Goal: Communication & Community: Answer question/provide support

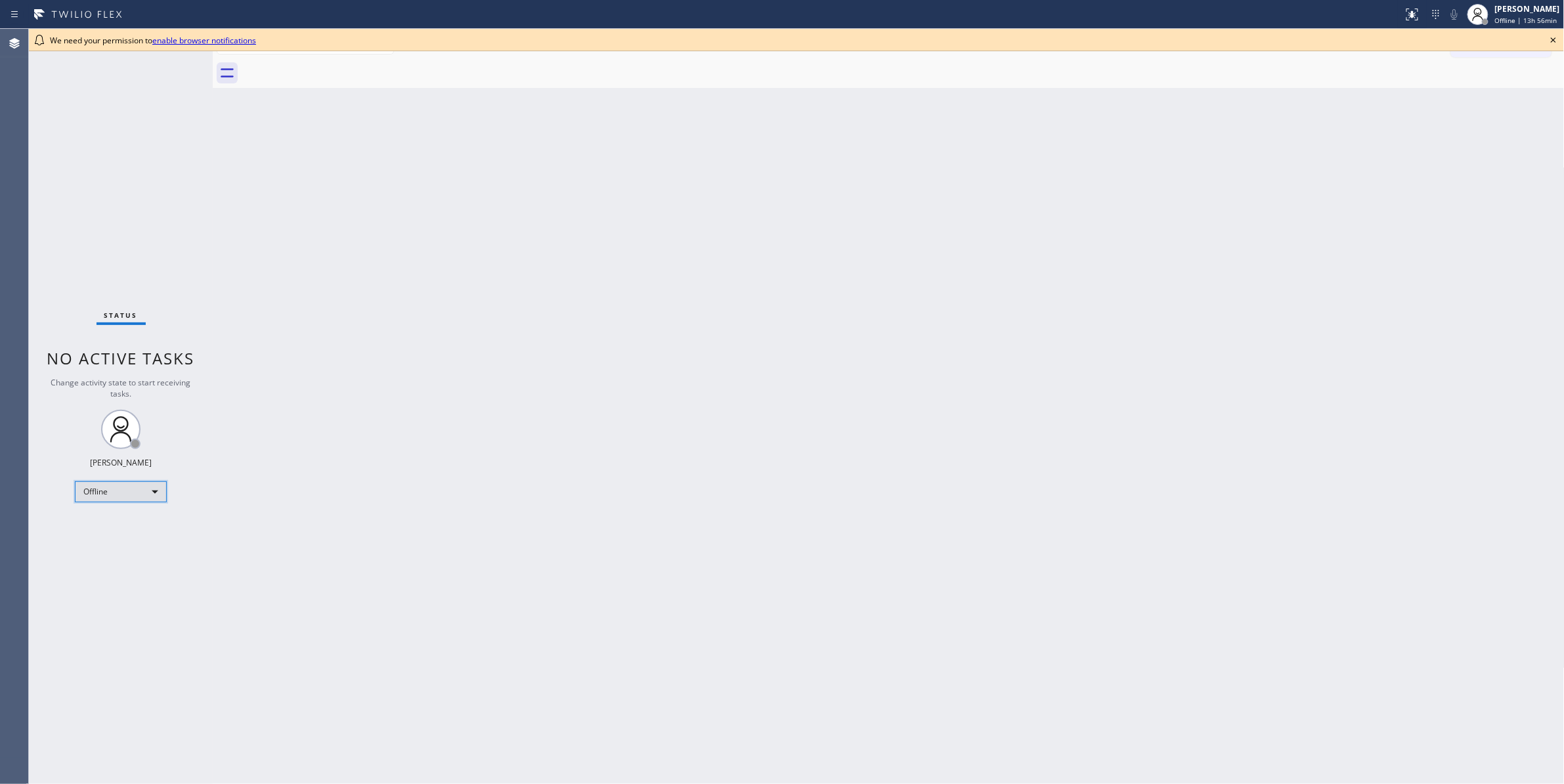
click at [122, 497] on div "Offline" at bounding box center [121, 492] width 92 height 21
click at [116, 544] on li "Unavailable" at bounding box center [120, 543] width 89 height 16
click at [212, 135] on div at bounding box center [212, 406] width 0 height 755
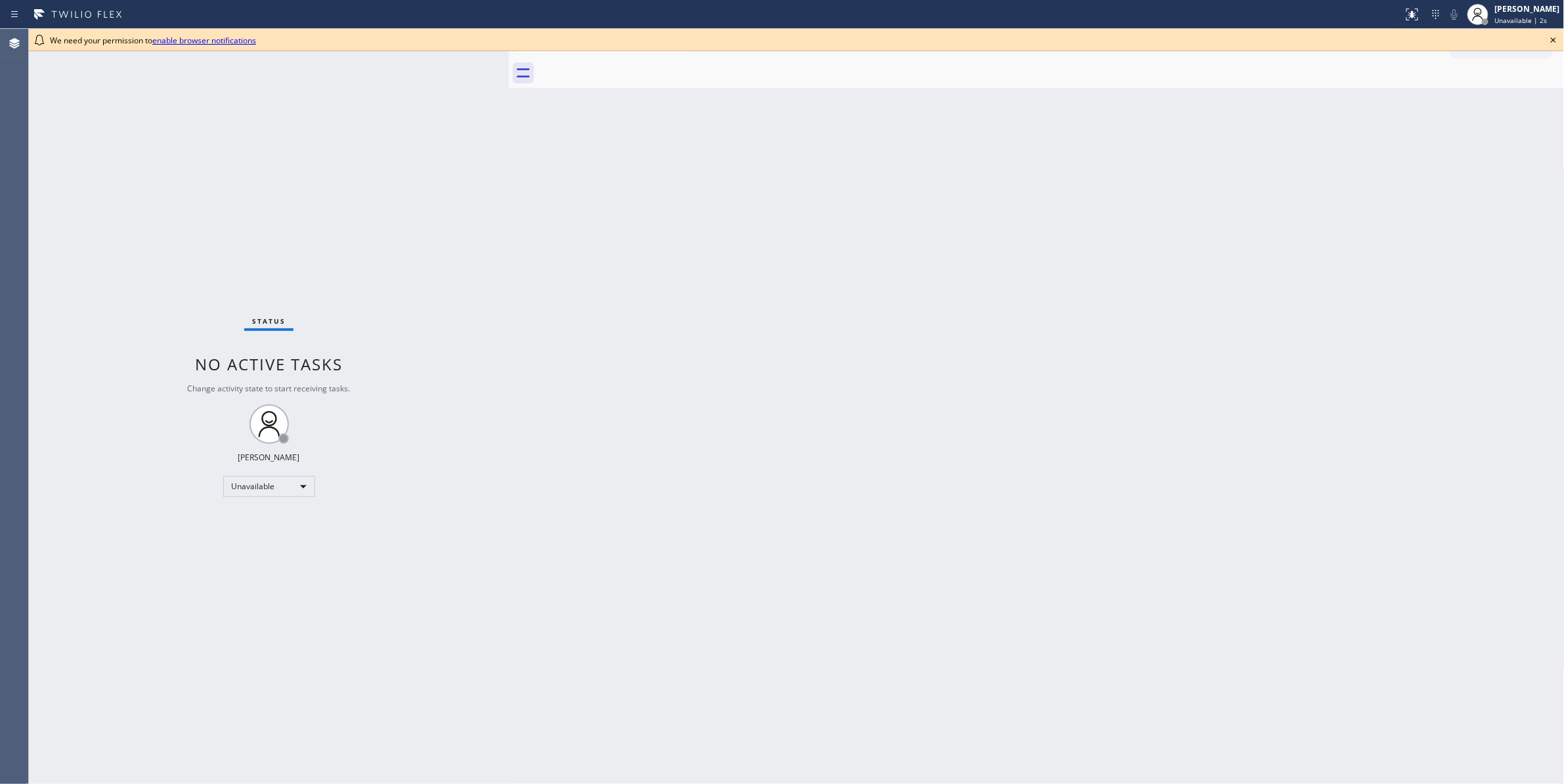
click at [1549, 40] on icon at bounding box center [1552, 40] width 16 height 16
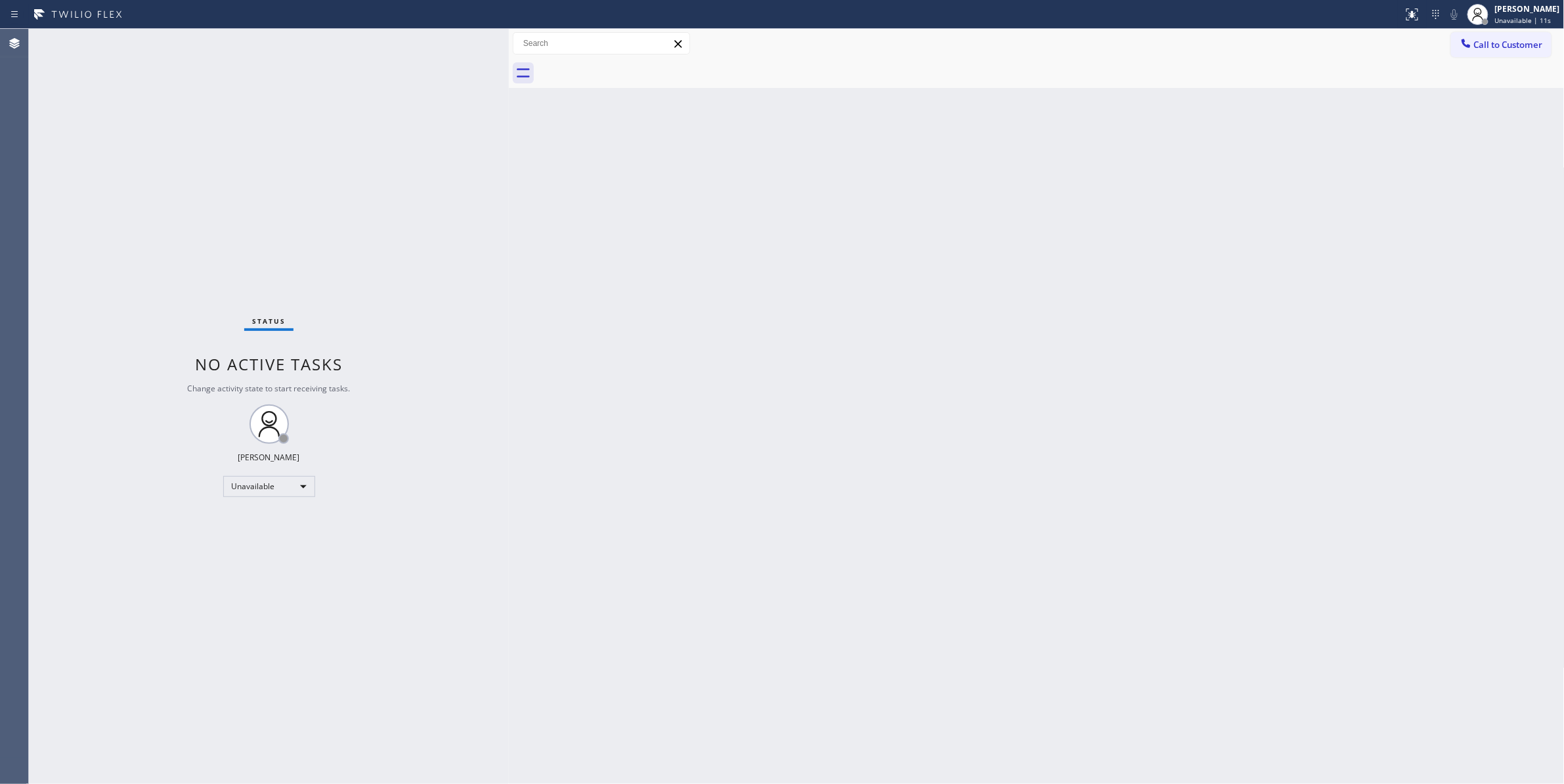
click at [865, 407] on div "Back to Dashboard Change Sender ID Customers Technicians Select a contact Outbo…" at bounding box center [1037, 406] width 1056 height 755
click at [885, 403] on div "Back to Dashboard Change Sender ID Customers Technicians Select a contact Outbo…" at bounding box center [1037, 406] width 1056 height 755
click at [805, 366] on div "Back to Dashboard Change Sender ID Customers Technicians Select a contact Outbo…" at bounding box center [1037, 406] width 1056 height 755
click at [788, 357] on div "Back to Dashboard Change Sender ID Customers Technicians Select a contact Outbo…" at bounding box center [1037, 406] width 1056 height 755
click at [161, 128] on div "Status No active tasks Change activity state to start receiving tasks. Louis Ma…" at bounding box center [268, 406] width 480 height 755
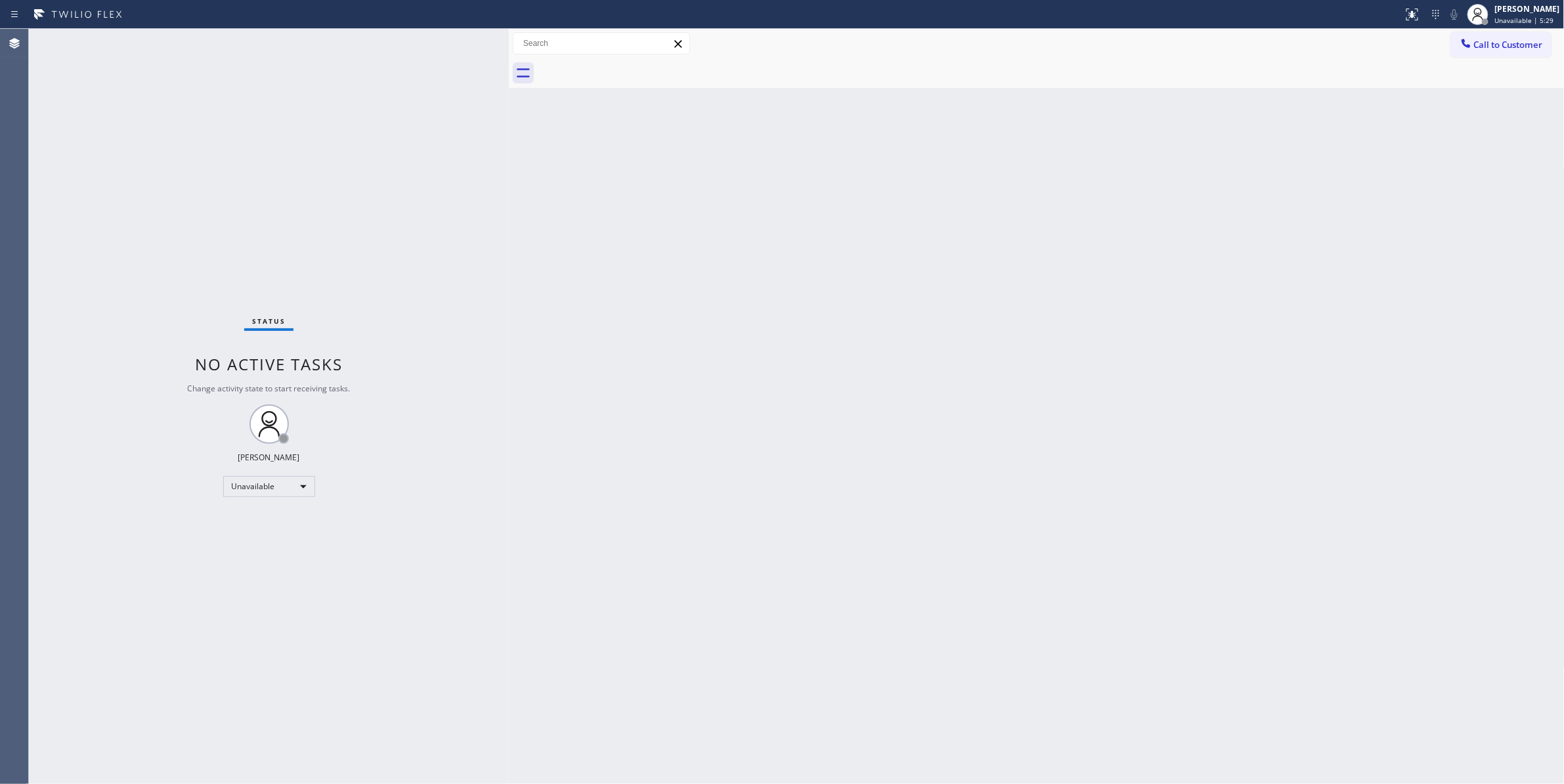
click at [215, 215] on div "Status No active tasks Change activity state to start receiving tasks. Louis Ma…" at bounding box center [268, 406] width 480 height 755
drag, startPoint x: 80, startPoint y: 762, endPoint x: 82, endPoint y: 743, distance: 19.1
click at [80, 762] on div "Status No active tasks Change activity state to start receiving tasks. Louis Ma…" at bounding box center [268, 406] width 480 height 755
click at [1145, 232] on div "Back to Dashboard Change Sender ID Customers Technicians Select a contact Outbo…" at bounding box center [1037, 406] width 1056 height 755
click at [1518, 40] on span "Call to Customer" at bounding box center [1509, 44] width 69 height 12
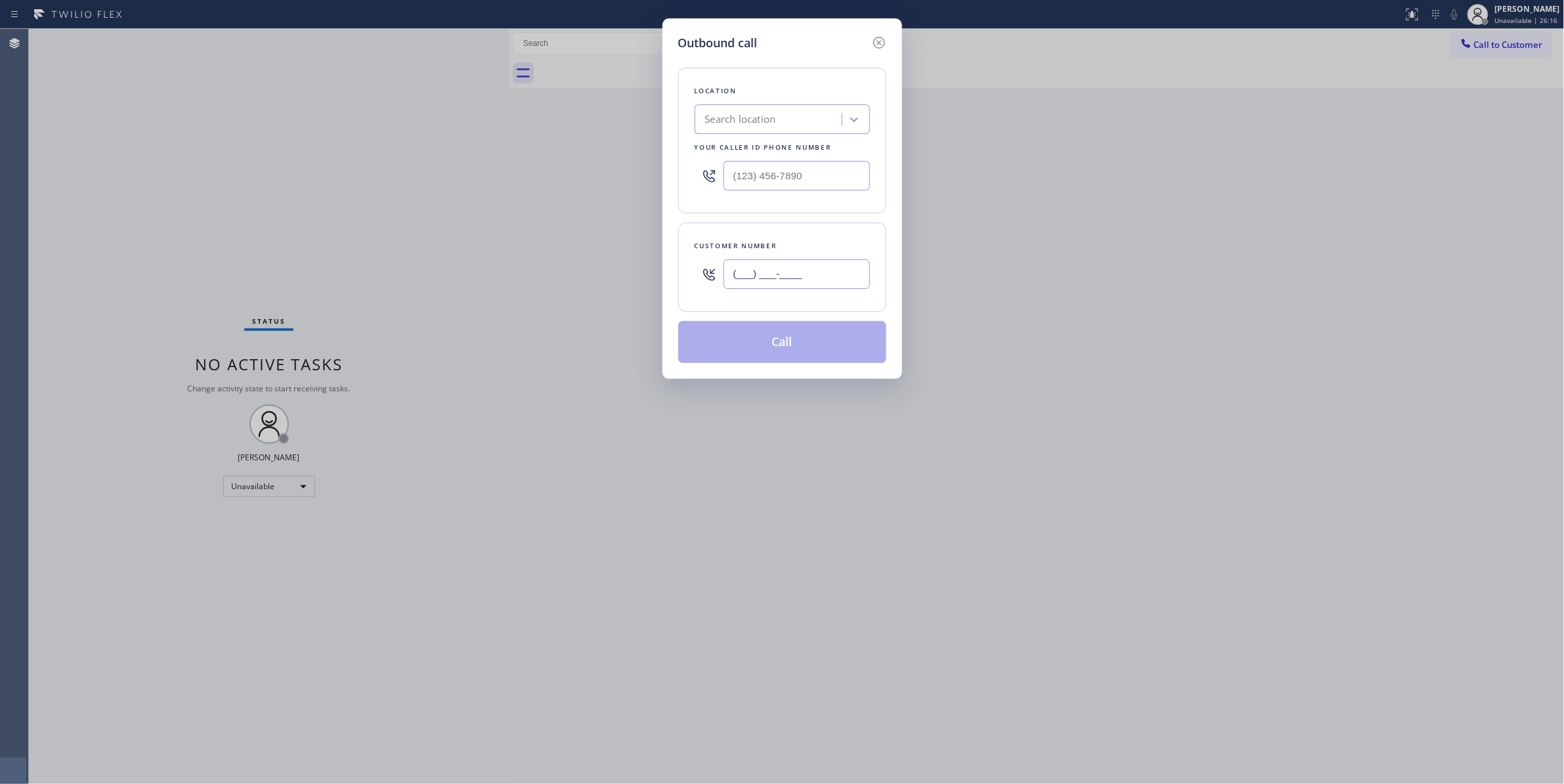
click at [783, 282] on input "(___) ___-____" at bounding box center [796, 274] width 147 height 30
paste input "630) 235-0044"
type input "(630) 235-0044"
click at [749, 124] on div "Search location" at bounding box center [740, 119] width 71 height 15
type input "5 Star Appliance Repair"
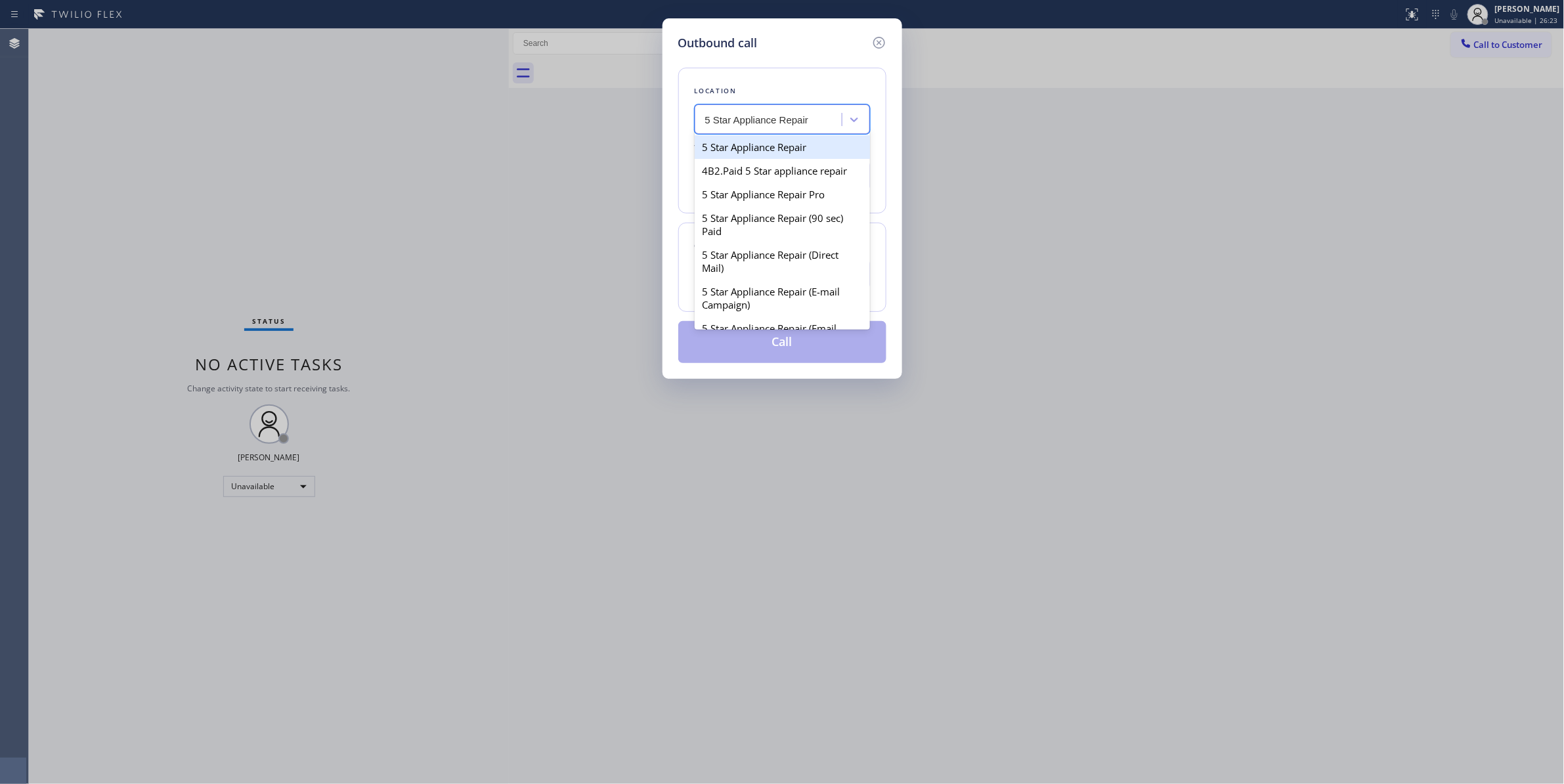
click at [769, 151] on div "5 Star Appliance Repair" at bounding box center [782, 147] width 175 height 24
type input "(855) 731-4952"
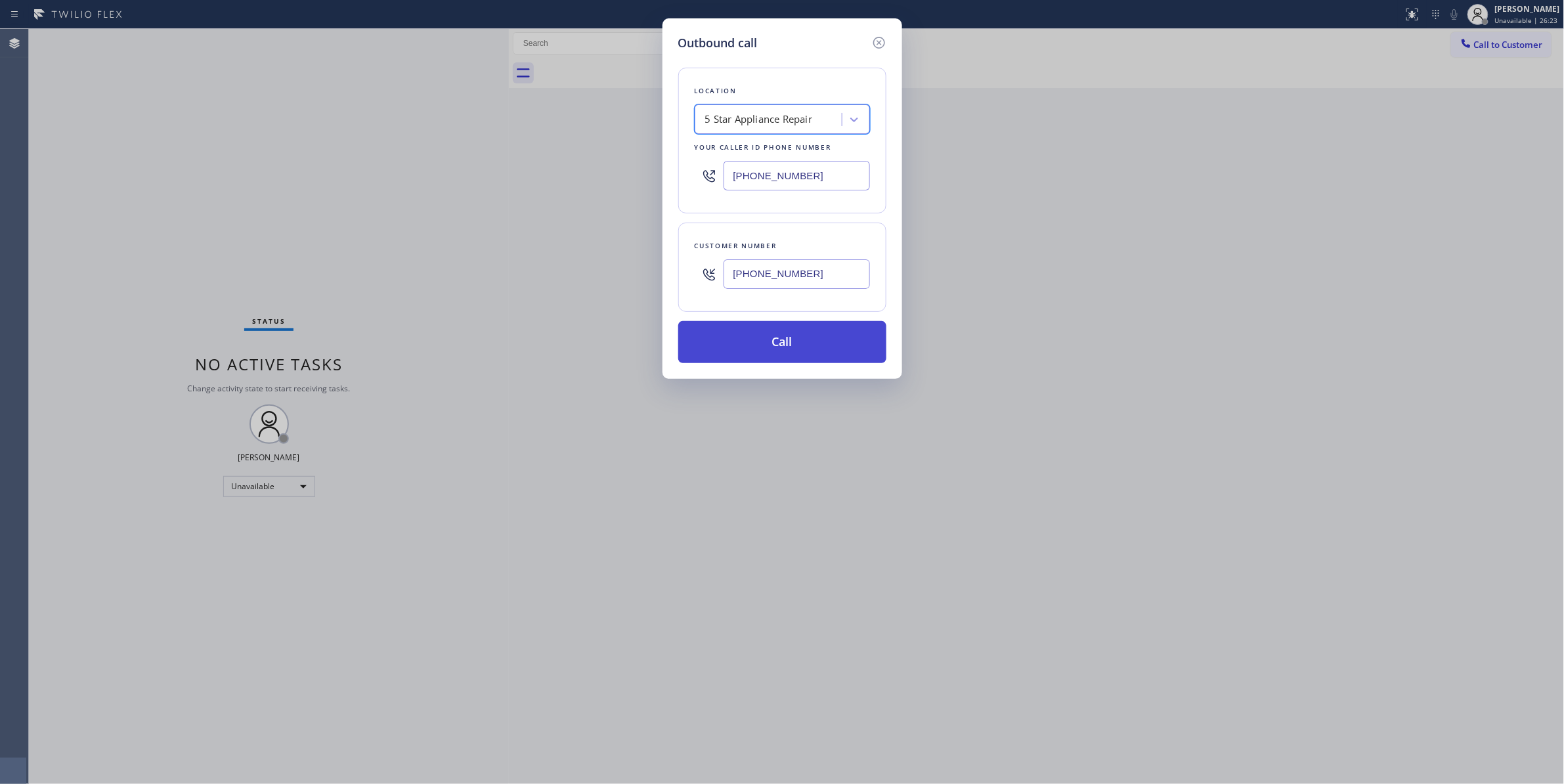
click at [787, 348] on button "Call" at bounding box center [782, 342] width 208 height 42
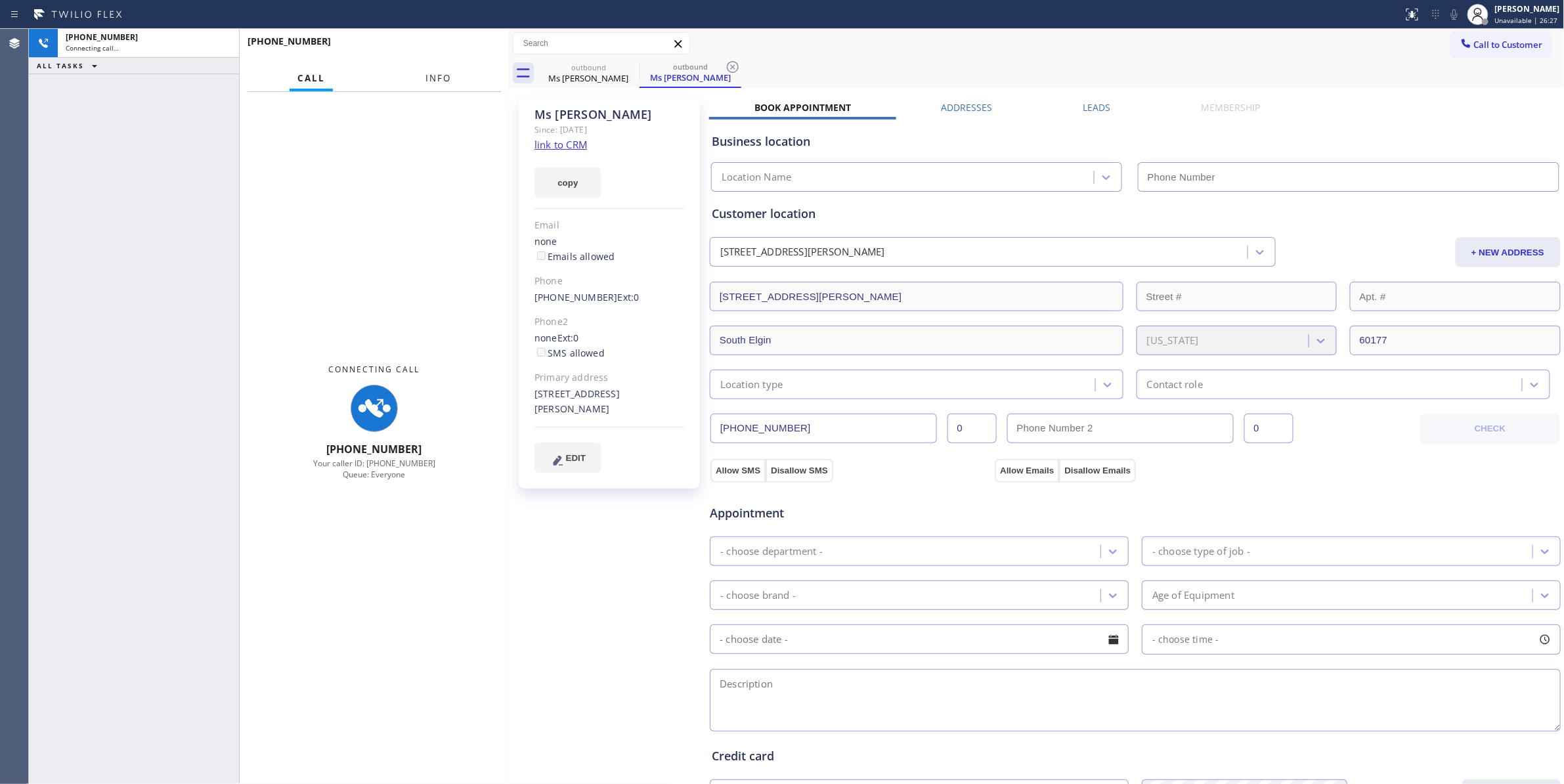
click at [429, 76] on span "Info" at bounding box center [438, 78] width 26 height 12
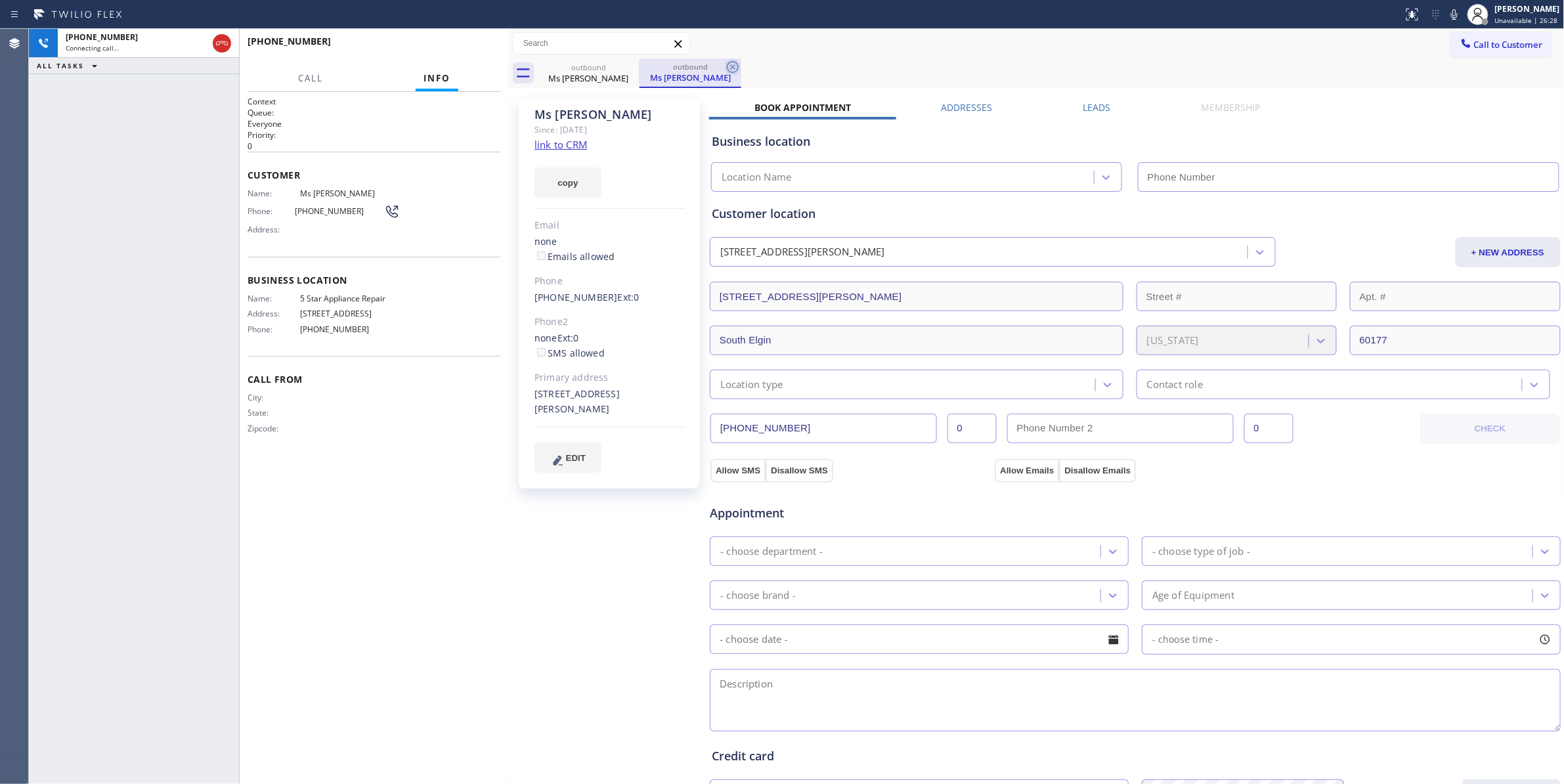
click at [731, 63] on icon at bounding box center [732, 67] width 16 height 16
type input "(855) 731-4952"
click at [55, 151] on div "+16302350044 Connecting call… ALL TASKS ALL TASKS ACTIVE TASKS TASKS IN WRAP UP" at bounding box center [133, 406] width 210 height 755
click at [477, 50] on span "HANG UP" at bounding box center [470, 47] width 40 height 9
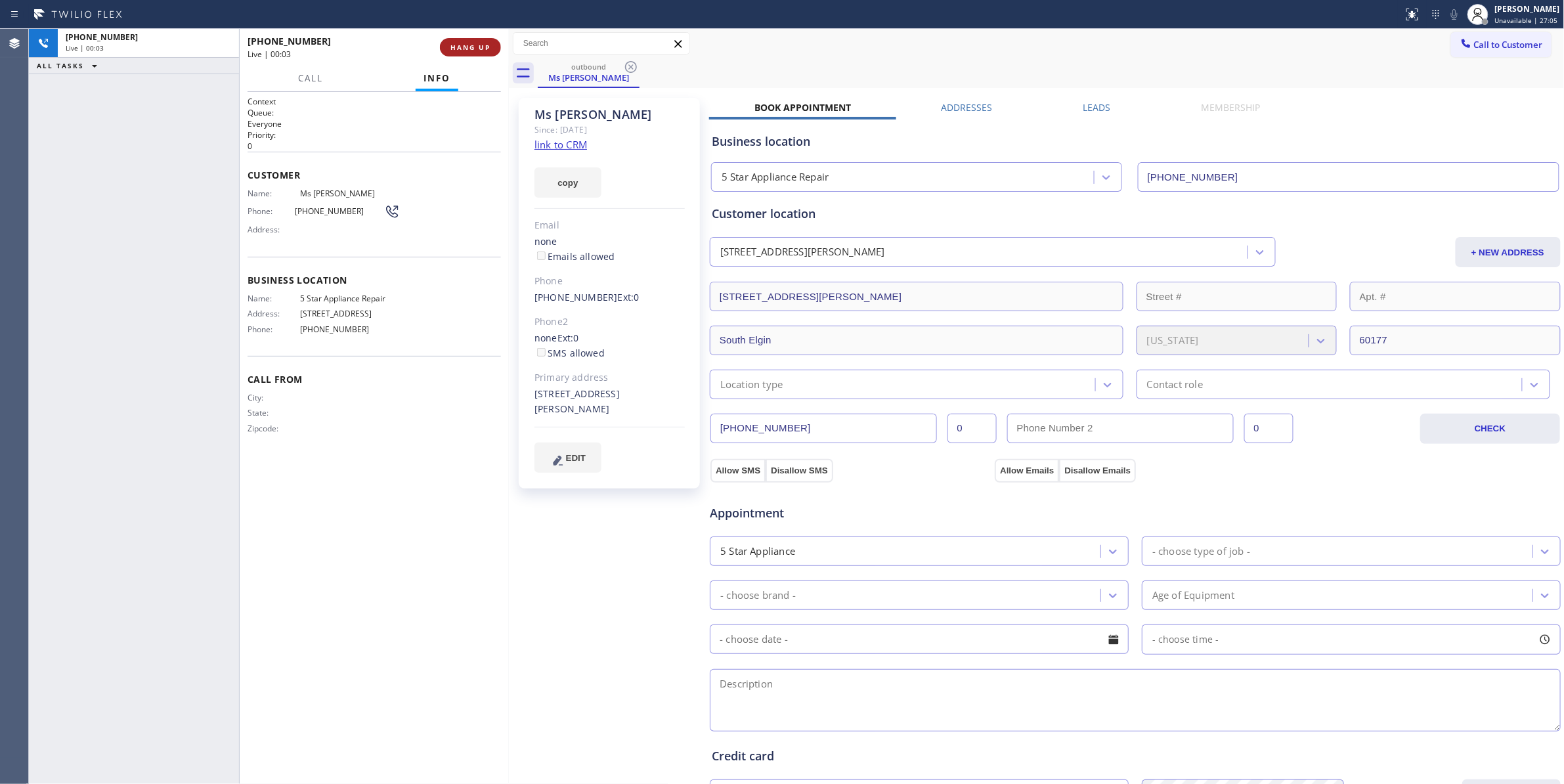
click at [477, 50] on span "HANG UP" at bounding box center [470, 47] width 40 height 9
click at [324, 211] on span "(630) 235-0044" at bounding box center [339, 211] width 89 height 10
copy div "(630) 235-0044"
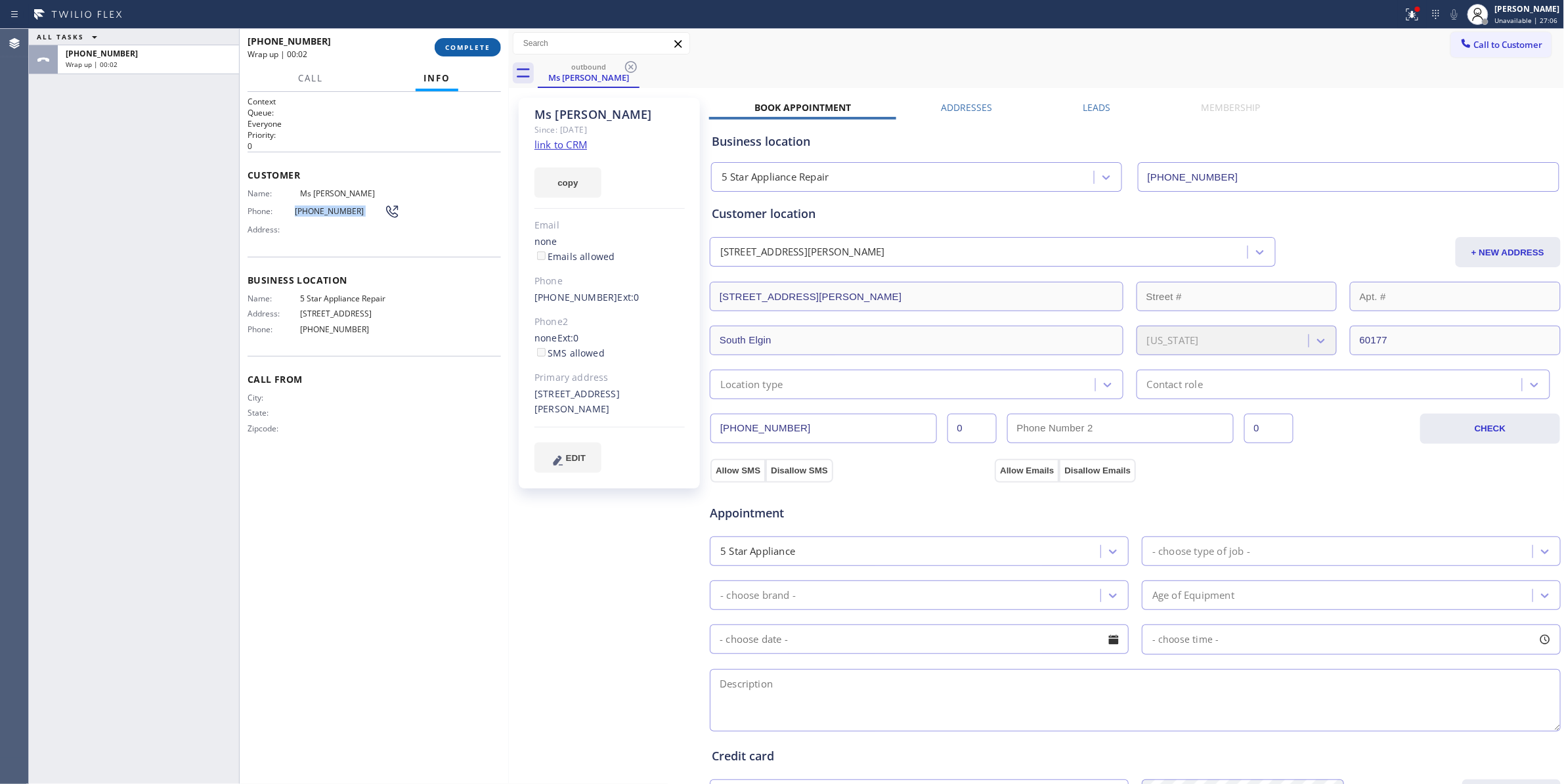
click at [468, 44] on span "COMPLETE" at bounding box center [467, 47] width 45 height 9
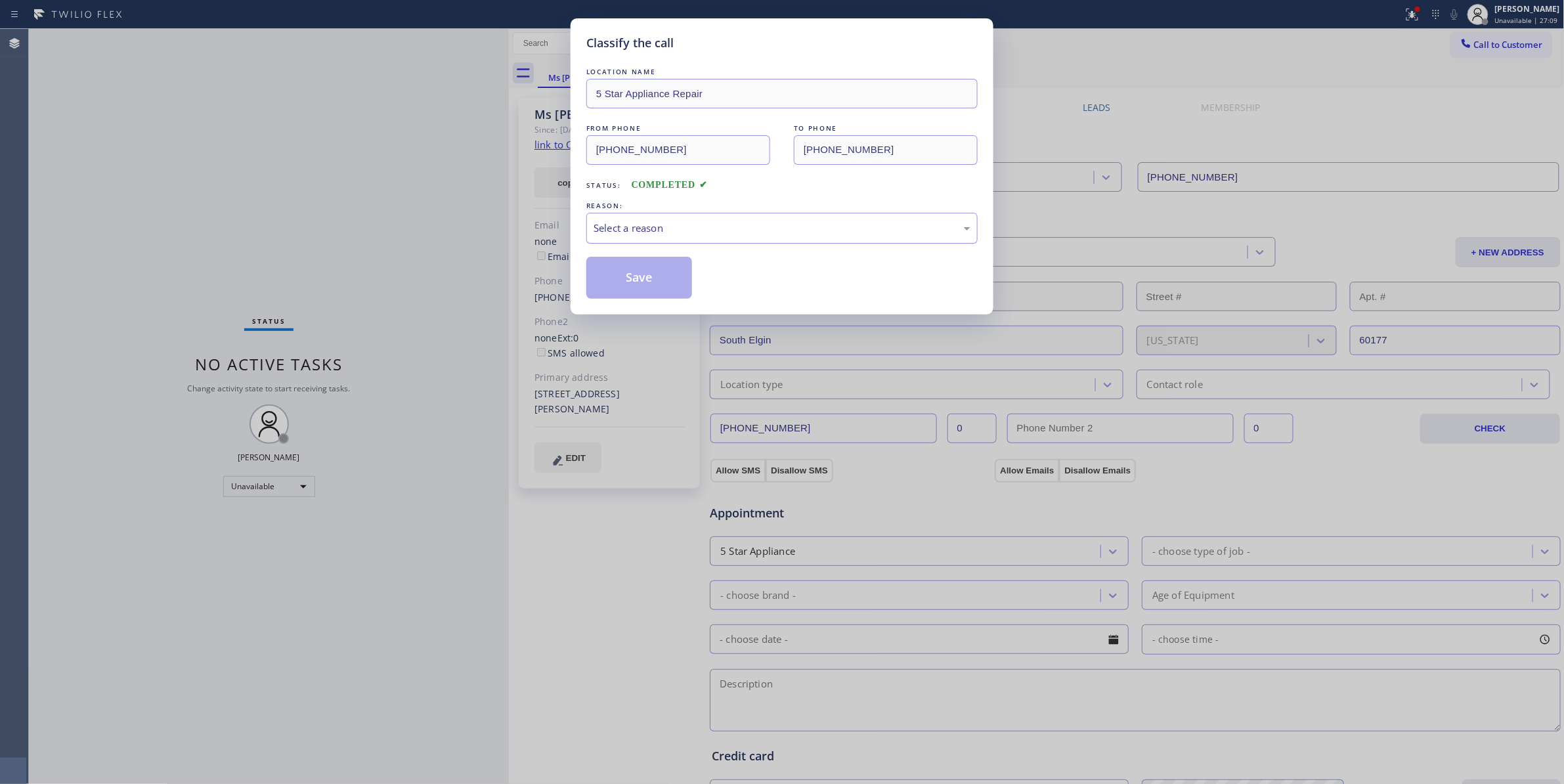
click at [668, 217] on div "Select a reason" at bounding box center [782, 227] width 391 height 30
click at [634, 289] on button "Save" at bounding box center [639, 278] width 105 height 42
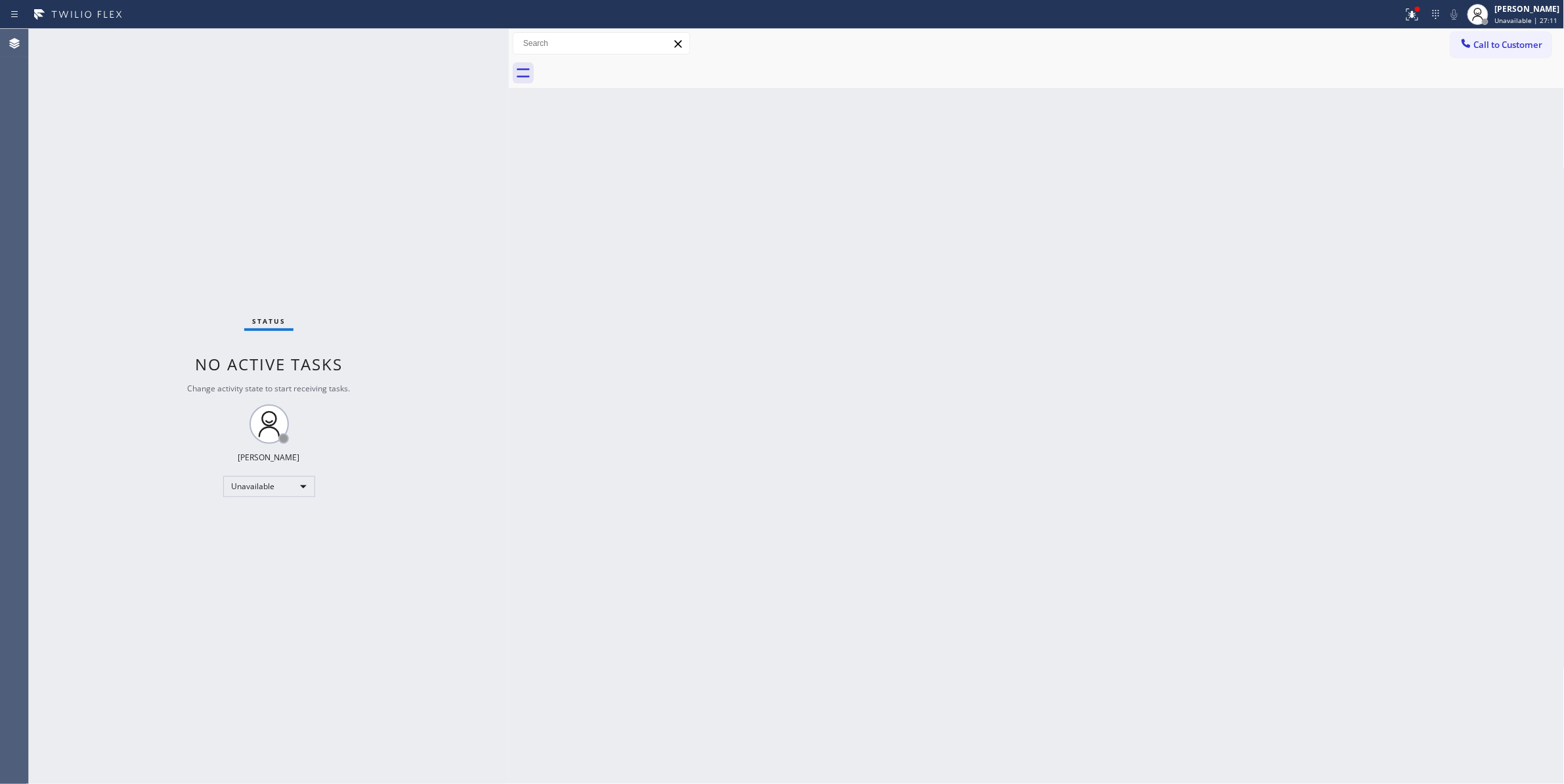
click at [1508, 45] on span "Call to Customer" at bounding box center [1509, 44] width 69 height 12
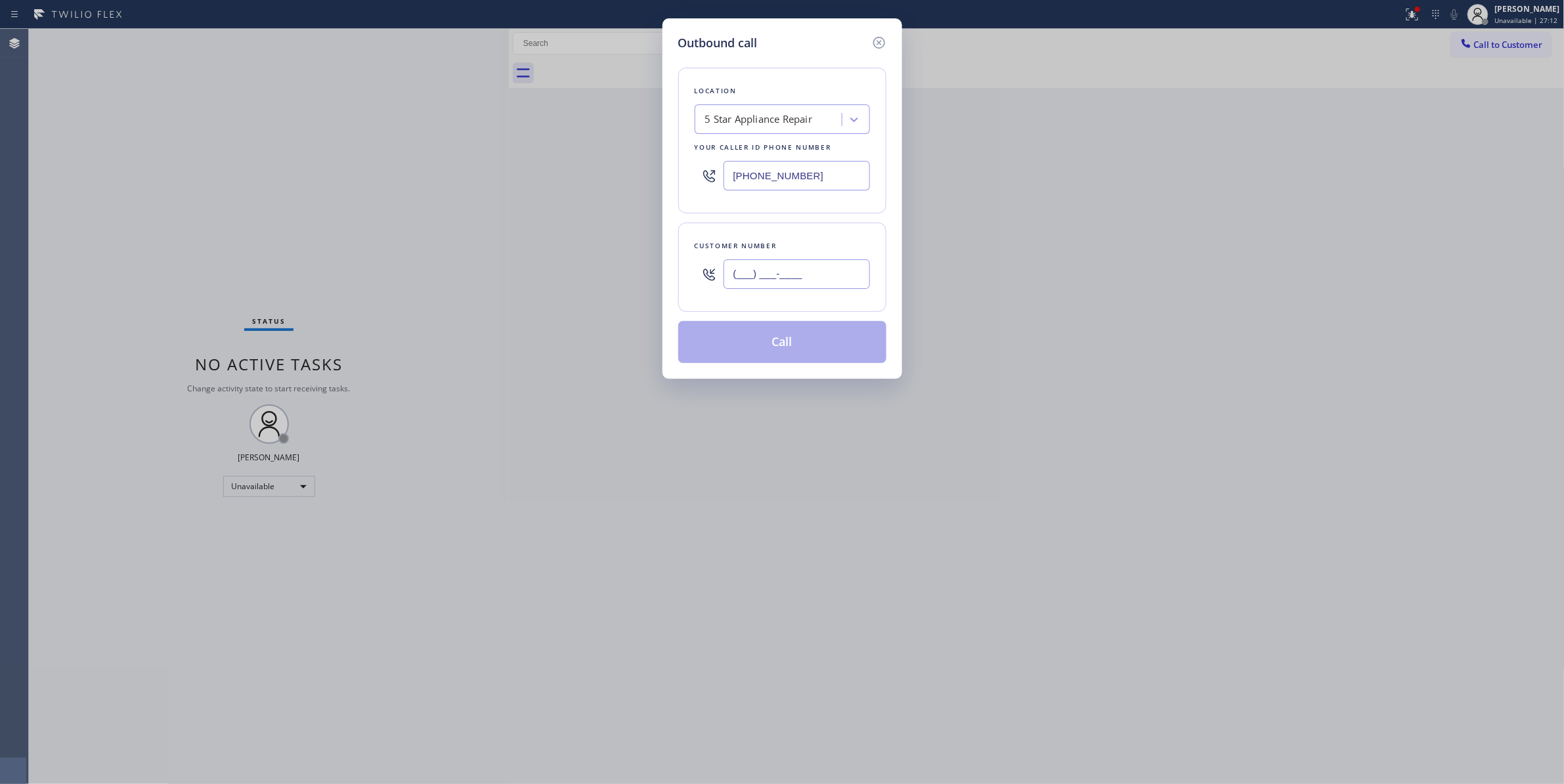
click at [783, 283] on input "(___) ___-____" at bounding box center [796, 274] width 147 height 30
paste input "630) 235-0044"
type input "(630) 235-0044"
click at [736, 121] on div "5 Star Appliance Repair" at bounding box center [759, 119] width 108 height 15
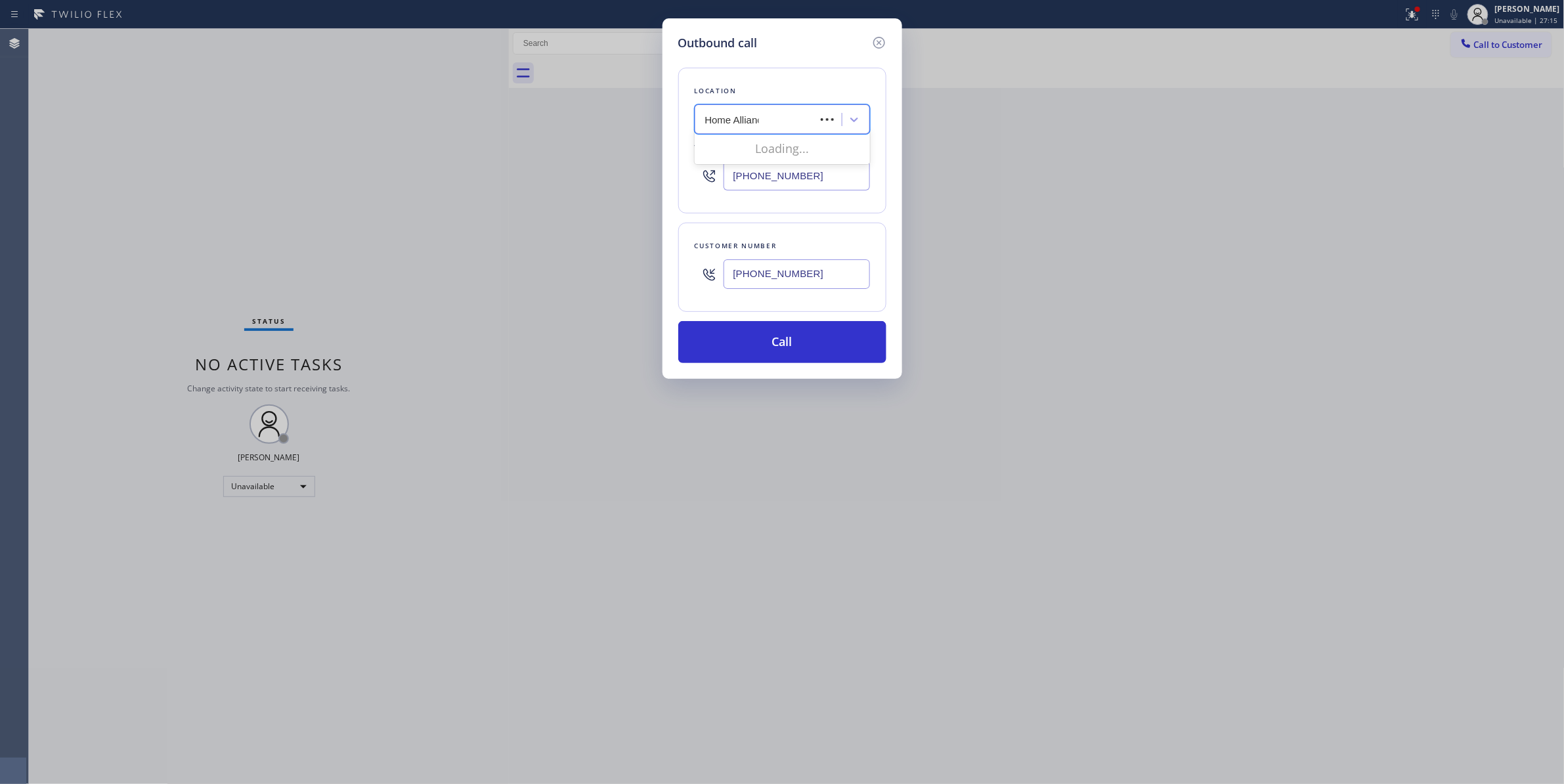
type input "Home Alliance"
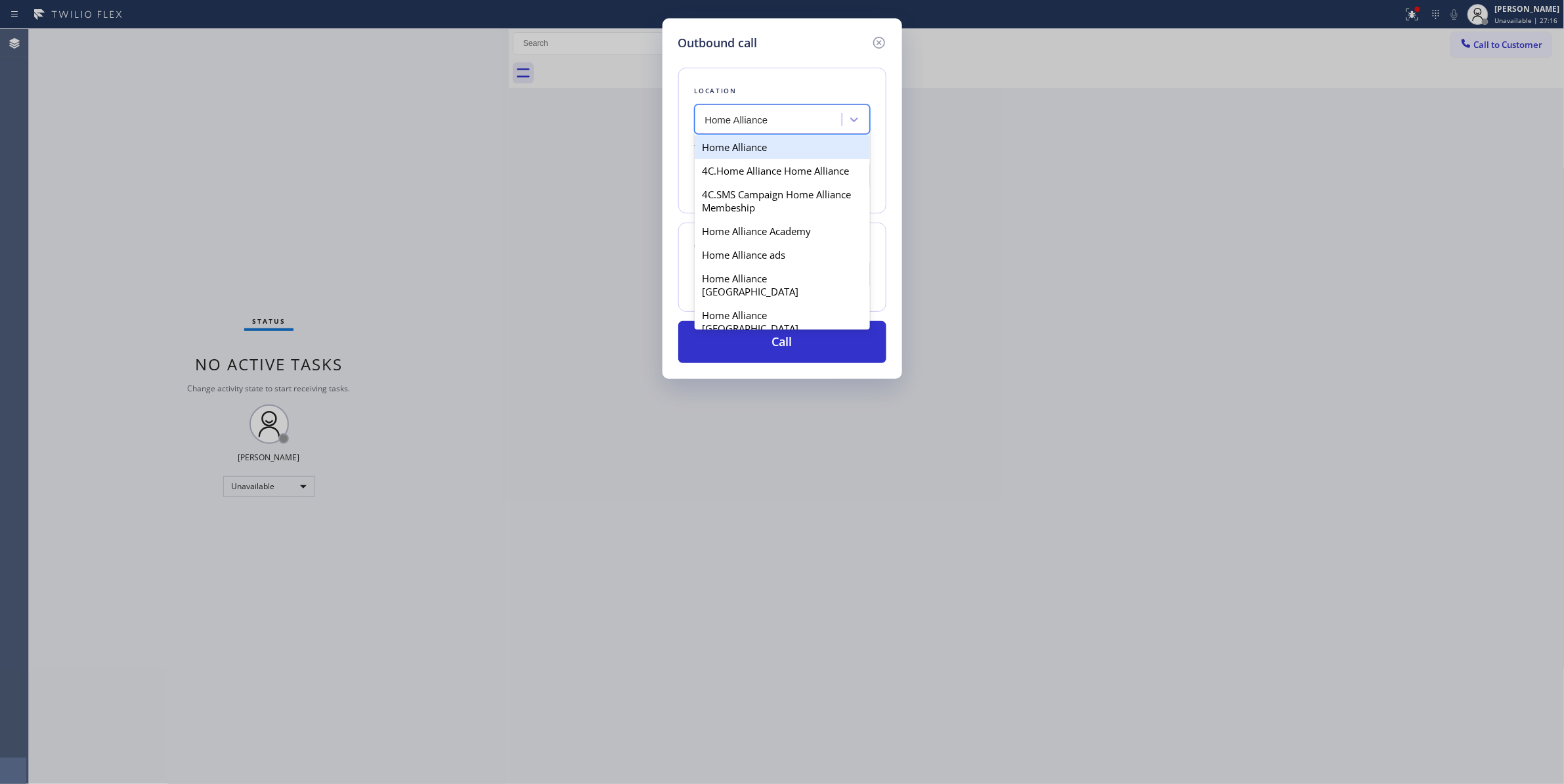
click at [720, 151] on div "Home Alliance" at bounding box center [782, 147] width 175 height 24
type input "(877) 777-0796"
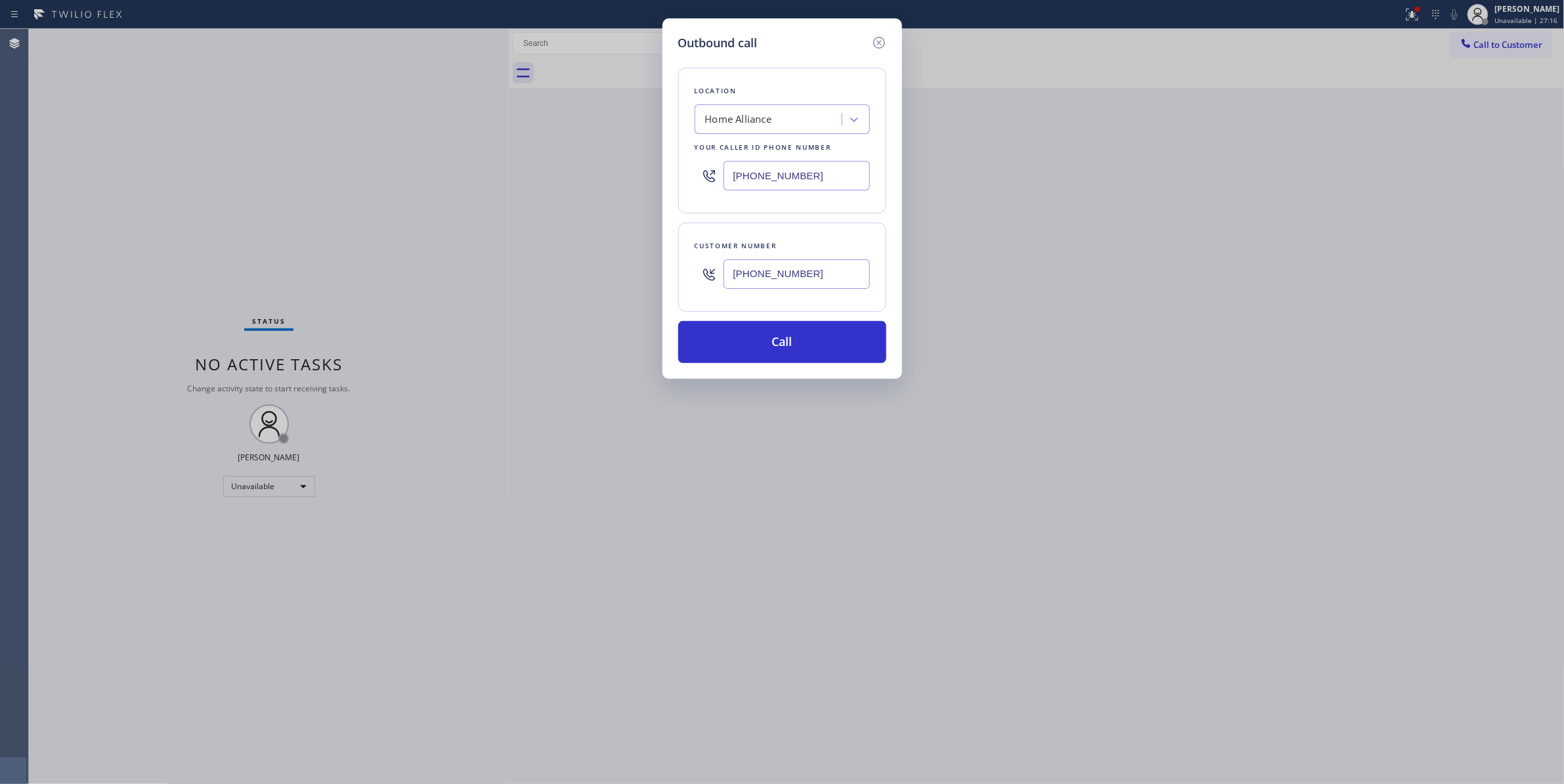
drag, startPoint x: 676, startPoint y: 279, endPoint x: 565, endPoint y: 272, distance: 111.2
click at [565, 272] on div "Outbound call Location Home Alliance Your caller id phone number (877) 777-0796…" at bounding box center [782, 392] width 1564 height 784
click at [745, 344] on button "Call" at bounding box center [782, 342] width 208 height 42
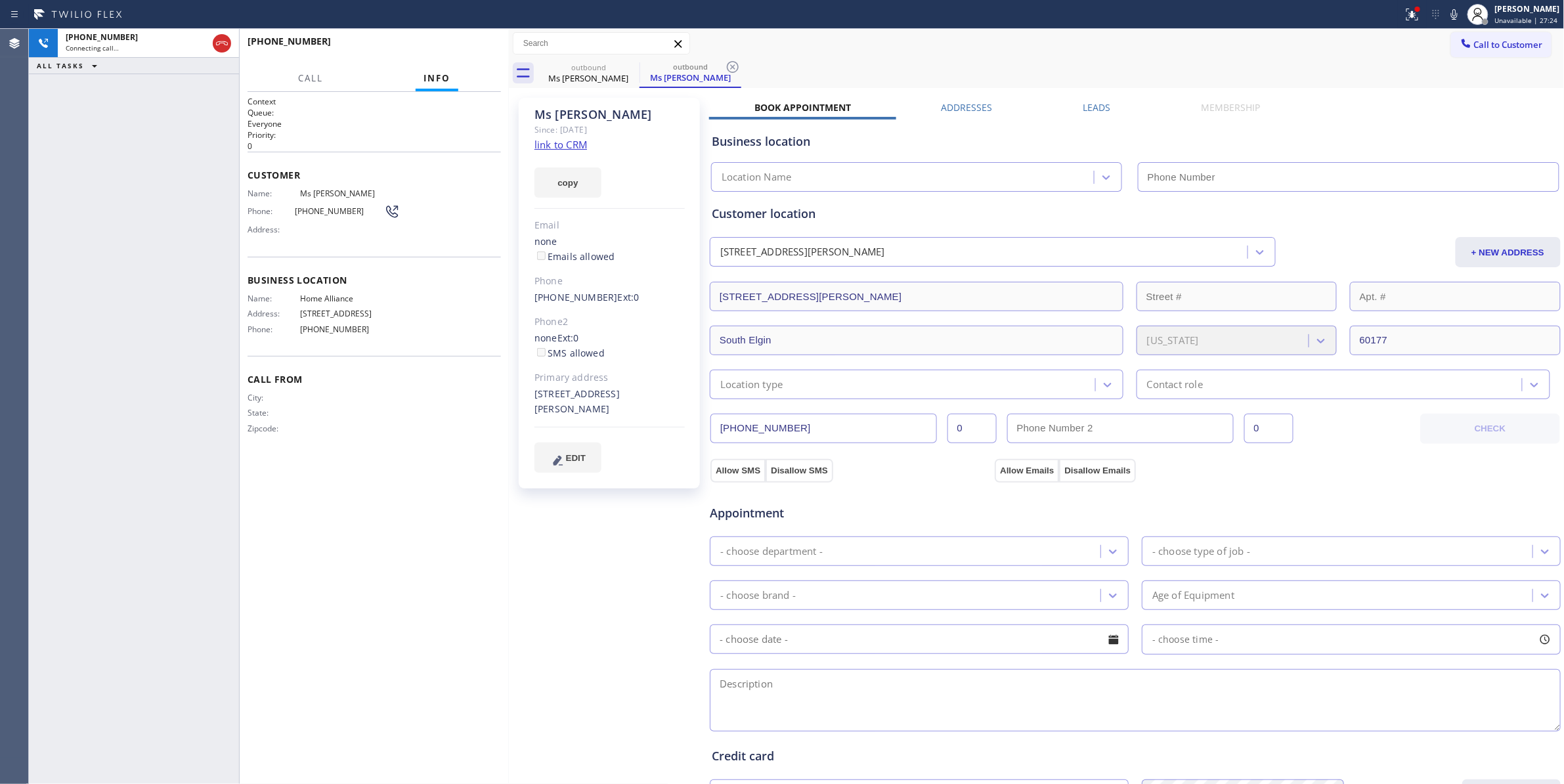
click at [99, 189] on div "+16302350044 Connecting call… ALL TASKS ALL TASKS ACTIVE TASKS TASKS IN WRAP UP" at bounding box center [133, 406] width 210 height 755
type input "(877) 777-0796"
click at [731, 66] on icon at bounding box center [732, 67] width 12 height 12
click at [483, 46] on span "HANG UP" at bounding box center [470, 47] width 40 height 9
click at [479, 48] on span "HANG UP" at bounding box center [470, 47] width 40 height 9
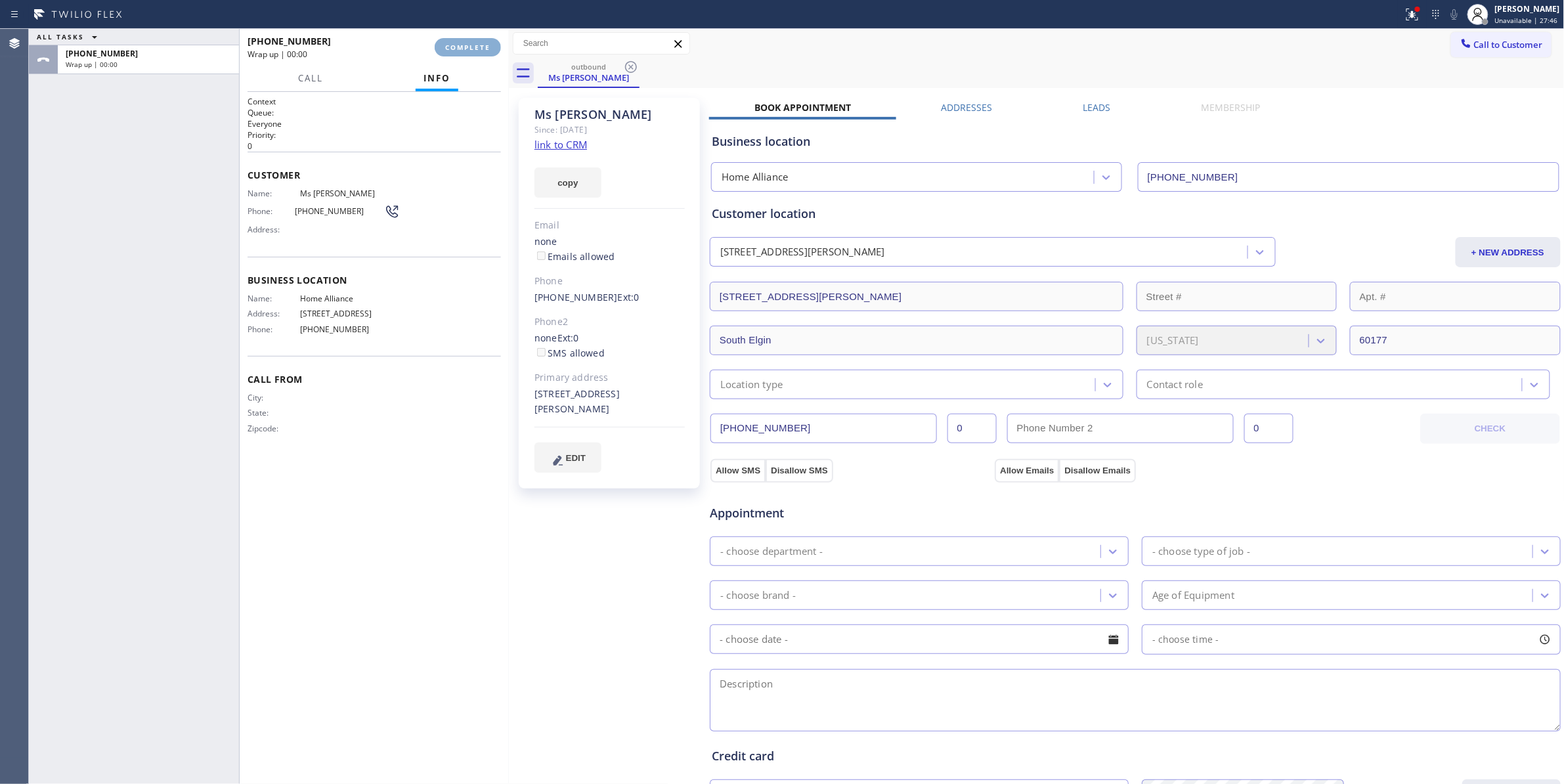
click at [479, 48] on span "COMPLETE" at bounding box center [467, 47] width 45 height 9
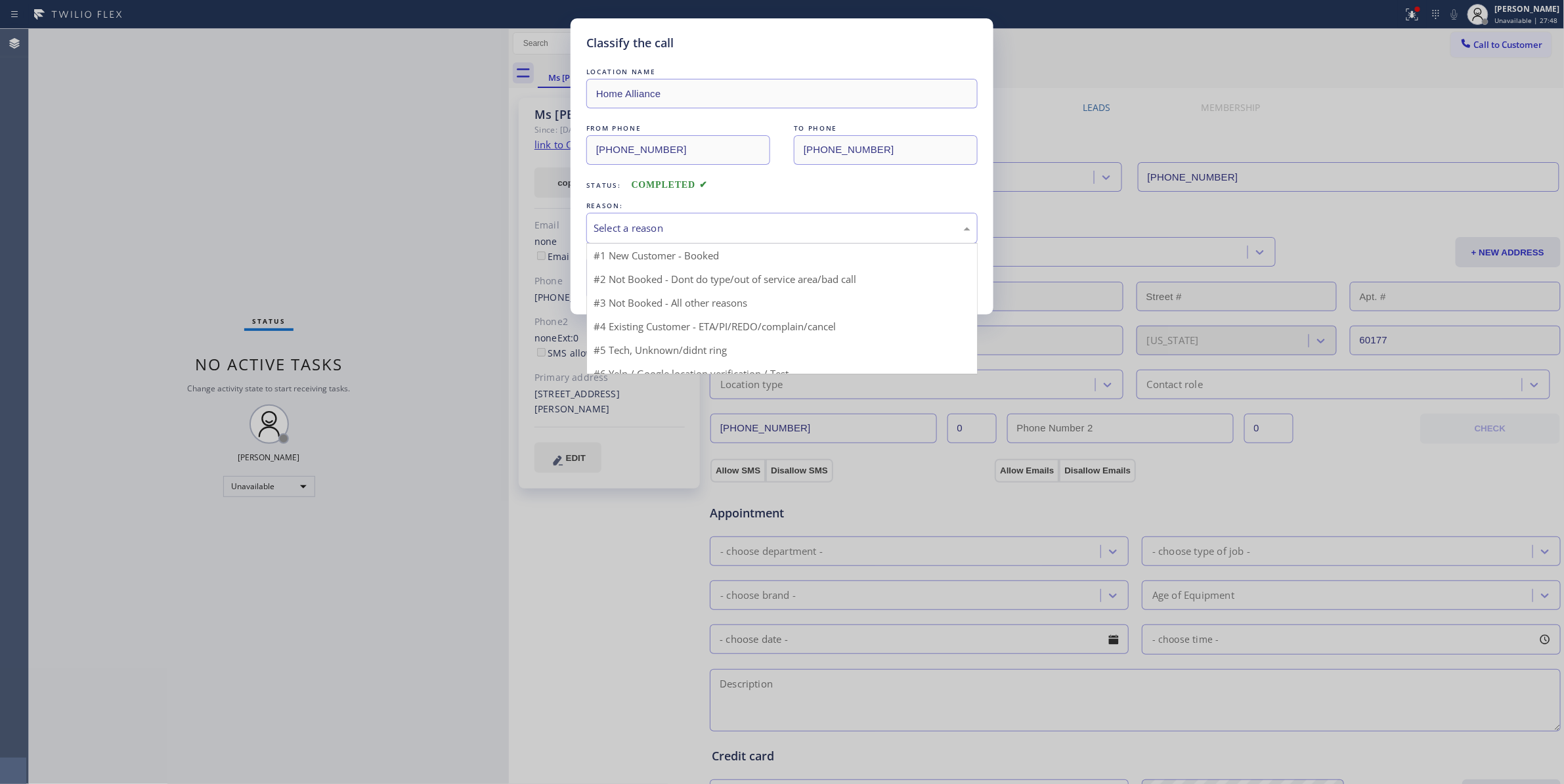
click at [614, 229] on div "Select a reason" at bounding box center [782, 228] width 377 height 15
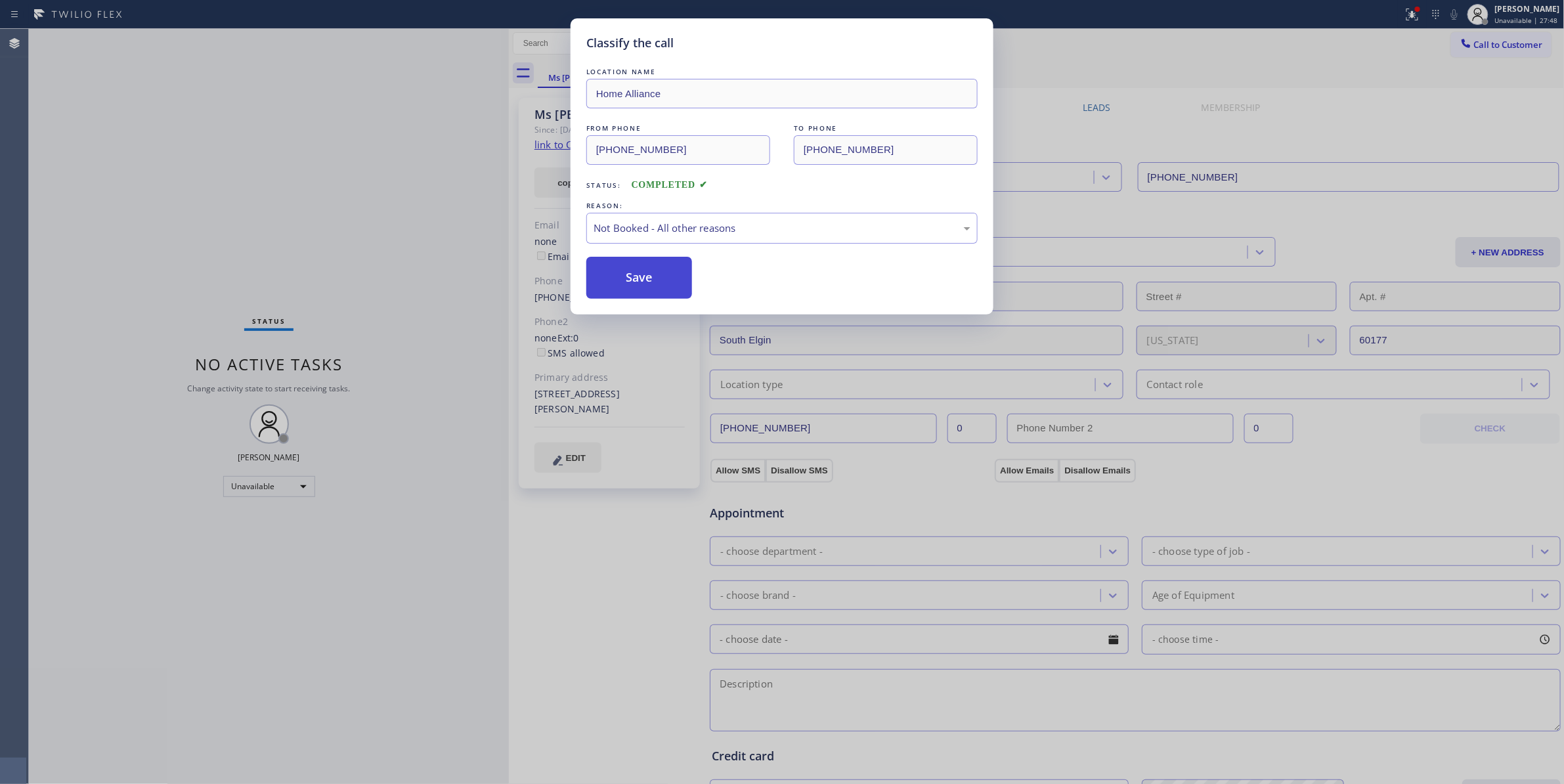
click at [623, 278] on button "Save" at bounding box center [639, 278] width 105 height 42
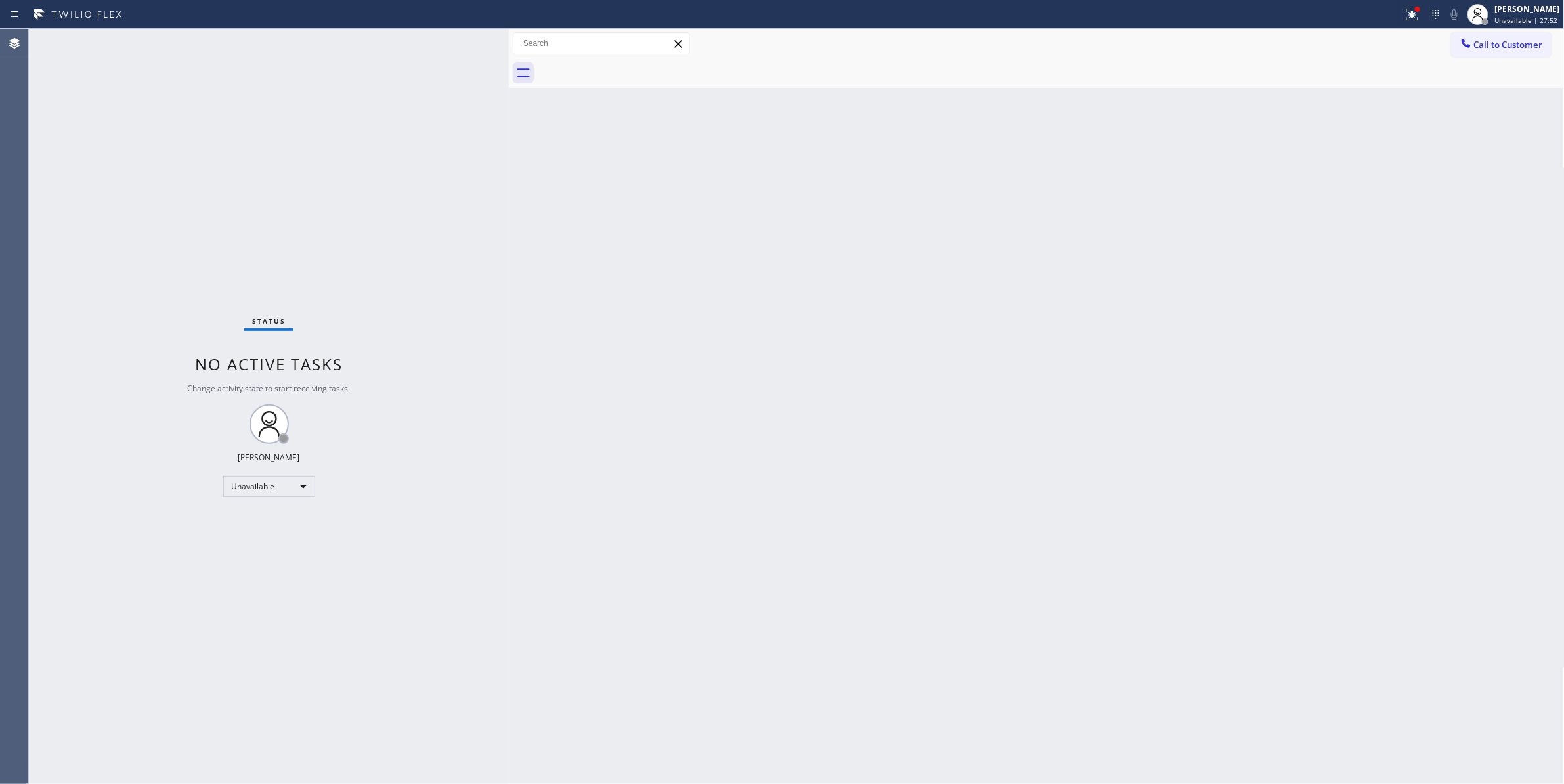
drag, startPoint x: 1038, startPoint y: 232, endPoint x: 1209, endPoint y: 170, distance: 181.9
click at [1048, 228] on div "Back to Dashboard Change Sender ID Customers Technicians Select a contact Outbo…" at bounding box center [1037, 406] width 1056 height 755
click at [1492, 45] on span "Call to Customer" at bounding box center [1509, 44] width 69 height 12
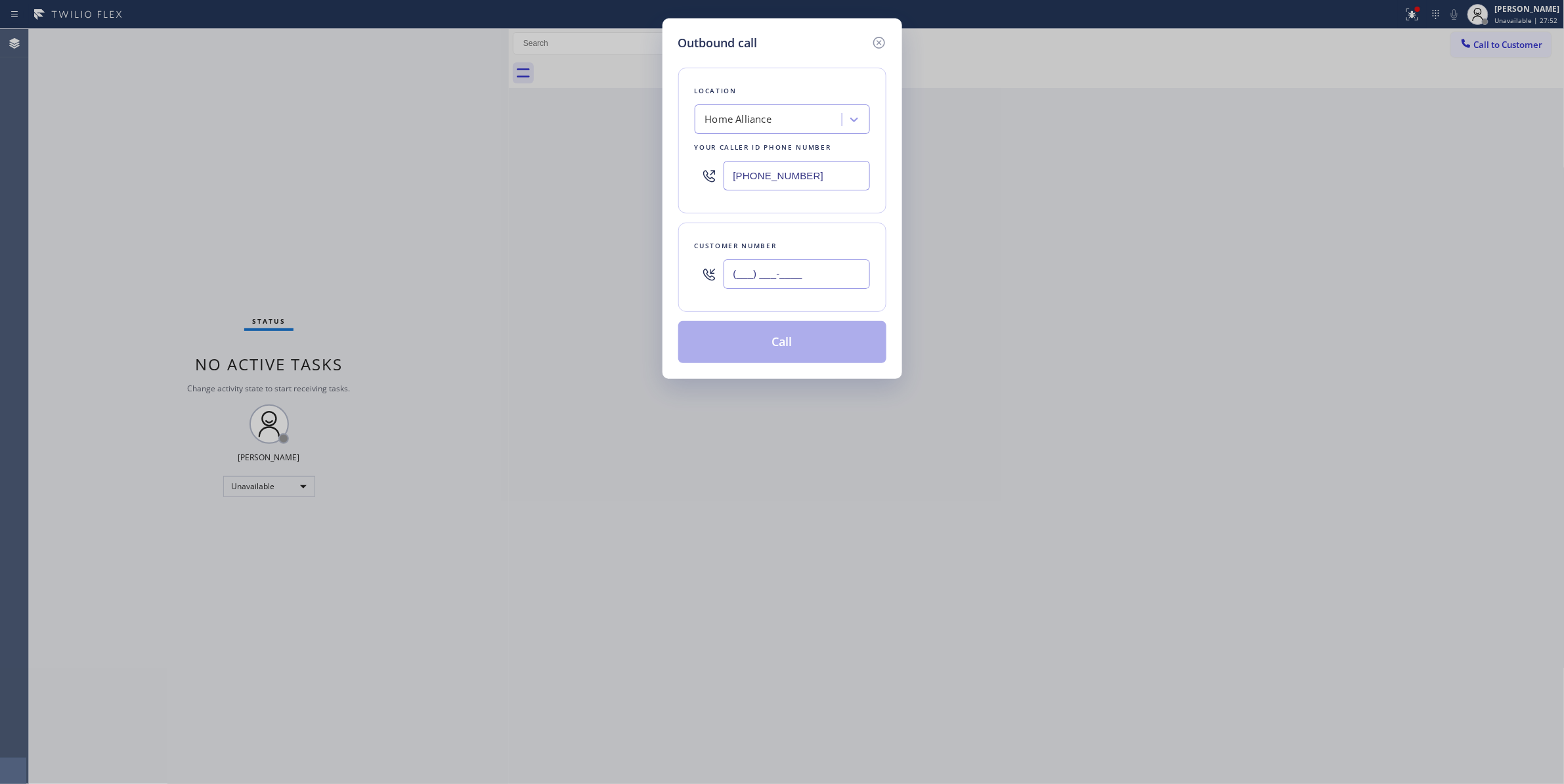
click at [772, 287] on input "(___) ___-____" at bounding box center [796, 274] width 147 height 30
paste input "415) 218-2537"
type input "(415) 218-2537"
click at [743, 342] on button "Call" at bounding box center [782, 342] width 208 height 42
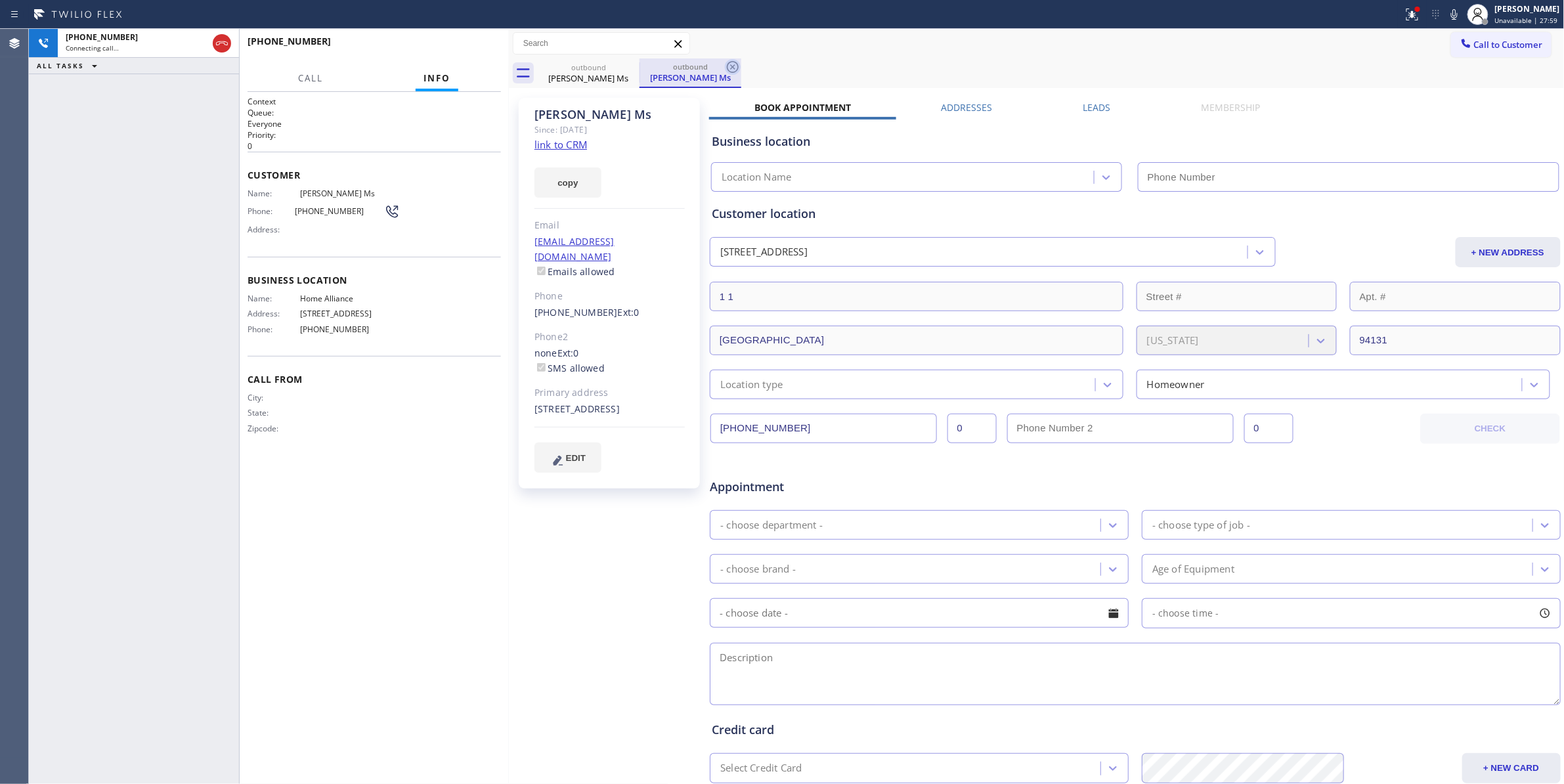
type input "(877) 777-0796"
click at [731, 67] on icon at bounding box center [732, 67] width 12 height 12
click at [577, 147] on link "link to CRM" at bounding box center [561, 144] width 53 height 13
click at [481, 45] on span "HANG UP" at bounding box center [470, 47] width 40 height 9
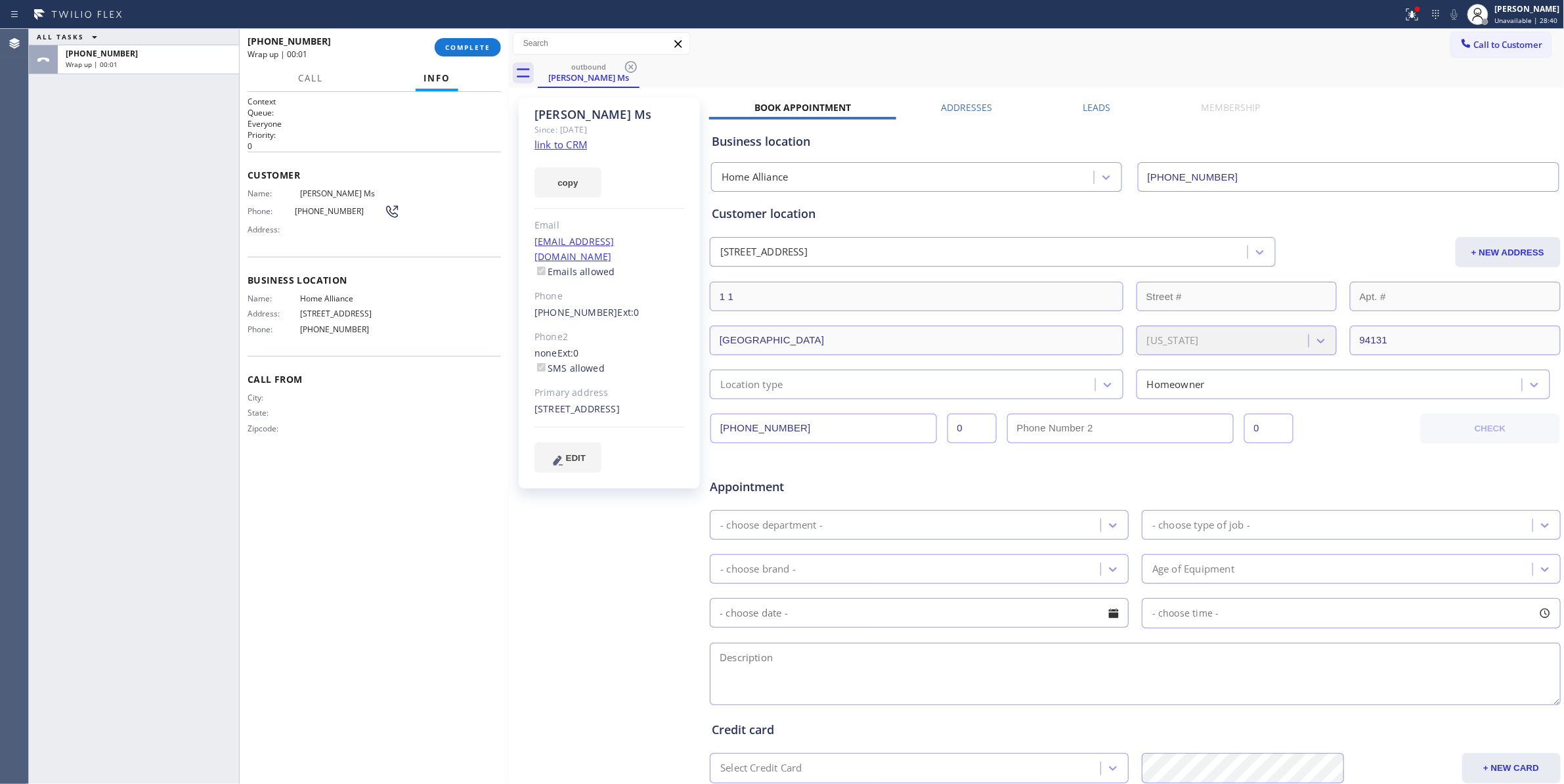
click at [318, 213] on span "(415) 218-2537" at bounding box center [339, 211] width 89 height 10
copy div "(415) 218-2537"
click at [474, 44] on span "COMPLETE" at bounding box center [467, 47] width 45 height 9
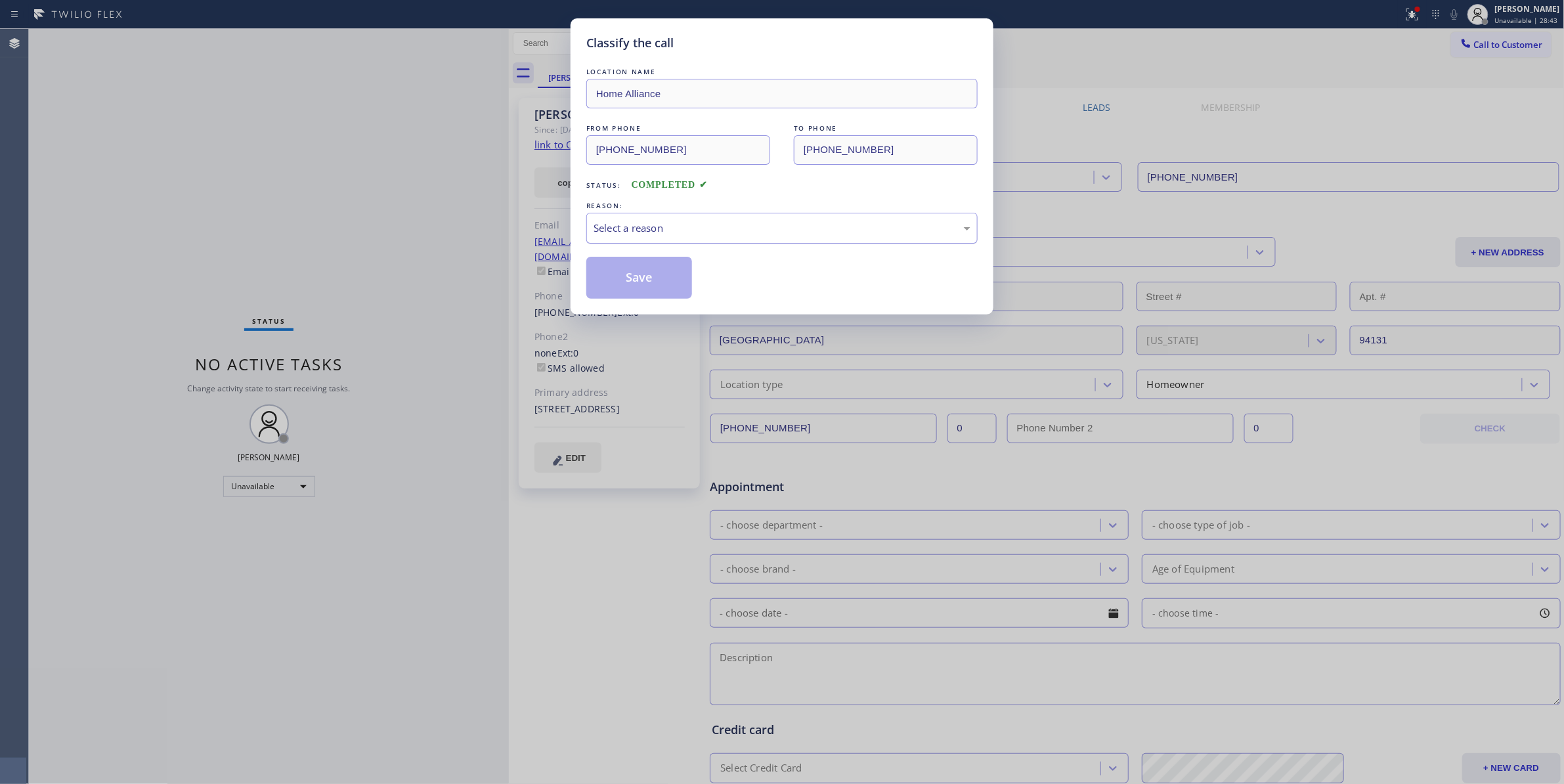
click at [626, 222] on div "Select a reason" at bounding box center [782, 228] width 377 height 15
click at [636, 282] on button "Save" at bounding box center [639, 278] width 105 height 42
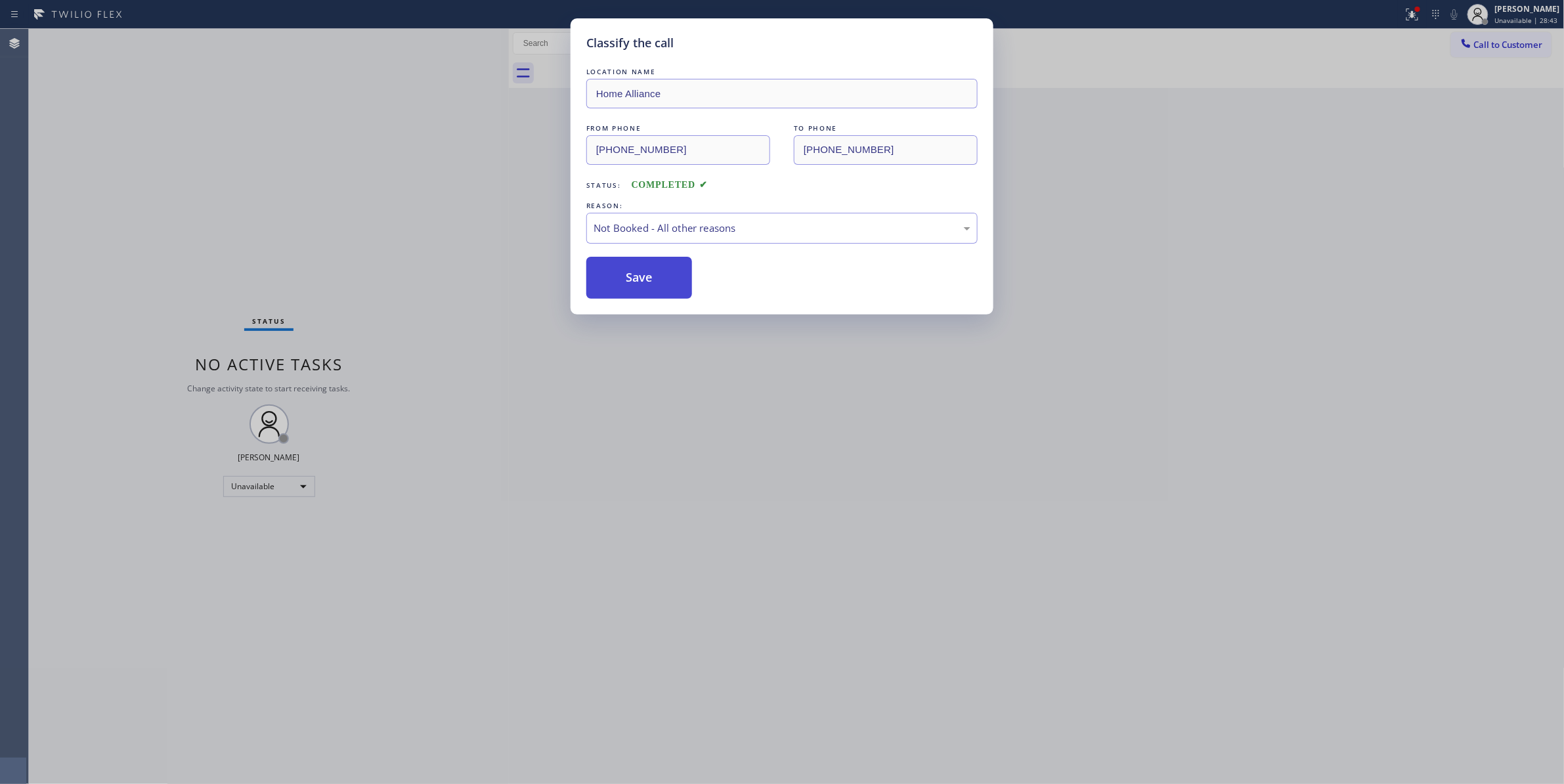
click at [634, 282] on button "Save" at bounding box center [639, 278] width 105 height 42
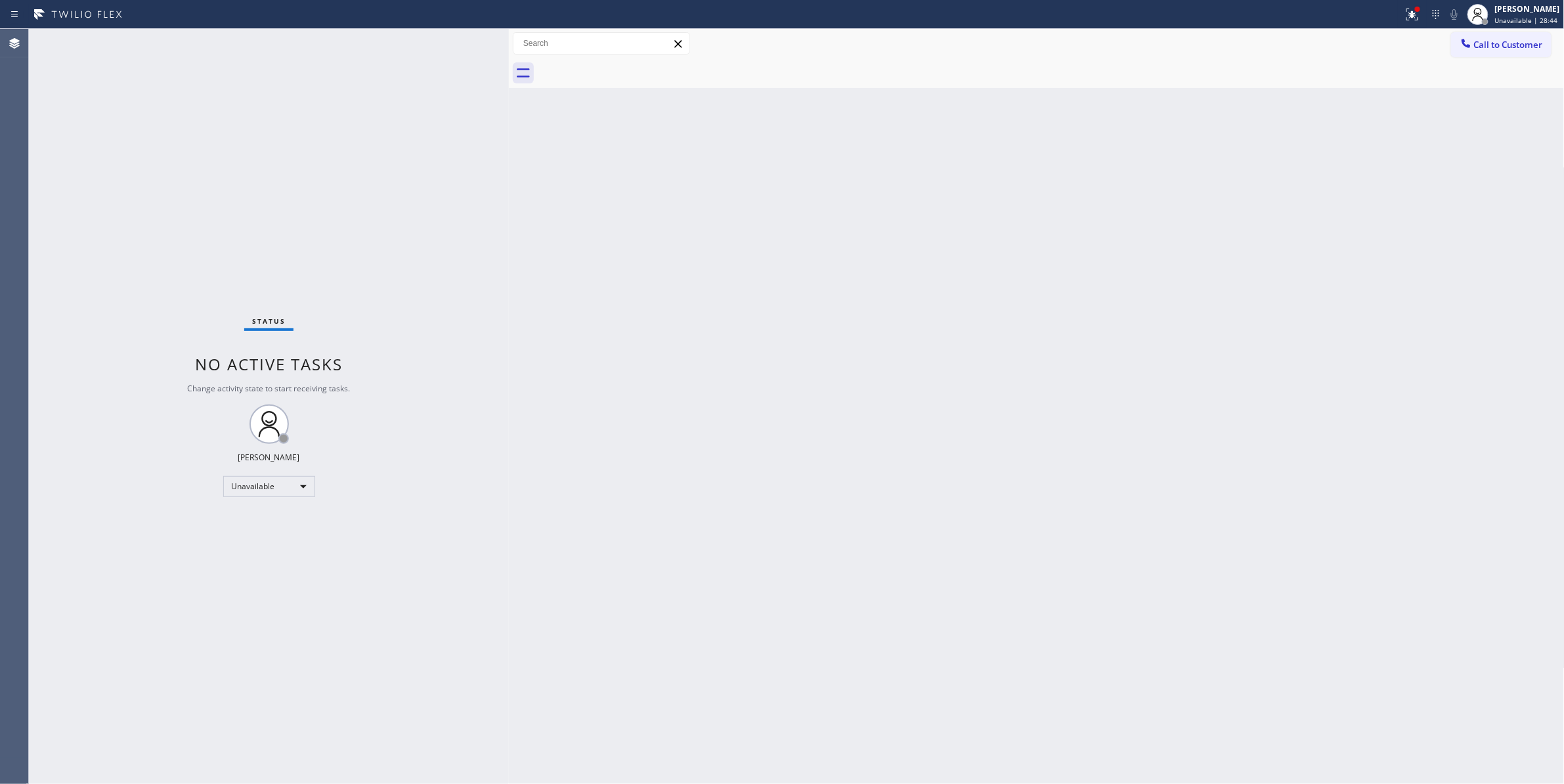
click at [1516, 46] on span "Call to Customer" at bounding box center [1509, 44] width 69 height 12
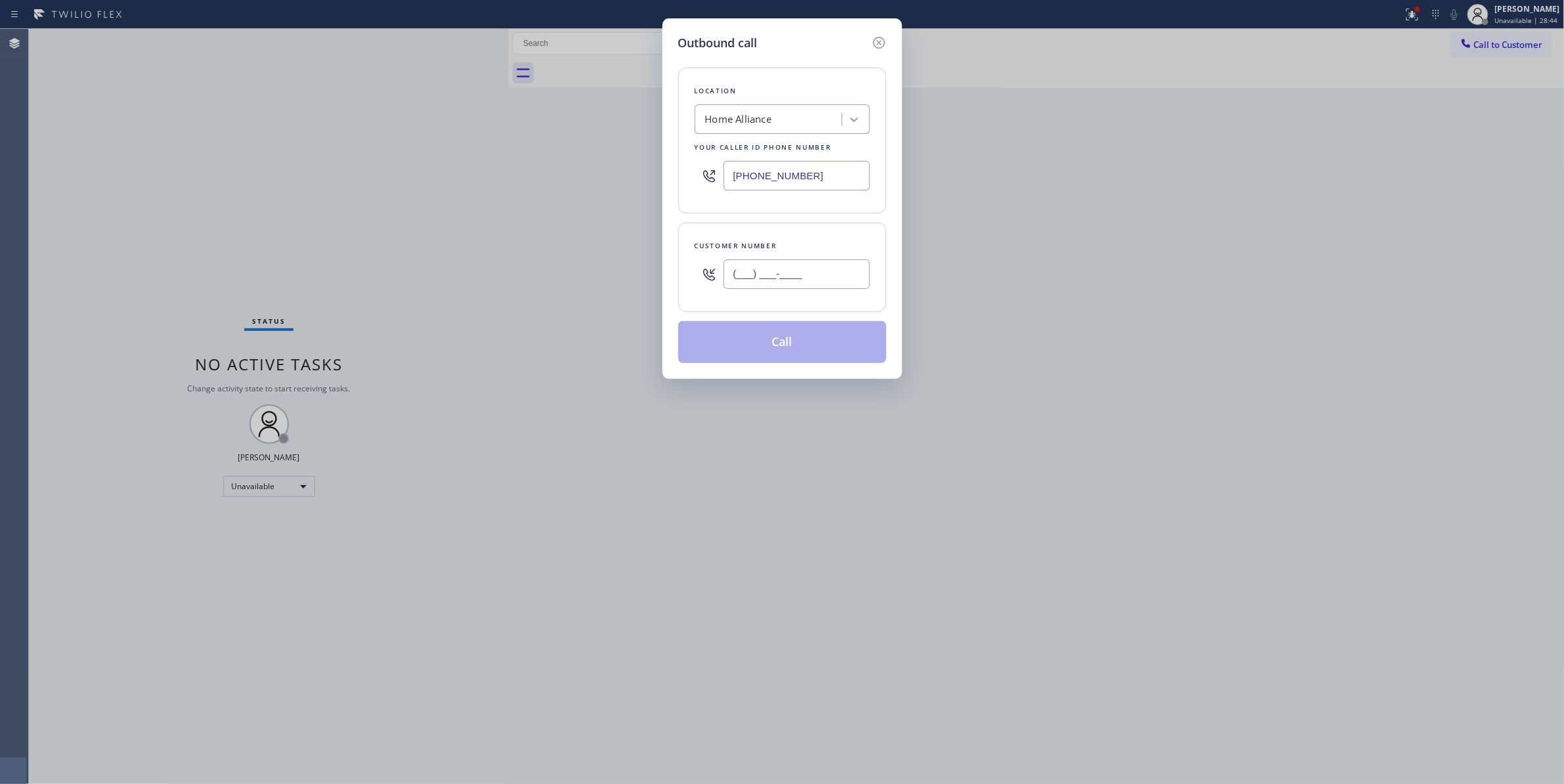
click at [778, 281] on input "(___) ___-____" at bounding box center [796, 274] width 147 height 30
paste input "415) 218-2537"
type input "(415) 218-2537"
click at [785, 348] on button "Call" at bounding box center [782, 342] width 208 height 42
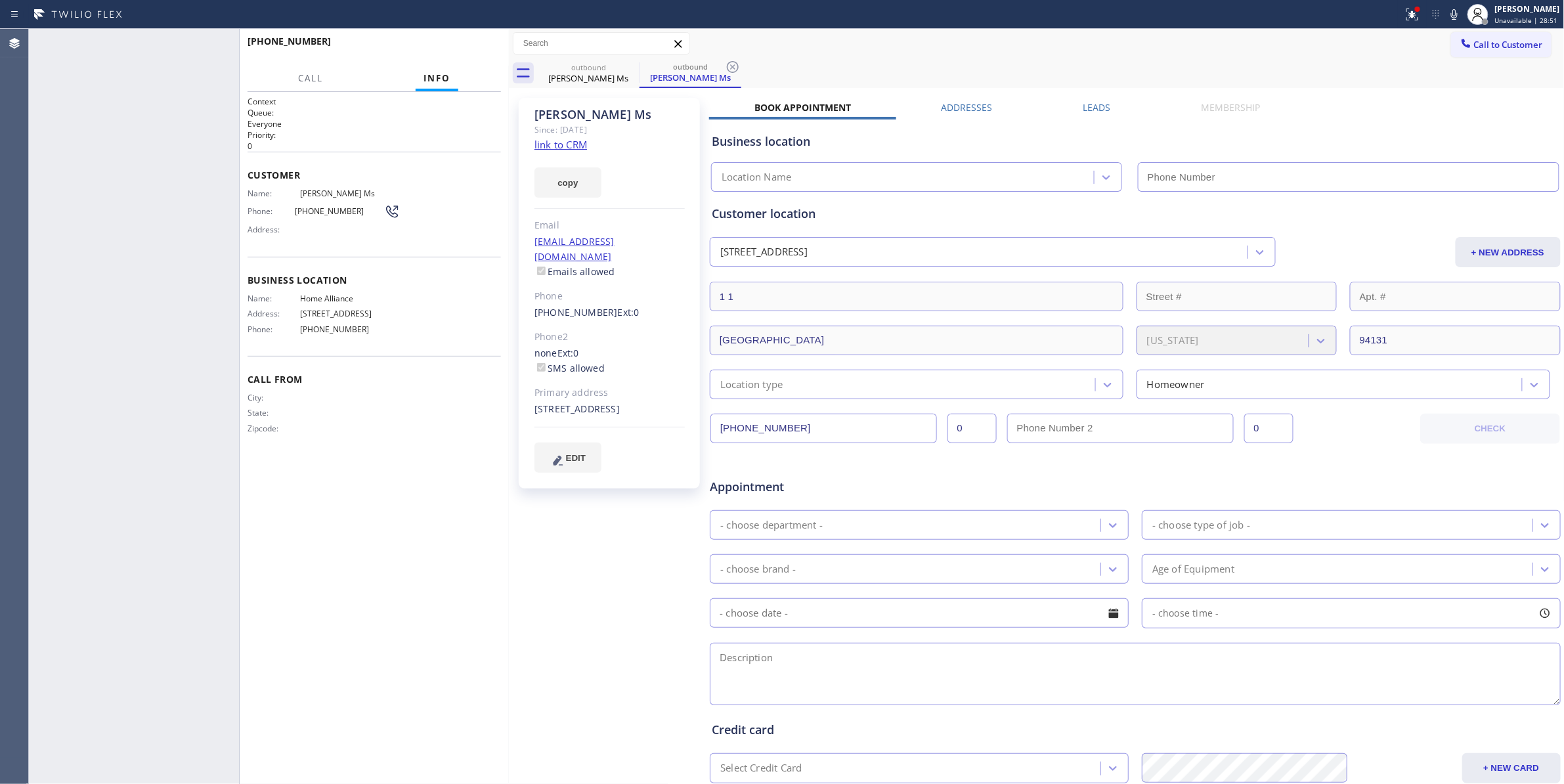
type input "(877) 777-0796"
click at [468, 48] on span "HANG UP" at bounding box center [470, 47] width 40 height 9
click at [470, 48] on span "HANG UP" at bounding box center [470, 47] width 40 height 9
click at [465, 64] on div "+14152182537 Wrap up | 00:02 COMPLETE" at bounding box center [374, 47] width 269 height 37
click at [457, 50] on span "COMPLETE" at bounding box center [467, 47] width 45 height 9
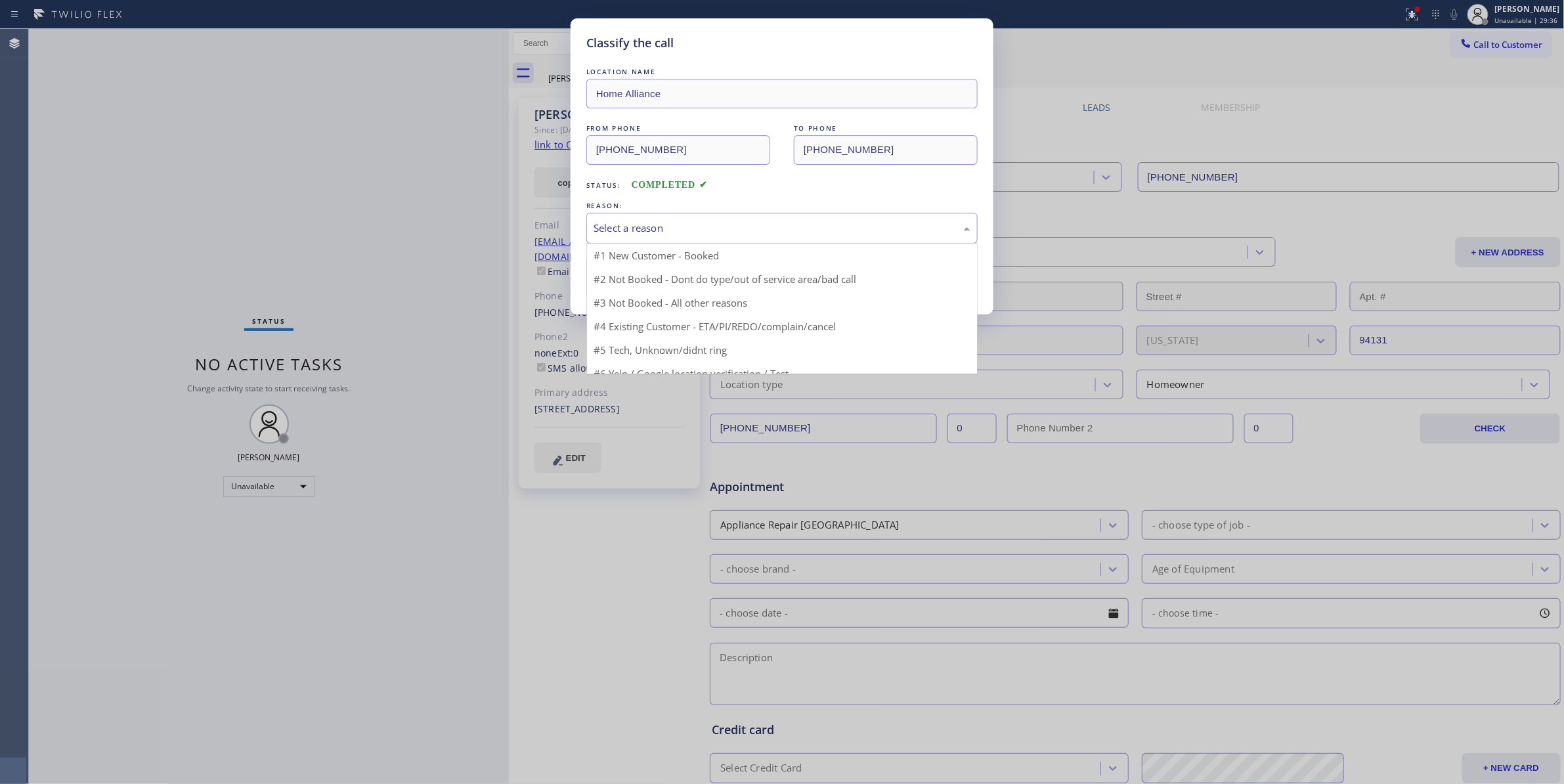
click at [678, 229] on div "Select a reason" at bounding box center [782, 228] width 377 height 15
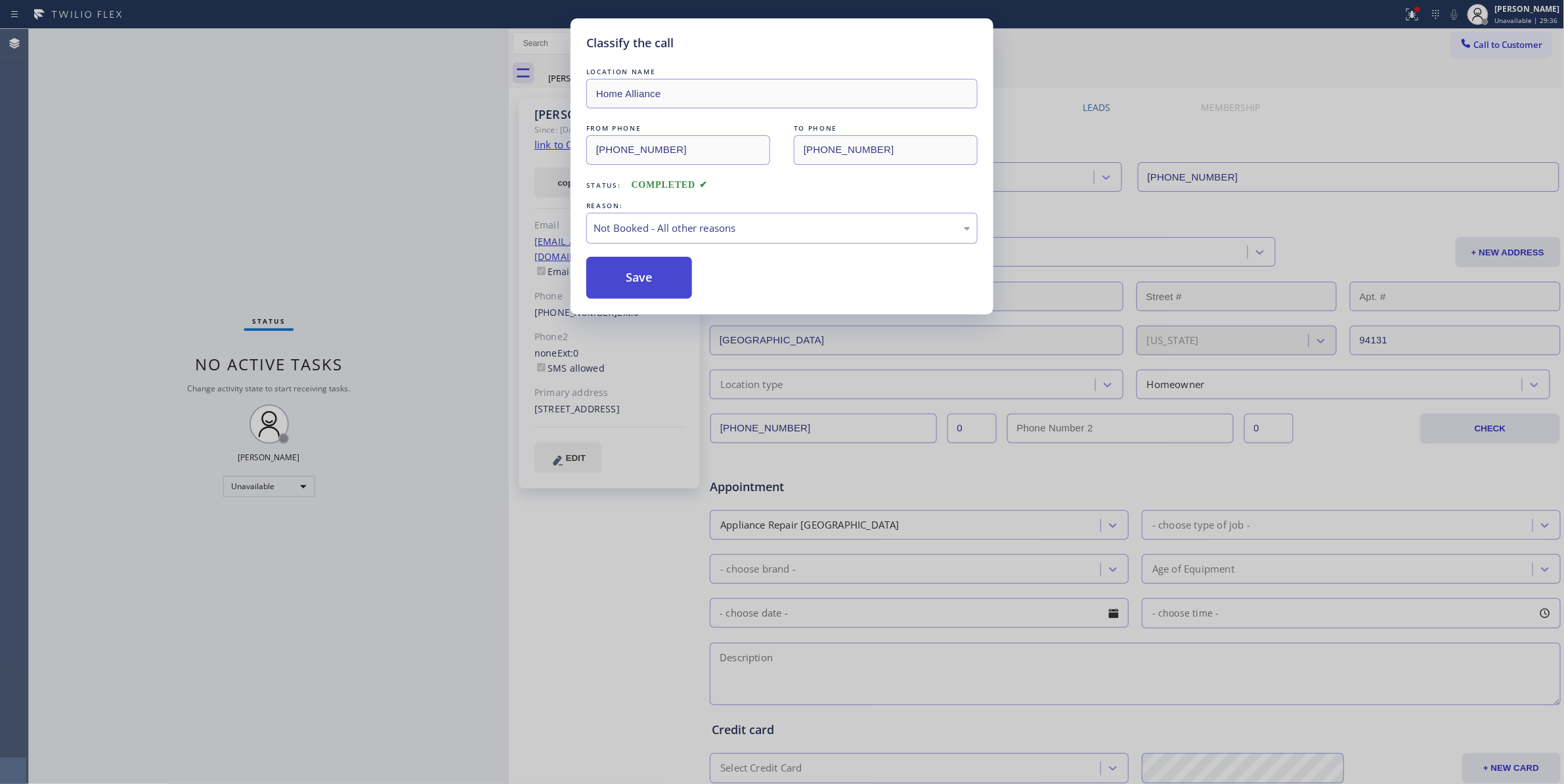
click at [665, 284] on button "Save" at bounding box center [639, 278] width 105 height 42
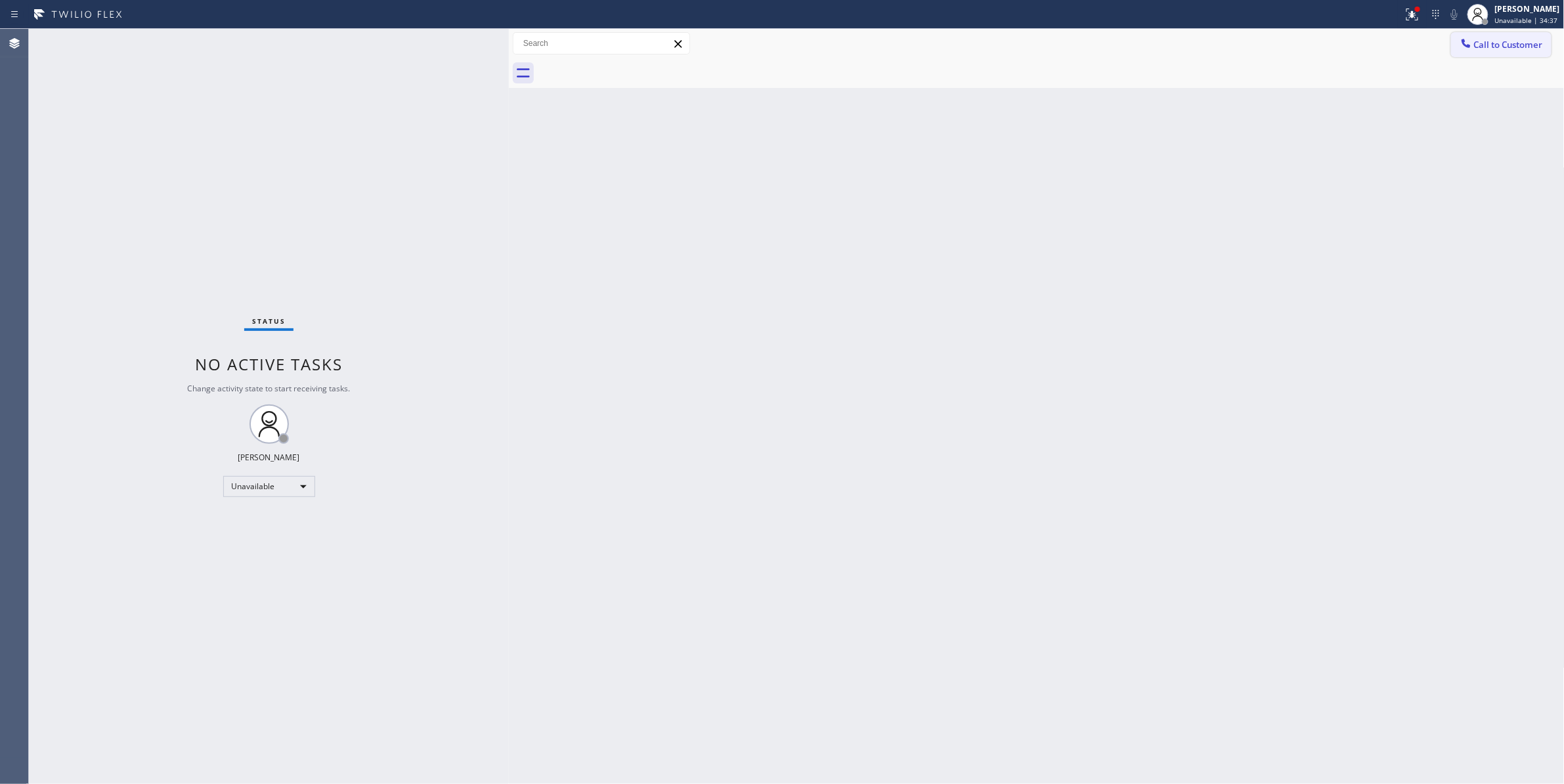
click at [1511, 49] on span "Call to Customer" at bounding box center [1509, 44] width 69 height 12
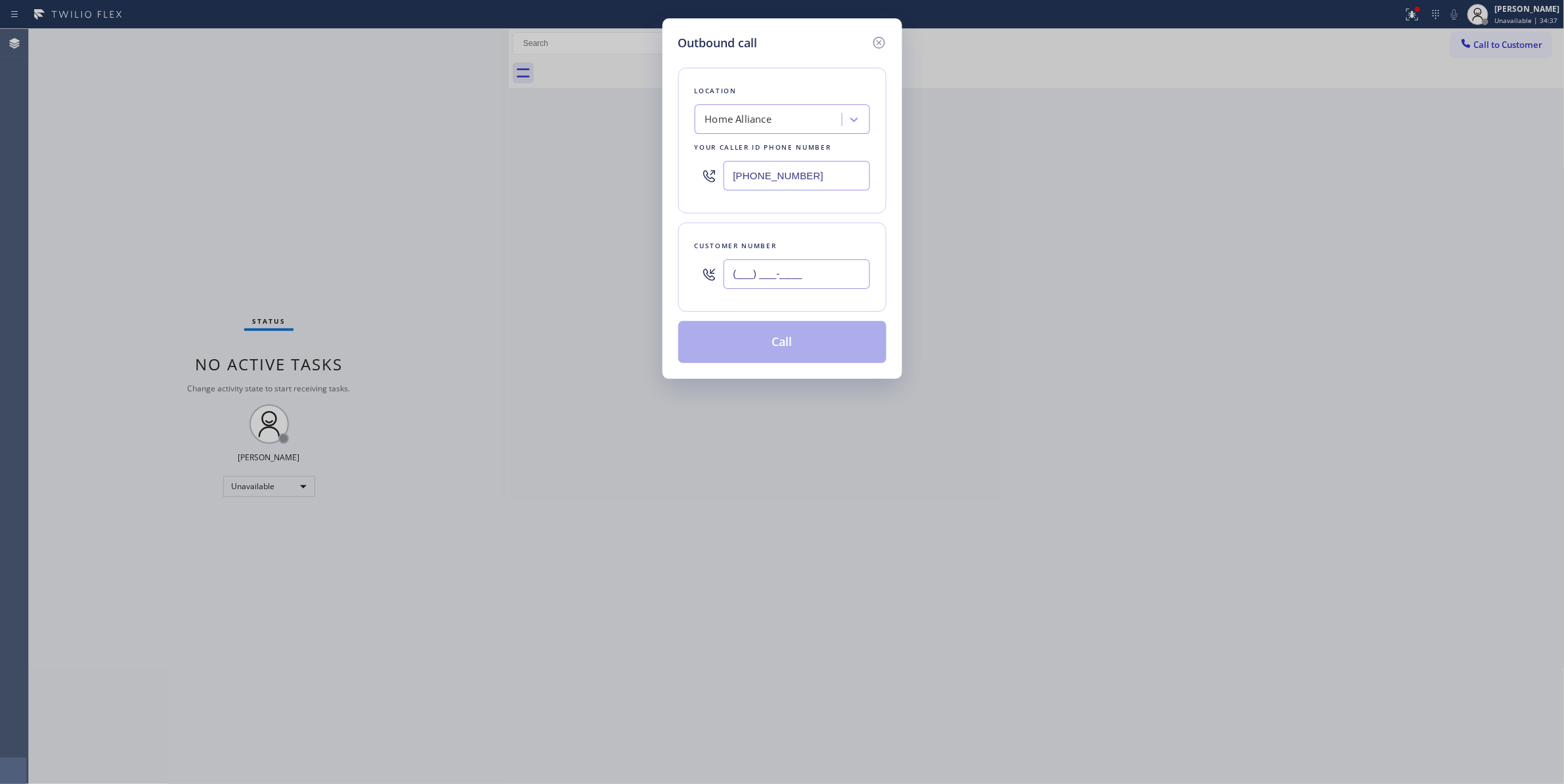
click at [770, 268] on input "(___) ___-____" at bounding box center [796, 274] width 147 height 30
paste input "956) 455-1722"
type input "(956) 455-1722"
paste input "323) 716-1621"
drag, startPoint x: 823, startPoint y: 174, endPoint x: 334, endPoint y: 177, distance: 489.0
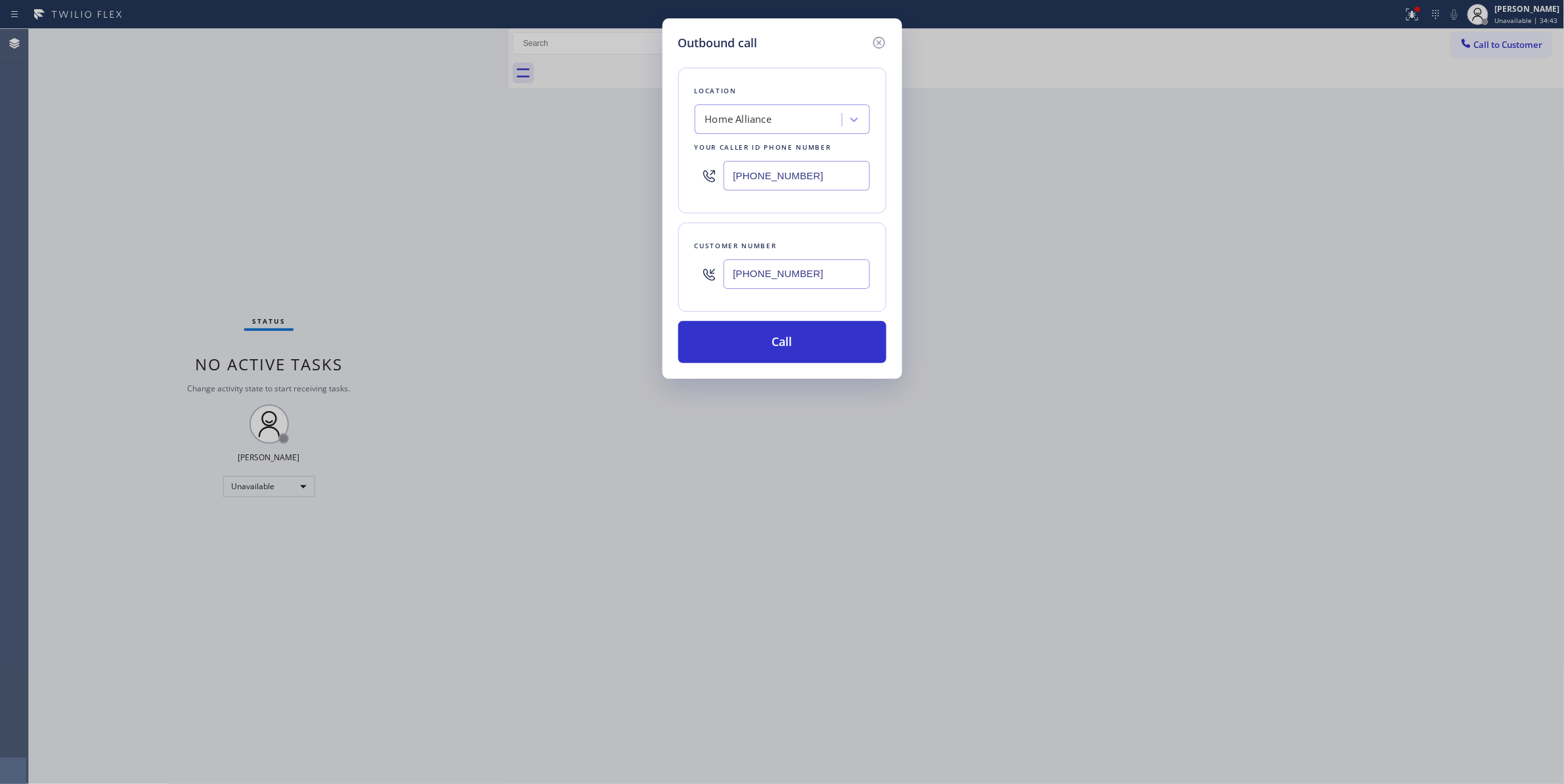
click at [334, 174] on div "Outbound call Location Home Alliance Your caller id phone number (323) 716-1621…" at bounding box center [782, 392] width 1564 height 784
type input "(323) 716-1621"
drag, startPoint x: 177, startPoint y: 665, endPoint x: 404, endPoint y: 393, distance: 354.3
click at [176, 652] on div "Outbound call Location Expert Viking Appliance Repair Los Angeles Your caller i…" at bounding box center [782, 392] width 1564 height 784
drag, startPoint x: 835, startPoint y: 273, endPoint x: 477, endPoint y: 279, distance: 358.1
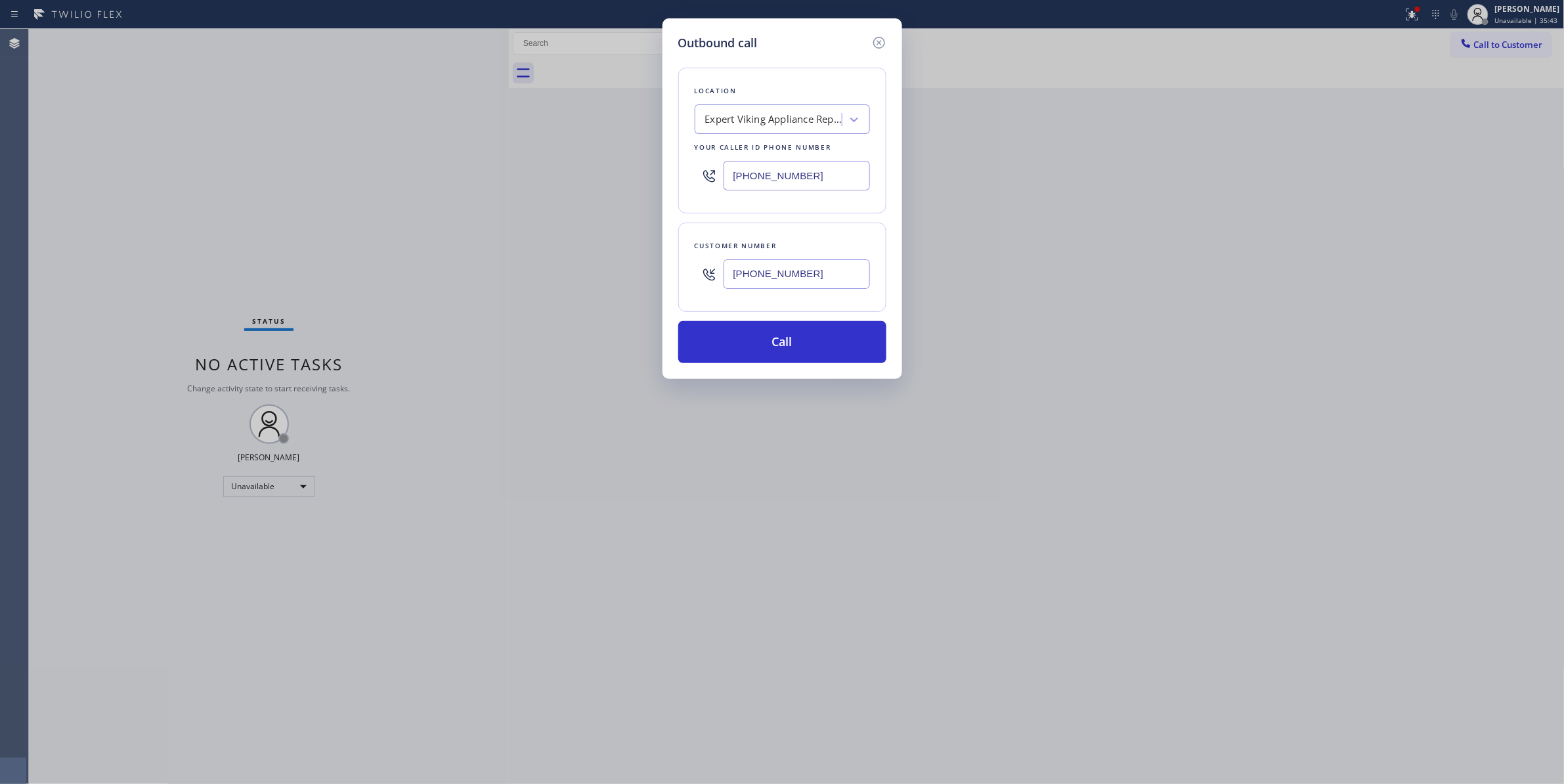
click at [471, 284] on div "Outbound call Location Expert Viking Appliance Repair Los Angeles Your caller i…" at bounding box center [782, 392] width 1564 height 784
type input "(956) 455-1722"
click at [749, 348] on button "Call" at bounding box center [782, 342] width 208 height 42
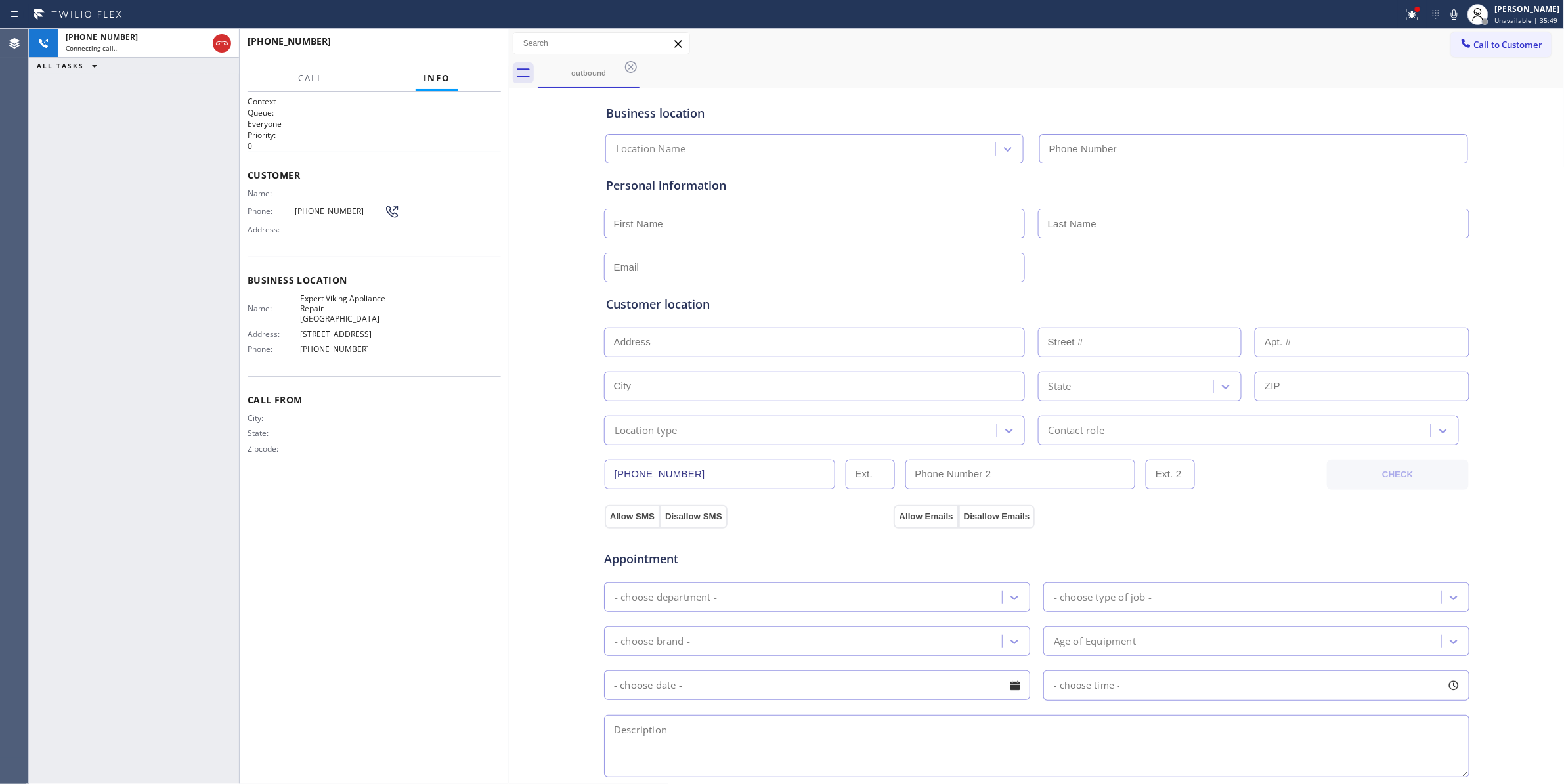
type input "(323) 716-1621"
click at [455, 529] on div "Context Queue: Everyone Priority: 0 Customer Name: Phone: (956) 455-1722 Addres…" at bounding box center [375, 437] width 254 height 684
click at [1406, 14] on icon at bounding box center [1410, 12] width 8 height 9
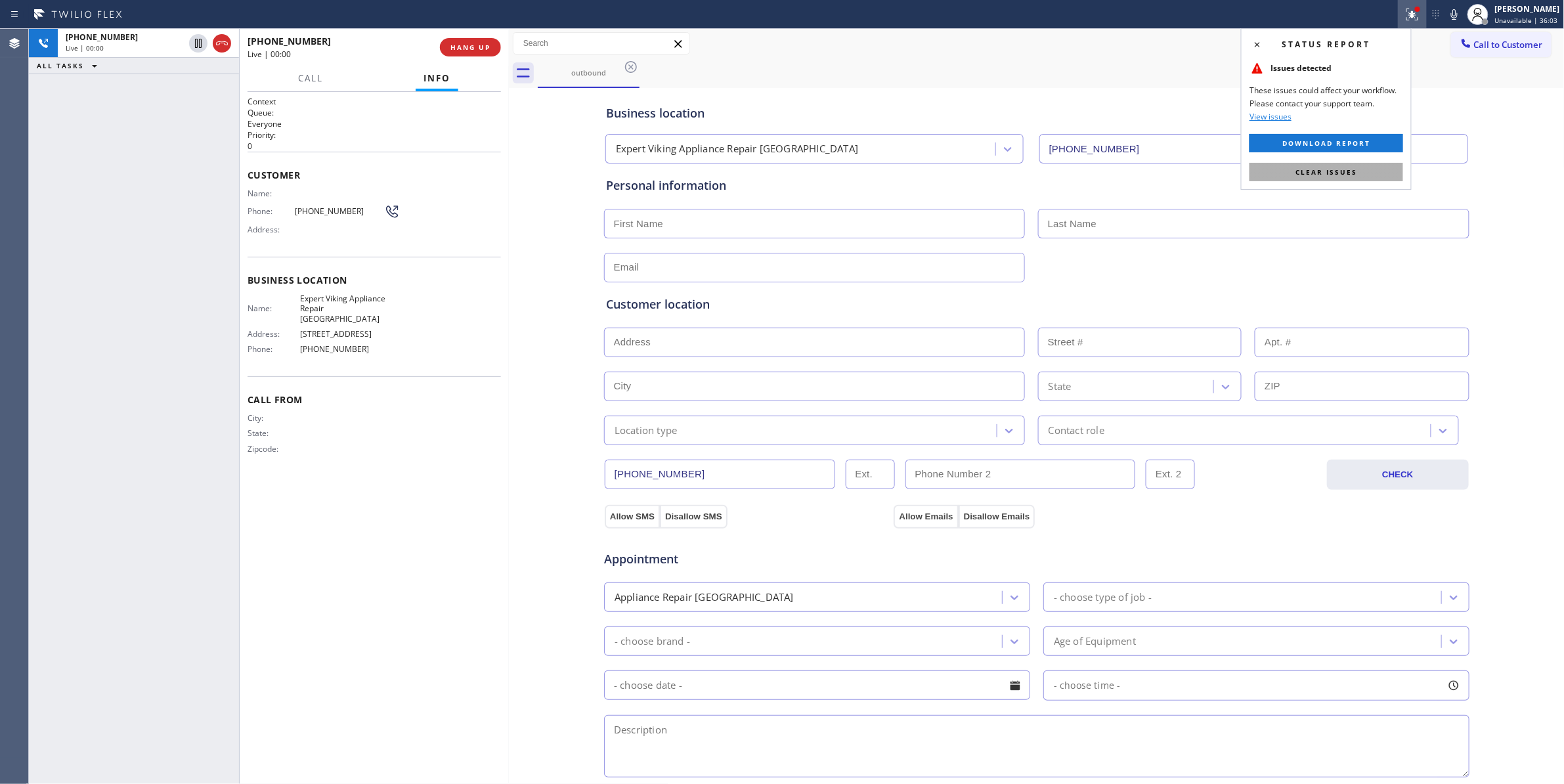
click at [1369, 177] on button "Clear issues" at bounding box center [1326, 172] width 154 height 18
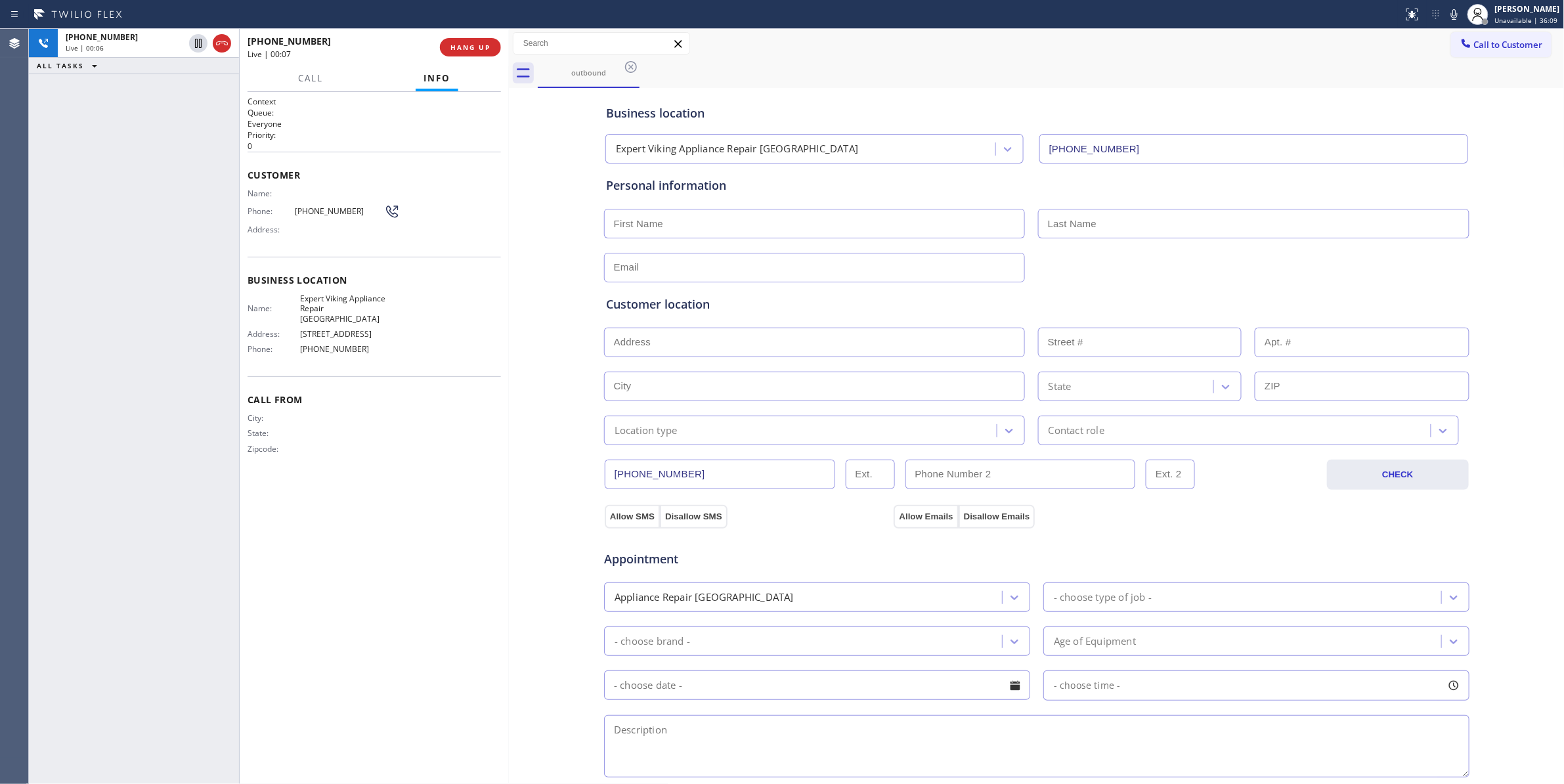
click at [549, 404] on div "Business location Expert Viking Appliance Repair Los Angeles (323) 716-1621 Per…" at bounding box center [1037, 539] width 1049 height 897
click at [484, 342] on div "Name: Expert Viking Appliance Repair Los Angeles Address: 604 Prescott St Phone…" at bounding box center [375, 326] width 254 height 67
click at [196, 40] on icon at bounding box center [198, 43] width 7 height 9
click at [1446, 12] on icon at bounding box center [1454, 14] width 16 height 16
drag, startPoint x: 111, startPoint y: 655, endPoint x: 203, endPoint y: 234, distance: 430.9
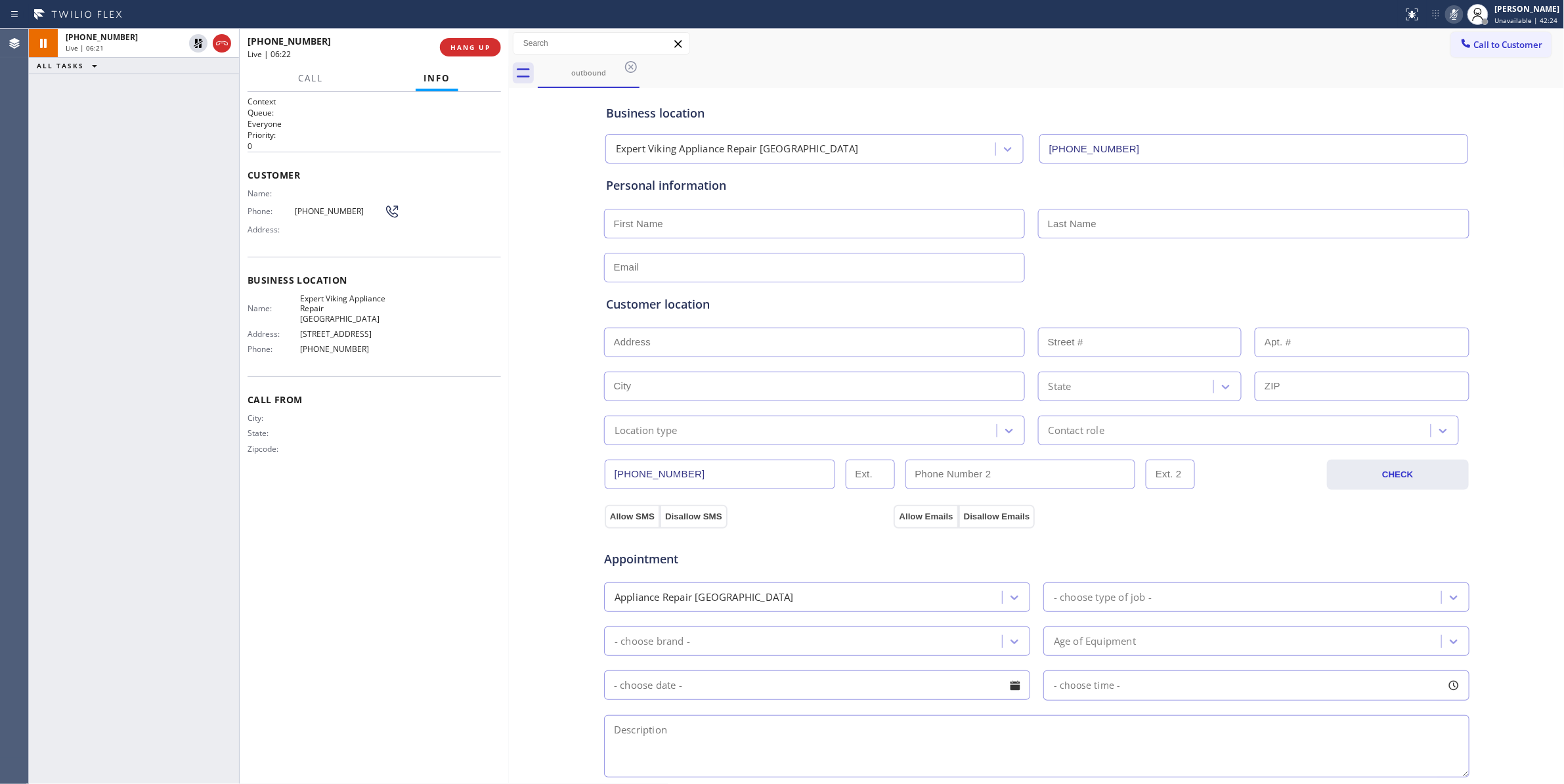
click at [114, 642] on div "+19564551722 Live | 06:21 ALL TASKS ALL TASKS ACTIVE TASKS TASKS IN WRAP UP" at bounding box center [133, 406] width 210 height 755
click at [197, 37] on icon at bounding box center [198, 43] width 16 height 16
click at [1446, 15] on icon at bounding box center [1454, 14] width 16 height 16
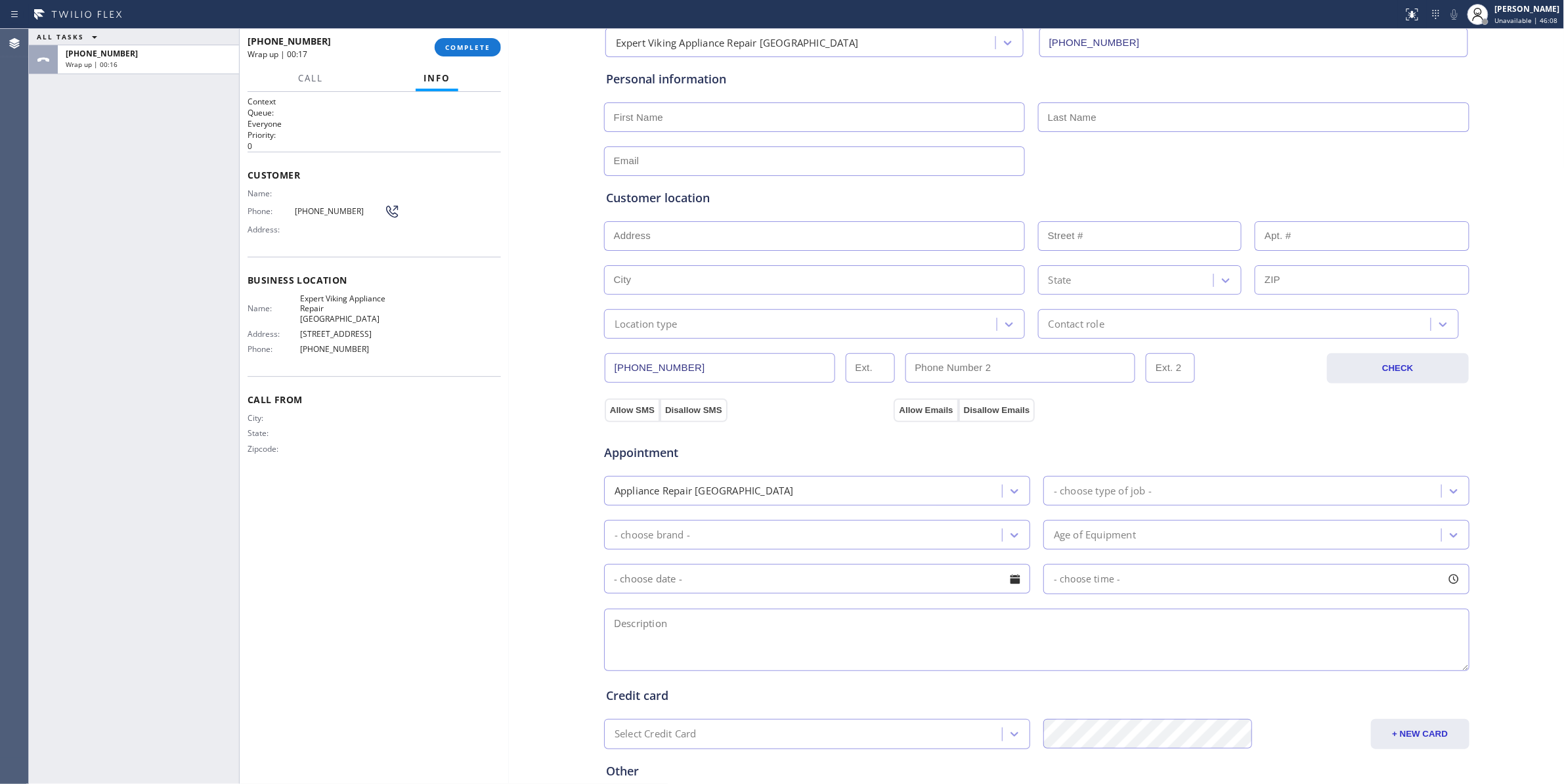
scroll to position [237, 0]
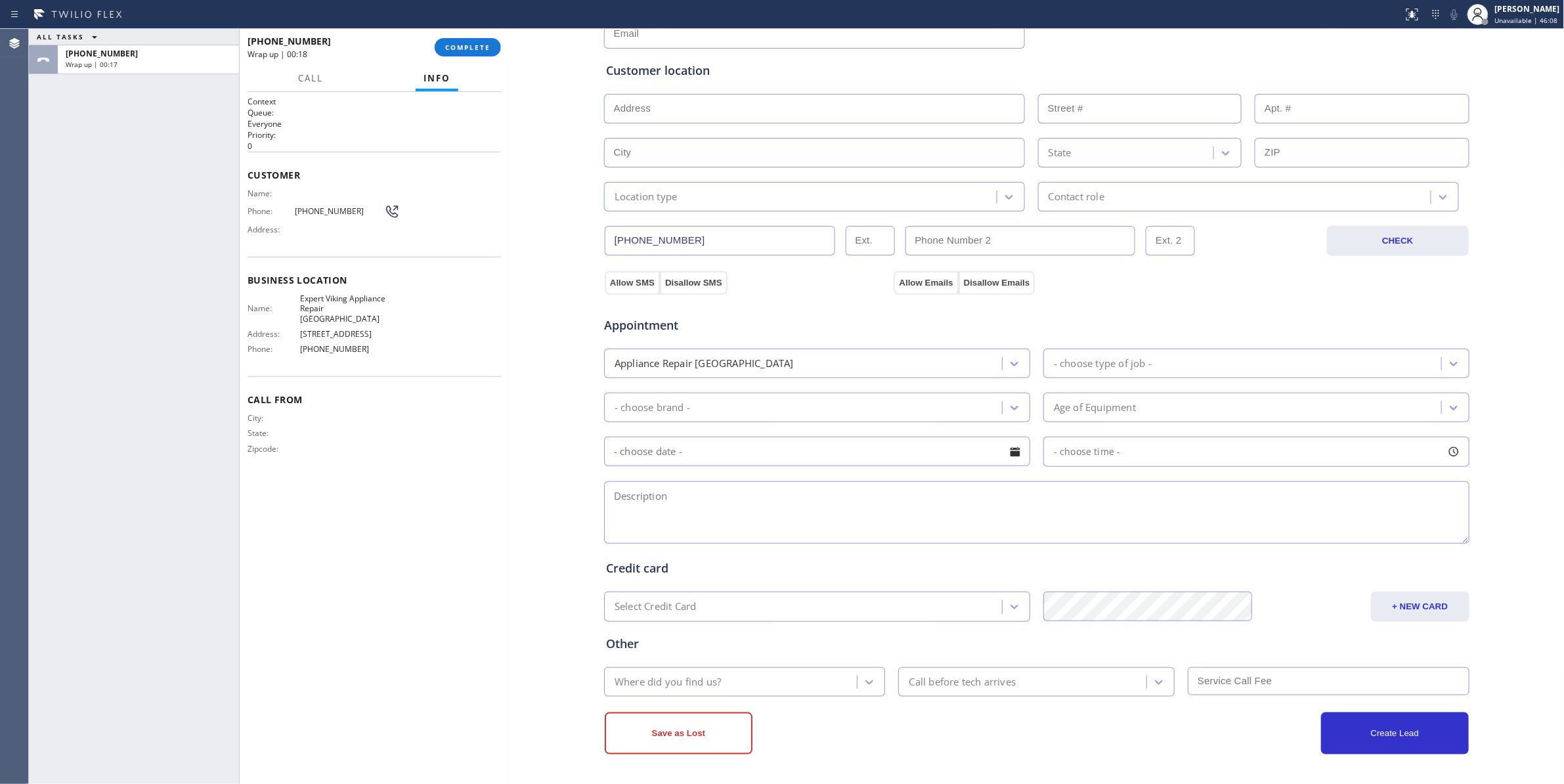
click at [654, 497] on textarea at bounding box center [1036, 512] width 866 height 63
paste textarea "12-3 / $75 / Viking / Fridge(BI) / Making noise / 17 Years / Expert Viking Appl…"
type textarea "12-3 / $75 / Viking / Fridge(BI) / Making noise / 17 Years / Expert Viking Appl…"
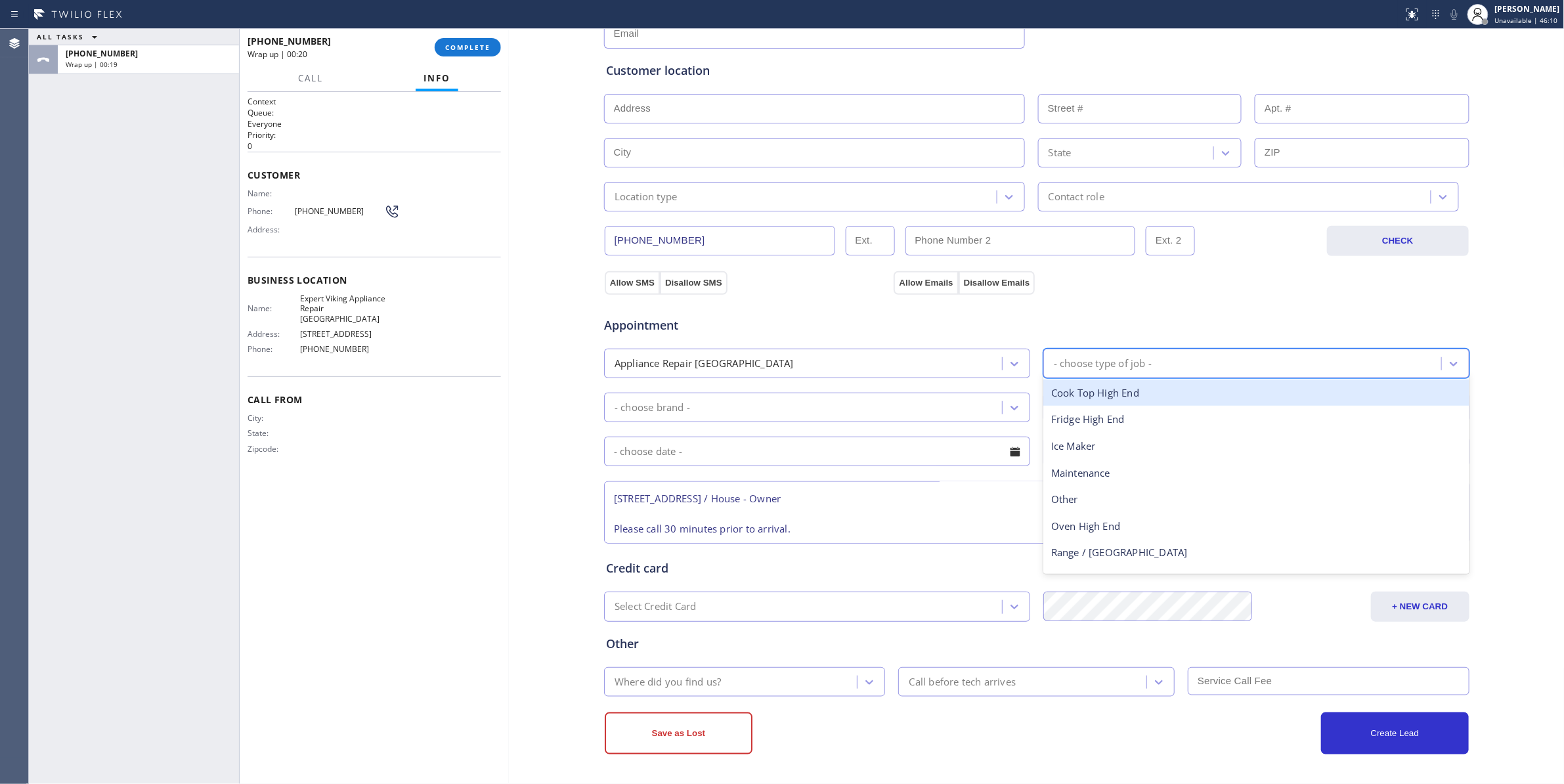
click at [1133, 362] on div "- choose type of job -" at bounding box center [1102, 363] width 98 height 15
type input "f"
click at [1080, 394] on div "Fridge High End" at bounding box center [1256, 393] width 426 height 27
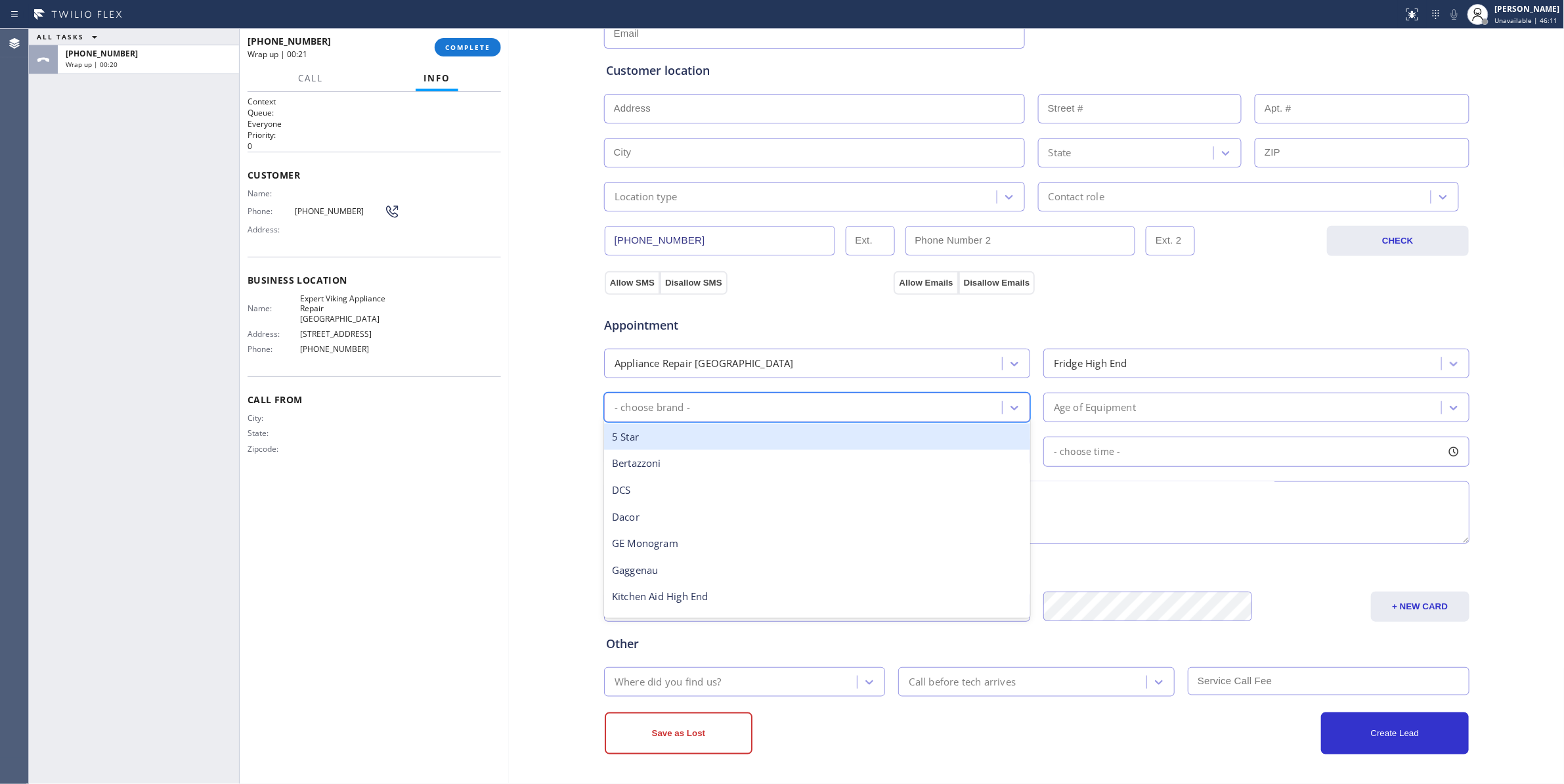
click at [785, 399] on div "- choose brand -" at bounding box center [805, 408] width 394 height 23
type input "v"
click at [642, 436] on div "Viking" at bounding box center [816, 436] width 426 height 27
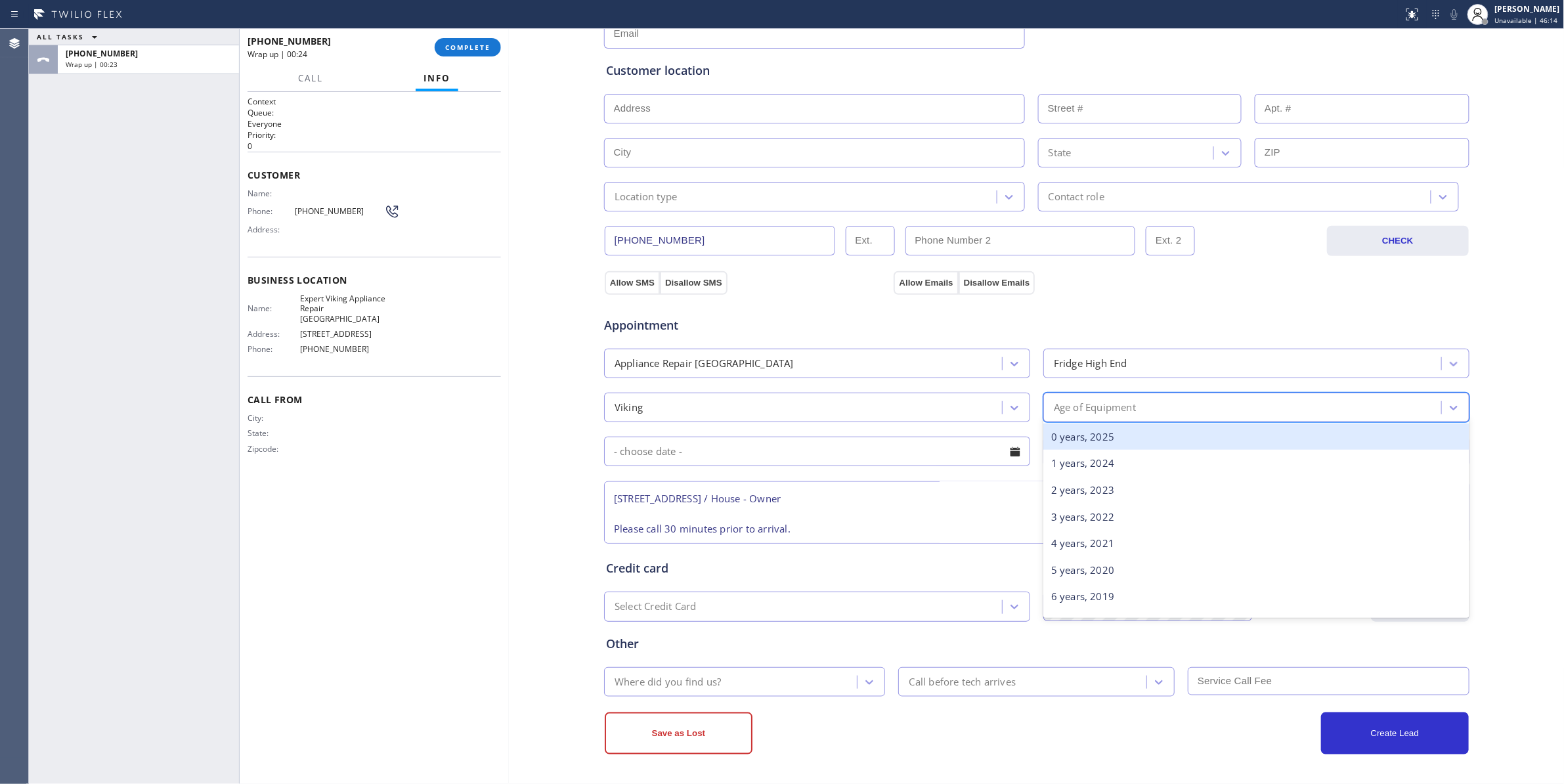
click at [1089, 399] on div "Age of Equipment" at bounding box center [1095, 407] width 82 height 15
type input "17"
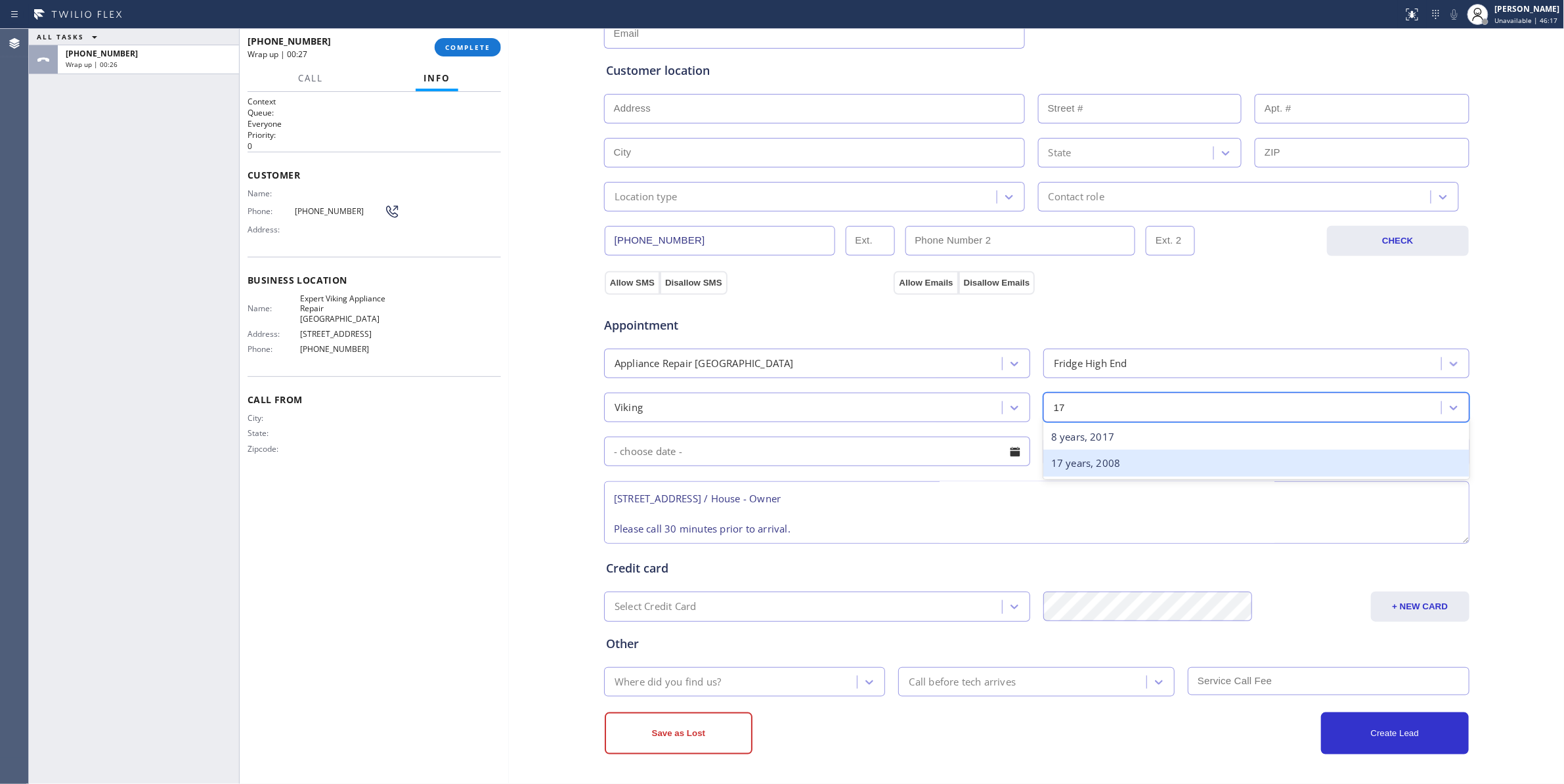
click at [1085, 468] on div "17 years, 2008" at bounding box center [1256, 463] width 426 height 27
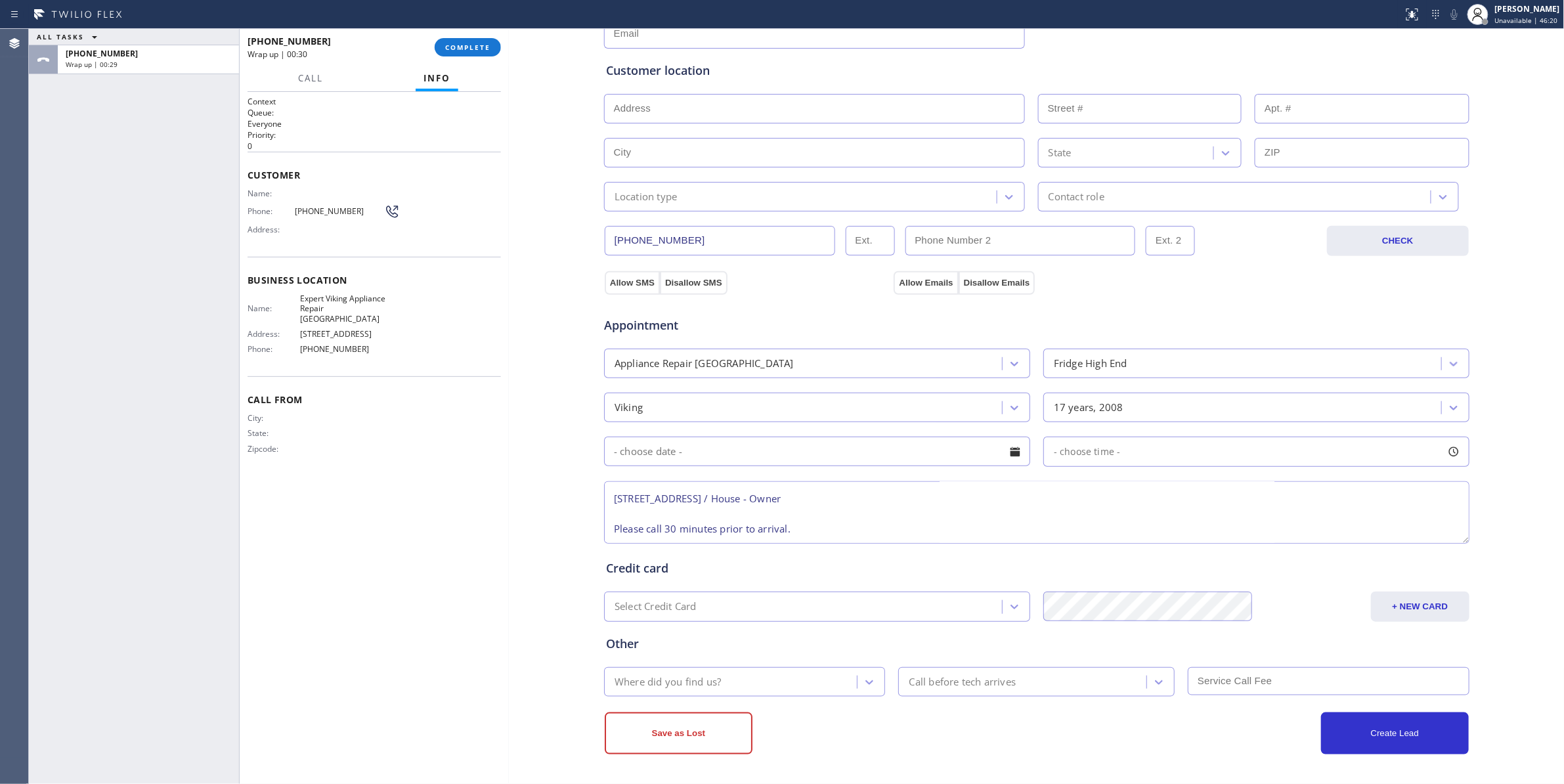
click at [668, 453] on input "text" at bounding box center [816, 451] width 426 height 30
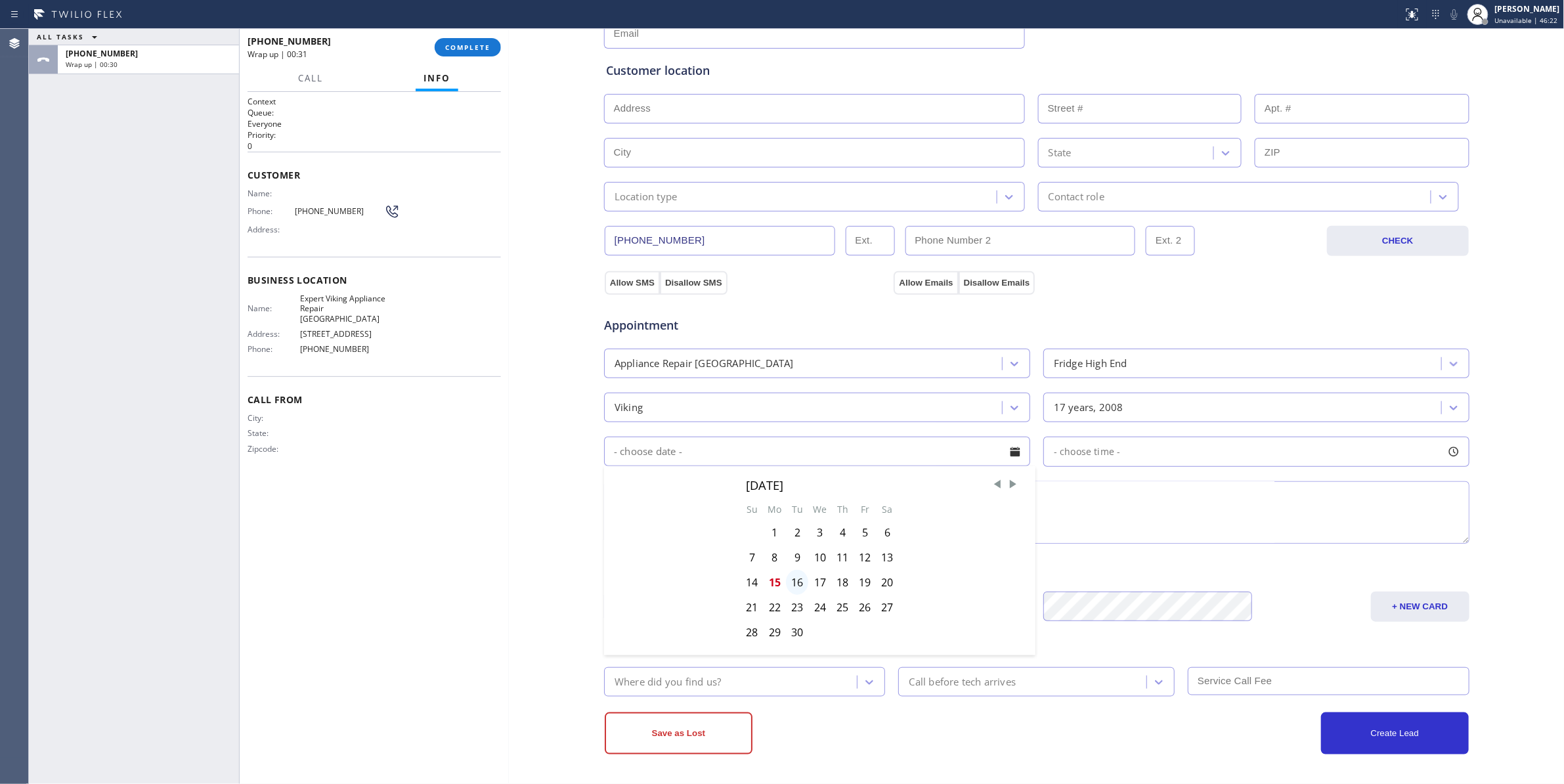
click at [794, 586] on div "16" at bounding box center [796, 582] width 22 height 25
type input "09/16/2025"
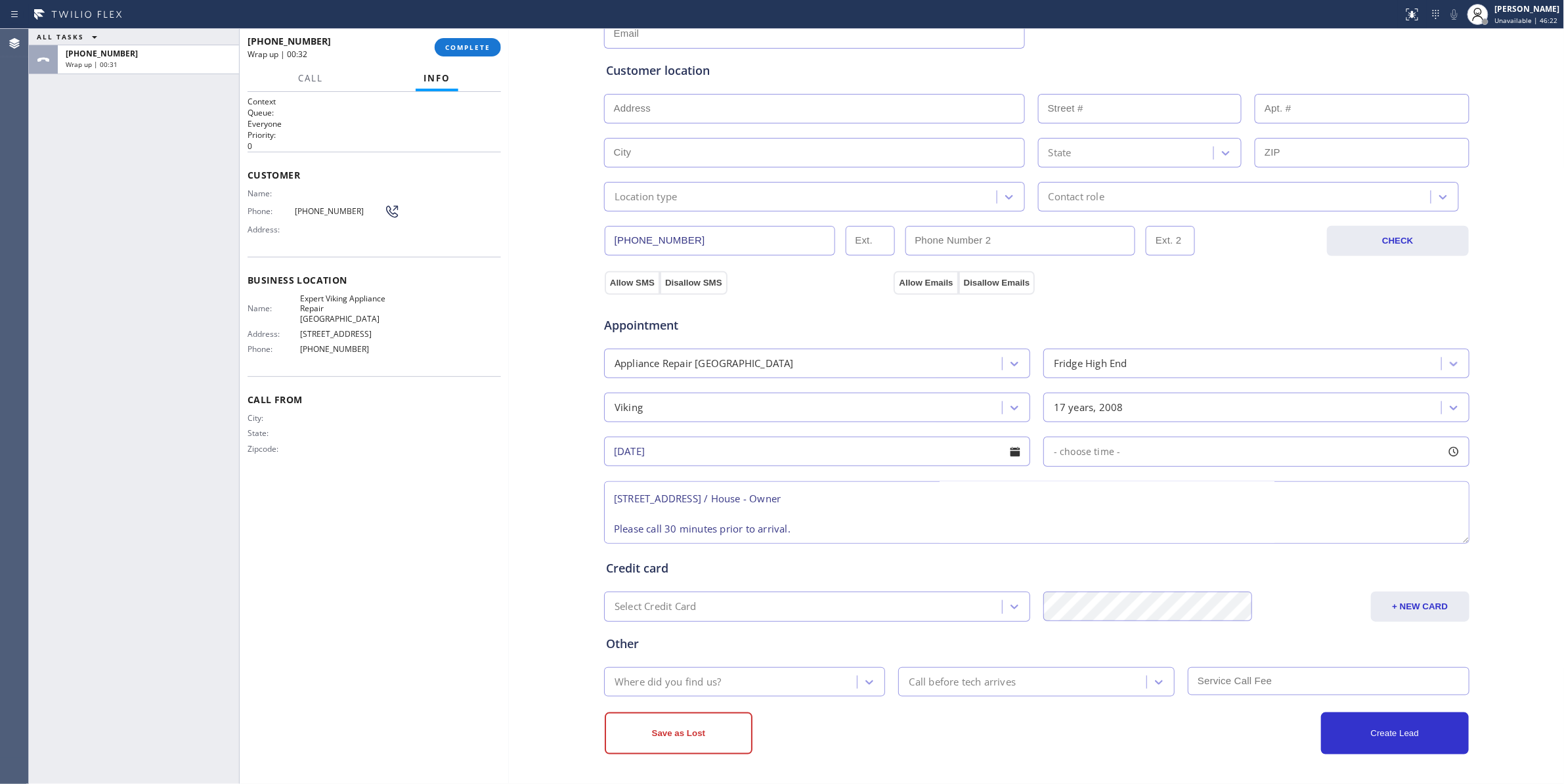
click at [1071, 449] on span "- choose time -" at bounding box center [1086, 450] width 67 height 12
drag, startPoint x: 1129, startPoint y: 536, endPoint x: 1270, endPoint y: 544, distance: 141.2
click at [1270, 544] on div at bounding box center [1276, 531] width 16 height 27
drag, startPoint x: 1048, startPoint y: 529, endPoint x: 1180, endPoint y: 534, distance: 132.1
click at [1180, 534] on div at bounding box center [1181, 531] width 16 height 27
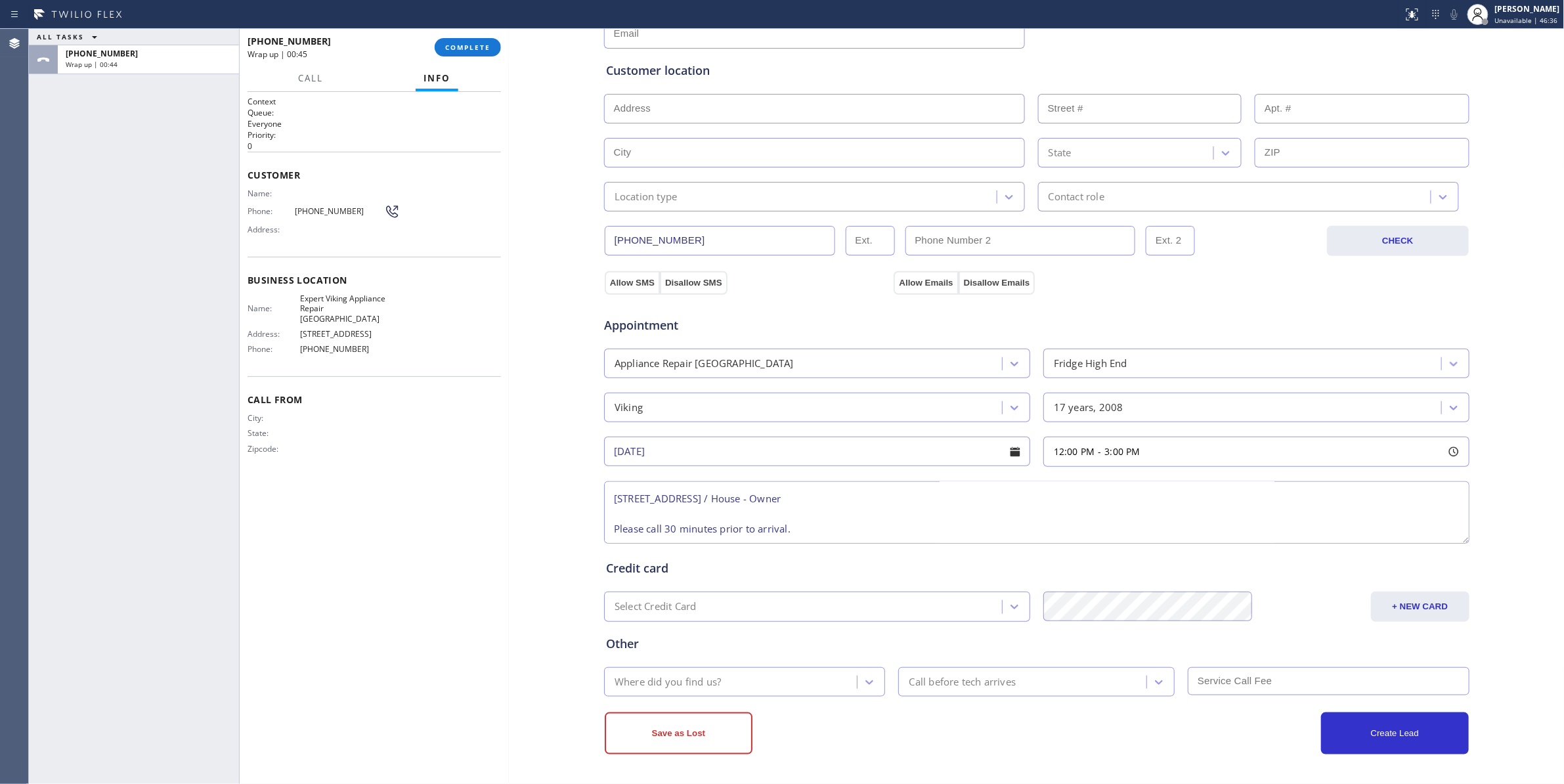
click at [206, 670] on div "ALL TASKS ALL TASKS ACTIVE TASKS TASKS IN WRAP UP +19564551722 Wrap up | 00:44" at bounding box center [133, 406] width 210 height 755
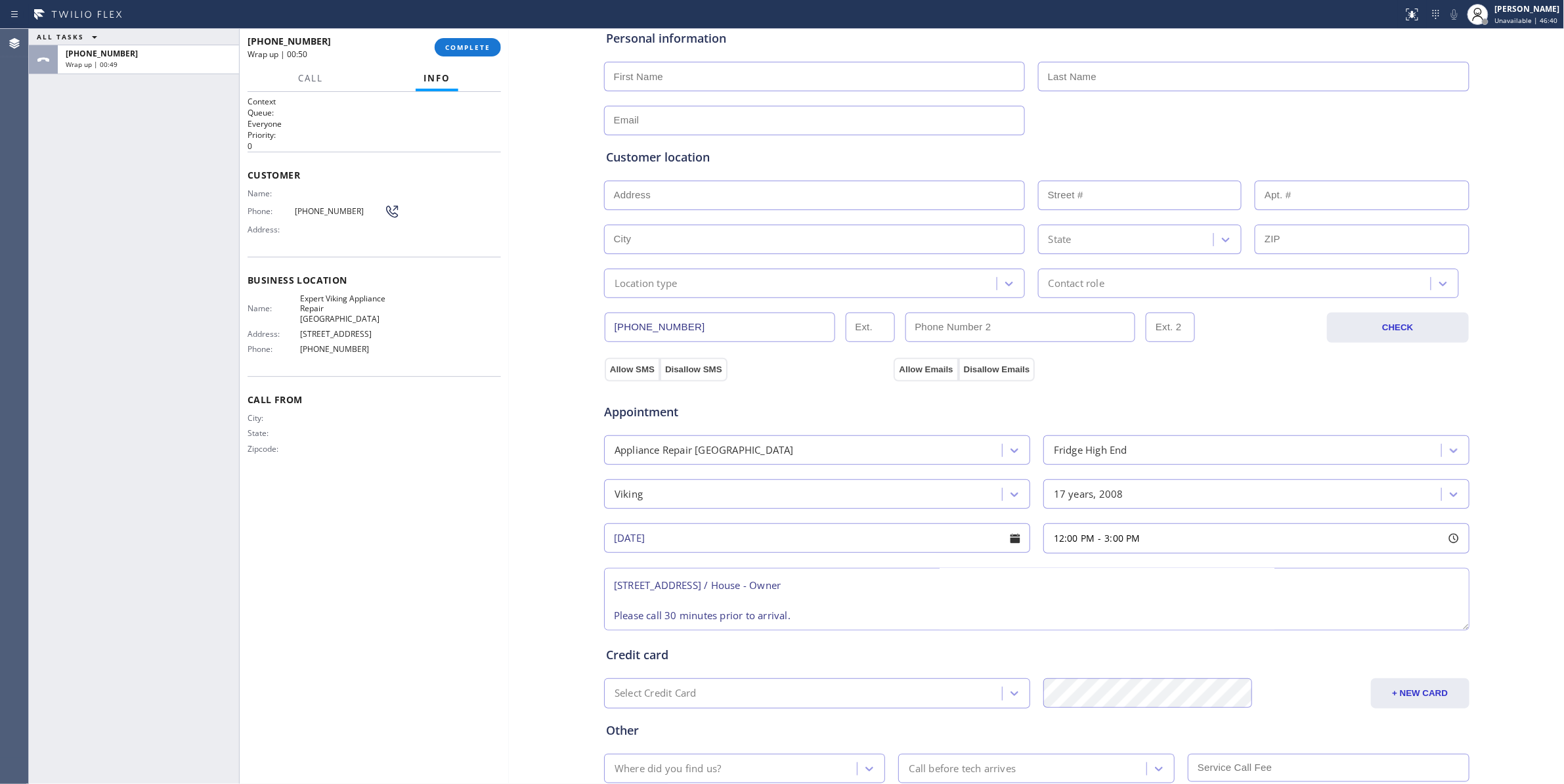
scroll to position [0, 0]
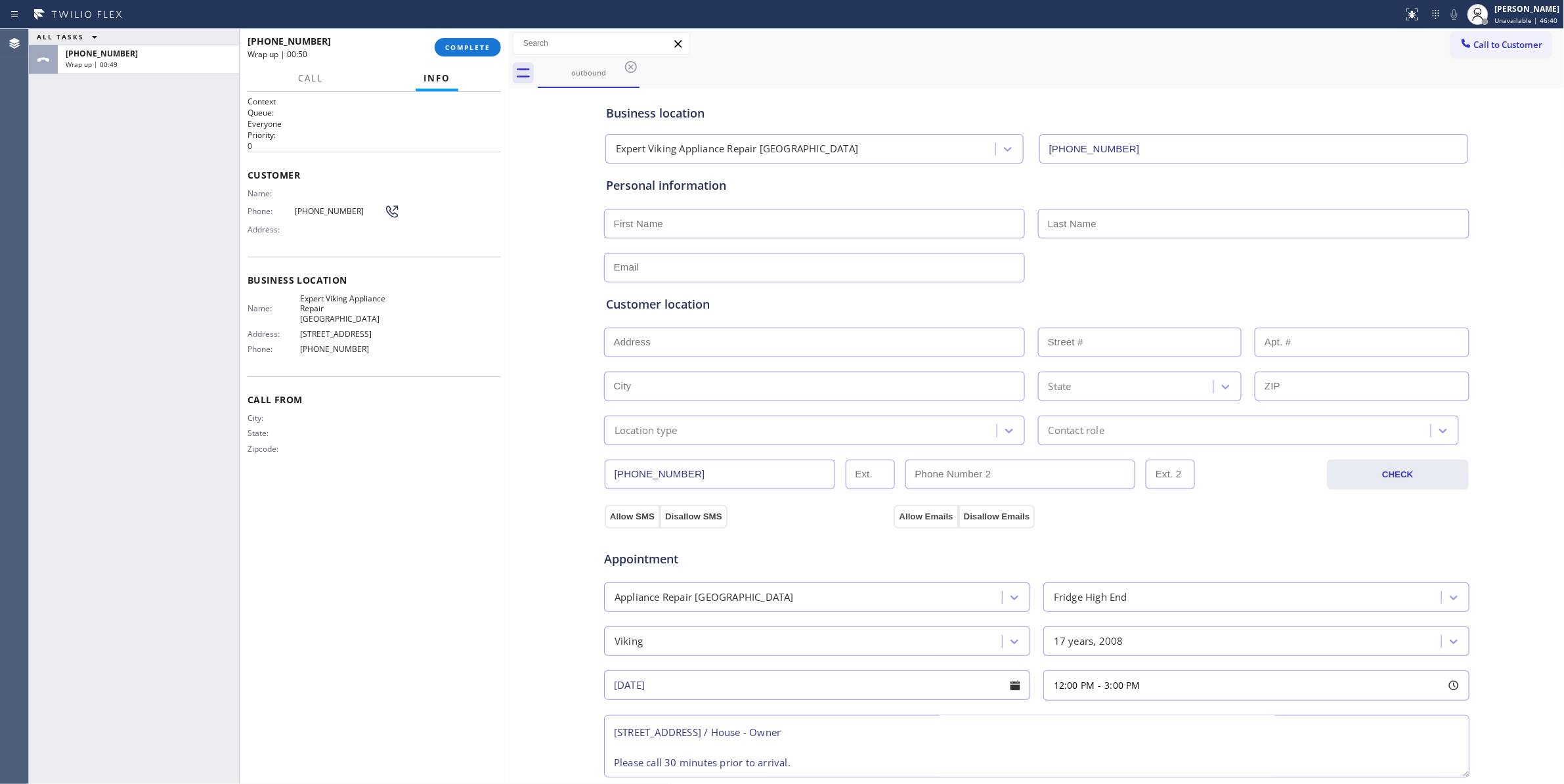
click at [642, 218] on input "text" at bounding box center [814, 223] width 421 height 30
paste input "Maricarmen Ortega"
click at [679, 227] on input "Maricarmen Ortega" at bounding box center [814, 223] width 421 height 30
type input "Maricarmen"
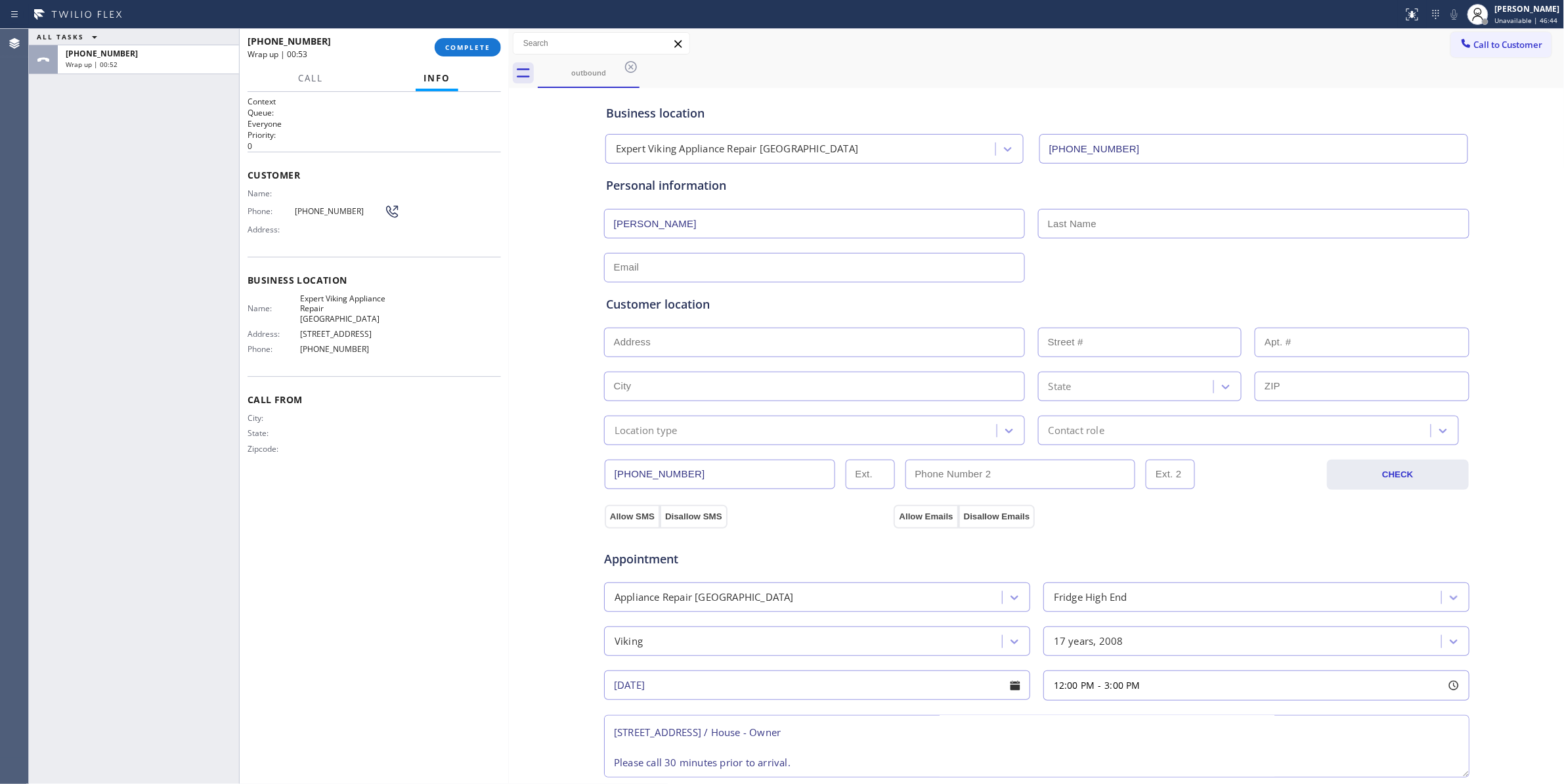
click at [1090, 227] on input "text" at bounding box center [1254, 223] width 432 height 30
paste input "Ortega"
type input "Ortega"
drag, startPoint x: 684, startPoint y: 268, endPoint x: 712, endPoint y: 273, distance: 28.4
click at [684, 268] on input "text" at bounding box center [814, 268] width 421 height 30
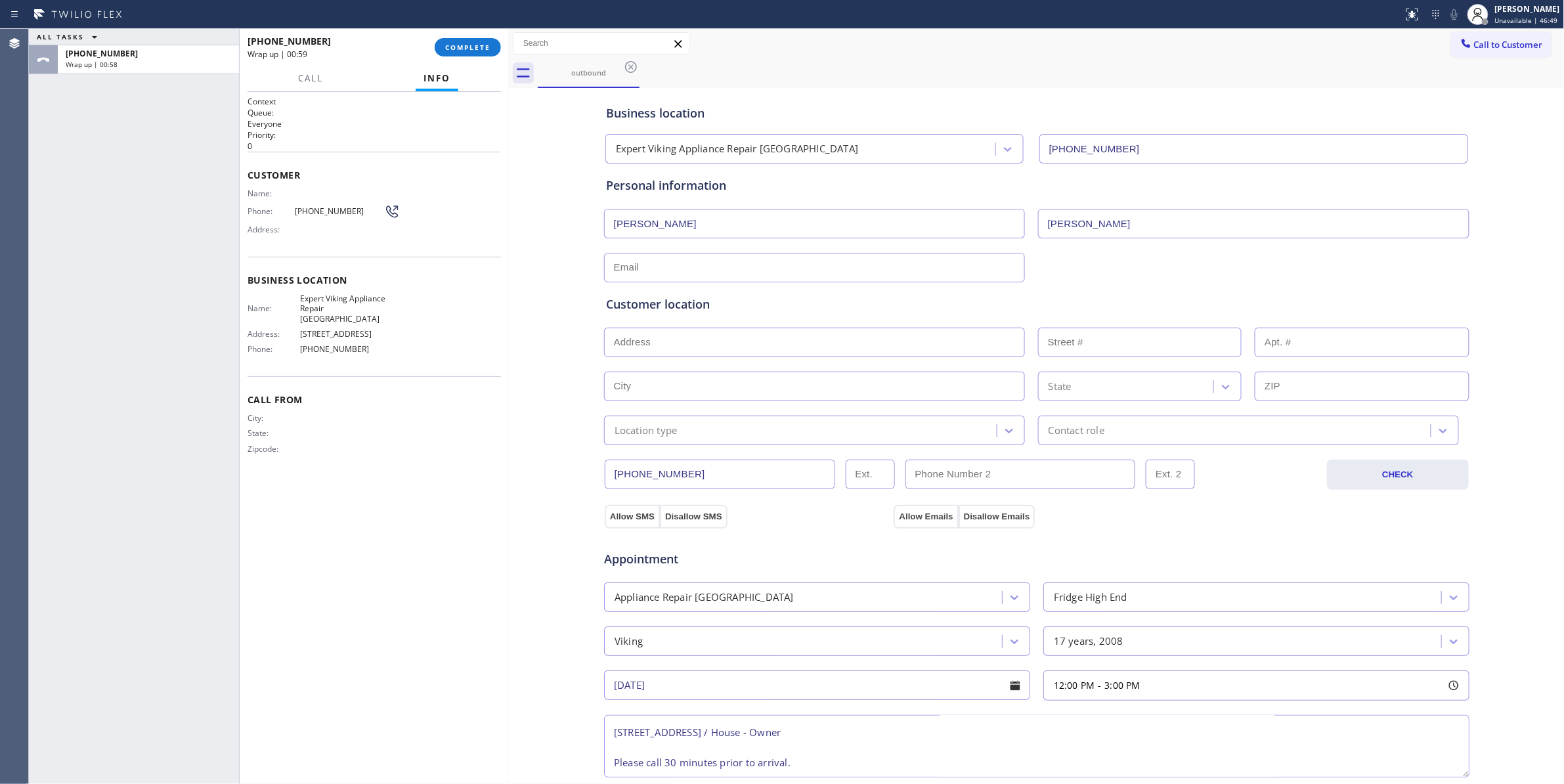
paste input "maikyortega@gmail.com"
type input "maikyortega@gmail.com"
drag, startPoint x: 665, startPoint y: 342, endPoint x: 681, endPoint y: 356, distance: 21.3
click at [665, 342] on input "text" at bounding box center [814, 343] width 421 height 30
paste input "1628 Sylvan Ave Dallas, TX 75208"
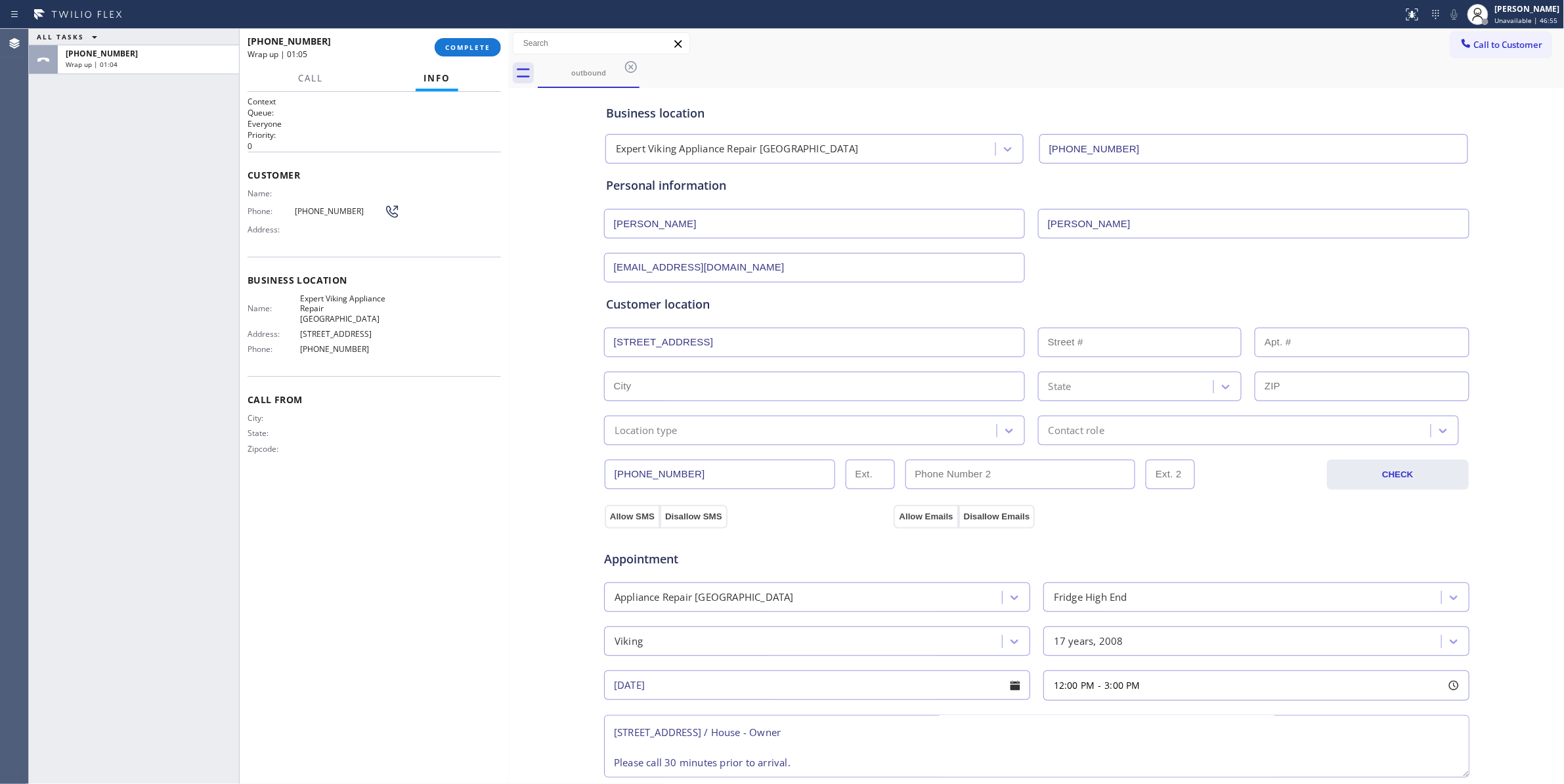
type input "1628 Sylvan Ave"
type input "1628"
type input "Dallas"
type input "75208"
click at [618, 520] on button "Allow SMS" at bounding box center [632, 516] width 55 height 24
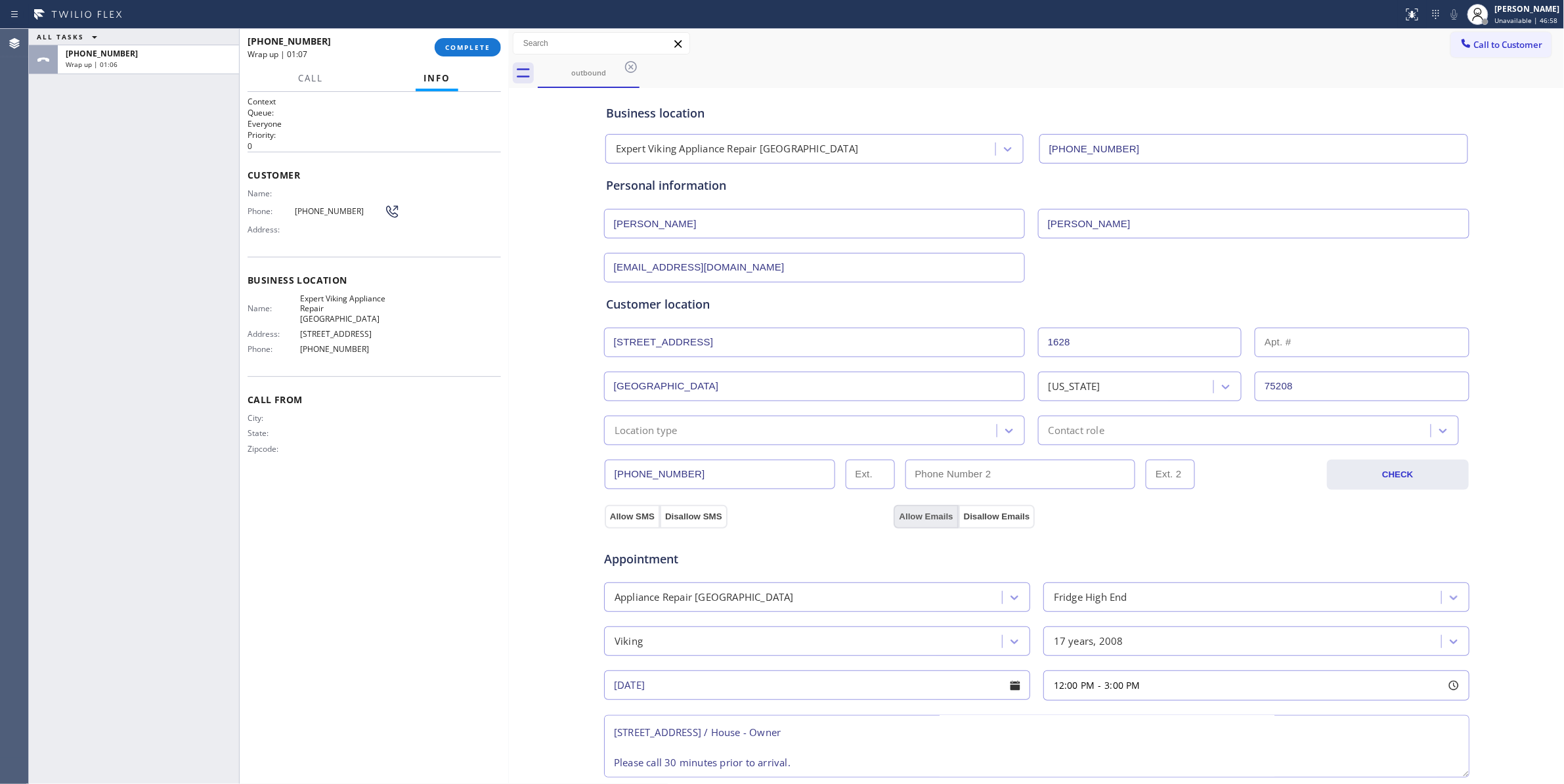
click at [914, 516] on button "Allow Emails" at bounding box center [926, 516] width 64 height 24
drag, startPoint x: 810, startPoint y: 428, endPoint x: 791, endPoint y: 428, distance: 19.0
click at [807, 428] on div "Location type" at bounding box center [802, 431] width 389 height 23
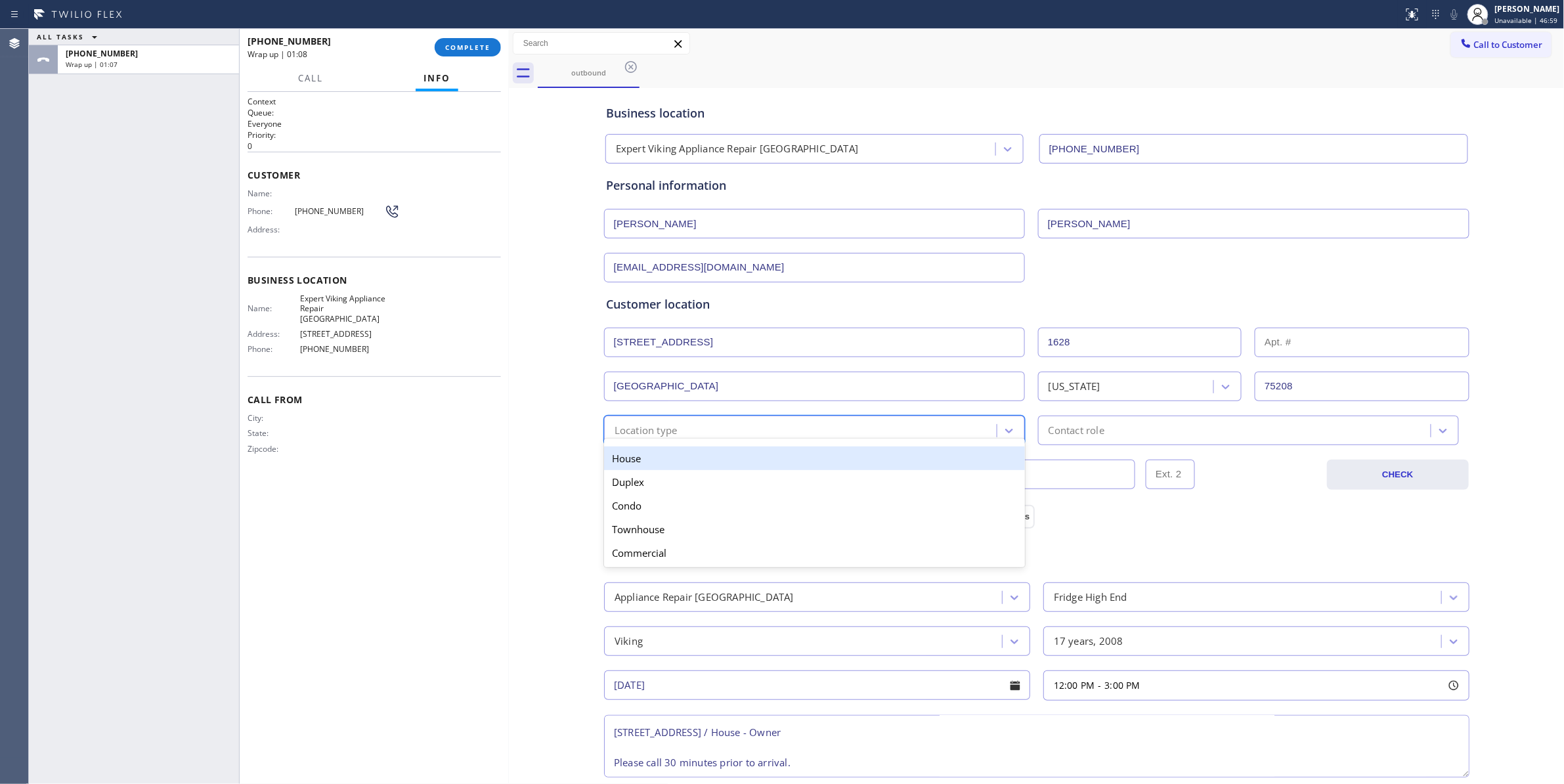
click at [671, 460] on div "House" at bounding box center [814, 458] width 421 height 24
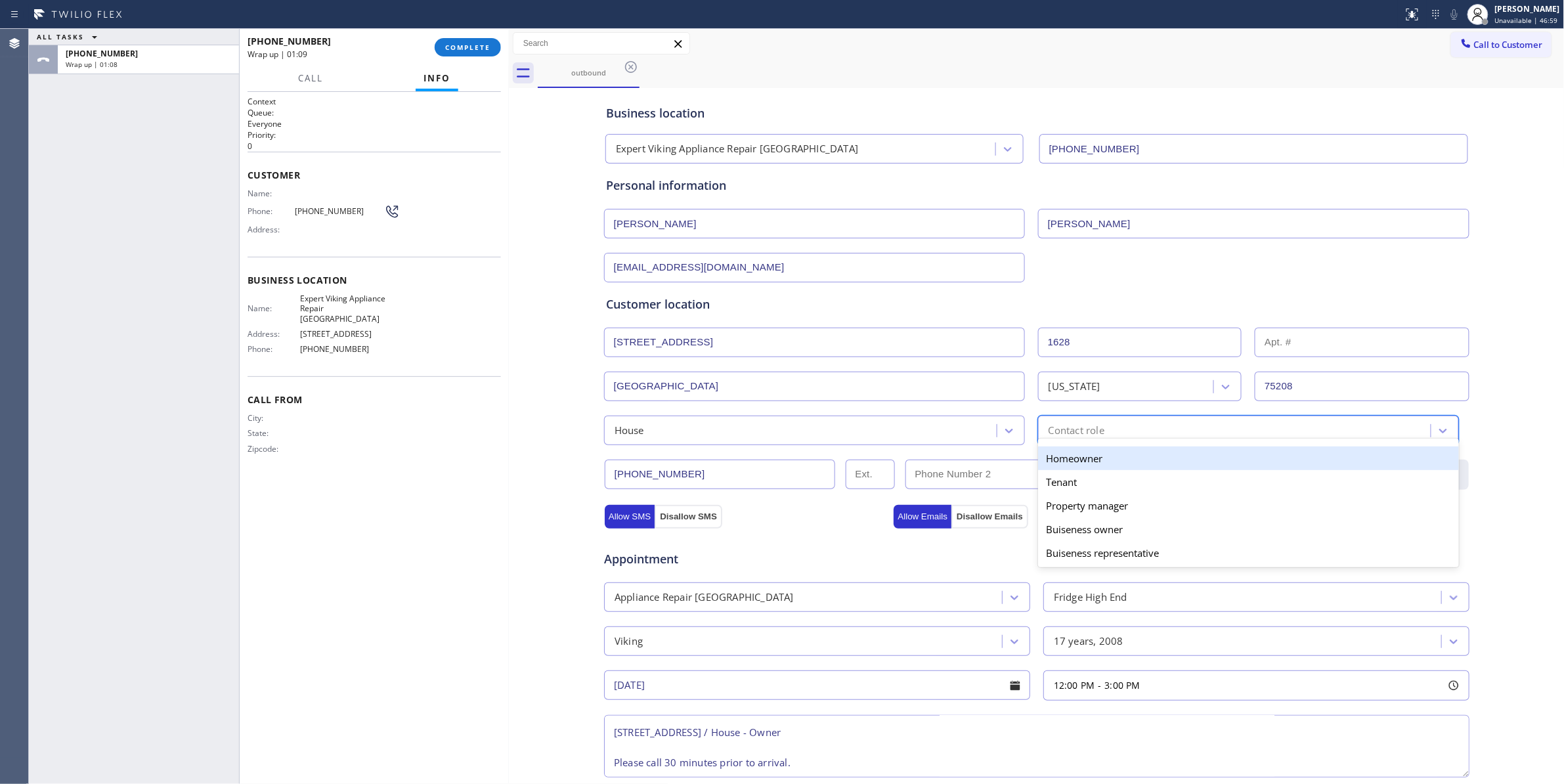
click at [1109, 429] on div "Contact role" at bounding box center [1236, 431] width 389 height 23
click at [1093, 460] on div "Homeowner" at bounding box center [1248, 458] width 421 height 24
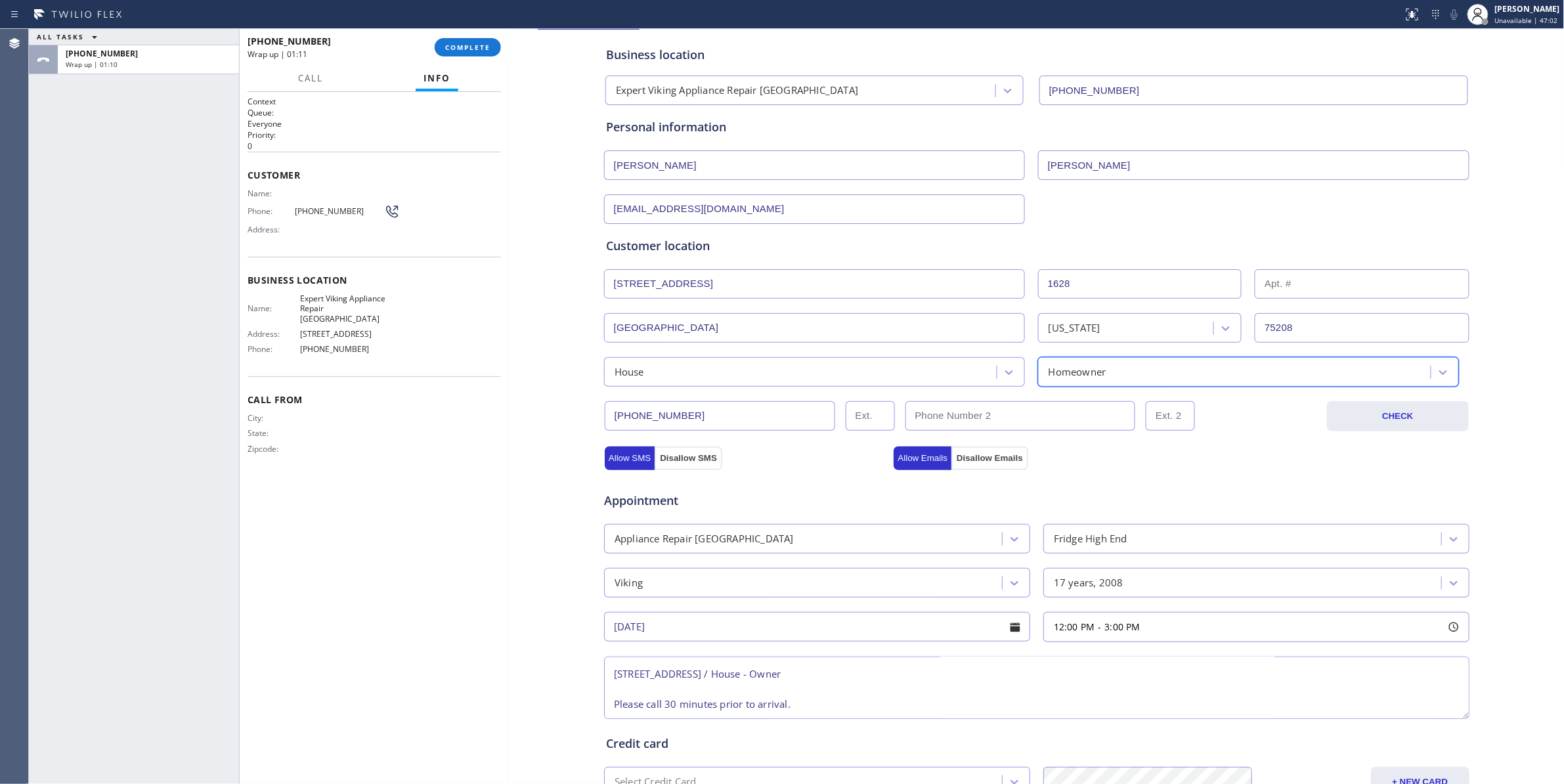
scroll to position [237, 0]
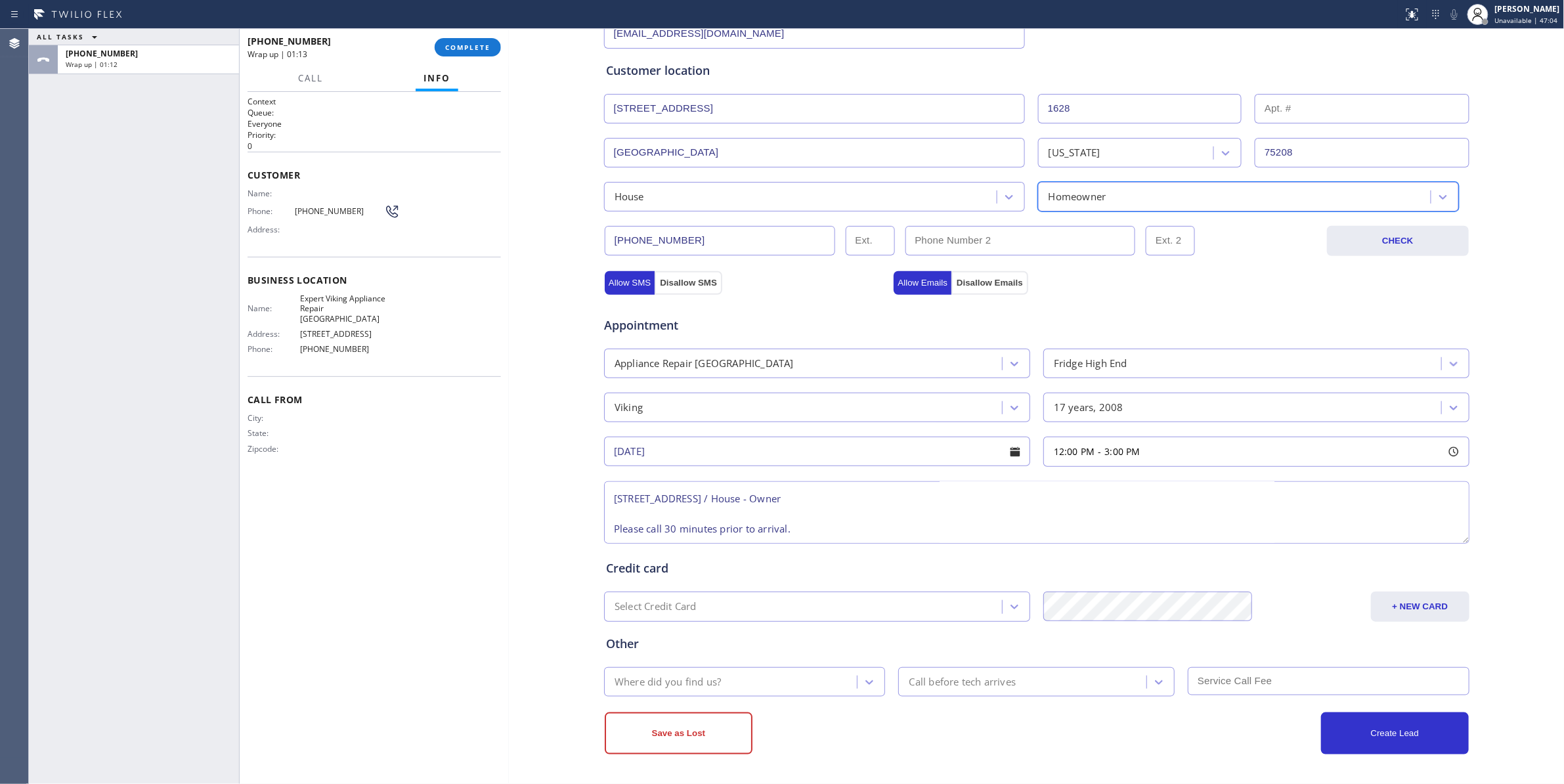
click at [731, 684] on div "Where did you find us?" at bounding box center [732, 682] width 250 height 23
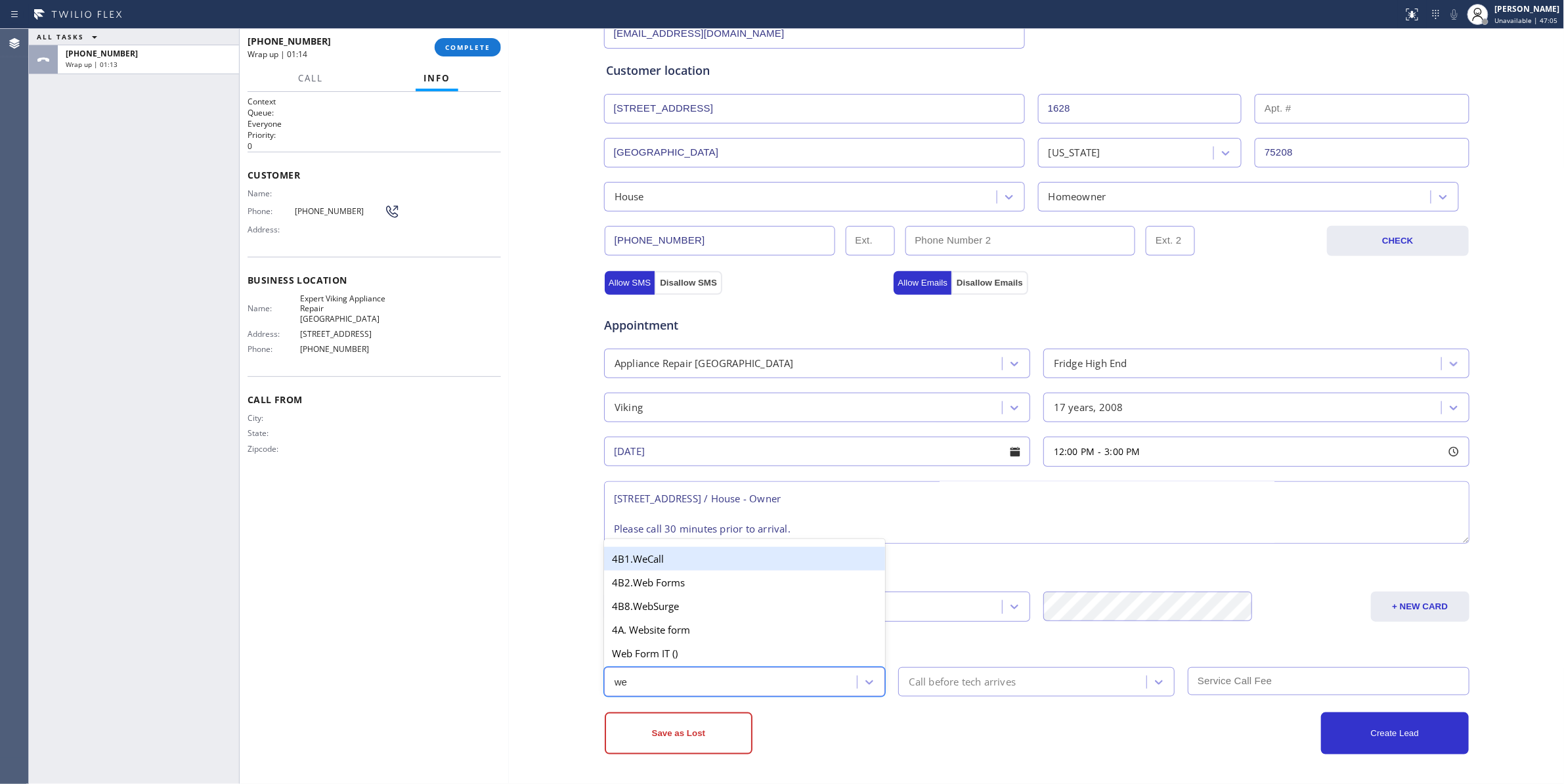
type input "web"
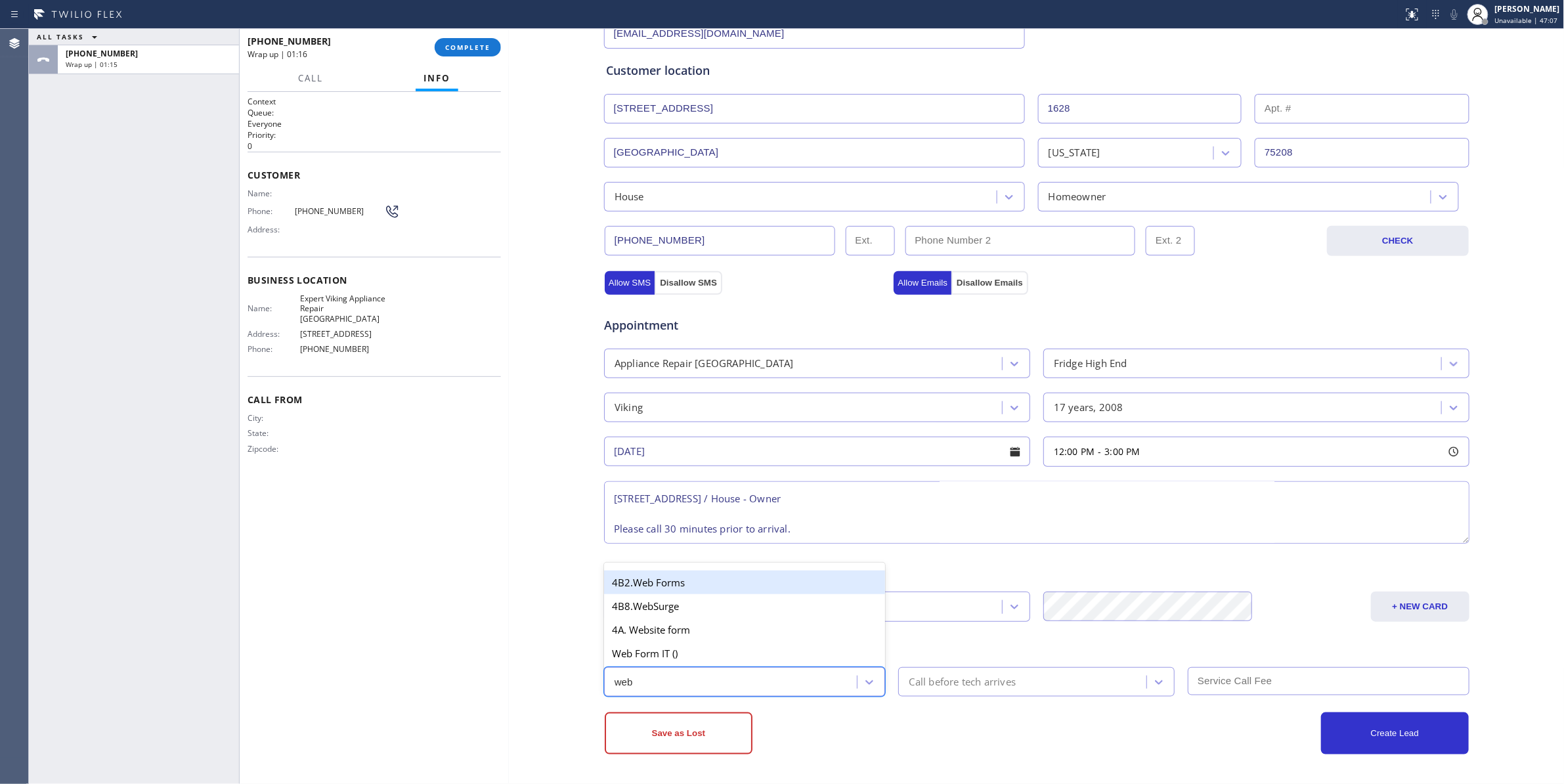
click at [661, 581] on div "4B2.Web Forms" at bounding box center [745, 582] width 282 height 24
click at [1057, 693] on div "Call before tech arrives" at bounding box center [1024, 682] width 245 height 23
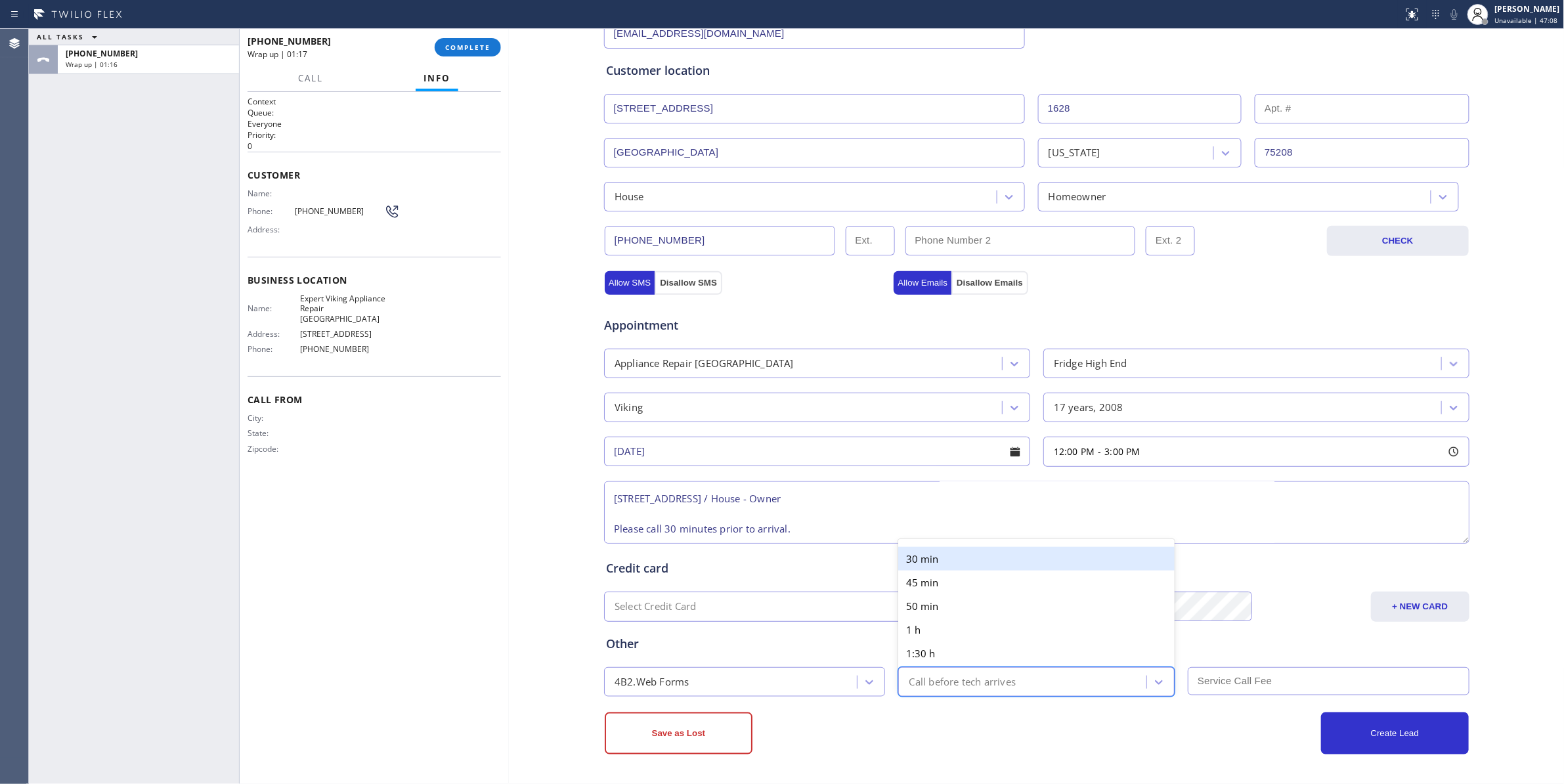
click at [941, 562] on div "30 min" at bounding box center [1036, 558] width 277 height 24
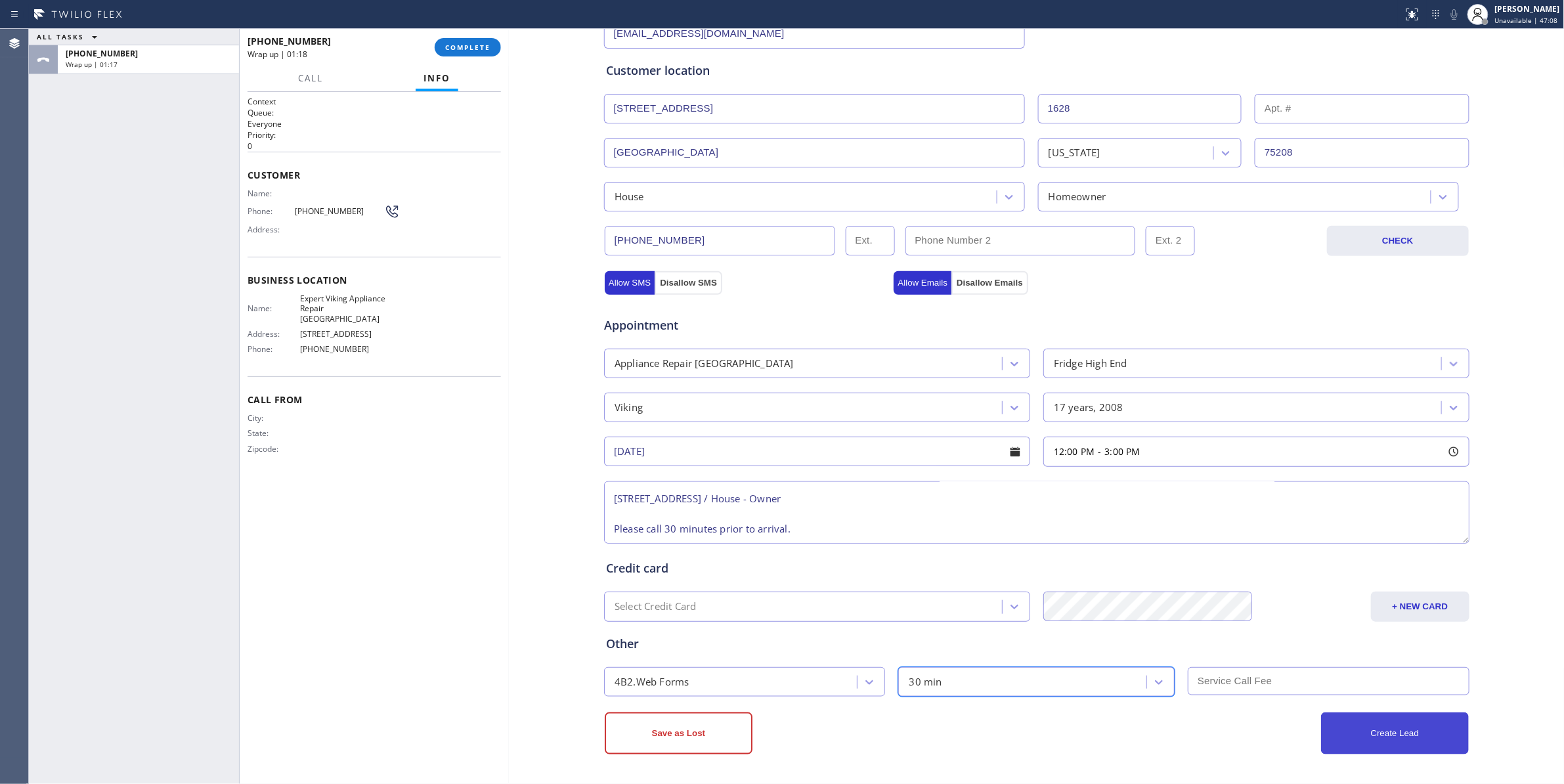
click at [1376, 727] on button "Create Lead" at bounding box center [1394, 733] width 147 height 42
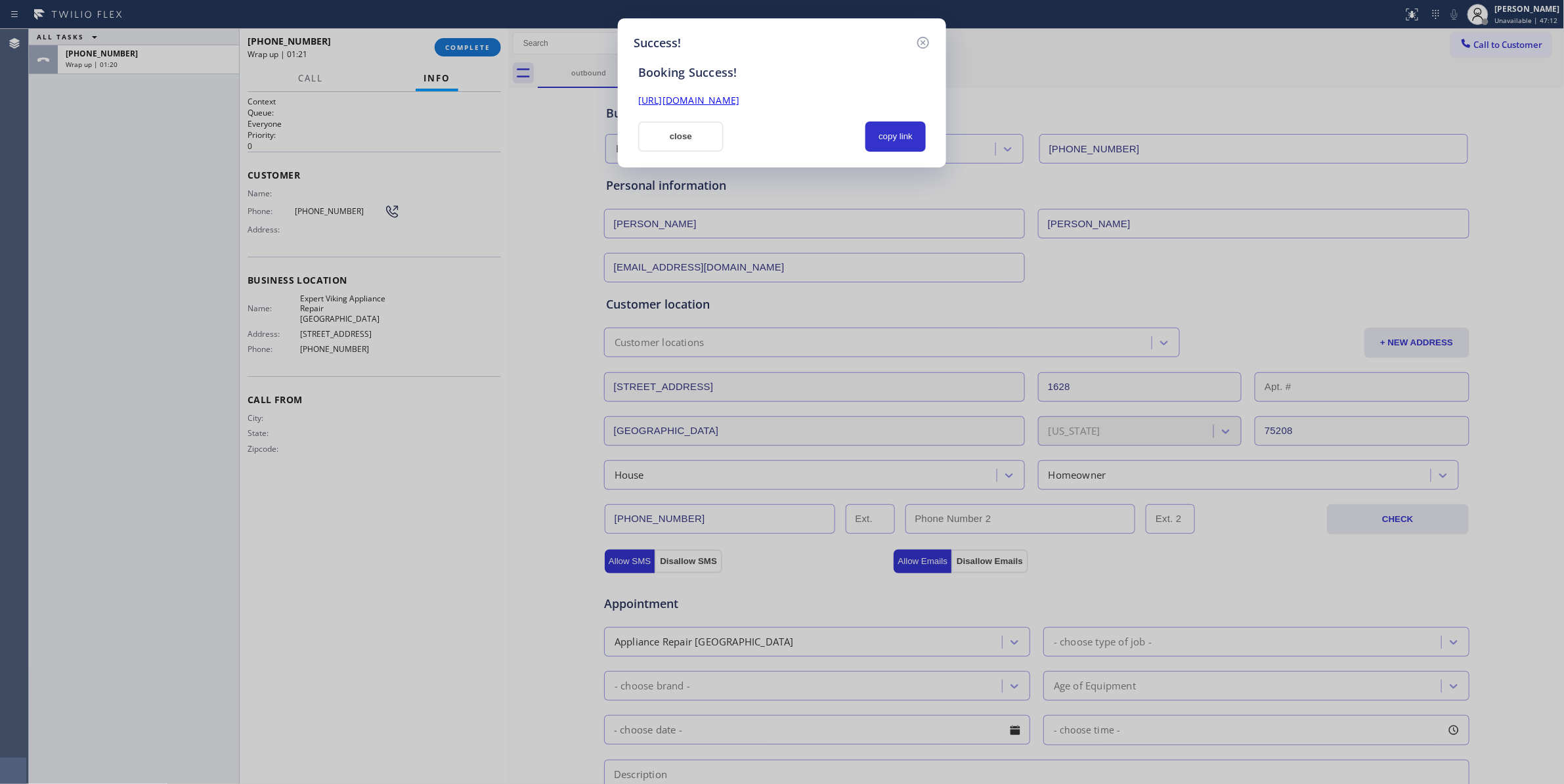
scroll to position [0, 0]
click at [901, 134] on button "copy link" at bounding box center [895, 136] width 60 height 30
click at [740, 100] on link "https://erp.apollosoft.co/customer/762664#portlet_lead" at bounding box center [689, 100] width 101 height 12
click at [925, 40] on icon at bounding box center [922, 42] width 16 height 16
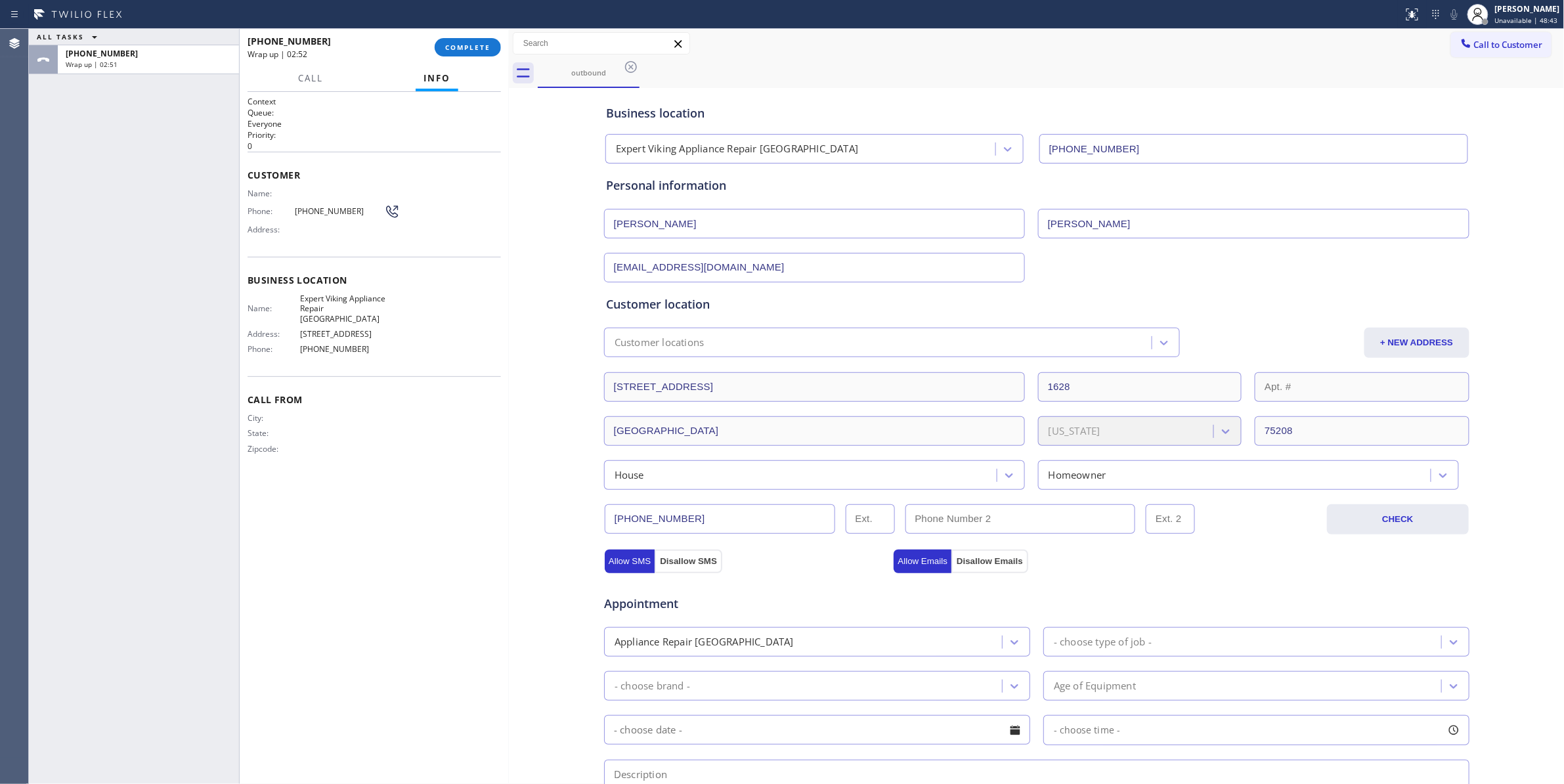
click at [336, 344] on span "(323) 716-1621" at bounding box center [349, 349] width 99 height 10
copy span "(323) 716-1621"
click at [469, 44] on span "COMPLETE" at bounding box center [467, 47] width 45 height 9
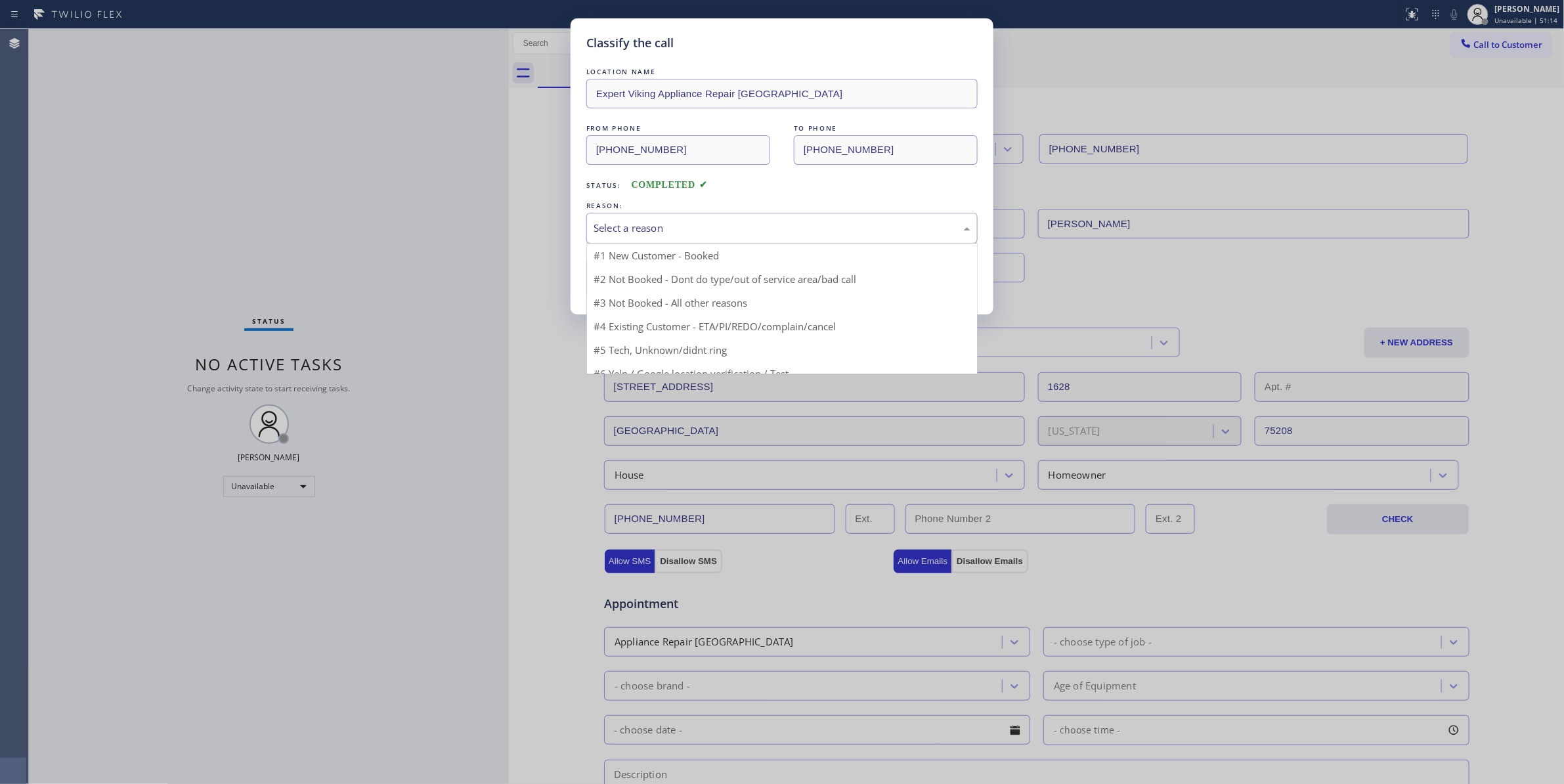
drag, startPoint x: 656, startPoint y: 228, endPoint x: 641, endPoint y: 272, distance: 46.5
click at [656, 229] on div "Select a reason" at bounding box center [782, 228] width 377 height 15
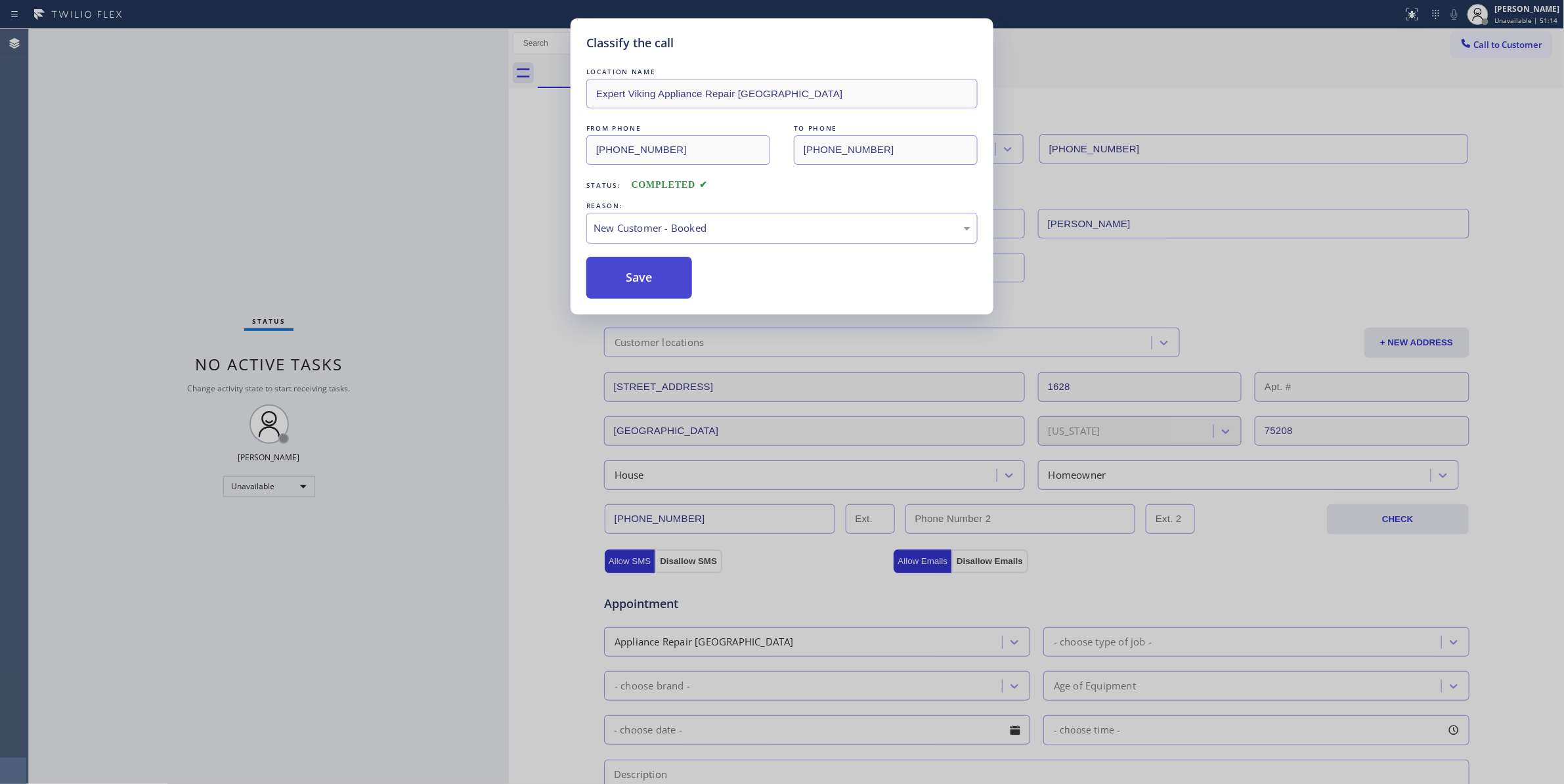
click at [630, 278] on button "Save" at bounding box center [639, 278] width 105 height 42
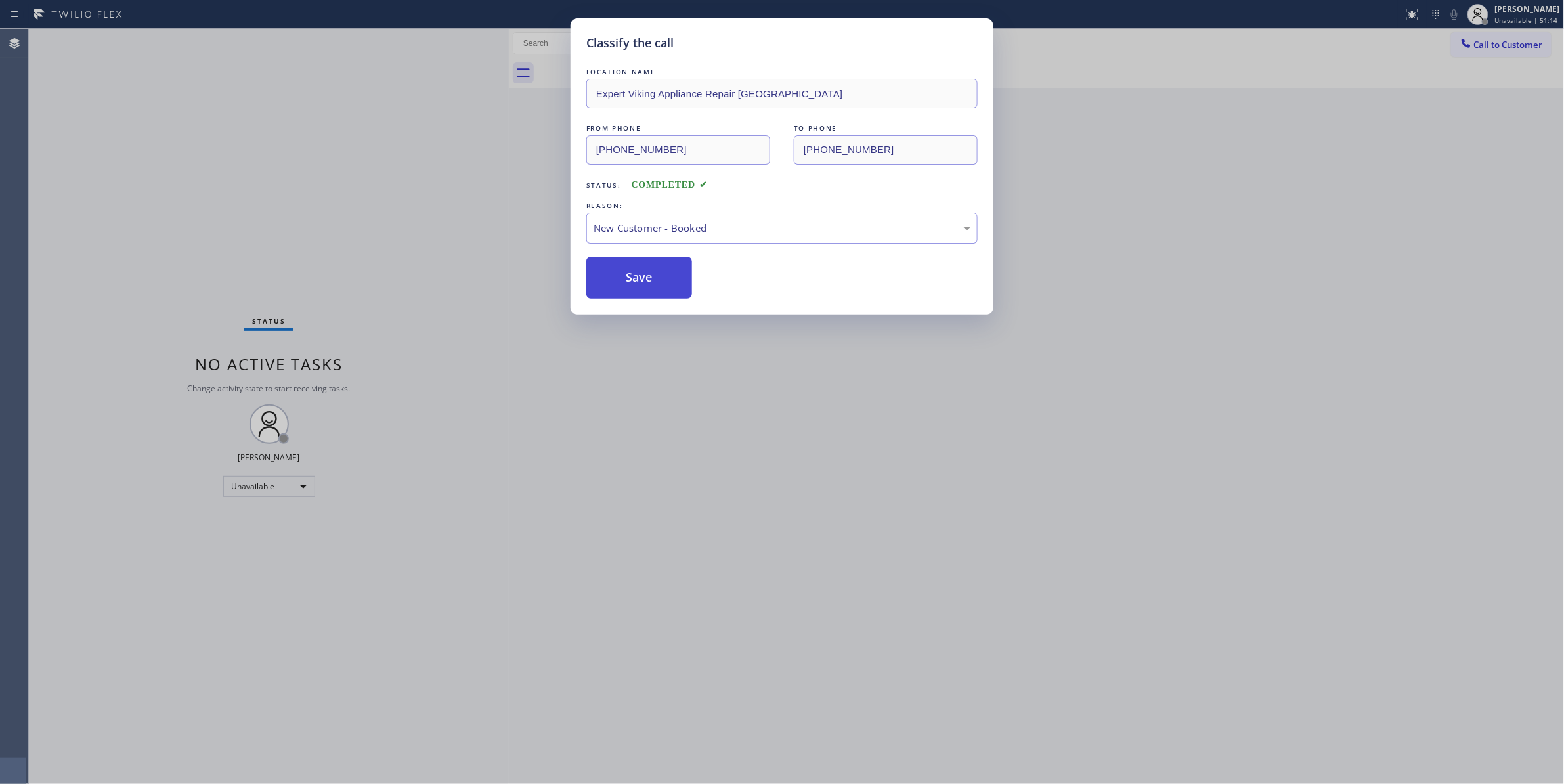
click at [630, 278] on button "Save" at bounding box center [639, 278] width 105 height 42
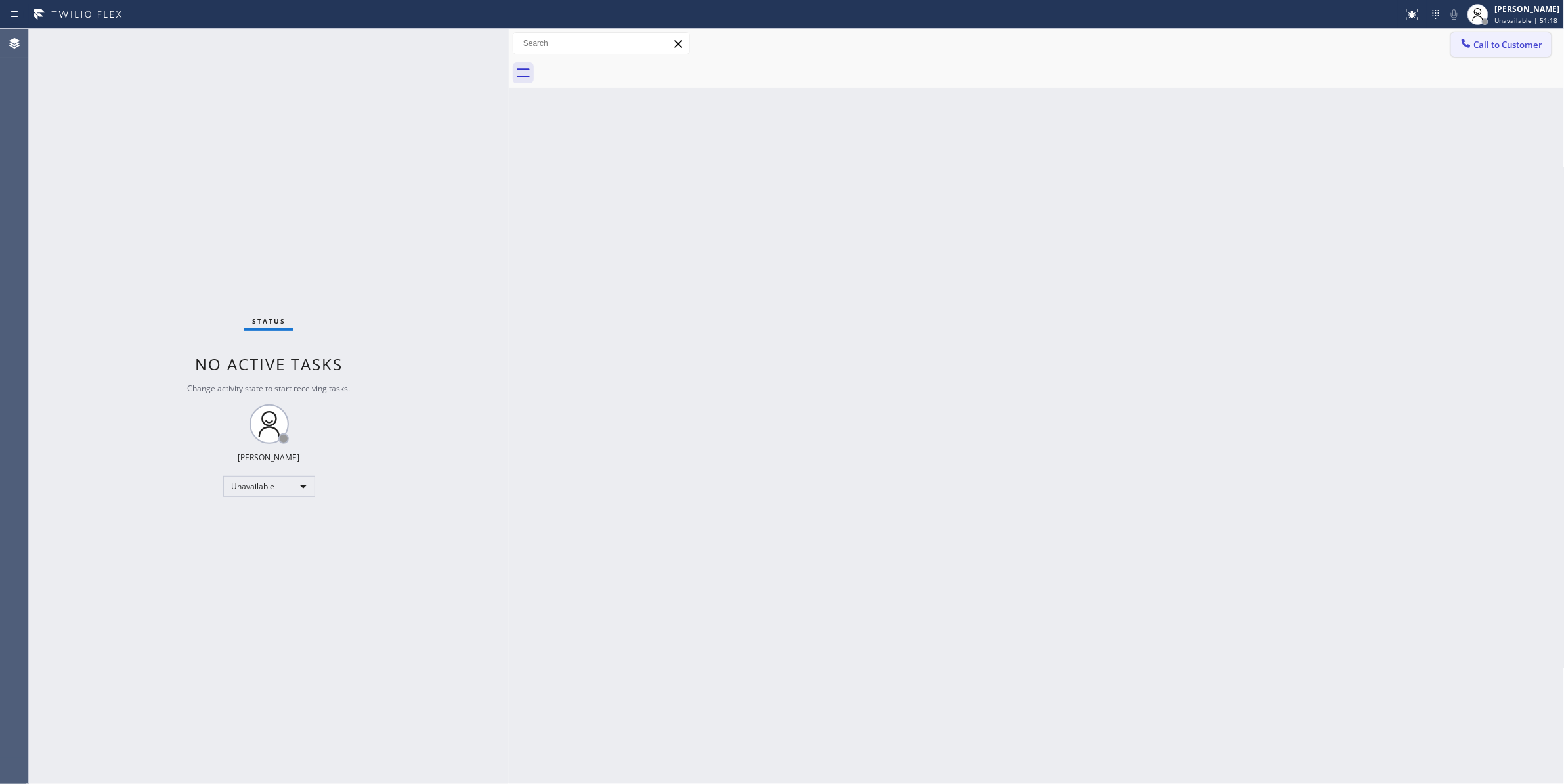
click at [1495, 40] on span "Call to Customer" at bounding box center [1509, 44] width 69 height 12
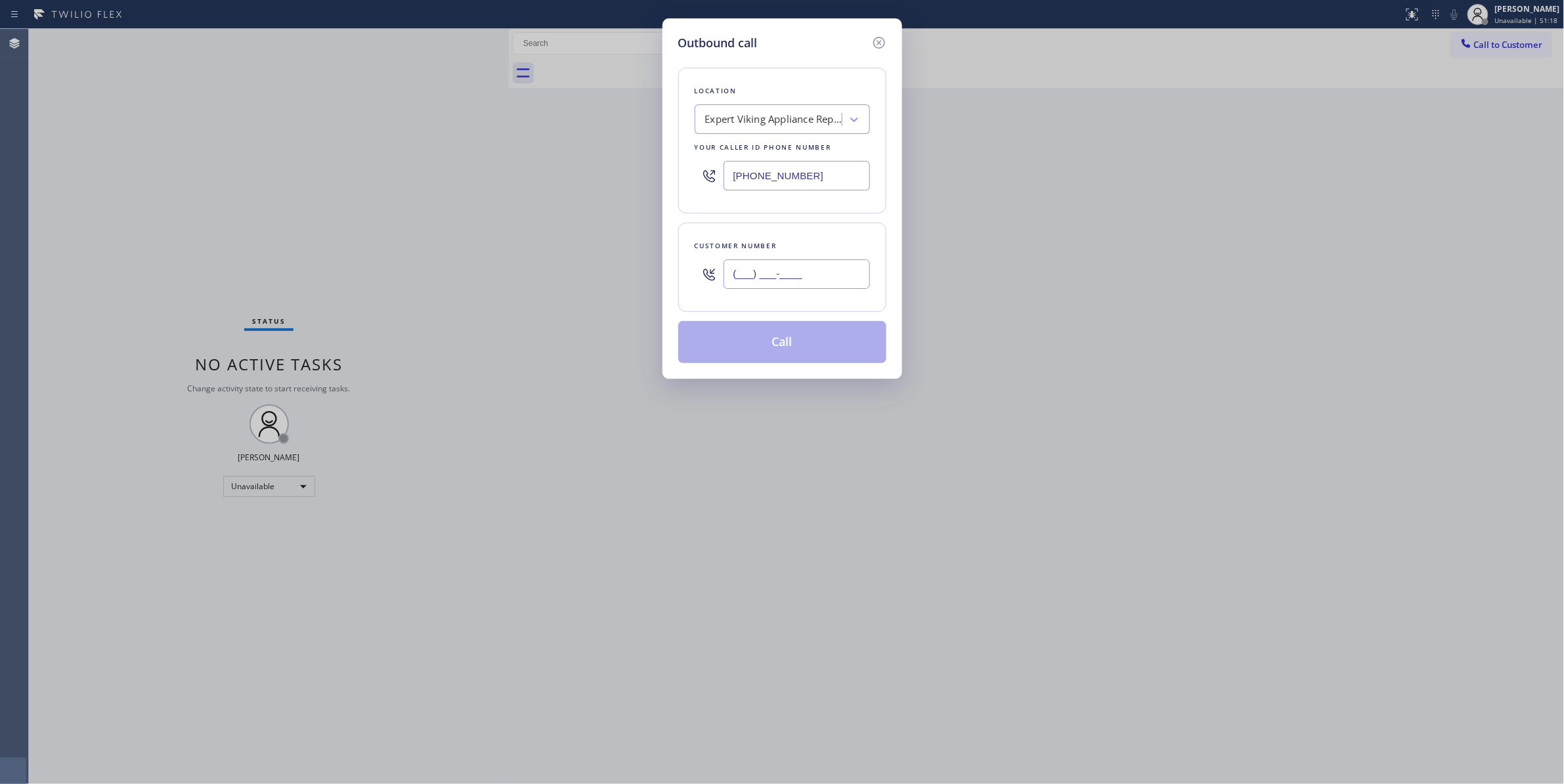
click at [776, 278] on input "(___) ___-____" at bounding box center [796, 274] width 147 height 30
paste input "857) 928-5368"
type input "(857) 928-5368"
click at [758, 114] on div "Expert Viking Appliance Repair Los Angeles" at bounding box center [773, 119] width 138 height 15
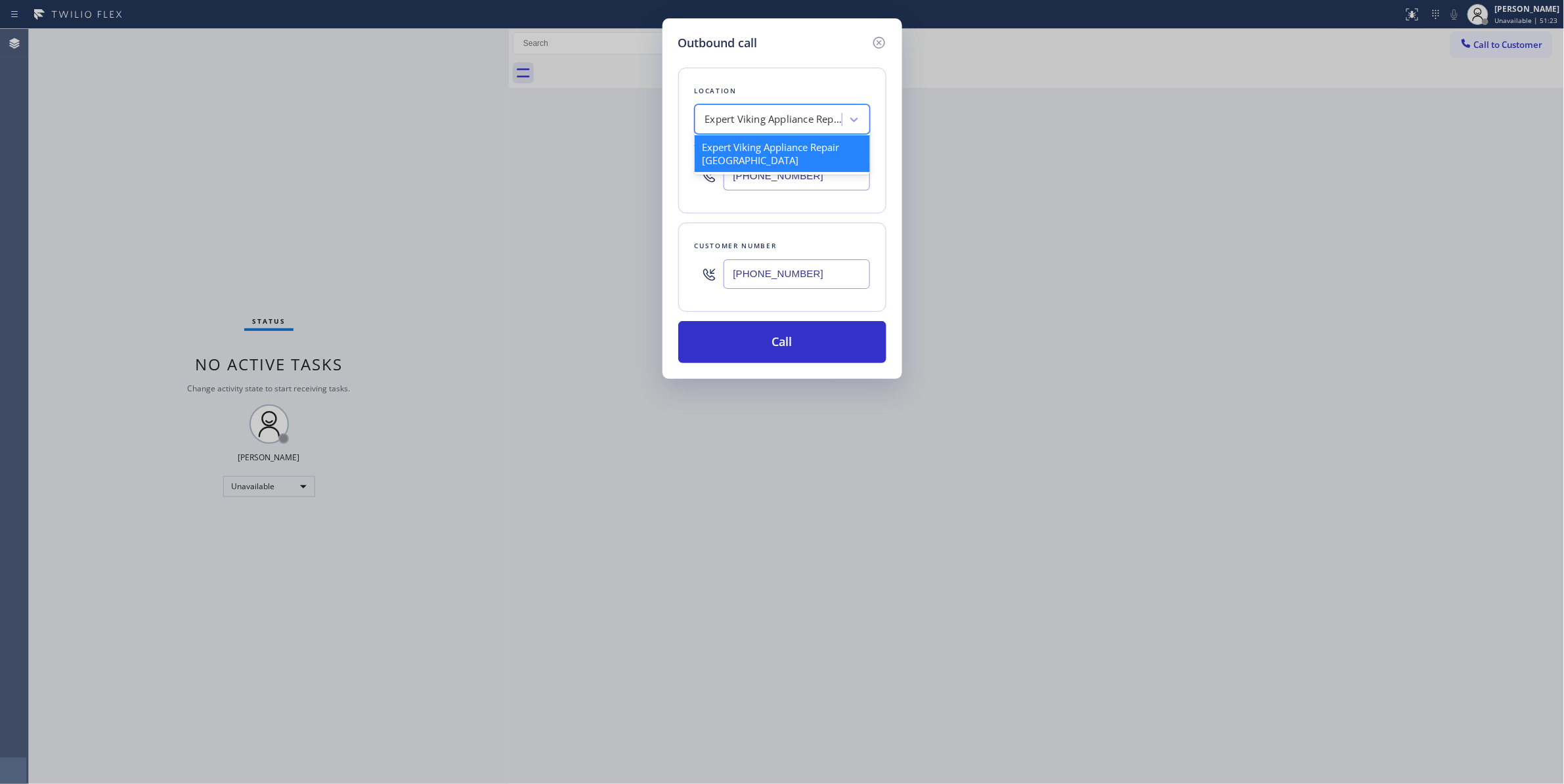
paste input "Sub-Zero Repair Miami"
type input "Sub-Zero Repair Miami"
click at [755, 147] on div "Sub-Zero Repair Miami" at bounding box center [782, 153] width 175 height 37
type input "(786) 610-6730"
drag, startPoint x: 822, startPoint y: 174, endPoint x: 731, endPoint y: 185, distance: 91.7
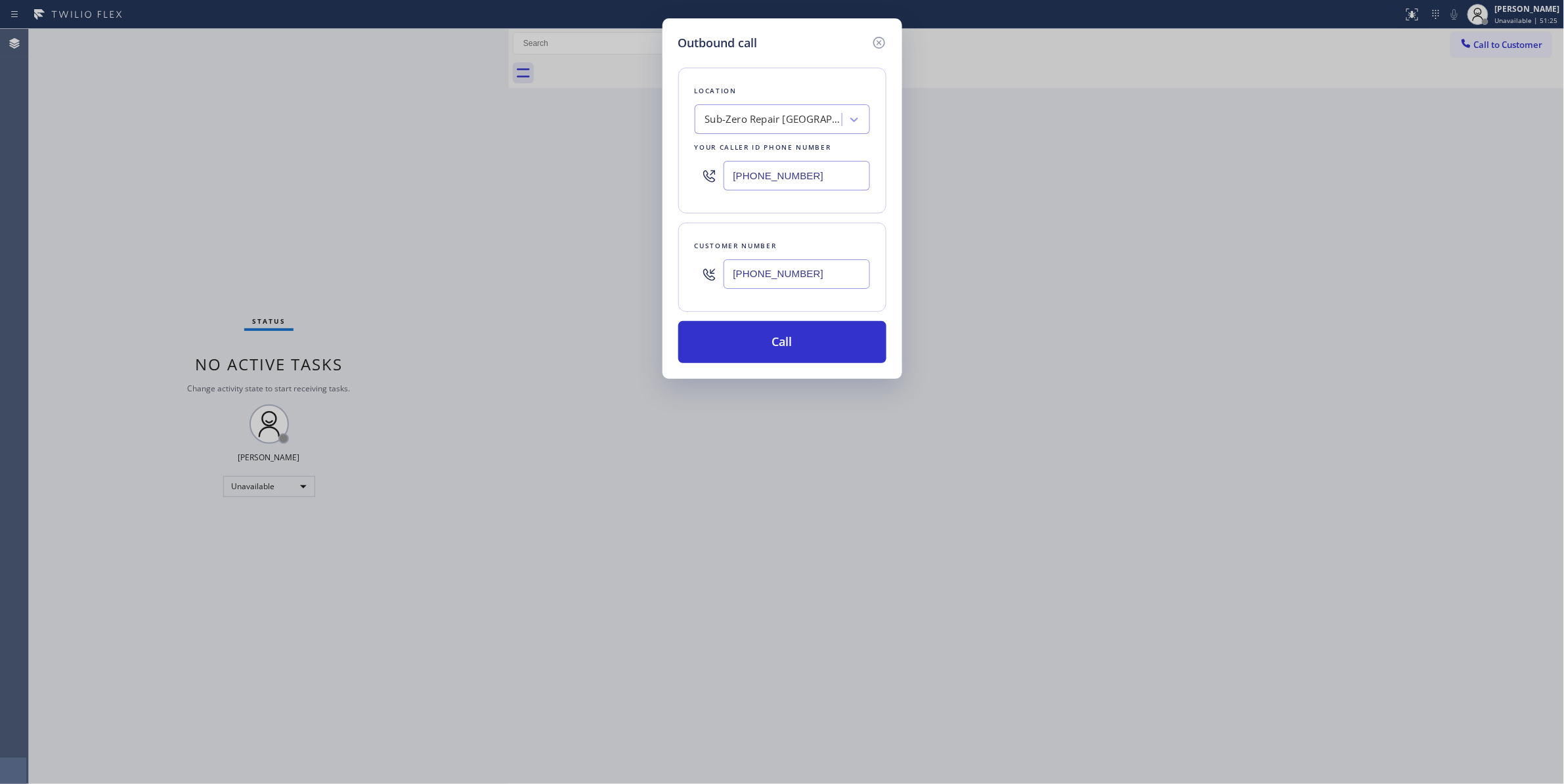
click at [731, 185] on input "(786) 610-6730" at bounding box center [796, 175] width 147 height 30
click at [762, 337] on button "Call" at bounding box center [782, 342] width 208 height 42
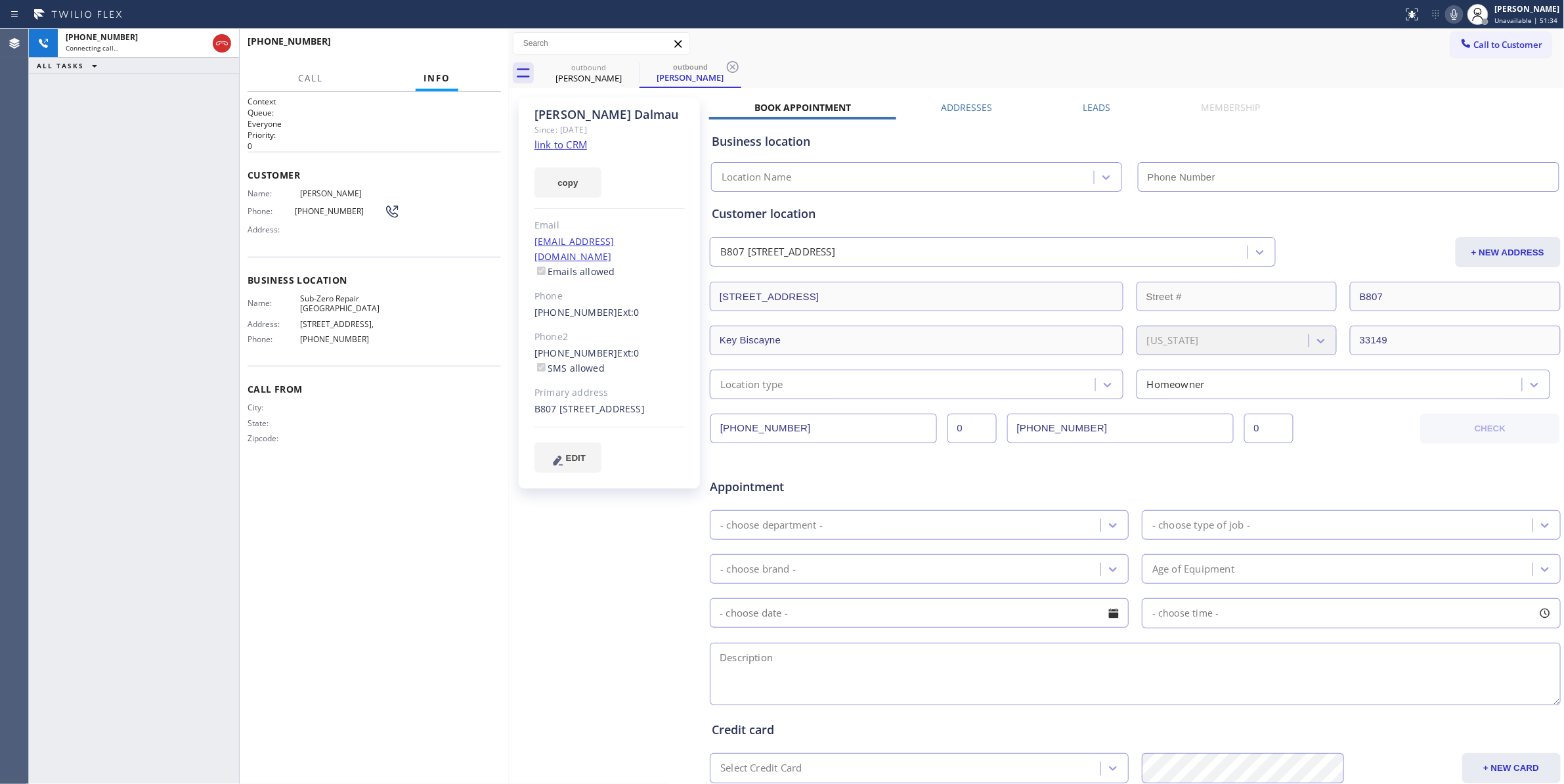
type input "(786) 610-6730"
drag, startPoint x: 46, startPoint y: 184, endPoint x: 86, endPoint y: 132, distance: 65.6
click at [46, 184] on div "+18579285368 Live | 00:10 ALL TASKS ALL TASKS ACTIVE TASKS TASKS IN WRAP UP" at bounding box center [133, 406] width 210 height 755
click at [457, 47] on span "HANG UP" at bounding box center [470, 47] width 40 height 9
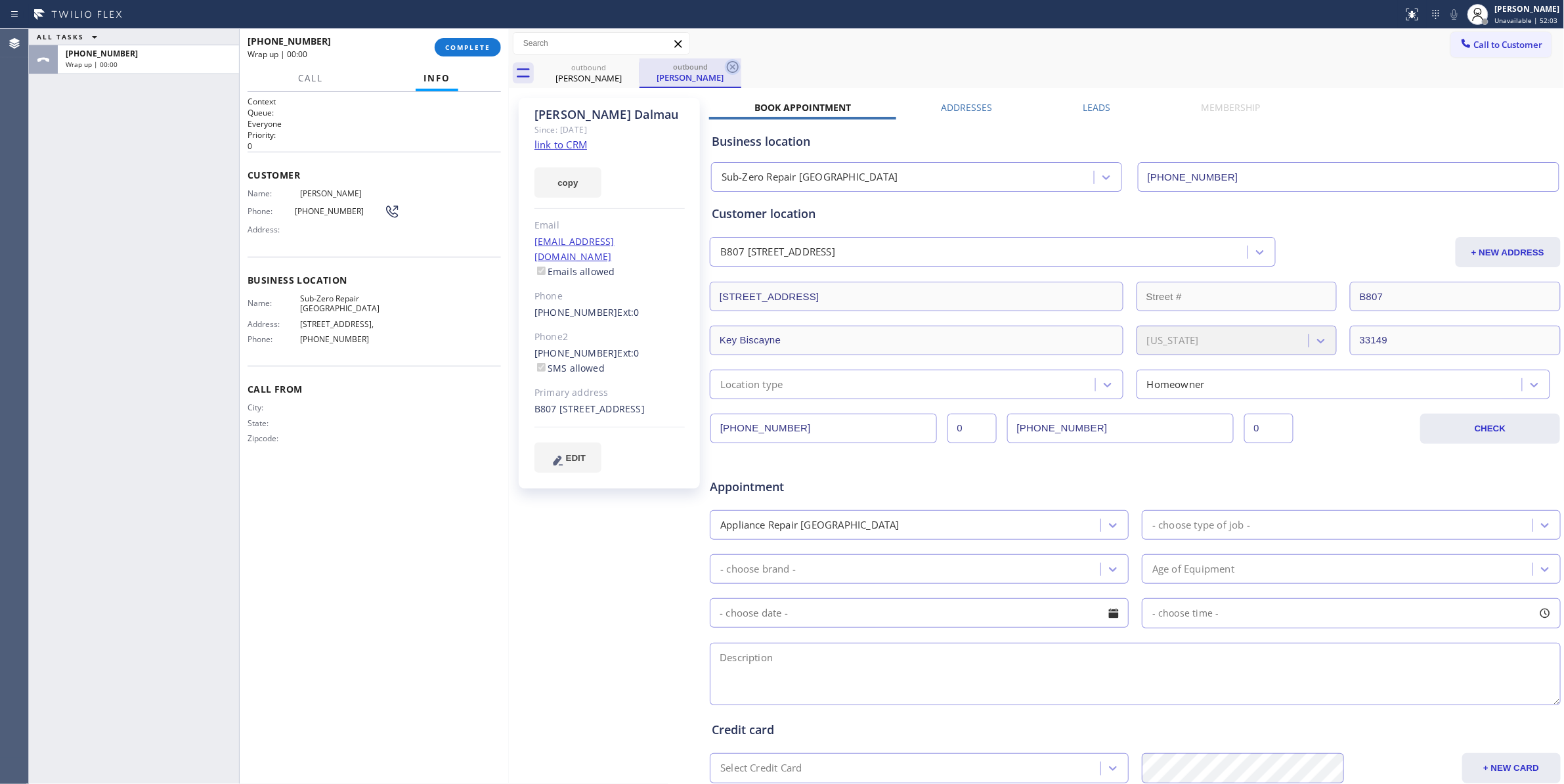
click at [731, 67] on icon at bounding box center [732, 67] width 12 height 12
click at [561, 144] on link "link to CRM" at bounding box center [561, 144] width 53 height 13
click at [461, 40] on button "COMPLETE" at bounding box center [468, 47] width 67 height 18
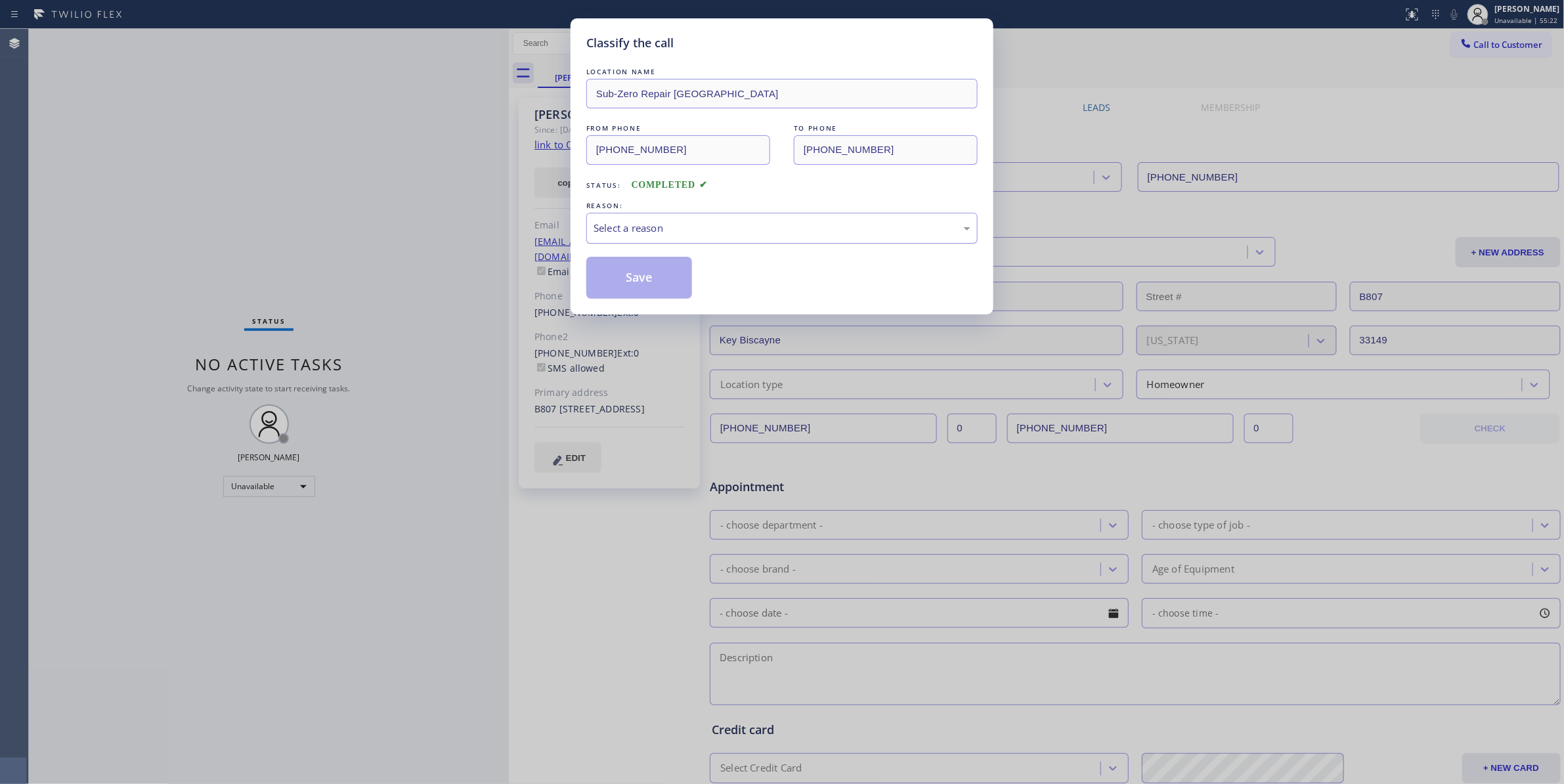
click at [608, 234] on div "Select a reason" at bounding box center [782, 228] width 377 height 15
click at [626, 268] on button "Save" at bounding box center [639, 278] width 105 height 42
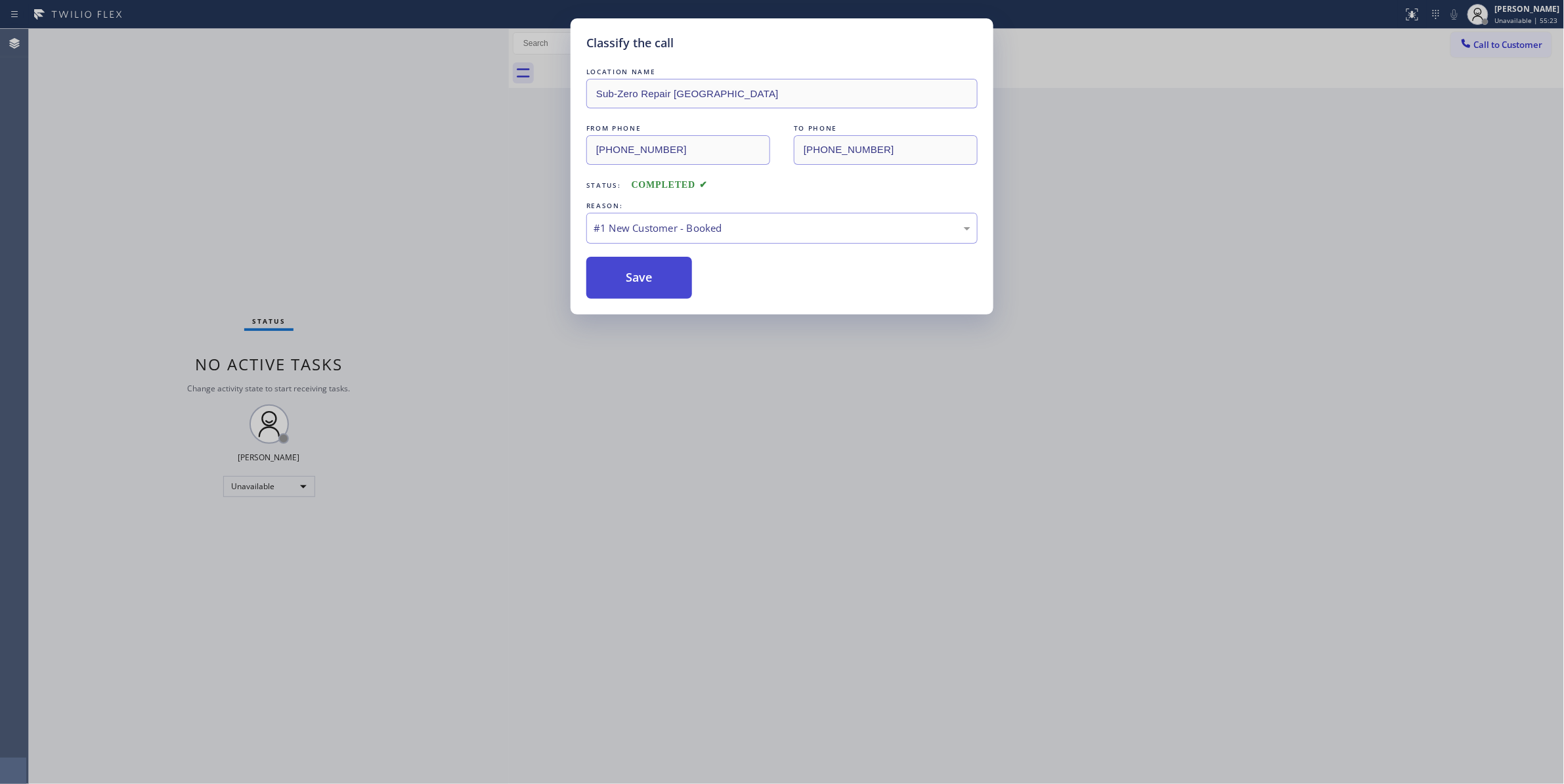
click at [628, 268] on button "Save" at bounding box center [639, 278] width 105 height 42
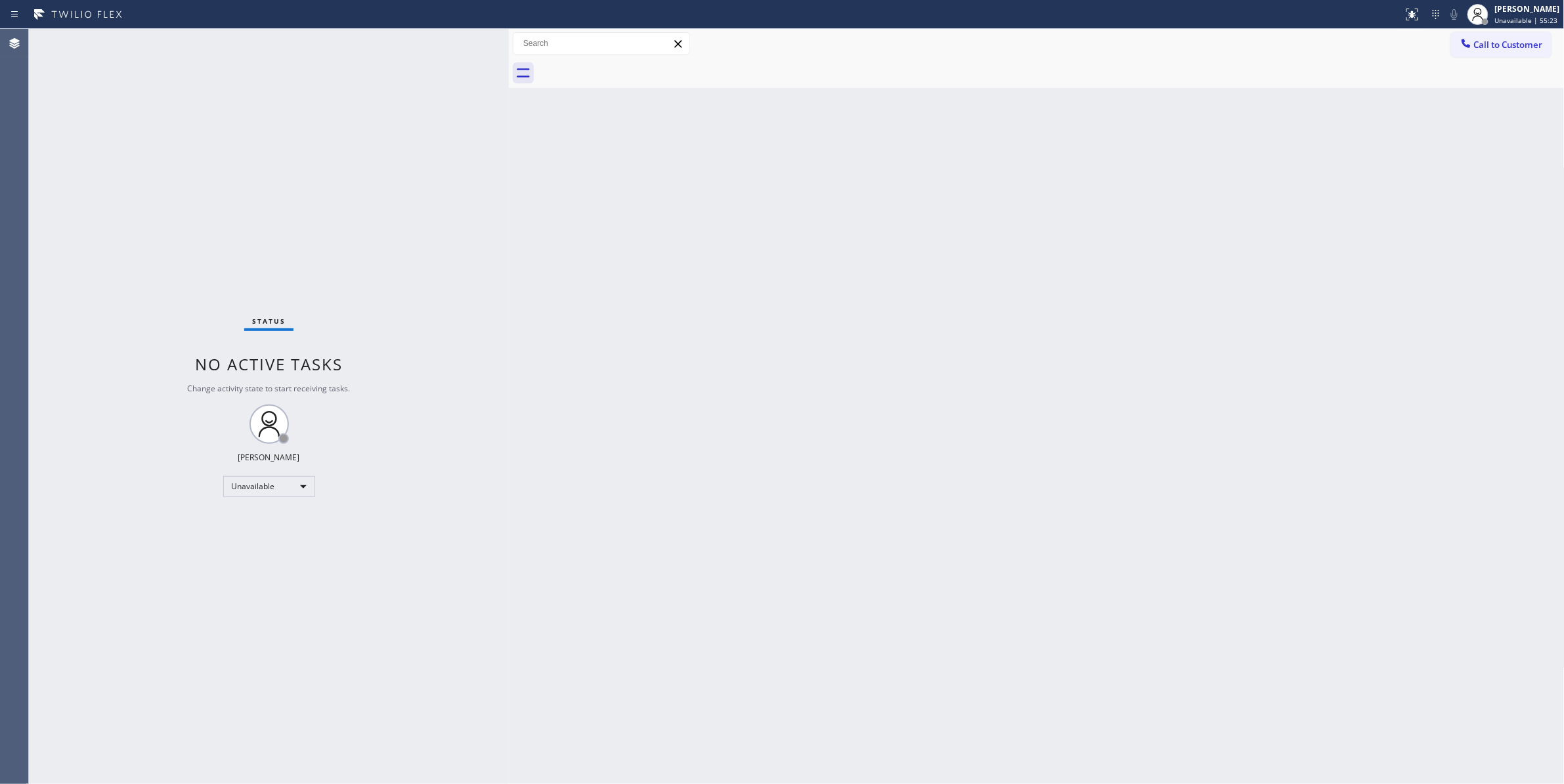
drag, startPoint x: 1513, startPoint y: 43, endPoint x: 915, endPoint y: 180, distance: 613.5
click at [1506, 44] on span "Call to Customer" at bounding box center [1509, 44] width 69 height 12
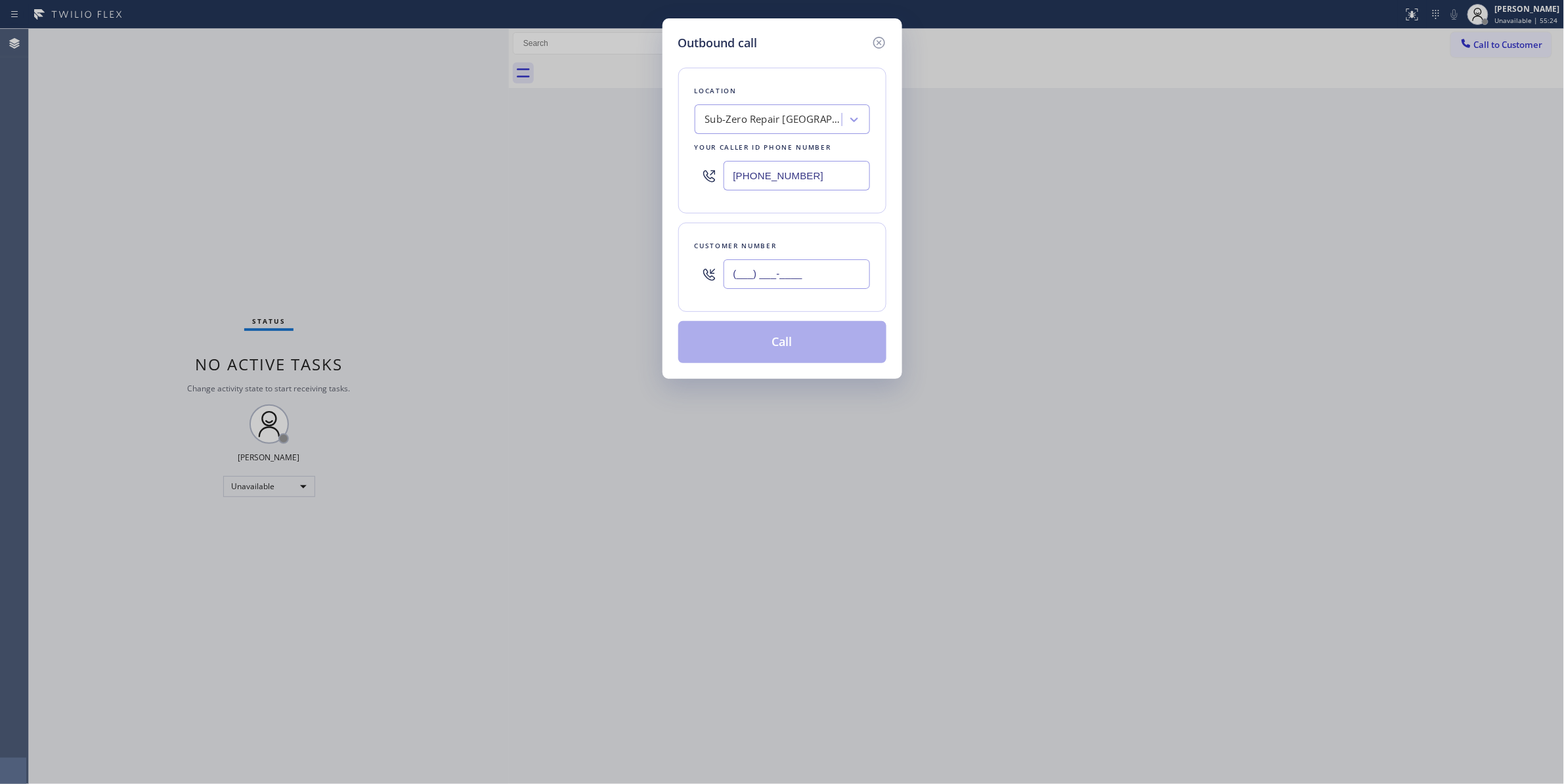
click at [791, 285] on input "(___) ___-____" at bounding box center [796, 274] width 147 height 30
paste input "857) 928-5368"
type input "(857) 928-5368"
click at [787, 352] on button "Call" at bounding box center [782, 342] width 208 height 42
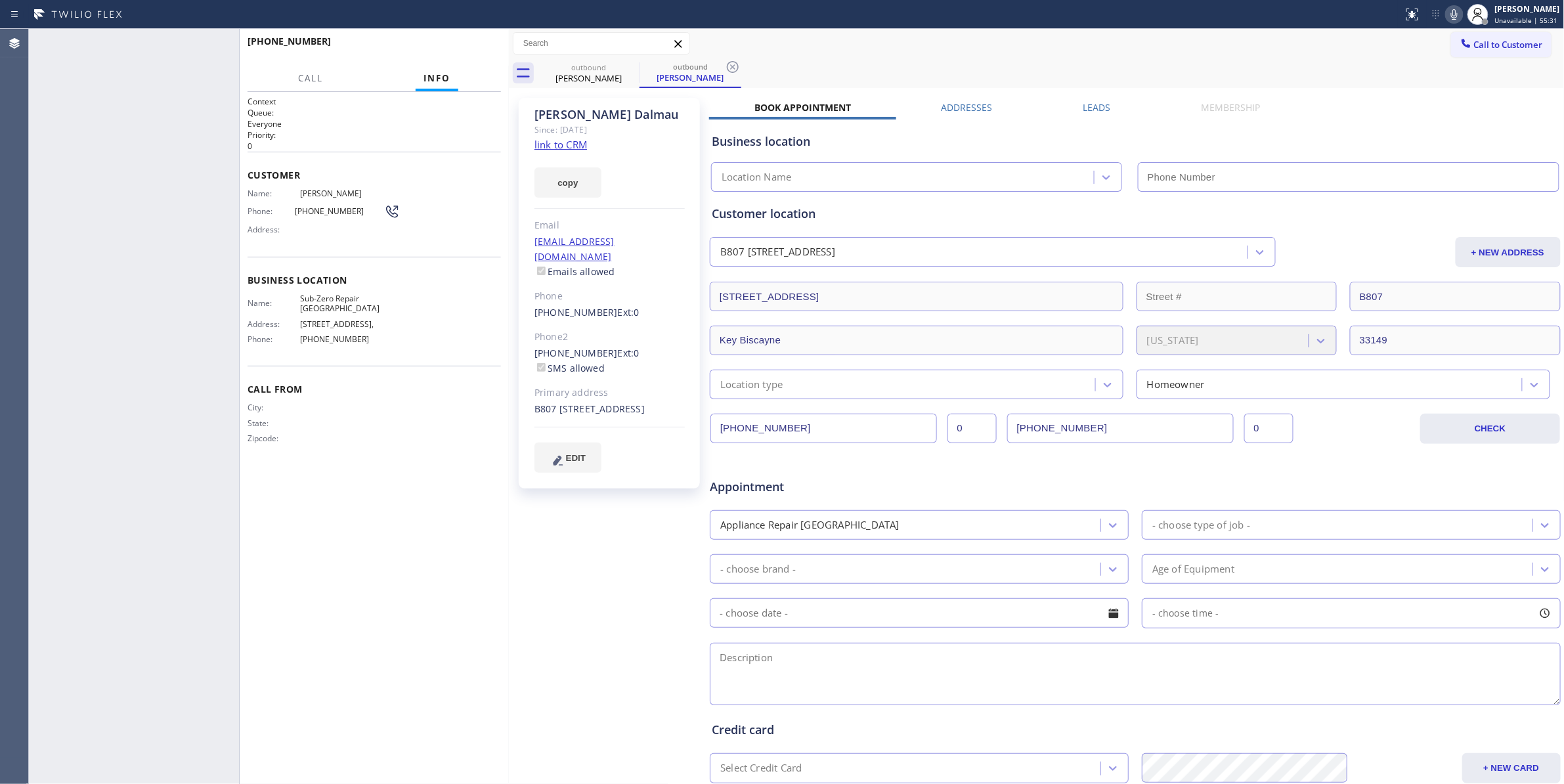
type input "(786) 610-6730"
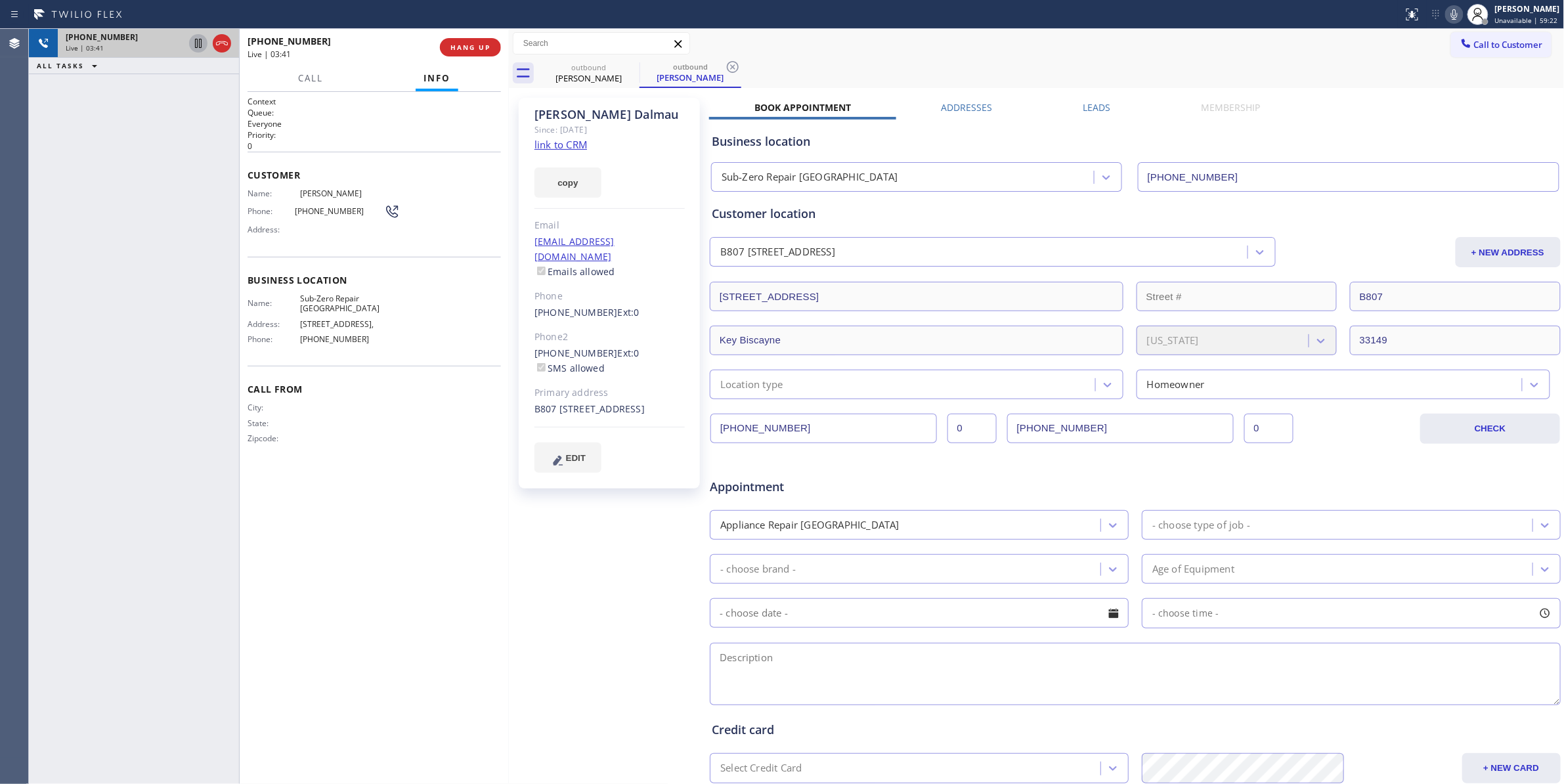
click at [200, 44] on icon at bounding box center [198, 43] width 16 height 16
click at [1451, 16] on icon at bounding box center [1454, 14] width 7 height 11
click at [738, 67] on icon at bounding box center [732, 67] width 12 height 12
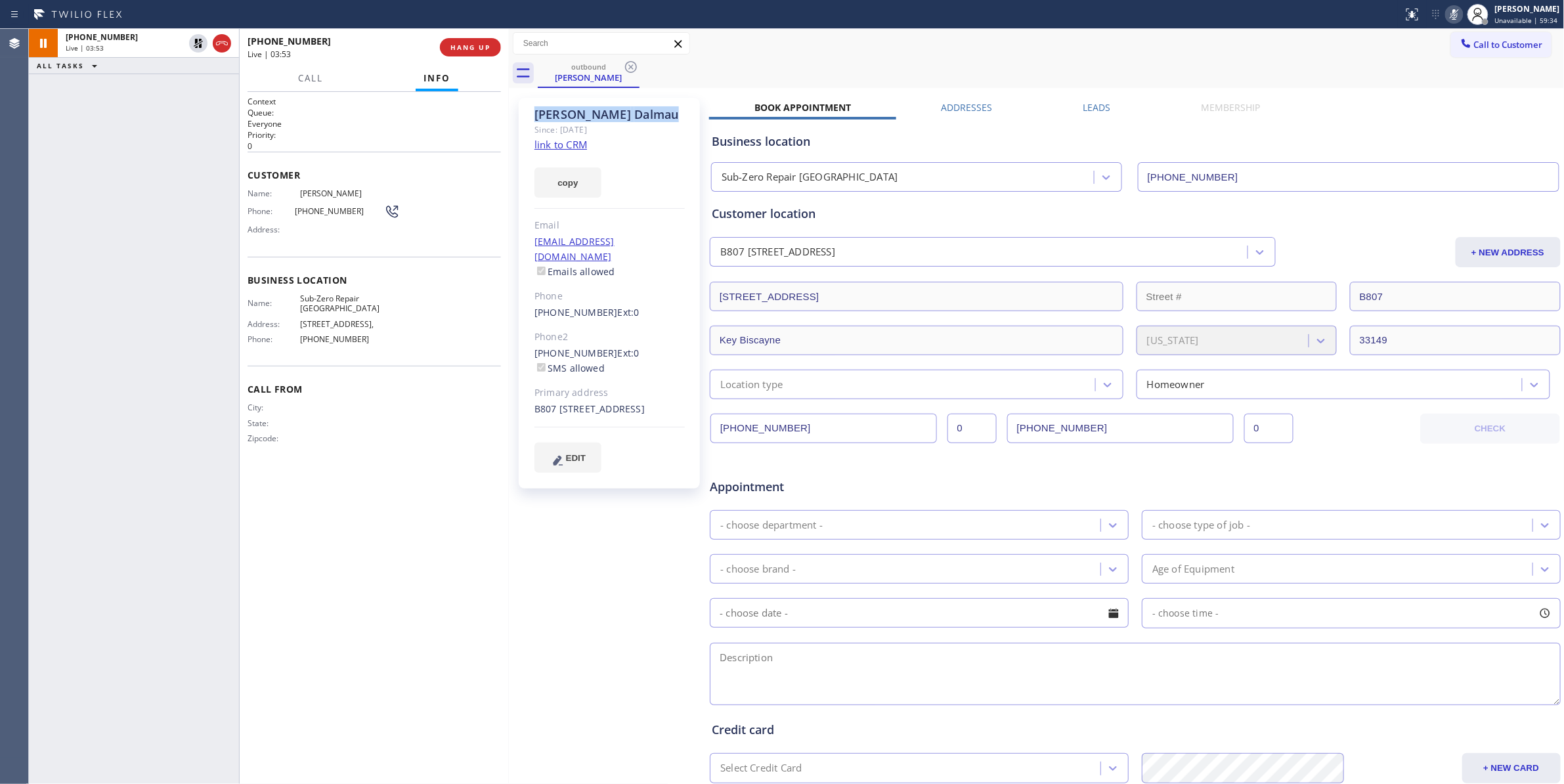
drag, startPoint x: 645, startPoint y: 114, endPoint x: 532, endPoint y: 109, distance: 113.1
click at [532, 109] on div "Cristina Dalmau Since: 20 may 2020 link to CRM copy Email cristinadalmau@yahoo.…" at bounding box center [609, 293] width 181 height 390
copy div "Cristina Dalmau"
click at [626, 568] on div "Cristina Dalmau Since: 20 may 2020 link to CRM copy Email cristinadalmau@yahoo.…" at bounding box center [610, 516] width 197 height 851
click at [198, 44] on icon at bounding box center [198, 43] width 16 height 16
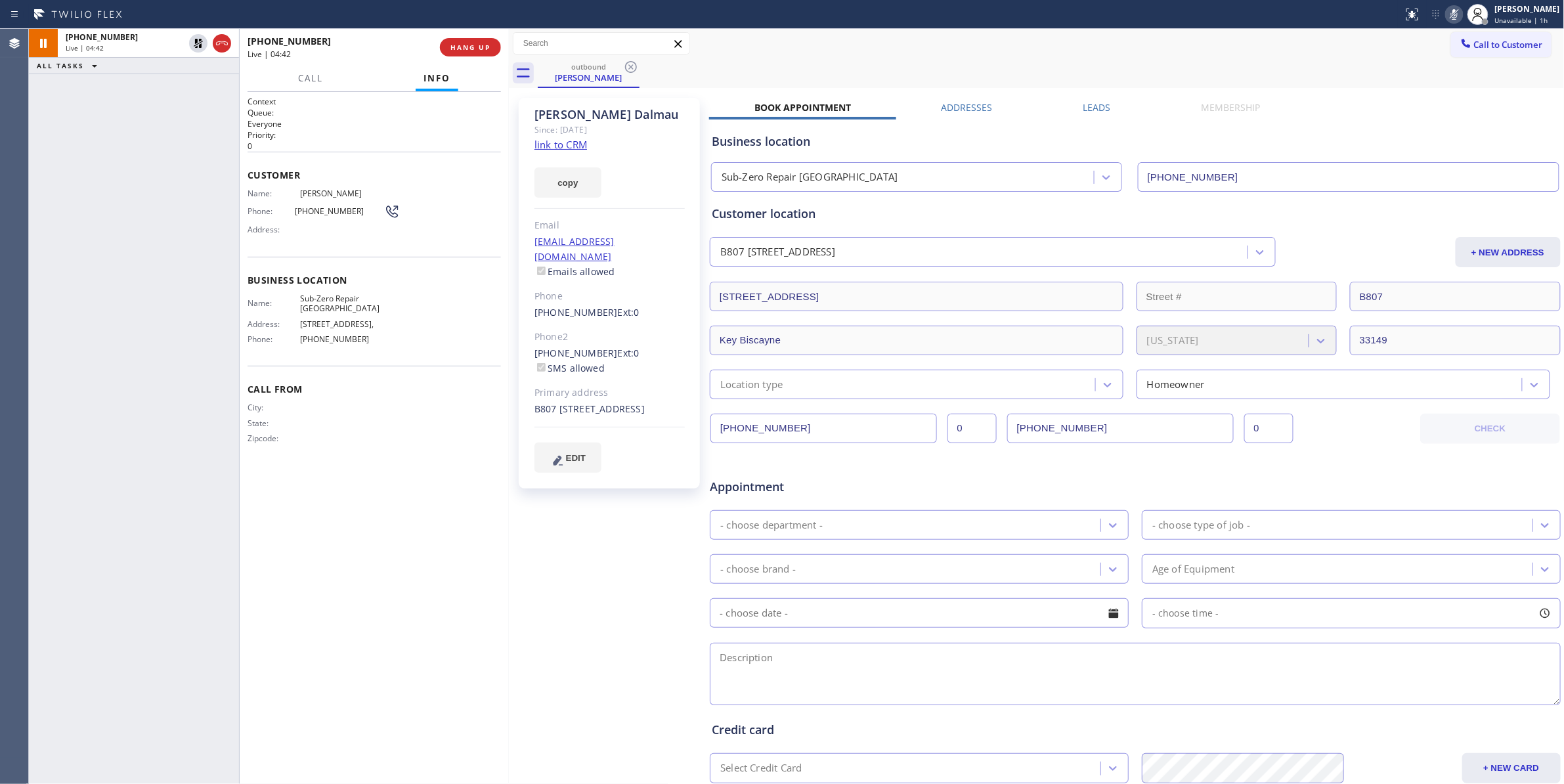
click at [1446, 16] on icon at bounding box center [1454, 14] width 16 height 16
click at [150, 746] on div "+18579285368 Live | 06:05 ALL TASKS ALL TASKS ACTIVE TASKS TASKS IN WRAP UP" at bounding box center [133, 406] width 210 height 755
click at [560, 578] on div "Cristina Dalmau Since: 20 may 2020 link to CRM copy Email cristinadalmau@yahoo.…" at bounding box center [610, 516] width 197 height 851
drag, startPoint x: 355, startPoint y: 212, endPoint x: 290, endPoint y: 208, distance: 65.1
click at [290, 208] on div "Phone: (857) 928-5368" at bounding box center [324, 211] width 152 height 16
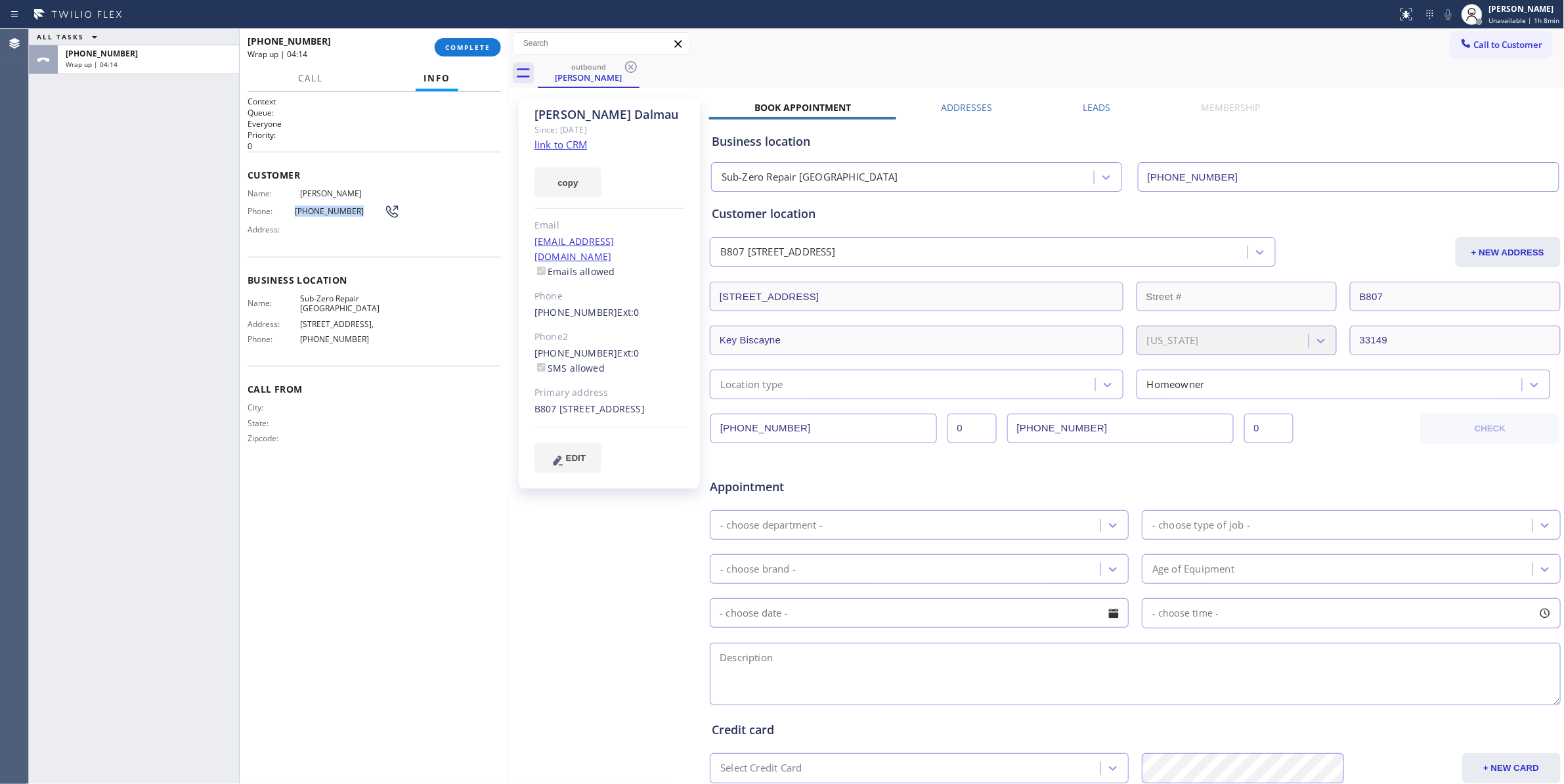
copy div "(857) 928-5368"
drag, startPoint x: 76, startPoint y: 199, endPoint x: 198, endPoint y: 43, distance: 198.0
click at [77, 196] on div "ALL TASKS ALL TASKS ACTIVE TASKS TASKS IN WRAP UP +18579285368 Wrap up | 04:23" at bounding box center [133, 406] width 210 height 755
click at [477, 49] on span "COMPLETE" at bounding box center [467, 47] width 45 height 9
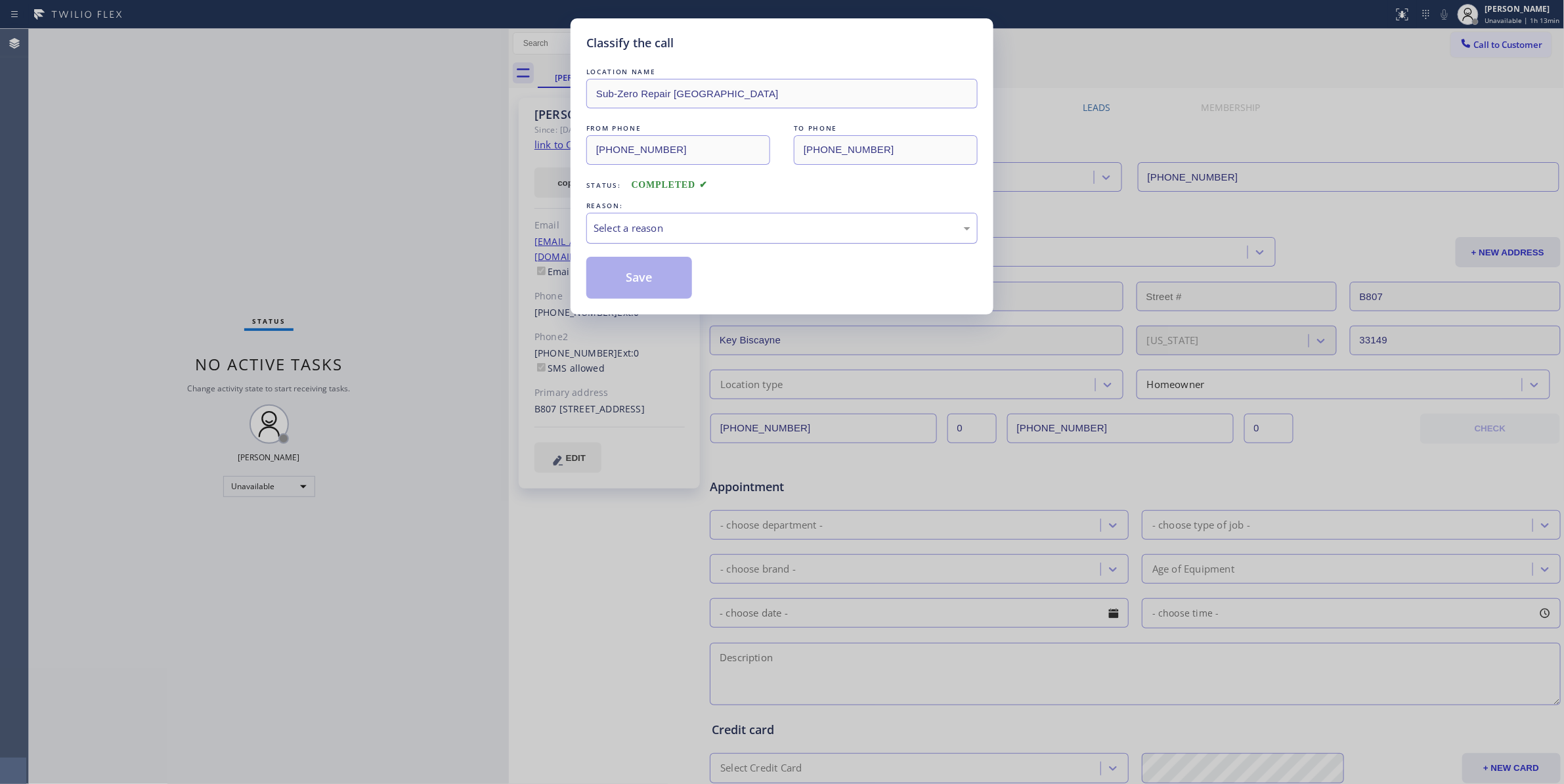
click at [662, 221] on div "Select a reason" at bounding box center [782, 228] width 377 height 15
click at [625, 279] on button "Save" at bounding box center [639, 278] width 105 height 42
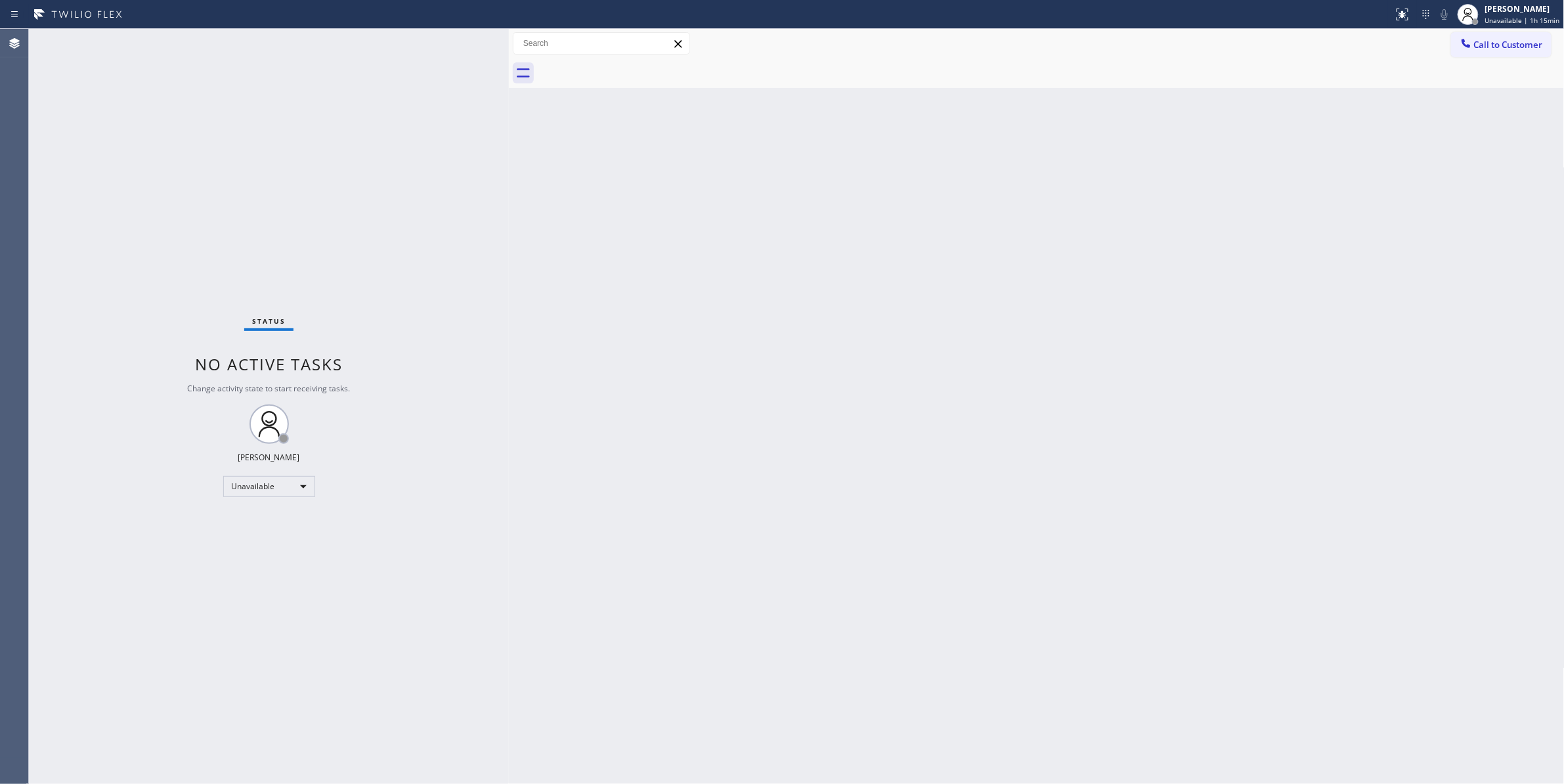
click at [1091, 170] on div "Back to Dashboard Change Sender ID Customers Technicians Select a contact Outbo…" at bounding box center [1037, 406] width 1056 height 755
drag, startPoint x: 1497, startPoint y: 46, endPoint x: 1355, endPoint y: 97, distance: 150.9
click at [1495, 46] on span "Call to Customer" at bounding box center [1509, 44] width 69 height 12
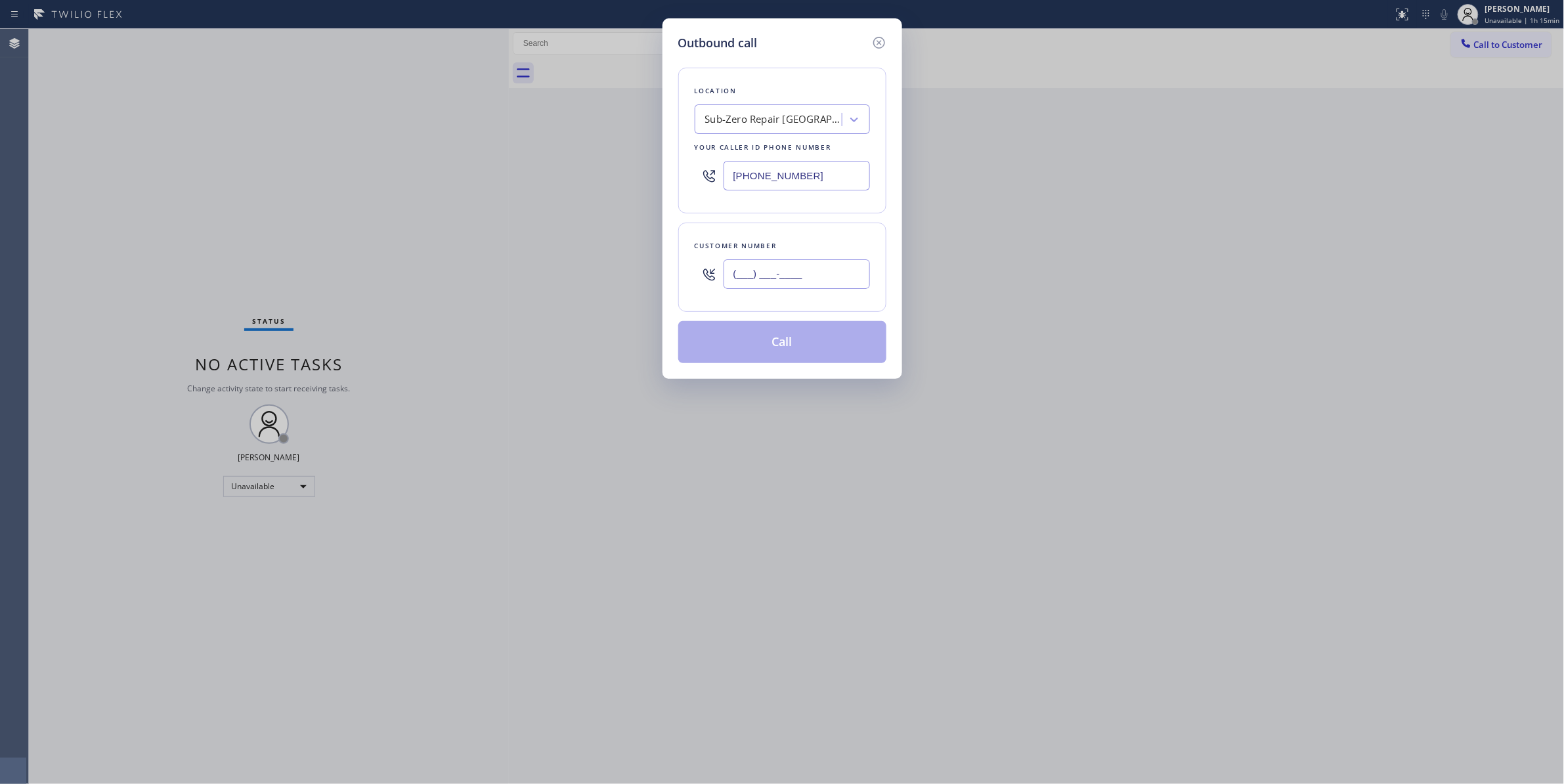
click at [801, 263] on input "(___) ___-____" at bounding box center [796, 274] width 147 height 30
paste input "206) 851-6549"
type input "(206) 851-6549"
paste input "855) 731-4952"
drag, startPoint x: 853, startPoint y: 177, endPoint x: 380, endPoint y: 184, distance: 473.1
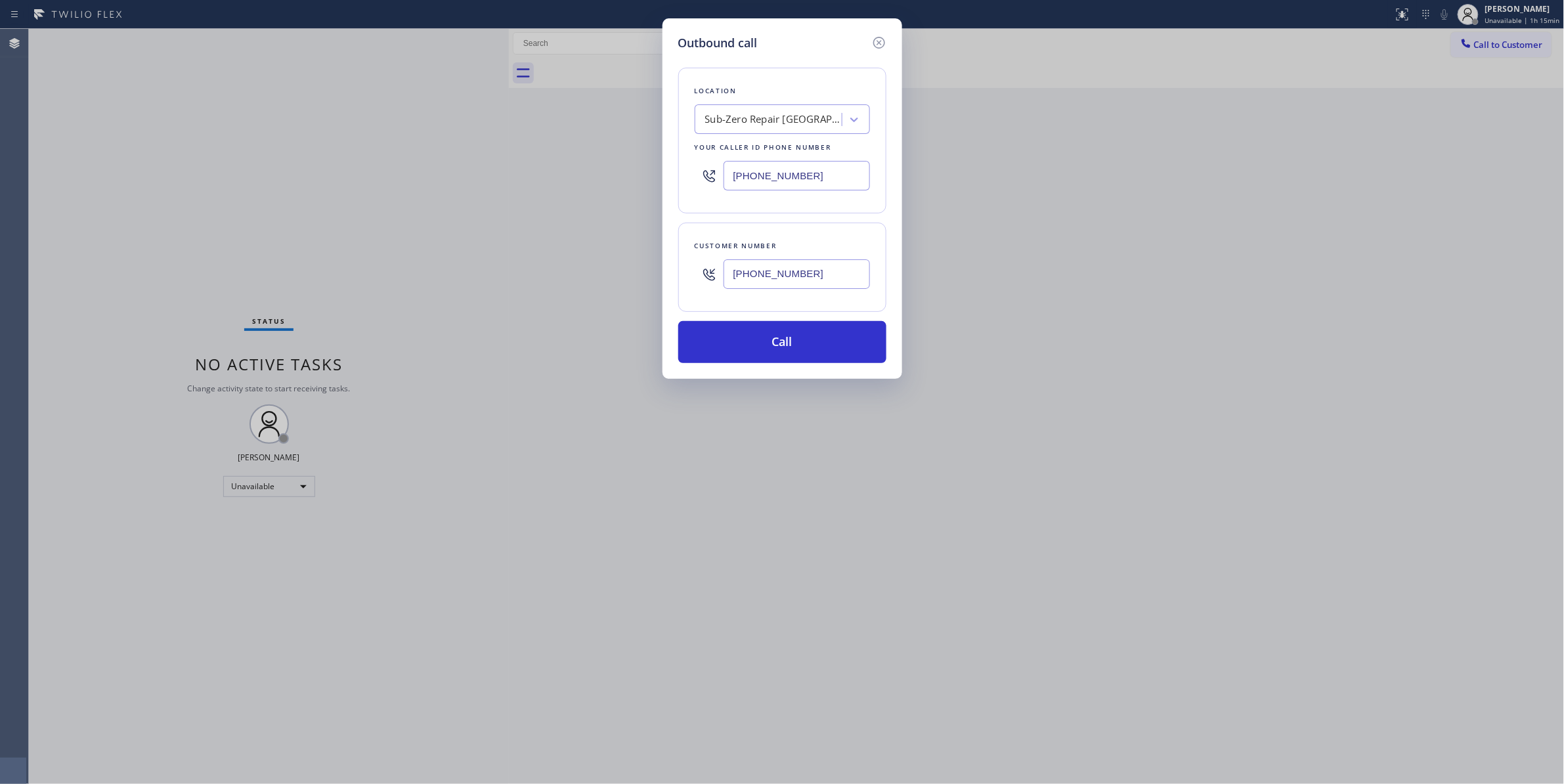
click at [374, 177] on div "Outbound call Location Sub-Zero Repair Miami Your caller id phone number (855) …" at bounding box center [782, 392] width 1564 height 784
type input "(855) 731-4952"
drag, startPoint x: 840, startPoint y: 282, endPoint x: 602, endPoint y: 268, distance: 238.4
click at [594, 264] on div "Outbound call Location 5 Star Appliance Repair Your caller id phone number (855…" at bounding box center [782, 392] width 1564 height 784
click at [757, 352] on button "Call" at bounding box center [782, 342] width 208 height 42
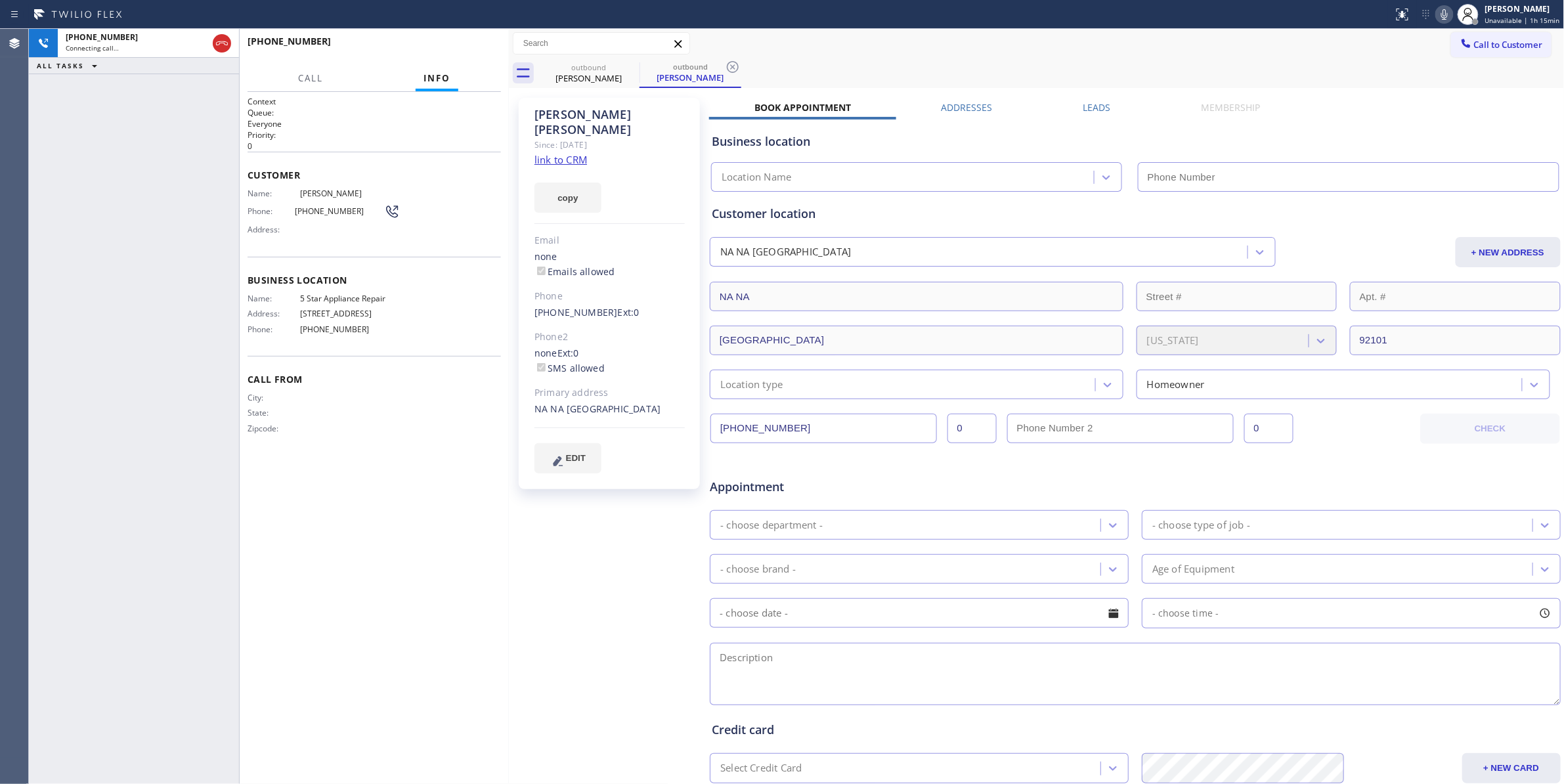
type input "(855) 731-4952"
click at [473, 42] on button "HANG UP" at bounding box center [470, 47] width 61 height 18
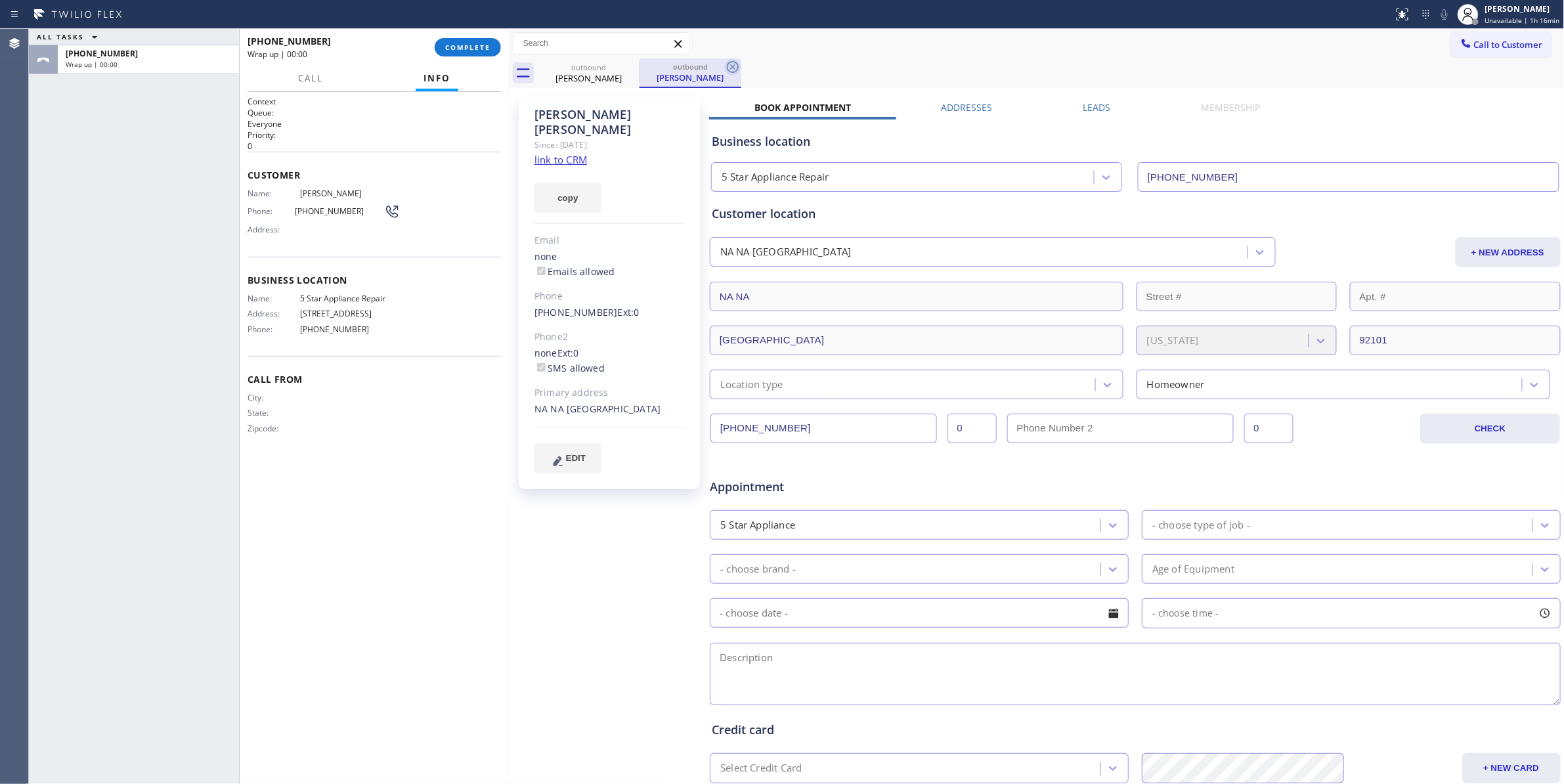
click at [733, 67] on icon at bounding box center [732, 67] width 12 height 12
click at [561, 153] on link "link to CRM" at bounding box center [561, 160] width 53 height 13
click at [483, 54] on button "COMPLETE" at bounding box center [468, 47] width 67 height 18
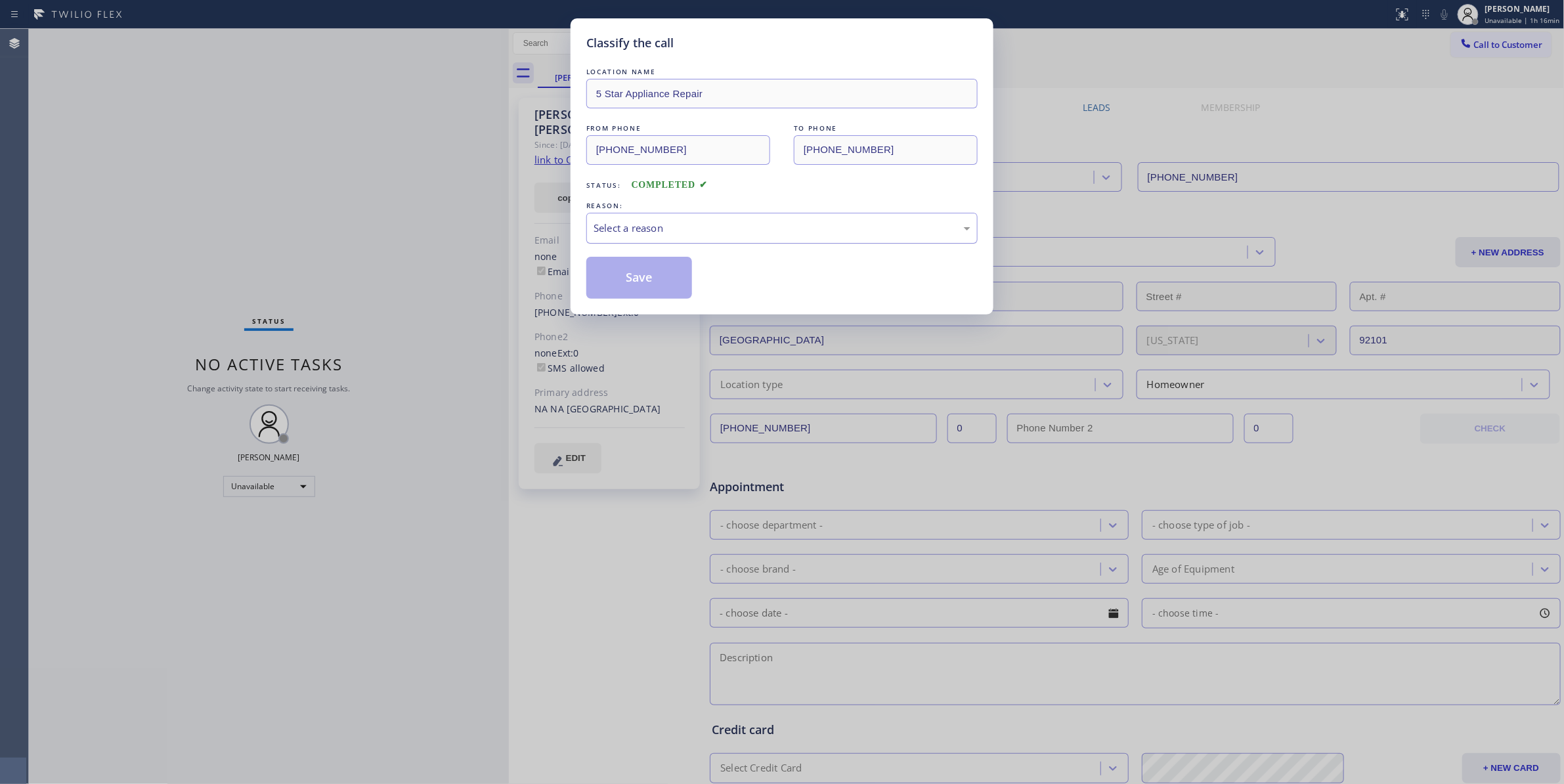
click at [623, 241] on div "Select a reason" at bounding box center [782, 227] width 391 height 30
click at [634, 287] on button "Save" at bounding box center [639, 278] width 105 height 42
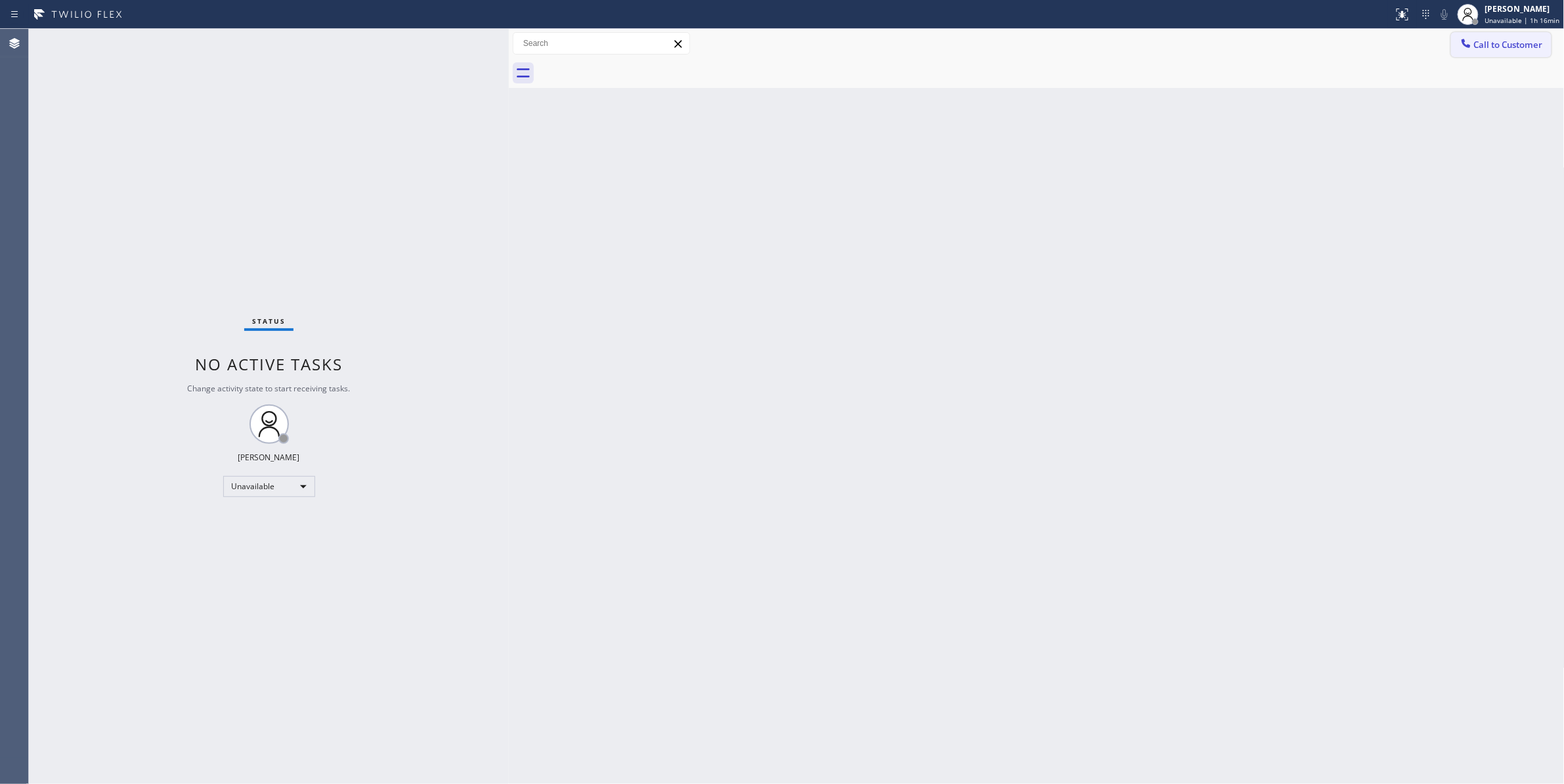
drag, startPoint x: 1521, startPoint y: 42, endPoint x: 1304, endPoint y: 89, distance: 222.0
click at [1519, 42] on span "Call to Customer" at bounding box center [1509, 44] width 69 height 12
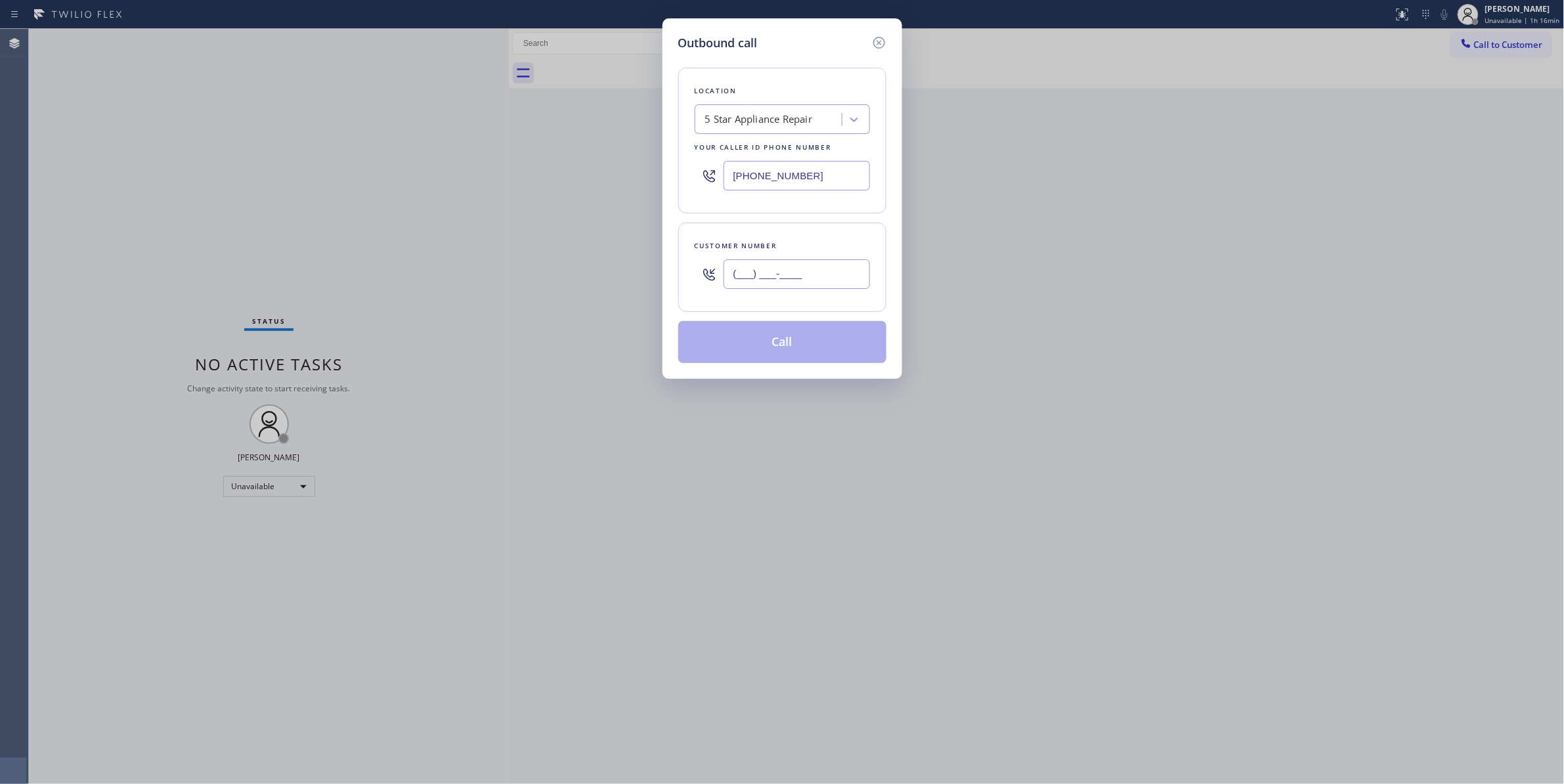
click at [796, 282] on input "(___) ___-____" at bounding box center [796, 274] width 147 height 30
paste input "206) 851-6549"
type input "(206) 851-6549"
click at [780, 343] on button "Call" at bounding box center [782, 342] width 208 height 42
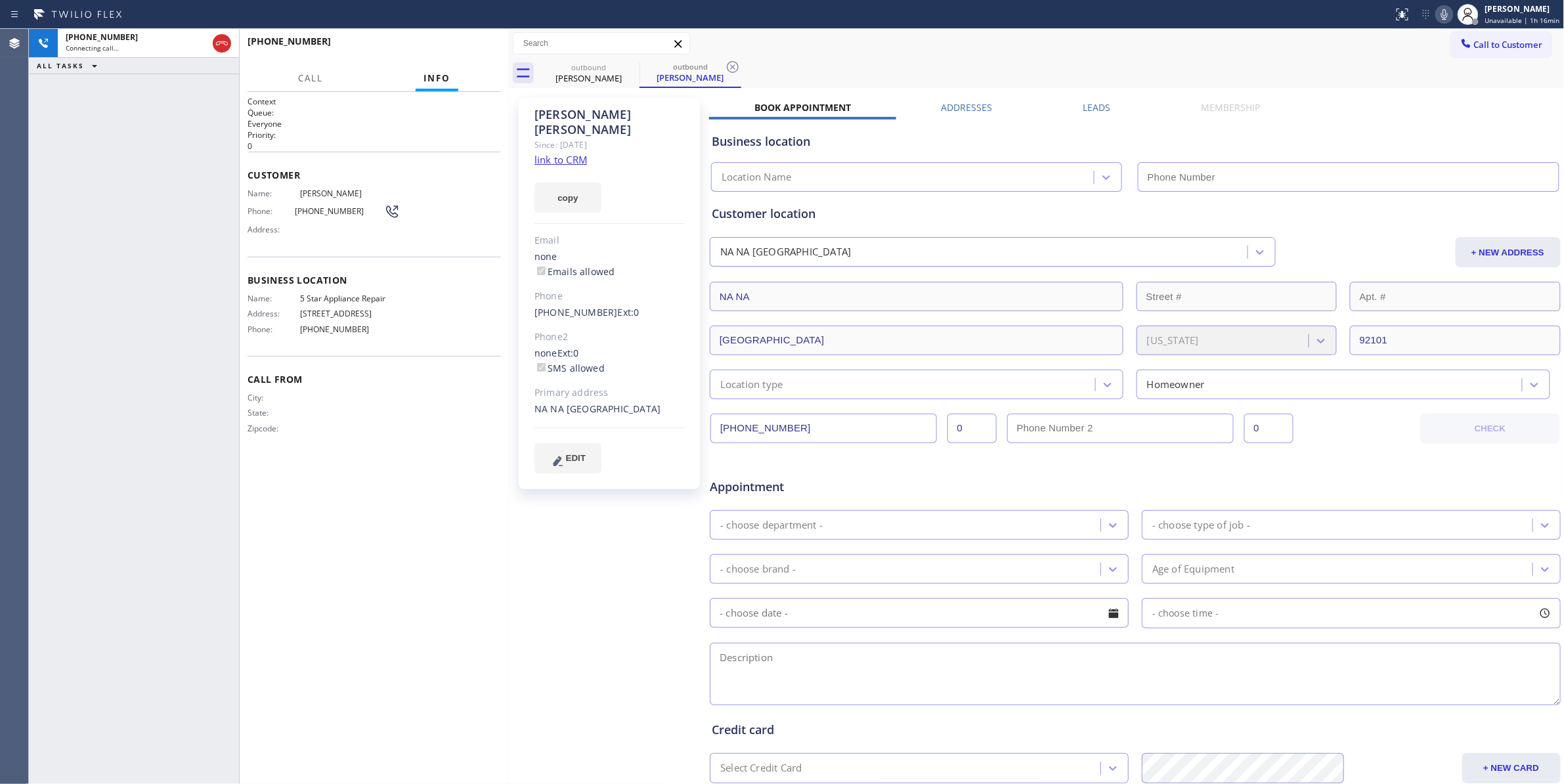
type input "(855) 731-4952"
click at [117, 293] on div "+12068516549 Connecting call… ALL TASKS ALL TASKS ACTIVE TASKS TASKS IN WRAP UP" at bounding box center [133, 406] width 210 height 755
click at [731, 67] on icon at bounding box center [732, 67] width 16 height 16
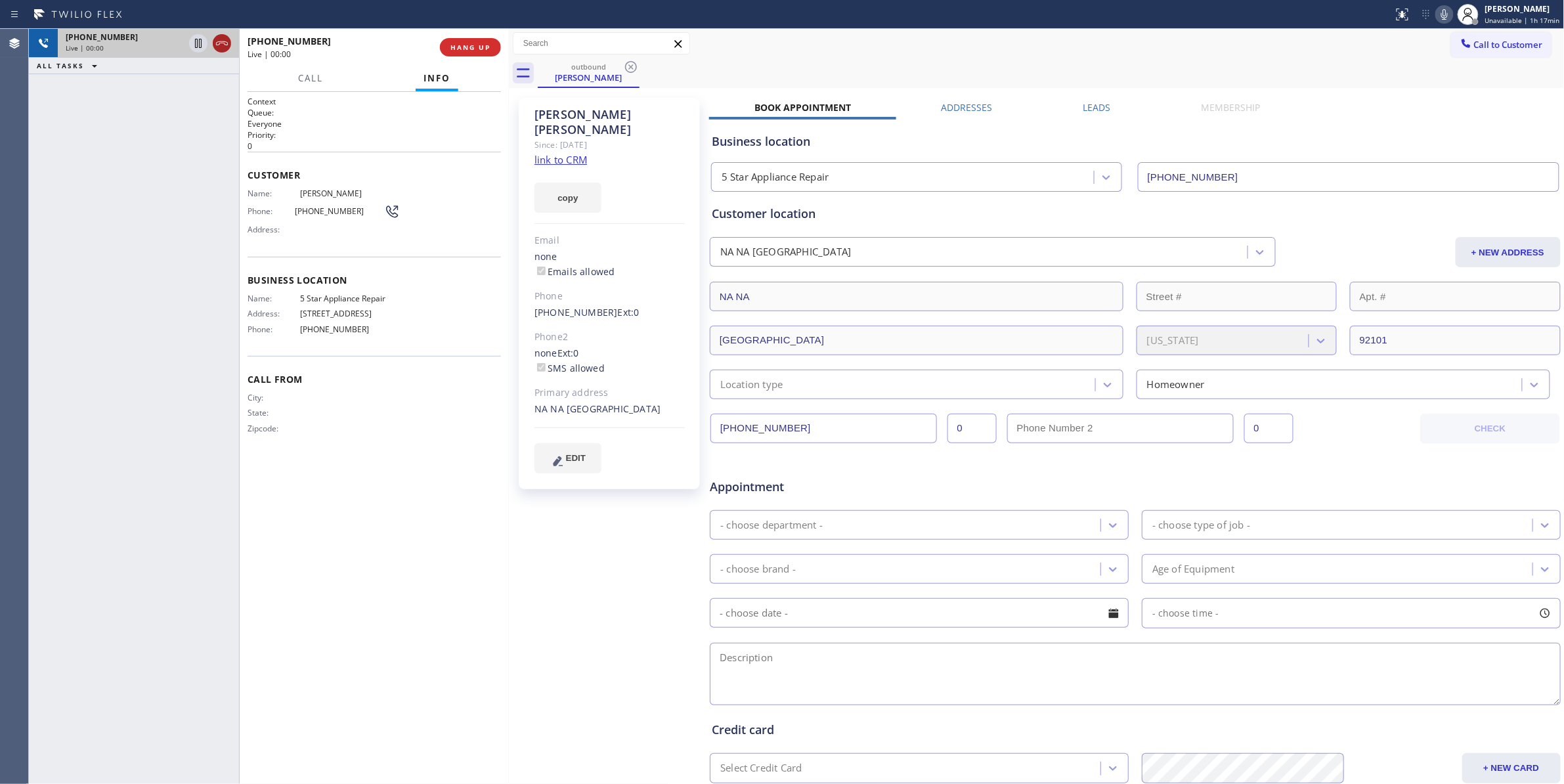
click at [218, 43] on icon at bounding box center [222, 43] width 16 height 16
click at [471, 51] on button "COMPLETE" at bounding box center [468, 47] width 67 height 18
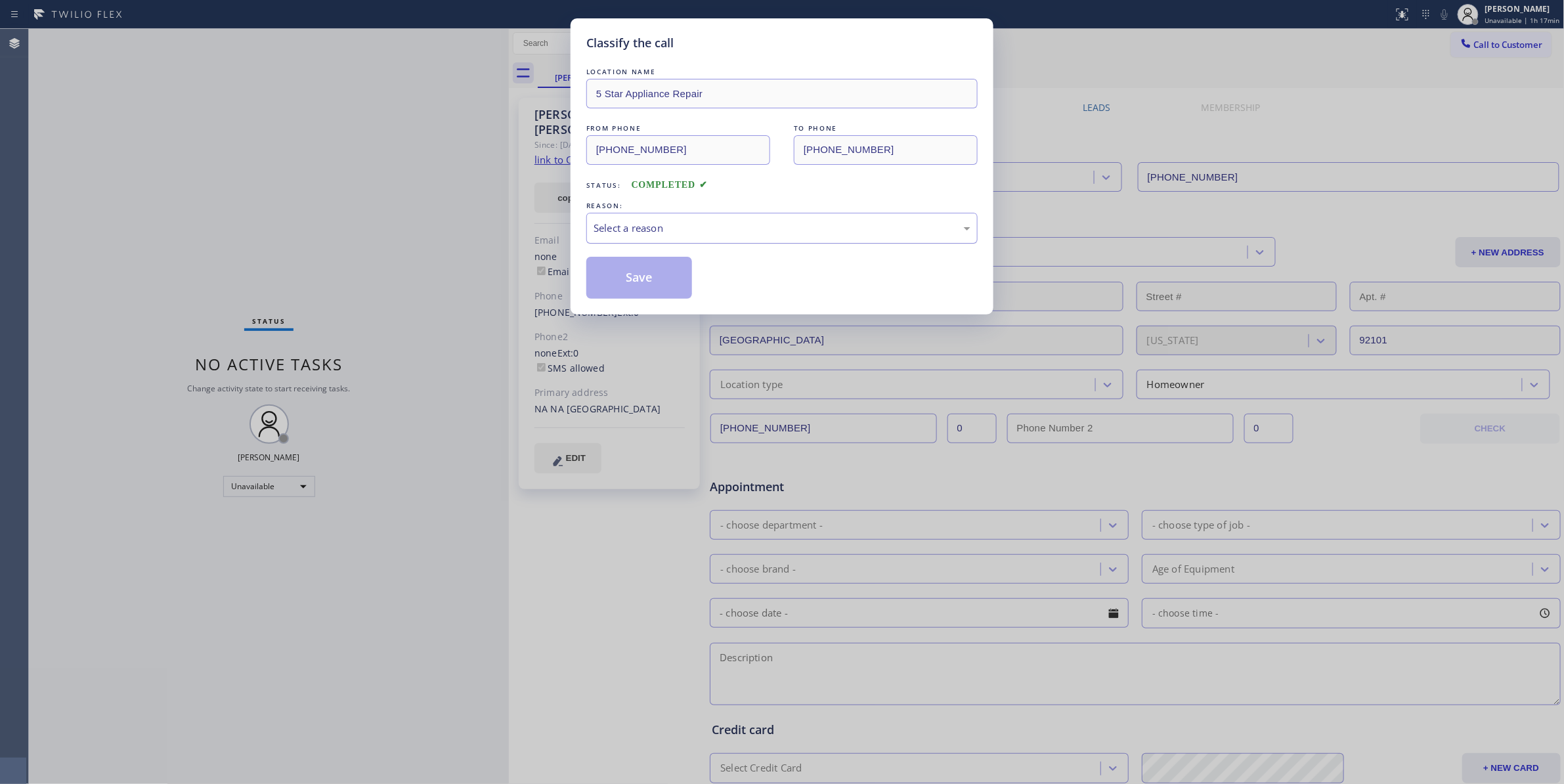
drag, startPoint x: 676, startPoint y: 232, endPoint x: 665, endPoint y: 241, distance: 14.2
click at [675, 232] on div "Select a reason" at bounding box center [782, 228] width 377 height 15
click at [632, 277] on button "Save" at bounding box center [639, 278] width 105 height 42
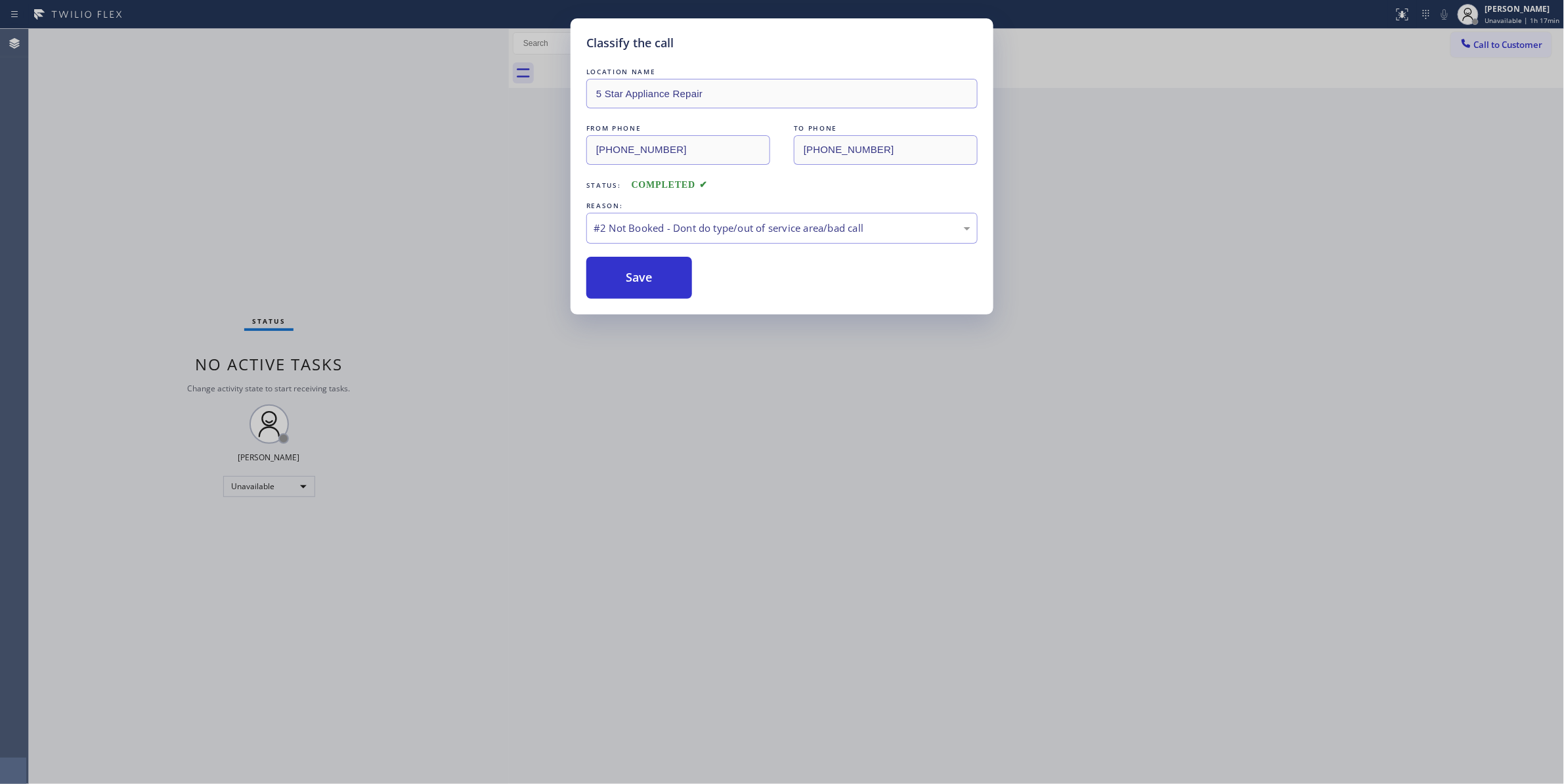
click at [632, 277] on button "Save" at bounding box center [639, 278] width 105 height 42
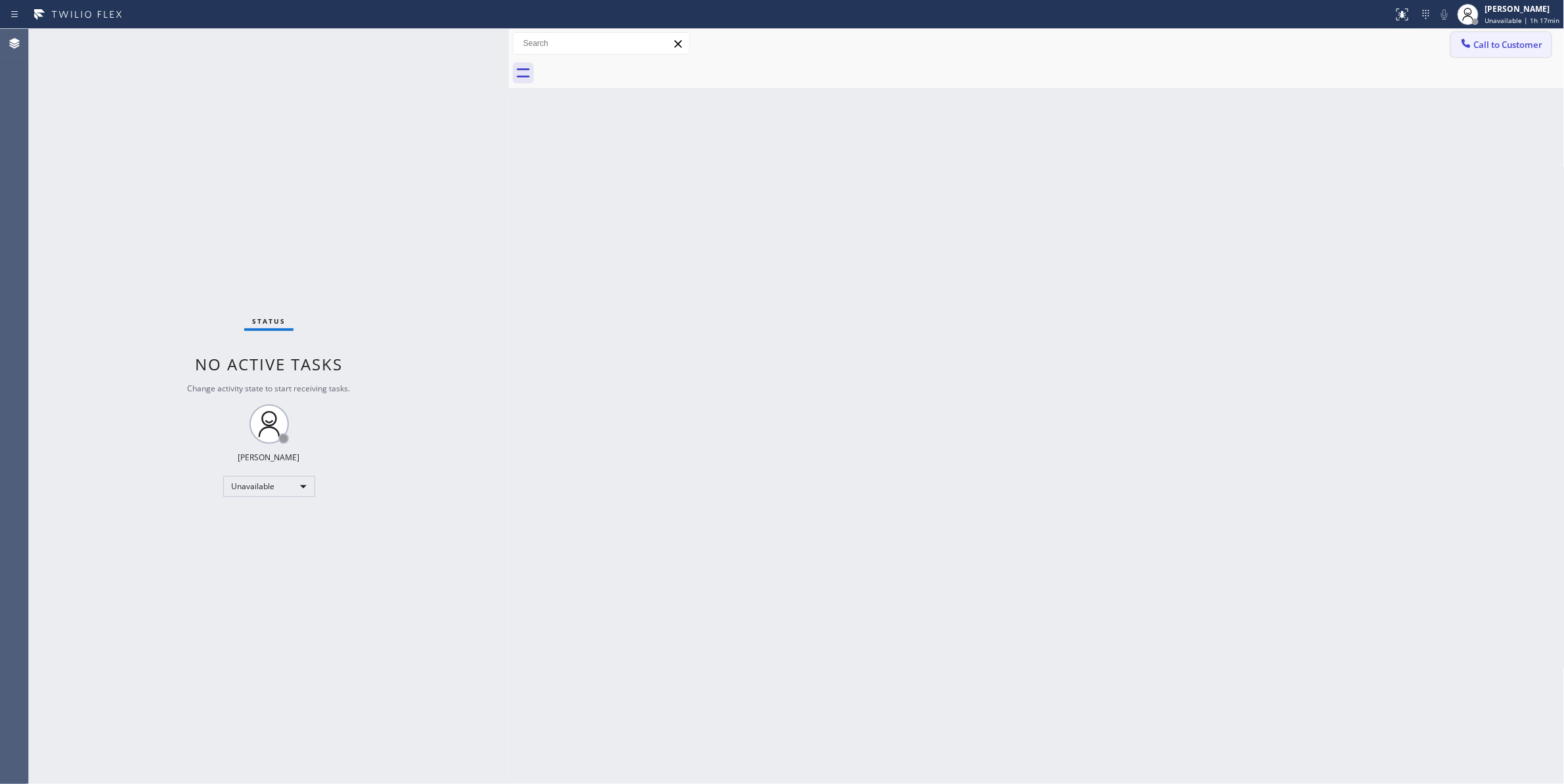
click at [1509, 42] on span "Call to Customer" at bounding box center [1509, 44] width 69 height 12
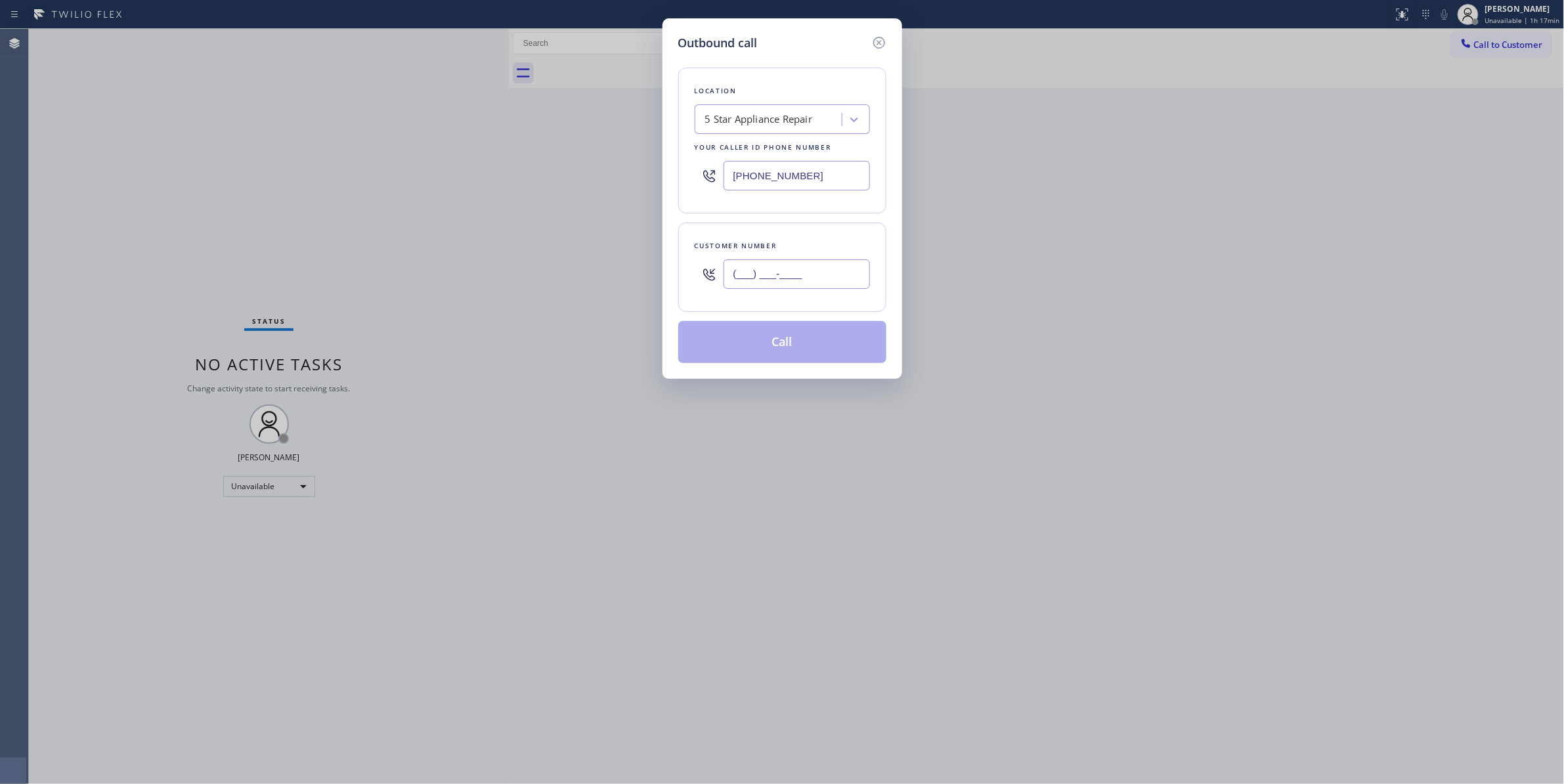
click at [794, 273] on input "(___) ___-____" at bounding box center [796, 274] width 147 height 30
paste input "310) 921-5660"
type input "(310) 921-5660"
drag, startPoint x: 850, startPoint y: 180, endPoint x: 278, endPoint y: 151, distance: 572.7
click at [278, 151] on div "Outbound call Location 5 Star Appliance Repair Your caller id phone number (855…" at bounding box center [782, 392] width 1564 height 784
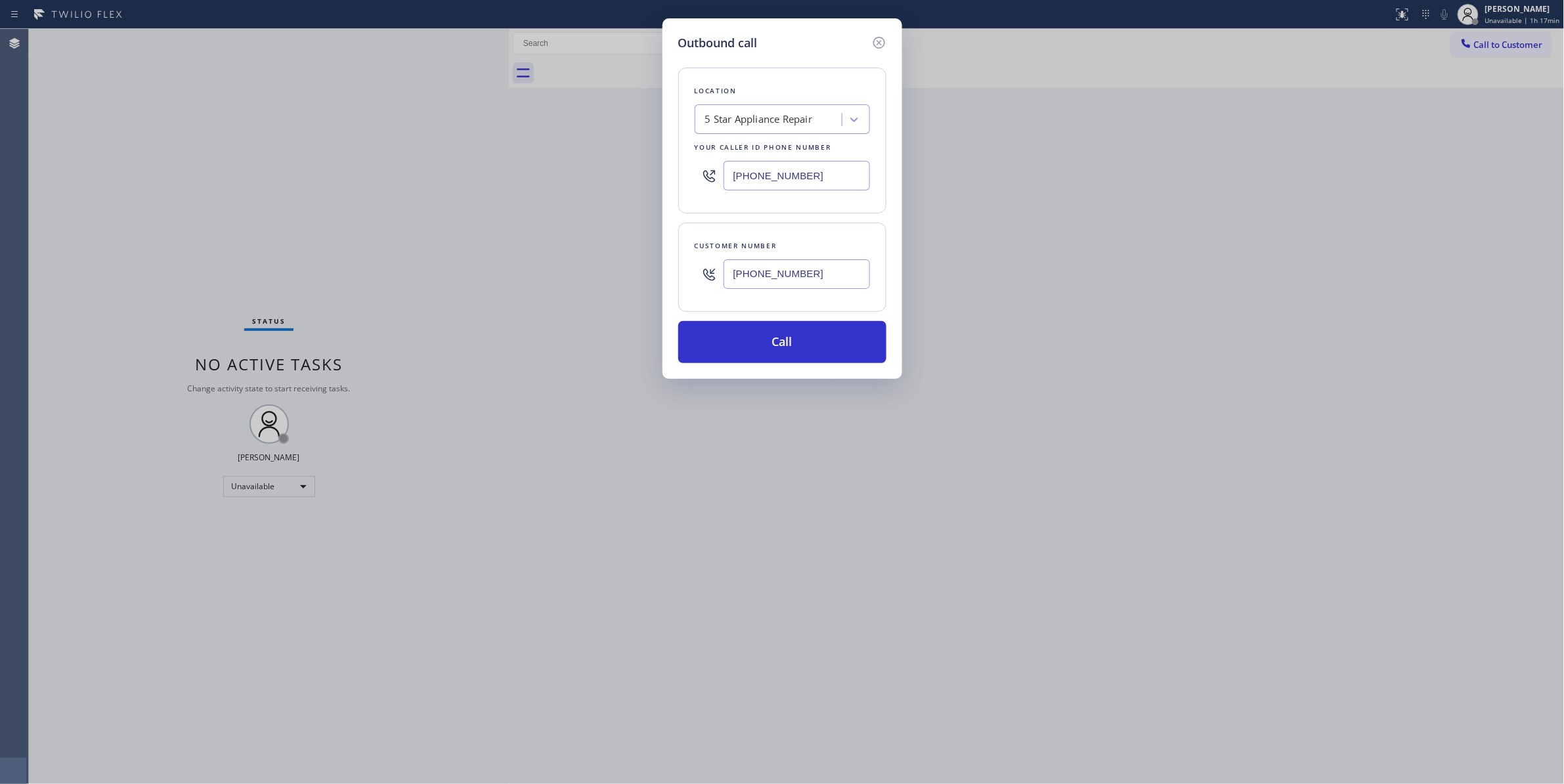
paste input "310) 868-0820"
type input "(310) 868-0820"
drag, startPoint x: 800, startPoint y: 277, endPoint x: 563, endPoint y: 267, distance: 237.2
click at [563, 267] on div "Outbound call Location Alliance HVAC Rancho Palos Verdes Your caller id phone n…" at bounding box center [782, 392] width 1564 height 784
click at [712, 342] on button "Call" at bounding box center [782, 342] width 208 height 42
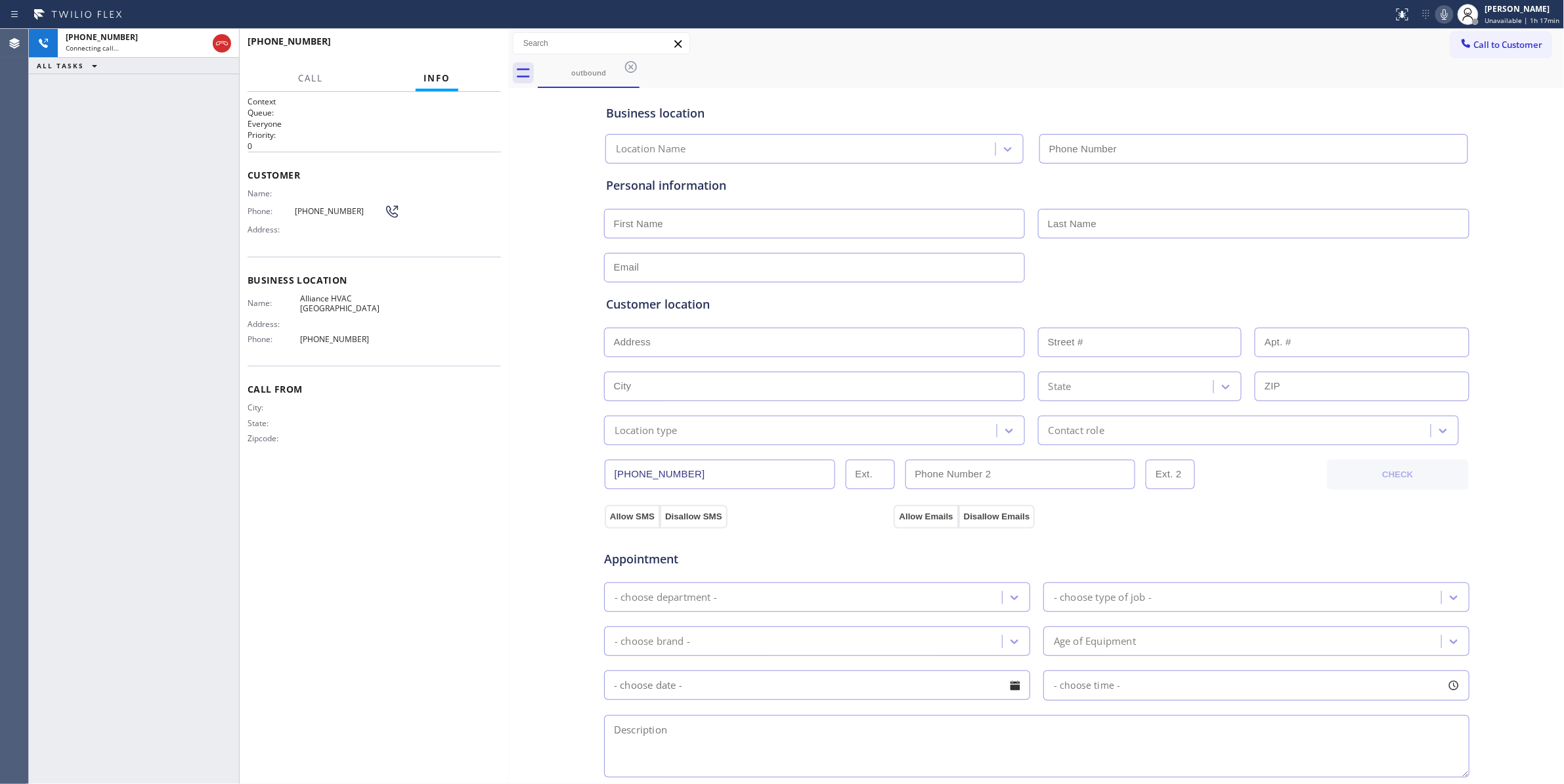
type input "(310) 868-0820"
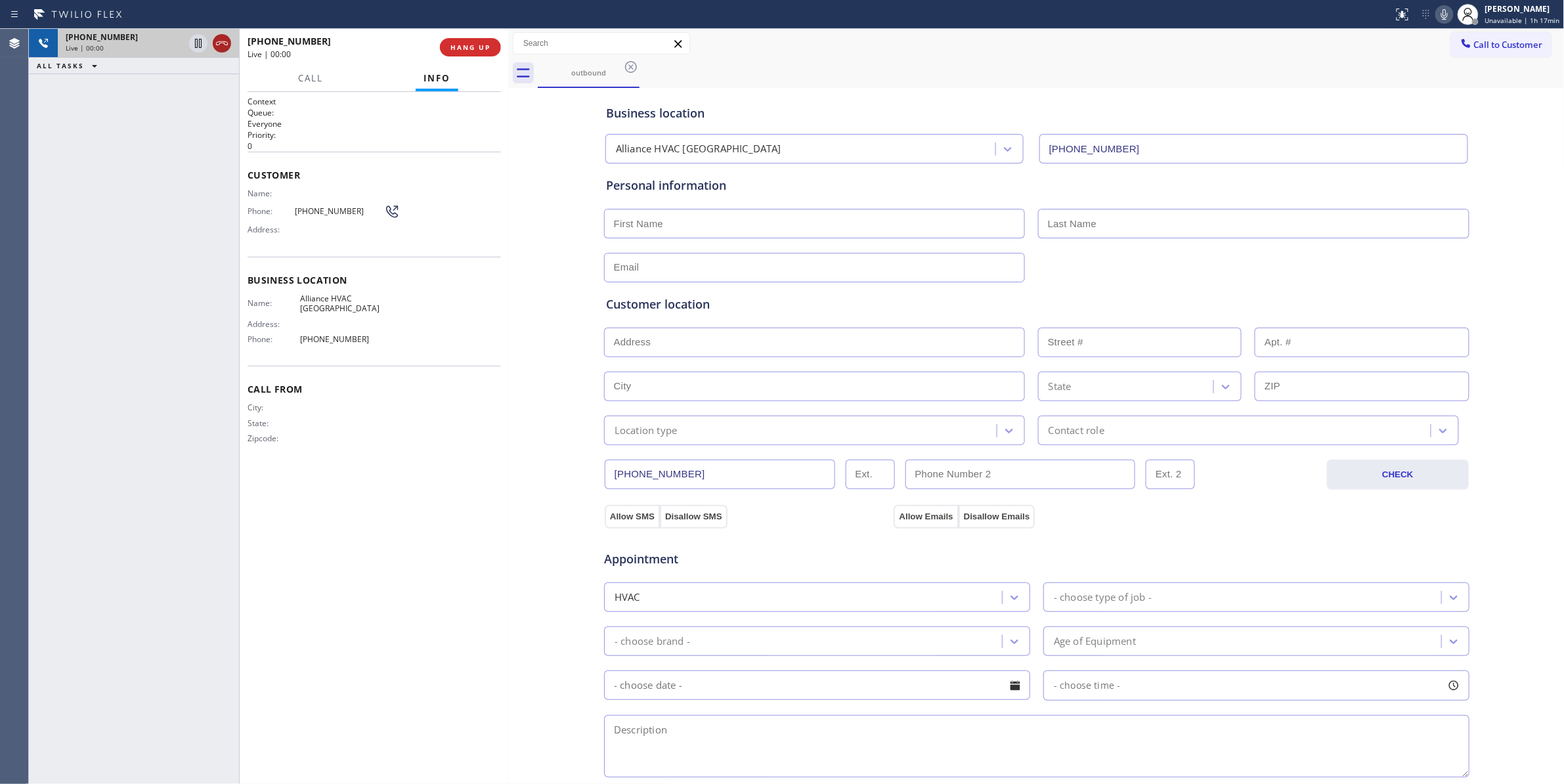
click at [222, 44] on icon at bounding box center [222, 43] width 16 height 16
click at [474, 58] on div "+13109215660 Live | 00:01 HANG UP" at bounding box center [375, 47] width 254 height 34
click at [474, 50] on span "COMPLETE" at bounding box center [467, 47] width 45 height 9
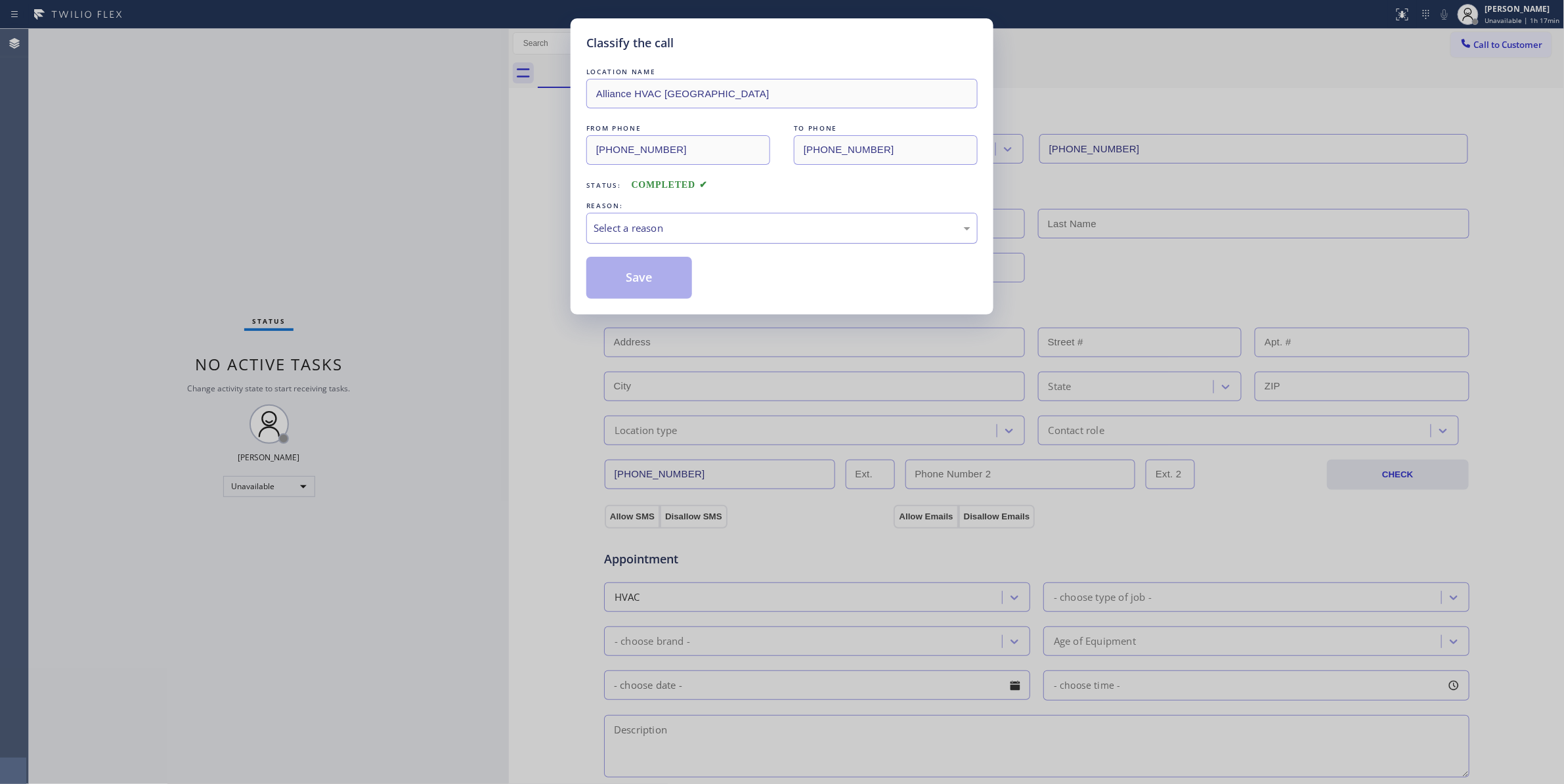
click at [639, 231] on div "Select a reason" at bounding box center [782, 228] width 377 height 15
click at [650, 278] on button "Save" at bounding box center [639, 278] width 105 height 42
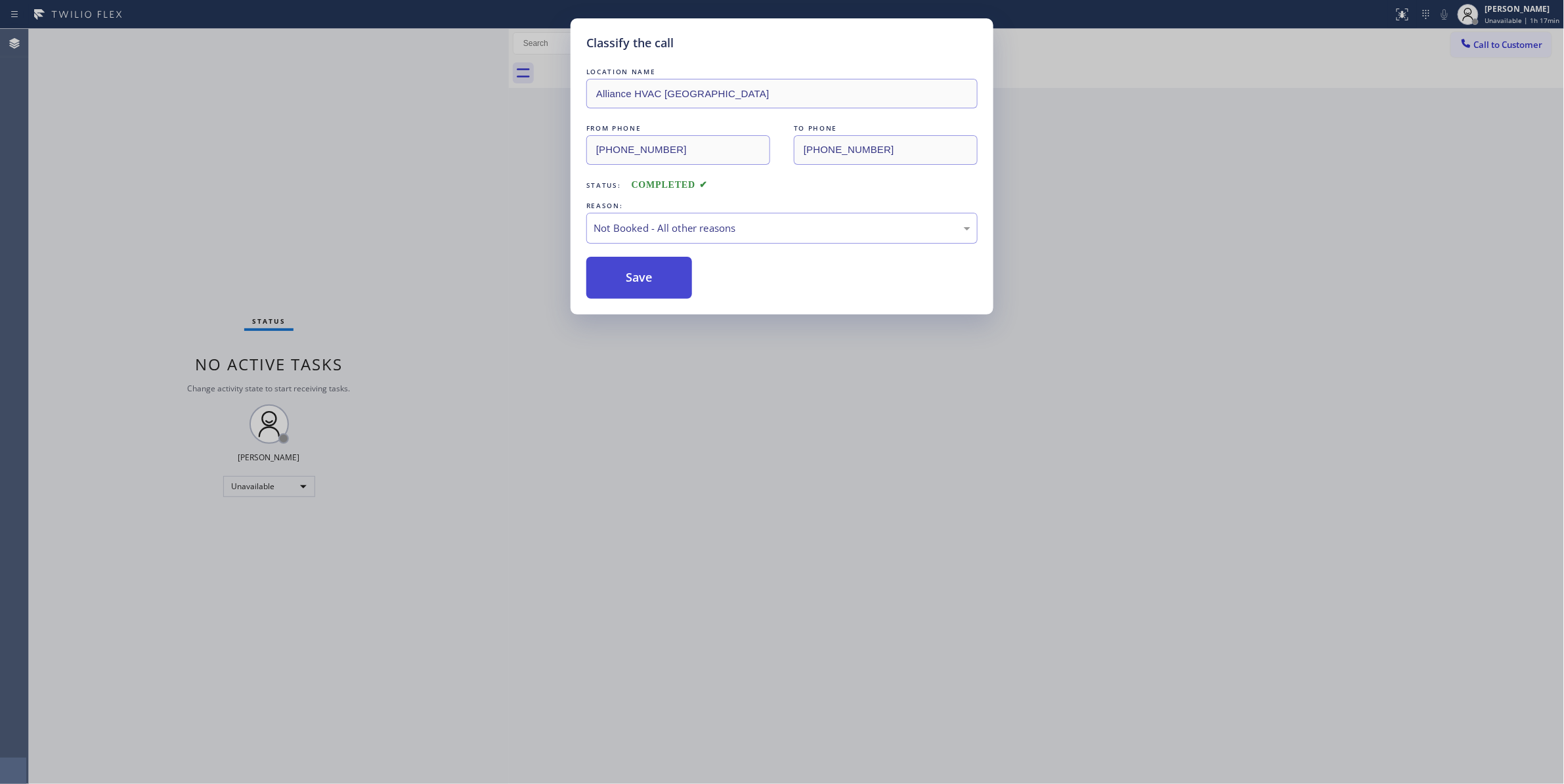
click at [650, 278] on button "Save" at bounding box center [639, 278] width 105 height 42
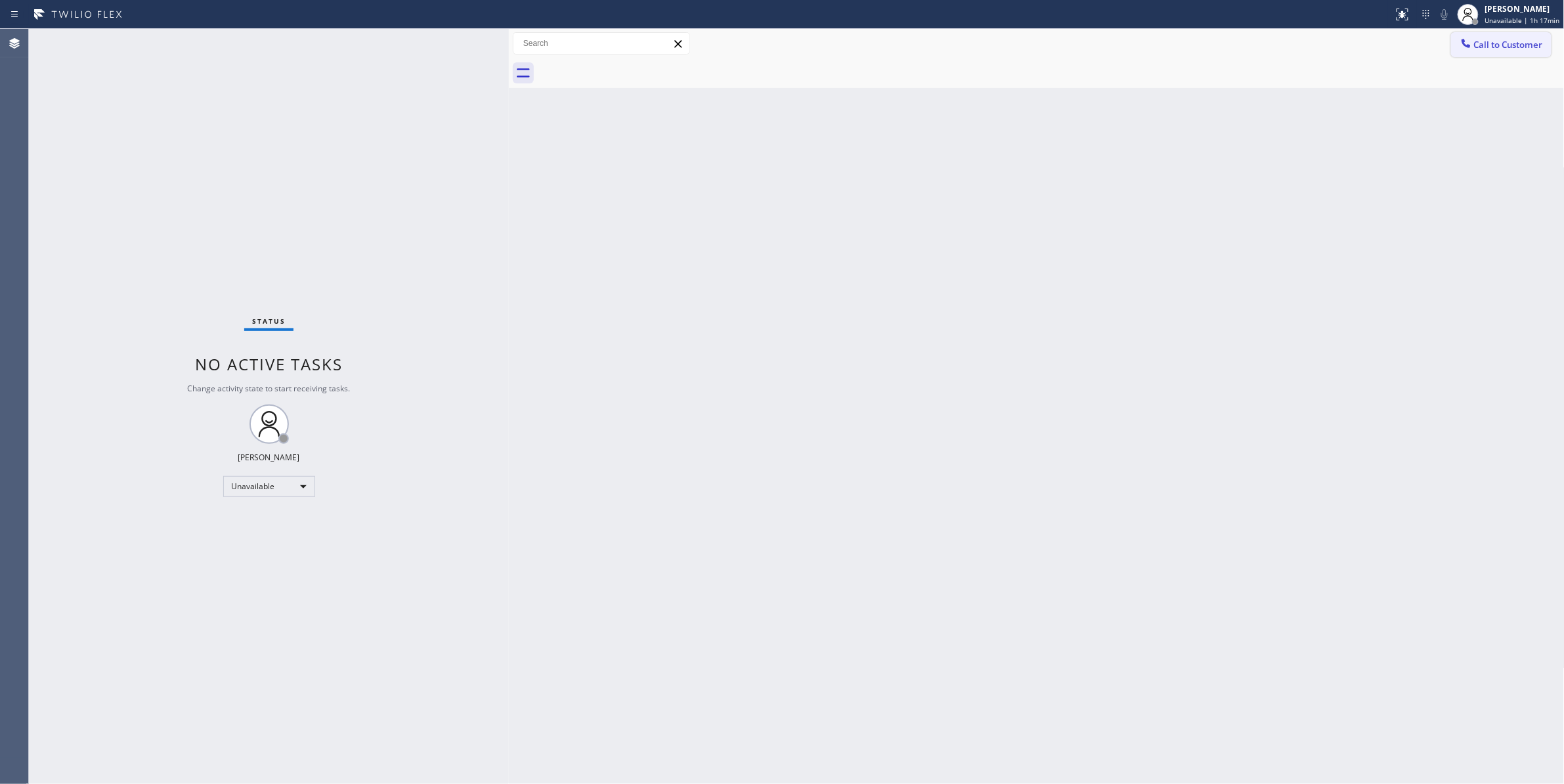
click at [1510, 48] on span "Call to Customer" at bounding box center [1509, 44] width 69 height 12
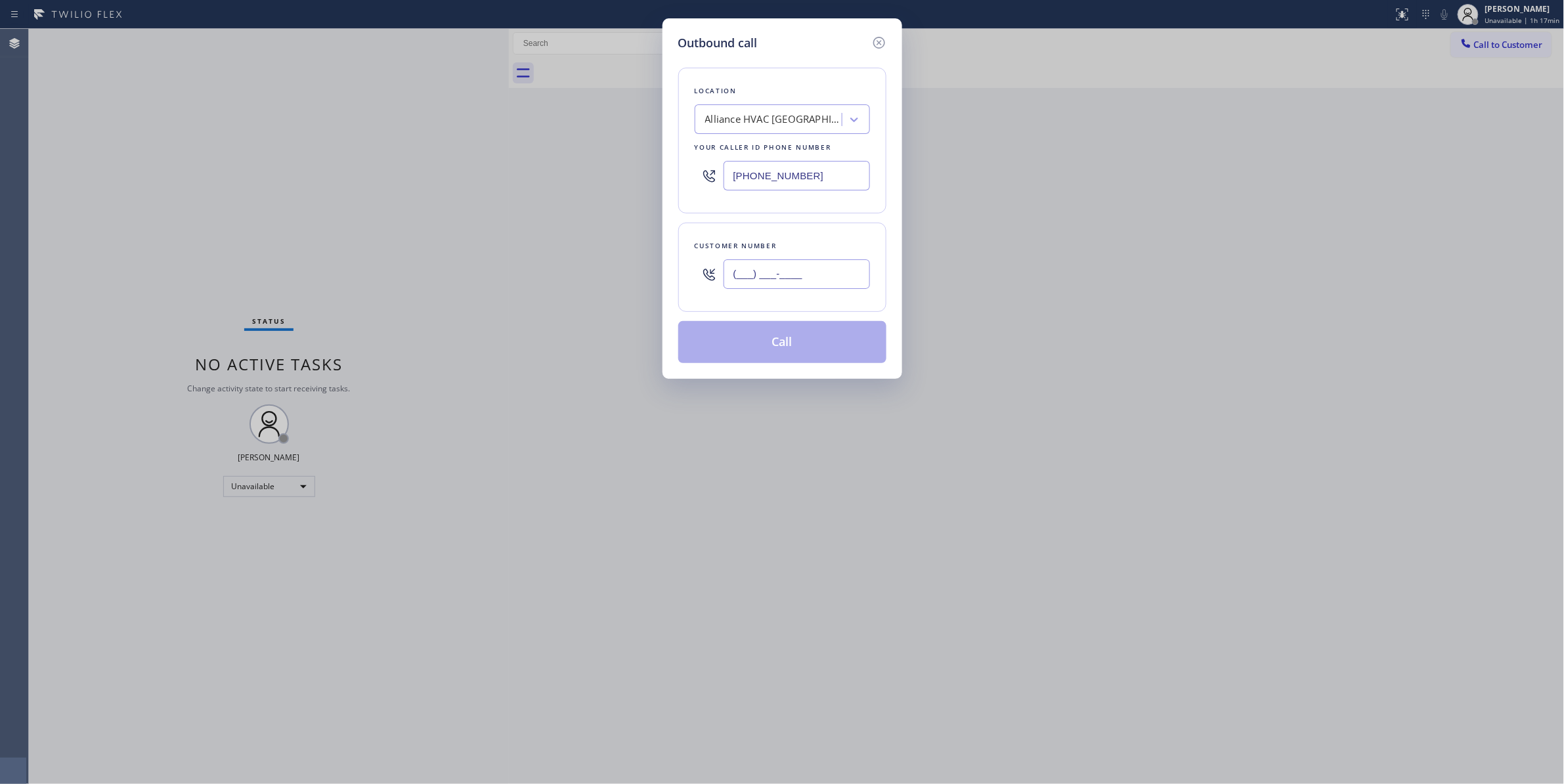
click at [775, 277] on input "(___) ___-____" at bounding box center [796, 274] width 147 height 30
paste input "310) 921-5660"
type input "(310) 921-5660"
click at [782, 351] on button "Call" at bounding box center [782, 342] width 208 height 42
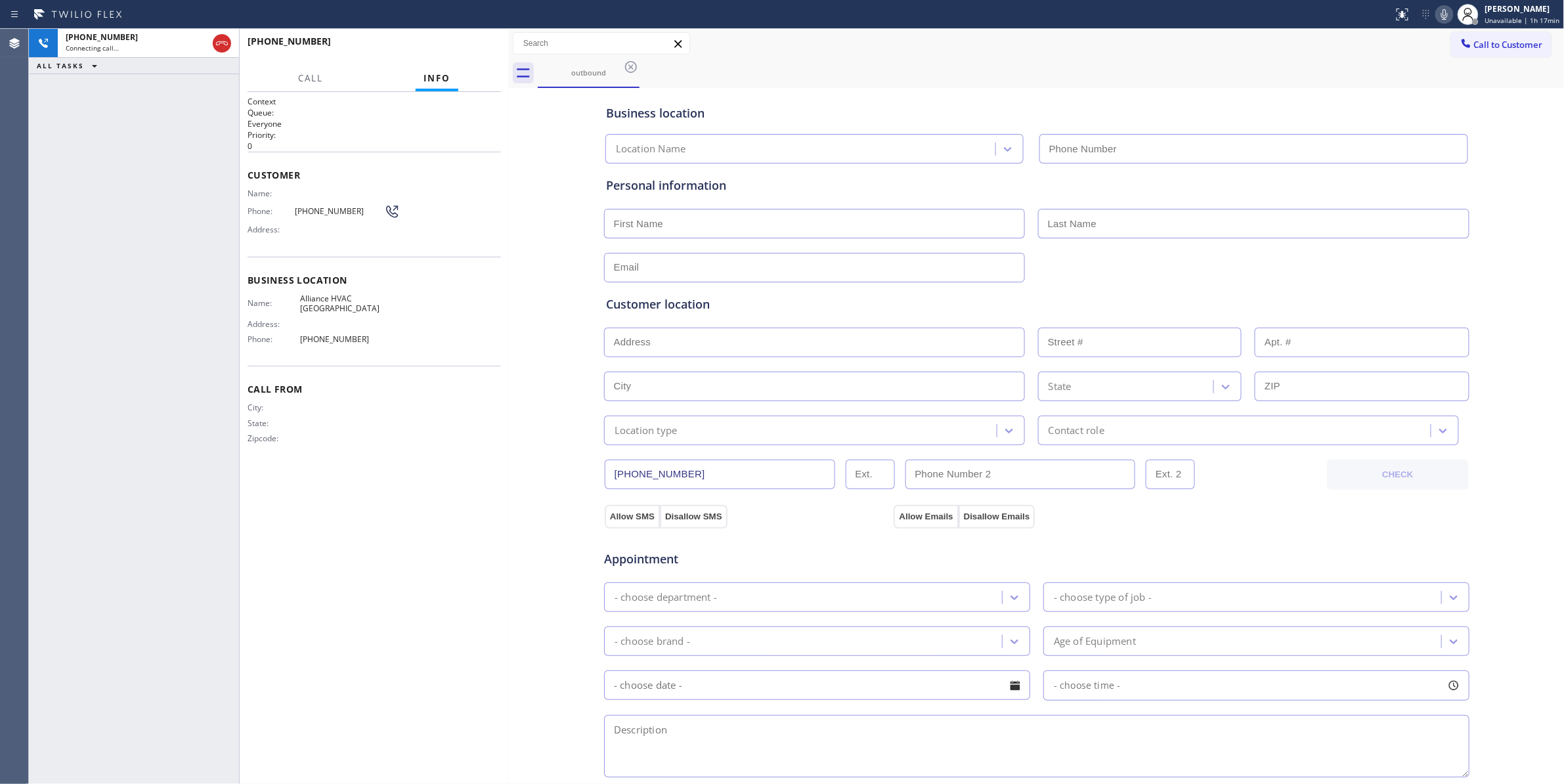
type input "(310) 868-0820"
click at [462, 38] on button "HANG UP" at bounding box center [470, 47] width 61 height 18
click at [463, 42] on button "HANG UP" at bounding box center [470, 47] width 61 height 18
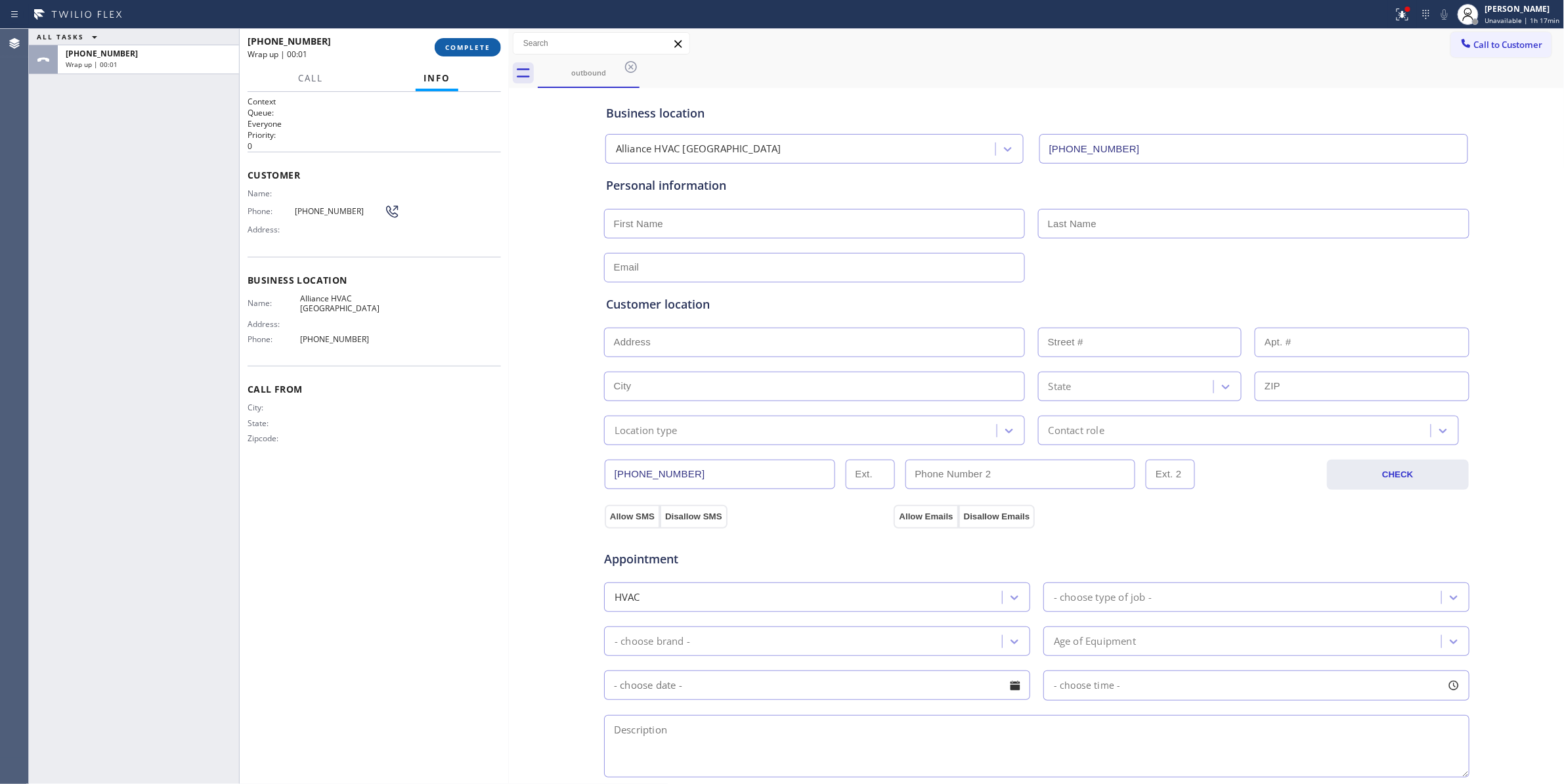
drag, startPoint x: 481, startPoint y: 30, endPoint x: 479, endPoint y: 38, distance: 8.2
click at [479, 31] on div "+13109215660 Wrap up | 00:01 COMPLETE" at bounding box center [375, 47] width 254 height 34
click at [478, 49] on span "COMPLETE" at bounding box center [467, 47] width 45 height 9
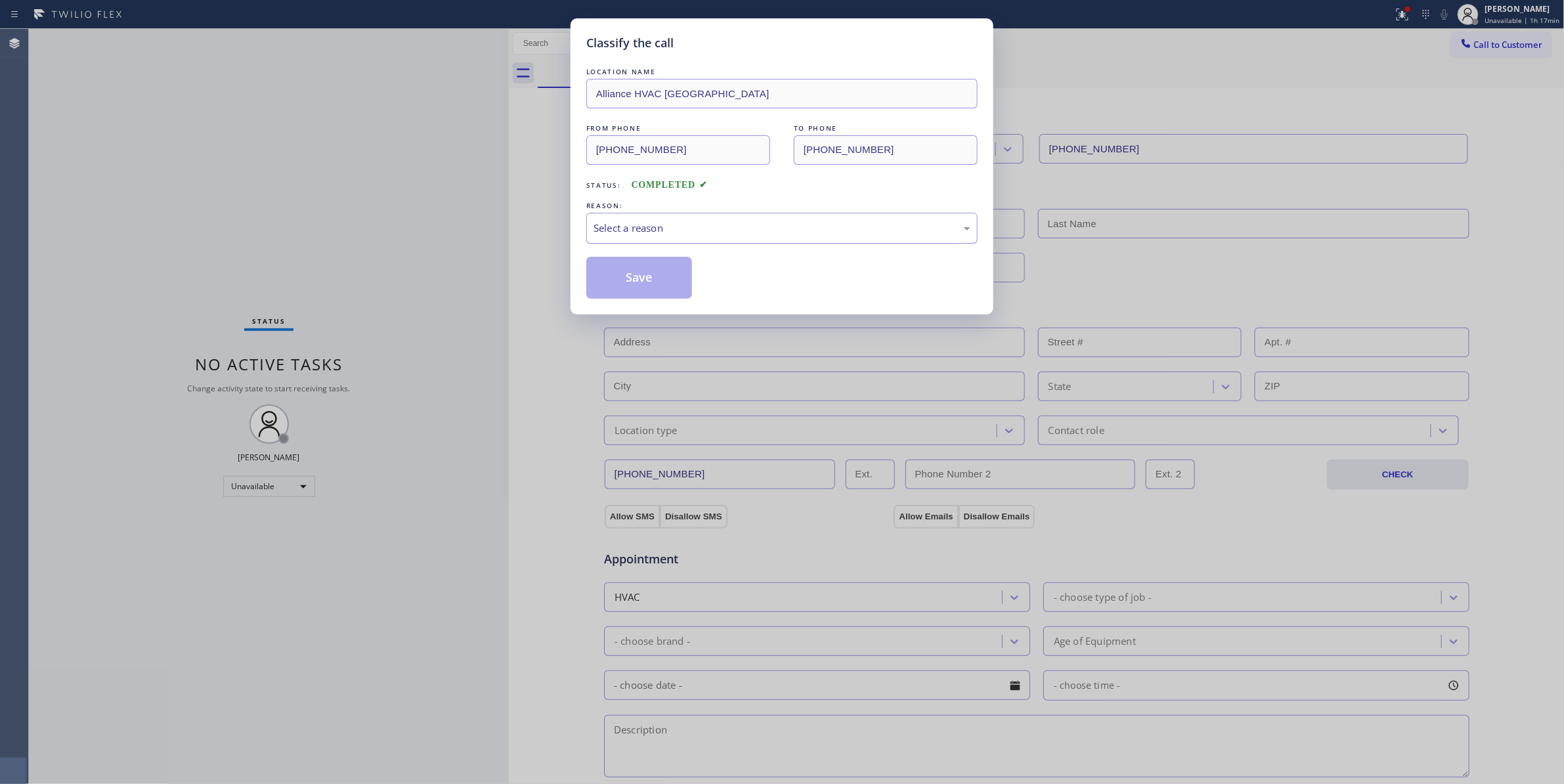
click at [623, 230] on div "Select a reason" at bounding box center [782, 228] width 377 height 15
click at [625, 279] on button "Save" at bounding box center [639, 278] width 105 height 42
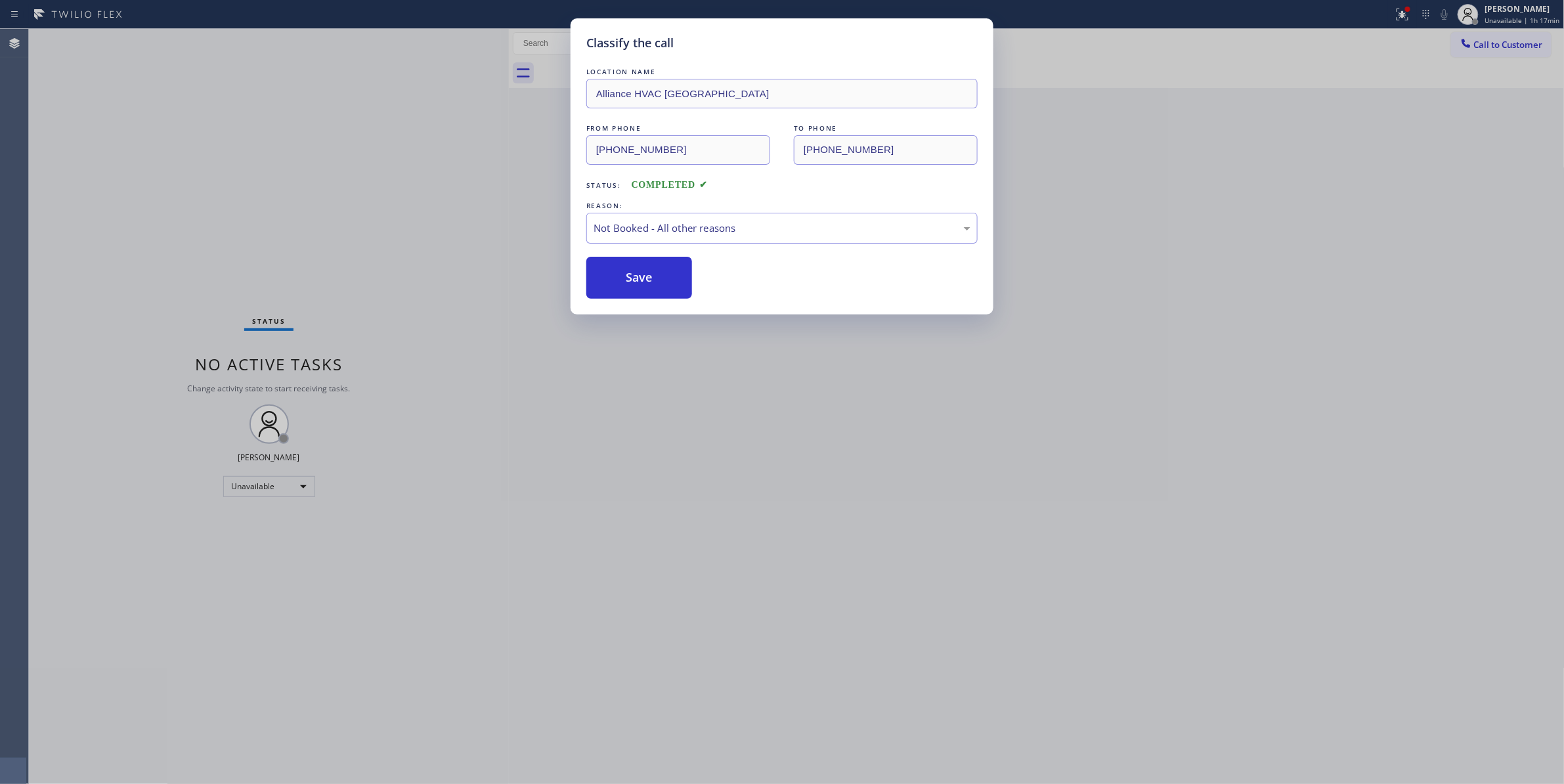
click at [625, 279] on button "Save" at bounding box center [639, 278] width 105 height 42
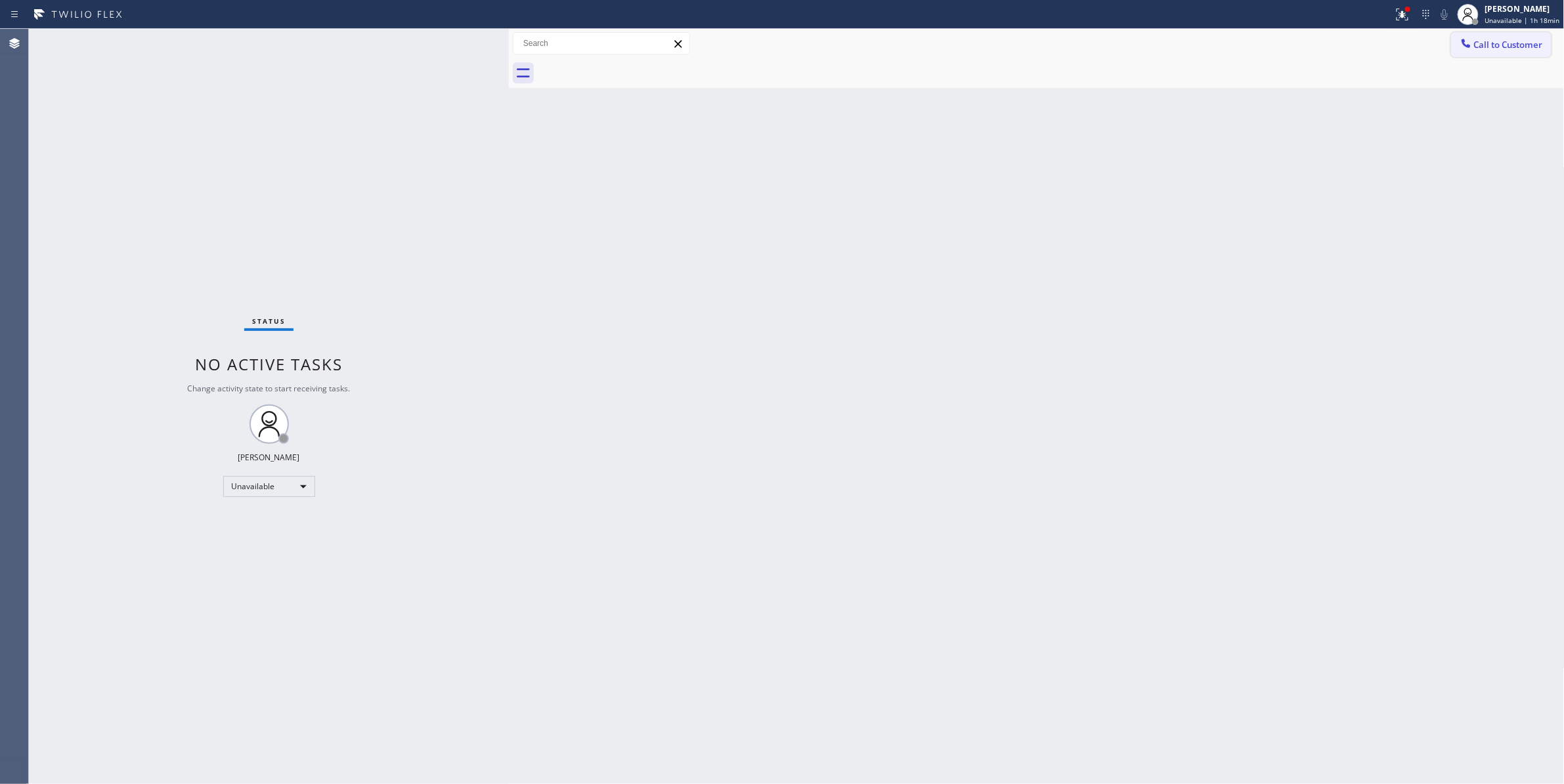
click at [1519, 53] on button "Call to Customer" at bounding box center [1501, 44] width 100 height 25
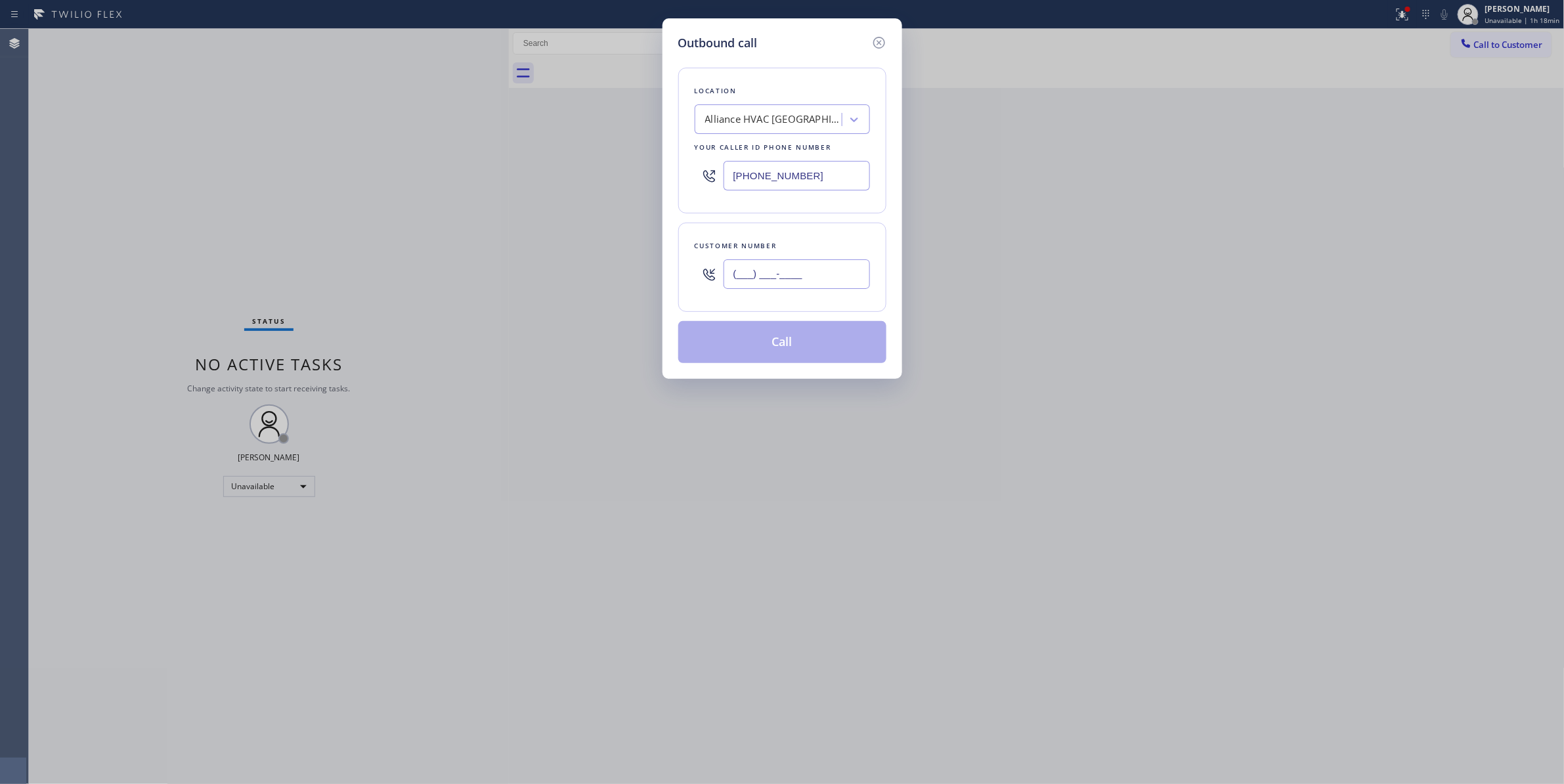
click at [764, 283] on input "(___) ___-____" at bounding box center [796, 274] width 147 height 30
paste input "310) 921-5660"
type input "(310) 921-5660"
click at [817, 348] on button "Call" at bounding box center [782, 342] width 208 height 42
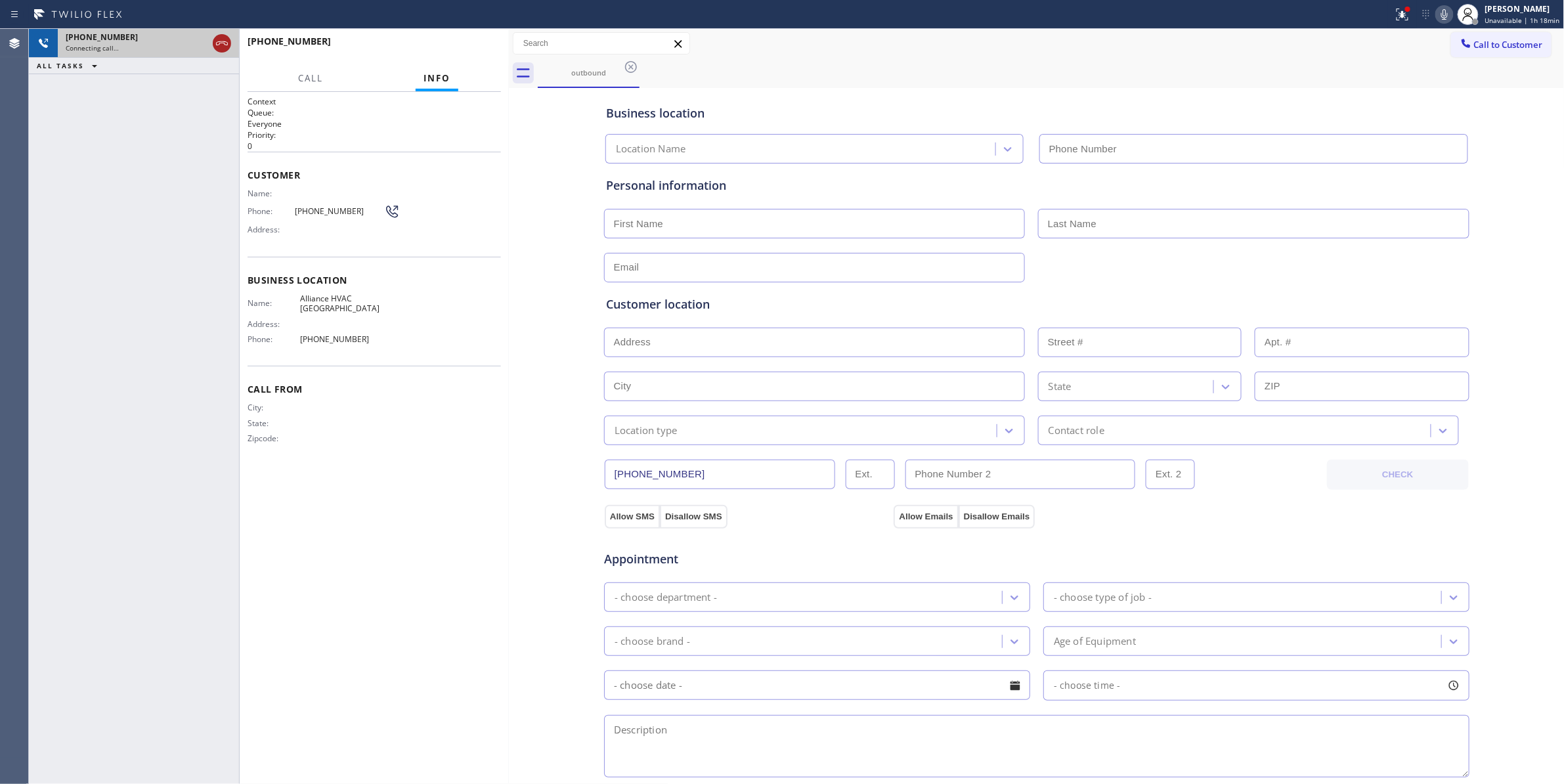
type input "(310) 868-0820"
click at [222, 42] on icon at bounding box center [222, 43] width 16 height 16
click at [518, 40] on input "text" at bounding box center [601, 44] width 176 height 21
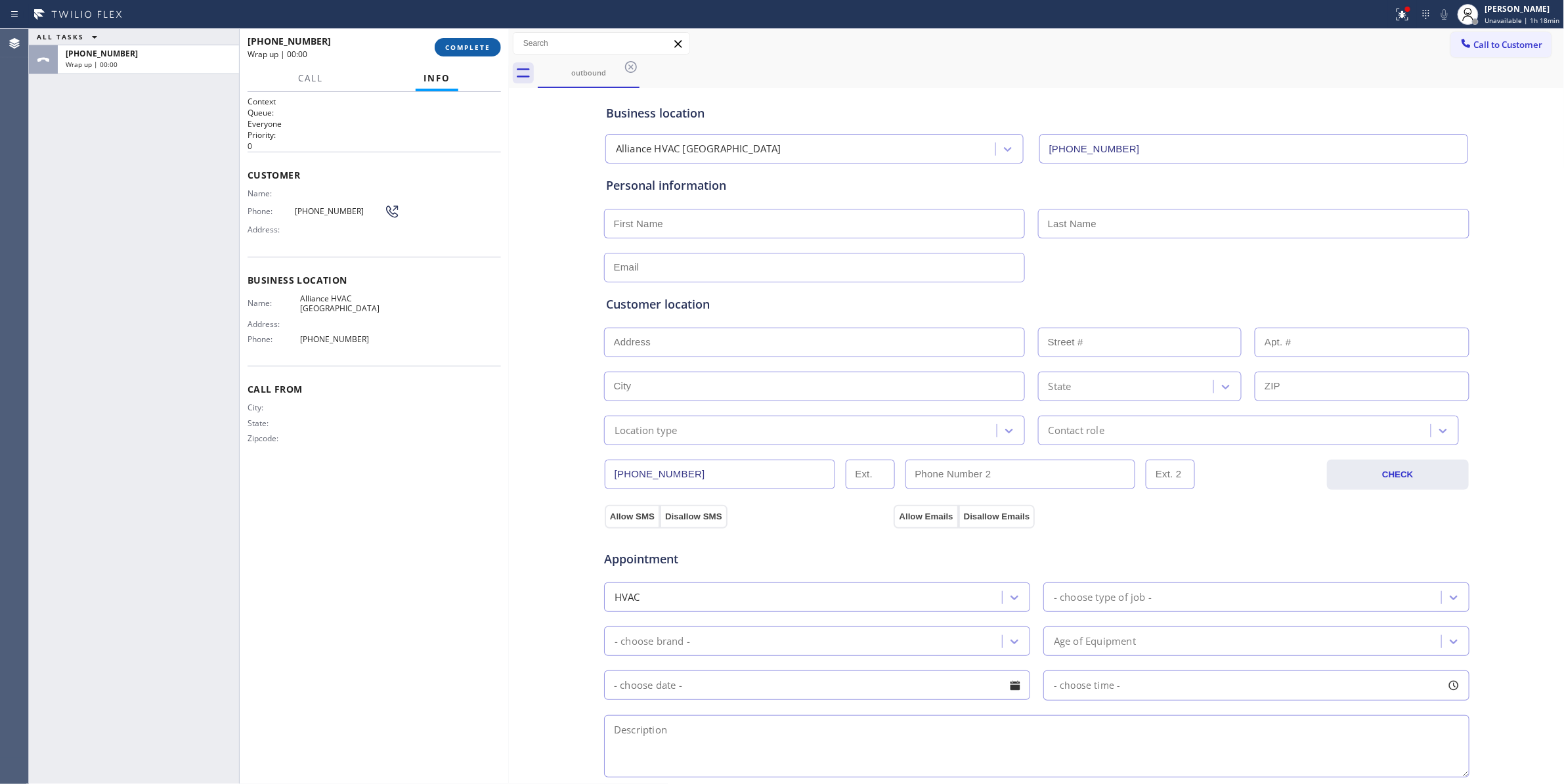
click at [492, 44] on button "COMPLETE" at bounding box center [468, 47] width 67 height 18
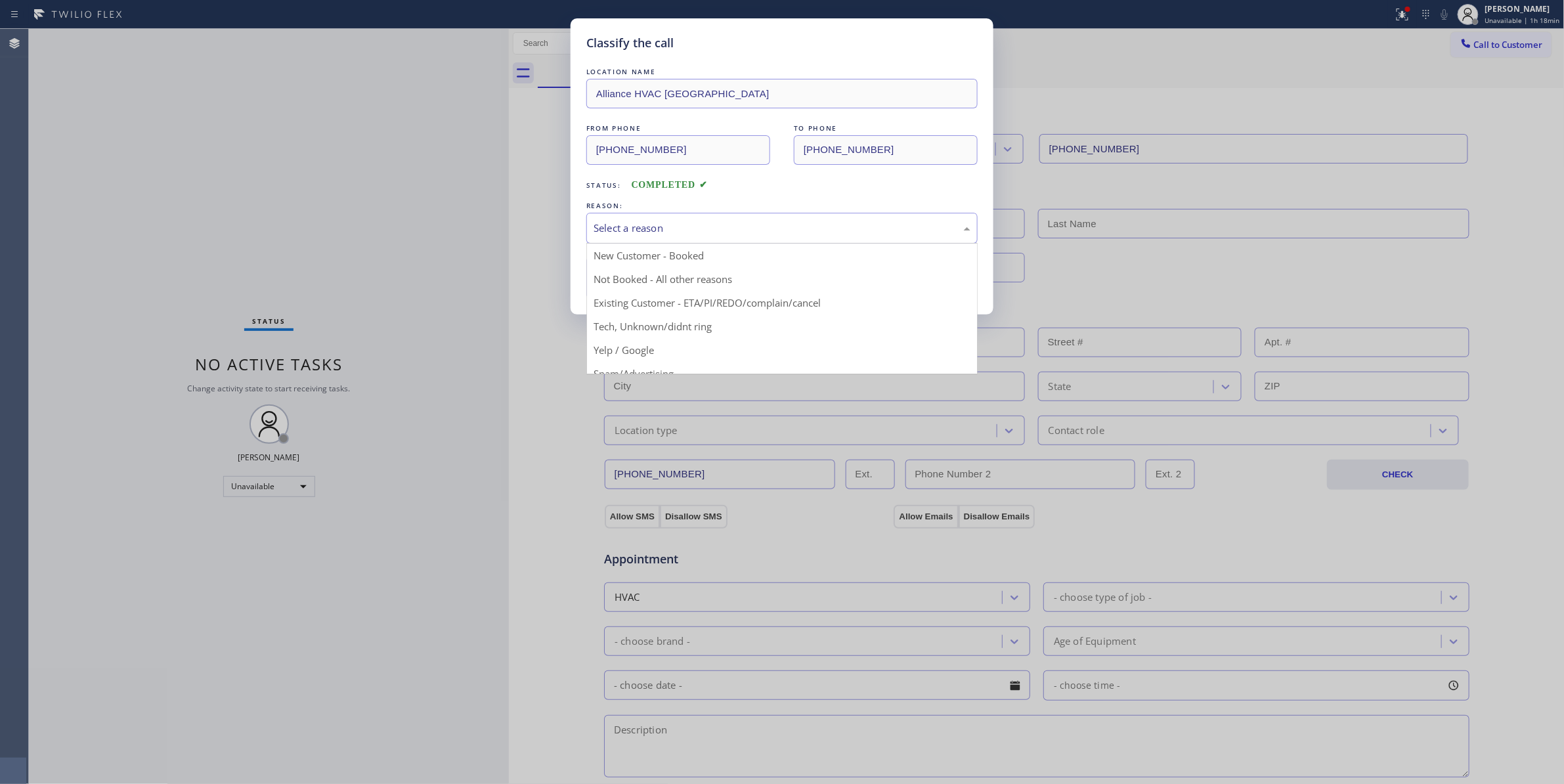
click at [689, 230] on div "Select a reason" at bounding box center [782, 228] width 377 height 15
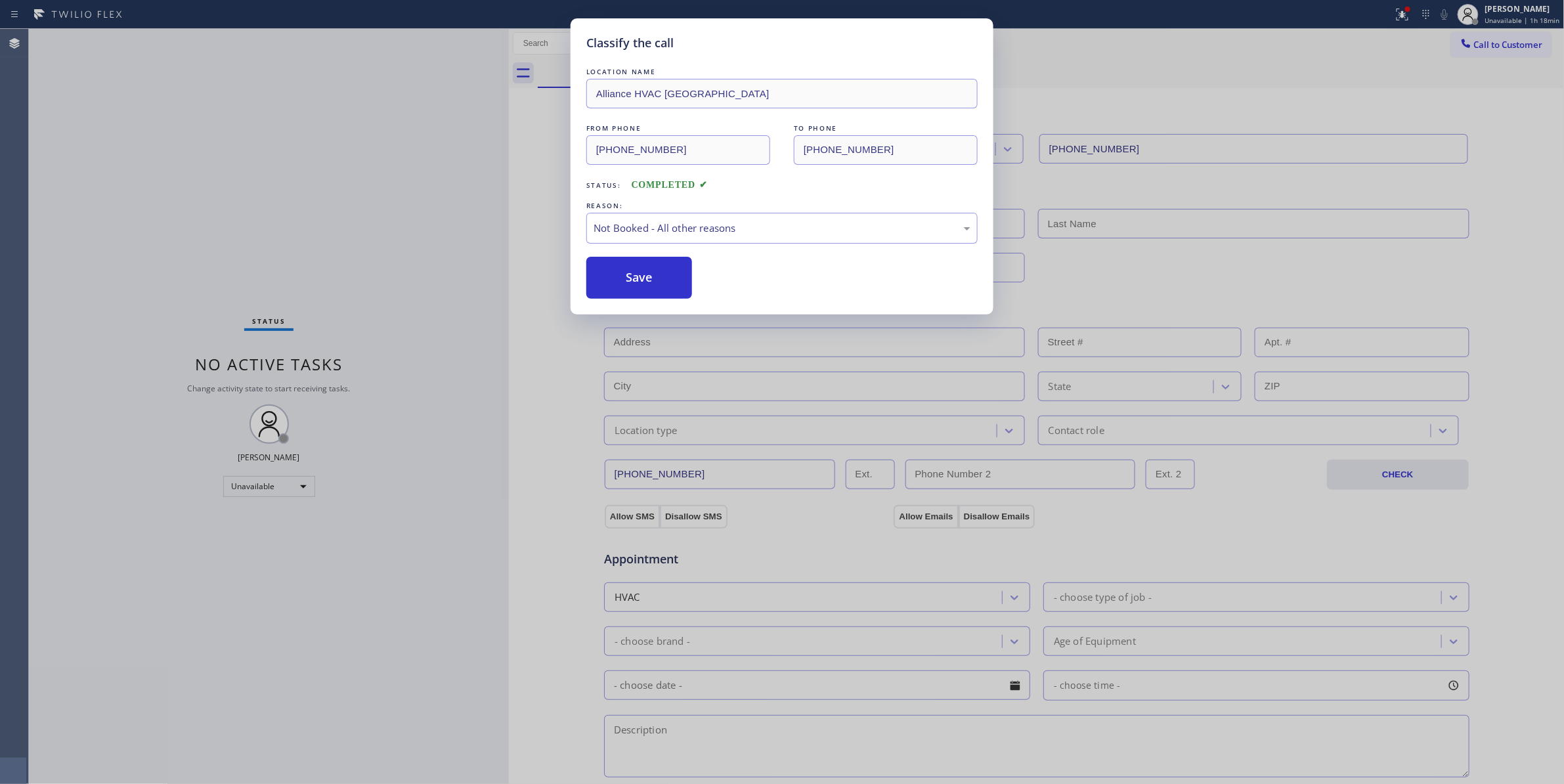
click at [644, 274] on button "Save" at bounding box center [639, 278] width 105 height 42
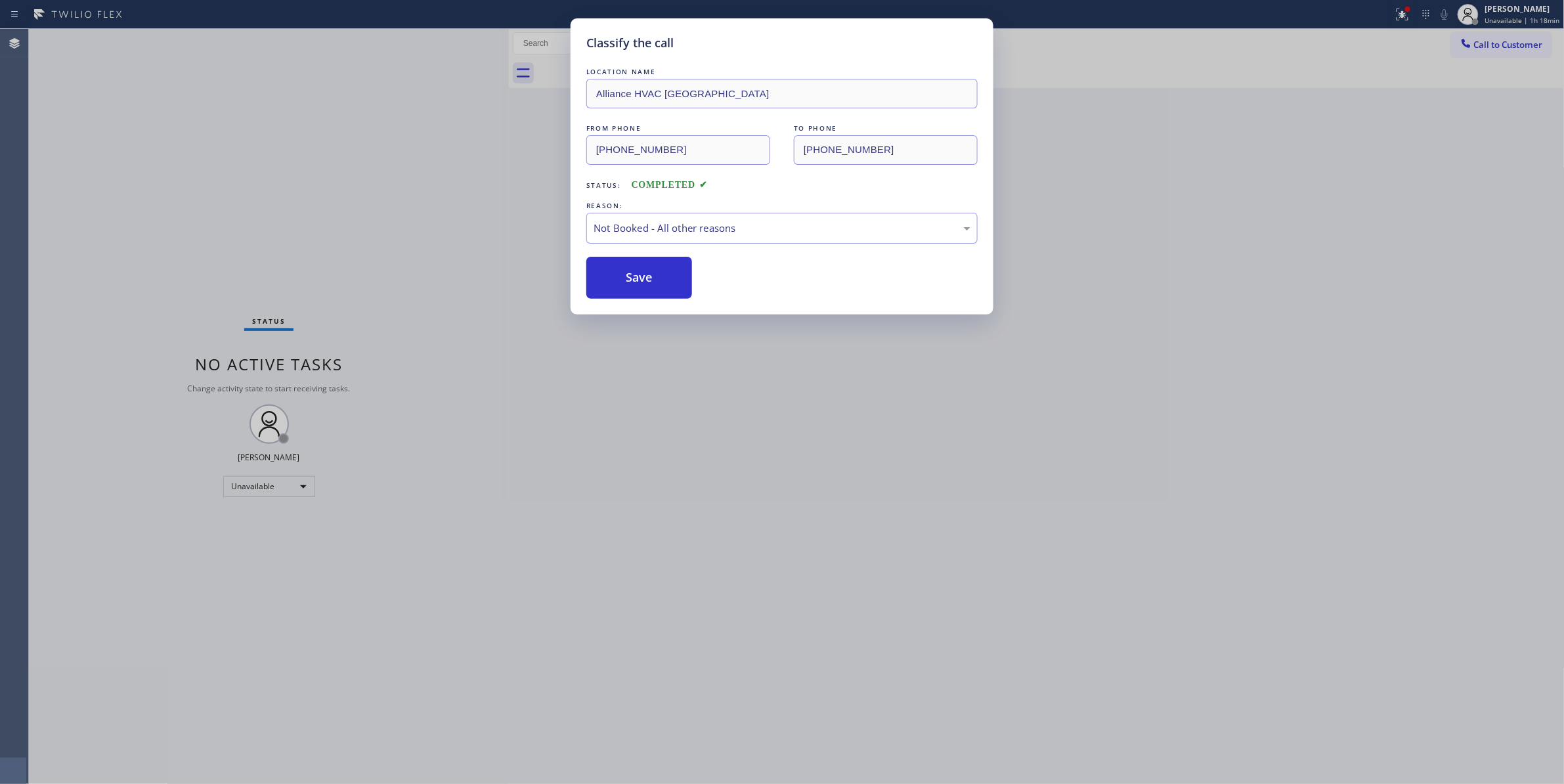
click at [644, 274] on button "Save" at bounding box center [639, 278] width 105 height 42
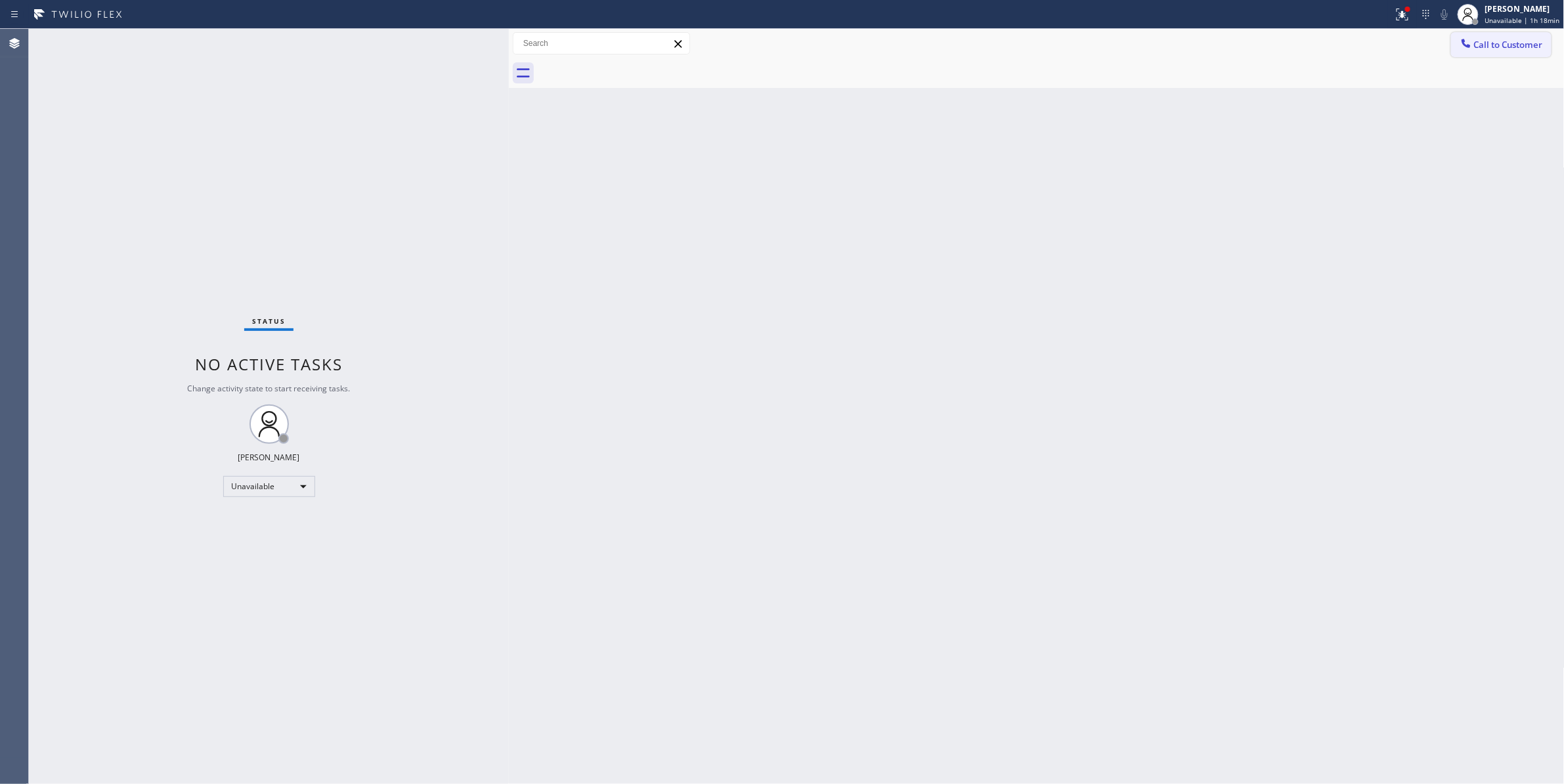
drag, startPoint x: 1496, startPoint y: 47, endPoint x: 1468, endPoint y: 40, distance: 28.9
click at [1496, 46] on span "Call to Customer" at bounding box center [1509, 44] width 69 height 12
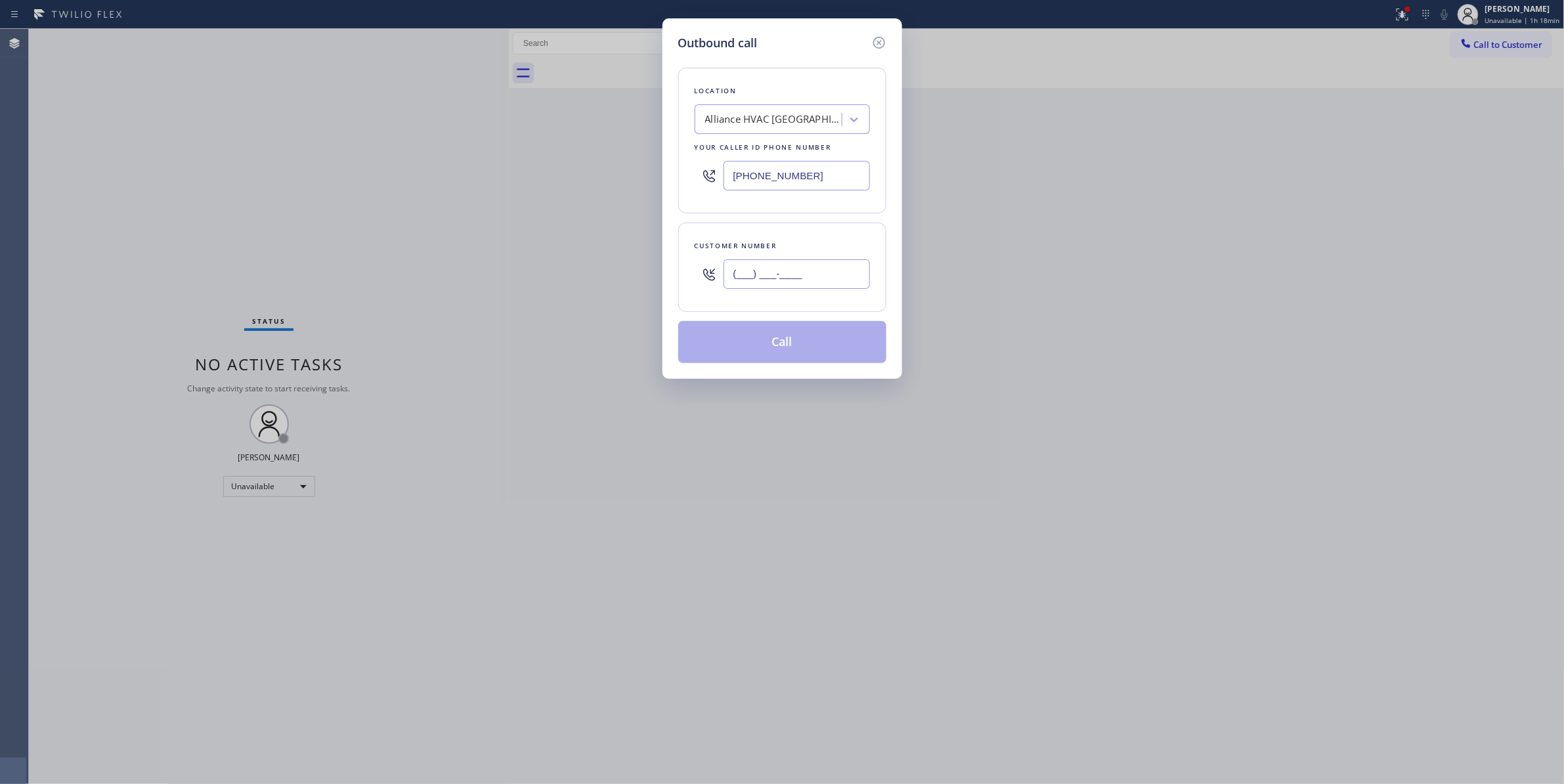
click at [768, 283] on input "(___) ___-____" at bounding box center [796, 274] width 147 height 30
paste input "310) 921-5660"
type input "(310) 921-5660"
click at [782, 345] on button "Call" at bounding box center [782, 342] width 208 height 42
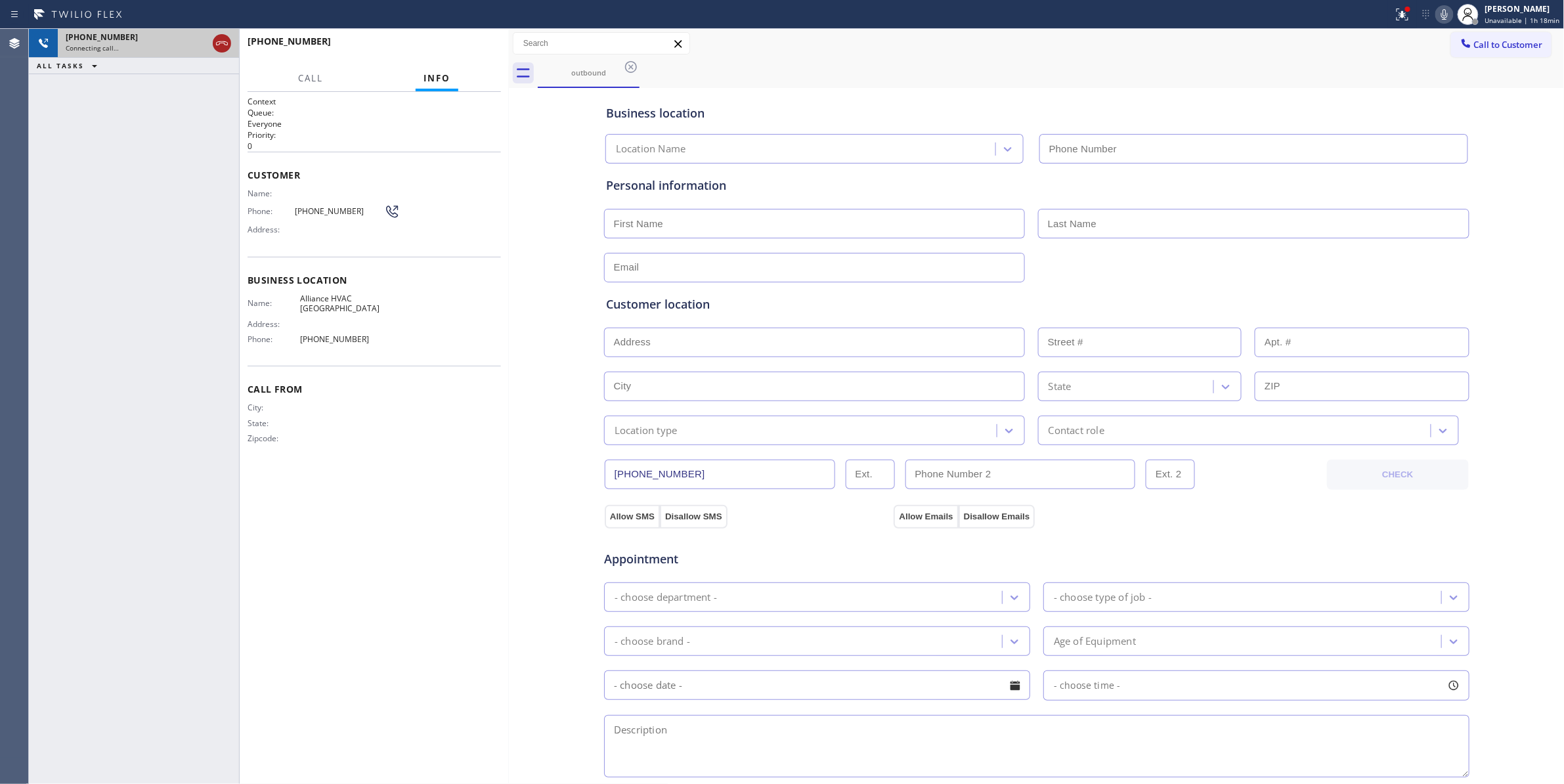
type input "(310) 868-0820"
click at [218, 46] on icon at bounding box center [222, 43] width 16 height 16
click at [465, 48] on span "HANG UP" at bounding box center [470, 47] width 40 height 9
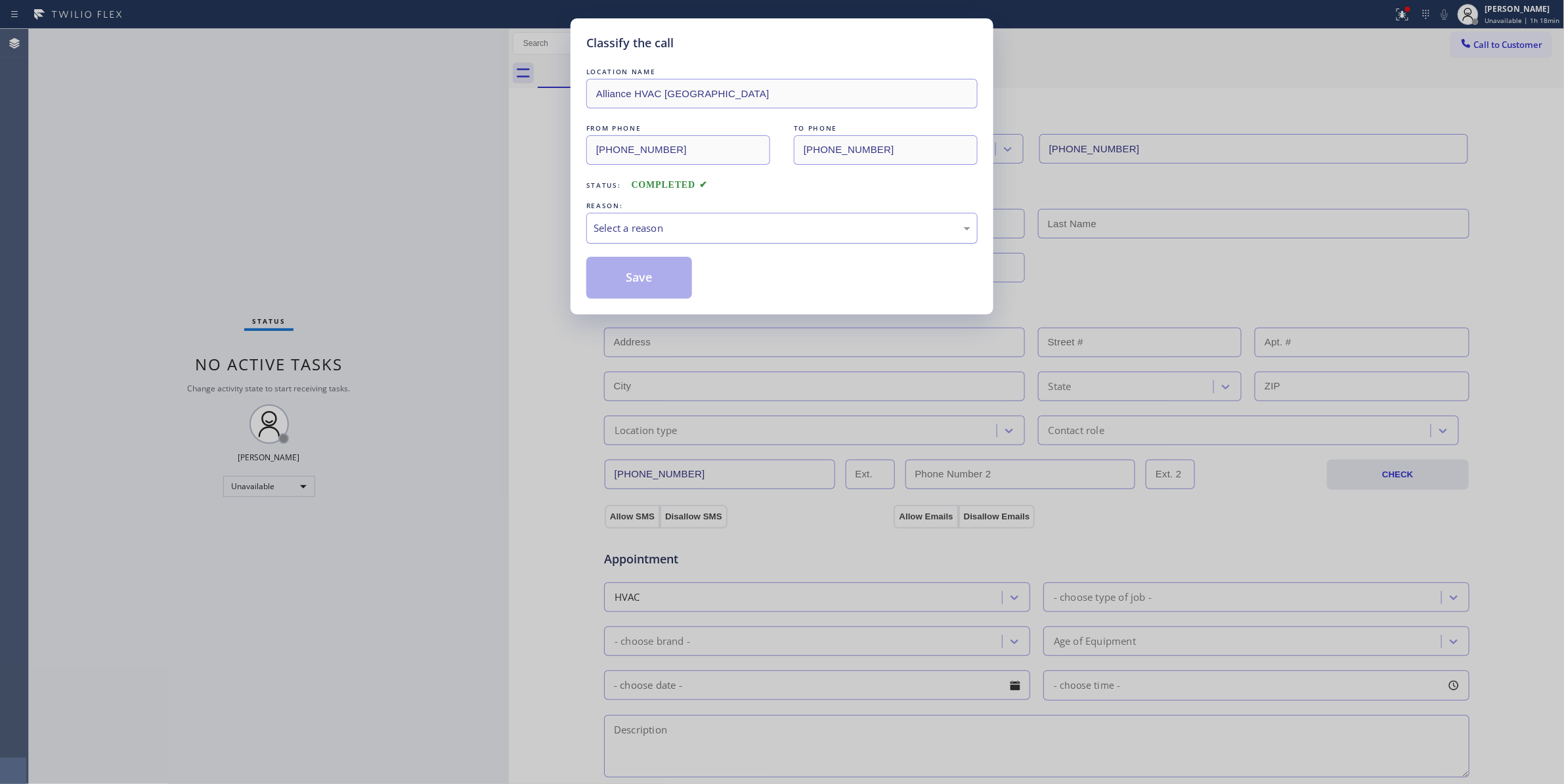
click at [623, 235] on div "Select a reason" at bounding box center [782, 228] width 377 height 15
click at [633, 280] on button "Save" at bounding box center [639, 278] width 105 height 42
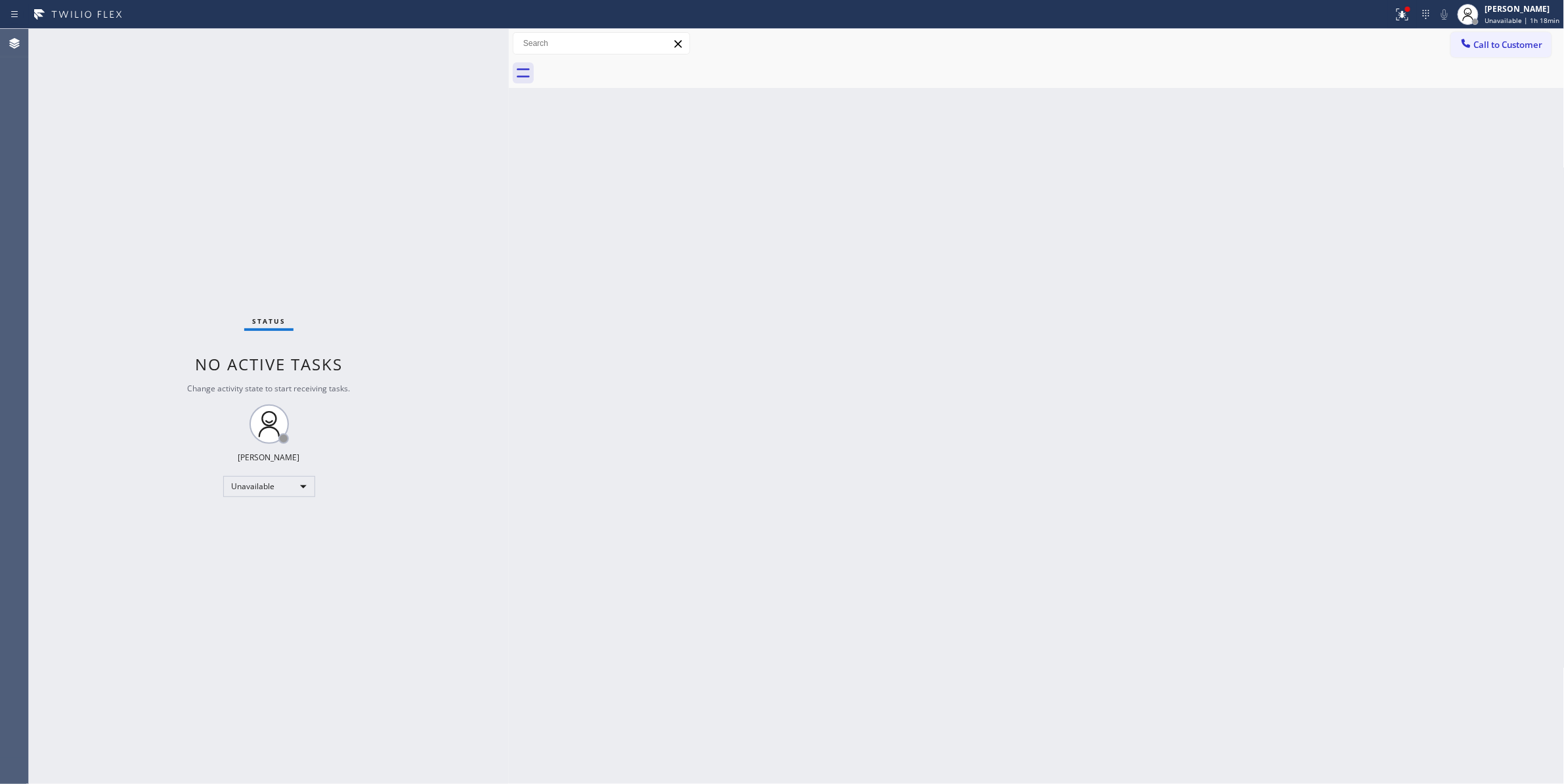
click at [1394, 19] on icon at bounding box center [1402, 14] width 16 height 16
click at [1361, 168] on button "Clear issues" at bounding box center [1326, 172] width 154 height 18
click at [1502, 43] on span "Call to Customer" at bounding box center [1509, 44] width 69 height 12
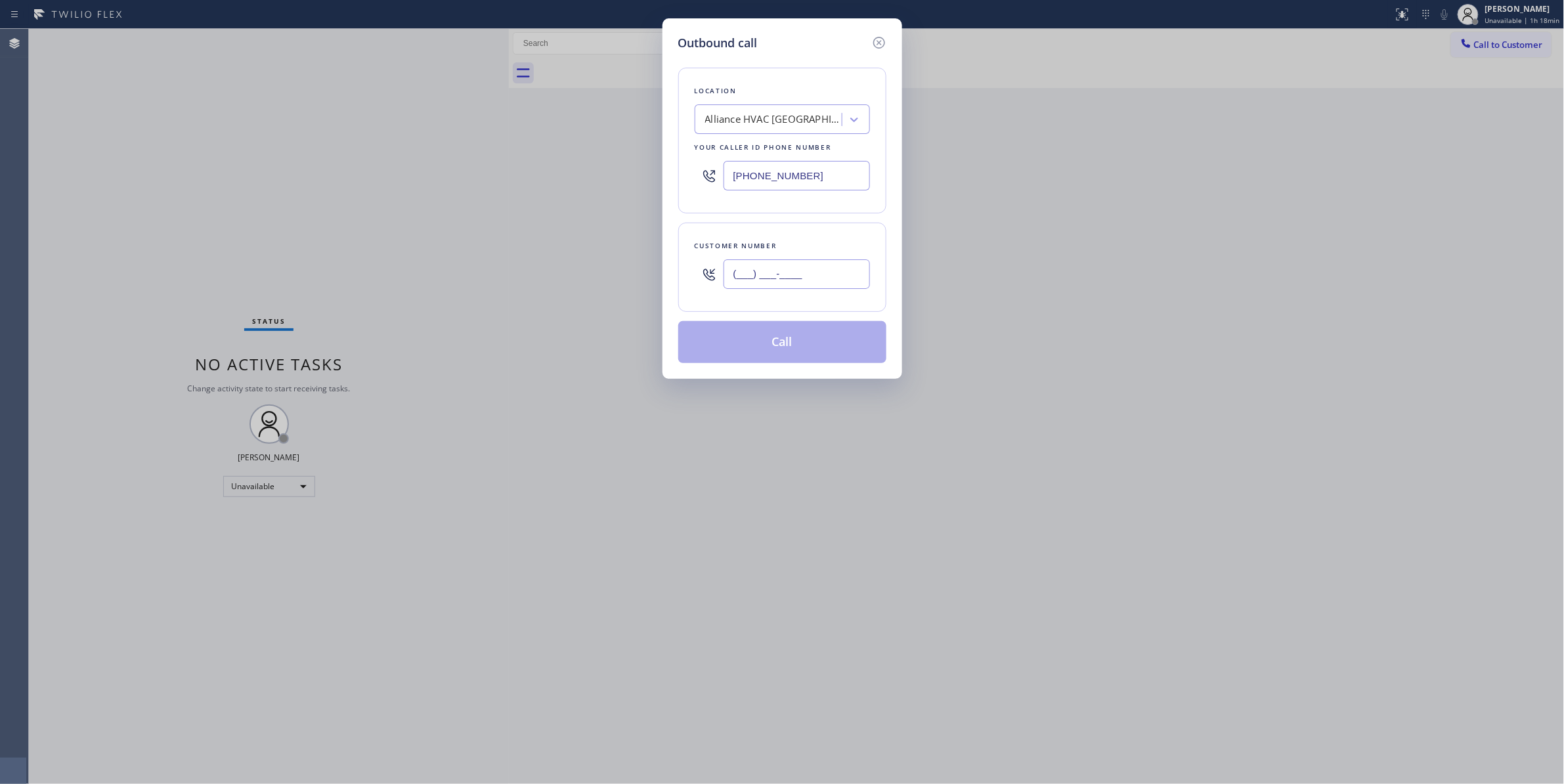
click at [817, 269] on input "(___) ___-____" at bounding box center [796, 274] width 147 height 30
paste input "310) 921-5660"
type input "(310) 921-5660"
click at [788, 349] on button "Call" at bounding box center [782, 342] width 208 height 42
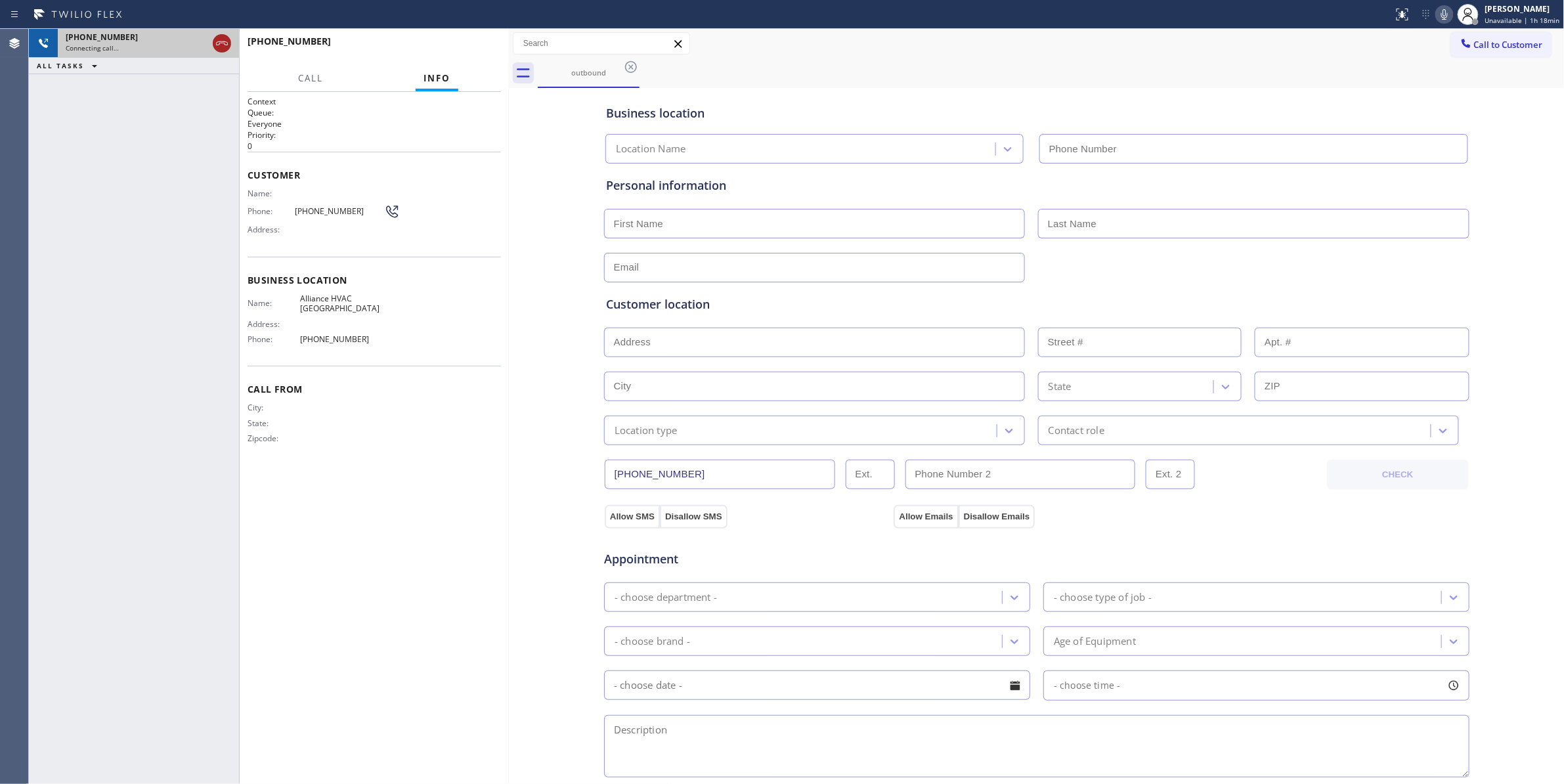
type input "(310) 868-0820"
click at [221, 42] on icon at bounding box center [222, 43] width 16 height 16
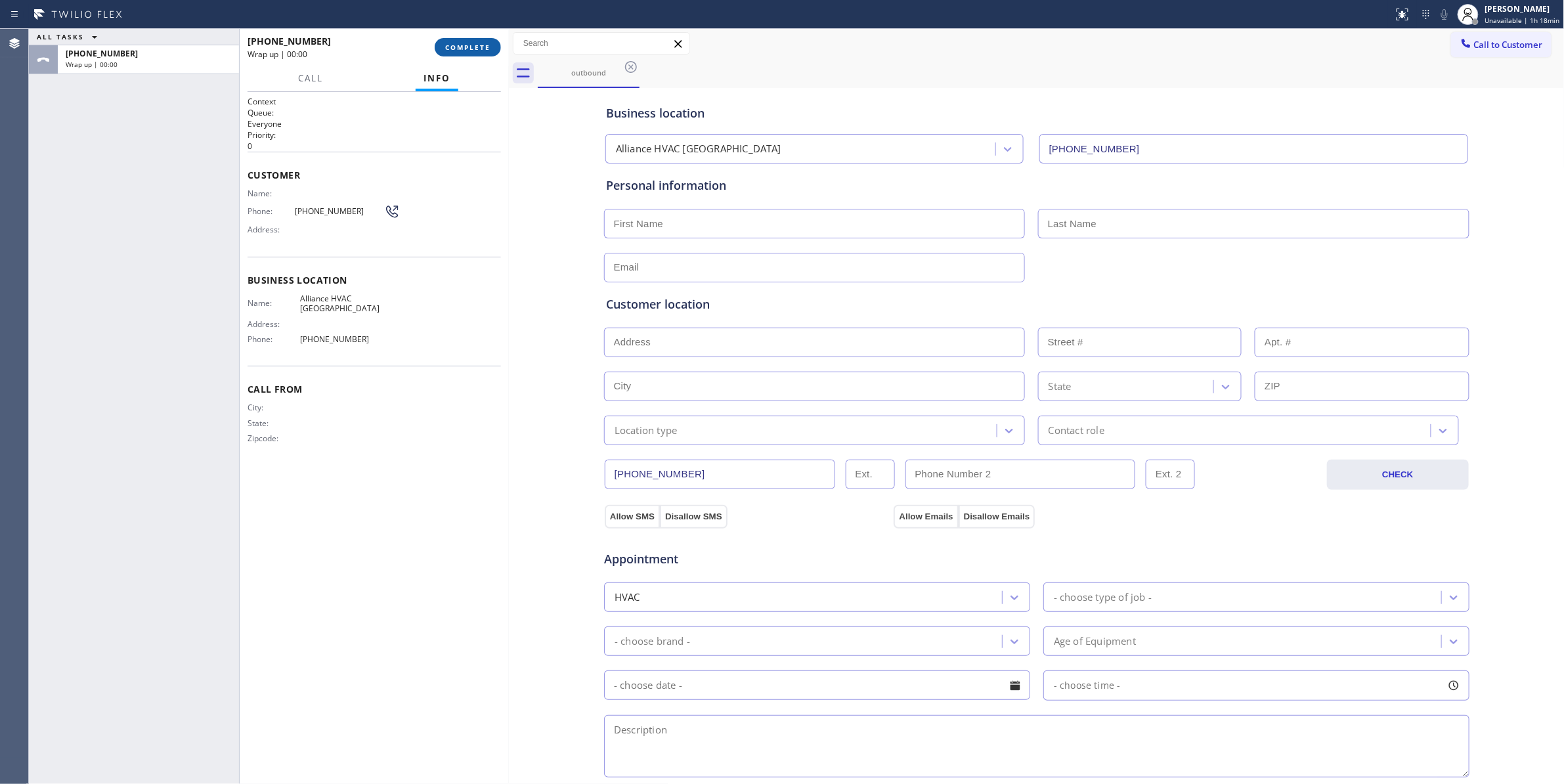
click at [487, 48] on span "COMPLETE" at bounding box center [467, 47] width 45 height 9
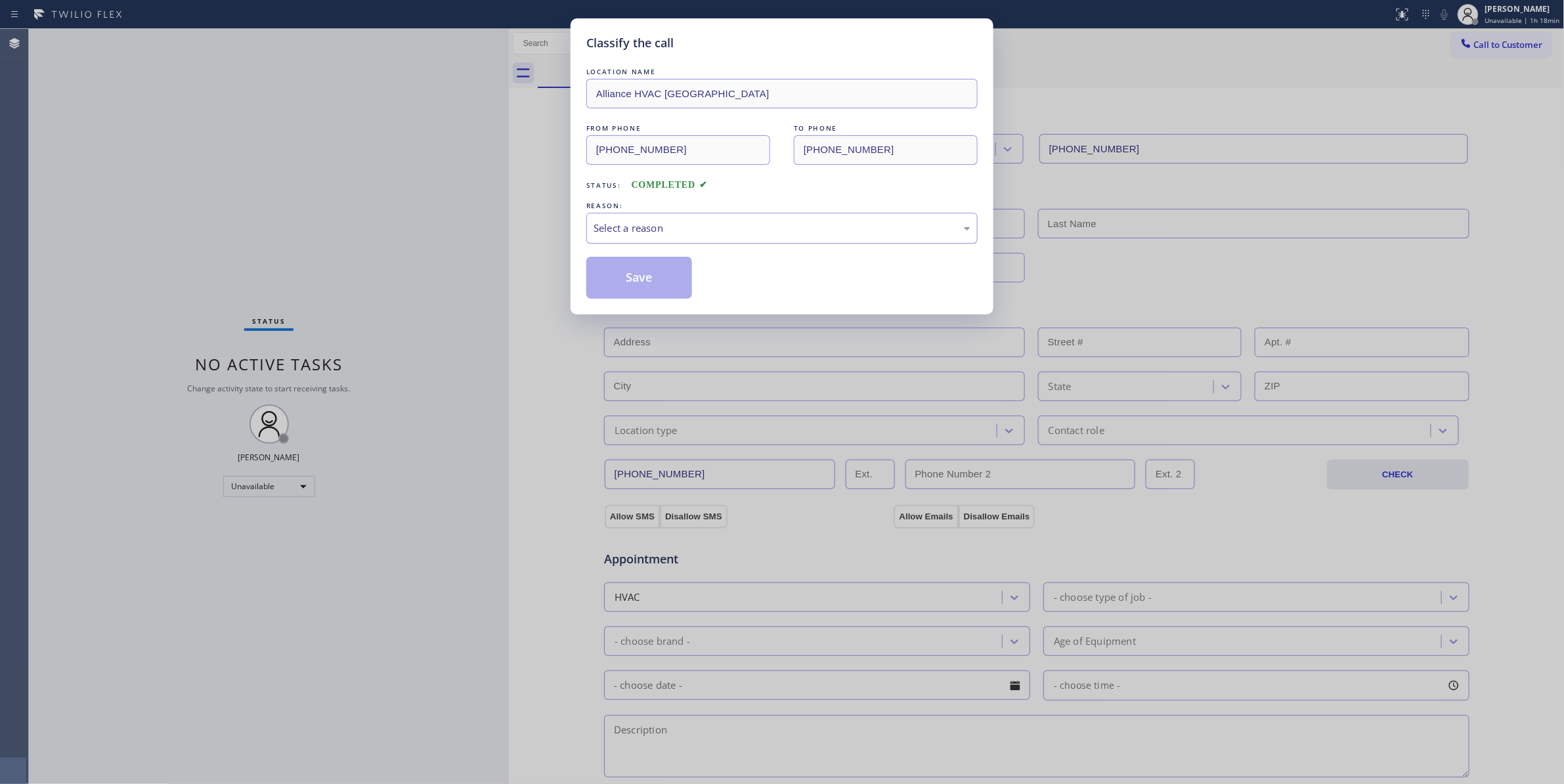
click at [623, 225] on div "Select a reason" at bounding box center [782, 228] width 377 height 15
click at [625, 283] on button "Save" at bounding box center [639, 278] width 105 height 42
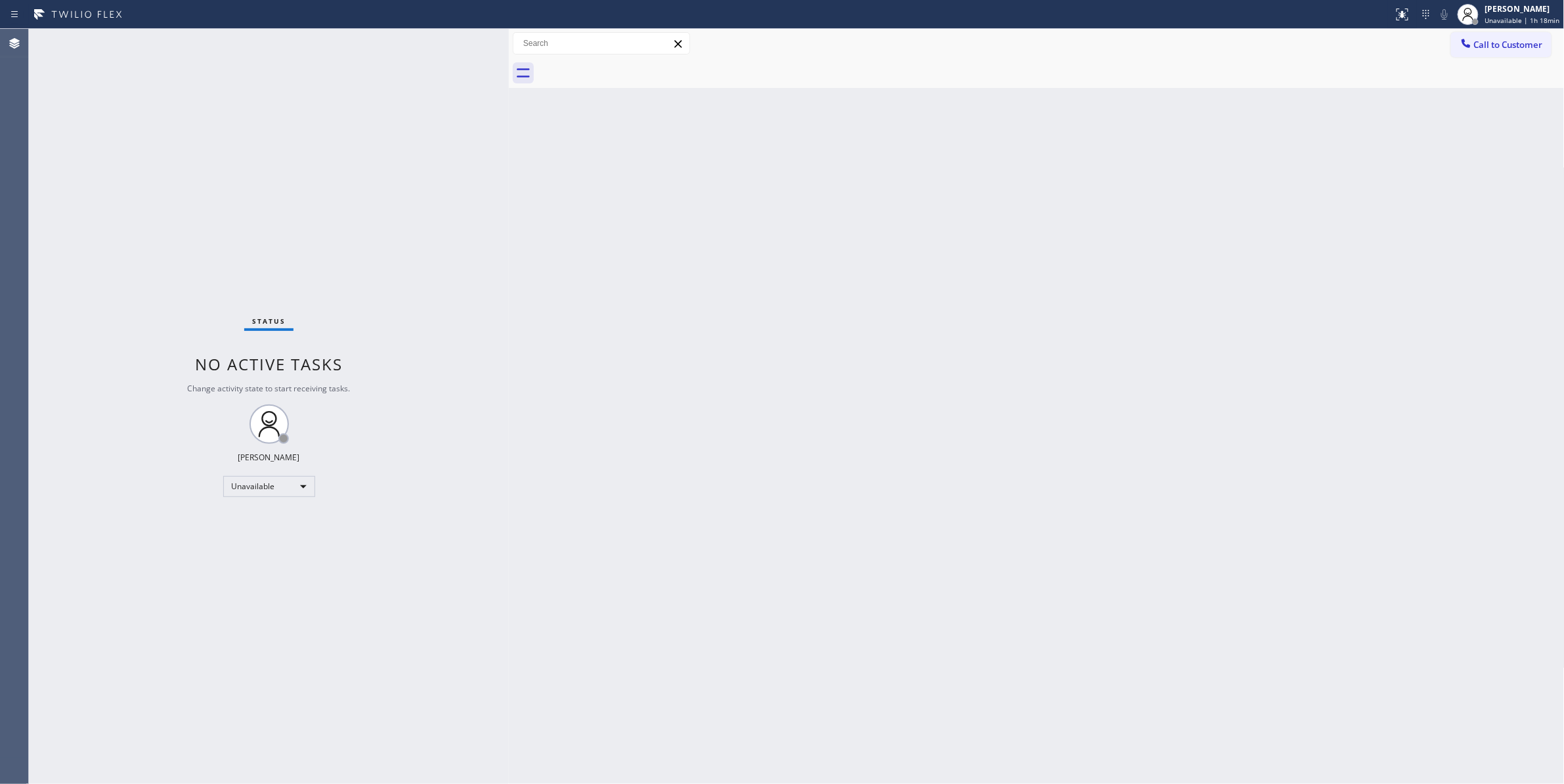
drag, startPoint x: 1174, startPoint y: 208, endPoint x: 1353, endPoint y: 130, distance: 195.3
click at [1204, 193] on div "Back to Dashboard Change Sender ID Customers Technicians Select a contact Outbo…" at bounding box center [1037, 406] width 1056 height 755
click at [1532, 44] on span "Call to Customer" at bounding box center [1509, 44] width 69 height 12
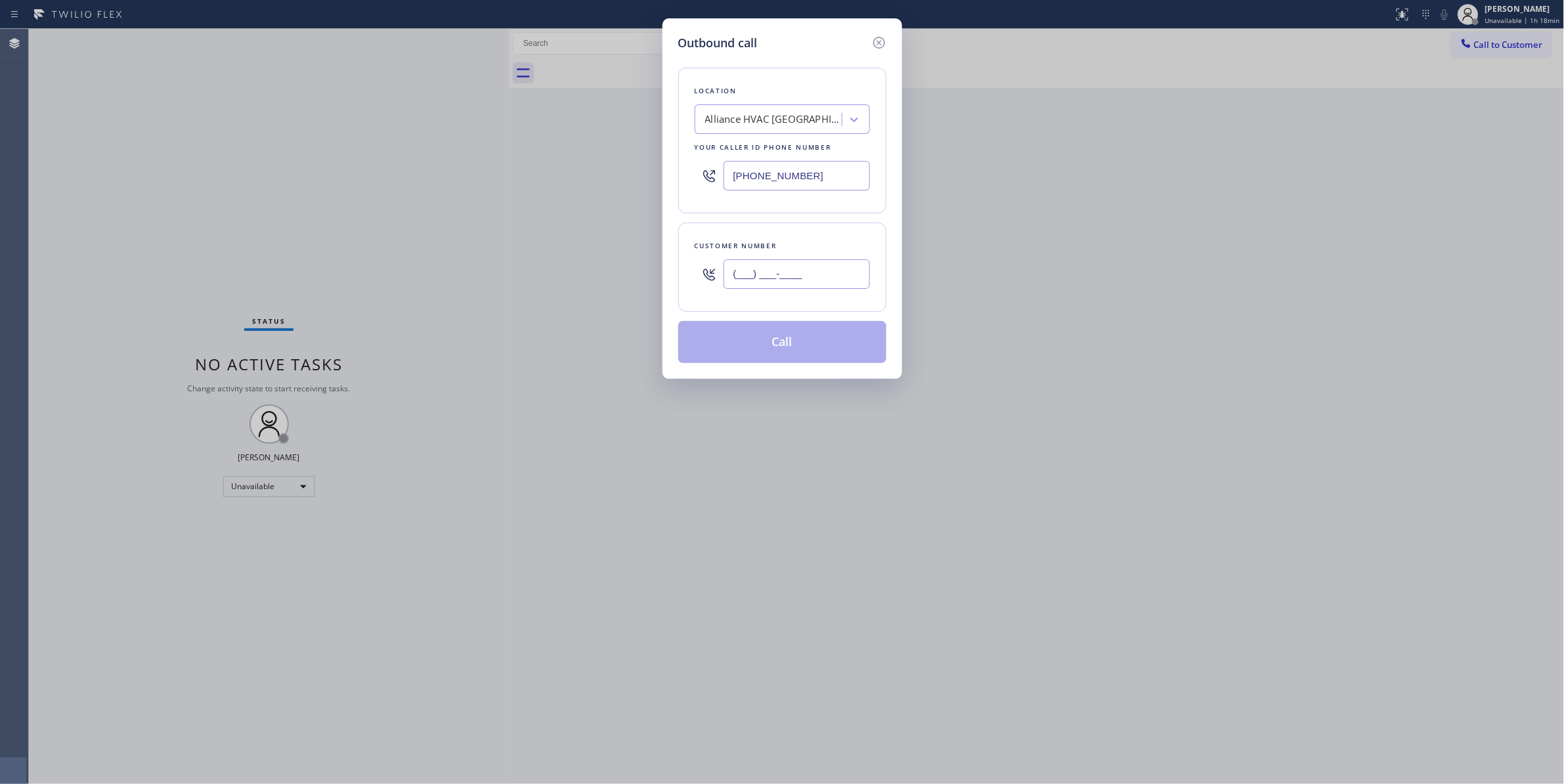
drag, startPoint x: 807, startPoint y: 282, endPoint x: 765, endPoint y: 296, distance: 44.3
click at [806, 282] on input "(___) ___-____" at bounding box center [796, 274] width 147 height 30
paste input "954) 676-7903"
type input "(954) 676-7903"
paste input "954) 799-3474"
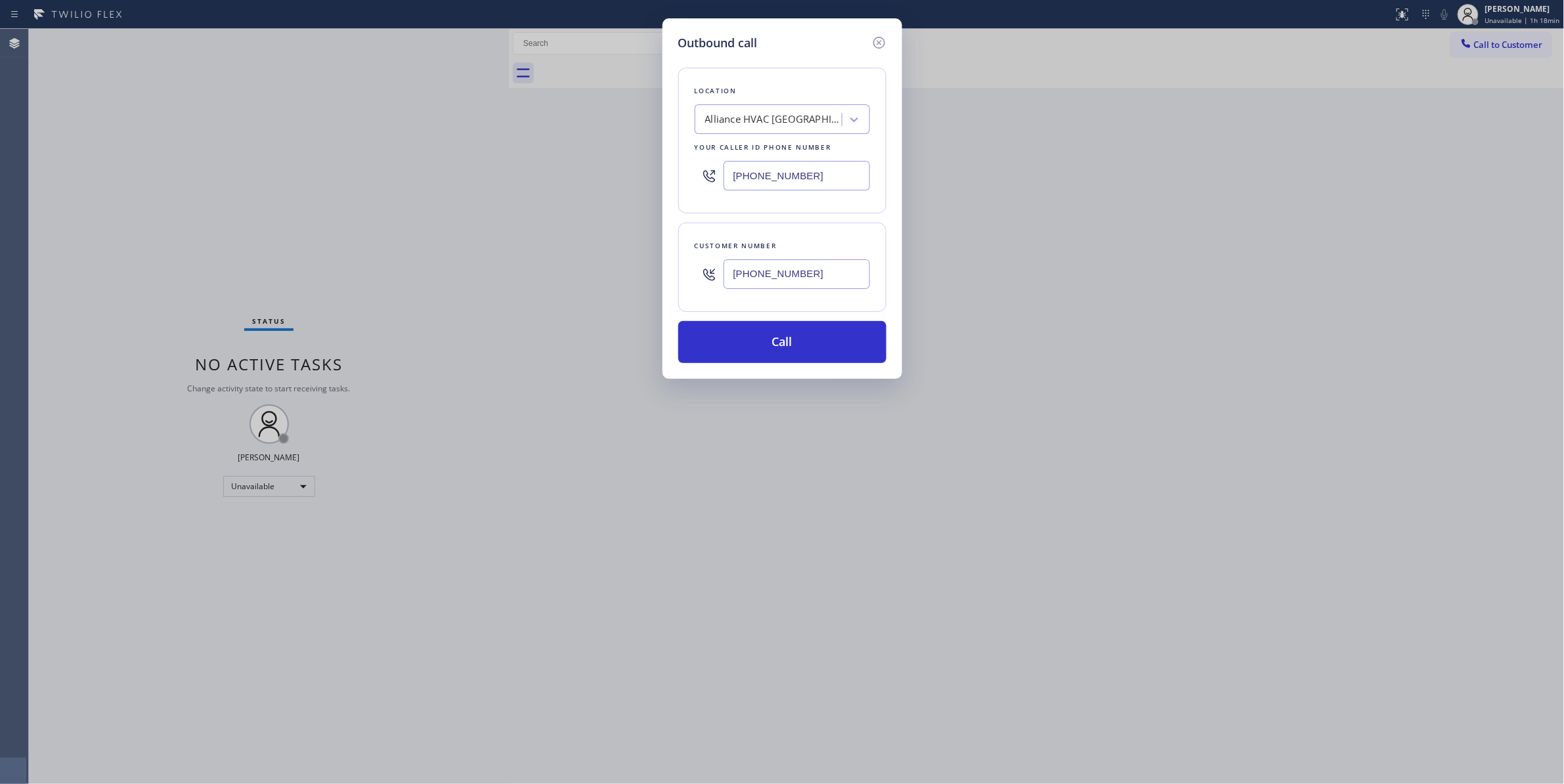
drag, startPoint x: 831, startPoint y: 176, endPoint x: 423, endPoint y: 198, distance: 408.6
click at [374, 180] on div "Outbound call Location Alliance HVAC Rancho Palos Verdes Your caller id phone n…" at bounding box center [782, 392] width 1564 height 784
type input "(954) 799-3474"
click at [760, 274] on input "(954) 676-7903" at bounding box center [796, 274] width 147 height 30
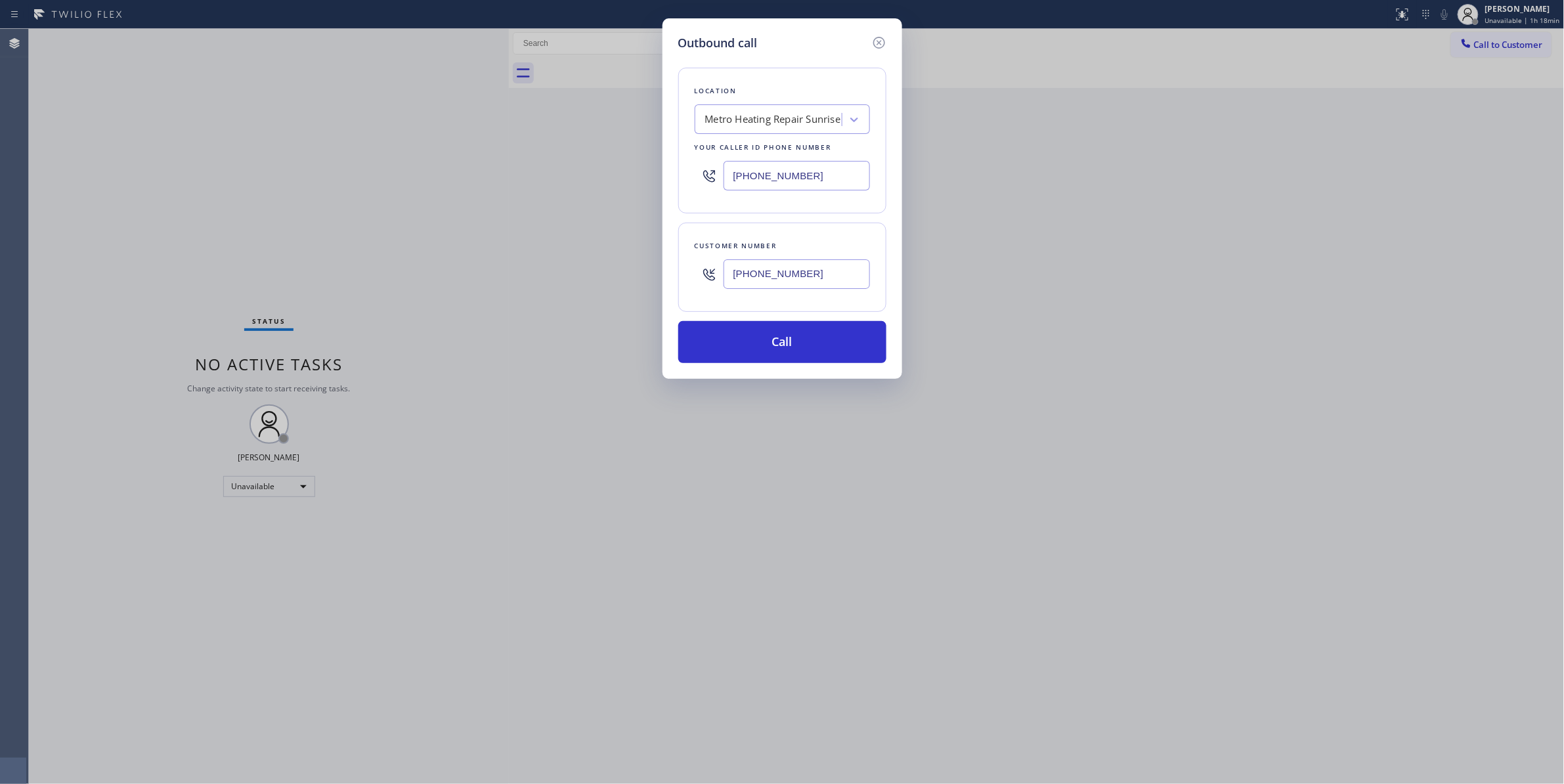
click at [760, 274] on input "(954) 676-7903" at bounding box center [796, 274] width 147 height 30
click at [826, 367] on div "Outbound call Location Metro Heating Repair Sunrise Your caller id phone number…" at bounding box center [782, 198] width 240 height 361
click at [810, 342] on button "Call" at bounding box center [782, 342] width 208 height 42
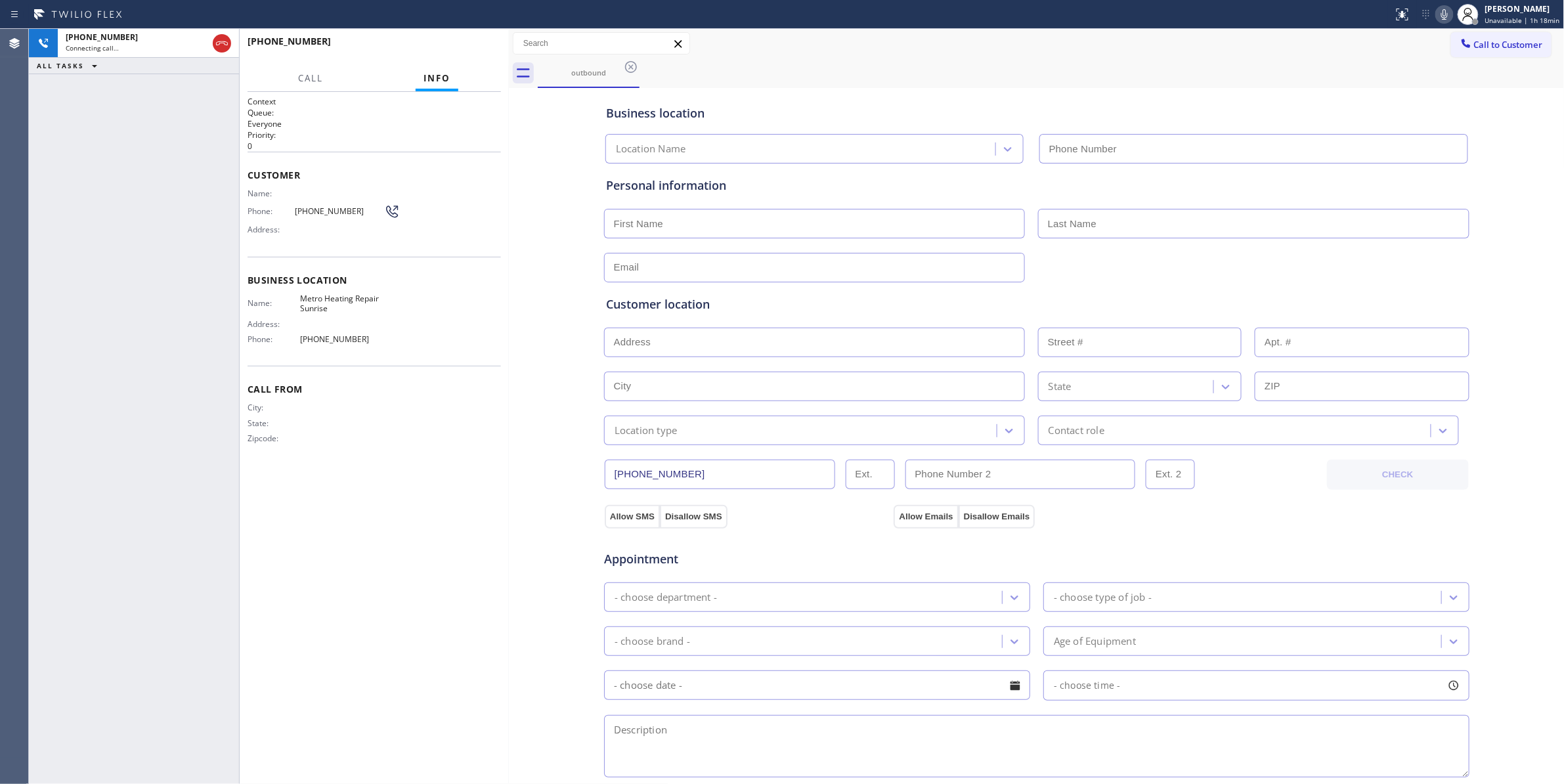
type input "(954) 799-3474"
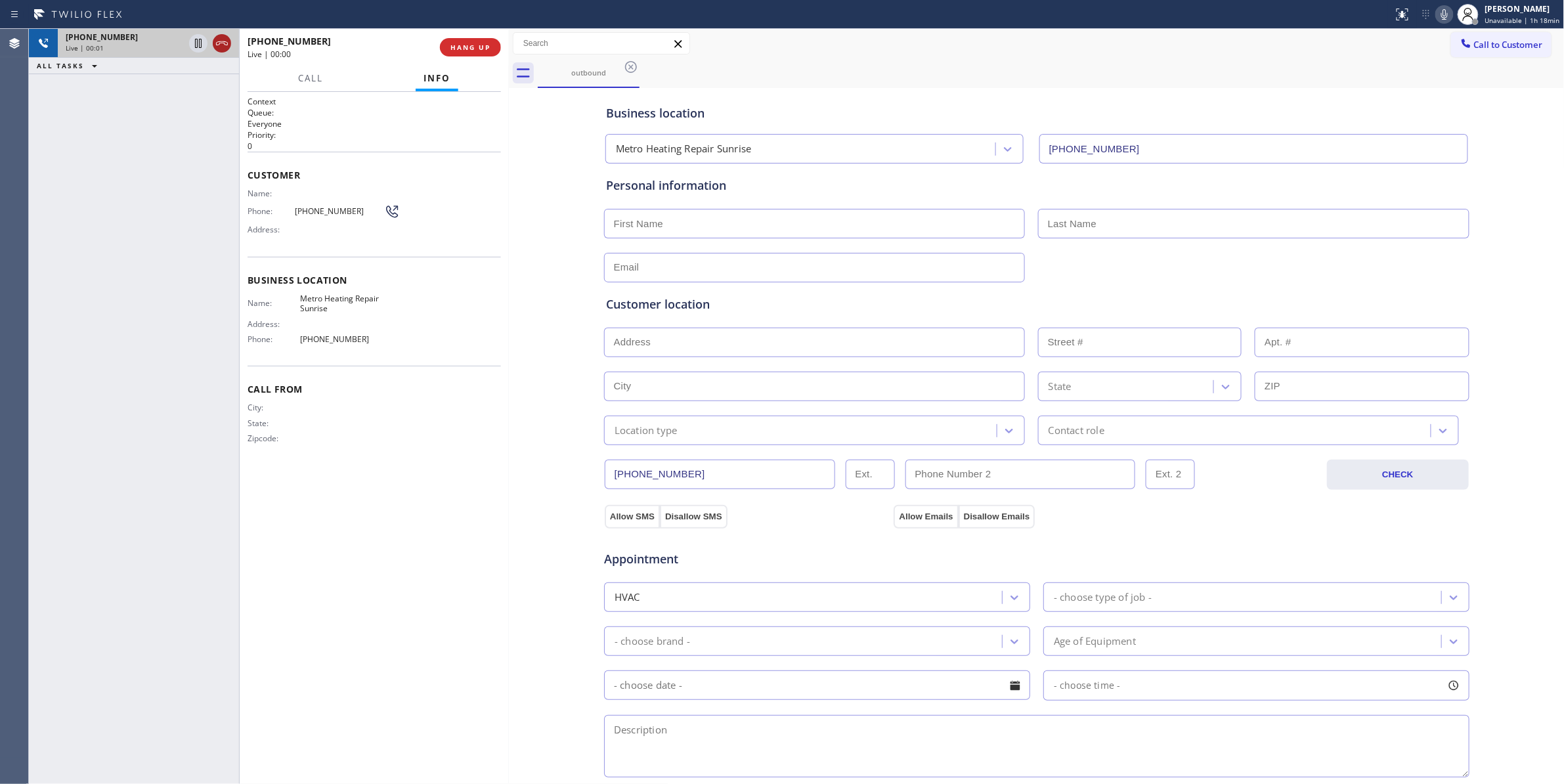
click at [222, 42] on icon at bounding box center [222, 43] width 16 height 16
click at [461, 49] on span "COMPLETE" at bounding box center [467, 47] width 45 height 9
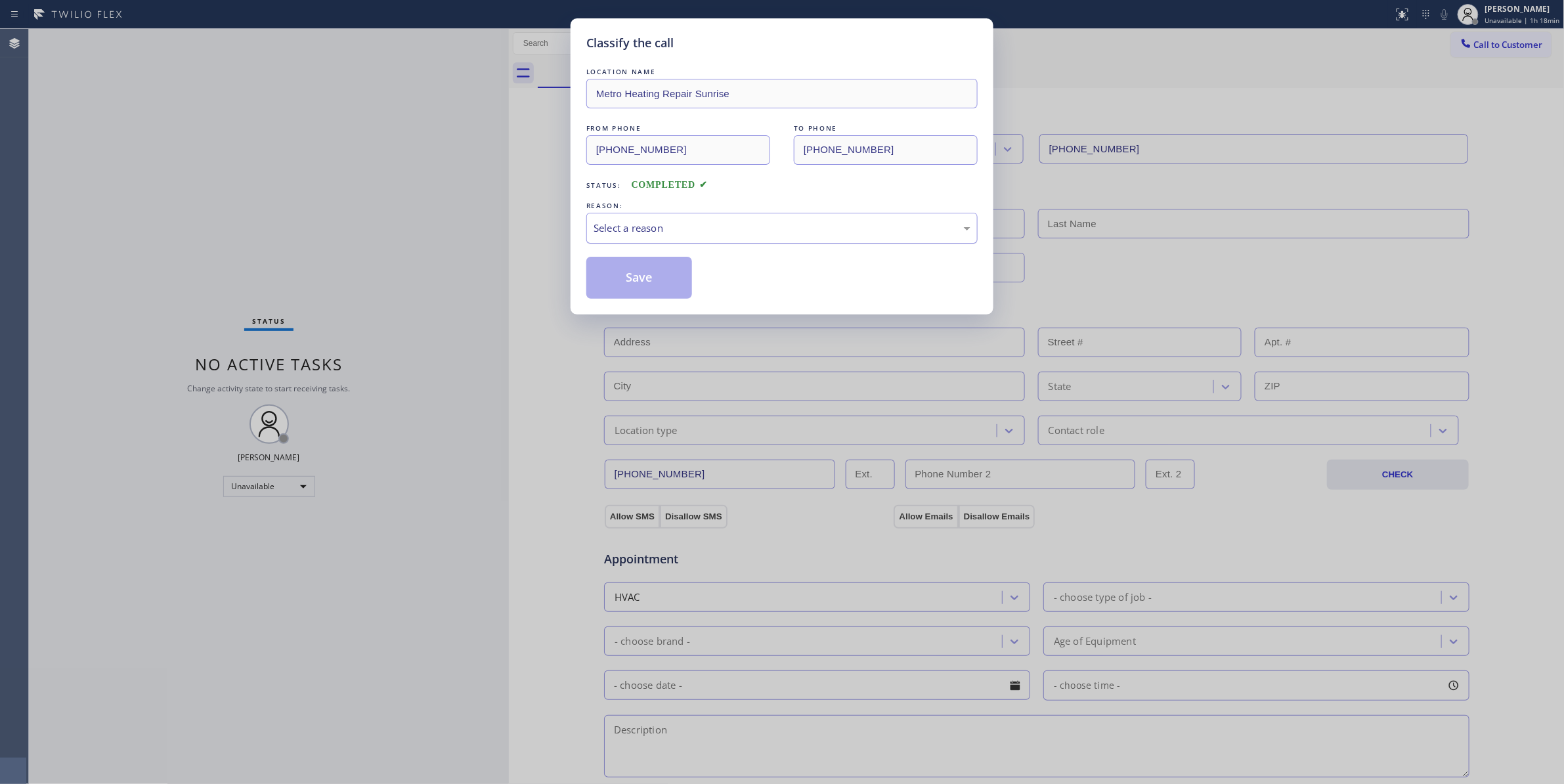
click at [671, 222] on div "Select a reason" at bounding box center [782, 228] width 377 height 15
click at [641, 282] on button "Save" at bounding box center [639, 278] width 105 height 42
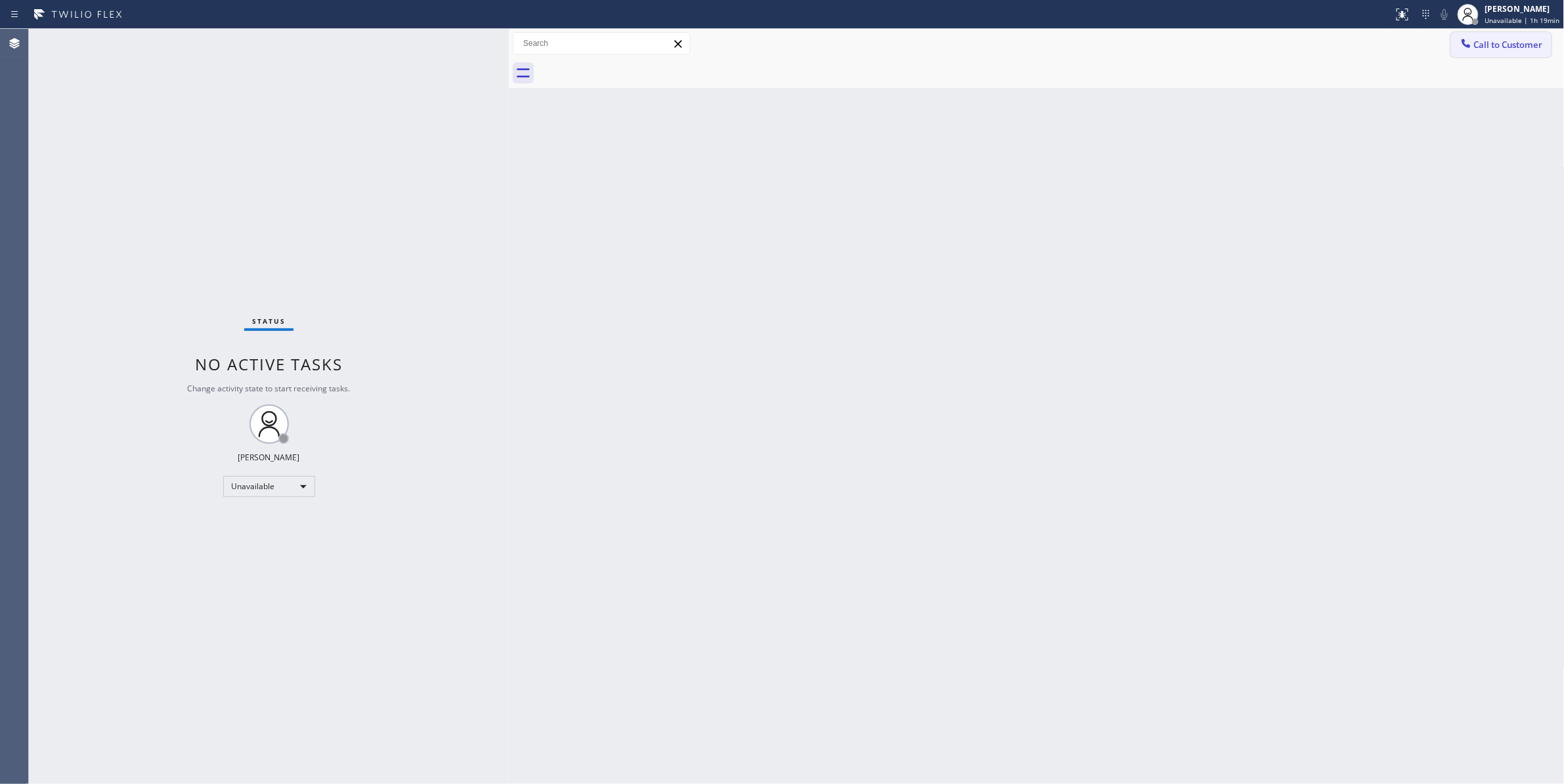
click at [1509, 42] on span "Call to Customer" at bounding box center [1509, 44] width 69 height 12
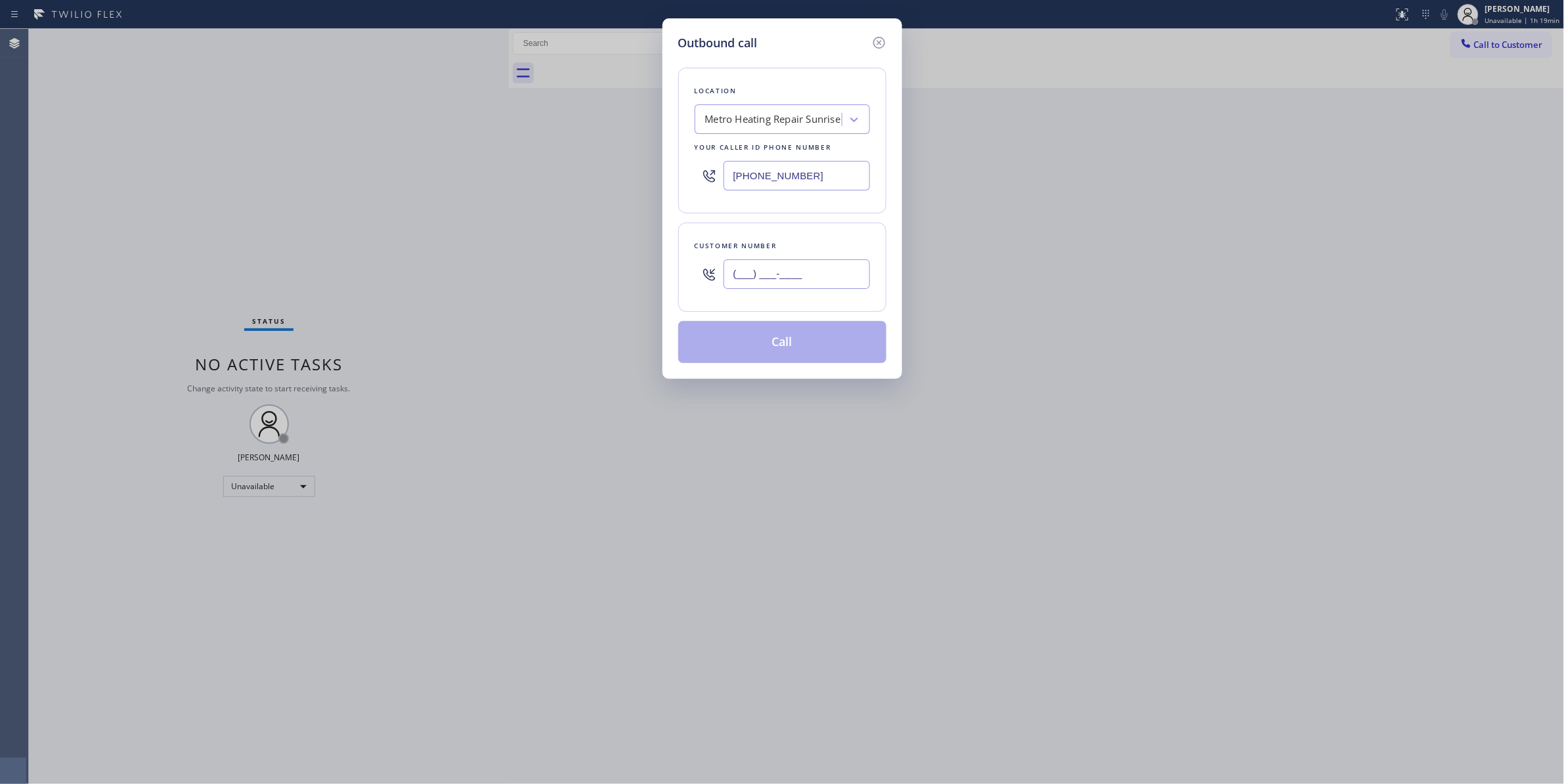
click at [787, 264] on input "(___) ___-____" at bounding box center [796, 274] width 147 height 30
paste input "954) 676-7903"
type input "(954) 676-7903"
click at [763, 348] on button "Call" at bounding box center [782, 342] width 208 height 42
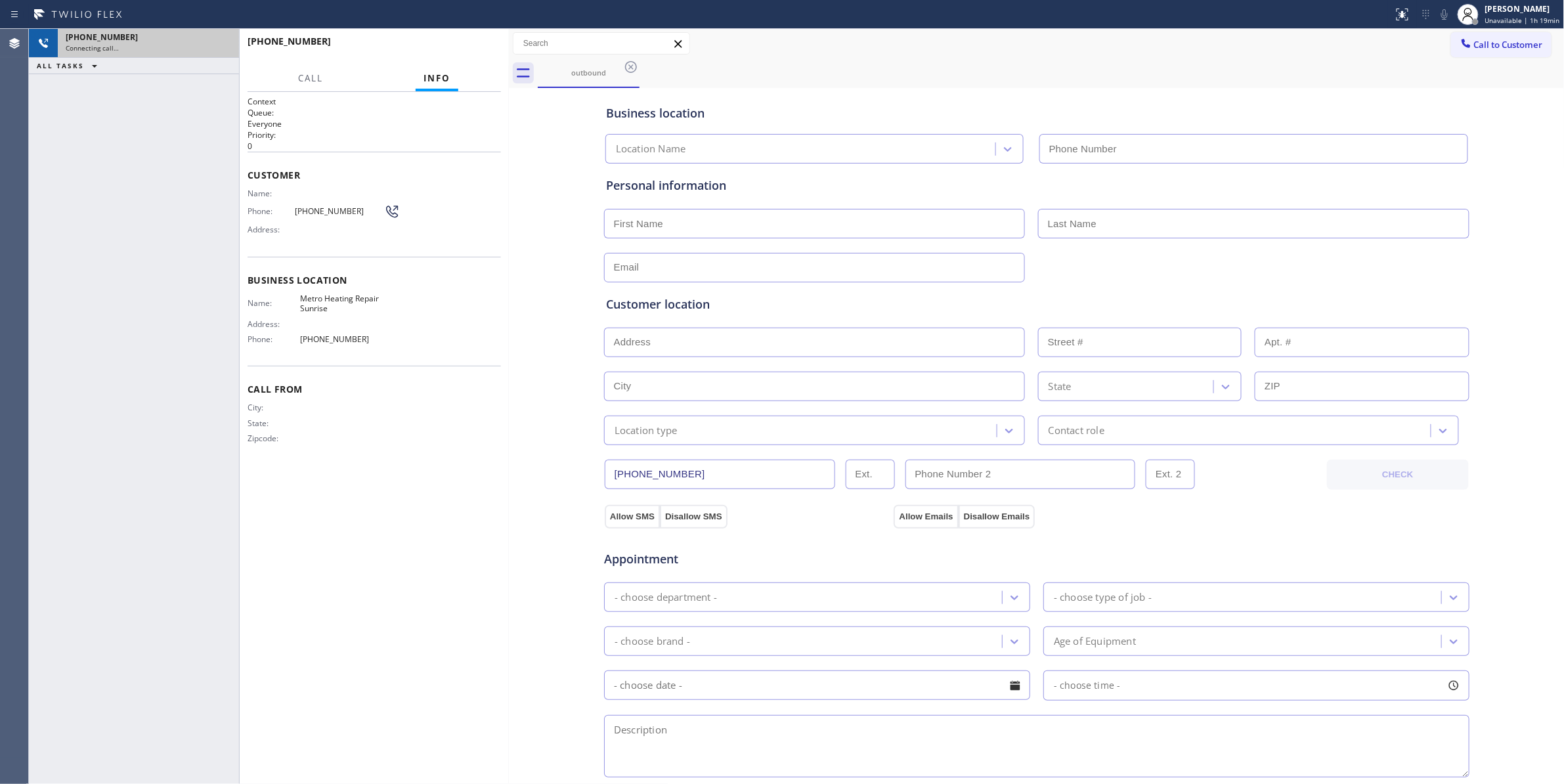
type input "(954) 799-3474"
click at [217, 40] on icon at bounding box center [222, 43] width 16 height 16
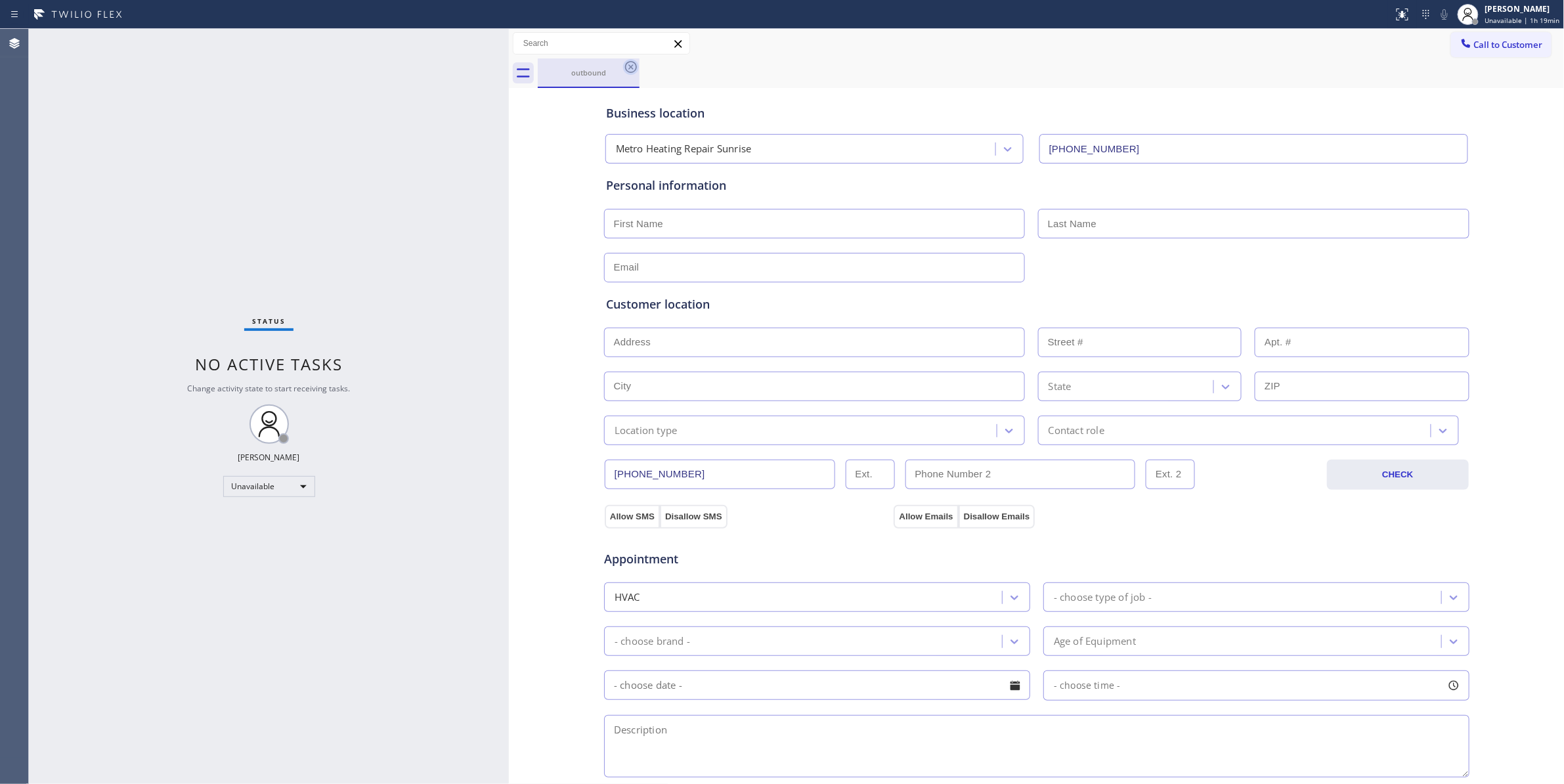
click at [629, 72] on icon at bounding box center [631, 67] width 12 height 12
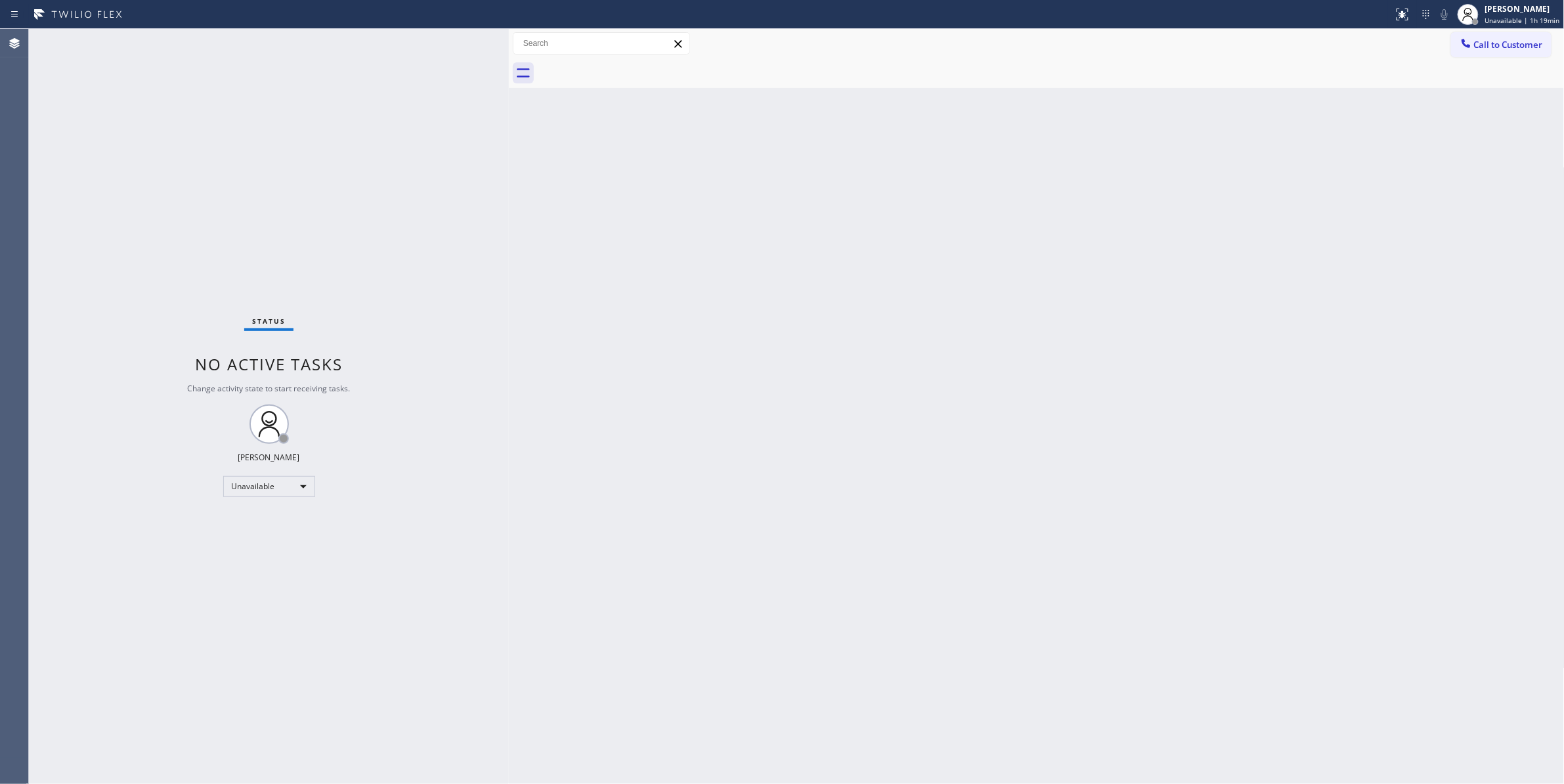
drag, startPoint x: 1516, startPoint y: 54, endPoint x: 1306, endPoint y: 111, distance: 217.6
click at [1515, 51] on button "Call to Customer" at bounding box center [1501, 44] width 100 height 25
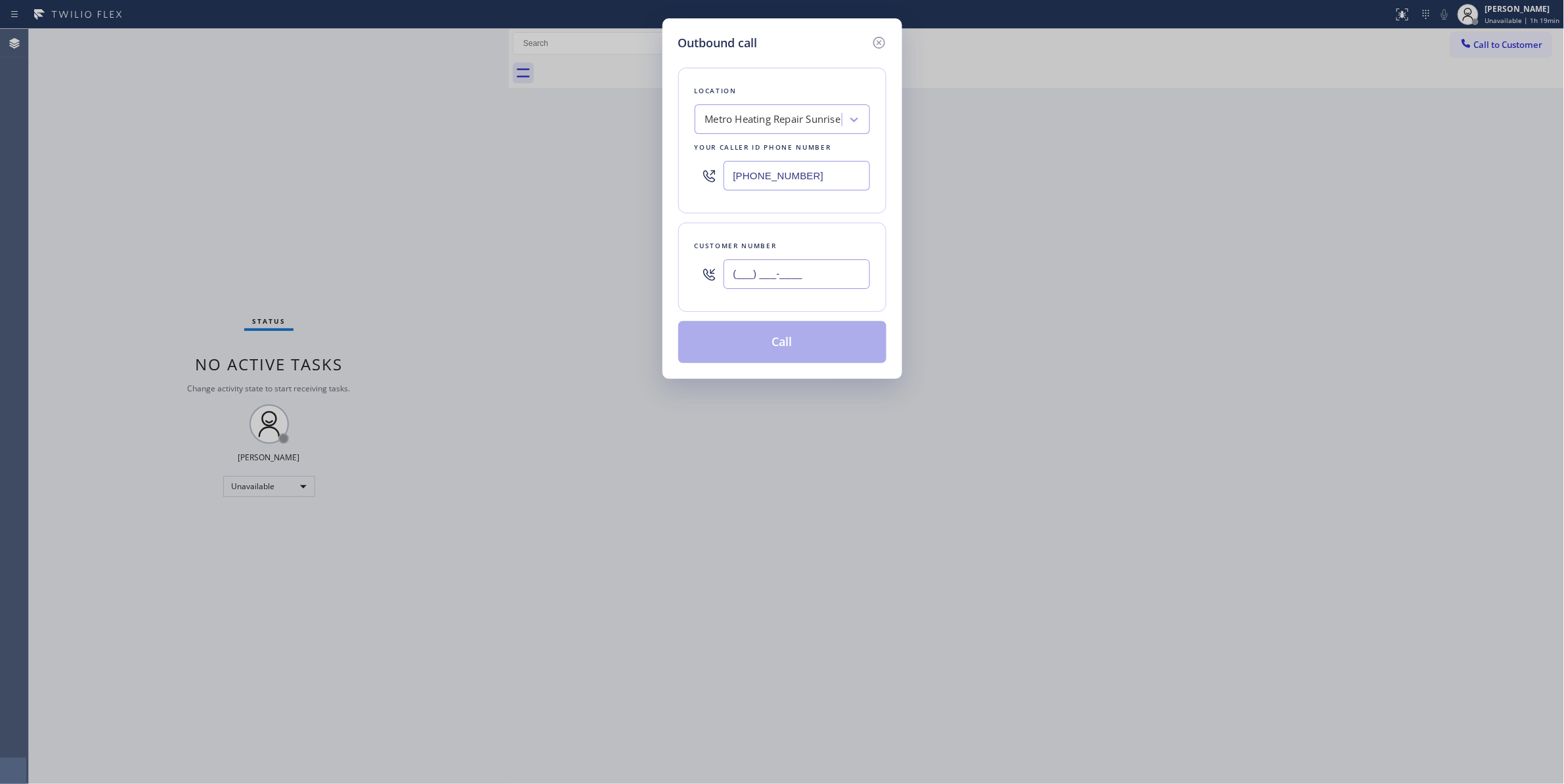
click at [833, 264] on input "(___) ___-____" at bounding box center [796, 274] width 147 height 30
paste input "954) 676-7903"
type input "(954) 676-7903"
click at [785, 348] on button "Call" at bounding box center [782, 342] width 208 height 42
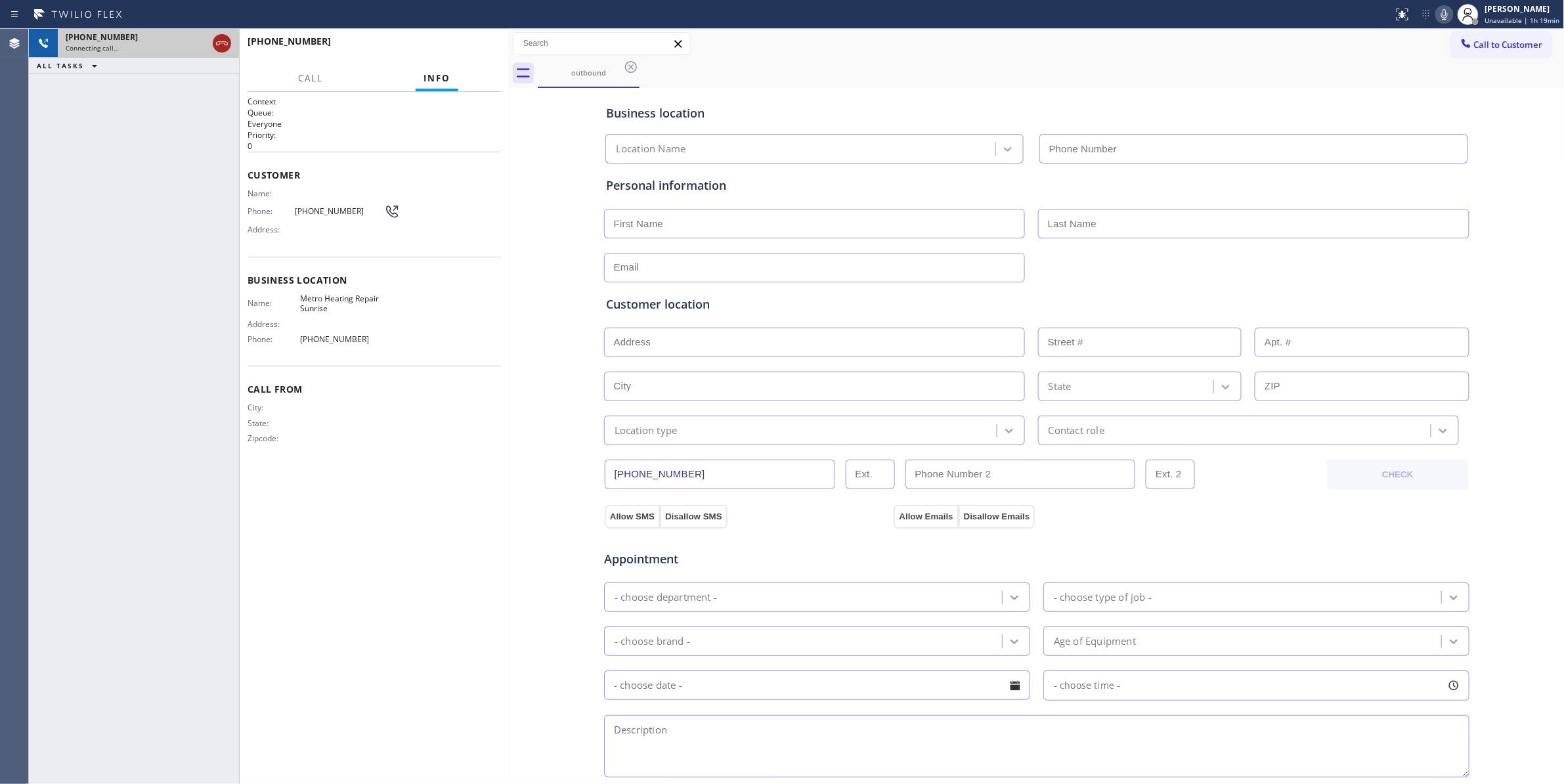
type input "(954) 799-3474"
click at [221, 42] on icon at bounding box center [222, 43] width 16 height 16
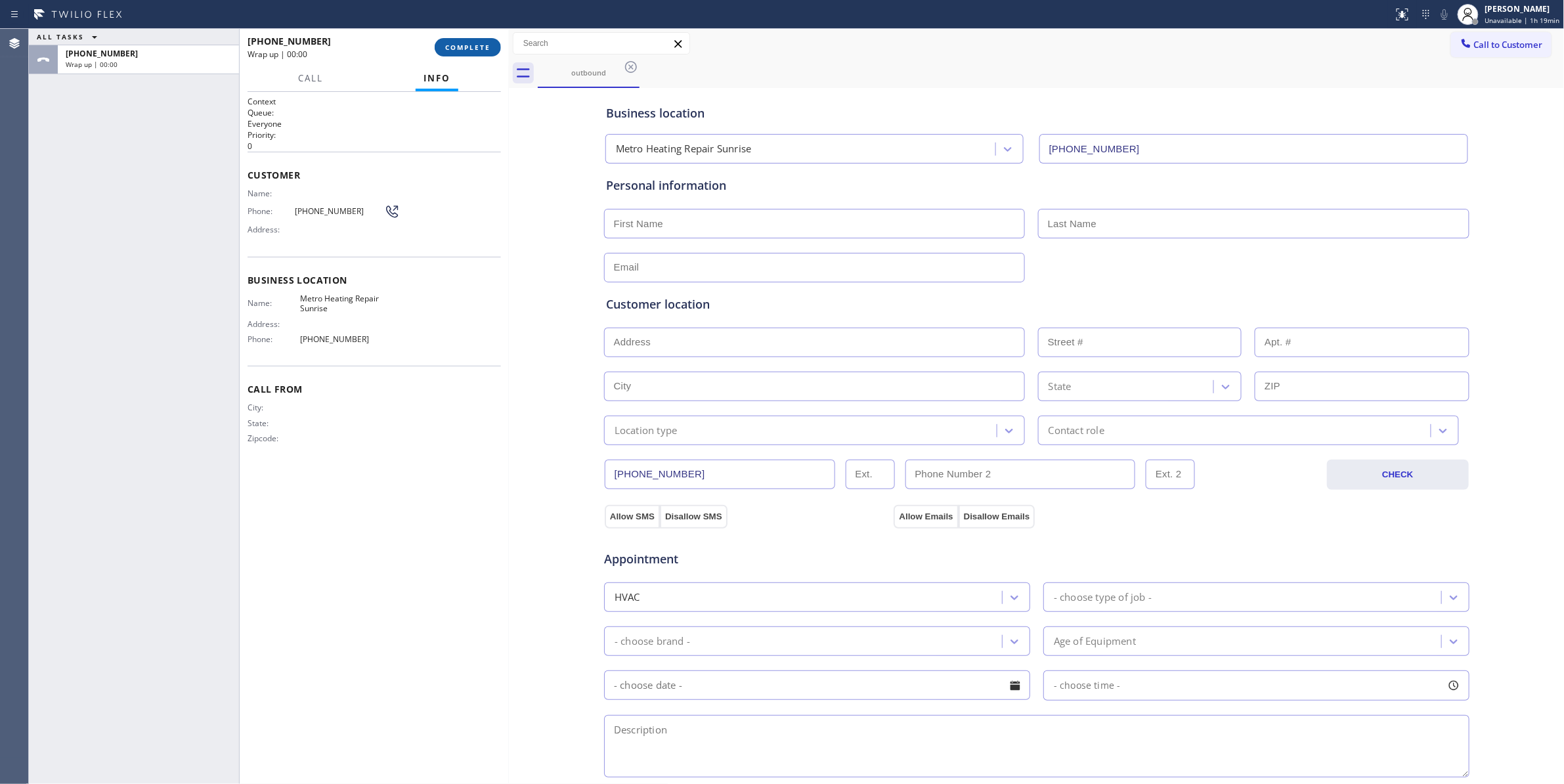
click at [484, 45] on span "COMPLETE" at bounding box center [467, 47] width 45 height 9
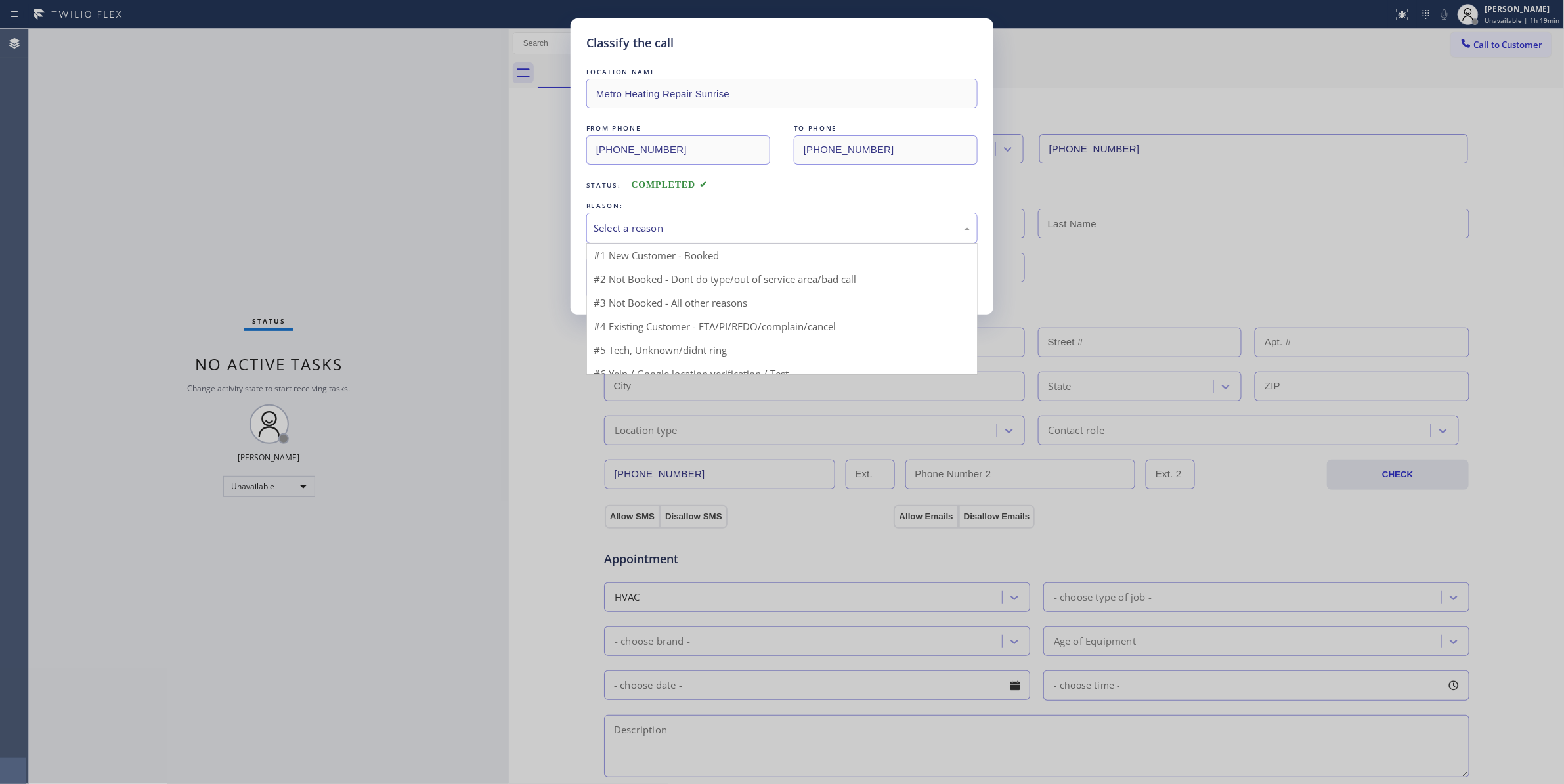
click at [676, 227] on div "Select a reason" at bounding box center [782, 228] width 377 height 15
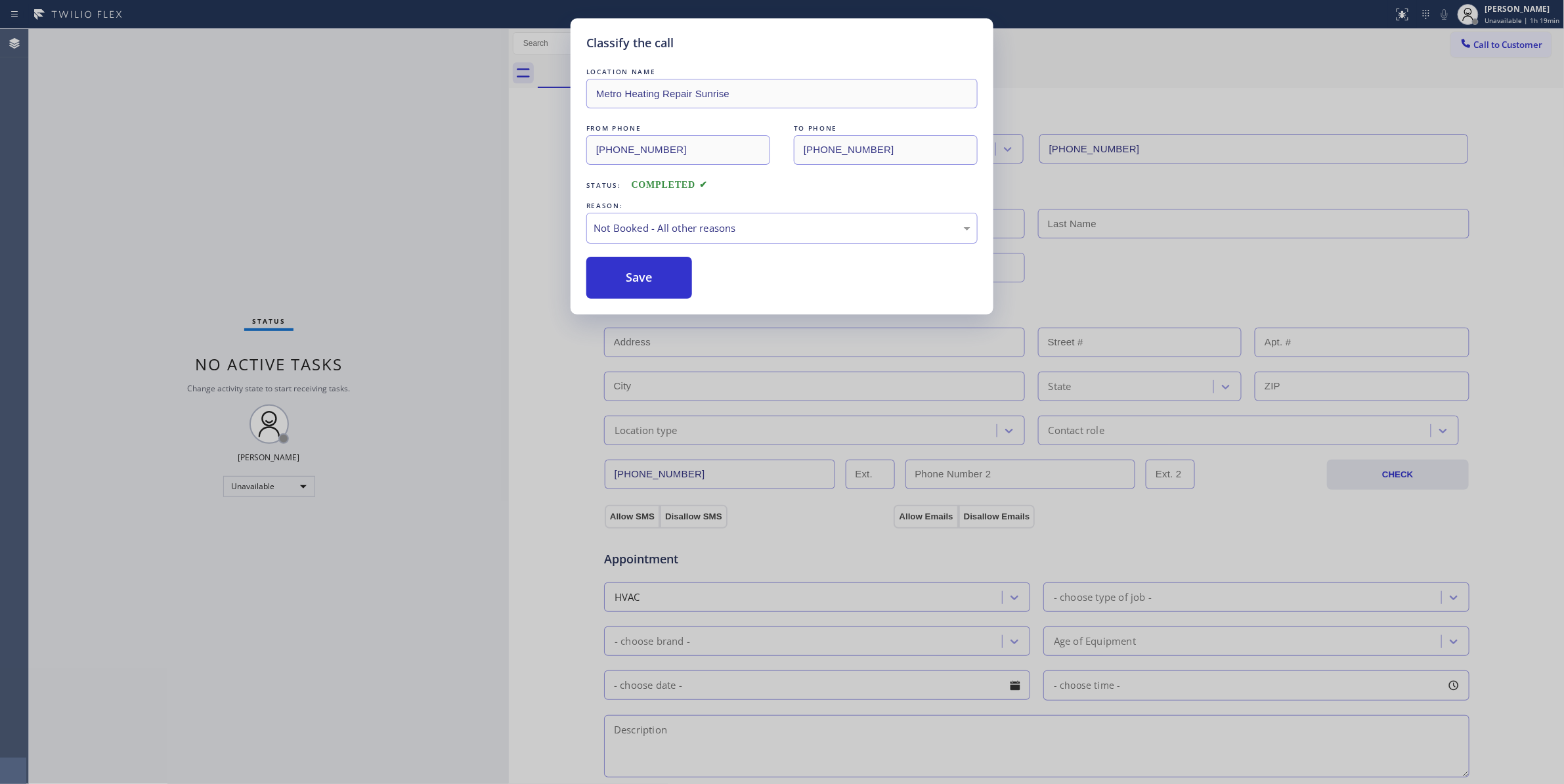
click at [633, 287] on button "Save" at bounding box center [639, 278] width 105 height 42
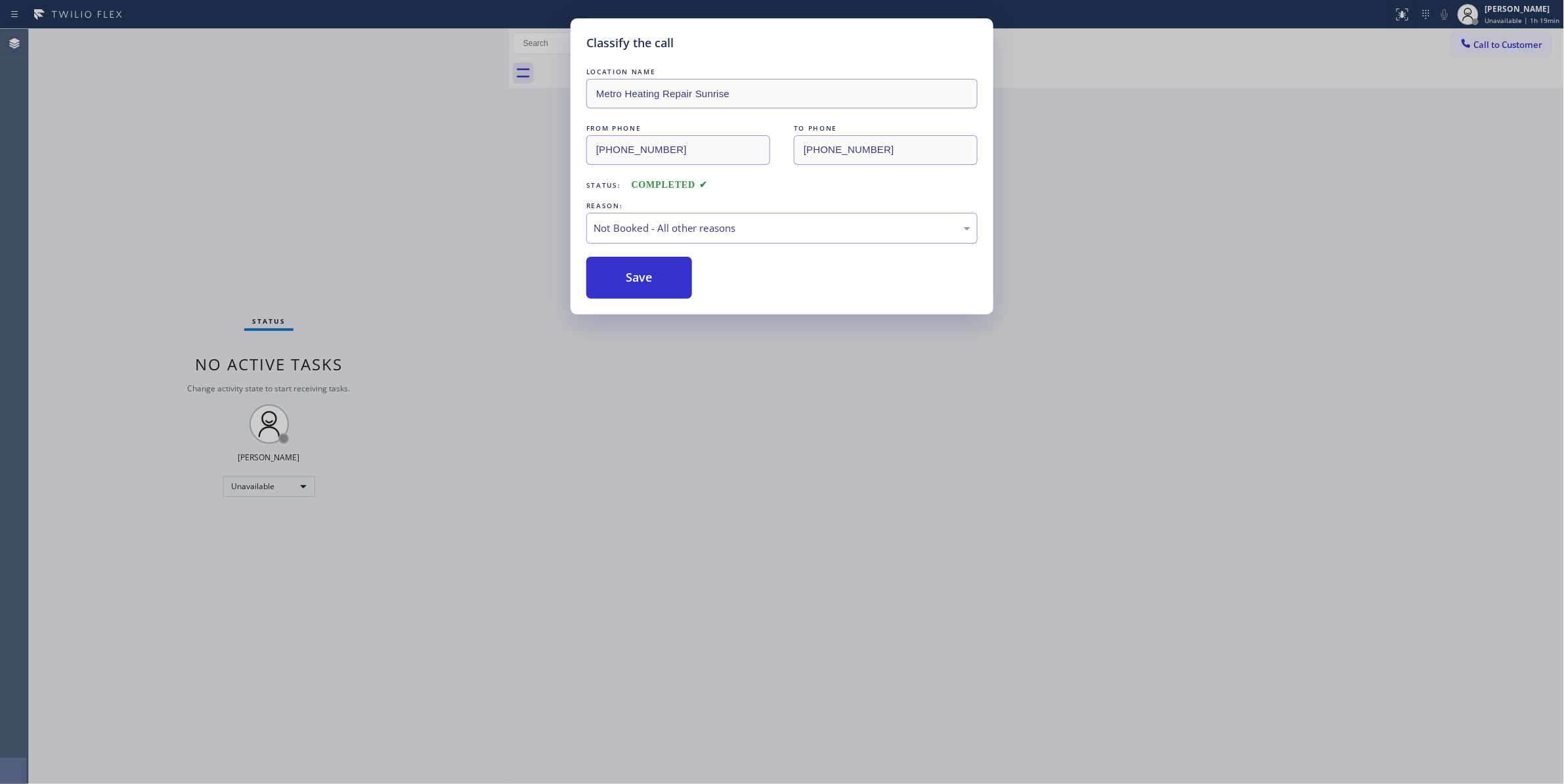
click at [633, 287] on button "Save" at bounding box center [639, 278] width 105 height 42
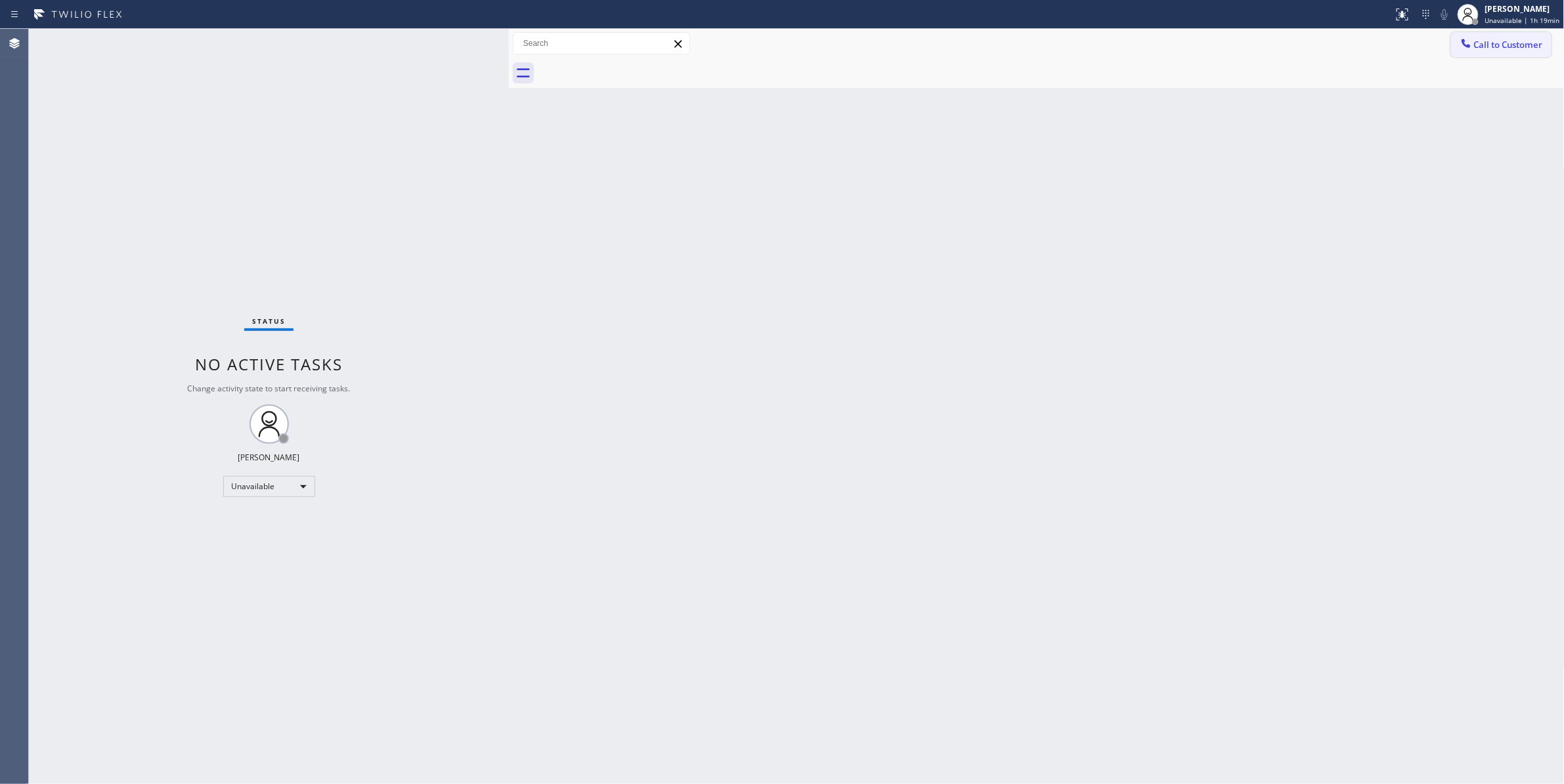
click at [1503, 44] on span "Call to Customer" at bounding box center [1509, 44] width 69 height 12
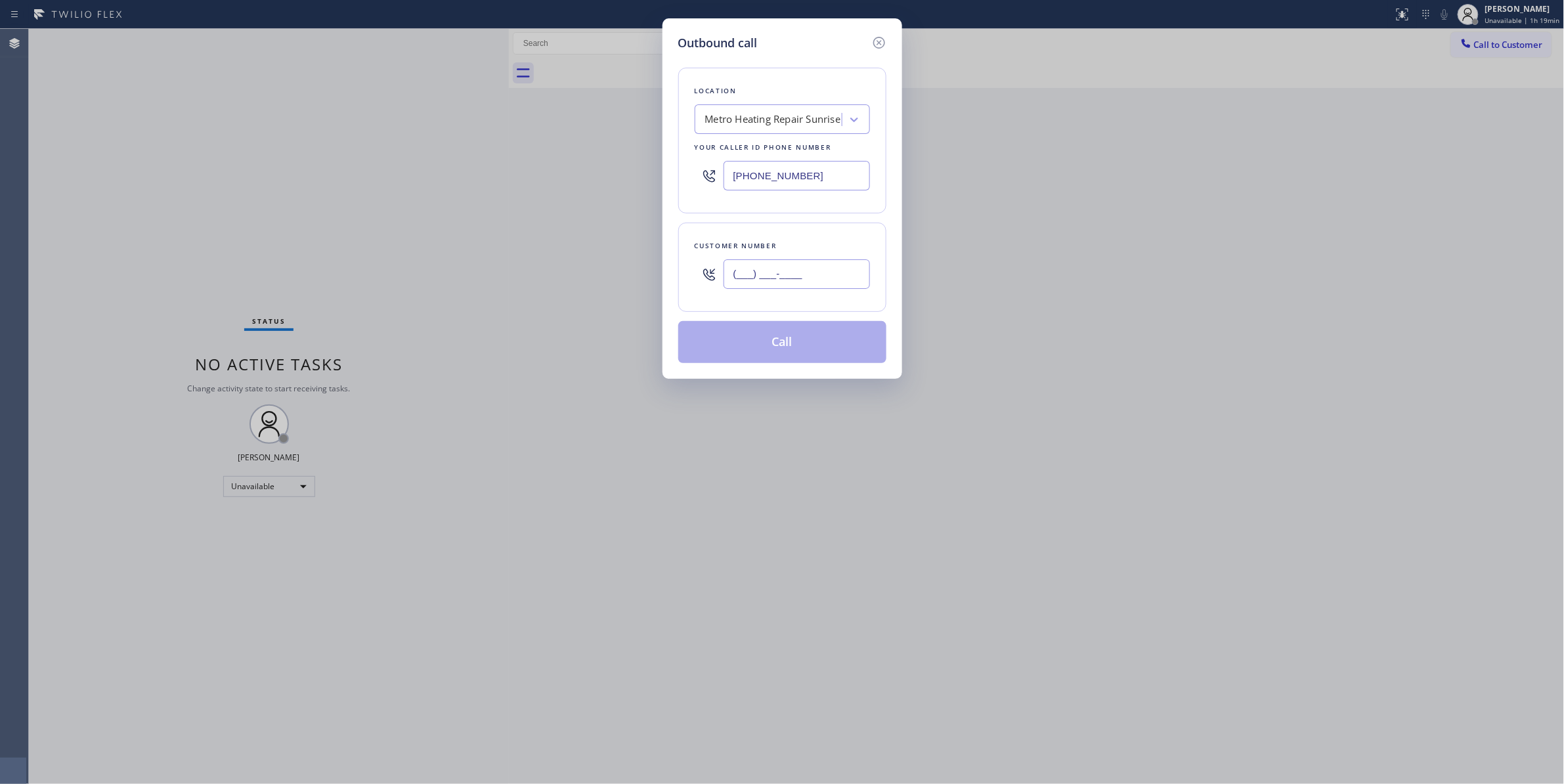
click at [759, 282] on input "(___) ___-____" at bounding box center [796, 274] width 147 height 30
paste input "954) 676-7903"
type input "(954) 676-7903"
click at [770, 350] on button "Call" at bounding box center [782, 342] width 208 height 42
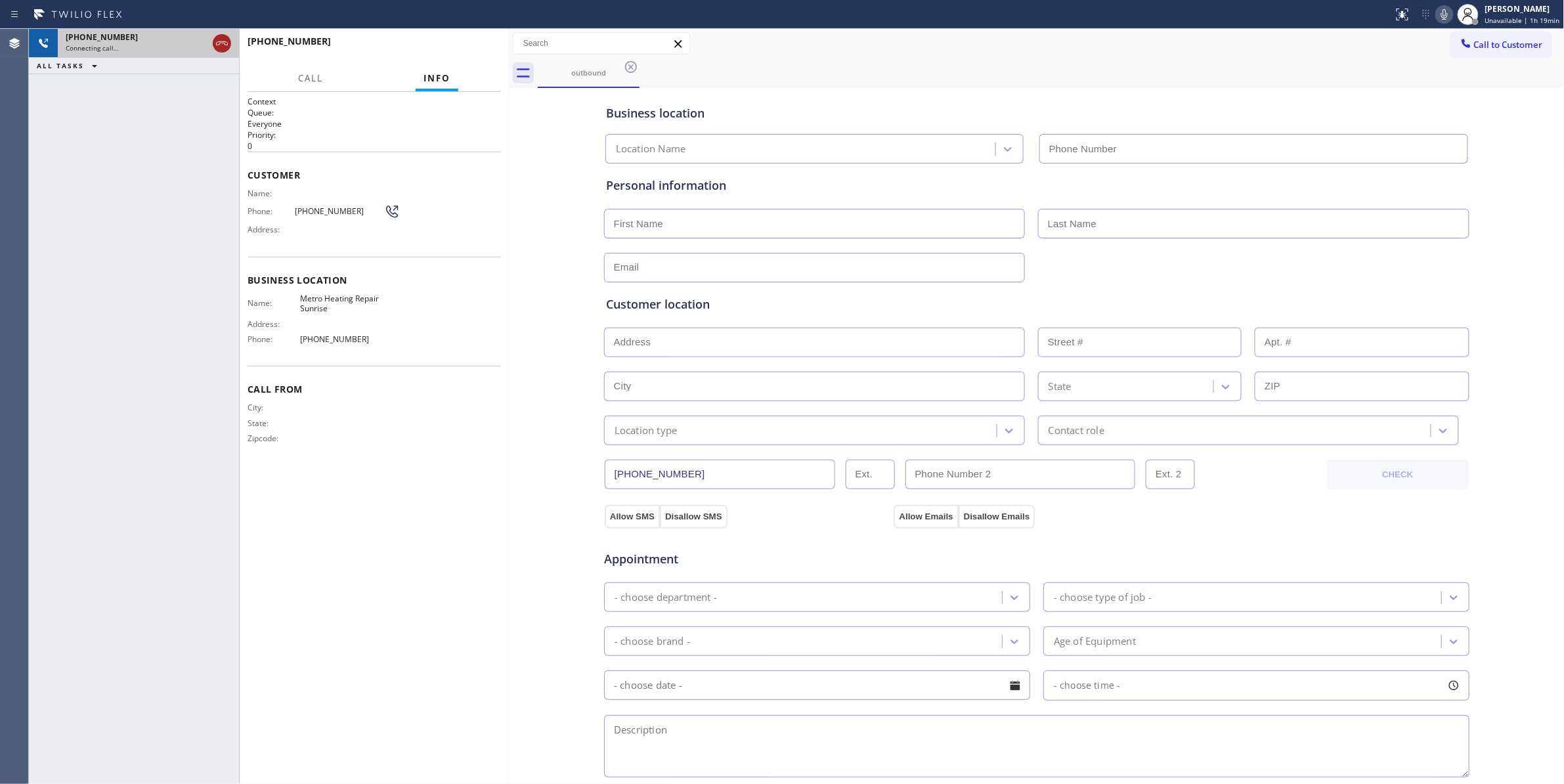
type input "(954) 799-3474"
click at [222, 41] on icon at bounding box center [222, 43] width 12 height 4
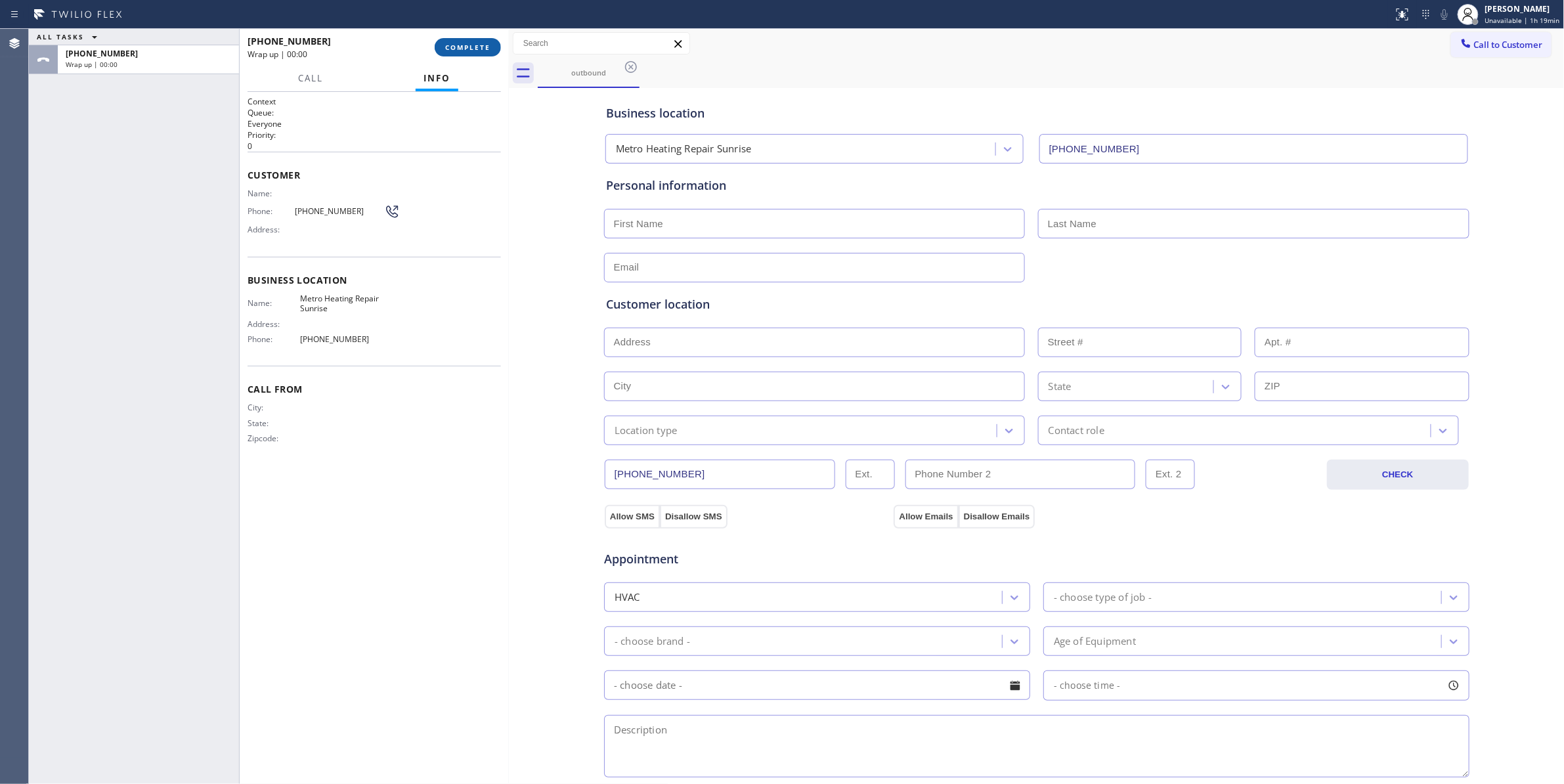
click at [468, 53] on button "COMPLETE" at bounding box center [468, 47] width 67 height 18
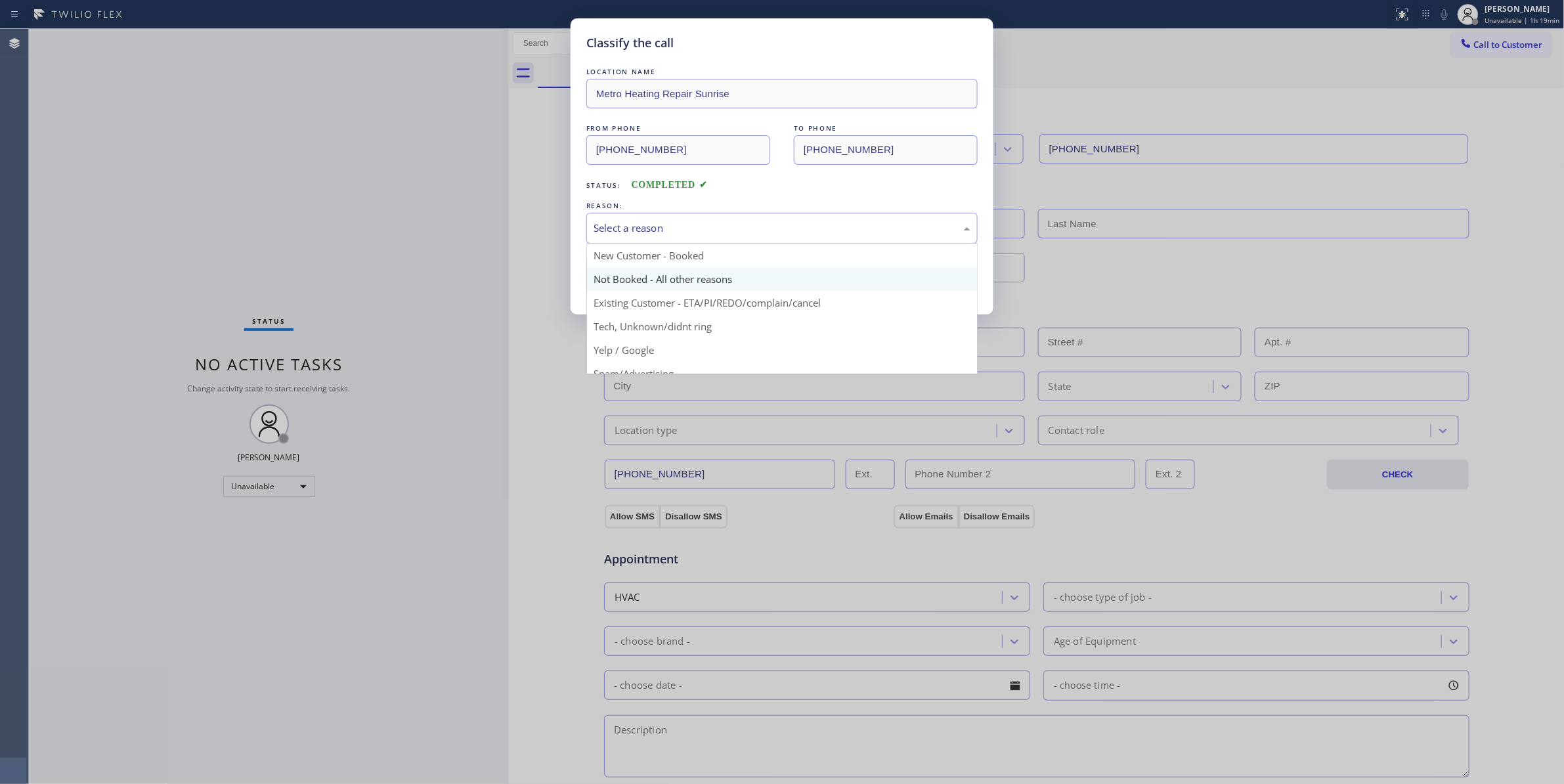
drag, startPoint x: 654, startPoint y: 227, endPoint x: 641, endPoint y: 283, distance: 57.5
click at [652, 227] on div "Select a reason" at bounding box center [782, 228] width 377 height 15
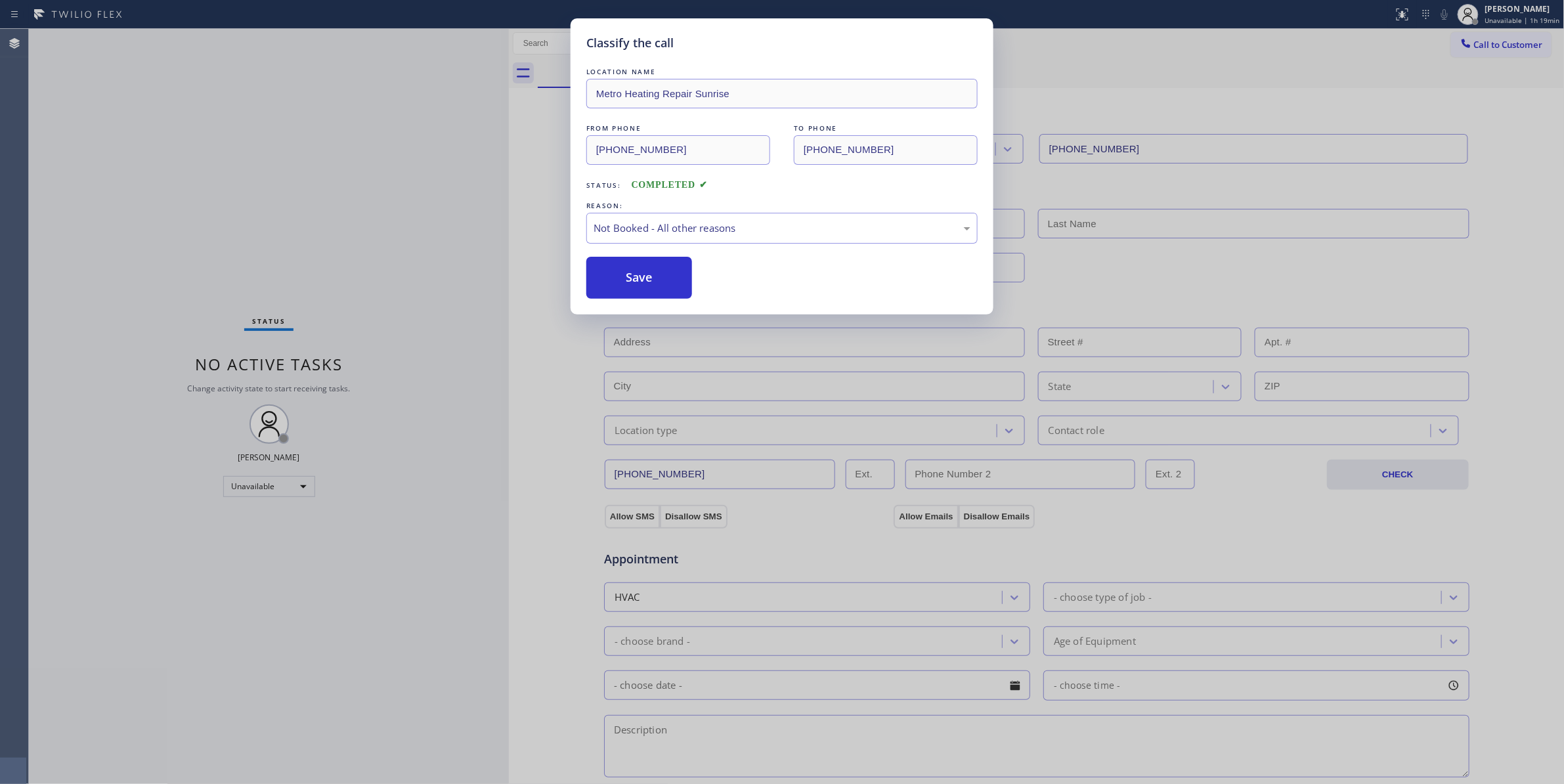
click at [639, 283] on button "Save" at bounding box center [639, 278] width 105 height 42
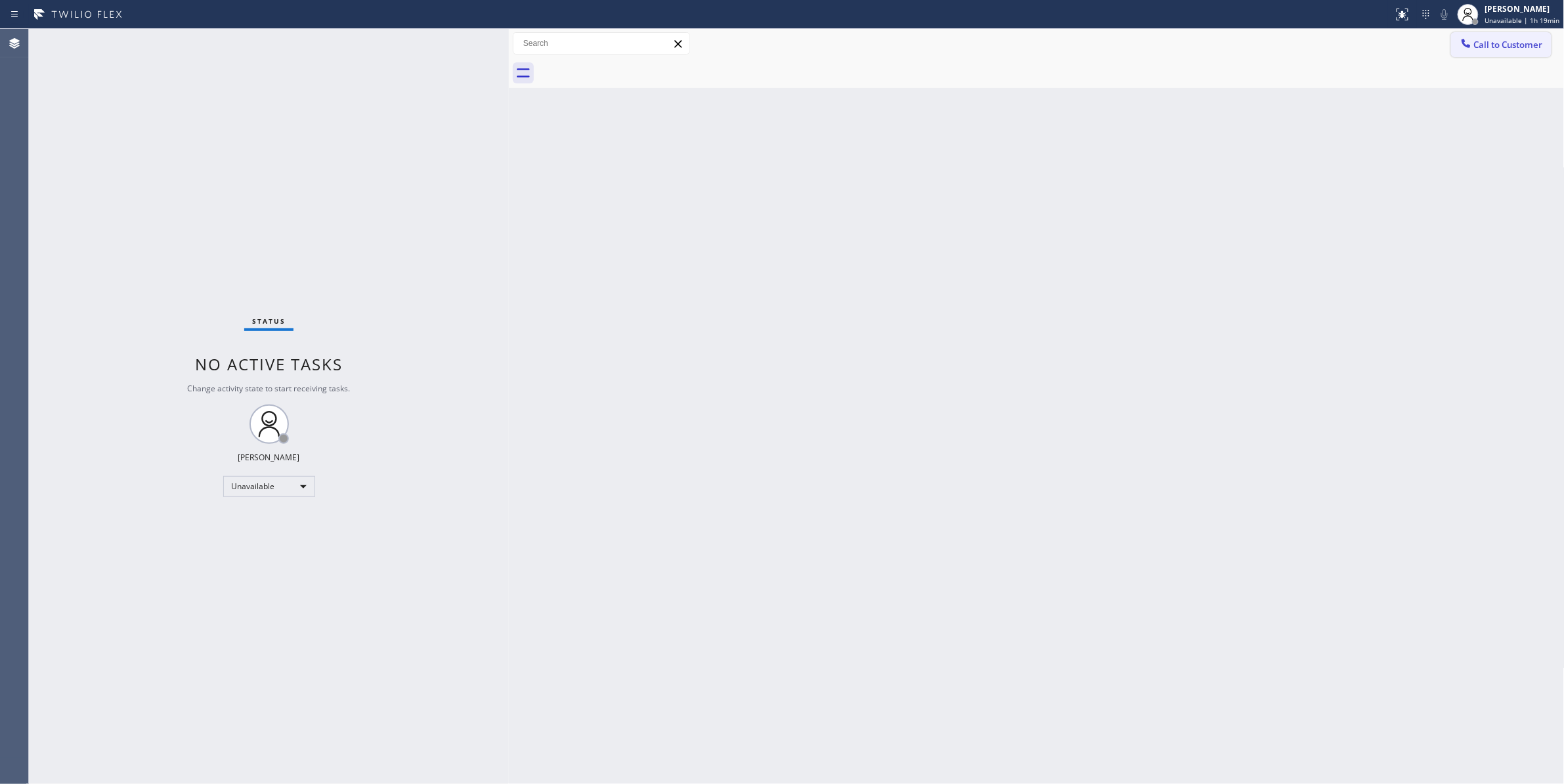
drag, startPoint x: 1505, startPoint y: 47, endPoint x: 1372, endPoint y: 50, distance: 133.0
click at [1503, 46] on span "Call to Customer" at bounding box center [1509, 44] width 69 height 12
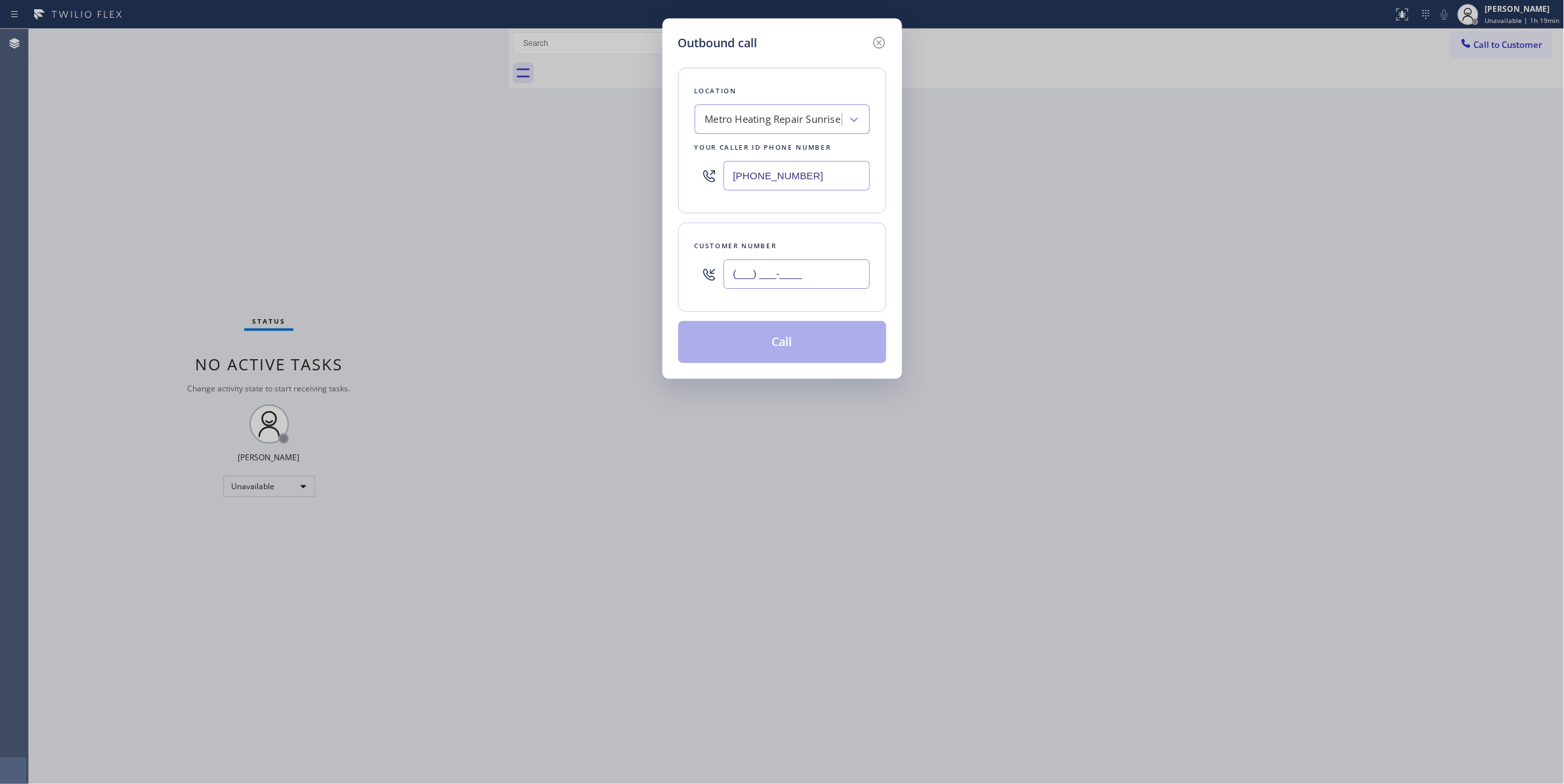
click at [796, 269] on input "(___) ___-____" at bounding box center [796, 274] width 147 height 30
paste input "954) 676-7903"
type input "(954) 676-7903"
click at [768, 348] on button "Call" at bounding box center [782, 342] width 208 height 42
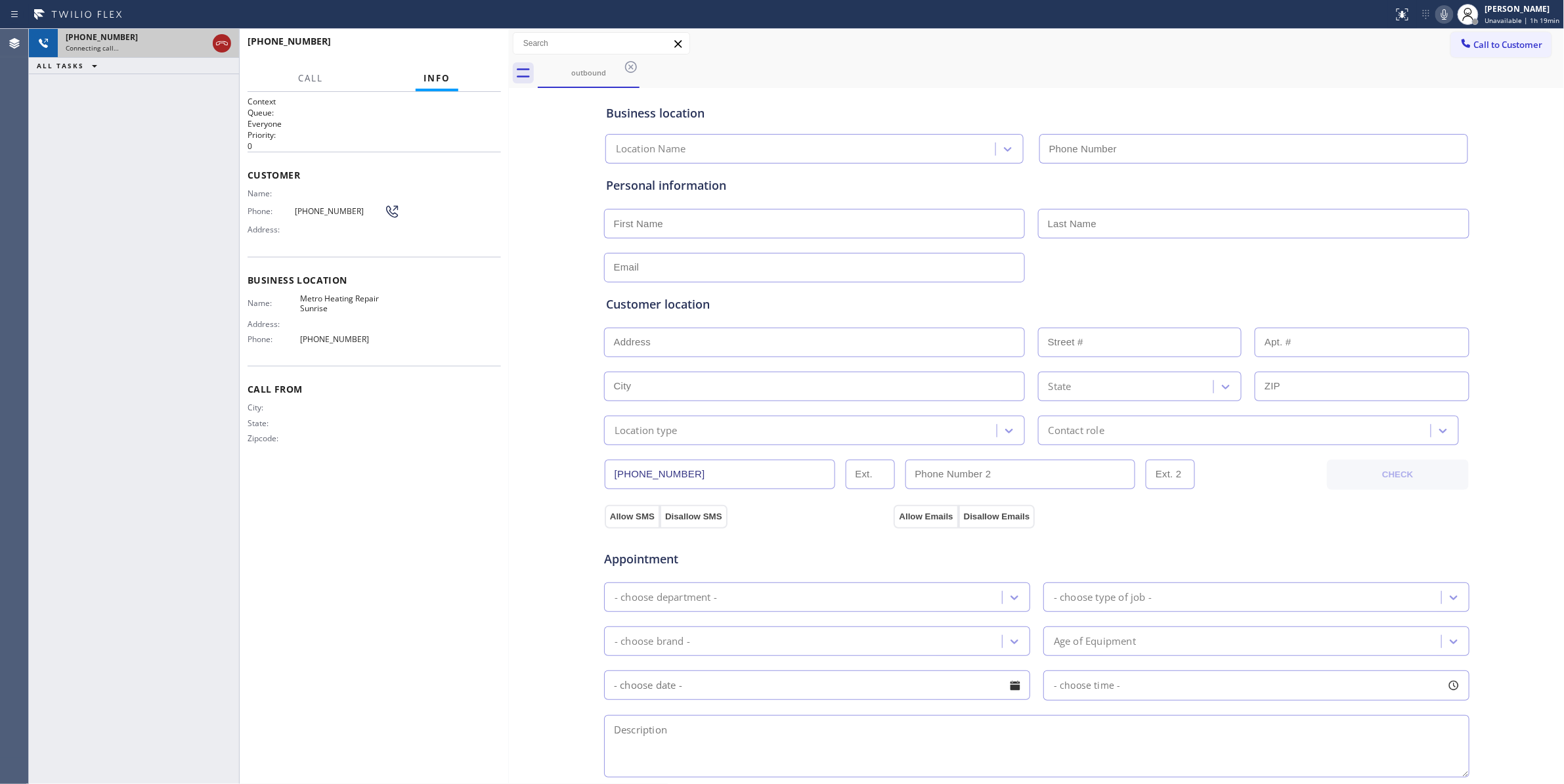
type input "(954) 799-3474"
click at [219, 44] on icon at bounding box center [222, 43] width 12 height 4
click at [486, 54] on button "HANG UP" at bounding box center [470, 47] width 61 height 18
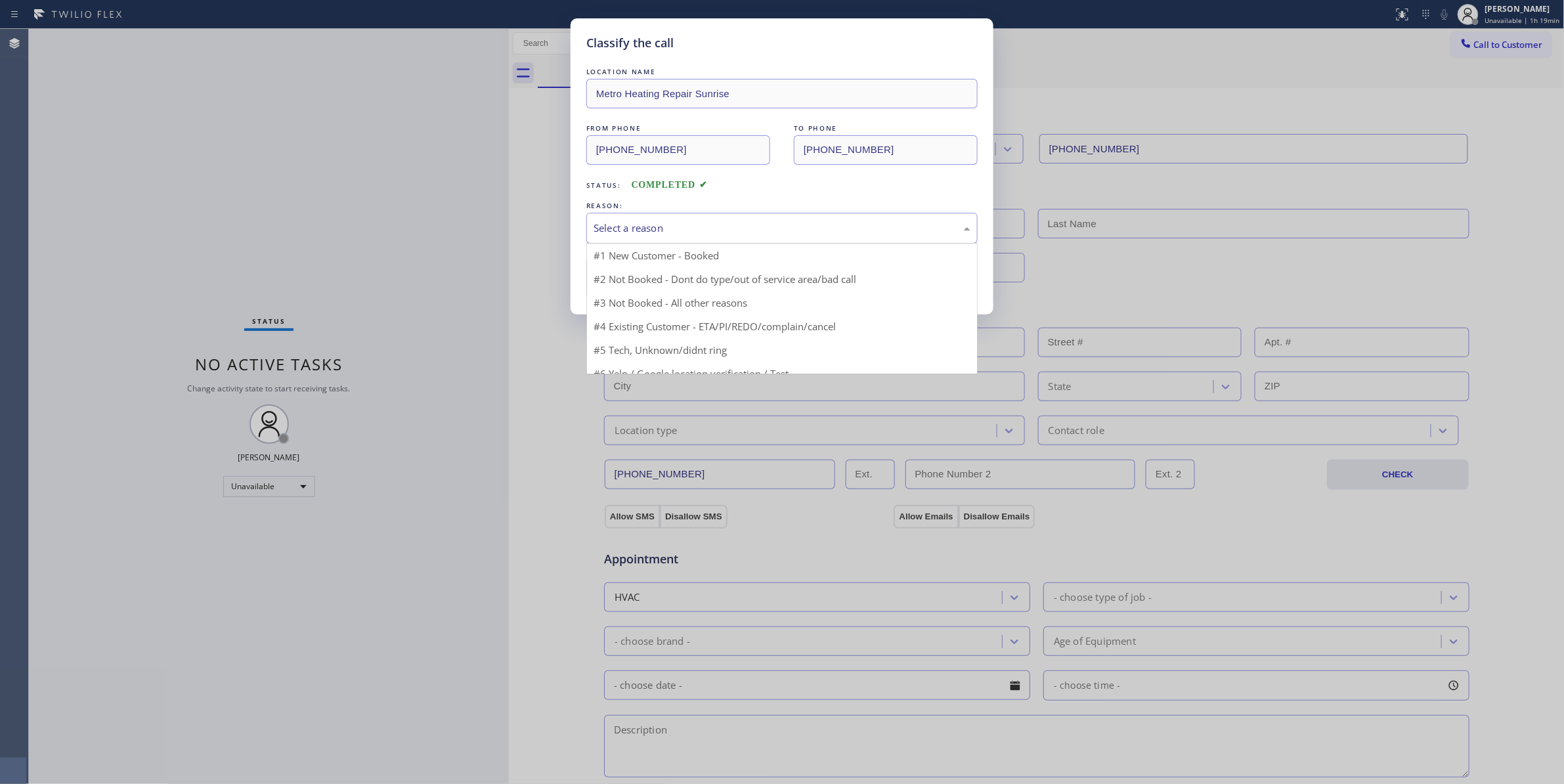
click at [613, 231] on div "Select a reason" at bounding box center [782, 228] width 377 height 15
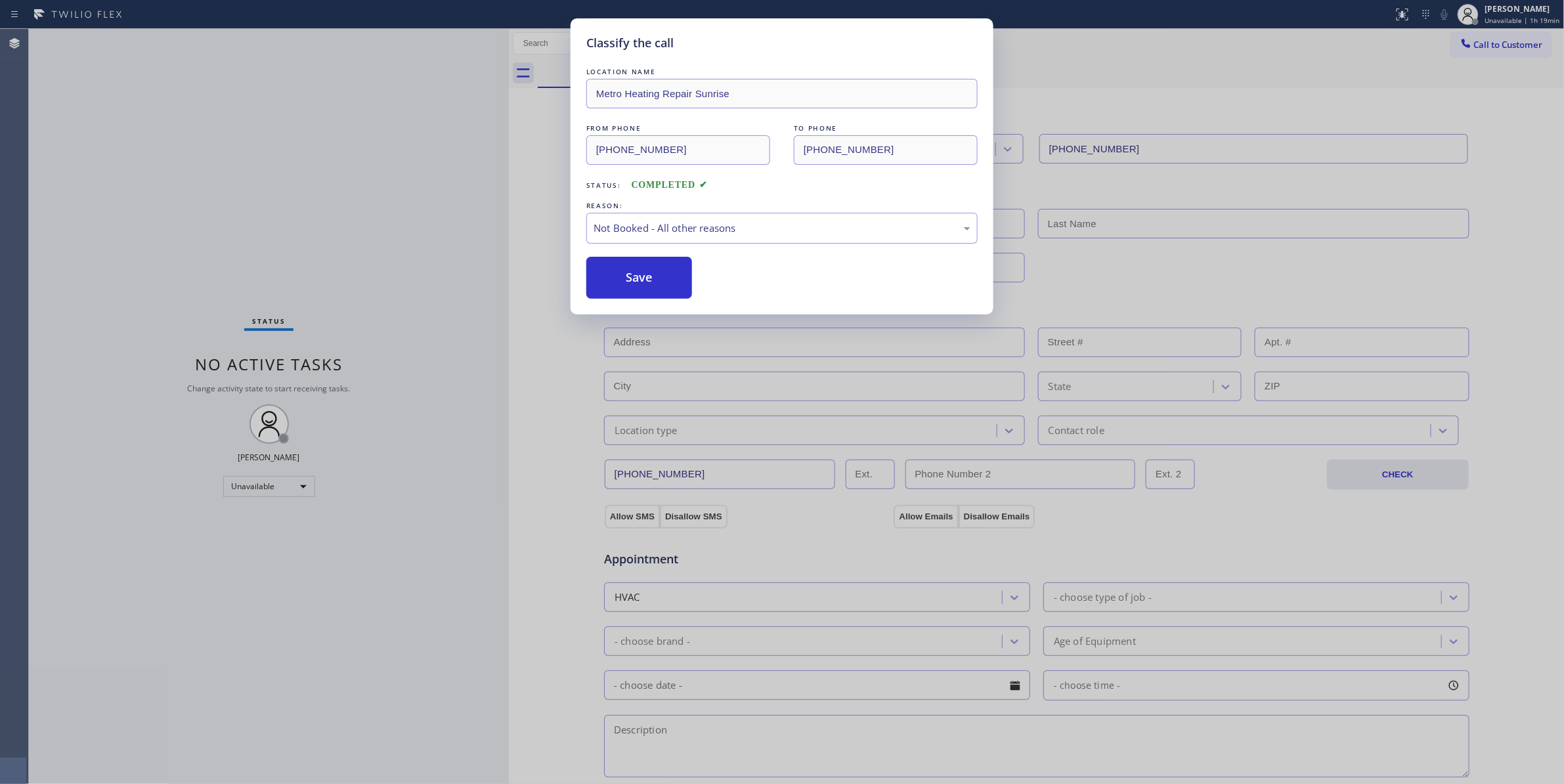
click at [607, 271] on button "Save" at bounding box center [639, 278] width 105 height 42
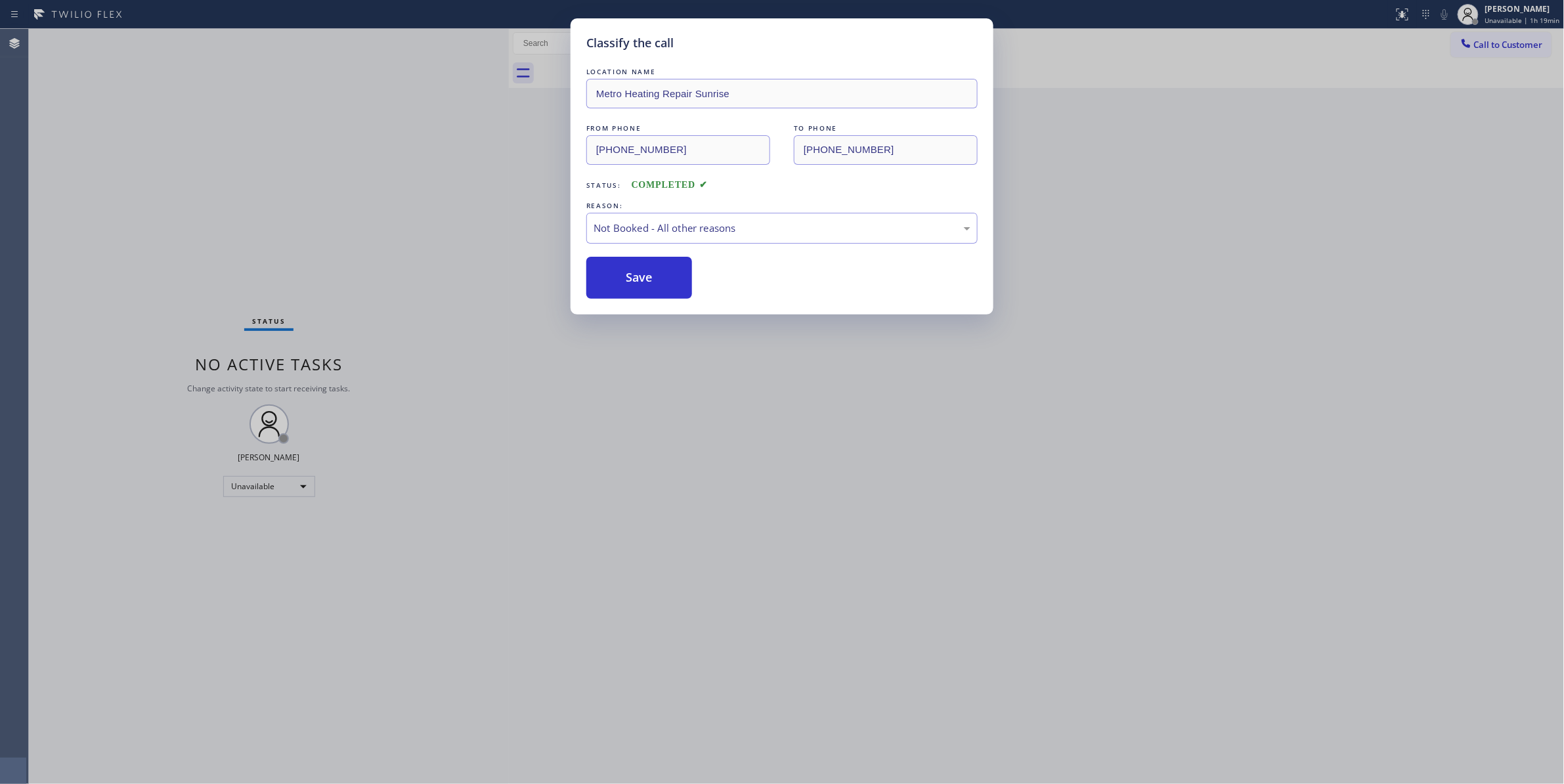
click at [607, 271] on button "Save" at bounding box center [639, 278] width 105 height 42
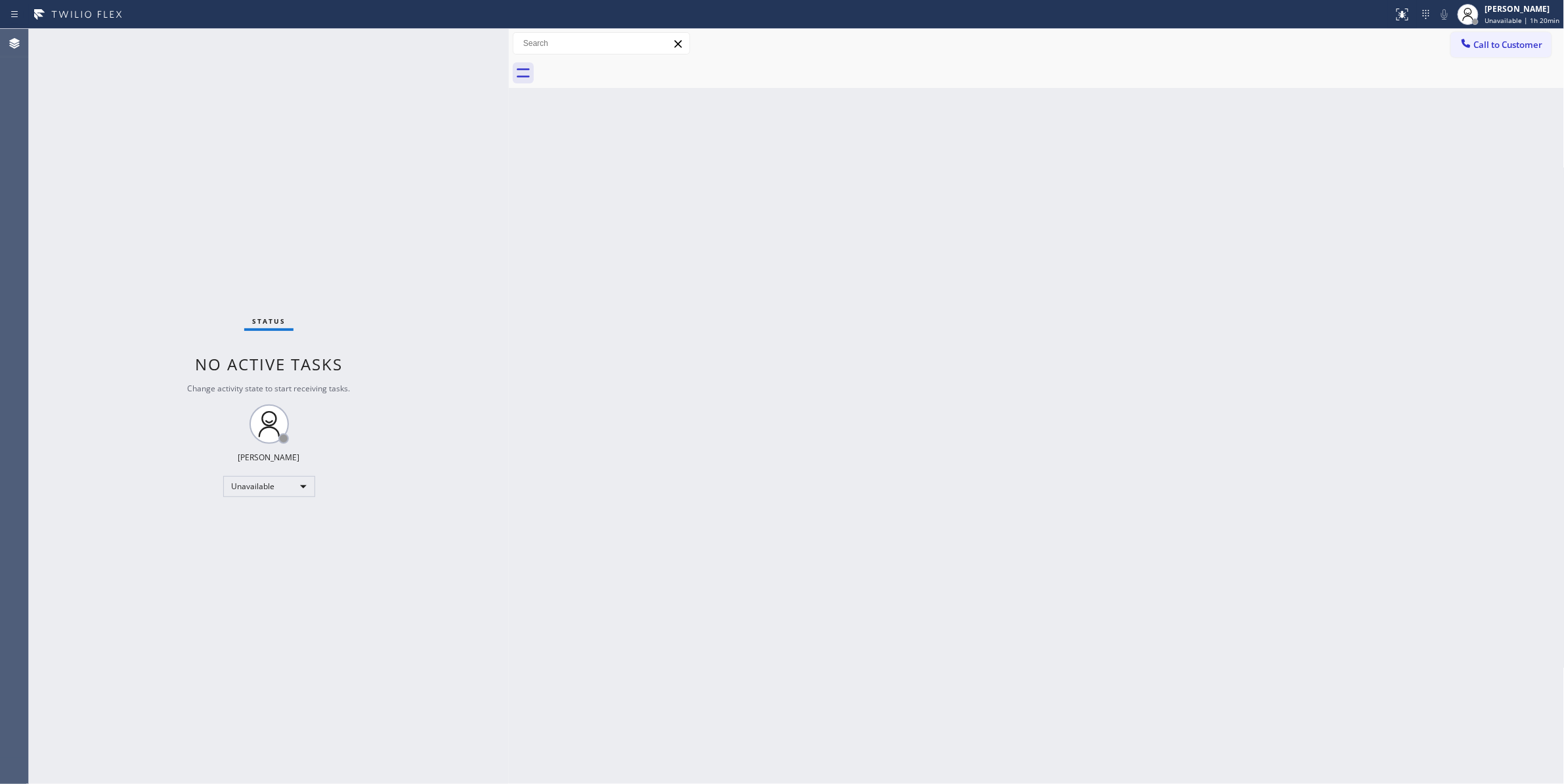
click at [1384, 102] on div "Back to Dashboard Change Sender ID Customers Technicians Select a contact Outbo…" at bounding box center [1037, 406] width 1056 height 755
click at [1489, 50] on button "Call to Customer" at bounding box center [1501, 44] width 100 height 25
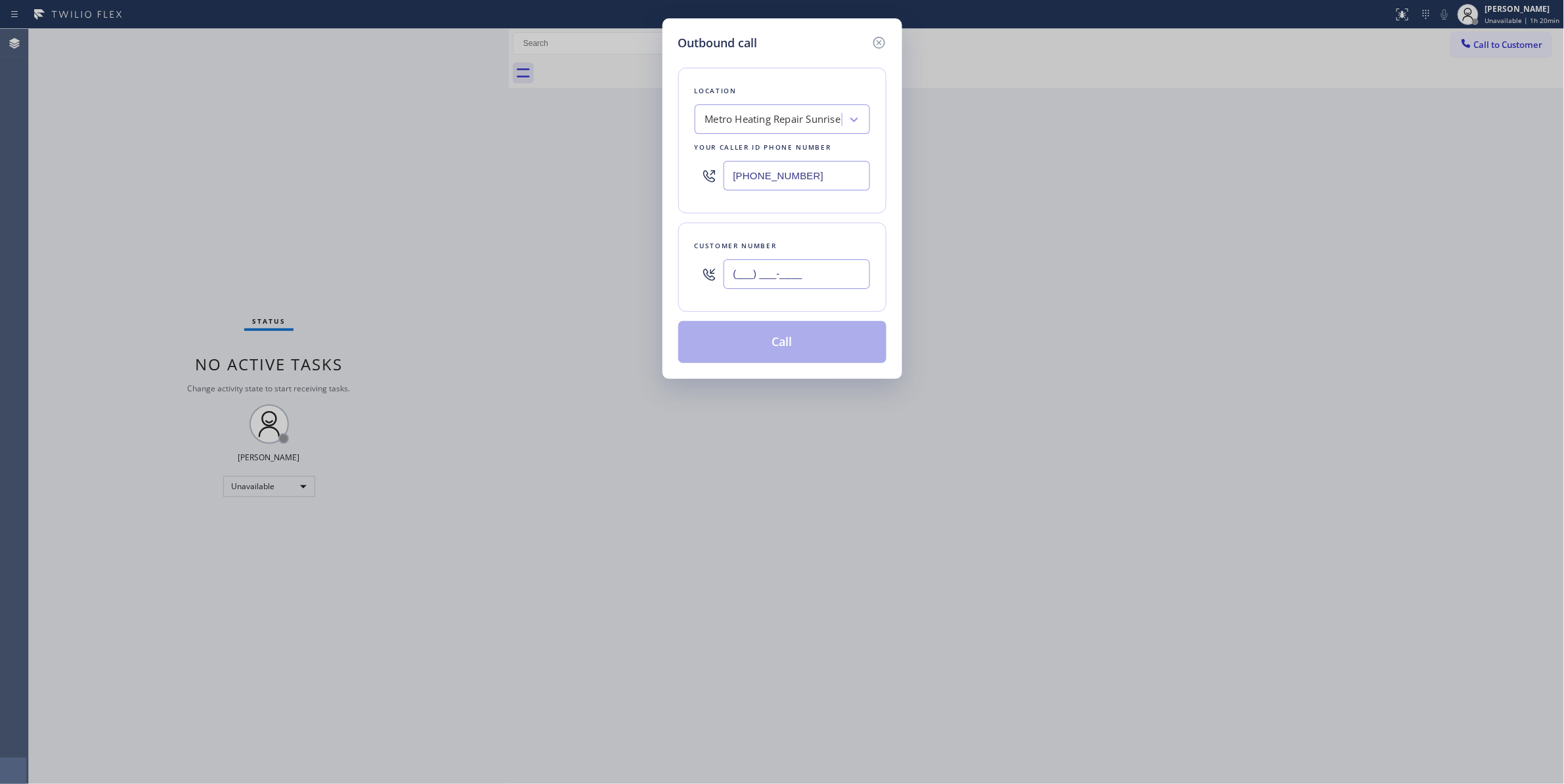
click at [809, 287] on input "(___) ___-____" at bounding box center [796, 274] width 147 height 30
paste input "442) 241-9300"
type input "(442) 241-9300"
drag, startPoint x: 828, startPoint y: 175, endPoint x: 494, endPoint y: 163, distance: 334.2
click at [473, 142] on div "Outbound call Location Metro Heating Repair Sunrise Your caller id phone number…" at bounding box center [782, 392] width 1564 height 784
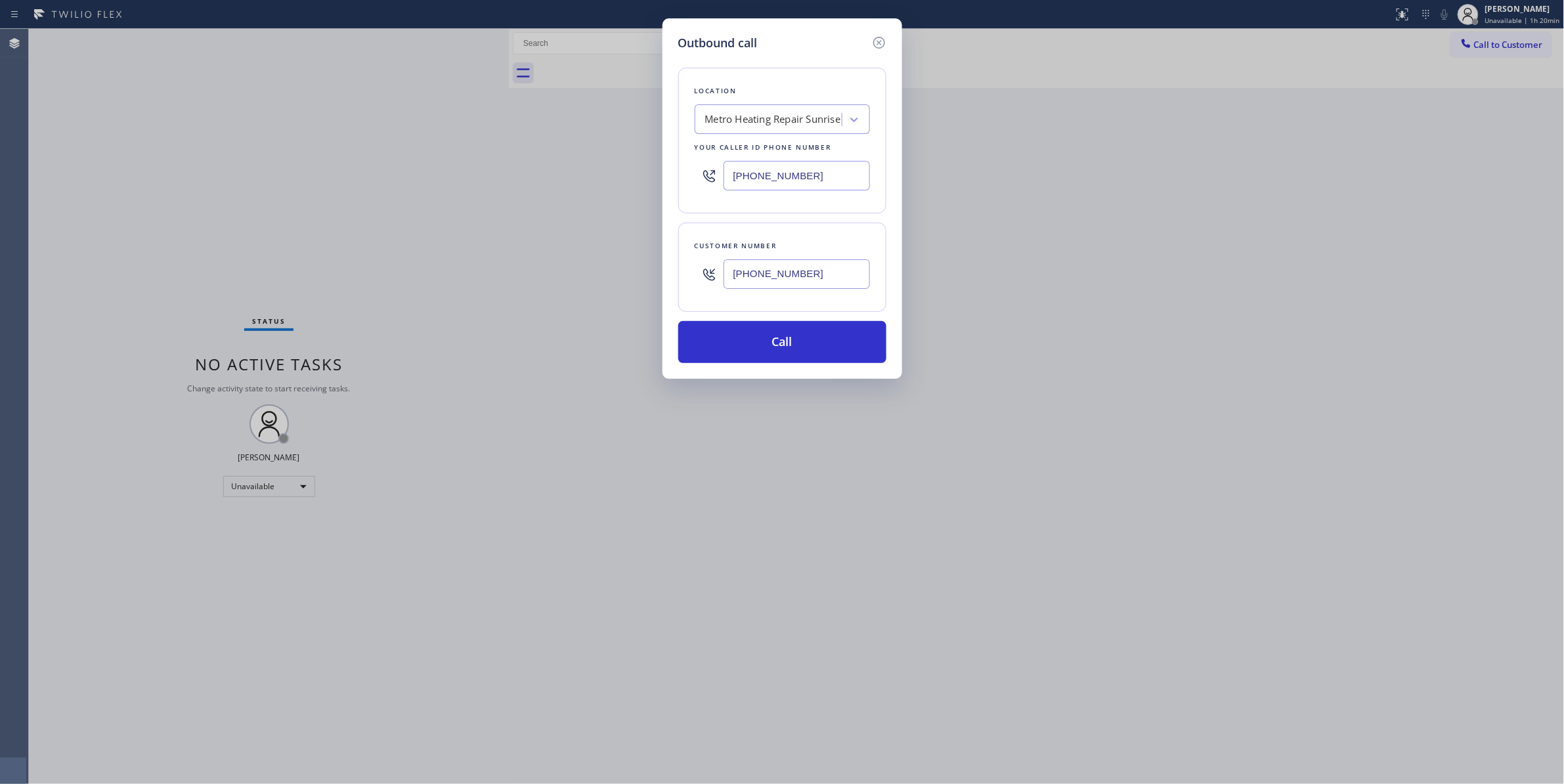
paste input "760) 388-9800"
type input "(760) 388-9800"
drag, startPoint x: 849, startPoint y: 278, endPoint x: 560, endPoint y: 264, distance: 289.3
click at [560, 264] on div "Outbound call Location Metro Heating Repair Sunrise Your caller id phone number…" at bounding box center [782, 392] width 1564 height 784
drag, startPoint x: 828, startPoint y: 281, endPoint x: 668, endPoint y: 276, distance: 160.1
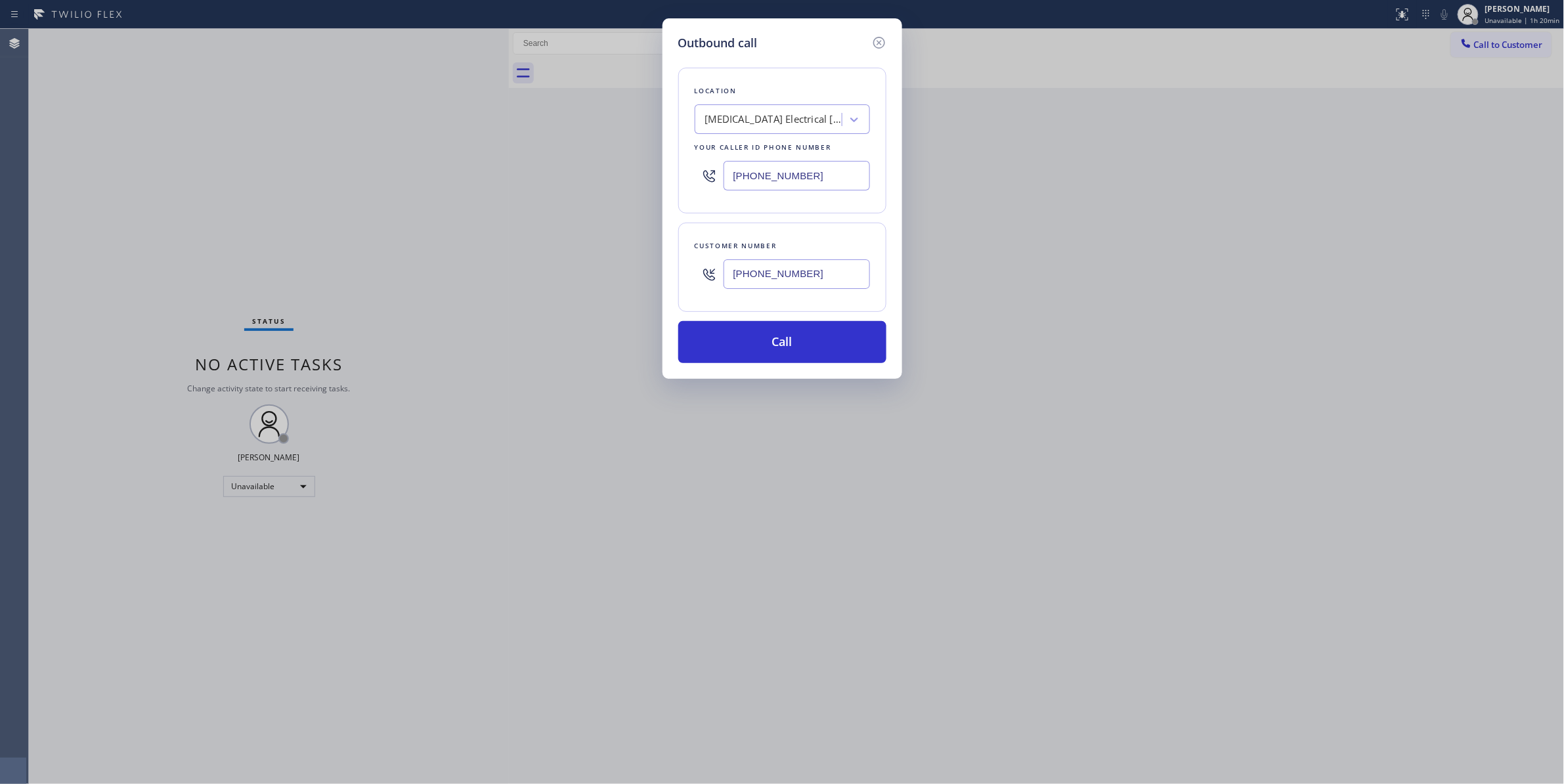
click at [668, 276] on div "Outbound call Location High Voltage Electrical Palm Springs Your caller id phon…" at bounding box center [782, 198] width 240 height 361
click at [773, 334] on button "Call" at bounding box center [782, 342] width 208 height 42
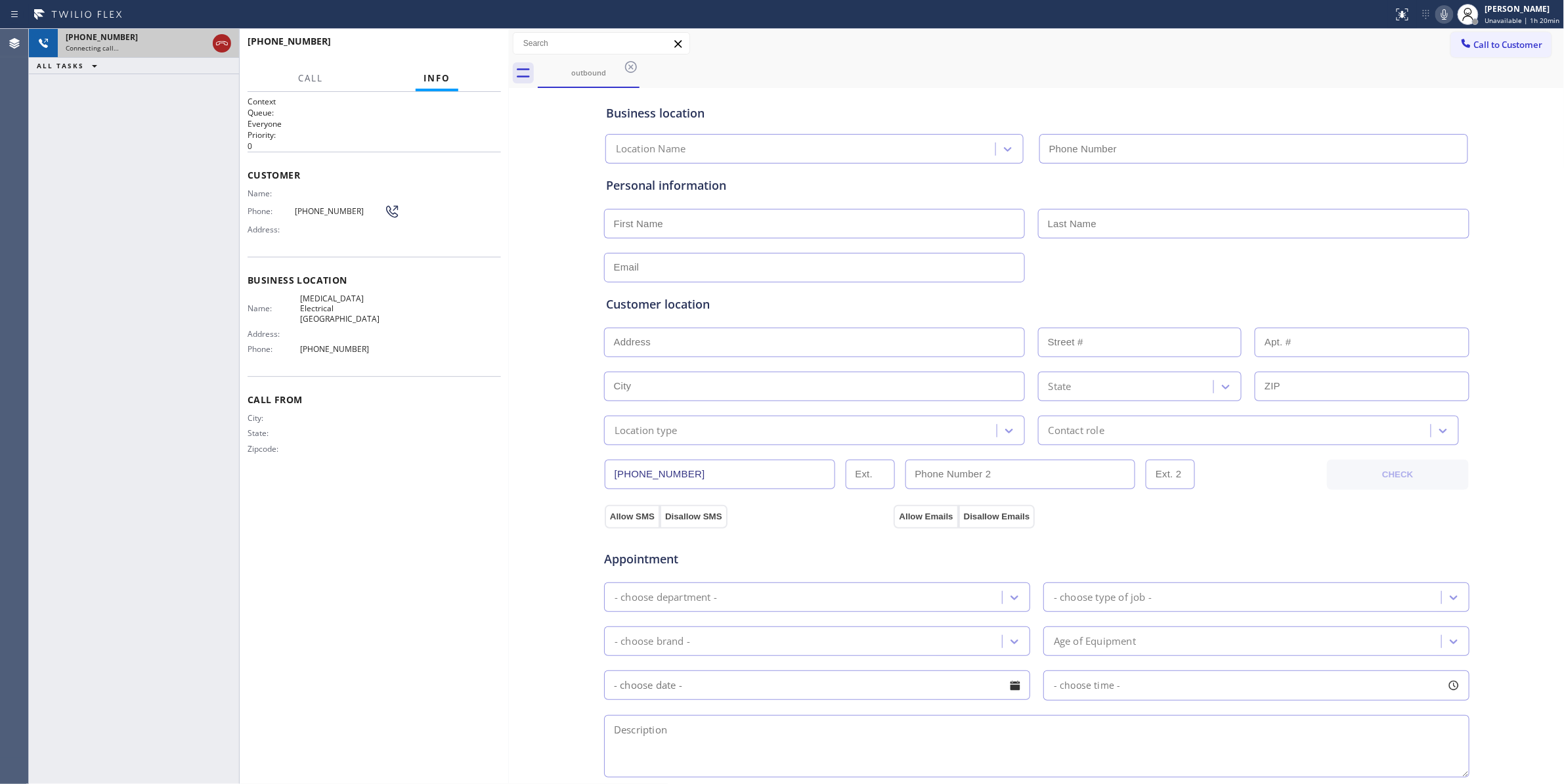
type input "(760) 388-9800"
click at [219, 44] on icon at bounding box center [222, 43] width 12 height 4
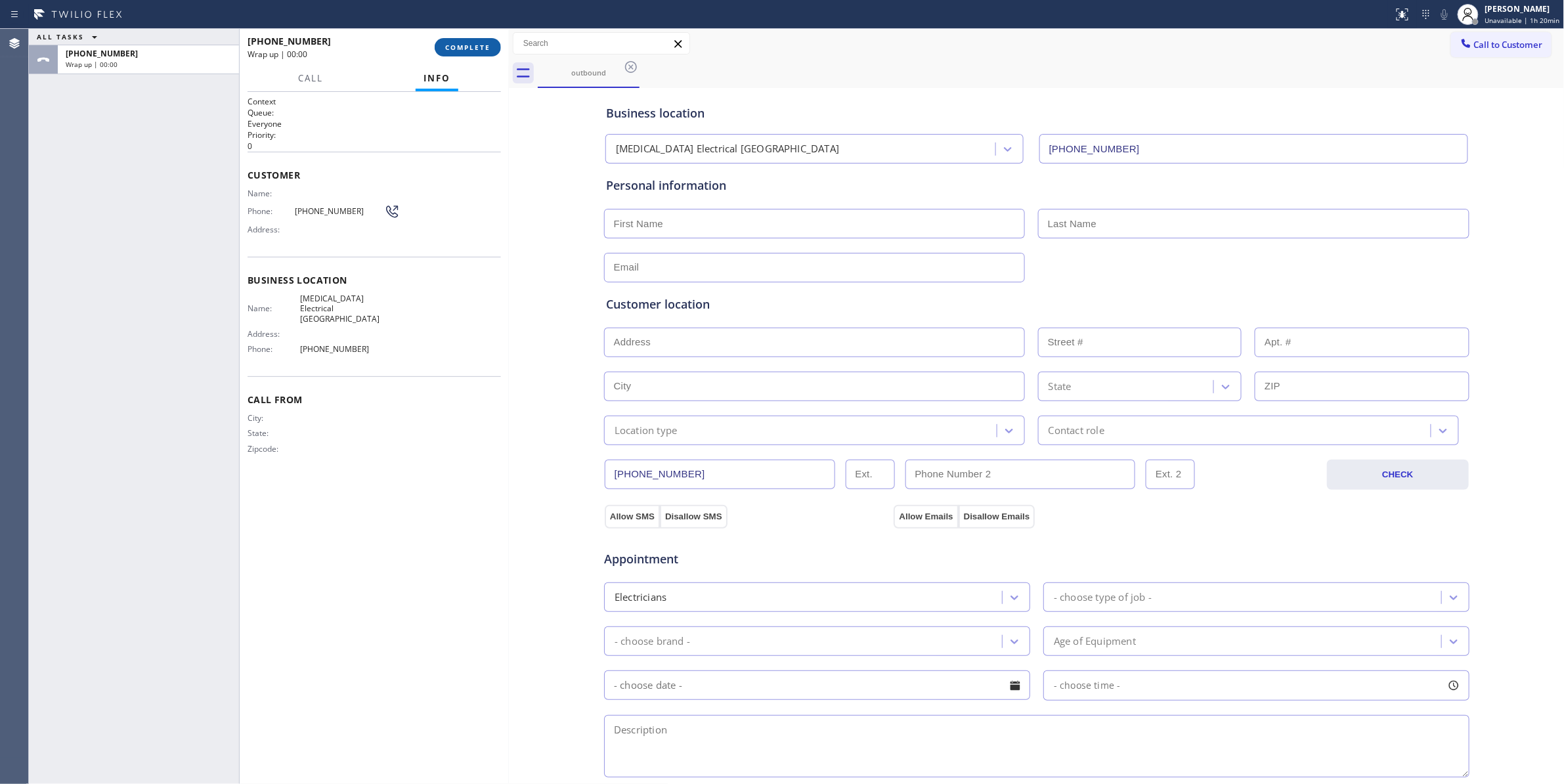
click at [479, 45] on span "COMPLETE" at bounding box center [467, 47] width 45 height 9
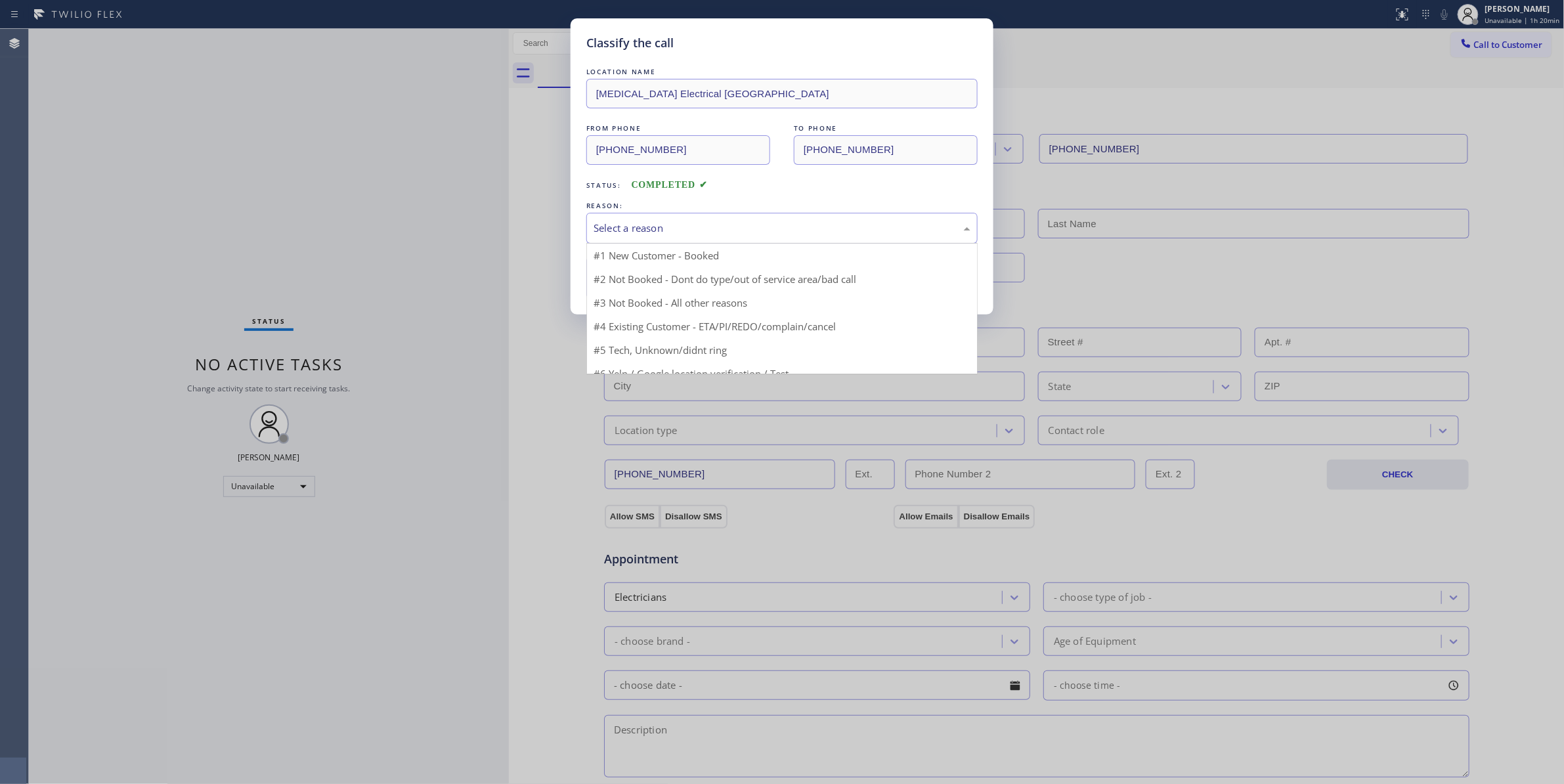
click at [680, 212] on div "Select a reason" at bounding box center [782, 227] width 391 height 30
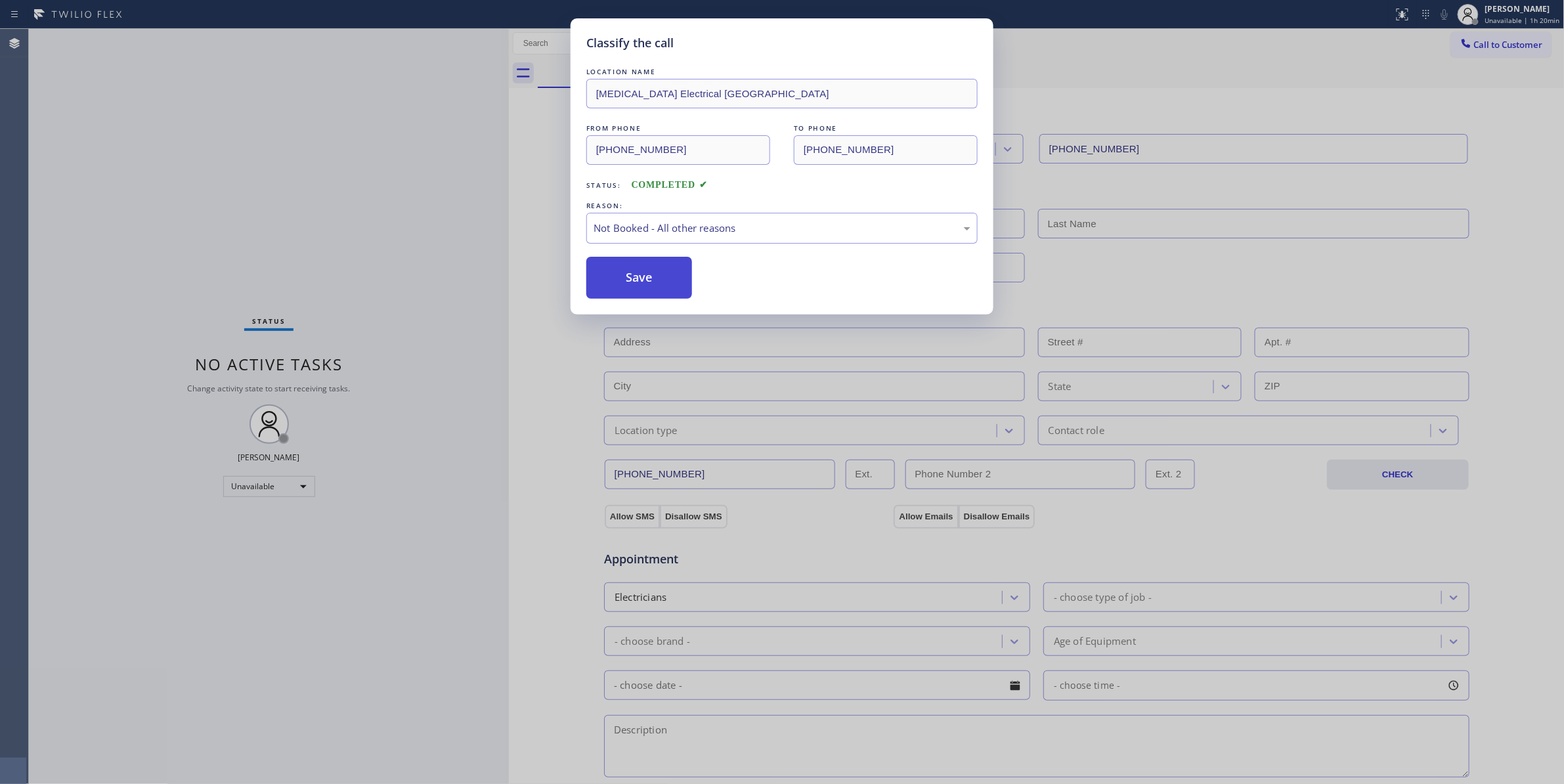
click at [656, 269] on button "Save" at bounding box center [639, 278] width 105 height 42
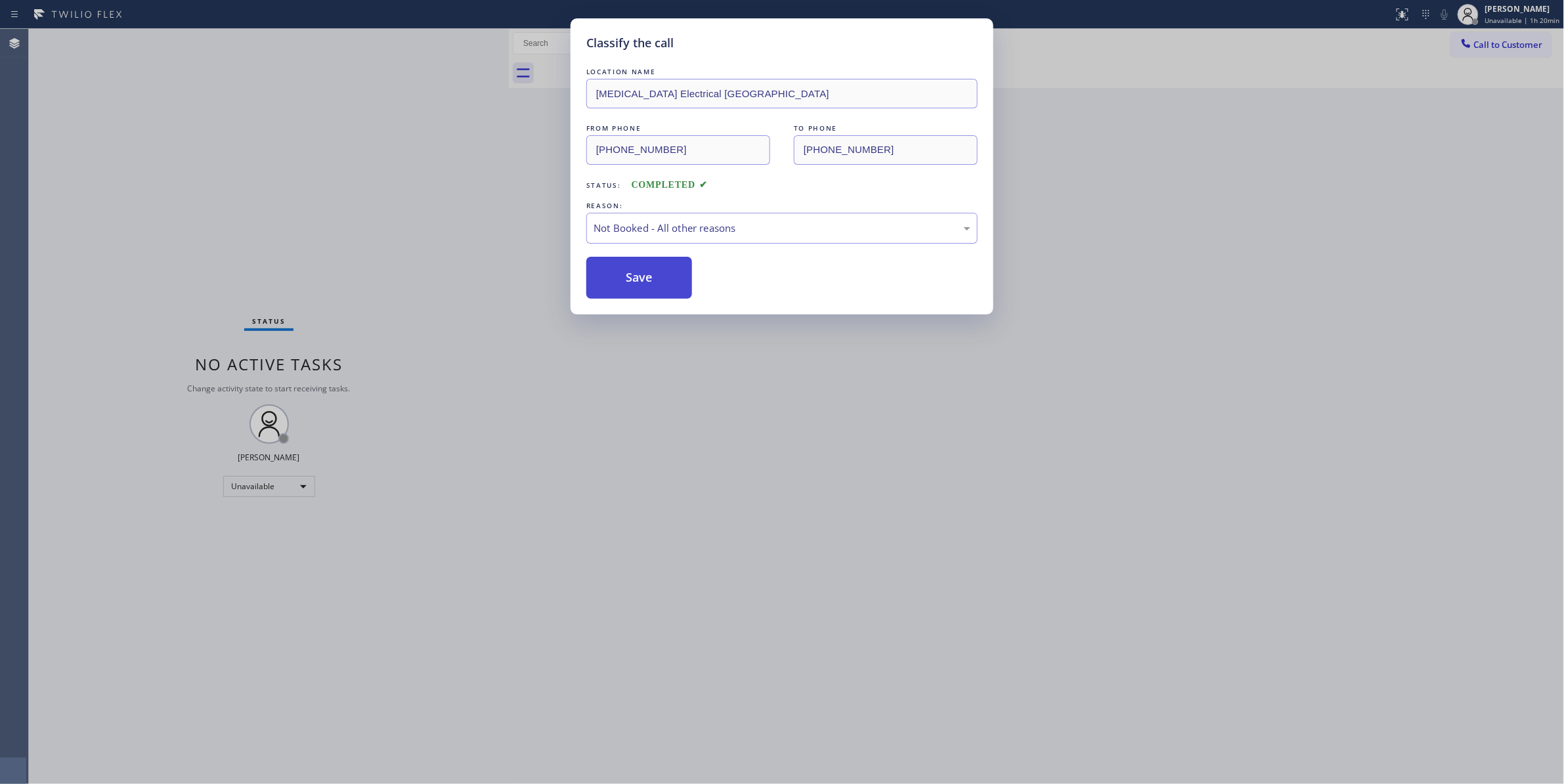
click at [656, 269] on button "Save" at bounding box center [639, 278] width 105 height 42
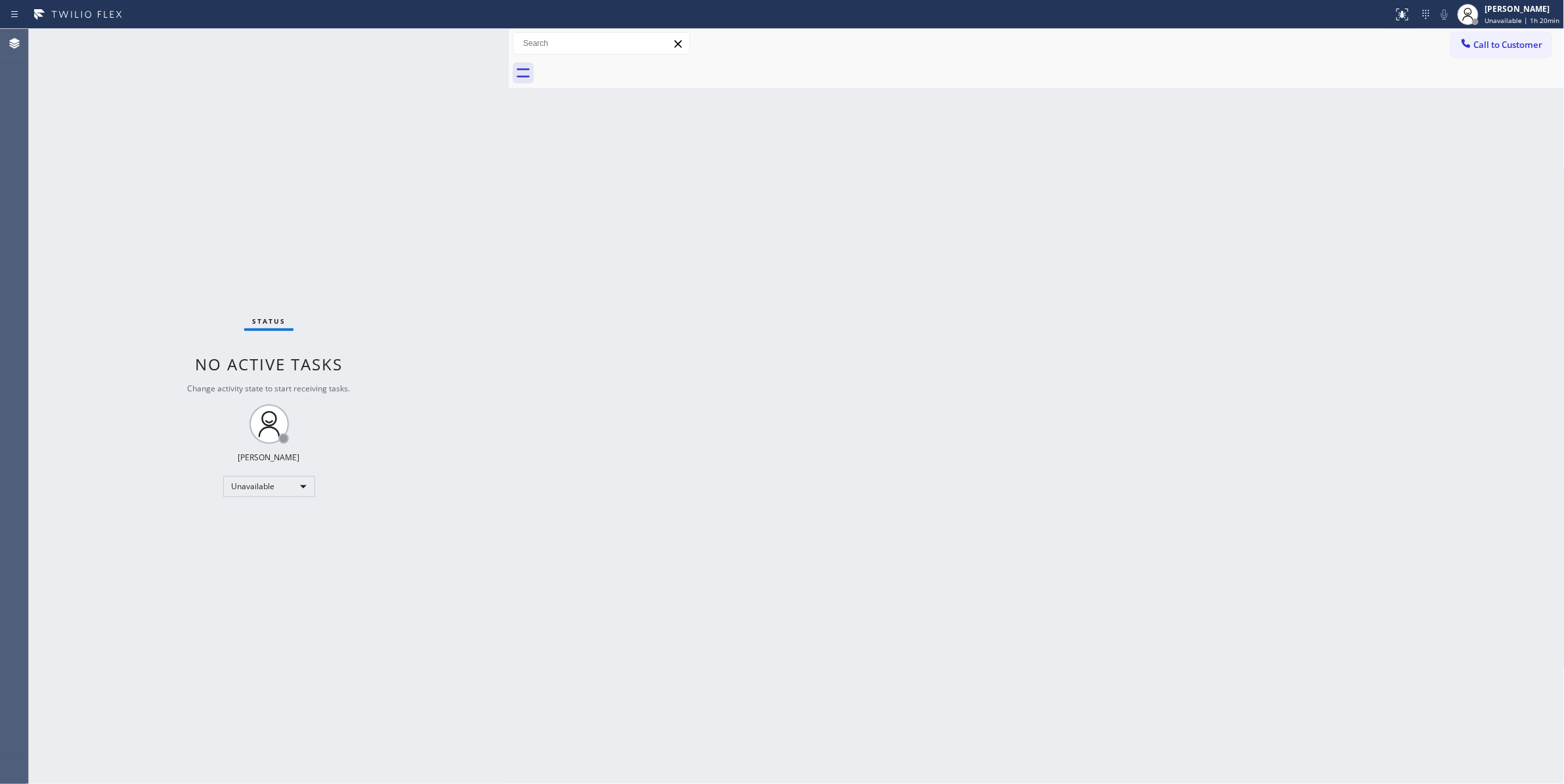
drag, startPoint x: 1500, startPoint y: 47, endPoint x: 1309, endPoint y: 85, distance: 194.7
click at [1497, 47] on span "Call to Customer" at bounding box center [1509, 44] width 69 height 12
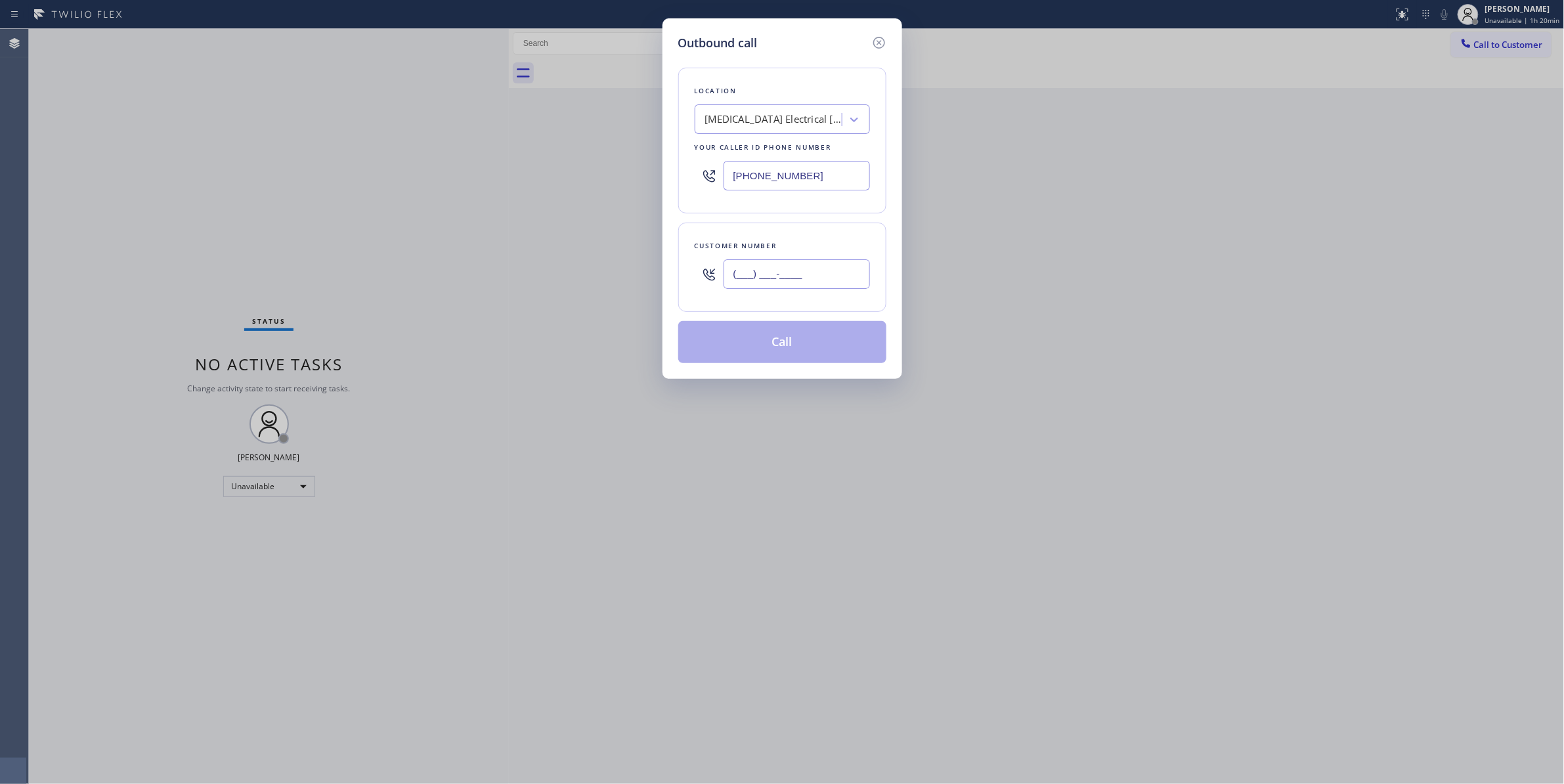
click at [757, 283] on input "(___) ___-____" at bounding box center [796, 274] width 147 height 30
paste input "442) 241-9300"
type input "(442) 241-9300"
click at [798, 348] on button "Call" at bounding box center [782, 342] width 208 height 42
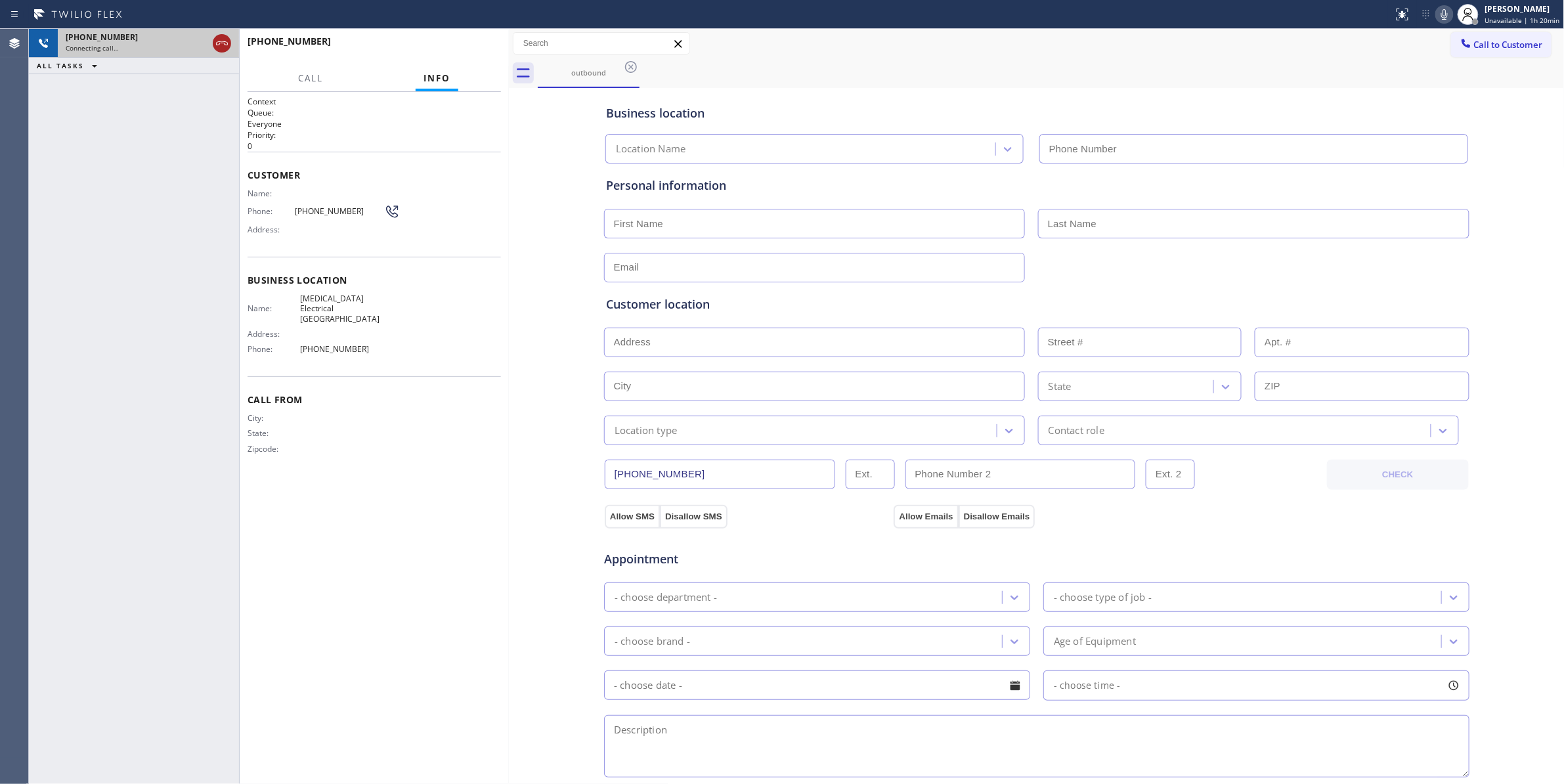
type input "(760) 388-9800"
click at [221, 44] on icon at bounding box center [222, 43] width 16 height 16
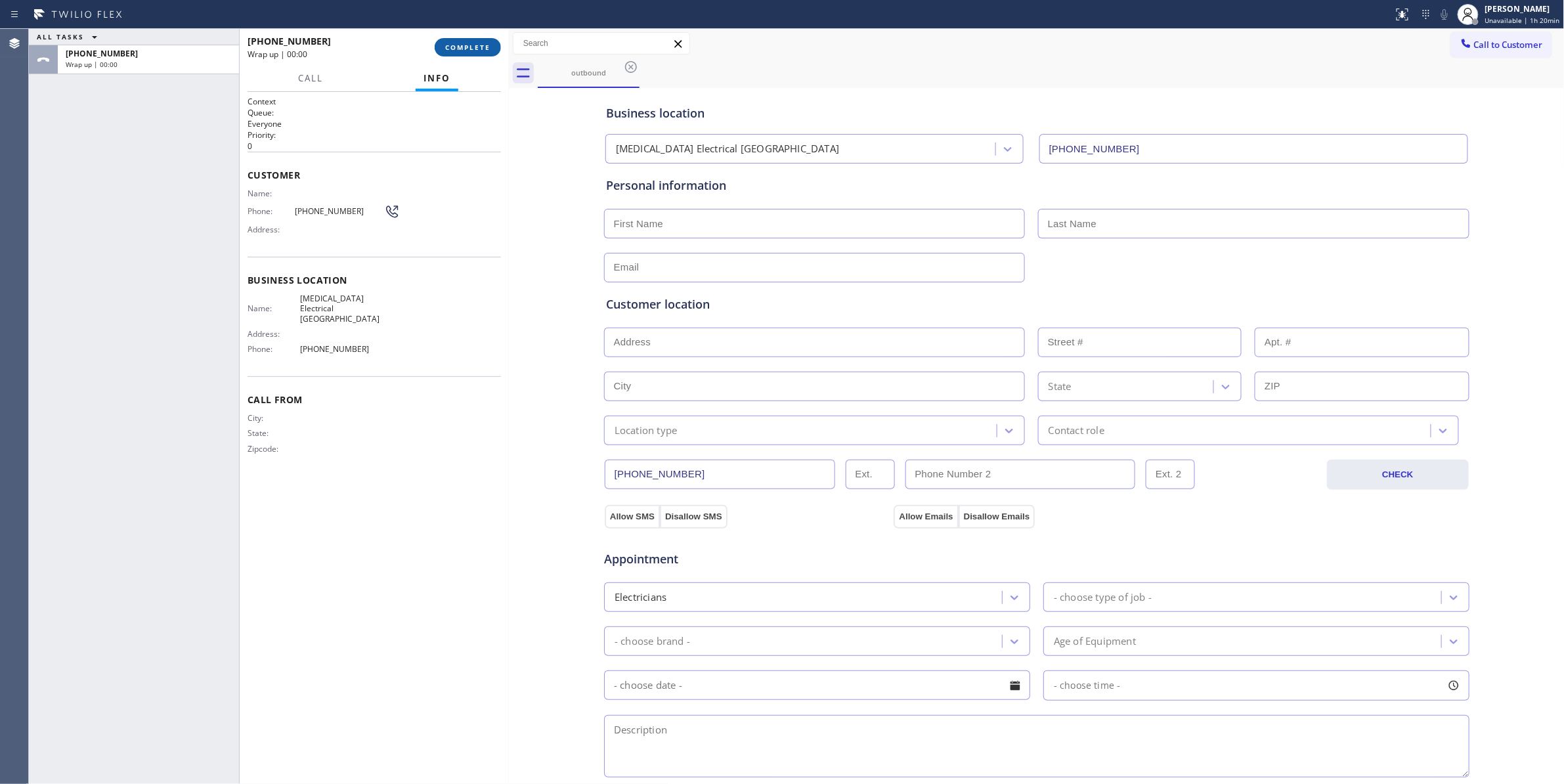
click at [481, 53] on button "COMPLETE" at bounding box center [468, 47] width 67 height 18
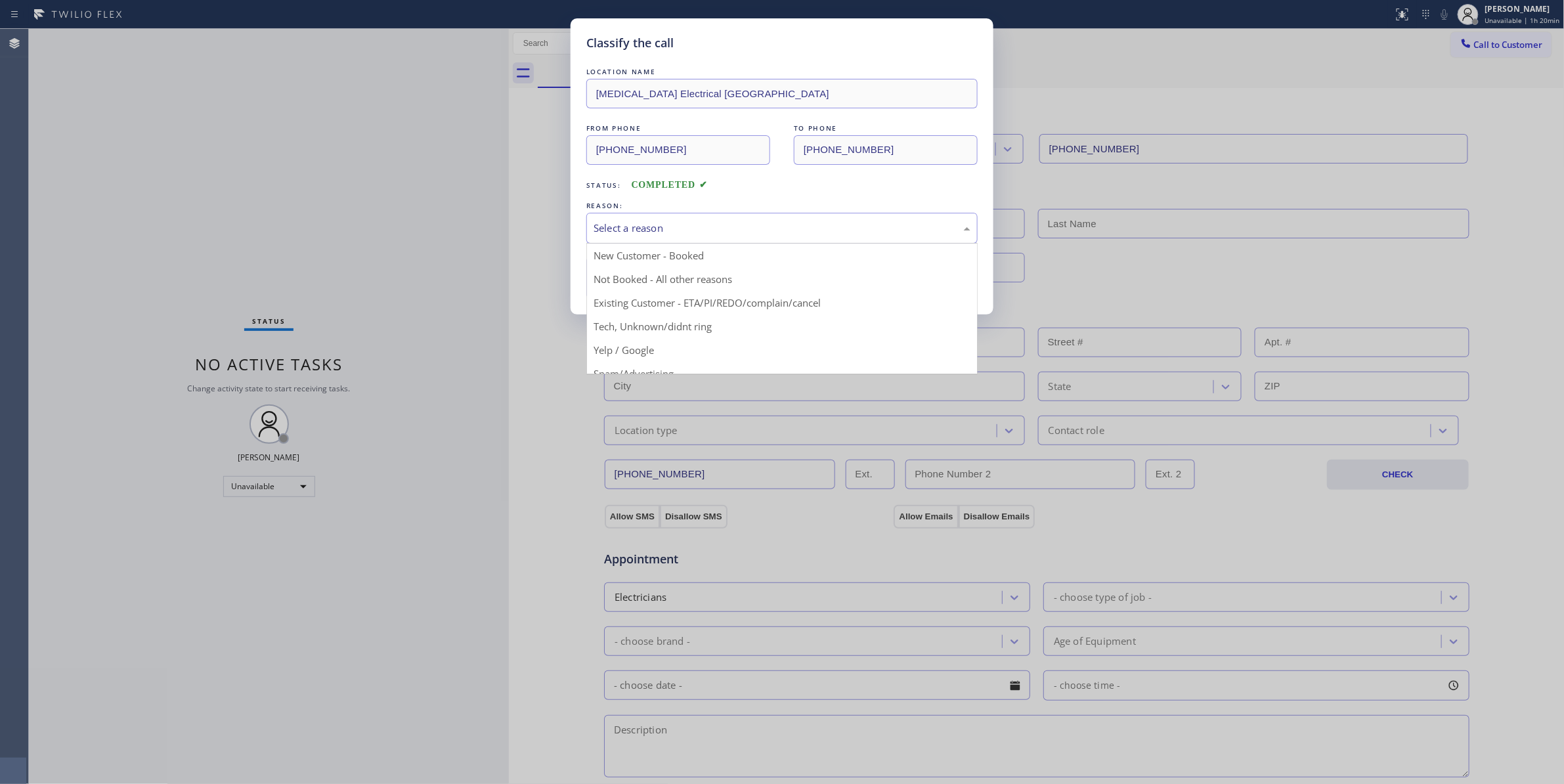
click at [632, 226] on div "Select a reason" at bounding box center [782, 228] width 377 height 15
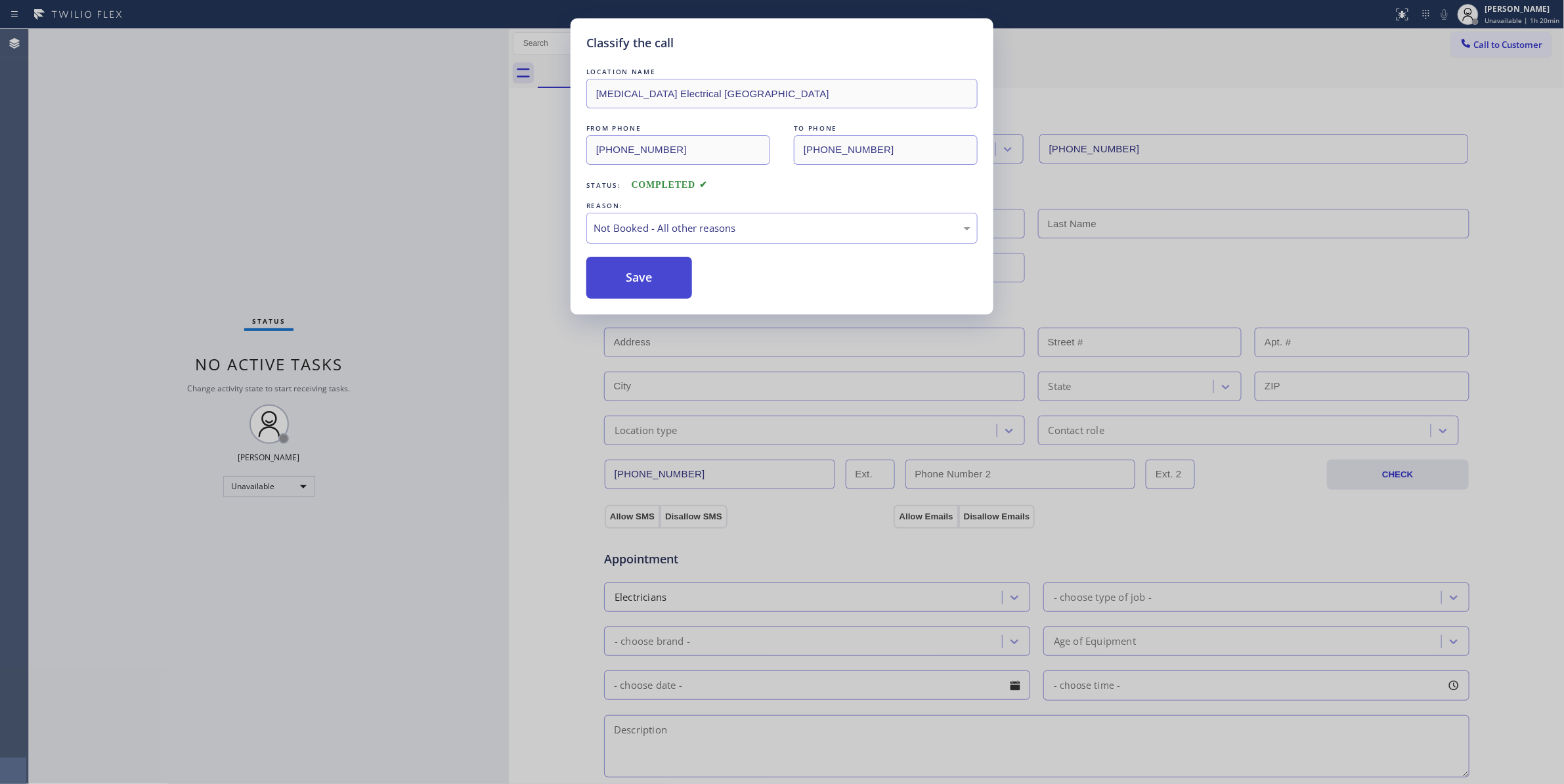
click at [639, 285] on button "Save" at bounding box center [639, 278] width 105 height 42
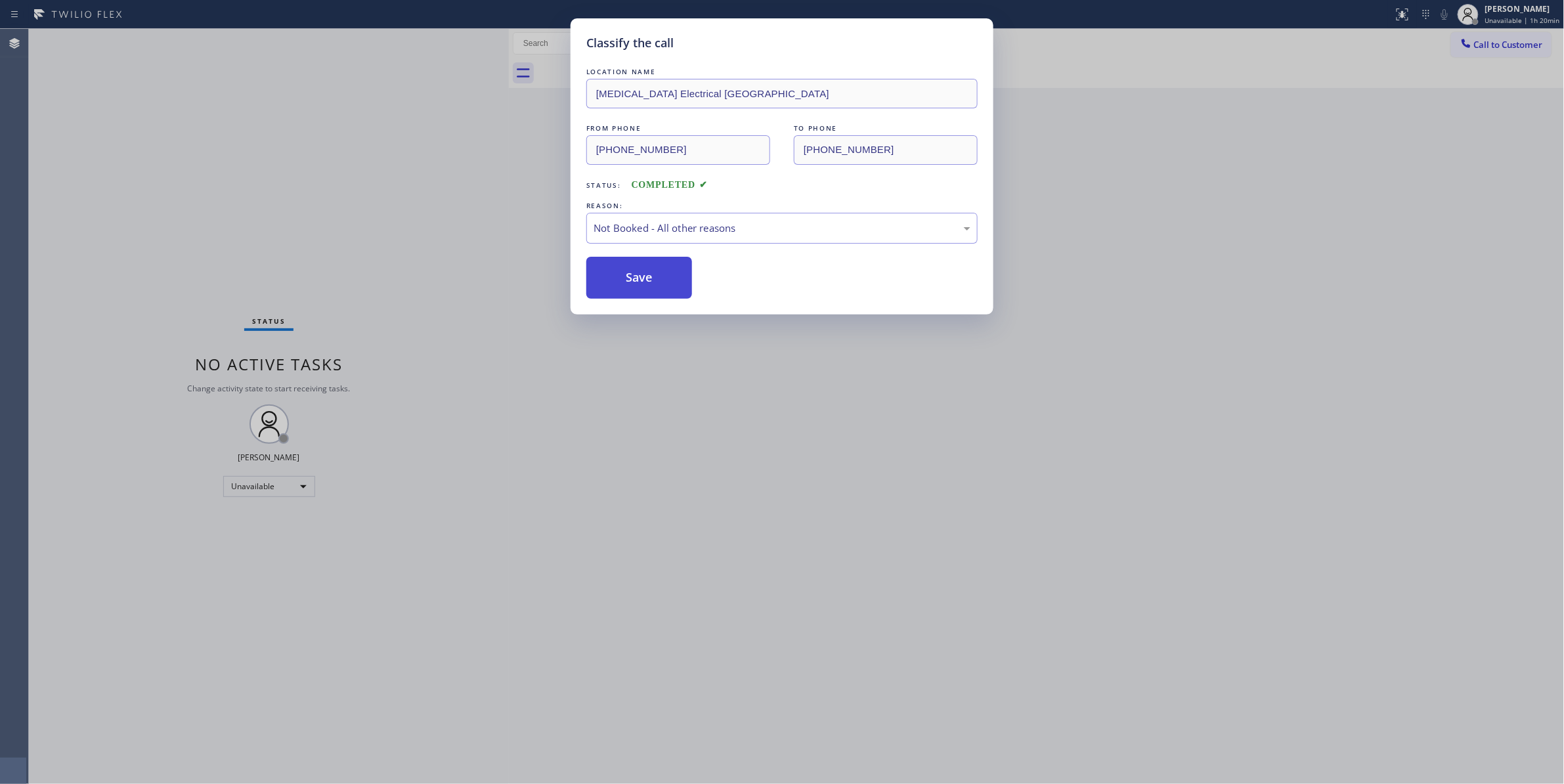
click at [639, 285] on button "Save" at bounding box center [639, 278] width 105 height 42
click at [649, 285] on button "Save" at bounding box center [639, 278] width 105 height 42
click at [660, 268] on button "Save" at bounding box center [639, 278] width 105 height 42
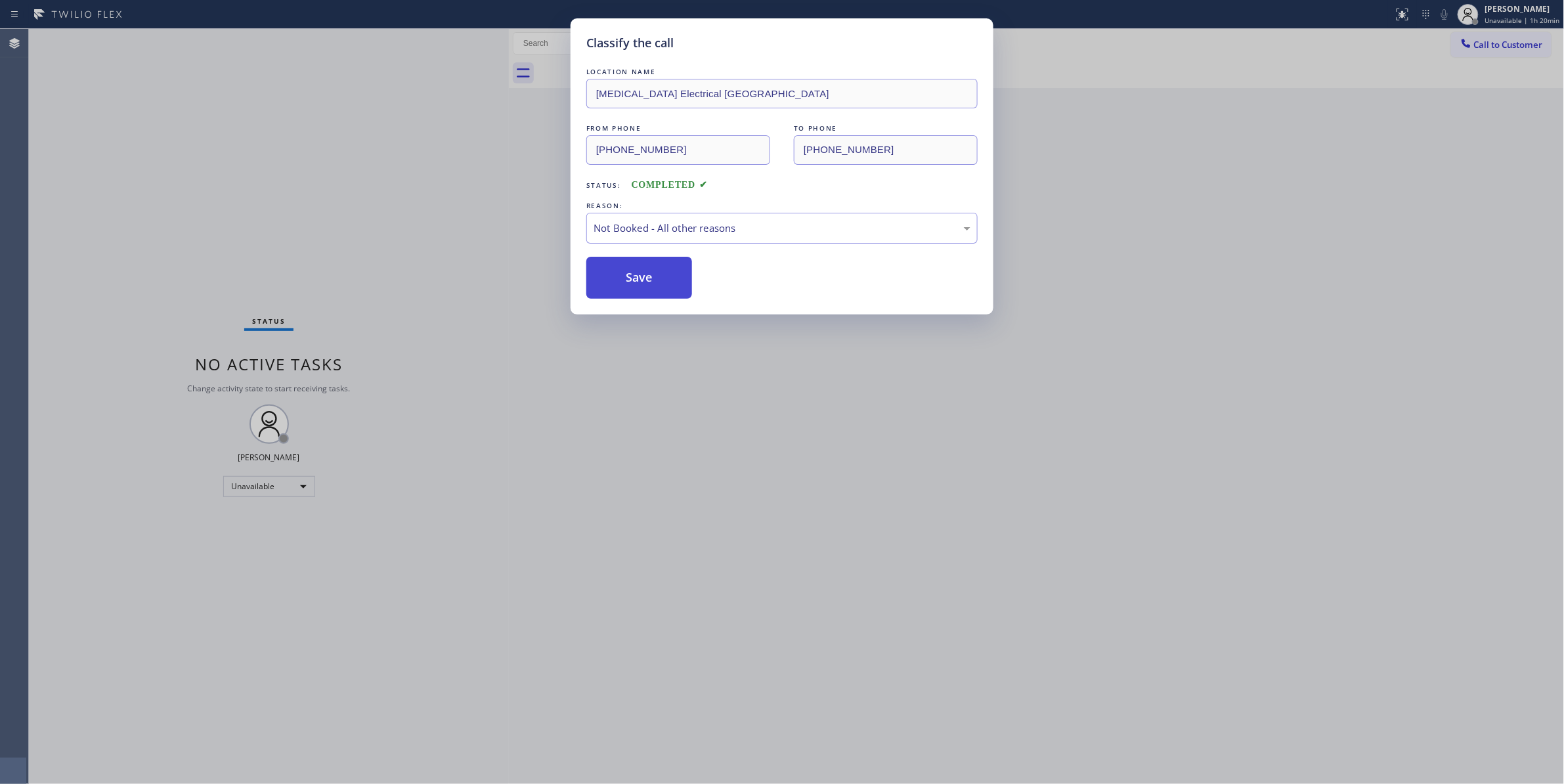
click at [660, 268] on button "Save" at bounding box center [639, 278] width 105 height 42
click at [636, 273] on button "Save" at bounding box center [639, 278] width 105 height 42
click at [632, 276] on button "Save" at bounding box center [639, 278] width 105 height 42
click at [675, 274] on button "Save" at bounding box center [639, 278] width 105 height 42
click at [665, 284] on button "Save" at bounding box center [639, 278] width 105 height 42
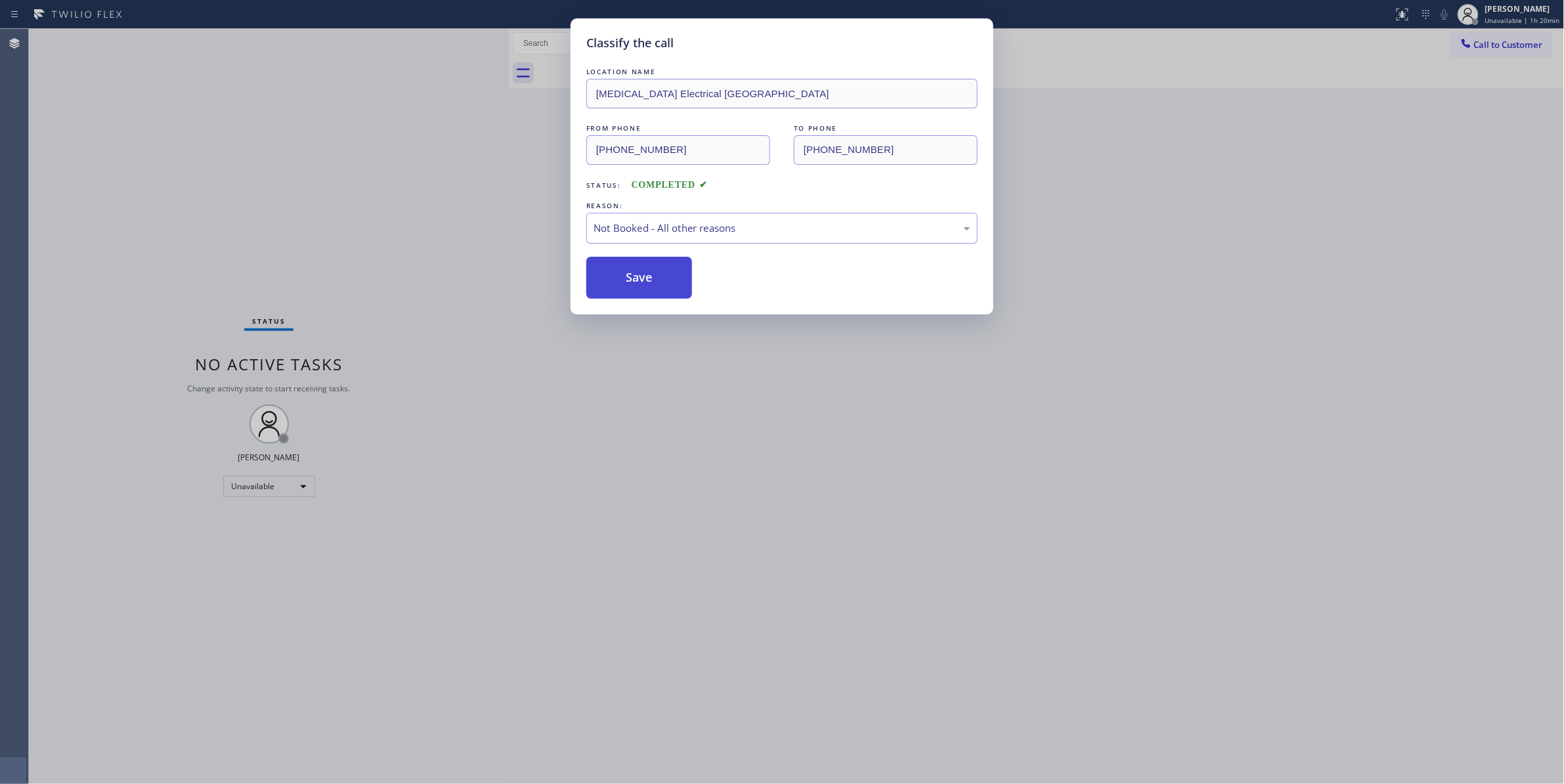
click at [665, 284] on button "Save" at bounding box center [639, 278] width 105 height 42
click at [665, 279] on button "Save" at bounding box center [639, 278] width 105 height 42
click at [663, 278] on button "Save" at bounding box center [639, 278] width 105 height 42
click at [662, 278] on button "Save" at bounding box center [639, 278] width 105 height 42
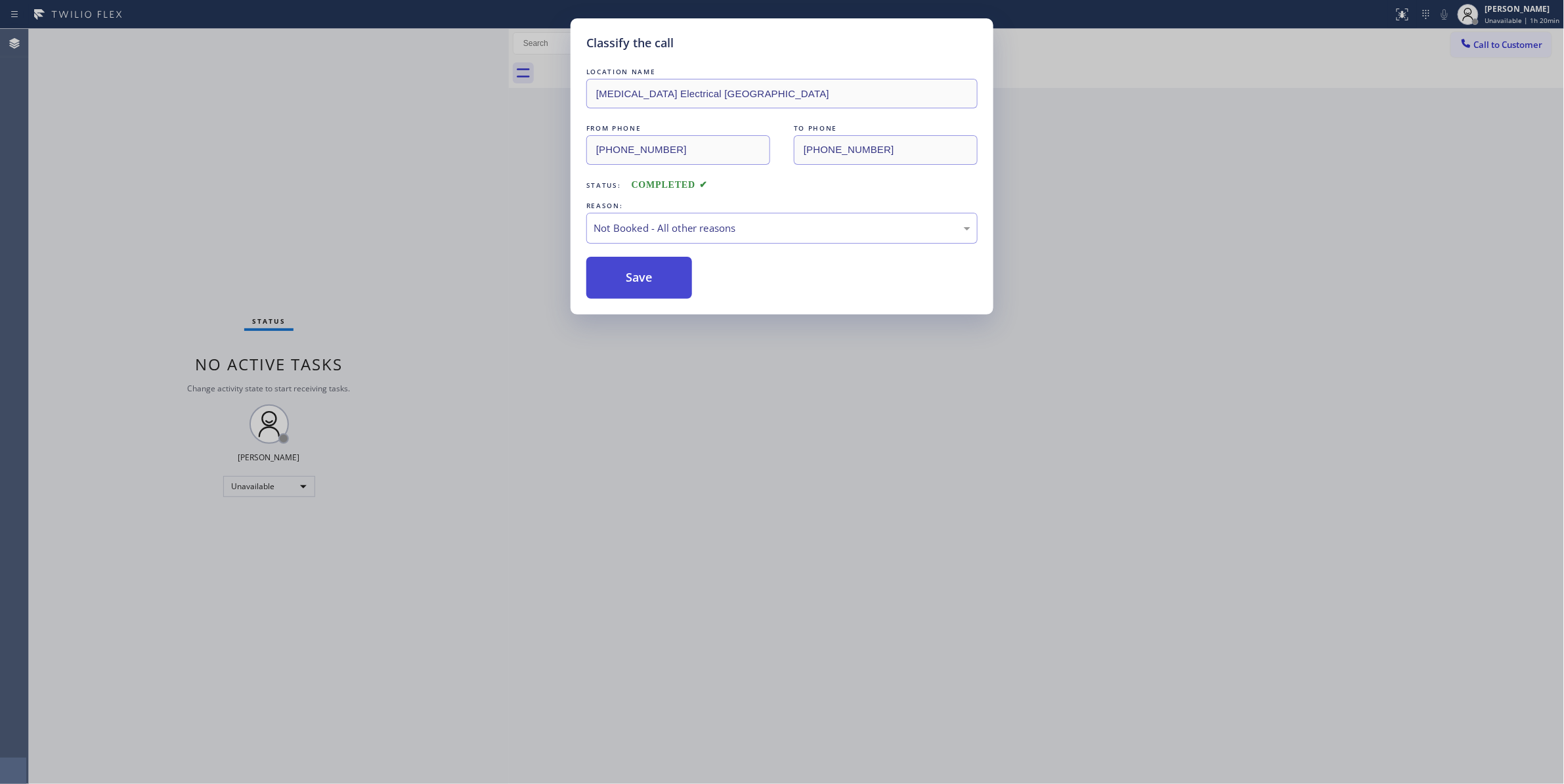
click at [662, 278] on button "Save" at bounding box center [639, 278] width 105 height 42
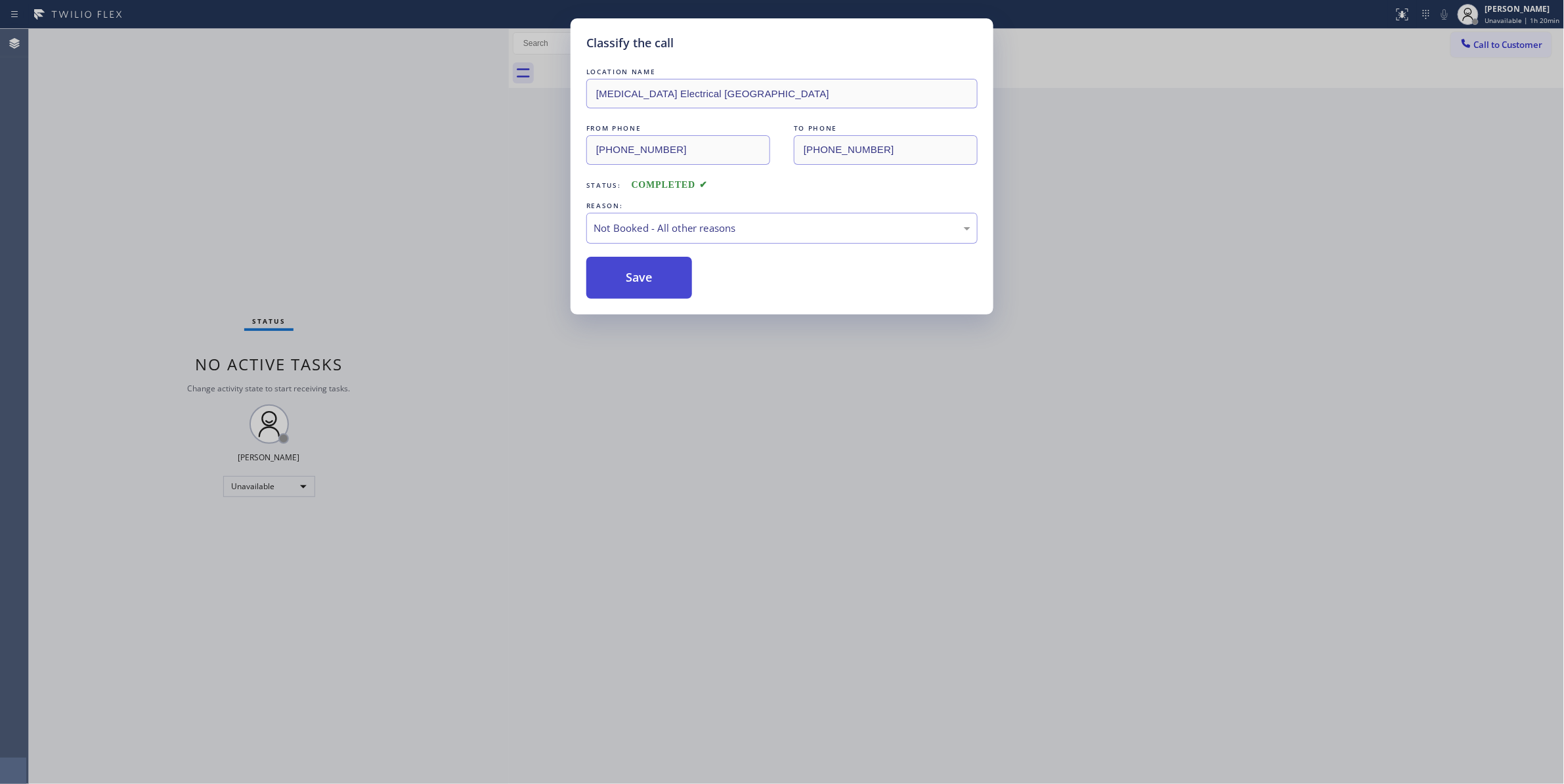
click at [662, 278] on button "Save" at bounding box center [639, 278] width 105 height 42
drag, startPoint x: 717, startPoint y: 465, endPoint x: 712, endPoint y: 299, distance: 166.1
click at [720, 450] on div "Classify the call LOCATION NAME High Voltage Electrical Palm Springs FROM PHONE…" at bounding box center [782, 392] width 1564 height 784
click at [673, 276] on button "Save" at bounding box center [639, 278] width 105 height 42
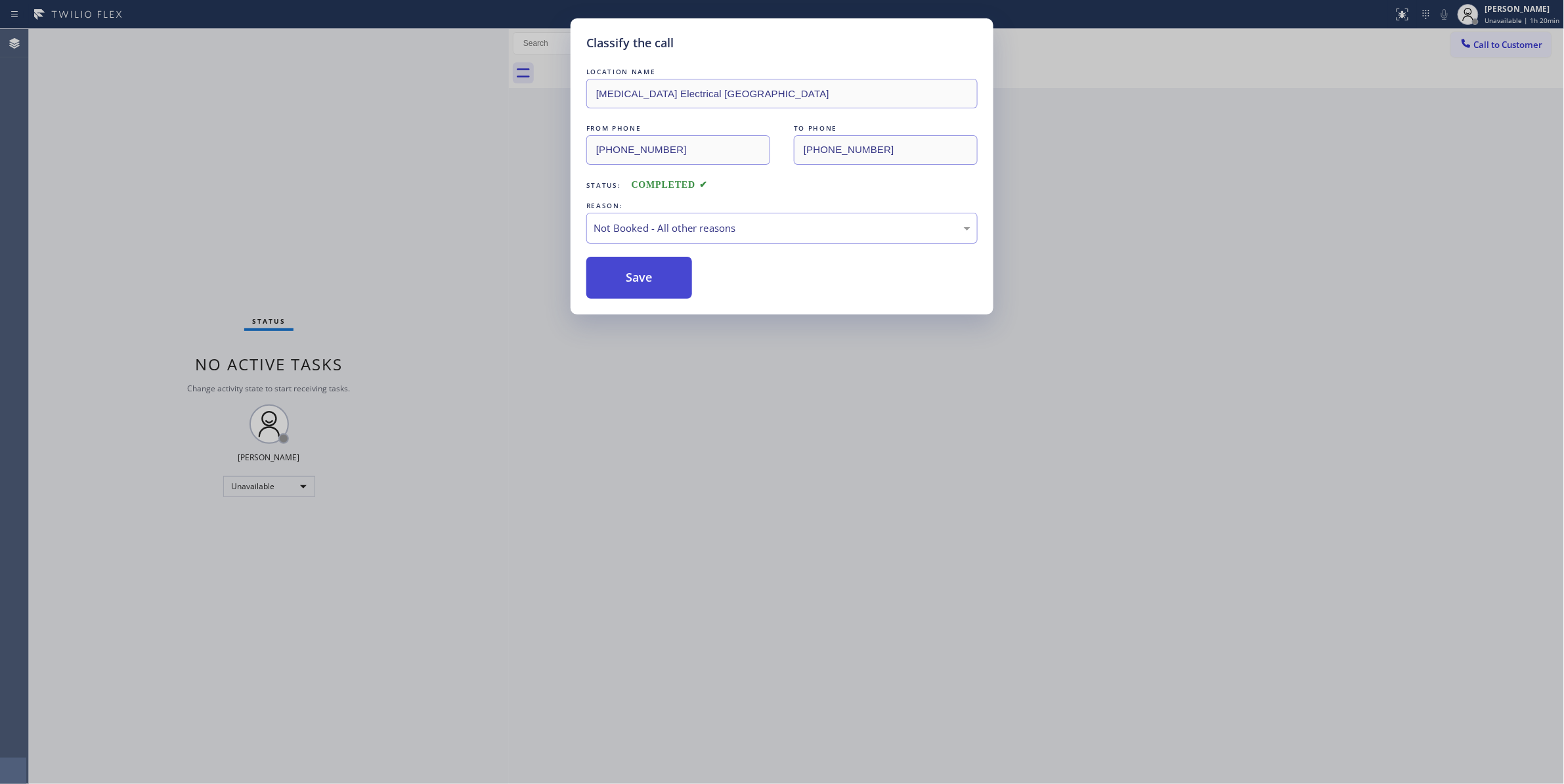
click at [673, 276] on button "Save" at bounding box center [639, 278] width 105 height 42
click at [674, 277] on button "Save" at bounding box center [639, 278] width 105 height 42
click at [675, 277] on button "Save" at bounding box center [639, 278] width 105 height 42
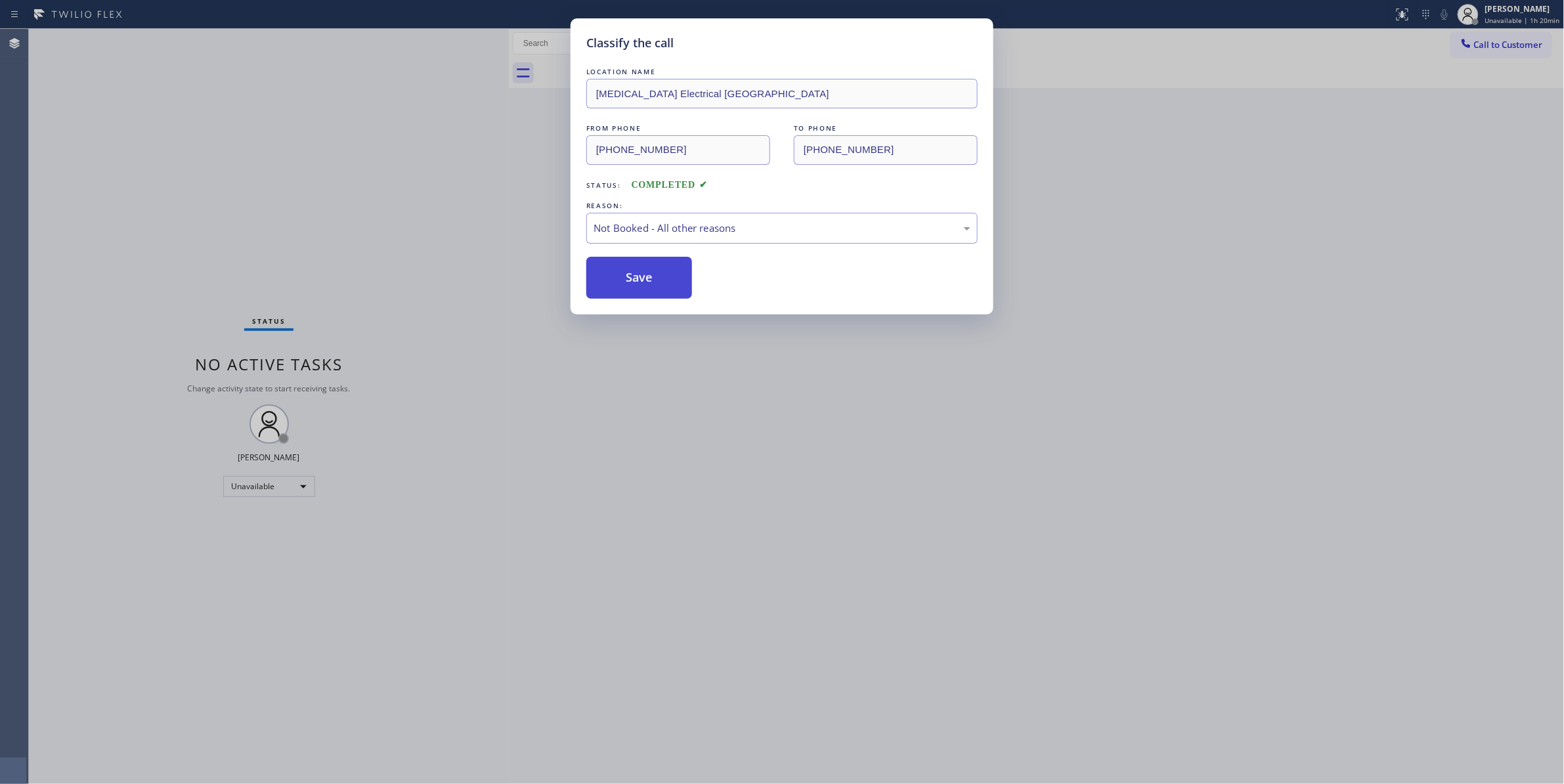
click at [675, 277] on button "Save" at bounding box center [639, 278] width 105 height 42
drag, startPoint x: 675, startPoint y: 277, endPoint x: 689, endPoint y: 387, distance: 110.9
click at [675, 277] on button "Save" at bounding box center [639, 278] width 105 height 42
drag, startPoint x: 714, startPoint y: 523, endPoint x: 630, endPoint y: 324, distance: 216.0
click at [712, 497] on div "Classify the call LOCATION NAME High Voltage Electrical Palm Springs FROM PHONE…" at bounding box center [782, 392] width 1564 height 784
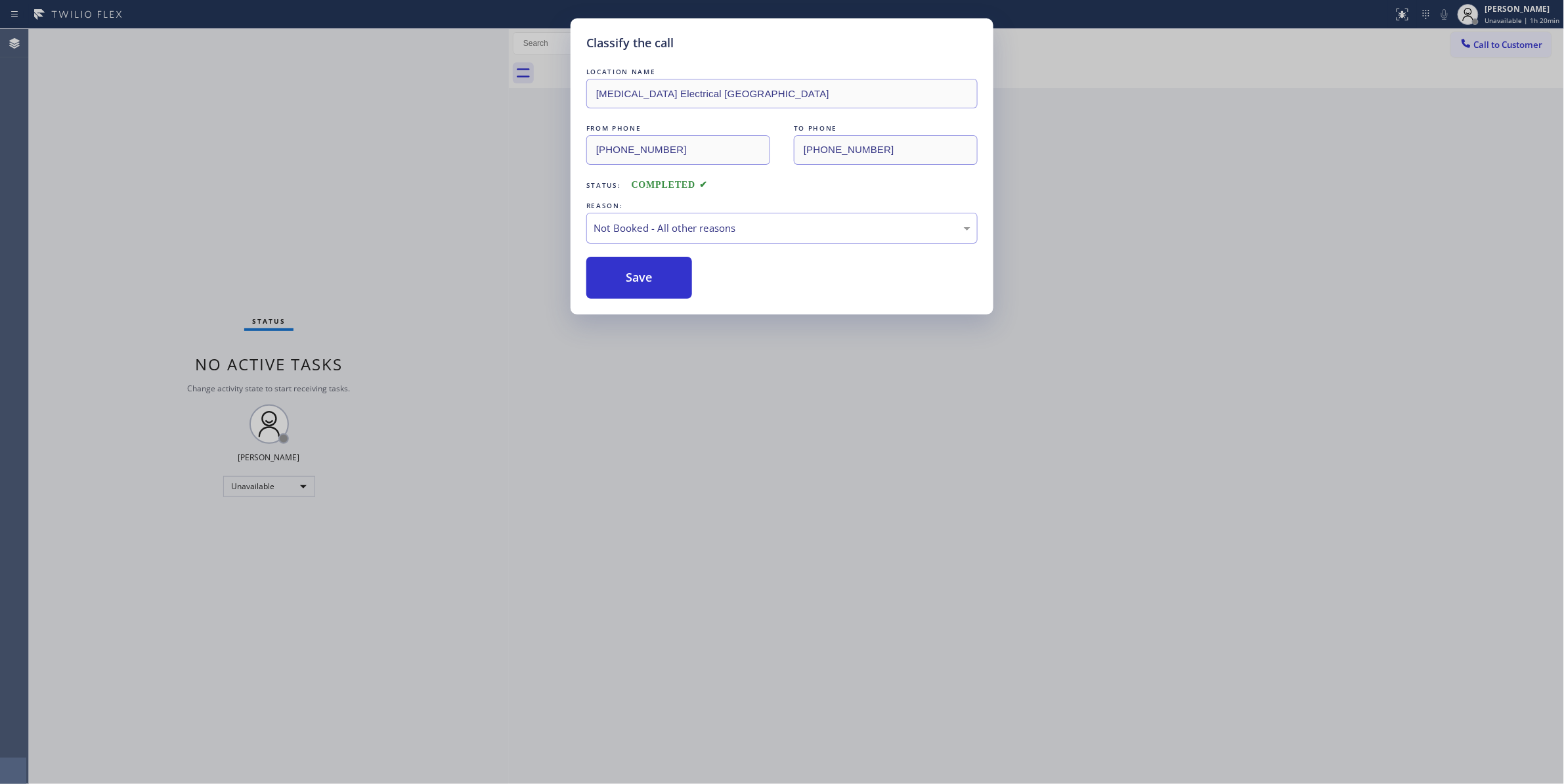
click at [602, 254] on div "LOCATION NAME High Voltage Electrical Palm Springs FROM PHONE (760) 388-9800 TO…" at bounding box center [782, 182] width 391 height 234
click at [605, 264] on button "Save" at bounding box center [639, 278] width 105 height 42
click at [605, 264] on button "Save" at bounding box center [639, 278] width 105 height 42
click at [608, 265] on button "Save" at bounding box center [639, 278] width 105 height 42
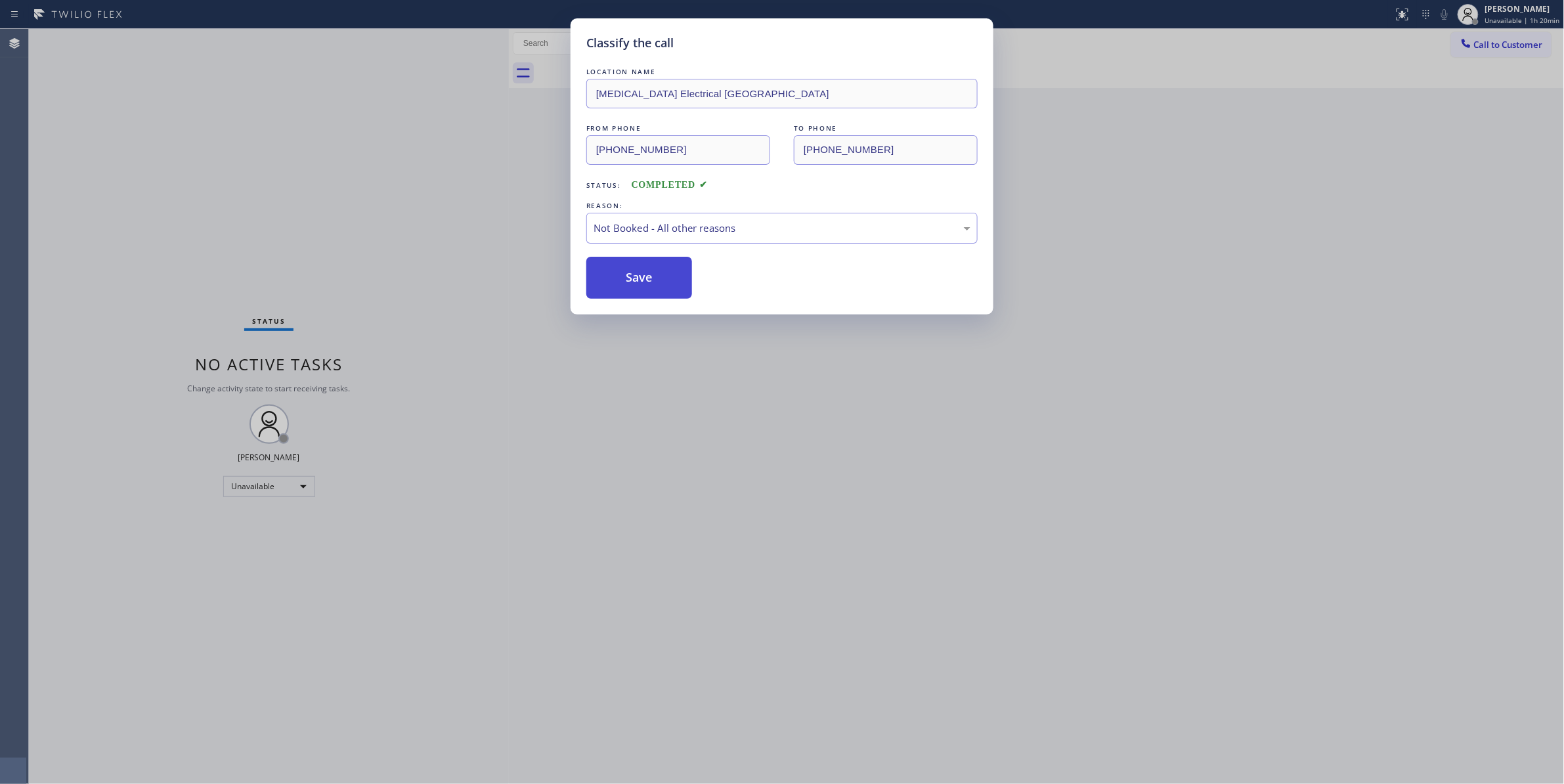
click at [608, 265] on button "Save" at bounding box center [639, 278] width 105 height 42
drag, startPoint x: 786, startPoint y: 506, endPoint x: 688, endPoint y: 313, distance: 216.5
click at [785, 503] on div "Classify the call LOCATION NAME High Voltage Electrical Palm Springs FROM PHONE…" at bounding box center [782, 392] width 1564 height 784
drag, startPoint x: 675, startPoint y: 297, endPoint x: 636, endPoint y: 273, distance: 45.8
click at [673, 294] on button "Save" at bounding box center [639, 278] width 105 height 42
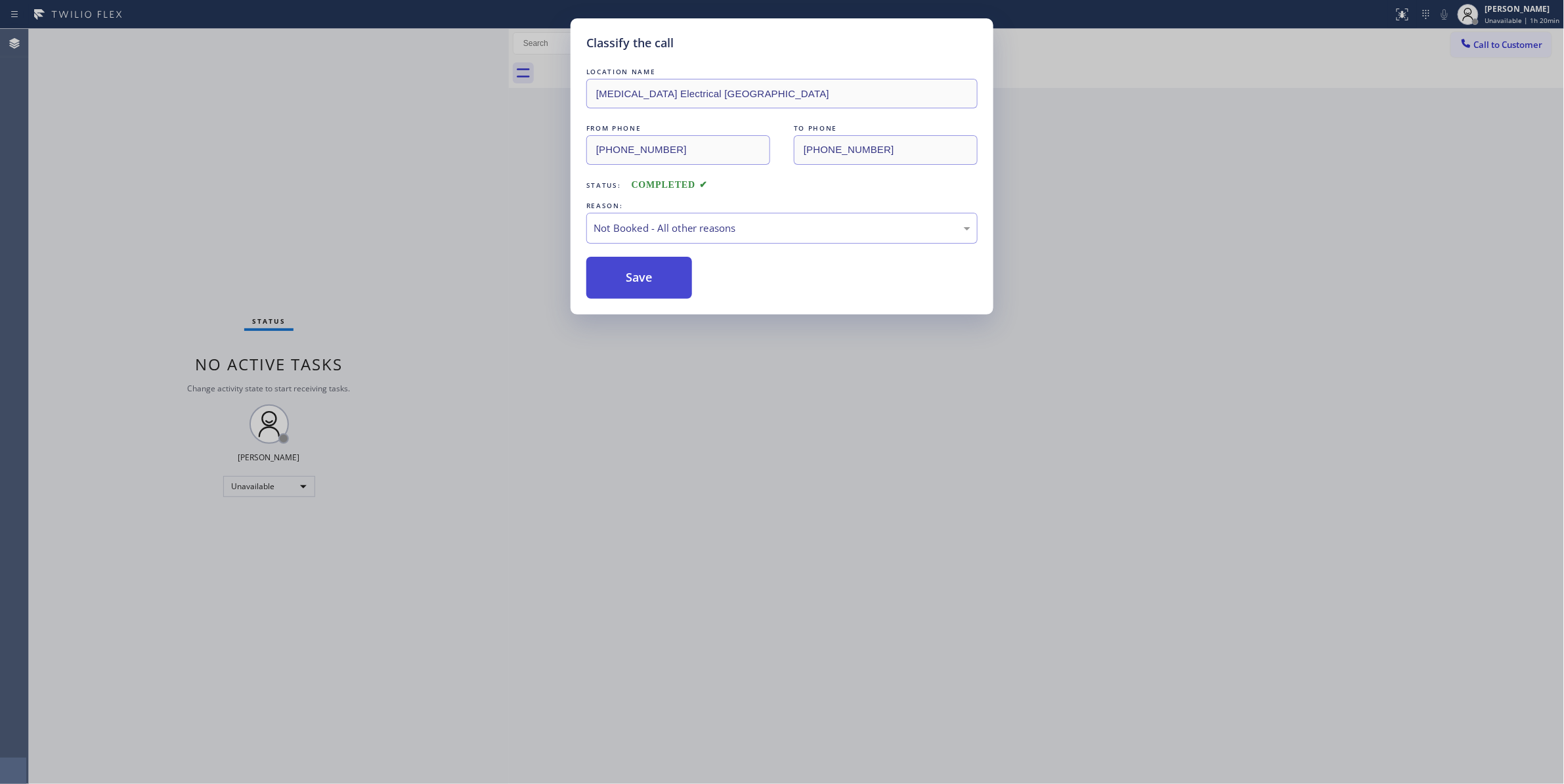
click at [636, 273] on button "Save" at bounding box center [639, 278] width 105 height 42
click at [636, 272] on button "Save" at bounding box center [639, 278] width 105 height 42
click at [649, 225] on div "Not Booked - All other reasons" at bounding box center [782, 228] width 377 height 15
click at [644, 280] on button "Save" at bounding box center [639, 278] width 105 height 42
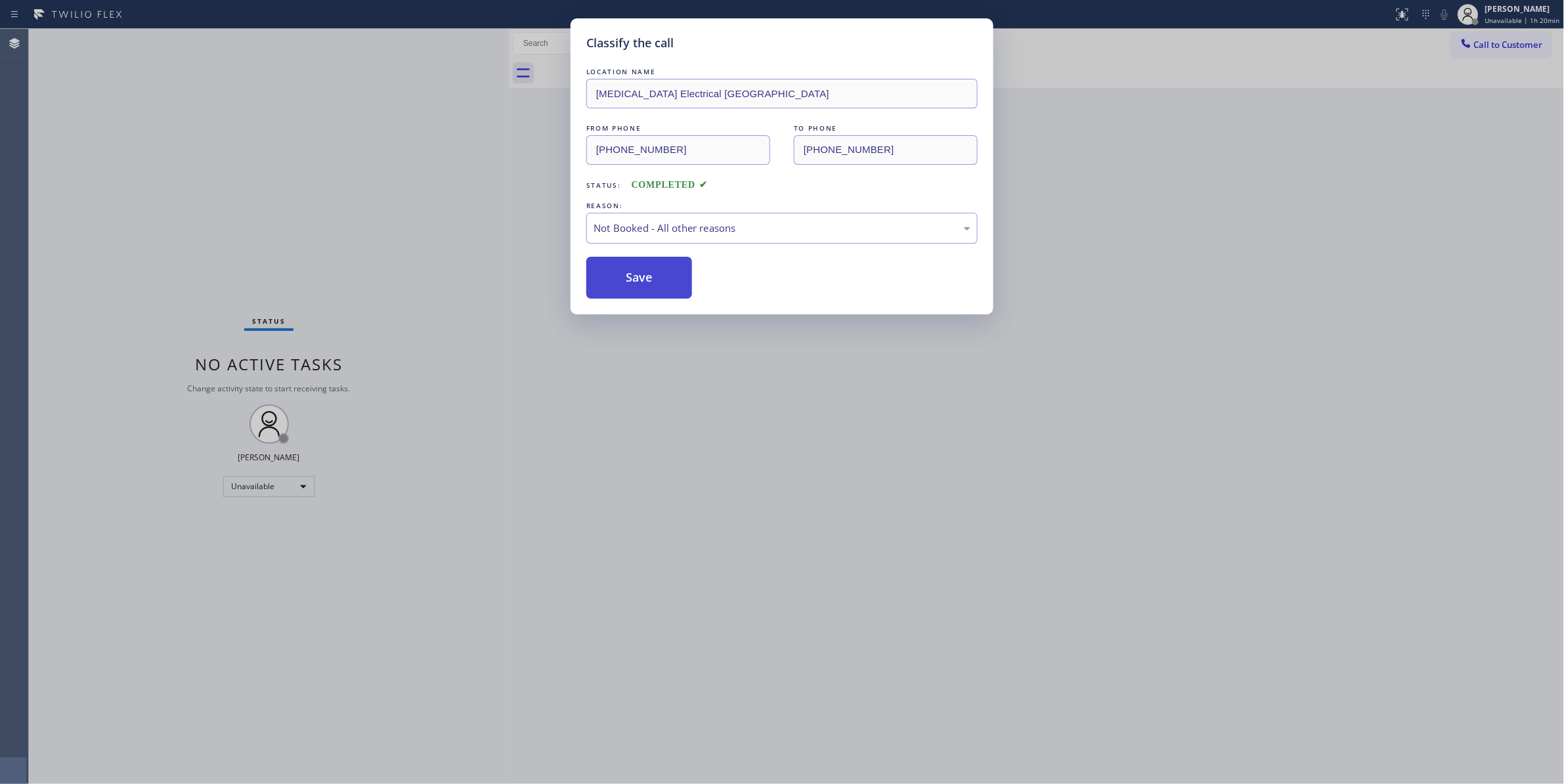
click at [644, 280] on button "Save" at bounding box center [639, 278] width 105 height 42
click at [647, 284] on button "Save" at bounding box center [639, 278] width 105 height 42
click at [647, 285] on button "Save" at bounding box center [639, 278] width 105 height 42
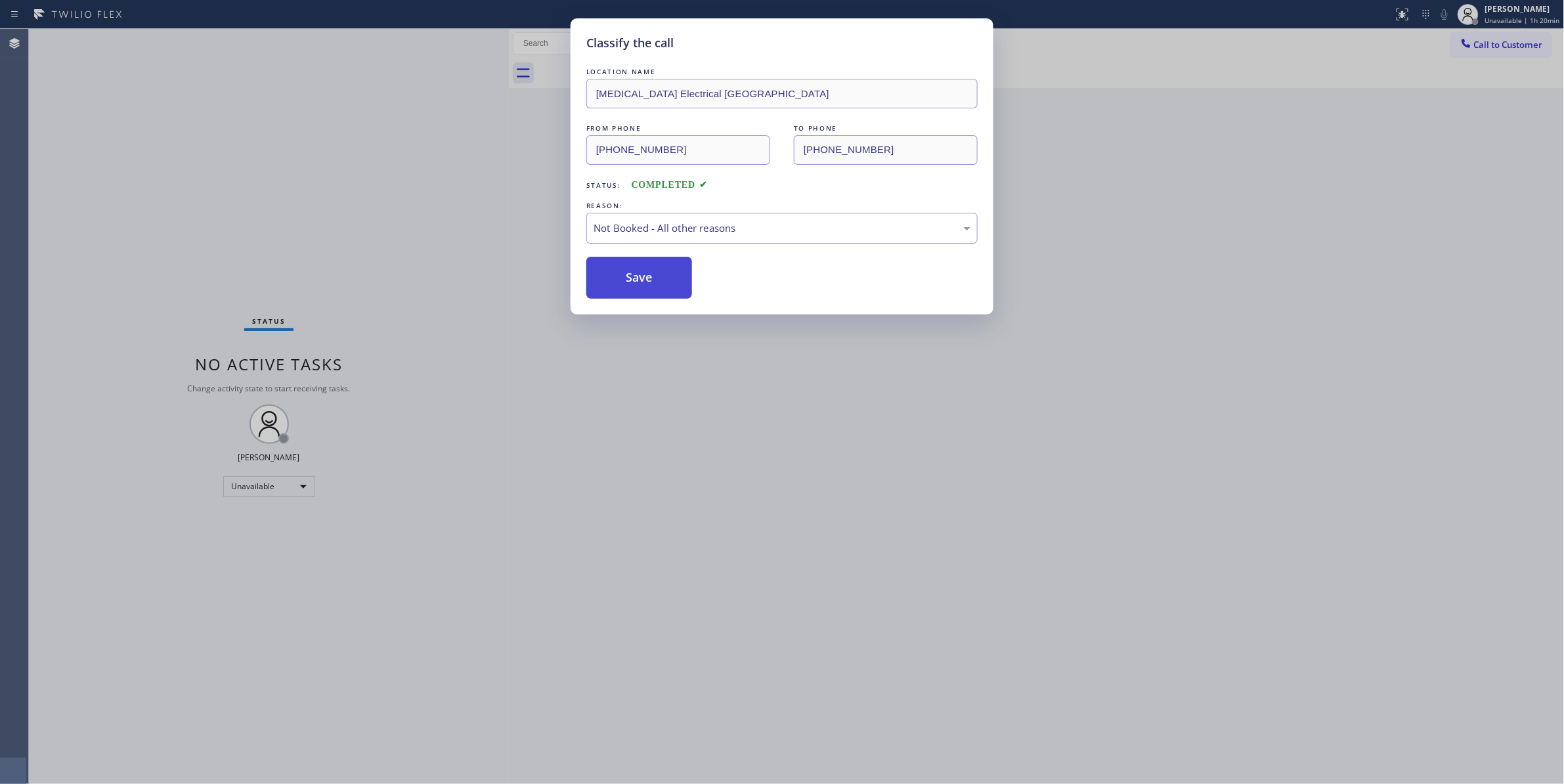
click at [650, 285] on button "Save" at bounding box center [639, 278] width 105 height 42
click at [727, 470] on div "Classify the call LOCATION NAME High Voltage Electrical Palm Springs FROM PHONE…" at bounding box center [782, 392] width 1564 height 784
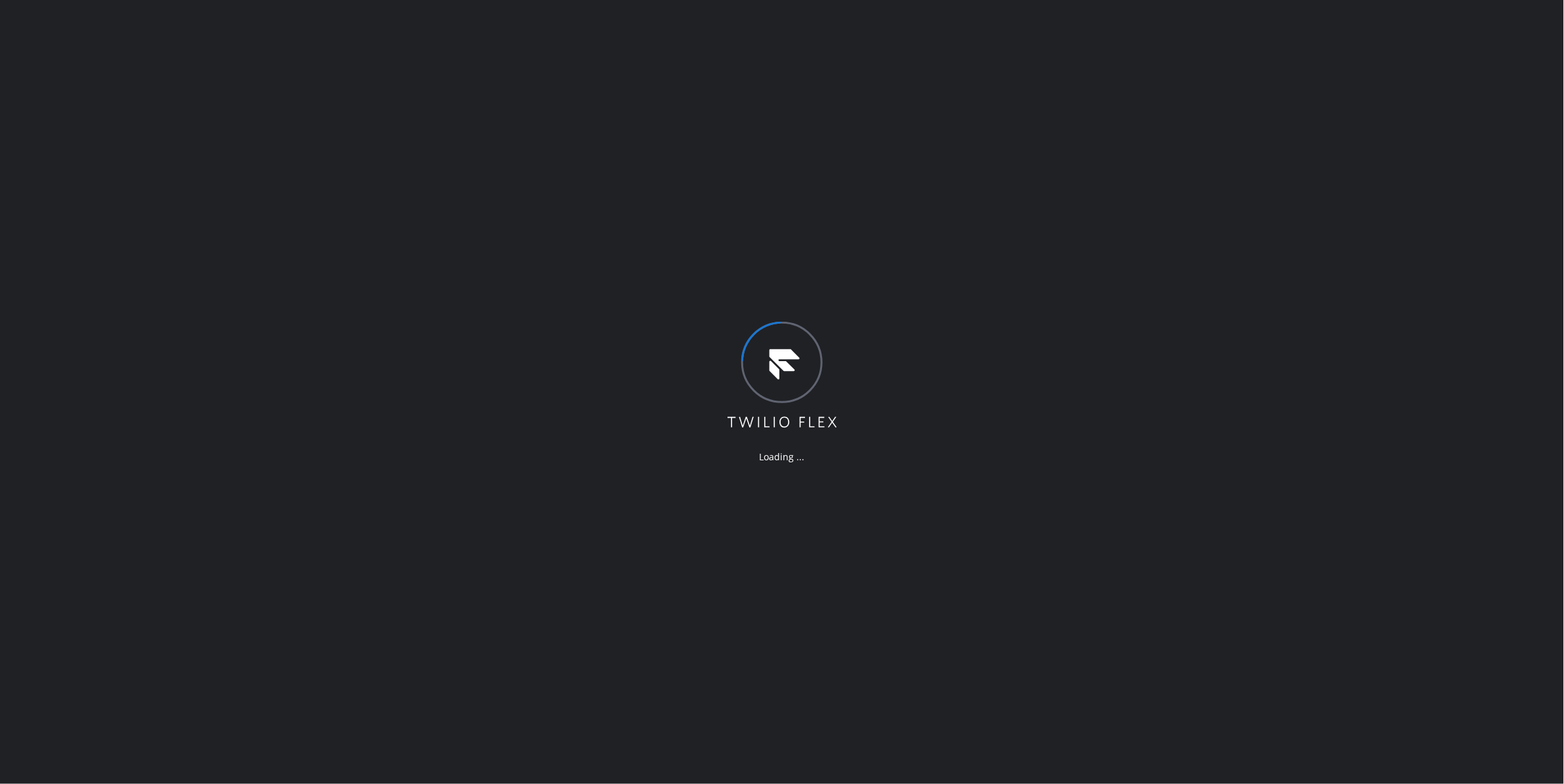
drag, startPoint x: 185, startPoint y: 243, endPoint x: 174, endPoint y: 161, distance: 82.7
click at [180, 195] on div "Loading ..." at bounding box center [782, 392] width 1564 height 784
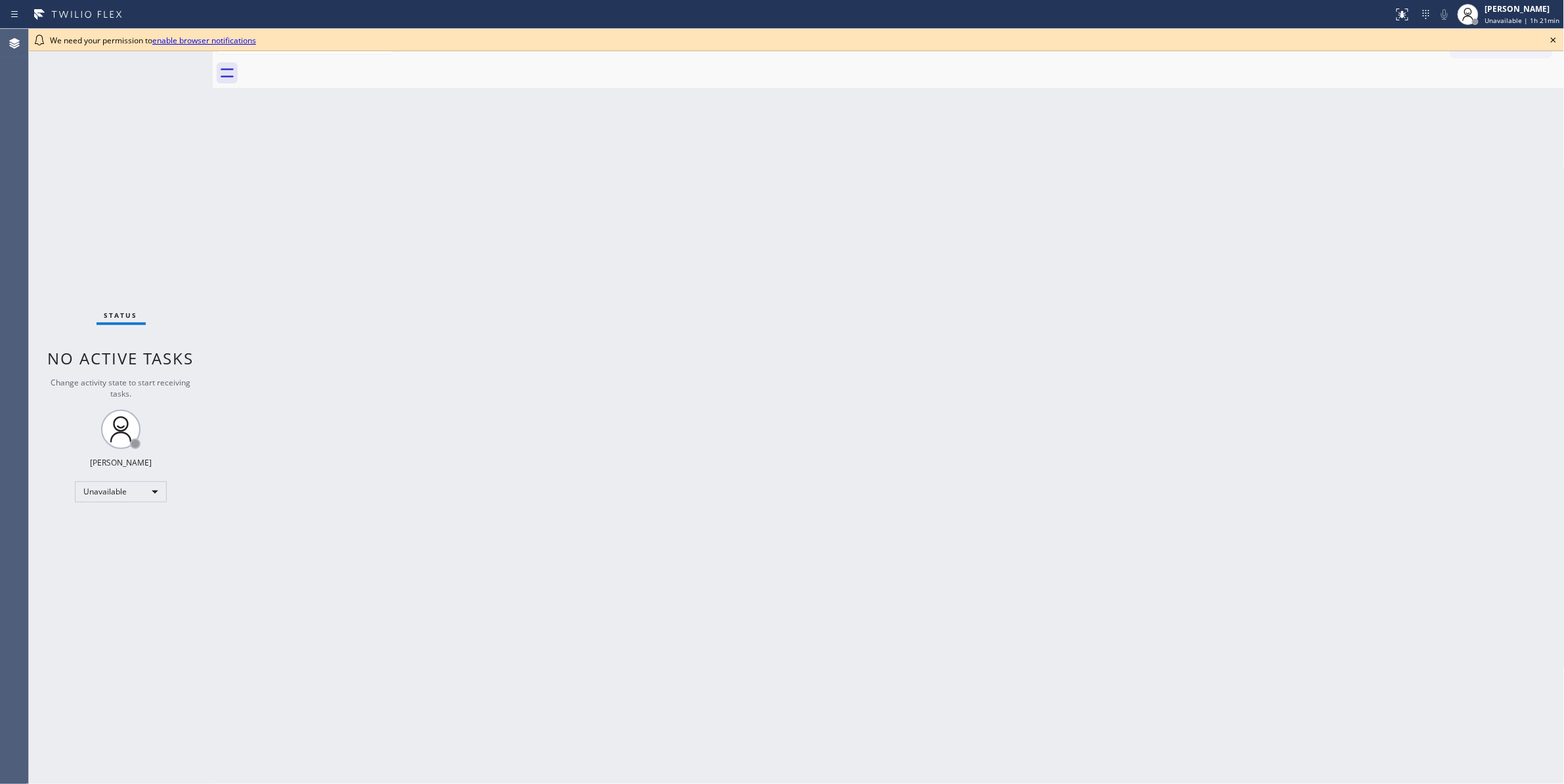
click at [101, 259] on div "Status No active tasks Change activity state to start receiving tasks. [PERSON_…" at bounding box center [120, 406] width 184 height 755
click at [1555, 40] on icon at bounding box center [1552, 40] width 16 height 16
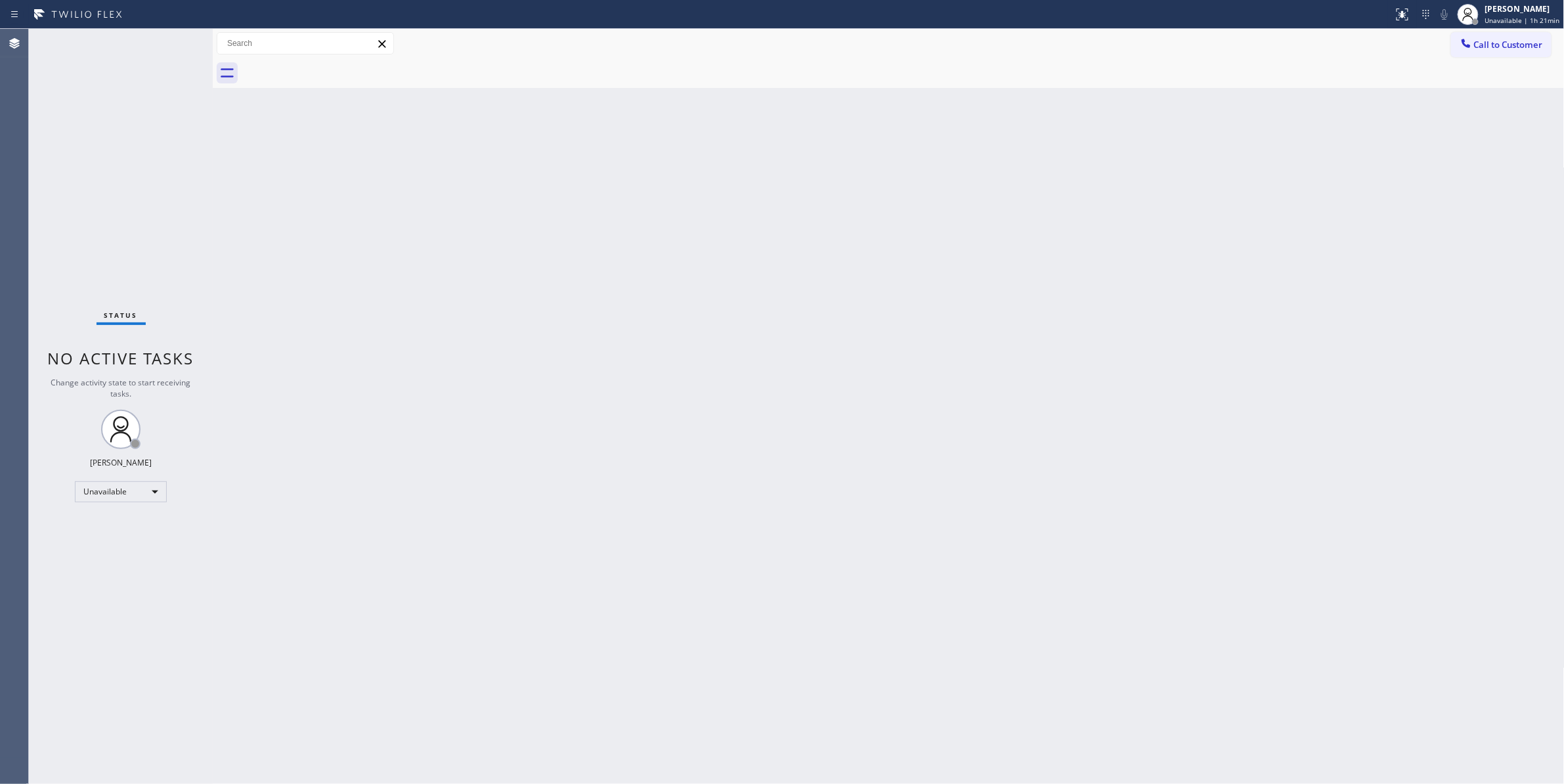
click at [182, 184] on div "Status No active tasks Change activity state to start receiving tasks. [PERSON_…" at bounding box center [120, 406] width 184 height 755
click at [1538, 40] on span "Call to Customer" at bounding box center [1509, 44] width 69 height 12
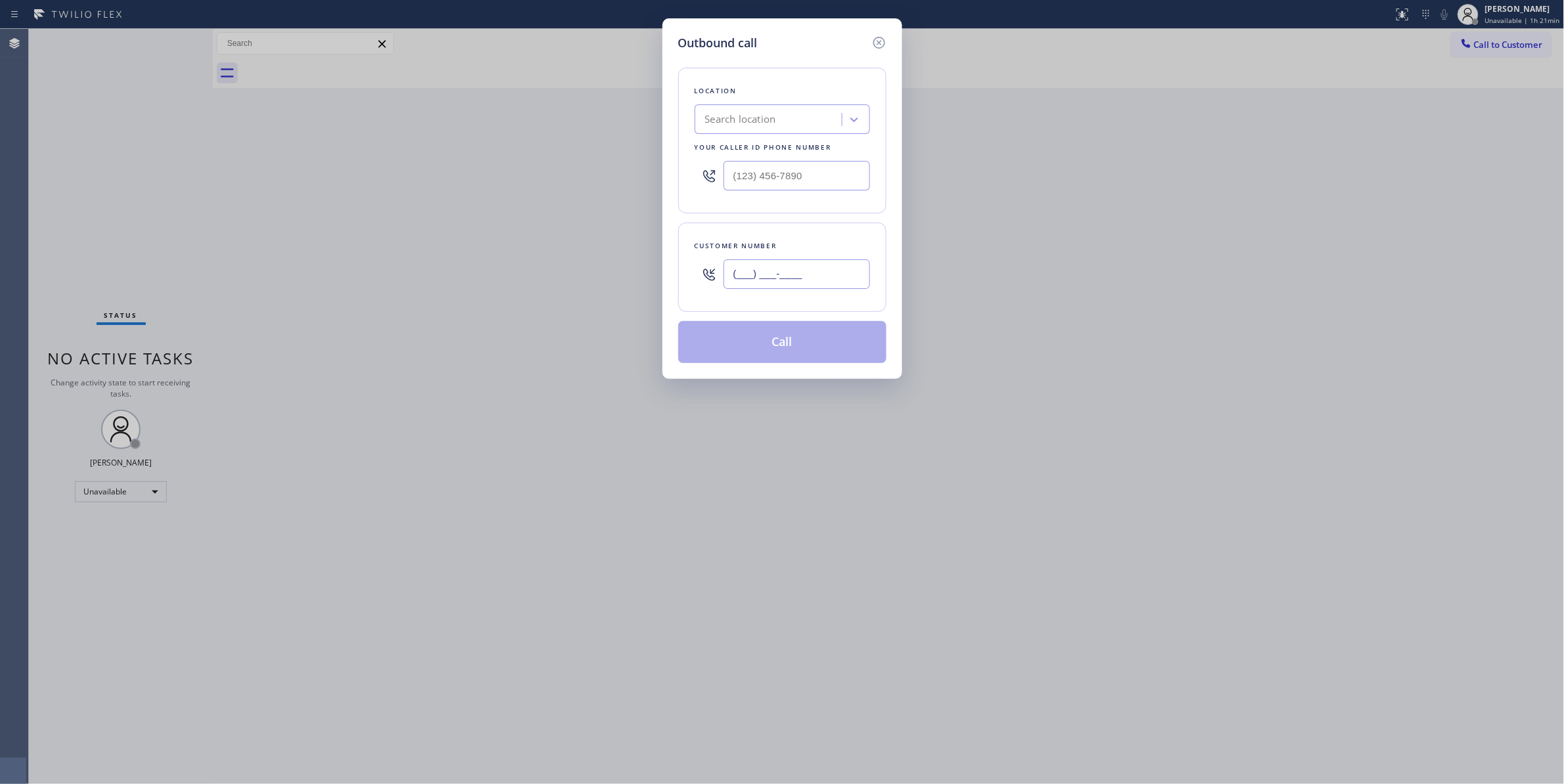
click at [757, 281] on input "(___) ___-____" at bounding box center [796, 274] width 147 height 30
paste input "442) 241-9300"
type input "(442) 241-9300"
click at [802, 181] on input "(___) ___-____" at bounding box center [796, 175] width 147 height 30
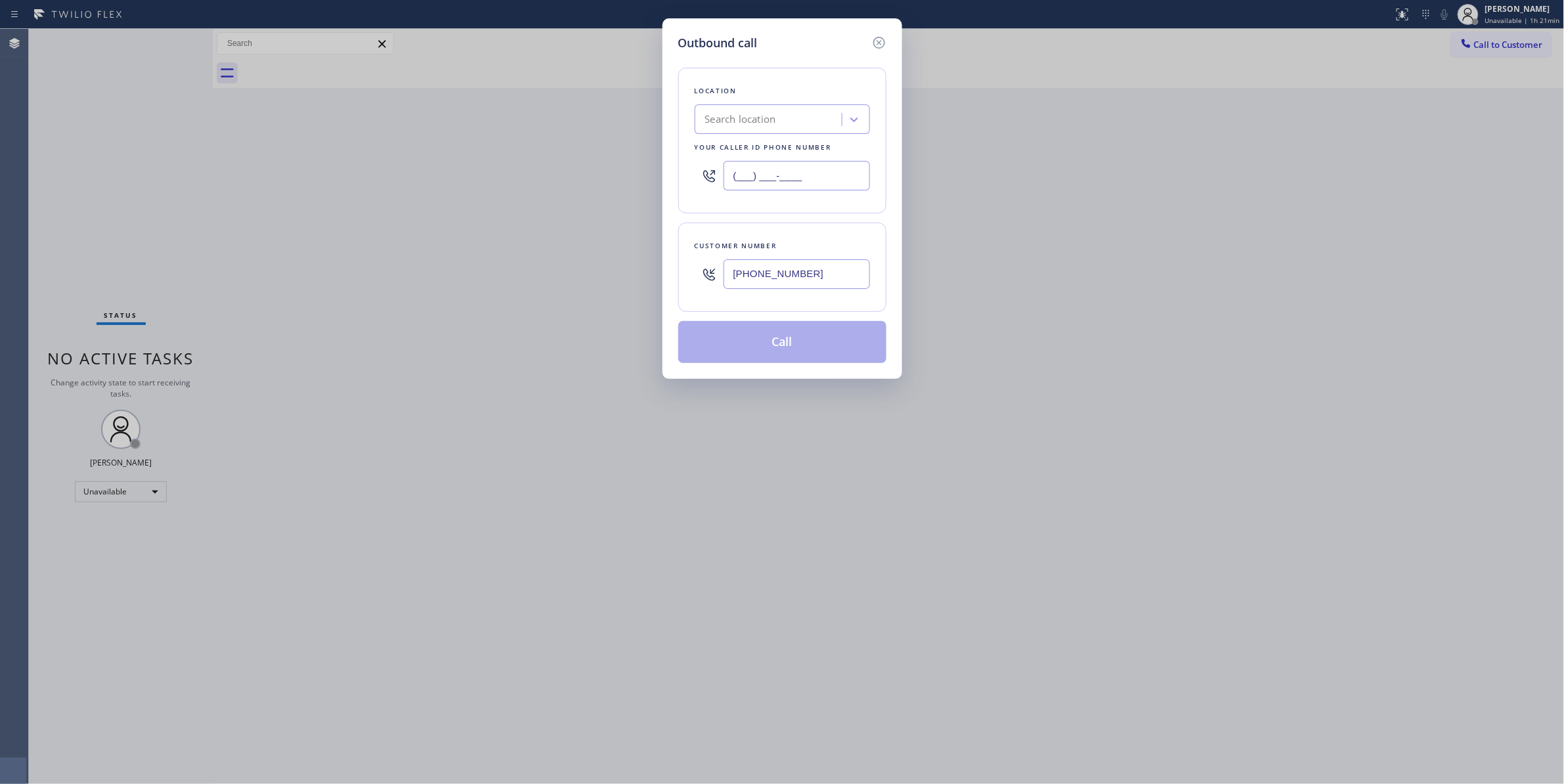
click at [809, 181] on input "(___) ___-____" at bounding box center [796, 175] width 147 height 30
drag, startPoint x: 818, startPoint y: 175, endPoint x: 499, endPoint y: 163, distance: 319.2
click at [500, 164] on div "Outbound call Location Search location Your caller id phone number (___) ___-__…" at bounding box center [782, 392] width 1564 height 784
paste input "760) 388-9800"
type input "(760) 388-9800"
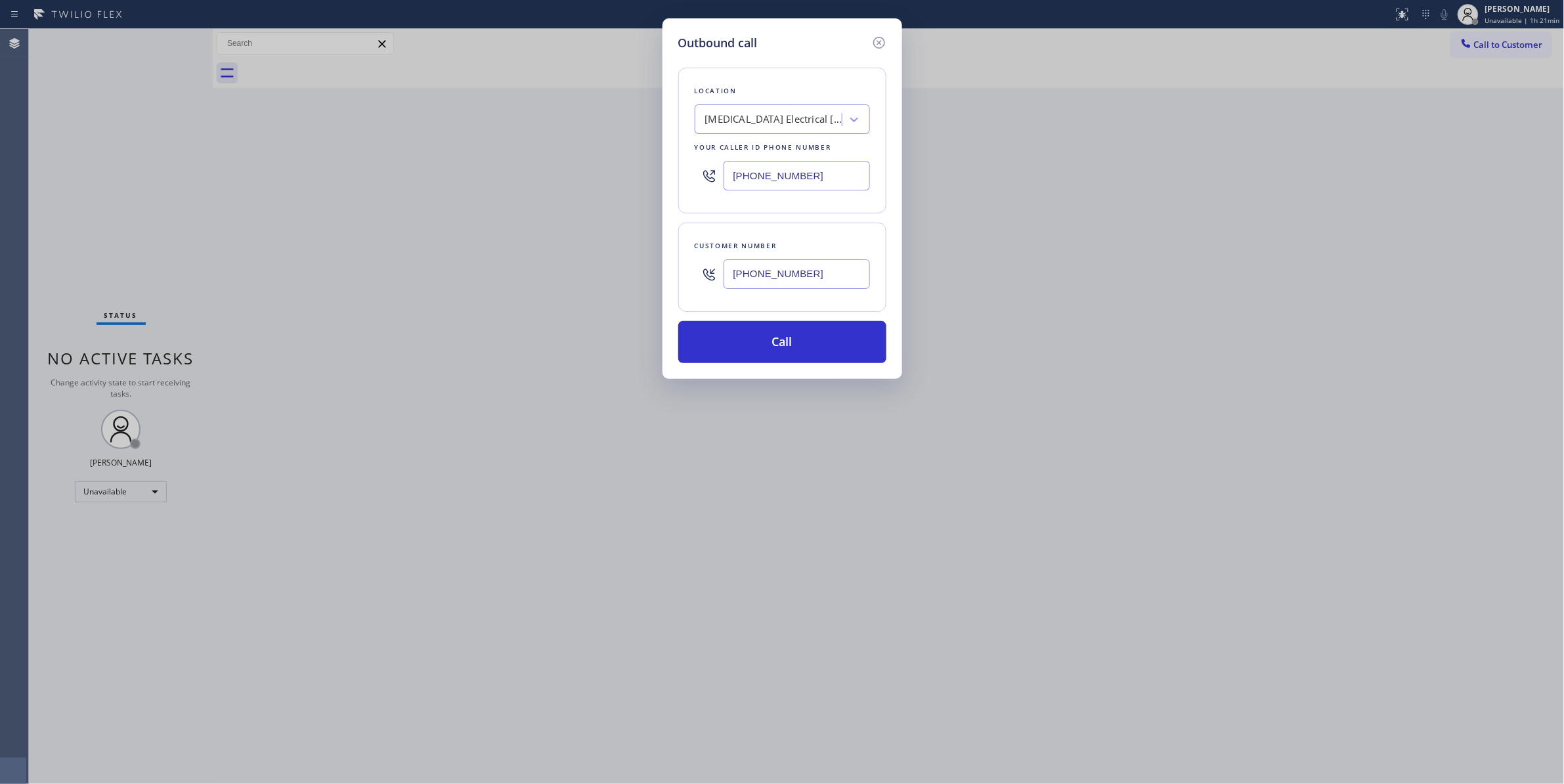
drag, startPoint x: 815, startPoint y: 278, endPoint x: 586, endPoint y: 278, distance: 229.0
click at [586, 278] on div "Outbound call Location High Voltage Electrical Palm Springs Your caller id phon…" at bounding box center [782, 392] width 1564 height 784
click at [742, 351] on button "Call" at bounding box center [782, 342] width 208 height 42
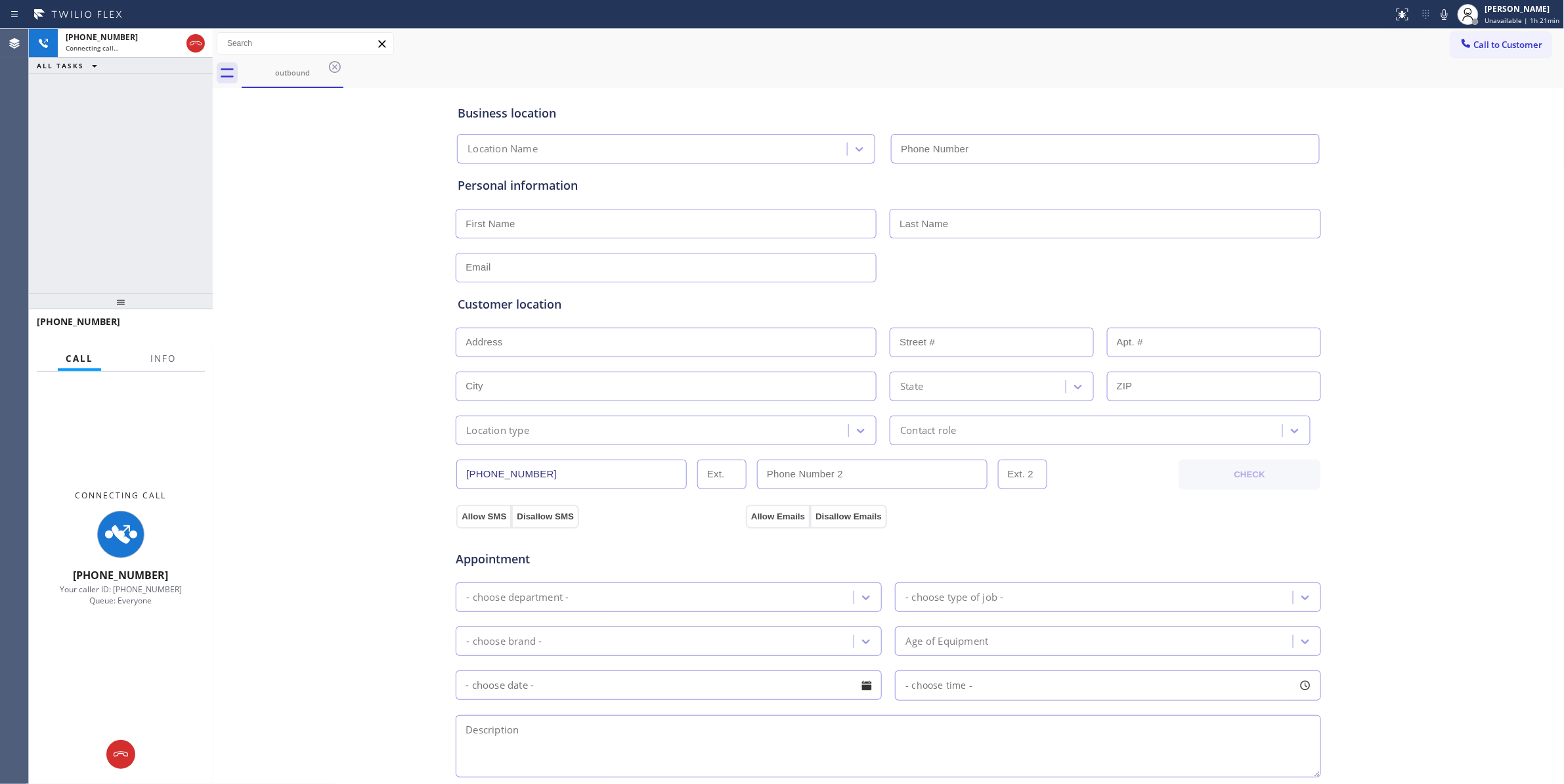
type input "(760) 388-9800"
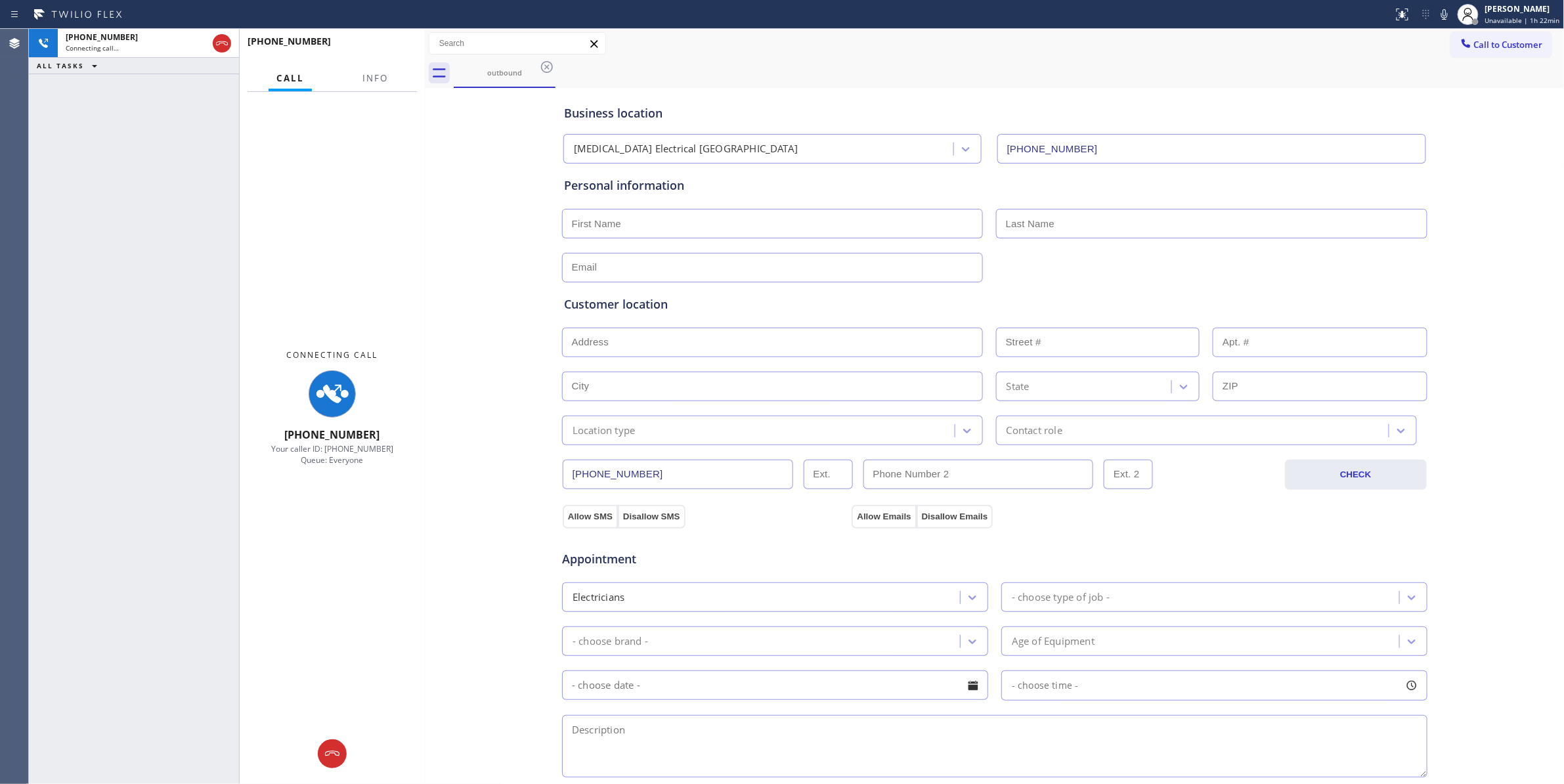
drag, startPoint x: 212, startPoint y: 124, endPoint x: 419, endPoint y: 124, distance: 207.0
click at [425, 143] on div at bounding box center [425, 406] width 0 height 755
click at [385, 85] on button "Info" at bounding box center [376, 78] width 41 height 26
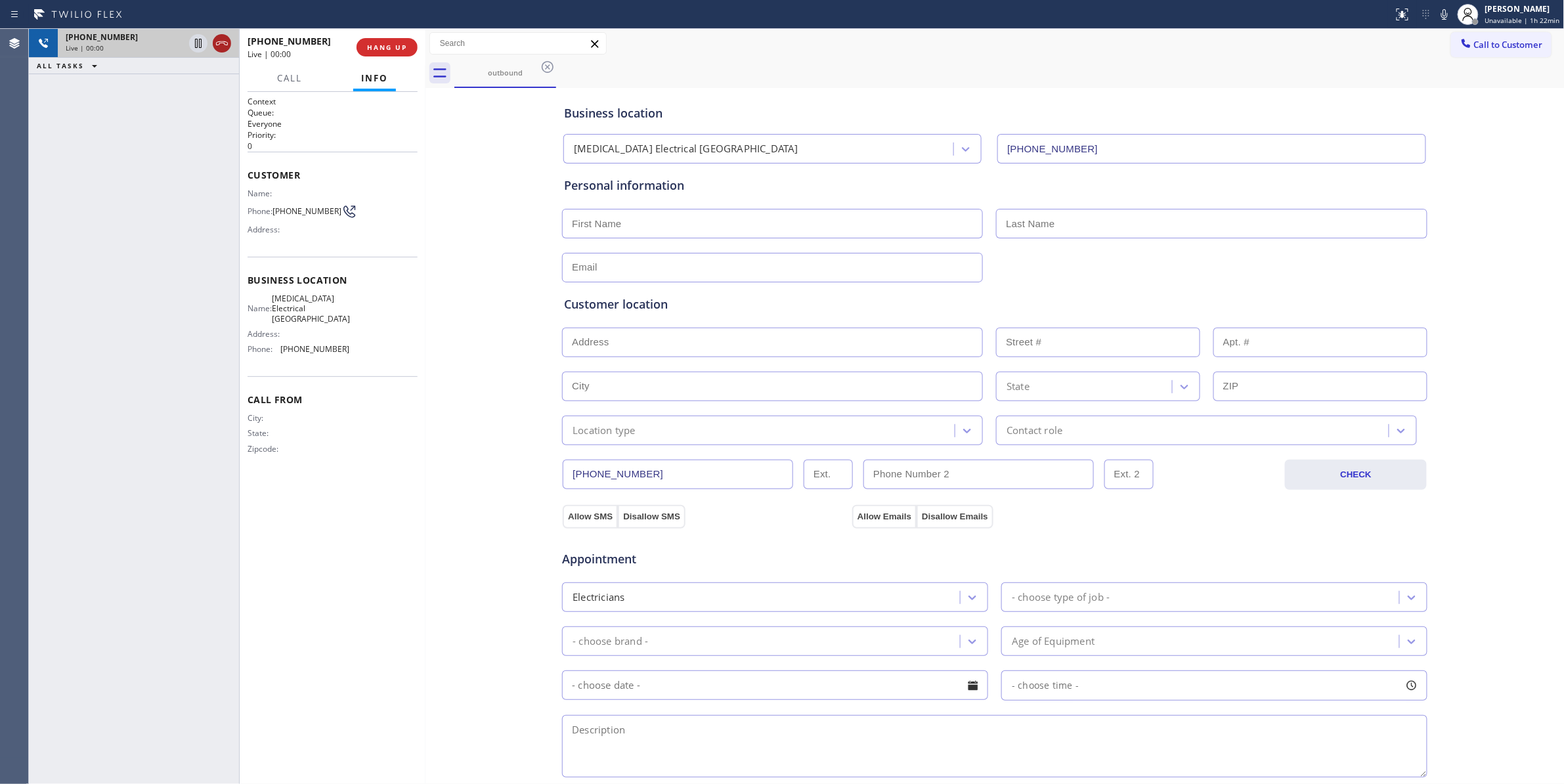
click at [225, 47] on icon at bounding box center [222, 43] width 16 height 16
click at [394, 43] on span "HANG UP" at bounding box center [387, 47] width 40 height 9
click at [381, 54] on button "COMPLETE" at bounding box center [384, 47] width 67 height 18
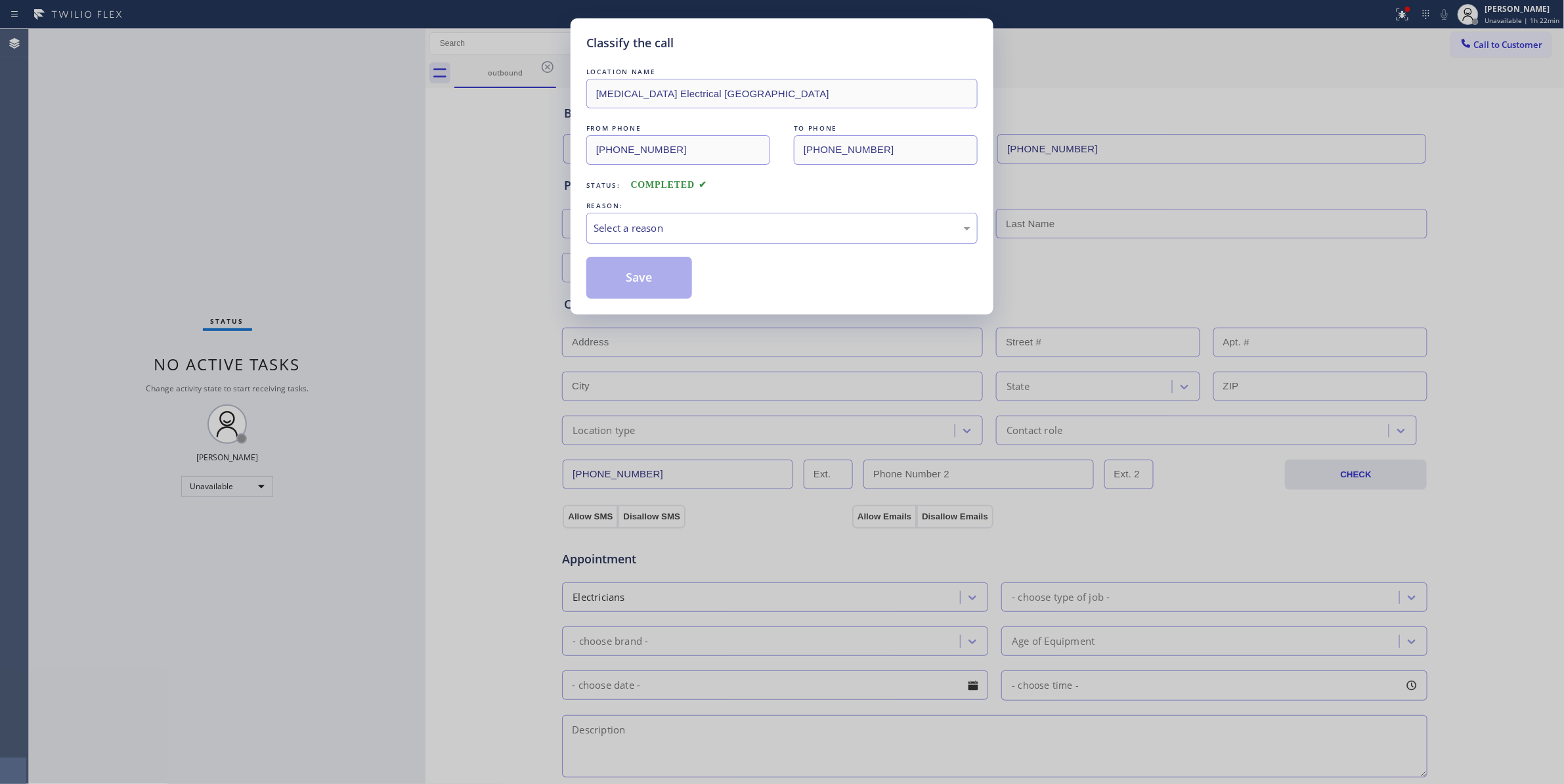
click at [605, 223] on div "Select a reason" at bounding box center [782, 228] width 377 height 15
click at [623, 290] on button "Save" at bounding box center [639, 278] width 105 height 42
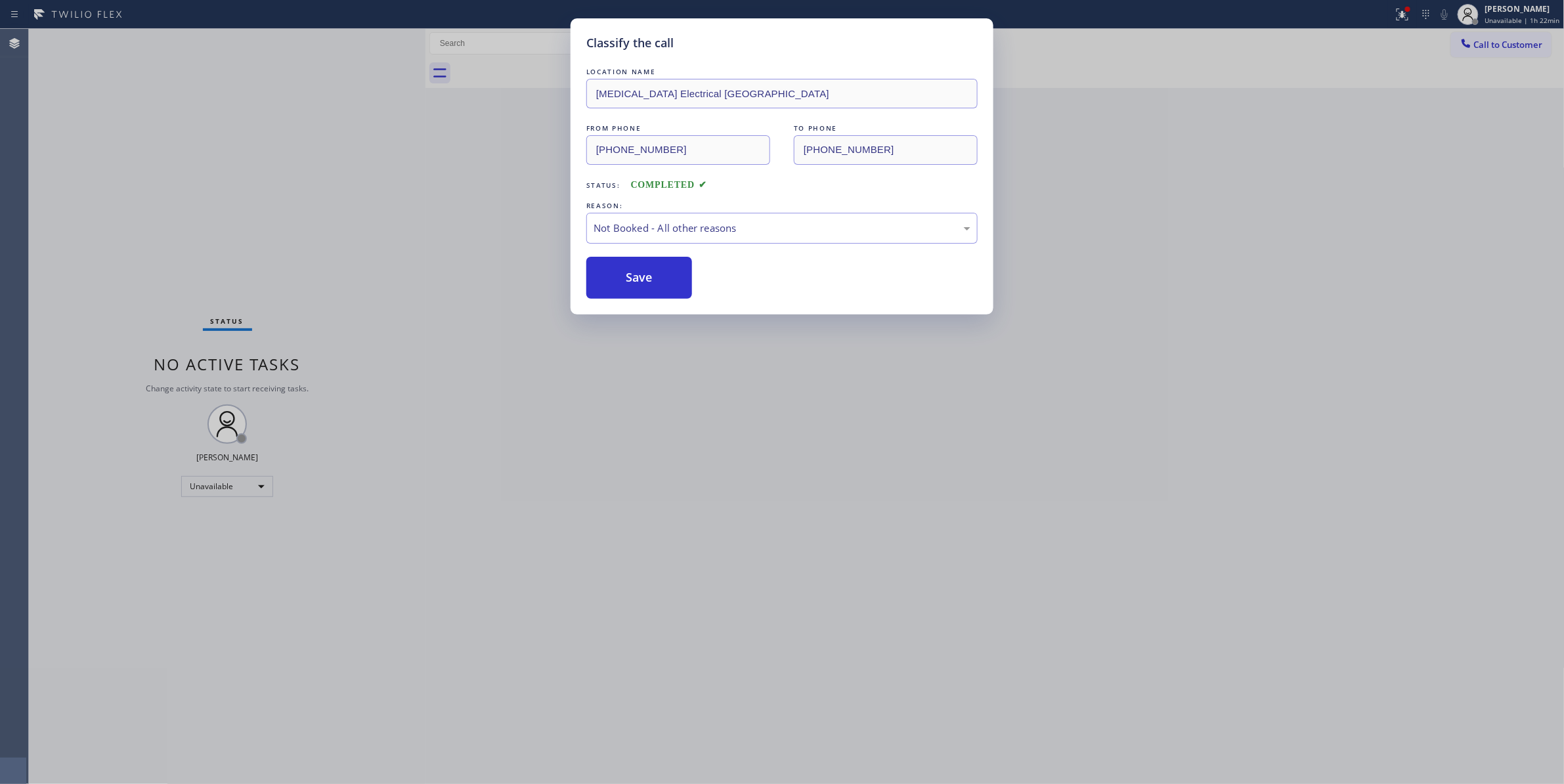
drag, startPoint x: 623, startPoint y: 290, endPoint x: 1282, endPoint y: 203, distance: 664.7
click at [631, 287] on button "Save" at bounding box center [639, 278] width 105 height 42
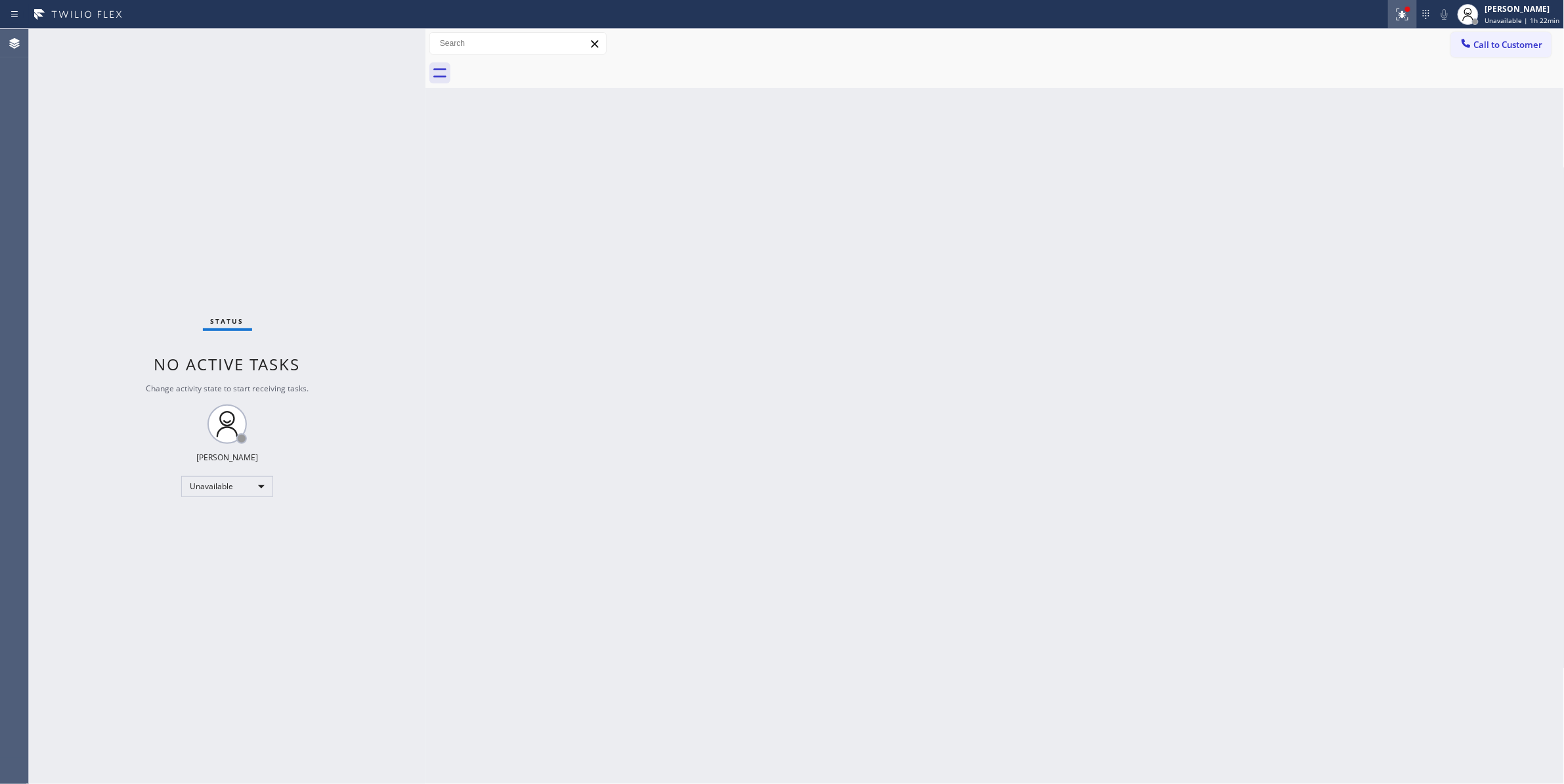
click at [1401, 15] on icon at bounding box center [1402, 14] width 16 height 16
click at [1345, 182] on div "Status report Issues detected These issues could affect your workflow. Please c…" at bounding box center [1326, 109] width 170 height 161
click at [1345, 175] on span "Clear issues" at bounding box center [1326, 171] width 62 height 9
click at [1494, 33] on button "Call to Customer" at bounding box center [1501, 44] width 100 height 25
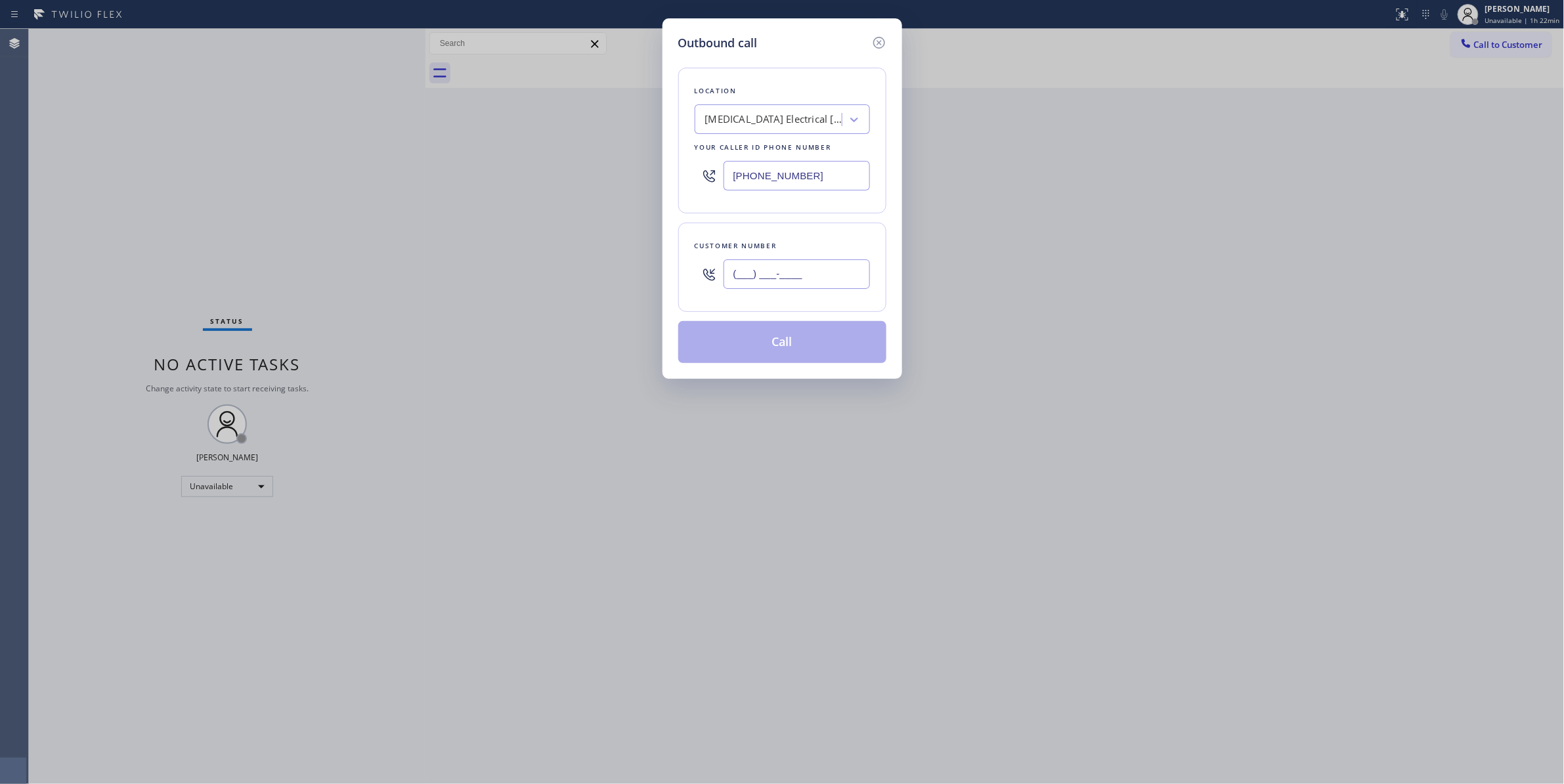
click at [755, 278] on input "(___) ___-____" at bounding box center [796, 274] width 147 height 30
paste input "442) 241-9300"
type input "(442) 241-9300"
click at [806, 348] on button "Call" at bounding box center [782, 342] width 208 height 42
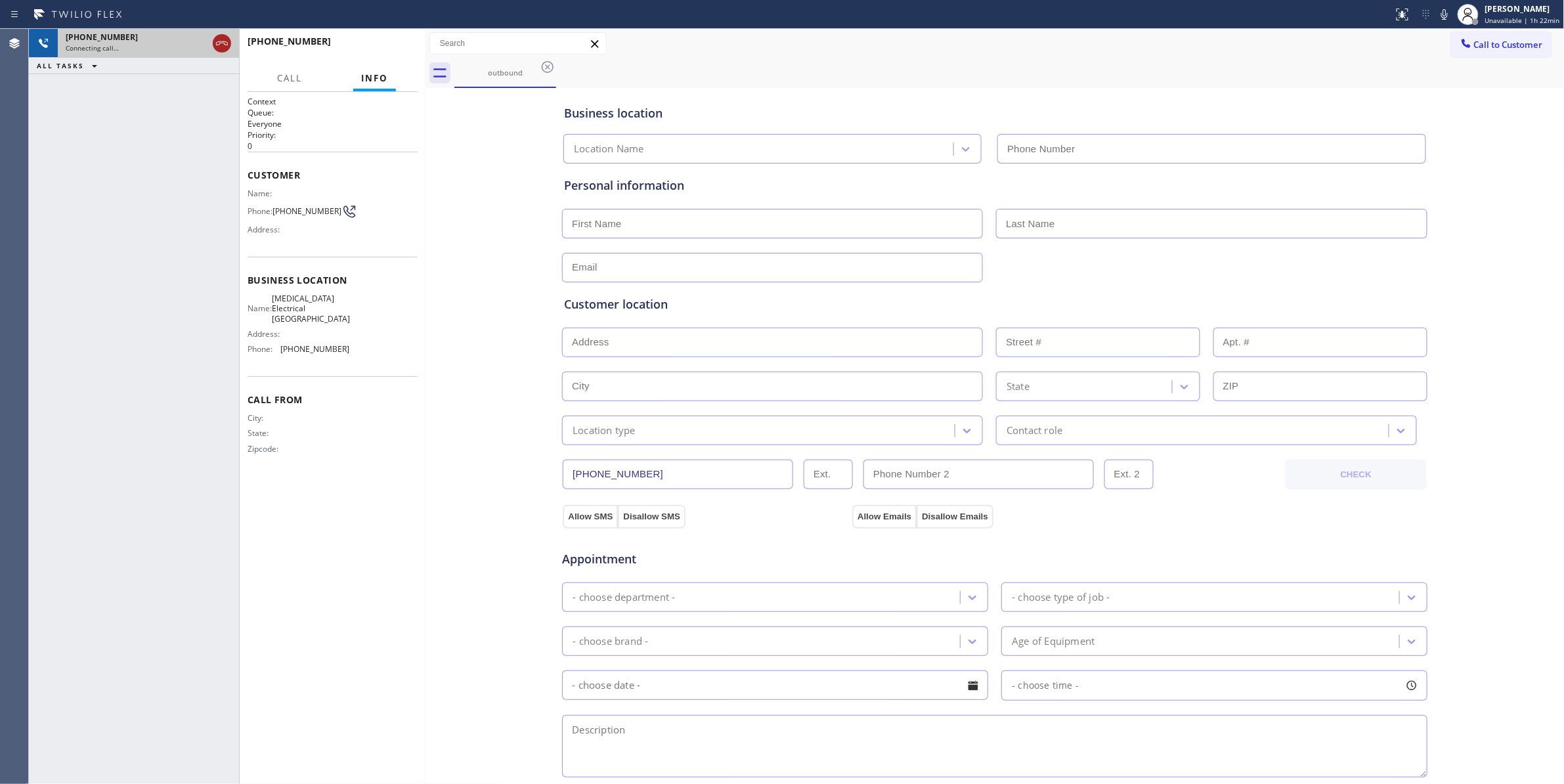
type input "(760) 388-9800"
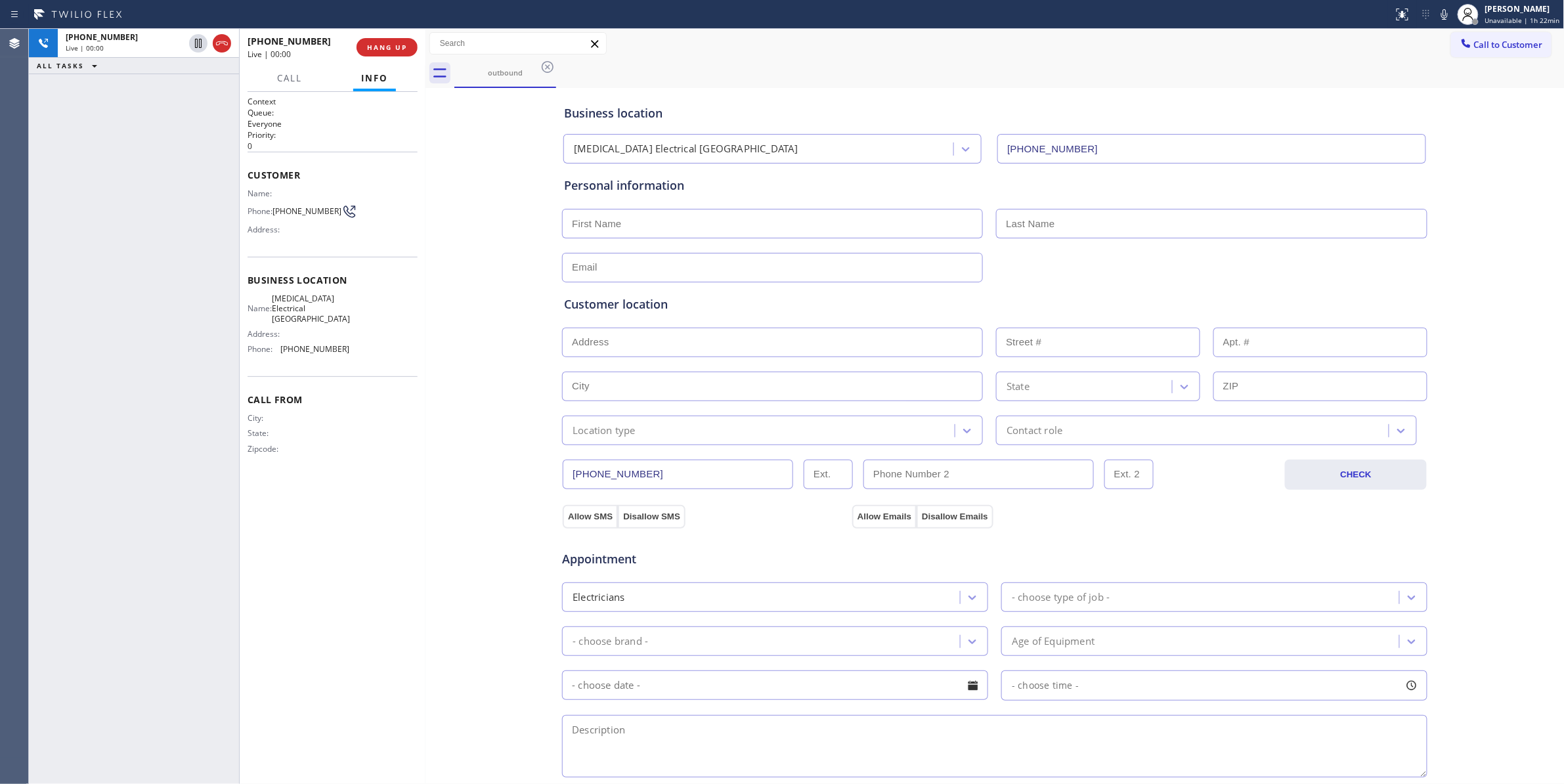
drag, startPoint x: 219, startPoint y: 43, endPoint x: 248, endPoint y: 42, distance: 29.0
click at [219, 43] on icon at bounding box center [222, 43] width 12 height 4
click at [376, 42] on button "HANG UP" at bounding box center [387, 47] width 61 height 18
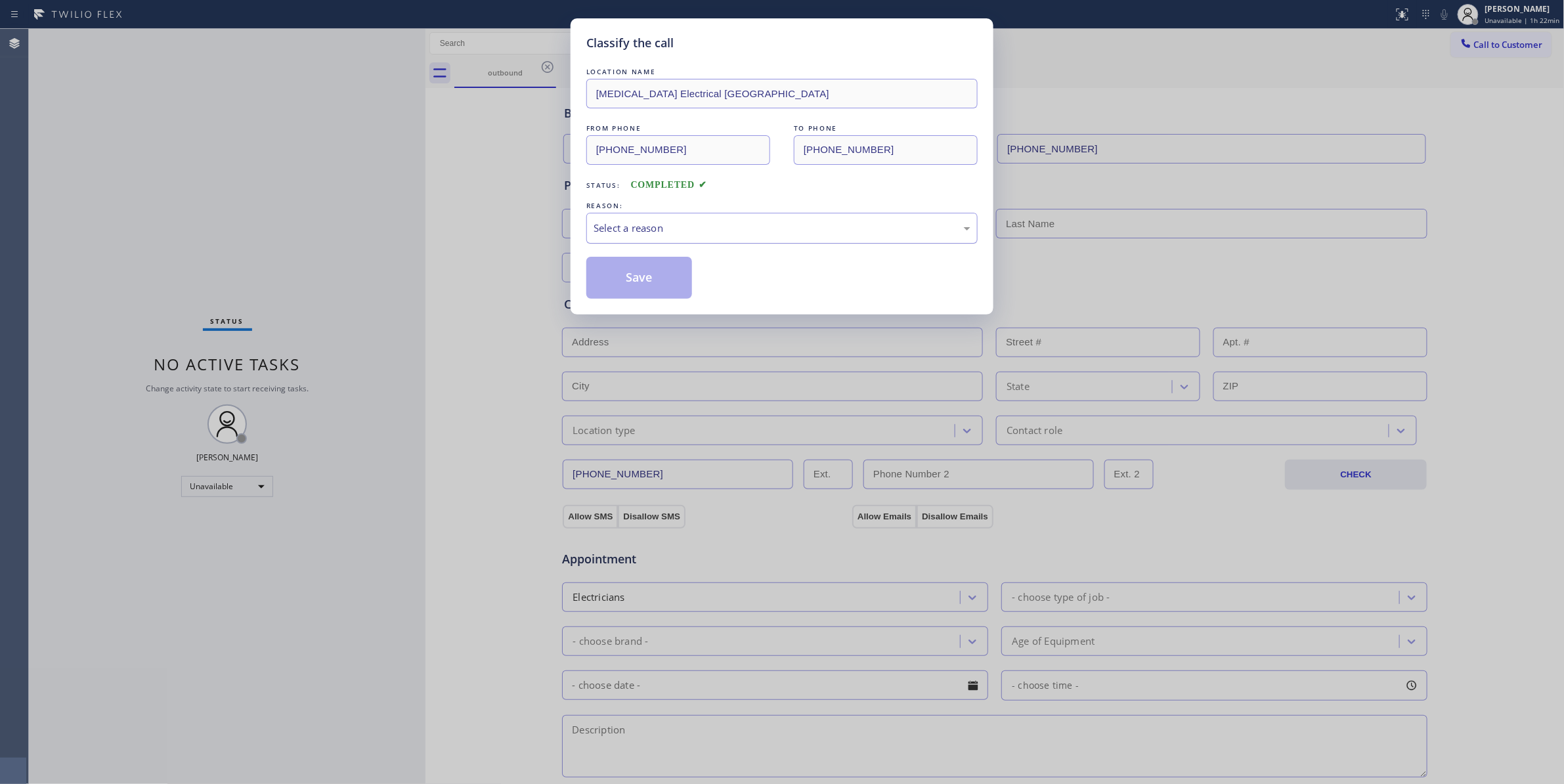
click at [607, 235] on div "Select a reason" at bounding box center [782, 228] width 377 height 15
click at [609, 279] on button "Save" at bounding box center [639, 278] width 105 height 42
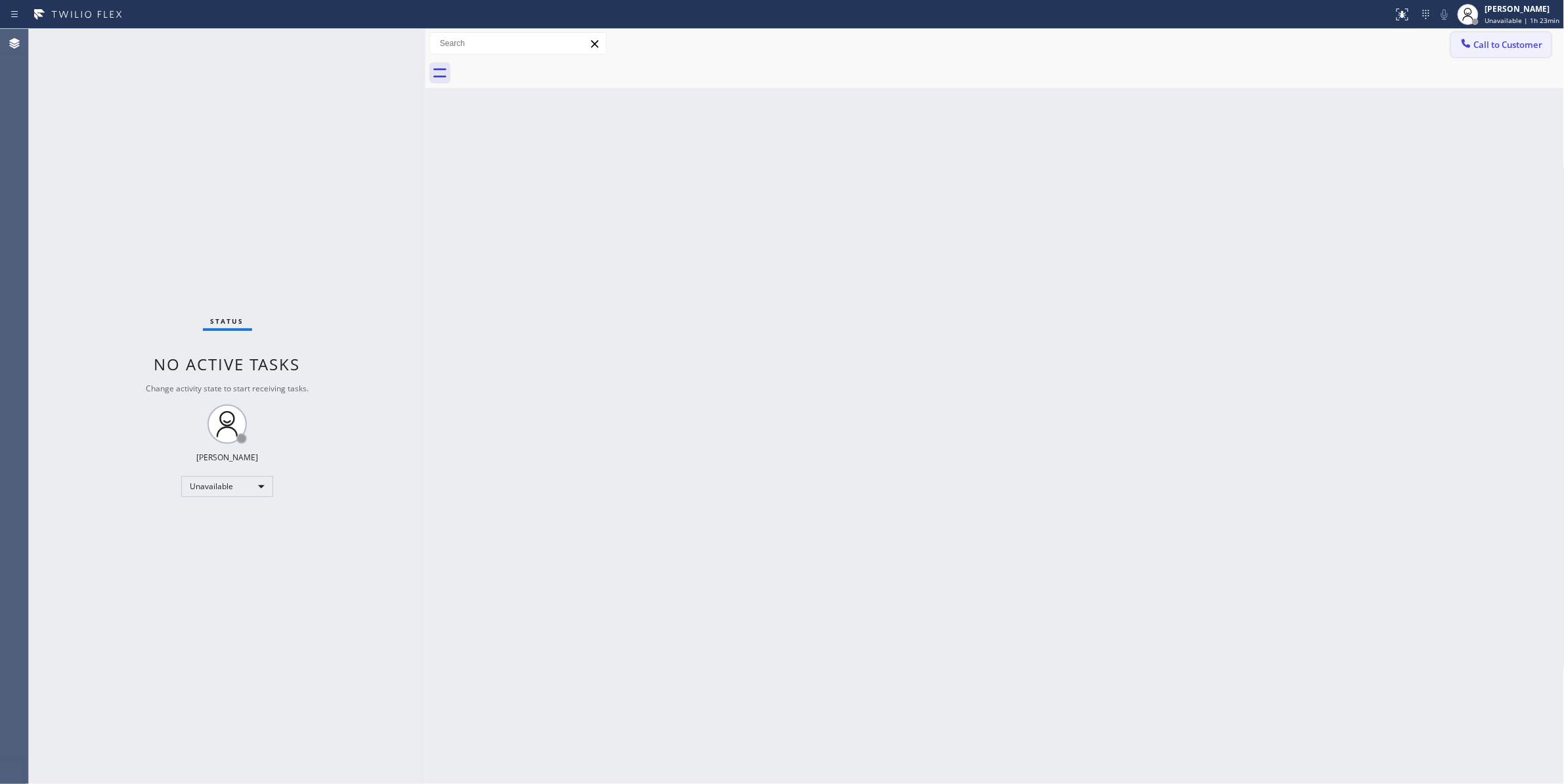
click at [1503, 47] on span "Call to Customer" at bounding box center [1509, 44] width 69 height 12
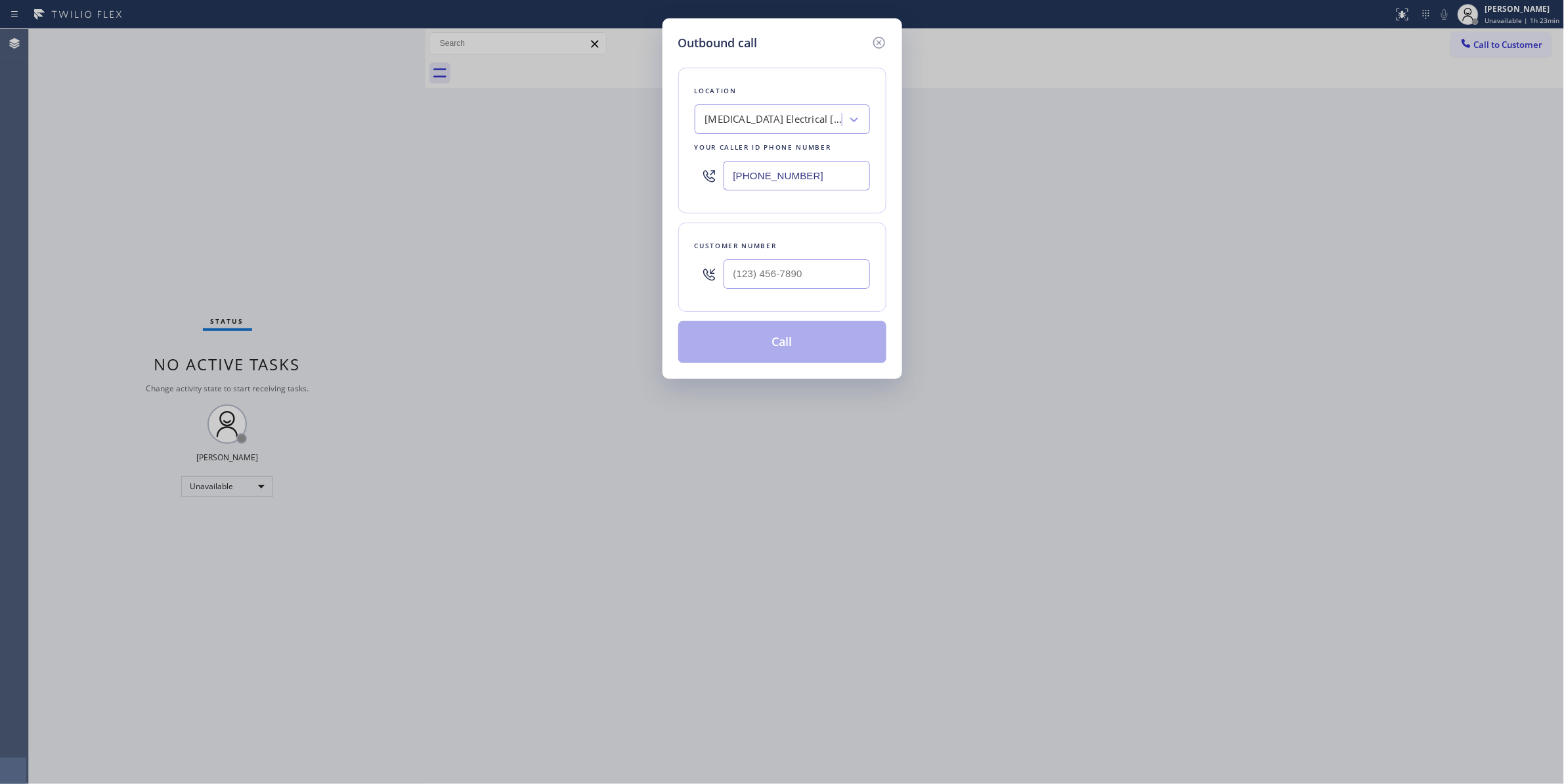
drag, startPoint x: 836, startPoint y: 176, endPoint x: 236, endPoint y: 187, distance: 600.1
click at [236, 187] on div "Outbound call Location High Voltage Electrical Palm Springs Your caller id phon…" at bounding box center [782, 392] width 1564 height 784
paste input "949) 239-0346"
type input "(949) 239-0346"
click at [791, 268] on input "(___) ___-____" at bounding box center [796, 274] width 147 height 30
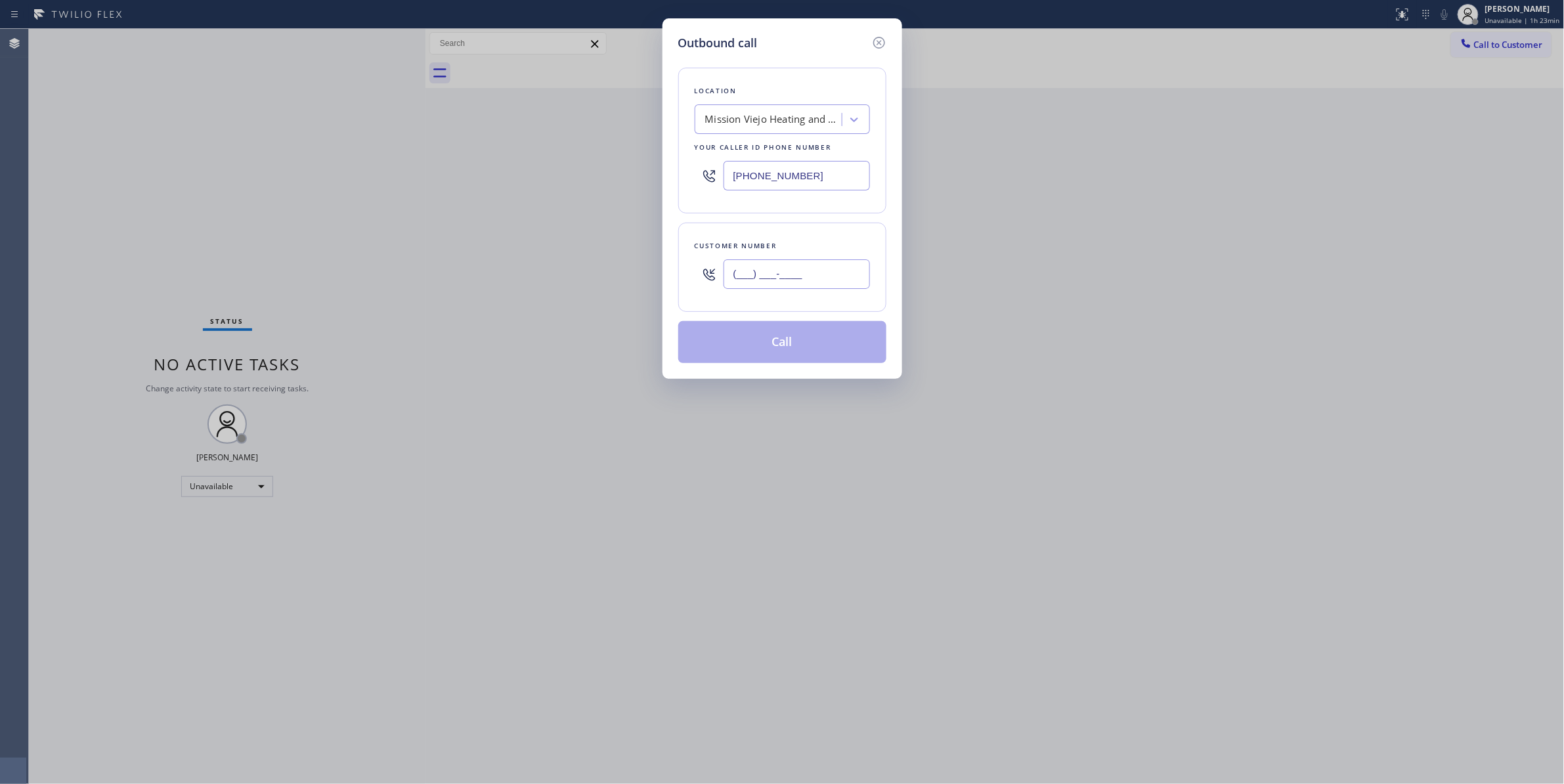
paste input "310) 804-0612"
type input "(310) 804-0612"
click at [773, 342] on button "Call" at bounding box center [782, 342] width 208 height 42
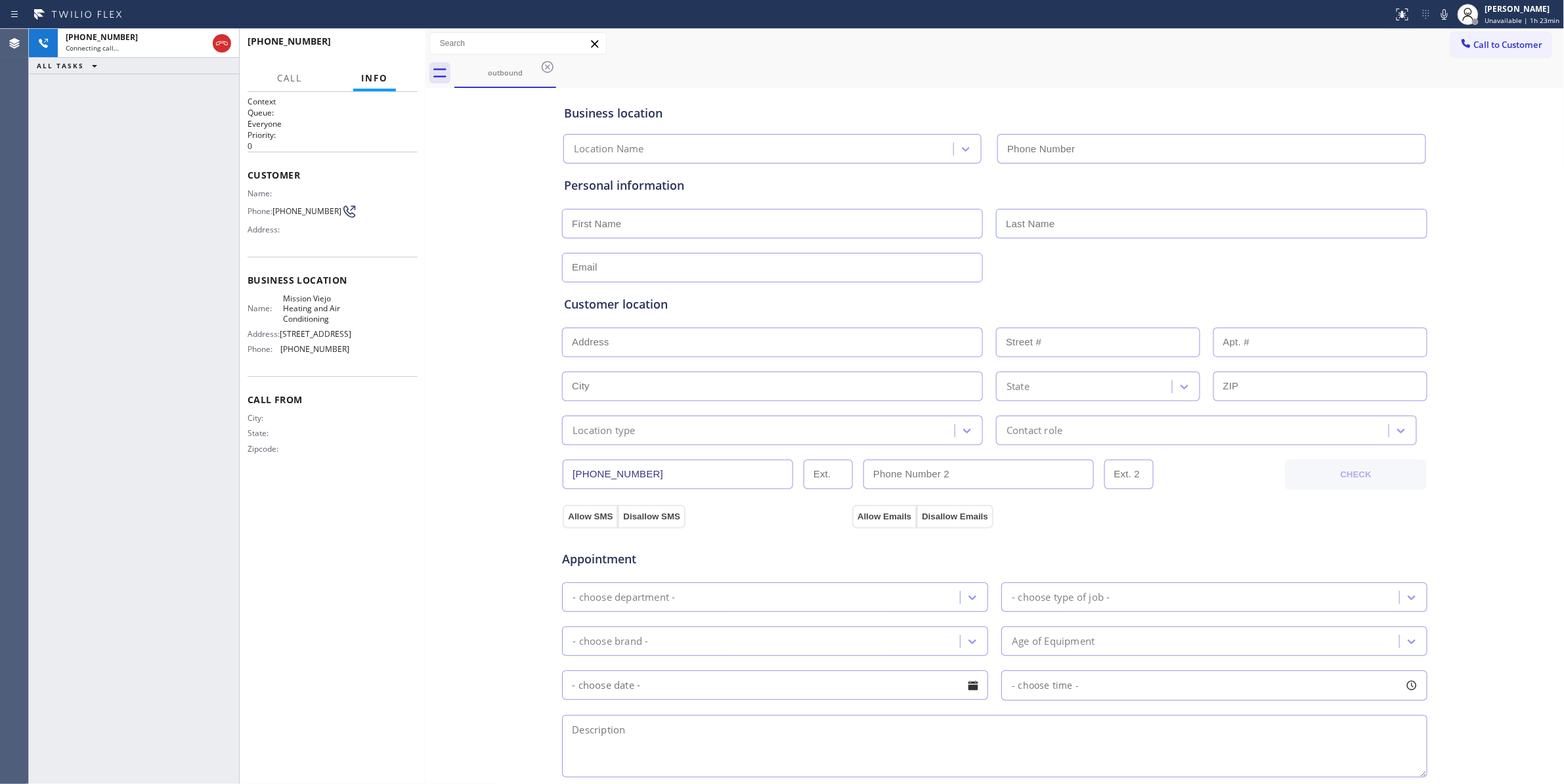
type input "(949) 239-0346"
click at [492, 338] on div "Business location Mission Viejo Heating and Air Conditioning (949) 239-0346 Per…" at bounding box center [995, 539] width 1132 height 897
click at [493, 326] on div "Business location Mission Viejo Heating and Air Conditioning (949) 239-0346 Per…" at bounding box center [995, 539] width 1132 height 897
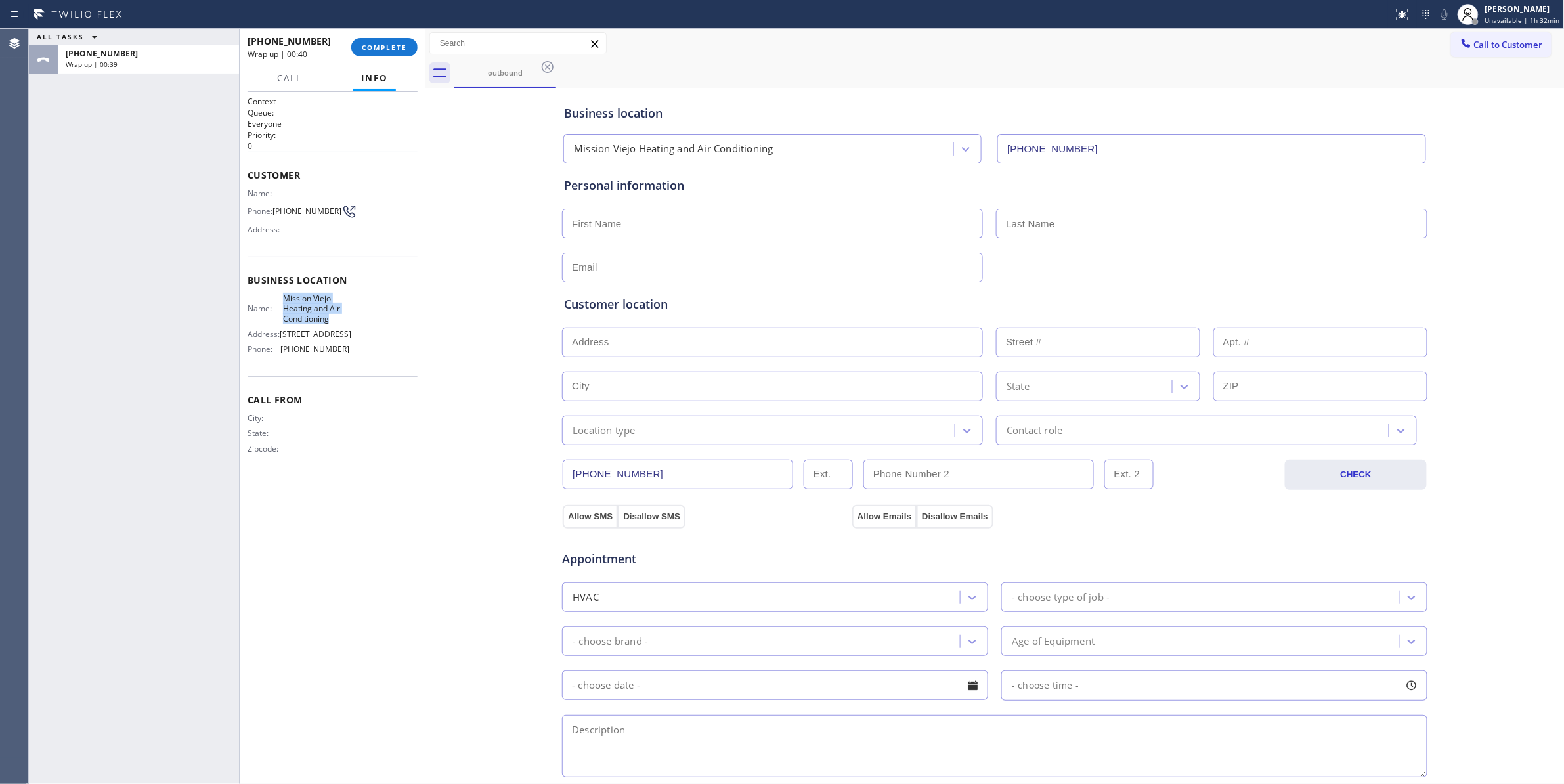
drag, startPoint x: 338, startPoint y: 319, endPoint x: 285, endPoint y: 296, distance: 57.8
click at [285, 296] on span "Mission Viejo Heating and Air Conditioning" at bounding box center [316, 308] width 67 height 30
copy span "Mission Viejo Heating and Air Conditioning"
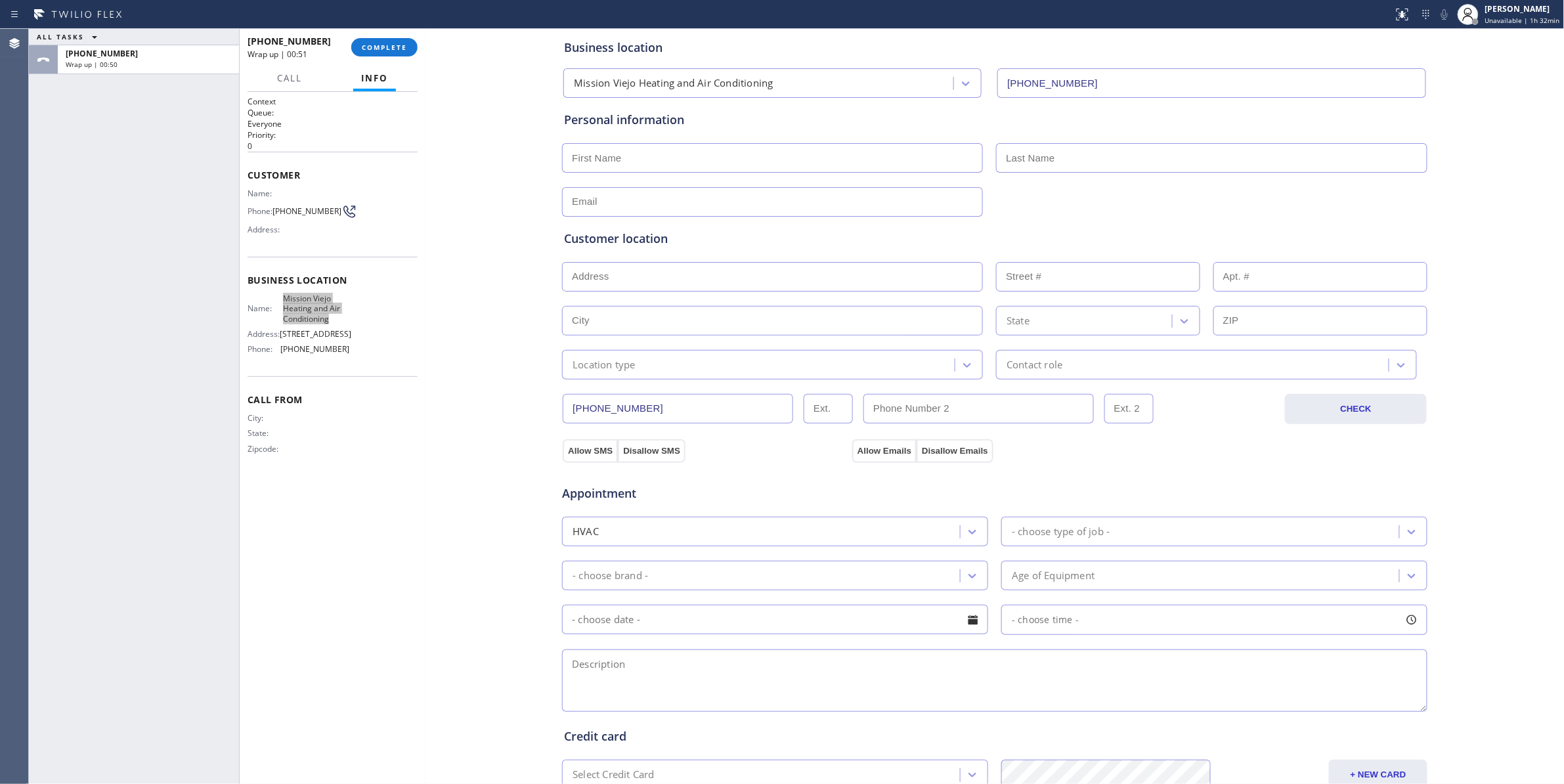
scroll to position [237, 0]
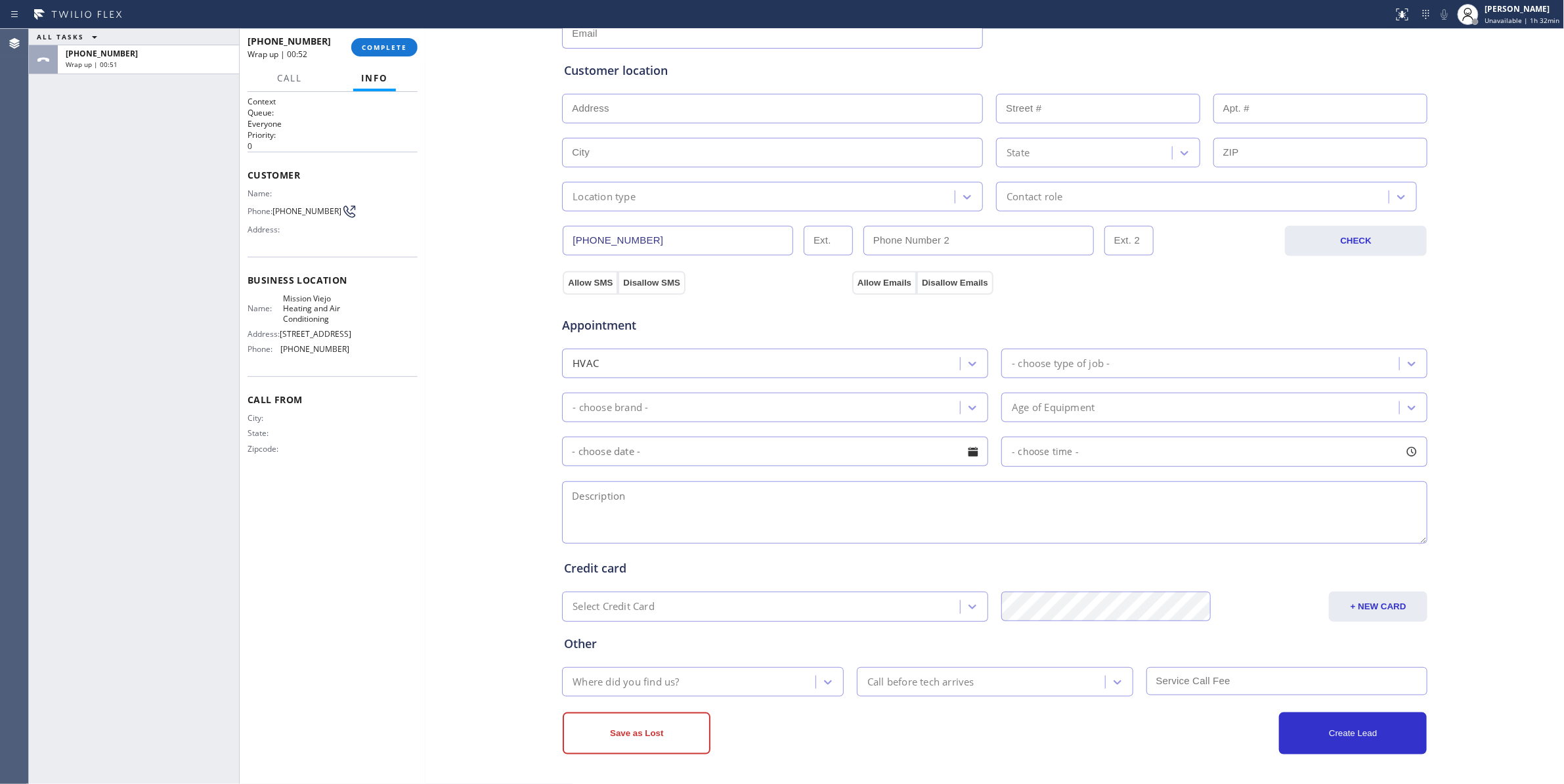
click at [678, 497] on textarea at bounding box center [994, 512] width 866 height 63
paste textarea "10-2 / $69 / Central Heating / Furnace / Her regular technician said there some…"
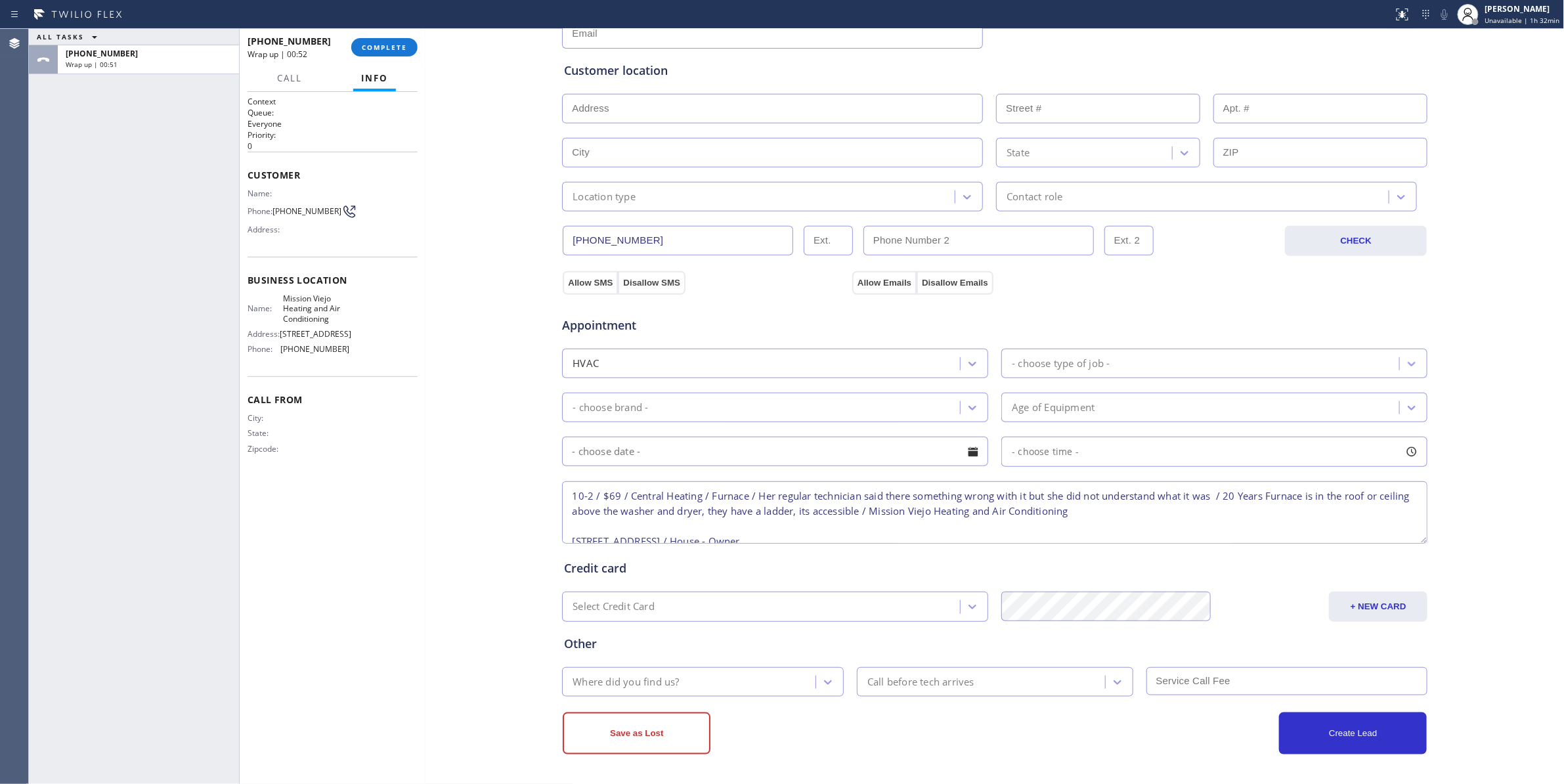
scroll to position [50, 0]
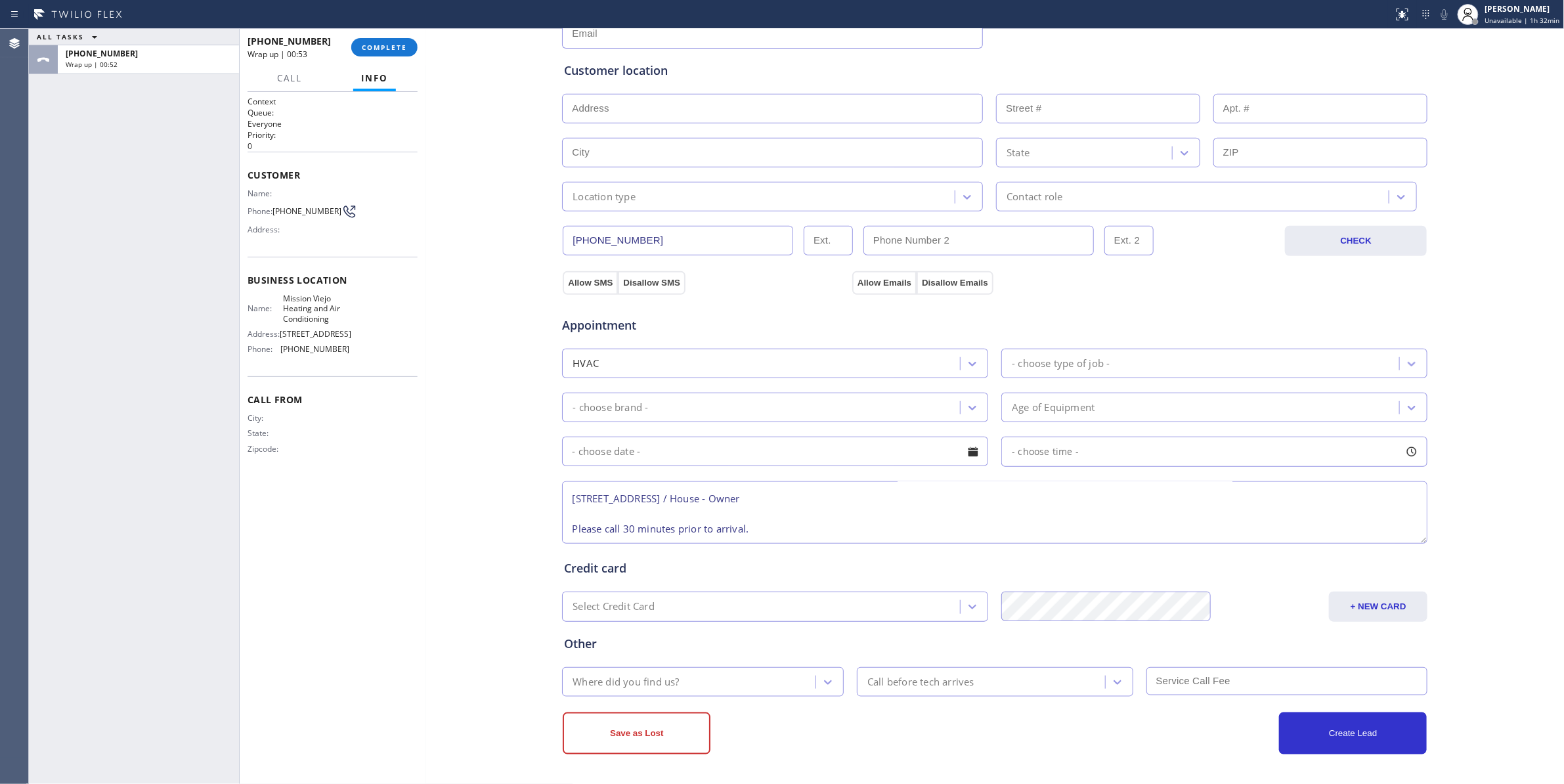
click at [1049, 357] on div "- choose type of job -" at bounding box center [1060, 363] width 98 height 15
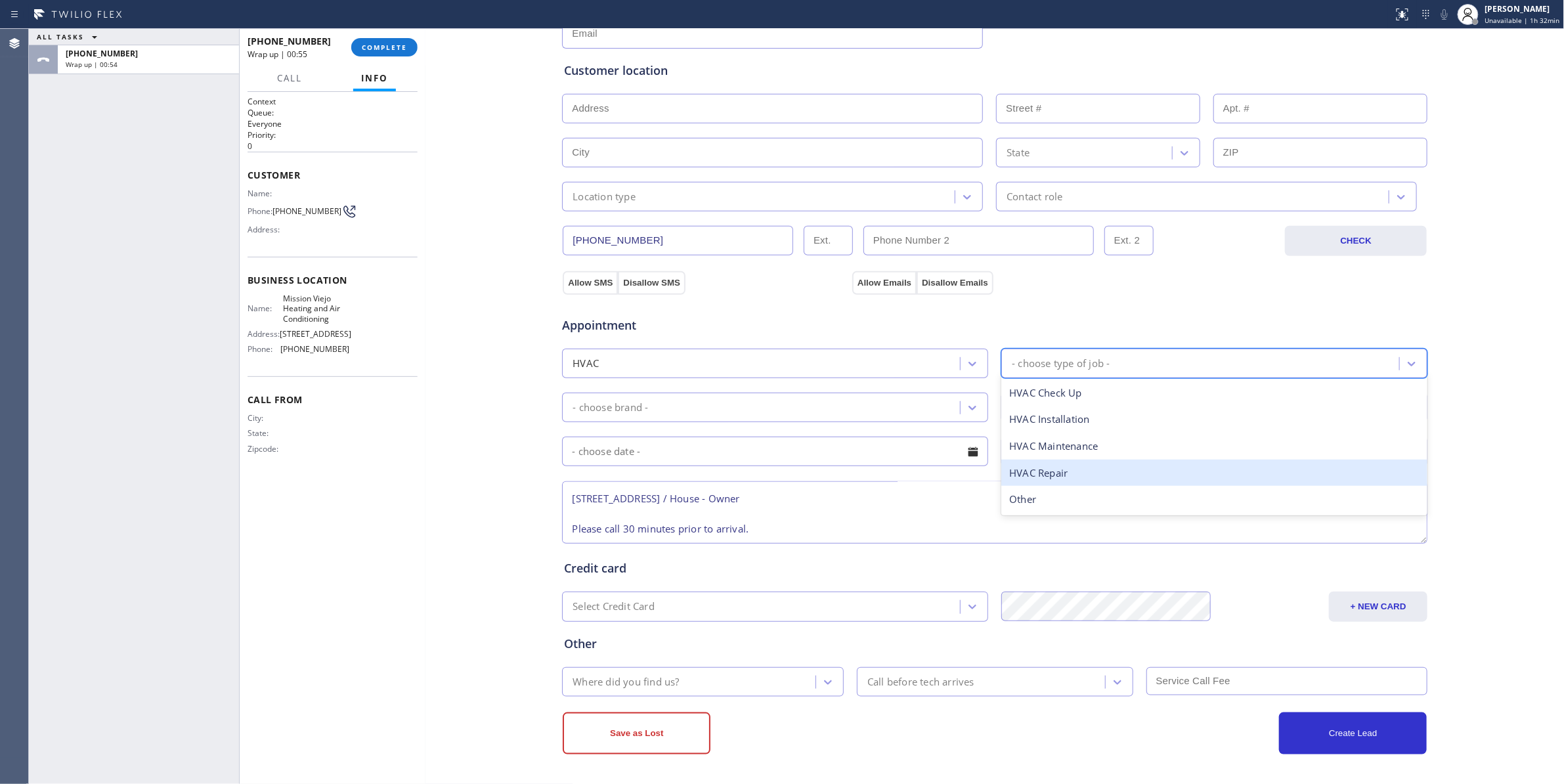
click at [1058, 471] on div "HVAC Repair" at bounding box center [1214, 473] width 426 height 27
click at [729, 403] on div "- choose brand -" at bounding box center [763, 408] width 394 height 23
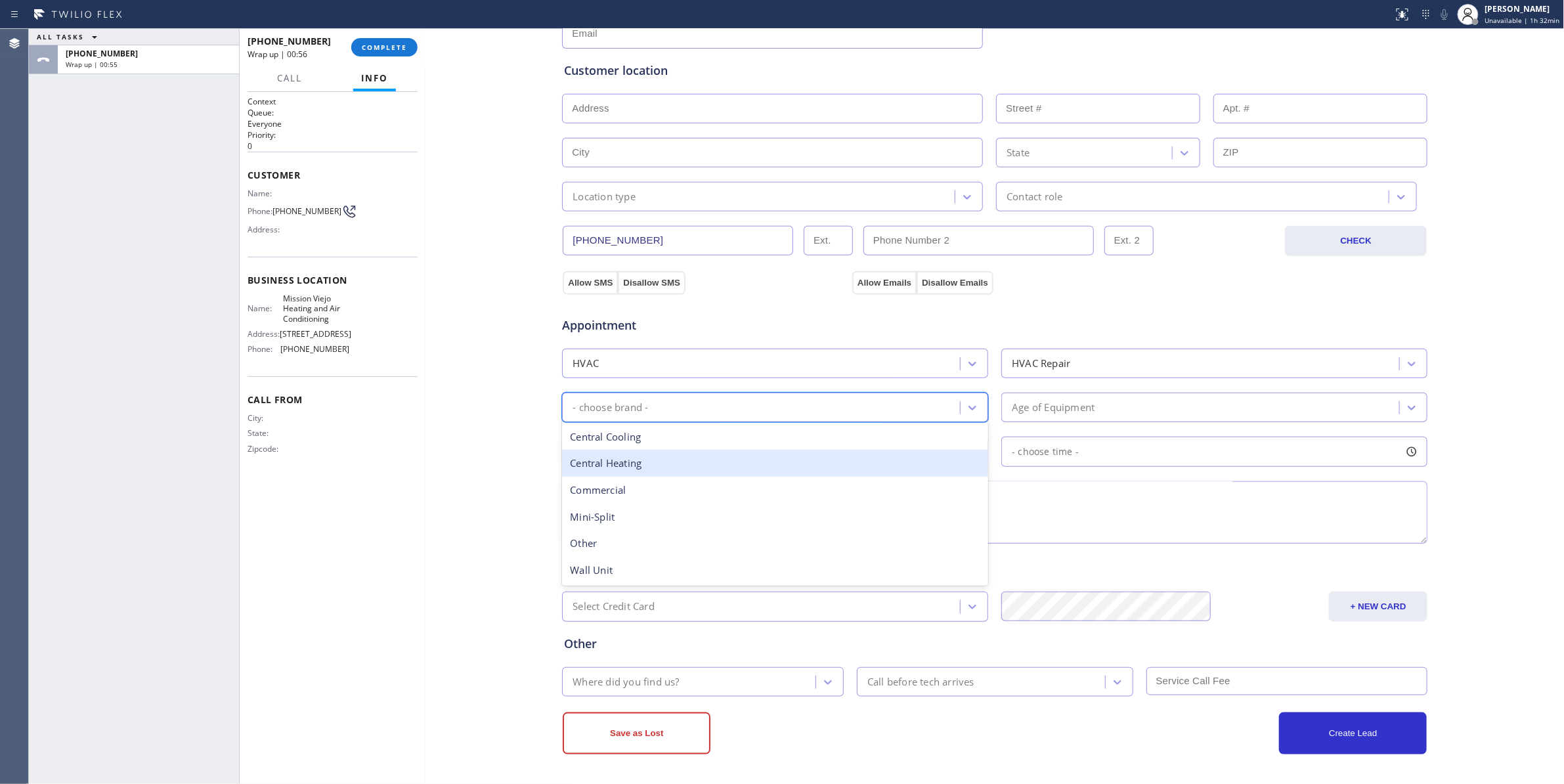
click at [623, 460] on div "Central Heating" at bounding box center [774, 463] width 426 height 27
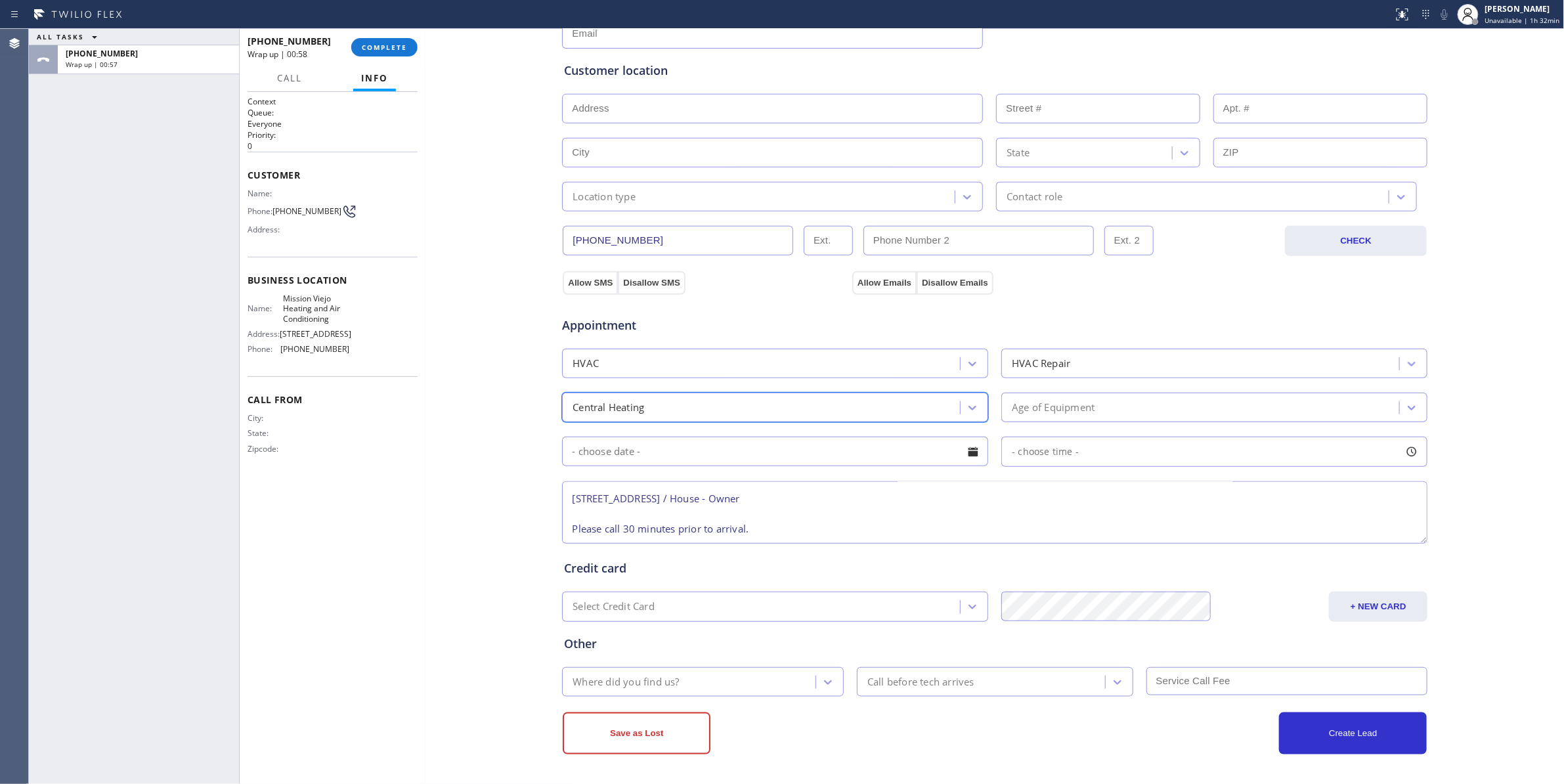
click at [1095, 410] on div "Age of Equipment" at bounding box center [1202, 408] width 394 height 23
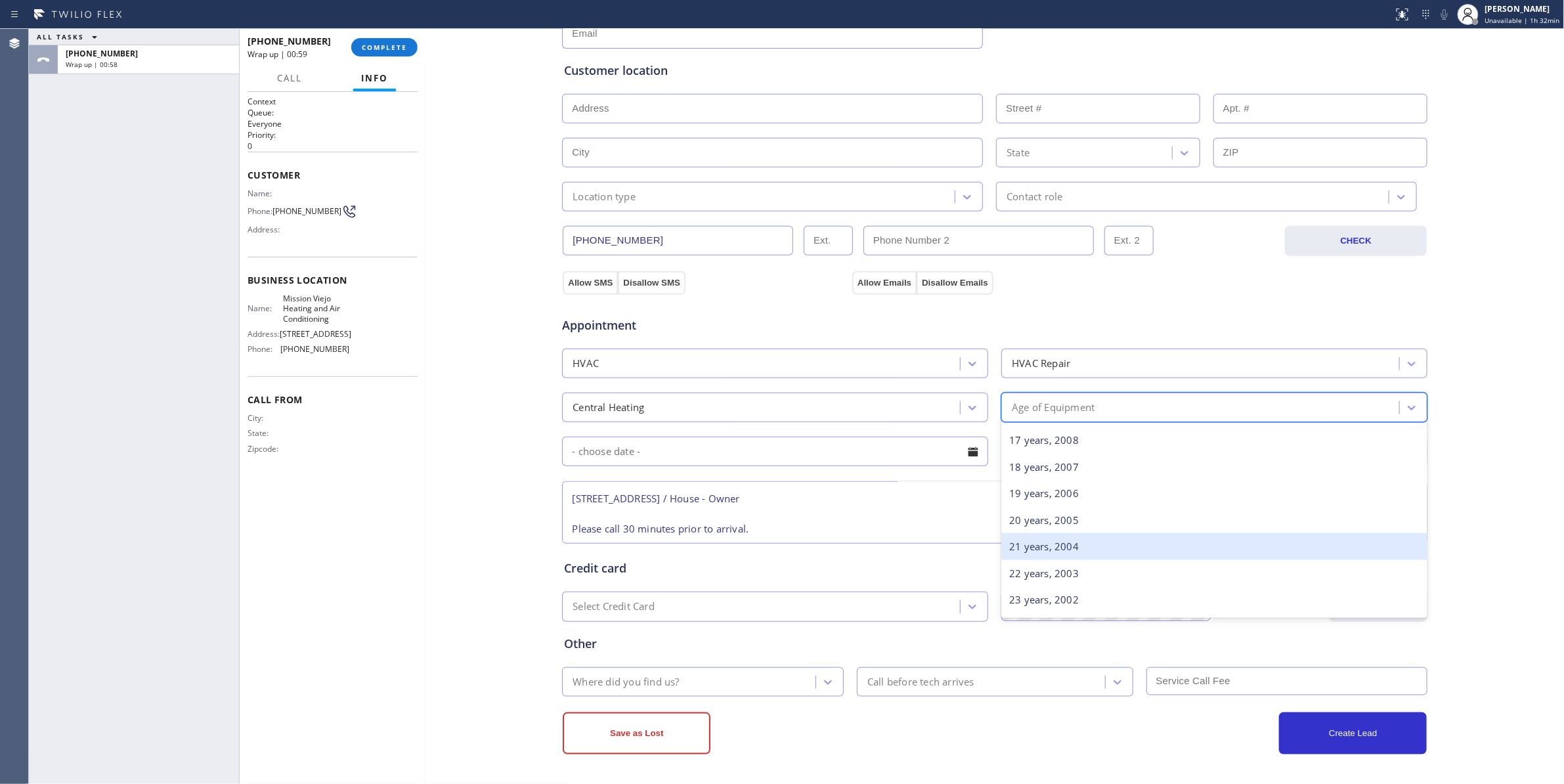
scroll to position [525, 0]
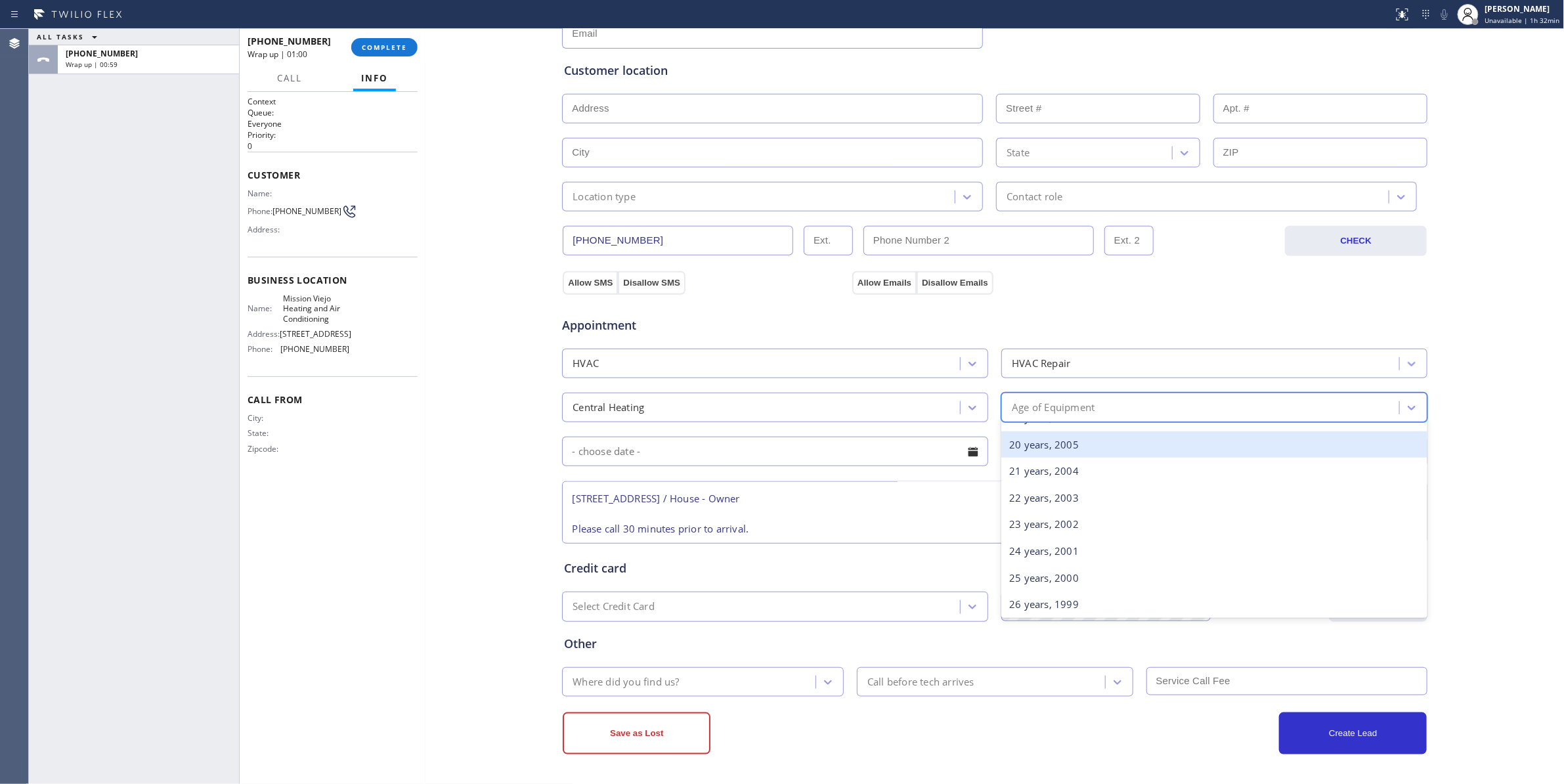
click at [1037, 445] on div "20 years, 2005" at bounding box center [1214, 445] width 426 height 27
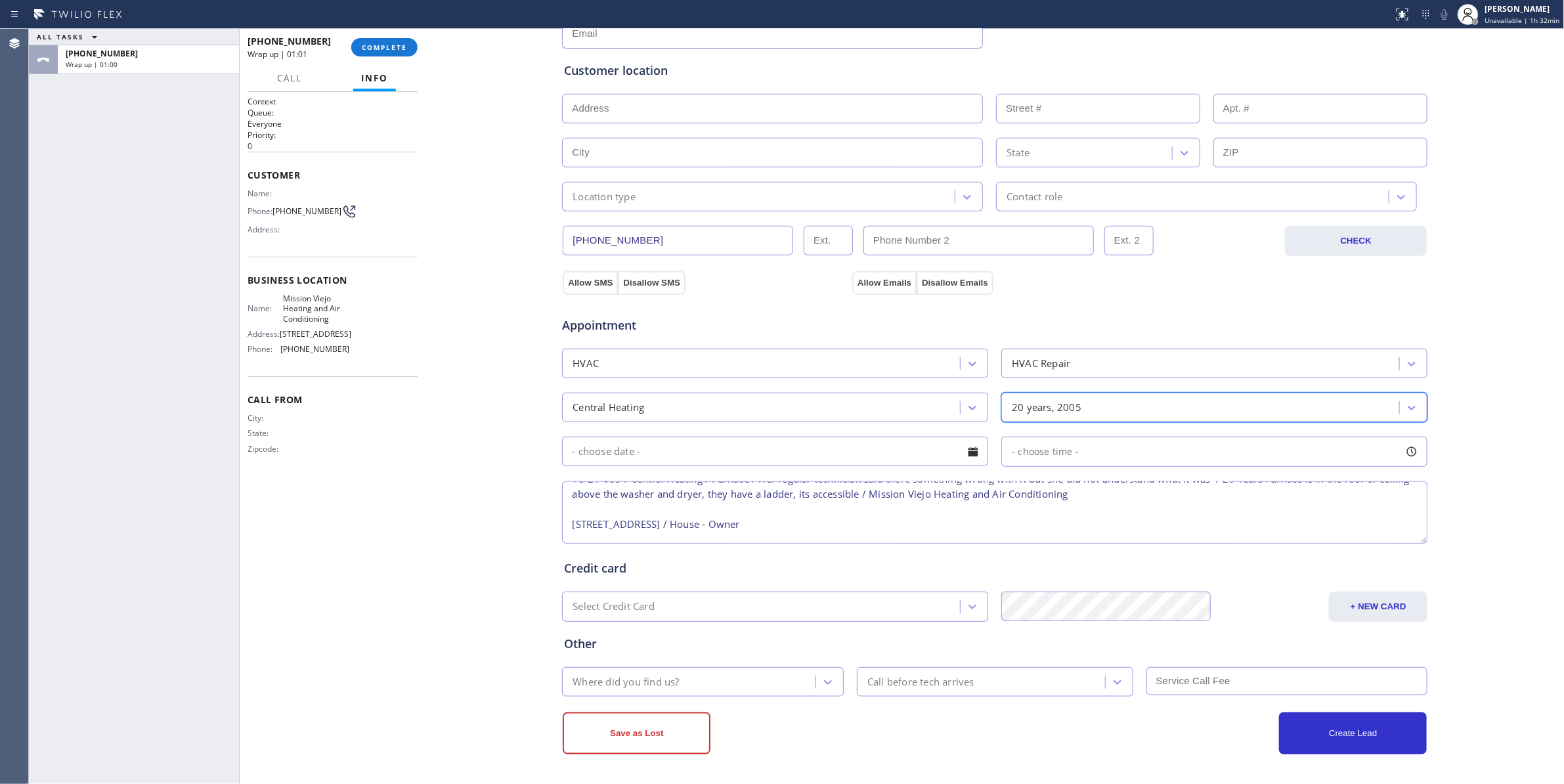
scroll to position [0, 0]
click at [1233, 497] on textarea "10-2 / $69 / Central Heating / Furnace / Her regular technician said there some…" at bounding box center [994, 512] width 866 height 63
type textarea "10-2 / $69 / Central Heating / Furnace / Her regular technician said there some…"
click at [668, 450] on input "text" at bounding box center [774, 451] width 426 height 30
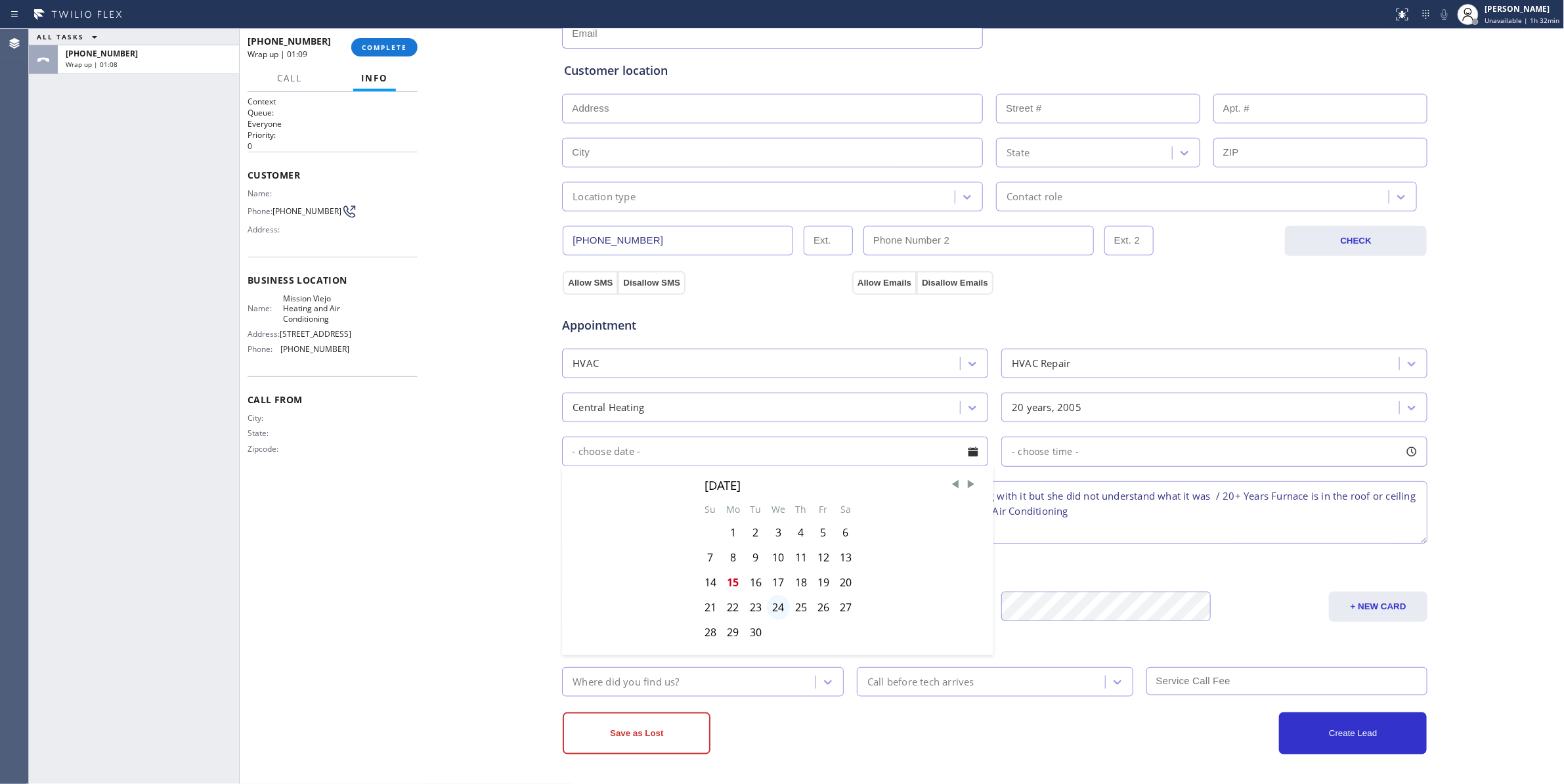
click at [767, 608] on div "24" at bounding box center [778, 607] width 23 height 25
type input "09/24/2025"
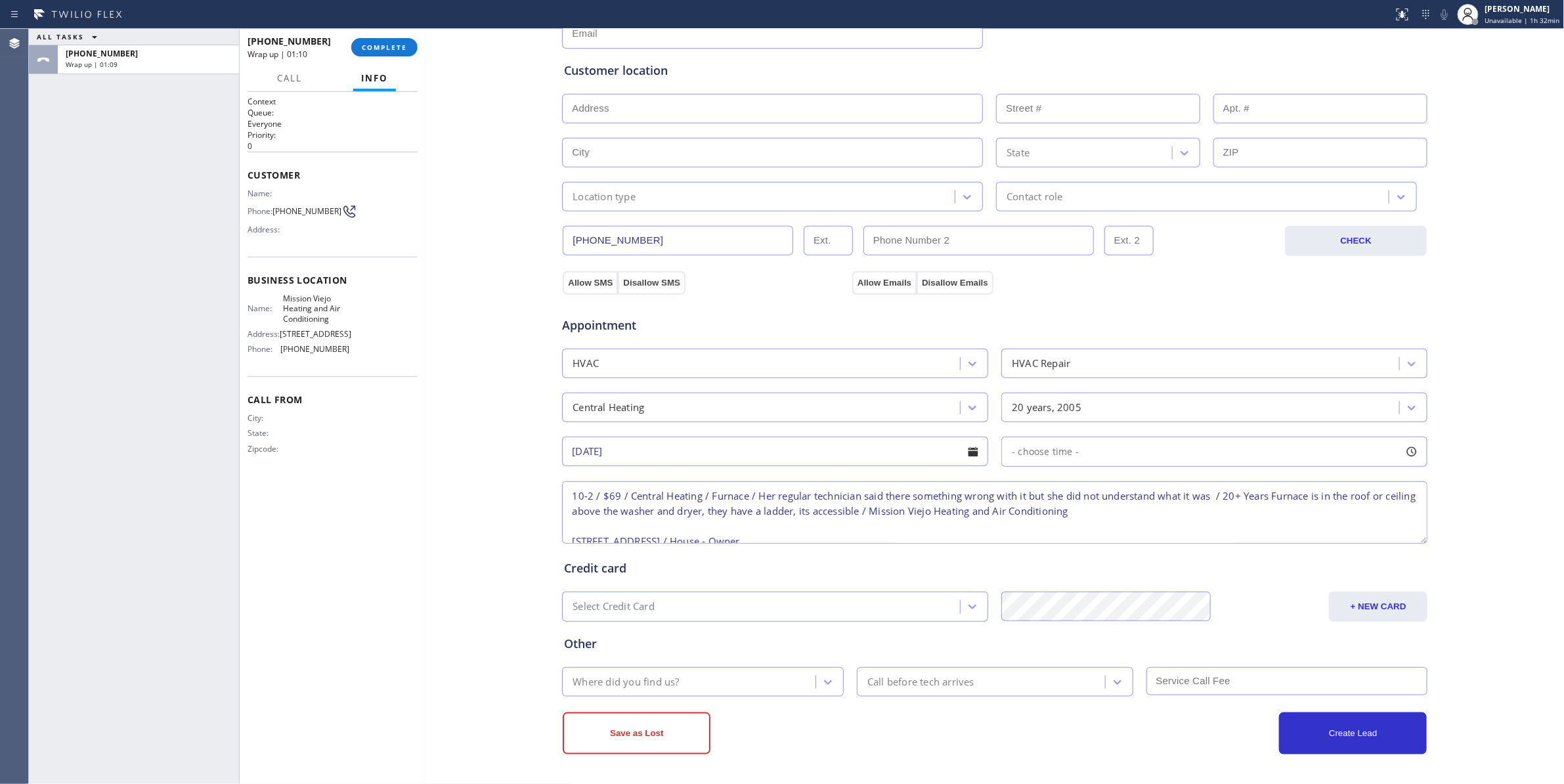
click at [1080, 447] on div "- choose time -" at bounding box center [1214, 451] width 426 height 30
drag, startPoint x: 1015, startPoint y: 531, endPoint x: 1191, endPoint y: 534, distance: 176.0
click at [1195, 534] on div at bounding box center [1202, 531] width 16 height 27
drag, startPoint x: 1006, startPoint y: 535, endPoint x: 1072, endPoint y: 534, distance: 66.0
click at [1072, 534] on div at bounding box center [1077, 531] width 16 height 27
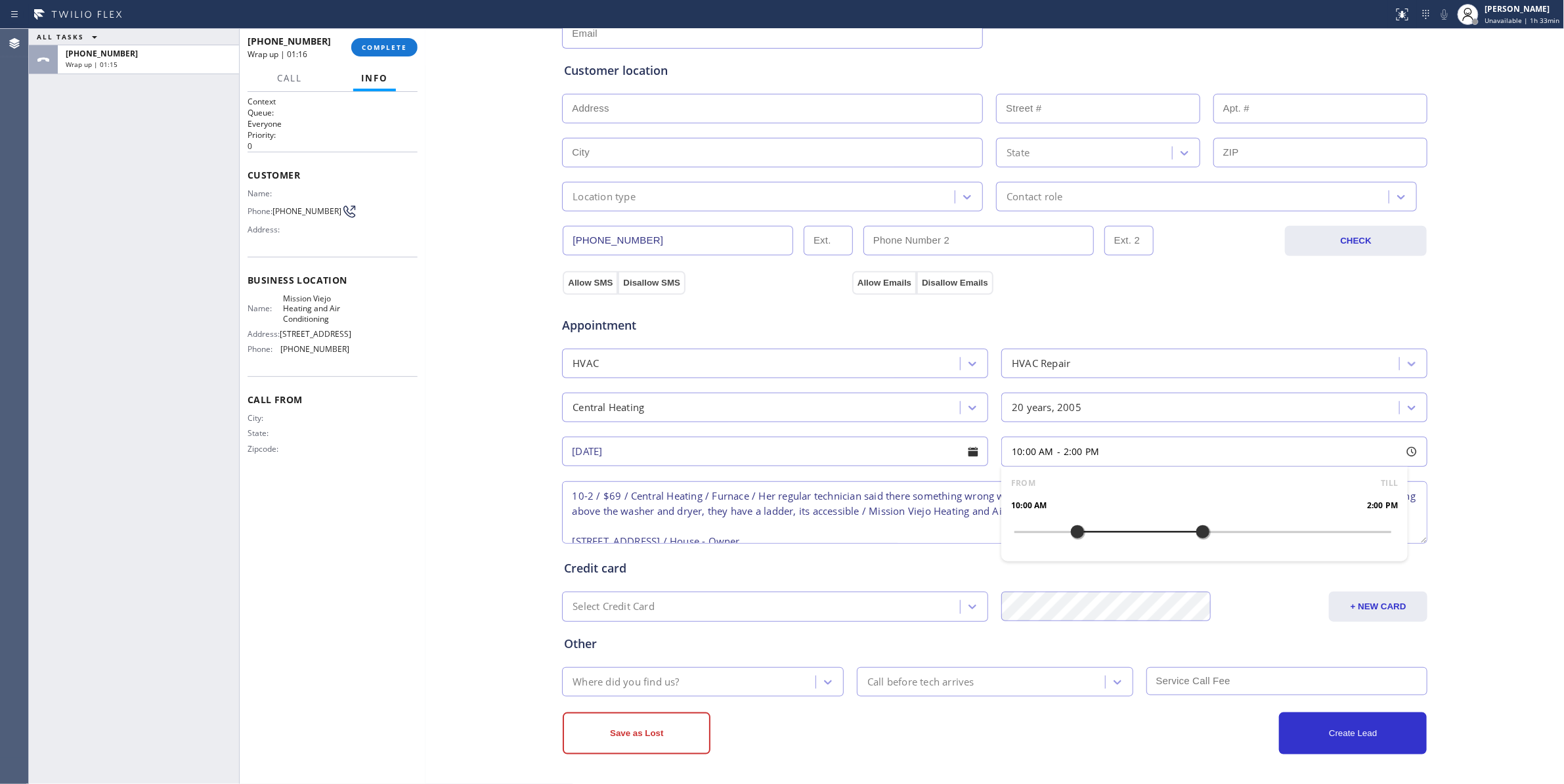
click at [474, 545] on div "Business location Mission Viejo Heating and Air Conditioning (949) 239-0346 Per…" at bounding box center [995, 306] width 1132 height 897
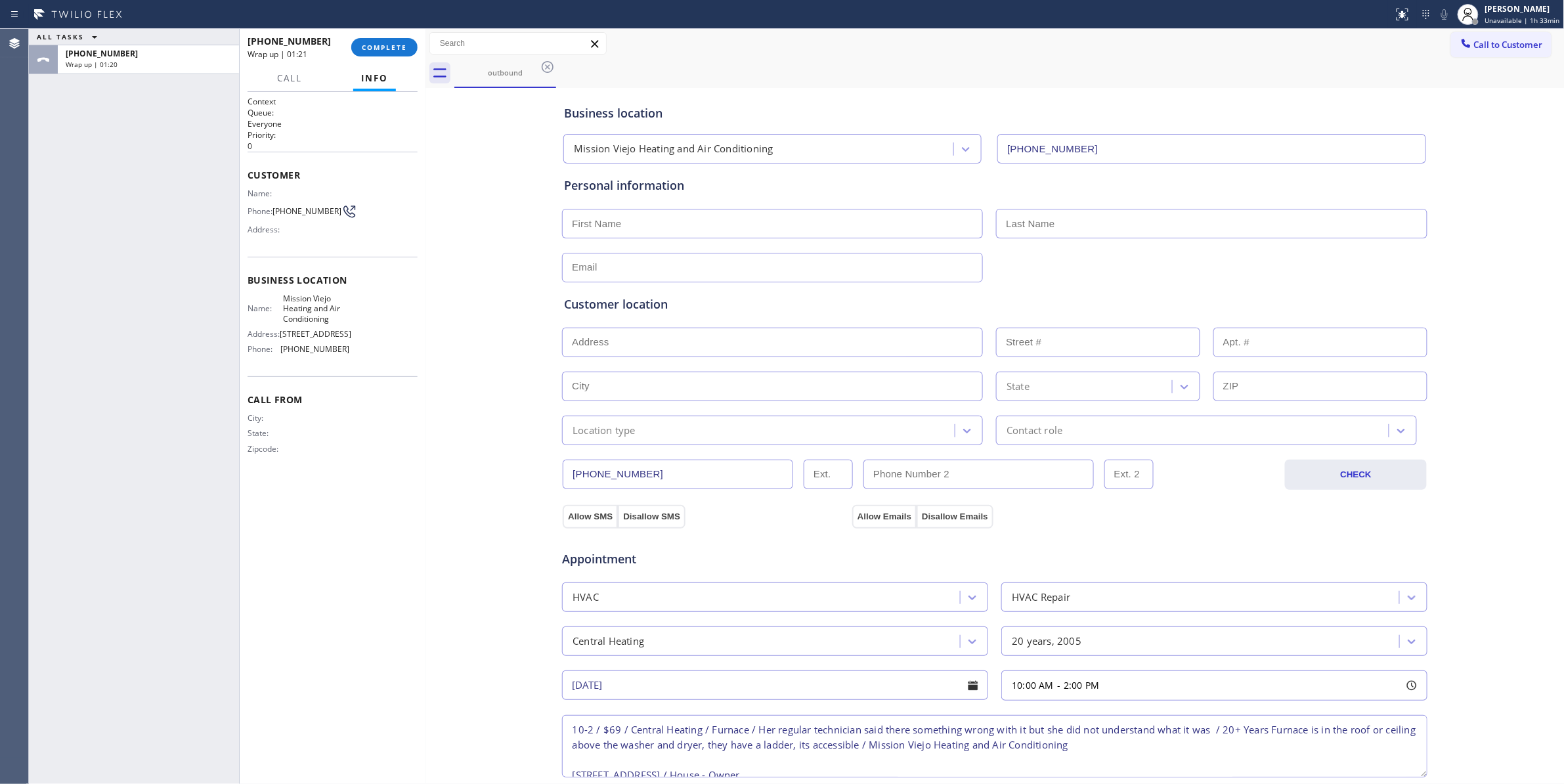
click at [684, 339] on input "text" at bounding box center [772, 343] width 421 height 30
paste input "21351 Cythera, Mission Viejo, CA 92692"
type input "21351 Cythera"
type input "21351"
type input "Mission Viejo"
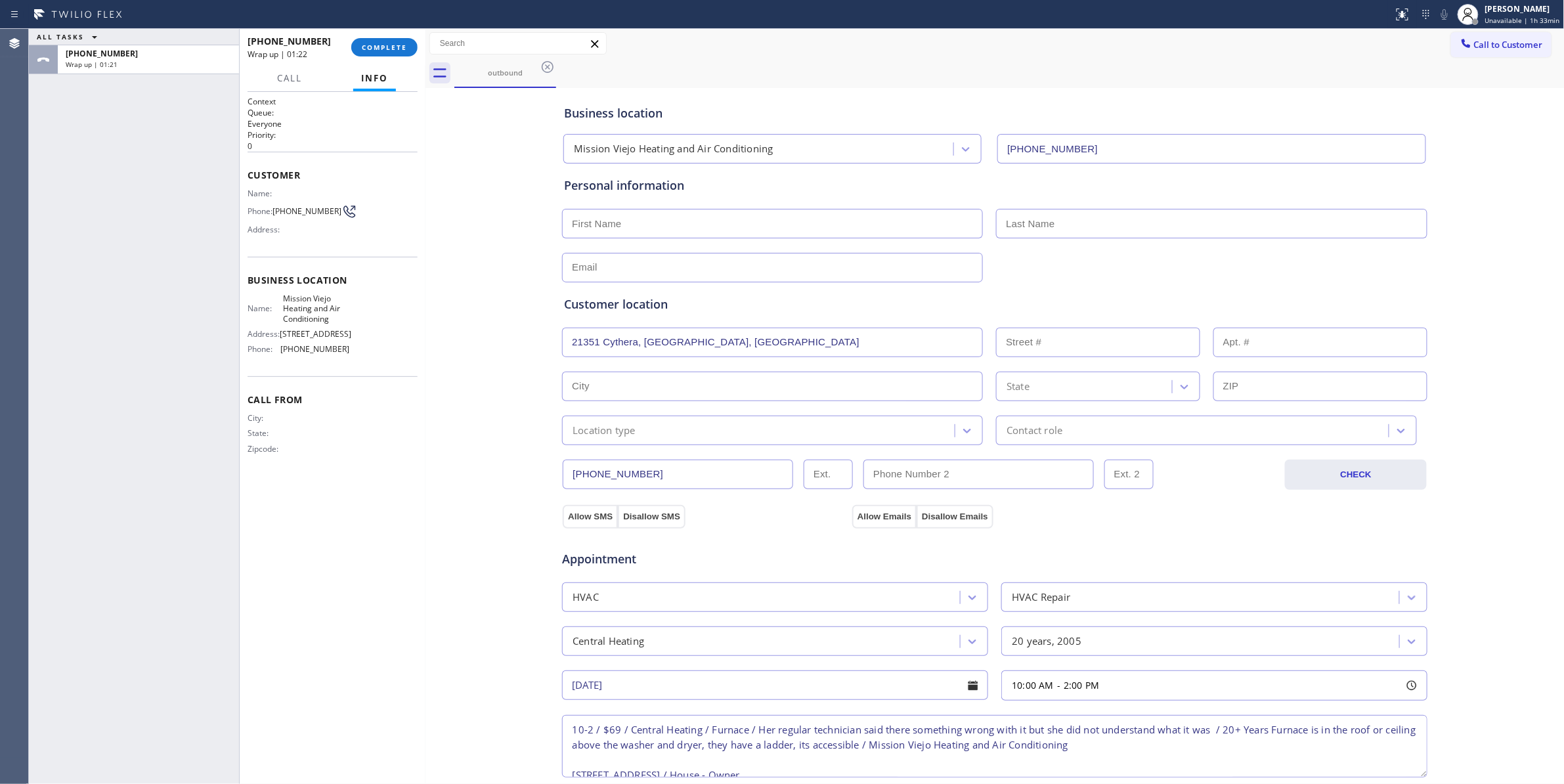
type input "92692"
click at [577, 520] on button "Allow SMS" at bounding box center [590, 516] width 55 height 24
click at [882, 517] on button "Allow Emails" at bounding box center [885, 516] width 64 height 24
click at [670, 434] on div "Location type" at bounding box center [760, 431] width 389 height 23
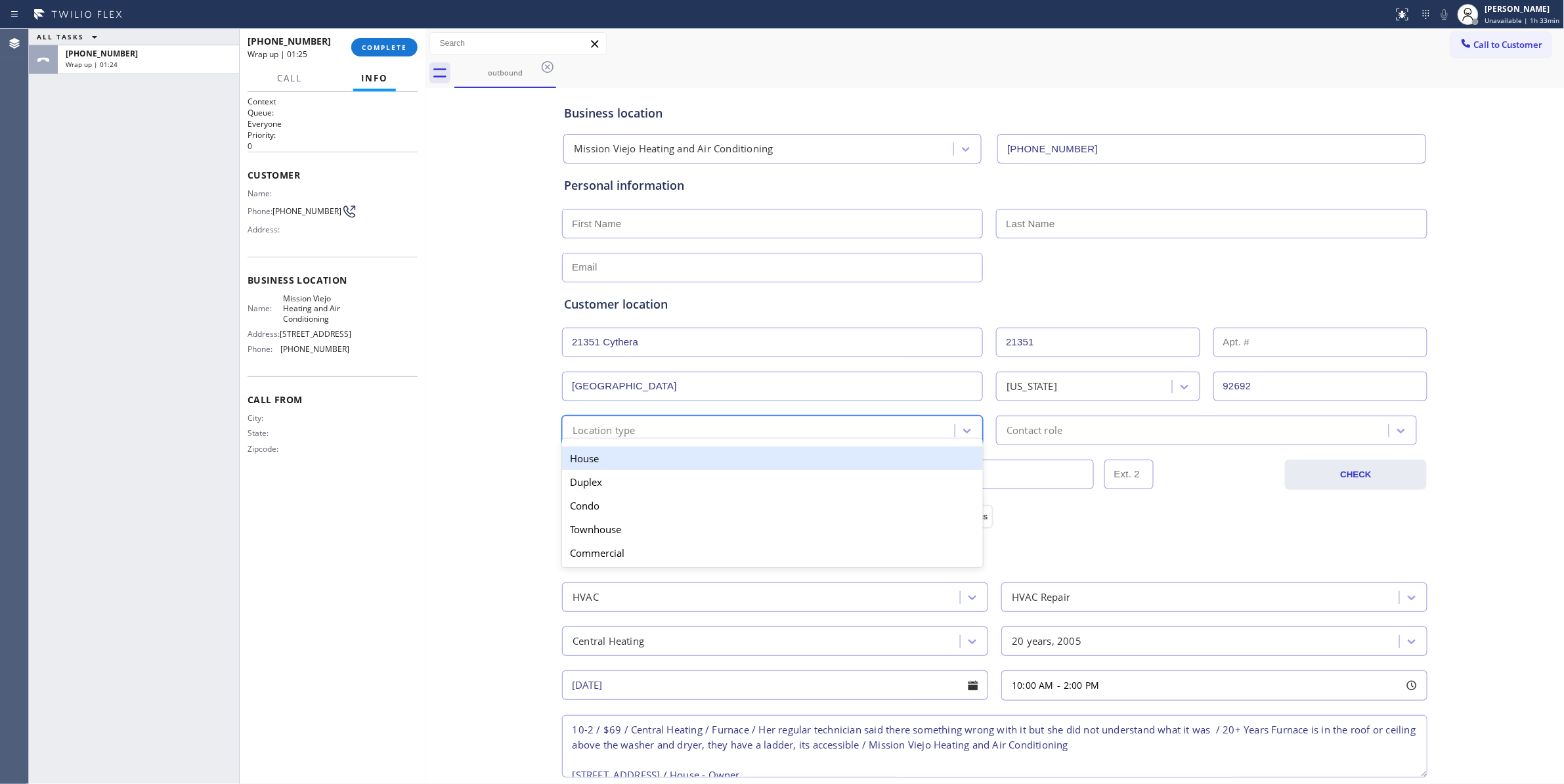
click at [633, 468] on div "House" at bounding box center [772, 458] width 421 height 24
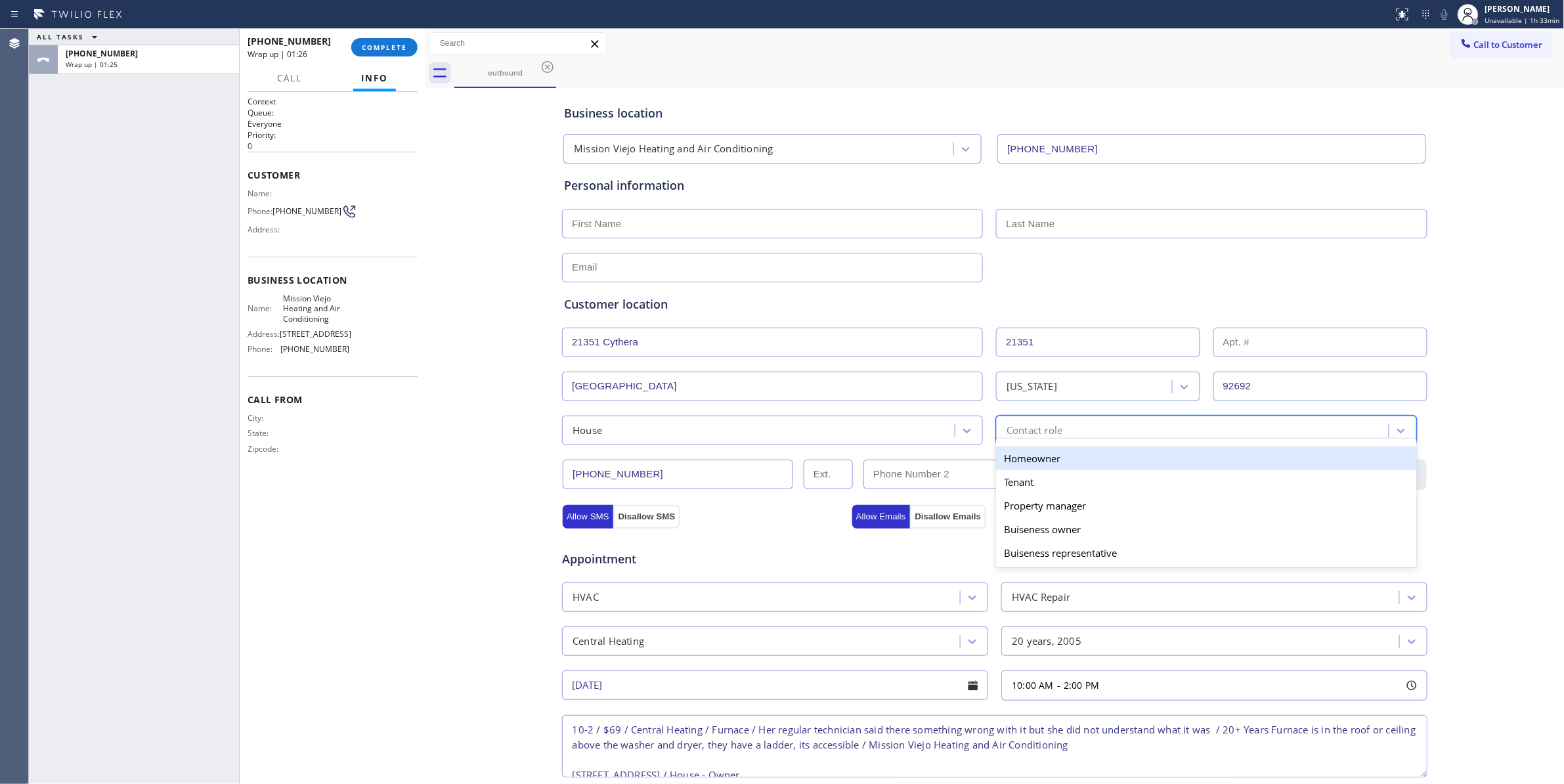
click at [1028, 434] on div "Contact role" at bounding box center [1034, 430] width 56 height 15
drag, startPoint x: 1031, startPoint y: 463, endPoint x: 872, endPoint y: 280, distance: 242.4
click at [1031, 464] on div "Homeowner" at bounding box center [1206, 458] width 421 height 24
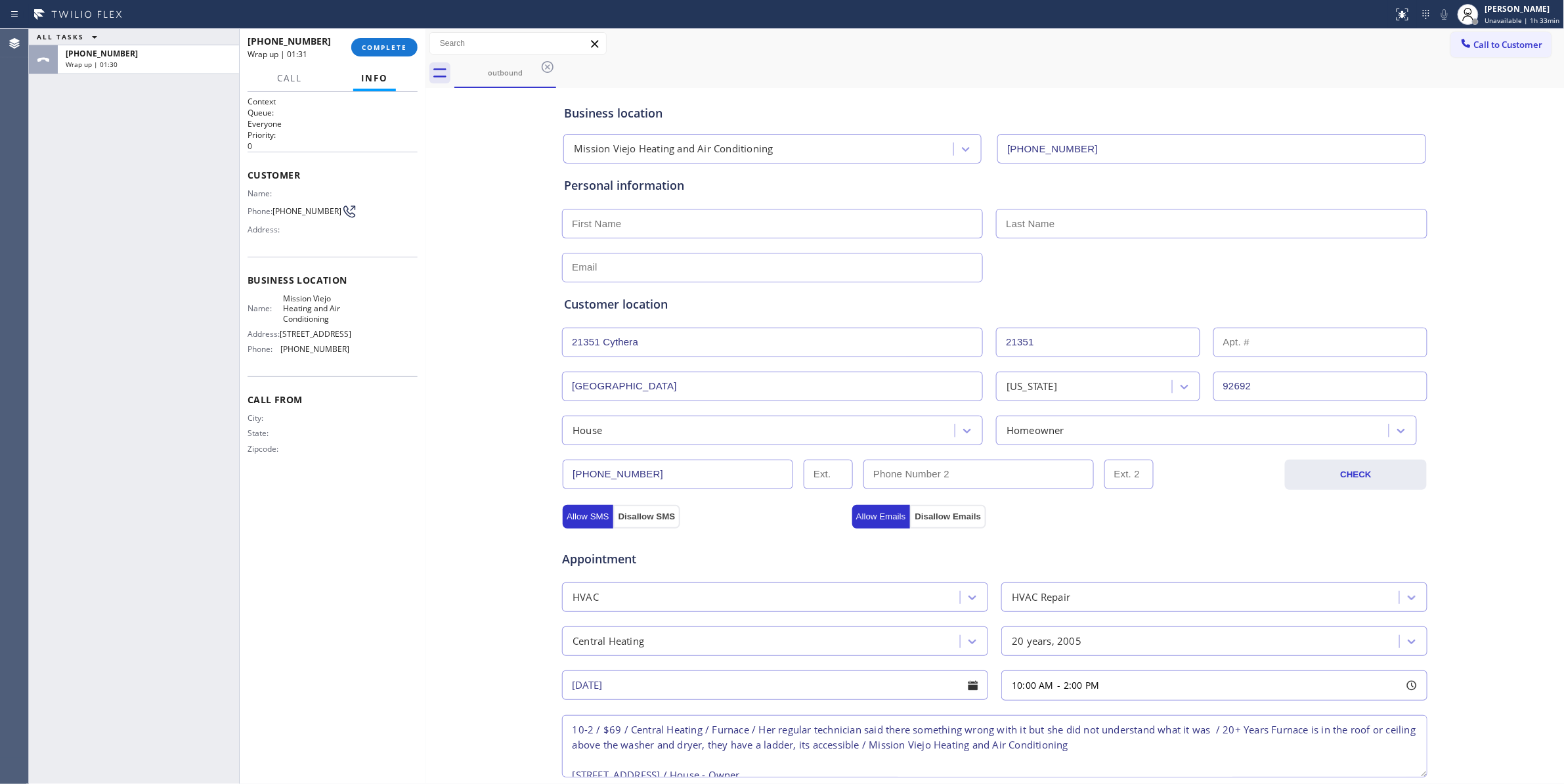
click at [615, 218] on input "text" at bounding box center [772, 223] width 421 height 30
paste input "Gretchen Schlegel"
click at [639, 226] on input "Gretchen Schlegel" at bounding box center [772, 223] width 421 height 30
type input "Gretchen"
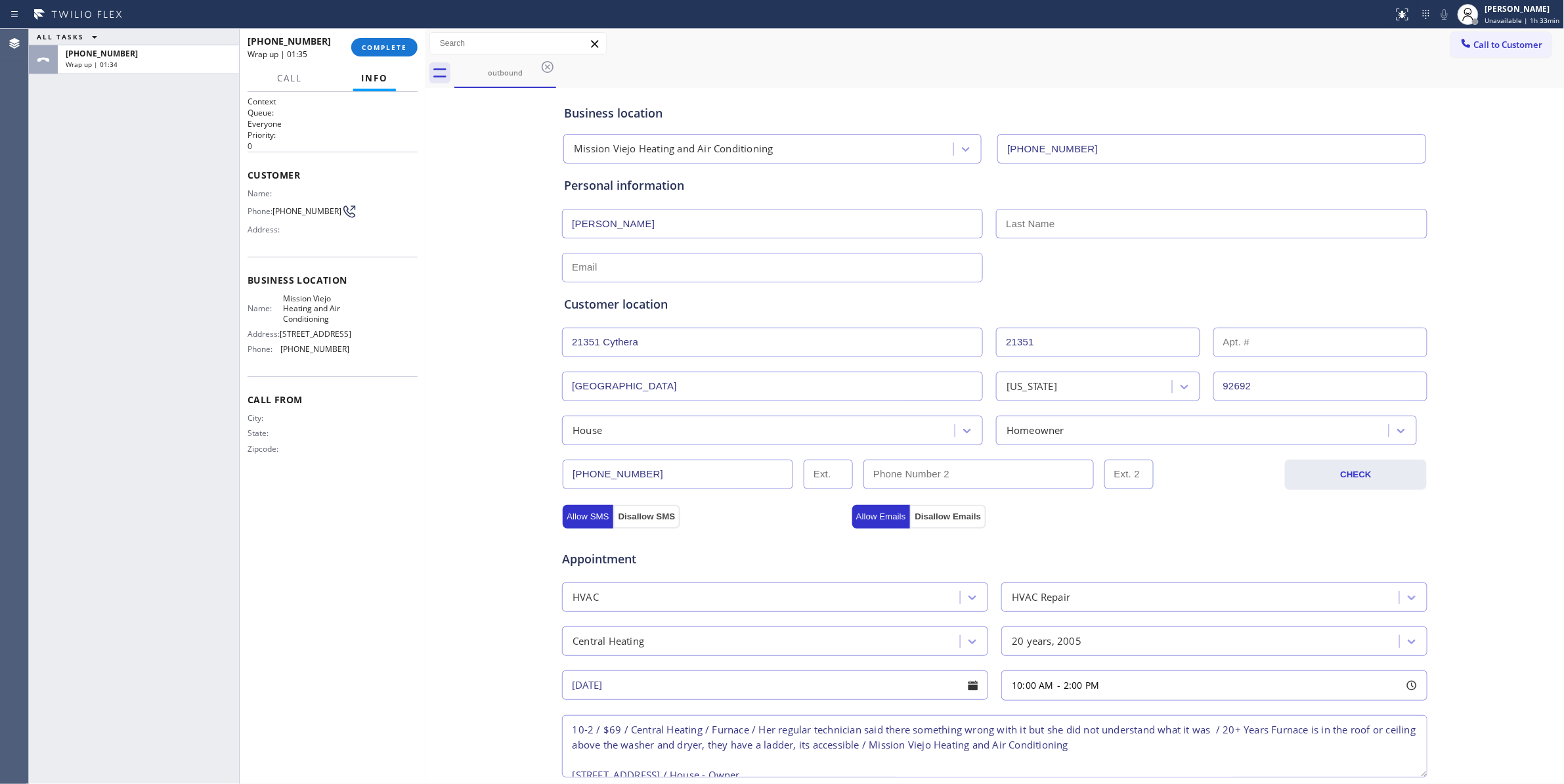
click at [1076, 219] on input "text" at bounding box center [1212, 223] width 432 height 30
paste input "Schlegel"
type input "Schlegel"
drag, startPoint x: 698, startPoint y: 264, endPoint x: 676, endPoint y: 276, distance: 25.1
click at [698, 264] on input "text" at bounding box center [772, 268] width 421 height 30
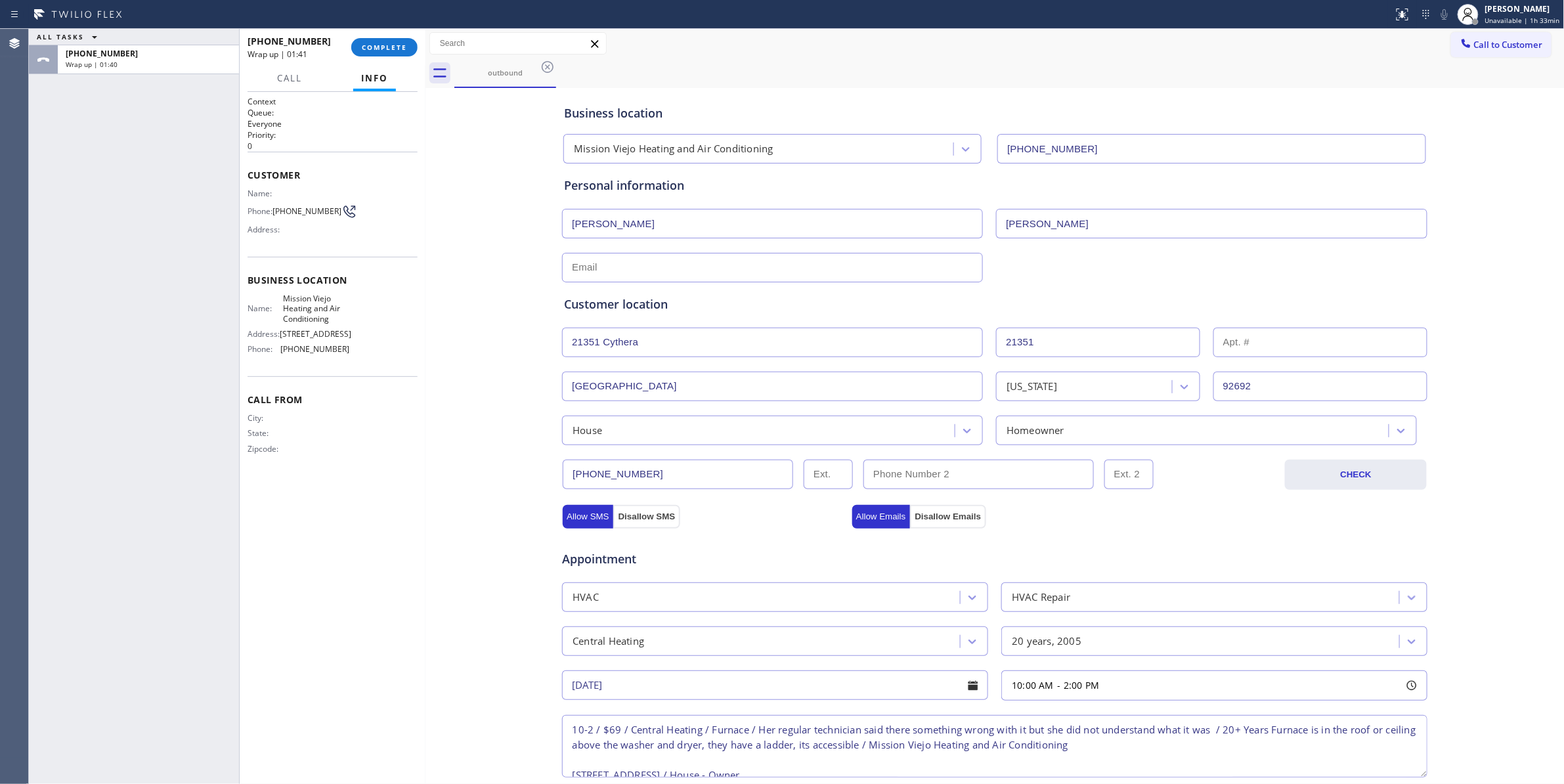
paste input "glschlegel@yahoo.com"
type input "glschlegel@yahoo.com"
click at [426, 605] on div at bounding box center [426, 406] width 0 height 755
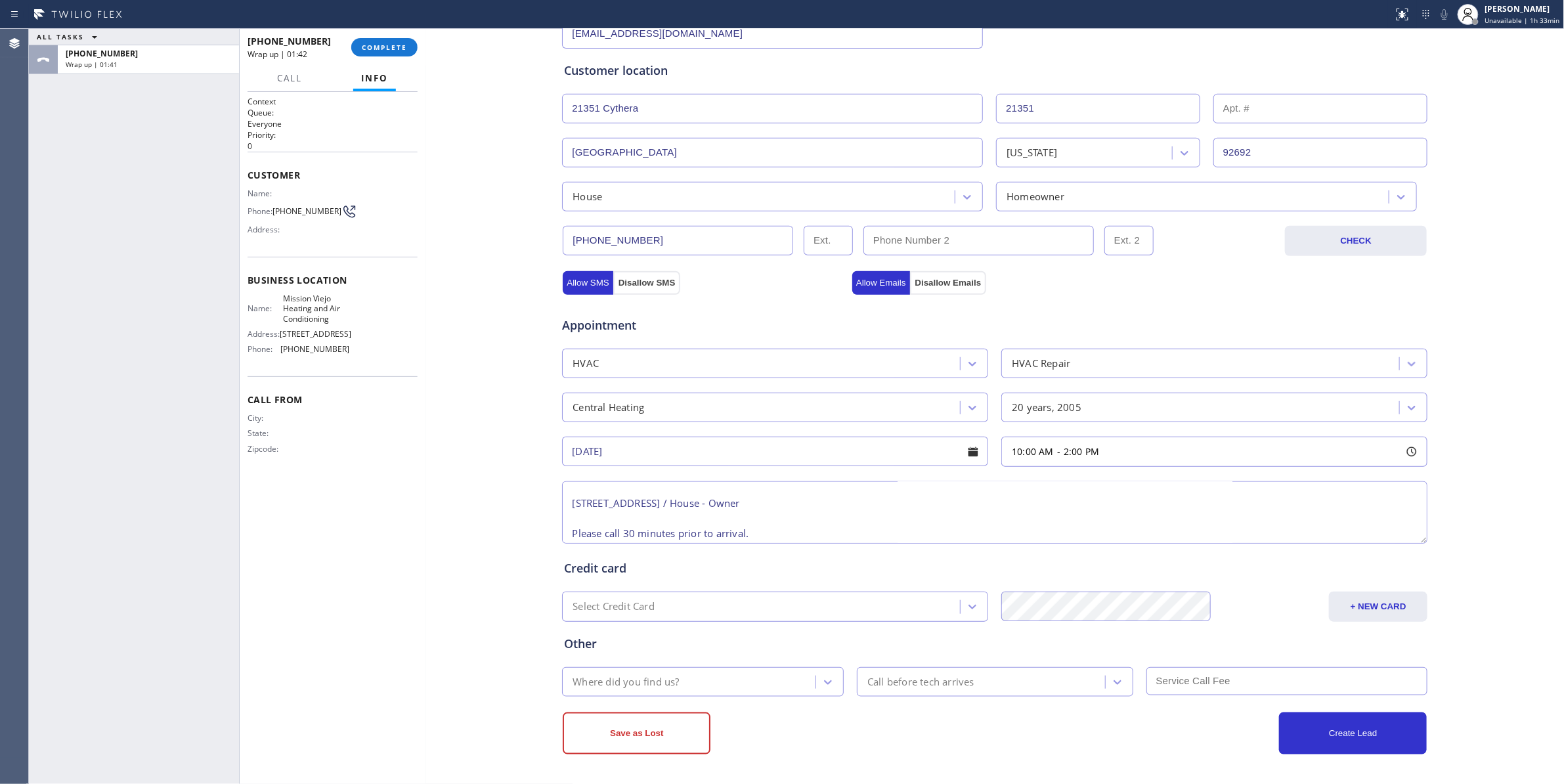
scroll to position [58, 0]
click at [1330, 730] on button "Create Lead" at bounding box center [1352, 733] width 147 height 42
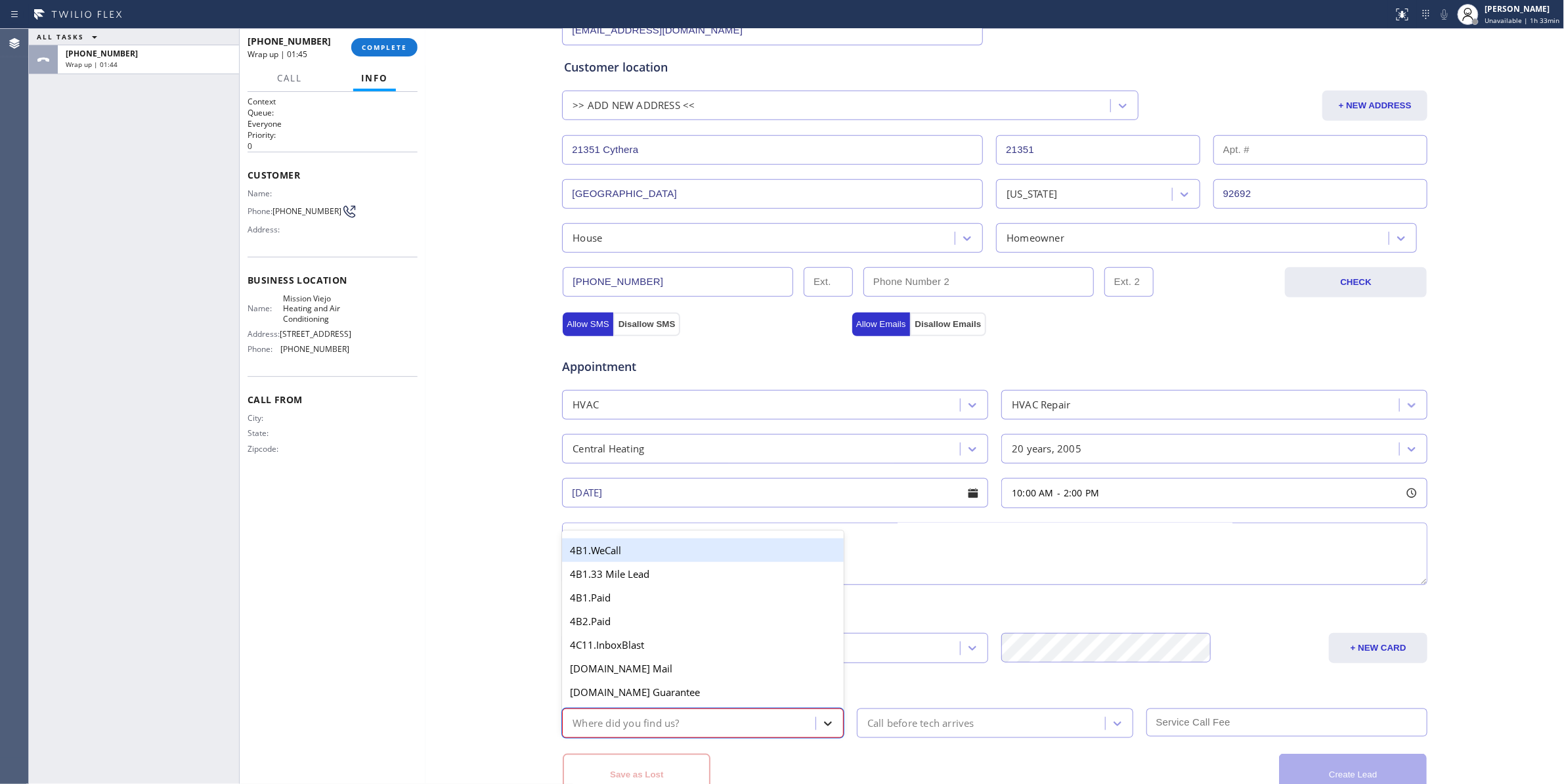
click at [821, 723] on icon at bounding box center [828, 723] width 13 height 13
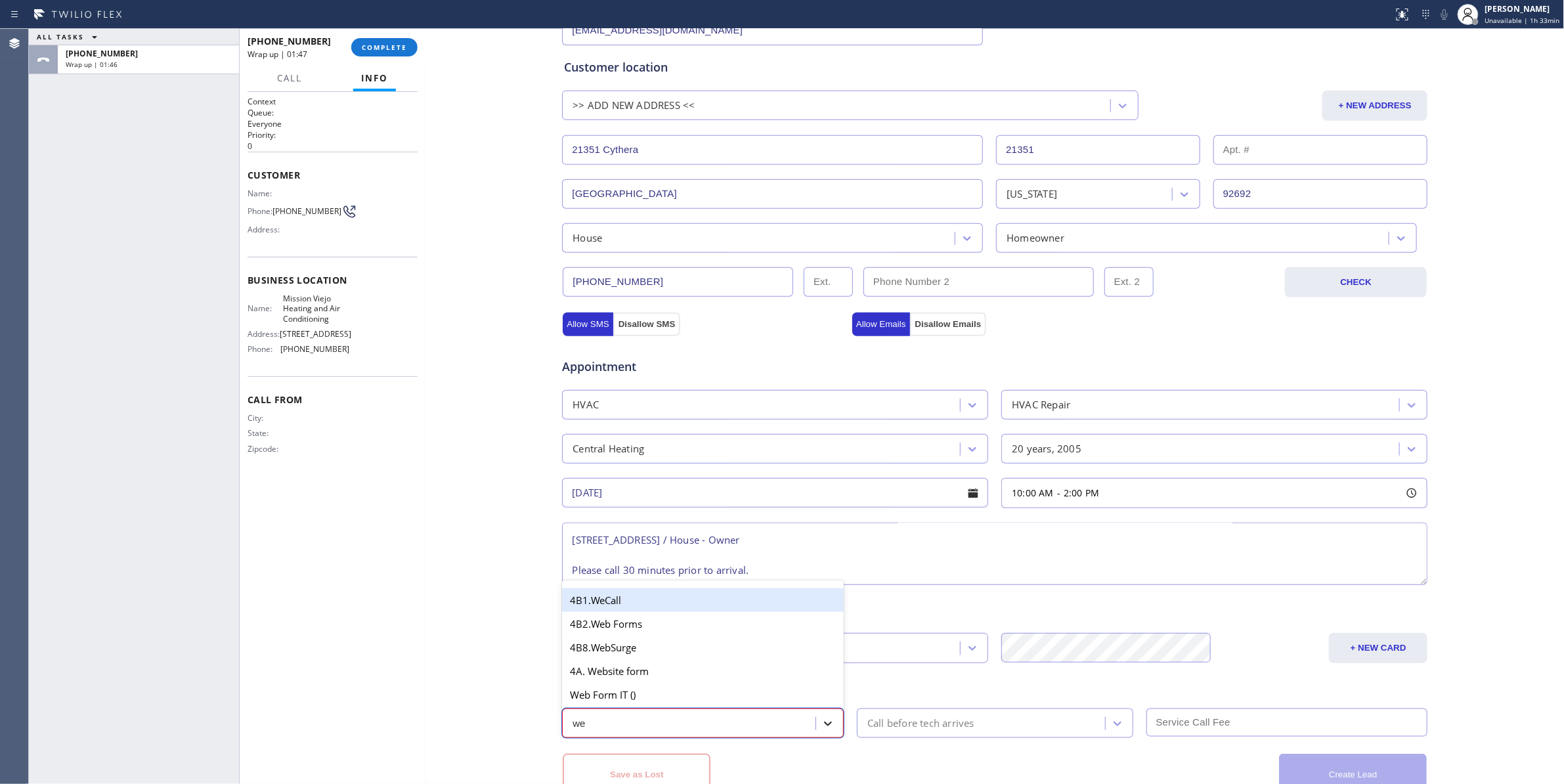
type input "web"
click at [656, 629] on div "4B2.Web Forms" at bounding box center [703, 623] width 282 height 24
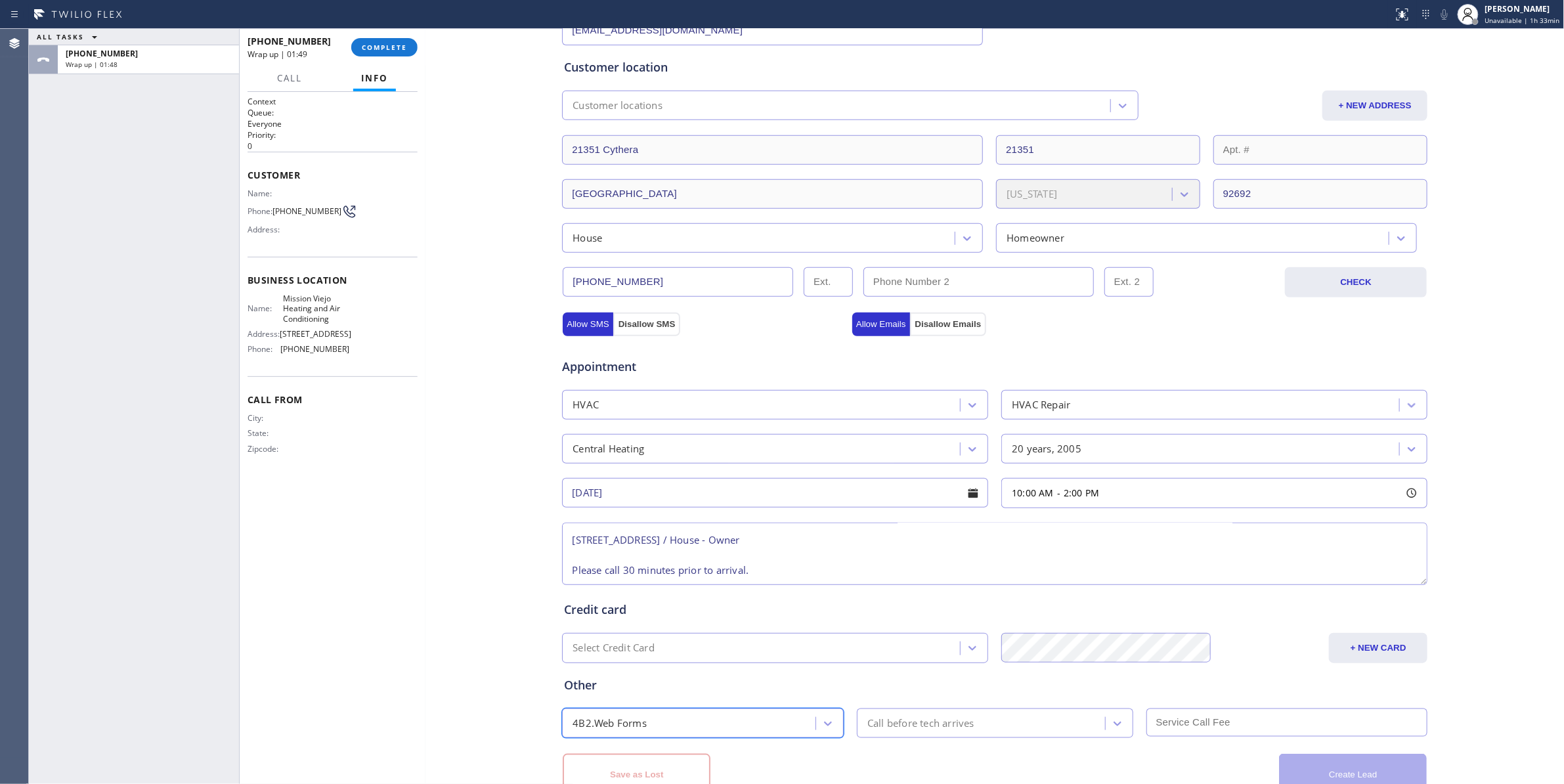
scroll to position [282, 0]
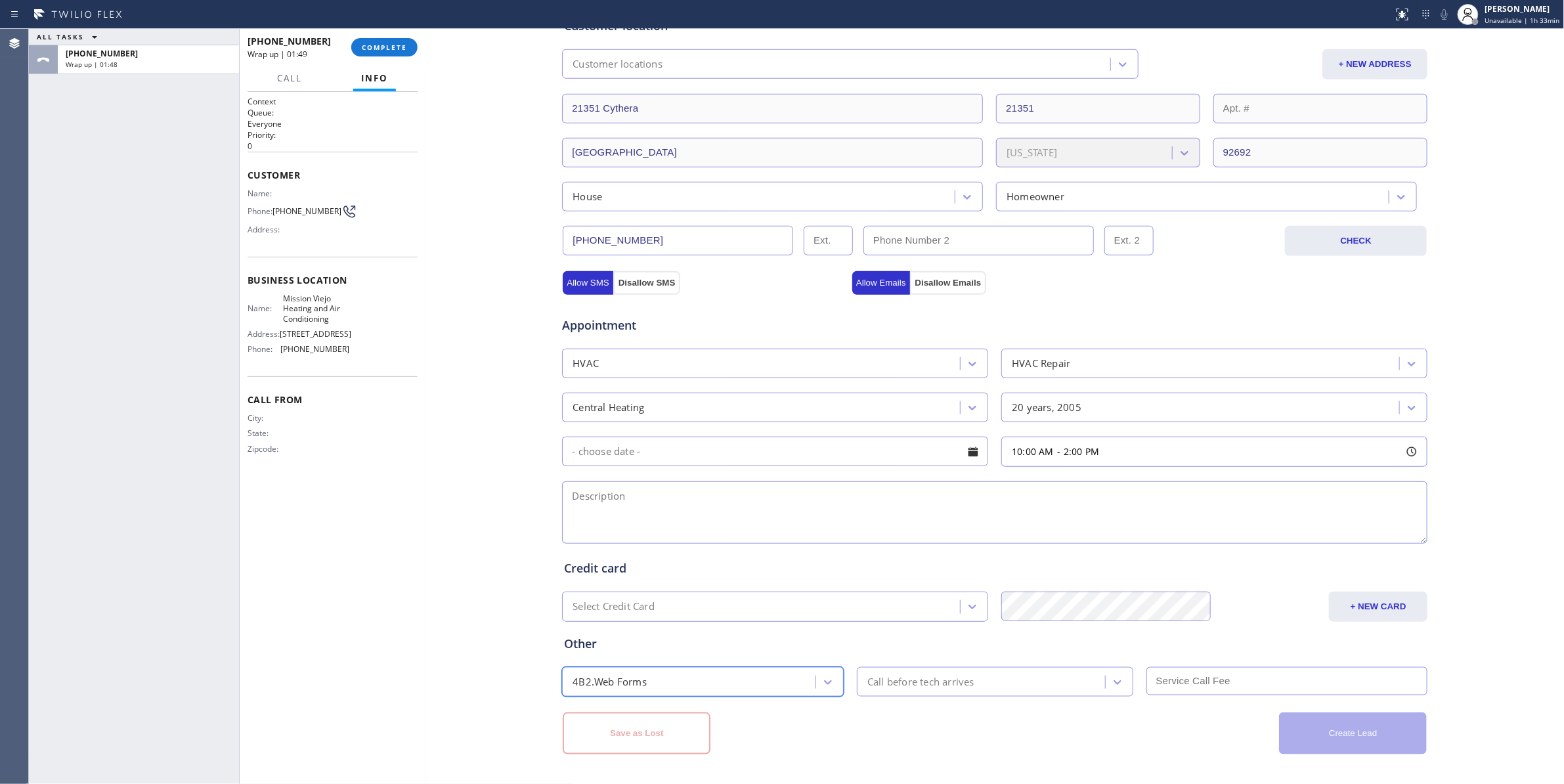
click at [0, 0] on div "Success! Booking Success! https://erp.apollosoft.co/customer/762680#portlet_lea…" at bounding box center [0, 0] width 0 height 0
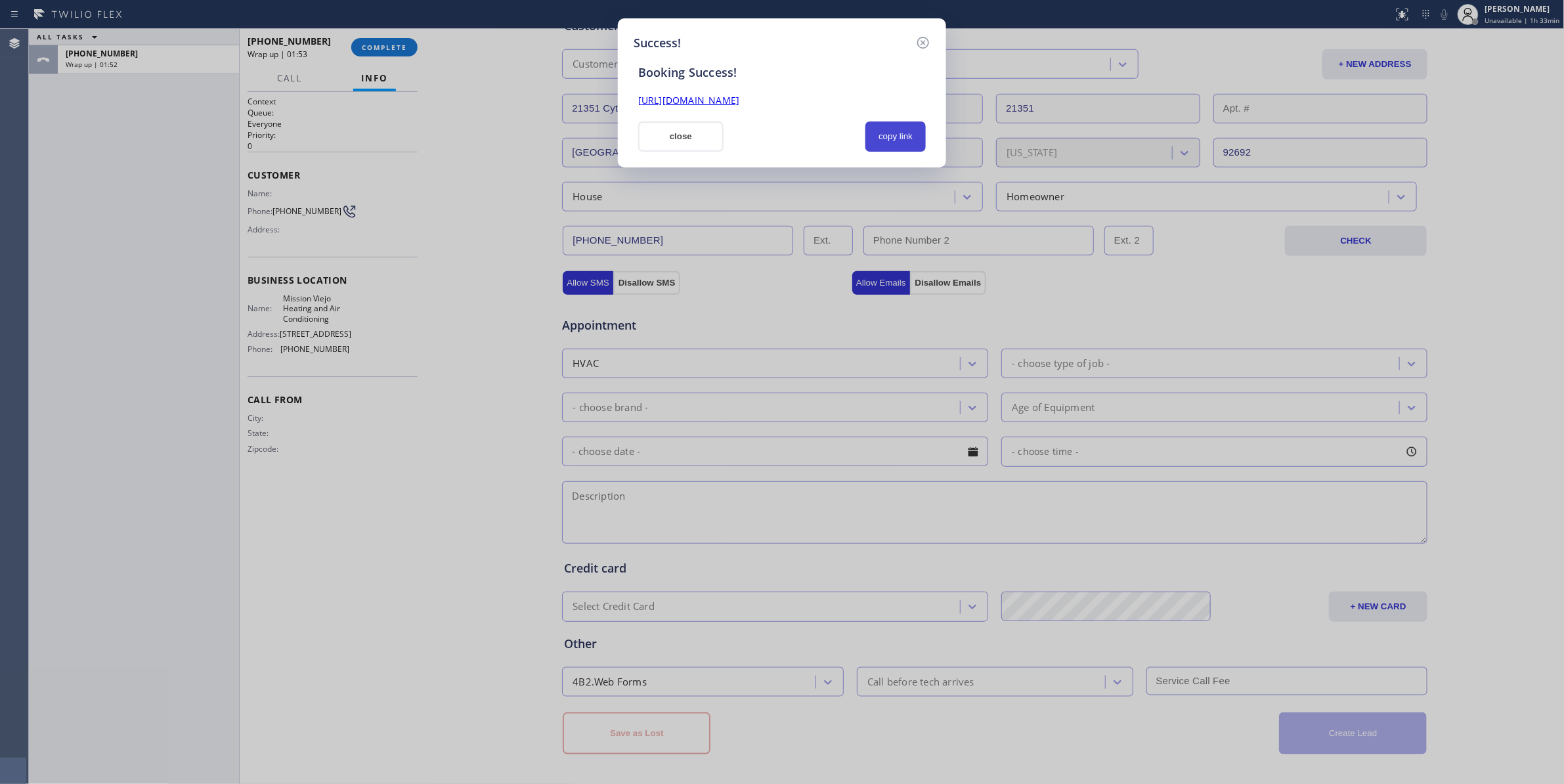
click at [907, 138] on button "copy link" at bounding box center [895, 136] width 60 height 30
click at [740, 102] on link "https://erp.apollosoft.co/customer/762680#portlet_lead" at bounding box center [689, 100] width 101 height 12
click at [922, 40] on icon at bounding box center [923, 43] width 12 height 12
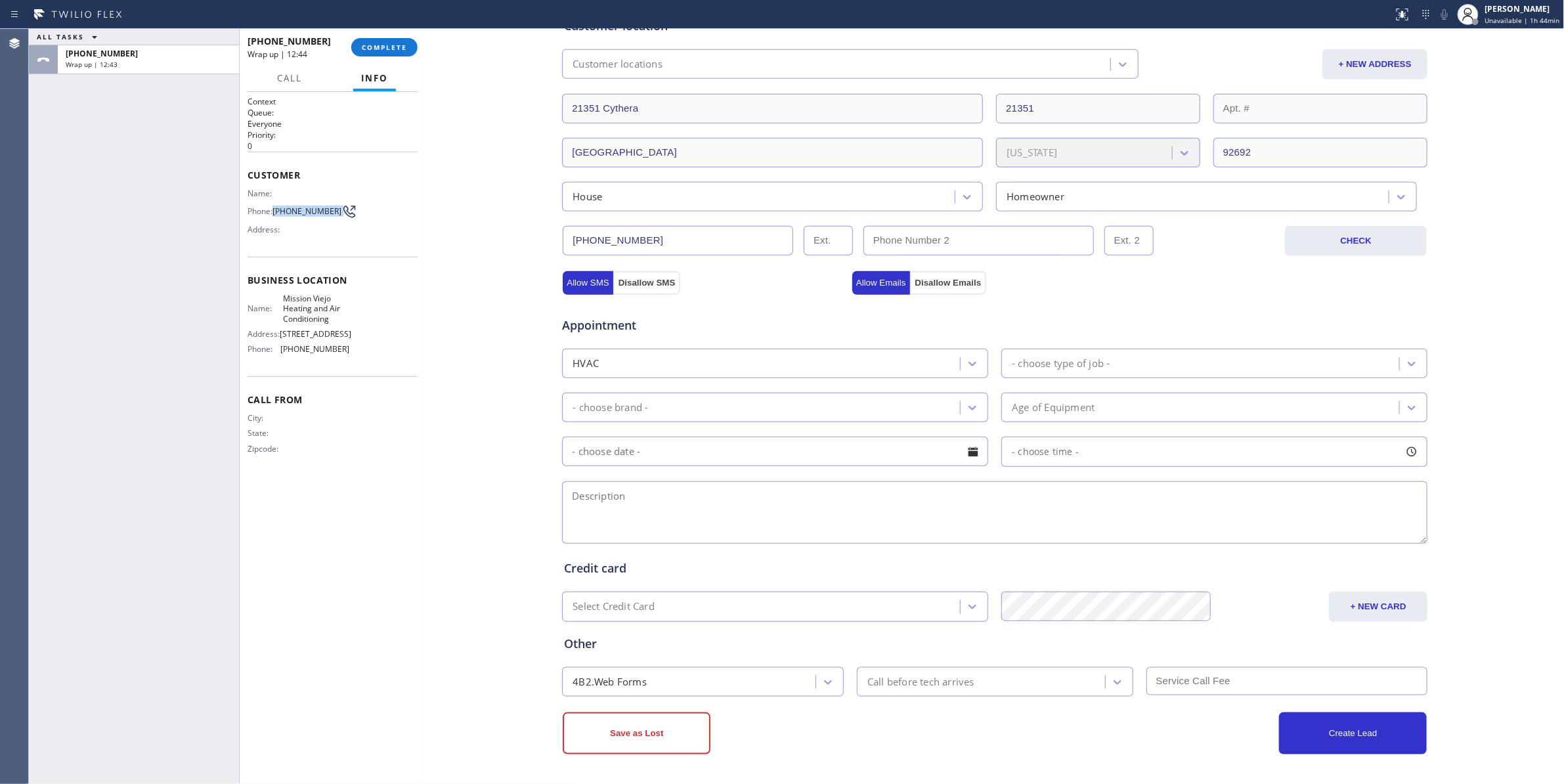
drag, startPoint x: 334, startPoint y: 214, endPoint x: 276, endPoint y: 206, distance: 58.5
click at [276, 206] on div "Phone: (310) 804-0612" at bounding box center [299, 211] width 102 height 16
copy div "(310) 804-0612"
drag, startPoint x: 67, startPoint y: 179, endPoint x: 312, endPoint y: 151, distance: 246.6
click at [67, 179] on div "ALL TASKS ALL TASKS ACTIVE TASKS TASKS IN WRAP UP +13108040612 Wrap up | 13:01" at bounding box center [133, 406] width 210 height 755
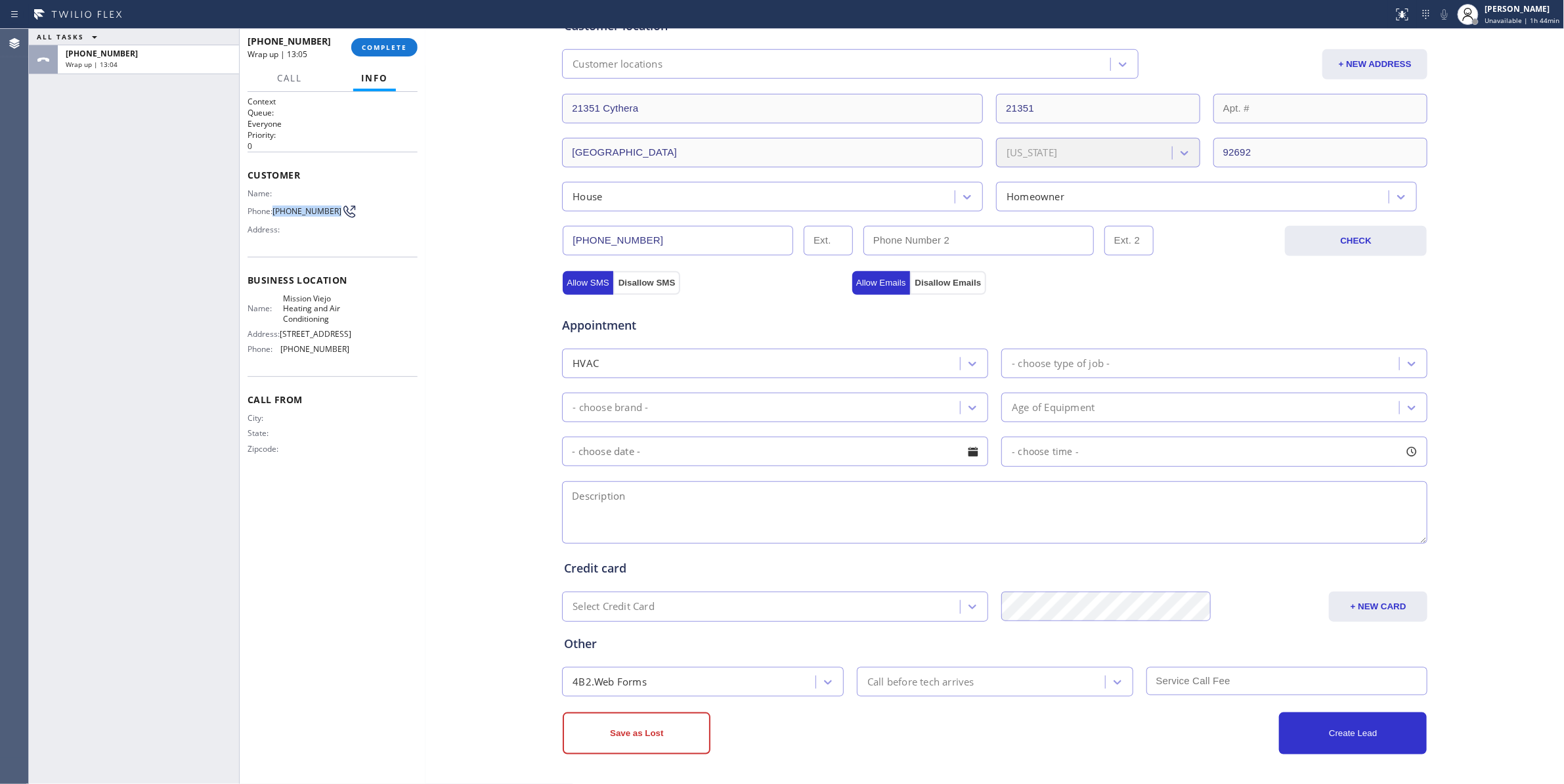
drag, startPoint x: 332, startPoint y: 210, endPoint x: 277, endPoint y: 211, distance: 55.0
click at [277, 211] on span "(310) 804-0612" at bounding box center [307, 211] width 69 height 10
copy span "(310) 804-0612"
click at [343, 326] on div "Name: Mission Viejo Heating and Air Conditioning Address: 26732 Crown Valley Pk…" at bounding box center [299, 326] width 102 height 67
drag, startPoint x: 308, startPoint y: 318, endPoint x: 278, endPoint y: 305, distance: 32.7
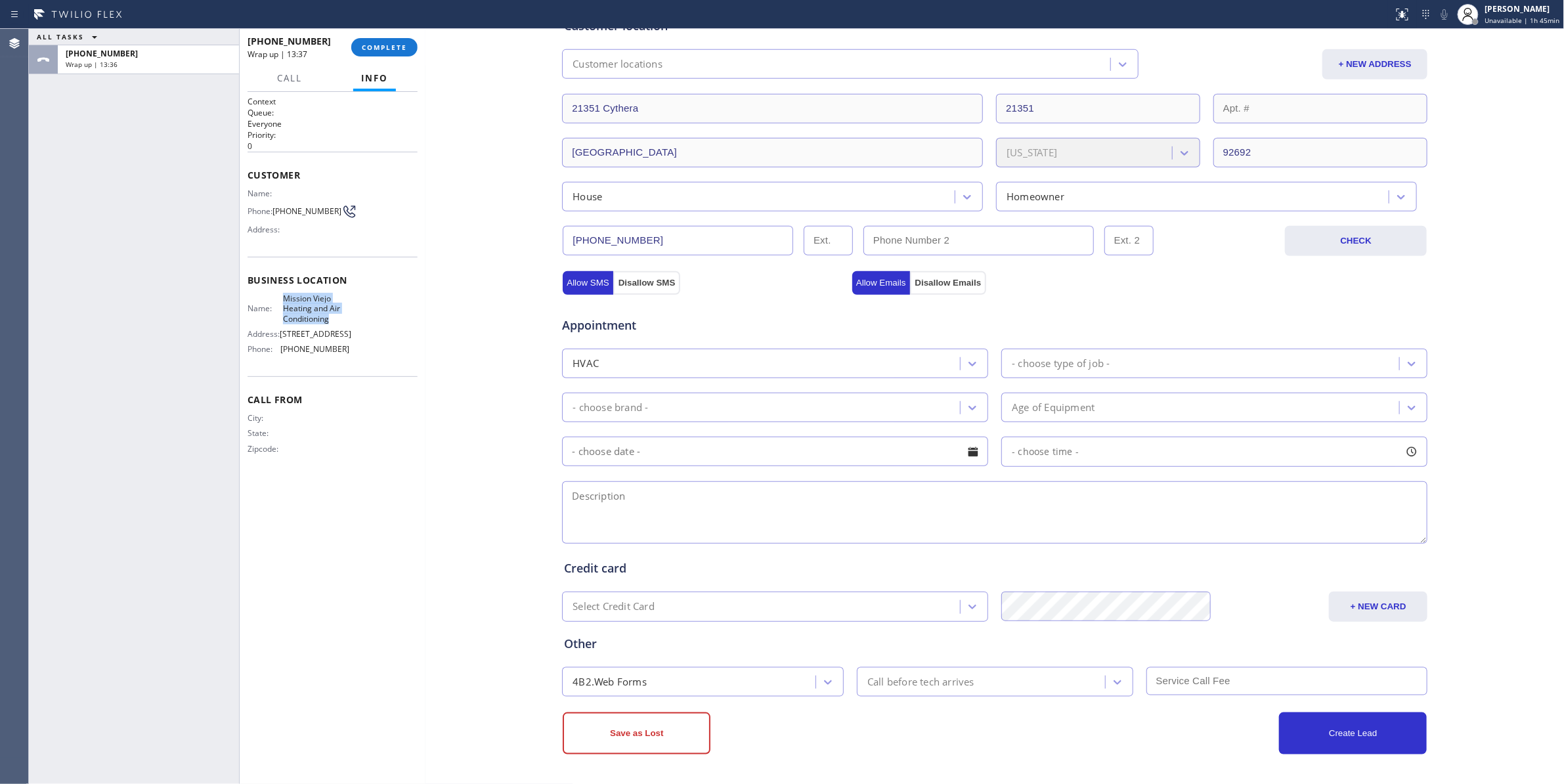
click at [278, 305] on div "Name: Mission Viejo Heating and Air Conditioning" at bounding box center [299, 308] width 102 height 30
copy div "Mission Viejo Heating and Air Conditioning"
drag, startPoint x: 90, startPoint y: 342, endPoint x: 102, endPoint y: 302, distance: 41.8
click at [90, 342] on div "ALL TASKS ALL TASKS ACTIVE TASKS TASKS IN WRAP UP +13108040612 Wrap up | 13:49" at bounding box center [133, 406] width 210 height 755
drag, startPoint x: 332, startPoint y: 214, endPoint x: 272, endPoint y: 218, distance: 60.1
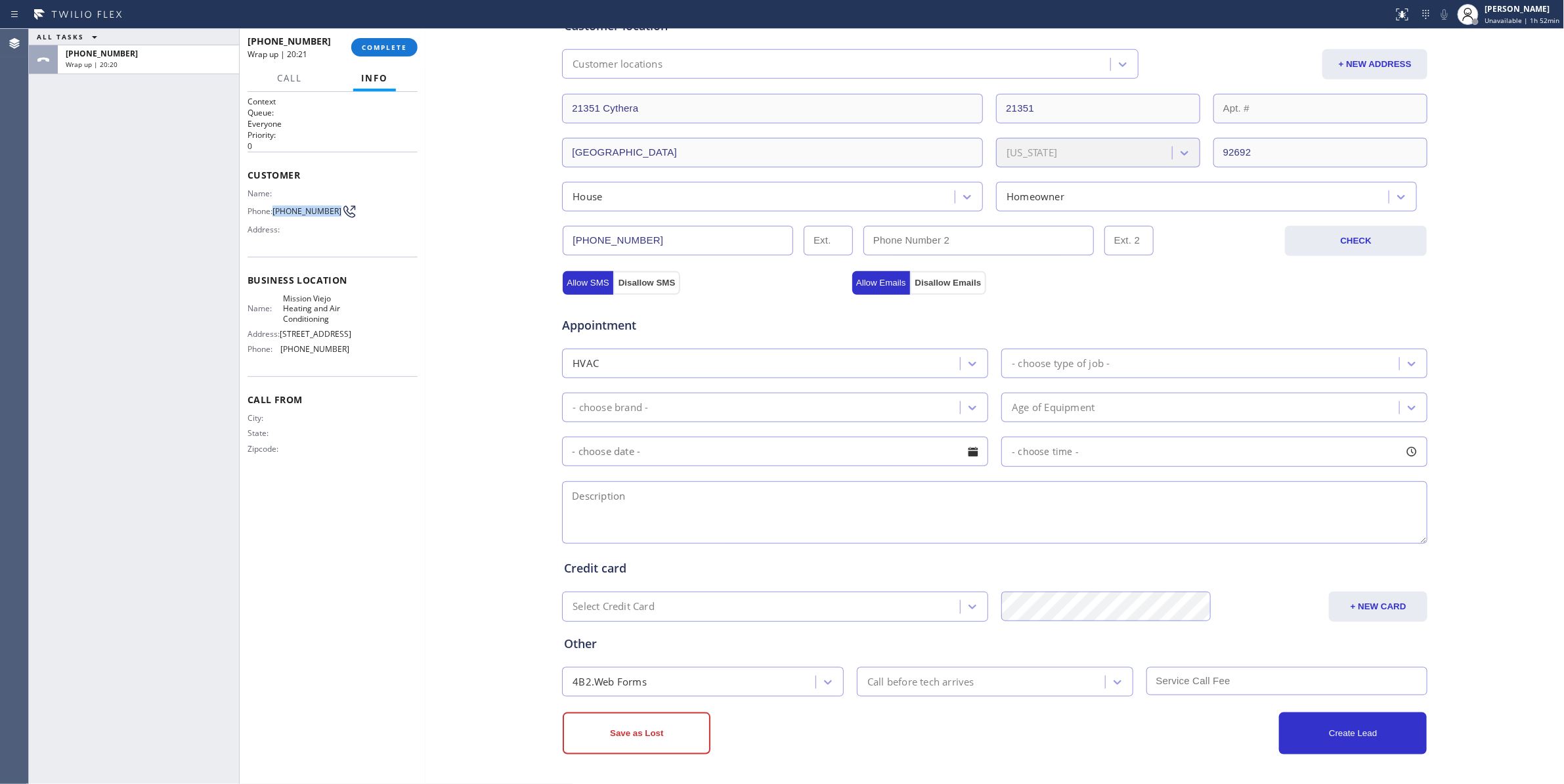
click at [272, 218] on div "Phone: (310) 804-0612" at bounding box center [299, 211] width 102 height 16
copy div "(310) 804-0612"
click at [393, 46] on span "COMPLETE" at bounding box center [384, 47] width 45 height 9
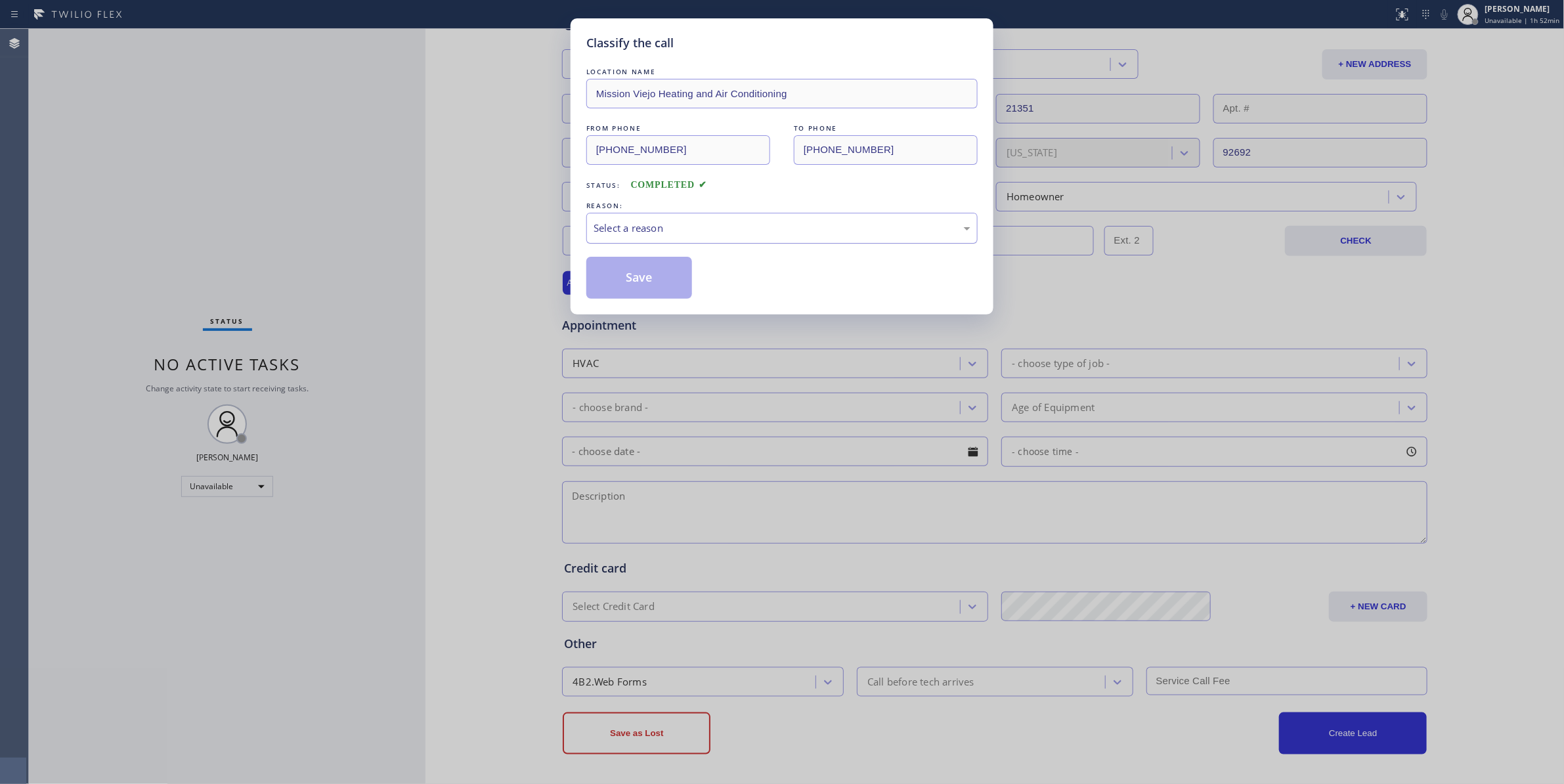
click at [643, 226] on div "Select a reason" at bounding box center [782, 228] width 377 height 15
click at [633, 268] on button "Save" at bounding box center [639, 278] width 105 height 42
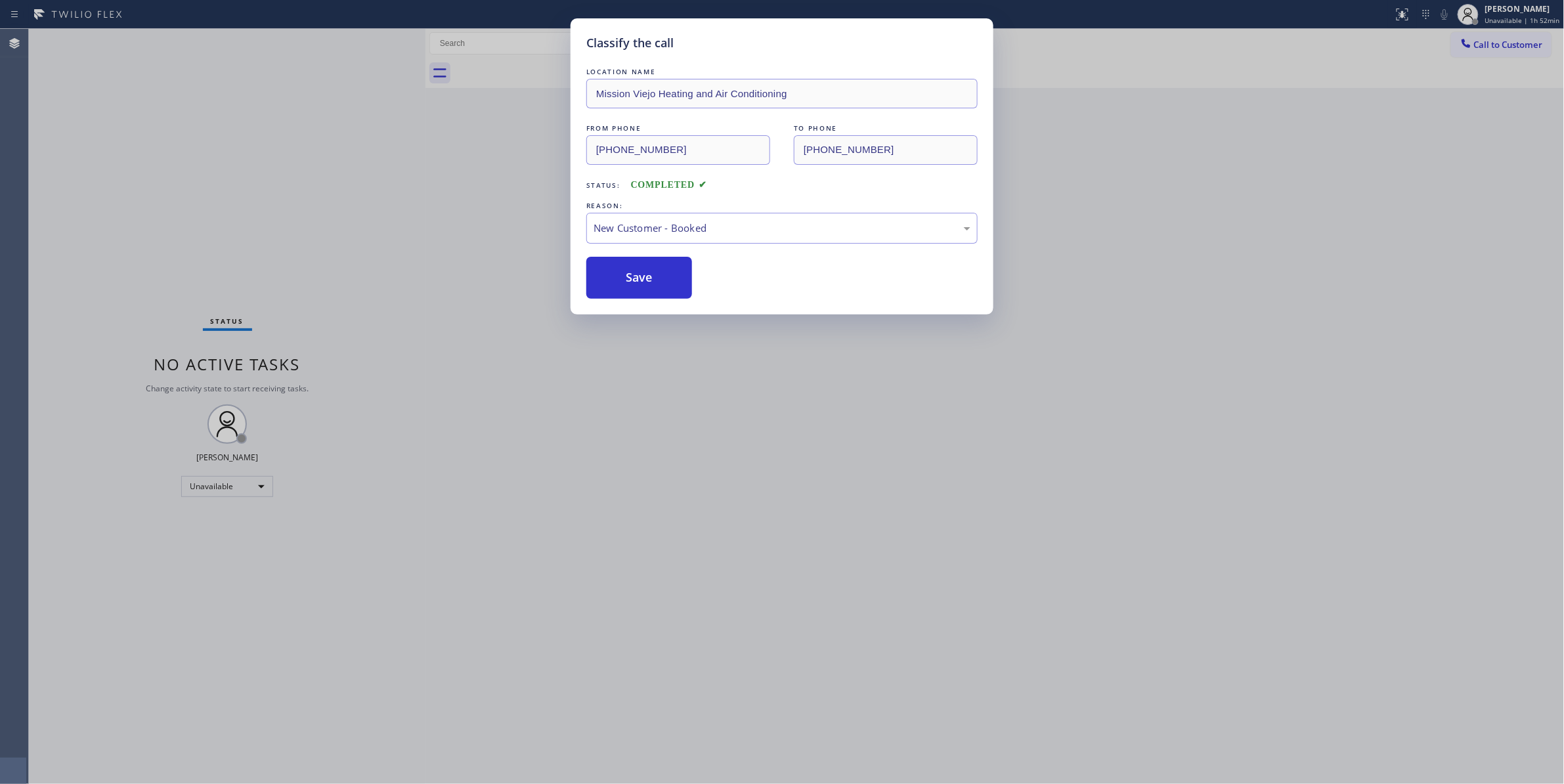
drag, startPoint x: 633, startPoint y: 268, endPoint x: 625, endPoint y: 208, distance: 60.5
click at [633, 268] on button "Save" at bounding box center [639, 278] width 105 height 42
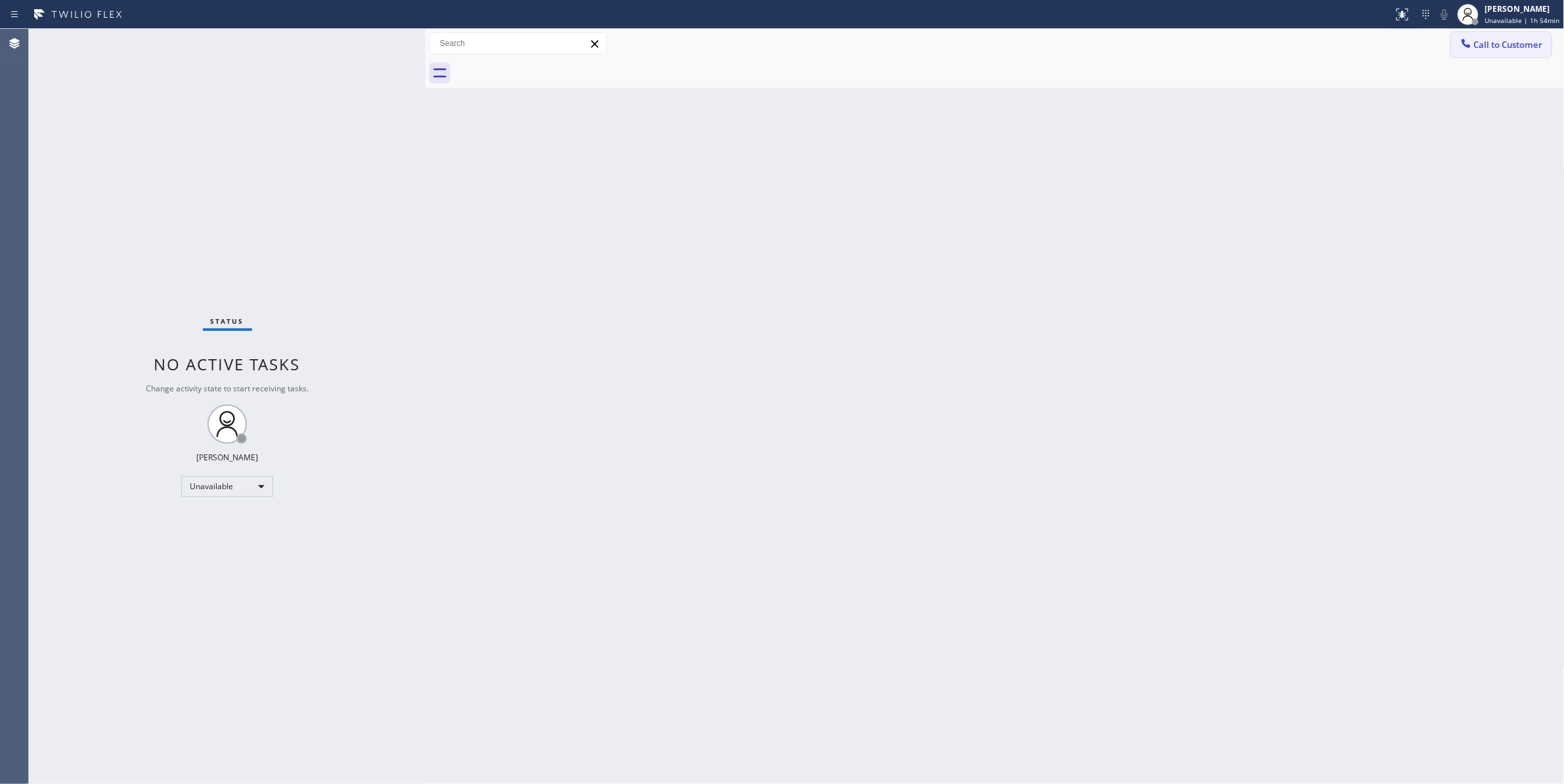
click at [1521, 50] on button "Call to Customer" at bounding box center [1501, 44] width 100 height 25
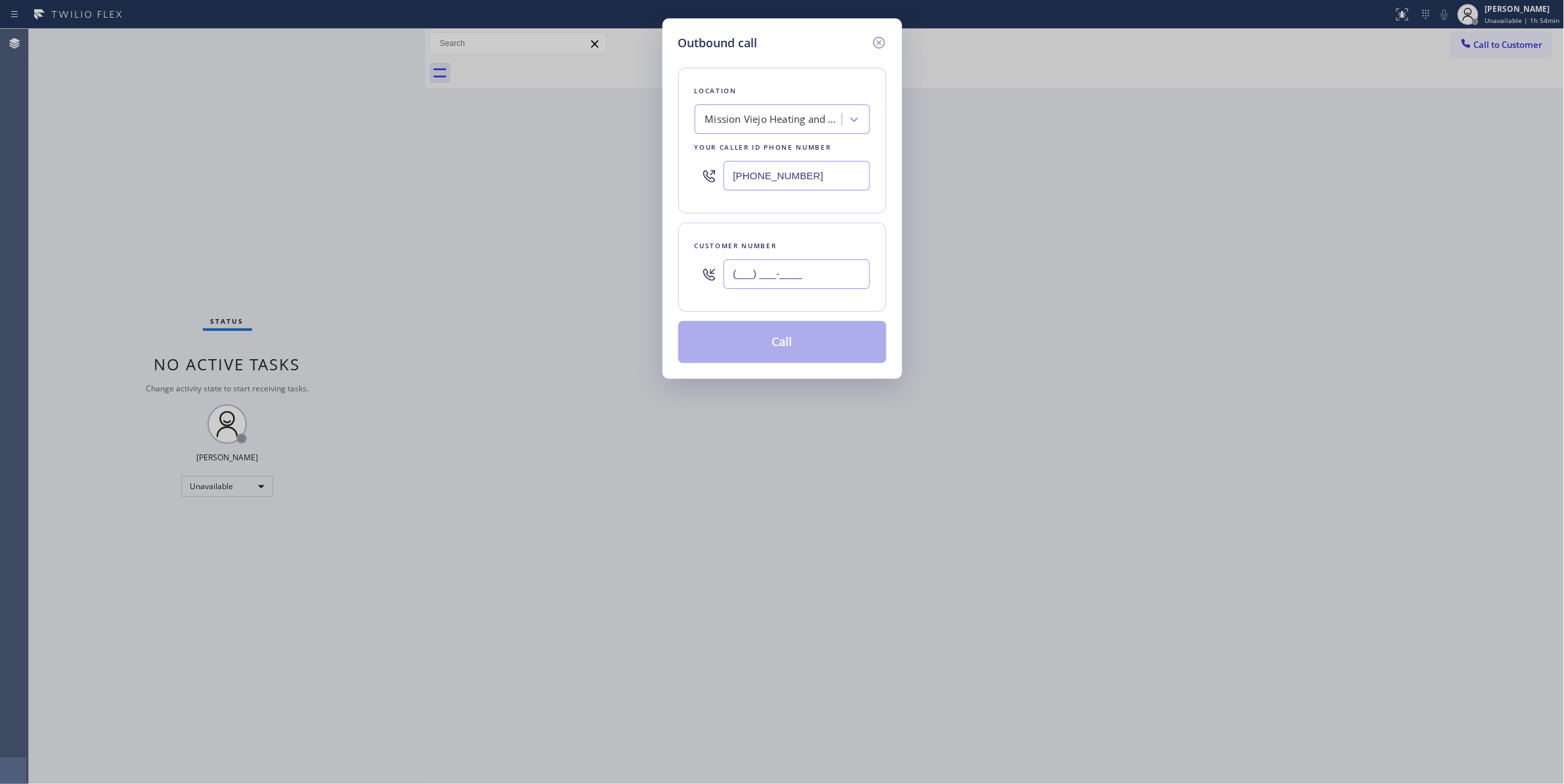
click at [768, 272] on input "(___) ___-____" at bounding box center [796, 274] width 147 height 30
paste input "626) 784-2771"
type input "(626) 784-2771"
paste input "626) 313-2343"
drag, startPoint x: 853, startPoint y: 176, endPoint x: 487, endPoint y: 176, distance: 366.0
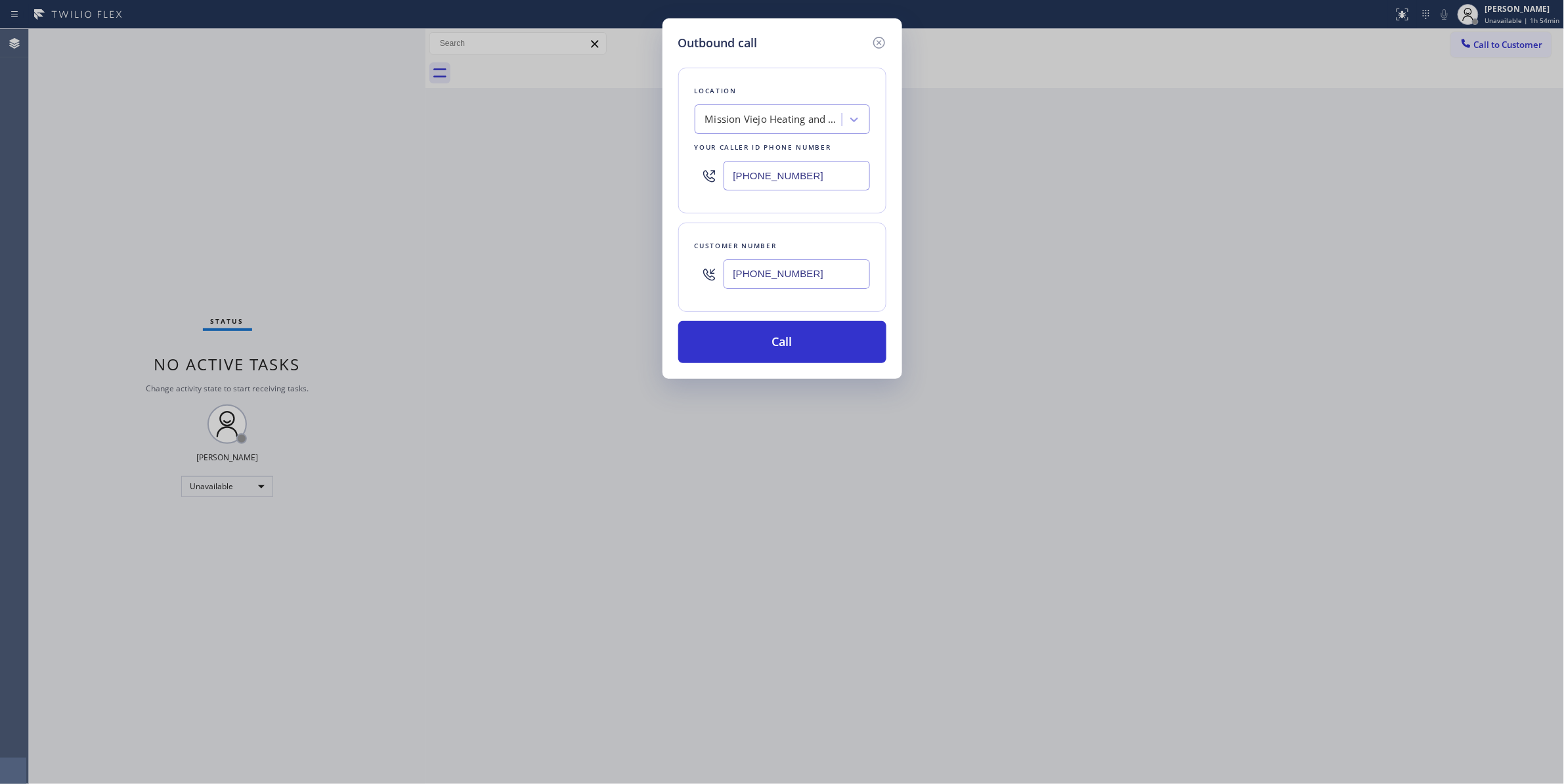
click at [487, 176] on div "Outbound call Location Mission Viejo Heating and Air Conditioning Your caller i…" at bounding box center [782, 392] width 1564 height 784
type input "(626) 313-2343"
drag, startPoint x: 842, startPoint y: 277, endPoint x: 636, endPoint y: 277, distance: 206.0
click at [636, 277] on div "Outbound call Location Blue Moon Electrical Arcadia Your caller id phone number…" at bounding box center [782, 392] width 1564 height 784
click at [773, 352] on button "Call" at bounding box center [782, 342] width 208 height 42
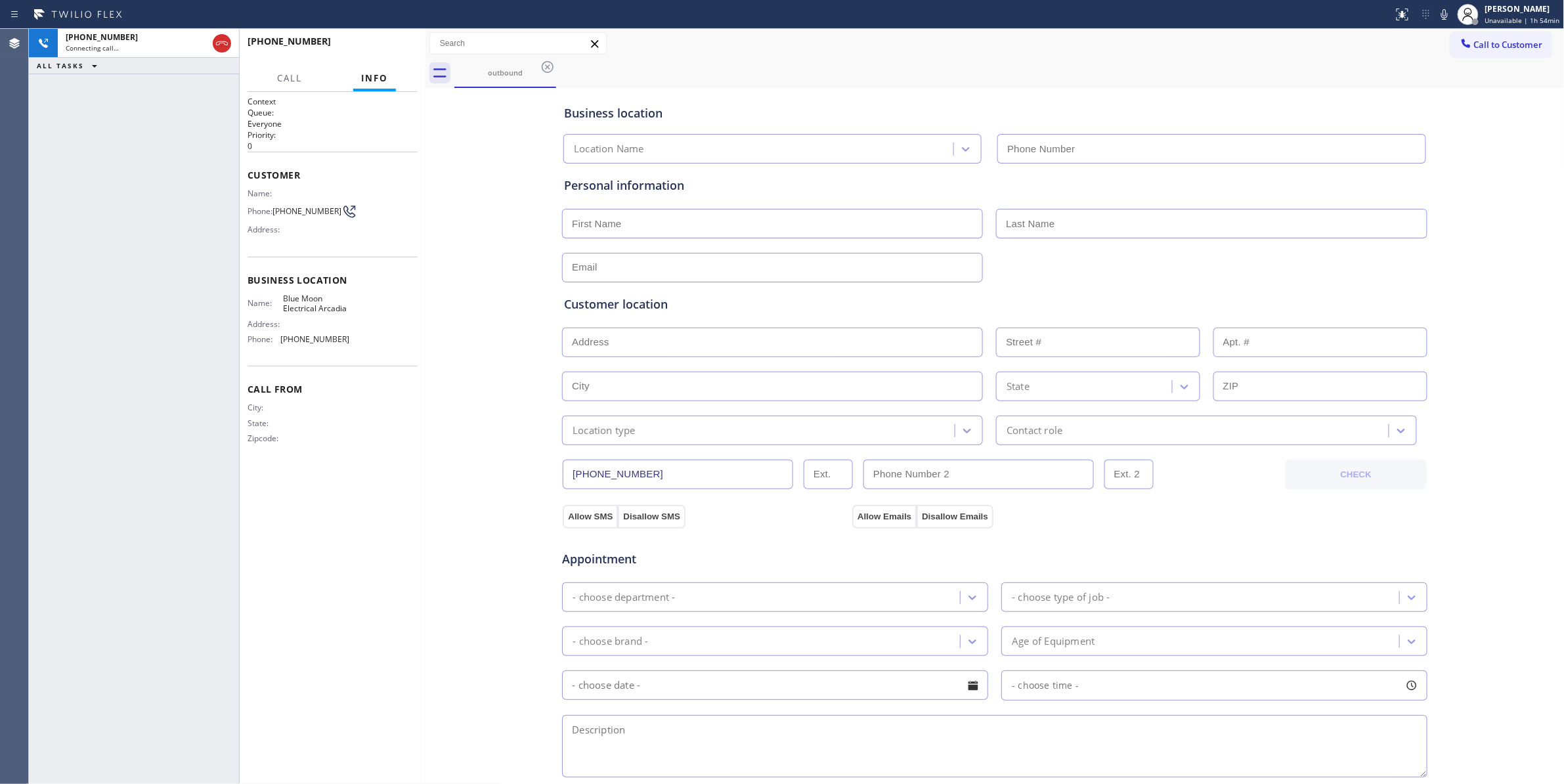
type input "(626) 313-2343"
copy div ": (626) 784-2771"
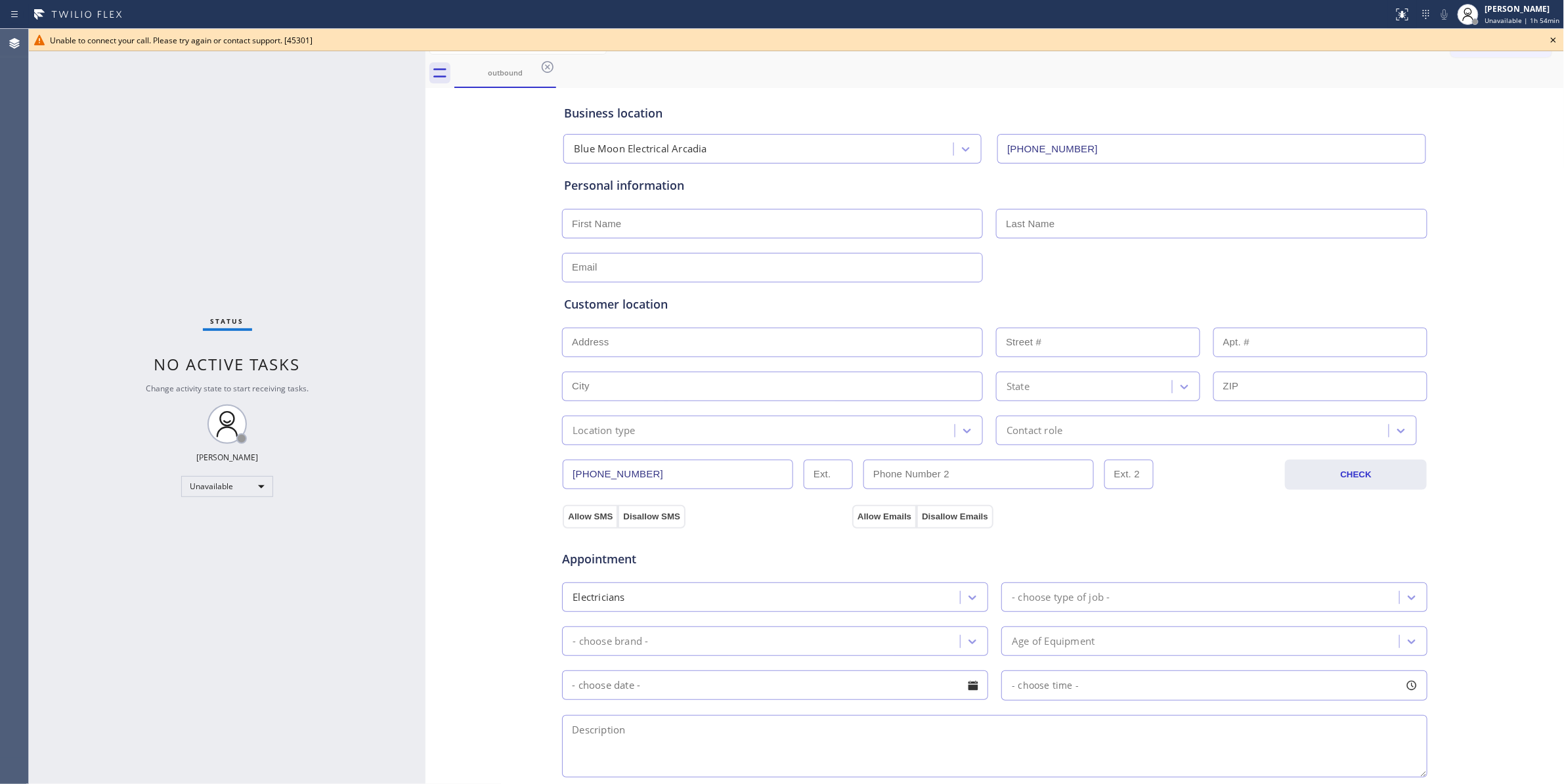
click at [544, 67] on icon at bounding box center [547, 67] width 16 height 16
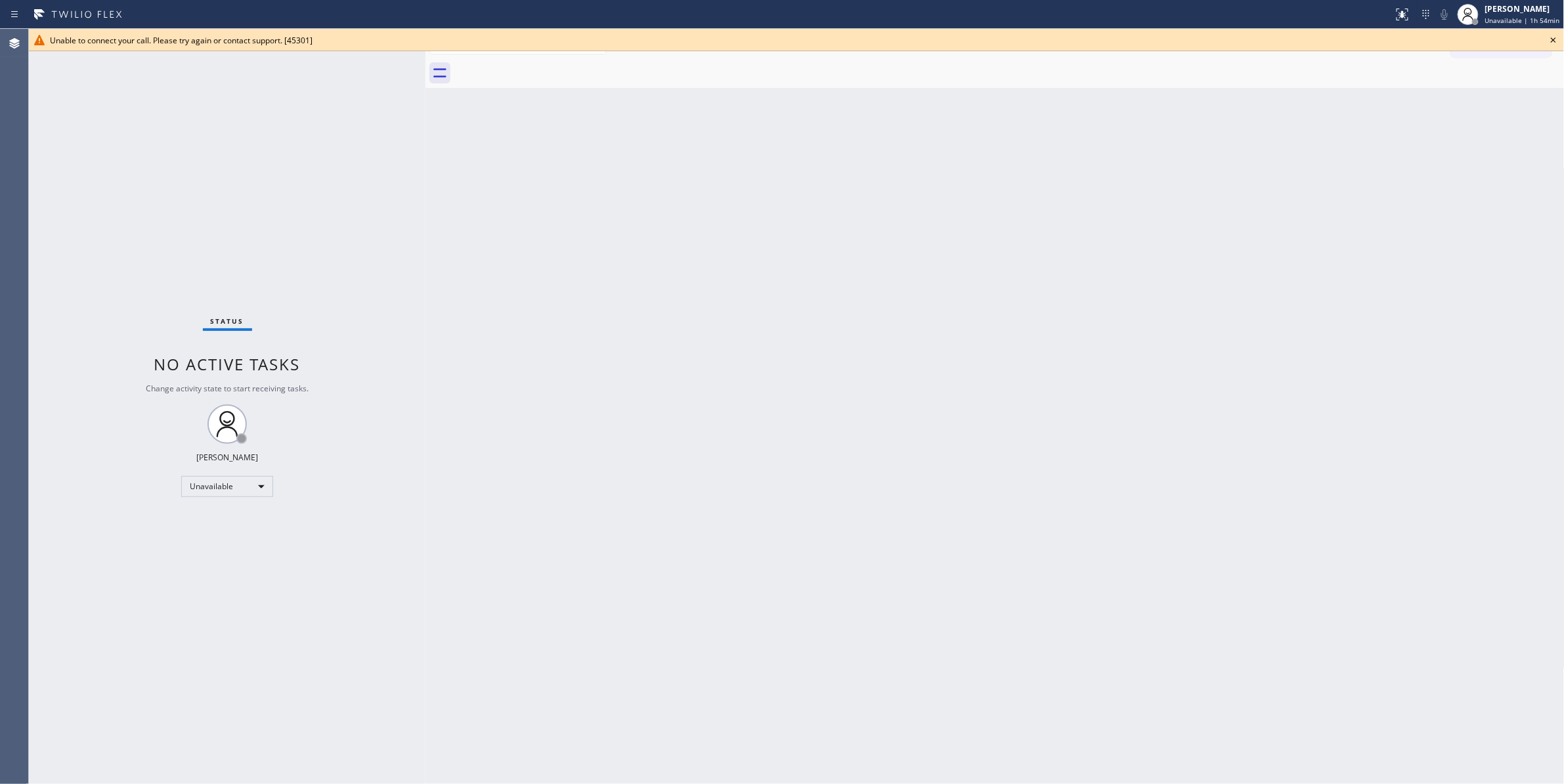
click at [1553, 32] on icon at bounding box center [1552, 40] width 16 height 16
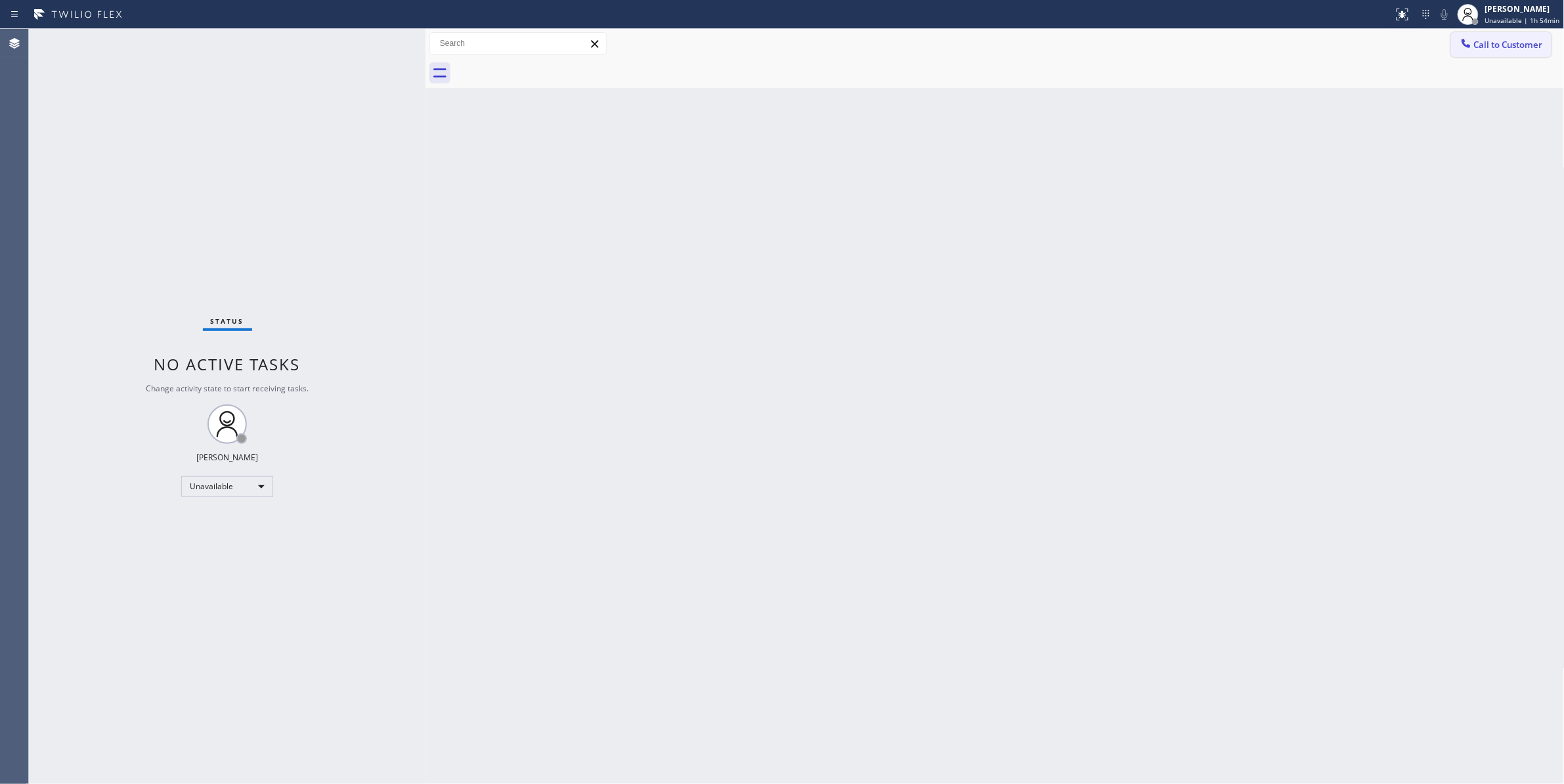
drag, startPoint x: 1544, startPoint y: 46, endPoint x: 1490, endPoint y: 46, distance: 54.0
click at [1542, 46] on button "Call to Customer" at bounding box center [1501, 44] width 100 height 25
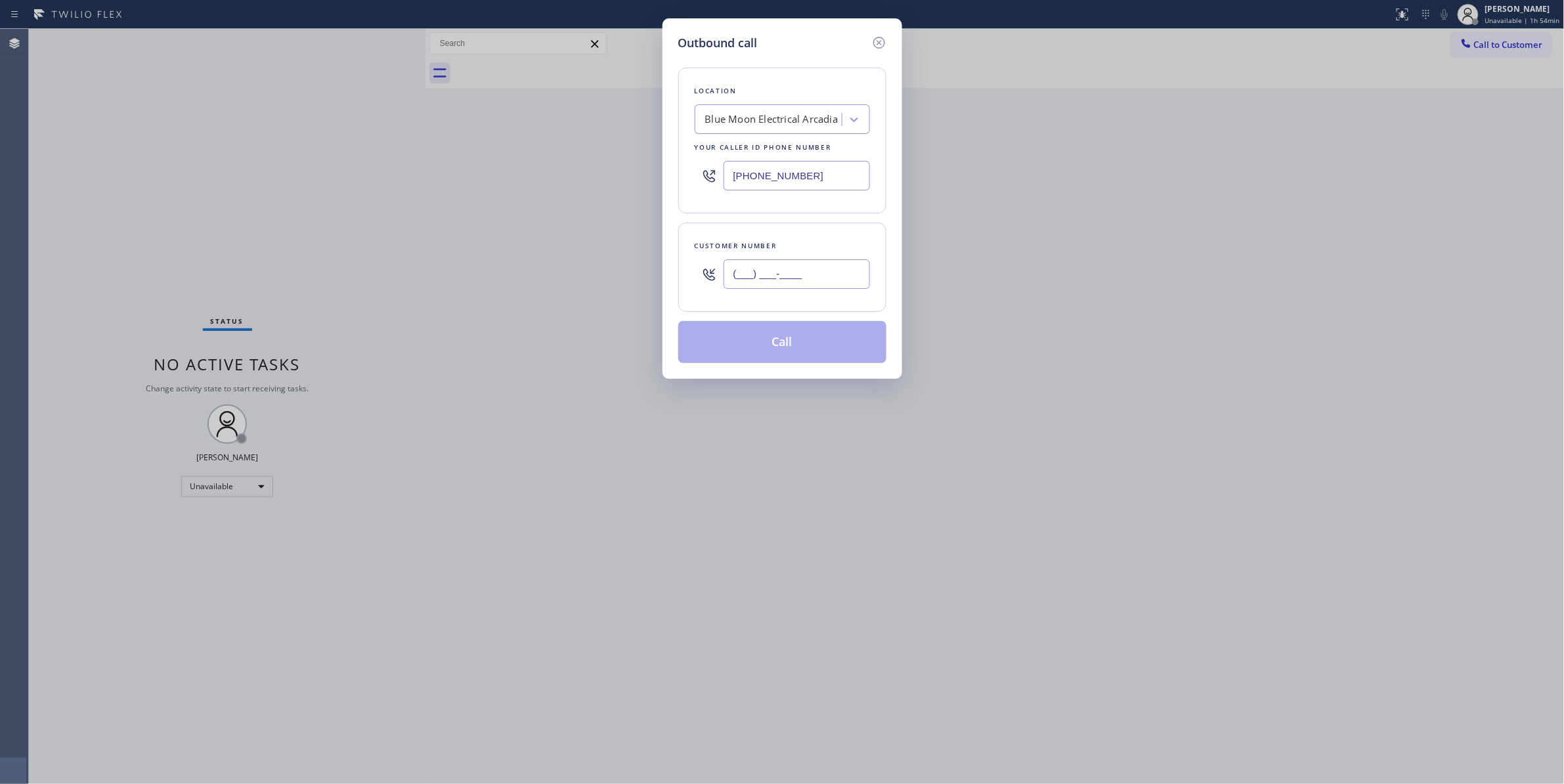
click at [810, 272] on input "(___) ___-____" at bounding box center [796, 274] width 147 height 30
paste input "626) 784-2771"
type input "(626) 784-2771"
click at [769, 353] on button "Call" at bounding box center [782, 342] width 208 height 42
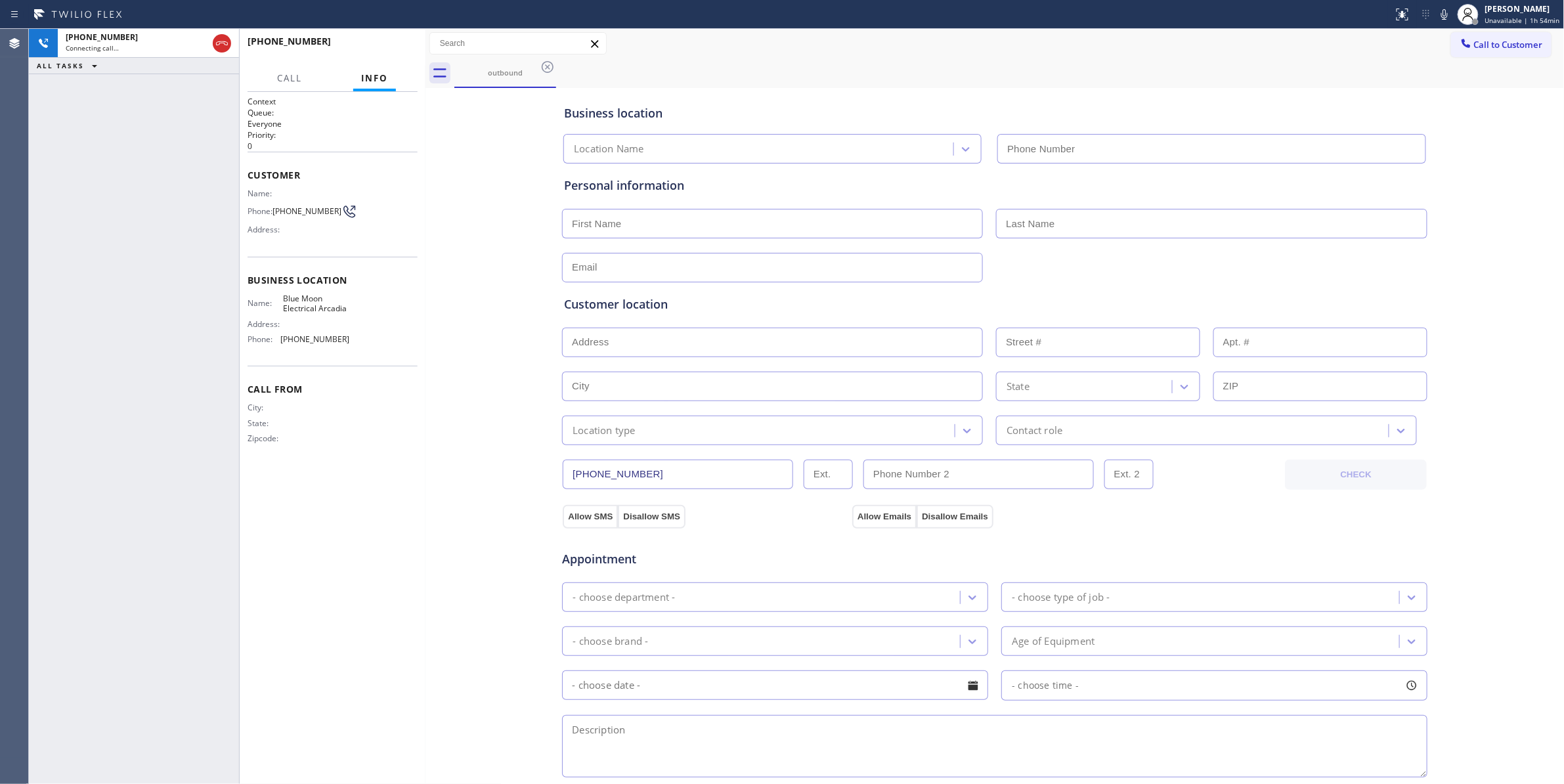
click at [488, 183] on div "Business location Location Name Personal information Customer location >> ADD N…" at bounding box center [995, 539] width 1132 height 897
type input "(626) 313-2343"
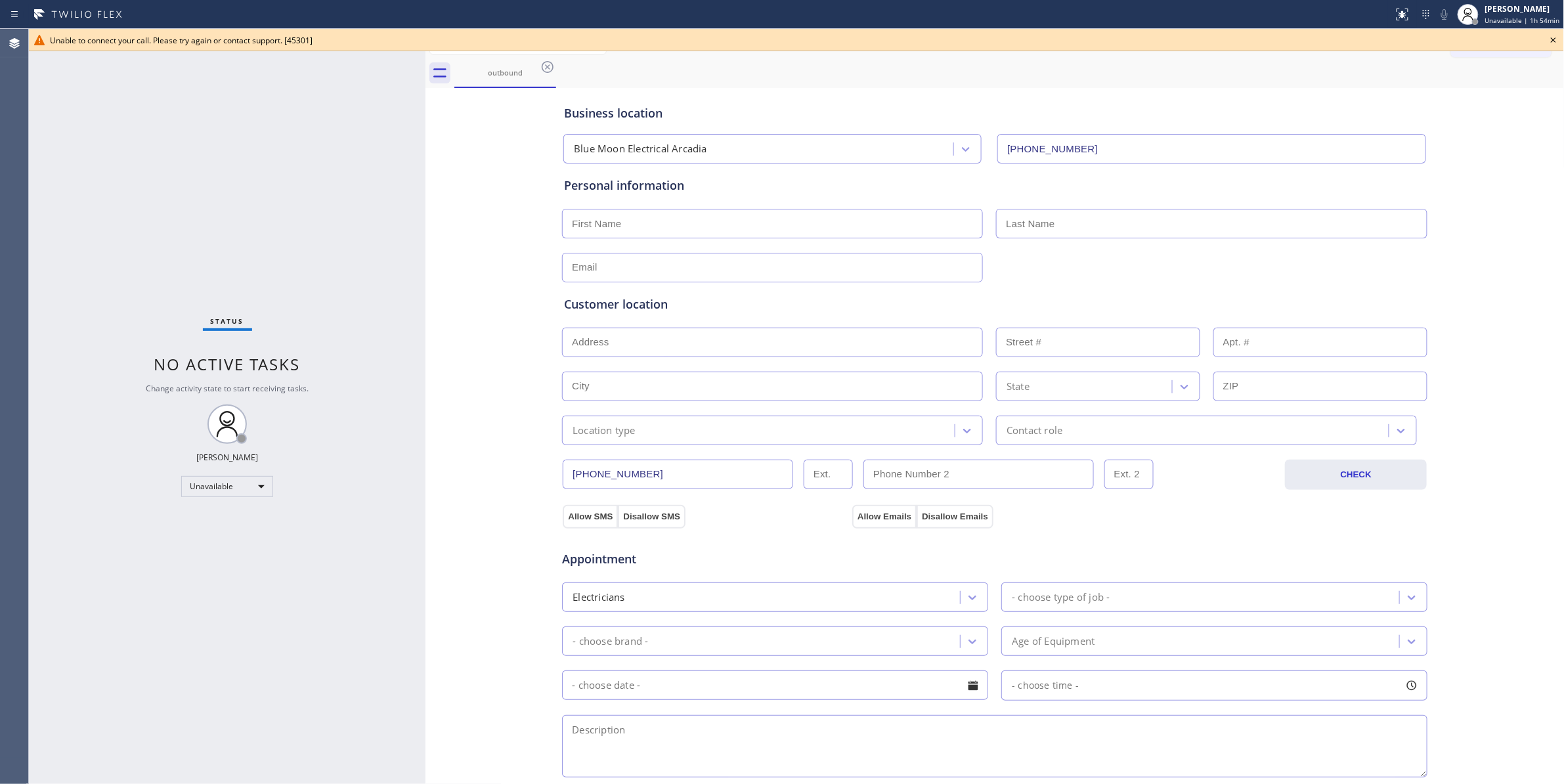
click at [544, 72] on icon at bounding box center [547, 67] width 16 height 16
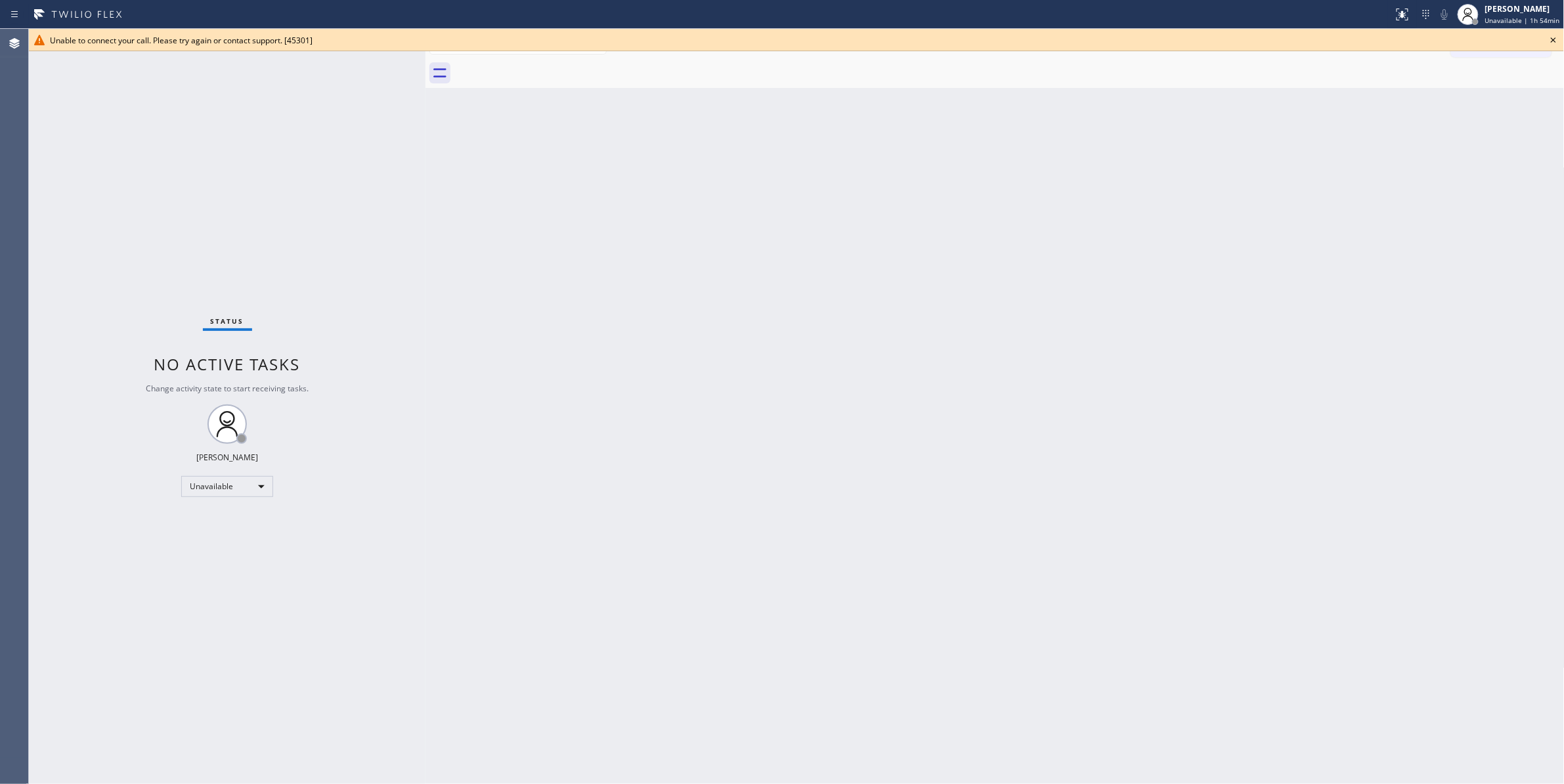
click at [1561, 37] on icon at bounding box center [1552, 40] width 16 height 16
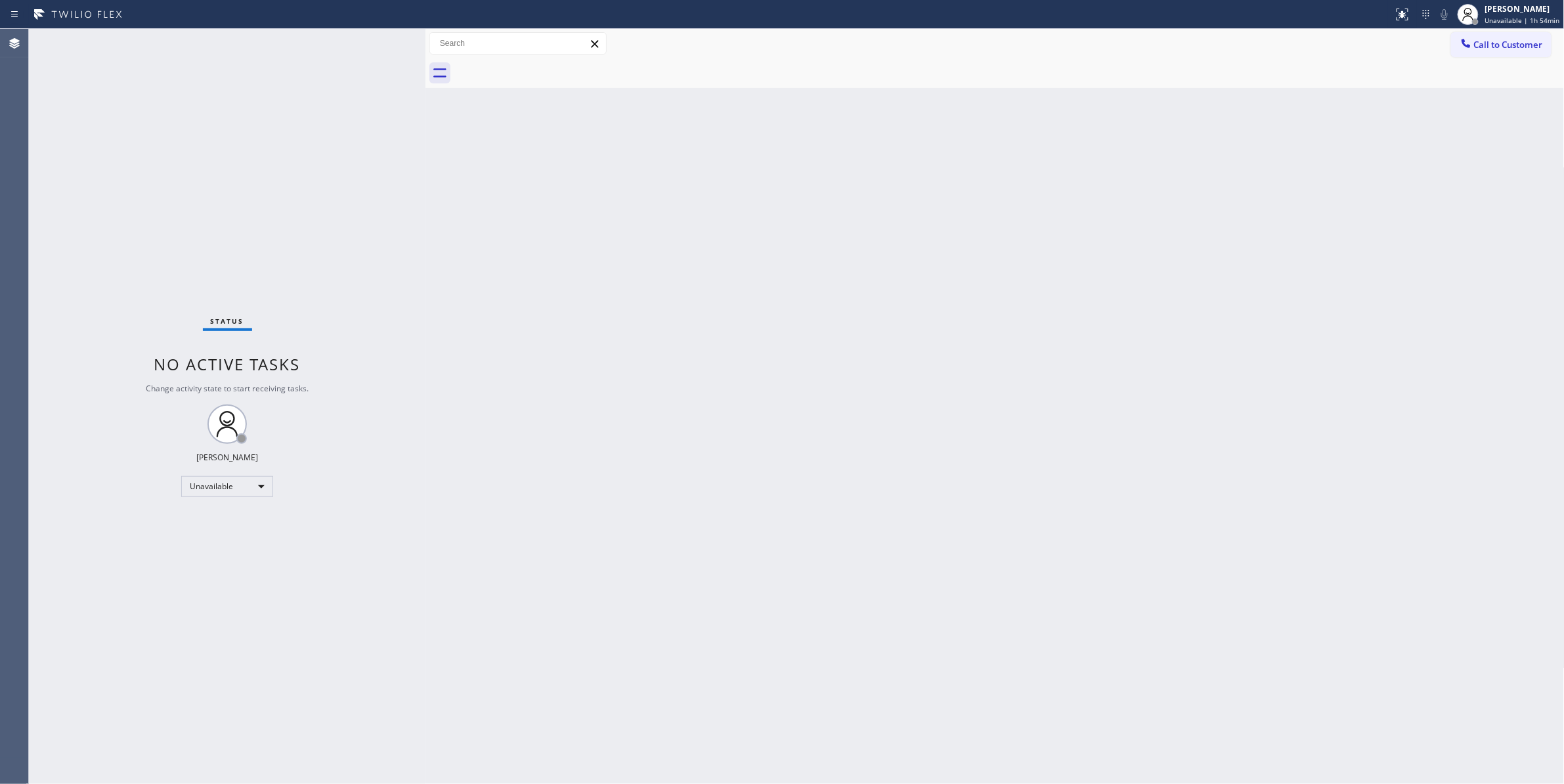
click at [1544, 42] on button "Call to Customer" at bounding box center [1501, 44] width 100 height 25
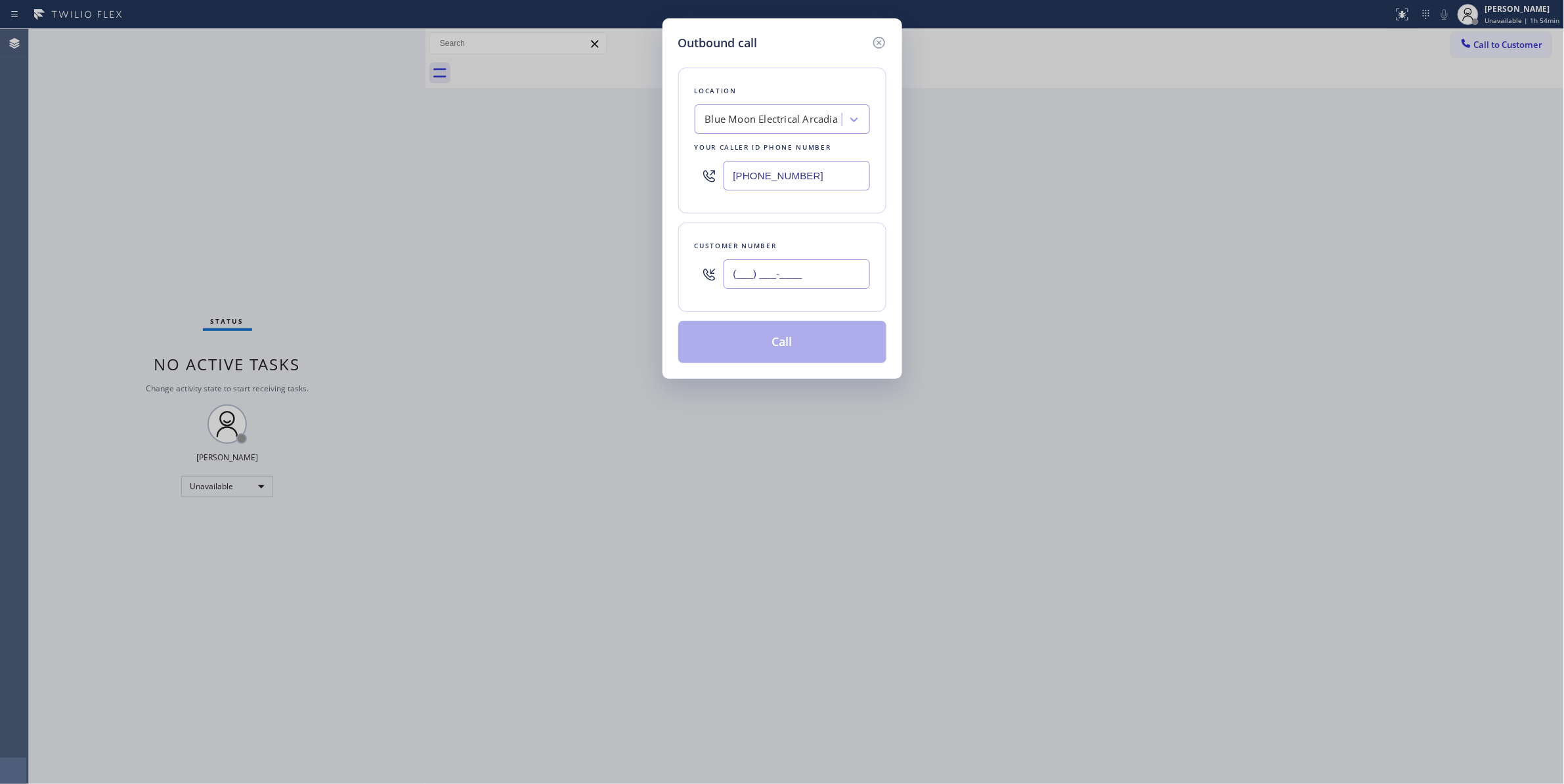
click at [839, 276] on input "(___) ___-____" at bounding box center [796, 274] width 147 height 30
paste input "301) 502-2147"
type input "(301) 502-2147"
paste input "510) 880-3442"
drag, startPoint x: 720, startPoint y: 159, endPoint x: 285, endPoint y: 166, distance: 435.1
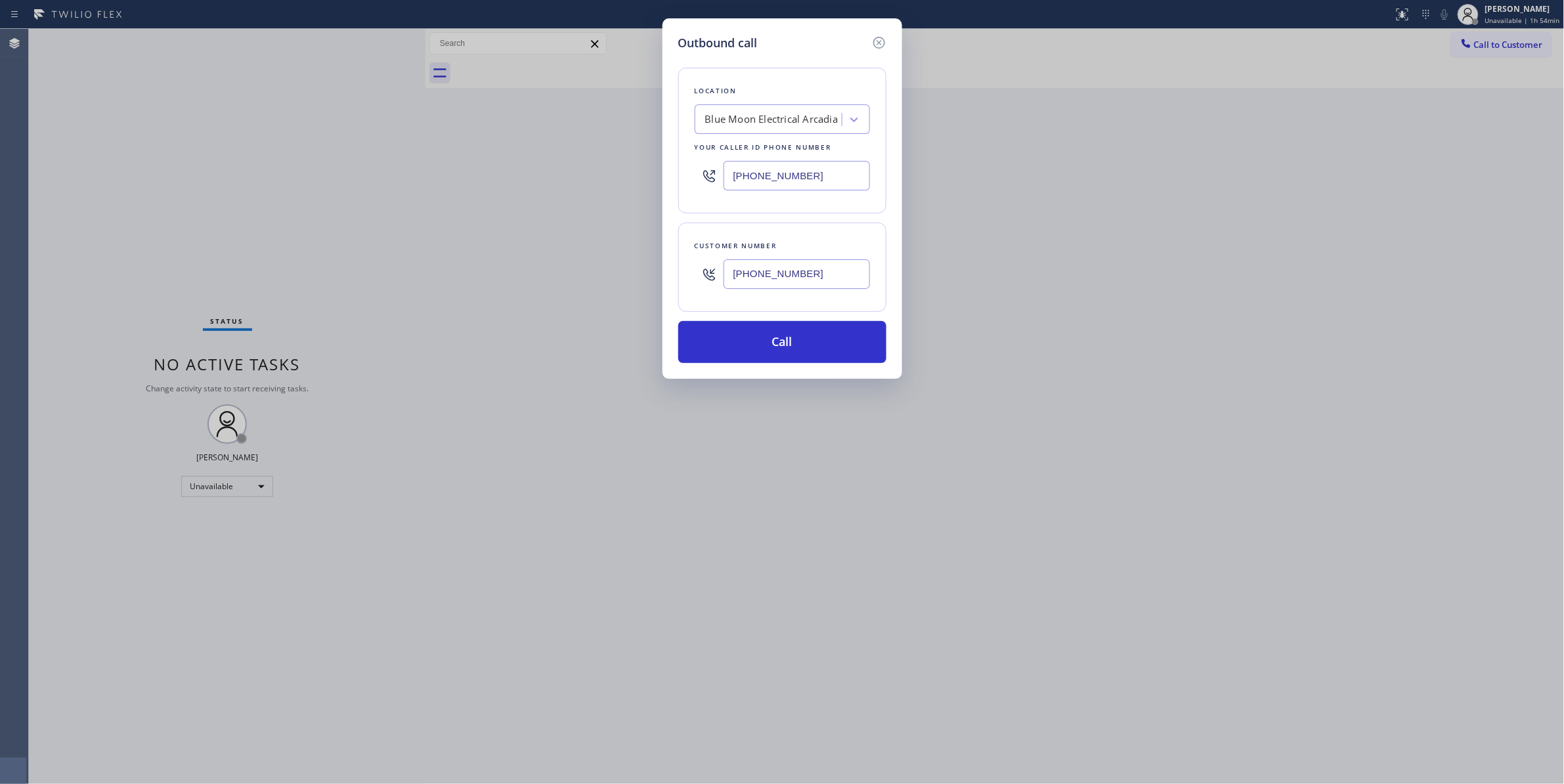
click at [285, 166] on div "Outbound call Location Blue Moon Electrical Arcadia Your caller id phone number…" at bounding box center [782, 392] width 1564 height 784
type input "(510) 880-3442"
drag, startPoint x: 829, startPoint y: 276, endPoint x: 667, endPoint y: 265, distance: 162.4
click at [667, 265] on div "Outbound call Location Electrical Land Union City Your caller id phone number (…" at bounding box center [782, 198] width 240 height 361
click at [731, 331] on button "Call" at bounding box center [782, 342] width 208 height 42
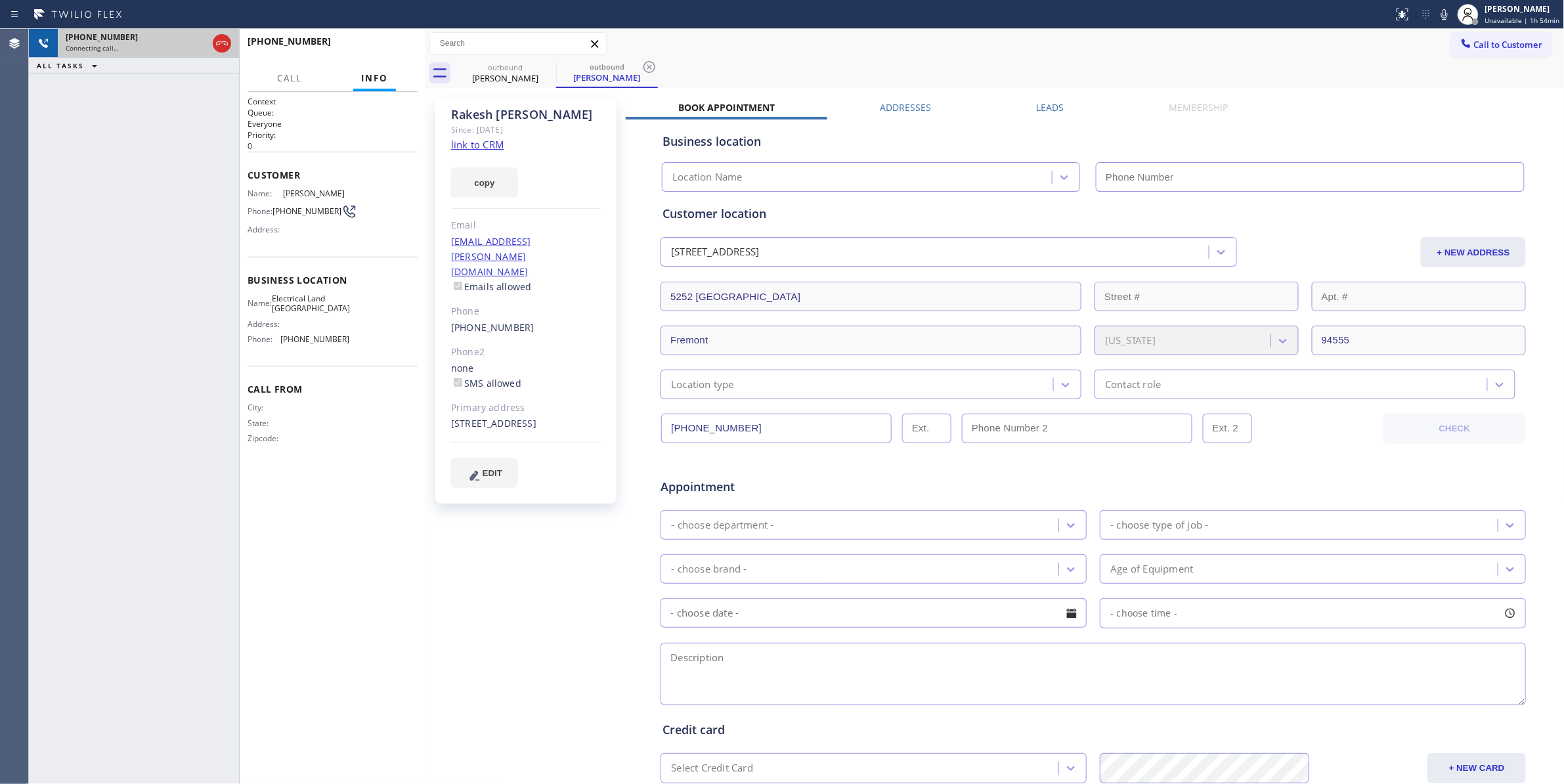
click at [212, 40] on div at bounding box center [222, 43] width 24 height 29
click at [218, 45] on icon at bounding box center [222, 43] width 16 height 16
type input "(510) 880-3442"
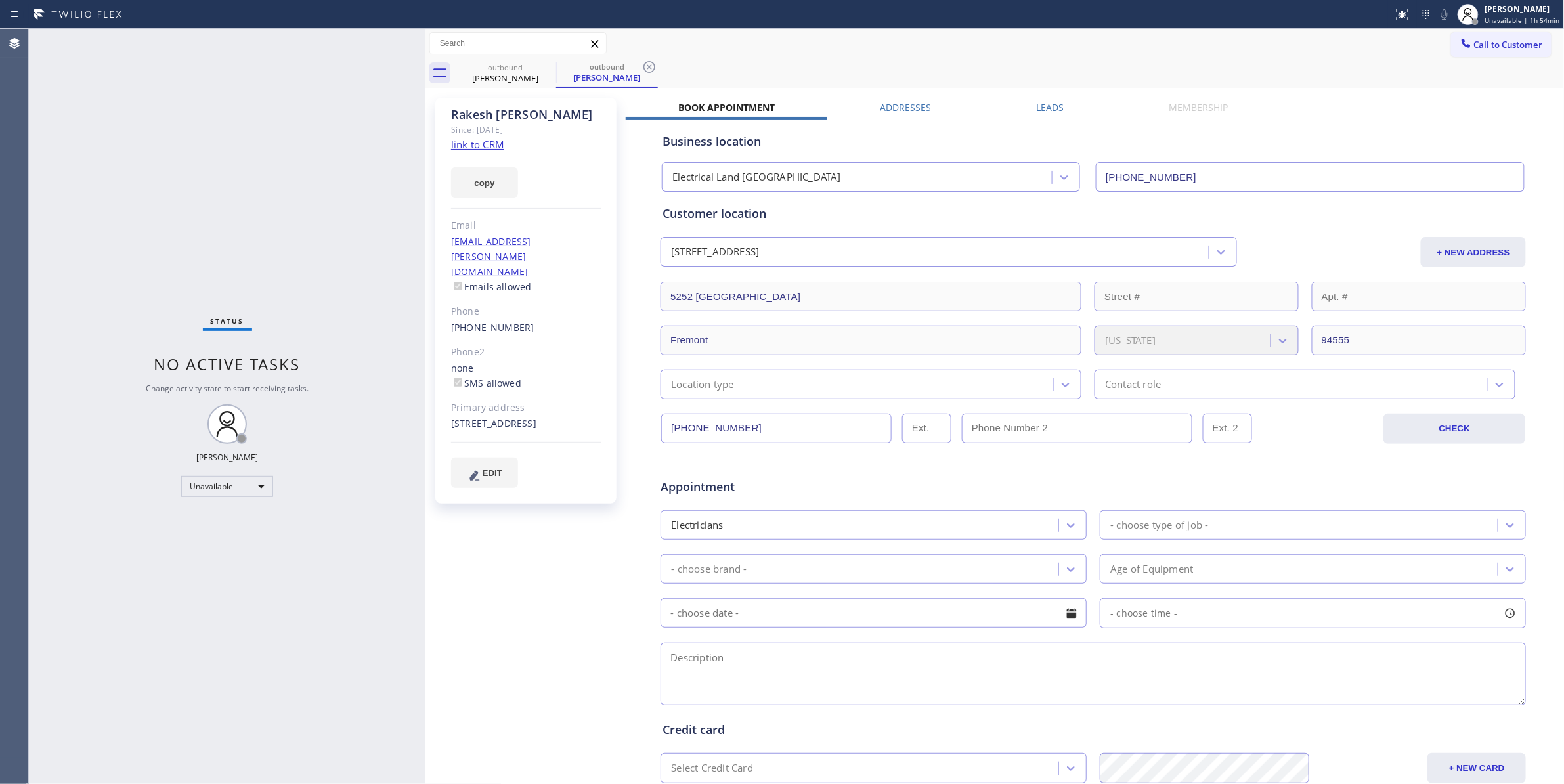
click at [482, 143] on link "link to CRM" at bounding box center [478, 144] width 54 height 13
click at [651, 69] on icon at bounding box center [649, 67] width 12 height 12
click at [539, 72] on icon at bounding box center [547, 67] width 16 height 16
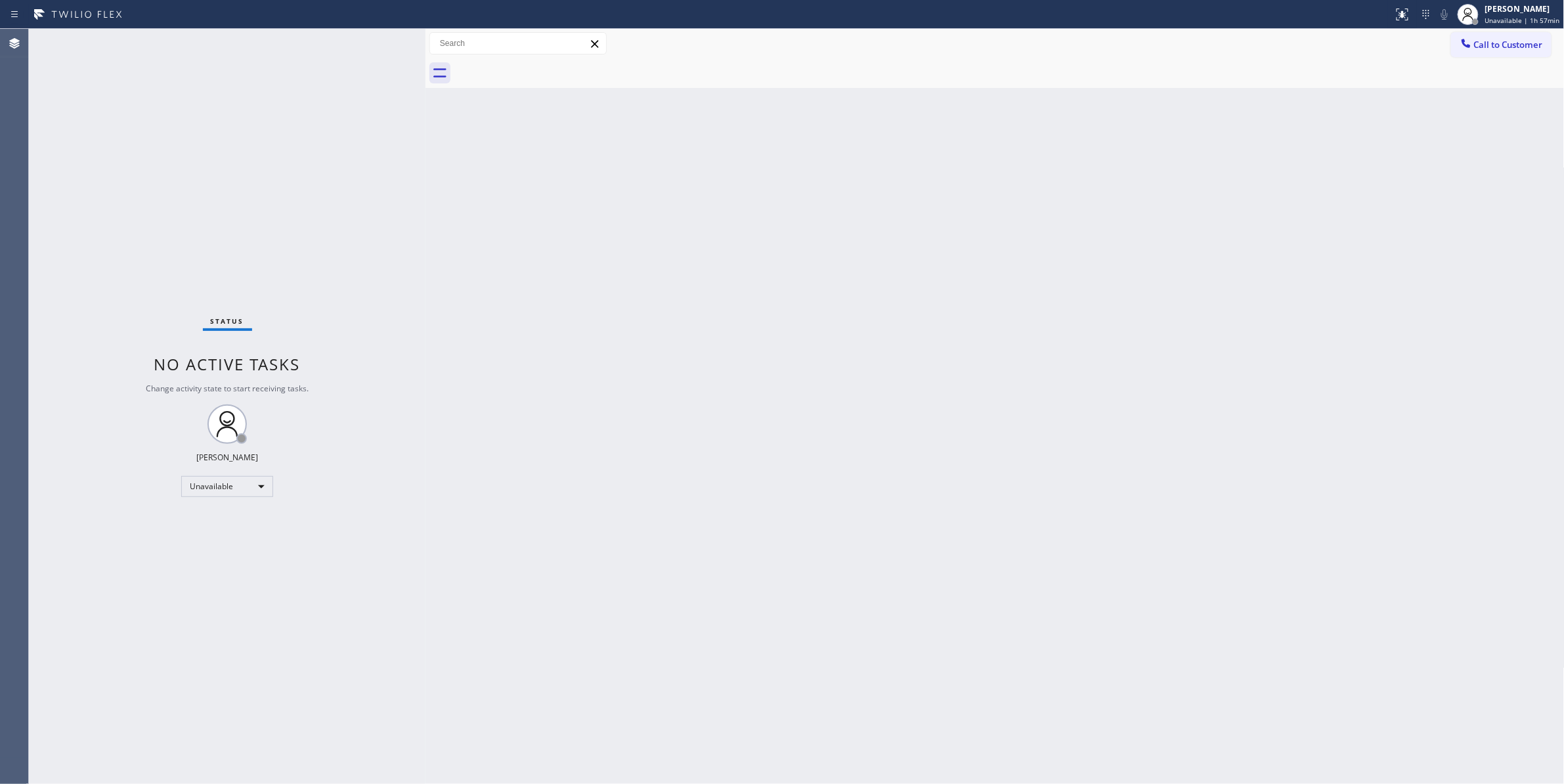
click at [1380, 108] on div "Back to Dashboard Change Sender ID Customers Technicians Select a contact Outbo…" at bounding box center [995, 406] width 1139 height 755
drag, startPoint x: 1518, startPoint y: 43, endPoint x: 1015, endPoint y: 102, distance: 506.4
click at [1514, 42] on span "Call to Customer" at bounding box center [1509, 44] width 69 height 12
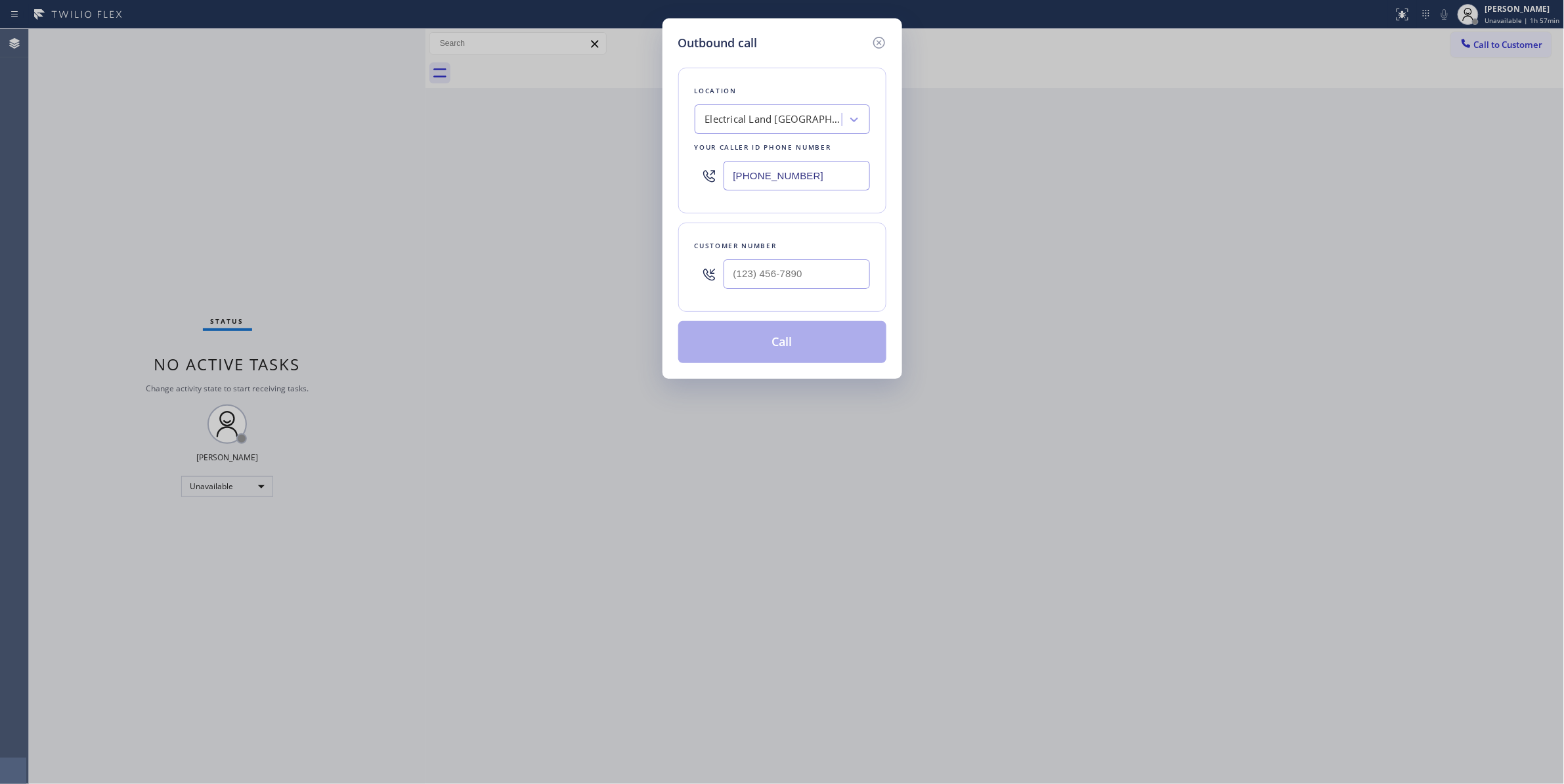
drag, startPoint x: 854, startPoint y: 170, endPoint x: 483, endPoint y: 173, distance: 371.0
click at [502, 163] on div "Outbound call Location Electrical Land Union City Your caller id phone number (…" at bounding box center [782, 392] width 1564 height 784
paste input "470) 782-9857"
type input "(470) 782-9857"
drag, startPoint x: 810, startPoint y: 284, endPoint x: 804, endPoint y: 277, distance: 9.2
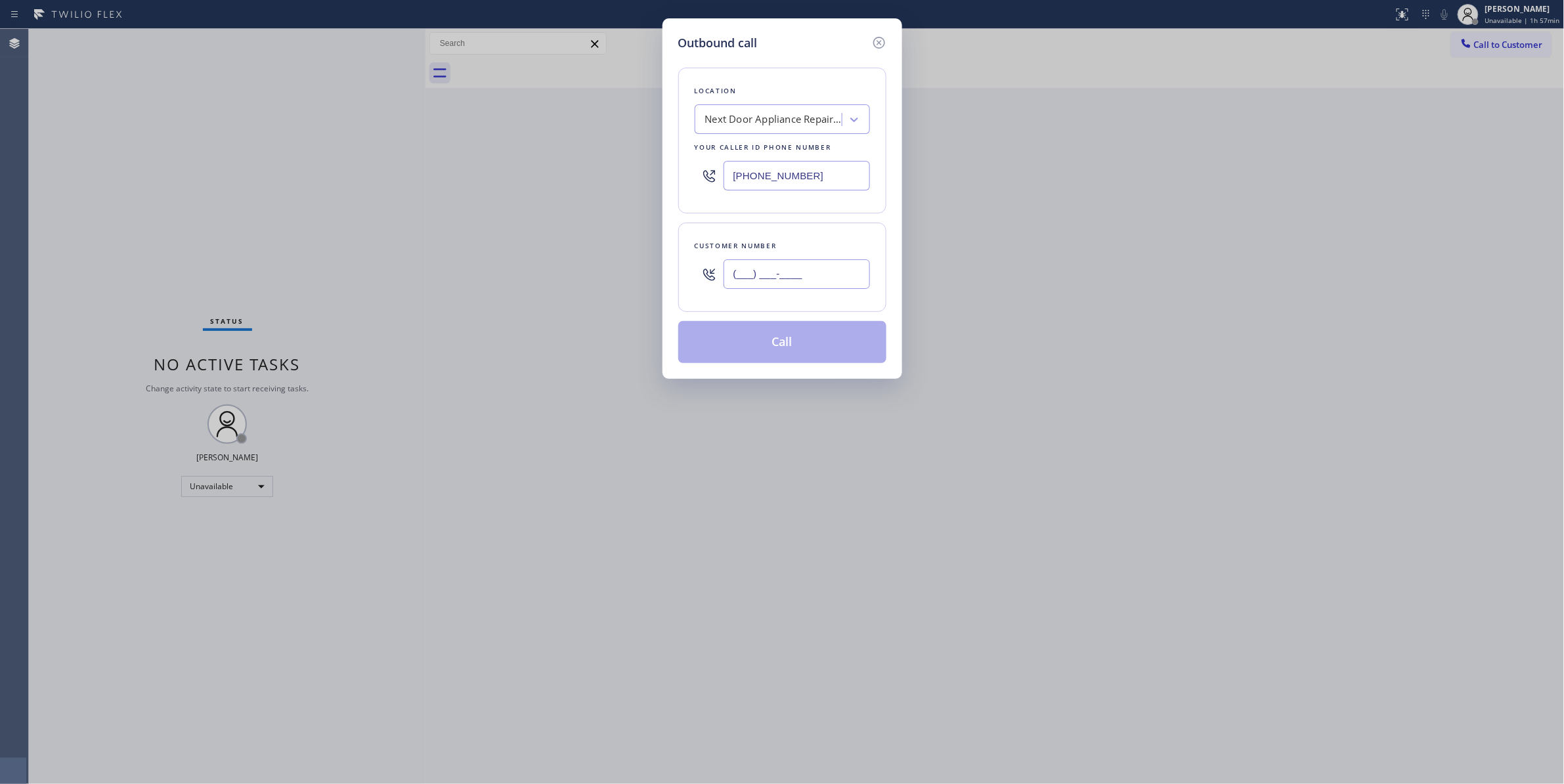
click at [804, 278] on input "(___) ___-____" at bounding box center [796, 274] width 147 height 30
click at [804, 277] on input "(___) ___-____" at bounding box center [796, 274] width 147 height 30
drag, startPoint x: 820, startPoint y: 277, endPoint x: 308, endPoint y: 264, distance: 512.2
click at [309, 264] on div "Outbound call Location Next Door Appliance Repair Castleberry Hill Your caller …" at bounding box center [782, 392] width 1564 height 784
paste input "986) 286-1401"
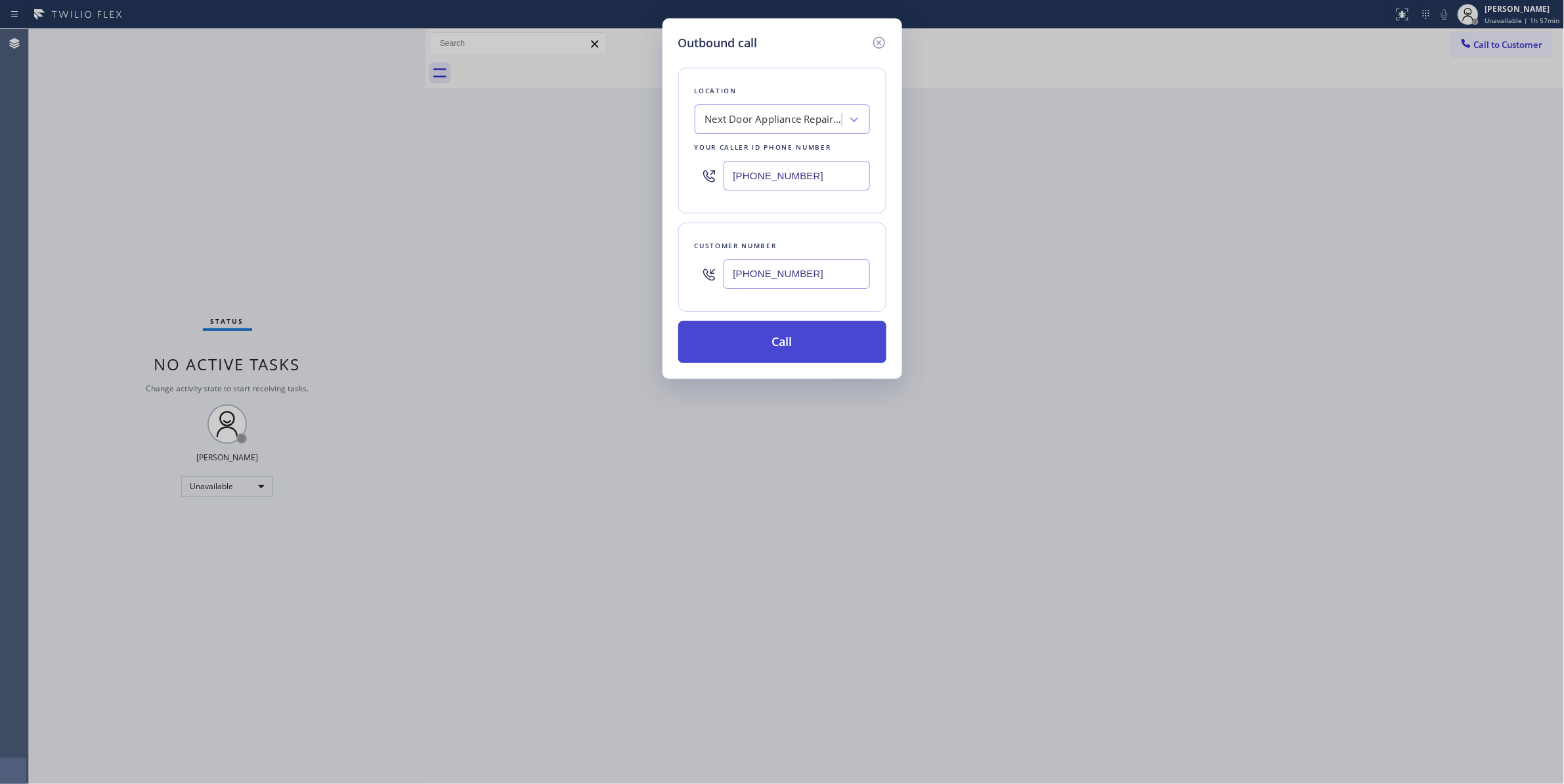
type input "(986) 286-1401"
click at [782, 345] on button "Call" at bounding box center [782, 342] width 208 height 42
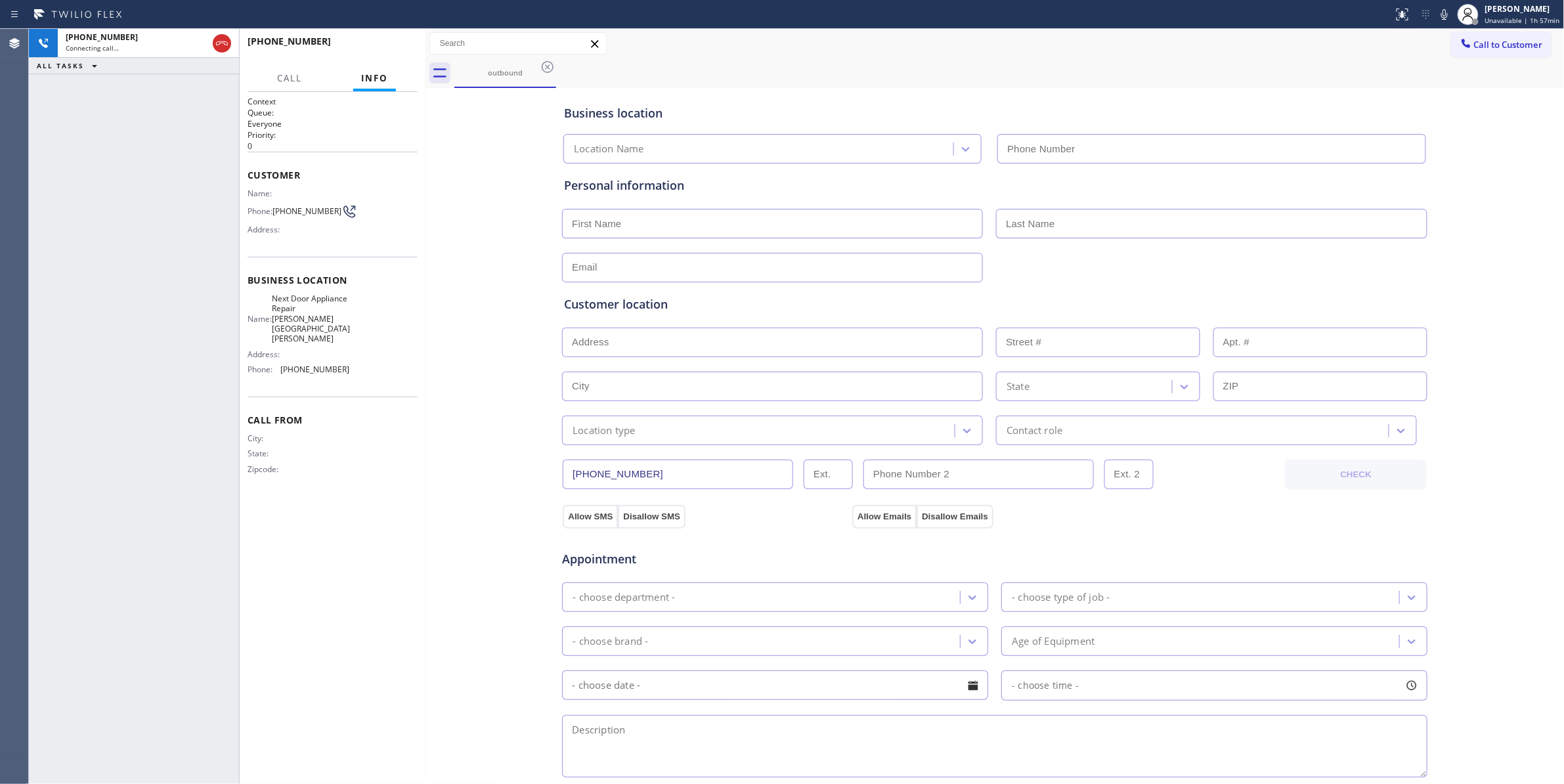
type input "(470) 782-9857"
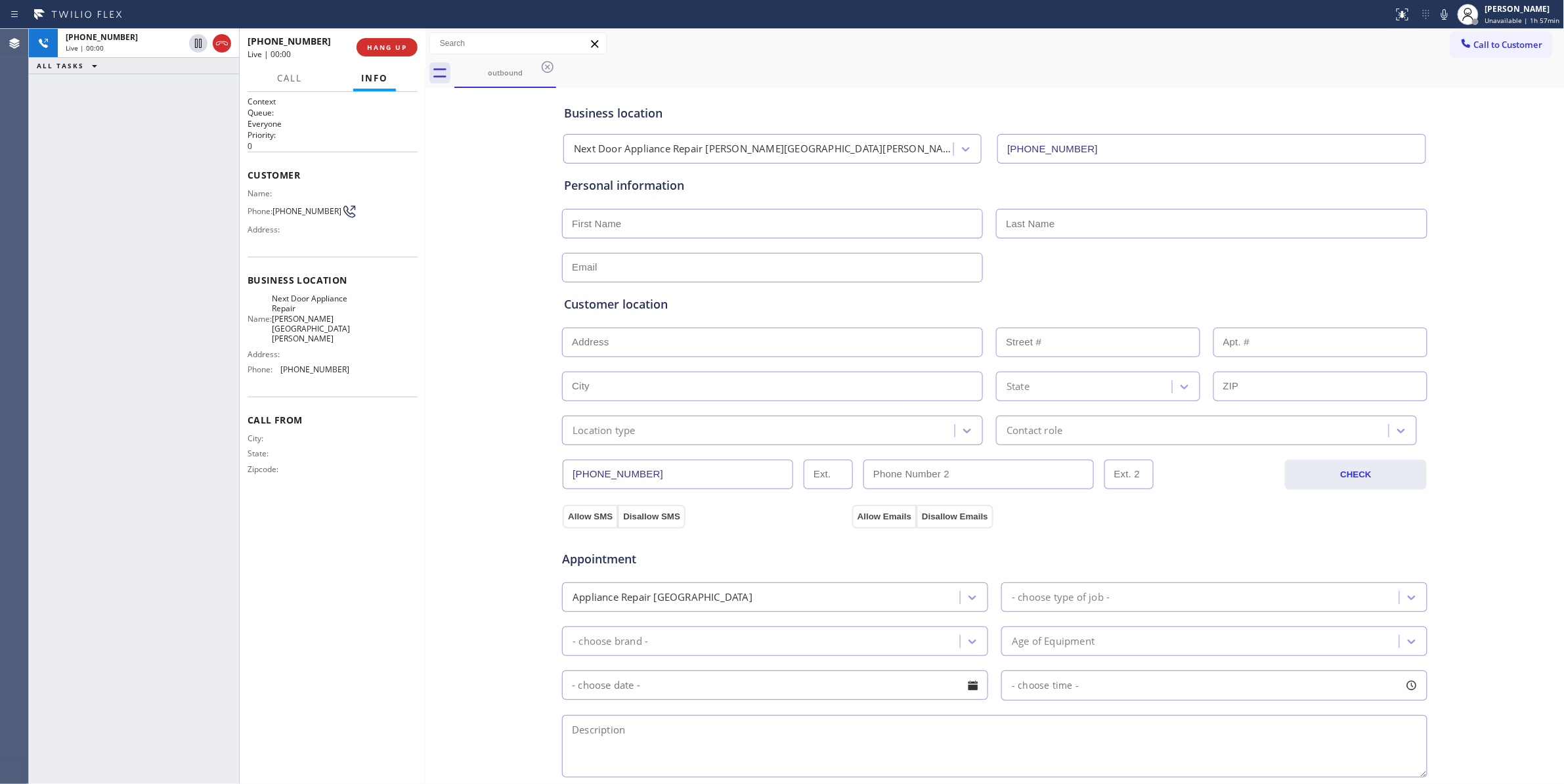
drag, startPoint x: 221, startPoint y: 46, endPoint x: 287, endPoint y: 43, distance: 66.1
click at [221, 46] on icon at bounding box center [222, 43] width 16 height 16
click at [381, 51] on button "COMPLETE" at bounding box center [384, 47] width 67 height 18
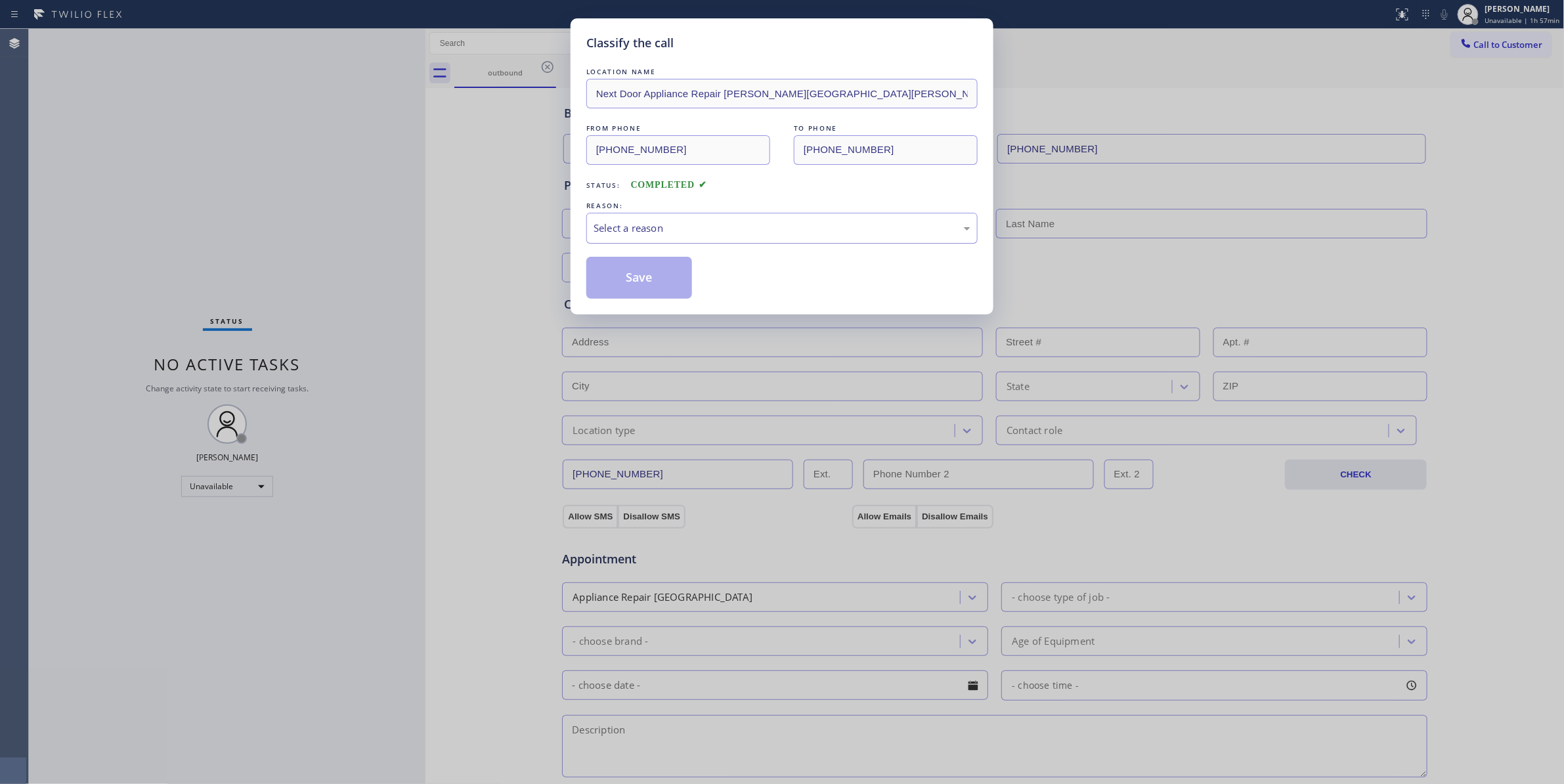
click at [641, 228] on div "Select a reason" at bounding box center [782, 228] width 377 height 15
click at [623, 283] on button "Save" at bounding box center [639, 278] width 105 height 42
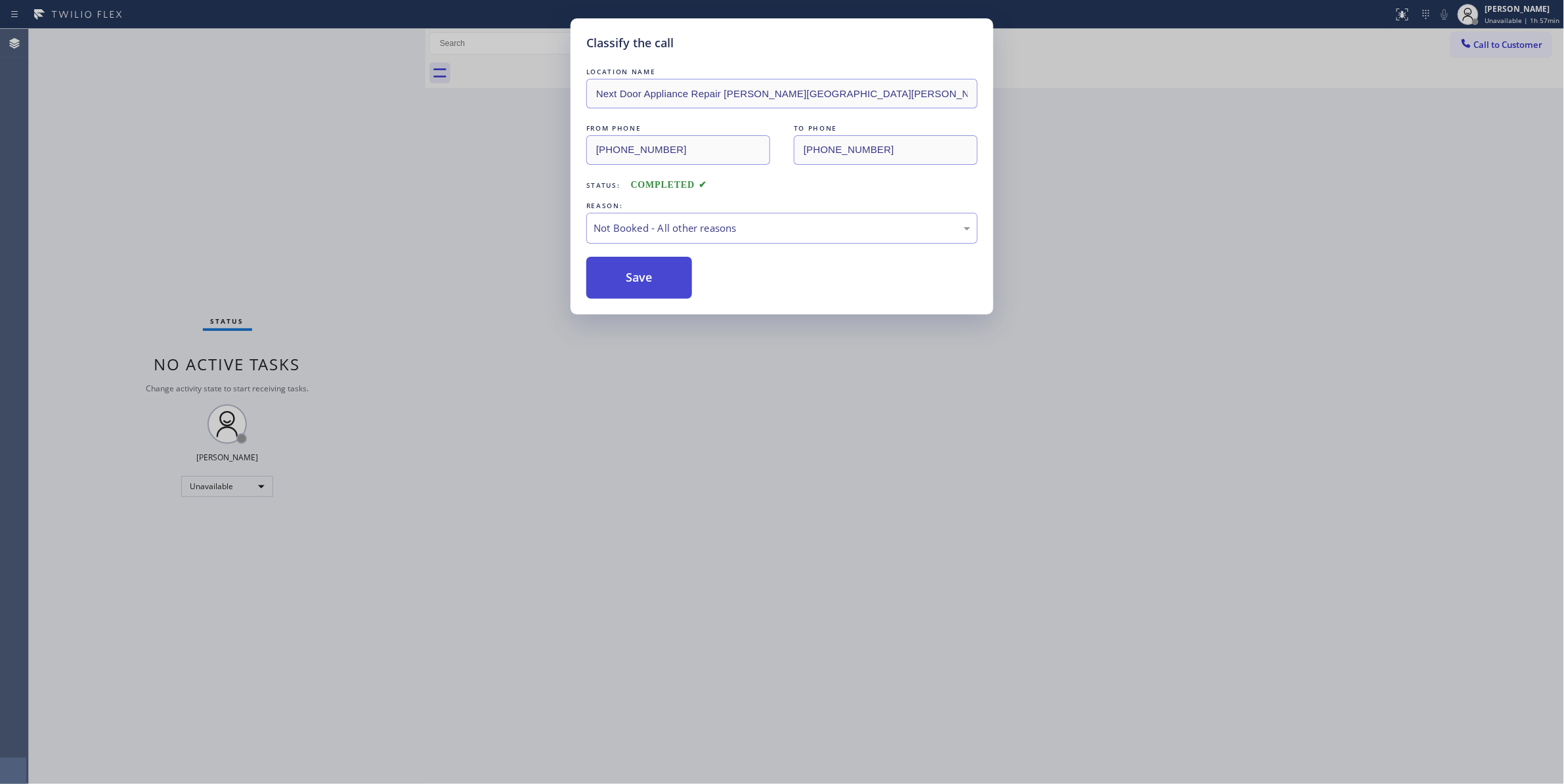
click at [623, 283] on button "Save" at bounding box center [639, 278] width 105 height 42
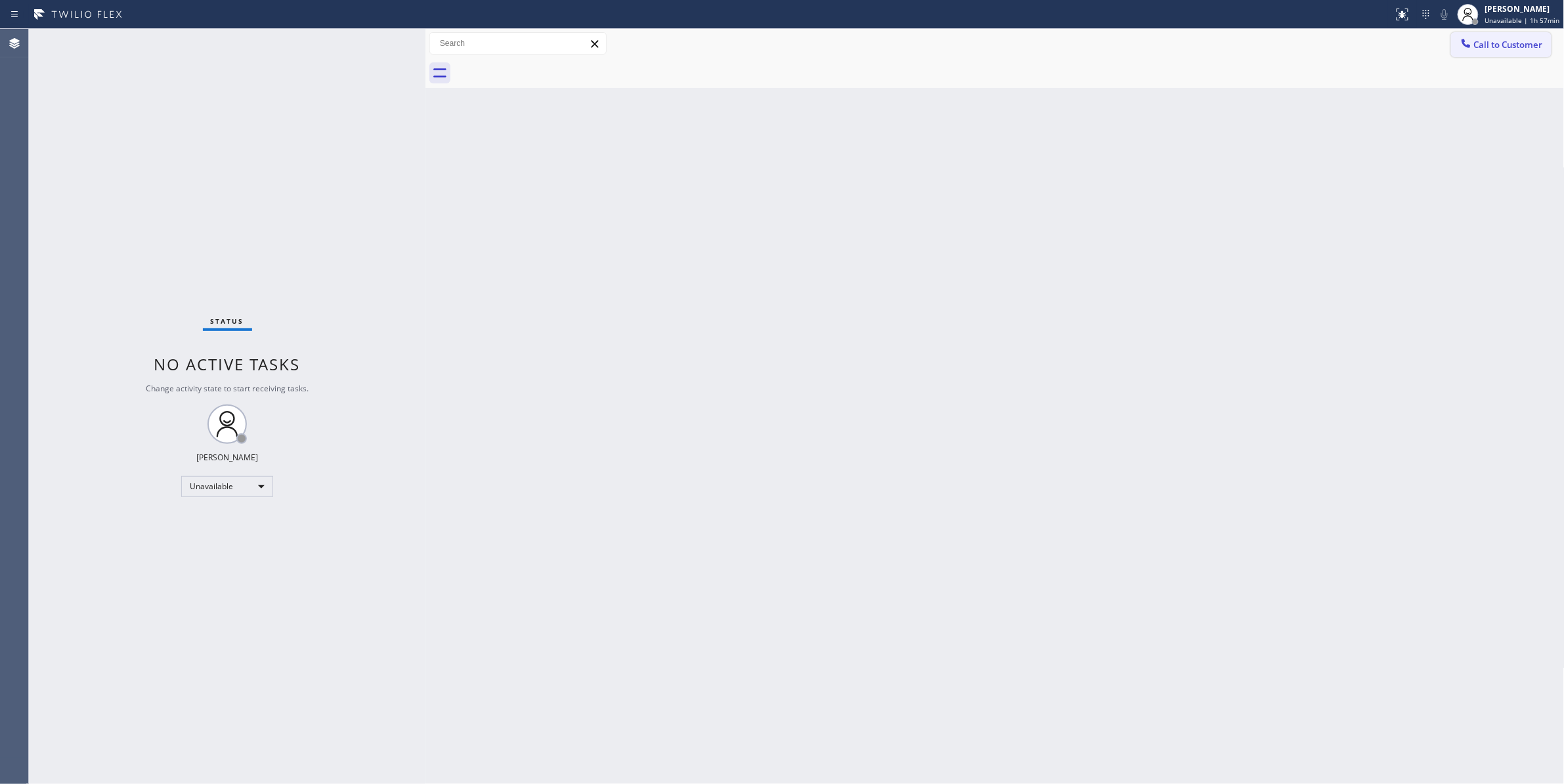
click at [1487, 44] on span "Call to Customer" at bounding box center [1509, 44] width 69 height 12
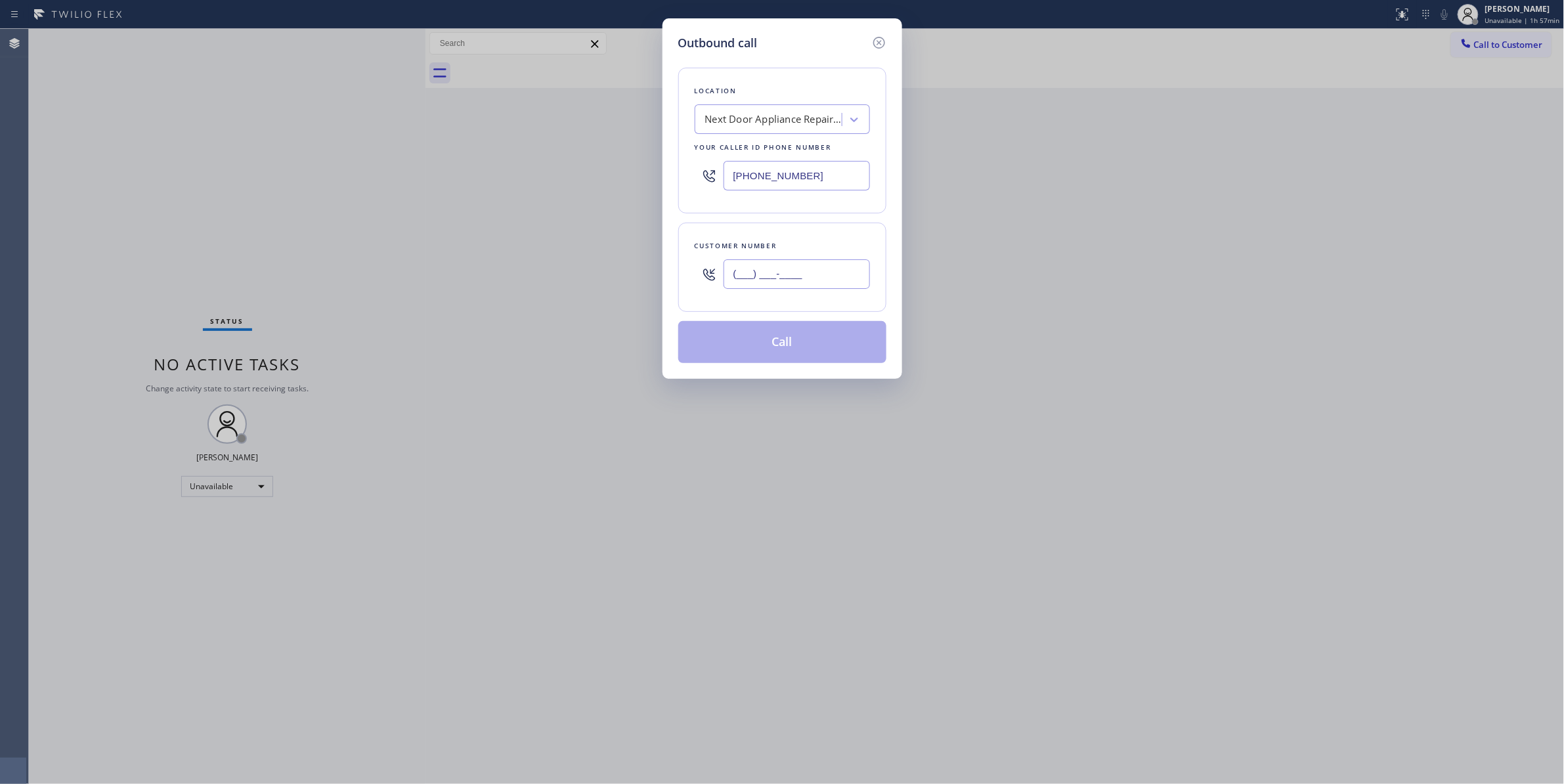
click at [783, 284] on input "(___) ___-____" at bounding box center [796, 274] width 147 height 30
paste input "986) 286-1401"
type input "(986) 286-1401"
click at [791, 352] on button "Call" at bounding box center [782, 342] width 208 height 42
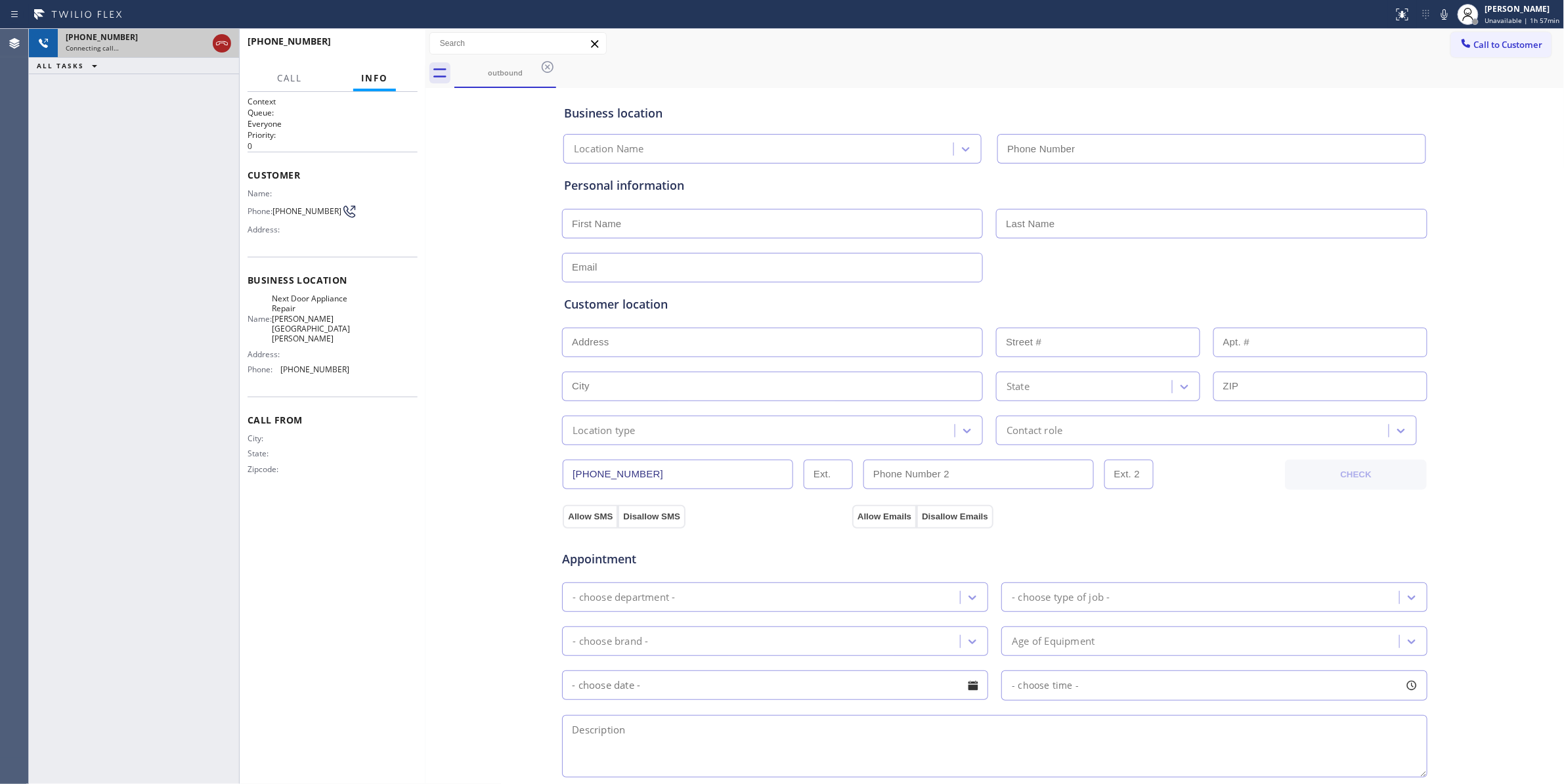
type input "(470) 782-9857"
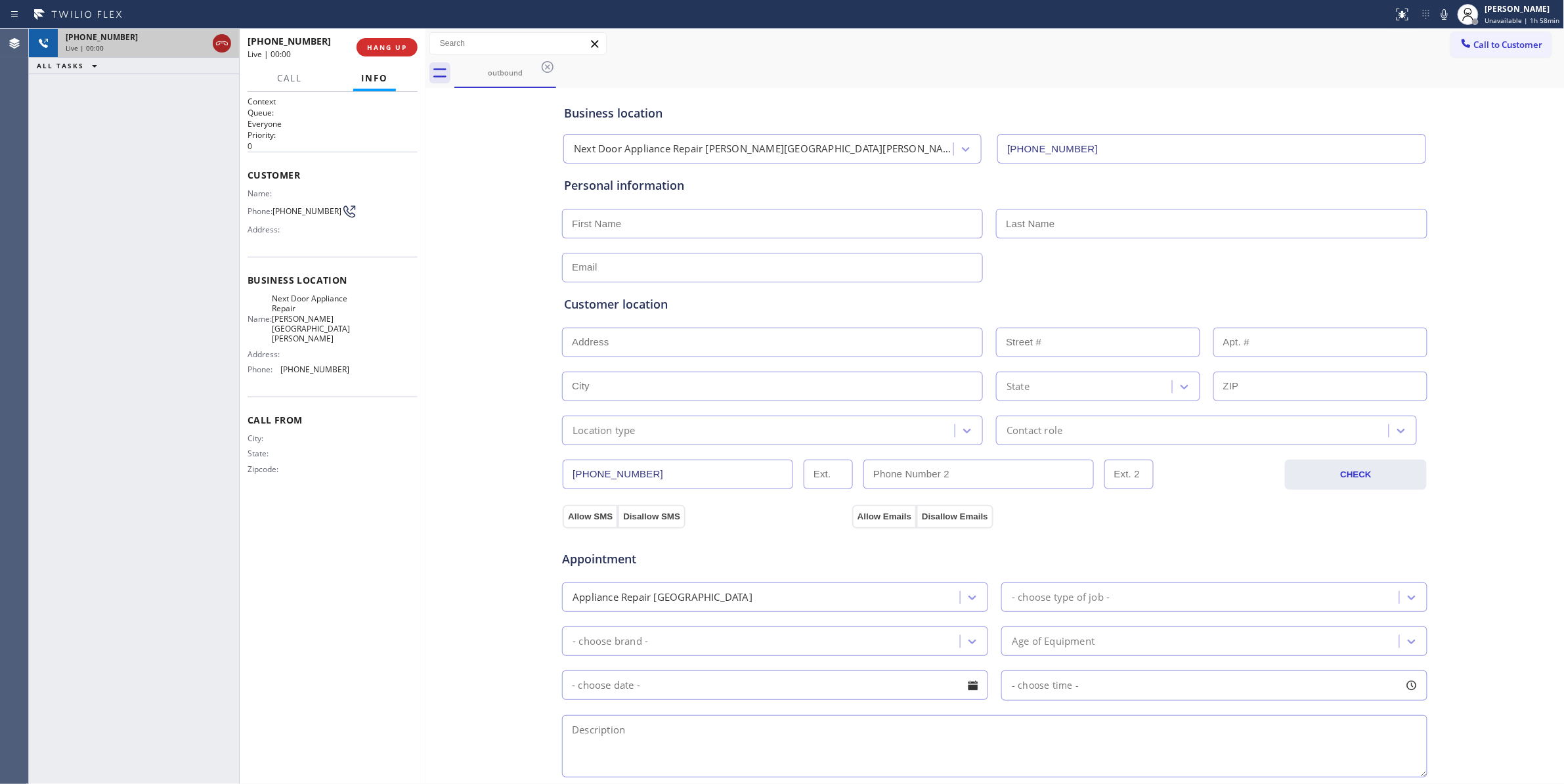
click at [218, 44] on icon at bounding box center [222, 43] width 16 height 16
click at [369, 42] on button "HANG UP" at bounding box center [387, 47] width 61 height 18
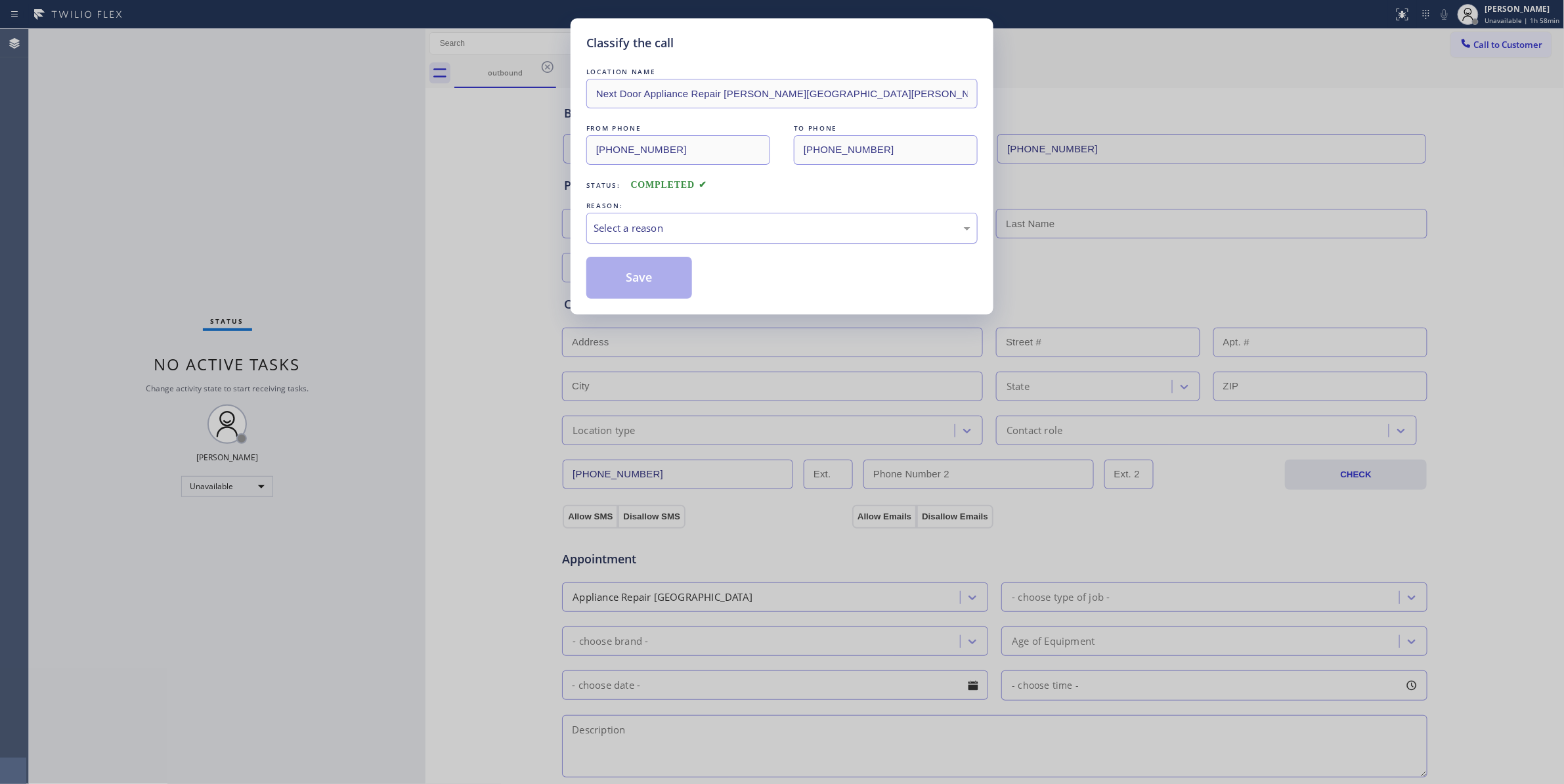
click at [651, 224] on div "Select a reason" at bounding box center [782, 228] width 377 height 15
click at [642, 281] on button "Save" at bounding box center [639, 278] width 105 height 42
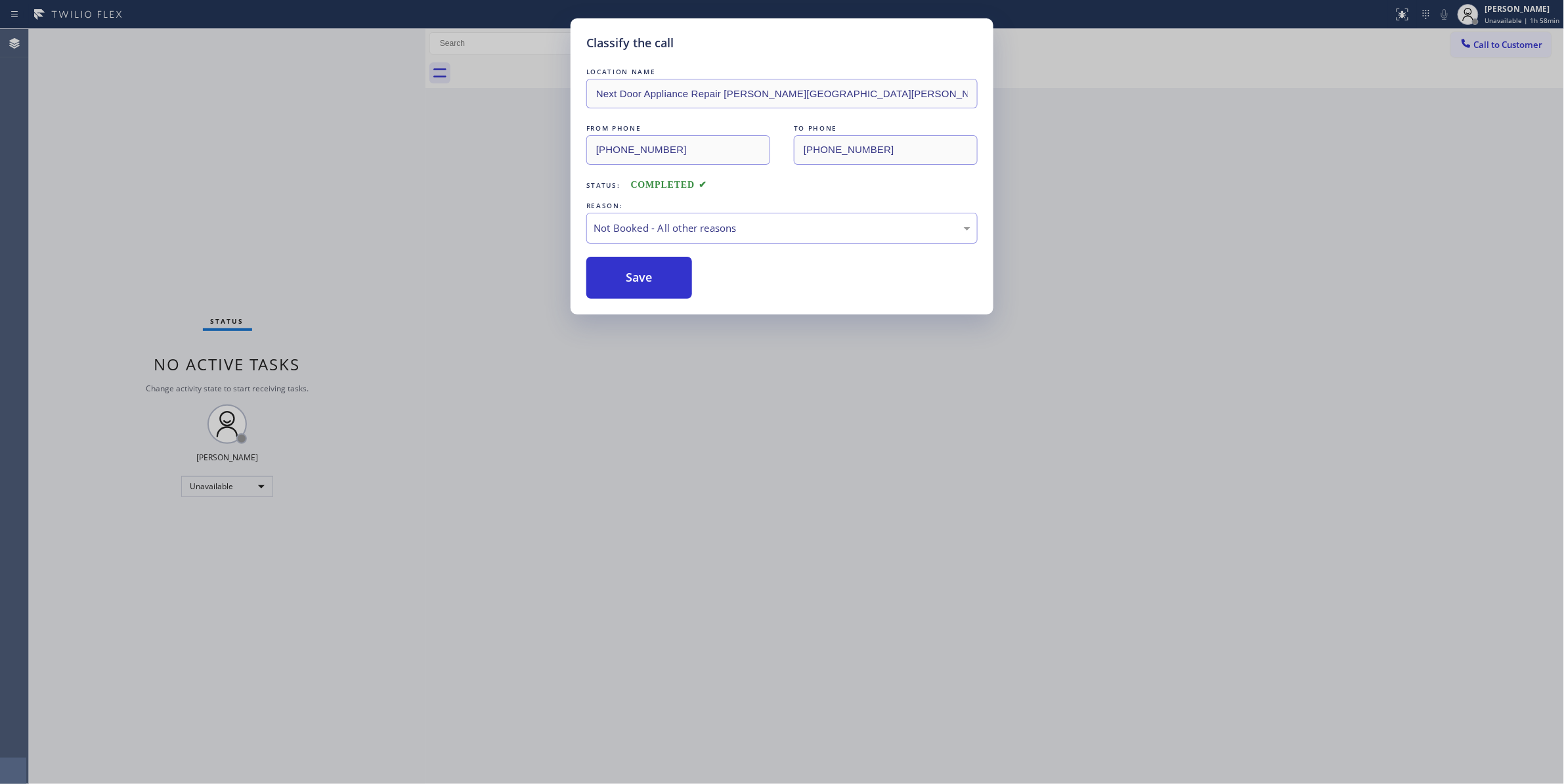
click at [642, 281] on button "Save" at bounding box center [639, 278] width 105 height 42
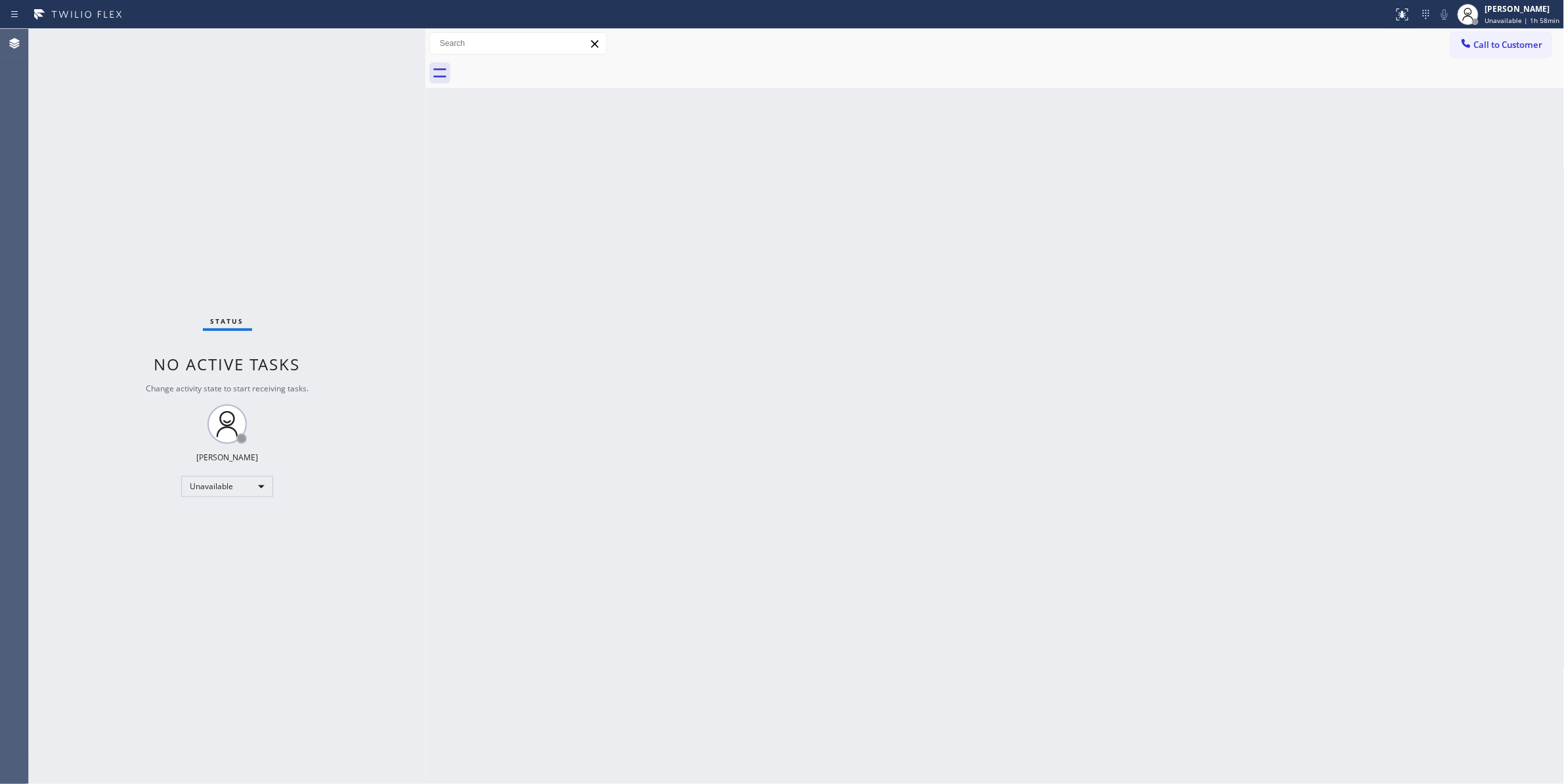
click at [1500, 42] on span "Call to Customer" at bounding box center [1509, 44] width 69 height 12
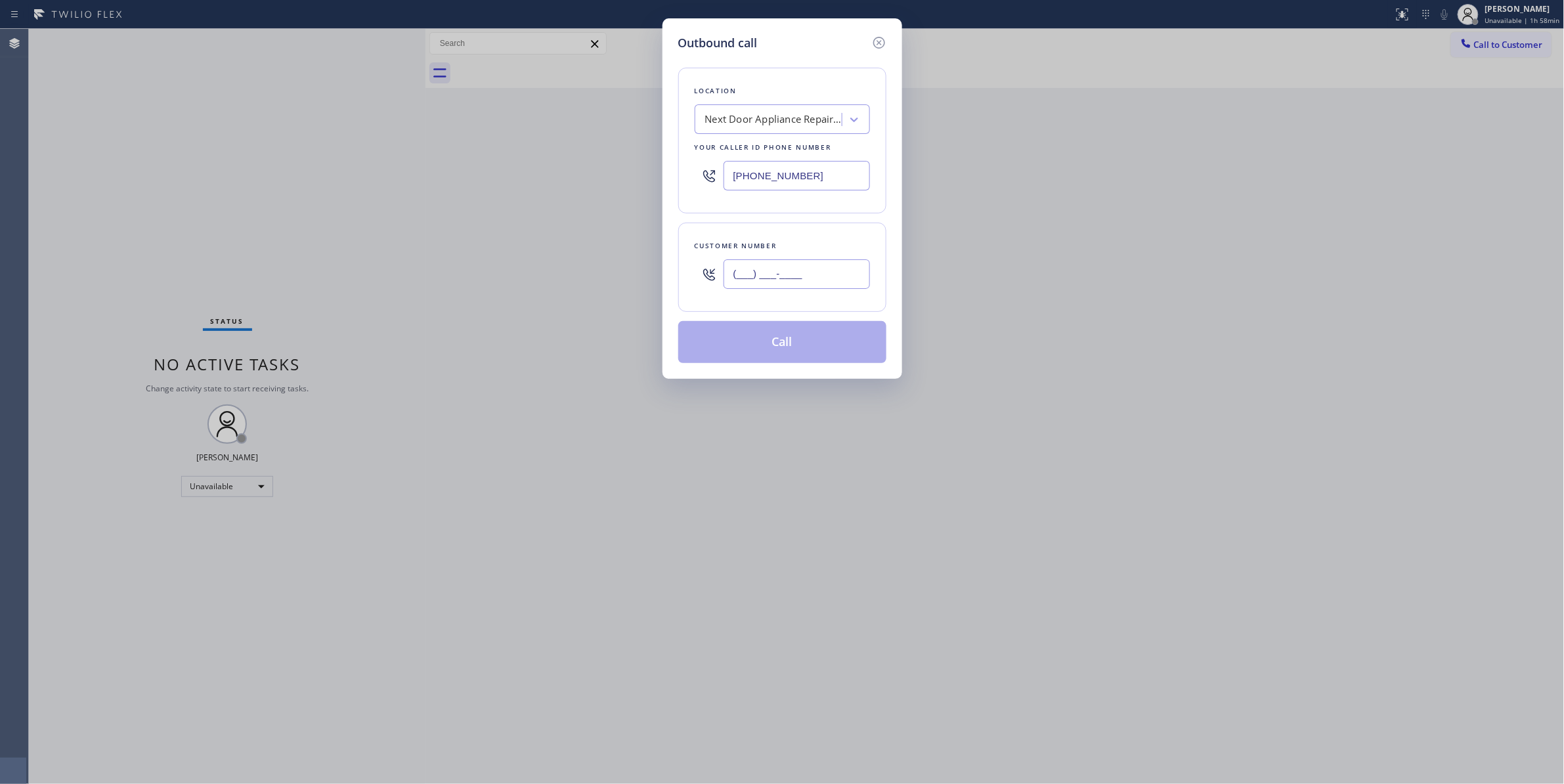
click at [824, 273] on input "(___) ___-____" at bounding box center [796, 274] width 147 height 30
paste input "986) 286-1401"
type input "(986) 286-1401"
click at [736, 347] on button "Call" at bounding box center [782, 342] width 208 height 42
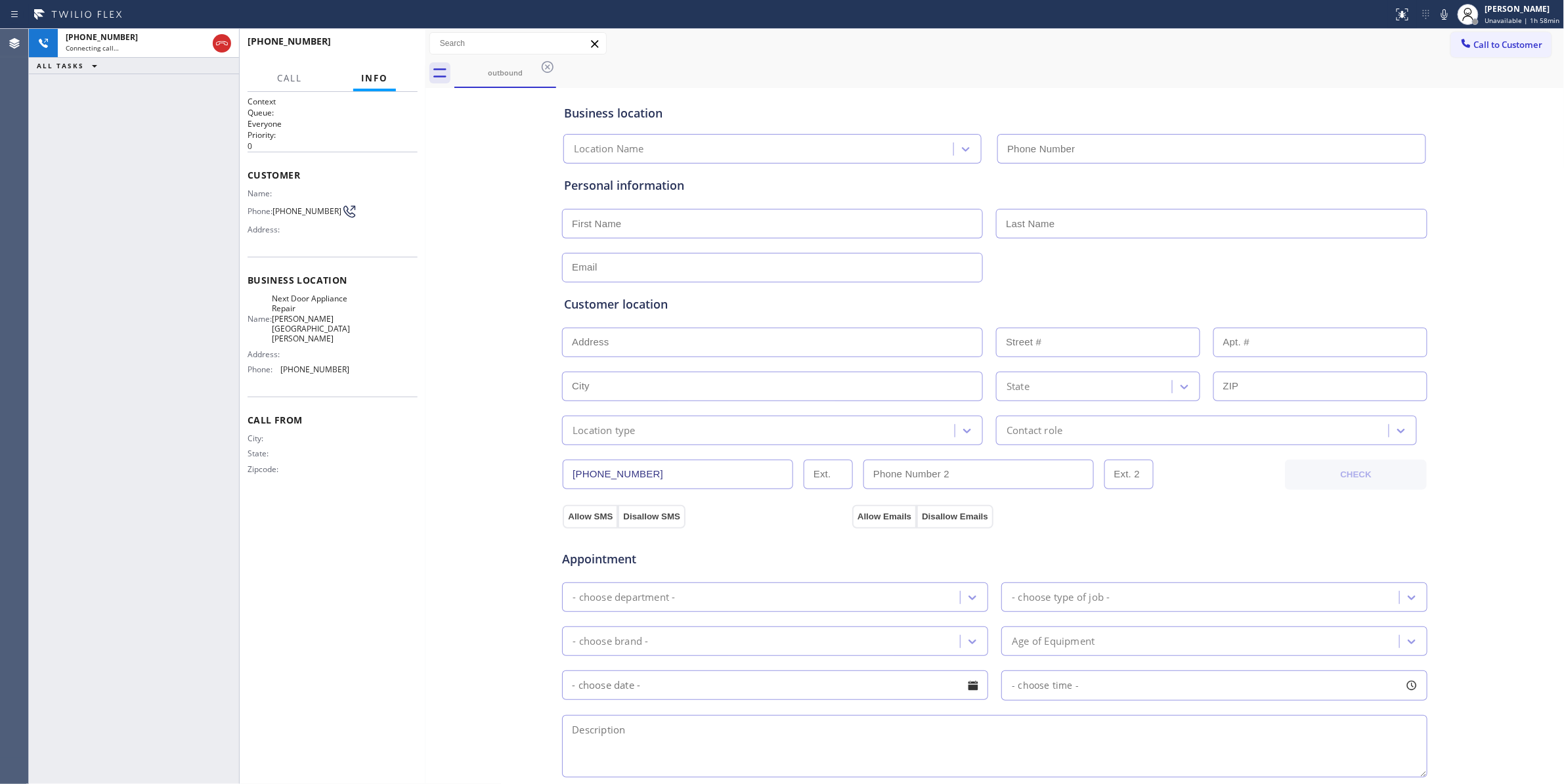
type input "(470) 782-9857"
click at [474, 256] on div "Business location Next Door Appliance Repair Castleberry Hill (470) 782-9857 Pe…" at bounding box center [995, 539] width 1132 height 897
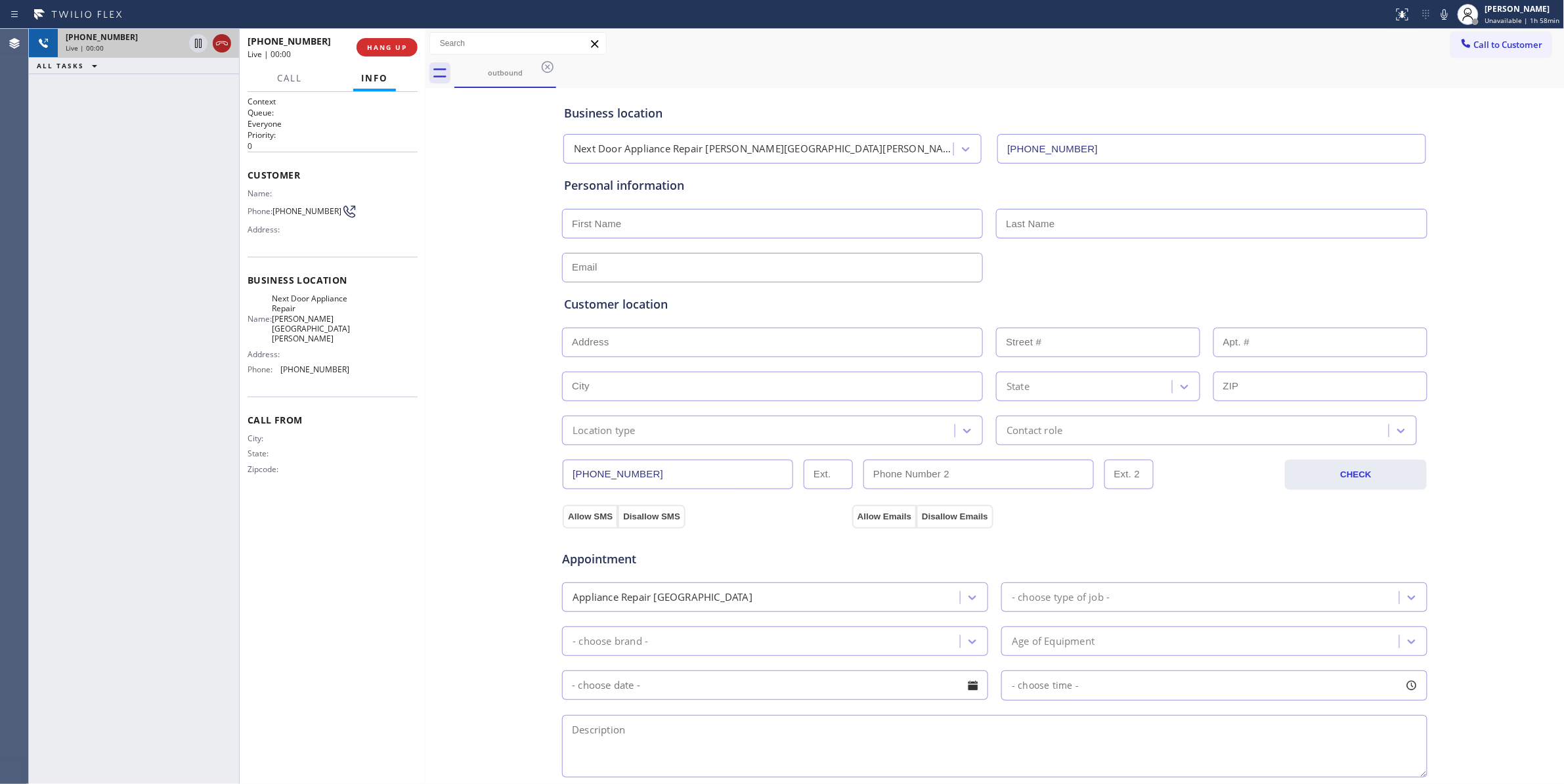
click at [222, 45] on icon at bounding box center [222, 43] width 16 height 16
click at [394, 37] on div "+19862861401 Wrap up | 00:00 COMPLETE" at bounding box center [333, 47] width 170 height 34
click at [395, 40] on button "COMPLETE" at bounding box center [384, 47] width 67 height 18
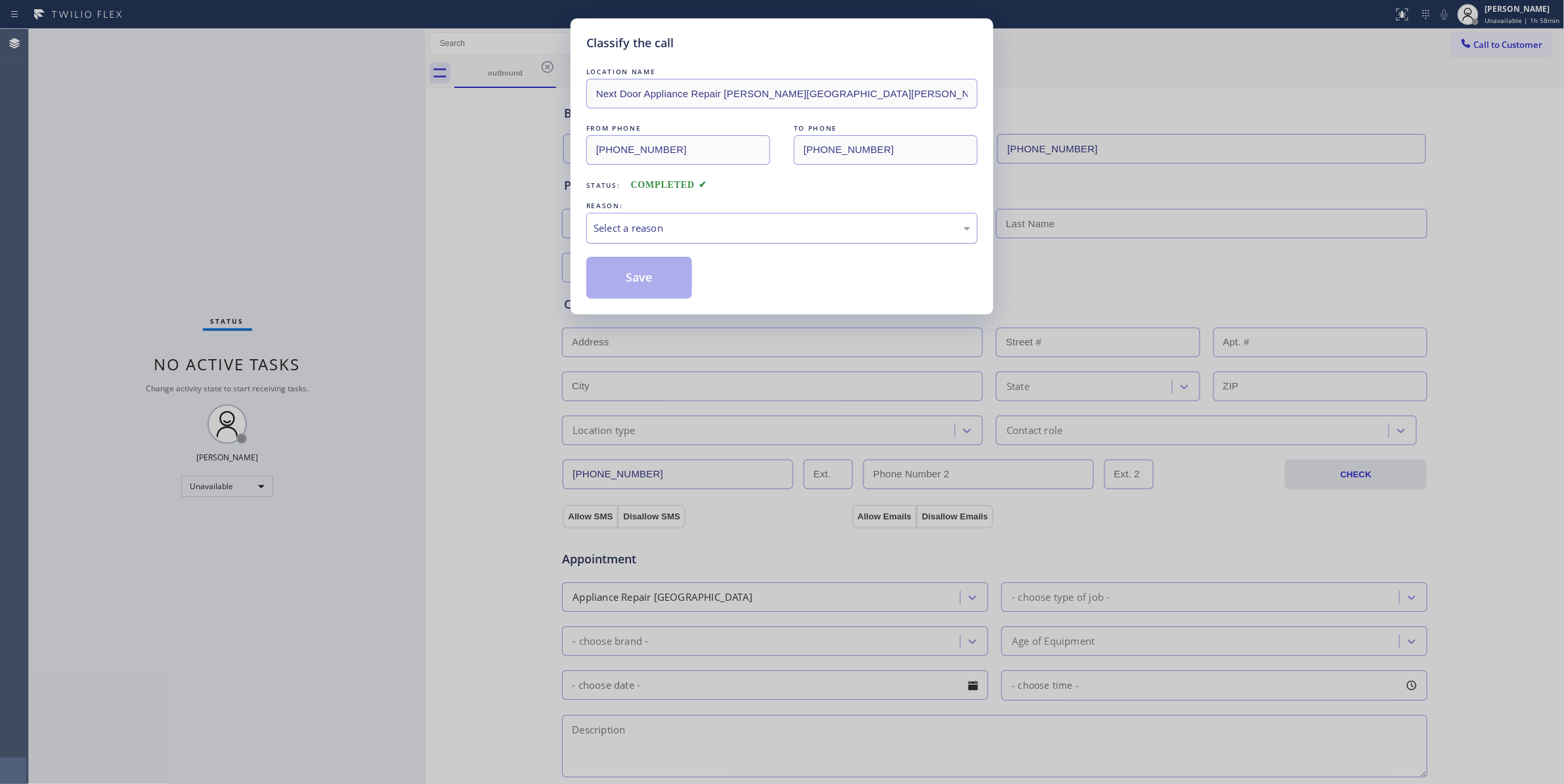
click at [651, 218] on div "Select a reason" at bounding box center [782, 227] width 391 height 30
click at [650, 277] on button "Save" at bounding box center [639, 278] width 105 height 42
click at [650, 274] on button "Save" at bounding box center [639, 278] width 105 height 42
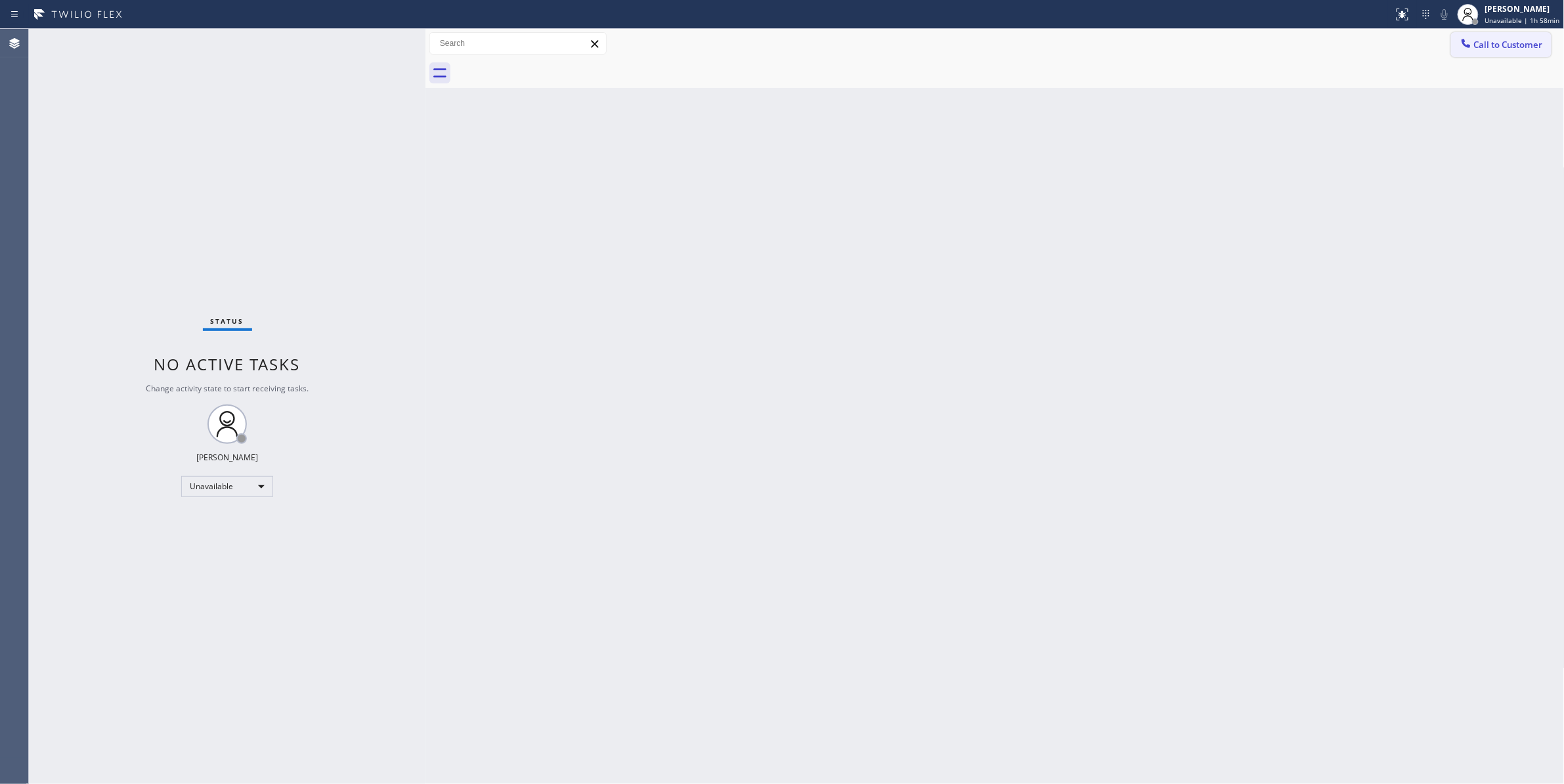
click at [1520, 44] on span "Call to Customer" at bounding box center [1509, 44] width 69 height 12
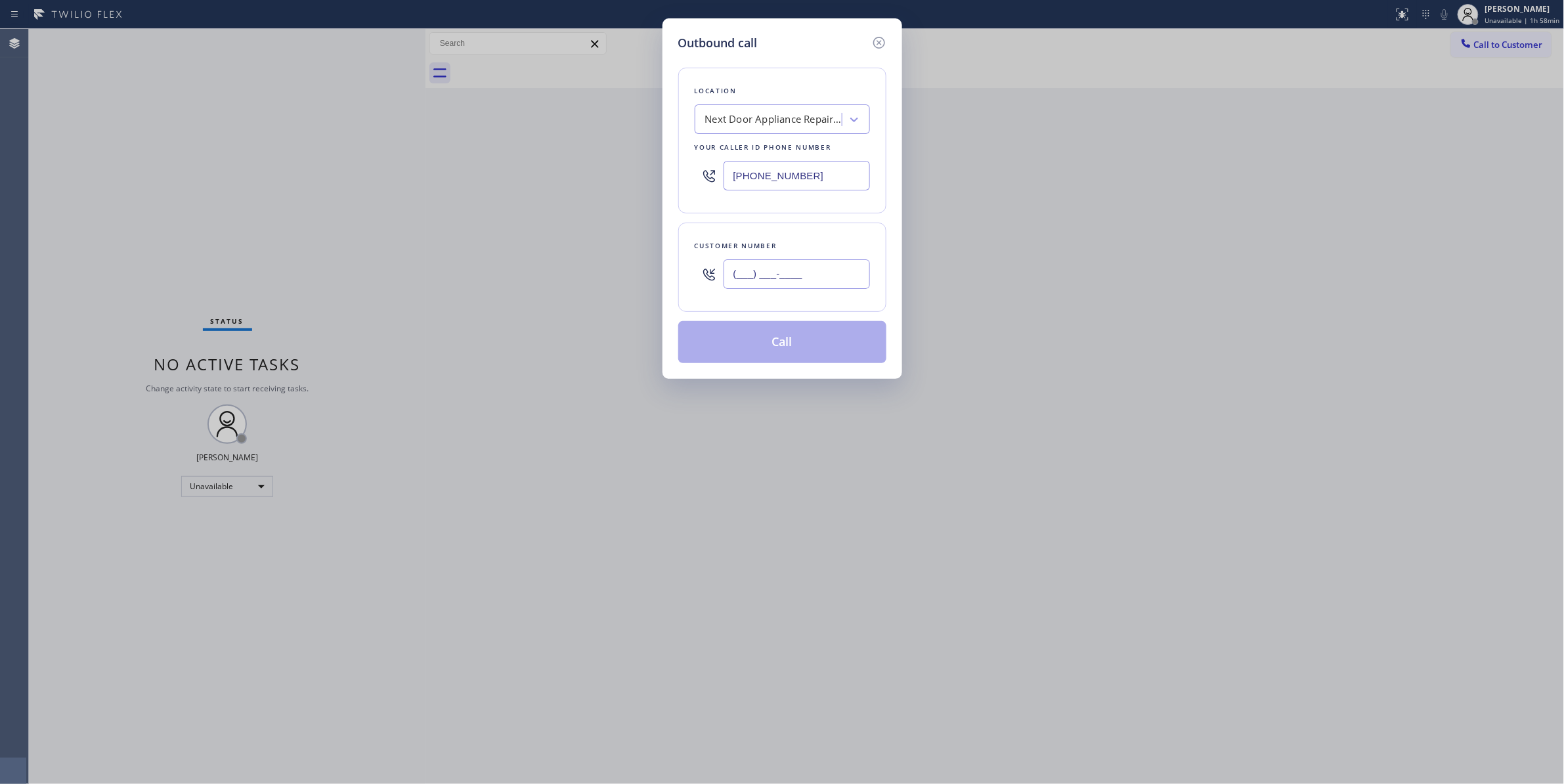
click at [749, 289] on input "(___) ___-____" at bounding box center [796, 274] width 147 height 30
paste input "986) 286-1401"
type input "(986) 286-1401"
click at [767, 344] on button "Call" at bounding box center [782, 342] width 208 height 42
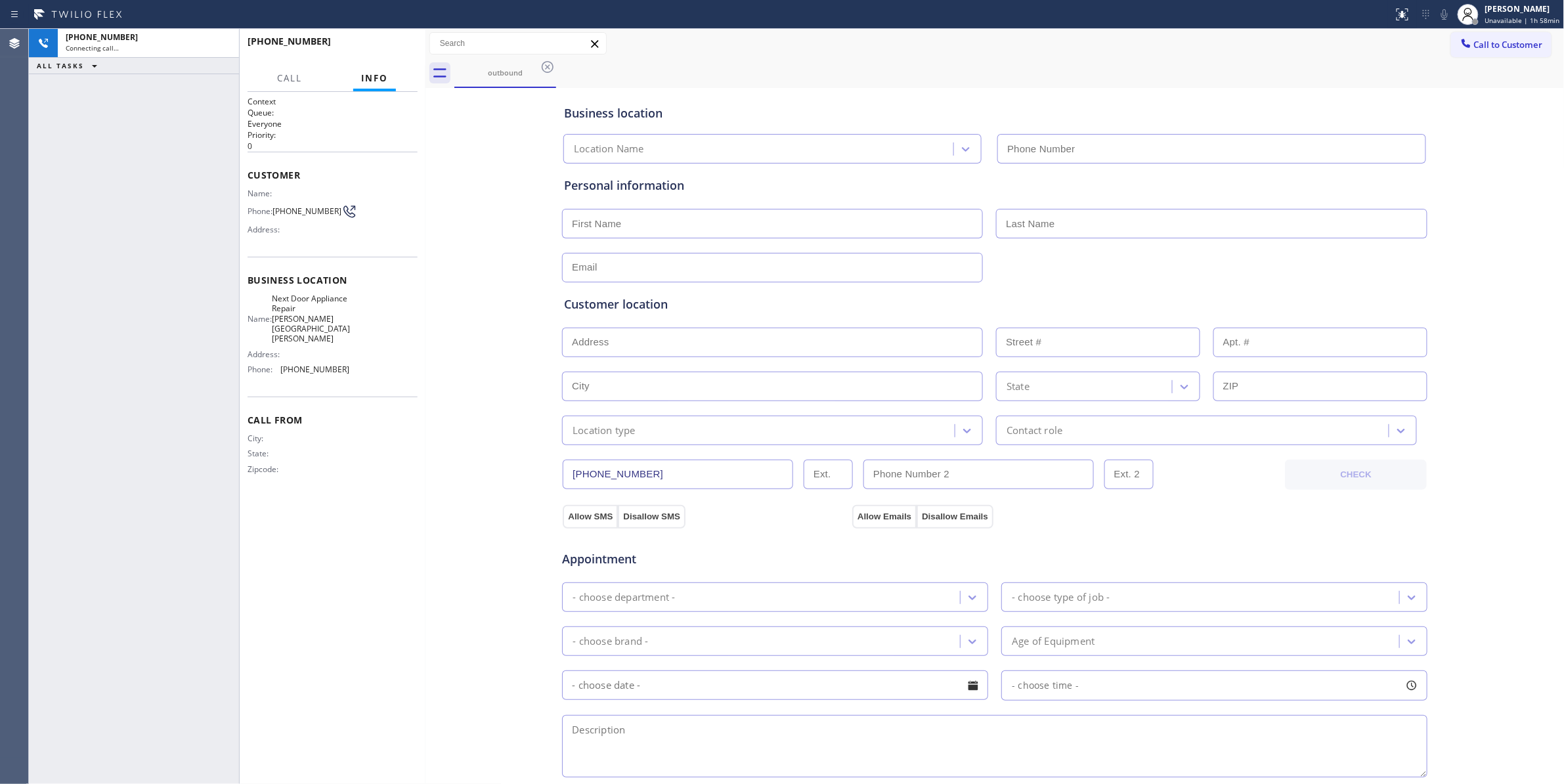
type input "(470) 782-9857"
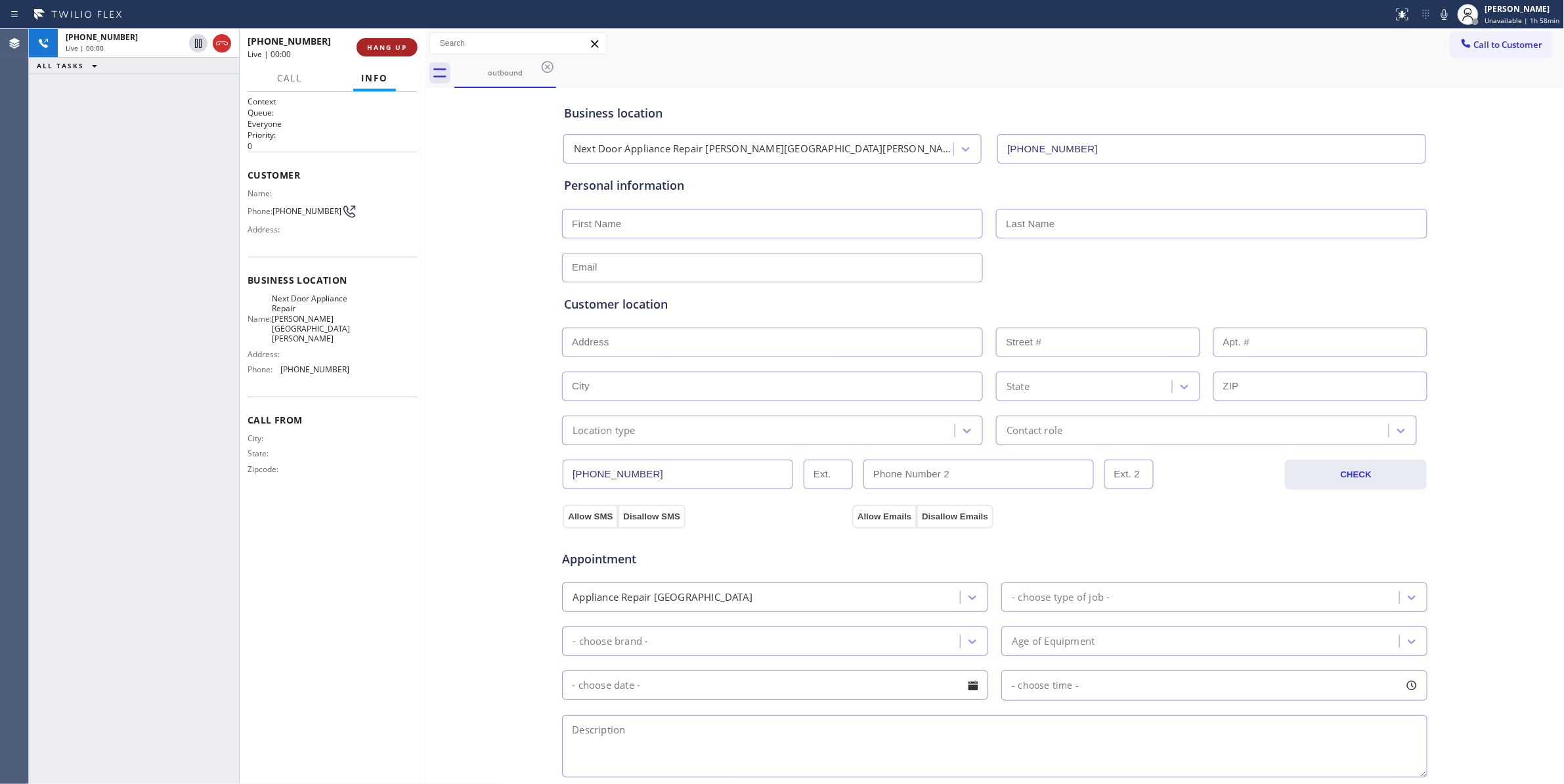
click at [392, 40] on button "HANG UP" at bounding box center [387, 47] width 61 height 18
click at [392, 44] on span "COMPLETE" at bounding box center [384, 47] width 45 height 9
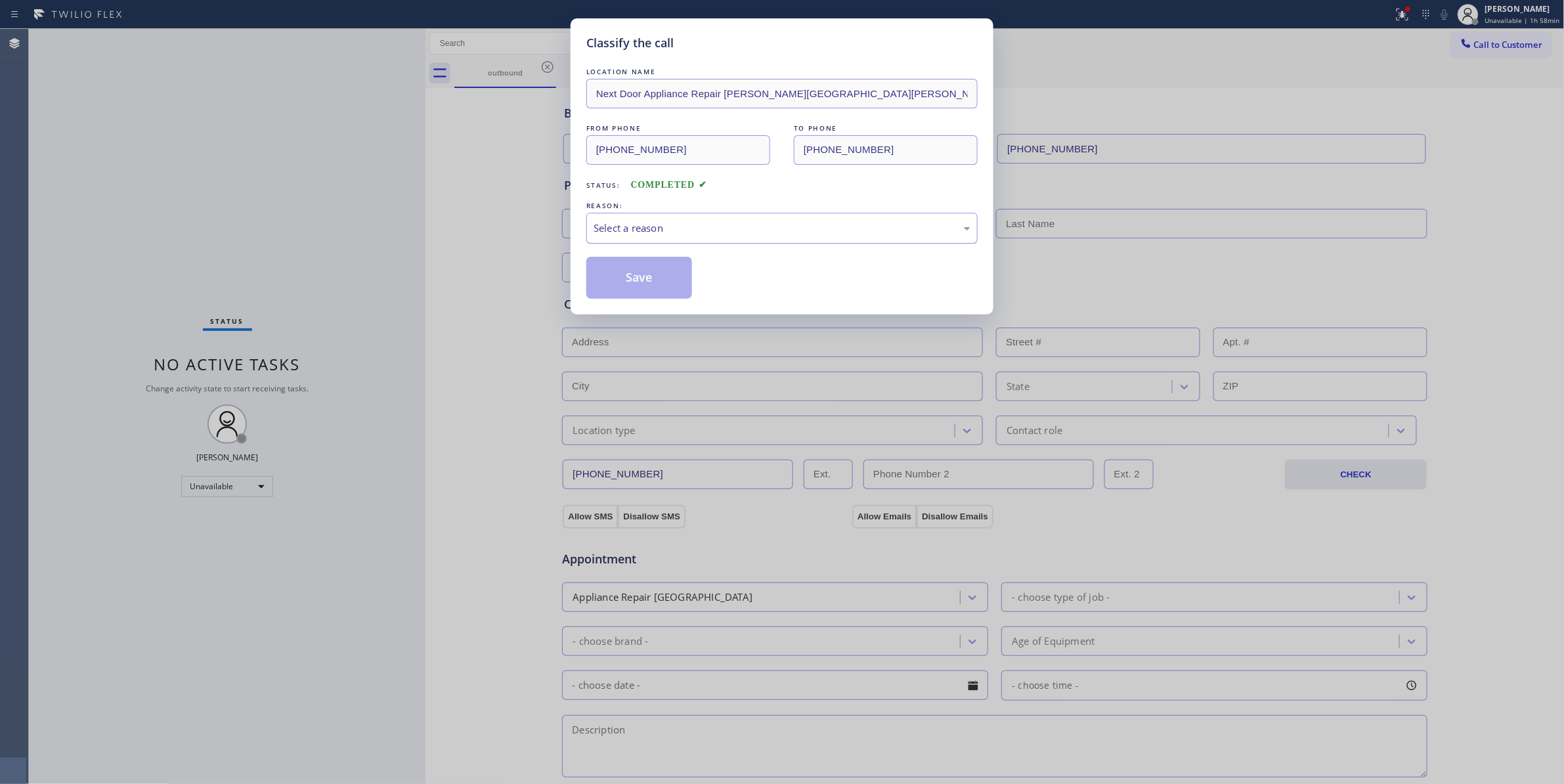
click at [600, 229] on div "Select a reason" at bounding box center [782, 228] width 377 height 15
click at [615, 285] on button "Save" at bounding box center [639, 278] width 105 height 42
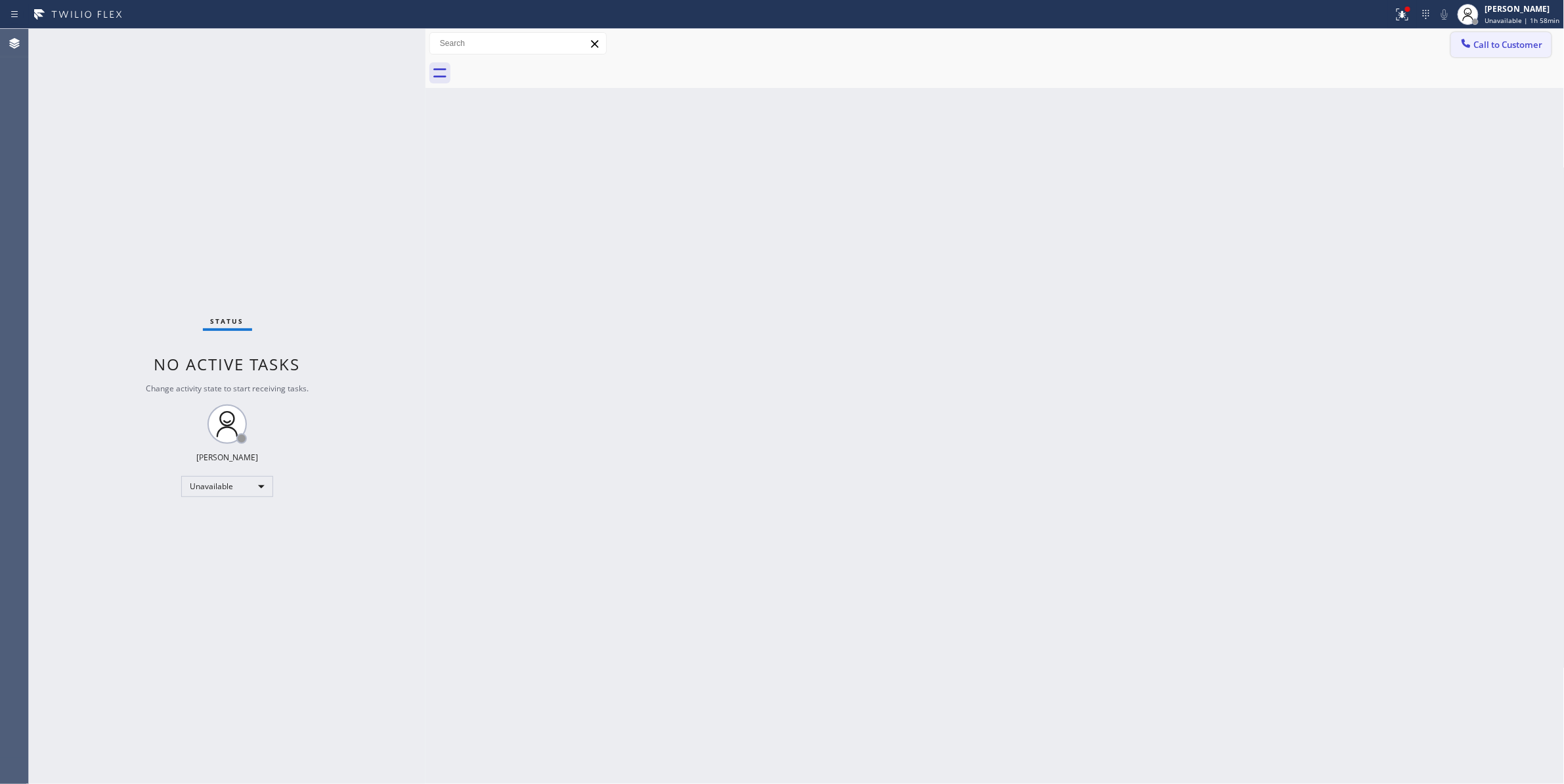
click at [1524, 43] on span "Call to Customer" at bounding box center [1509, 44] width 69 height 12
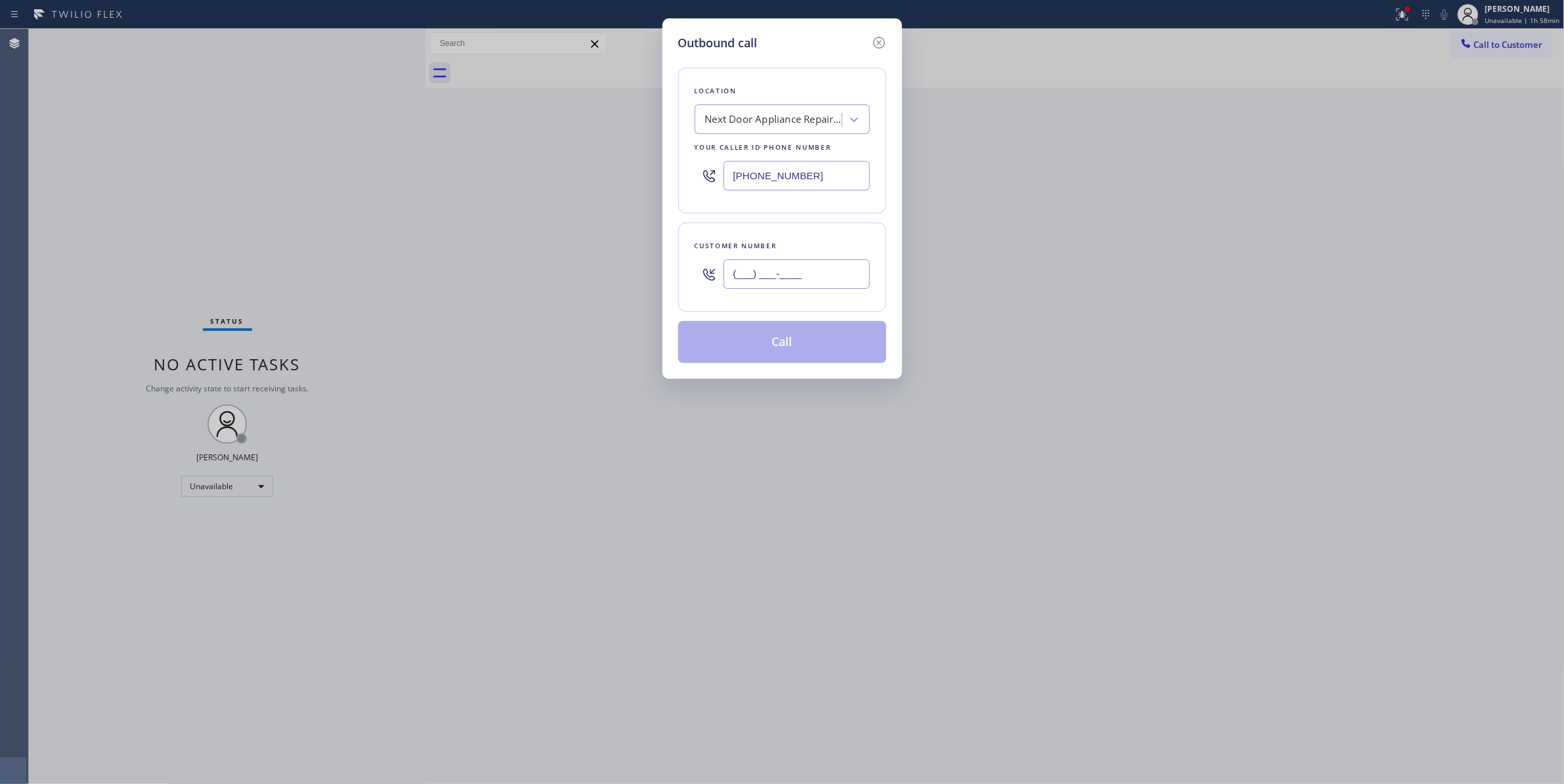
click at [796, 276] on input "(___) ___-____" at bounding box center [796, 274] width 147 height 30
paste input "986) 286-1401"
type input "(986) 286-1401"
click at [741, 353] on button "Call" at bounding box center [782, 342] width 208 height 42
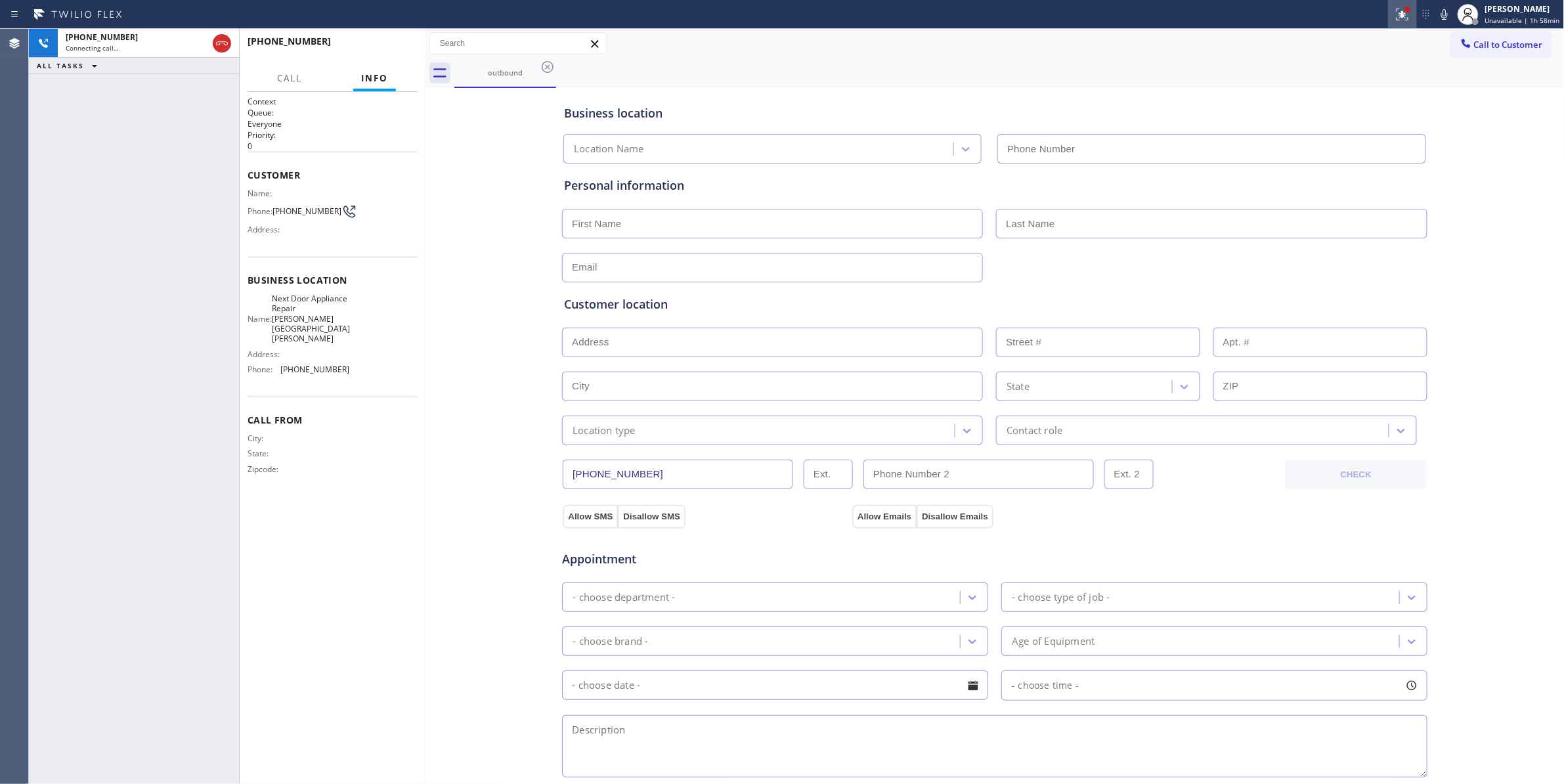
click at [1398, 16] on icon at bounding box center [1401, 12] width 8 height 9
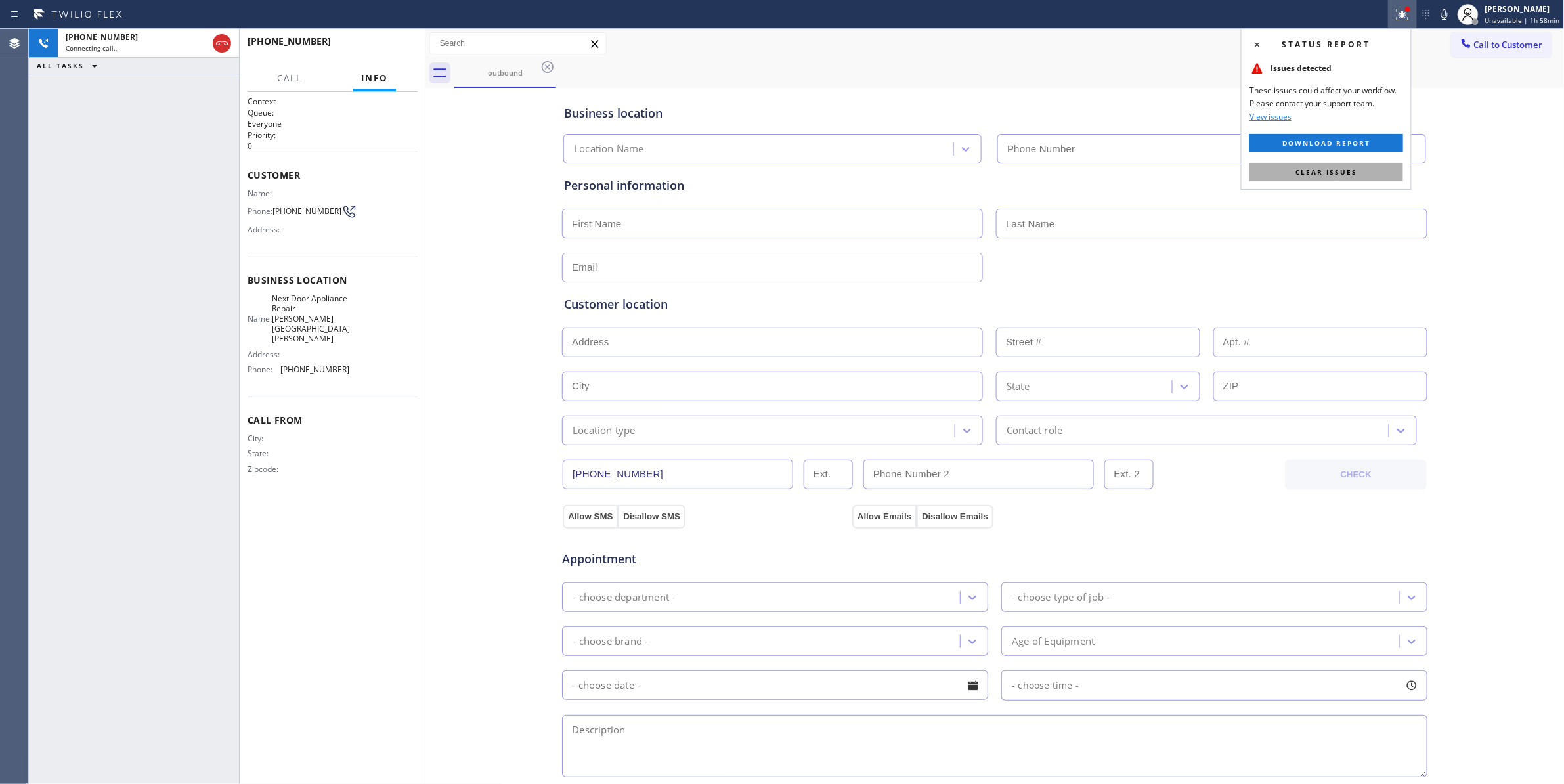
type input "(470) 782-9857"
click at [1364, 176] on button "Clear issues" at bounding box center [1326, 172] width 154 height 18
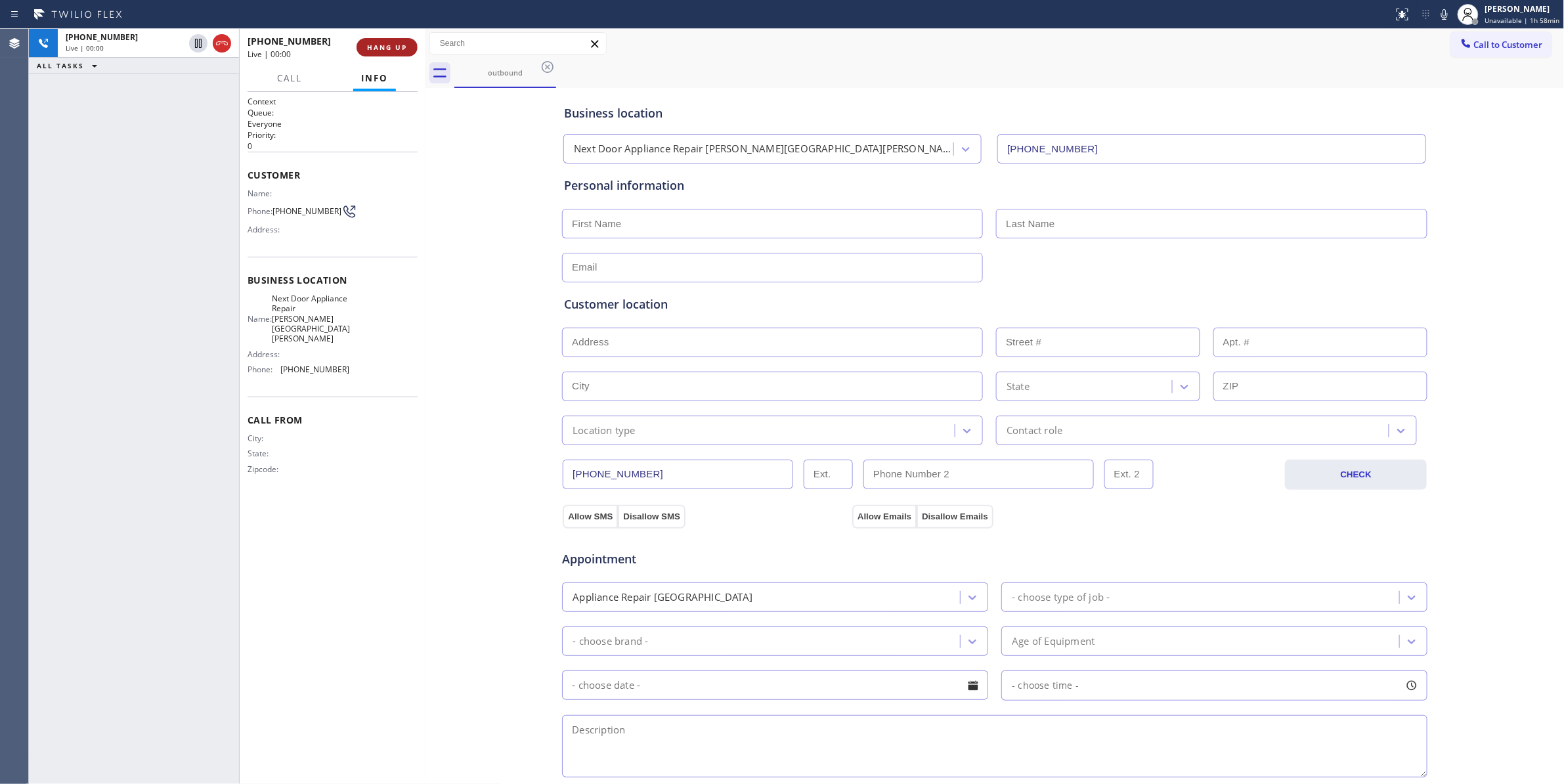
click at [381, 42] on button "HANG UP" at bounding box center [387, 47] width 61 height 18
click at [381, 42] on button "COMPLETE" at bounding box center [384, 47] width 67 height 18
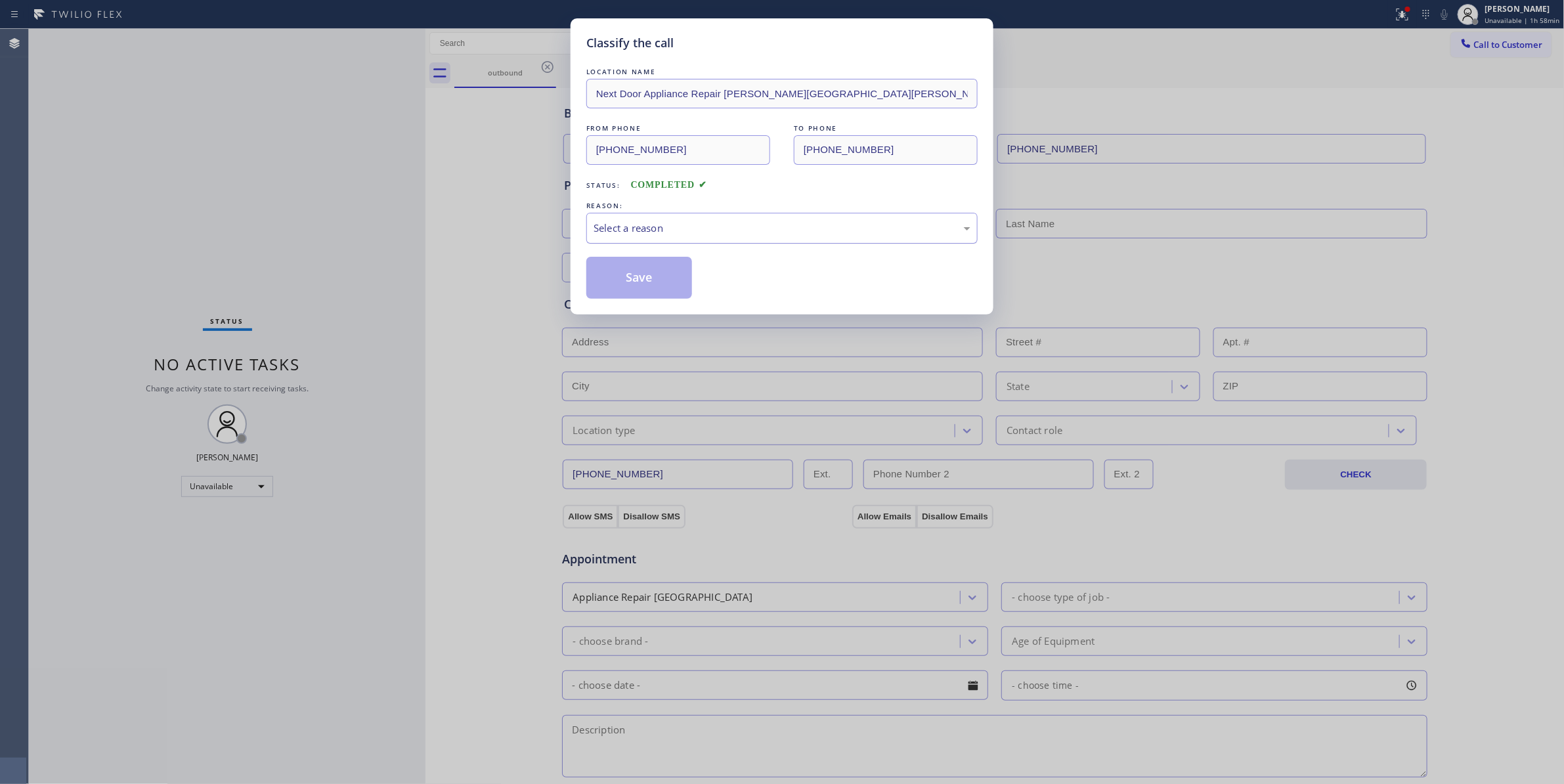
click at [602, 239] on div "Select a reason" at bounding box center [782, 227] width 391 height 30
click at [618, 283] on button "Save" at bounding box center [639, 278] width 105 height 42
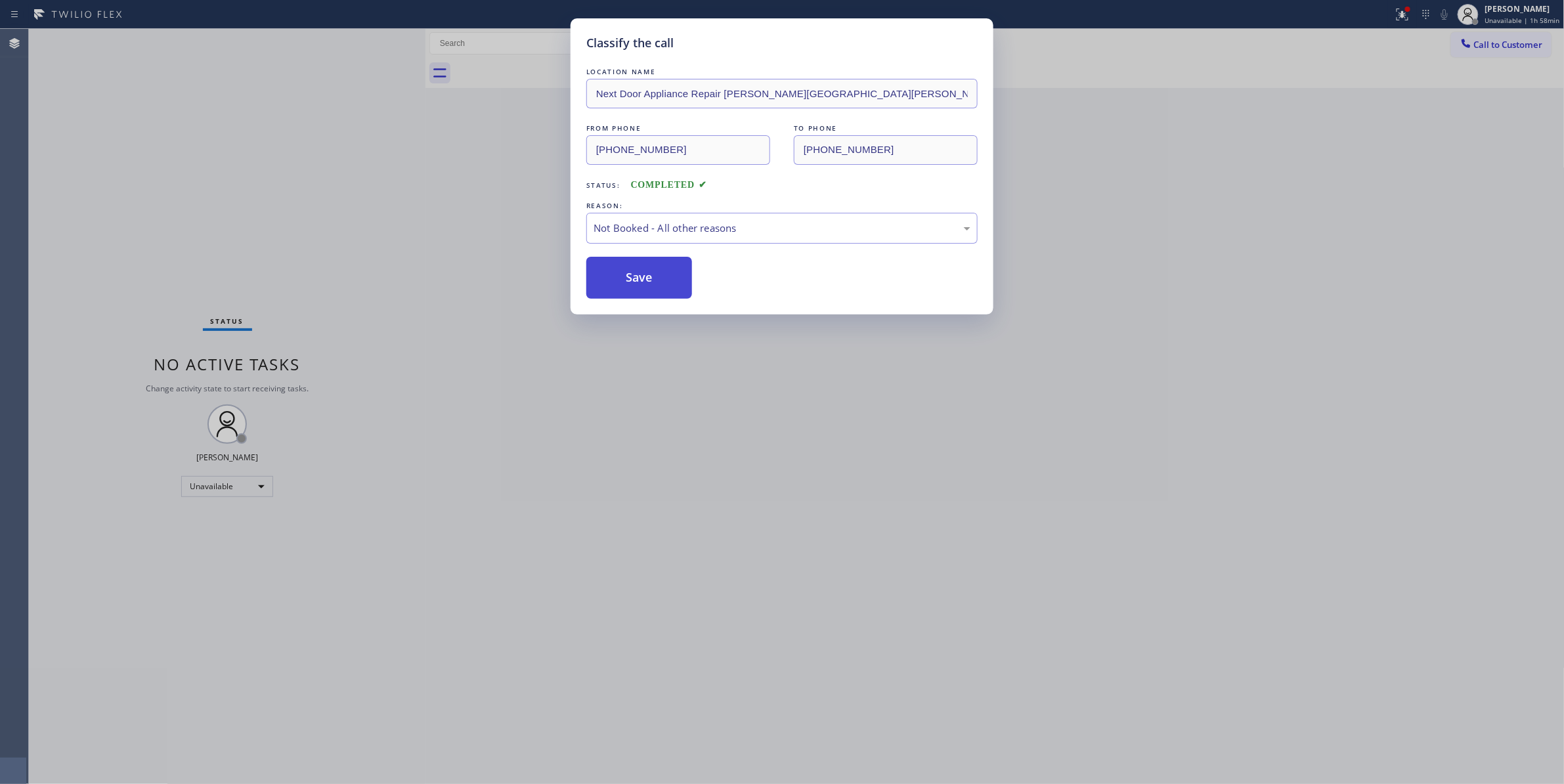
click at [618, 283] on button "Save" at bounding box center [639, 278] width 105 height 42
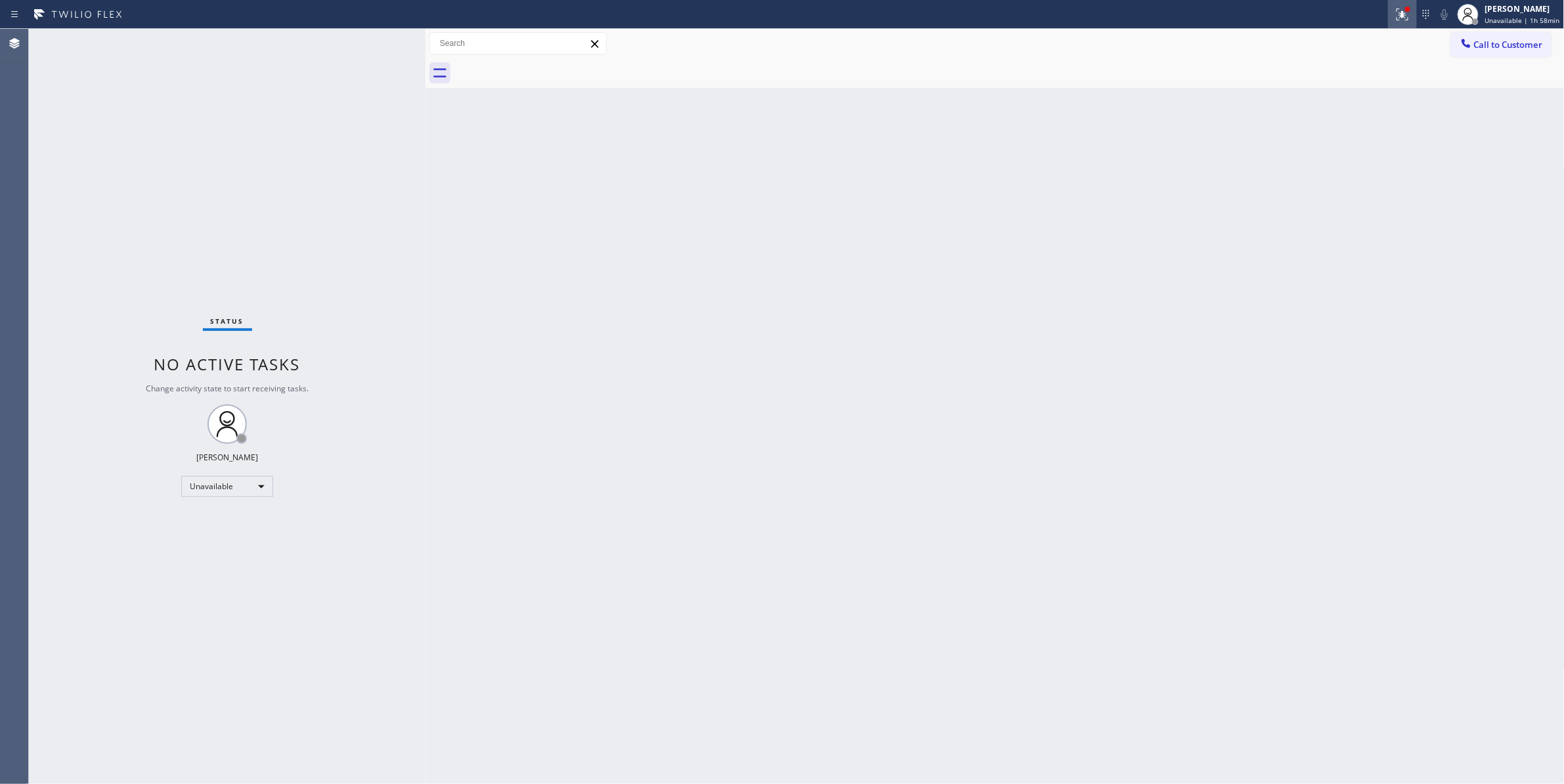
click at [1395, 11] on icon at bounding box center [1402, 14] width 16 height 16
click at [1347, 172] on span "Clear issues" at bounding box center [1326, 171] width 62 height 9
click at [1496, 37] on button "Call to Customer" at bounding box center [1501, 44] width 100 height 25
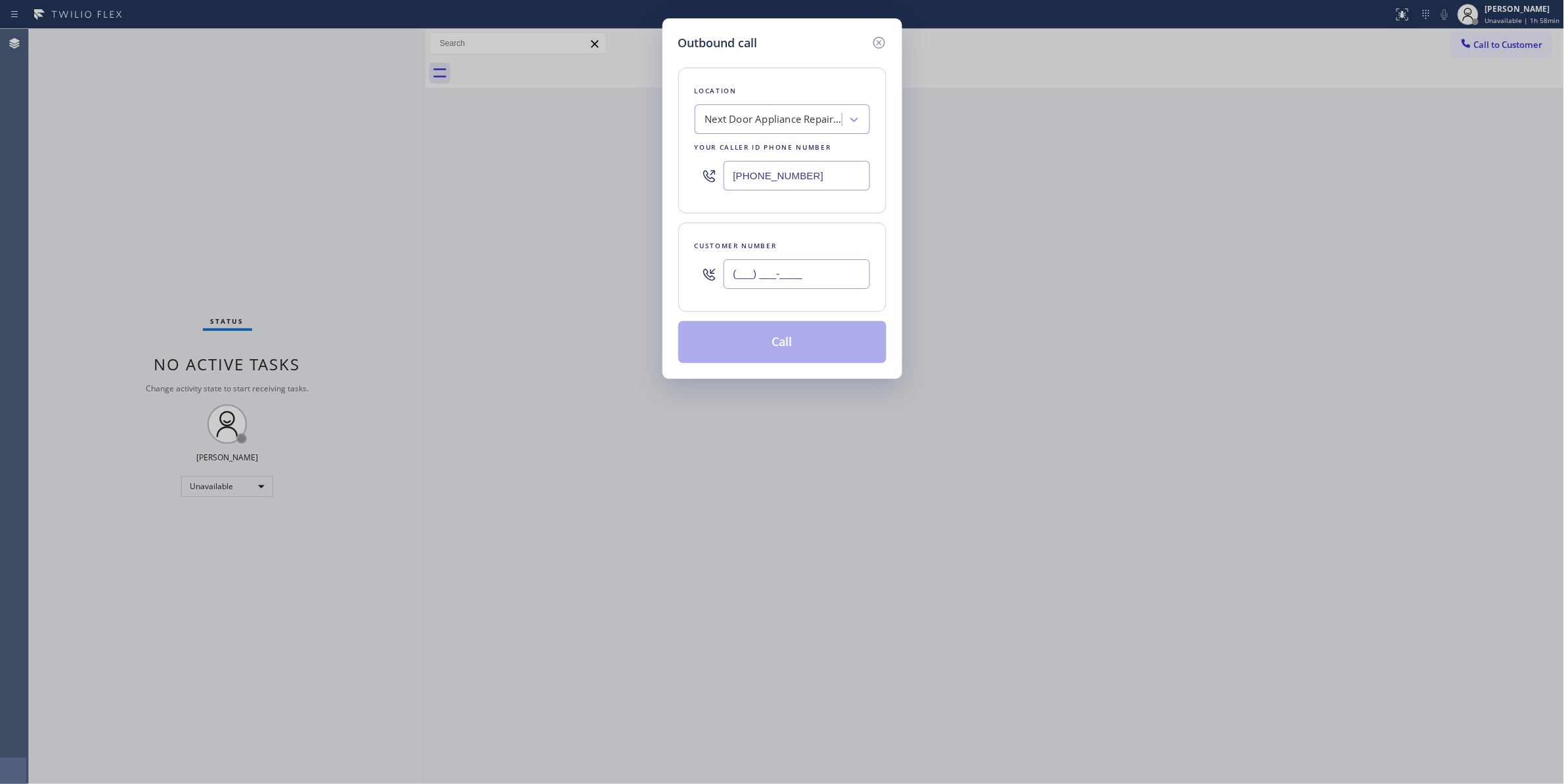
click at [778, 284] on input "(___) ___-____" at bounding box center [796, 274] width 147 height 30
paste input "986) 286-1401"
type input "(986) 286-1401"
click at [799, 352] on button "Call" at bounding box center [782, 342] width 208 height 42
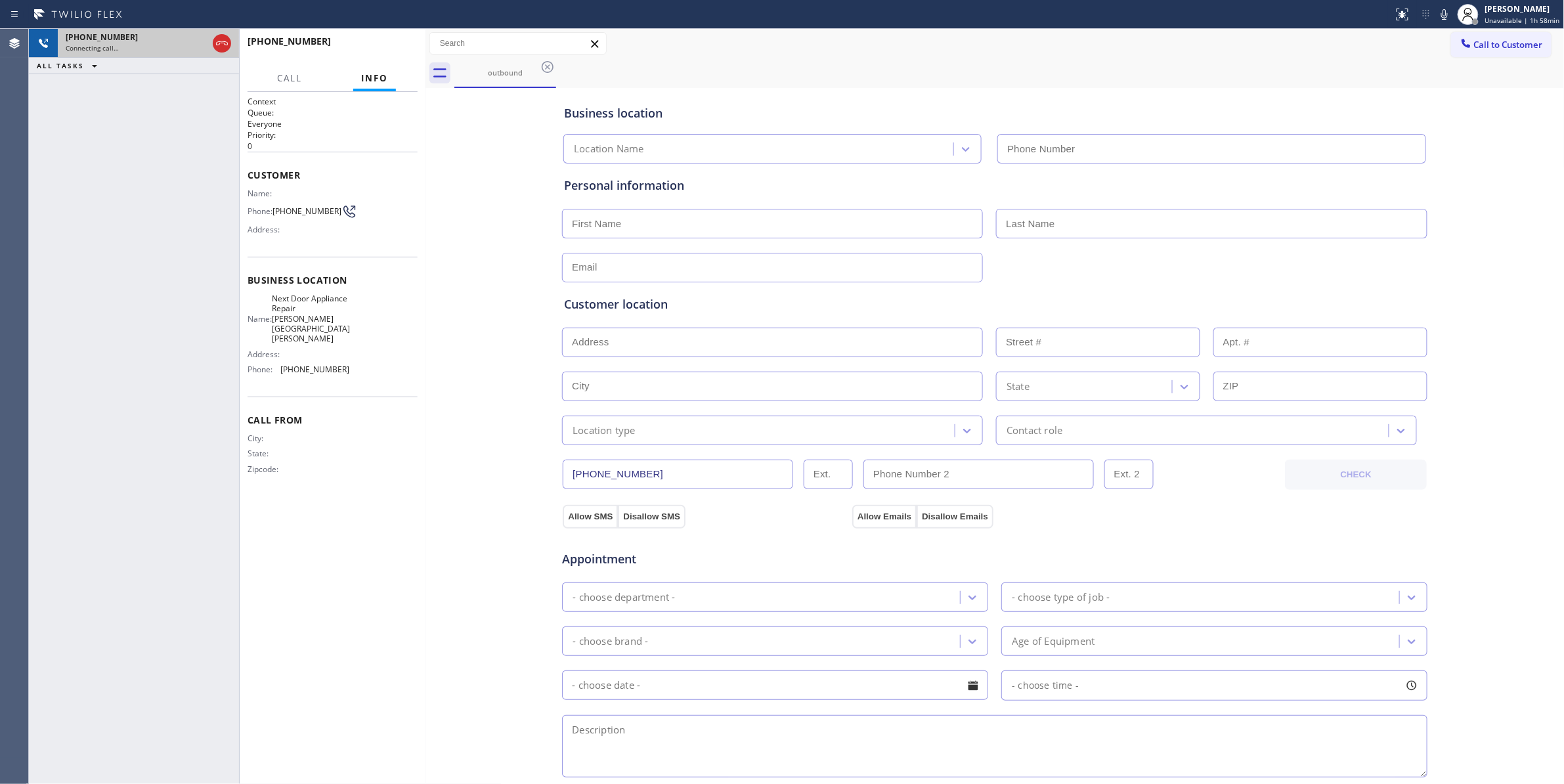
type input "(470) 782-9857"
click at [224, 43] on icon at bounding box center [222, 43] width 12 height 4
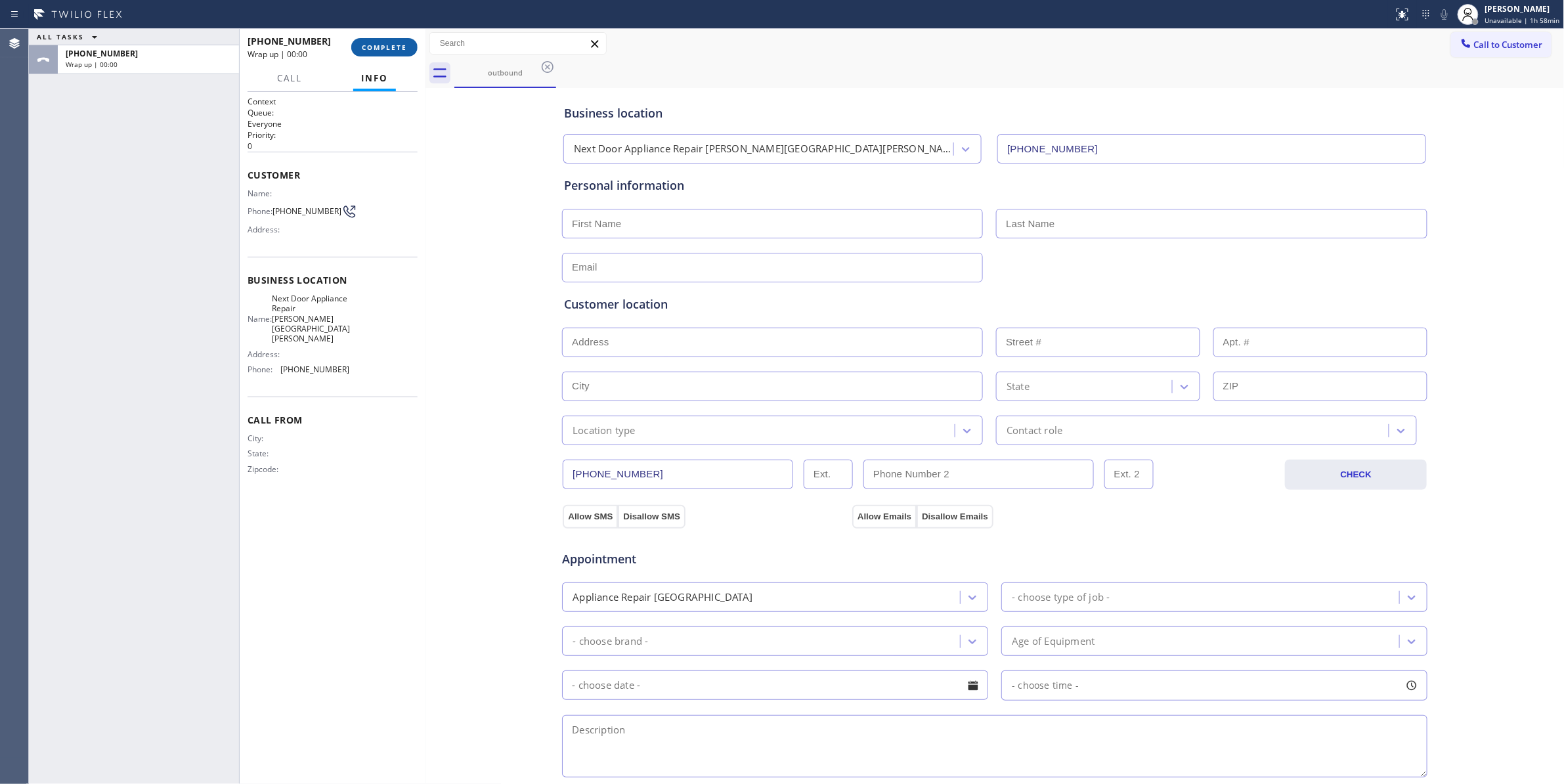
click at [403, 48] on span "COMPLETE" at bounding box center [384, 47] width 45 height 9
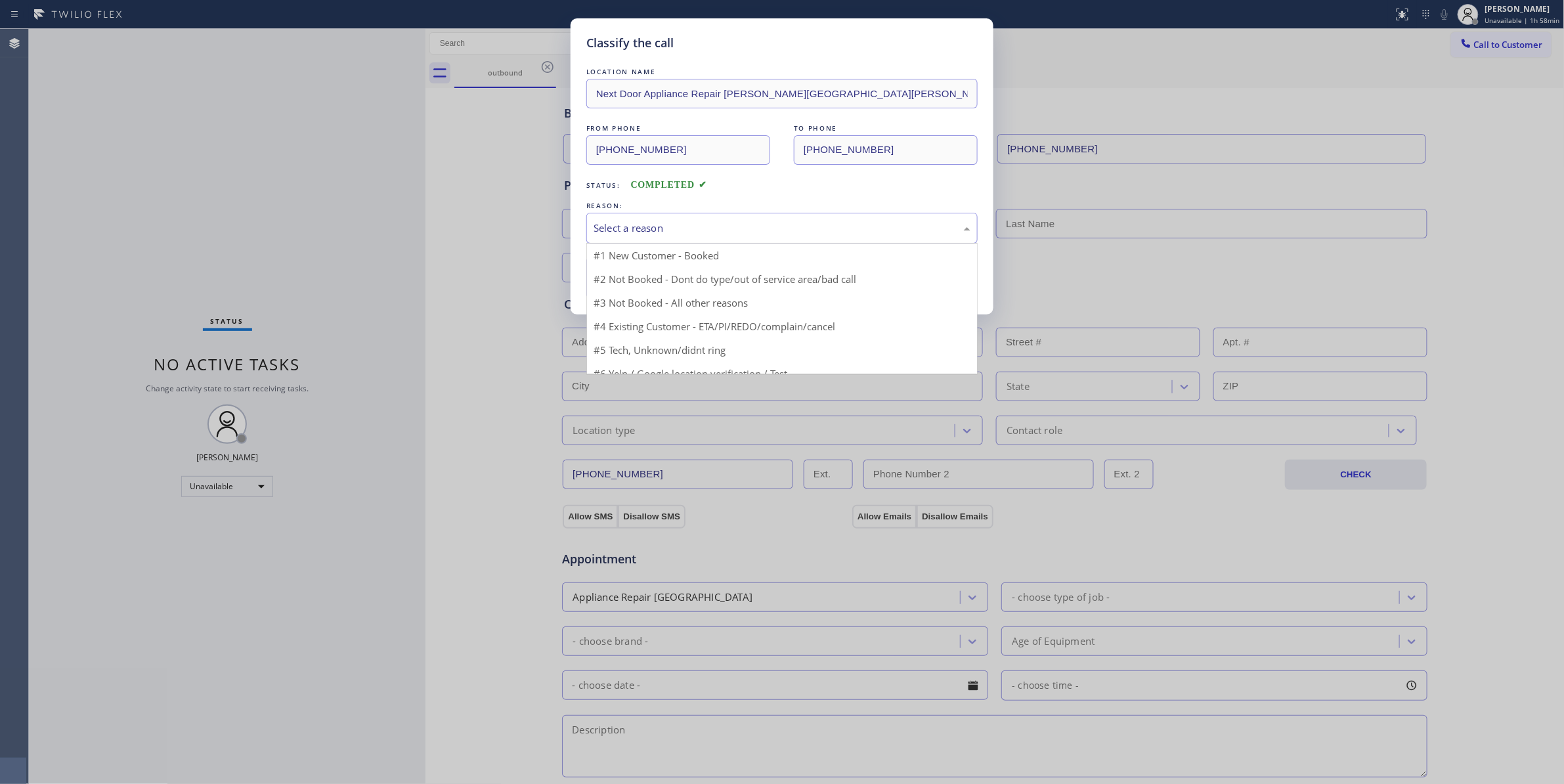
drag, startPoint x: 646, startPoint y: 223, endPoint x: 615, endPoint y: 295, distance: 78.4
click at [645, 223] on div "Select a reason" at bounding box center [782, 228] width 377 height 15
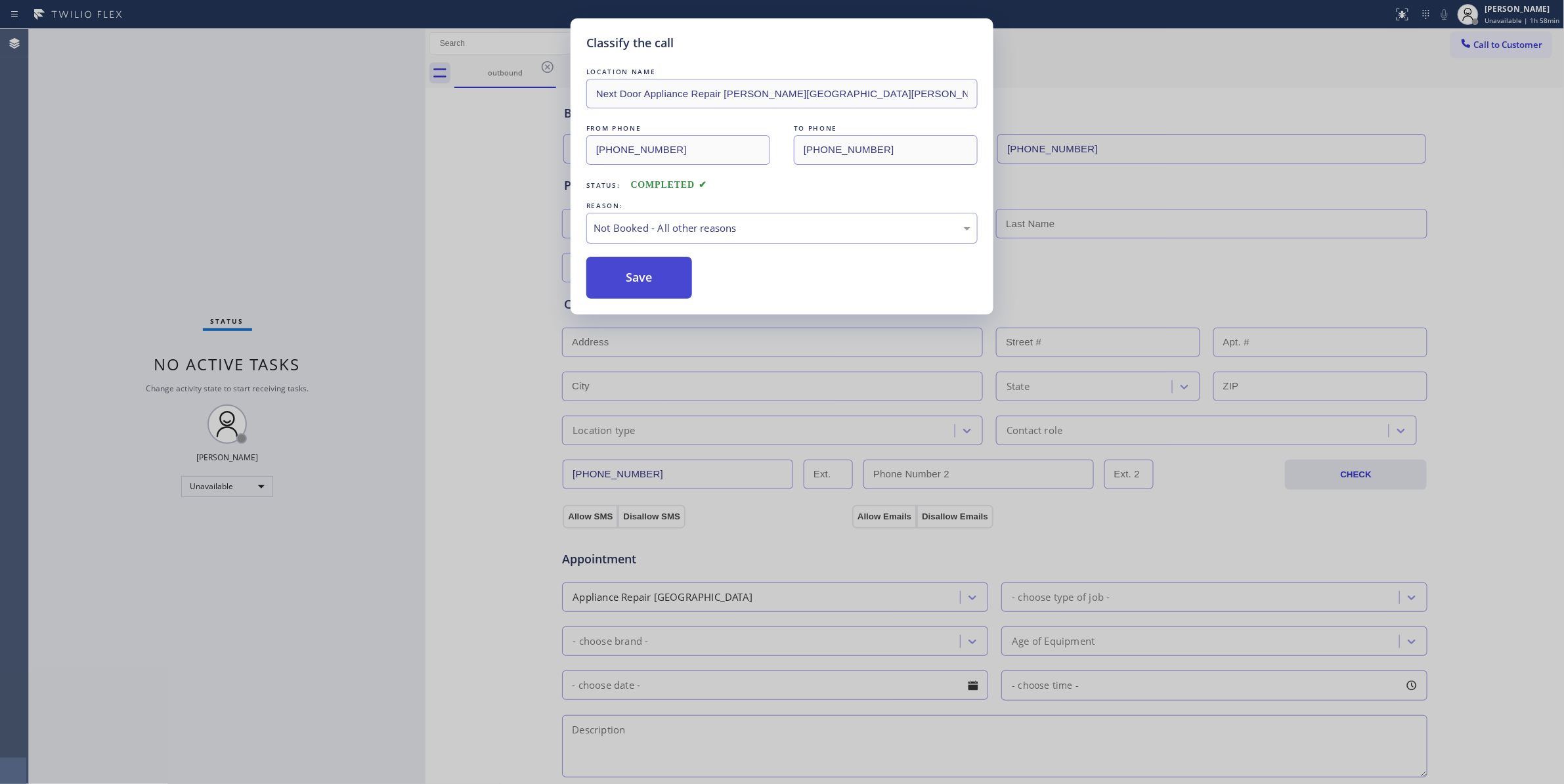
click at [613, 276] on button "Save" at bounding box center [639, 278] width 105 height 42
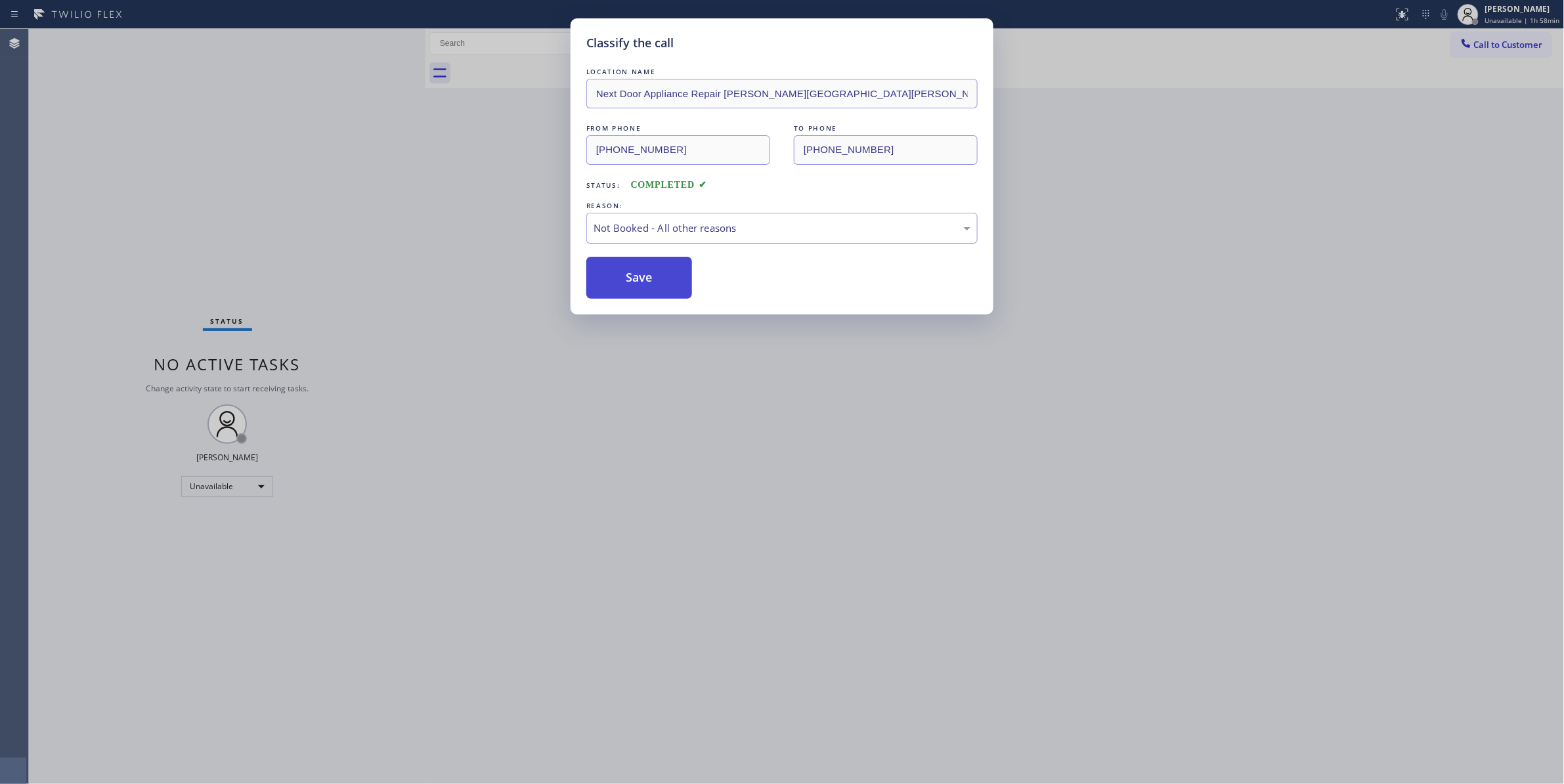
click at [613, 276] on button "Save" at bounding box center [639, 278] width 105 height 42
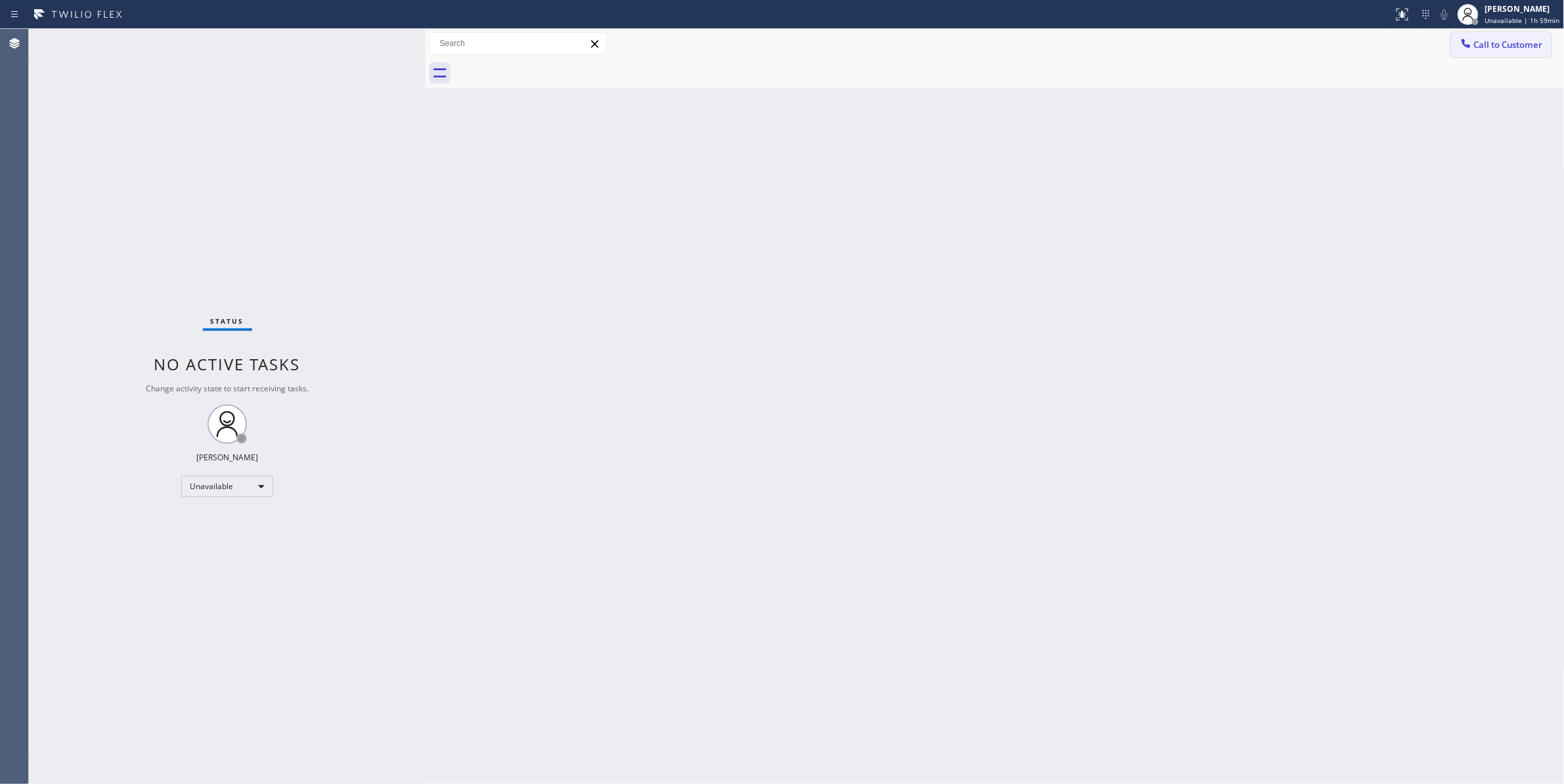
click at [1529, 44] on span "Call to Customer" at bounding box center [1509, 44] width 69 height 12
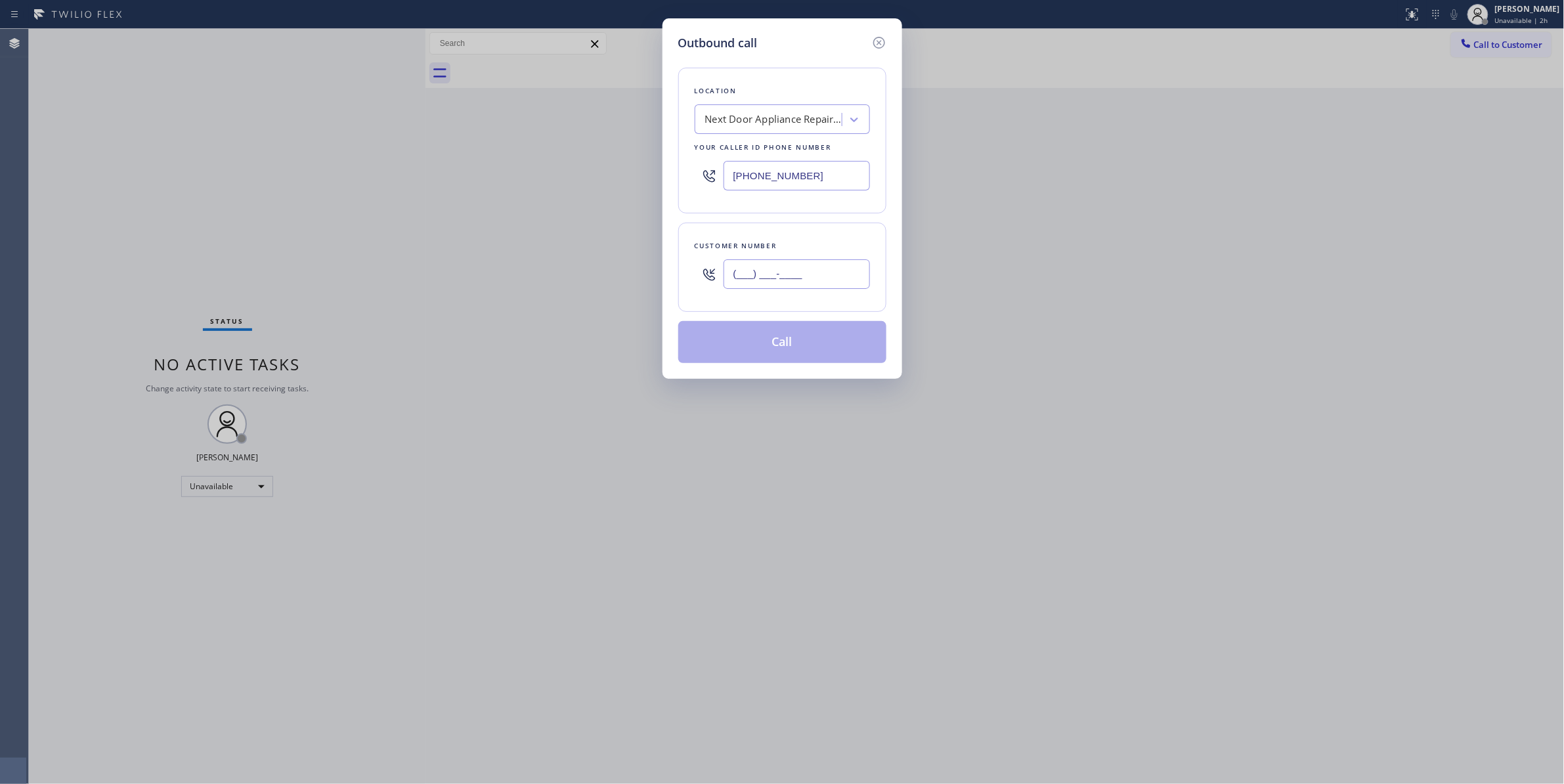
click at [810, 277] on input "(___) ___-____" at bounding box center [796, 274] width 147 height 30
paste input "949) 525-8095"
type input "(949) 525-8095"
drag, startPoint x: 117, startPoint y: 728, endPoint x: 180, endPoint y: 634, distance: 113.2
click at [135, 697] on div "Outbound call Location Next Door Appliance Repair Castleberry Hill Your caller …" at bounding box center [782, 392] width 1564 height 784
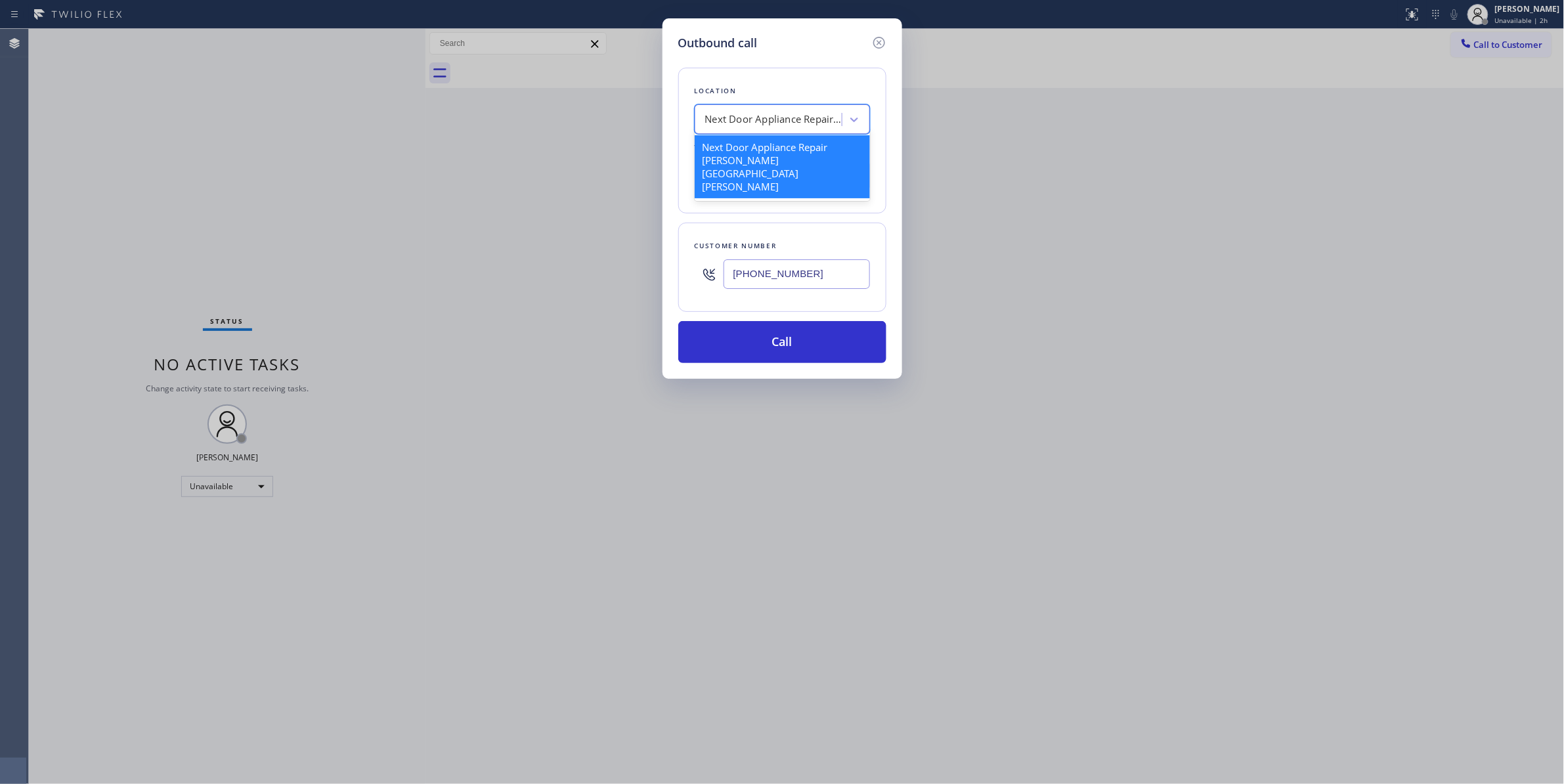
click at [767, 121] on div "Next Door Appliance Repair Castleberry Hill" at bounding box center [773, 119] width 138 height 15
paste input "Trabuco Canyon Home Appliance Repair"
type input "Trabuco Canyon Home Appliance Repair"
click at [756, 151] on div "Trabuco Canyon Home Appliance Repair" at bounding box center [782, 153] width 175 height 37
type input "(949) 577-8182"
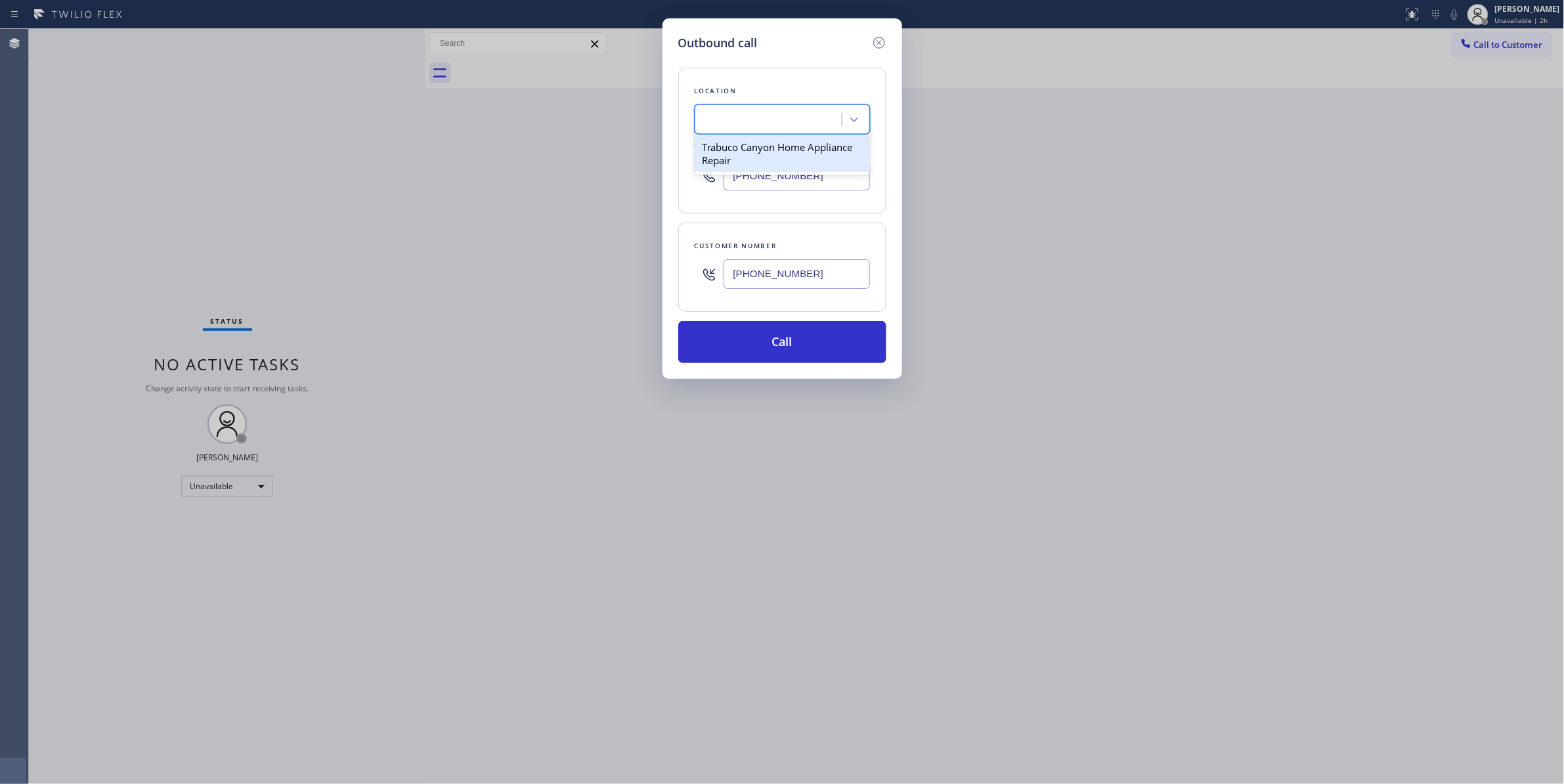
scroll to position [0, 1]
drag, startPoint x: 836, startPoint y: 180, endPoint x: 720, endPoint y: 173, distance: 116.2
click at [720, 173] on div "(949) 577-8182" at bounding box center [782, 175] width 175 height 43
drag, startPoint x: 163, startPoint y: 641, endPoint x: 712, endPoint y: 481, distance: 571.8
click at [163, 642] on div "Outbound call Location Trabuco Canyon Home Appliance Repair Your caller id phon…" at bounding box center [782, 392] width 1564 height 784
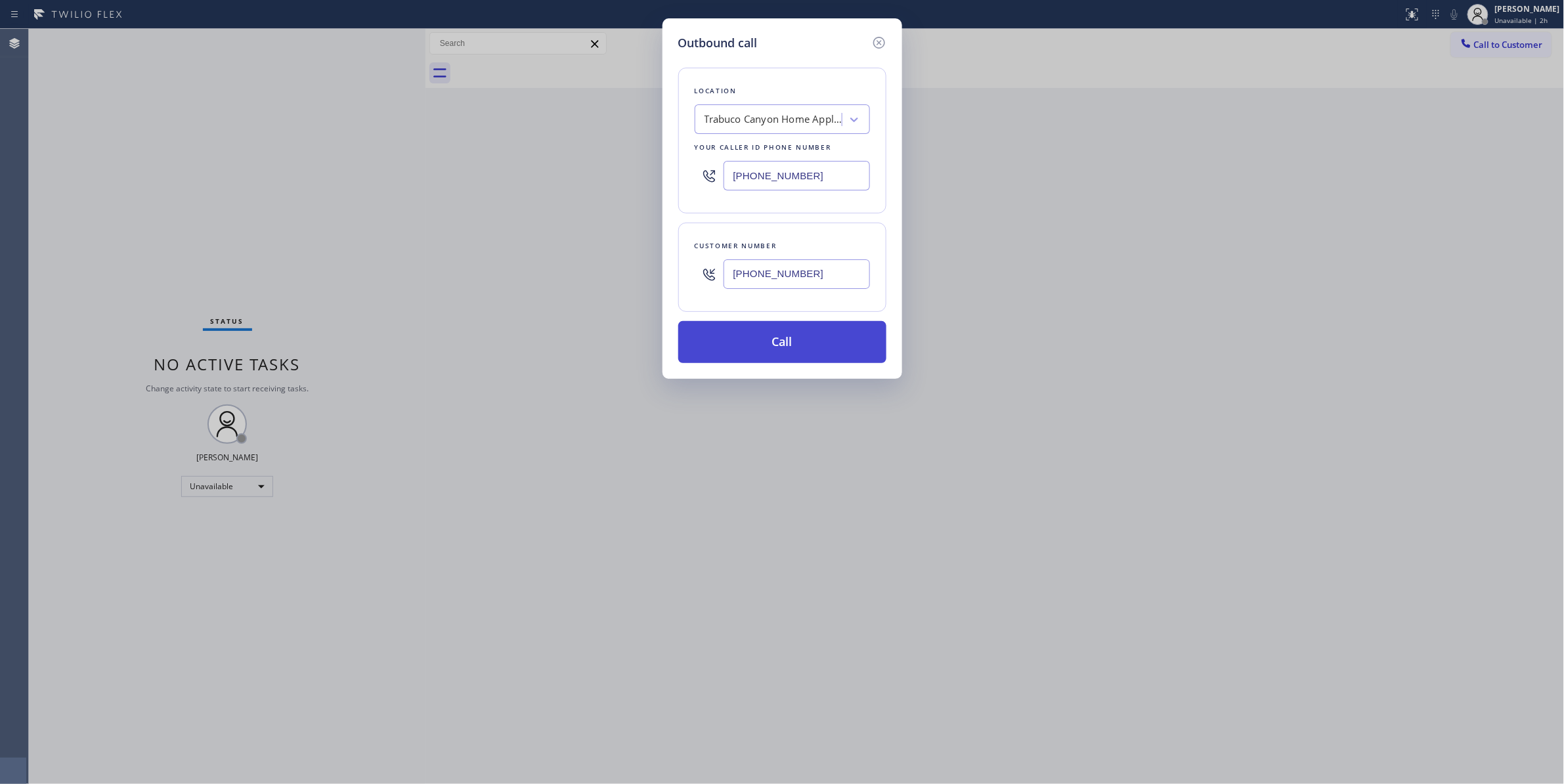
drag, startPoint x: 820, startPoint y: 267, endPoint x: 759, endPoint y: 348, distance: 101.4
click at [623, 268] on div "Outbound call Location Trabuco Canyon Home Appliance Repair Your caller id phon…" at bounding box center [782, 392] width 1564 height 784
click at [800, 342] on button "Call" at bounding box center [782, 342] width 208 height 42
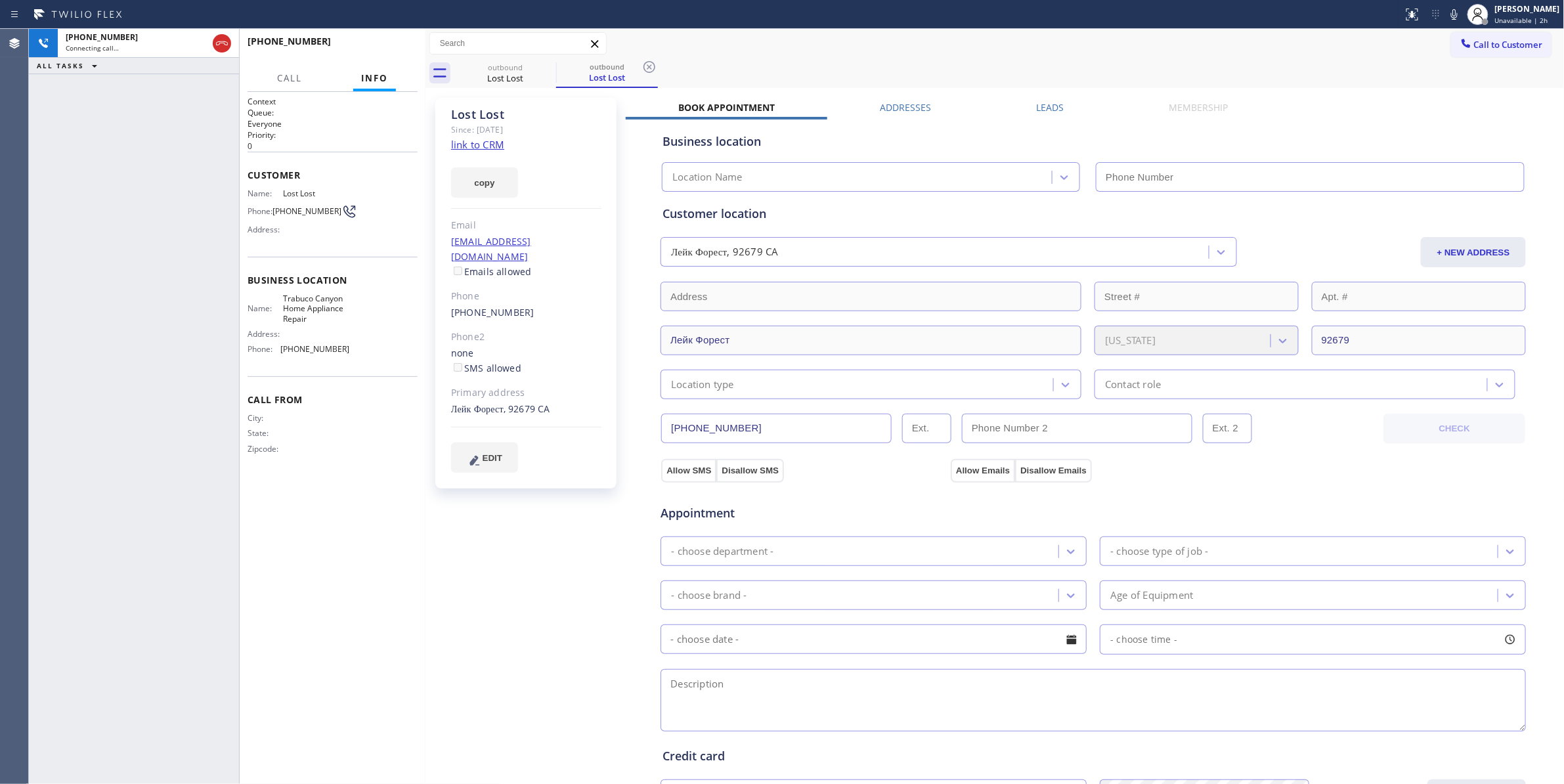
type input "(949) 577-8182"
click at [652, 68] on icon at bounding box center [649, 67] width 16 height 16
click at [495, 146] on link "link to CRM" at bounding box center [478, 144] width 54 height 13
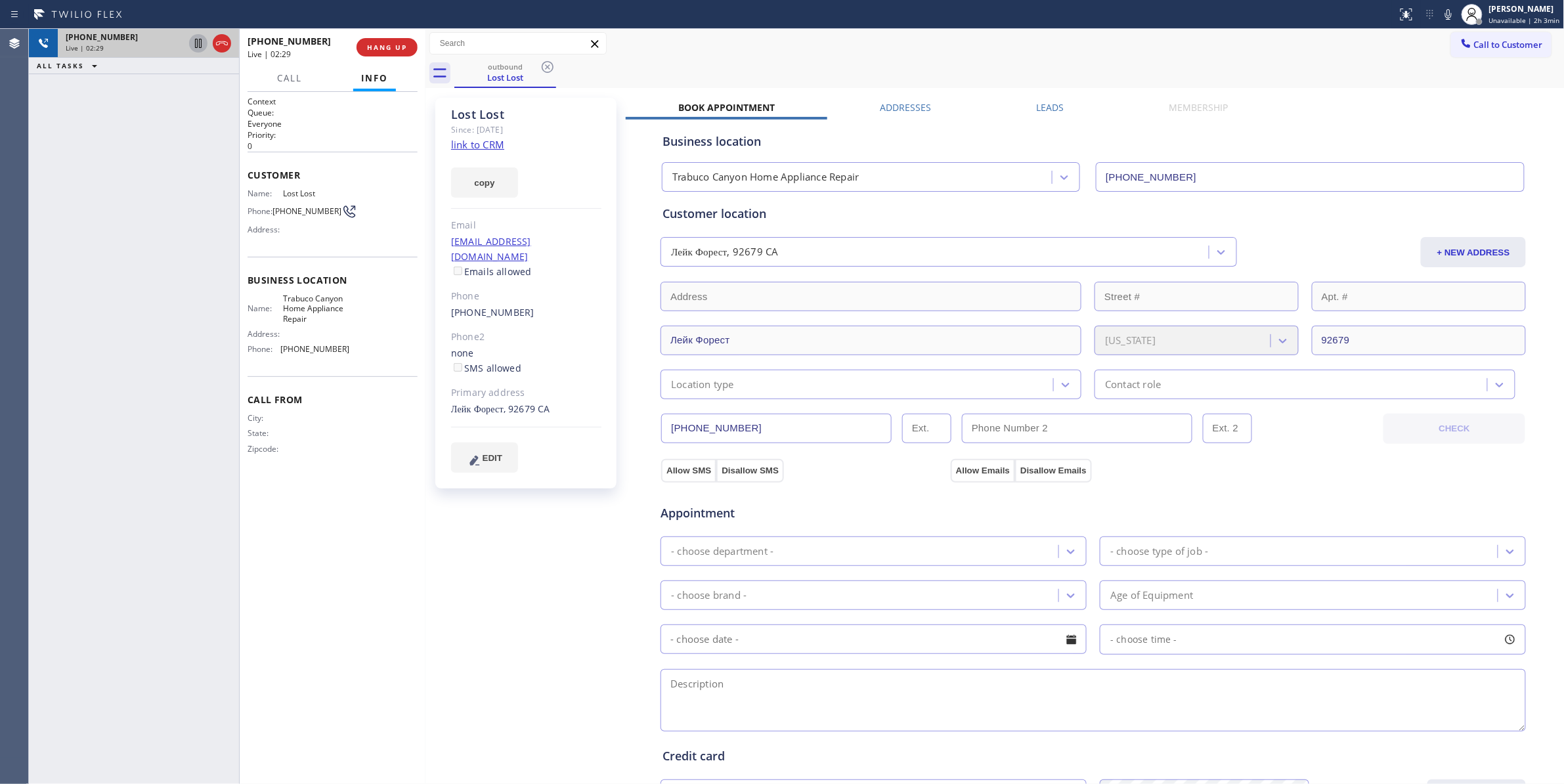
click at [194, 42] on icon at bounding box center [198, 43] width 16 height 16
click at [1440, 12] on icon at bounding box center [1448, 14] width 16 height 16
click at [198, 46] on icon at bounding box center [198, 43] width 16 height 16
click at [1440, 11] on icon at bounding box center [1448, 14] width 16 height 16
drag, startPoint x: 555, startPoint y: 571, endPoint x: 396, endPoint y: 358, distance: 265.8
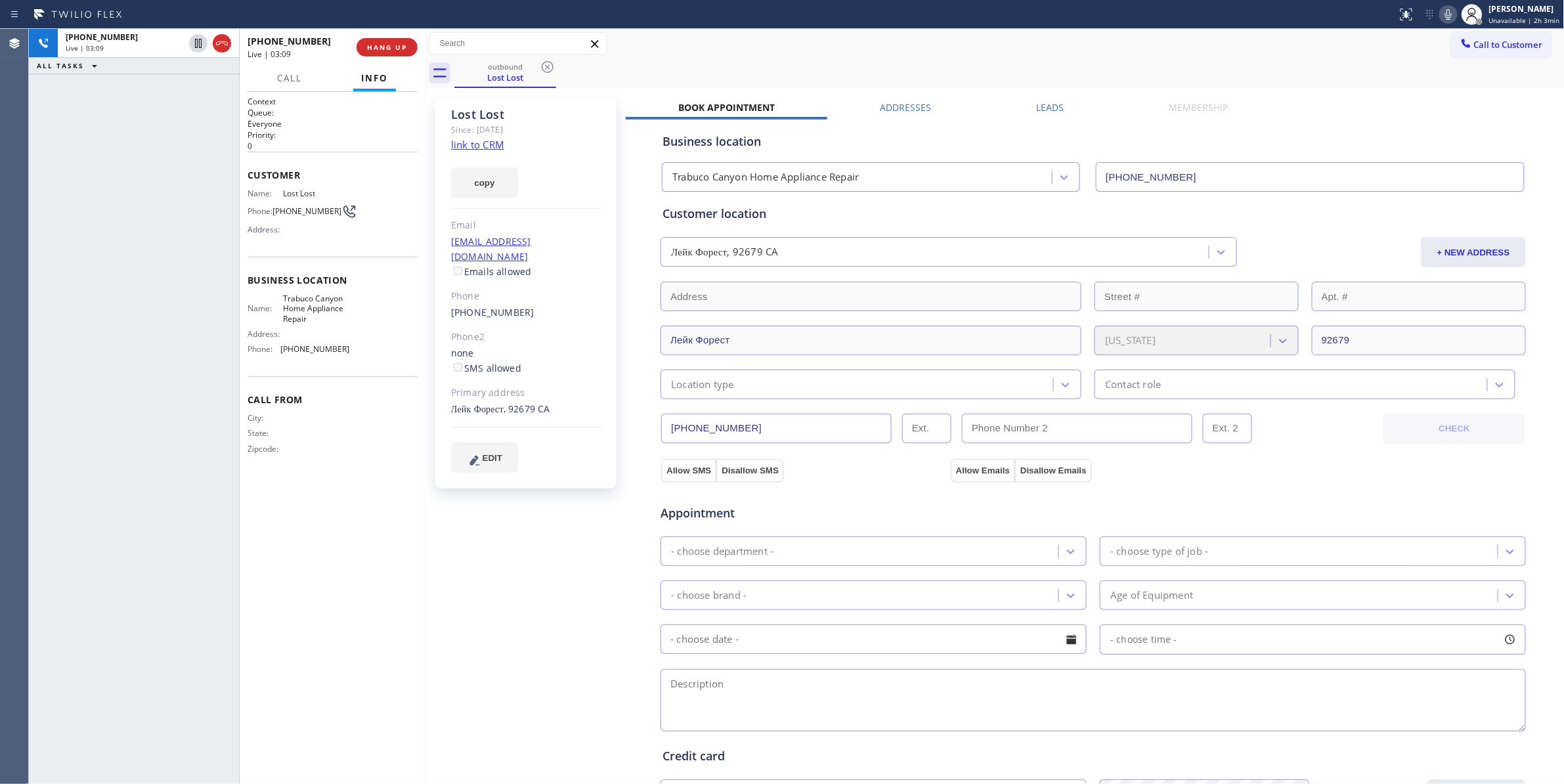
click at [449, 418] on div "Lost Lost Since: 20 may 2020 link to CRM copy Email no@gmail.com Emails allowed…" at bounding box center [527, 530] width 197 height 877
drag, startPoint x: 332, startPoint y: 212, endPoint x: 273, endPoint y: 212, distance: 59.0
click at [273, 212] on div "Phone: (949) 525-8095" at bounding box center [299, 211] width 102 height 16
copy div "(949) 525-8095"
click at [398, 48] on span "COMPLETE" at bounding box center [384, 47] width 45 height 9
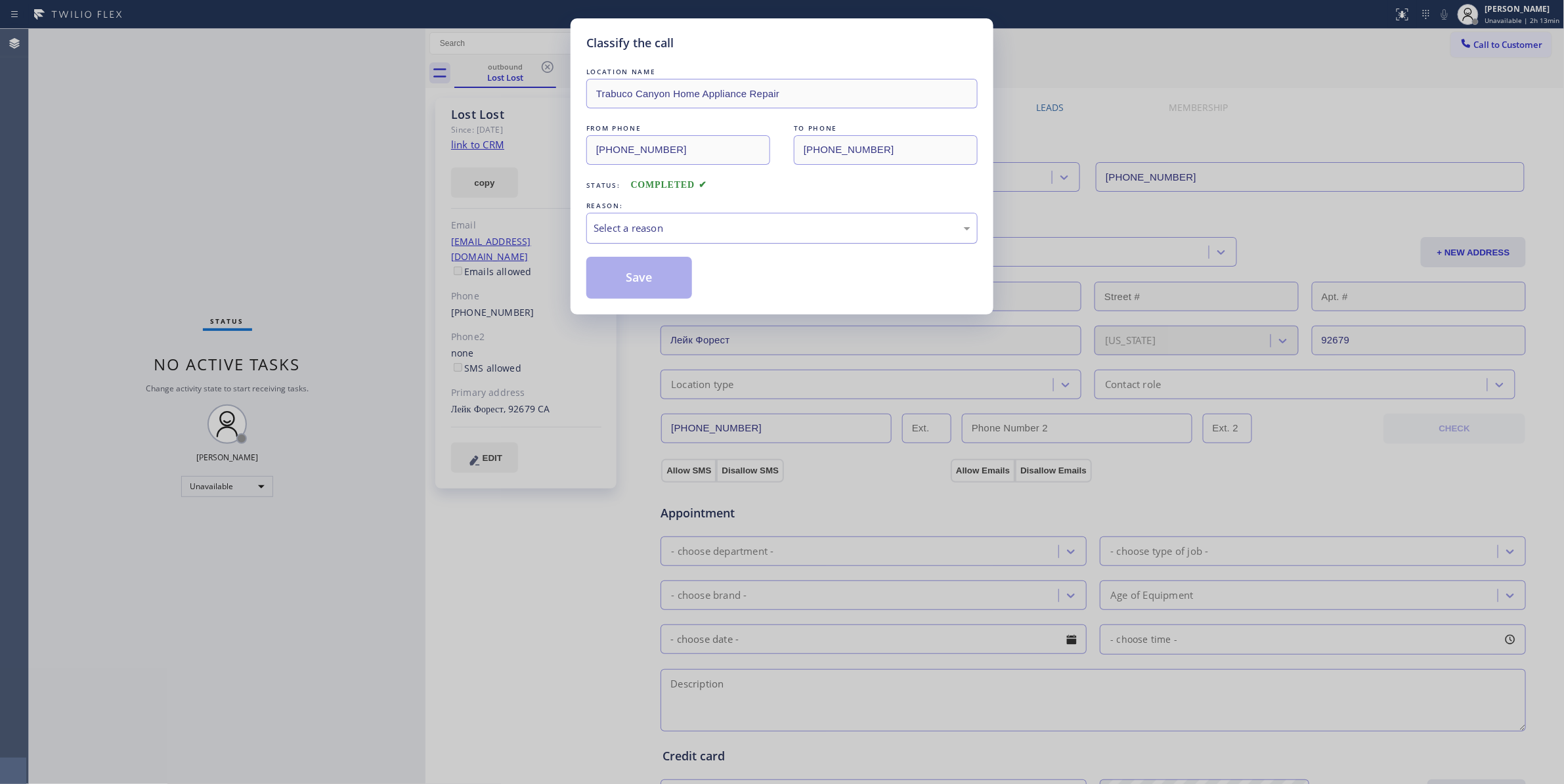
click at [665, 223] on div "Select a reason" at bounding box center [782, 228] width 377 height 15
click at [639, 279] on button "Save" at bounding box center [639, 278] width 105 height 42
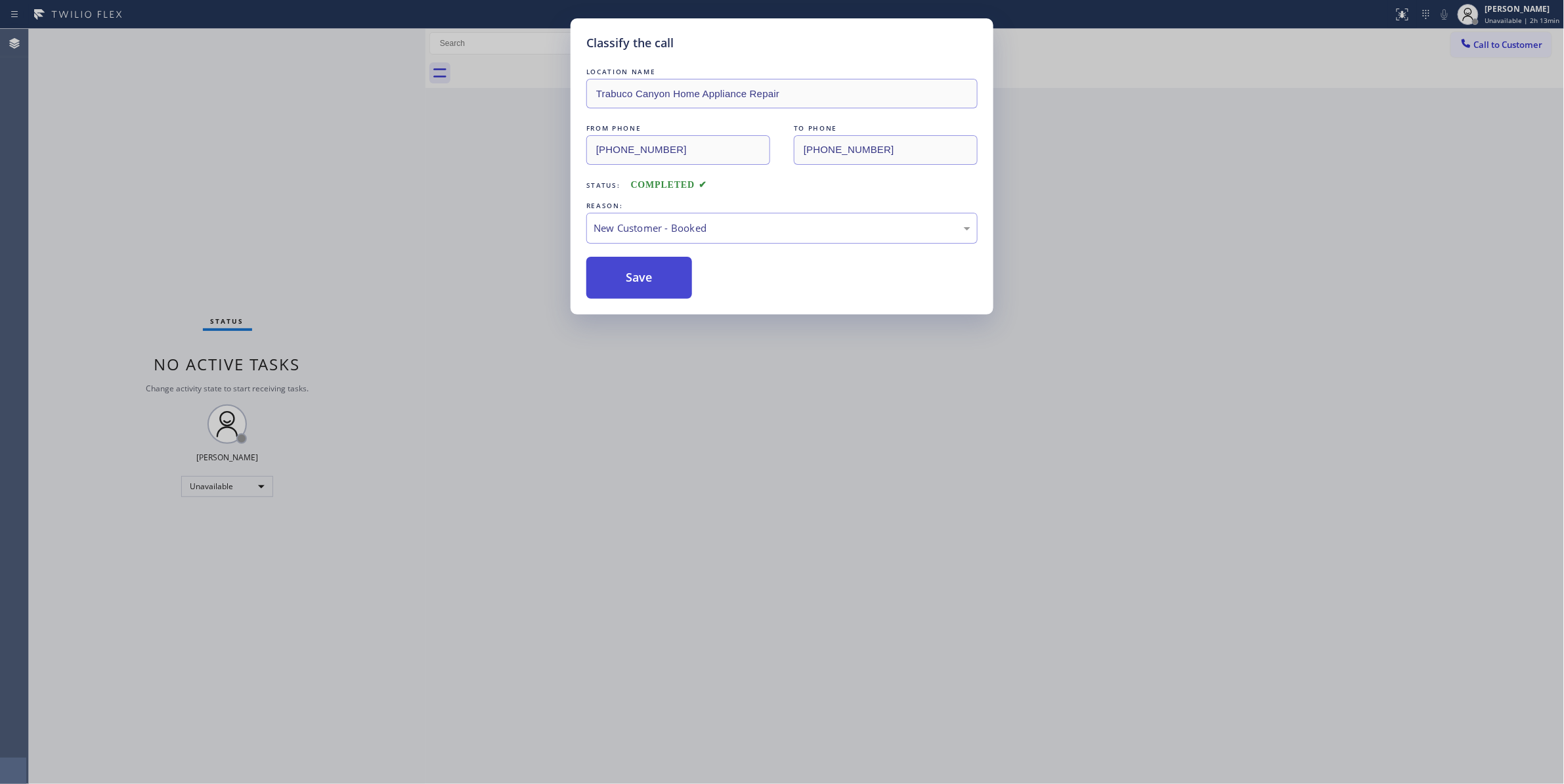
click at [639, 279] on button "Save" at bounding box center [639, 278] width 105 height 42
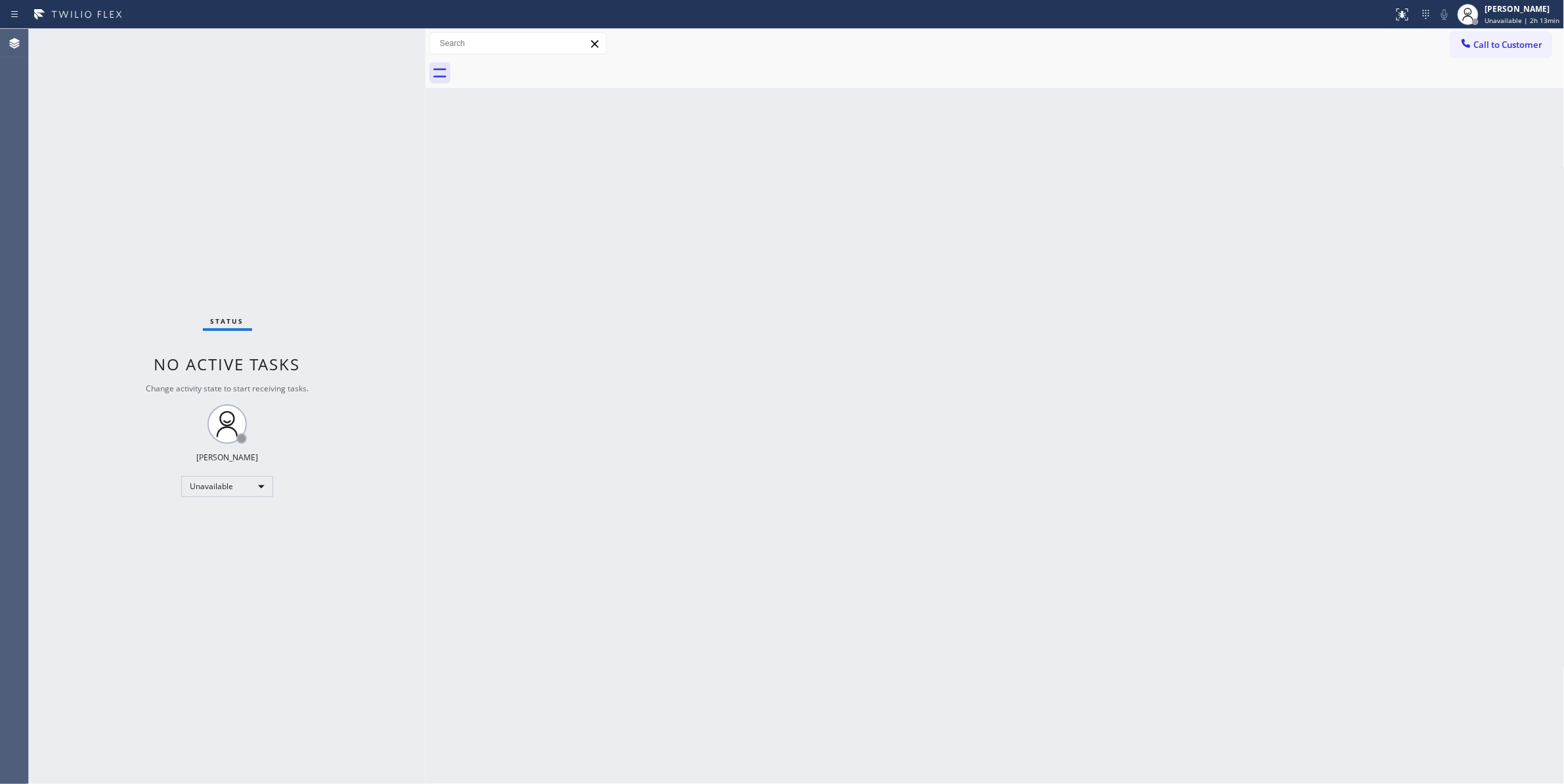
click at [820, 323] on div "Back to Dashboard Change Sender ID Customers Technicians Select a contact Outbo…" at bounding box center [995, 406] width 1139 height 755
click at [1494, 24] on span "Unavailable | 2h 14min" at bounding box center [1522, 20] width 75 height 9
click at [1482, 98] on button "Break" at bounding box center [1498, 104] width 131 height 17
drag, startPoint x: 481, startPoint y: 487, endPoint x: 1427, endPoint y: 49, distance: 1042.5
click at [483, 484] on div "Back to Dashboard Change Sender ID Customers Technicians Select a contact Outbo…" at bounding box center [995, 406] width 1139 height 755
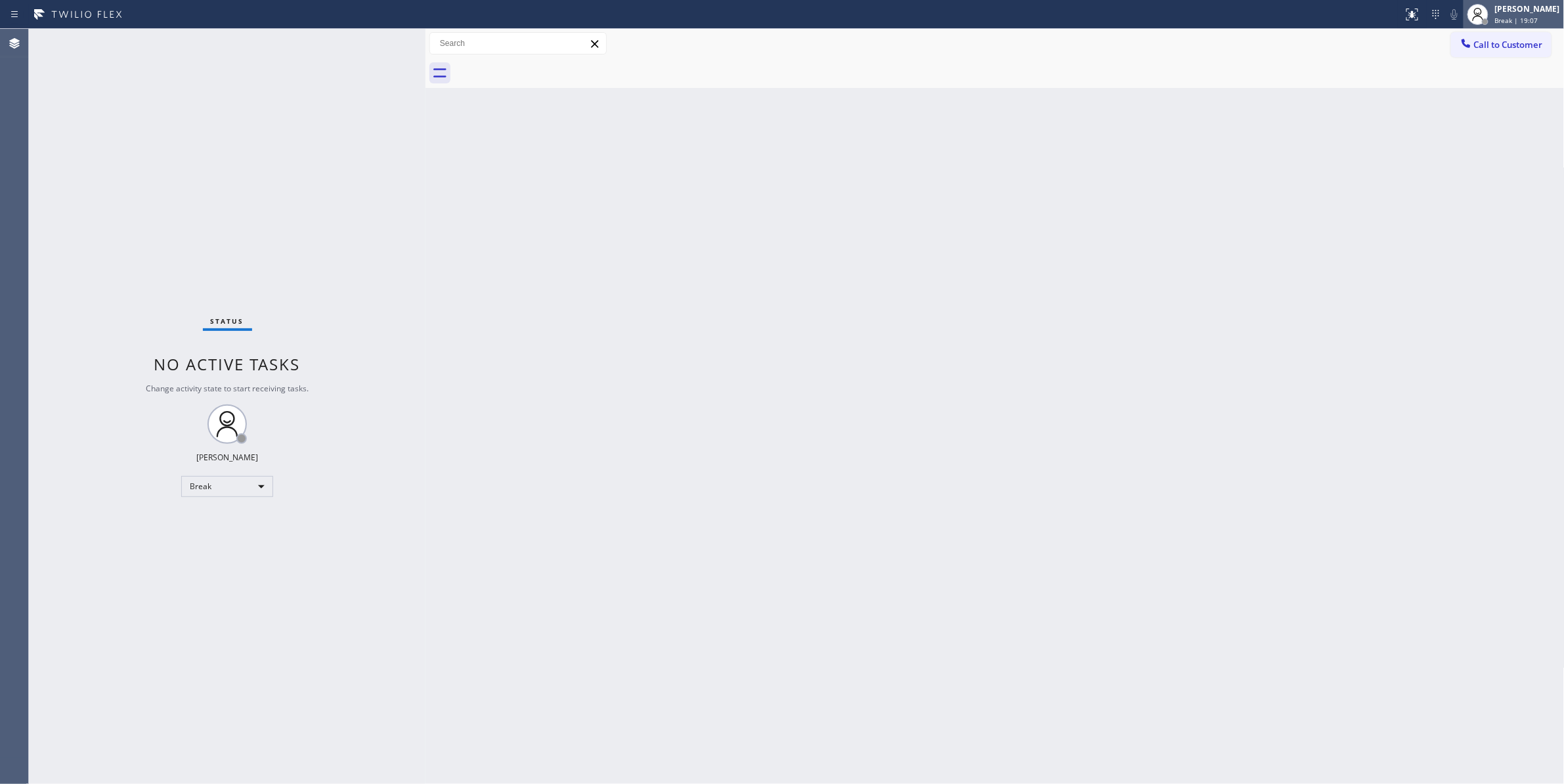
click at [1495, 17] on span "Break | 19:07" at bounding box center [1516, 20] width 44 height 9
click at [1468, 82] on button "Unavailable" at bounding box center [1498, 86] width 131 height 17
click at [999, 536] on div "Back to Dashboard Change Sender ID Customers Technicians Select a contact Outbo…" at bounding box center [995, 406] width 1139 height 755
click at [86, 278] on div "Status No active tasks Change activity state to start receiving tasks. Louis Ma…" at bounding box center [226, 406] width 396 height 755
drag, startPoint x: 1506, startPoint y: 53, endPoint x: 1465, endPoint y: 69, distance: 44.0
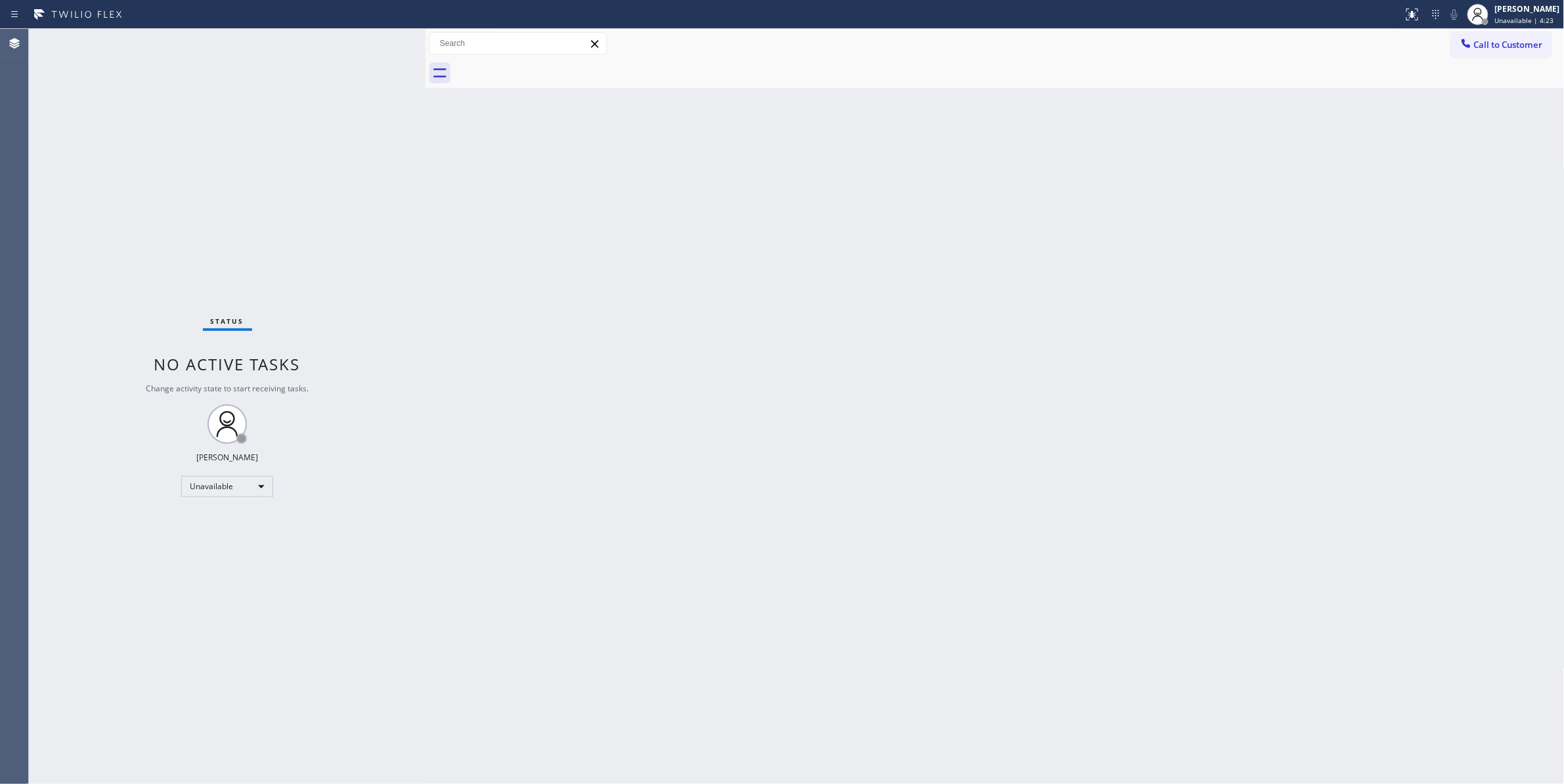
click at [1503, 53] on button "Call to Customer" at bounding box center [1501, 44] width 100 height 25
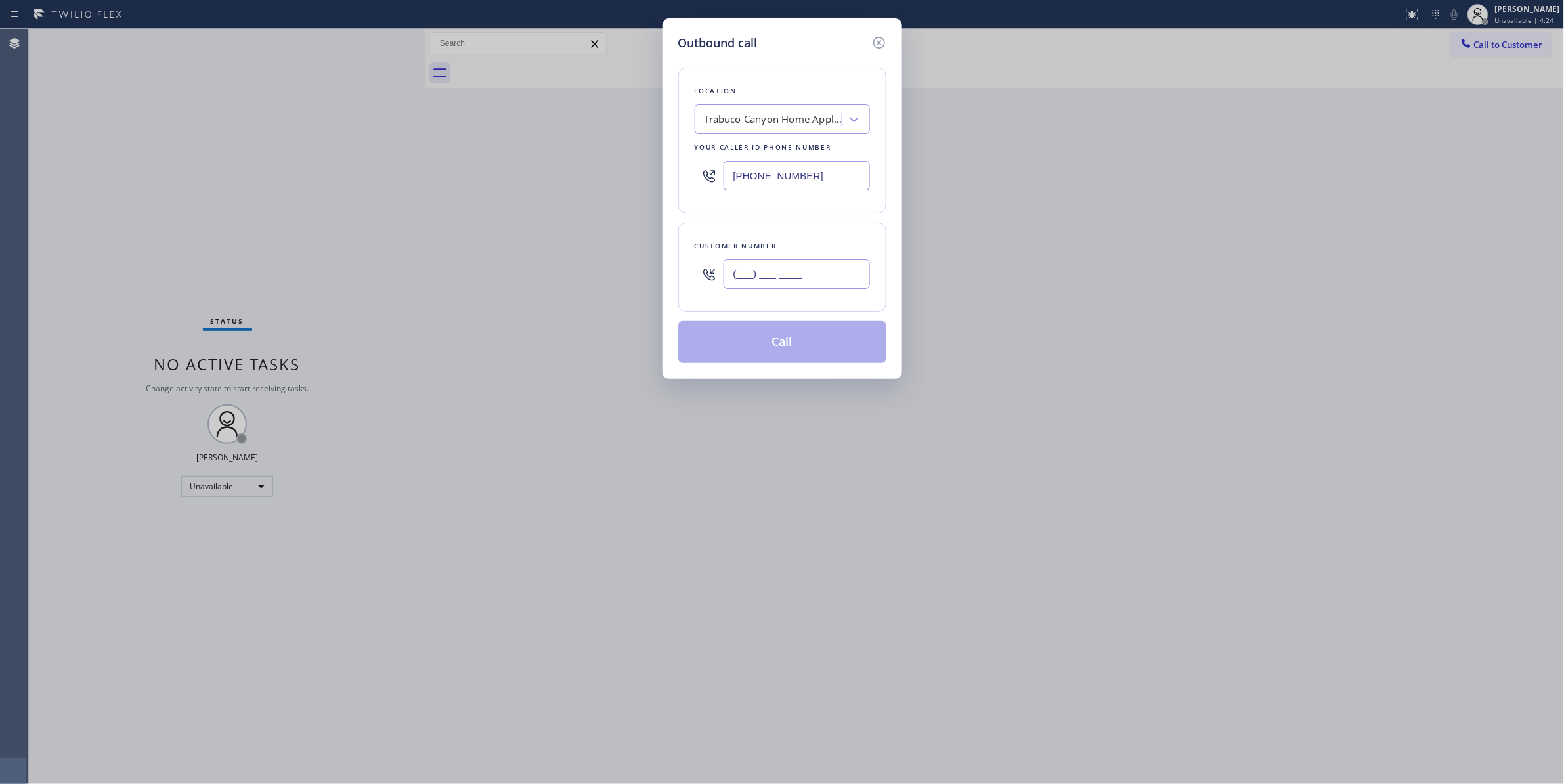
click at [768, 282] on input "(___) ___-____" at bounding box center [796, 274] width 147 height 30
paste input "310) 921-5660"
type input "(310) 921-5660"
drag, startPoint x: 842, startPoint y: 174, endPoint x: 476, endPoint y: 161, distance: 366.2
click at [468, 150] on div "Outbound call Location Trabuco Canyon Home Appliance Repair Your caller id phon…" at bounding box center [782, 392] width 1564 height 784
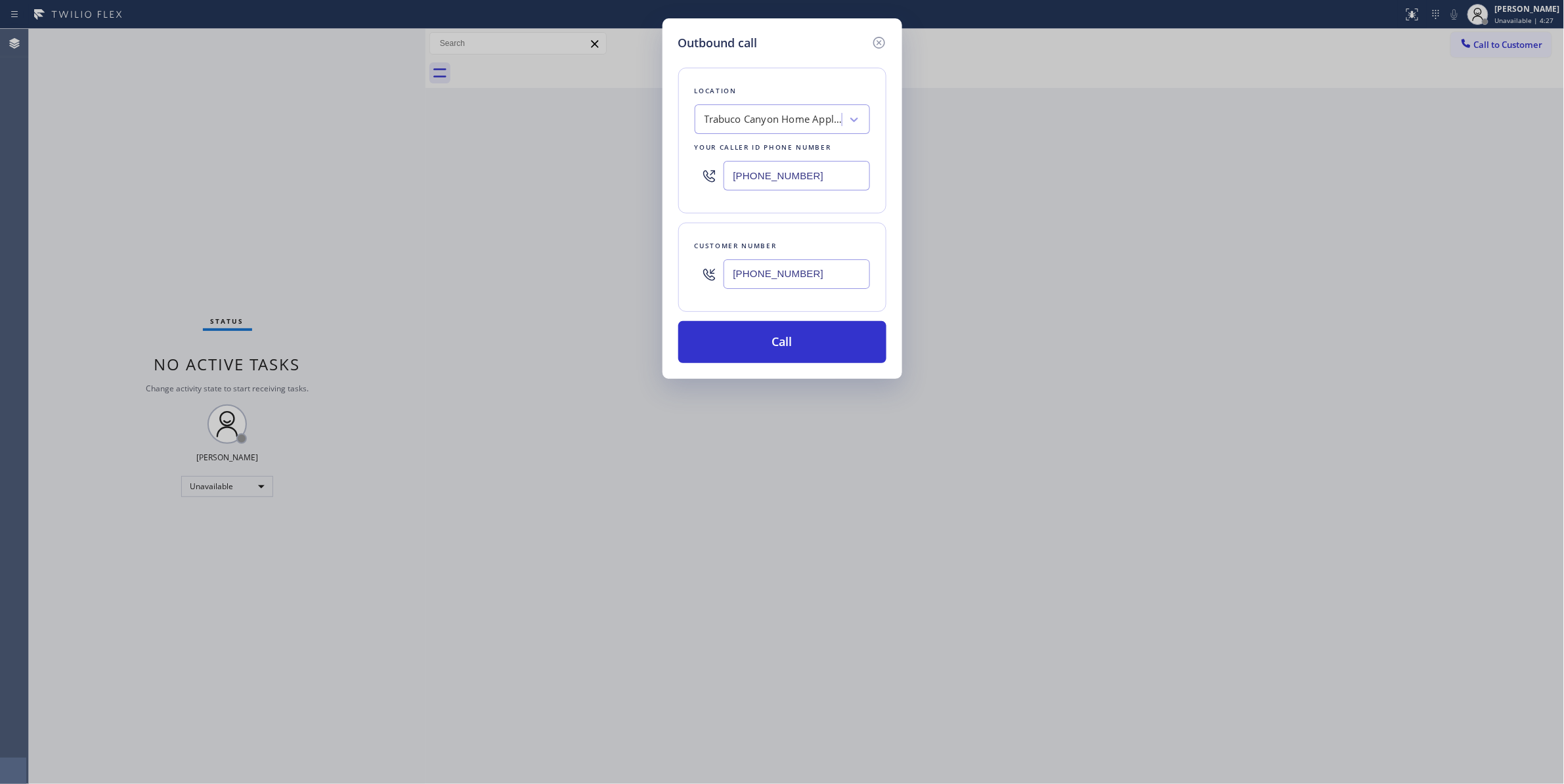
paste input "310) 868-0820"
type input "(310) 868-0820"
drag, startPoint x: 822, startPoint y: 273, endPoint x: 749, endPoint y: 390, distance: 137.9
click at [557, 269] on div "Outbound call Location Alliance HVAC Rancho Palos Verdes Your caller id phone n…" at bounding box center [782, 392] width 1564 height 784
click at [729, 353] on button "Call" at bounding box center [782, 342] width 208 height 42
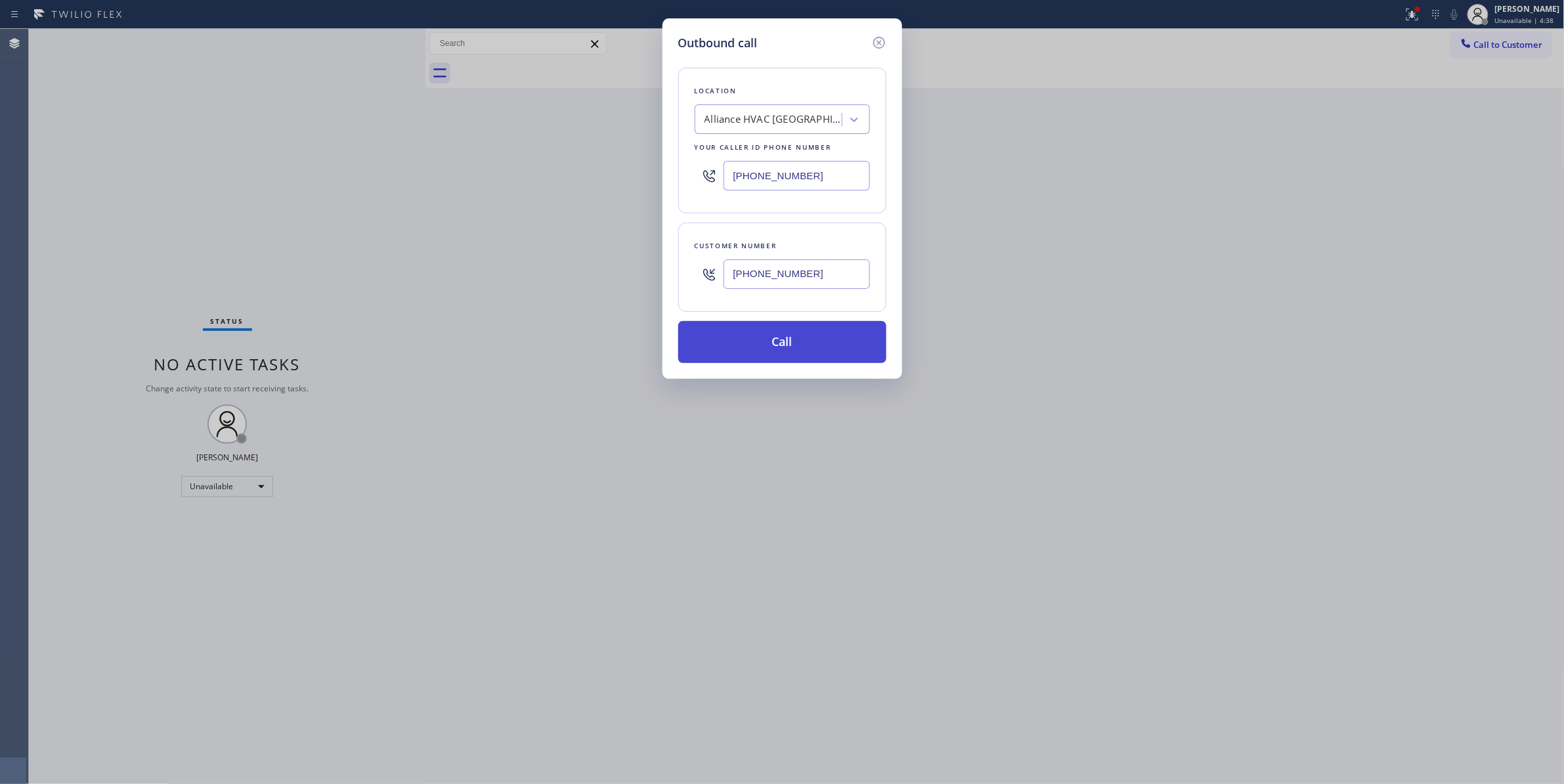
click at [773, 349] on button "Call" at bounding box center [782, 342] width 208 height 42
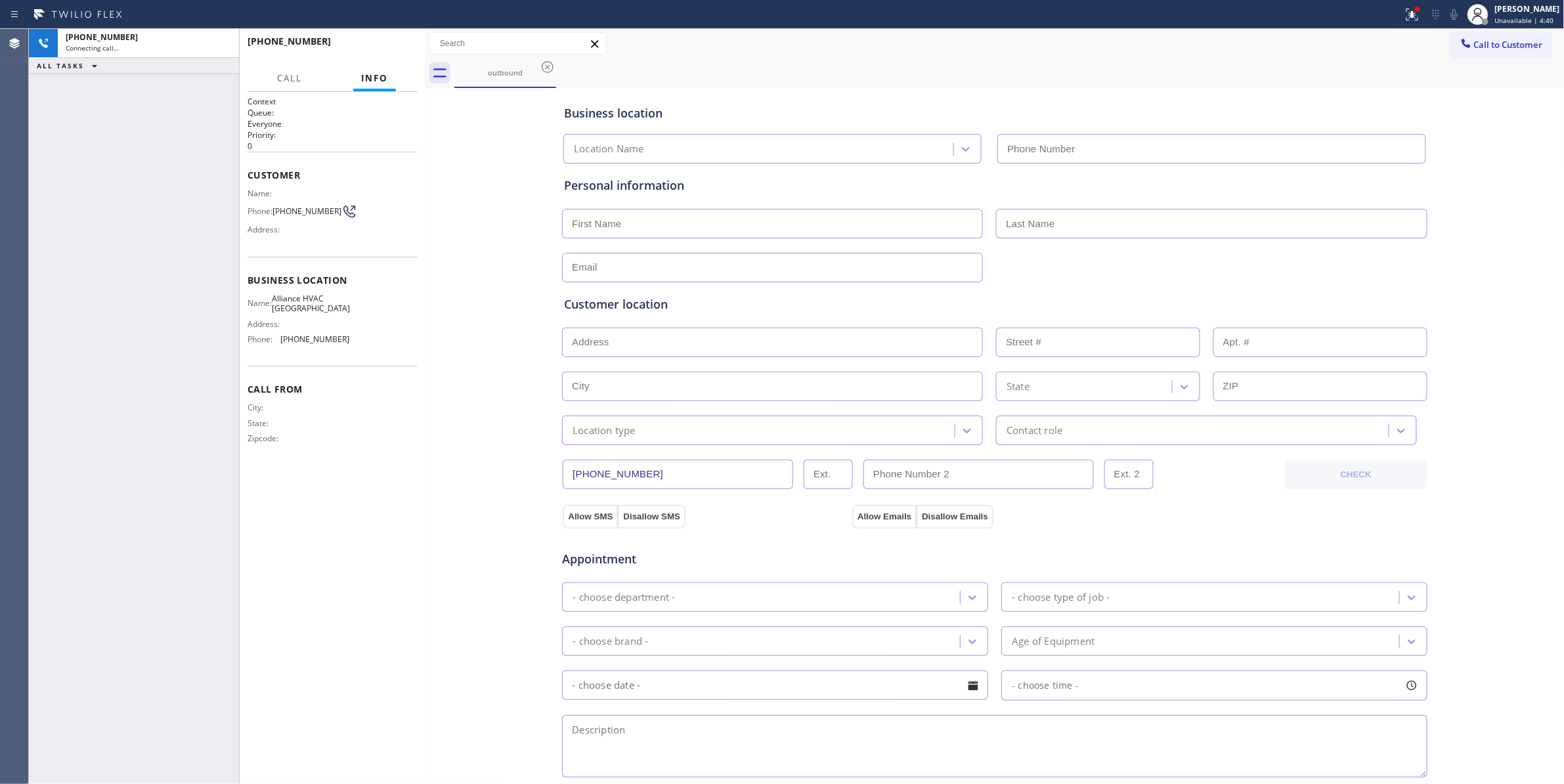
type input "(310) 868-0820"
click at [309, 206] on span "(310) 921-5660" at bounding box center [307, 211] width 69 height 10
copy div "(310) 921-5660"
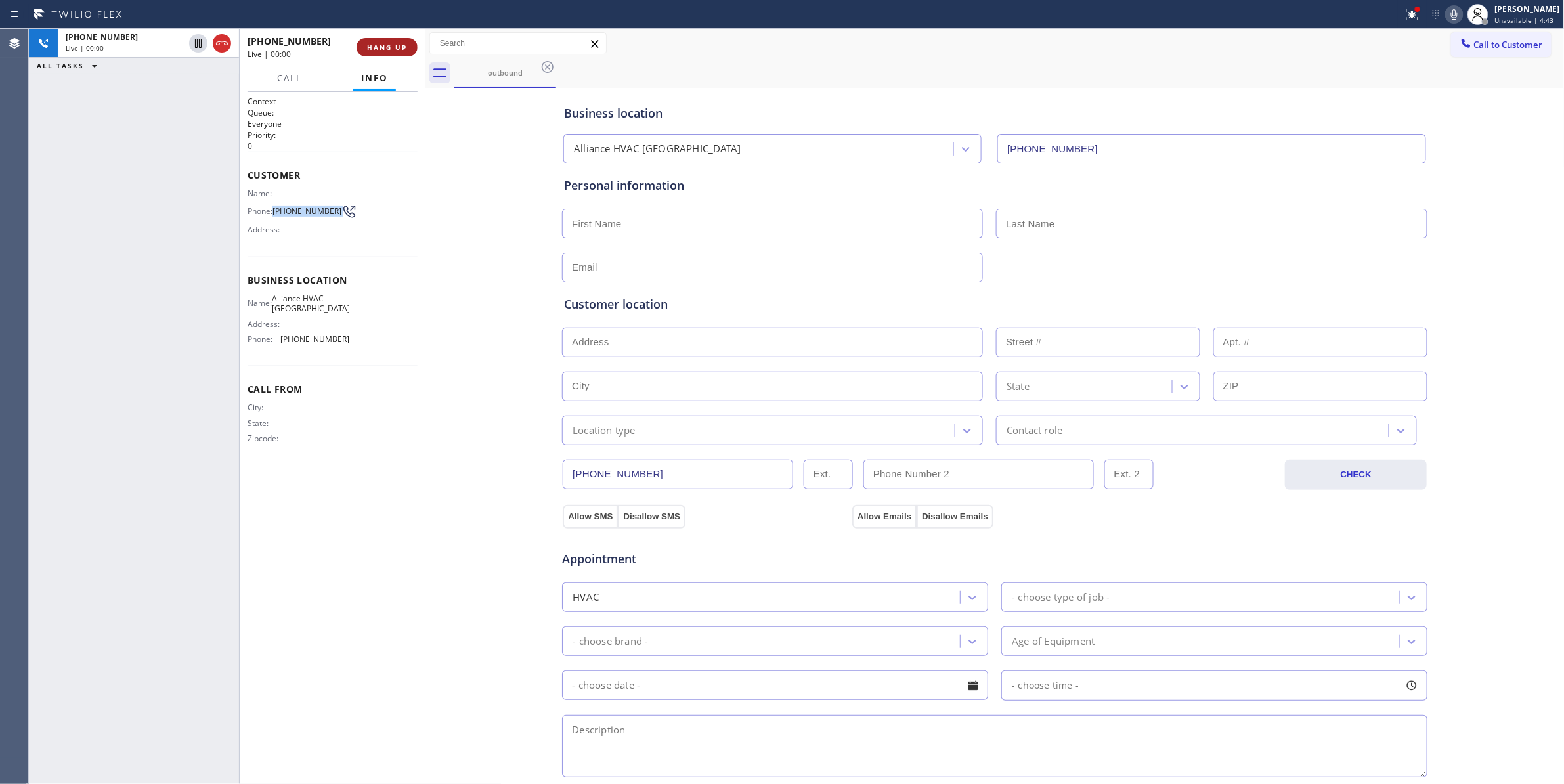
click at [394, 48] on span "HANG UP" at bounding box center [387, 47] width 40 height 9
click at [394, 50] on span "COMPLETE" at bounding box center [384, 47] width 45 height 9
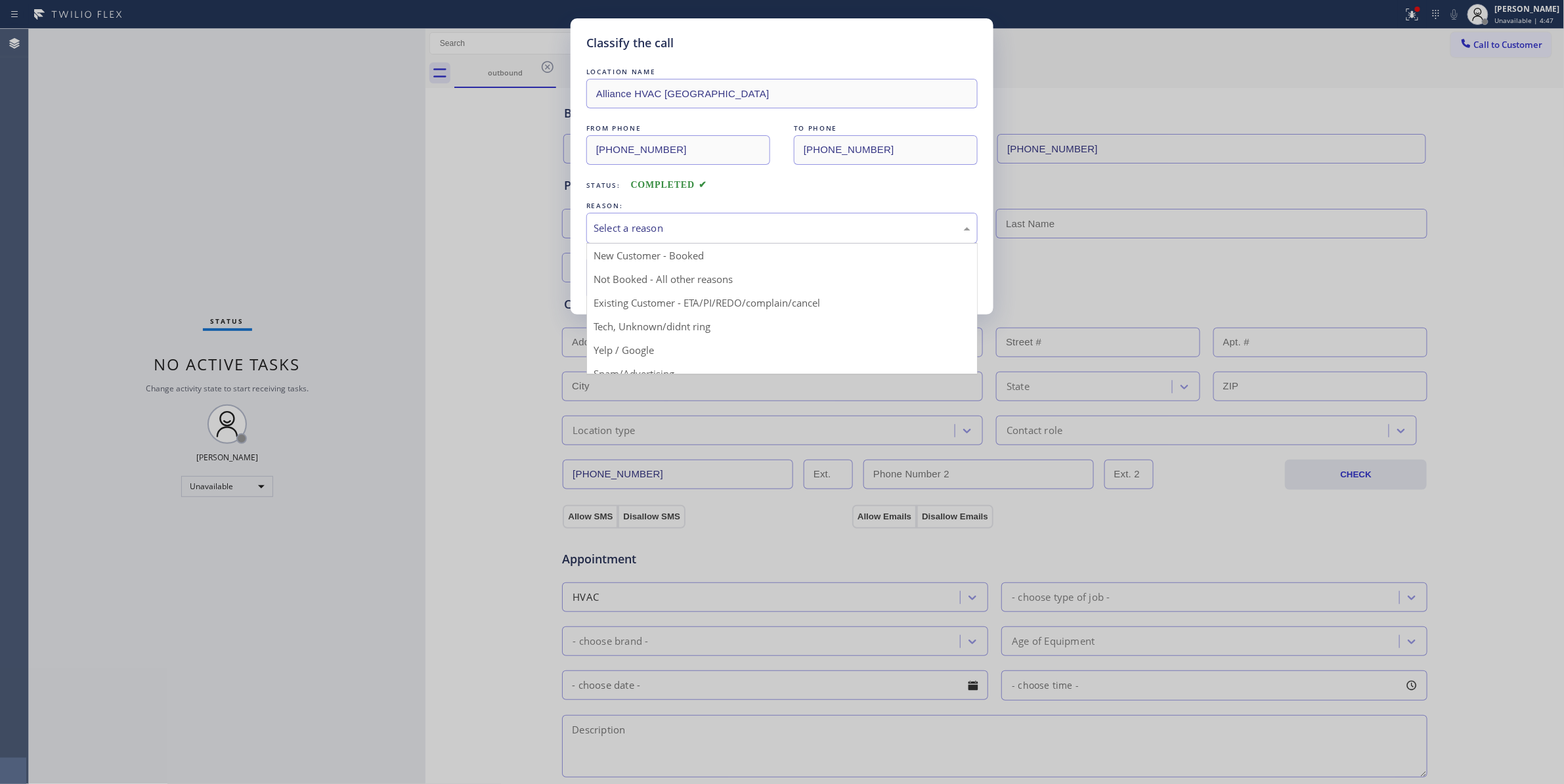
click at [626, 240] on div "Select a reason" at bounding box center [782, 227] width 391 height 30
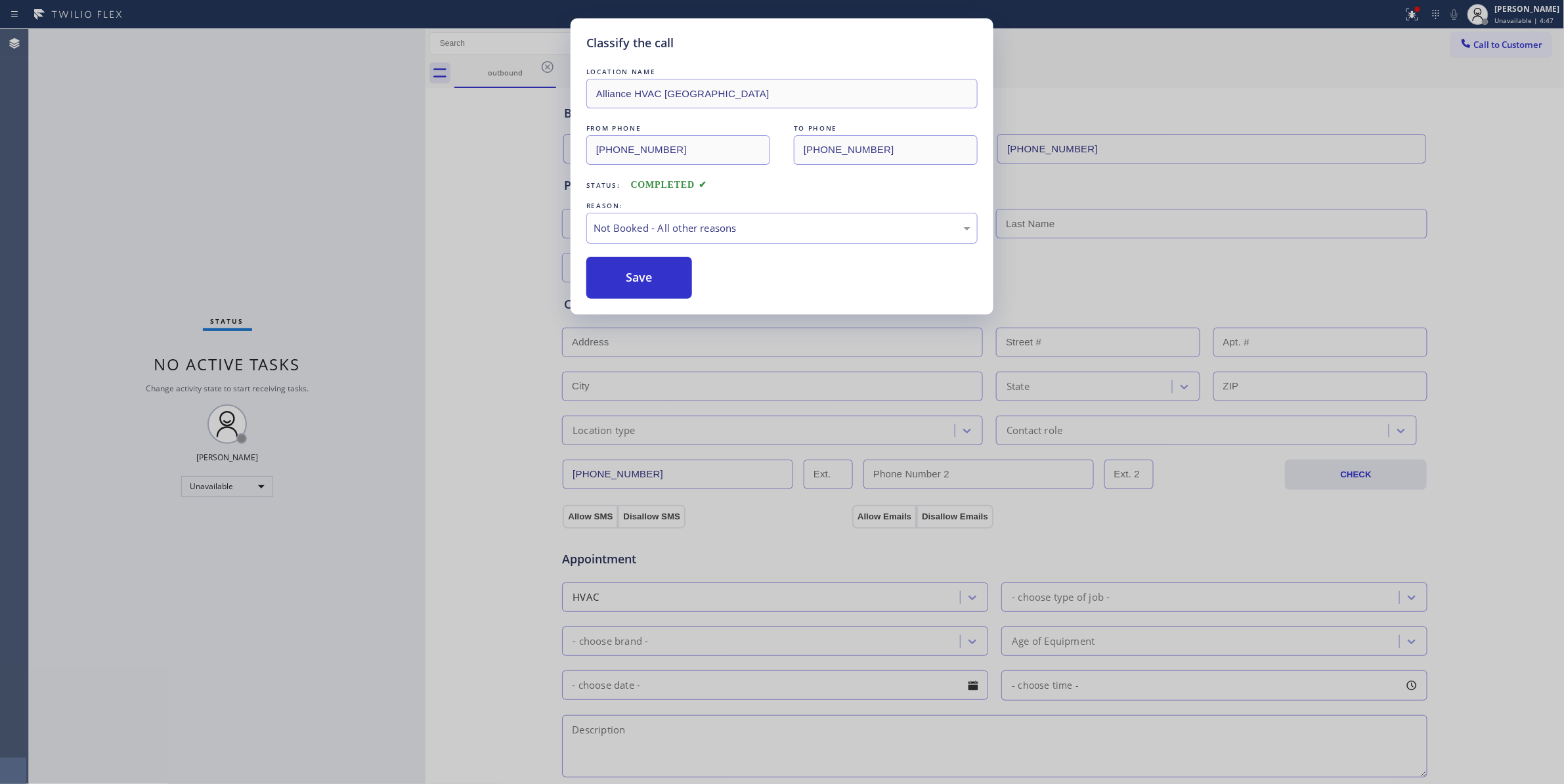
click at [632, 272] on button "Save" at bounding box center [639, 278] width 105 height 42
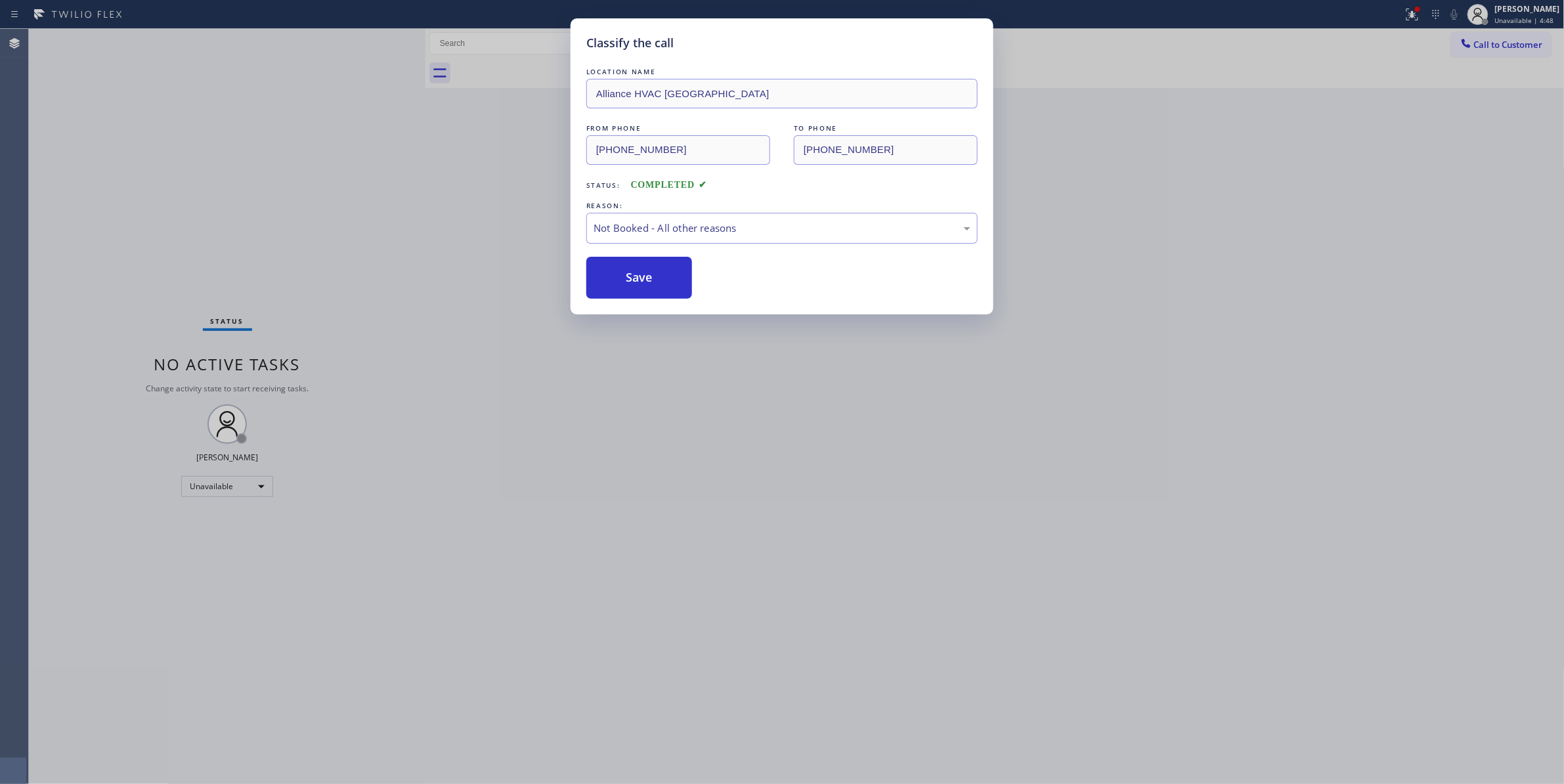
click at [632, 272] on button "Save" at bounding box center [639, 278] width 105 height 42
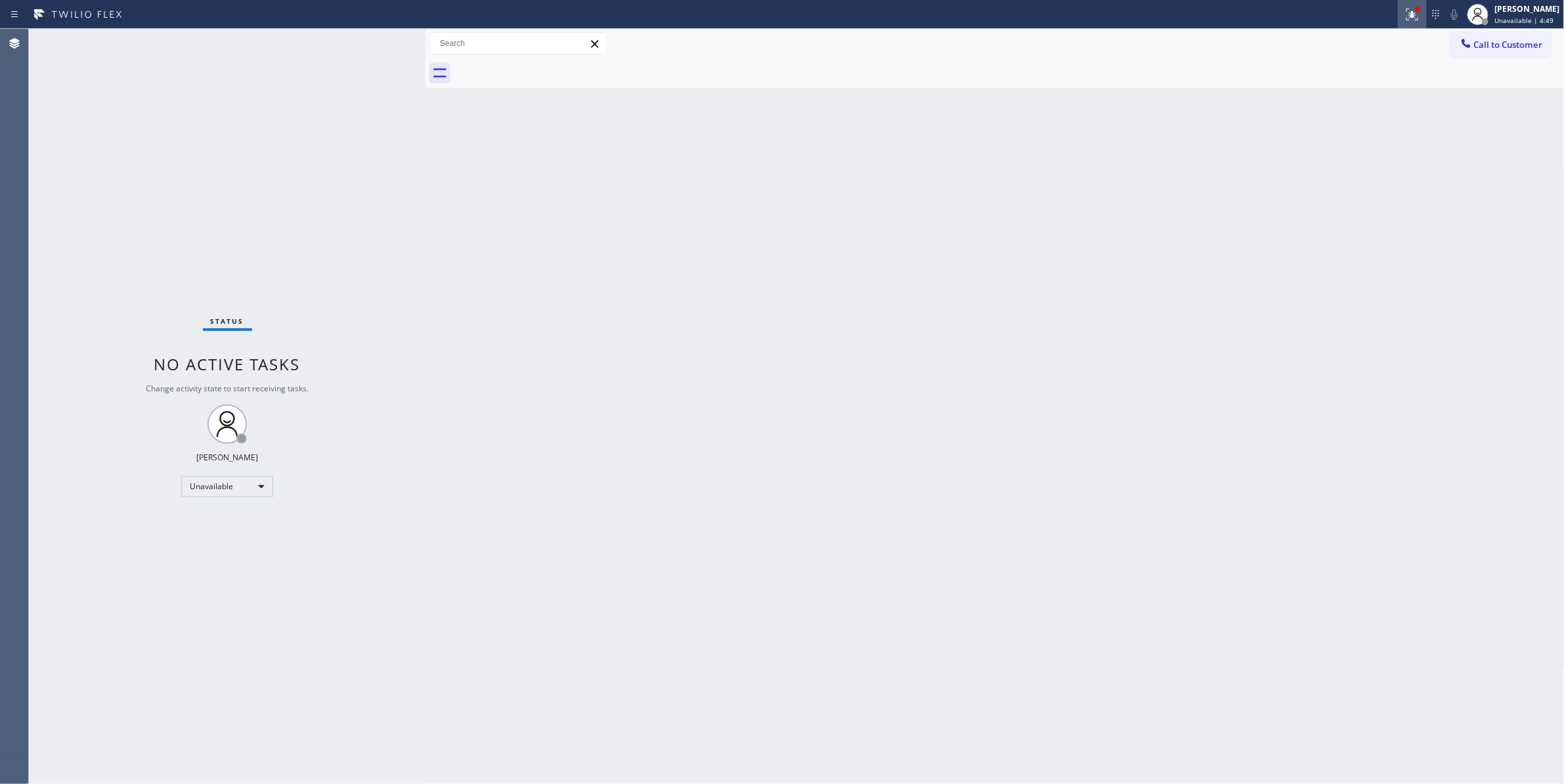
click at [1404, 18] on icon at bounding box center [1412, 14] width 16 height 16
click at [1339, 175] on span "Clear issues" at bounding box center [1326, 171] width 62 height 9
click at [1501, 53] on button "Call to Customer" at bounding box center [1501, 44] width 100 height 25
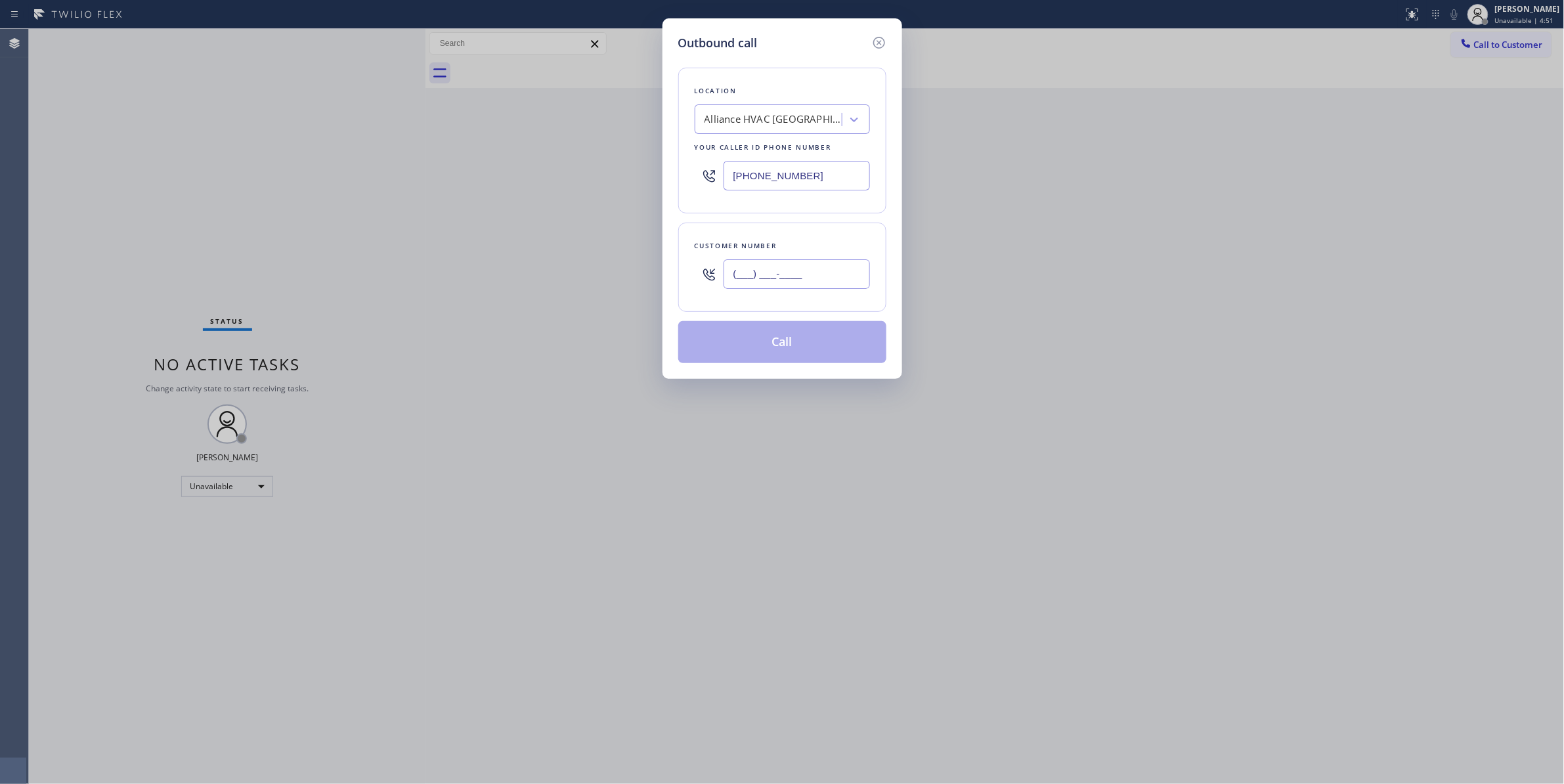
click at [793, 270] on input "(___) ___-____" at bounding box center [796, 274] width 147 height 30
paste input "310) 921-5660"
type input "(310) 921-5660"
click at [791, 348] on button "Call" at bounding box center [782, 342] width 208 height 42
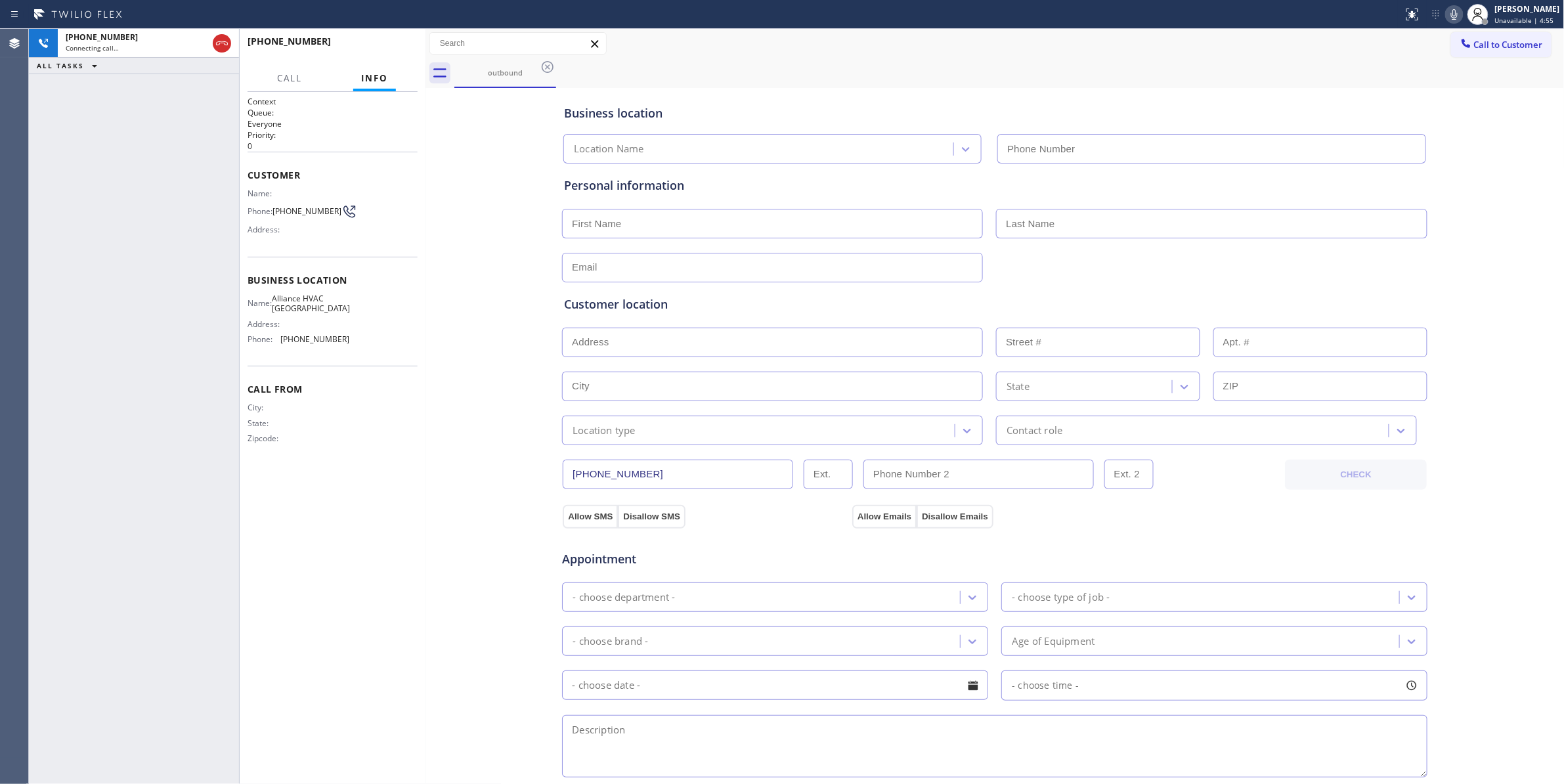
type input "(310) 868-0820"
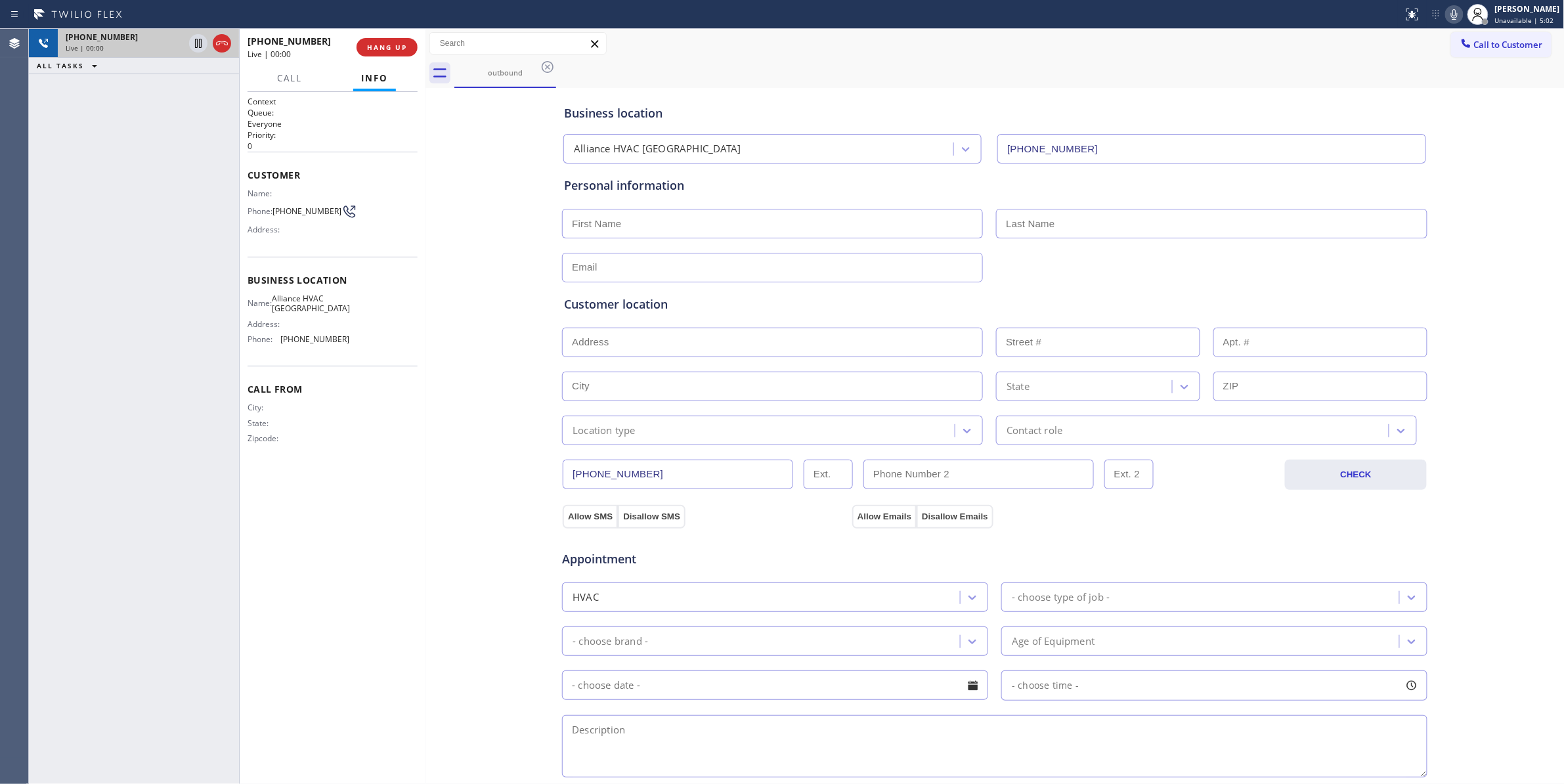
drag, startPoint x: 218, startPoint y: 45, endPoint x: 226, endPoint y: 40, distance: 9.4
click at [218, 45] on icon at bounding box center [222, 43] width 16 height 16
click at [393, 42] on button "HANG UP" at bounding box center [387, 47] width 61 height 18
click at [390, 50] on span "COMPLETE" at bounding box center [384, 47] width 45 height 9
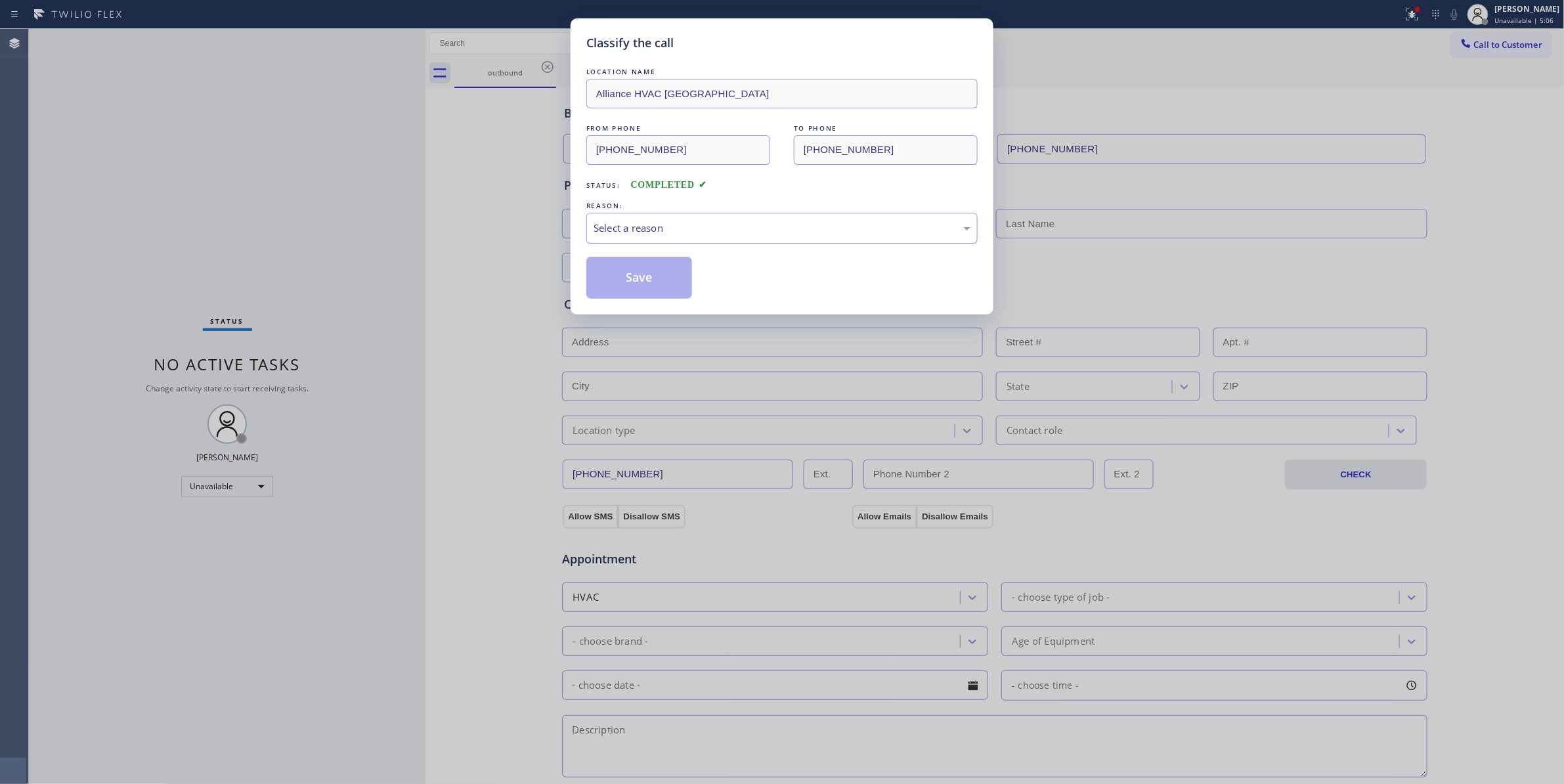
click at [614, 224] on div "Select a reason" at bounding box center [782, 228] width 377 height 15
click at [644, 287] on button "Save" at bounding box center [639, 278] width 105 height 42
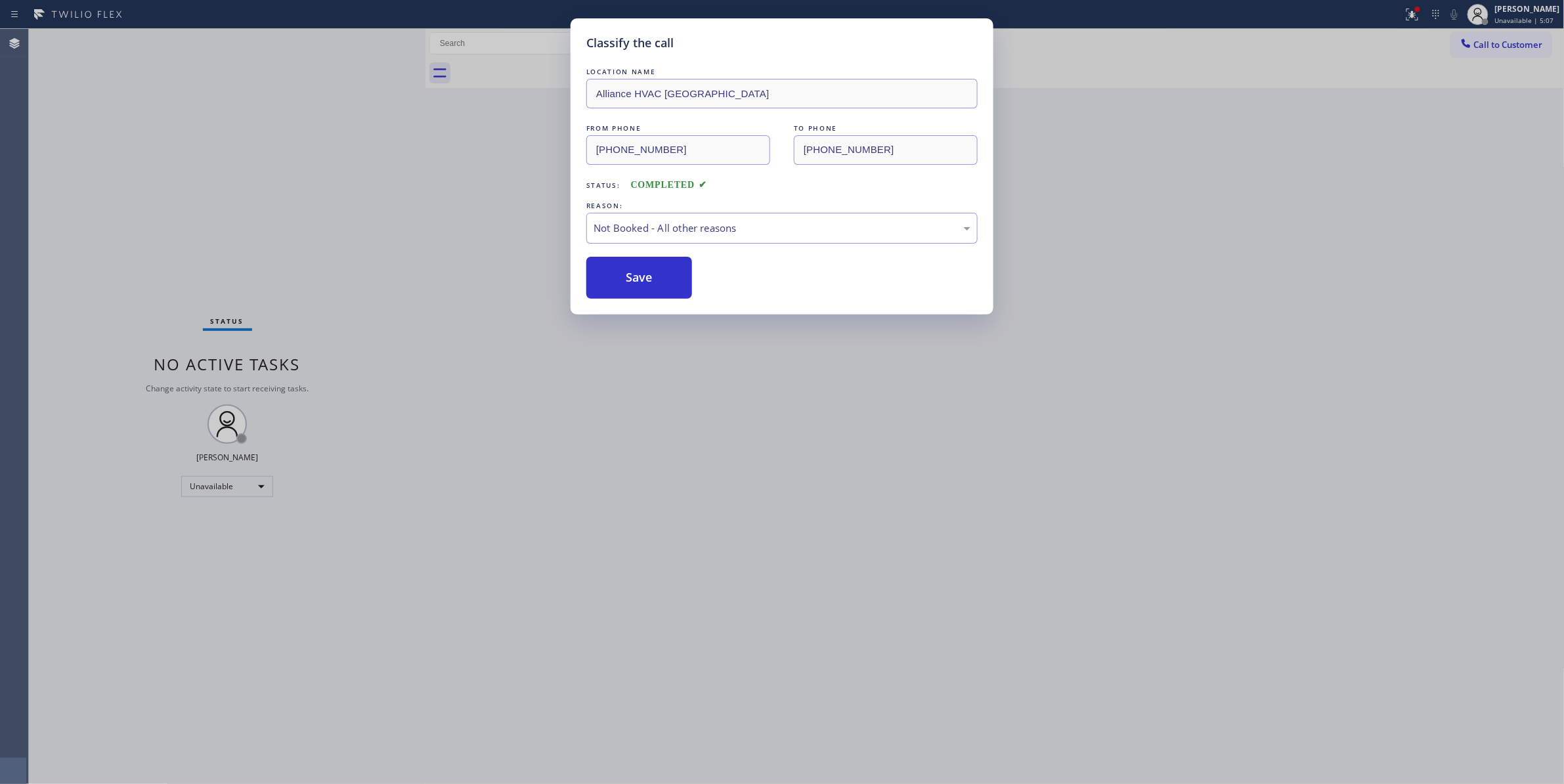
click at [644, 287] on button "Save" at bounding box center [639, 278] width 105 height 42
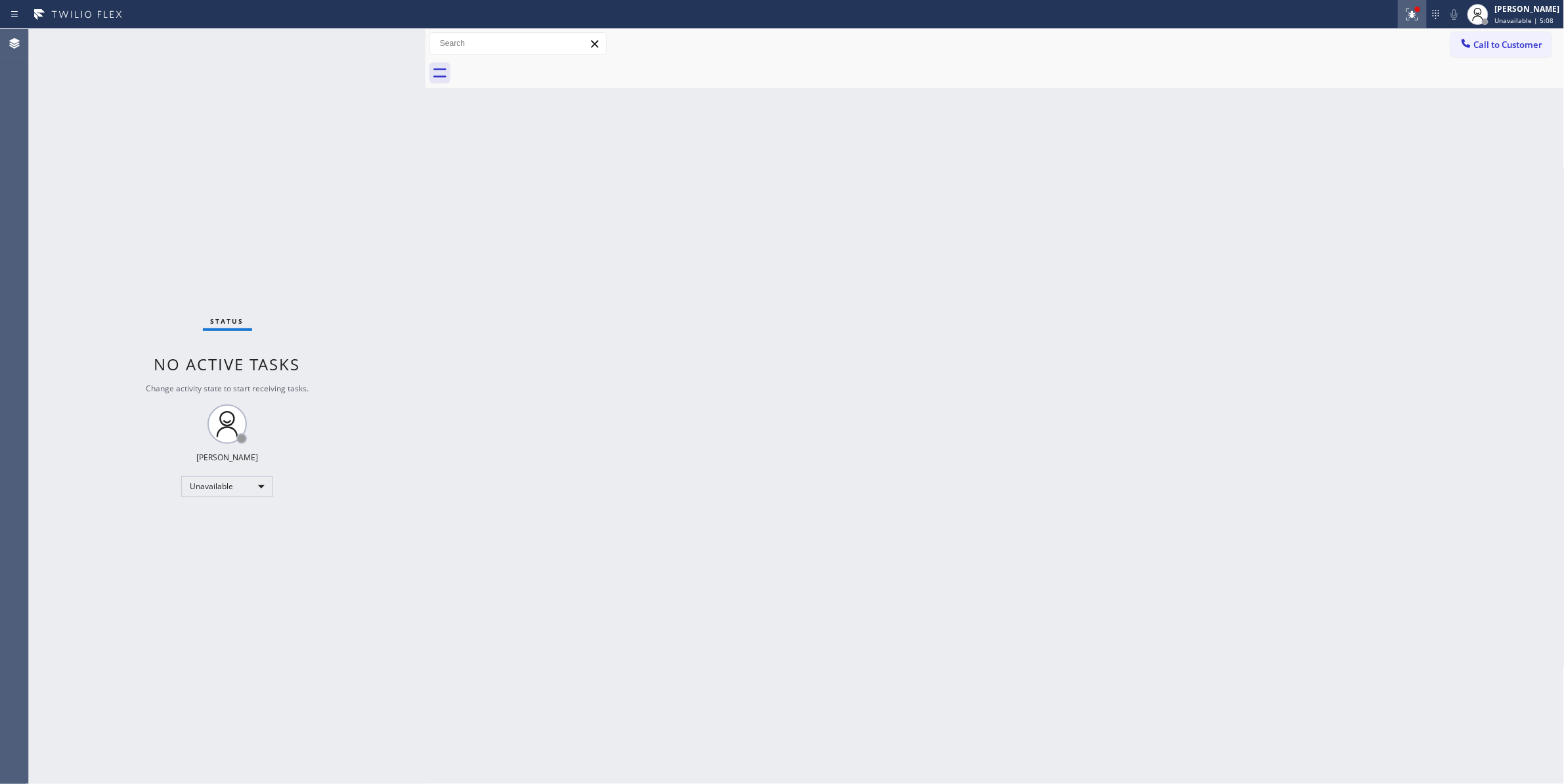
click at [1404, 19] on icon at bounding box center [1412, 14] width 16 height 16
click at [1371, 170] on button "Clear issues" at bounding box center [1326, 172] width 154 height 18
click at [1529, 43] on span "Call to Customer" at bounding box center [1509, 44] width 69 height 12
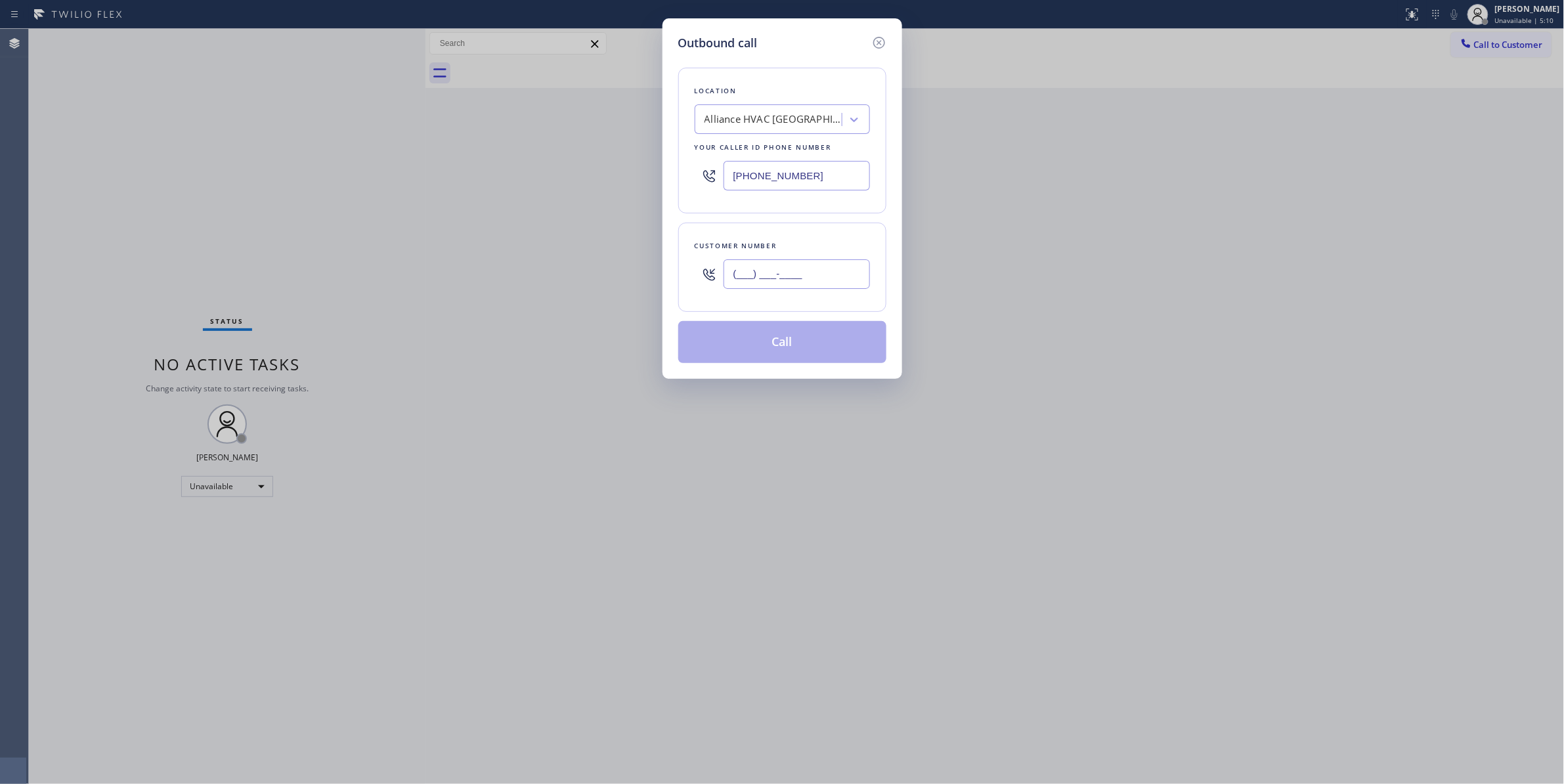
click at [818, 265] on input "(___) ___-____" at bounding box center [796, 274] width 147 height 30
paste input "310) 921-5660"
type input "(310) 921-5660"
click at [754, 344] on button "Call" at bounding box center [782, 342] width 208 height 42
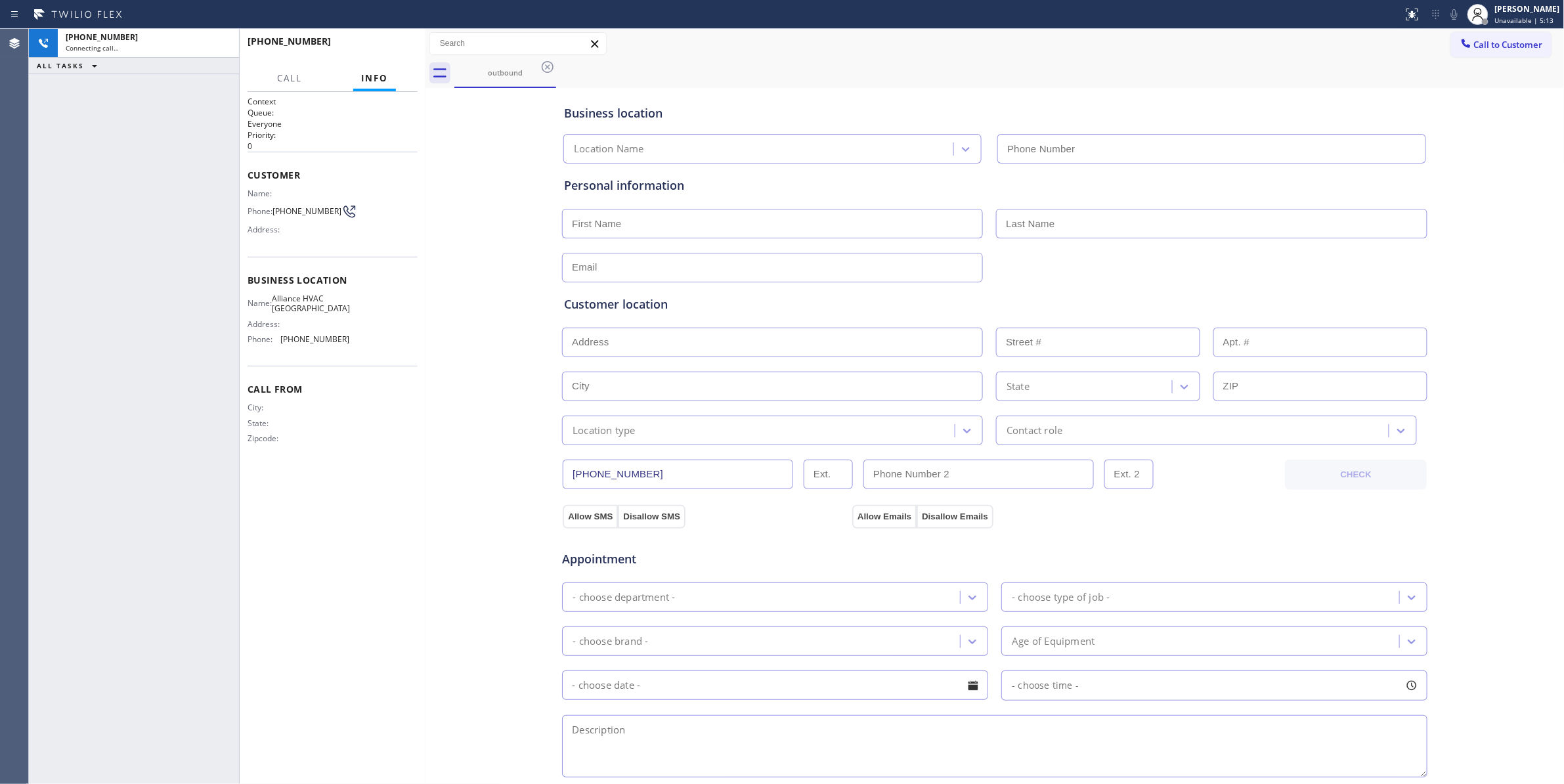
type input "(310) 868-0820"
drag, startPoint x: 225, startPoint y: 42, endPoint x: 243, endPoint y: 44, distance: 18.1
click at [225, 42] on icon at bounding box center [222, 43] width 16 height 16
click at [402, 48] on span "HANG UP" at bounding box center [387, 47] width 40 height 9
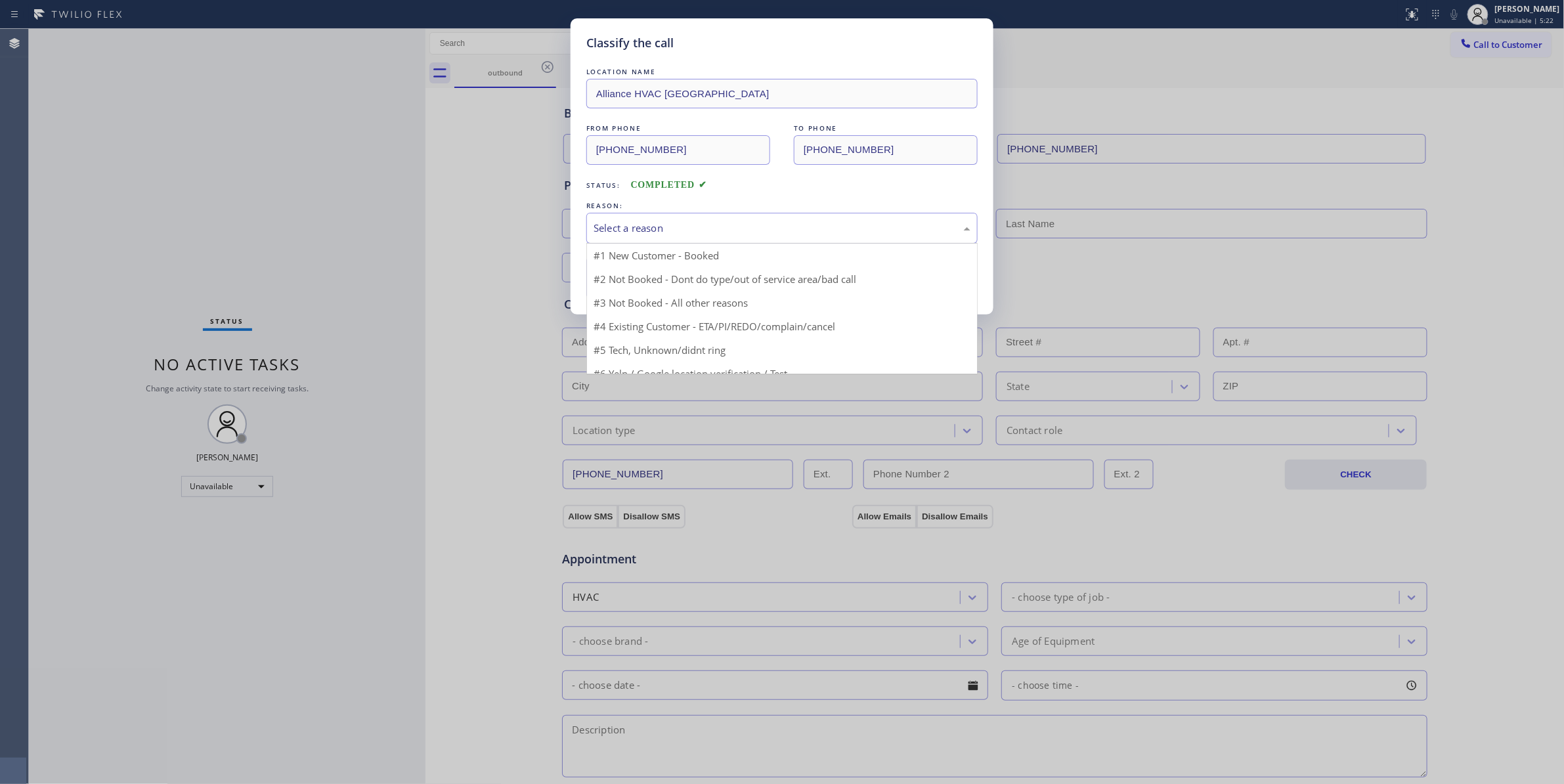
click at [681, 228] on div "Select a reason" at bounding box center [782, 228] width 377 height 15
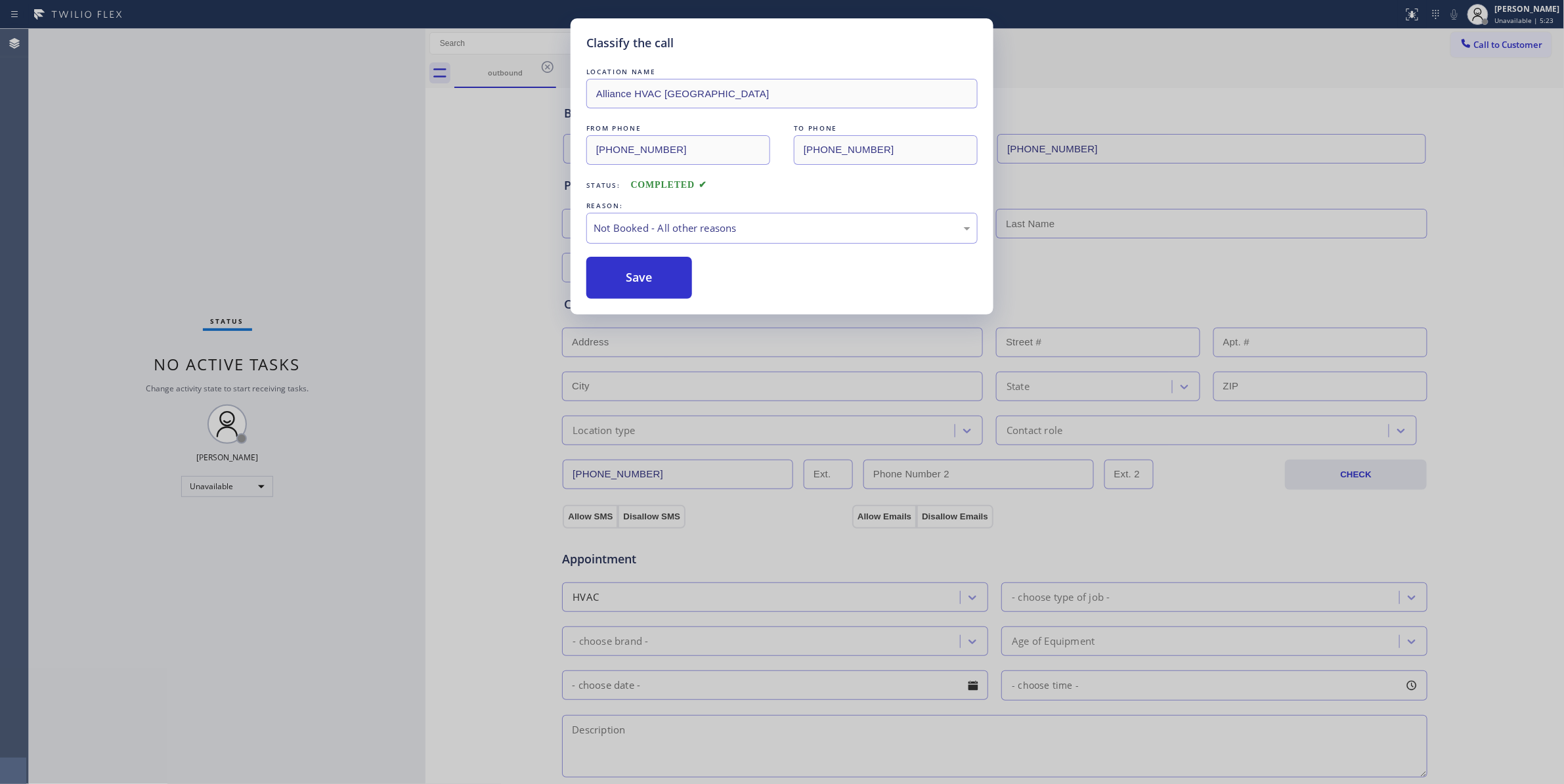
click at [667, 280] on button "Save" at bounding box center [639, 278] width 105 height 42
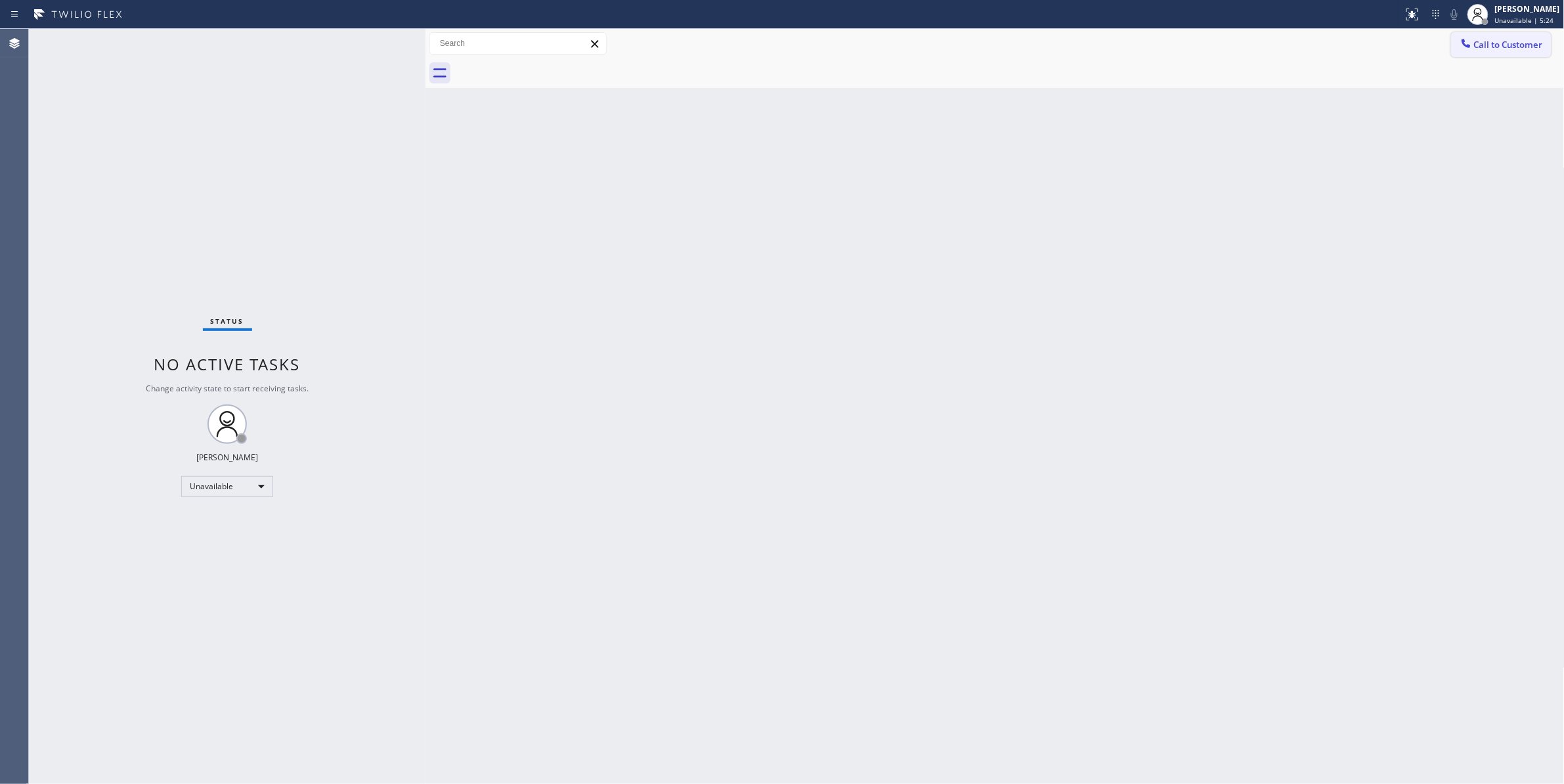
click at [1502, 44] on span "Call to Customer" at bounding box center [1509, 44] width 69 height 12
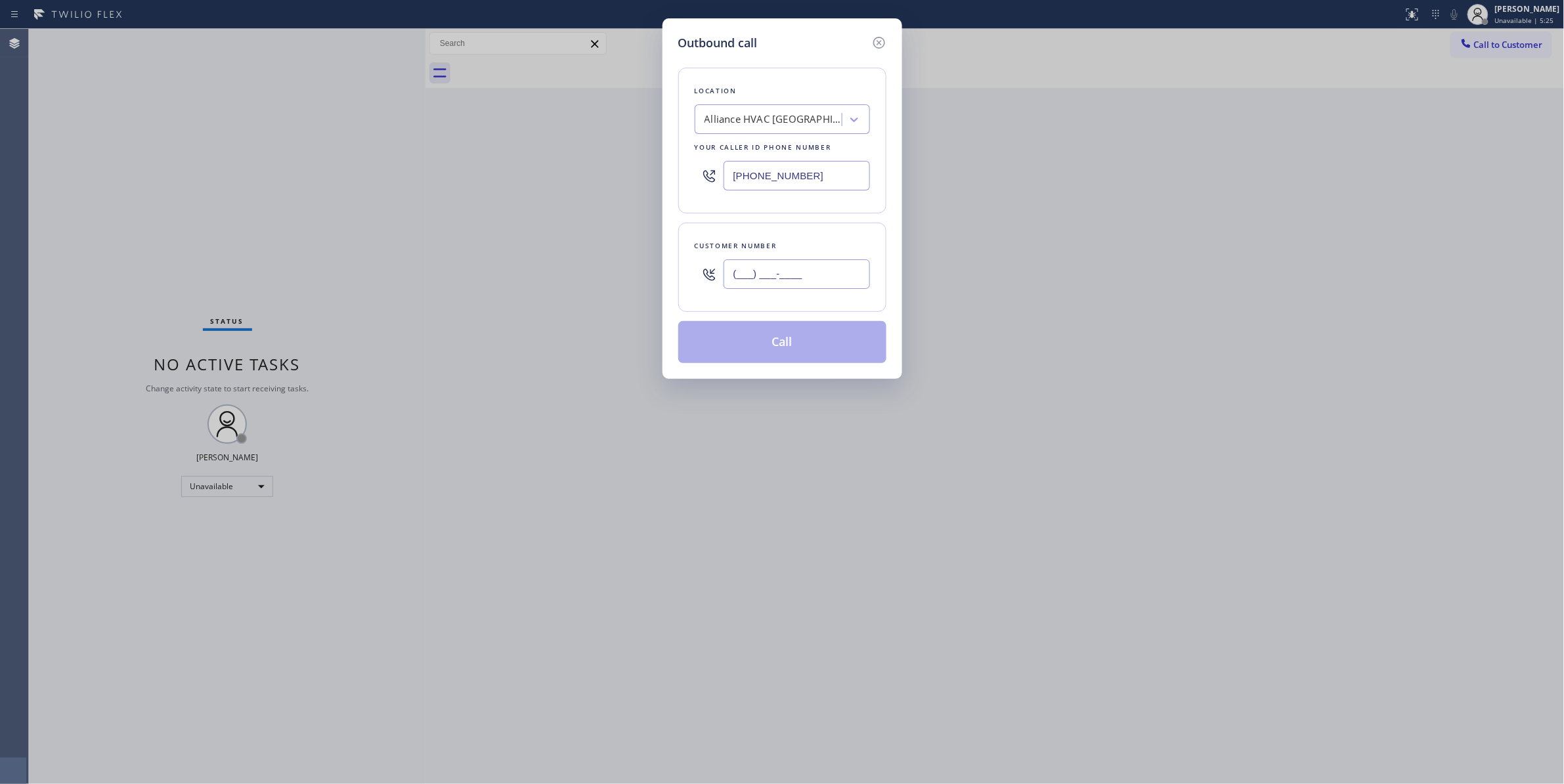
click at [804, 277] on input "(___) ___-____" at bounding box center [796, 274] width 147 height 30
paste input "310) 921-5660"
type input "(310) 921-5660"
click at [791, 351] on button "Call" at bounding box center [782, 342] width 208 height 42
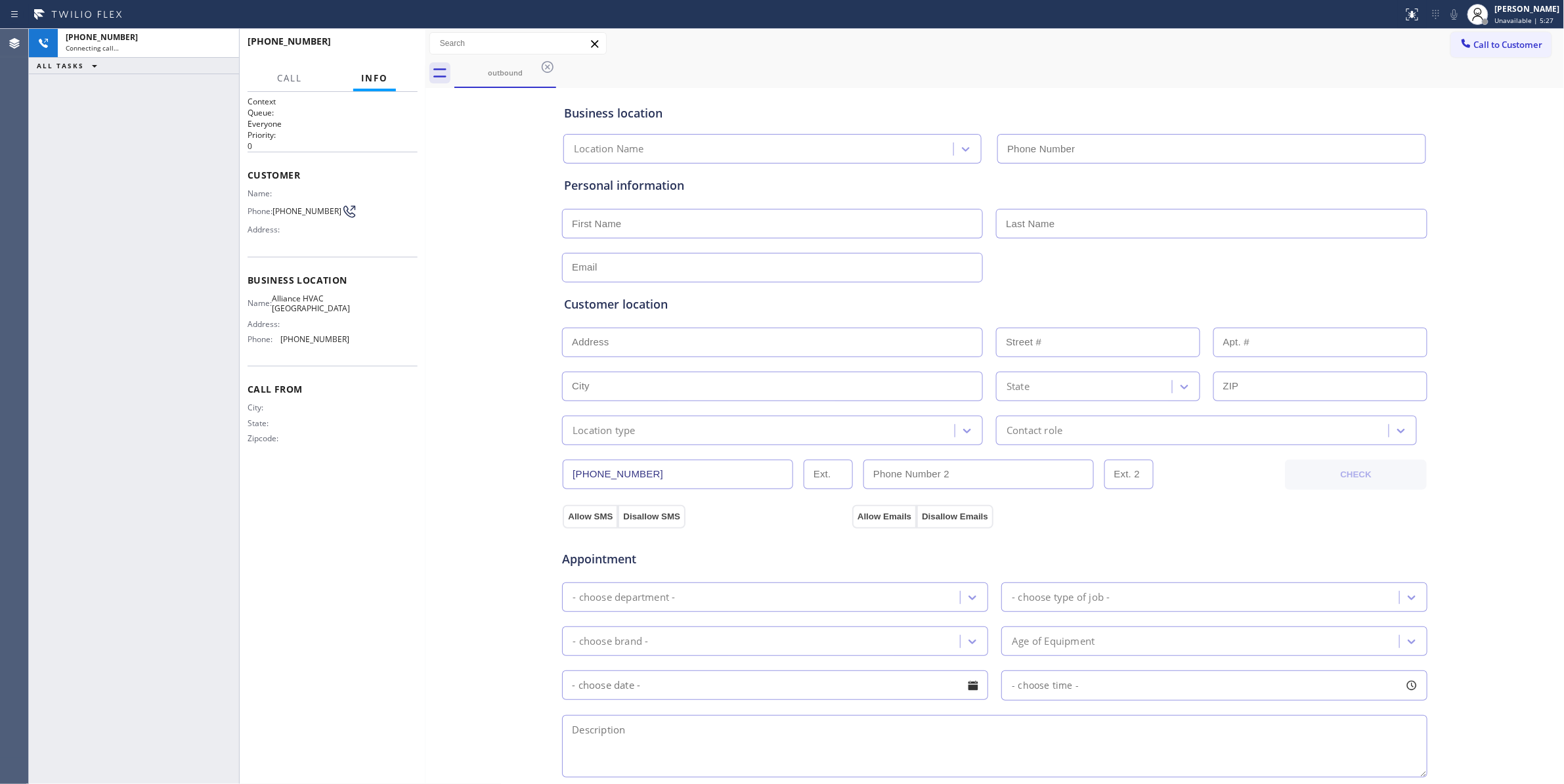
type input "(310) 868-0820"
drag, startPoint x: 222, startPoint y: 44, endPoint x: 378, endPoint y: 64, distance: 157.3
click at [222, 44] on icon at bounding box center [222, 43] width 16 height 16
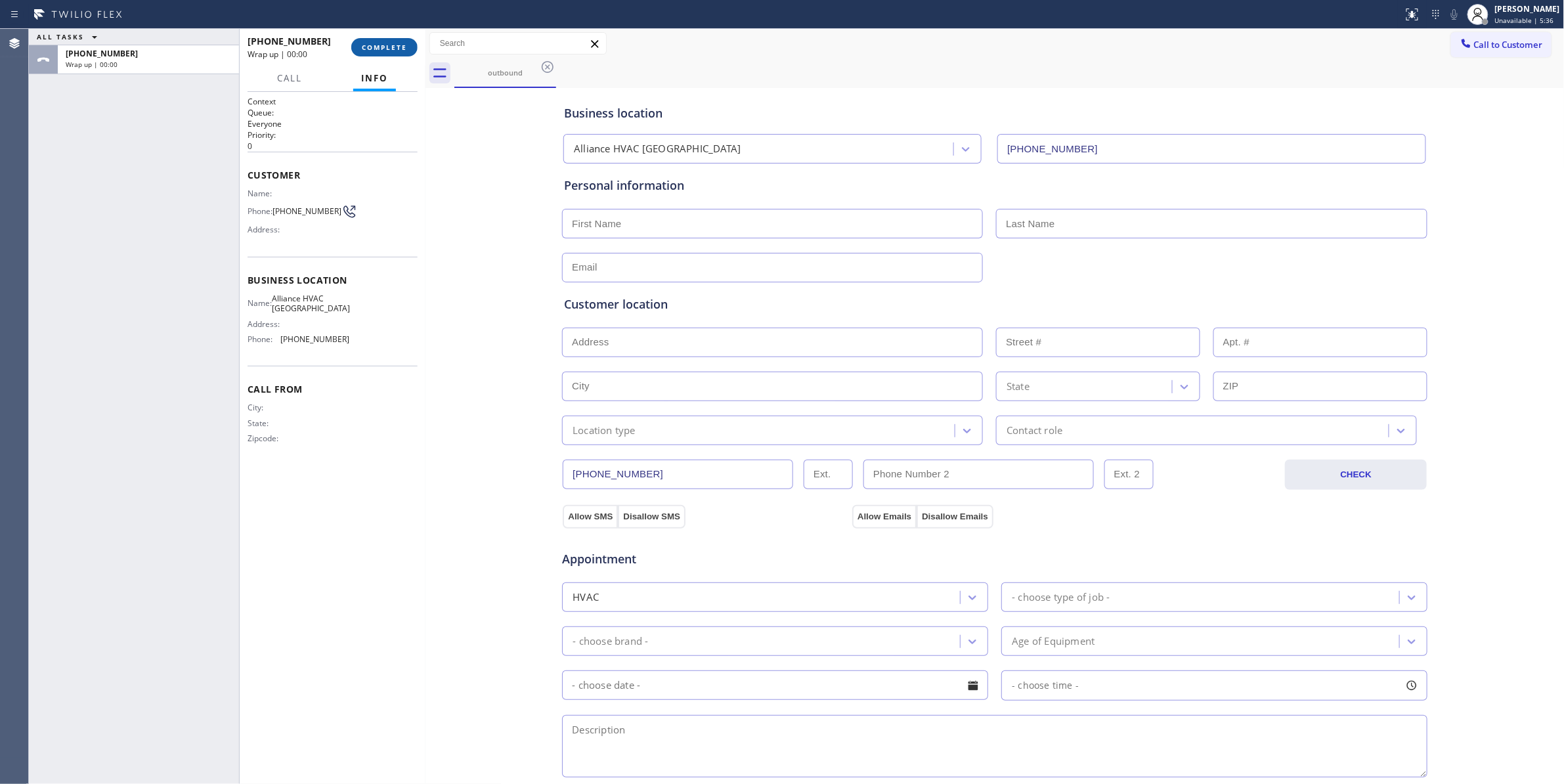
click at [392, 49] on span "COMPLETE" at bounding box center [384, 47] width 45 height 9
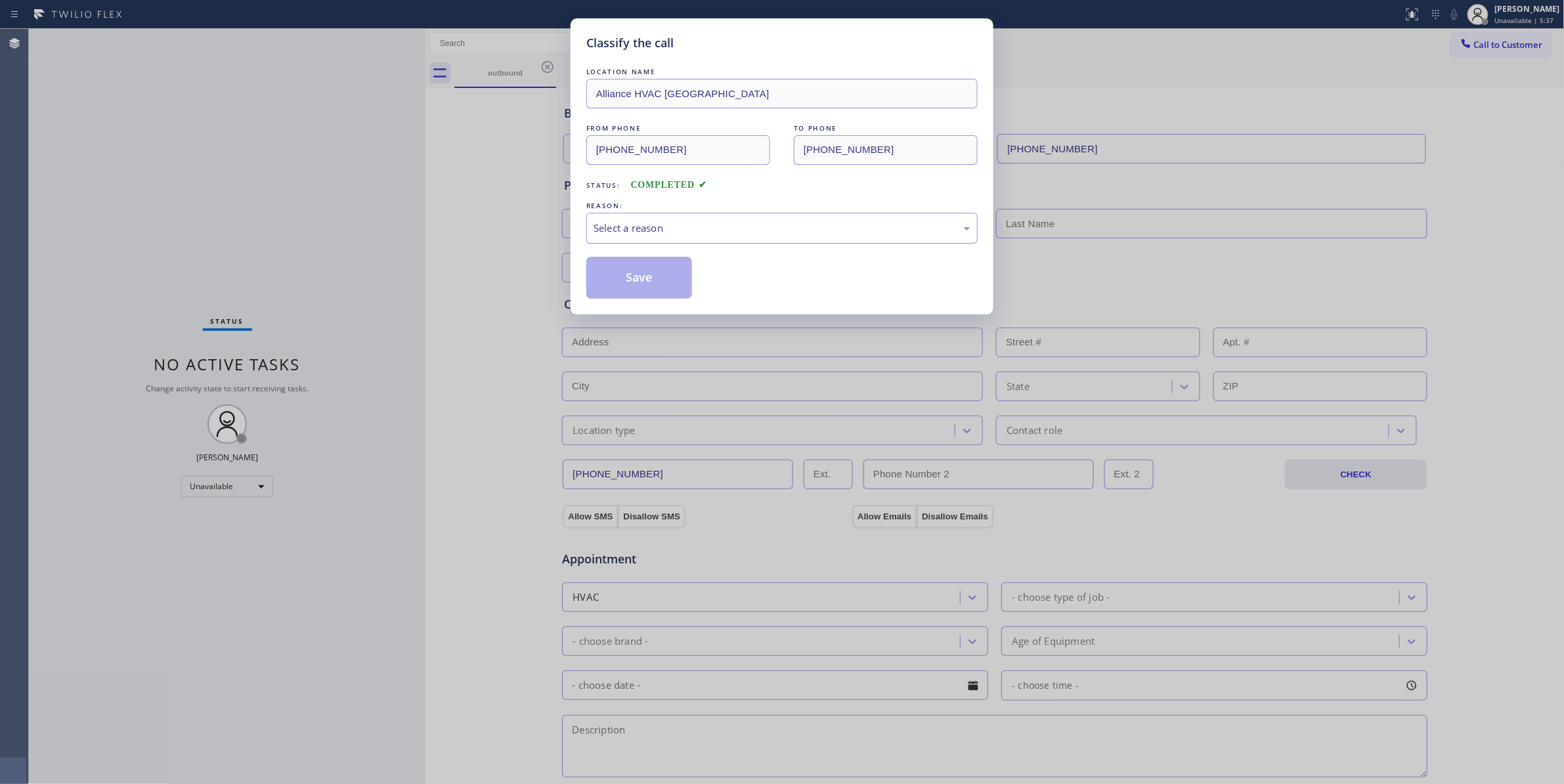
click at [698, 236] on div "Select a reason" at bounding box center [782, 228] width 377 height 15
click at [647, 277] on button "Save" at bounding box center [639, 278] width 105 height 42
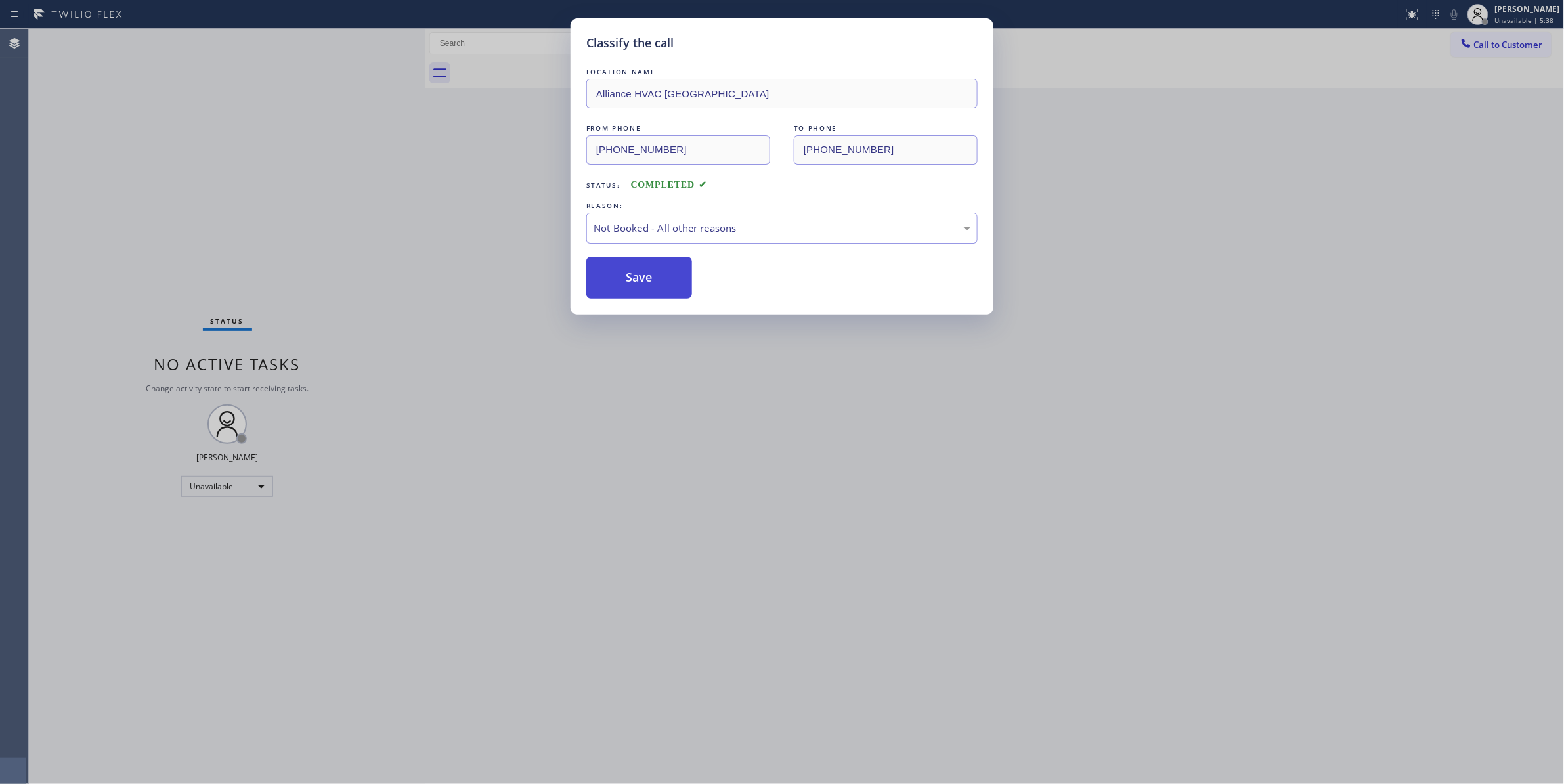
click at [649, 277] on button "Save" at bounding box center [639, 278] width 105 height 42
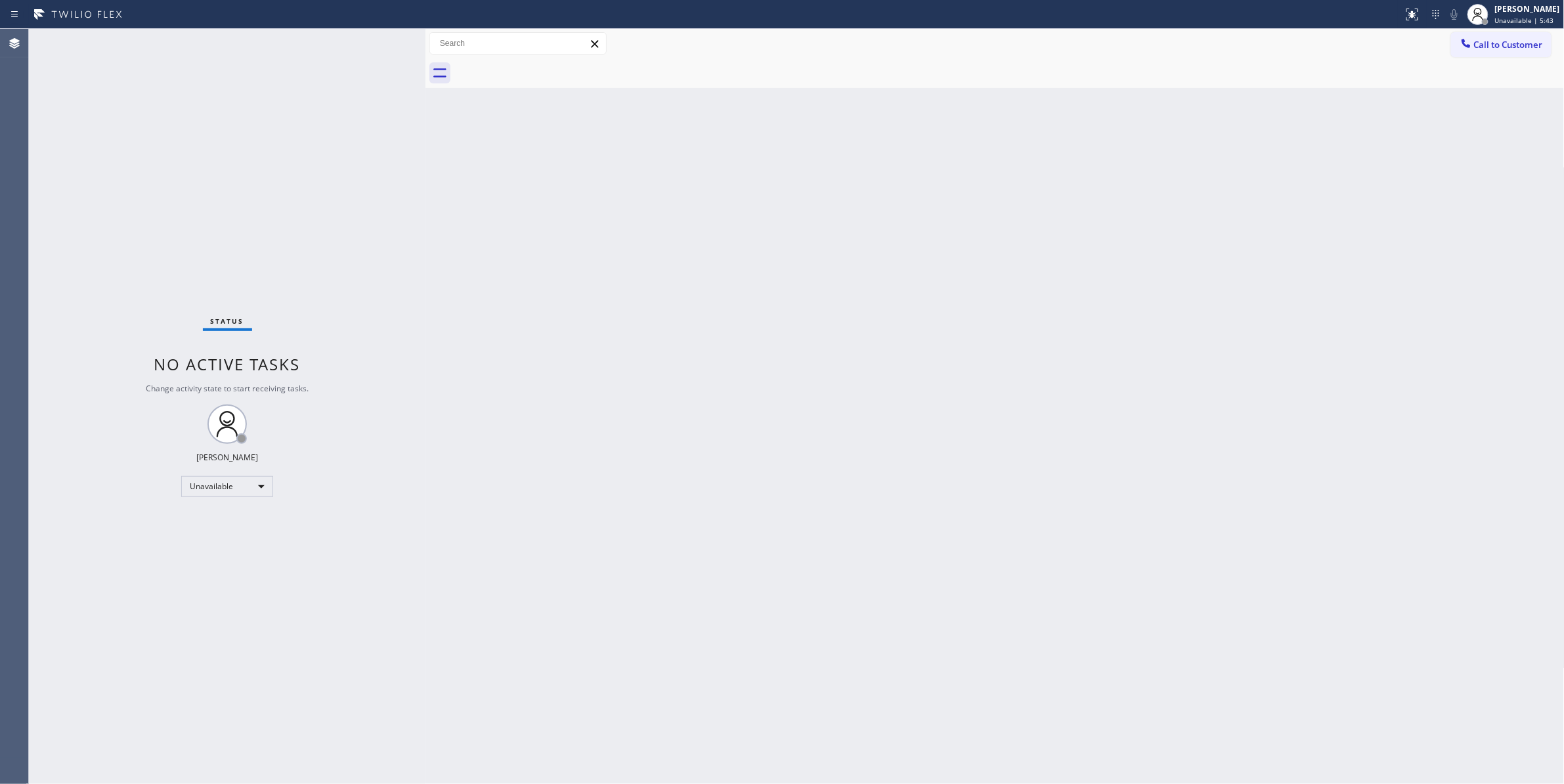
click at [1514, 58] on div at bounding box center [1010, 73] width 1110 height 30
click at [1508, 35] on button "Call to Customer" at bounding box center [1501, 44] width 100 height 25
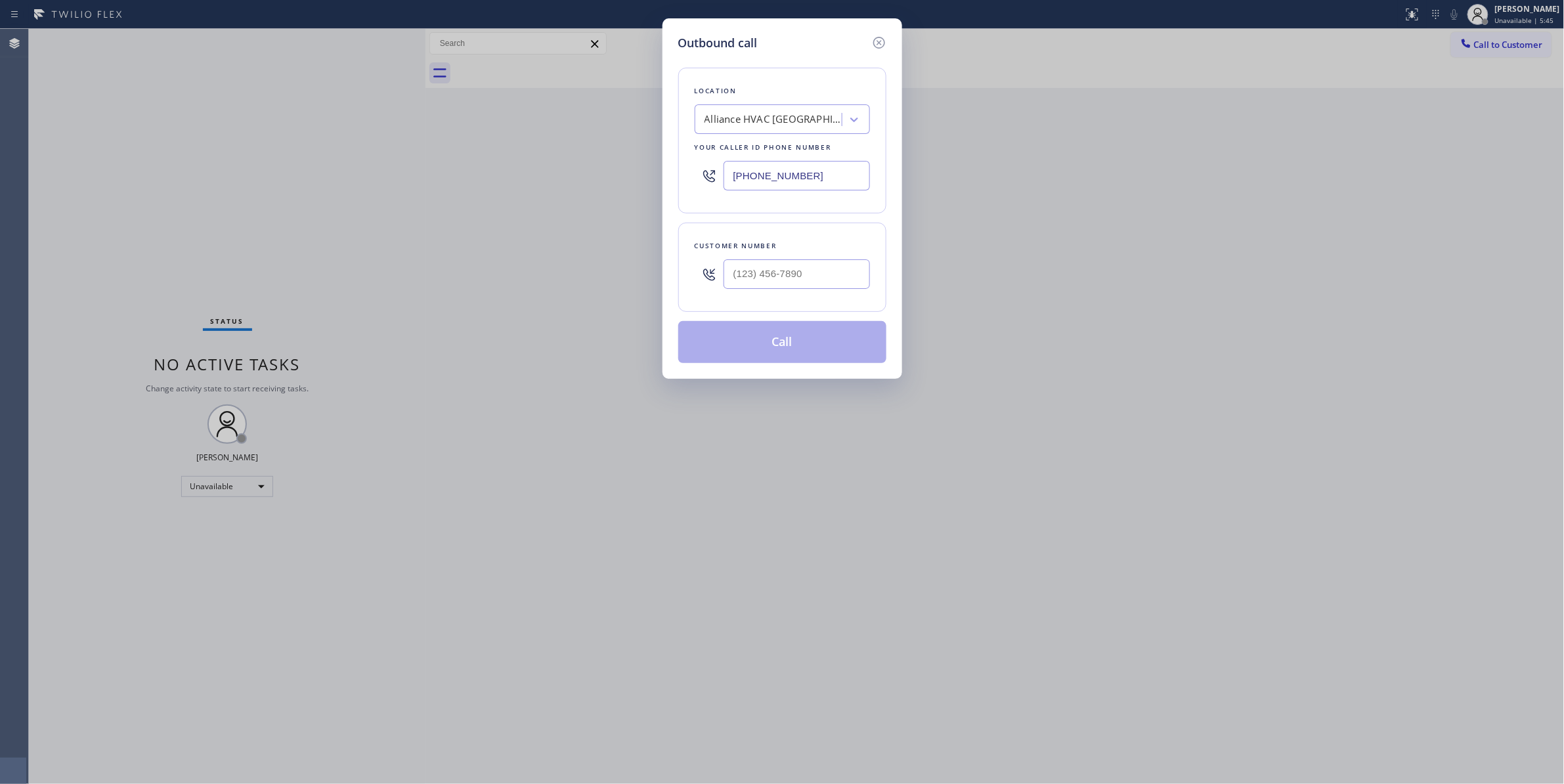
drag, startPoint x: 817, startPoint y: 175, endPoint x: 475, endPoint y: 174, distance: 342.0
click at [464, 169] on div "Outbound call Location Alliance HVAC Rancho Palos Verdes Your caller id phone n…" at bounding box center [782, 392] width 1564 height 784
paste input "760) 388-980"
type input "(760) 388-9800"
click at [815, 270] on input "(___) ___-____" at bounding box center [796, 274] width 147 height 30
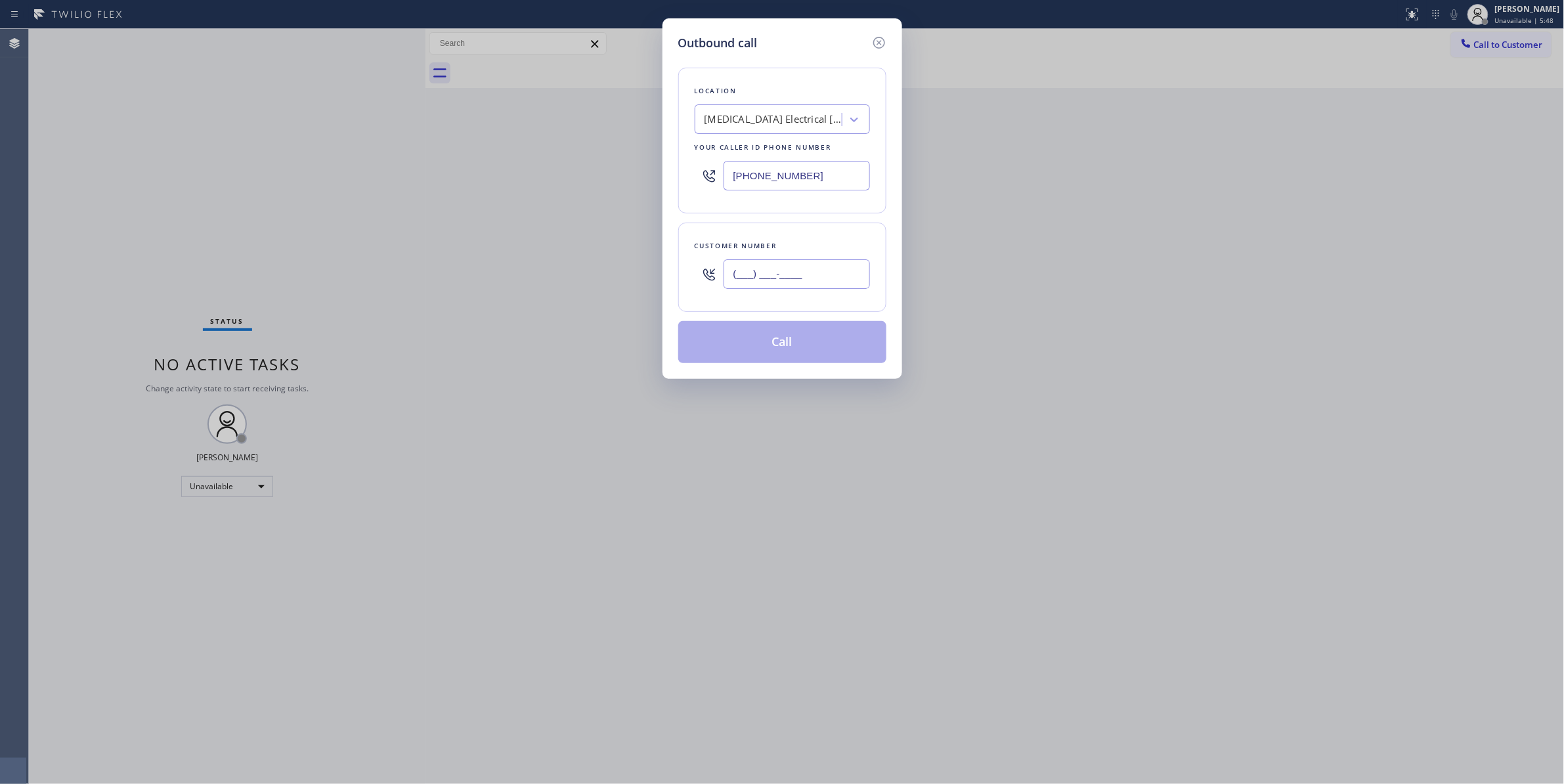
paste input "442) 241-9300"
type input "(442) 241-9300"
click at [771, 355] on button "Call" at bounding box center [782, 342] width 208 height 42
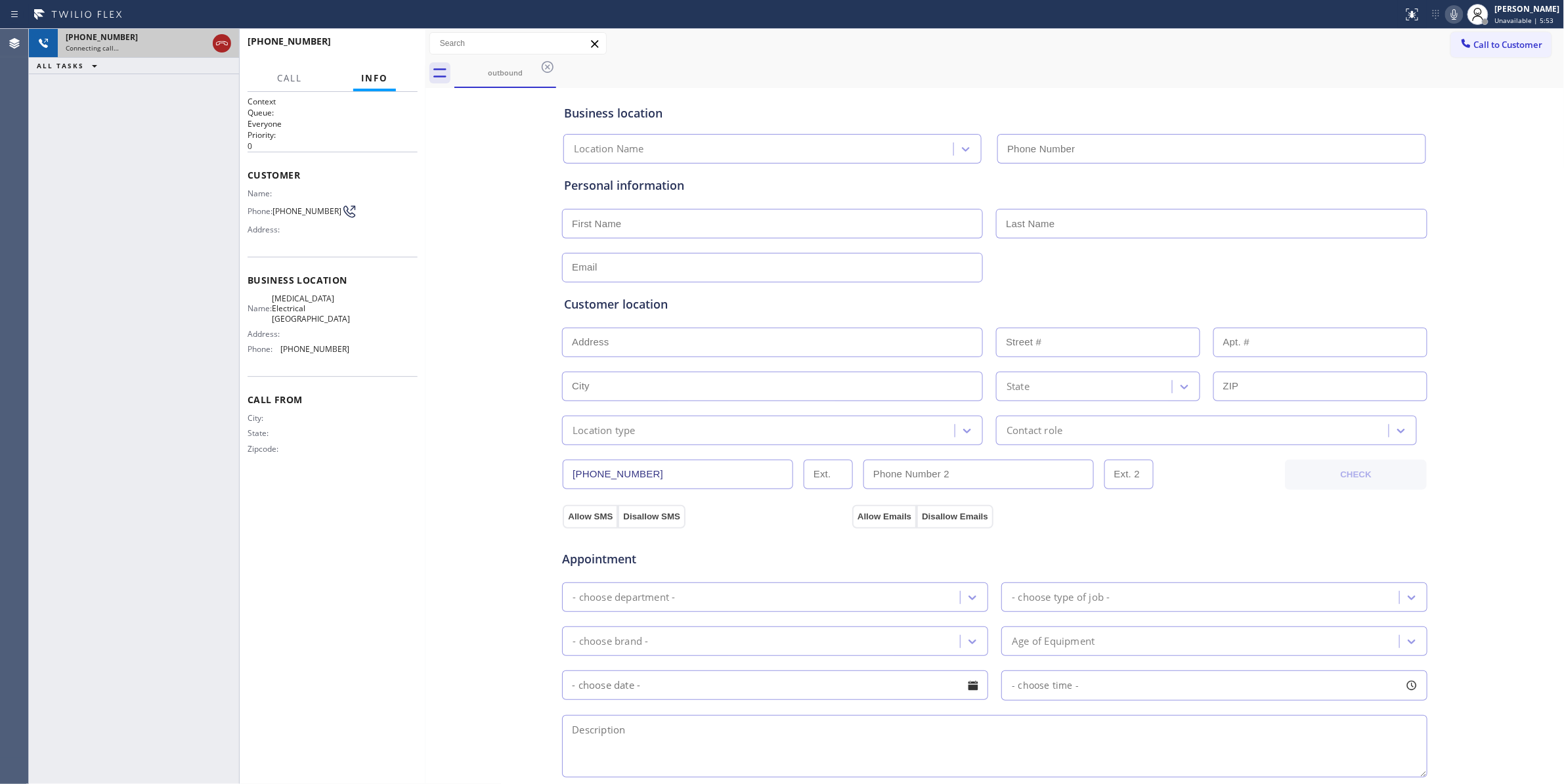
type input "(760) 388-9800"
click at [227, 45] on icon at bounding box center [222, 43] width 16 height 16
click at [387, 46] on span "HANG UP" at bounding box center [387, 47] width 40 height 9
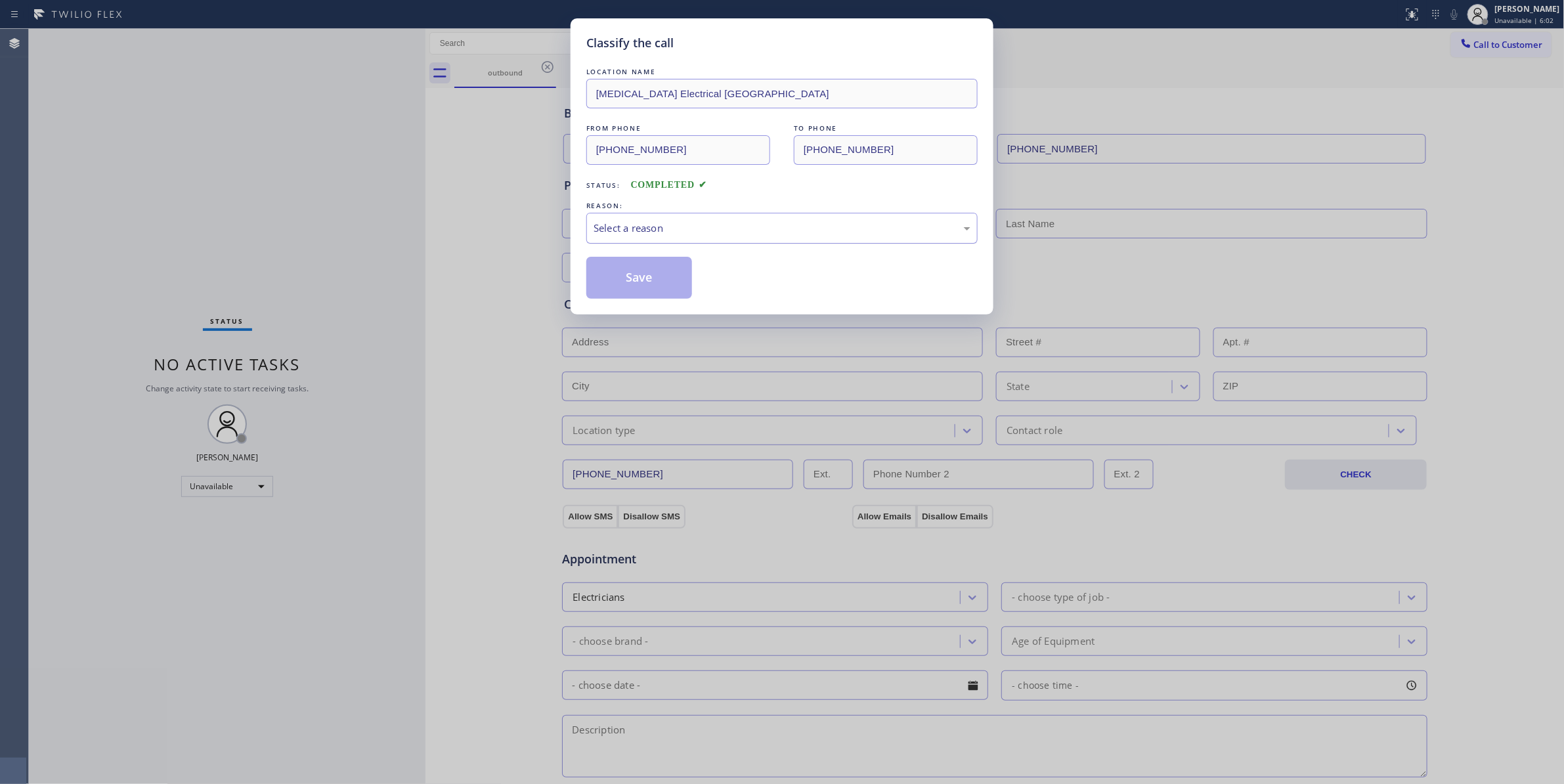
click at [647, 239] on div "Select a reason" at bounding box center [782, 227] width 391 height 30
click at [642, 281] on button "Save" at bounding box center [639, 278] width 105 height 42
click at [639, 280] on button "Save" at bounding box center [639, 278] width 105 height 42
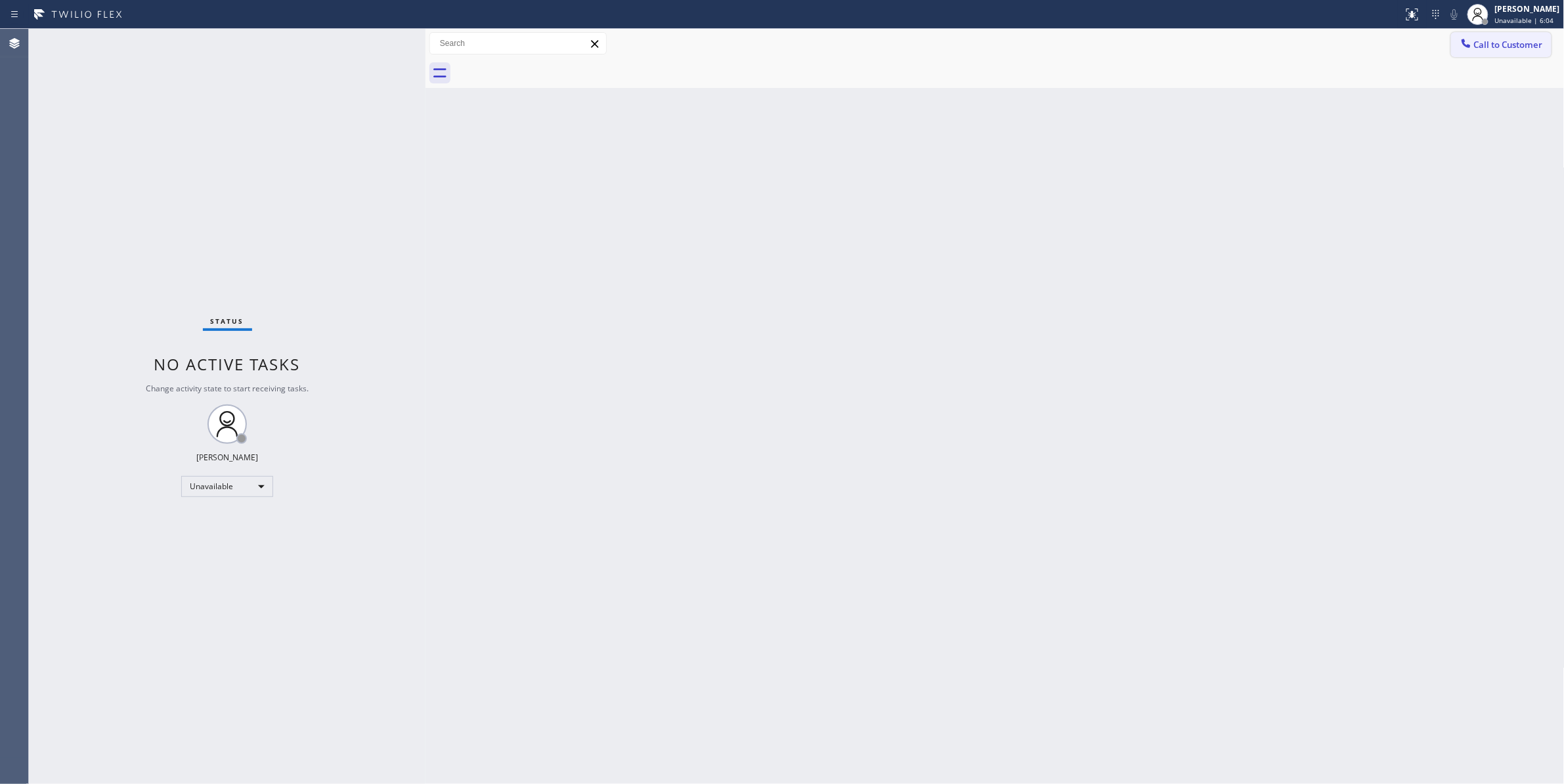
click at [1511, 42] on span "Call to Customer" at bounding box center [1509, 44] width 69 height 12
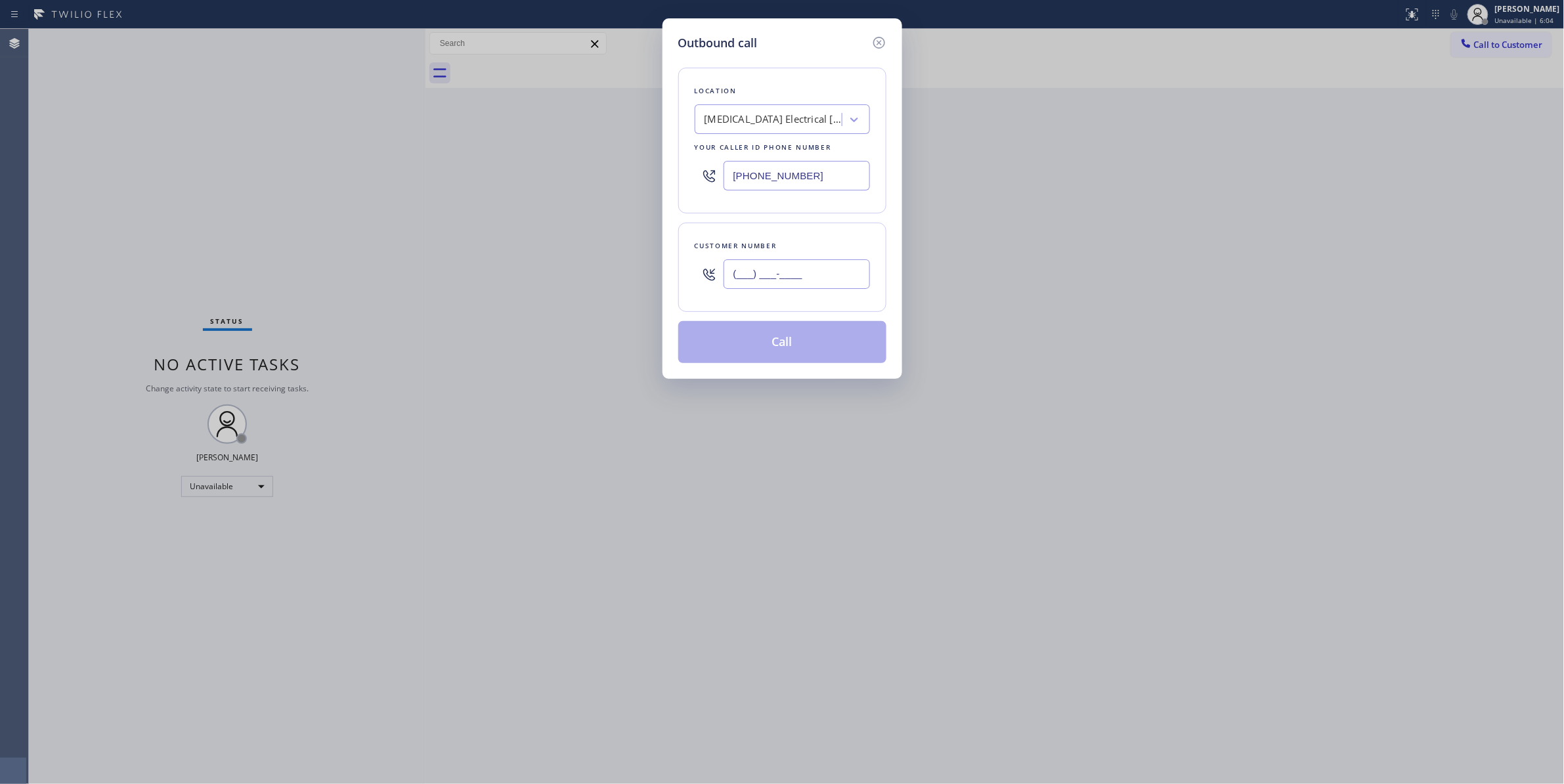
click at [801, 278] on input "(___) ___-____" at bounding box center [796, 274] width 147 height 30
paste input "442) 241-9300"
type input "(442) 241-9300"
click at [751, 348] on button "Call" at bounding box center [782, 342] width 208 height 42
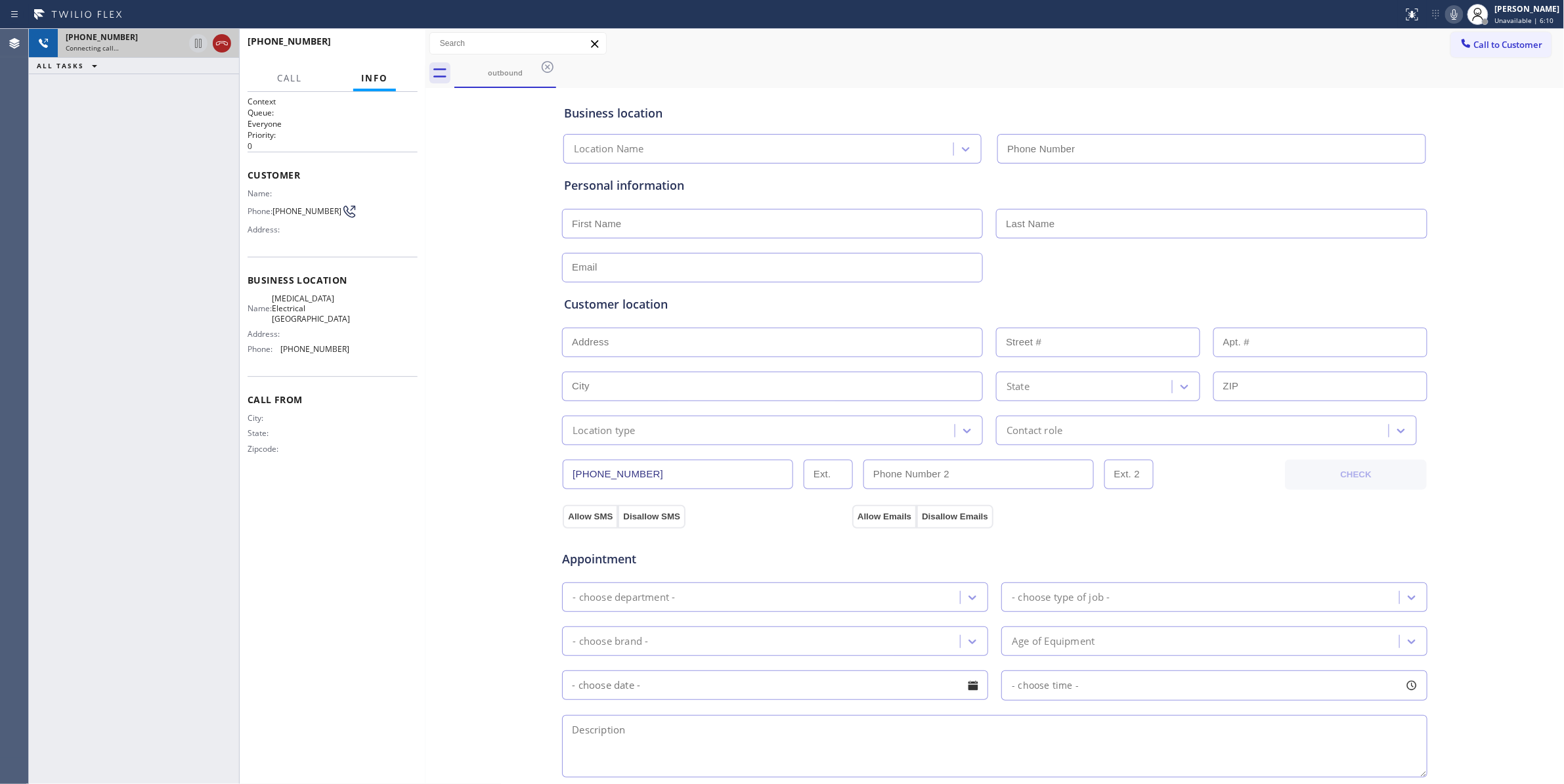
type input "(760) 388-9800"
click at [222, 44] on icon at bounding box center [222, 43] width 16 height 16
click at [395, 50] on span "HANG UP" at bounding box center [387, 47] width 40 height 9
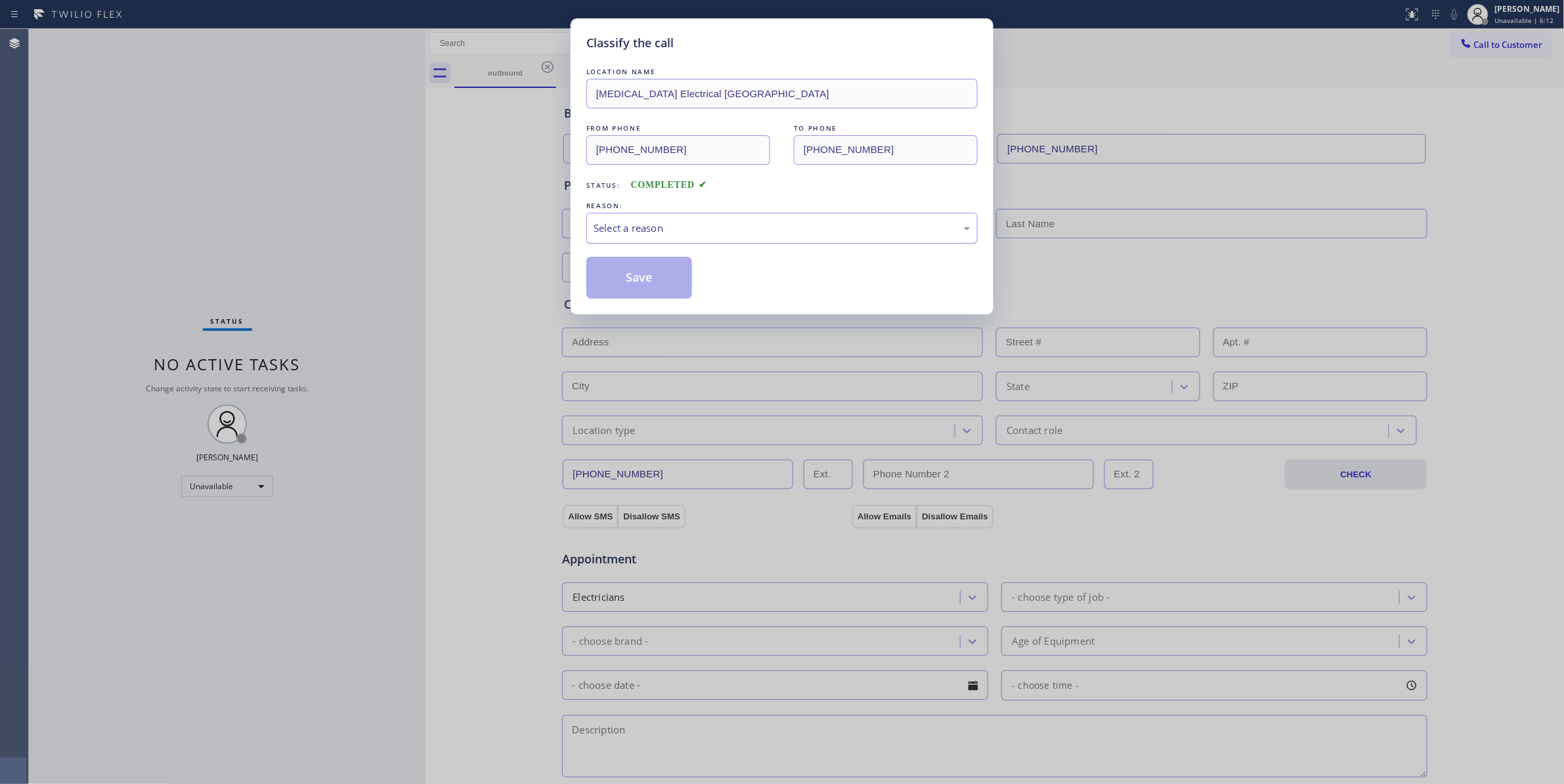
click at [643, 225] on div "Select a reason" at bounding box center [782, 228] width 377 height 15
click at [636, 278] on button "Save" at bounding box center [639, 278] width 105 height 42
click at [637, 278] on button "Save" at bounding box center [639, 278] width 105 height 42
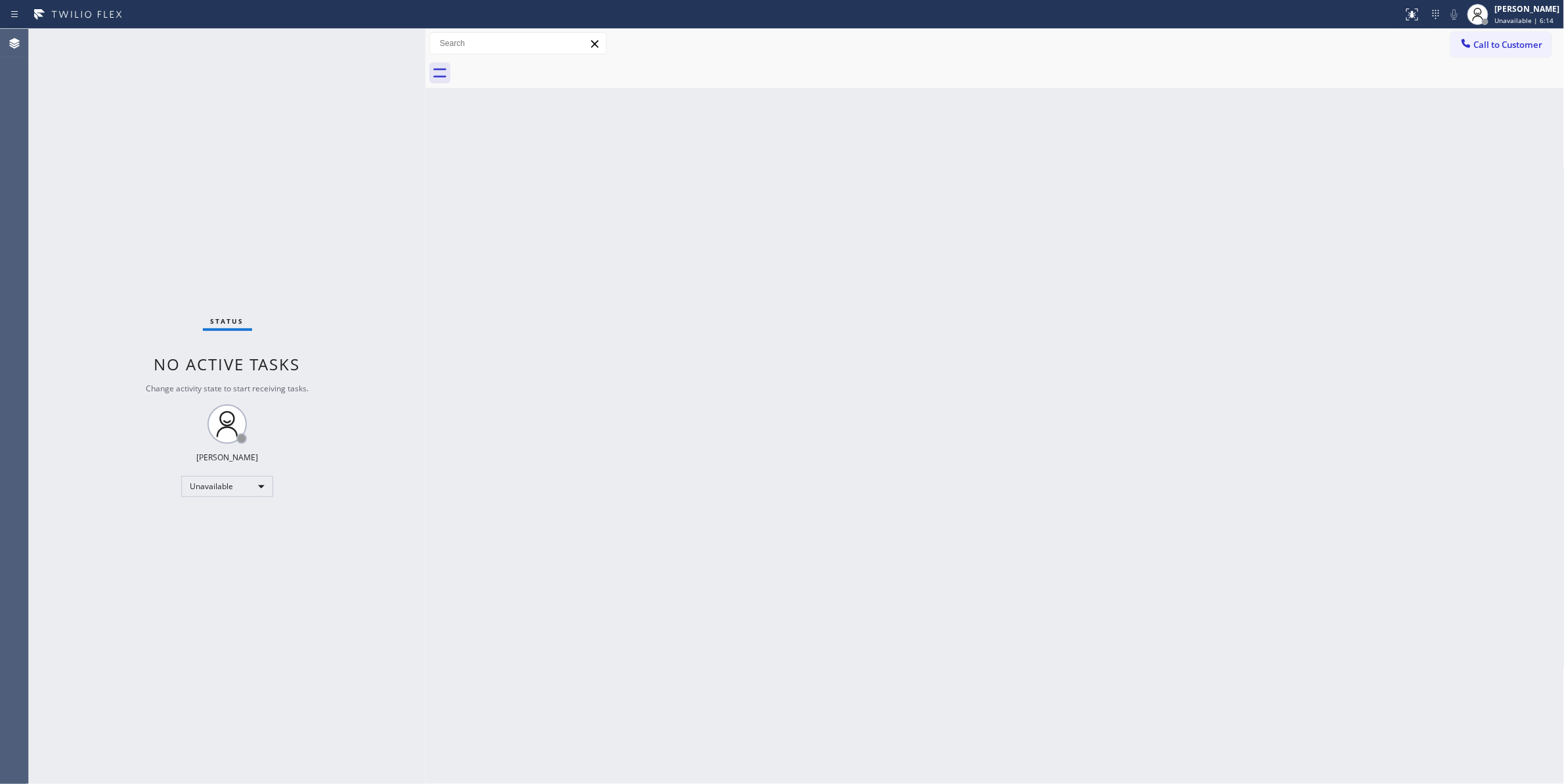
drag, startPoint x: 1514, startPoint y: 48, endPoint x: 1364, endPoint y: 79, distance: 153.2
click at [1501, 54] on button "Call to Customer" at bounding box center [1501, 44] width 100 height 25
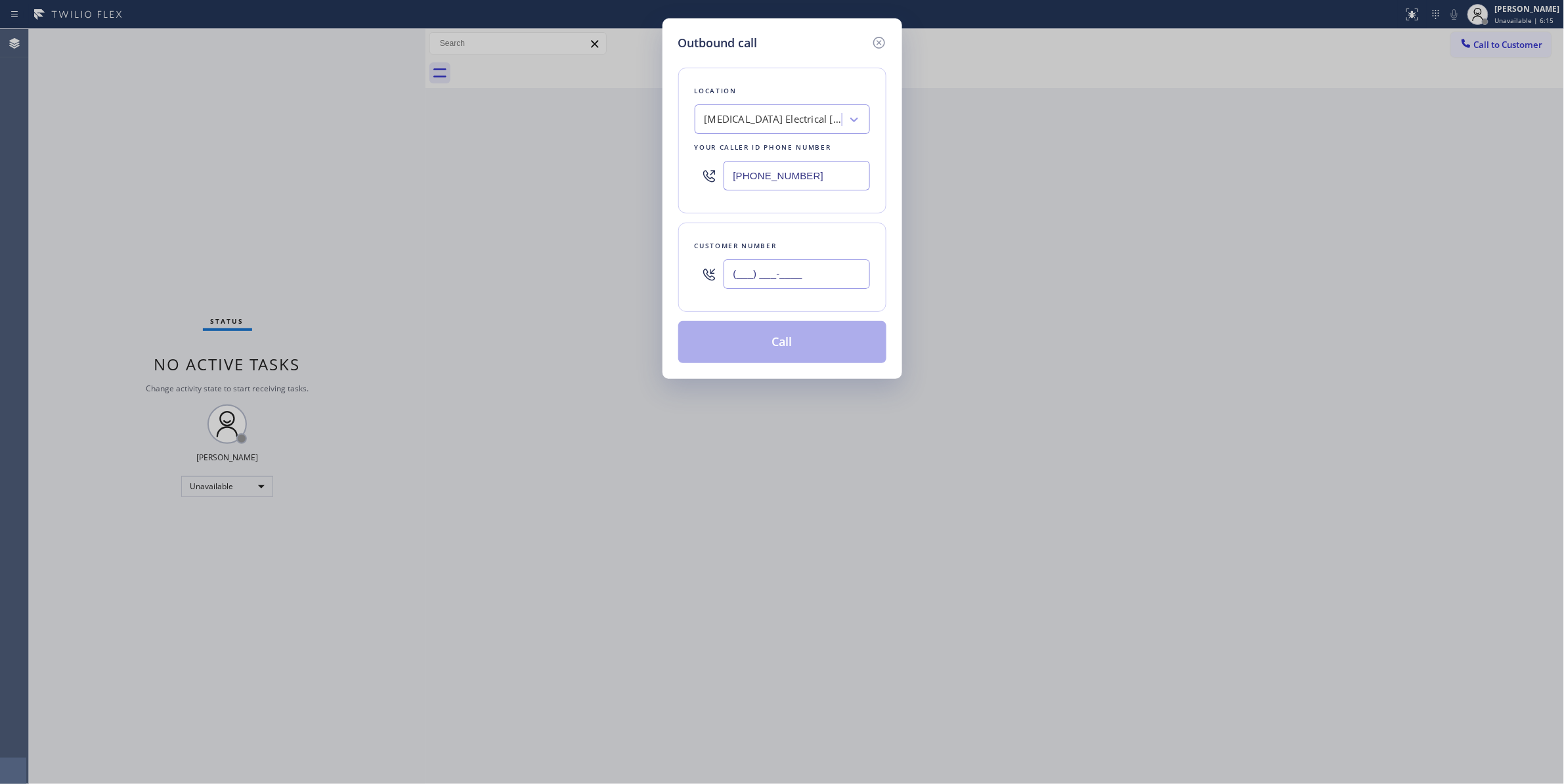
click at [820, 266] on input "(___) ___-____" at bounding box center [796, 274] width 147 height 30
paste input "442) 241-9300"
type input "(442) 241-9300"
click at [764, 352] on button "Call" at bounding box center [782, 342] width 208 height 42
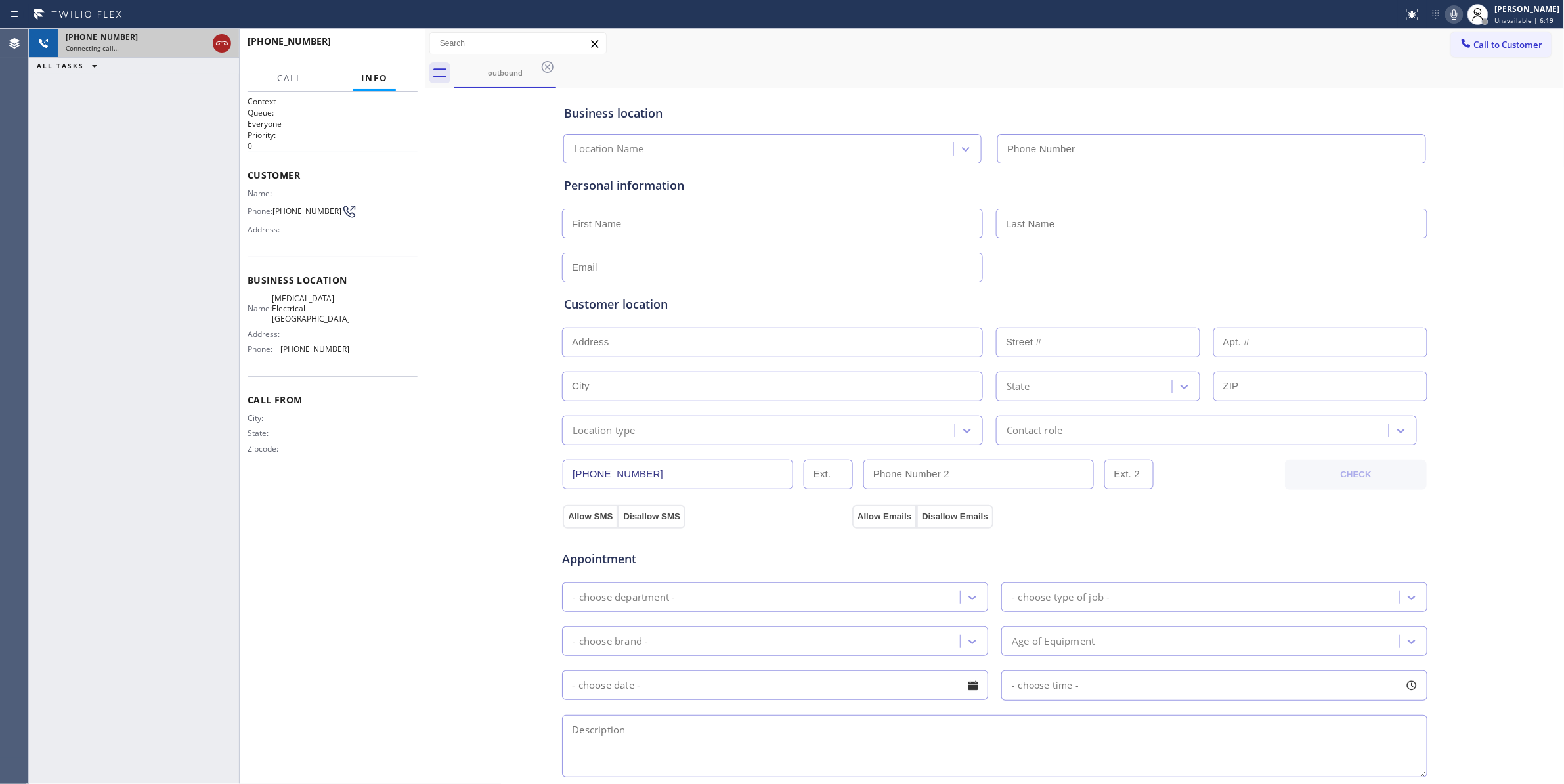
type input "(760) 388-9800"
click at [219, 43] on icon at bounding box center [222, 43] width 12 height 4
click at [385, 40] on button "HANG UP" at bounding box center [387, 47] width 61 height 18
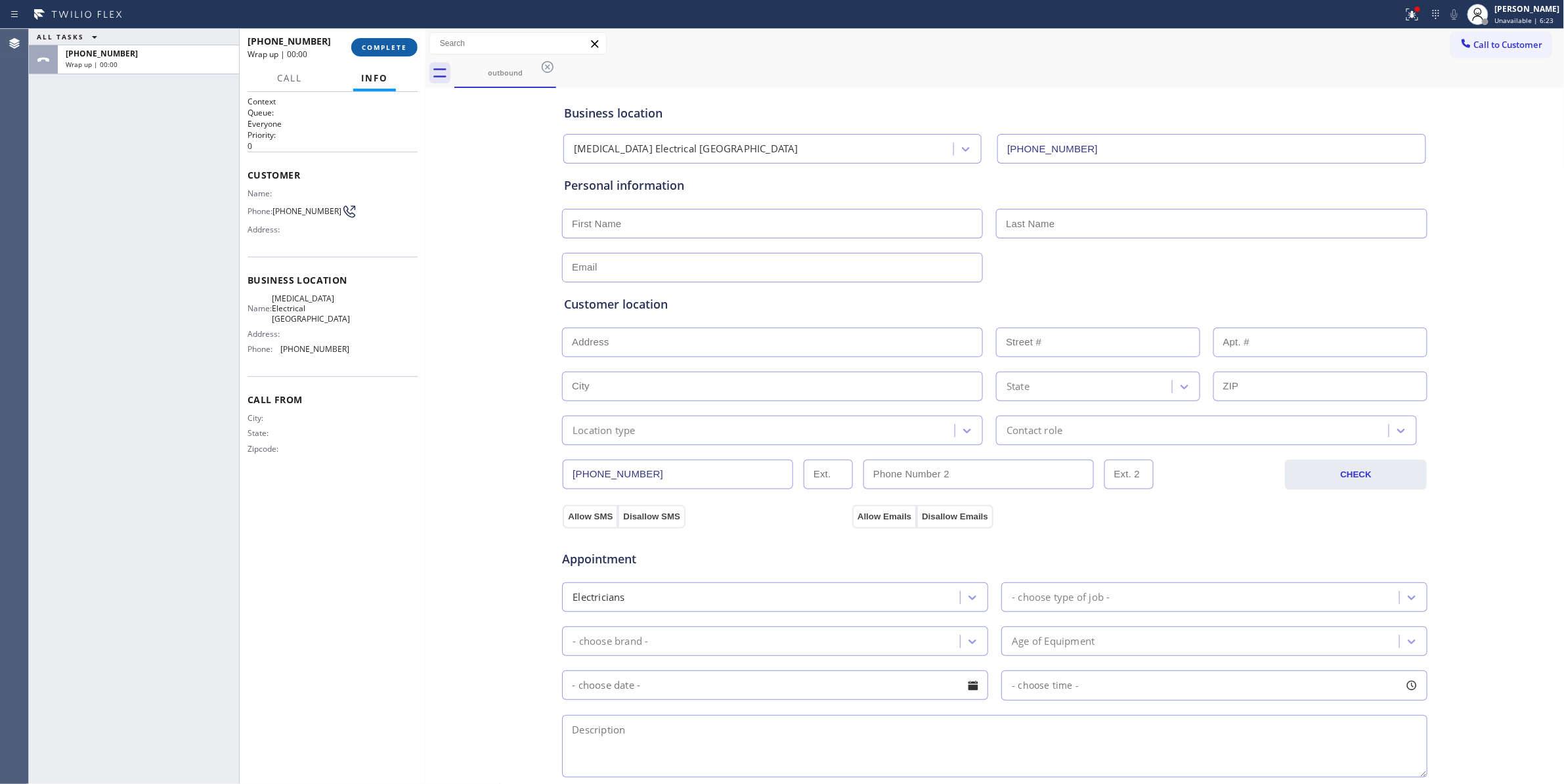
click at [385, 40] on button "COMPLETE" at bounding box center [384, 47] width 67 height 18
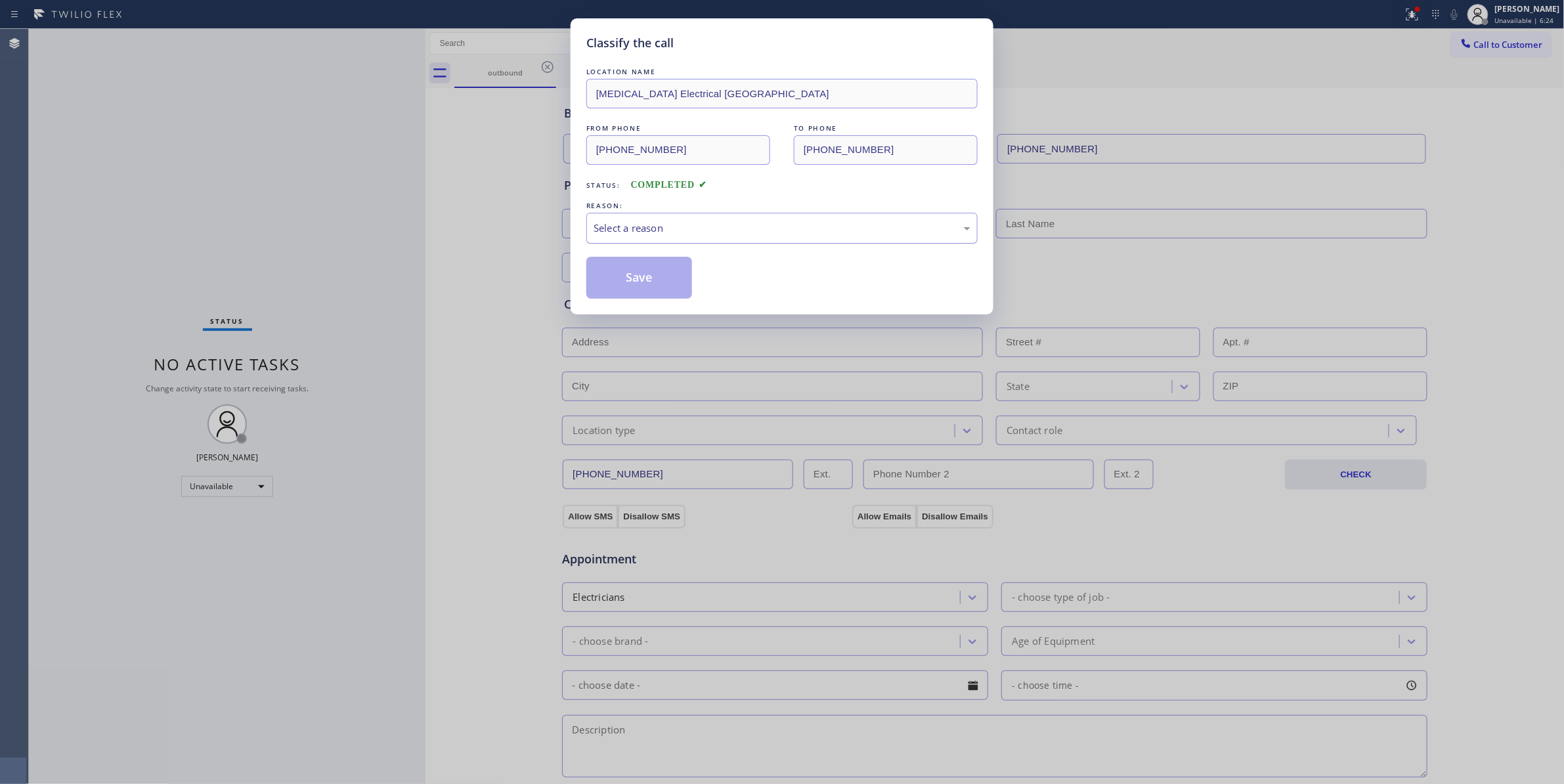
click at [623, 219] on div "Select a reason" at bounding box center [782, 227] width 391 height 30
click at [636, 279] on button "Save" at bounding box center [639, 278] width 105 height 42
drag, startPoint x: 636, startPoint y: 279, endPoint x: 899, endPoint y: 222, distance: 269.1
click at [637, 276] on button "Save" at bounding box center [639, 278] width 105 height 42
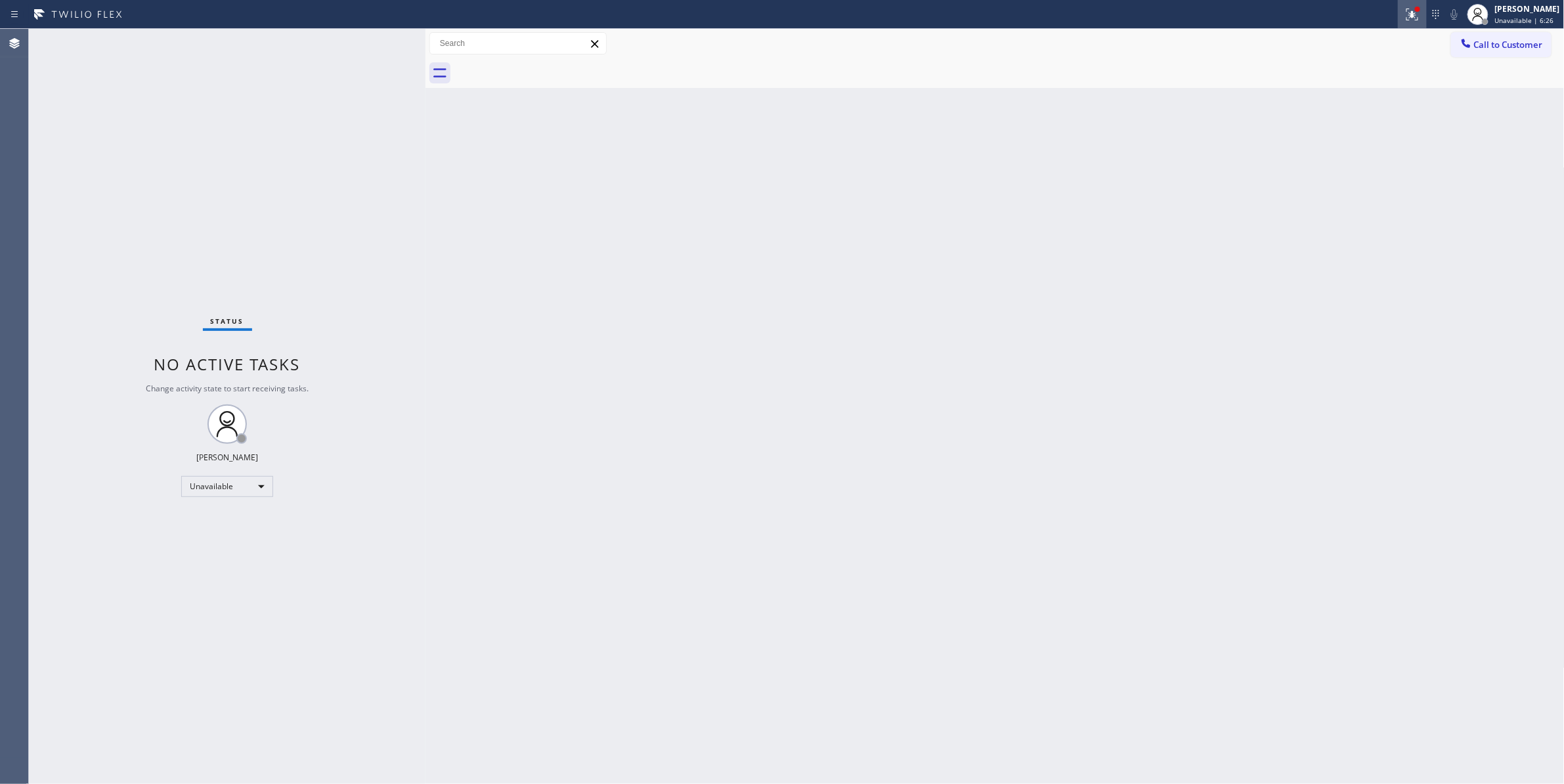
click at [1404, 16] on icon at bounding box center [1412, 14] width 16 height 16
click at [1287, 166] on button "Clear issues" at bounding box center [1326, 172] width 154 height 18
click at [1508, 35] on button "Call to Customer" at bounding box center [1501, 44] width 100 height 25
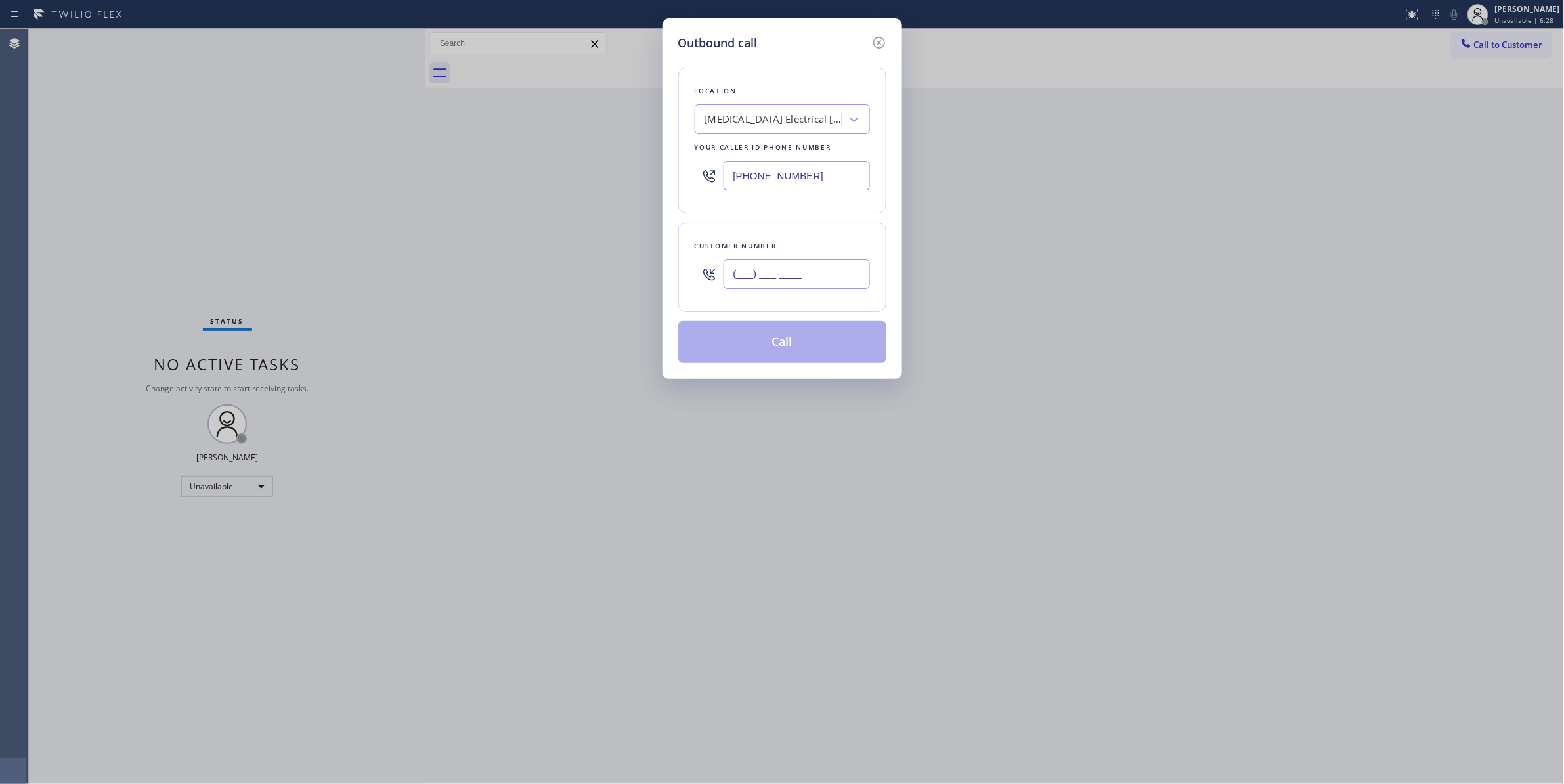
click at [756, 279] on input "(___) ___-____" at bounding box center [796, 274] width 147 height 30
paste input "442) 241-9300"
type input "(442) 241-9300"
click at [785, 340] on button "Call" at bounding box center [782, 342] width 208 height 42
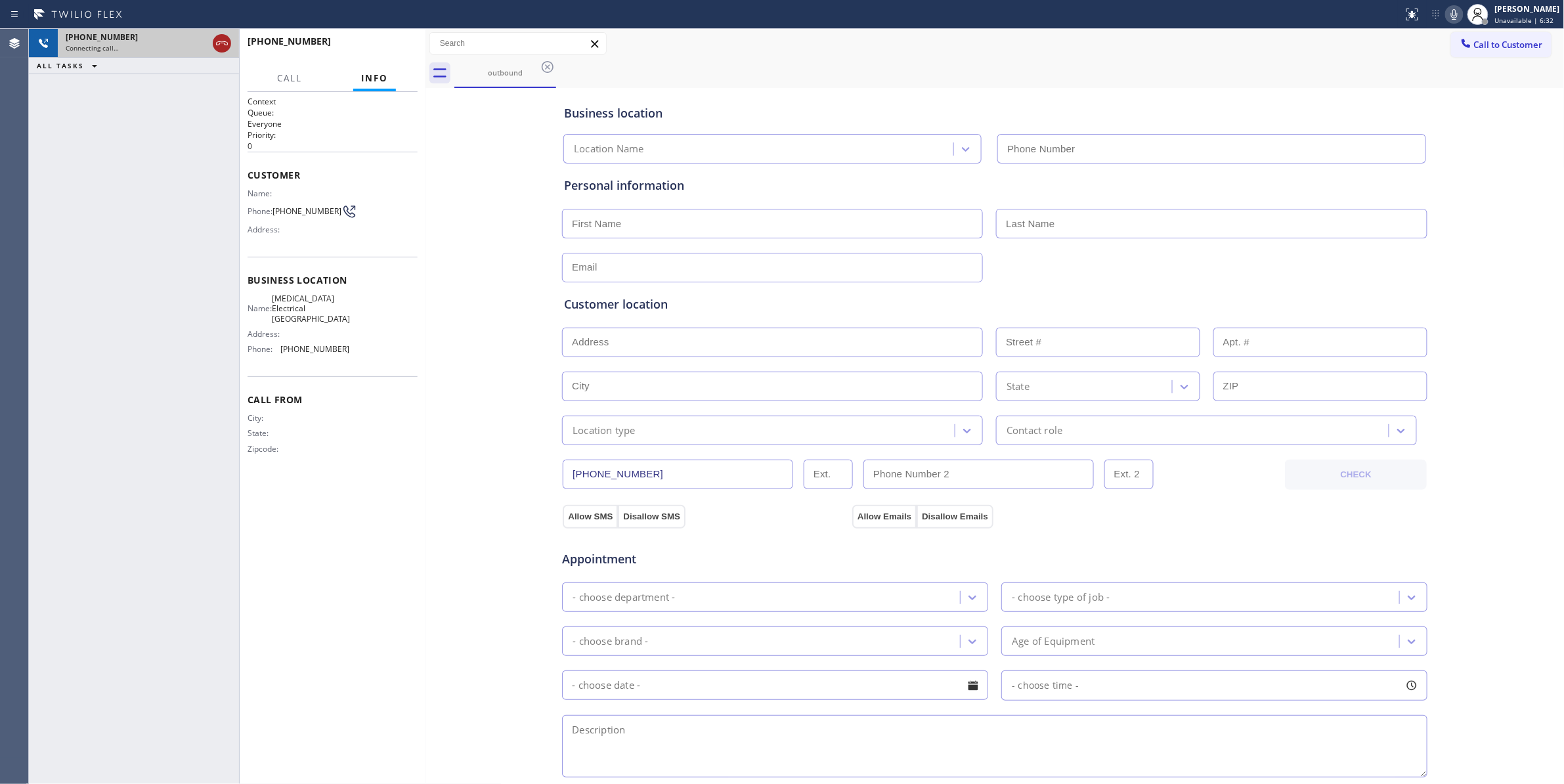
type input "(760) 388-9800"
click at [224, 40] on icon at bounding box center [222, 43] width 16 height 16
click at [378, 54] on button "HANG UP" at bounding box center [387, 47] width 61 height 18
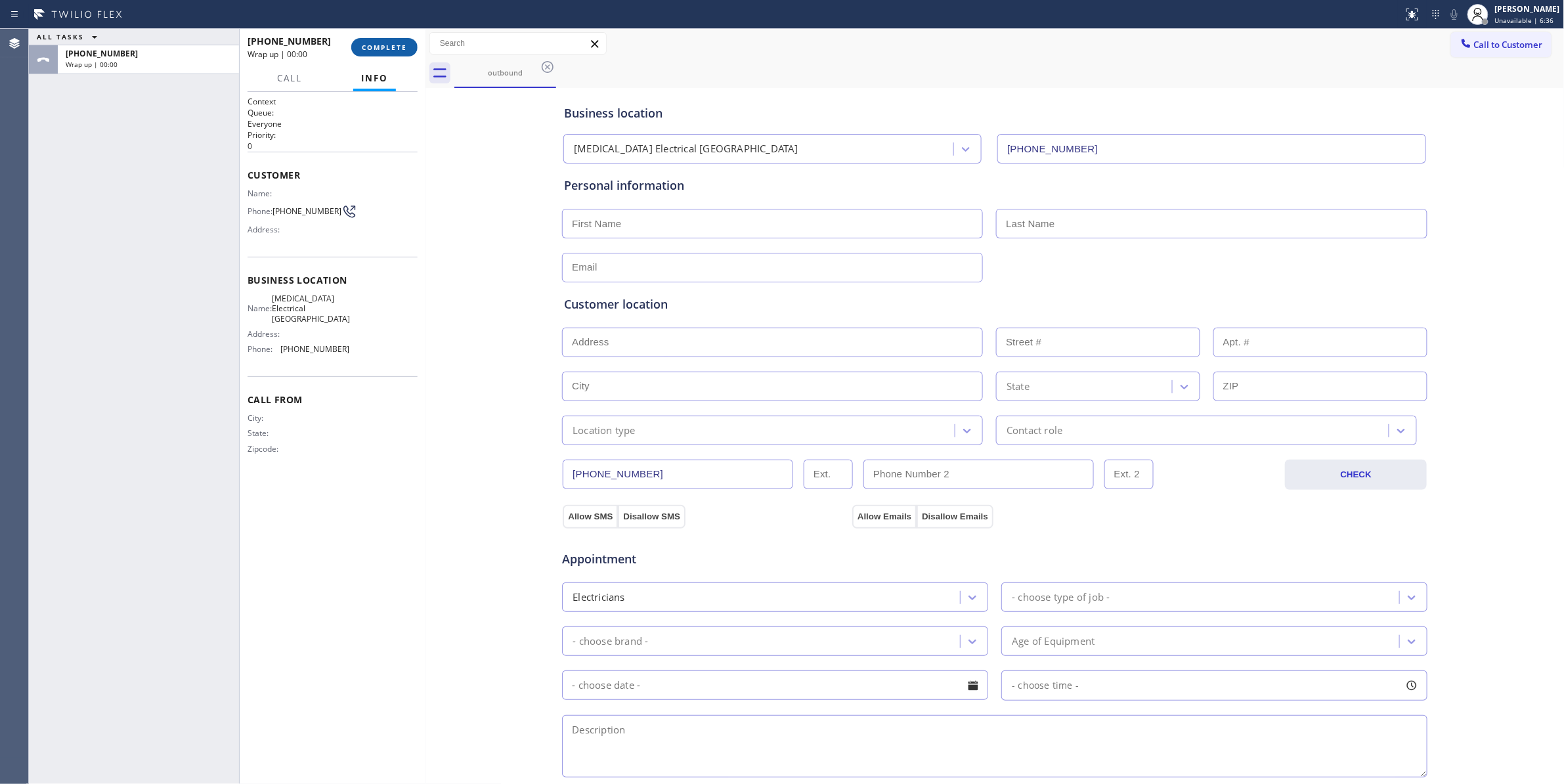
click at [377, 53] on button "COMPLETE" at bounding box center [384, 47] width 67 height 18
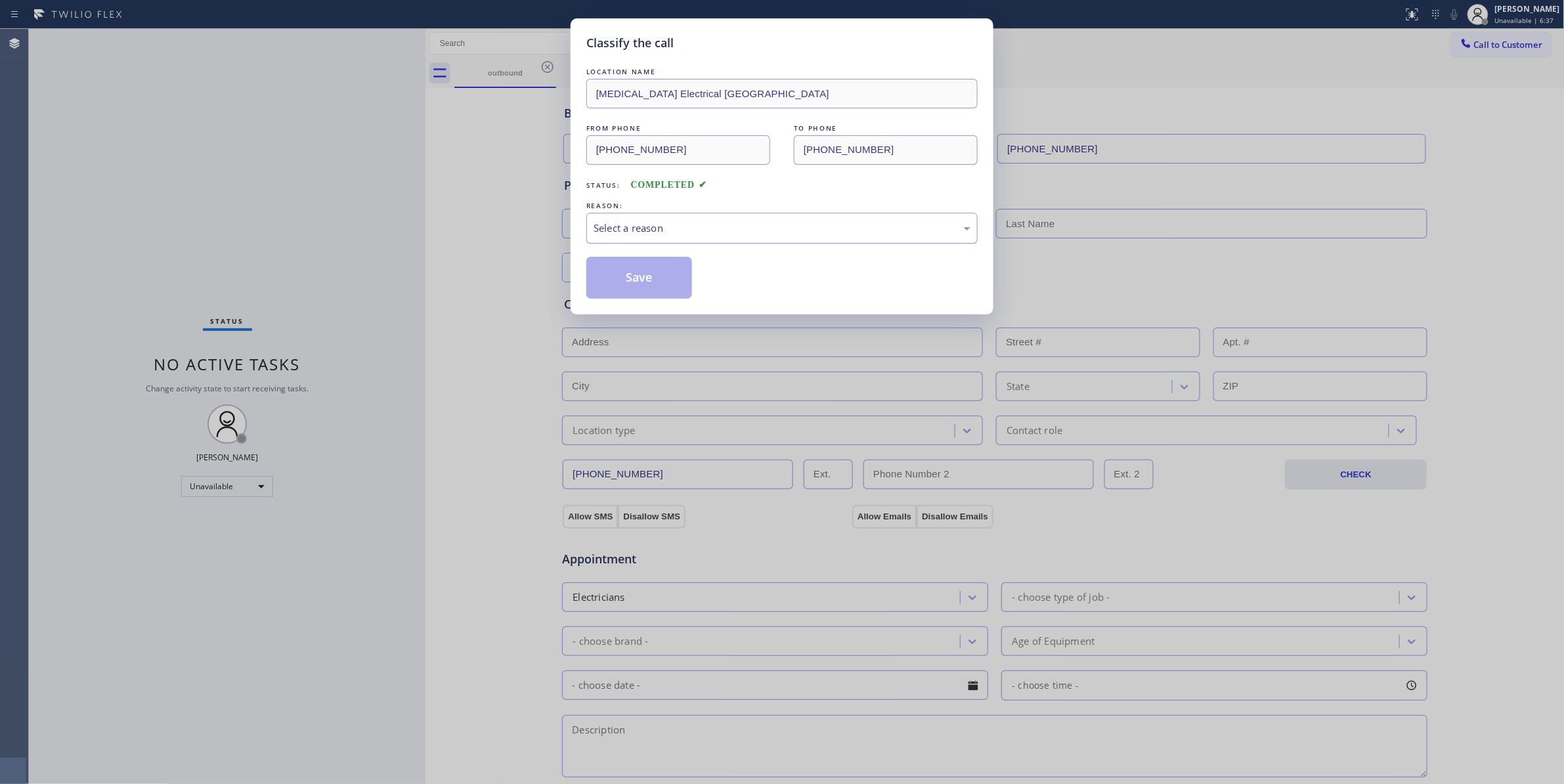
drag, startPoint x: 707, startPoint y: 218, endPoint x: 698, endPoint y: 241, distance: 24.7
click at [704, 218] on div "Select a reason" at bounding box center [782, 227] width 391 height 30
click at [647, 285] on button "Save" at bounding box center [639, 278] width 105 height 42
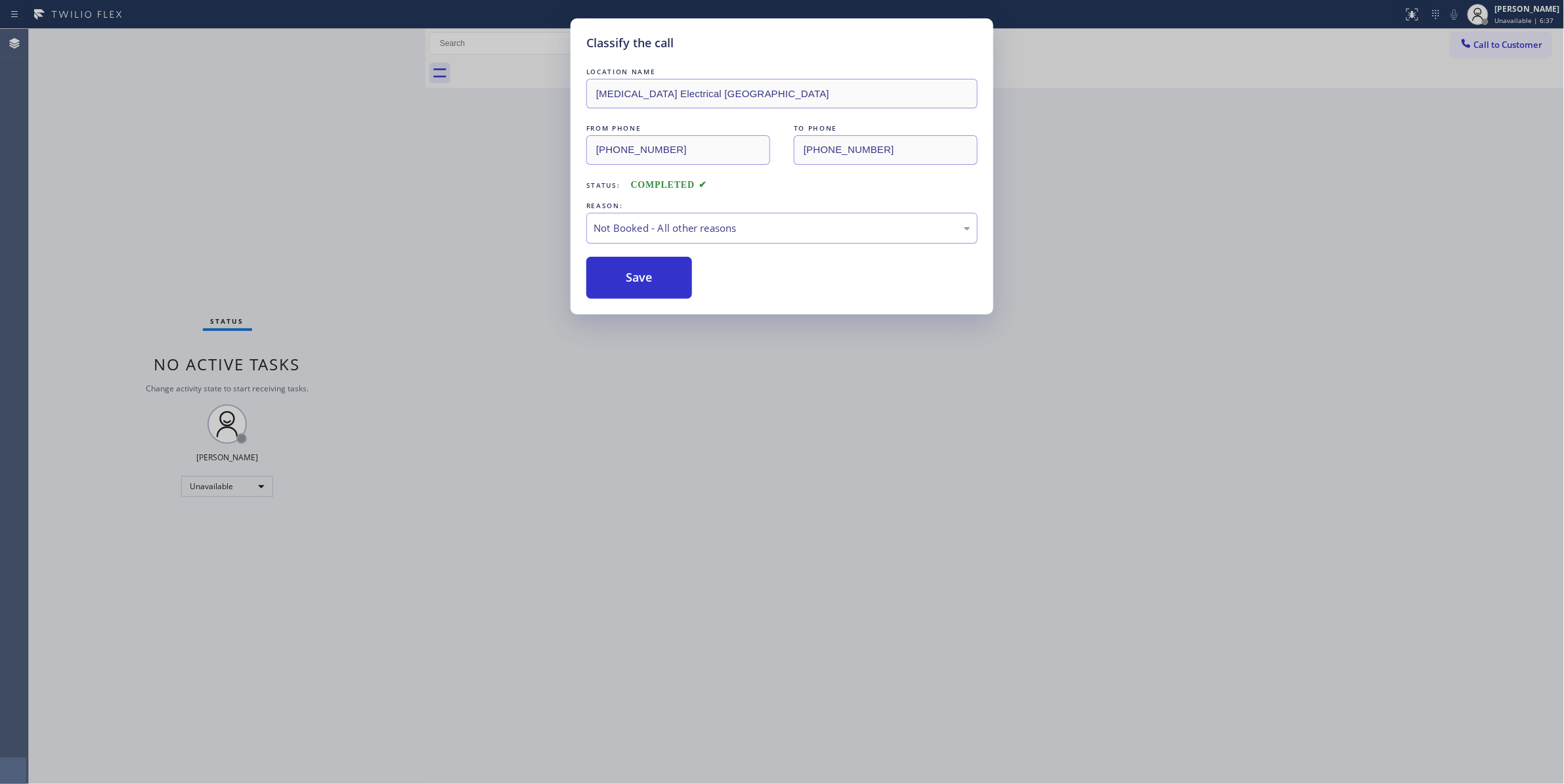
click at [647, 285] on button "Save" at bounding box center [639, 278] width 105 height 42
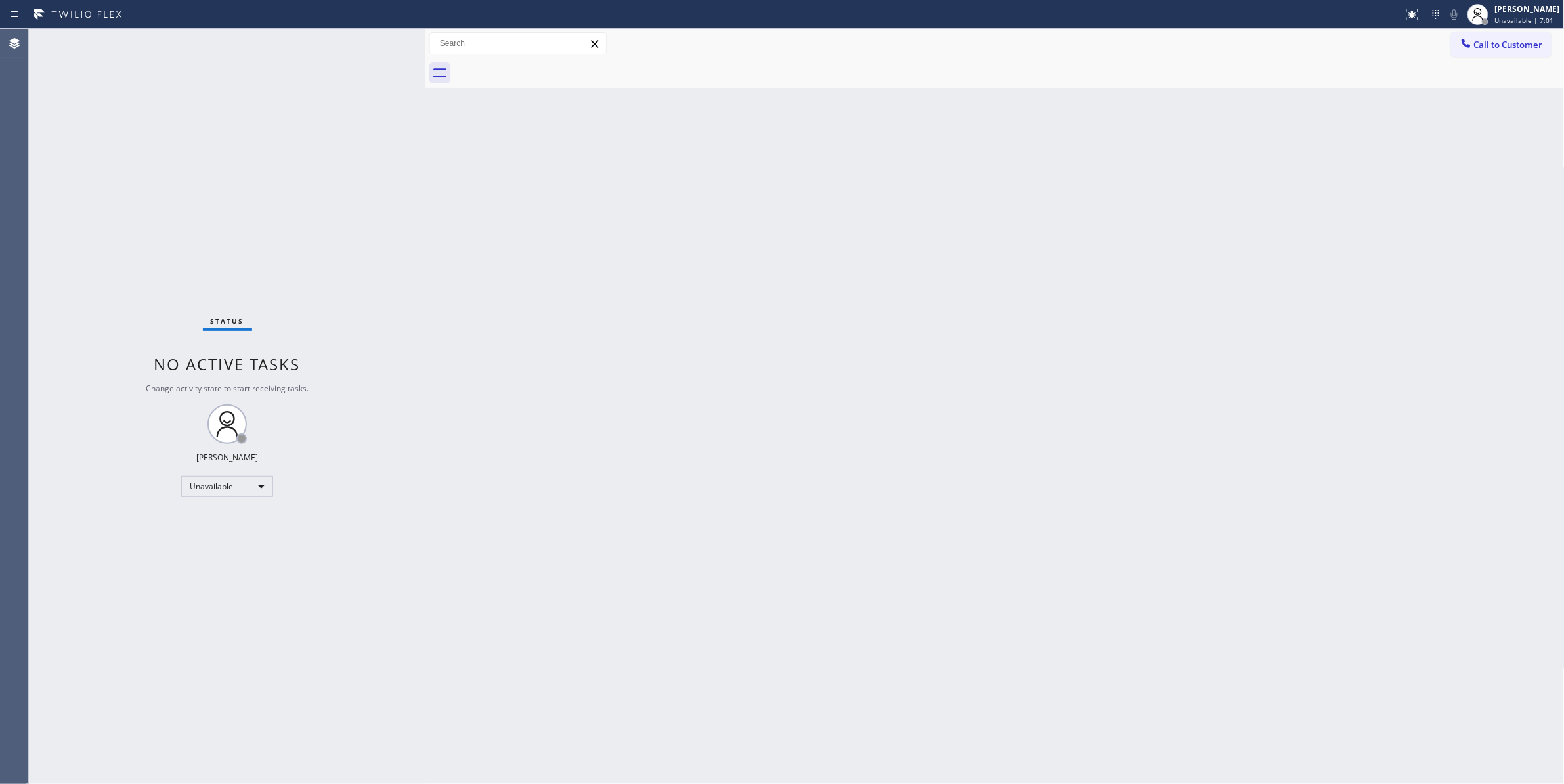
click at [901, 212] on div "Back to Dashboard Change Sender ID Customers Technicians Select a contact Outbo…" at bounding box center [995, 406] width 1139 height 755
click at [1496, 40] on span "Call to Customer" at bounding box center [1509, 44] width 69 height 12
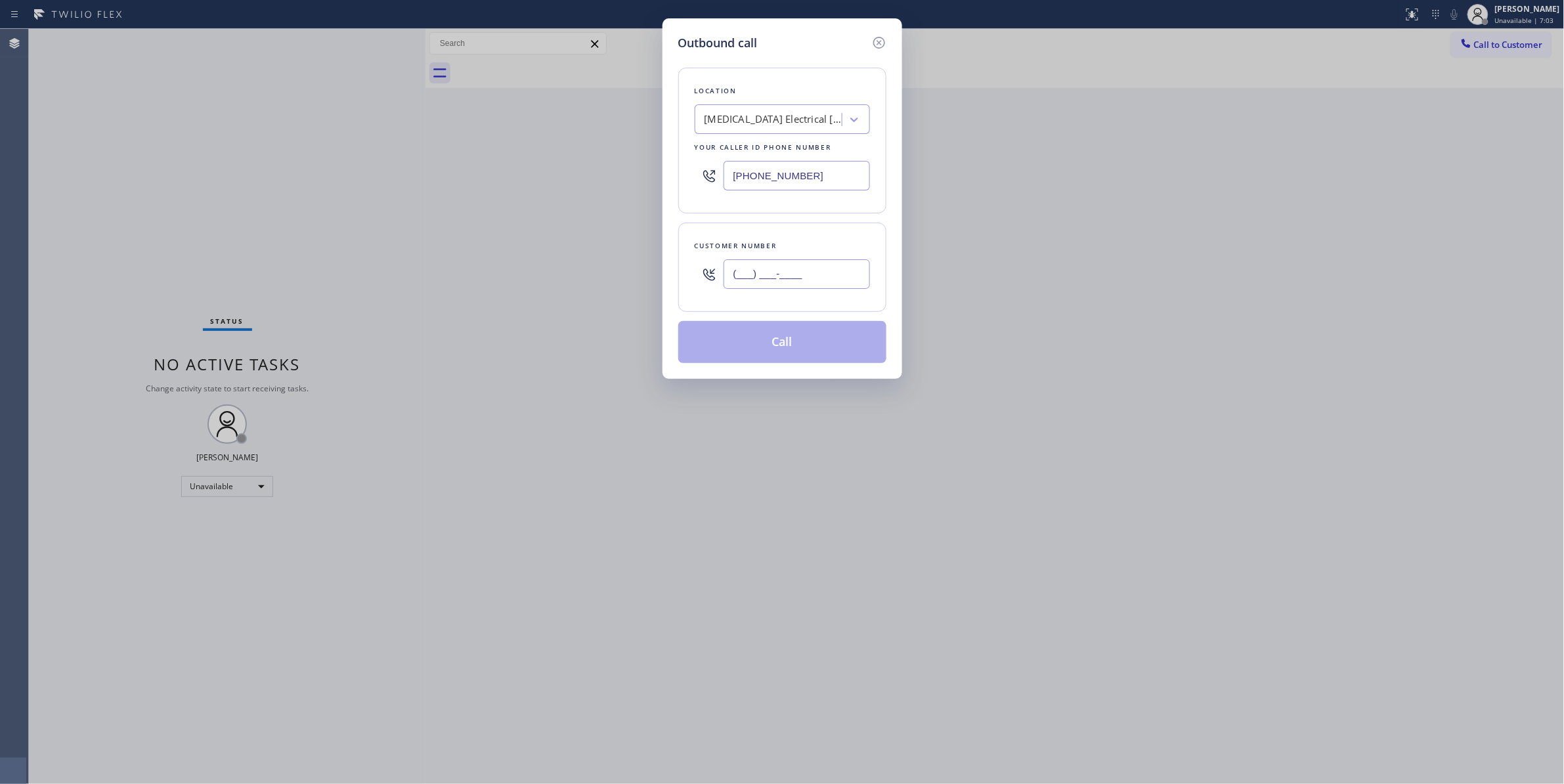
click at [827, 289] on input "(___) ___-____" at bounding box center [796, 274] width 147 height 30
paste input "630) 235-0044"
type input "(630) 235-0044"
drag, startPoint x: 862, startPoint y: 166, endPoint x: 373, endPoint y: 169, distance: 489.0
click at [373, 169] on div "Outbound call Location High Voltage Electrical Palm Springs Your caller id phon…" at bounding box center [782, 392] width 1564 height 784
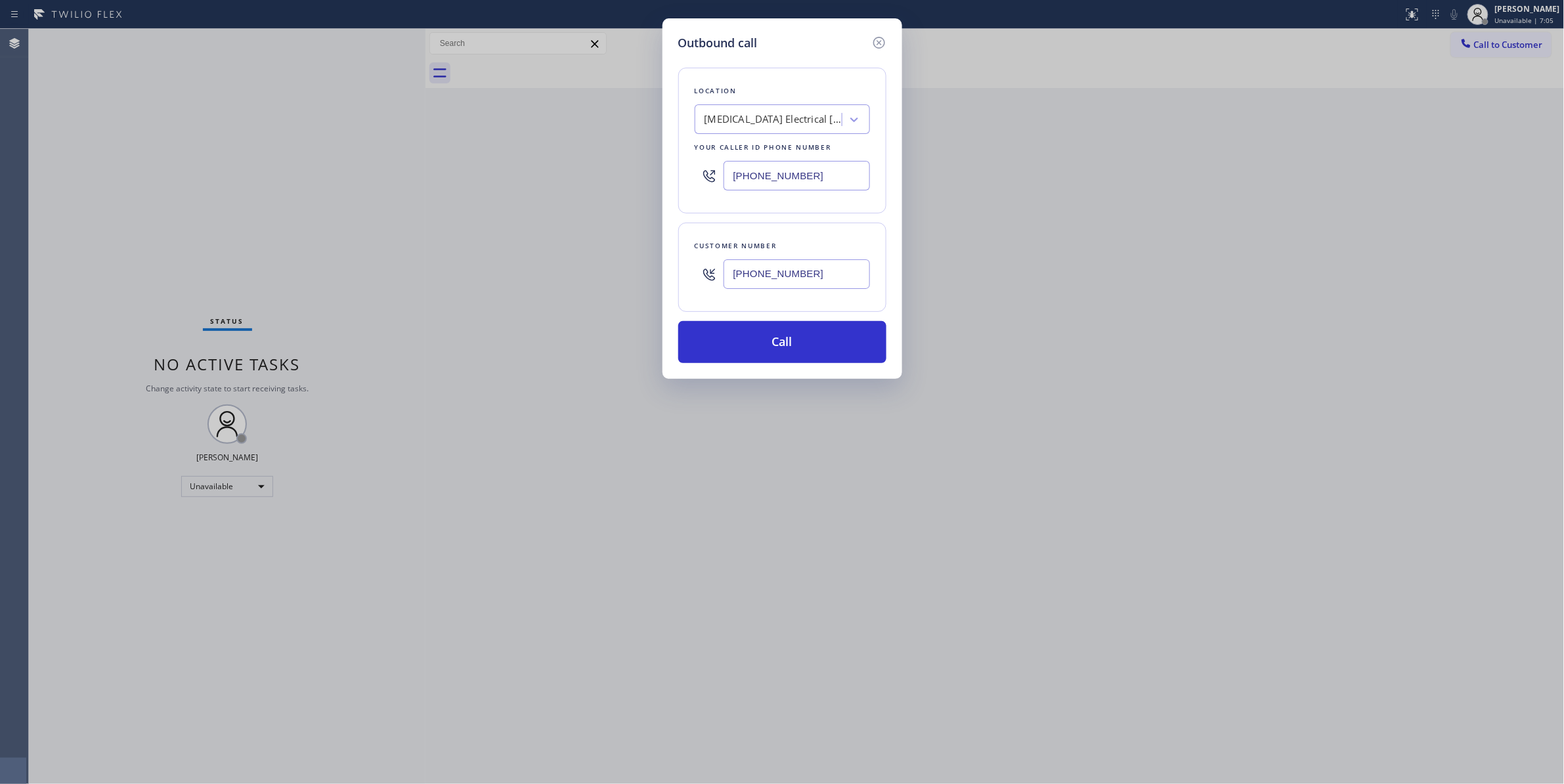
paste input "630) 235-0044"
type input "(760) 388-9800"
drag, startPoint x: 831, startPoint y: 271, endPoint x: 546, endPoint y: 266, distance: 285.0
click at [546, 266] on div "Outbound call Location High Voltage Electrical Palm Springs Your caller id phon…" at bounding box center [782, 392] width 1564 height 784
click at [662, 327] on div "Outbound call Location High Voltage Electrical Palm Springs Your caller id phon…" at bounding box center [782, 198] width 240 height 361
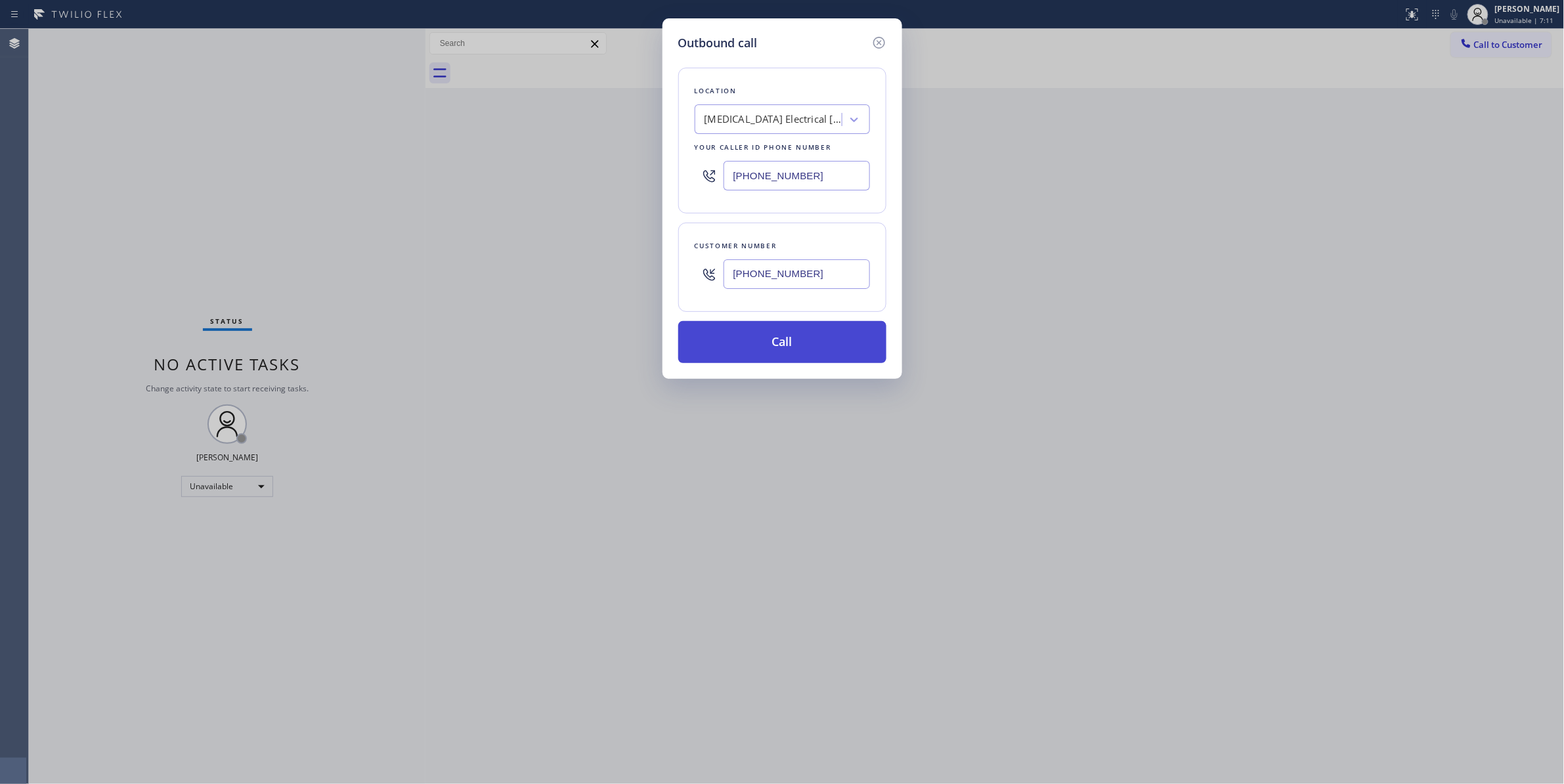
click at [746, 344] on button "Call" at bounding box center [782, 342] width 208 height 42
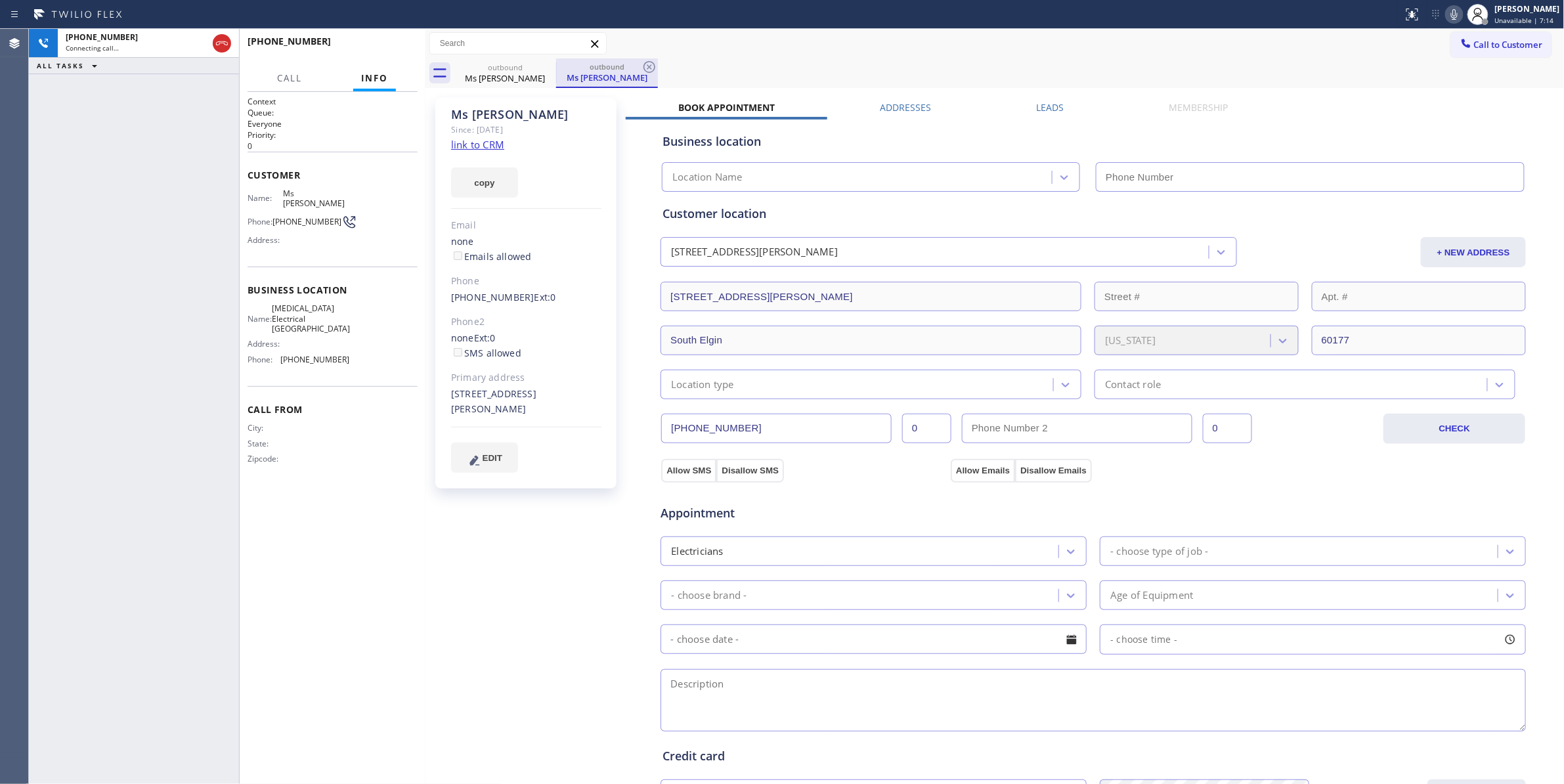
type input "(760) 388-9800"
drag, startPoint x: 180, startPoint y: 672, endPoint x: 231, endPoint y: 424, distance: 253.2
click at [183, 650] on div "+16302350044 Connecting call… ALL TASKS ALL TASKS ACTIVE TASKS TASKS IN WRAP UP" at bounding box center [133, 406] width 210 height 755
click at [649, 60] on icon at bounding box center [649, 67] width 16 height 16
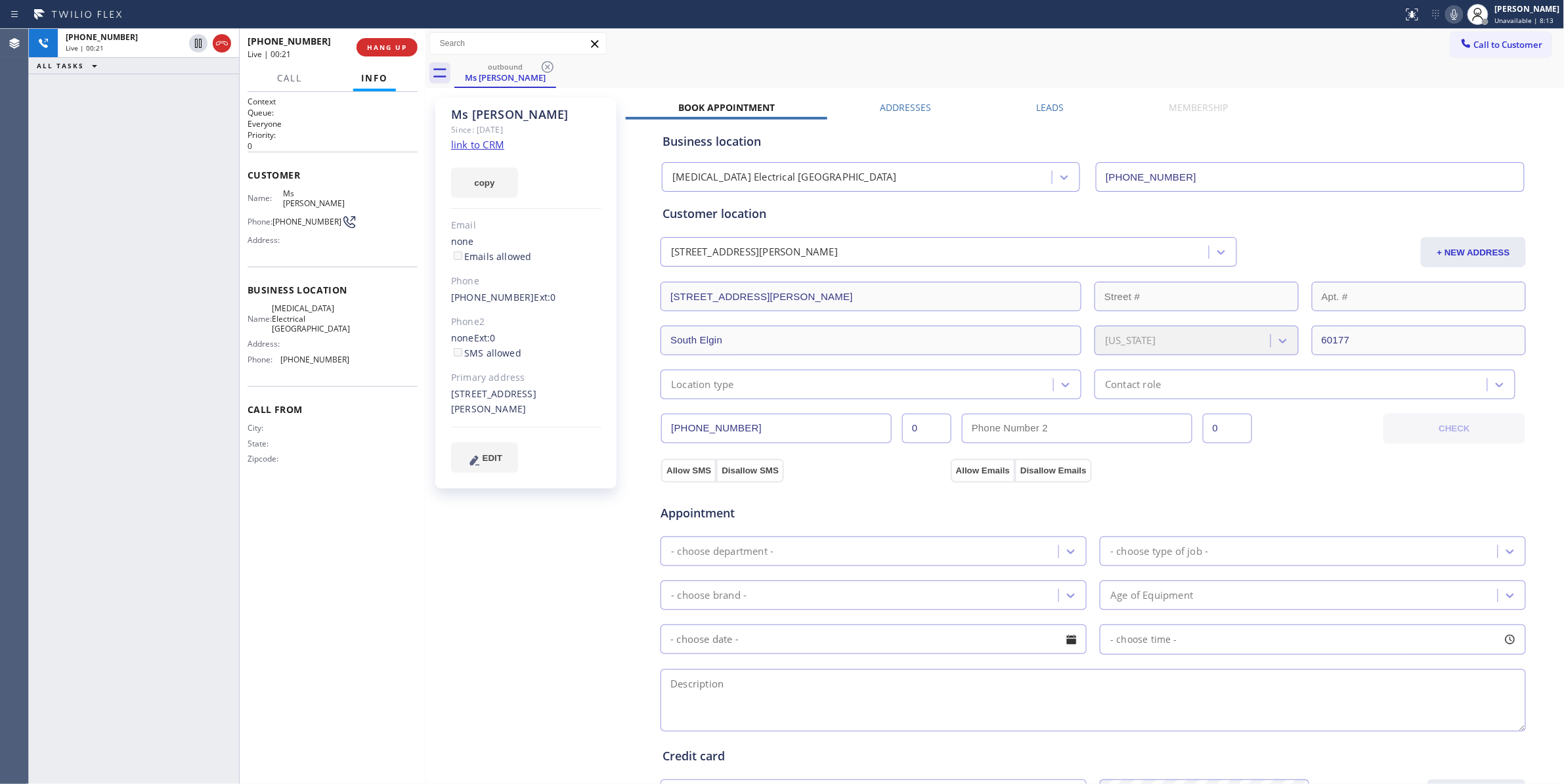
drag, startPoint x: 82, startPoint y: 130, endPoint x: 131, endPoint y: 130, distance: 49.0
click at [82, 130] on div "+16302350044 Live | 00:21 ALL TASKS ALL TASKS ACTIVE TASKS TASKS IN WRAP UP" at bounding box center [133, 406] width 210 height 755
click at [399, 50] on span "HANG UP" at bounding box center [387, 47] width 40 height 9
click at [378, 46] on span "COMPLETE" at bounding box center [384, 47] width 45 height 9
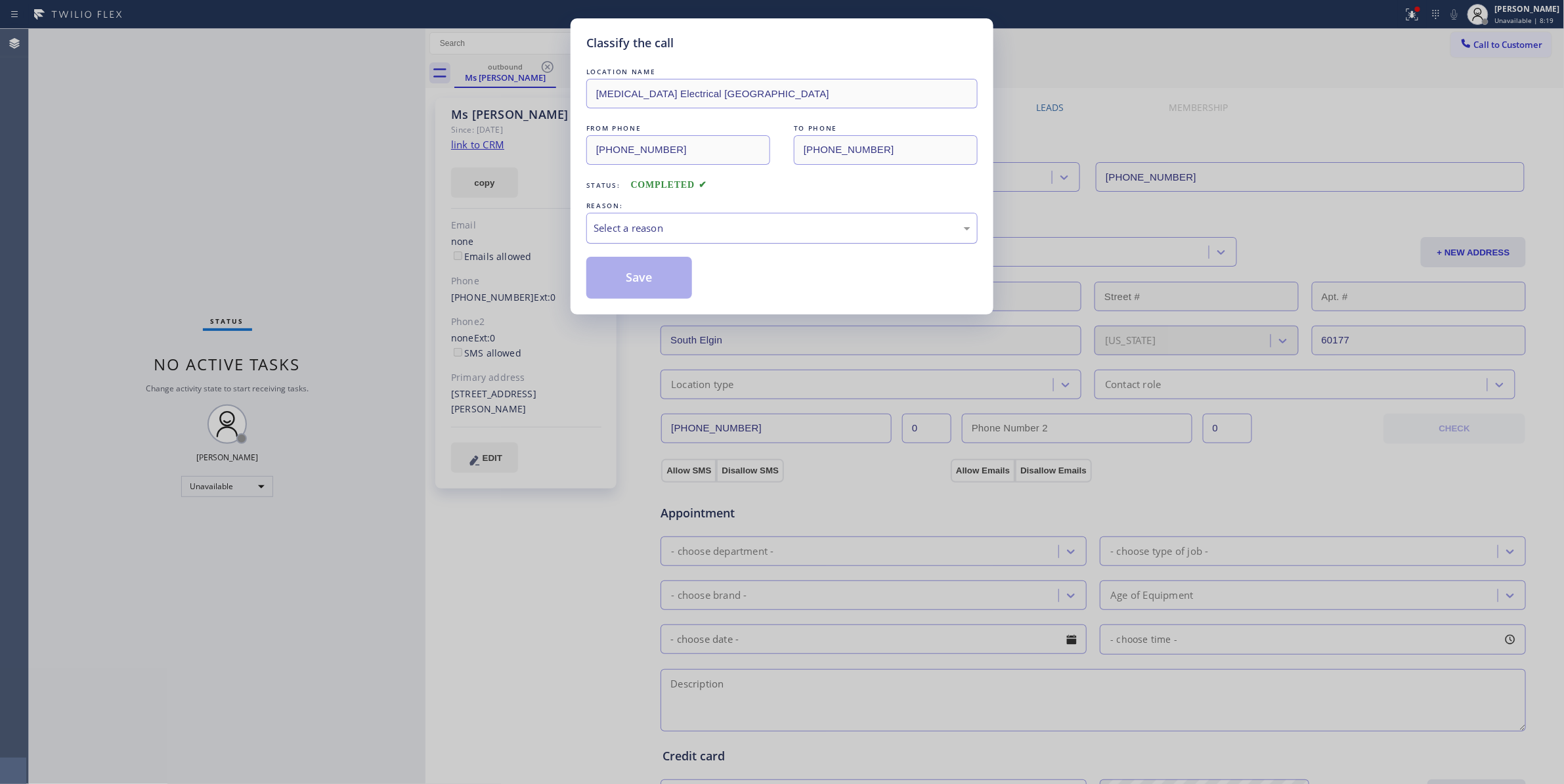
drag, startPoint x: 577, startPoint y: 230, endPoint x: 596, endPoint y: 222, distance: 20.6
click at [596, 222] on div "Classify the call LOCATION NAME High Voltage Electrical Palm Springs FROM PHONE…" at bounding box center [782, 166] width 423 height 296
click at [608, 222] on div "Select a reason" at bounding box center [782, 228] width 377 height 15
click at [639, 274] on button "Save" at bounding box center [639, 278] width 105 height 42
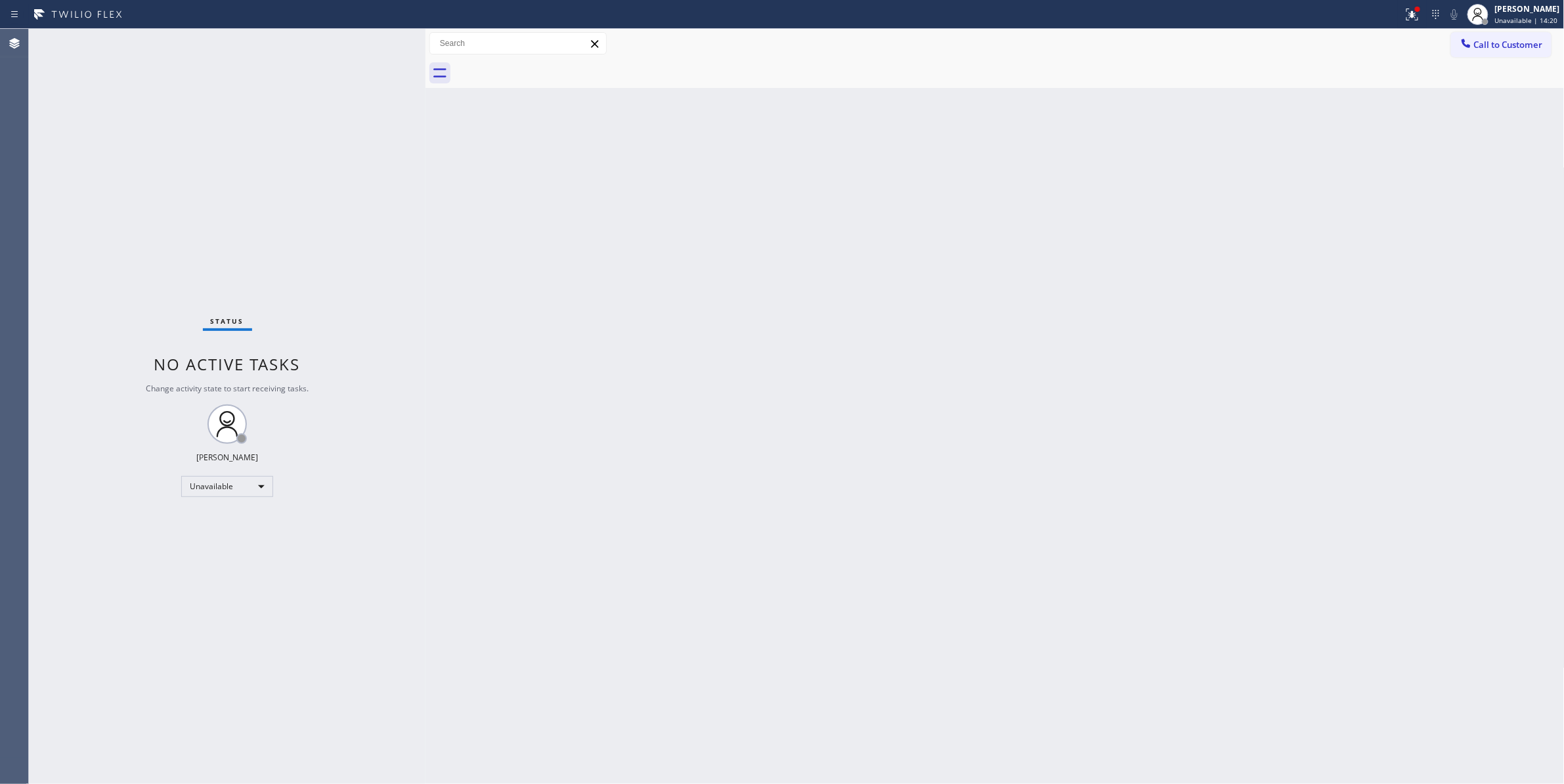
click at [502, 429] on div "Back to Dashboard Change Sender ID Customers Technicians Select a contact Outbo…" at bounding box center [995, 406] width 1139 height 755
drag, startPoint x: 980, startPoint y: 219, endPoint x: 996, endPoint y: 212, distance: 17.5
click at [996, 212] on div "Back to Dashboard Change Sender ID Customers Technicians Select a contact Outbo…" at bounding box center [995, 406] width 1139 height 755
drag, startPoint x: 1529, startPoint y: 40, endPoint x: 1515, endPoint y: 40, distance: 14.0
click at [1529, 40] on span "Call to Customer" at bounding box center [1509, 44] width 69 height 12
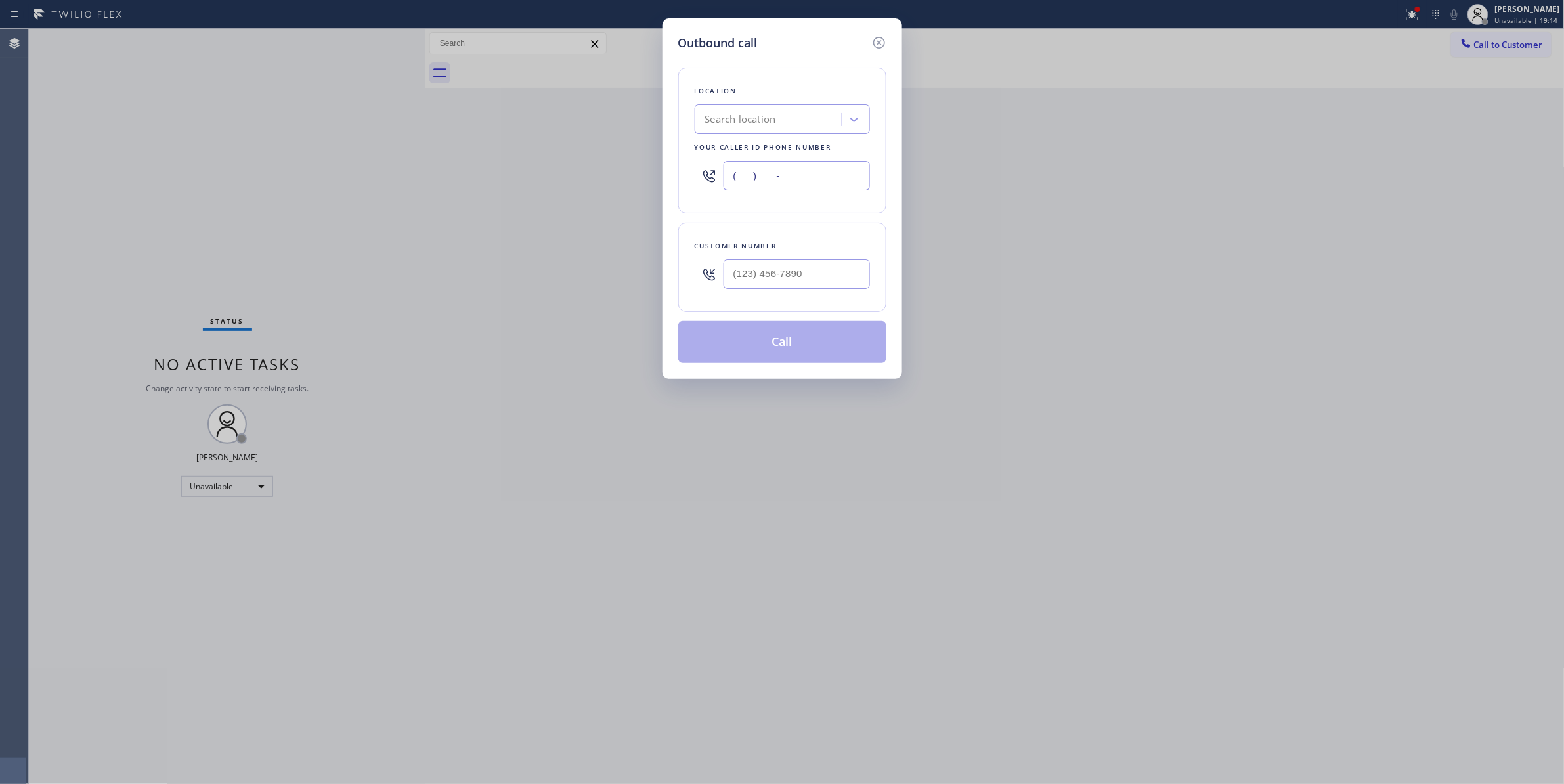
drag, startPoint x: 723, startPoint y: 170, endPoint x: 329, endPoint y: 185, distance: 394.3
click at [329, 177] on div "Outbound call Location Search location Your caller id phone number (___) ___-__…" at bounding box center [782, 392] width 1564 height 784
paste input "470) 782-9857"
type input "(470) 782-9857"
click at [799, 273] on input "(___) ___-____" at bounding box center [796, 274] width 147 height 30
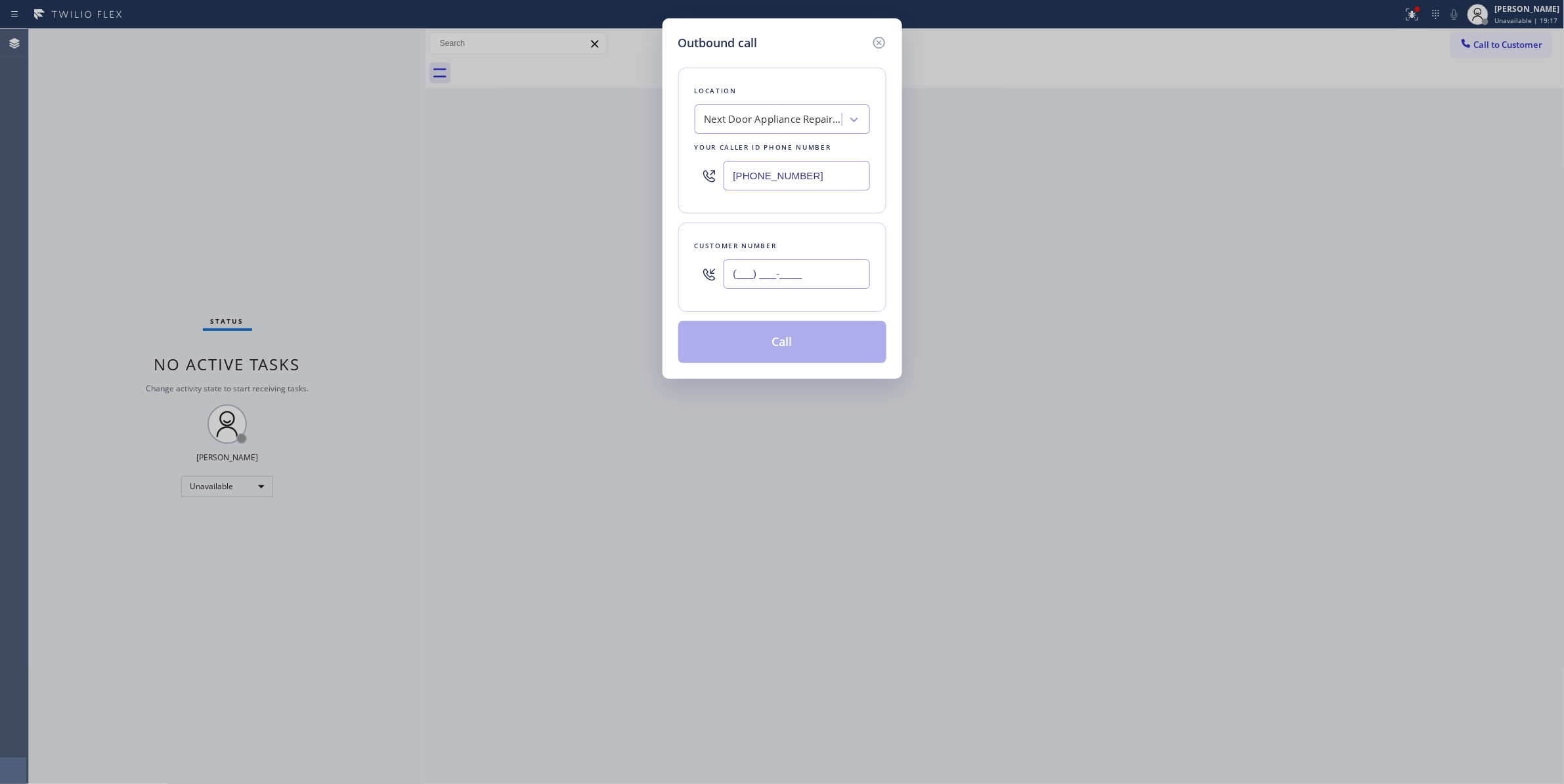
paste input "986) 286-1401"
type input "(986) 286-1401"
click at [787, 344] on button "Call" at bounding box center [782, 342] width 208 height 42
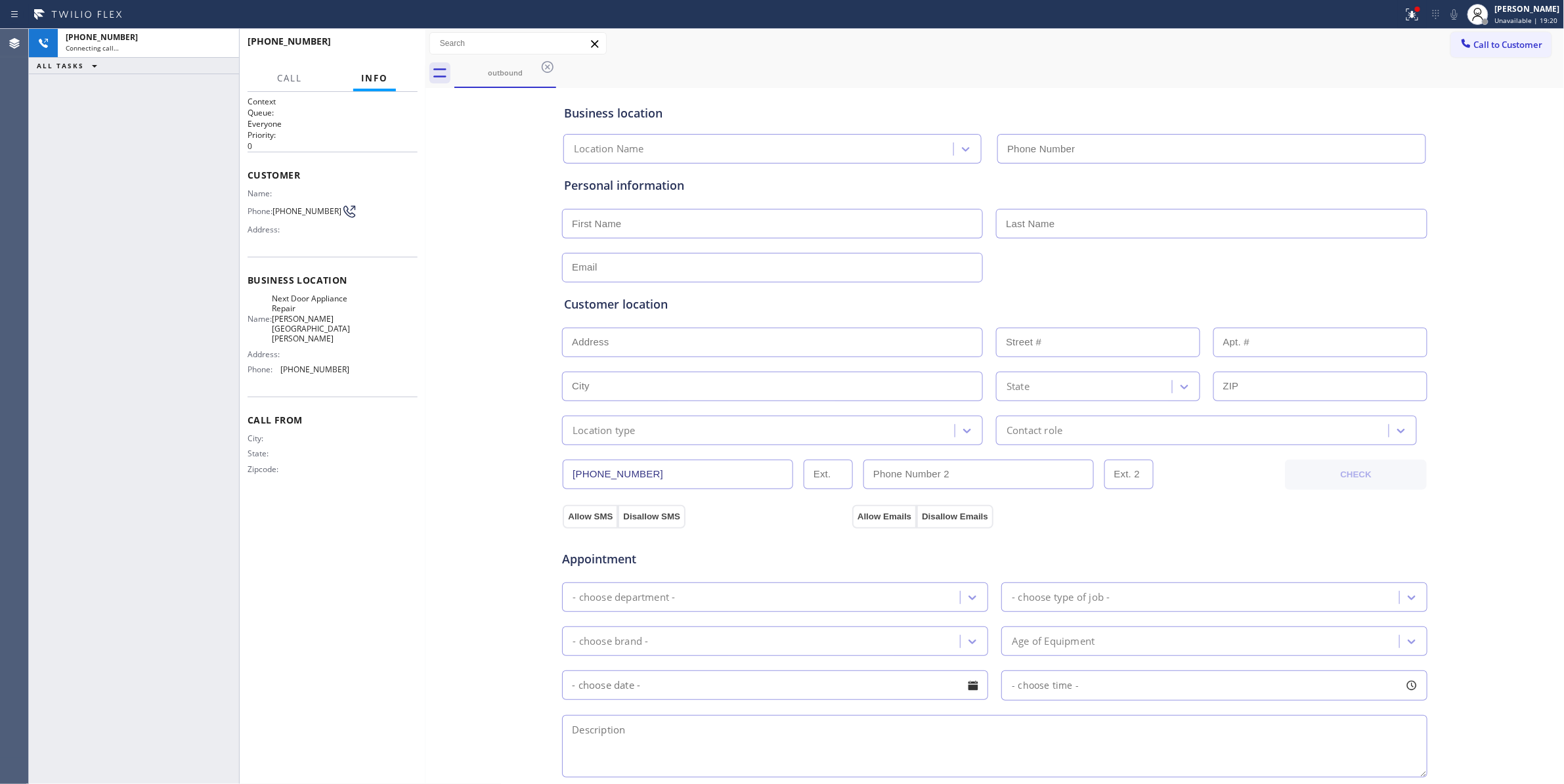
type input "(470) 782-9857"
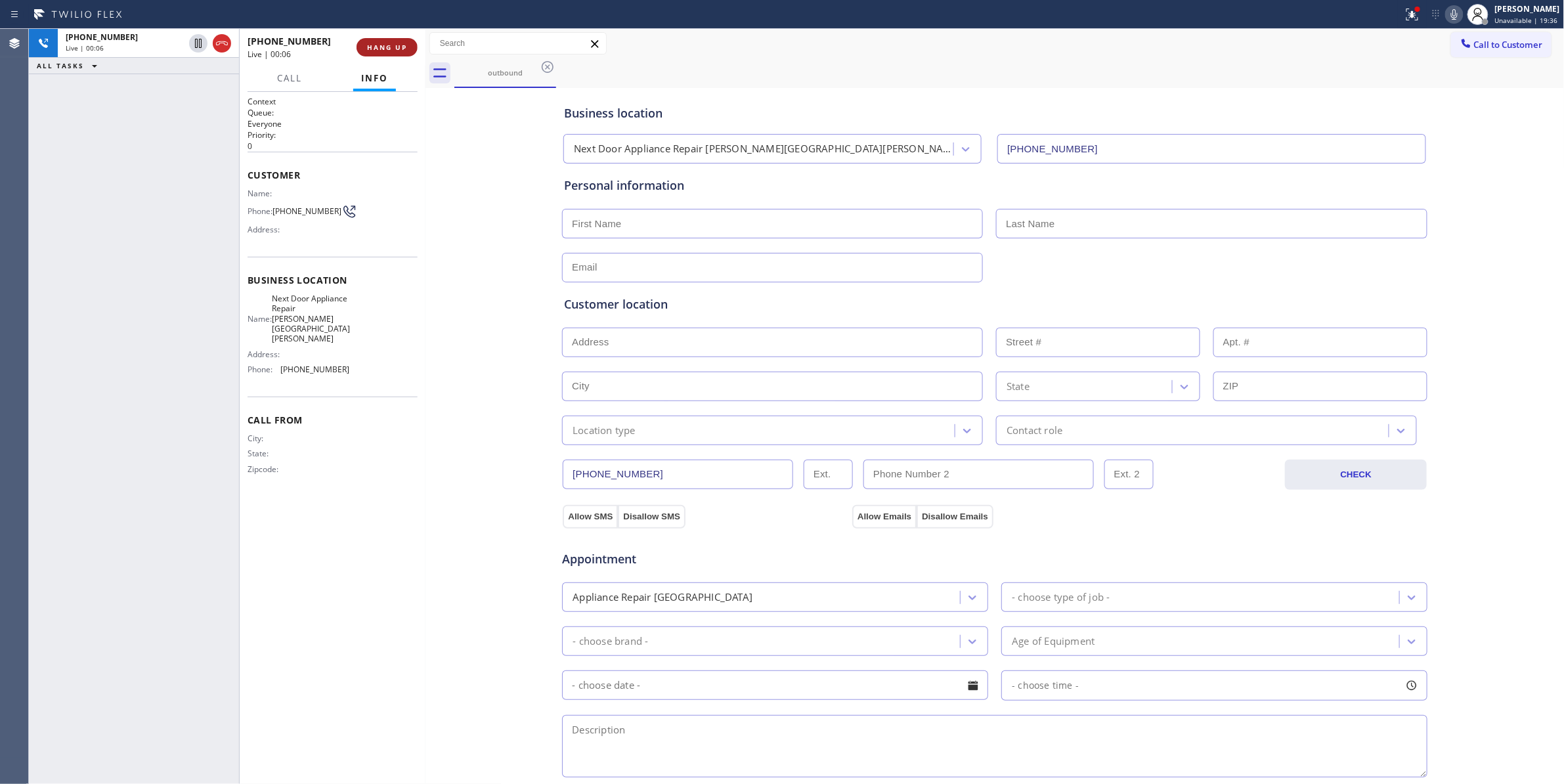
click at [395, 44] on span "HANG UP" at bounding box center [387, 47] width 40 height 9
click at [315, 208] on span "(986) 286-1401" at bounding box center [307, 211] width 69 height 10
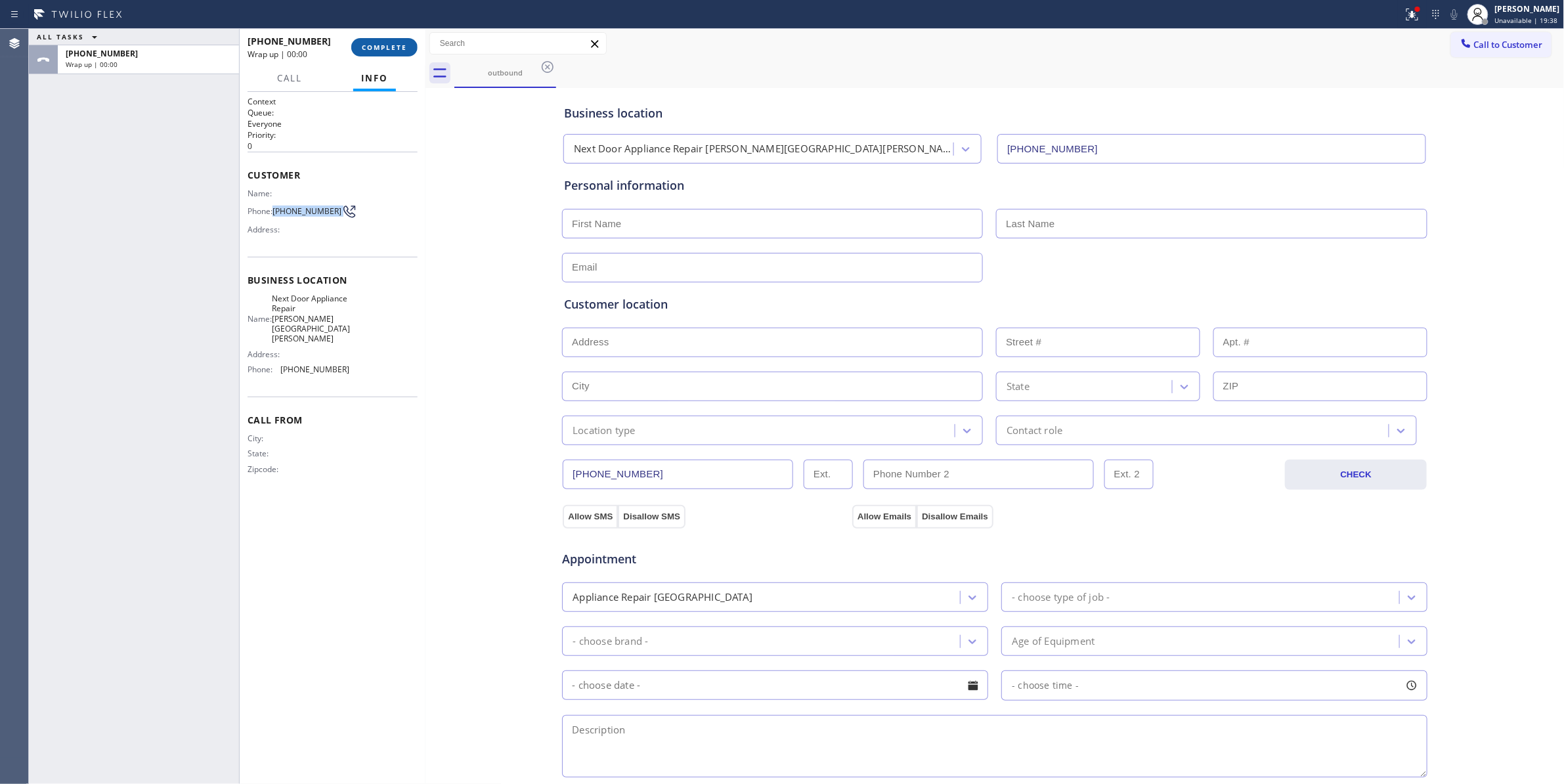
copy div "(986) 286-1401"
click at [374, 51] on button "COMPLETE" at bounding box center [384, 47] width 67 height 18
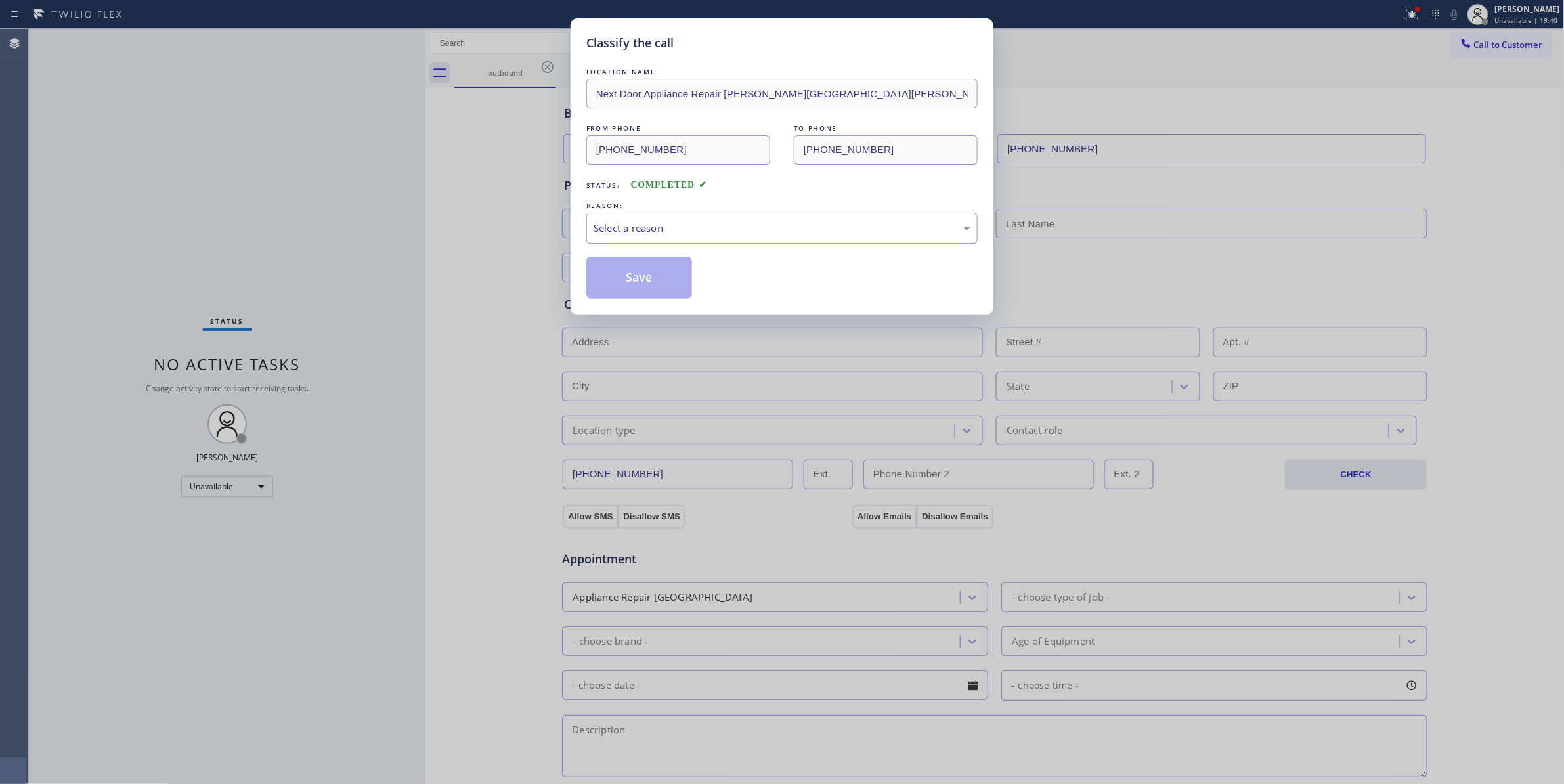
click at [633, 243] on div "Select a reason" at bounding box center [782, 227] width 391 height 30
click at [636, 277] on button "Save" at bounding box center [639, 278] width 105 height 42
drag, startPoint x: 636, startPoint y: 277, endPoint x: 933, endPoint y: 143, distance: 325.8
click at [638, 273] on button "Save" at bounding box center [639, 278] width 105 height 42
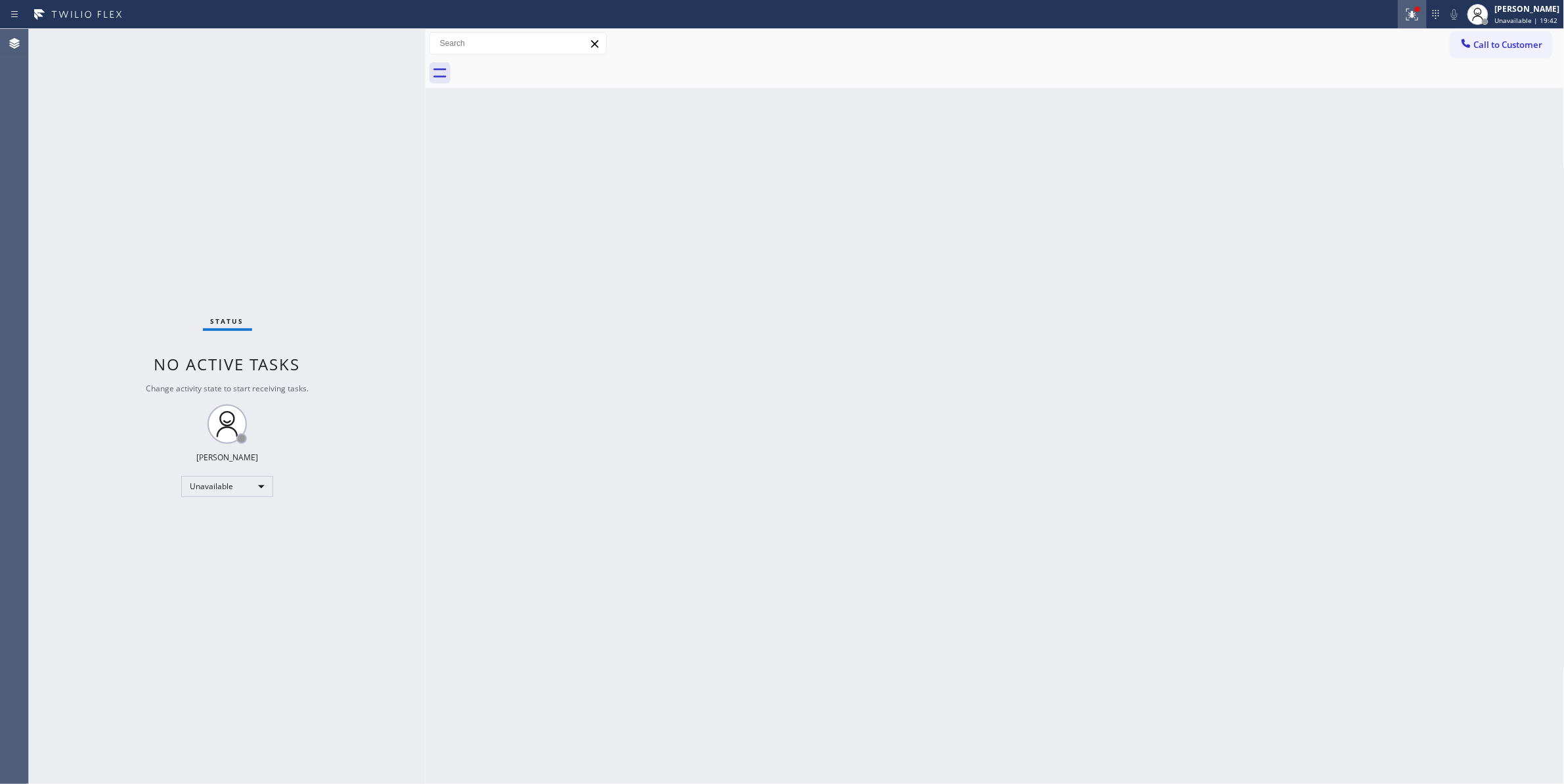
click at [1404, 18] on icon at bounding box center [1412, 14] width 16 height 16
click at [1301, 172] on span "Clear issues" at bounding box center [1326, 171] width 62 height 9
click at [1529, 46] on span "Call to Customer" at bounding box center [1509, 44] width 69 height 12
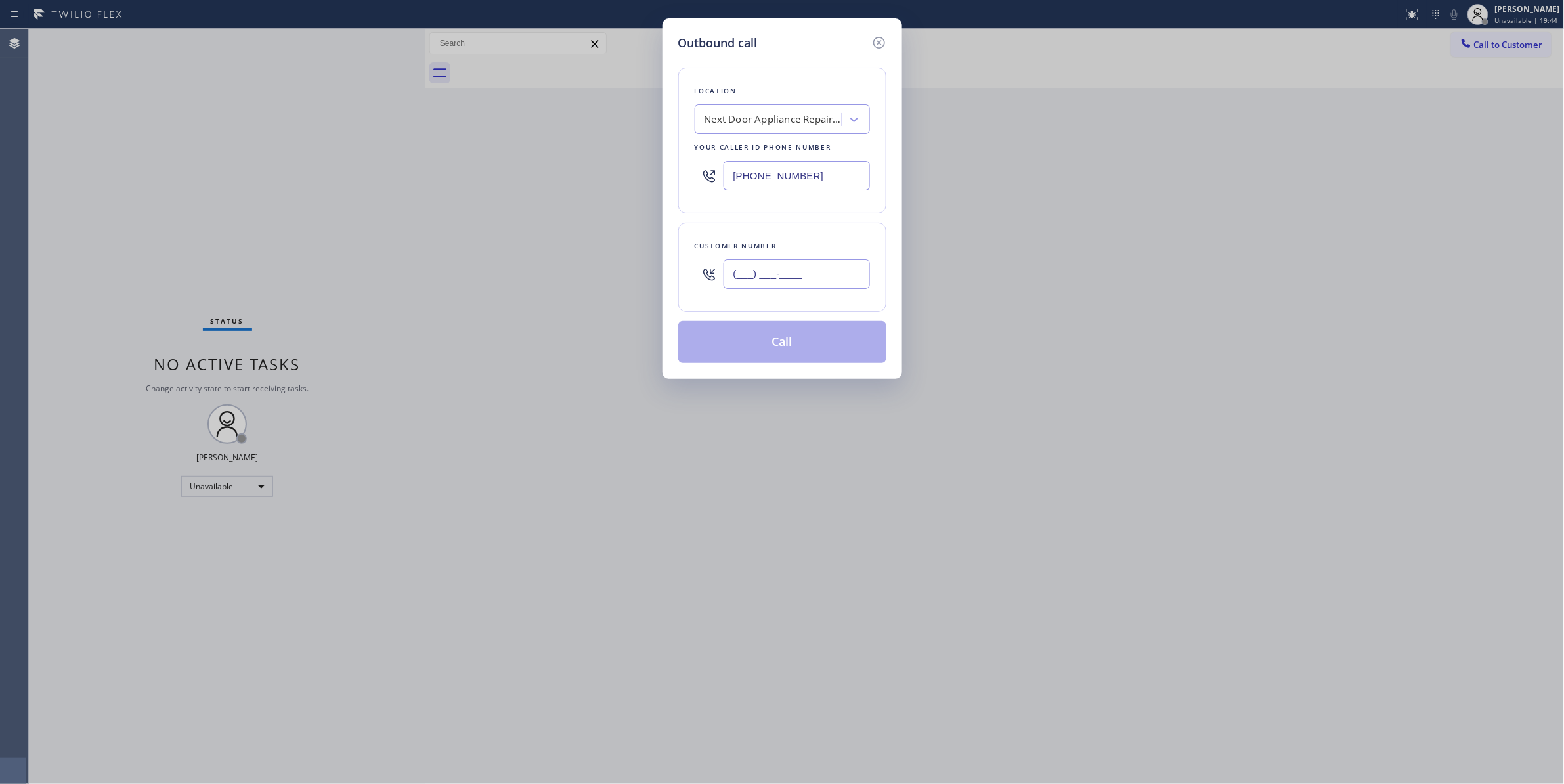
click at [788, 279] on input "(___) ___-____" at bounding box center [796, 274] width 147 height 30
paste input "986) 286-1401"
type input "(986) 286-1401"
click at [772, 347] on button "Call" at bounding box center [782, 342] width 208 height 42
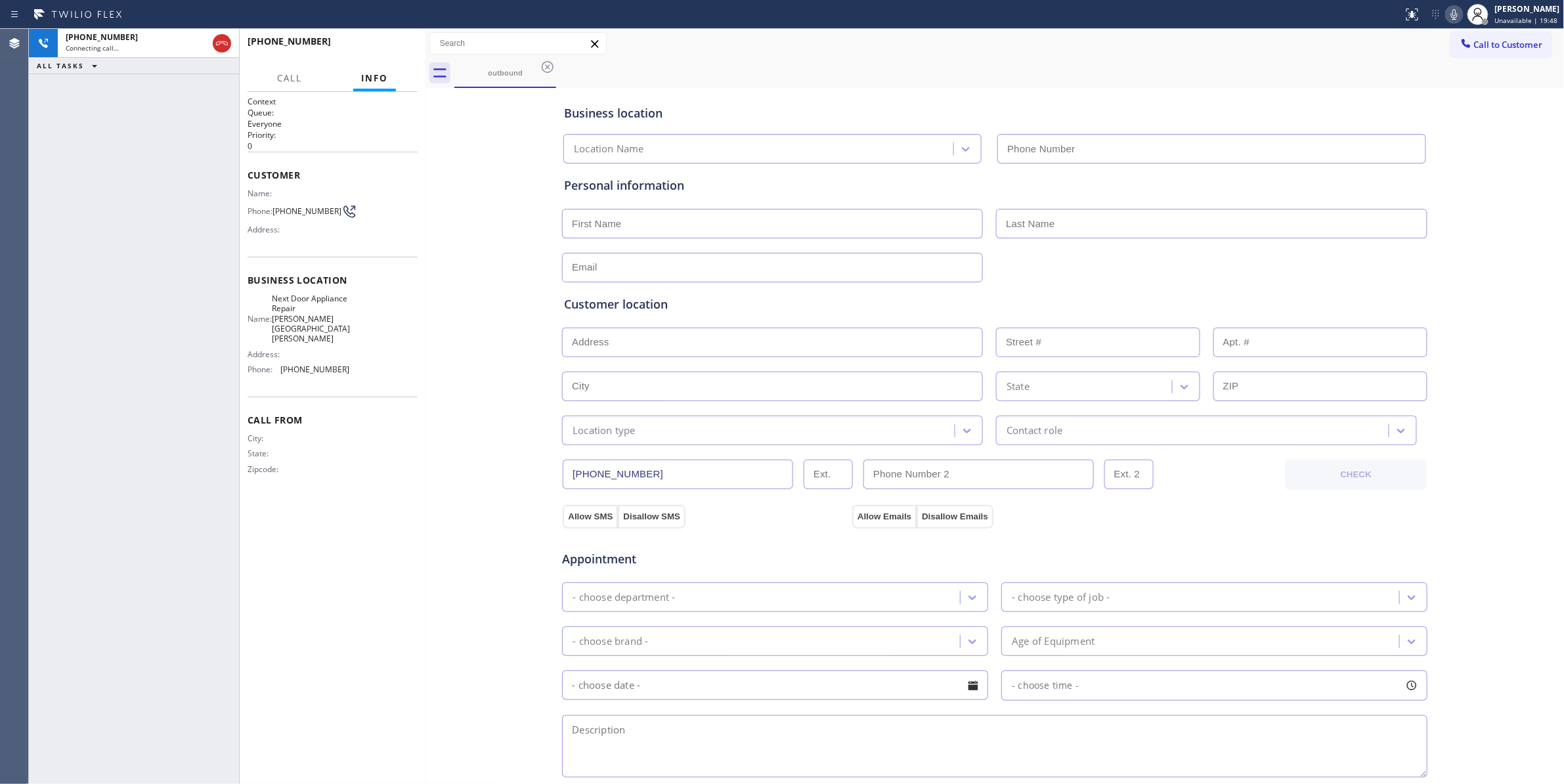
type input "(470) 782-9857"
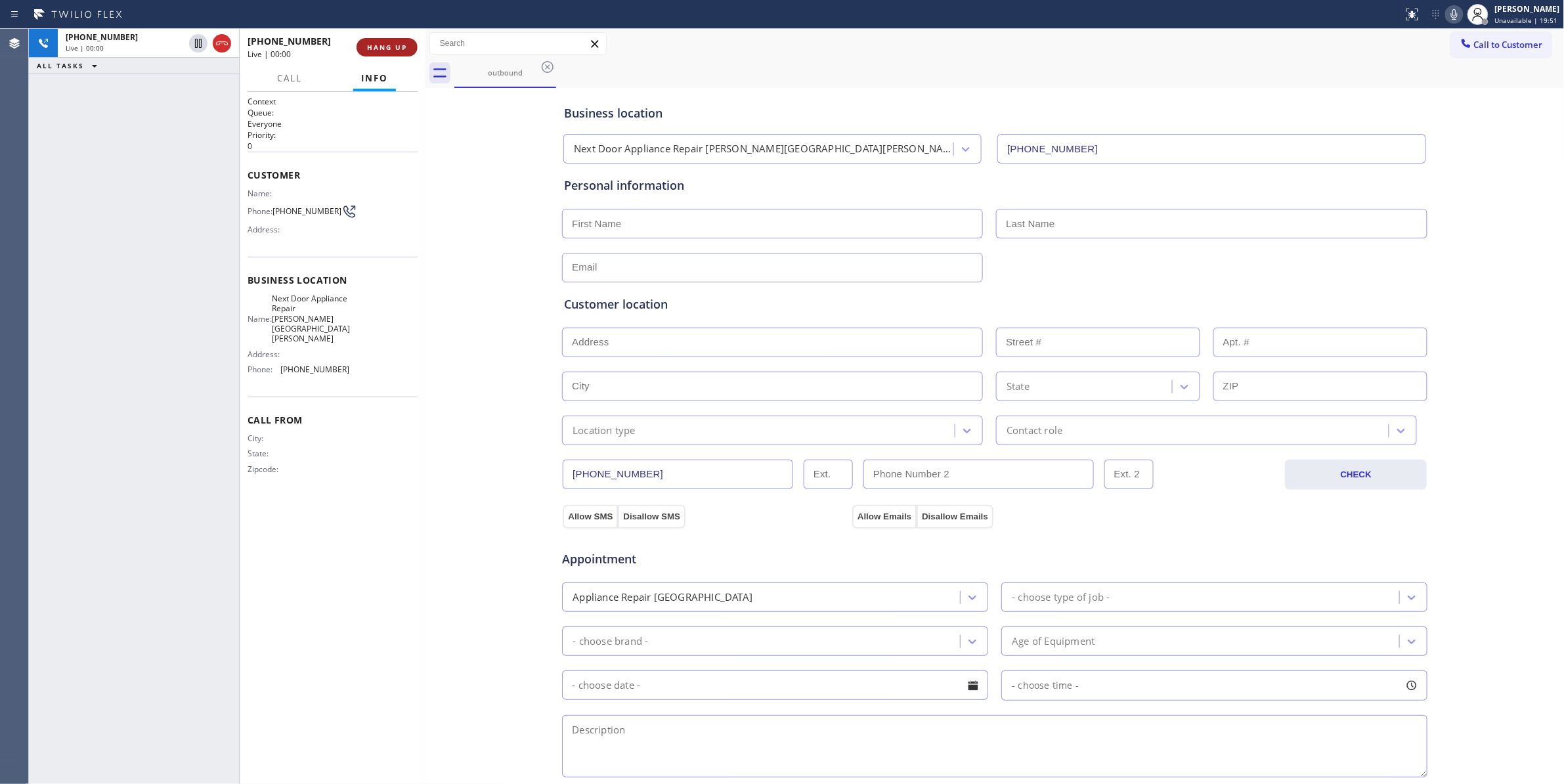
click at [368, 50] on span "HANG UP" at bounding box center [387, 47] width 40 height 9
click at [369, 50] on span "HANG UP" at bounding box center [387, 47] width 40 height 9
click at [376, 47] on span "COMPLETE" at bounding box center [384, 47] width 45 height 9
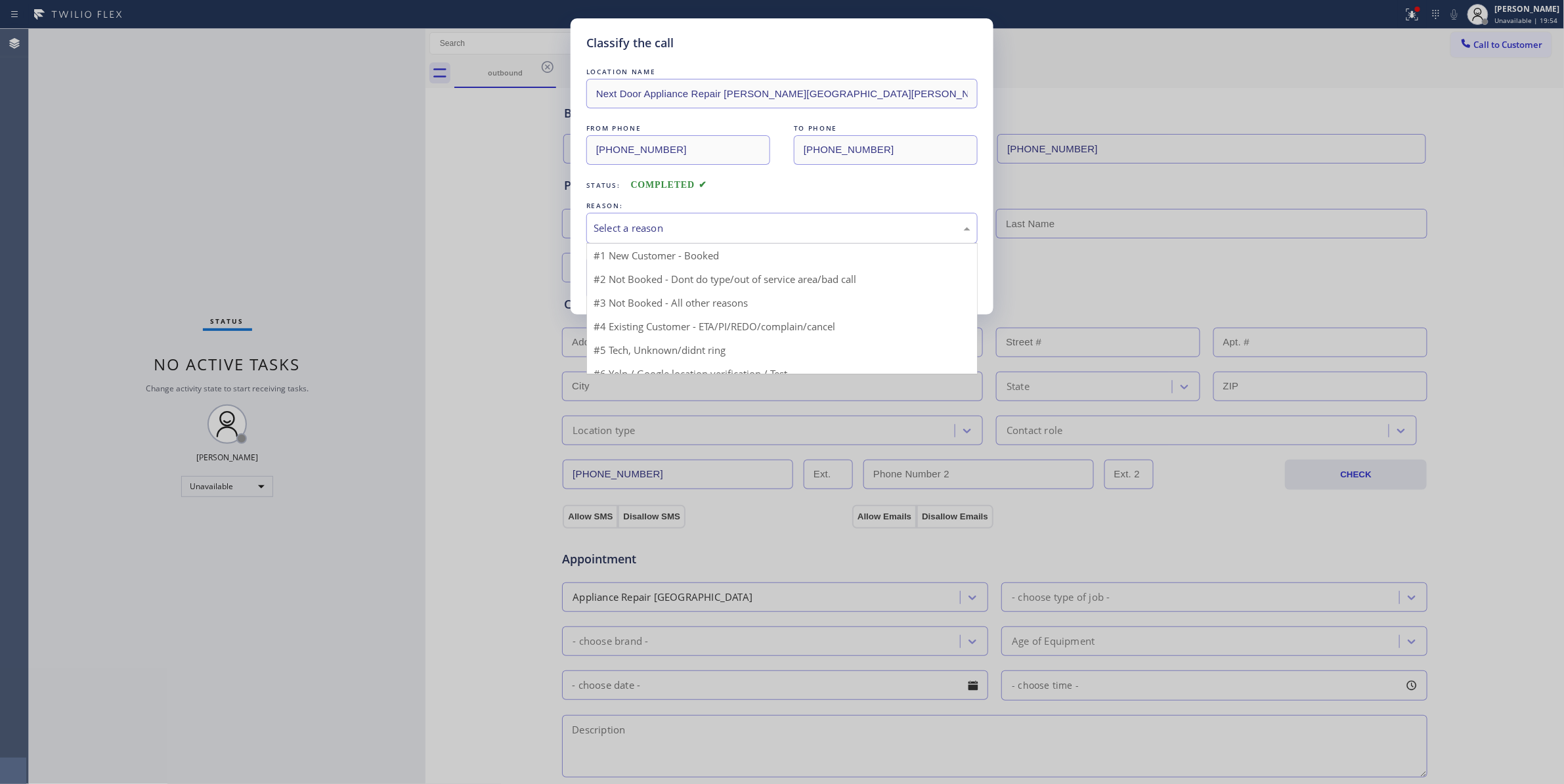
click at [656, 240] on div "Select a reason" at bounding box center [782, 227] width 391 height 30
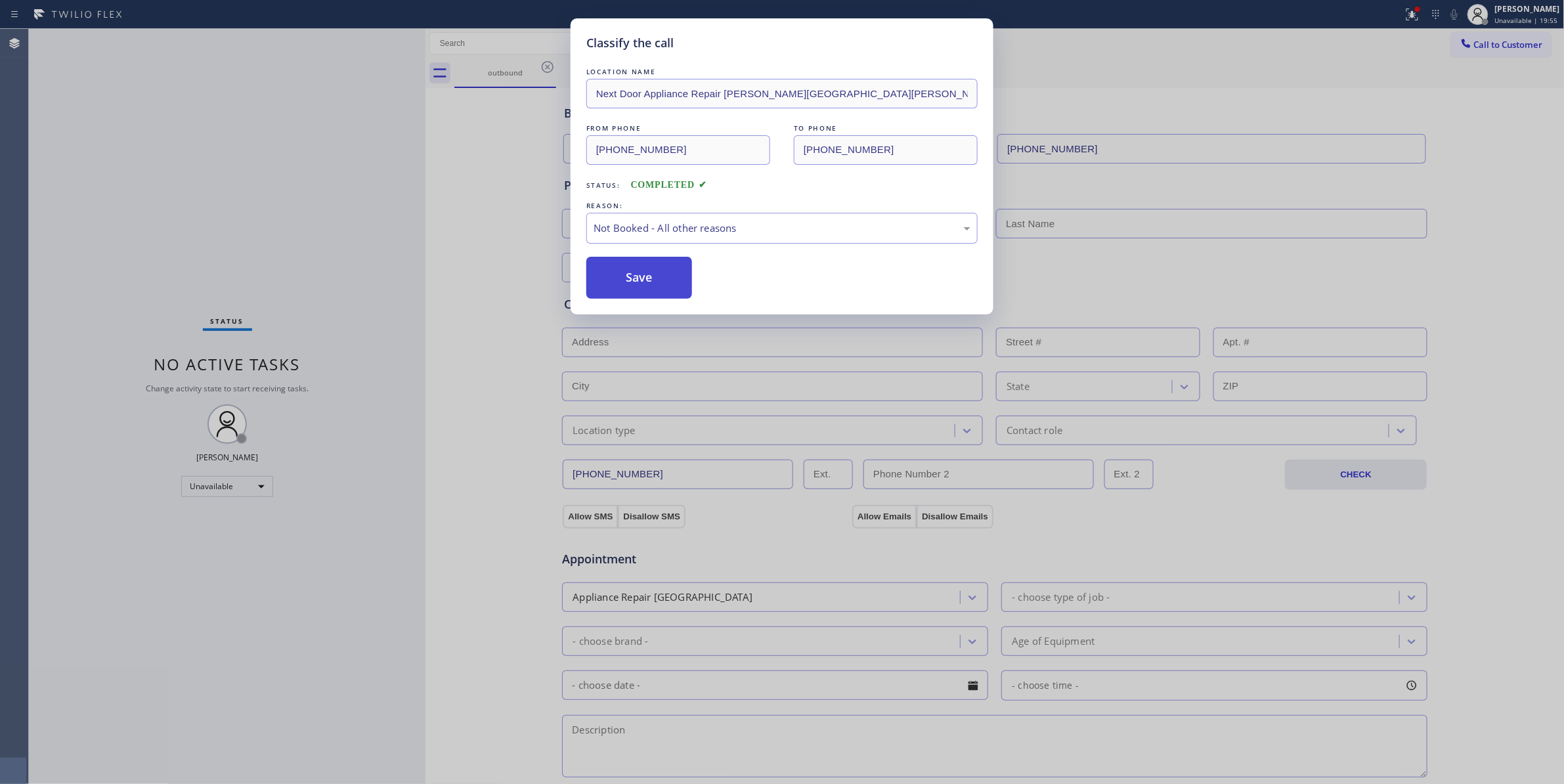
click at [636, 269] on button "Save" at bounding box center [639, 278] width 105 height 42
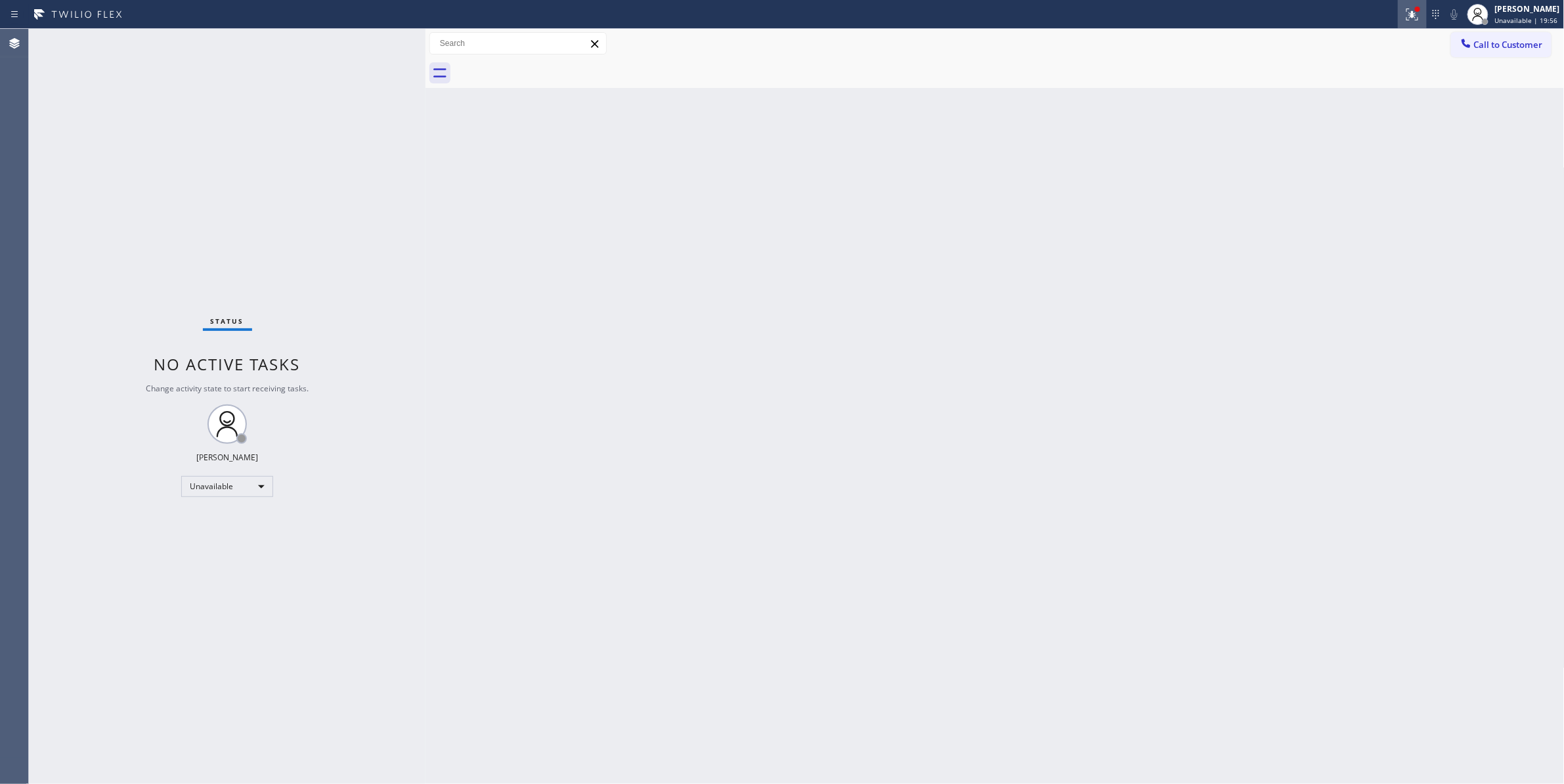
click at [1404, 13] on icon at bounding box center [1412, 14] width 16 height 16
click at [1282, 171] on button "Clear issues" at bounding box center [1326, 172] width 154 height 18
click at [1510, 53] on button "Call to Customer" at bounding box center [1501, 44] width 100 height 25
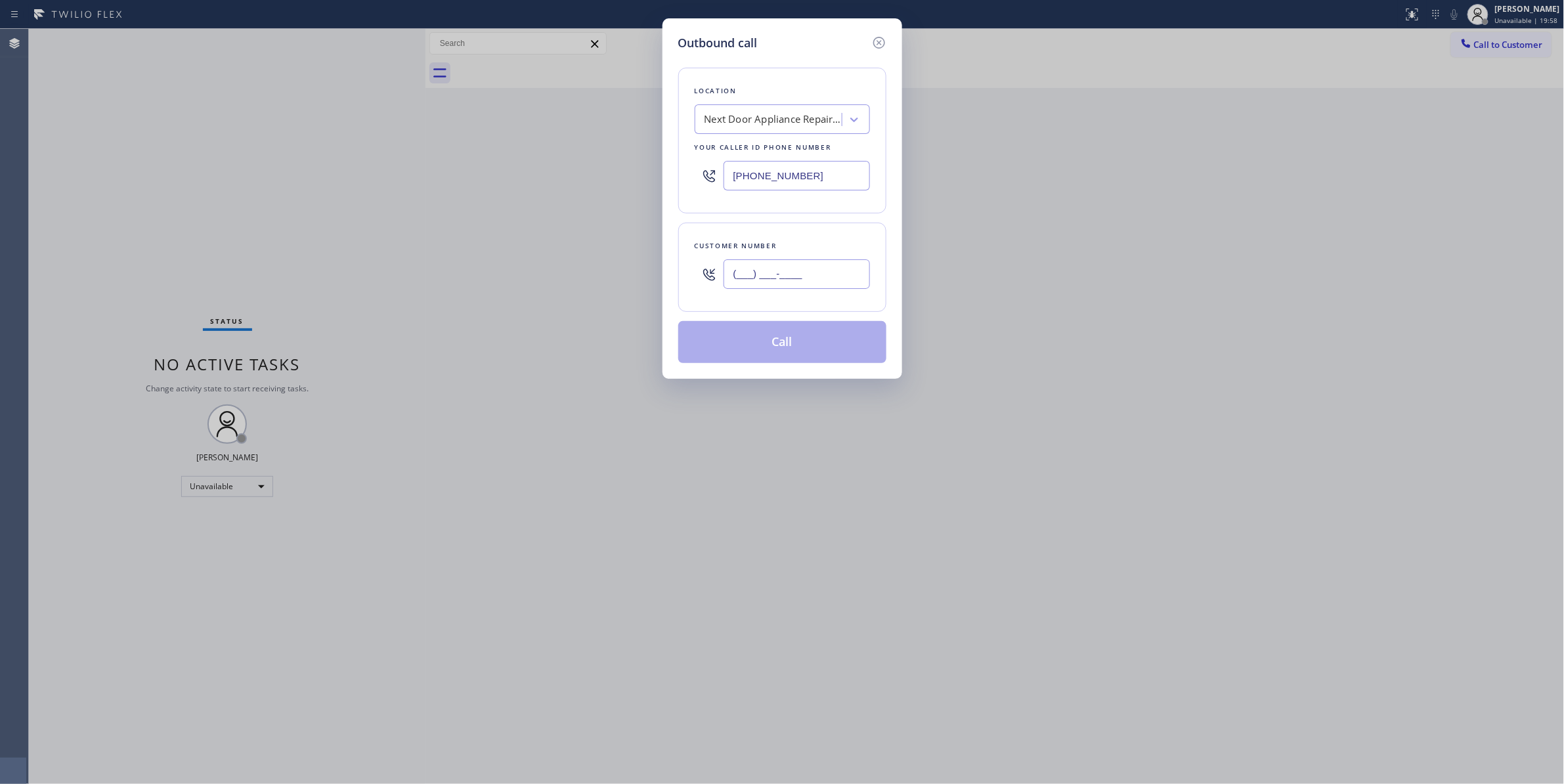
click at [778, 272] on input "(___) ___-____" at bounding box center [796, 274] width 147 height 30
paste input "986) 286-1401"
type input "(986) 286-1401"
click at [777, 344] on button "Call" at bounding box center [782, 342] width 208 height 42
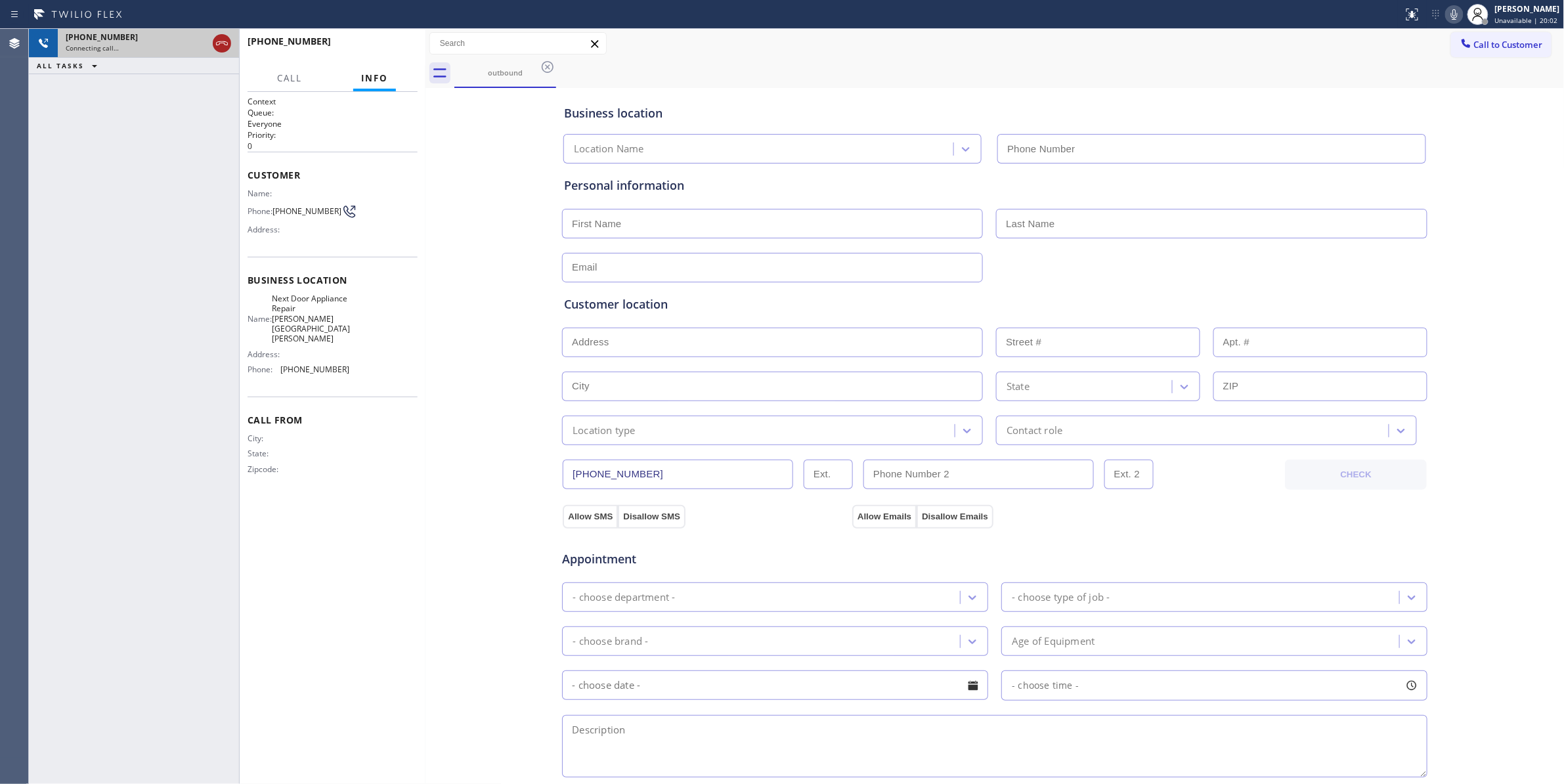
type input "(470) 782-9857"
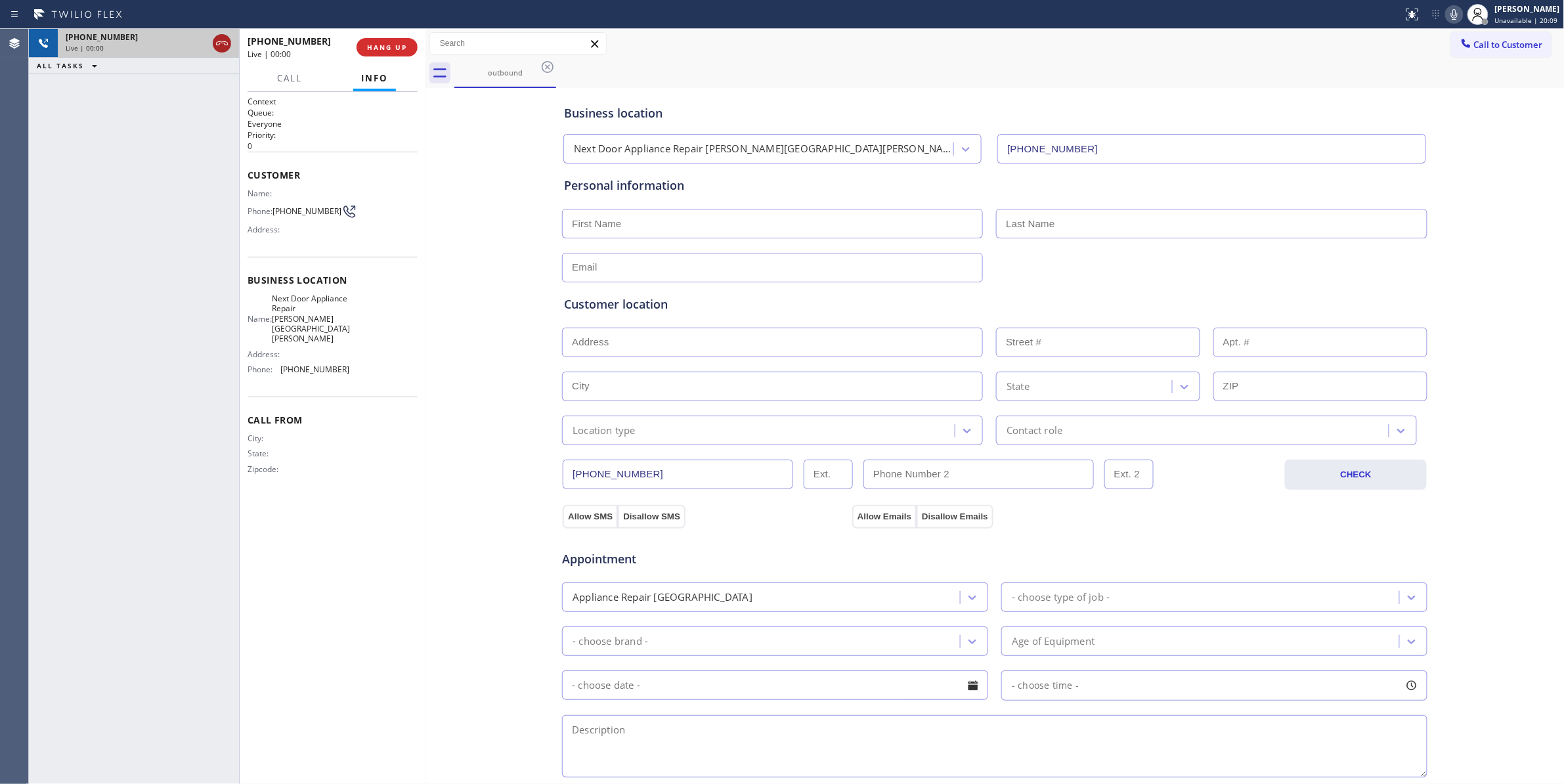
click at [225, 40] on icon at bounding box center [222, 43] width 16 height 16
drag, startPoint x: 365, startPoint y: 37, endPoint x: 371, endPoint y: 48, distance: 12.5
click at [365, 38] on button "COMPLETE" at bounding box center [384, 47] width 67 height 18
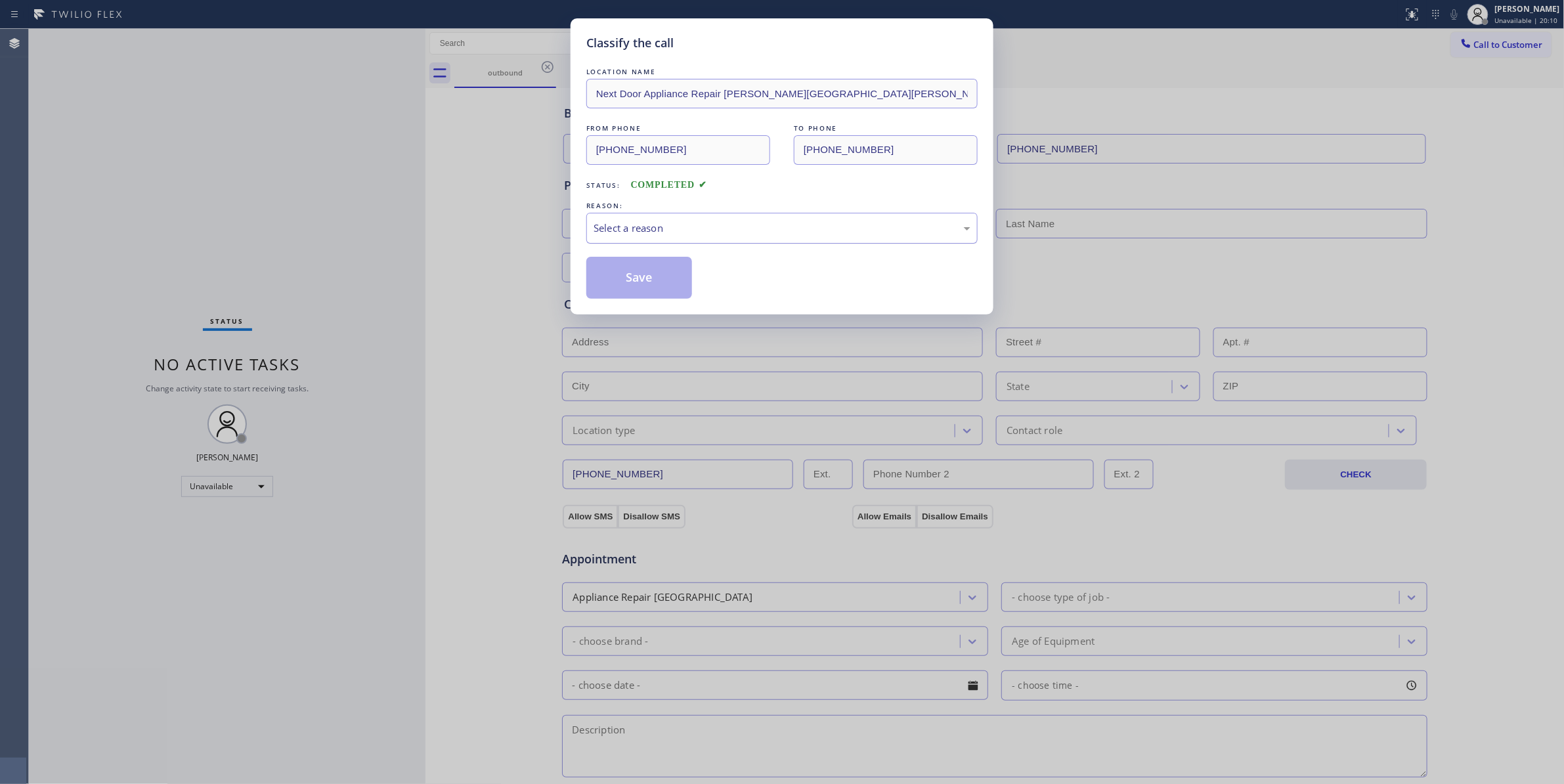
click at [763, 231] on div "Select a reason" at bounding box center [782, 228] width 377 height 15
click at [671, 282] on button "Save" at bounding box center [639, 278] width 105 height 42
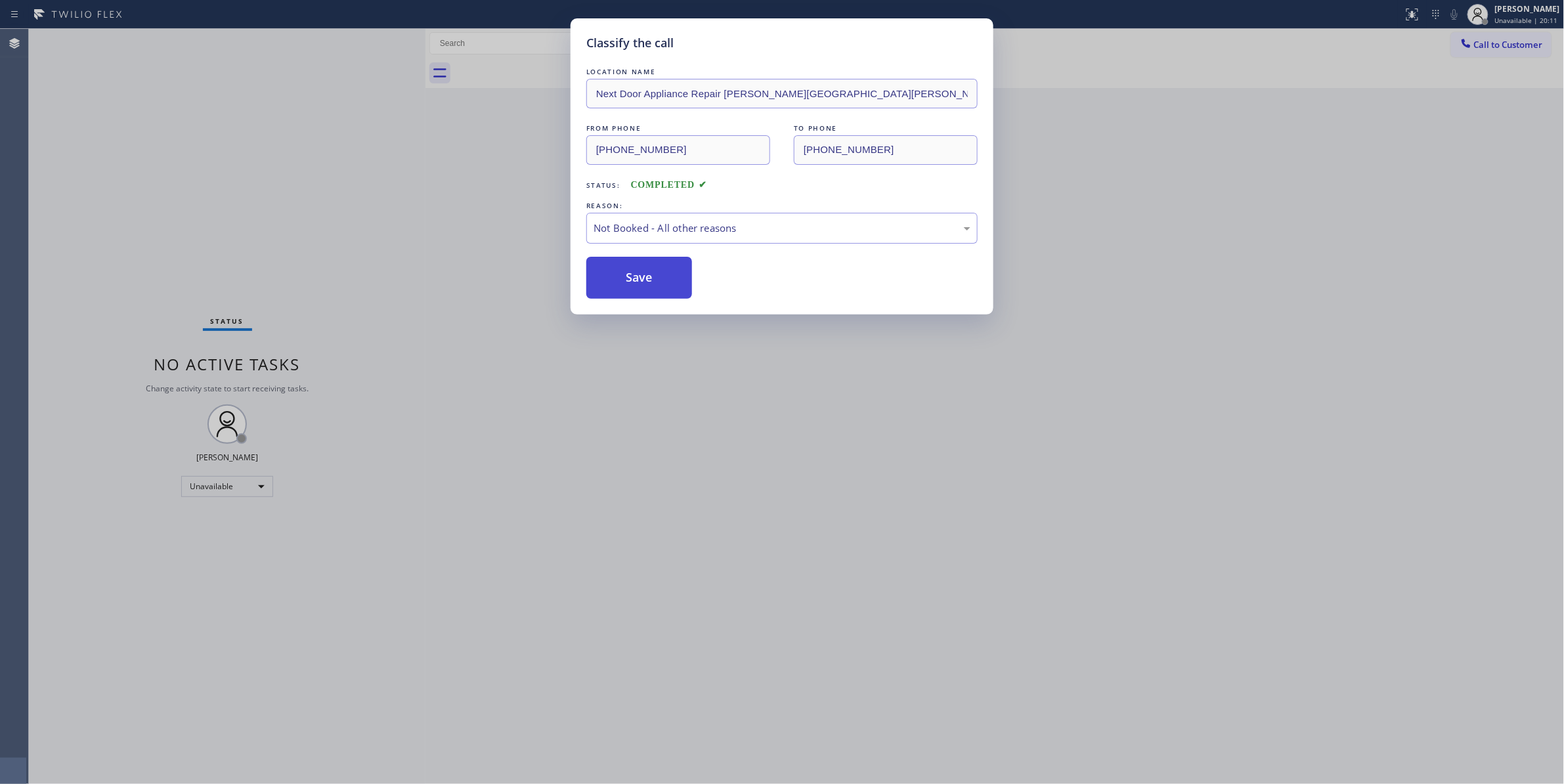
click at [671, 282] on button "Save" at bounding box center [639, 278] width 105 height 42
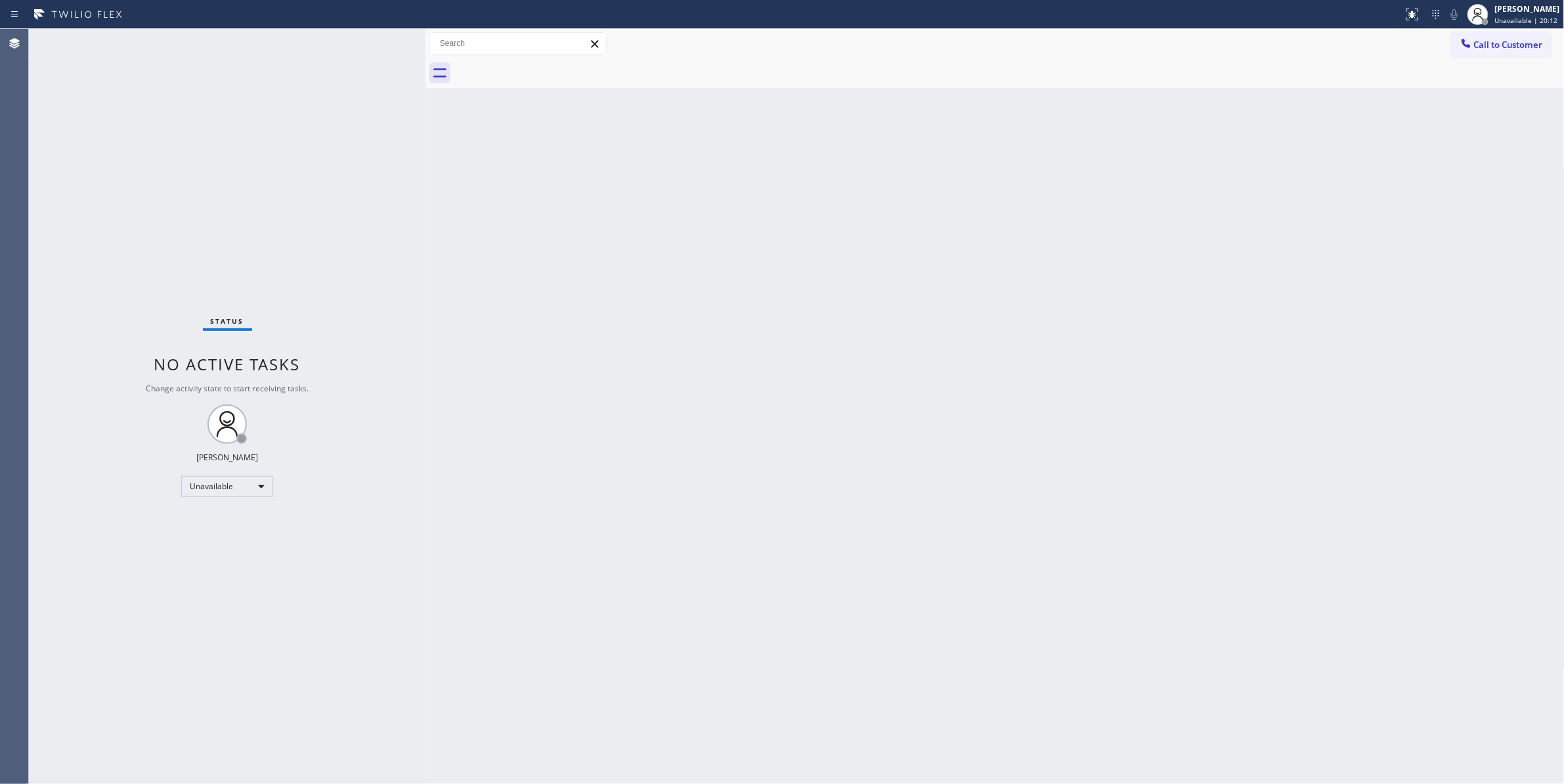
drag, startPoint x: 1510, startPoint y: 46, endPoint x: 794, endPoint y: 268, distance: 749.6
click at [1506, 46] on span "Call to Customer" at bounding box center [1509, 44] width 69 height 12
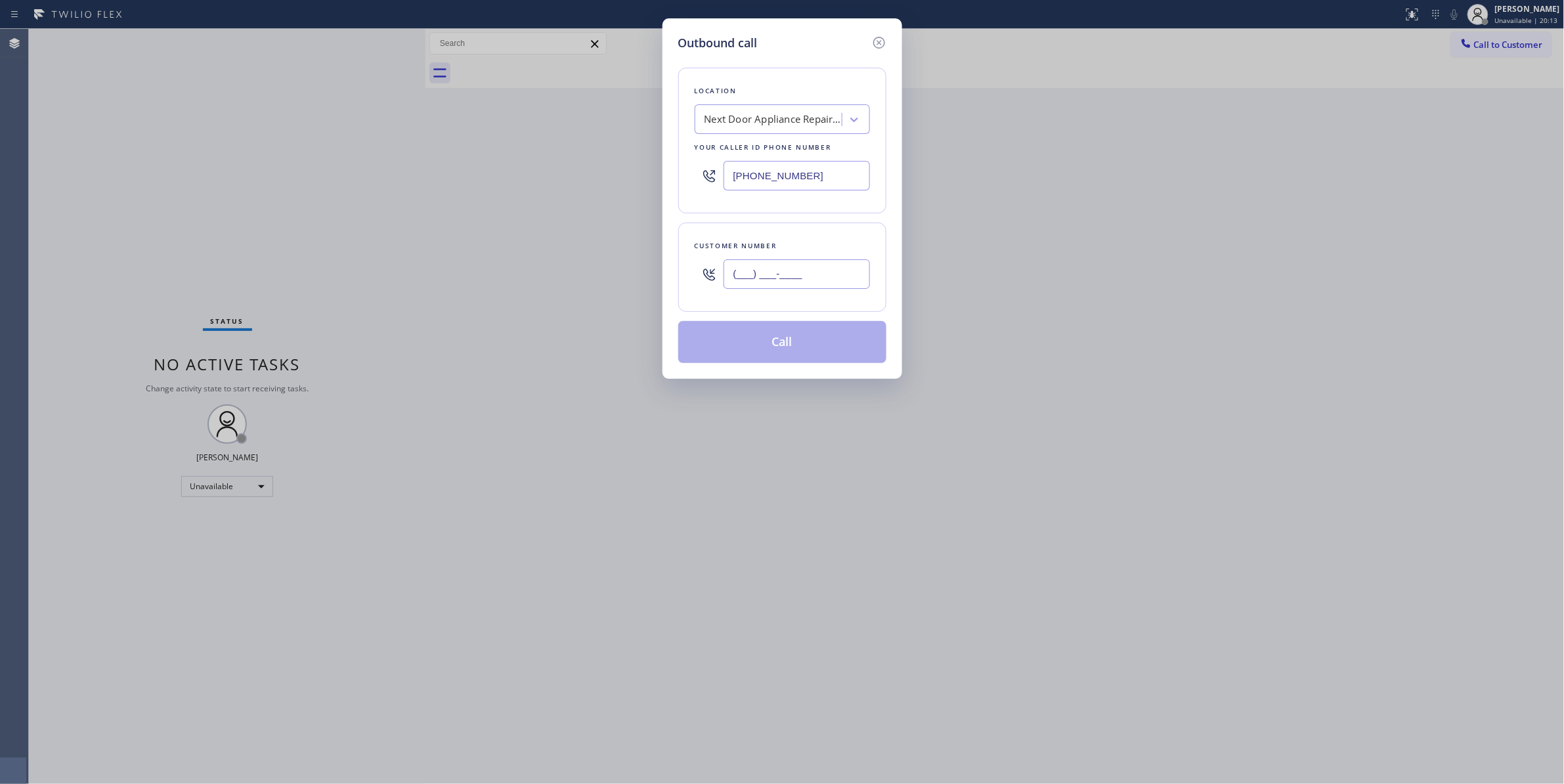
click at [811, 274] on input "(___) ___-____" at bounding box center [796, 274] width 147 height 30
paste input "986) 286-1401"
type input "(986) 286-1401"
click at [752, 340] on button "Call" at bounding box center [782, 342] width 208 height 42
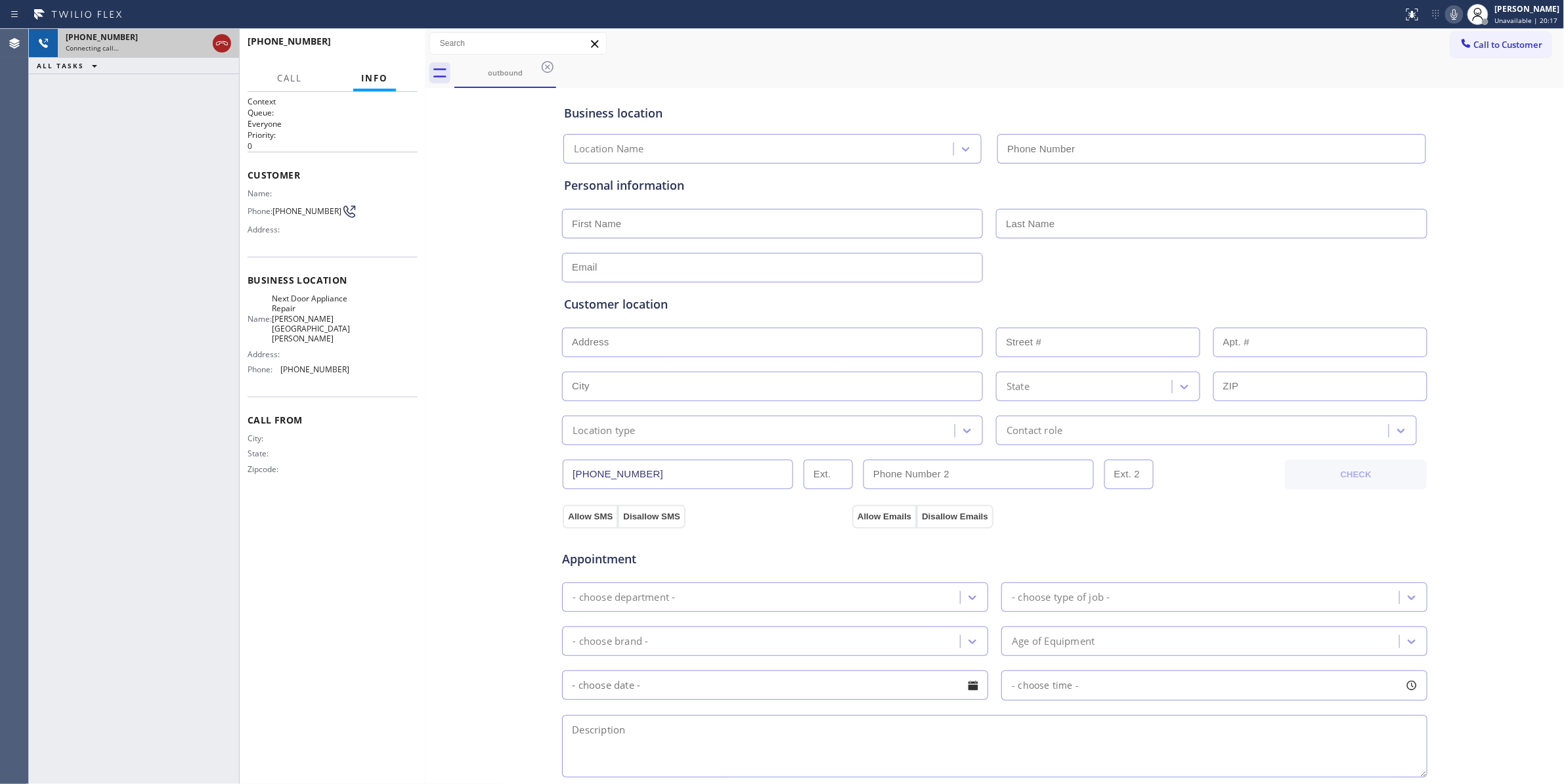
type input "(470) 782-9857"
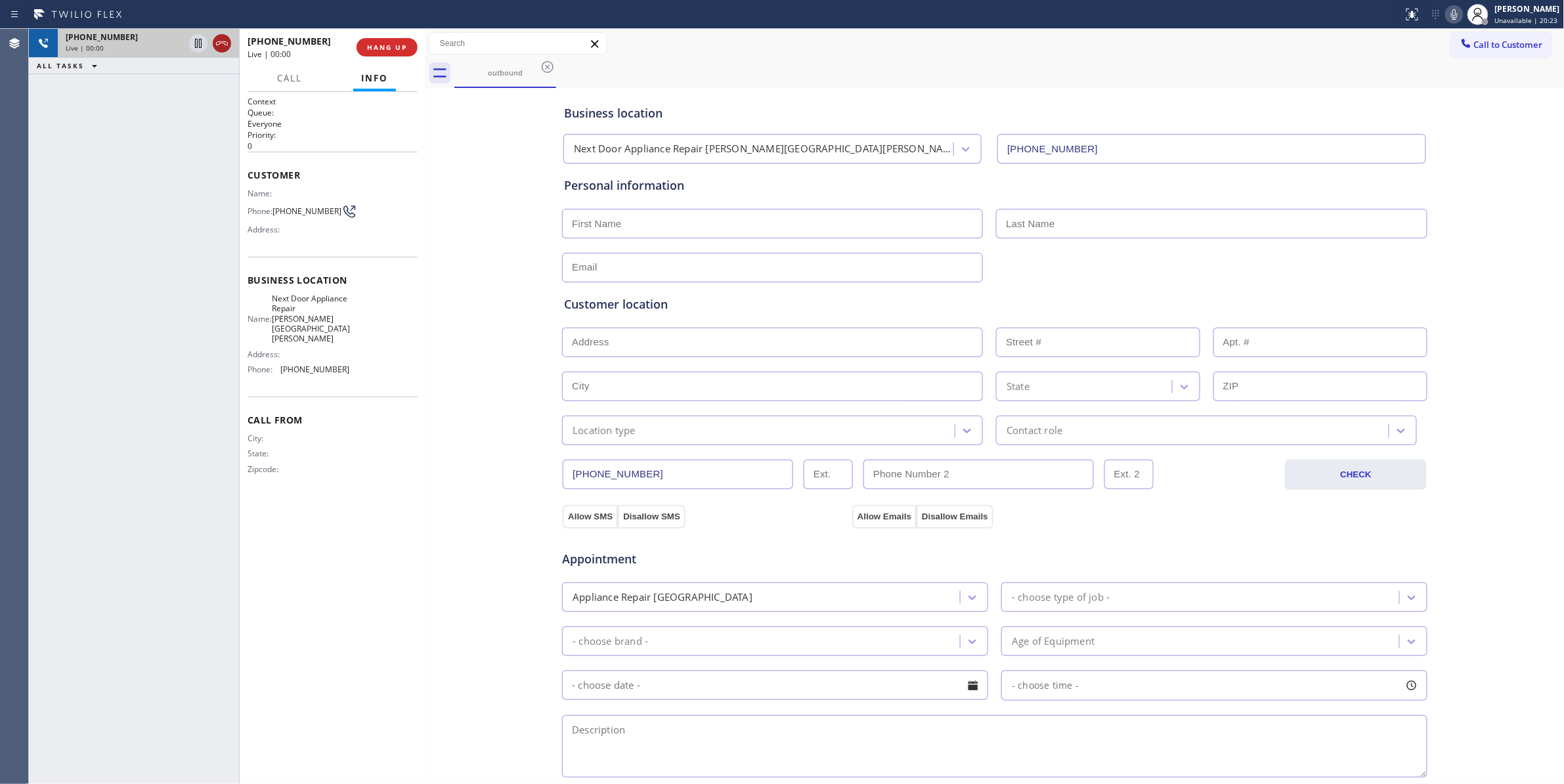
click at [221, 47] on icon at bounding box center [222, 43] width 16 height 16
drag, startPoint x: 441, startPoint y: 35, endPoint x: 416, endPoint y: 38, distance: 25.2
click at [433, 37] on input "text" at bounding box center [518, 44] width 176 height 21
click at [398, 43] on button "COMPLETE" at bounding box center [384, 47] width 67 height 18
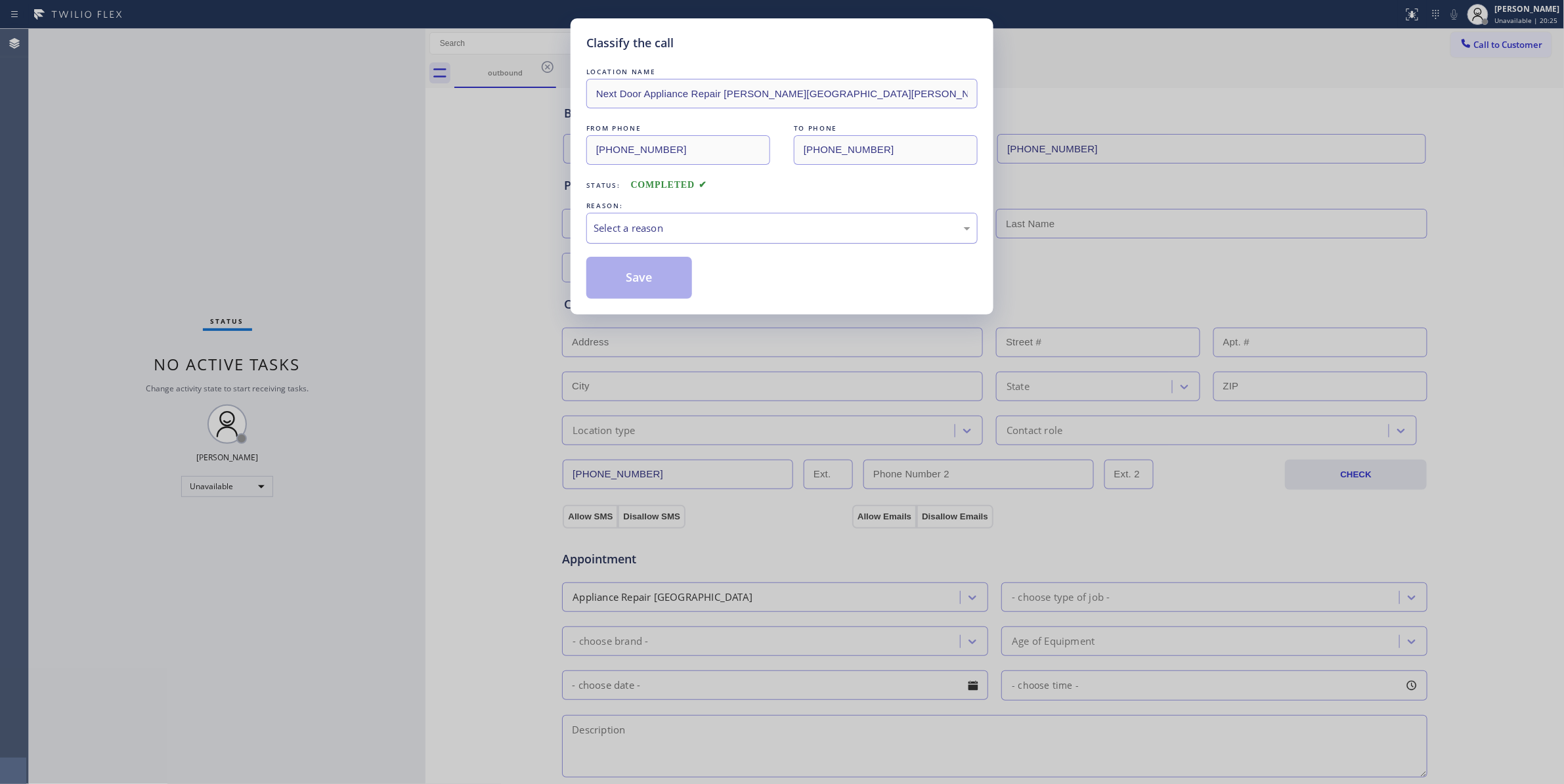
click at [626, 235] on div "Select a reason" at bounding box center [782, 228] width 377 height 15
click at [636, 282] on button "Save" at bounding box center [639, 278] width 105 height 42
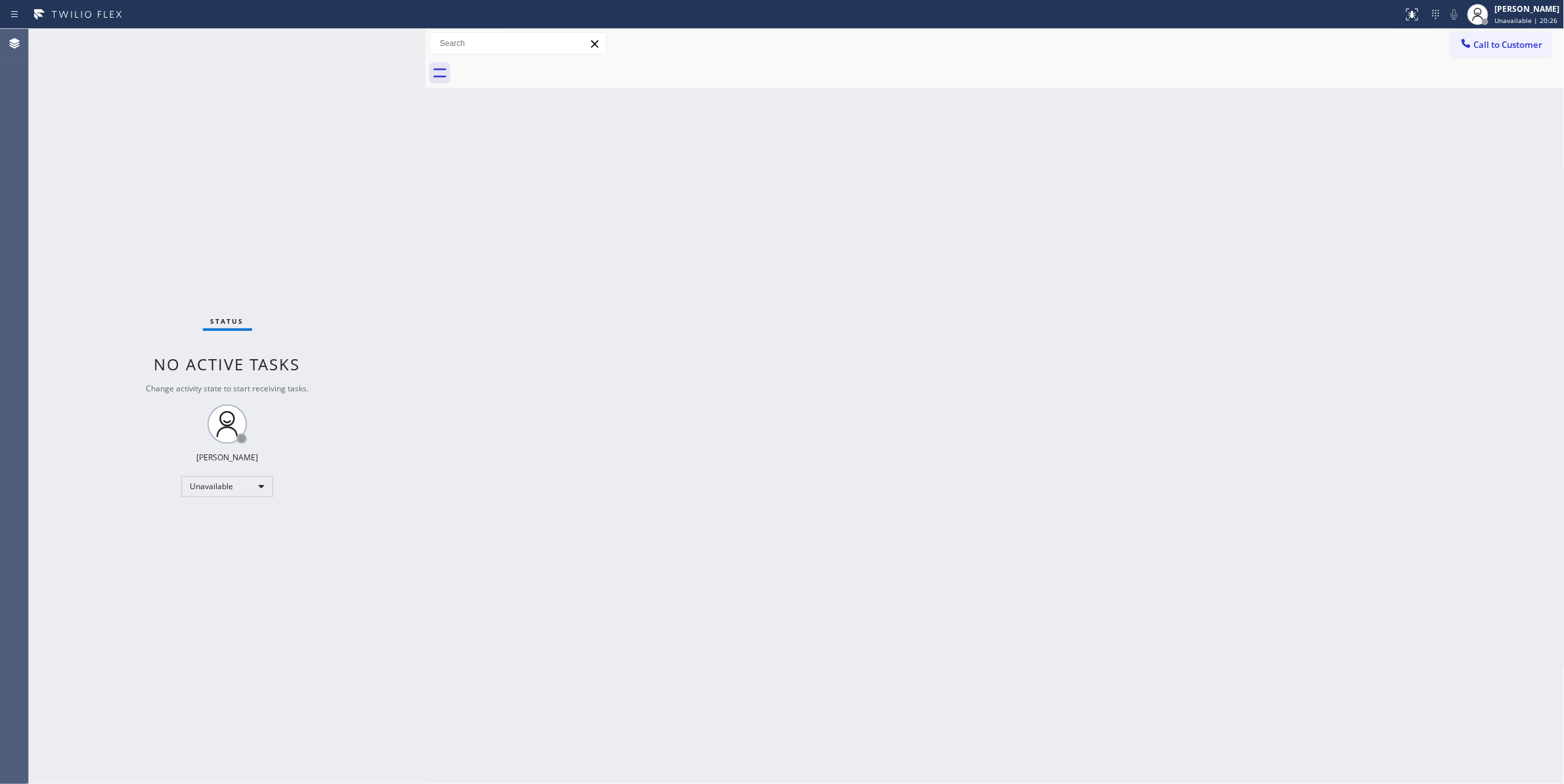
drag, startPoint x: 1516, startPoint y: 44, endPoint x: 693, endPoint y: 313, distance: 865.8
click at [1498, 44] on span "Call to Customer" at bounding box center [1509, 44] width 69 height 12
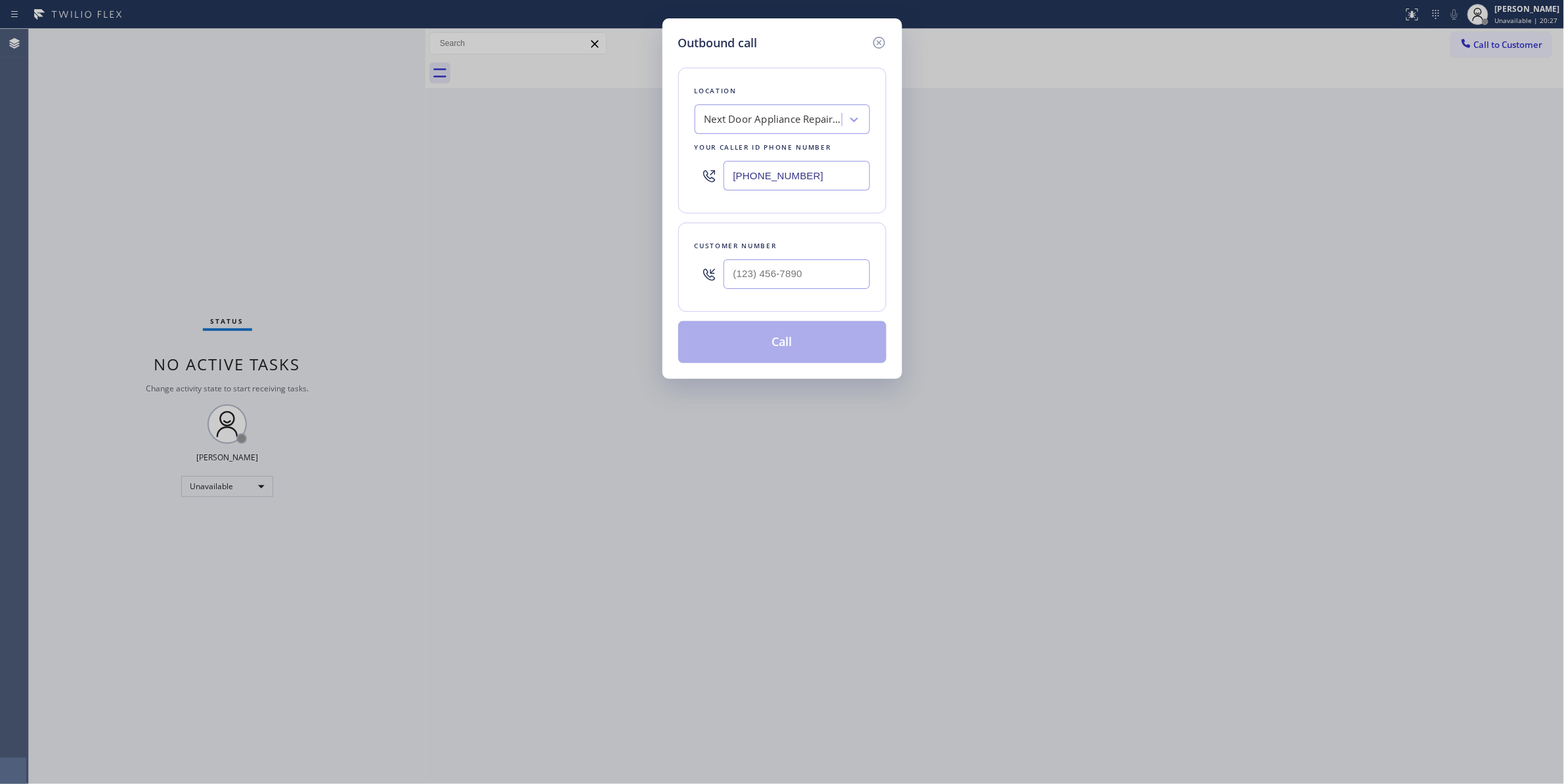
drag, startPoint x: 877, startPoint y: 268, endPoint x: 843, endPoint y: 271, distance: 34.1
click at [848, 271] on div "Customer number" at bounding box center [782, 267] width 208 height 89
click at [825, 273] on input "(___) ___-____" at bounding box center [796, 274] width 147 height 30
paste input "986) 286-1401"
type input "(986) 286-1401"
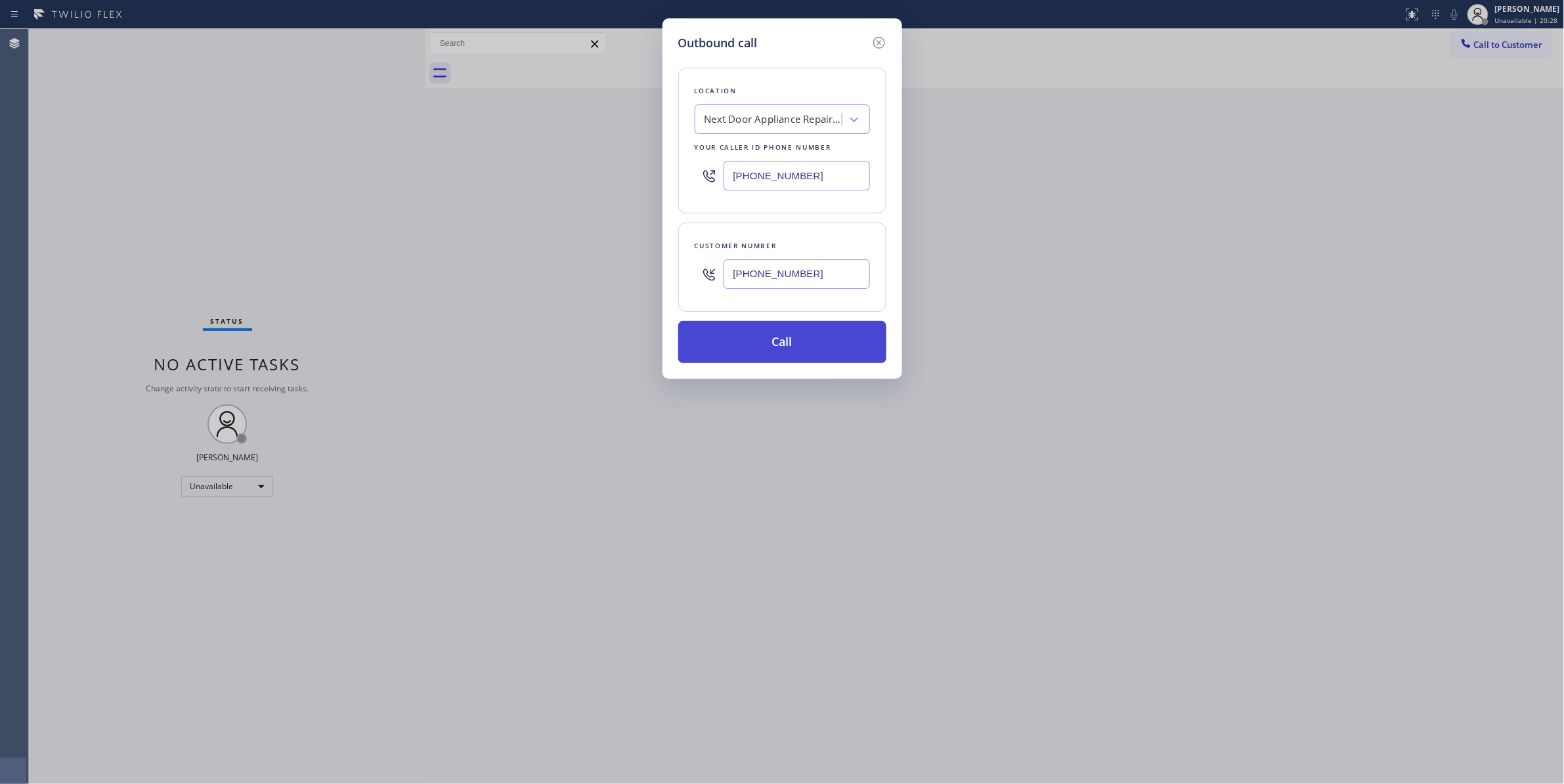
click at [778, 348] on button "Call" at bounding box center [782, 342] width 208 height 42
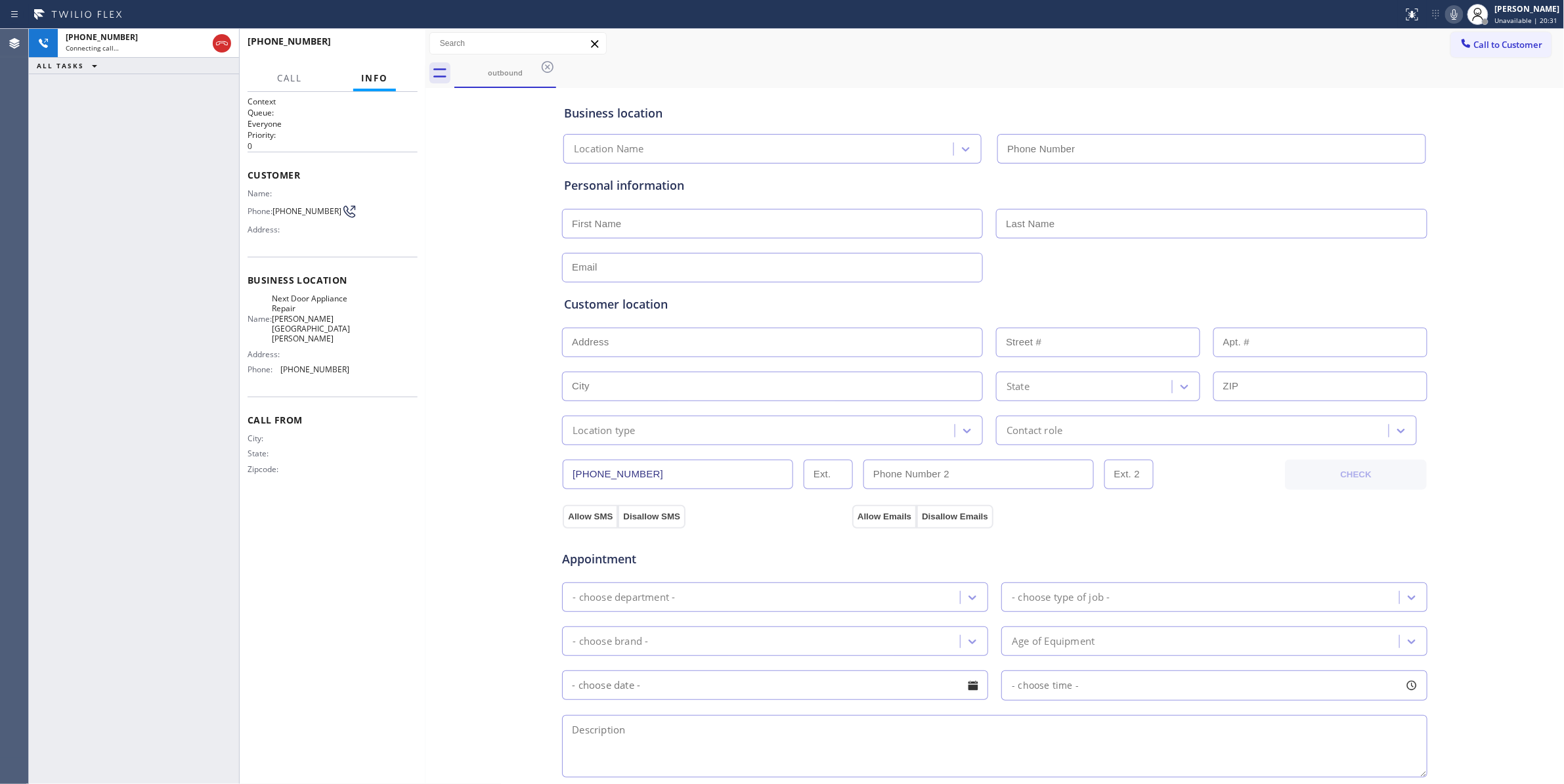
type input "(470) 782-9857"
drag, startPoint x: 121, startPoint y: 180, endPoint x: 146, endPoint y: 96, distance: 87.6
click at [117, 179] on div "+19862861401 Connecting call… ALL TASKS ALL TASKS ACTIVE TASKS TASKS IN WRAP UP" at bounding box center [133, 406] width 210 height 755
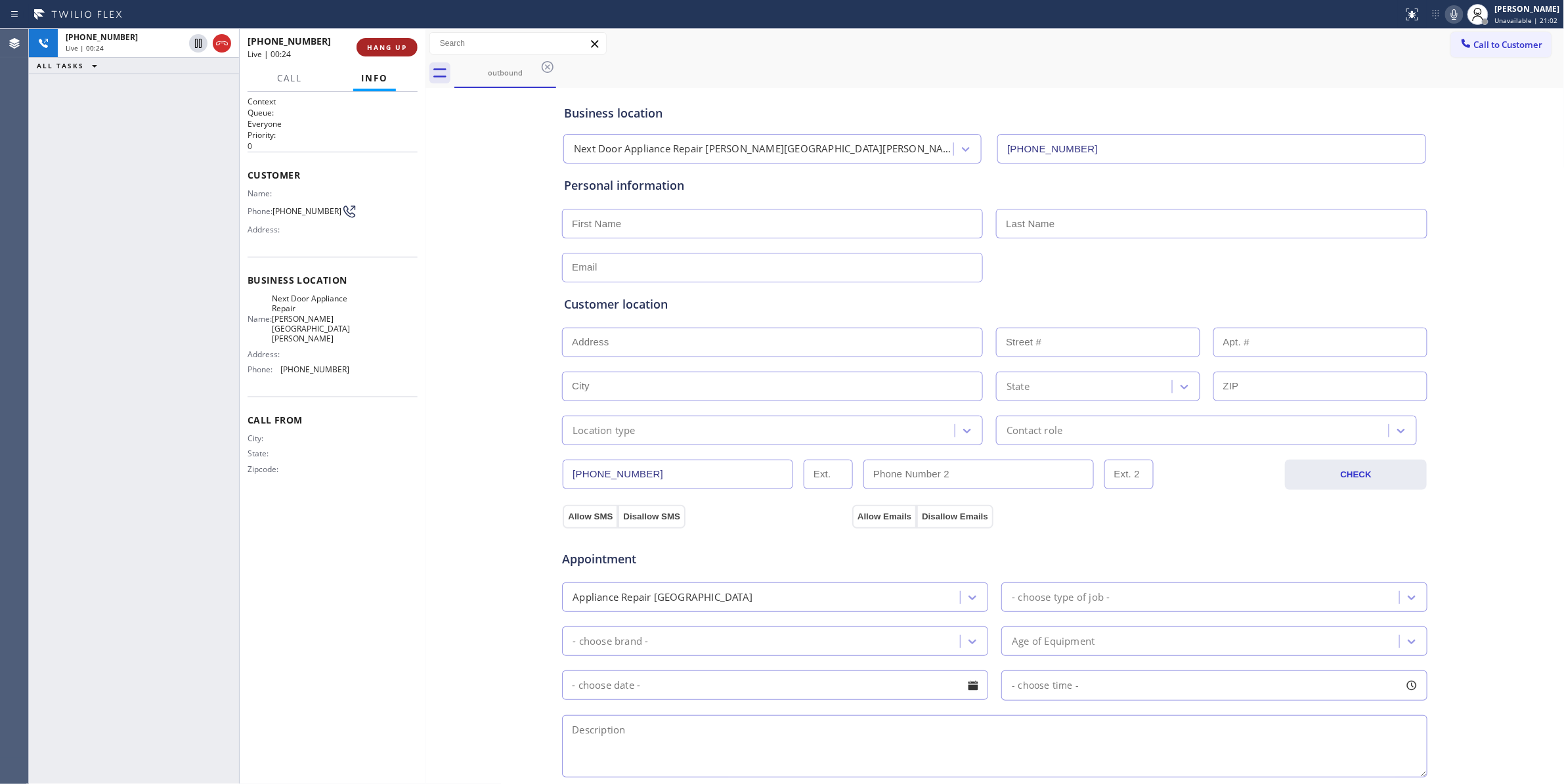
drag, startPoint x: 217, startPoint y: 50, endPoint x: 374, endPoint y: 46, distance: 157.1
click at [374, 46] on span "HANG UP" at bounding box center [387, 47] width 40 height 9
click at [374, 46] on span "COMPLETE" at bounding box center [384, 47] width 45 height 9
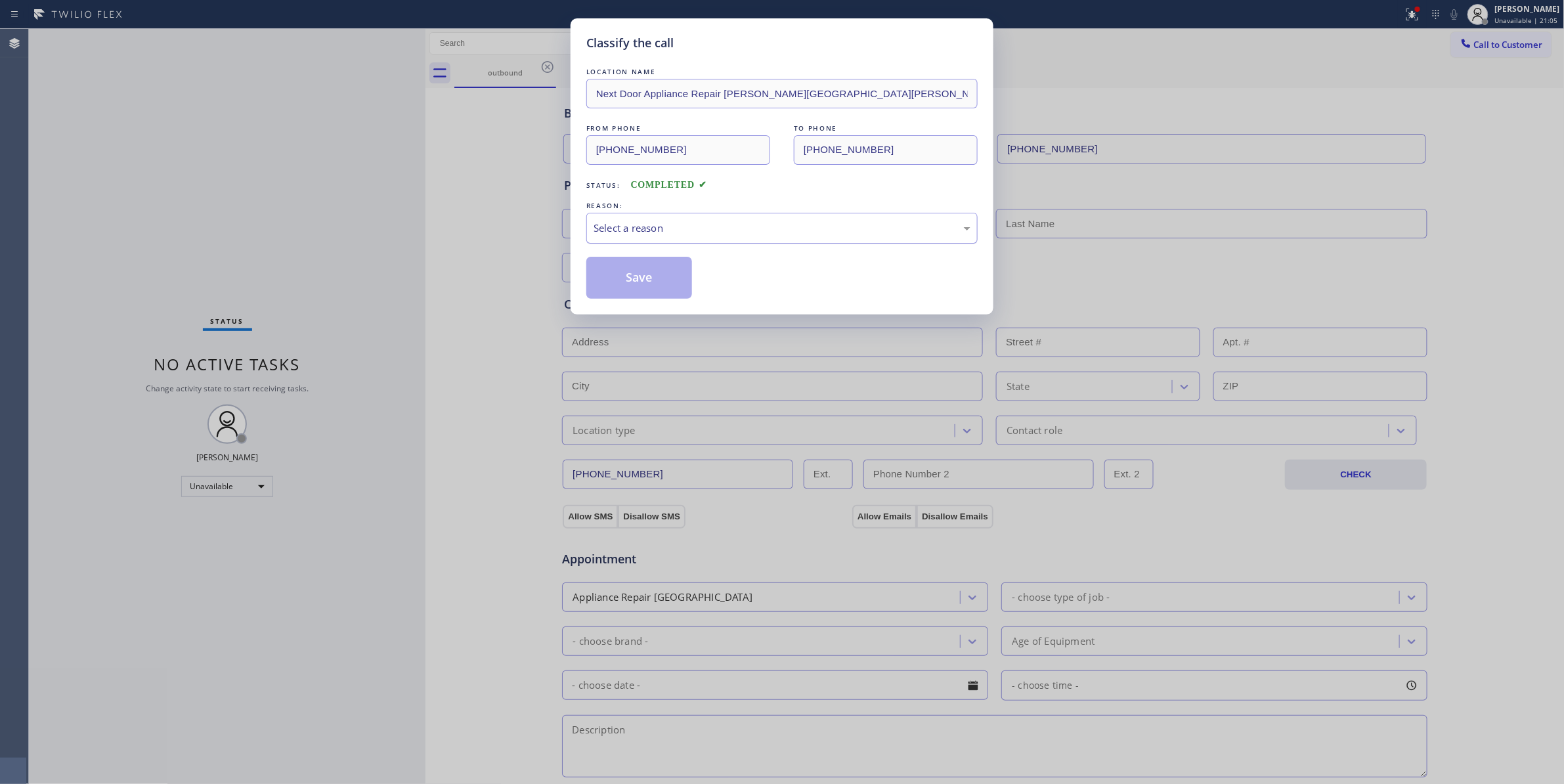
click at [637, 218] on div "Select a reason" at bounding box center [782, 227] width 391 height 30
click at [615, 271] on button "Save" at bounding box center [639, 278] width 105 height 42
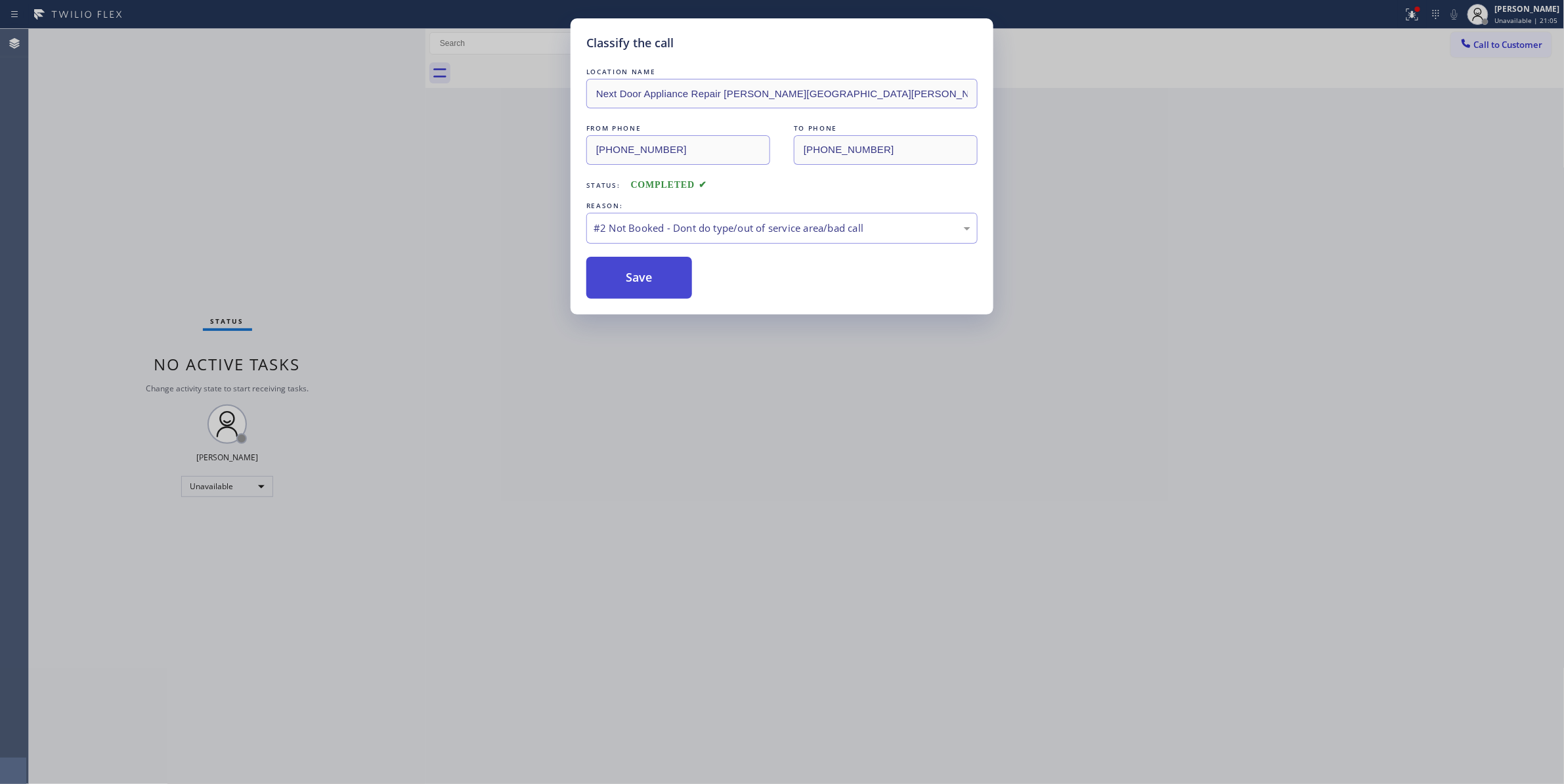
click at [615, 271] on button "Save" at bounding box center [639, 278] width 105 height 42
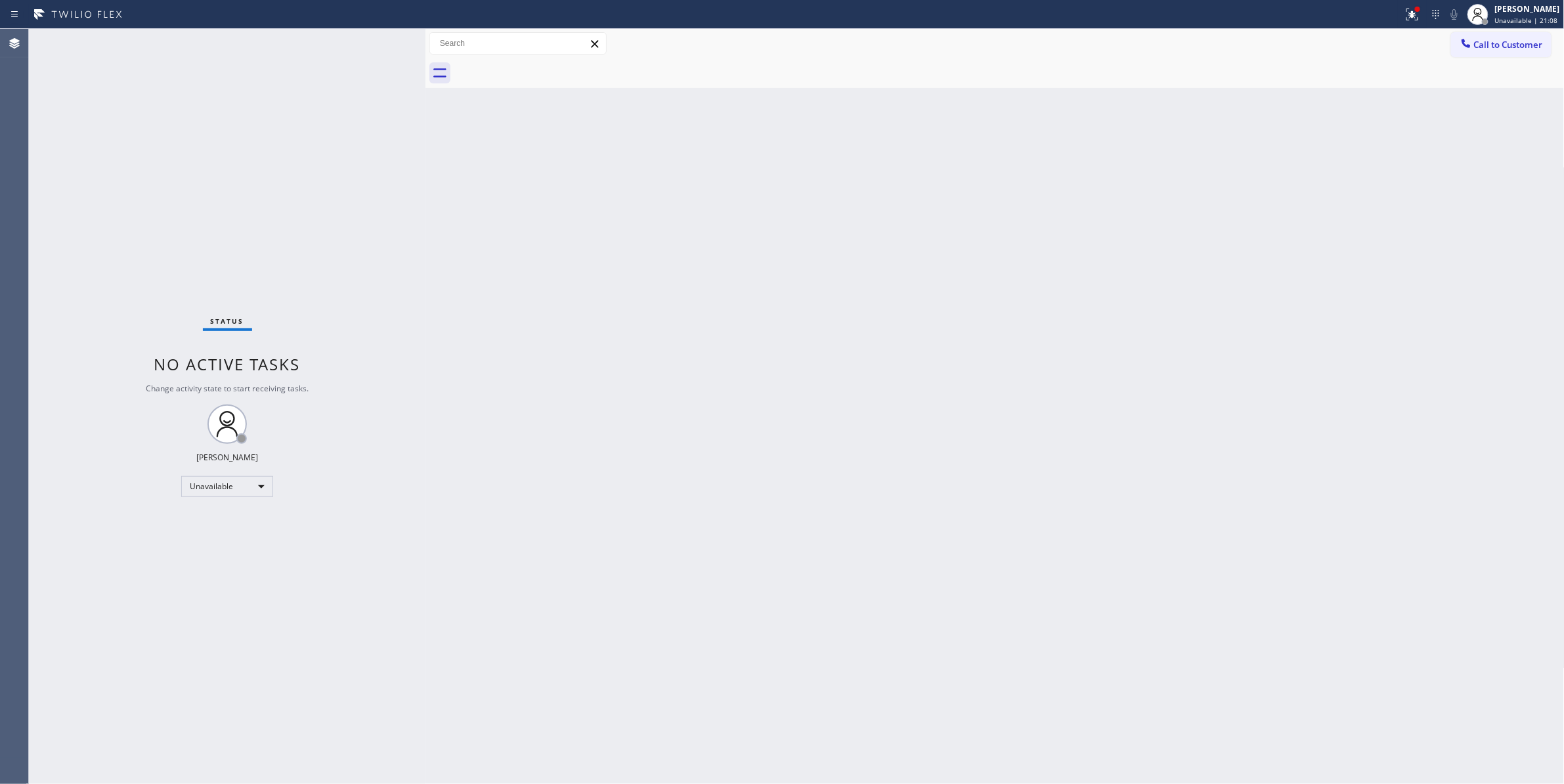
drag, startPoint x: 1115, startPoint y: 284, endPoint x: 1319, endPoint y: 88, distance: 282.9
click at [1144, 253] on div "Back to Dashboard Change Sender ID Customers Technicians Select a contact Outbo…" at bounding box center [995, 406] width 1139 height 755
drag, startPoint x: 1514, startPoint y: 44, endPoint x: 1401, endPoint y: 73, distance: 116.7
click at [1510, 44] on span "Call to Customer" at bounding box center [1509, 44] width 69 height 12
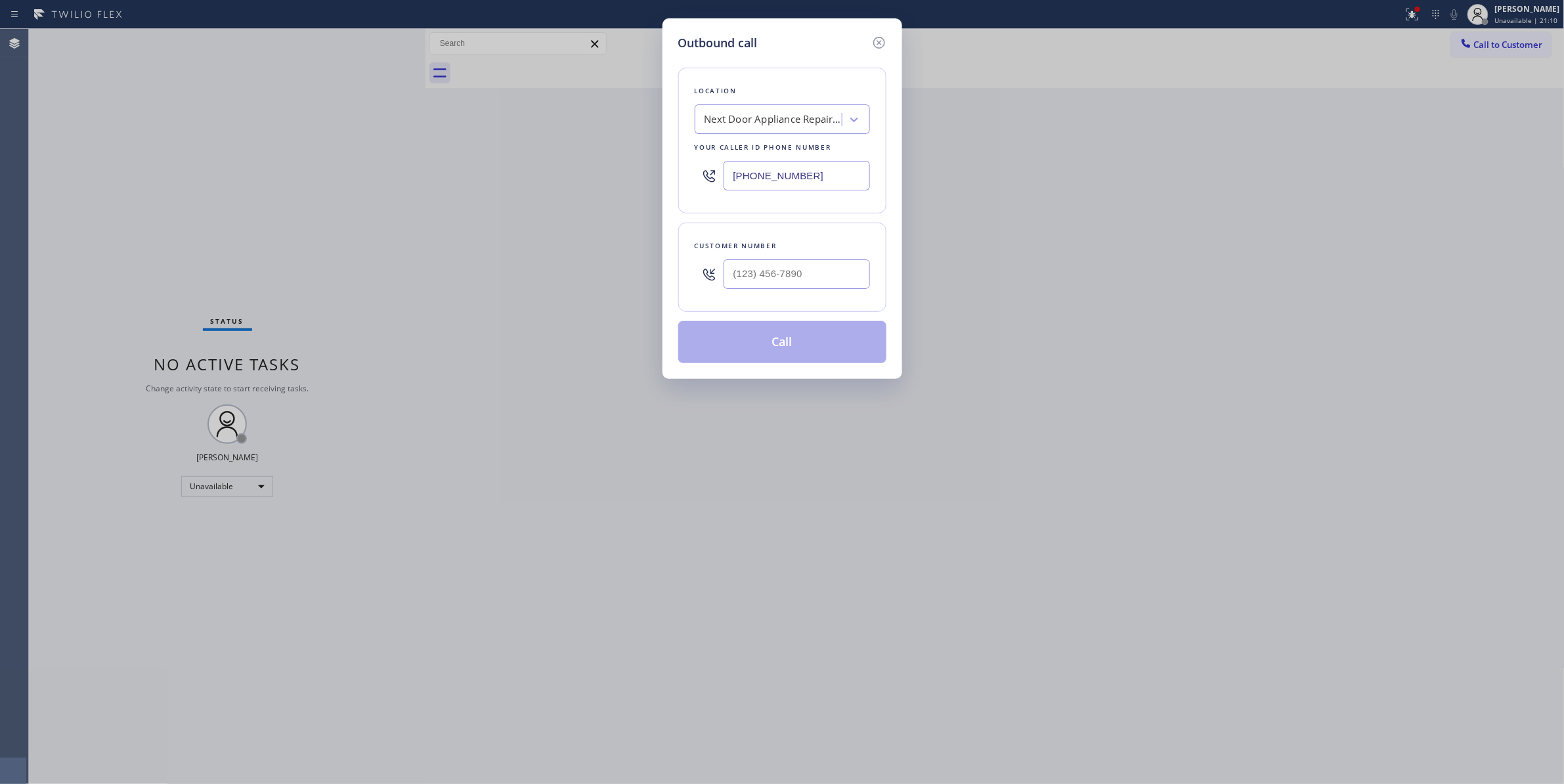
paste input "954) 799-3474"
drag, startPoint x: 854, startPoint y: 177, endPoint x: -50, endPoint y: 217, distance: 904.9
click at [0, 217] on html "Status report Issues detected These issues could affect your workflow. Please c…" at bounding box center [782, 392] width 1564 height 784
type input "(954) 799-3474"
click at [749, 268] on input "(___) ___-____" at bounding box center [796, 274] width 147 height 30
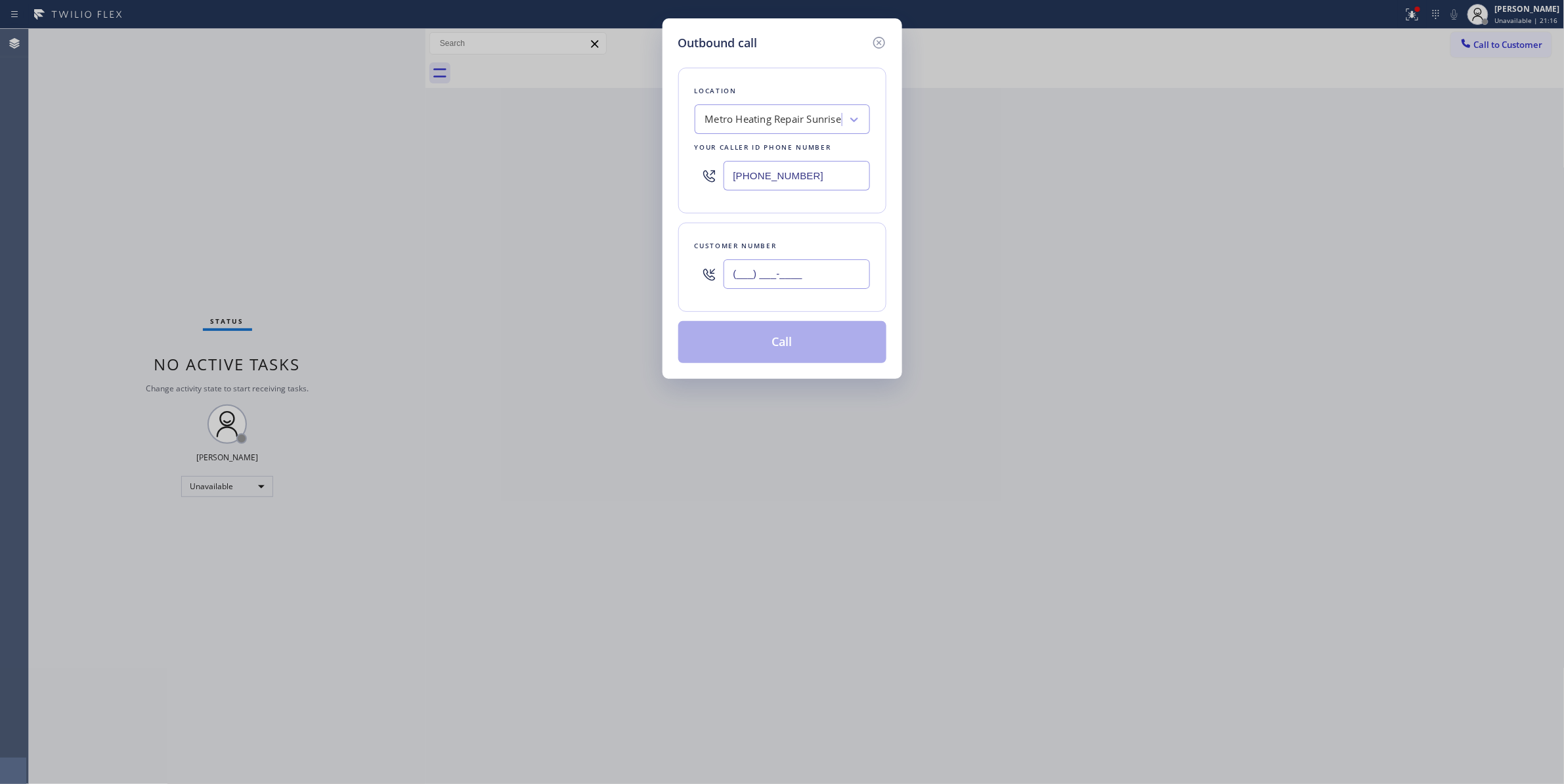
paste input "954) 676-7903"
type input "(954) 676-7903"
click at [747, 349] on button "Call" at bounding box center [782, 342] width 208 height 42
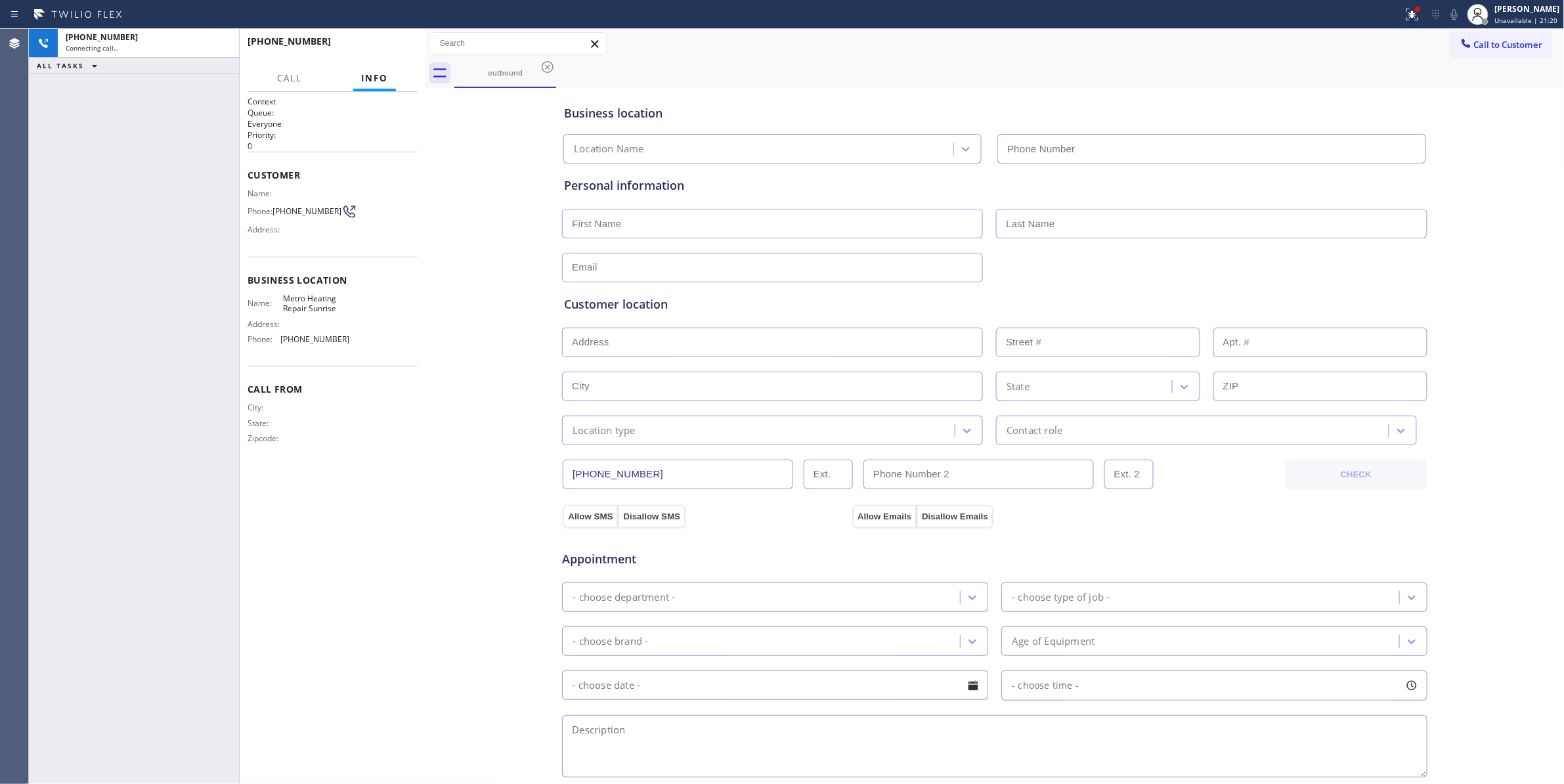
type input "(954) 799-3474"
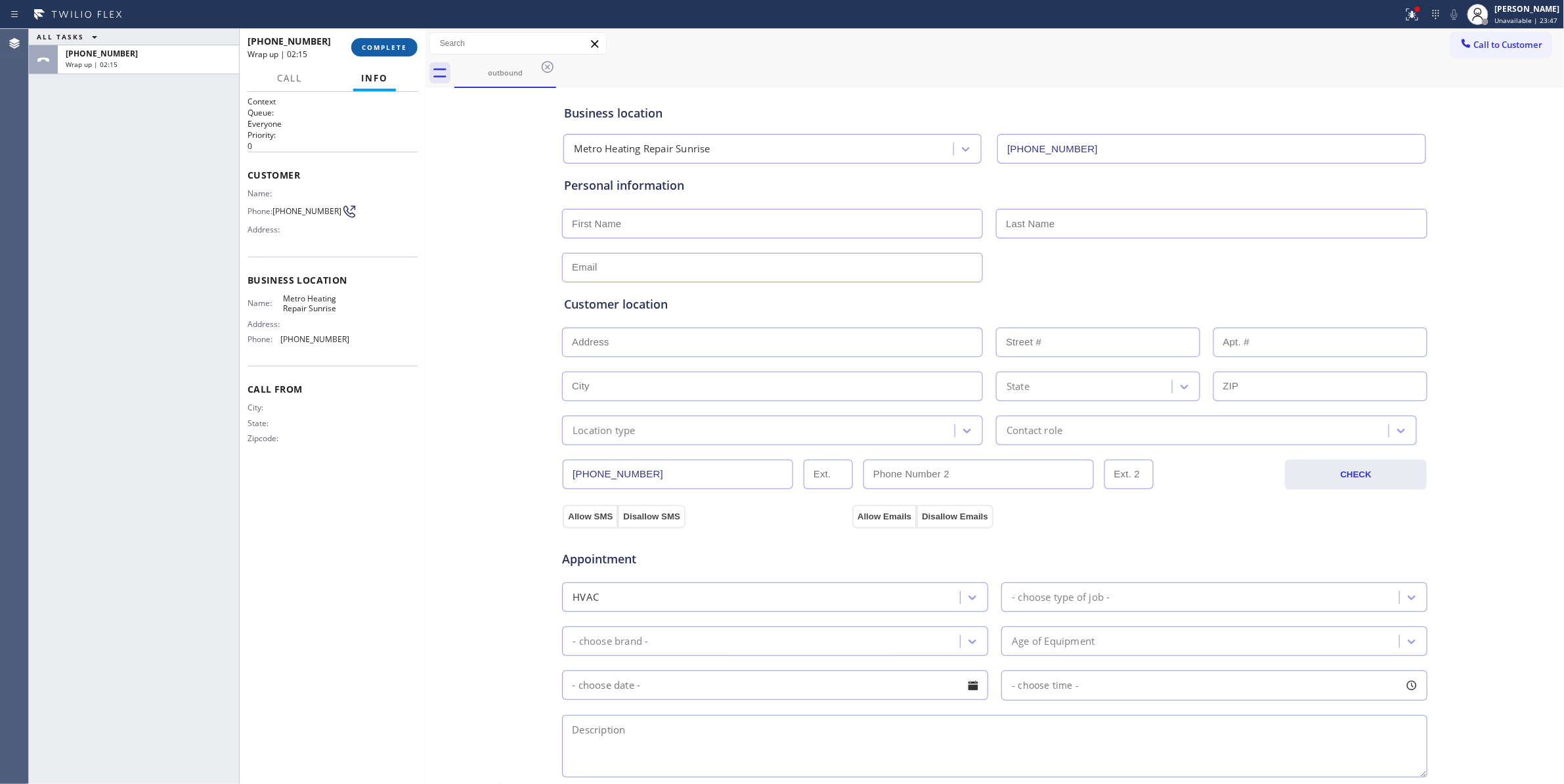
click at [389, 50] on span "COMPLETE" at bounding box center [384, 47] width 45 height 9
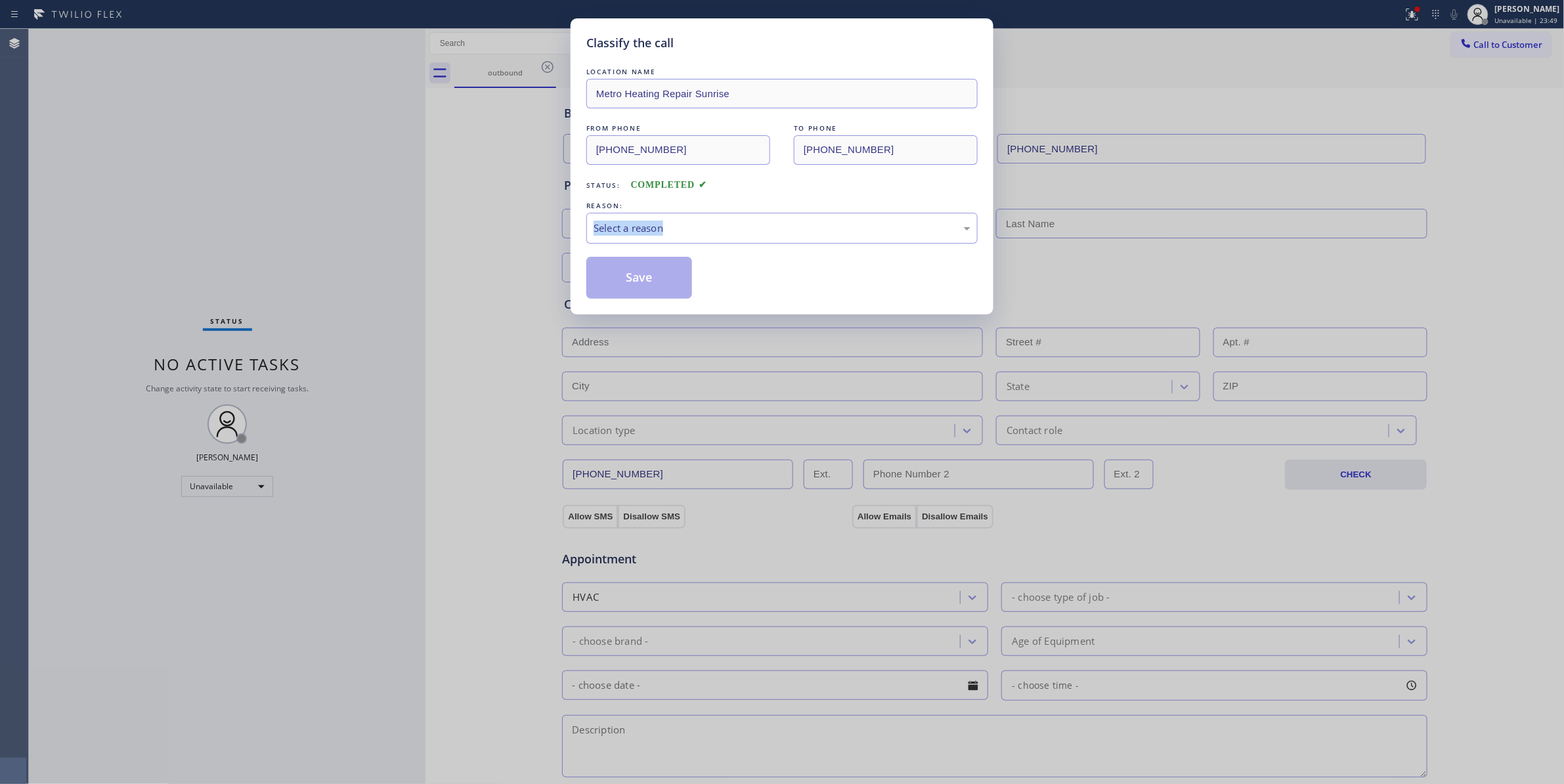
click at [305, 214] on div "Classify the call LOCATION NAME Metro Heating Repair Sunrise FROM PHONE (954) 7…" at bounding box center [782, 392] width 1564 height 784
click at [628, 218] on div "Select a reason" at bounding box center [782, 227] width 391 height 30
click at [638, 277] on button "Save" at bounding box center [639, 278] width 105 height 42
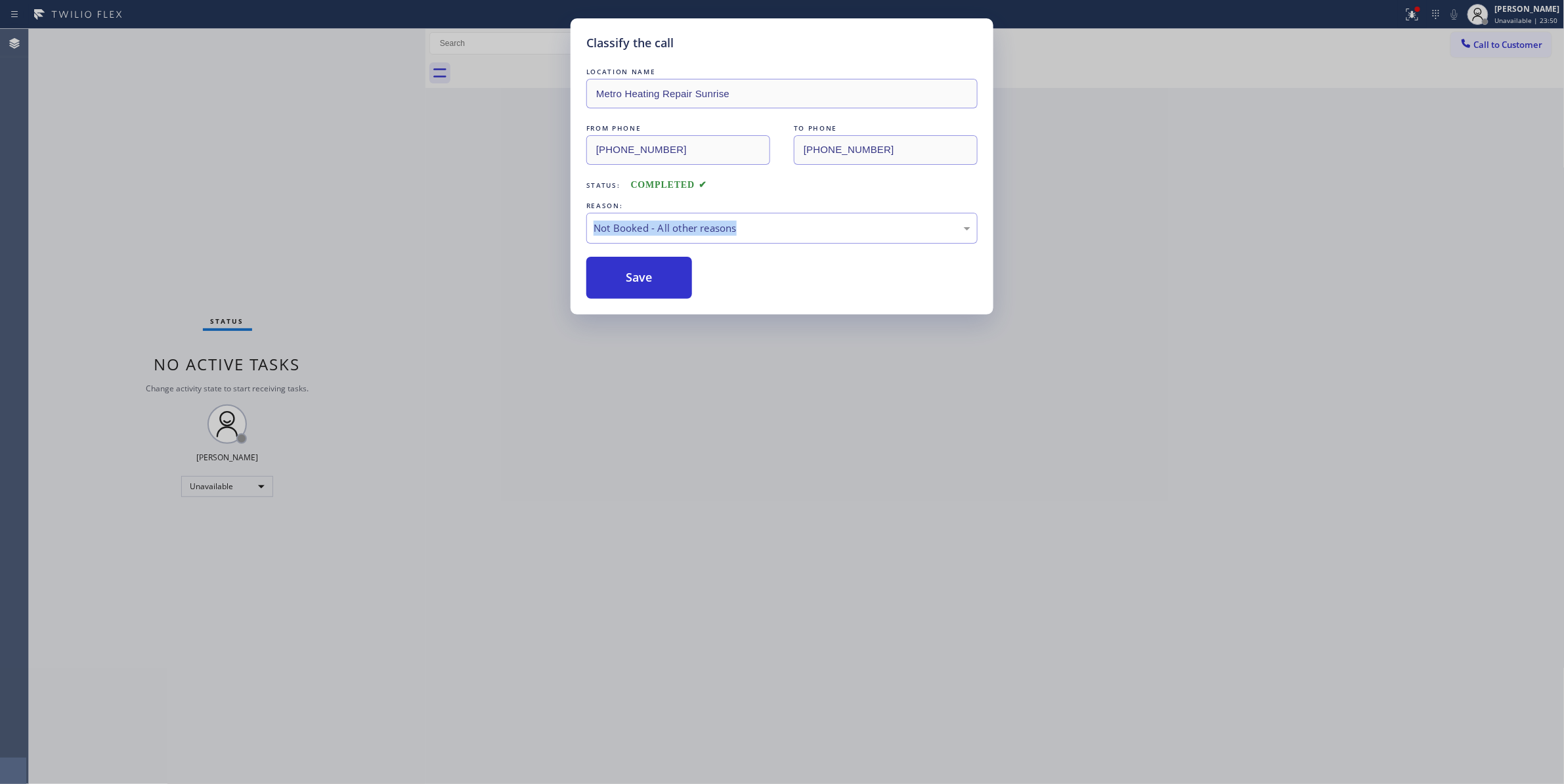
click at [638, 277] on button "Save" at bounding box center [639, 278] width 105 height 42
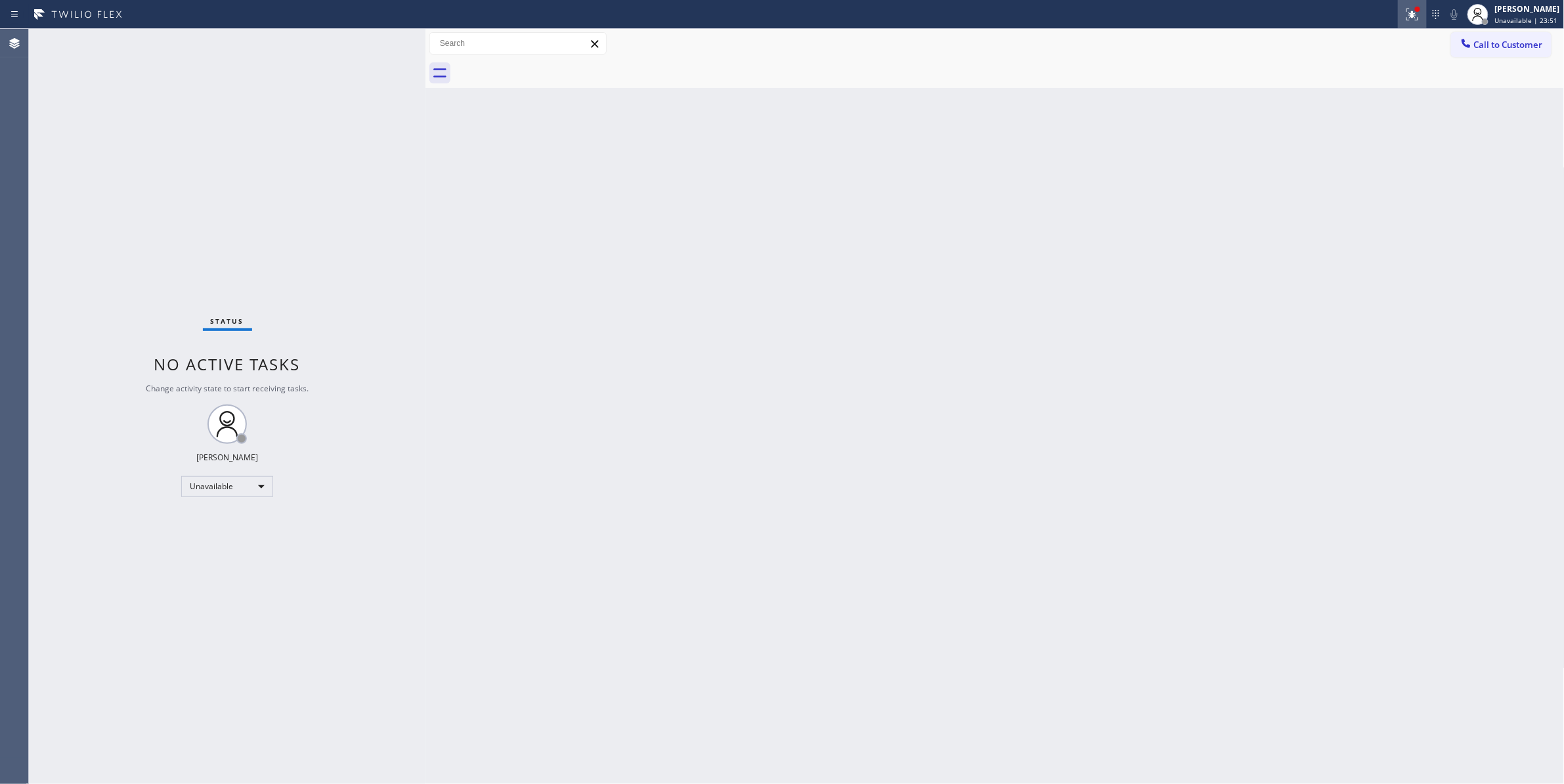
click at [1404, 17] on icon at bounding box center [1412, 14] width 16 height 16
click at [1338, 172] on span "Clear issues" at bounding box center [1326, 171] width 62 height 9
click at [1520, 51] on button "Call to Customer" at bounding box center [1501, 44] width 100 height 25
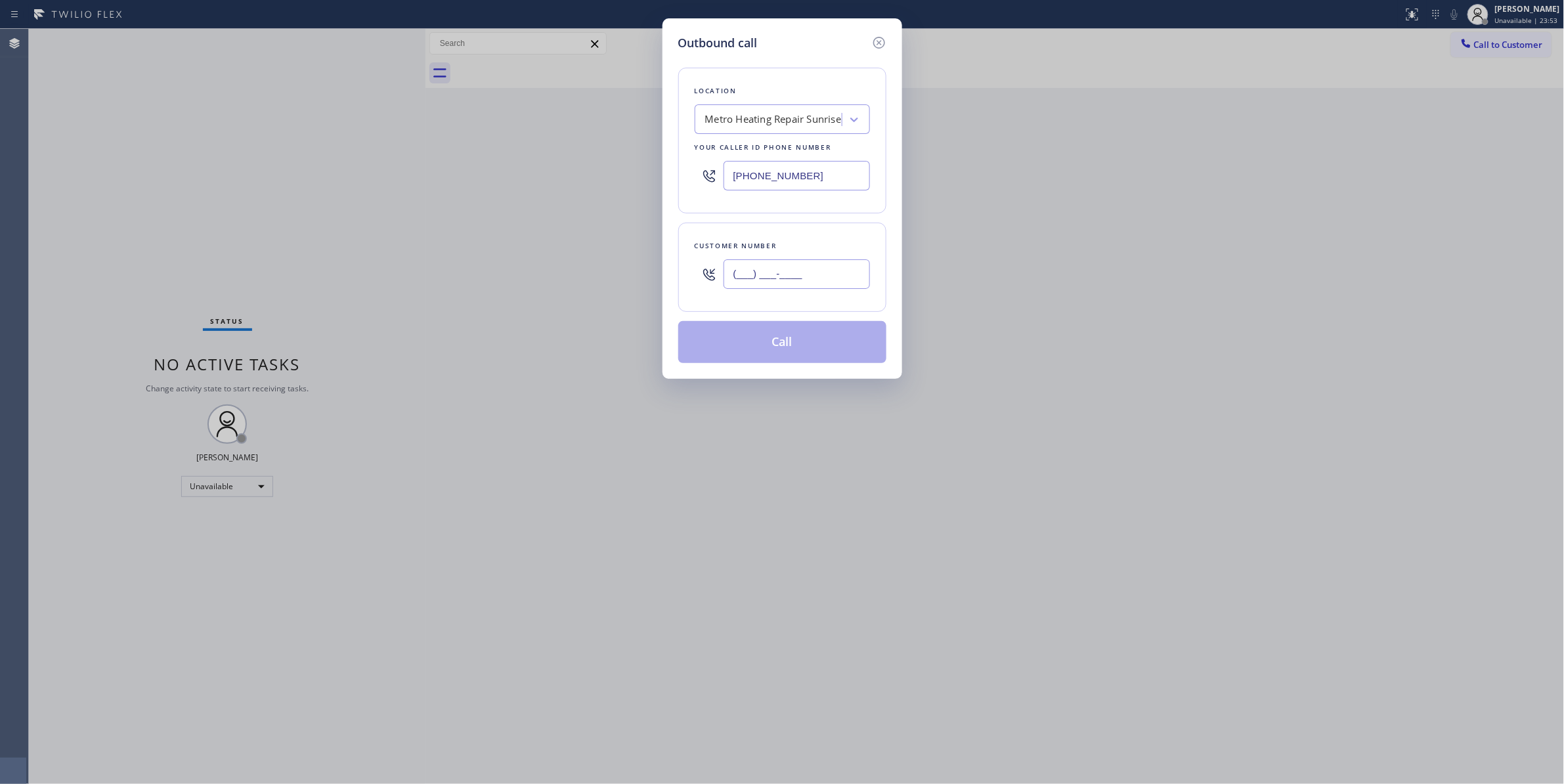
click at [740, 280] on input "(___) ___-____" at bounding box center [796, 274] width 147 height 30
paste input "954) 676-7903"
type input "(954) 676-7903"
click at [800, 355] on button "Call" at bounding box center [782, 342] width 208 height 42
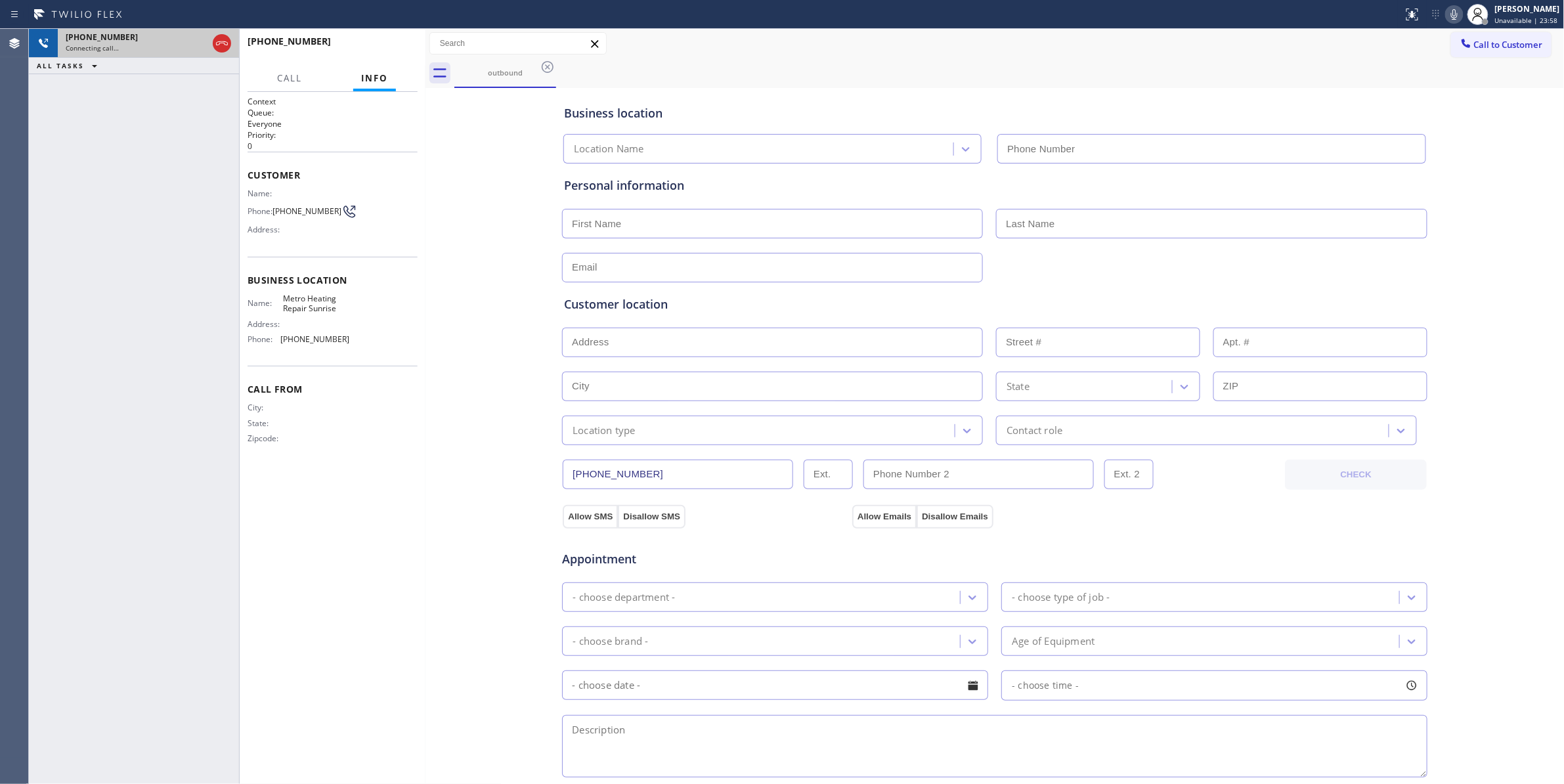
type input "(954) 799-3474"
click at [218, 40] on icon at bounding box center [222, 43] width 16 height 16
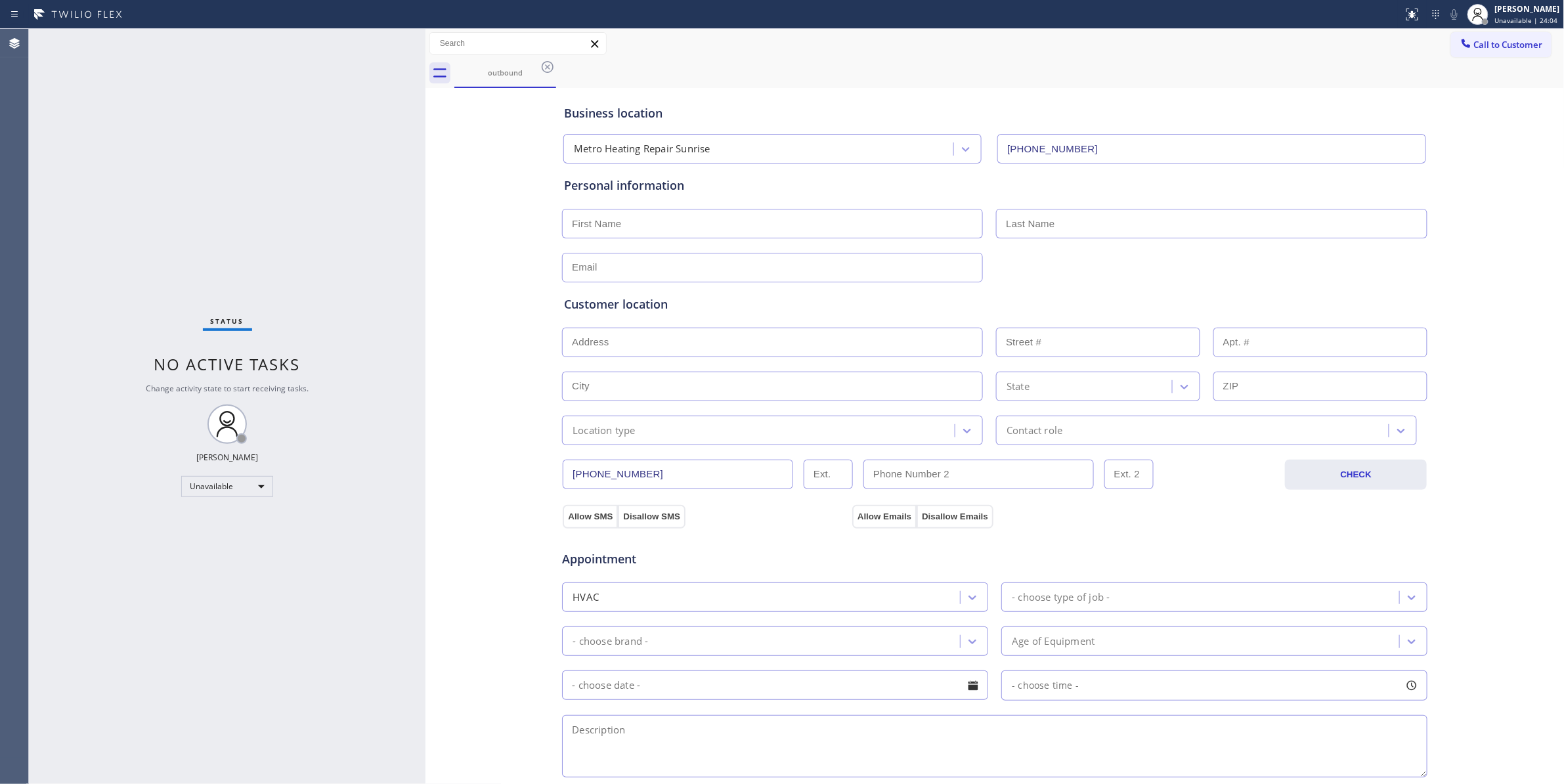
click at [544, 68] on icon at bounding box center [547, 67] width 16 height 16
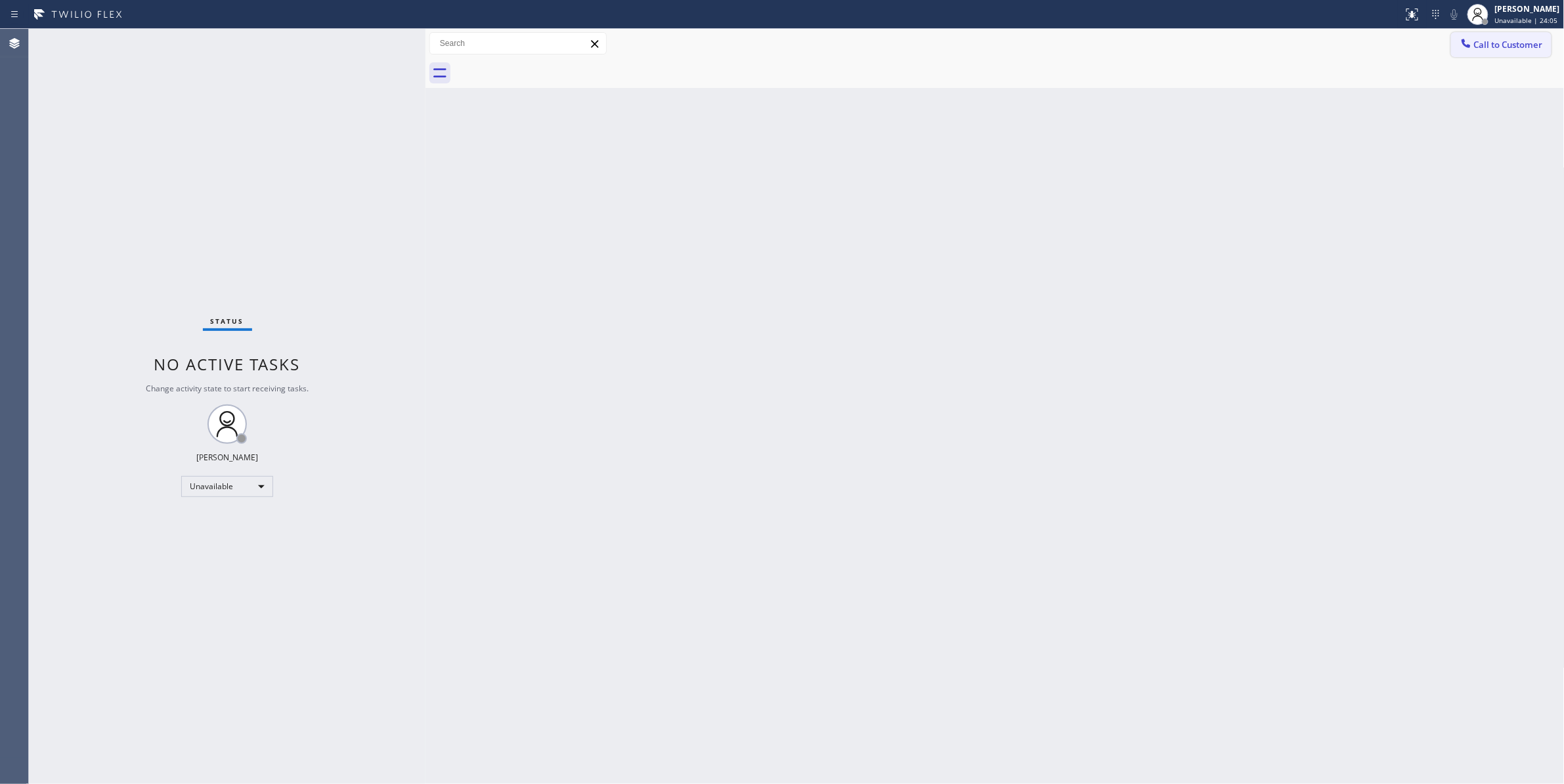
click at [1503, 47] on span "Call to Customer" at bounding box center [1509, 44] width 69 height 12
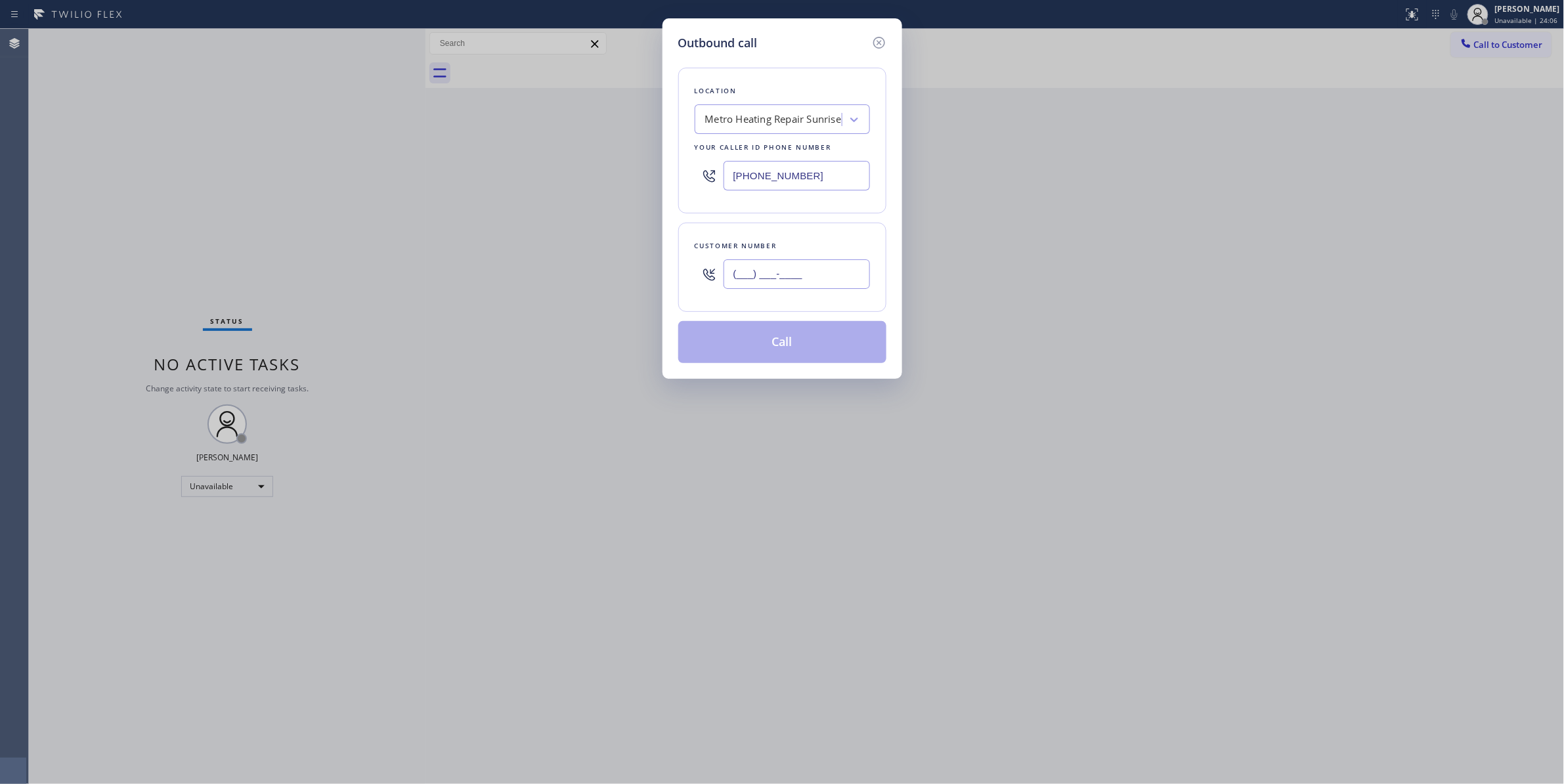
click at [797, 265] on input "(___) ___-____" at bounding box center [796, 274] width 147 height 30
paste input "954) 676-7903"
type input "(954) 676-7903"
click at [781, 349] on button "Call" at bounding box center [782, 342] width 208 height 42
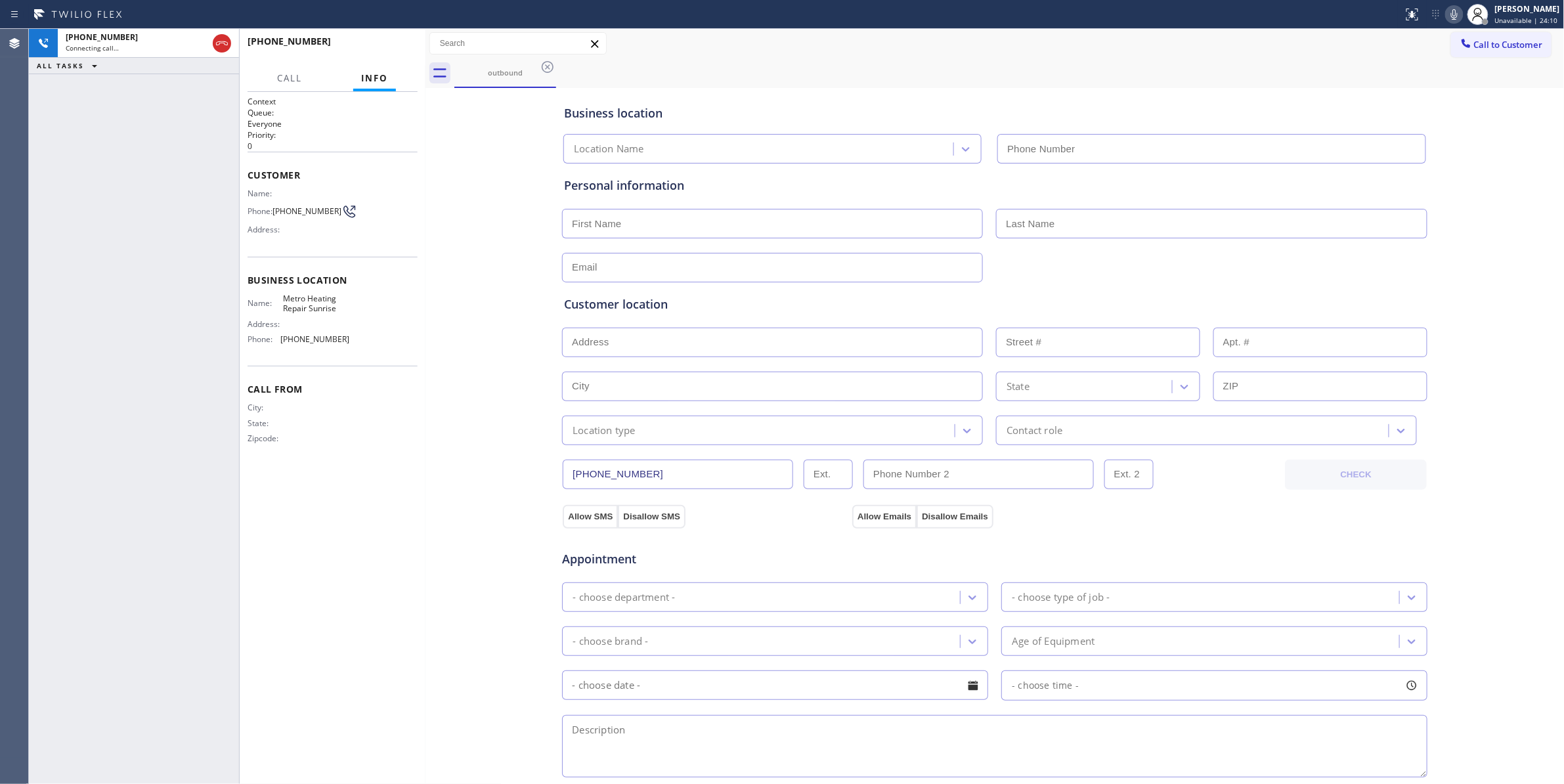
type input "(954) 799-3474"
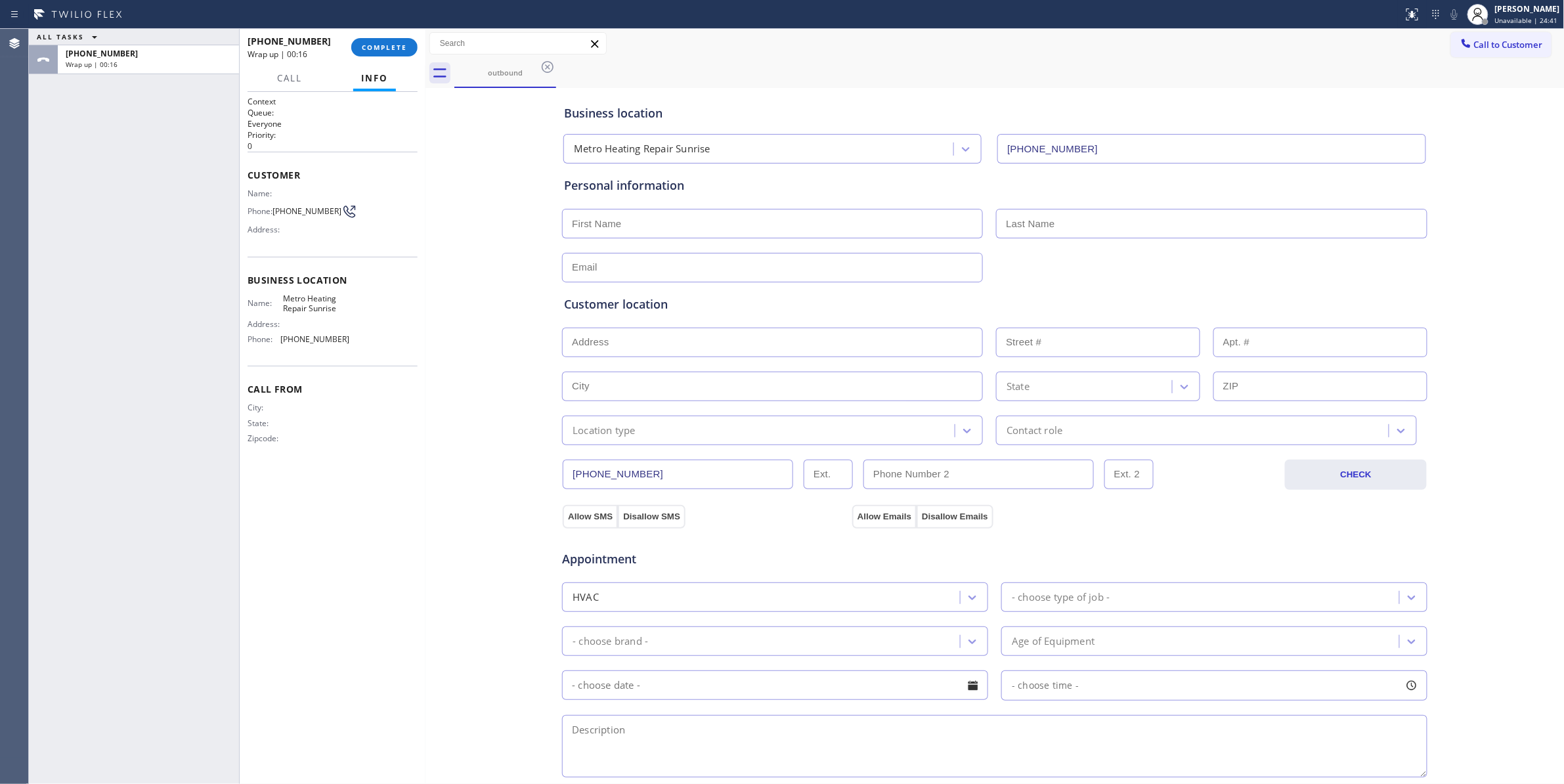
click at [310, 213] on span "(954) 676-7903" at bounding box center [307, 211] width 69 height 10
click at [309, 212] on span "(954) 676-7903" at bounding box center [307, 211] width 69 height 10
copy div "(954) 676-7903"
click at [380, 37] on div "+19546767903 Wrap up | 00:16 COMPLETE" at bounding box center [333, 47] width 170 height 34
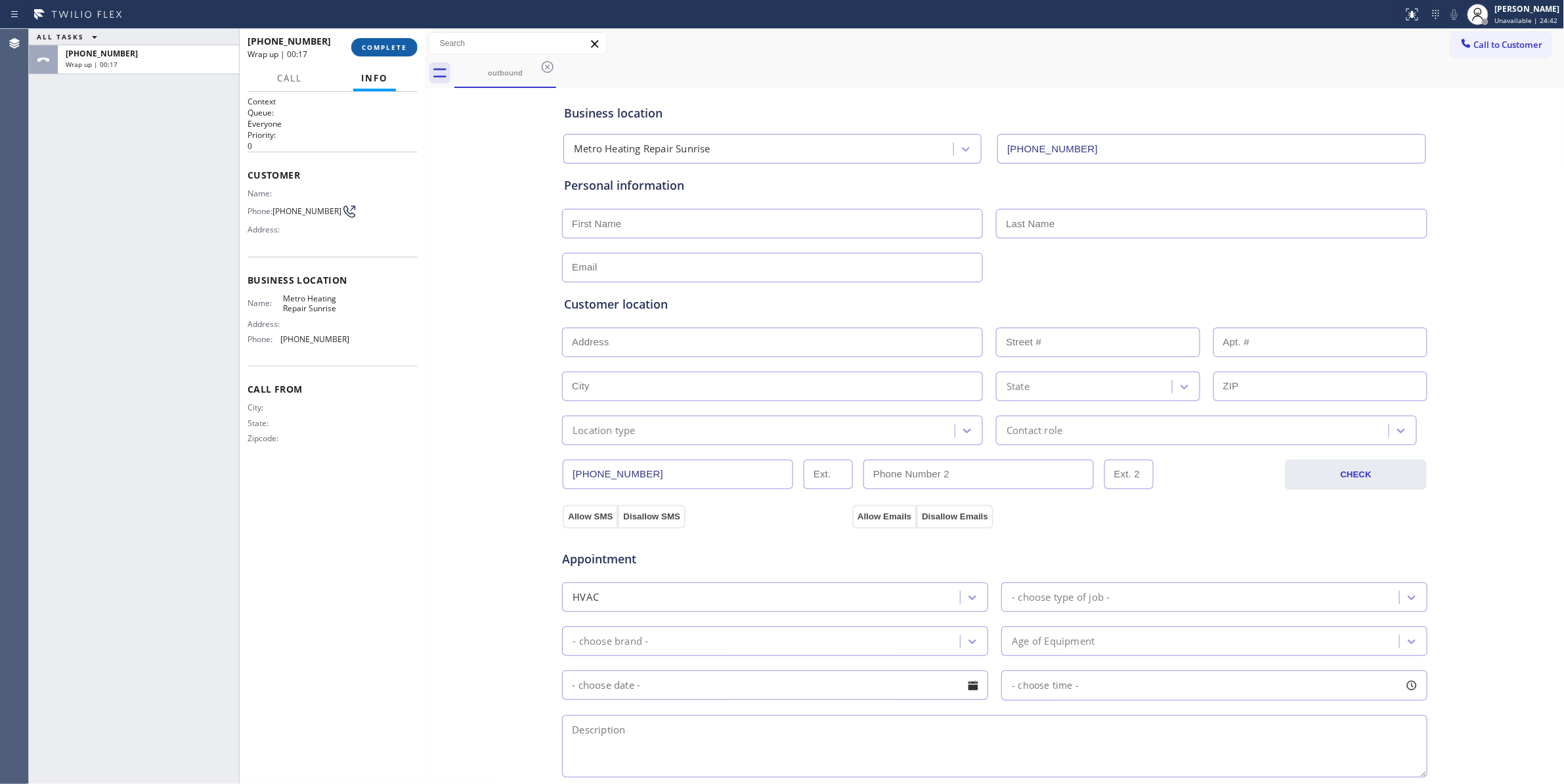
click at [381, 40] on button "COMPLETE" at bounding box center [384, 47] width 67 height 18
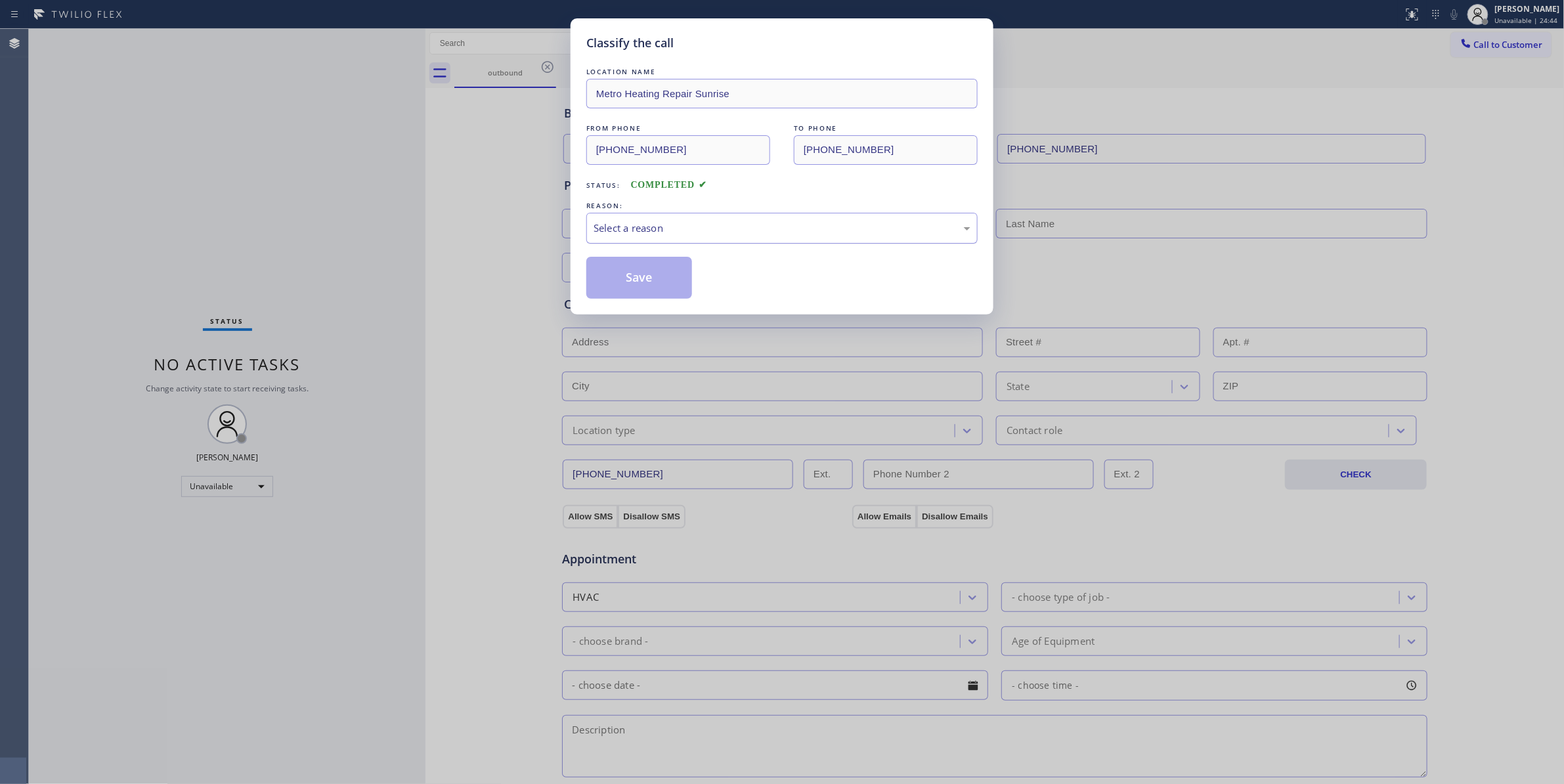
click at [684, 231] on div "Select a reason" at bounding box center [782, 228] width 377 height 15
click at [652, 284] on button "Save" at bounding box center [639, 278] width 105 height 42
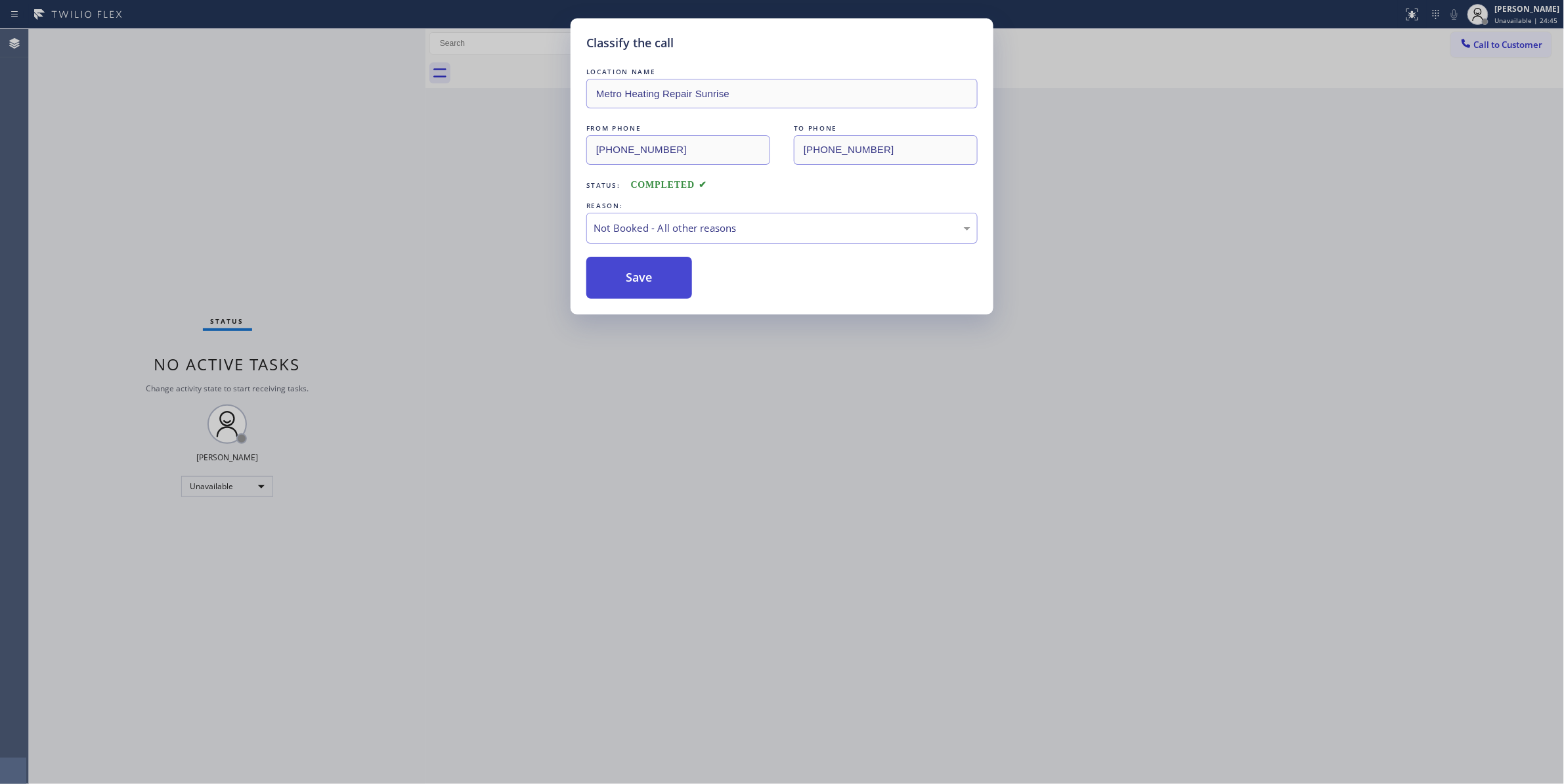
click at [652, 282] on button "Save" at bounding box center [639, 278] width 105 height 42
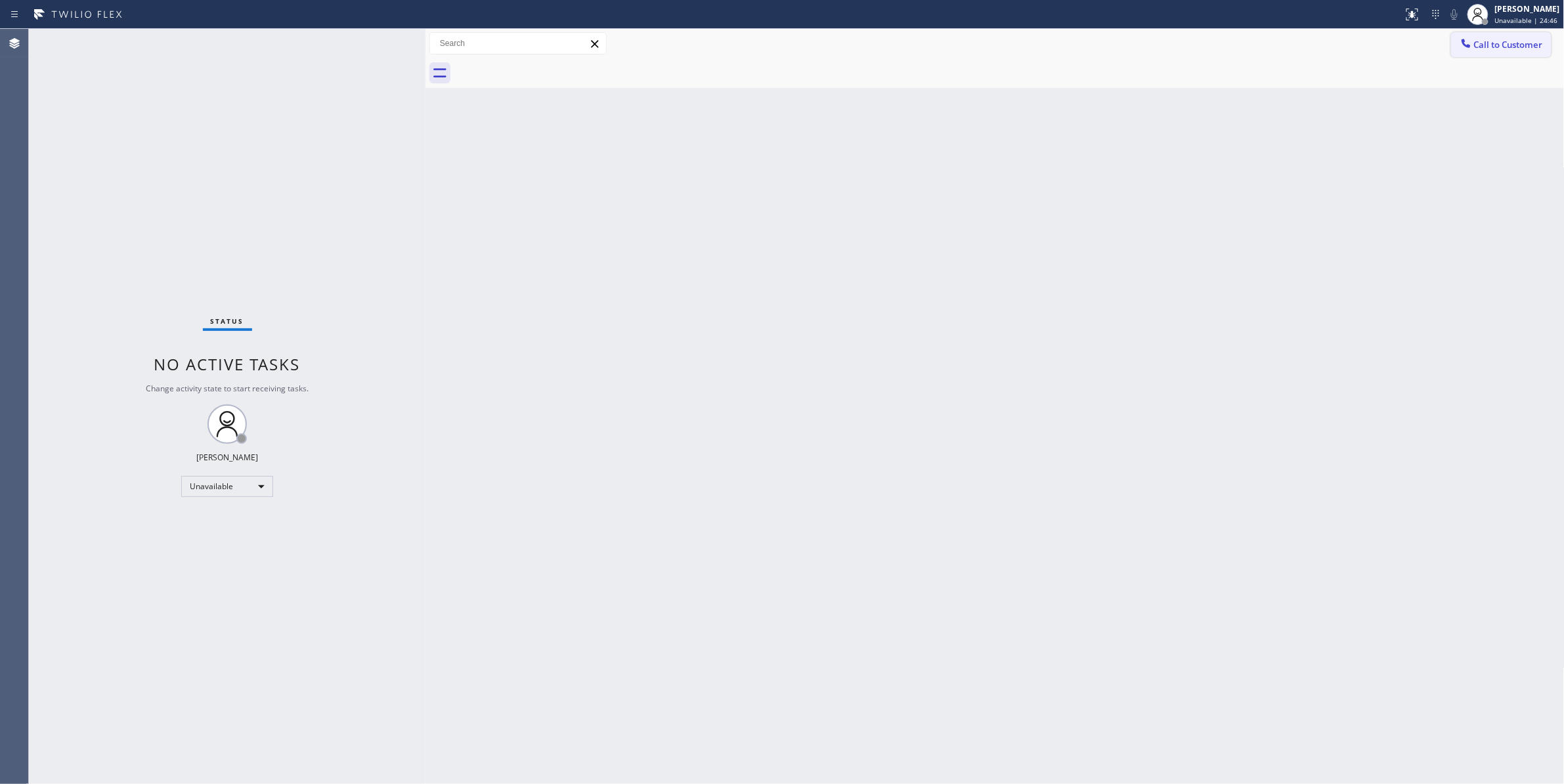
drag, startPoint x: 1506, startPoint y: 45, endPoint x: 772, endPoint y: 235, distance: 758.2
click at [1500, 46] on span "Call to Customer" at bounding box center [1509, 44] width 69 height 12
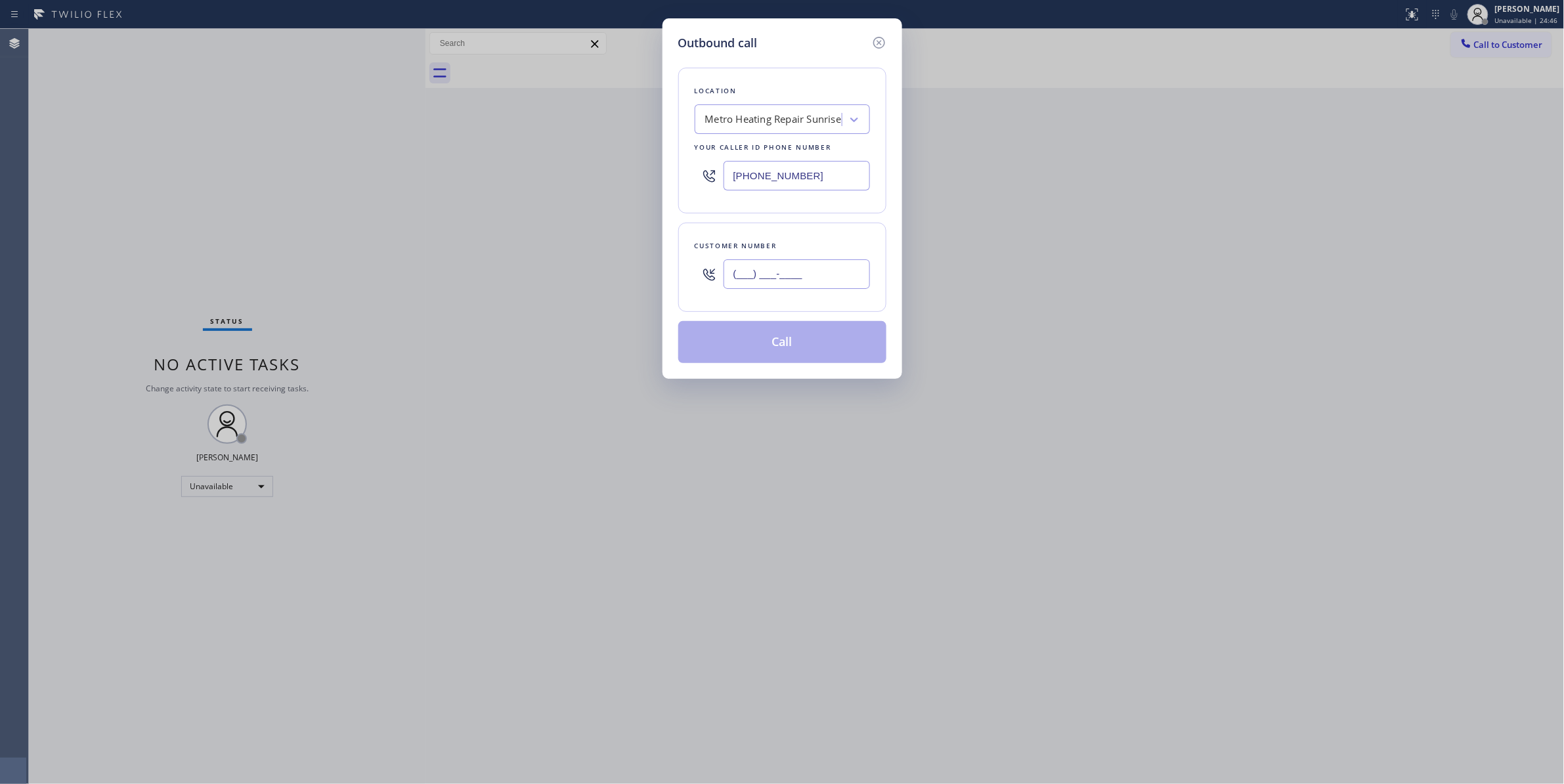
click at [773, 289] on input "(___) ___-____" at bounding box center [796, 274] width 147 height 30
paste input "954) 676-7903"
type input "(954) 676-7903"
click at [763, 345] on button "Call" at bounding box center [782, 342] width 208 height 42
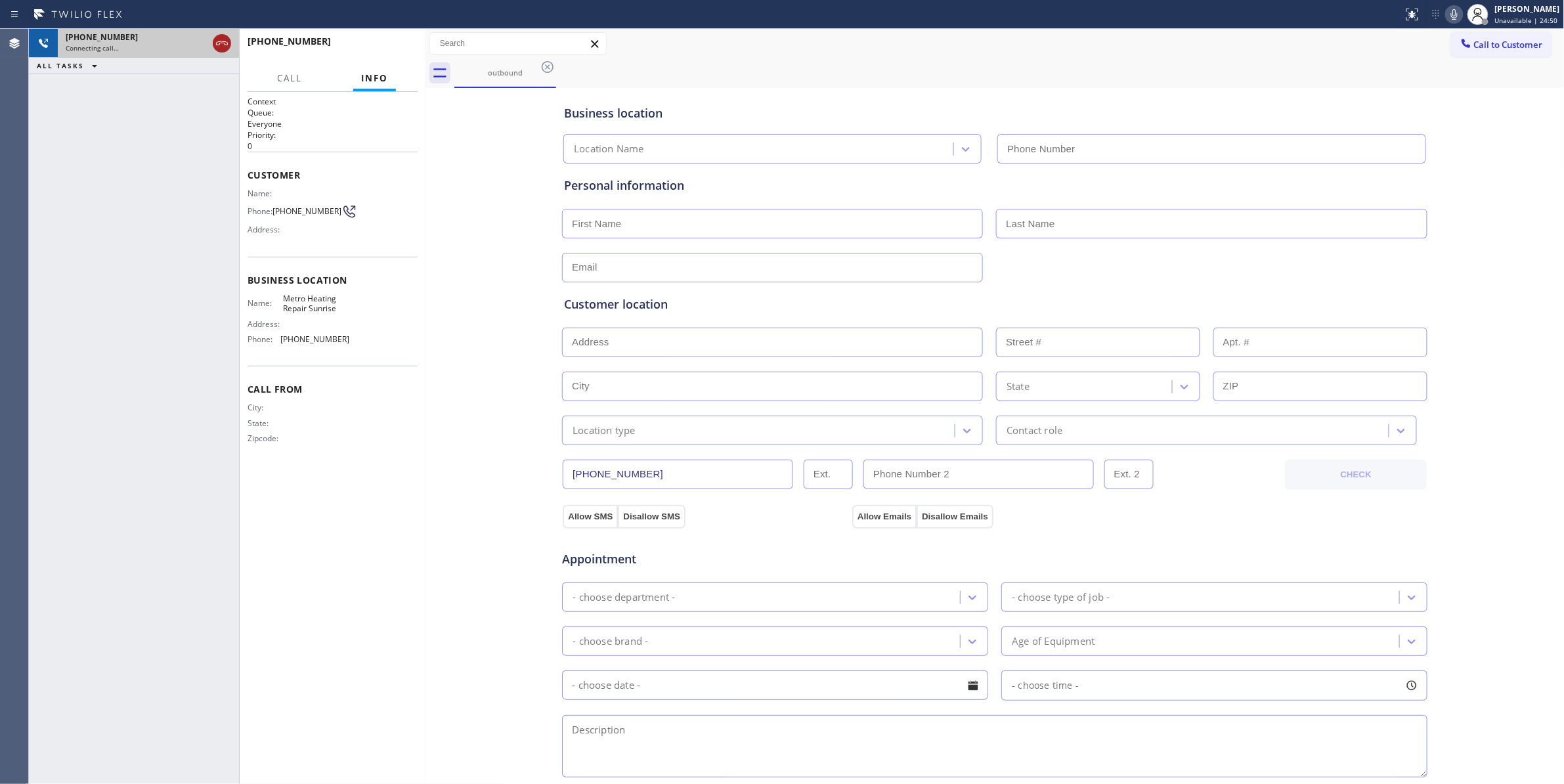
type input "(954) 799-3474"
click at [222, 47] on icon at bounding box center [222, 43] width 16 height 16
click at [361, 47] on button "HANG UP" at bounding box center [387, 47] width 61 height 18
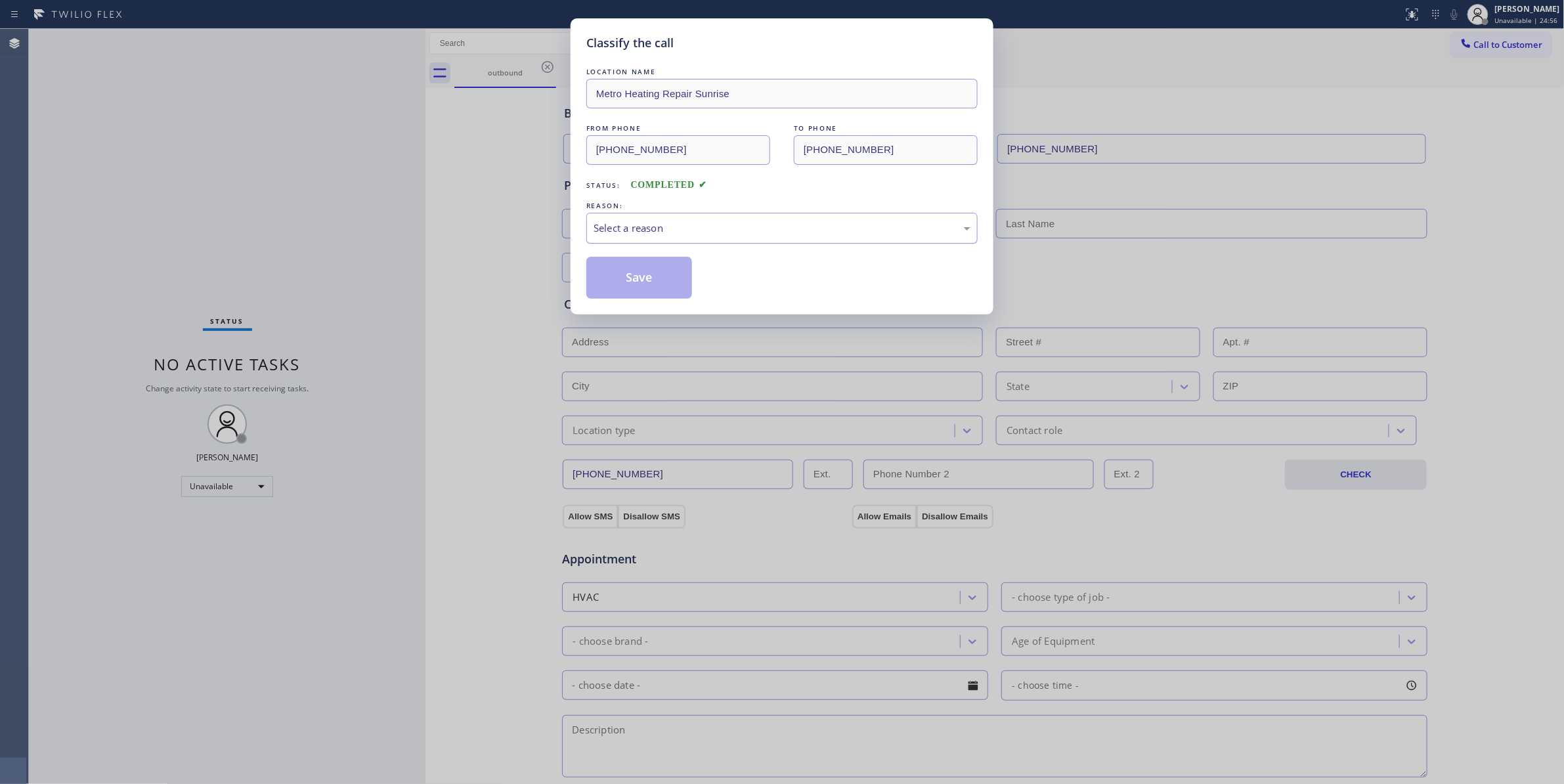
click at [618, 226] on div "Select a reason" at bounding box center [782, 228] width 377 height 15
click at [626, 277] on button "Save" at bounding box center [639, 278] width 105 height 42
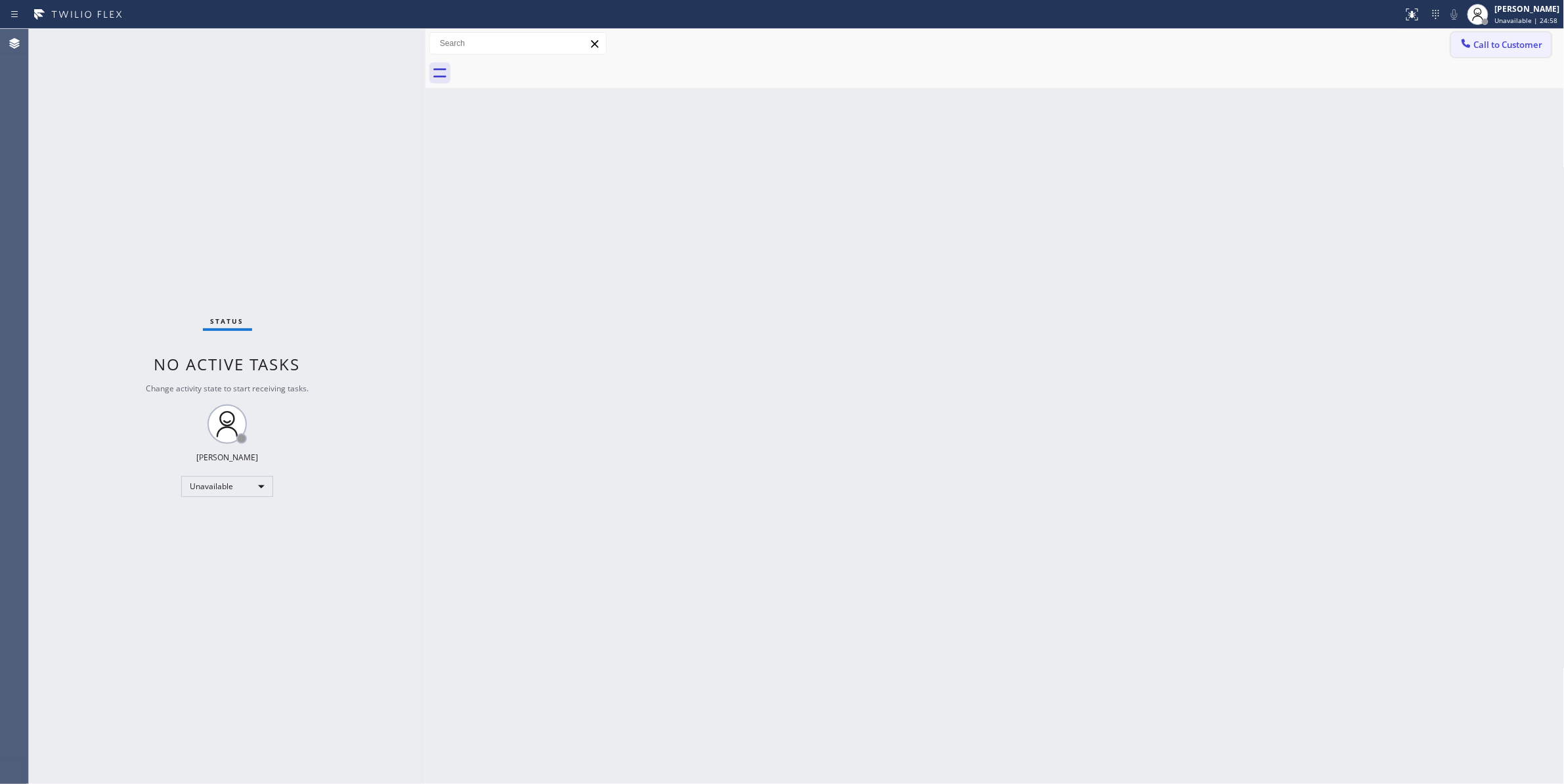
click at [1507, 44] on span "Call to Customer" at bounding box center [1509, 44] width 69 height 12
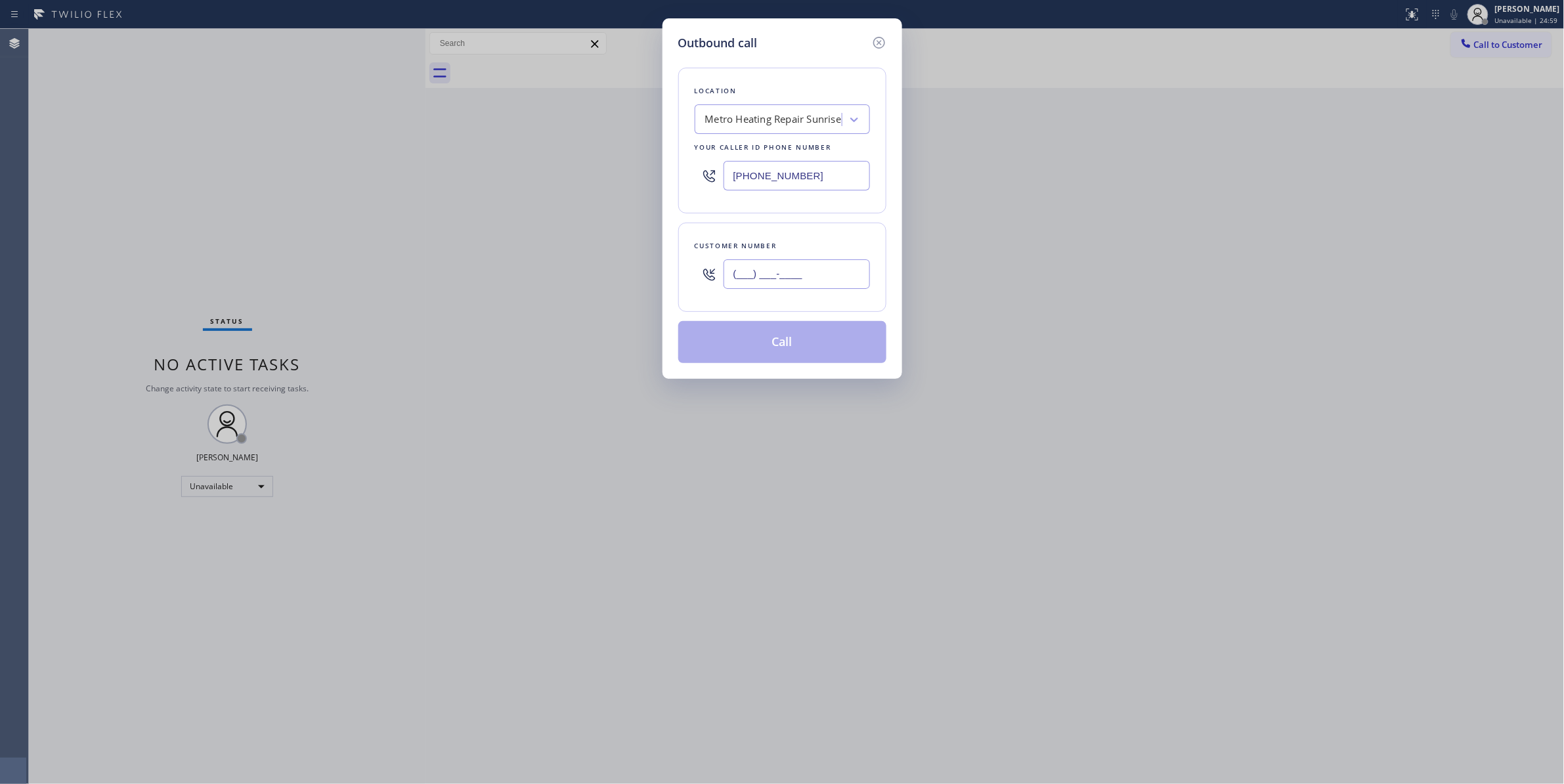
click at [752, 278] on input "(___) ___-____" at bounding box center [796, 274] width 147 height 30
paste input "954) 676-7903"
type input "(954) 676-7903"
click at [752, 344] on button "Call" at bounding box center [782, 342] width 208 height 42
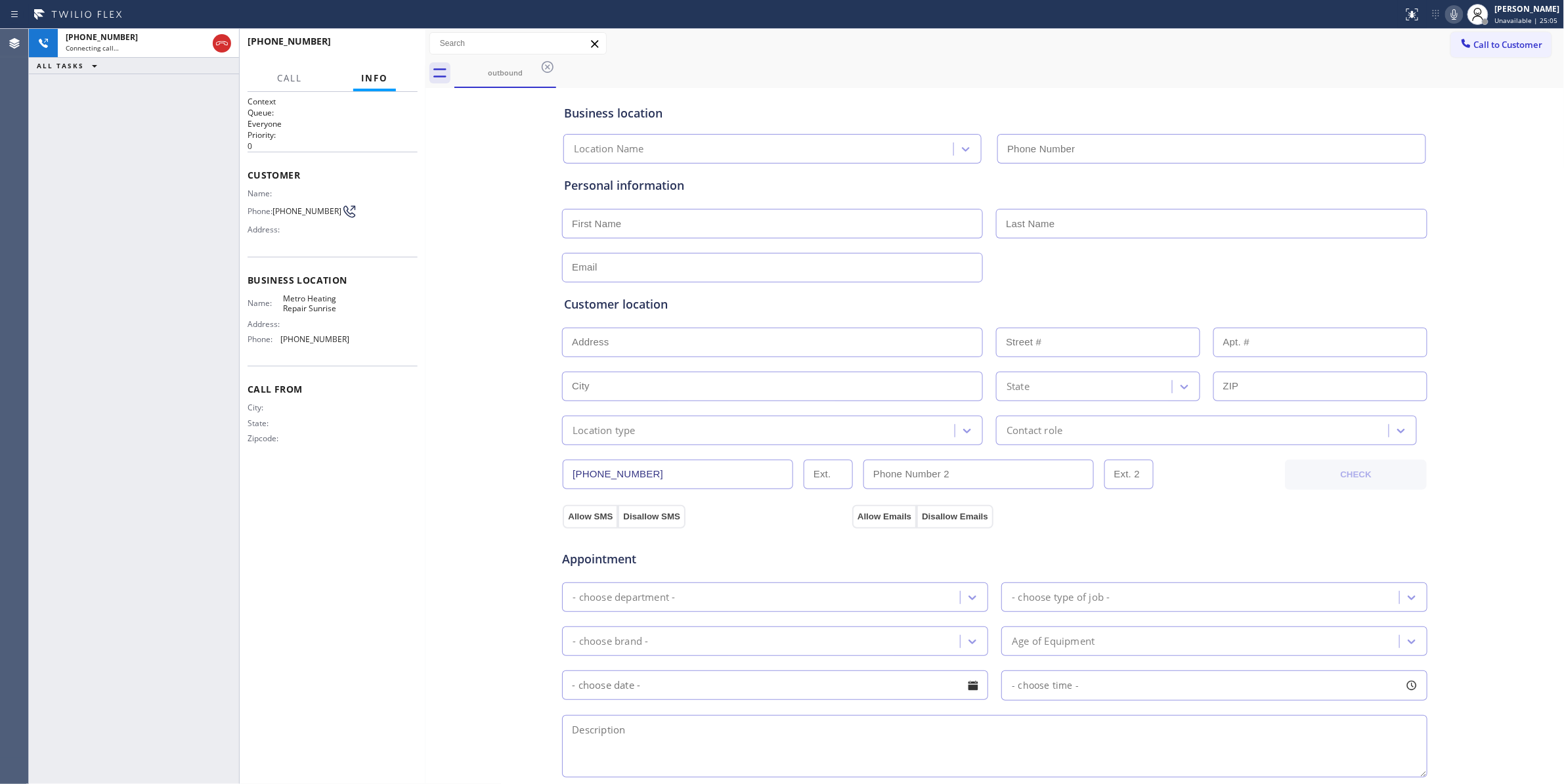
type input "(954) 799-3474"
click at [390, 46] on span "HANG UP" at bounding box center [387, 47] width 40 height 9
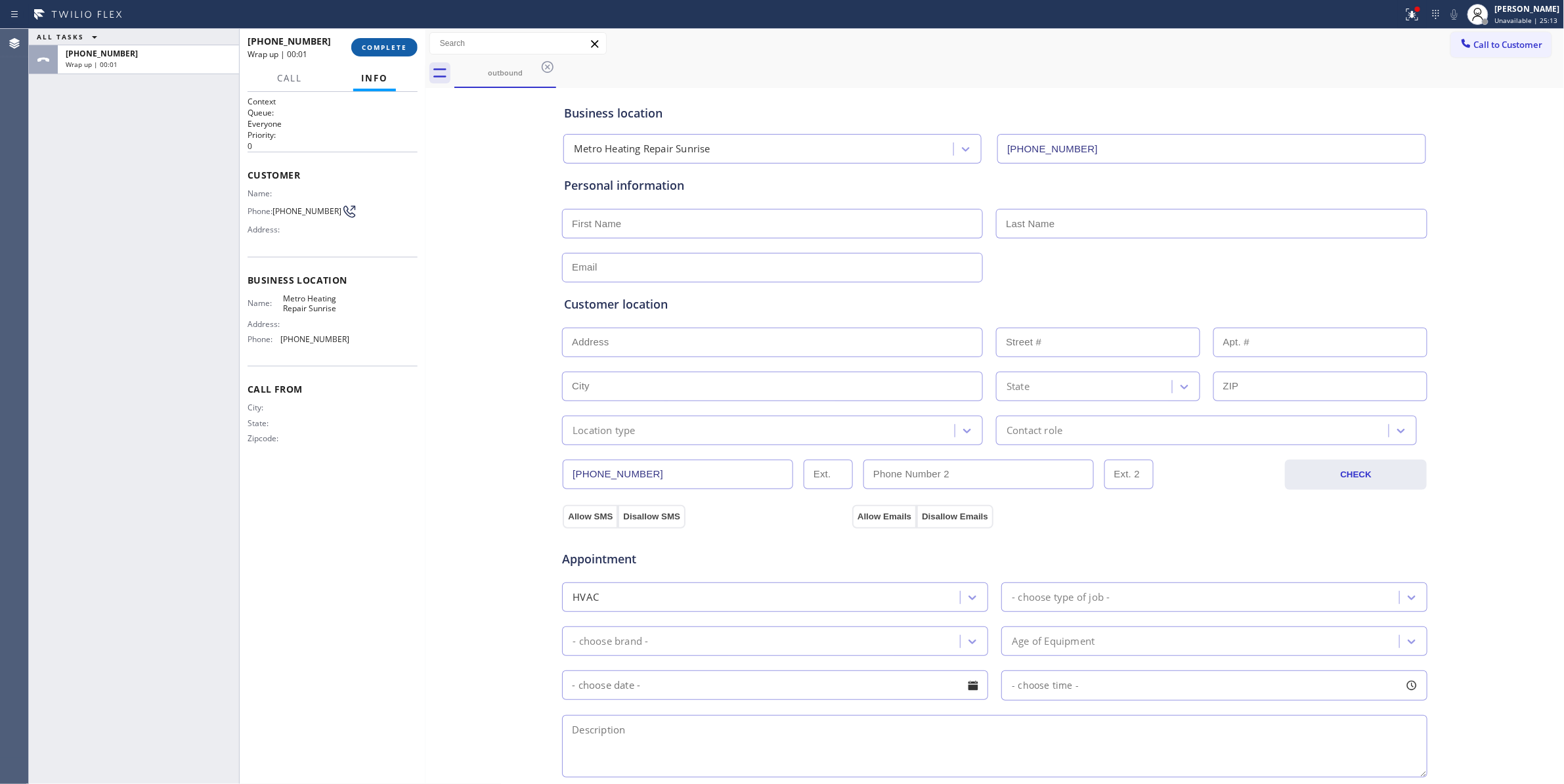
click at [392, 40] on button "COMPLETE" at bounding box center [384, 47] width 67 height 18
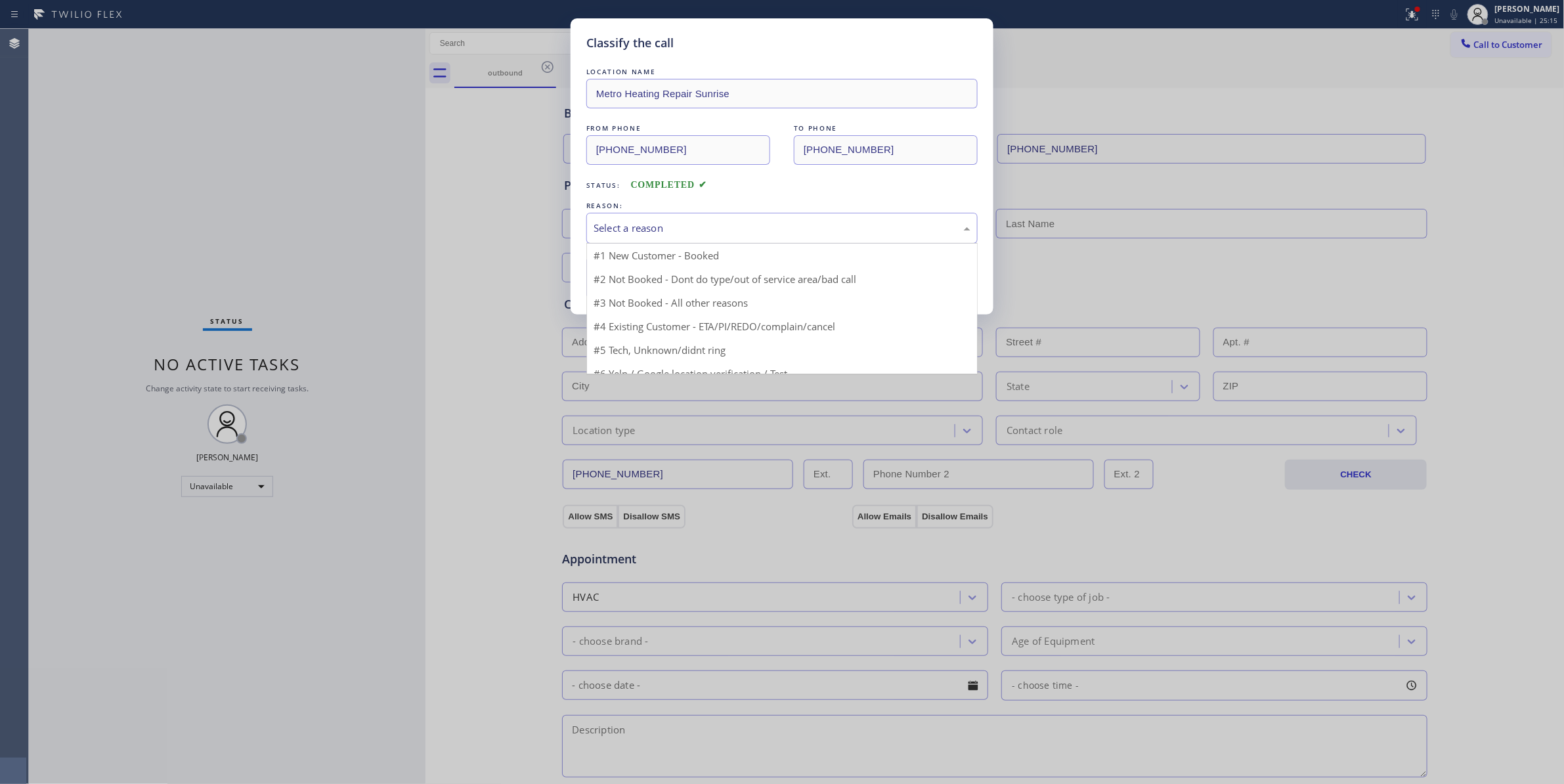
click at [659, 235] on div "Select a reason" at bounding box center [782, 228] width 377 height 15
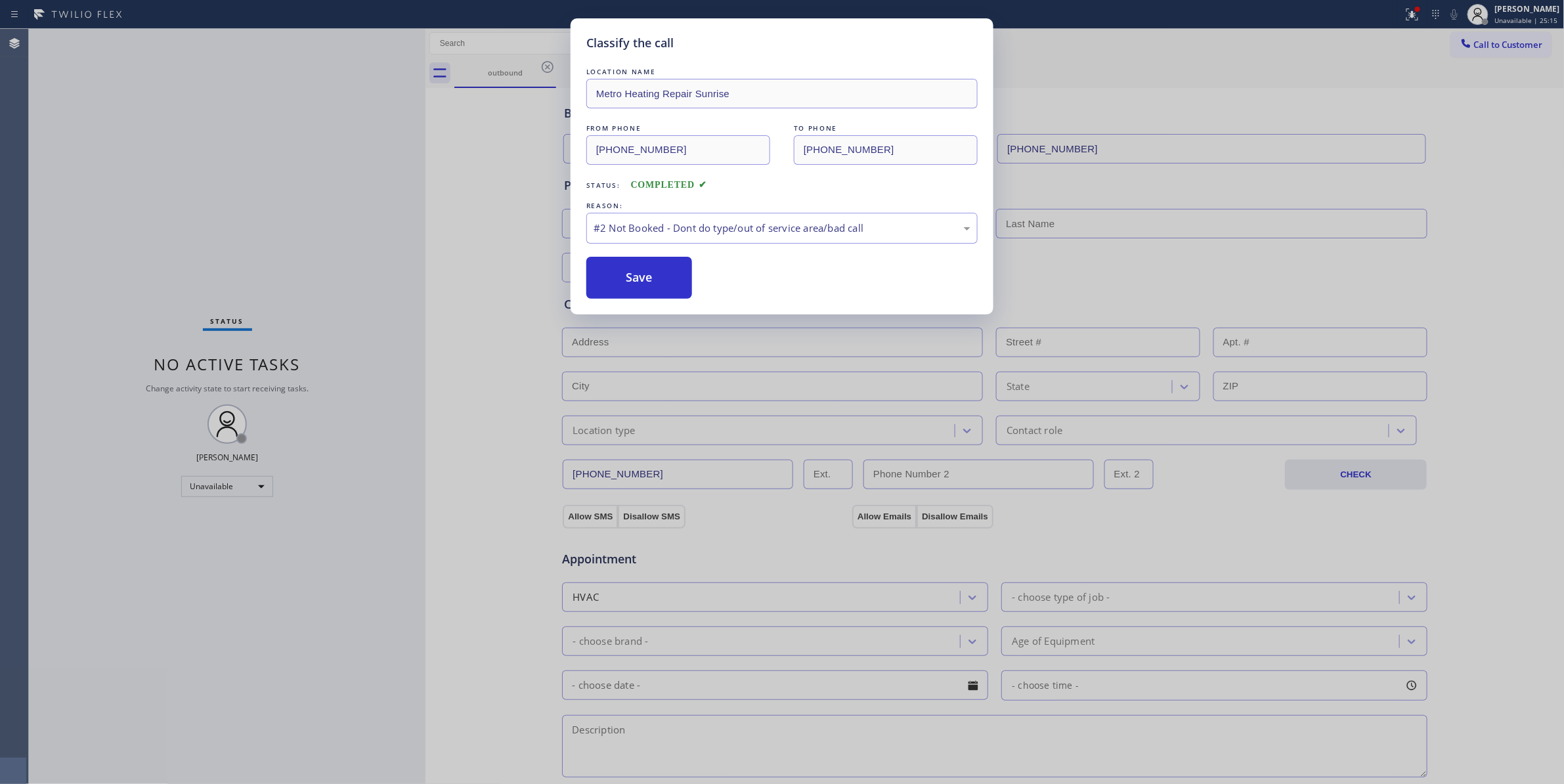
click at [642, 279] on button "Save" at bounding box center [639, 278] width 105 height 42
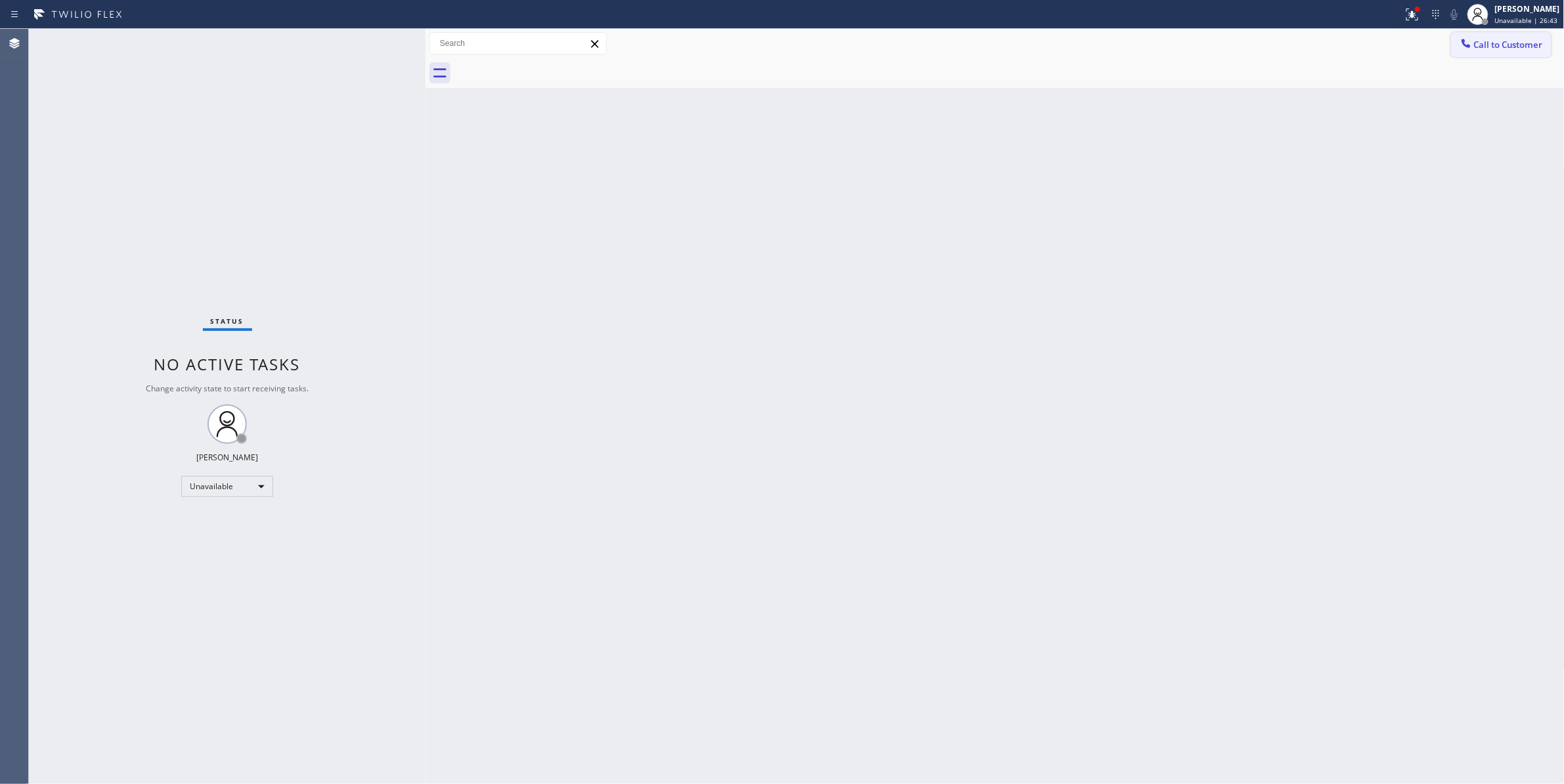
click at [1510, 32] on button "Call to Customer" at bounding box center [1501, 44] width 100 height 25
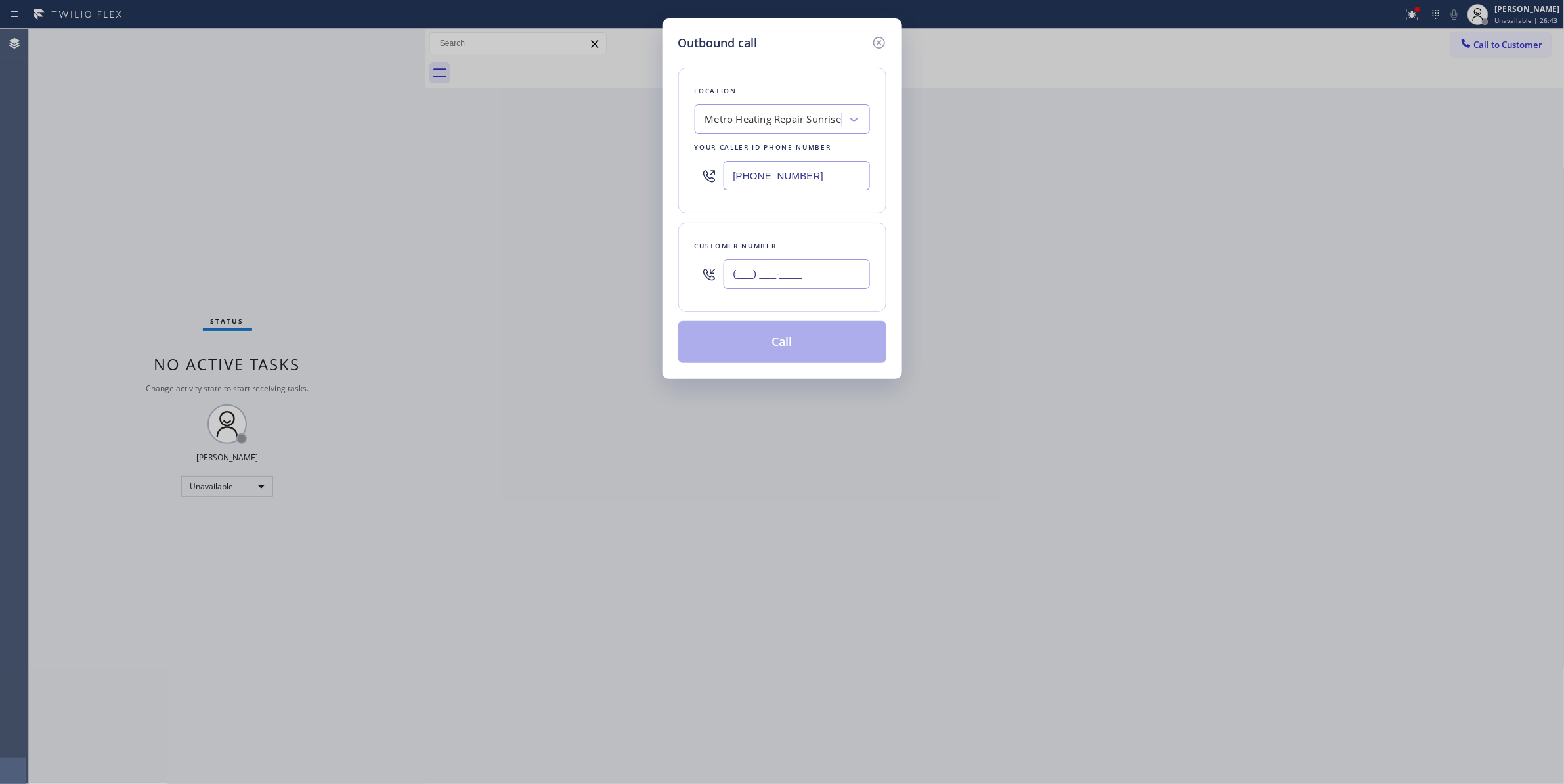
click at [838, 265] on input "(___) ___-____" at bounding box center [796, 274] width 147 height 30
paste input "310) 921-5660"
type input "(310) 921-5660"
drag, startPoint x: 839, startPoint y: 170, endPoint x: 394, endPoint y: 197, distance: 445.8
click at [394, 197] on div "Outbound call Location Metro Heating Repair Sunrise Your caller id phone number…" at bounding box center [782, 392] width 1564 height 784
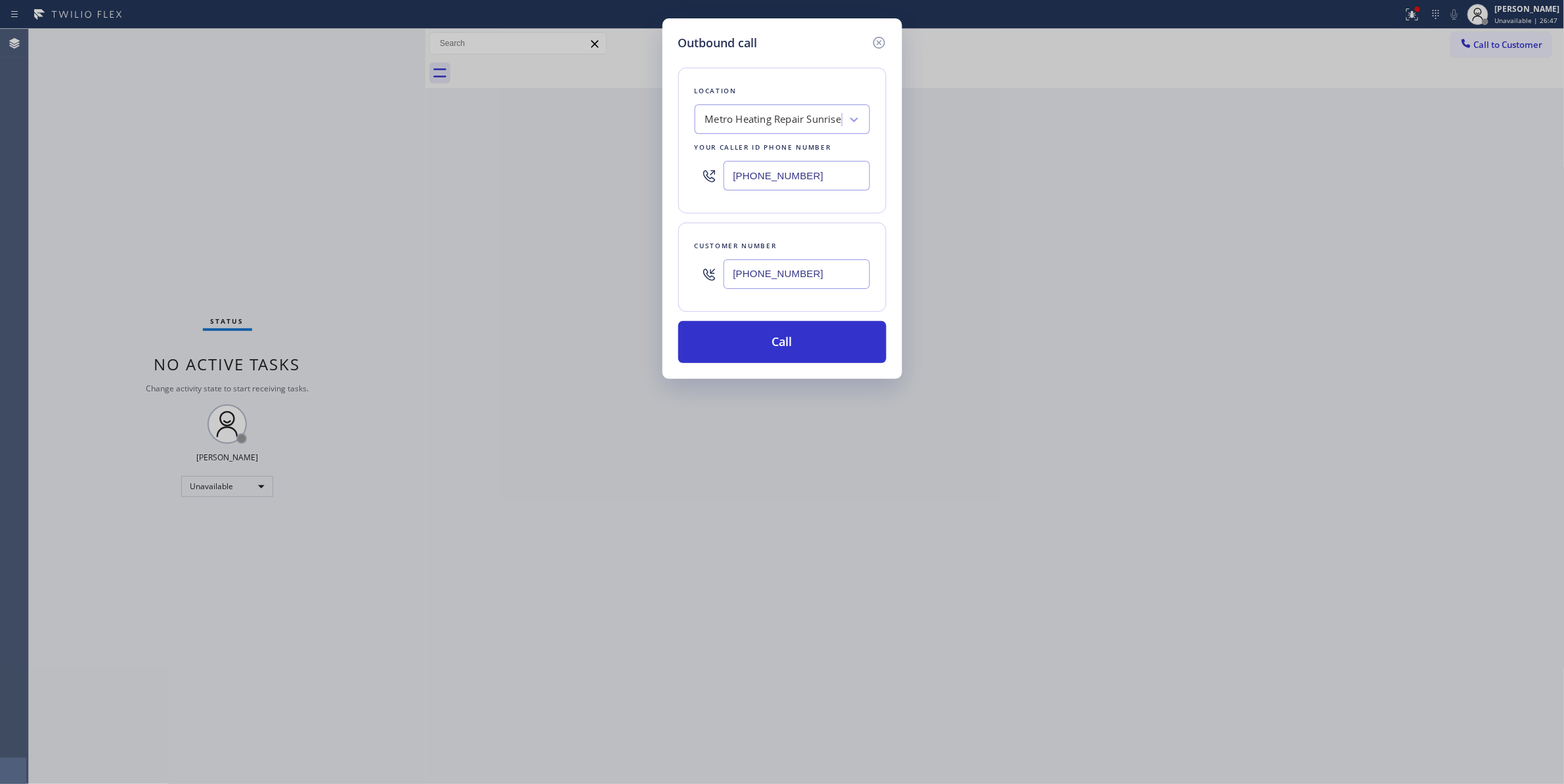
paste input "310) 868-0820"
type input "(310) 868-0820"
drag, startPoint x: 824, startPoint y: 281, endPoint x: 612, endPoint y: 290, distance: 212.2
click at [590, 268] on div "Outbound call Location Alliance HVAC Rancho Palos Verdes Your caller id phone n…" at bounding box center [782, 392] width 1564 height 784
click at [760, 348] on button "Call" at bounding box center [782, 342] width 208 height 42
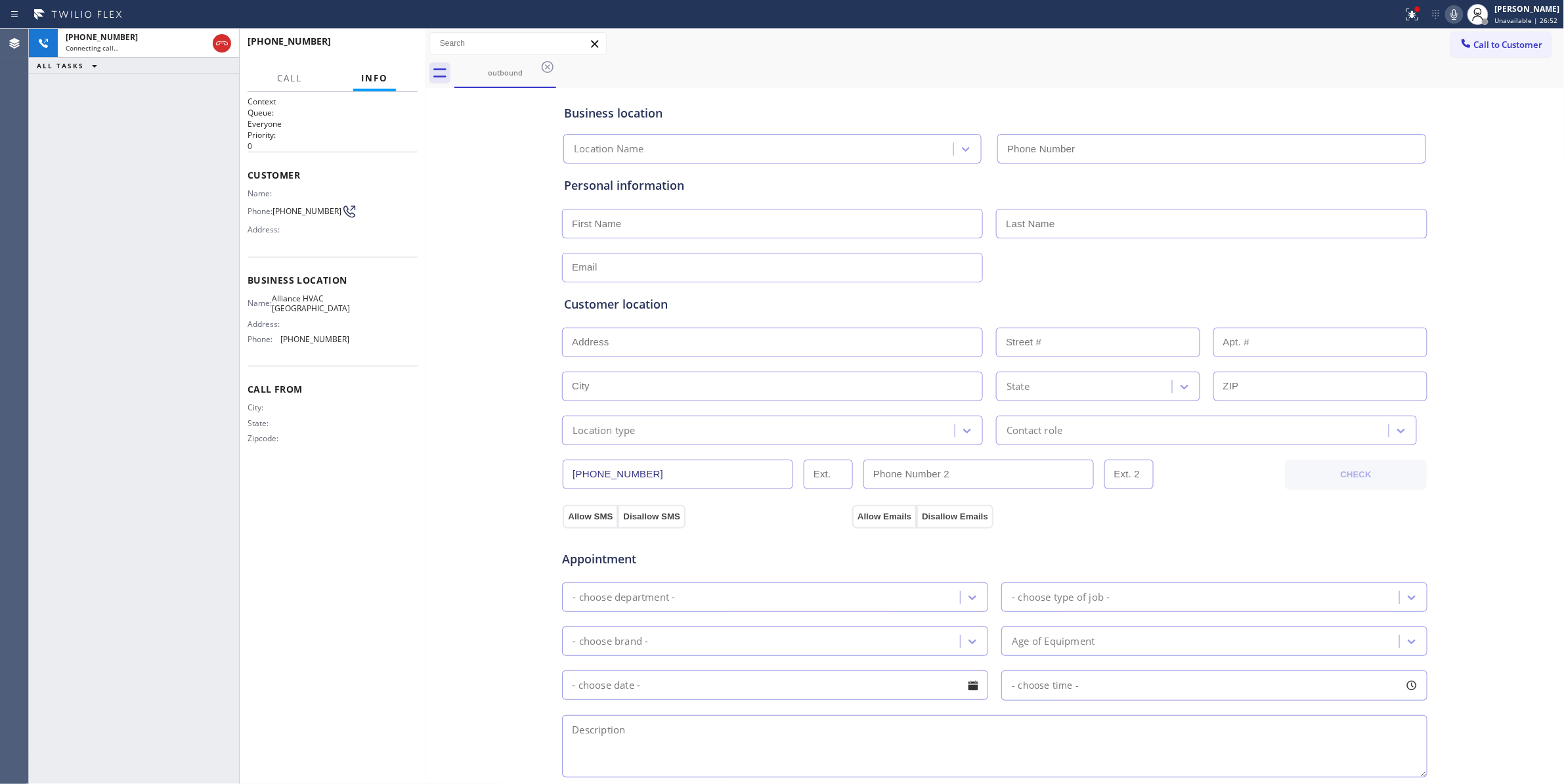
type input "(310) 868-0820"
click at [384, 53] on button "HANG UP" at bounding box center [387, 47] width 61 height 18
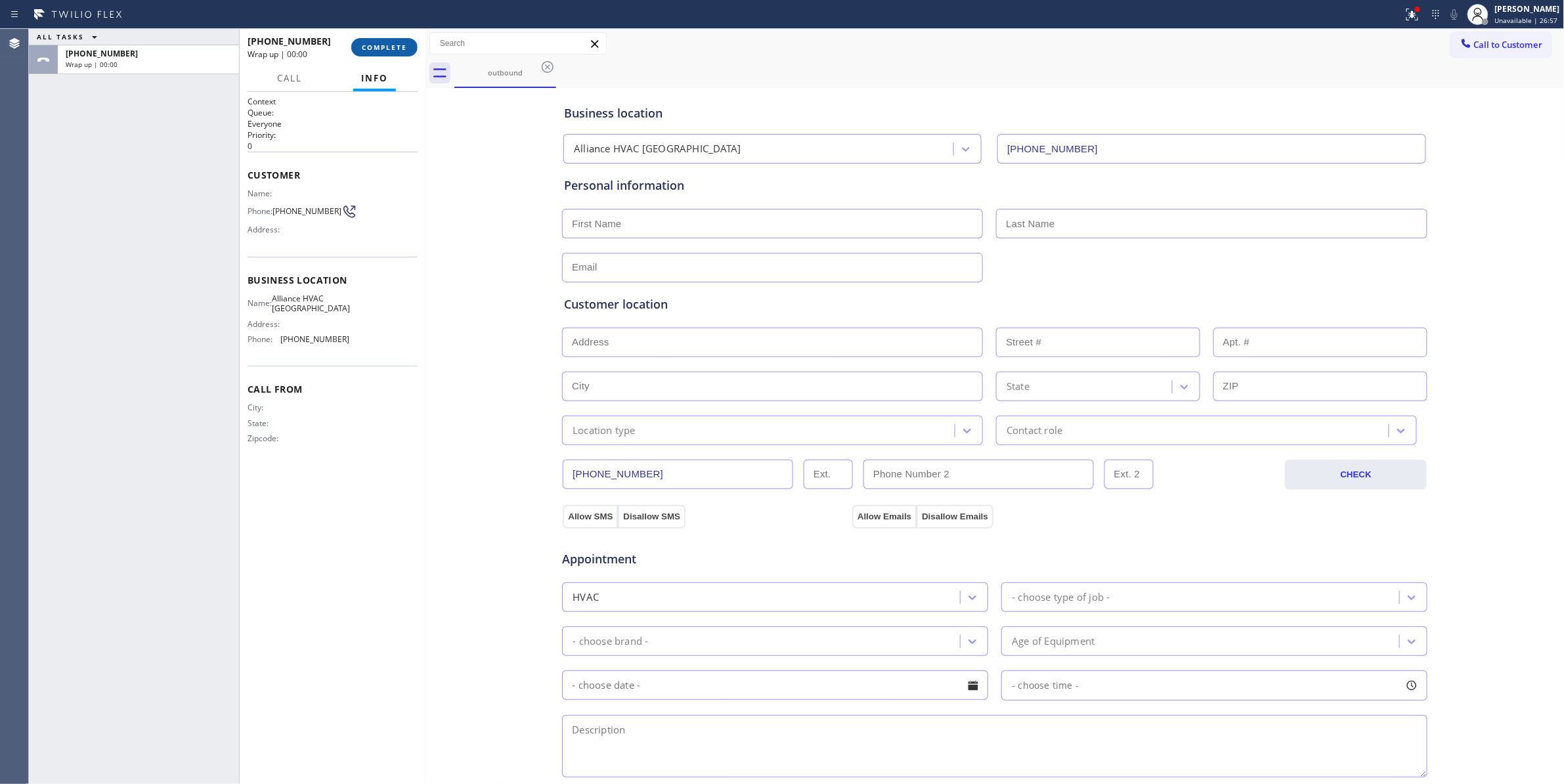
click at [384, 53] on button "COMPLETE" at bounding box center [384, 47] width 67 height 18
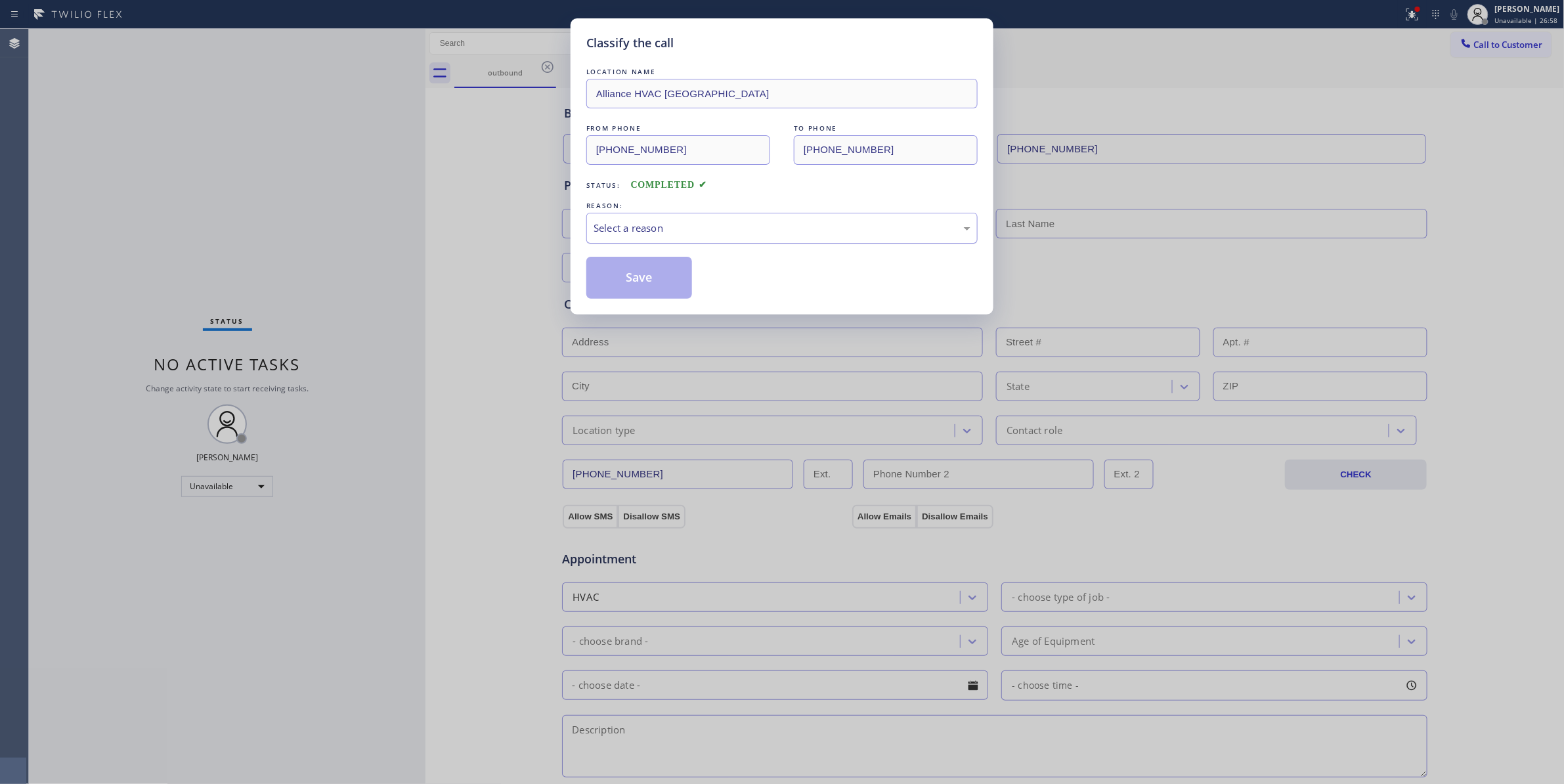
drag, startPoint x: 659, startPoint y: 225, endPoint x: 660, endPoint y: 238, distance: 13.0
click at [659, 226] on div "Select a reason" at bounding box center [782, 228] width 377 height 15
click at [657, 277] on button "Save" at bounding box center [639, 278] width 105 height 42
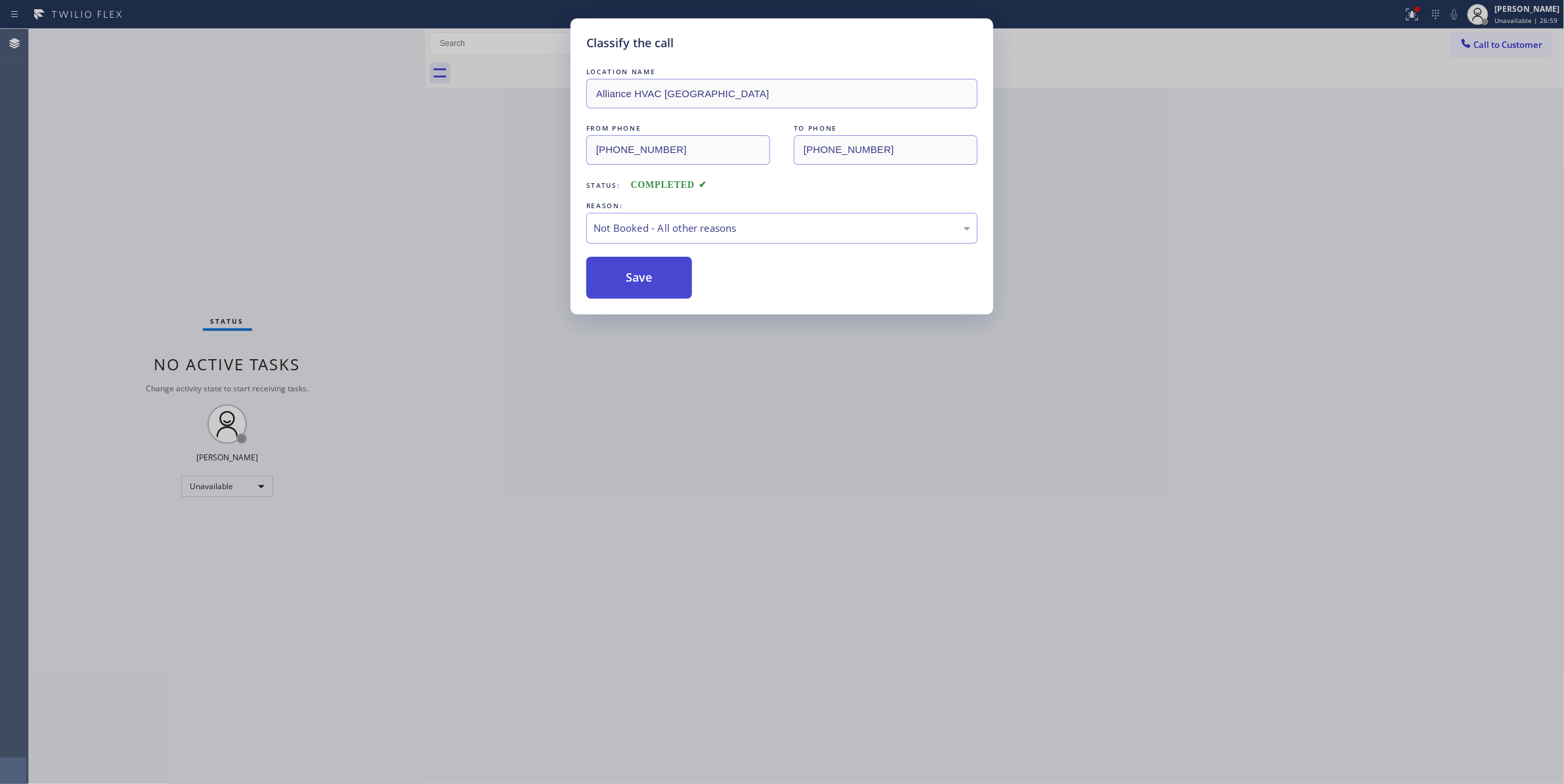
click at [657, 277] on button "Save" at bounding box center [639, 278] width 105 height 42
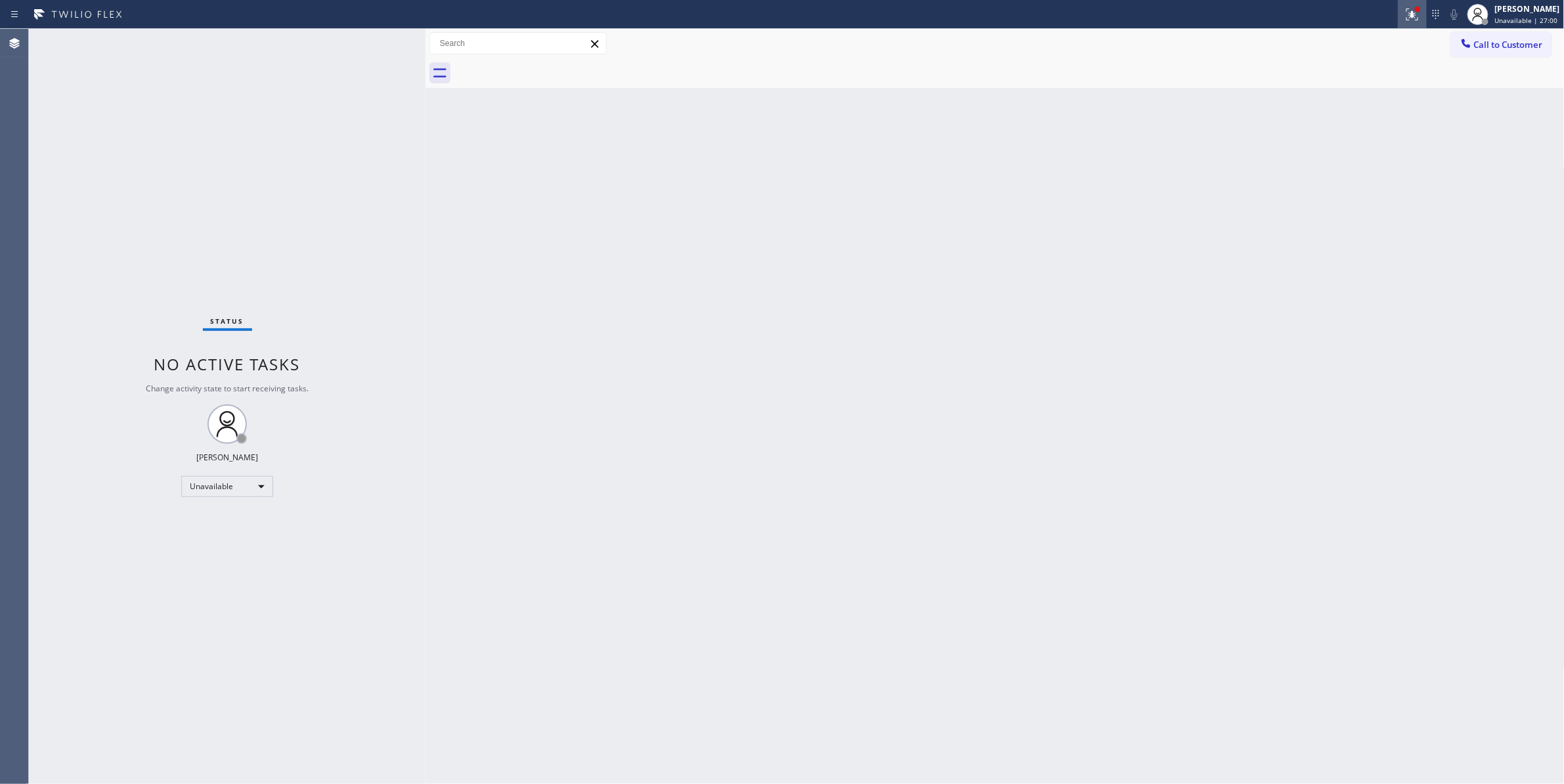
click at [1404, 14] on icon at bounding box center [1412, 14] width 16 height 16
click at [1293, 180] on button "Clear issues" at bounding box center [1326, 172] width 154 height 18
click at [1508, 43] on span "Call to Customer" at bounding box center [1509, 44] width 69 height 12
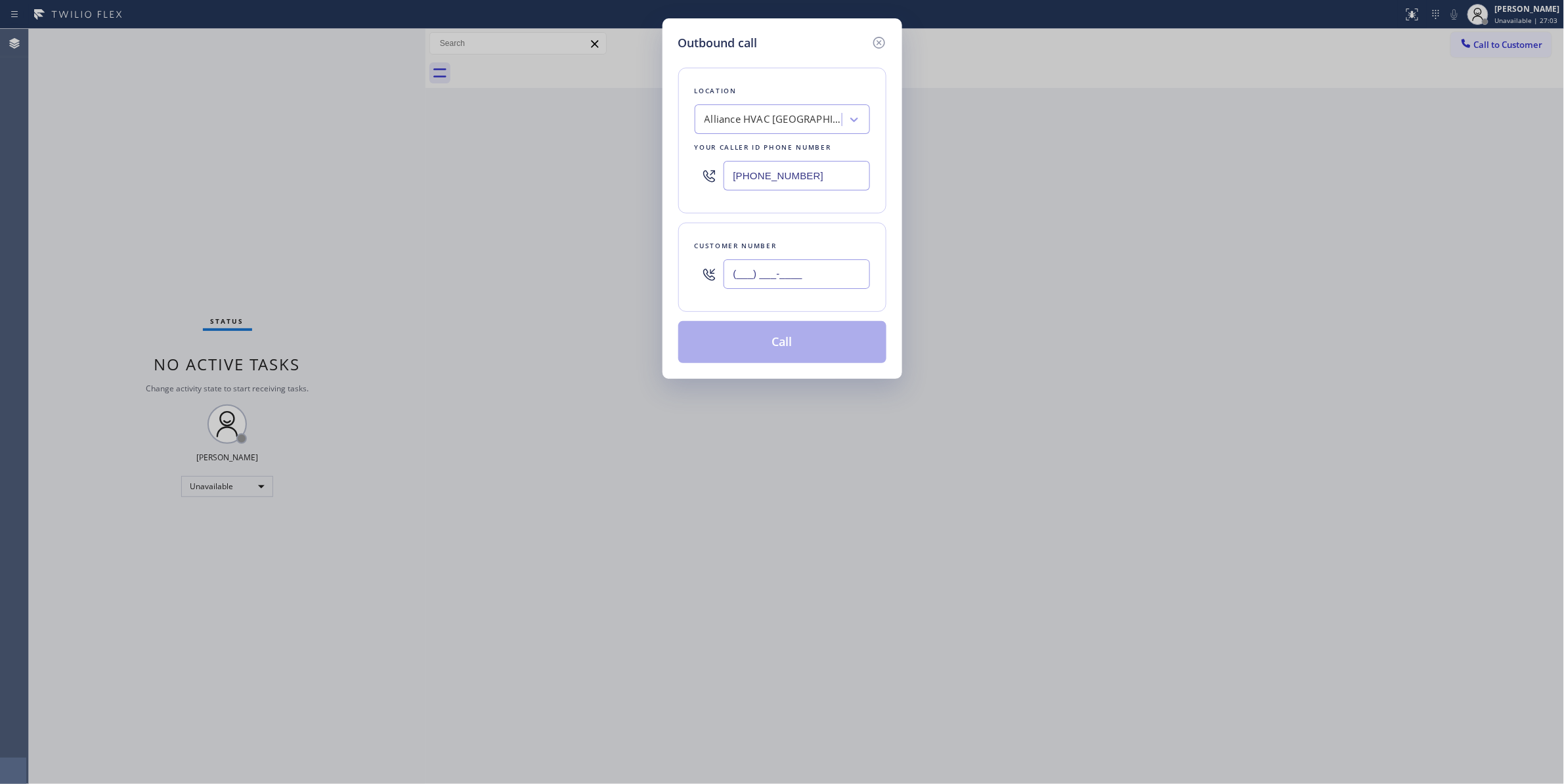
click at [825, 270] on input "(___) ___-____" at bounding box center [796, 274] width 147 height 30
paste input "310) 921-5660"
type input "(310) 921-5660"
click at [806, 342] on button "Call" at bounding box center [782, 342] width 208 height 42
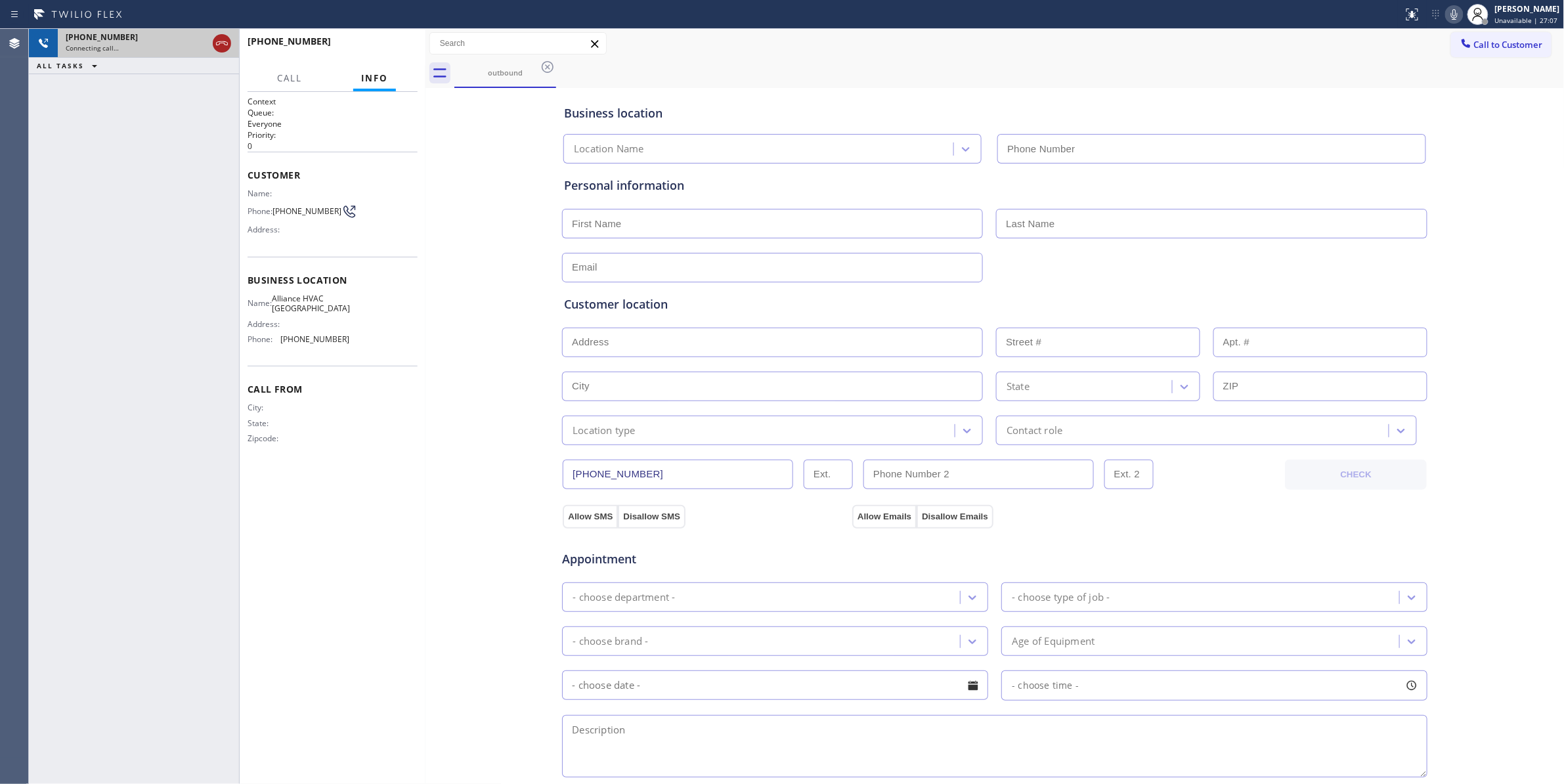
type input "(310) 868-0820"
click at [222, 37] on icon at bounding box center [222, 43] width 16 height 16
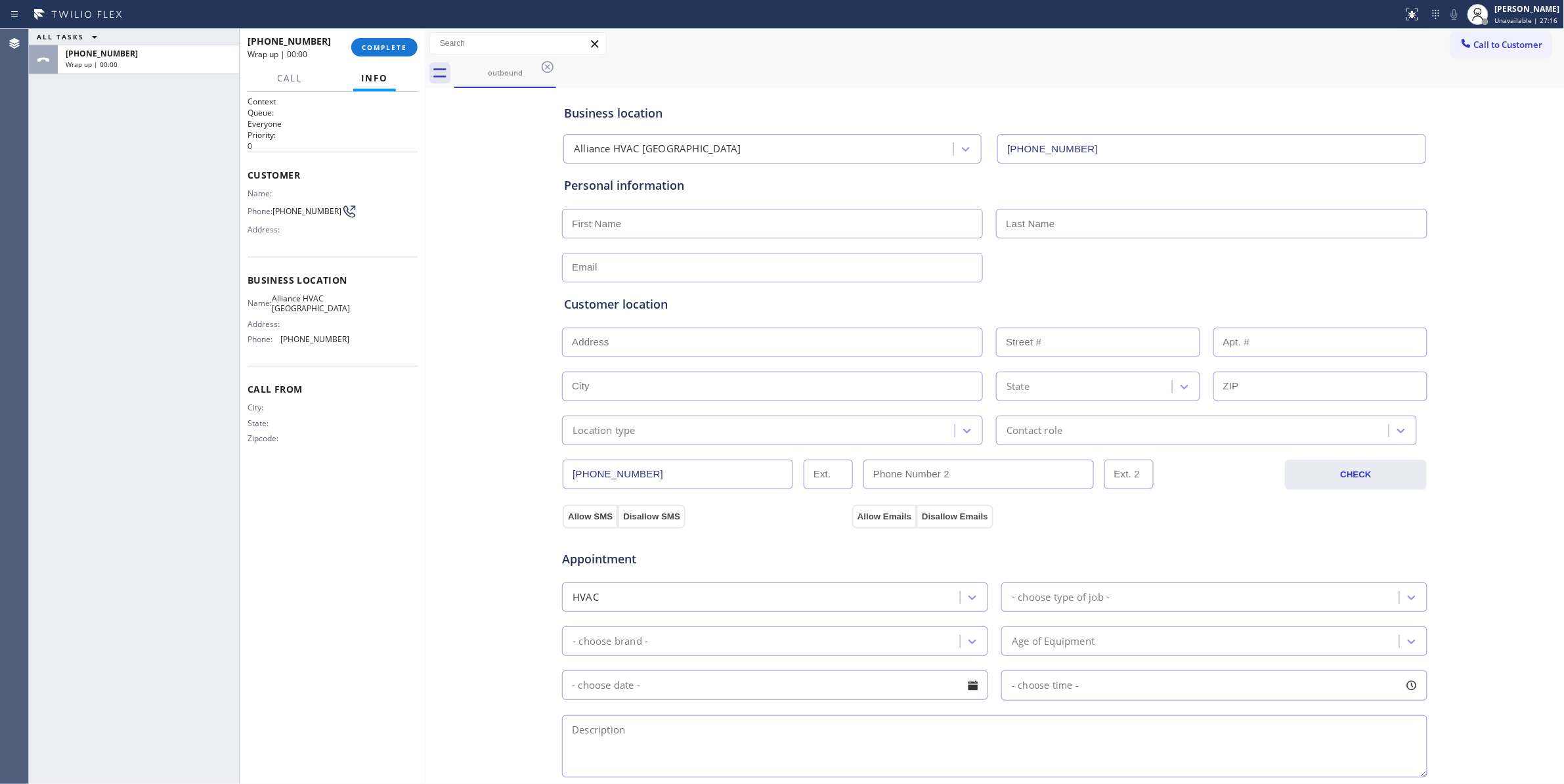
click at [390, 37] on div "+13109215660 Wrap up | 00:00 COMPLETE" at bounding box center [333, 47] width 170 height 34
click at [393, 47] on span "COMPLETE" at bounding box center [384, 47] width 45 height 9
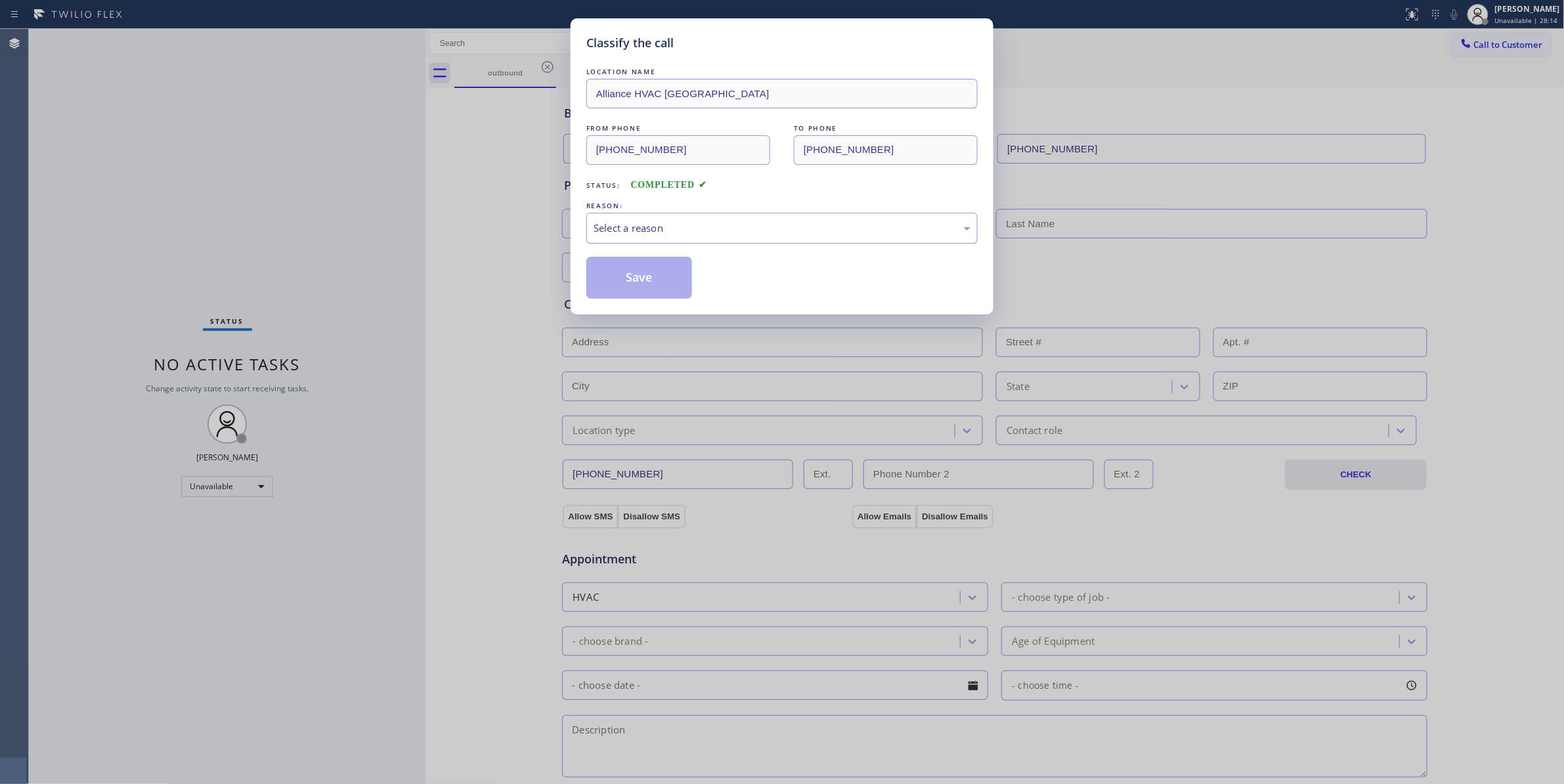
click at [660, 227] on div "Select a reason" at bounding box center [782, 228] width 377 height 15
click at [646, 278] on button "Save" at bounding box center [639, 278] width 105 height 42
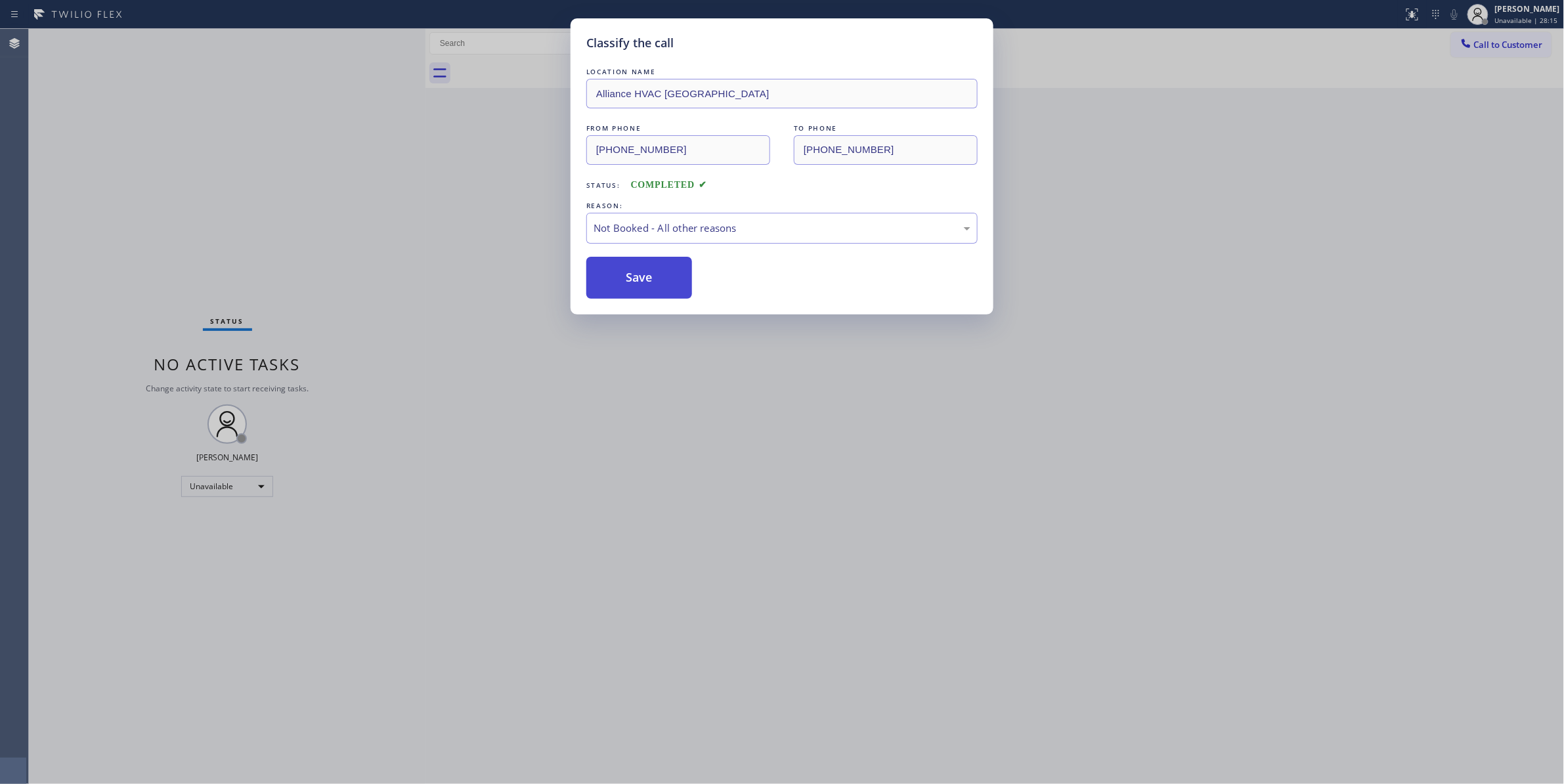
click at [646, 278] on button "Save" at bounding box center [639, 278] width 105 height 42
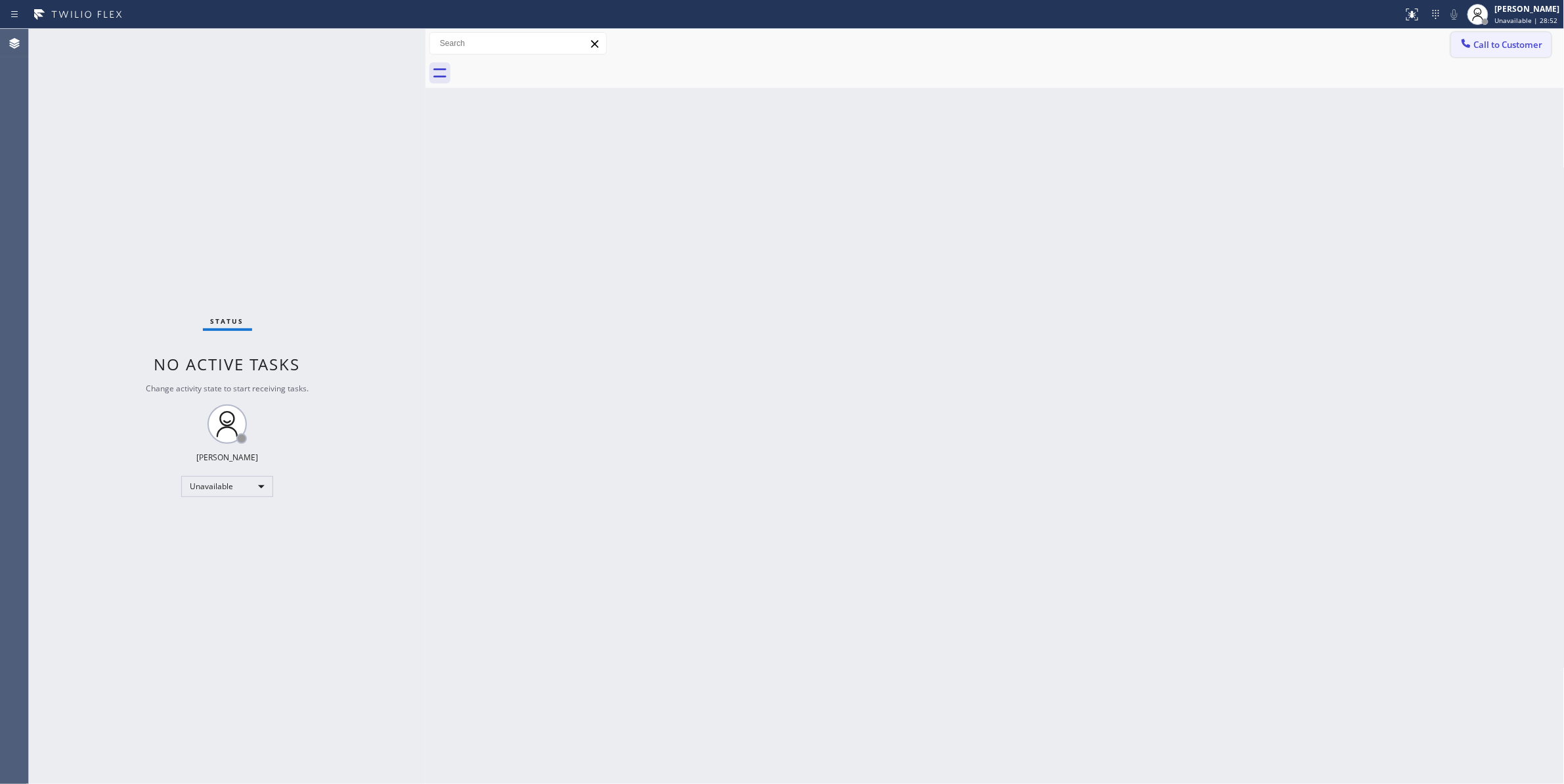
click at [1501, 44] on span "Call to Customer" at bounding box center [1509, 44] width 69 height 12
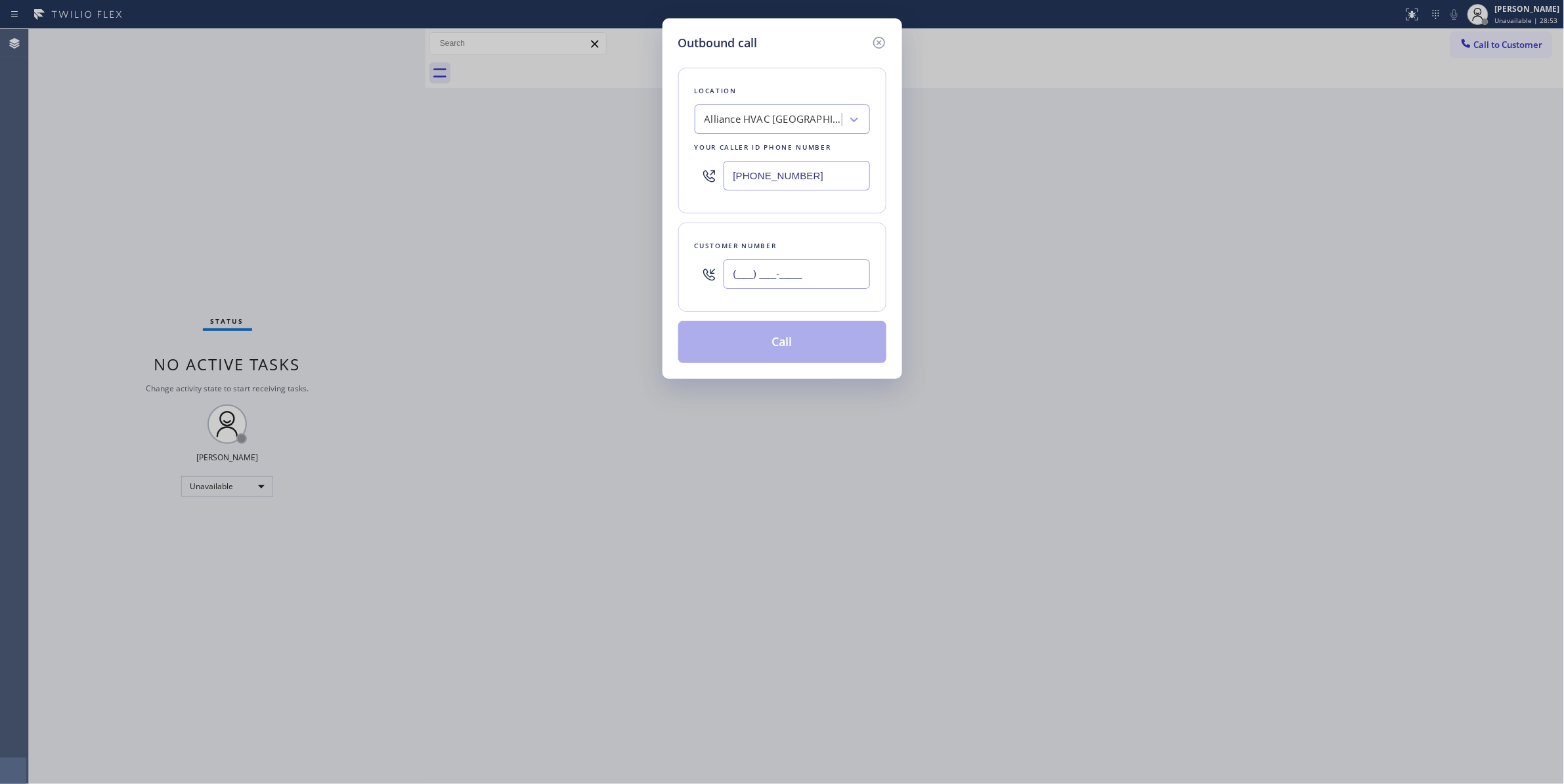
click at [756, 271] on input "(___) ___-____" at bounding box center [796, 274] width 147 height 30
paste input "310) 921-5660"
type input "(310) 921-5660"
click at [787, 345] on button "Call" at bounding box center [782, 342] width 208 height 42
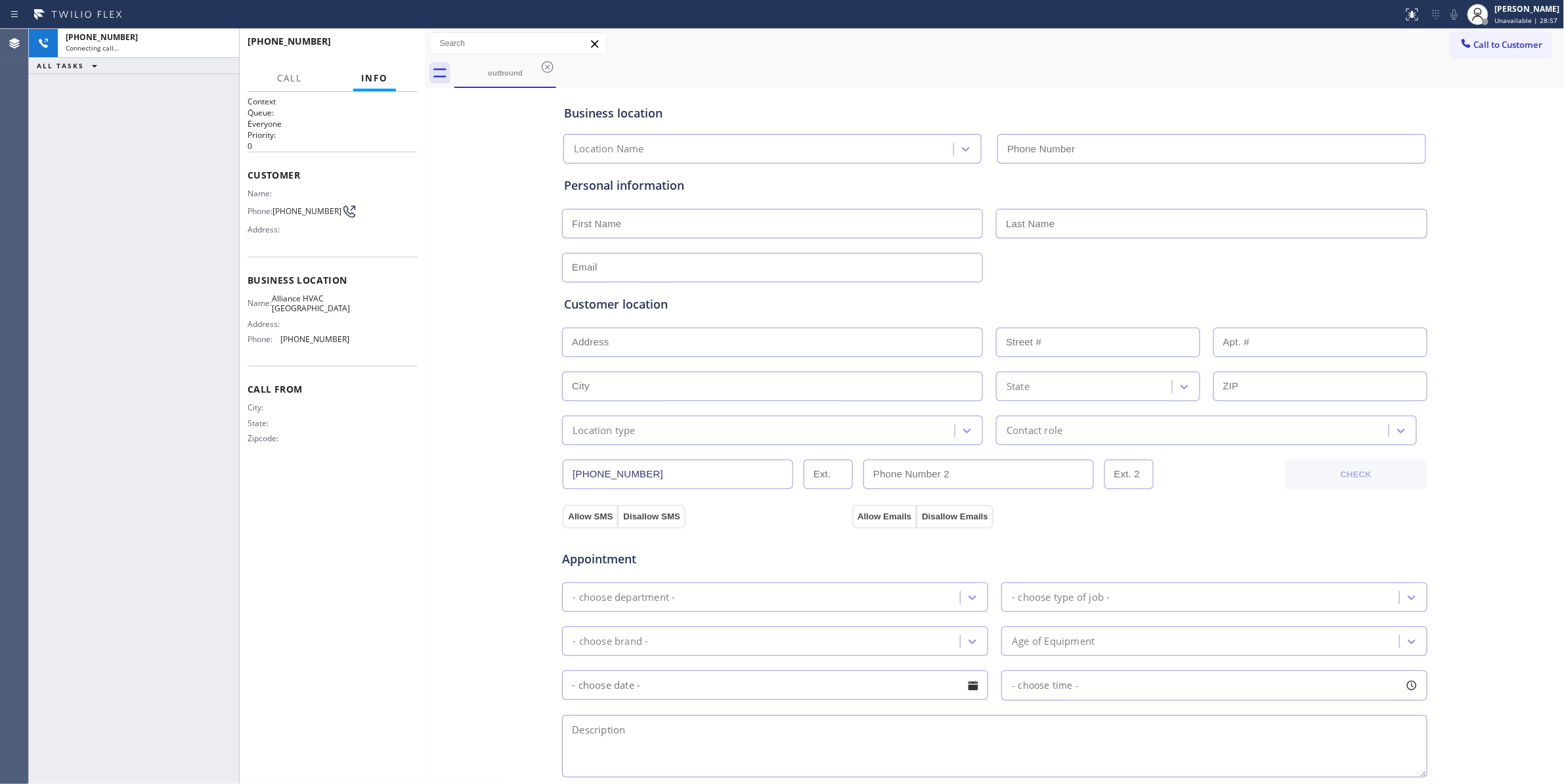
type input "(310) 868-0820"
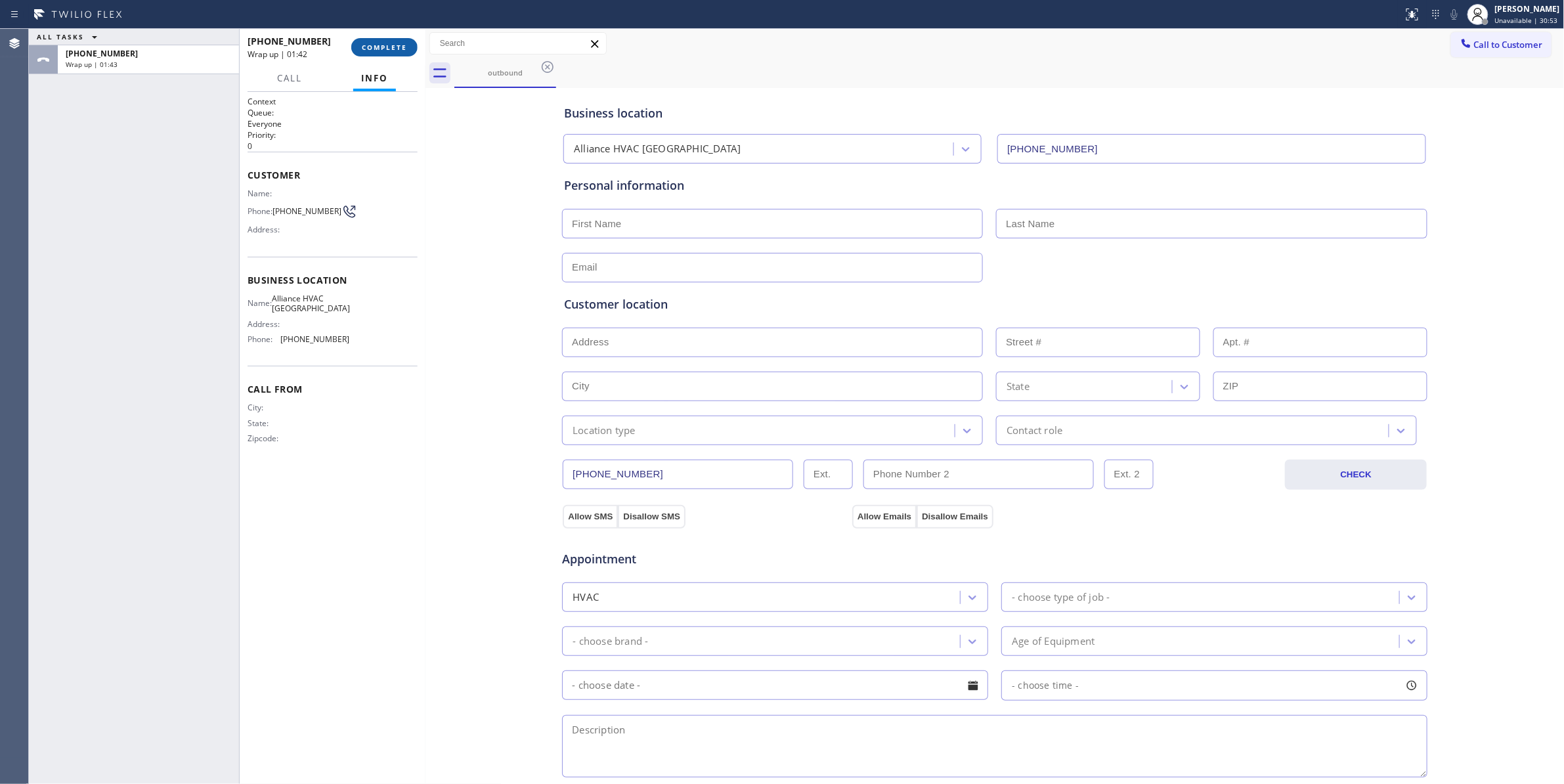
click at [391, 44] on span "COMPLETE" at bounding box center [384, 47] width 45 height 9
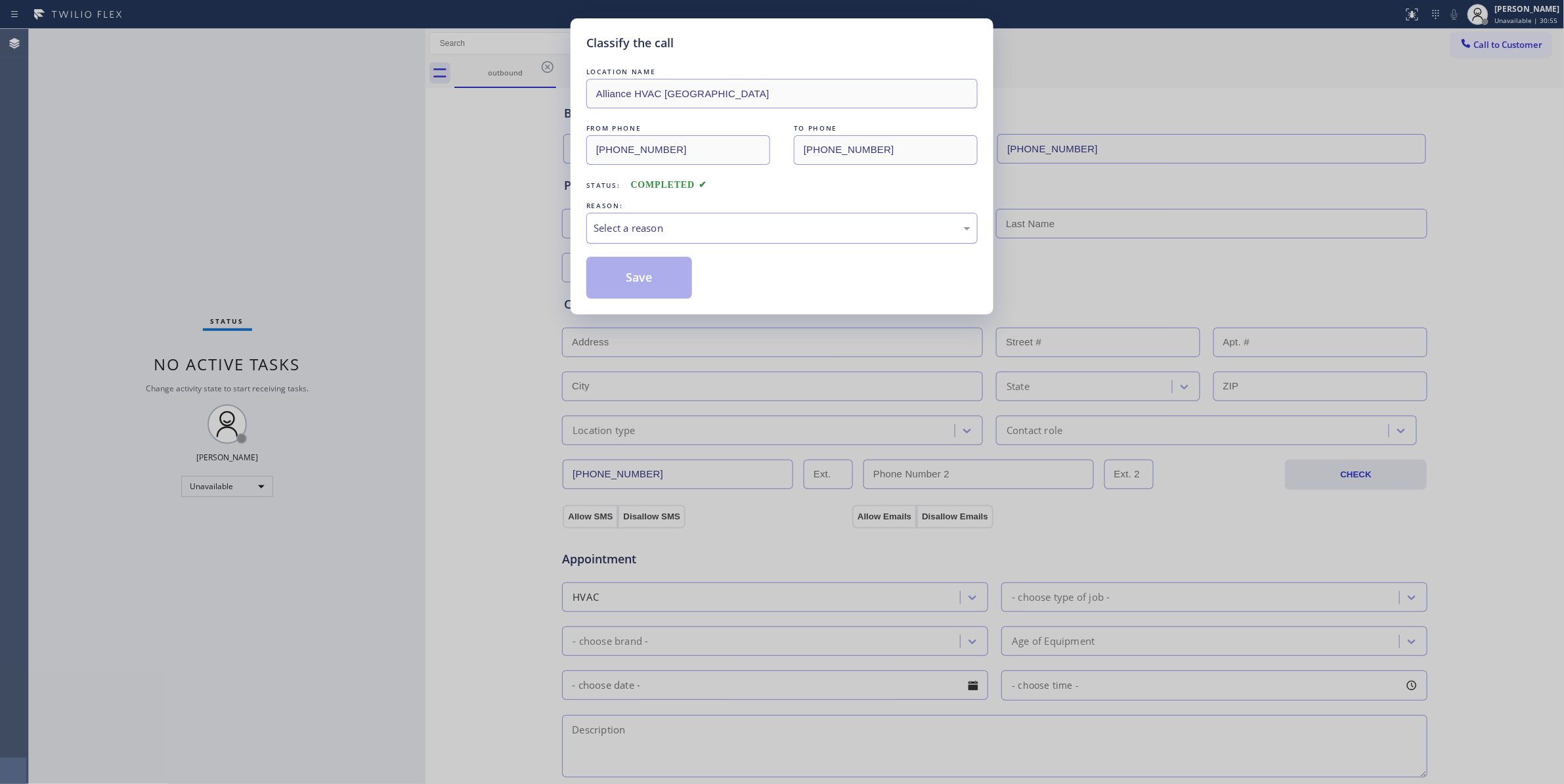
click at [615, 226] on div "Select a reason" at bounding box center [782, 228] width 377 height 15
click at [646, 277] on button "Save" at bounding box center [639, 278] width 105 height 42
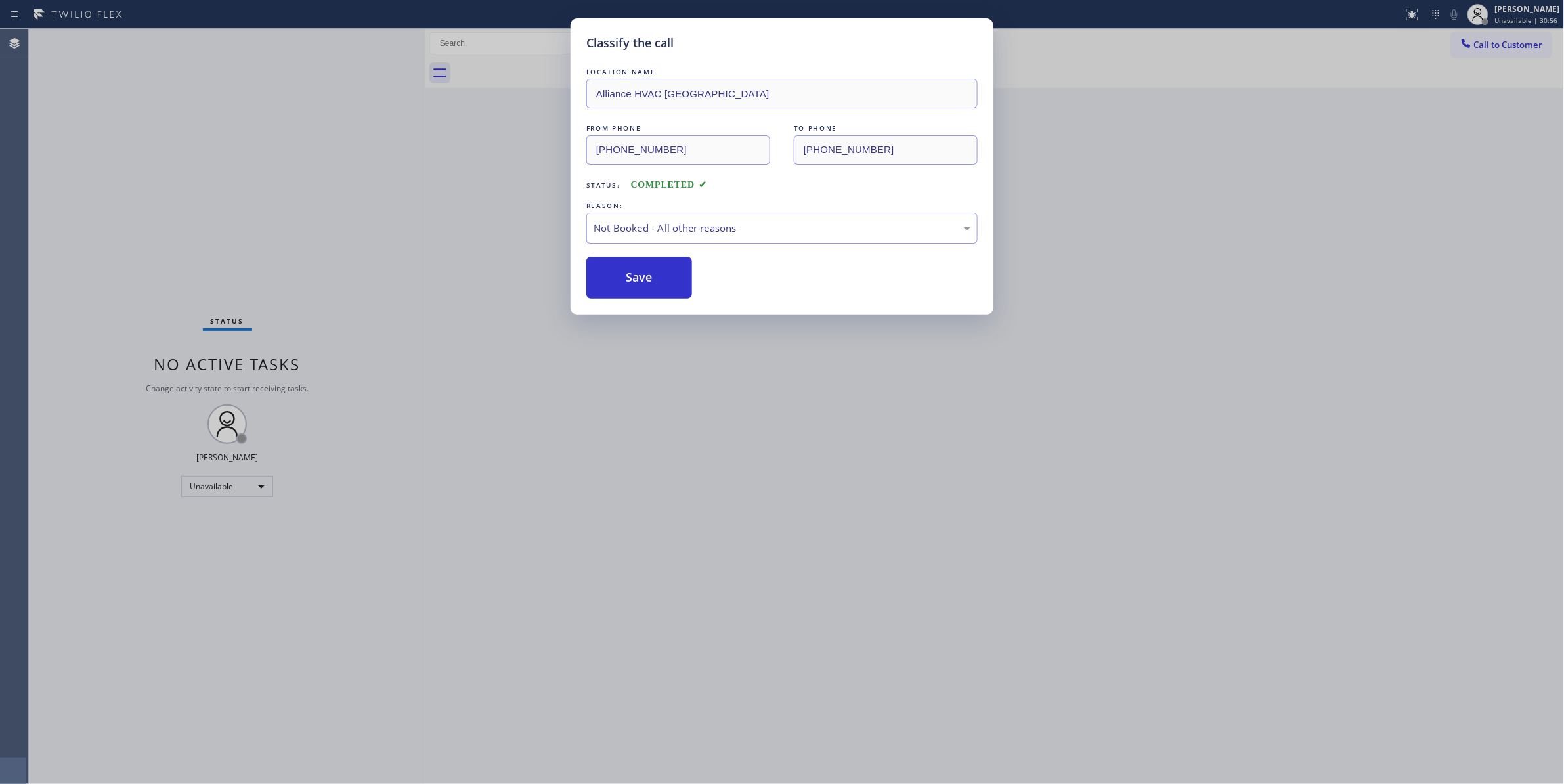
drag, startPoint x: 646, startPoint y: 277, endPoint x: 1409, endPoint y: 126, distance: 777.8
click at [646, 276] on button "Save" at bounding box center [639, 278] width 105 height 42
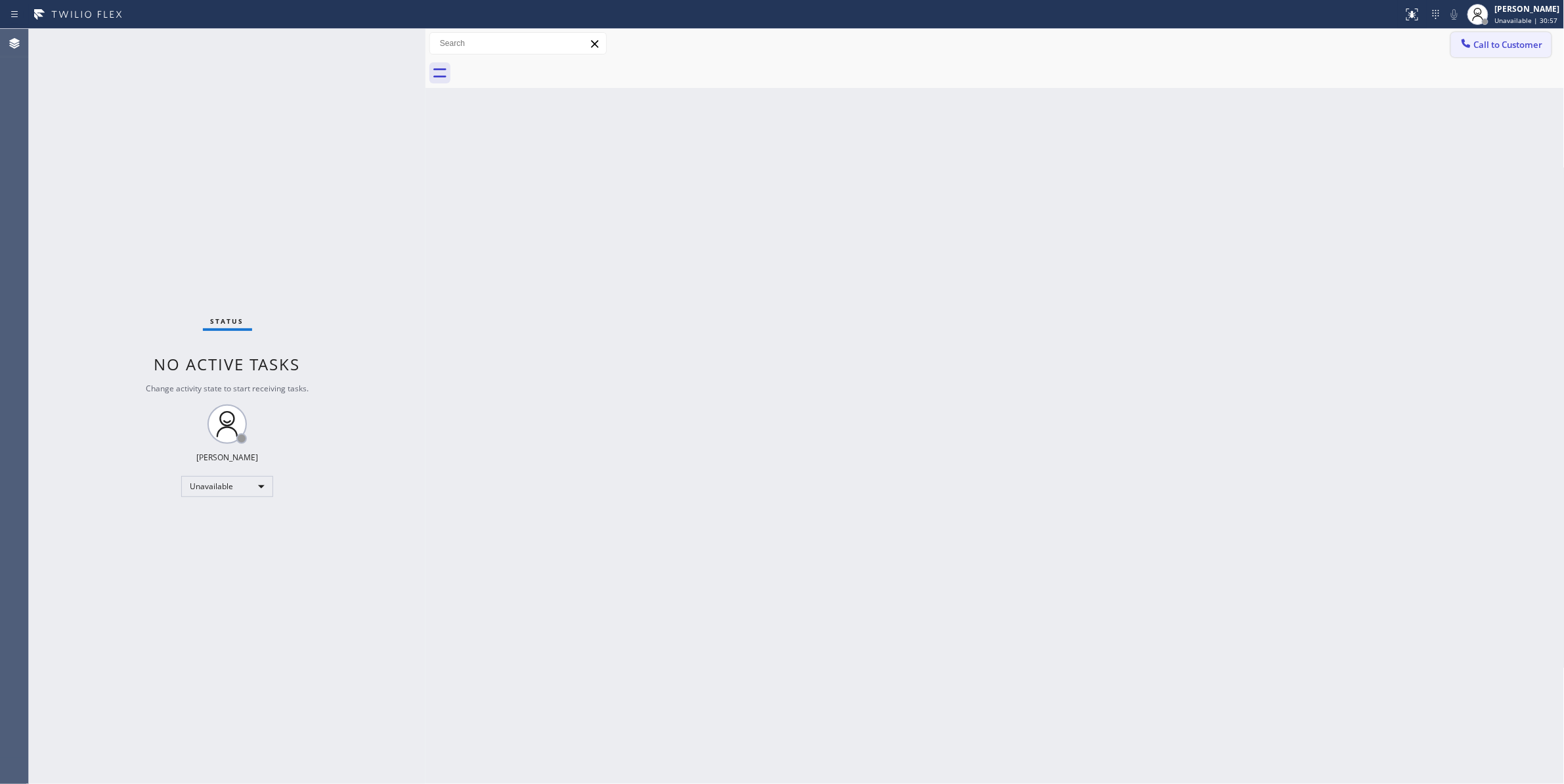
click at [1506, 45] on span "Call to Customer" at bounding box center [1509, 44] width 69 height 12
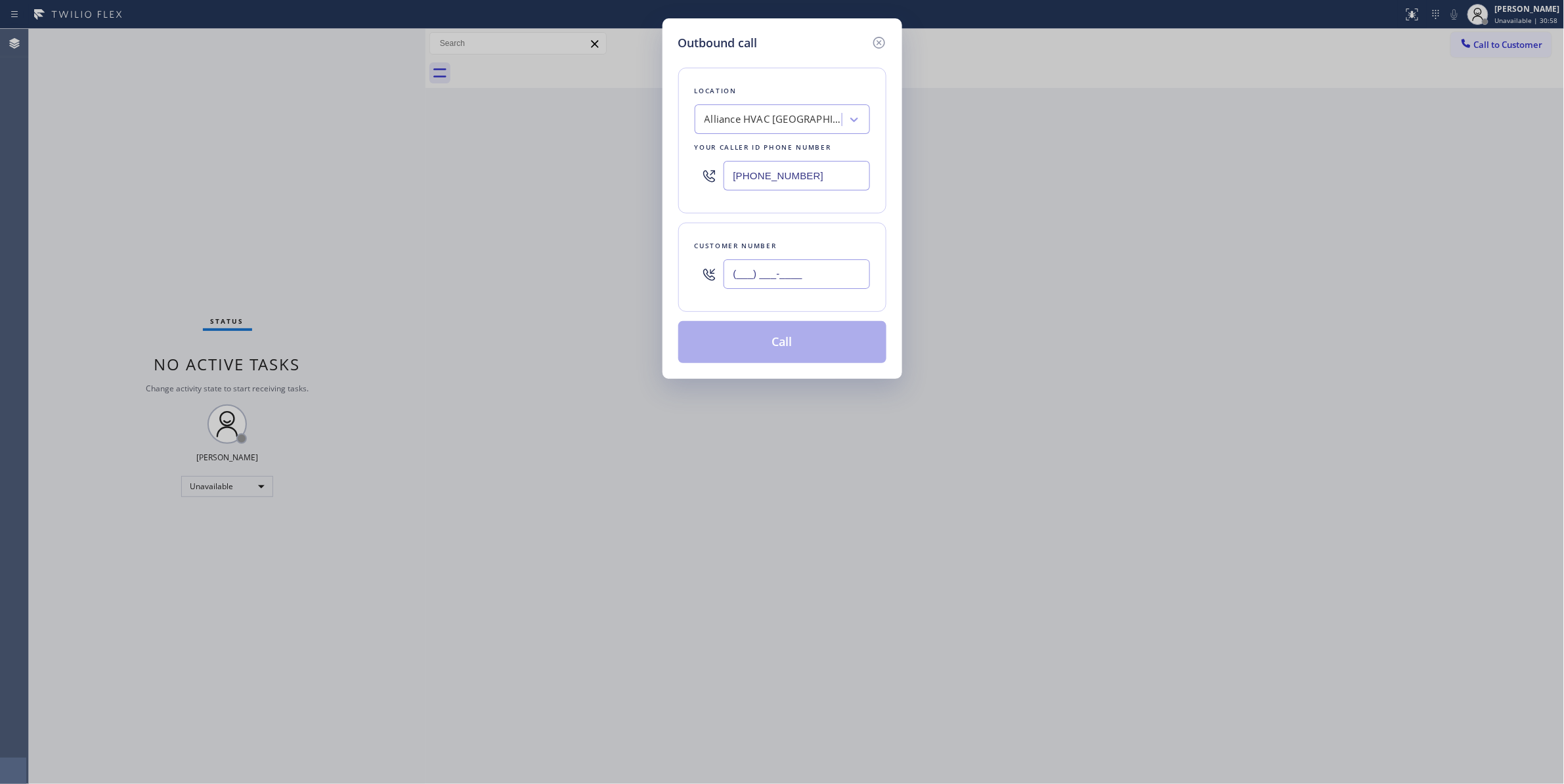
click at [801, 277] on input "(___) ___-____" at bounding box center [796, 274] width 147 height 30
paste input "310) 921-5660"
type input "(310) 921-5660"
click at [783, 343] on button "Call" at bounding box center [782, 342] width 208 height 42
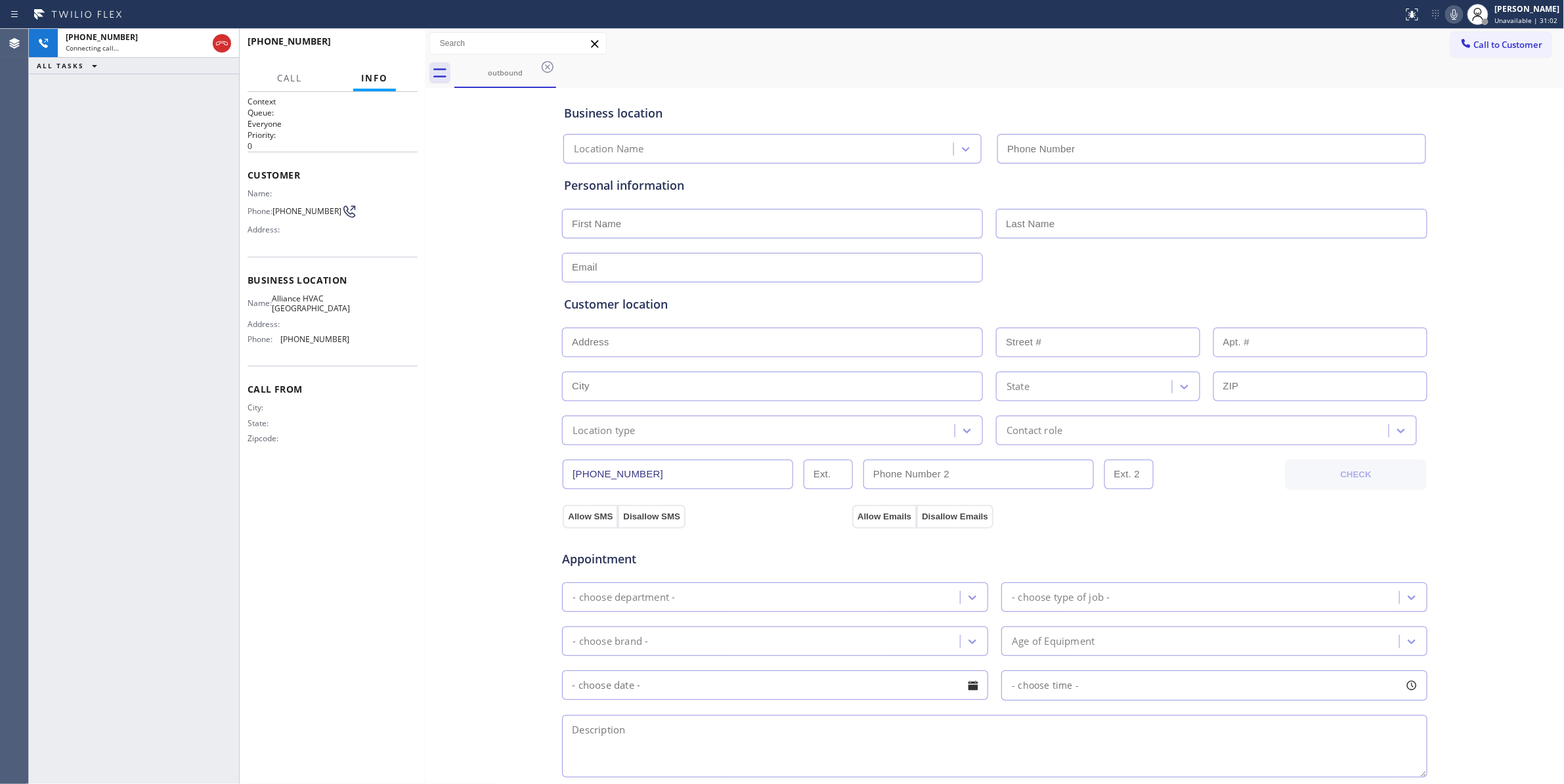
type input "(310) 868-0820"
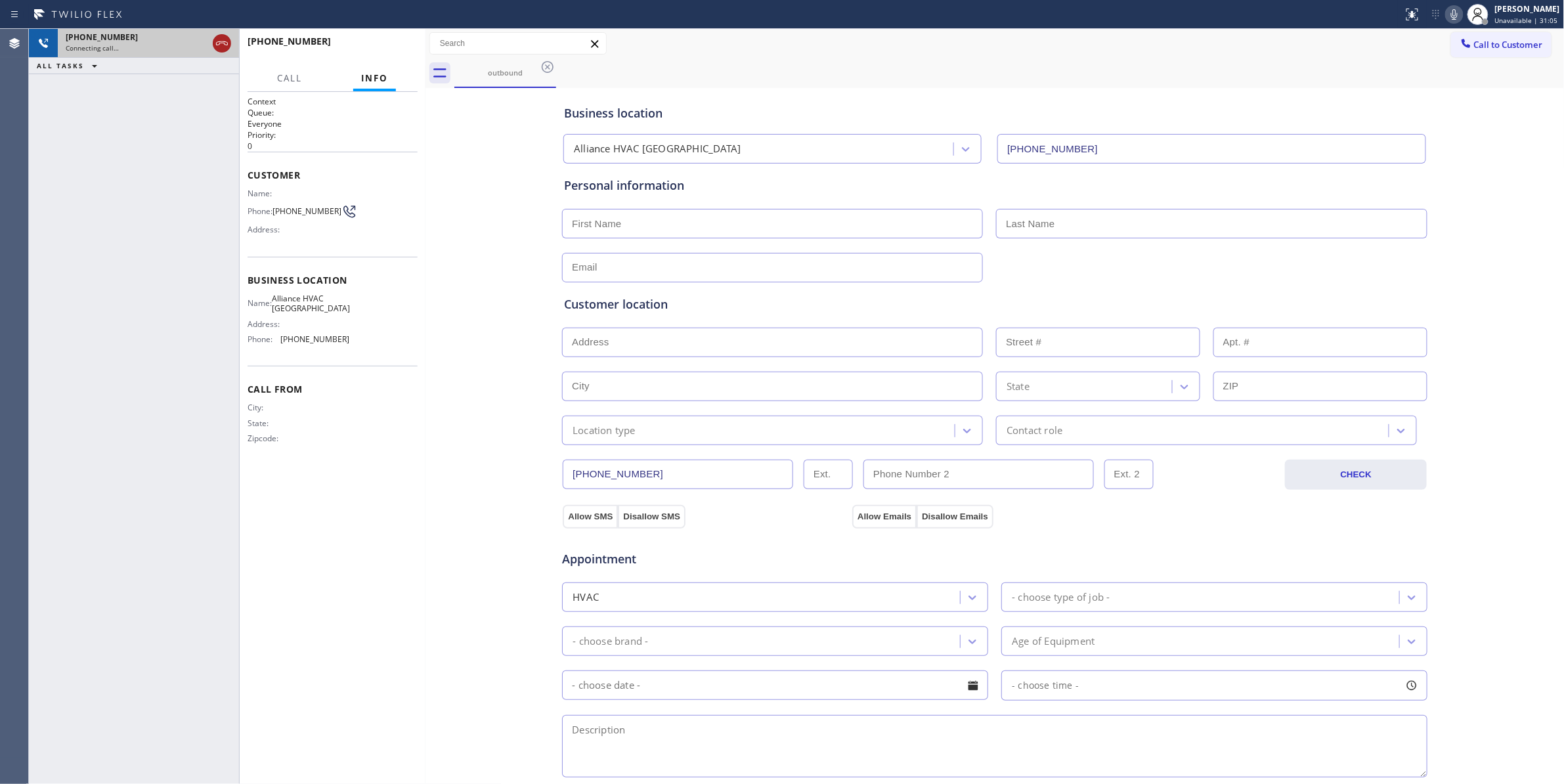
click at [222, 45] on icon at bounding box center [222, 43] width 16 height 16
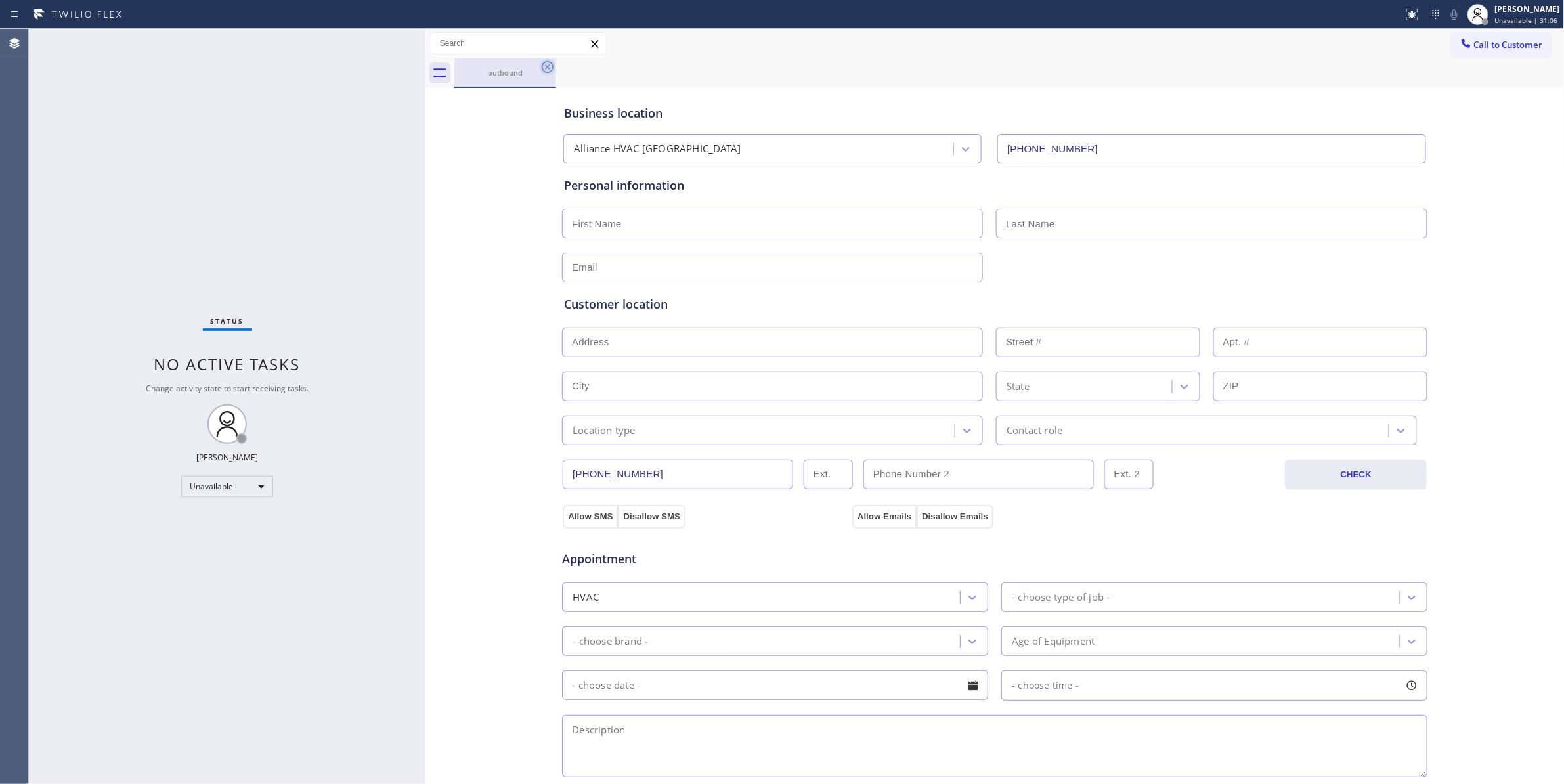
click at [548, 67] on icon at bounding box center [548, 67] width 12 height 12
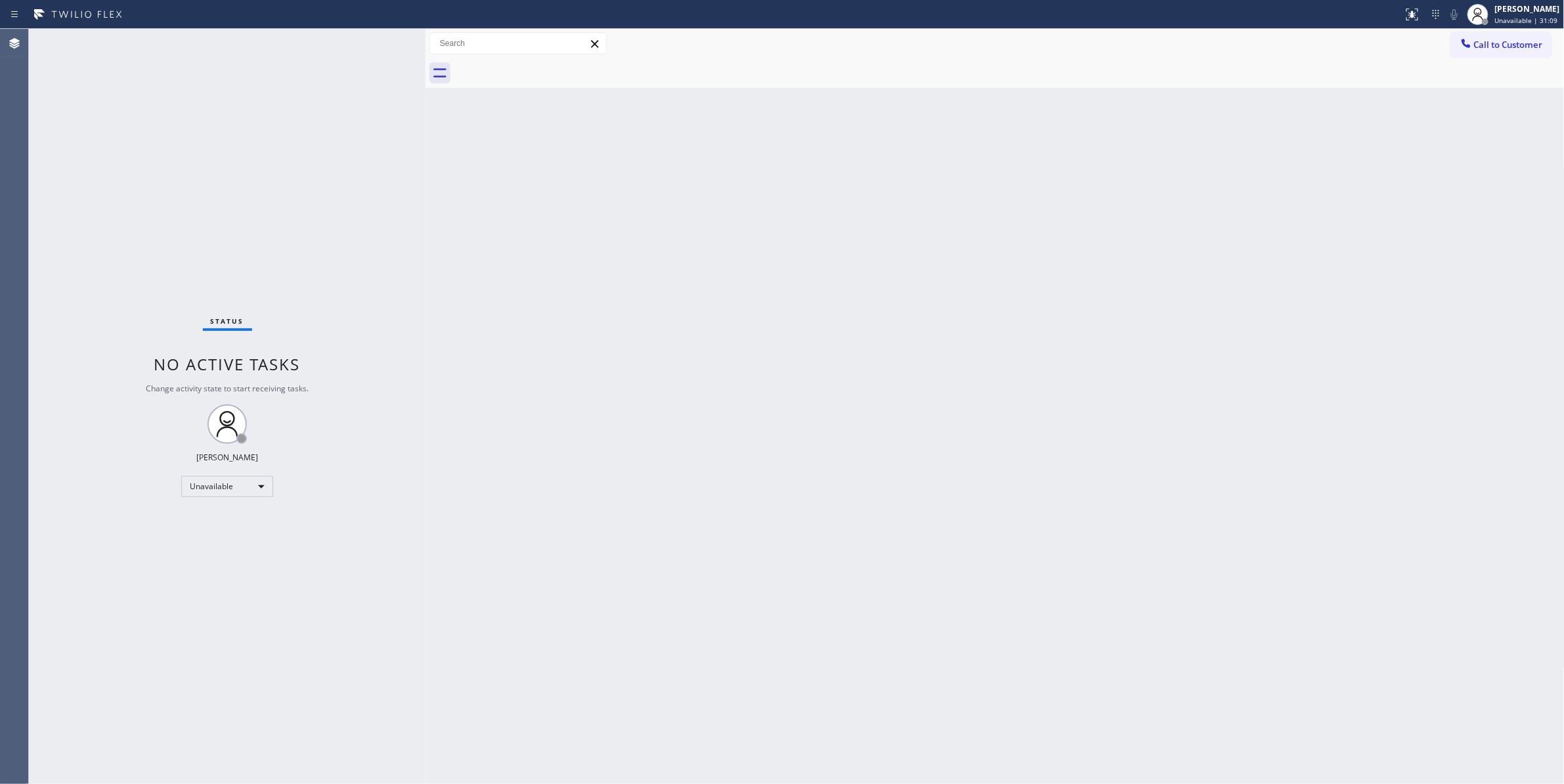
drag, startPoint x: 994, startPoint y: 93, endPoint x: 1050, endPoint y: 82, distance: 57.1
click at [1050, 82] on div "Back to Dashboard Change Sender ID Customers Technicians Select a contact Outbo…" at bounding box center [995, 406] width 1139 height 755
click at [1516, 39] on span "Call to Customer" at bounding box center [1509, 44] width 69 height 12
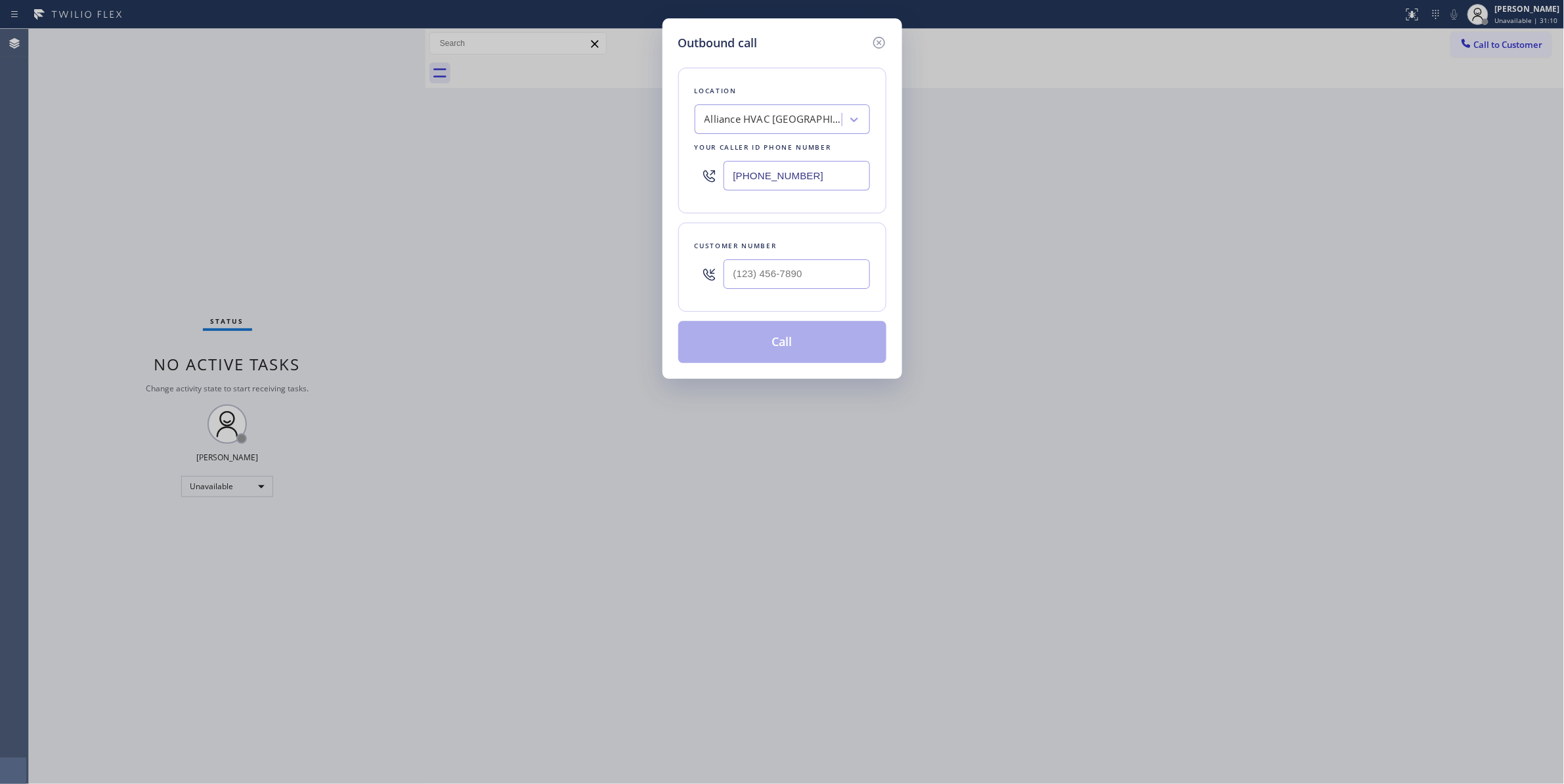
drag, startPoint x: 857, startPoint y: 170, endPoint x: 497, endPoint y: 212, distance: 362.4
click at [382, 203] on div "Outbound call Location Alliance HVAC Rancho Palos Verdes Your caller id phone n…" at bounding box center [782, 392] width 1564 height 784
paste input "760) 388-980"
type input "(760) 388-9800"
click at [770, 263] on input "(___) ___-____" at bounding box center [796, 274] width 147 height 30
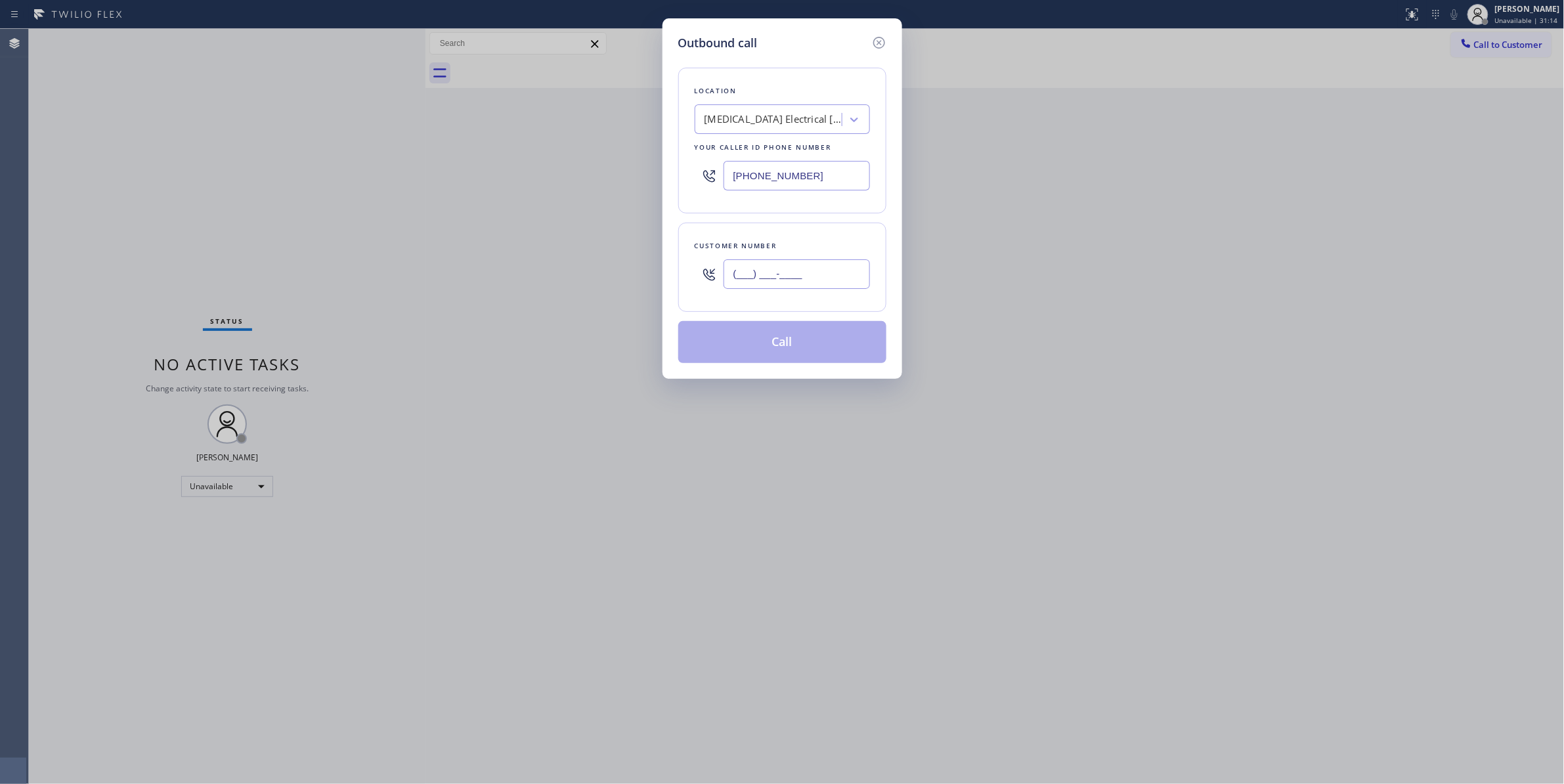
paste input "442) 241-9300"
type input "(442) 241-9300"
click at [791, 351] on button "Call" at bounding box center [782, 342] width 208 height 42
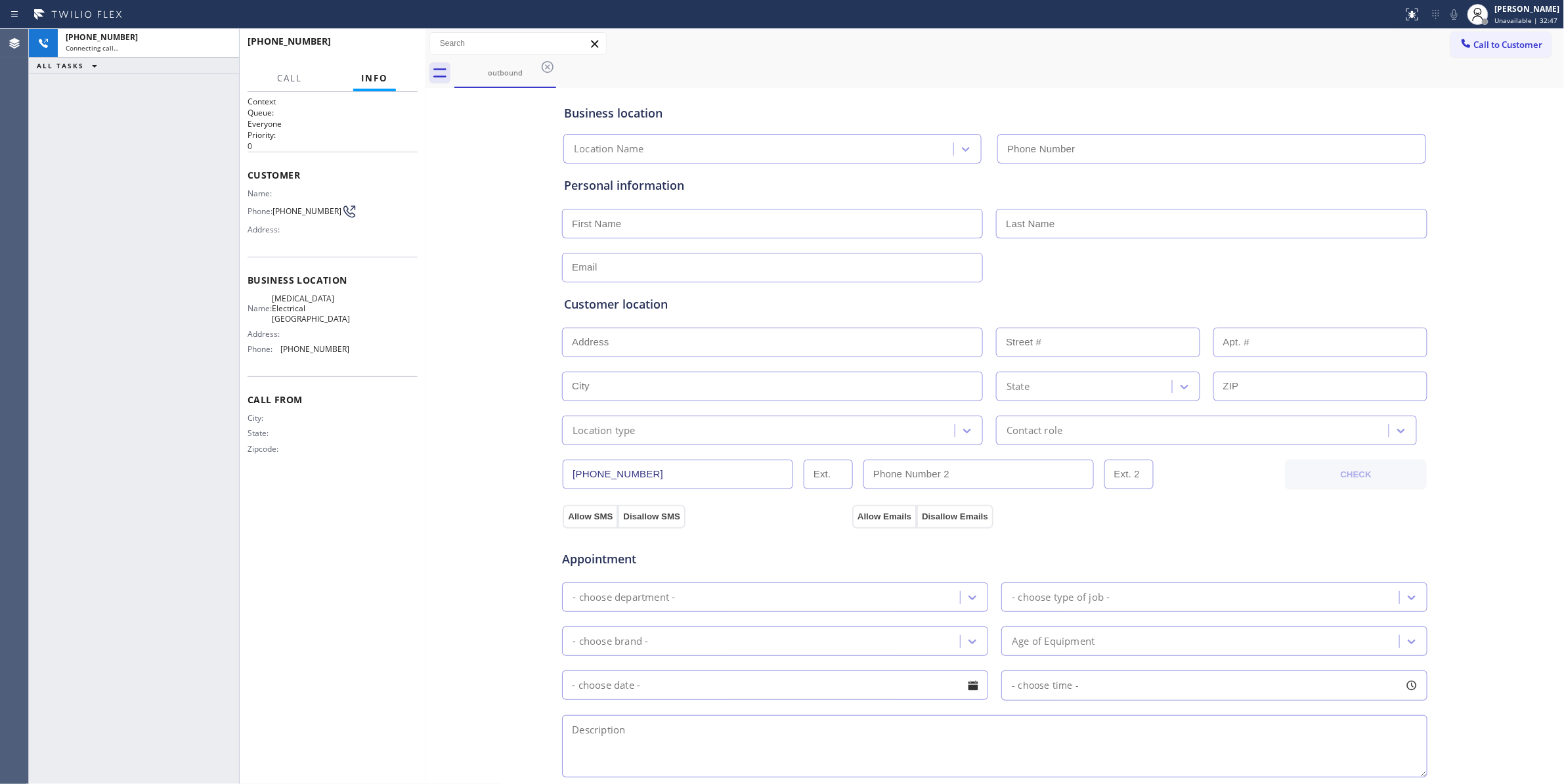
type input "(760) 388-9800"
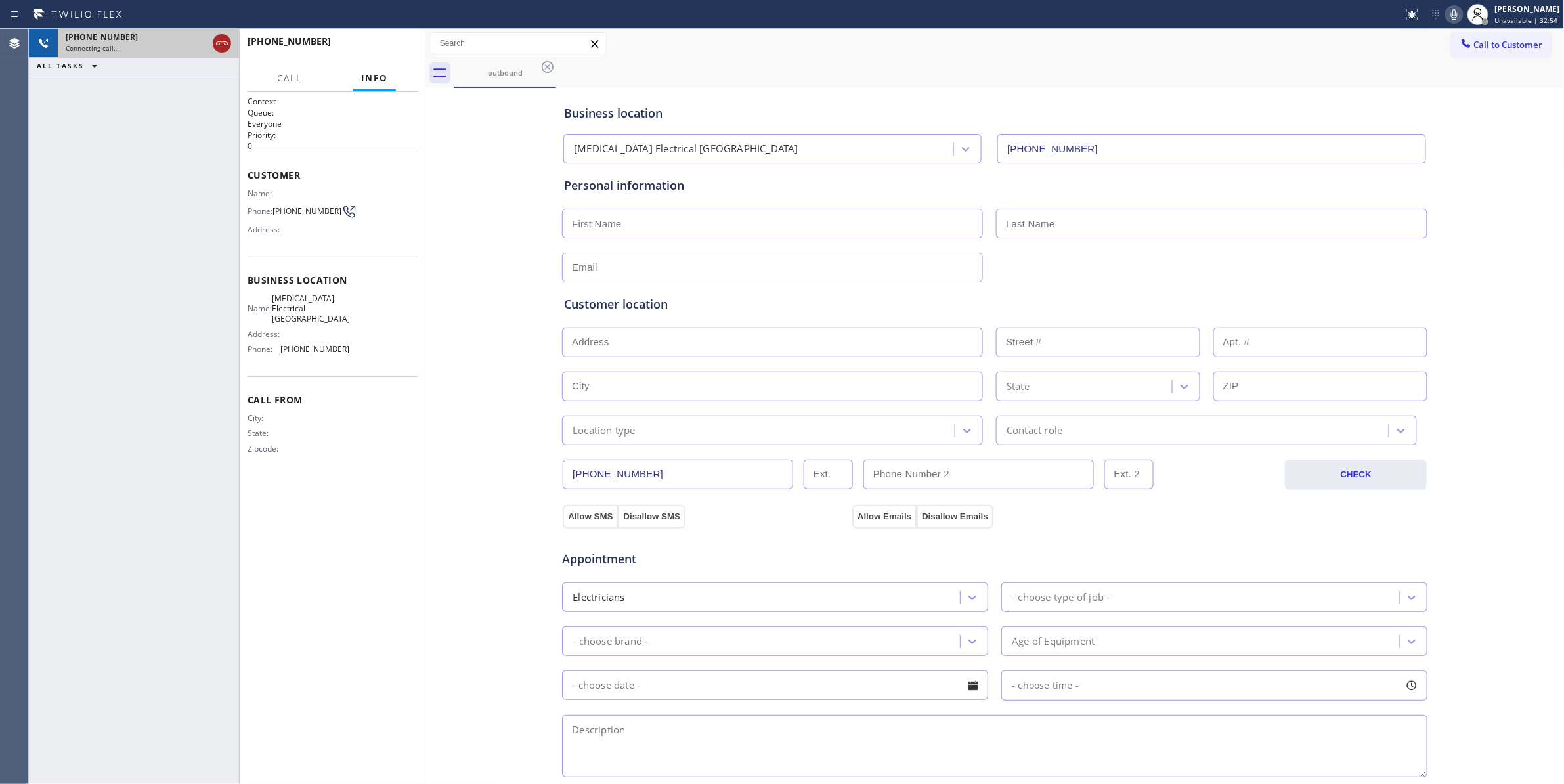
click at [221, 43] on icon at bounding box center [222, 43] width 12 height 4
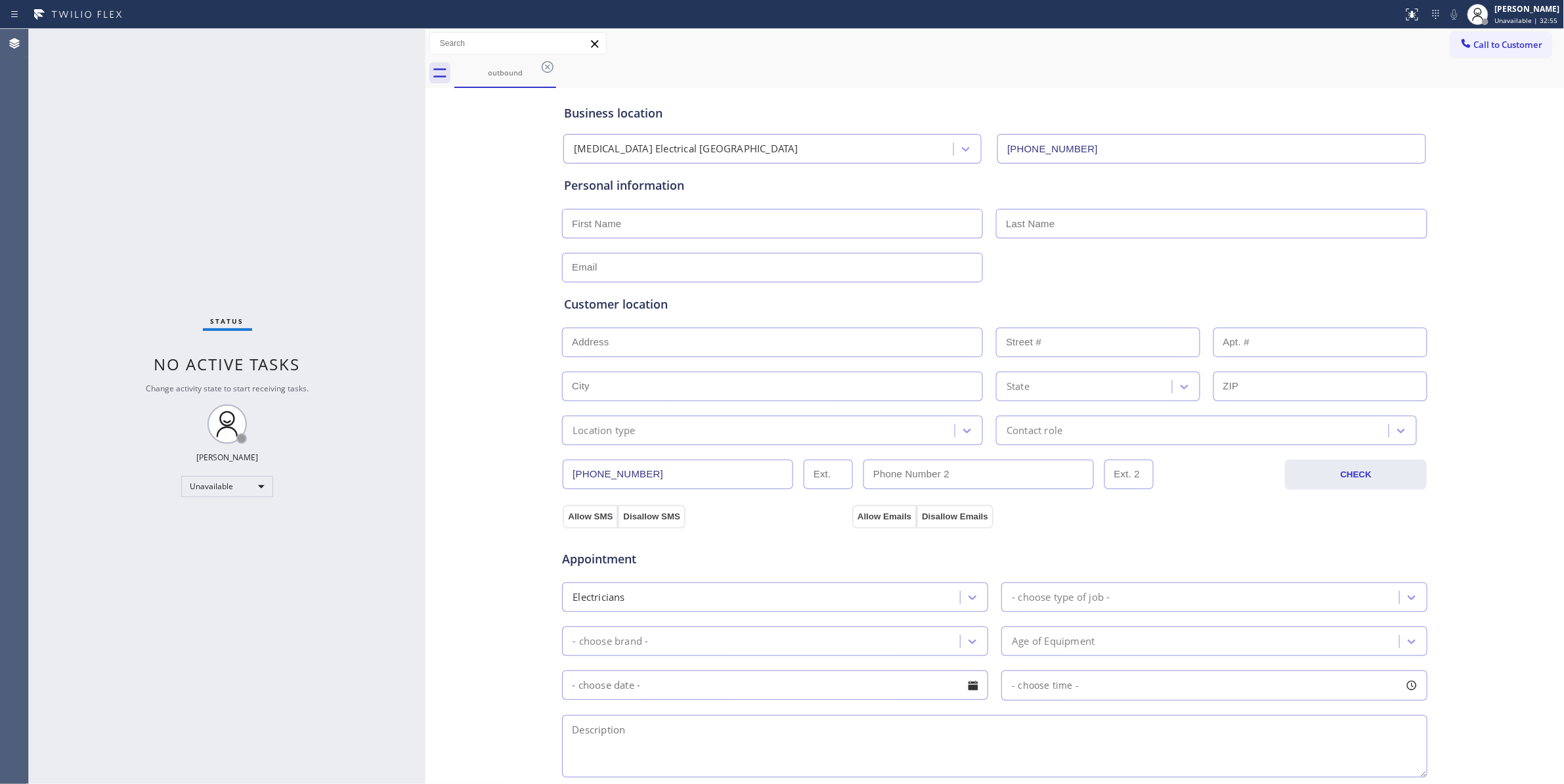
drag, startPoint x: 544, startPoint y: 63, endPoint x: 714, endPoint y: 63, distance: 170.0
click at [544, 63] on icon at bounding box center [548, 67] width 12 height 12
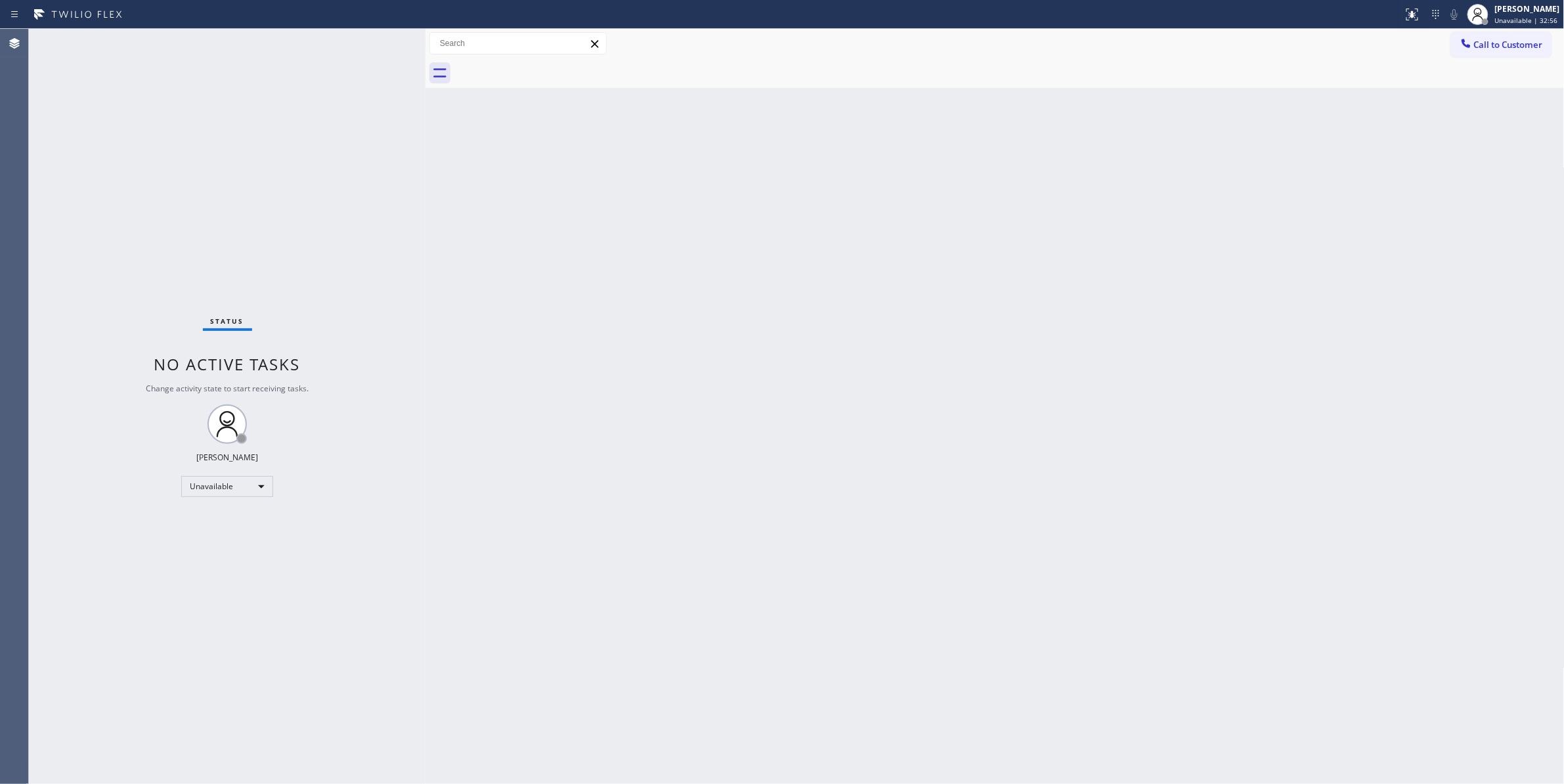
drag, startPoint x: 1510, startPoint y: 50, endPoint x: 1368, endPoint y: 82, distance: 145.6
click at [1506, 50] on span "Call to Customer" at bounding box center [1509, 44] width 69 height 12
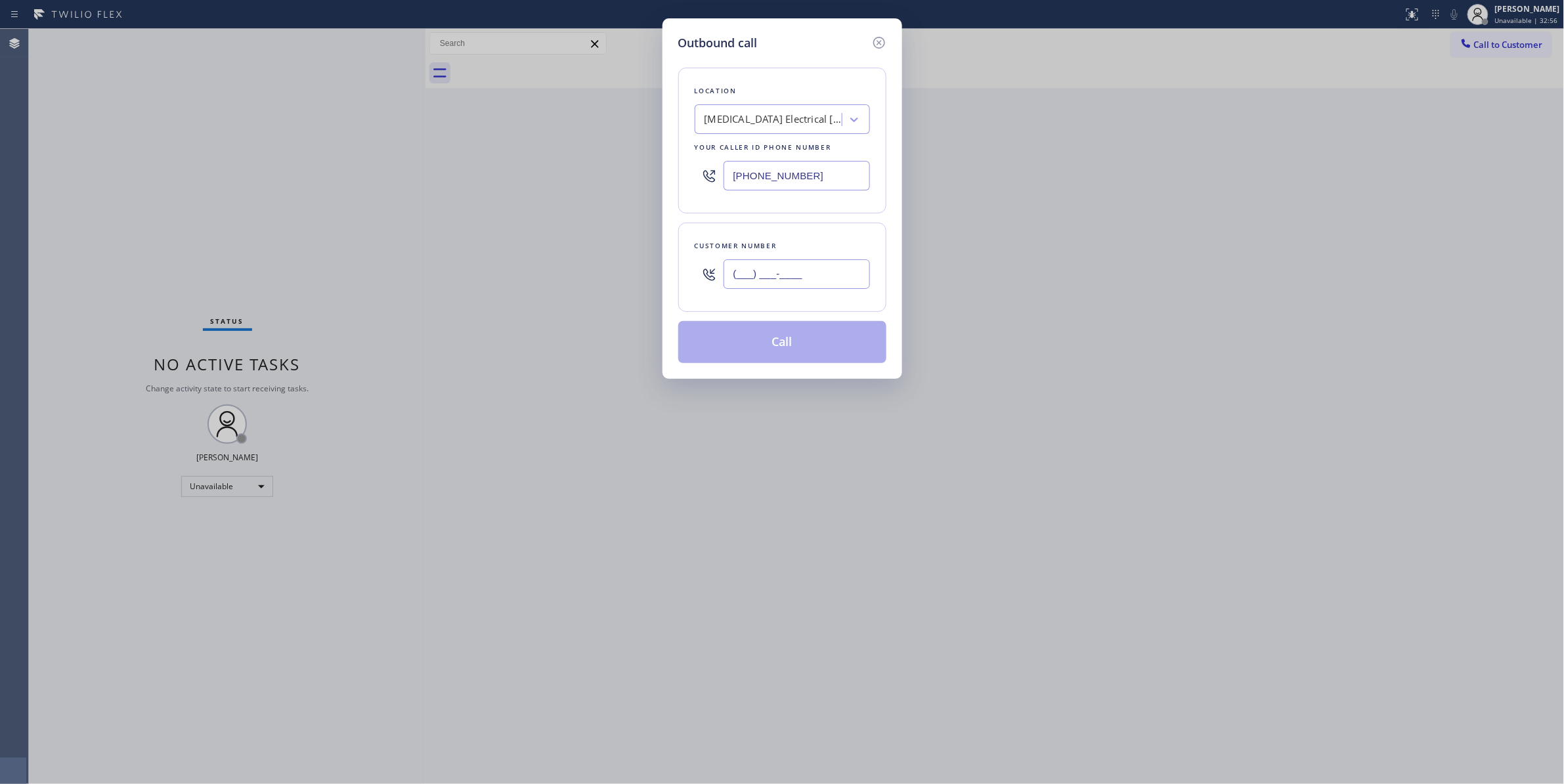
click at [807, 279] on input "(___) ___-____" at bounding box center [796, 274] width 147 height 30
paste input "442) 241-9300"
type input "(442) 241-9300"
click at [778, 348] on button "Call" at bounding box center [782, 342] width 208 height 42
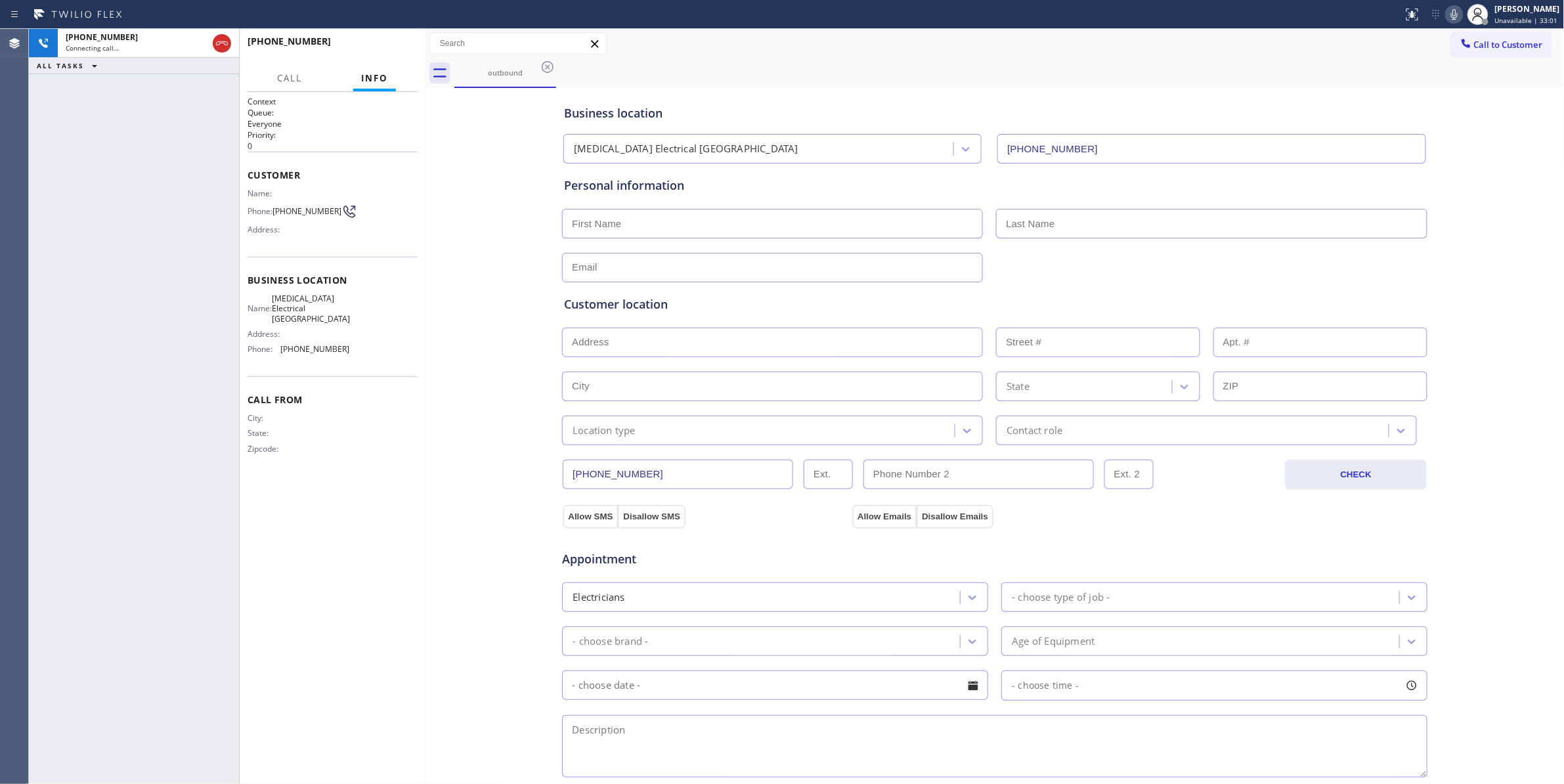
type input "(760) 388-9800"
click at [208, 194] on div "+14422419300 Live | 00:09 ALL TASKS ALL TASKS ACTIVE TASKS TASKS IN WRAP UP" at bounding box center [133, 406] width 210 height 755
click at [373, 53] on button "HANG UP" at bounding box center [387, 47] width 61 height 18
click at [376, 50] on span "HANG UP" at bounding box center [387, 47] width 40 height 9
click at [376, 50] on span "COMPLETE" at bounding box center [384, 47] width 45 height 9
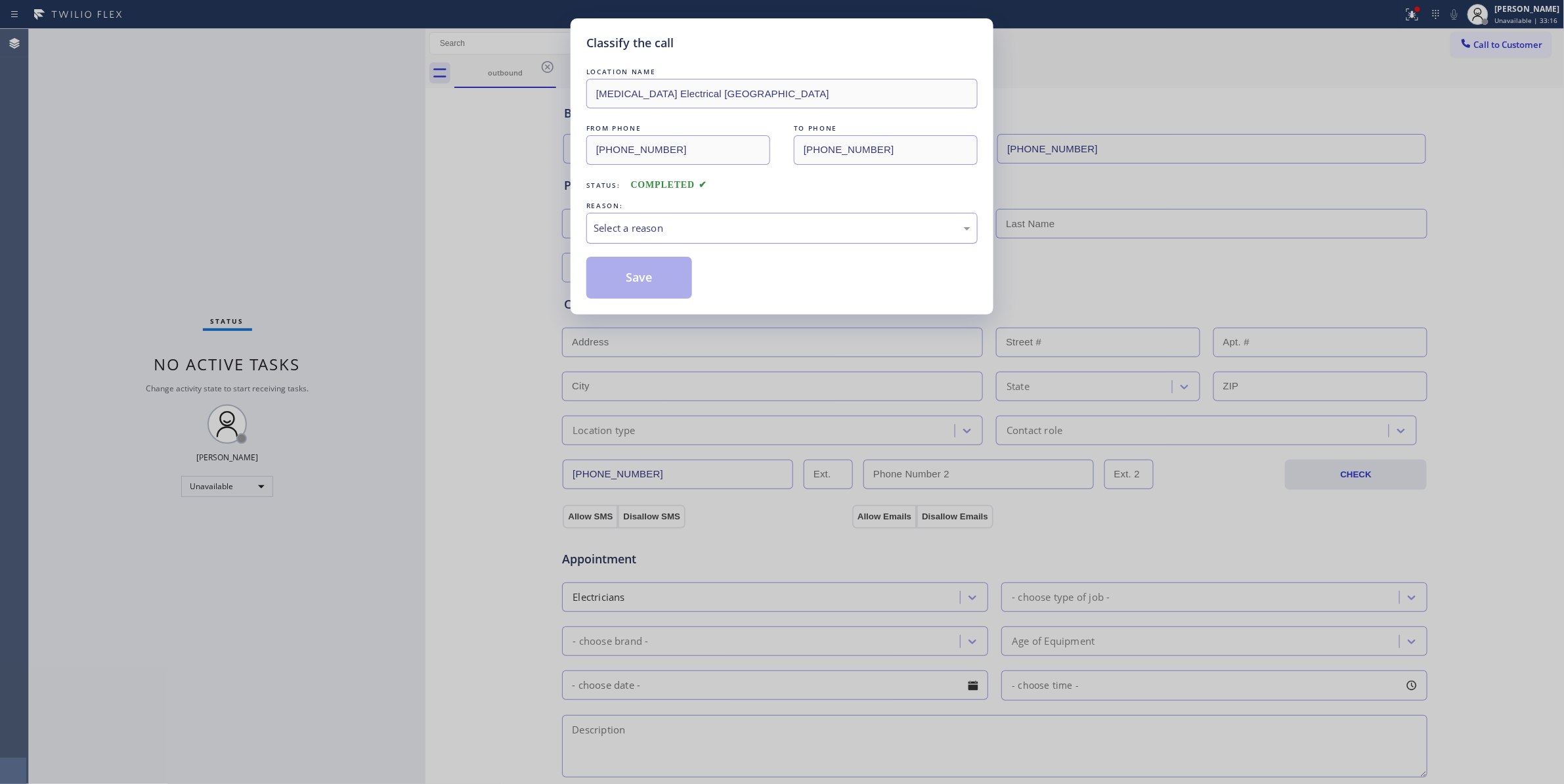
click at [647, 240] on div "Select a reason" at bounding box center [782, 227] width 391 height 30
click at [639, 285] on button "Save" at bounding box center [639, 278] width 105 height 42
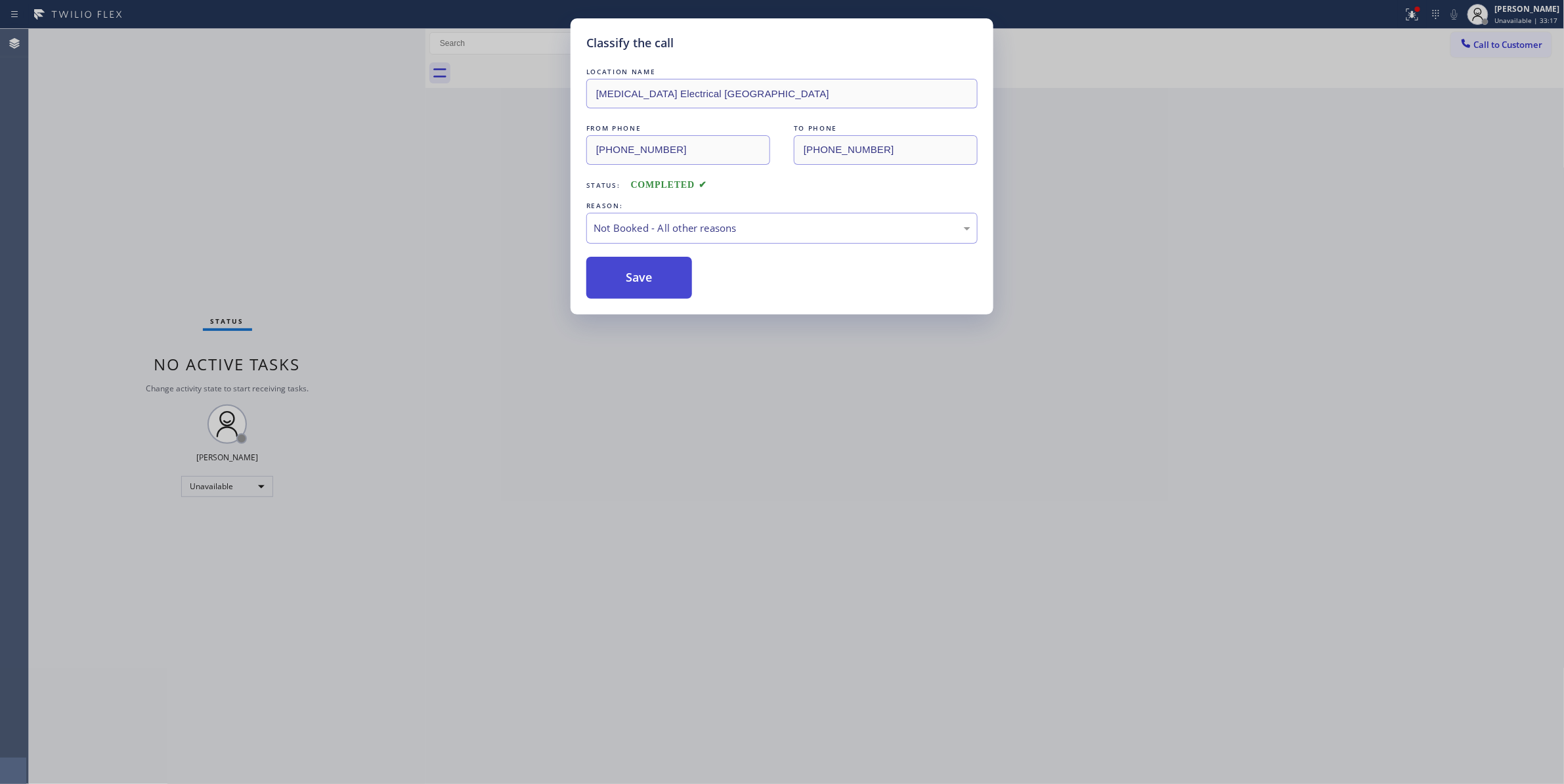
click at [639, 285] on button "Save" at bounding box center [639, 278] width 105 height 42
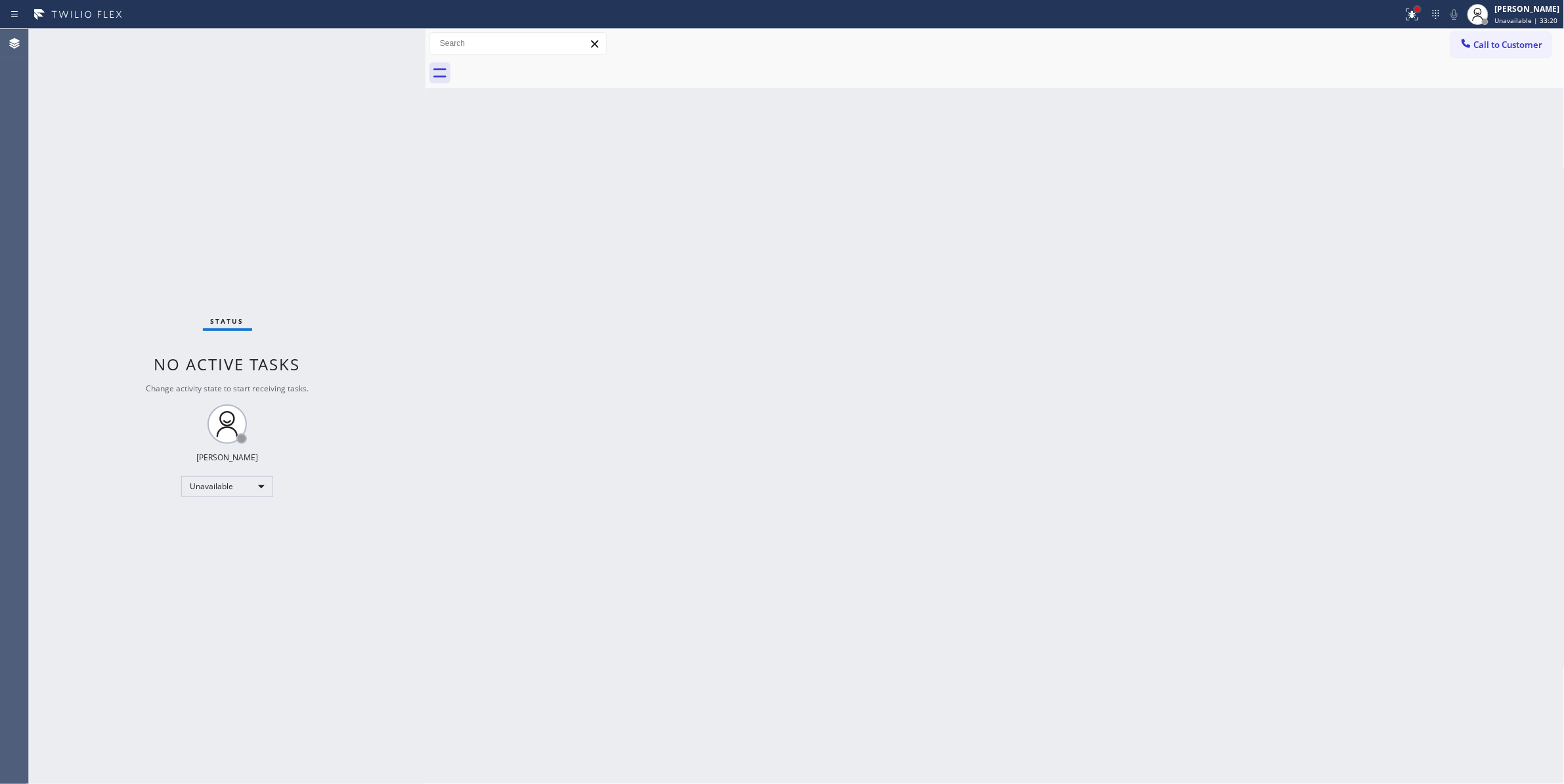
drag, startPoint x: 1403, startPoint y: 8, endPoint x: 1401, endPoint y: 16, distance: 8.2
click at [1415, 8] on div at bounding box center [1417, 9] width 5 height 5
click at [1314, 180] on button "Clear issues" at bounding box center [1326, 172] width 154 height 18
click at [1524, 40] on span "Call to Customer" at bounding box center [1509, 44] width 69 height 12
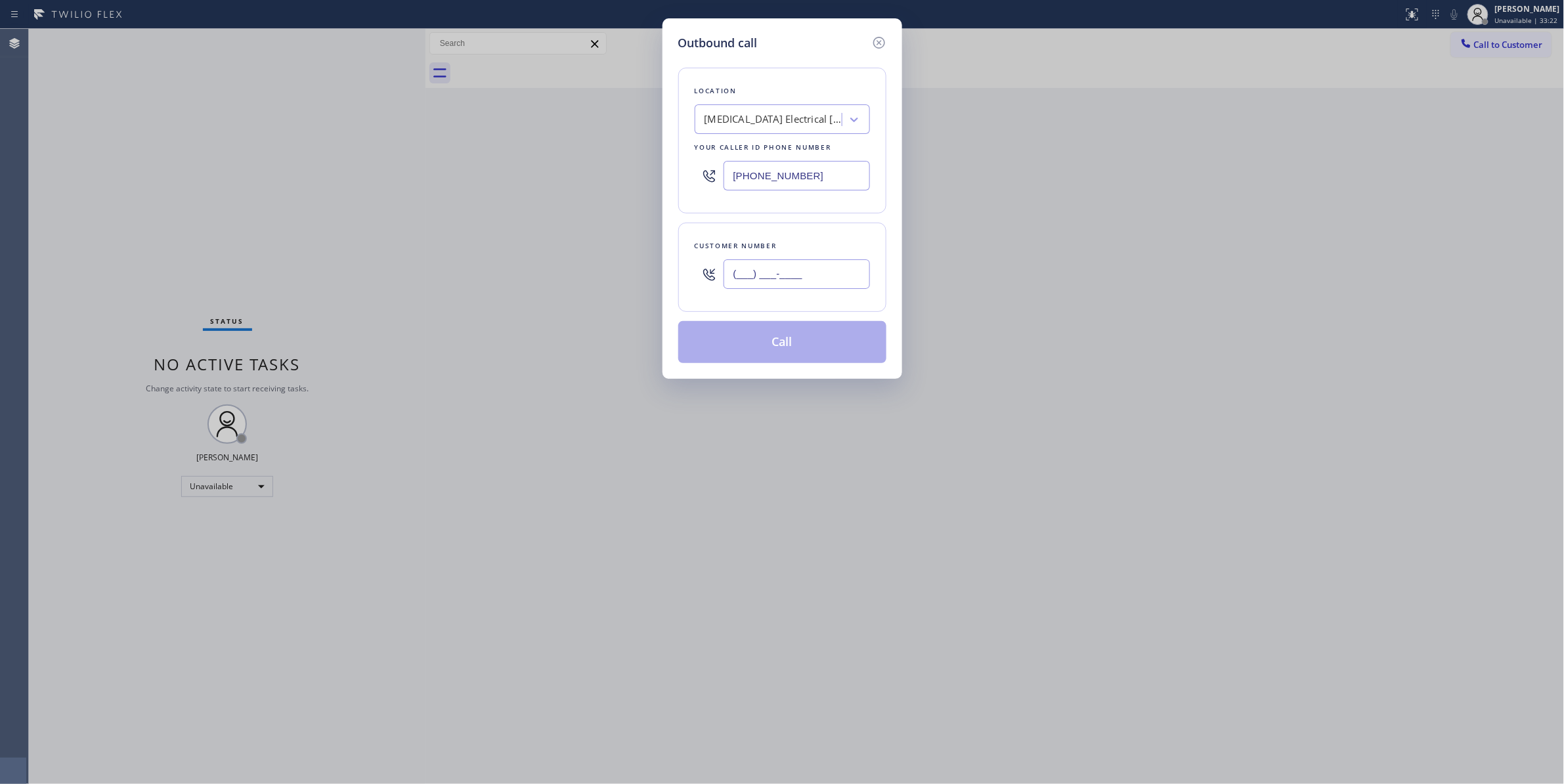
click at [799, 267] on input "(___) ___-____" at bounding box center [796, 274] width 147 height 30
paste input "442) 241-9300"
type input "(442) 241-9300"
click at [797, 348] on button "Call" at bounding box center [782, 342] width 208 height 42
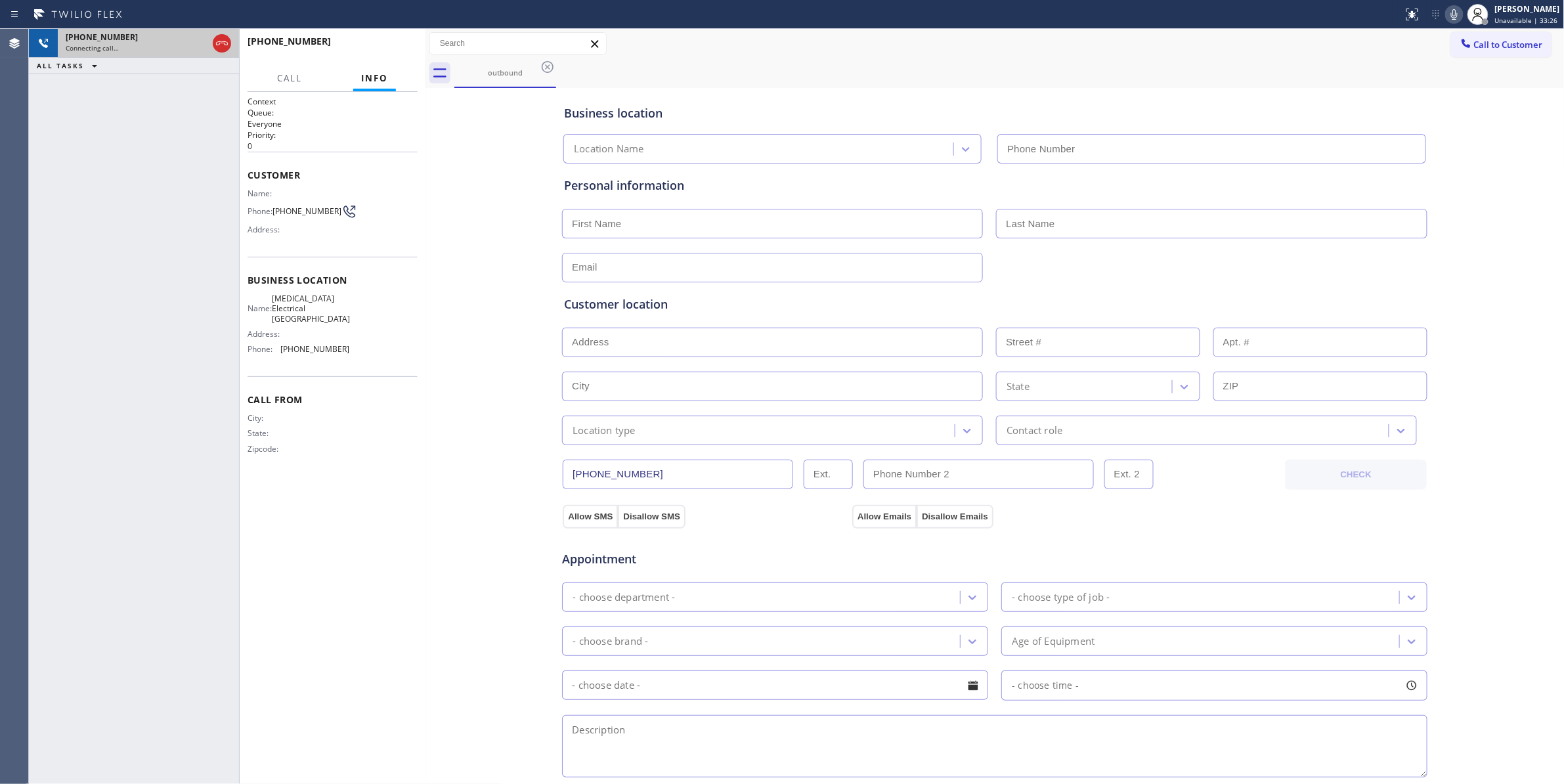
type input "(760) 388-9800"
click at [216, 44] on icon at bounding box center [222, 43] width 12 height 4
click at [394, 53] on button "HANG UP" at bounding box center [387, 47] width 61 height 18
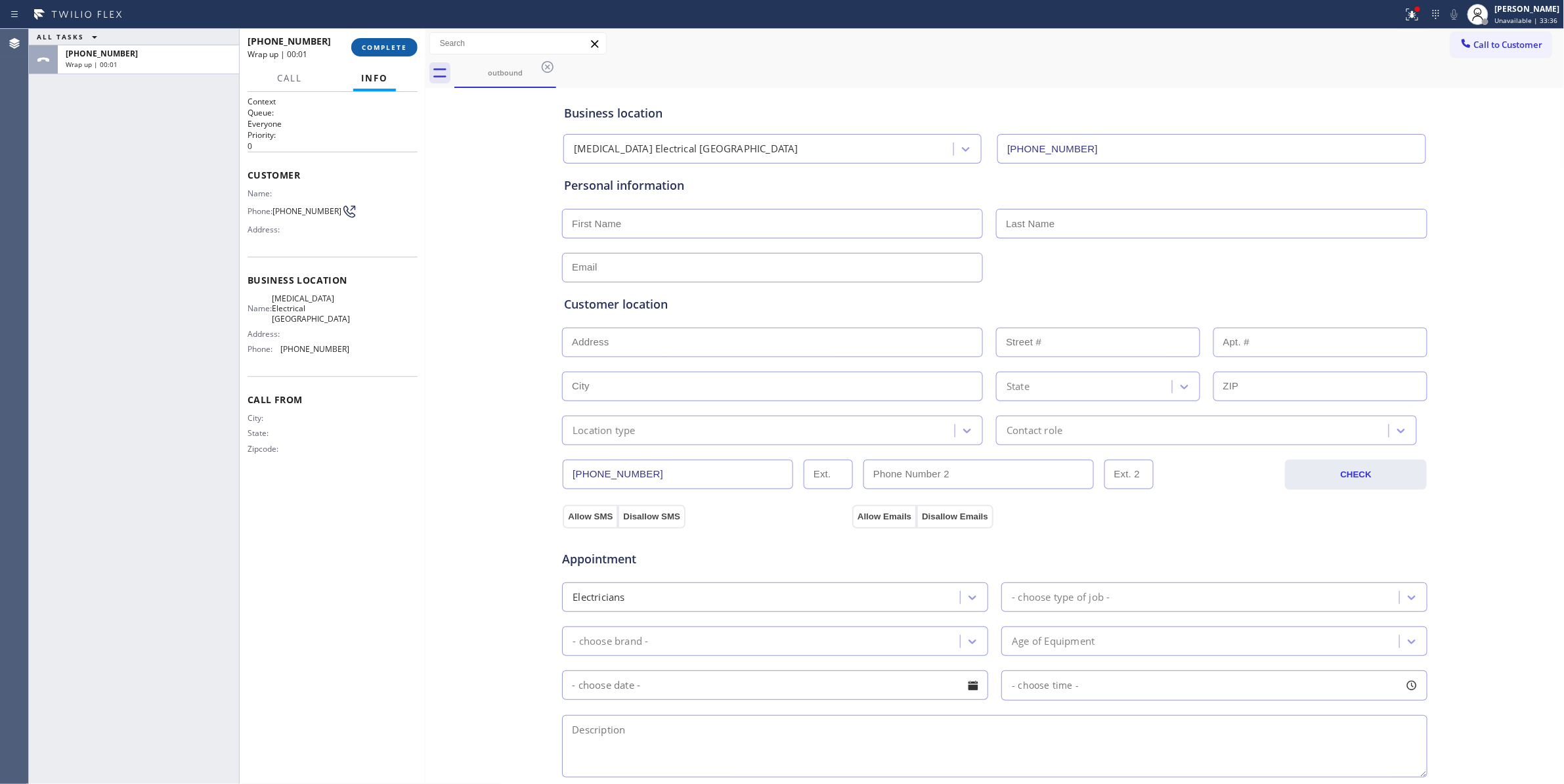
click at [389, 48] on span "COMPLETE" at bounding box center [384, 47] width 45 height 9
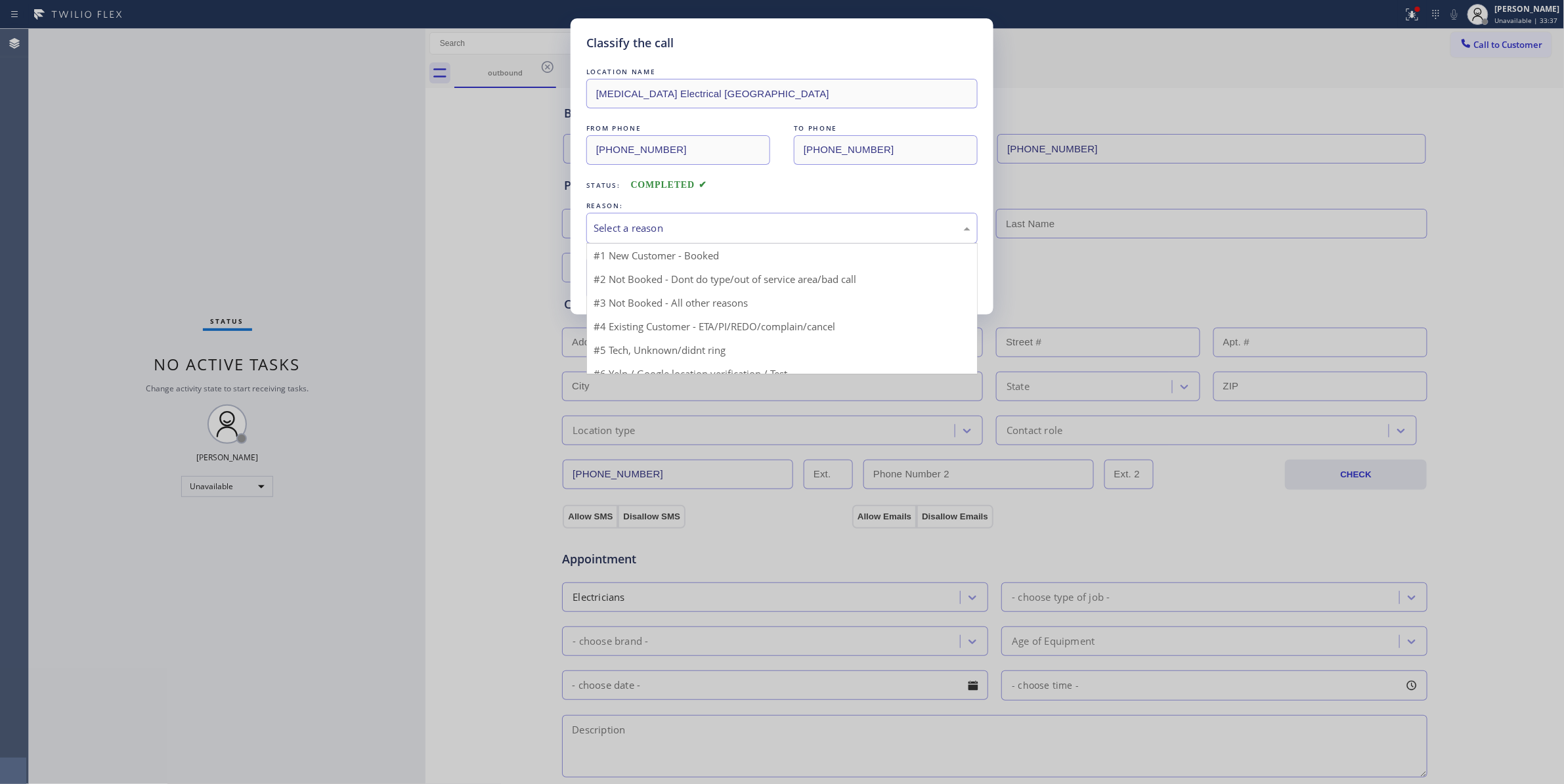
click at [620, 235] on div "Select a reason" at bounding box center [782, 228] width 377 height 15
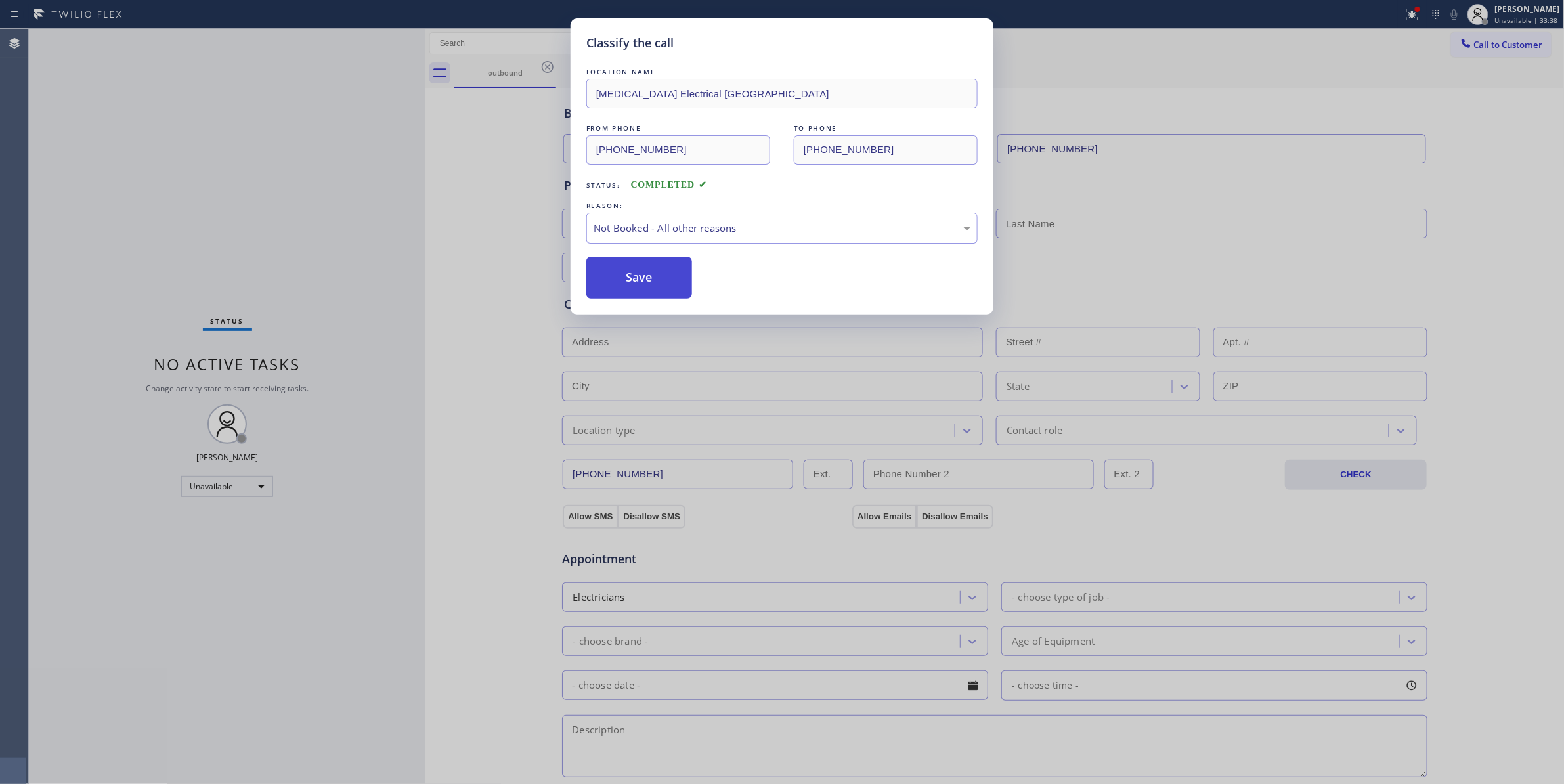
click at [623, 274] on button "Save" at bounding box center [639, 278] width 105 height 42
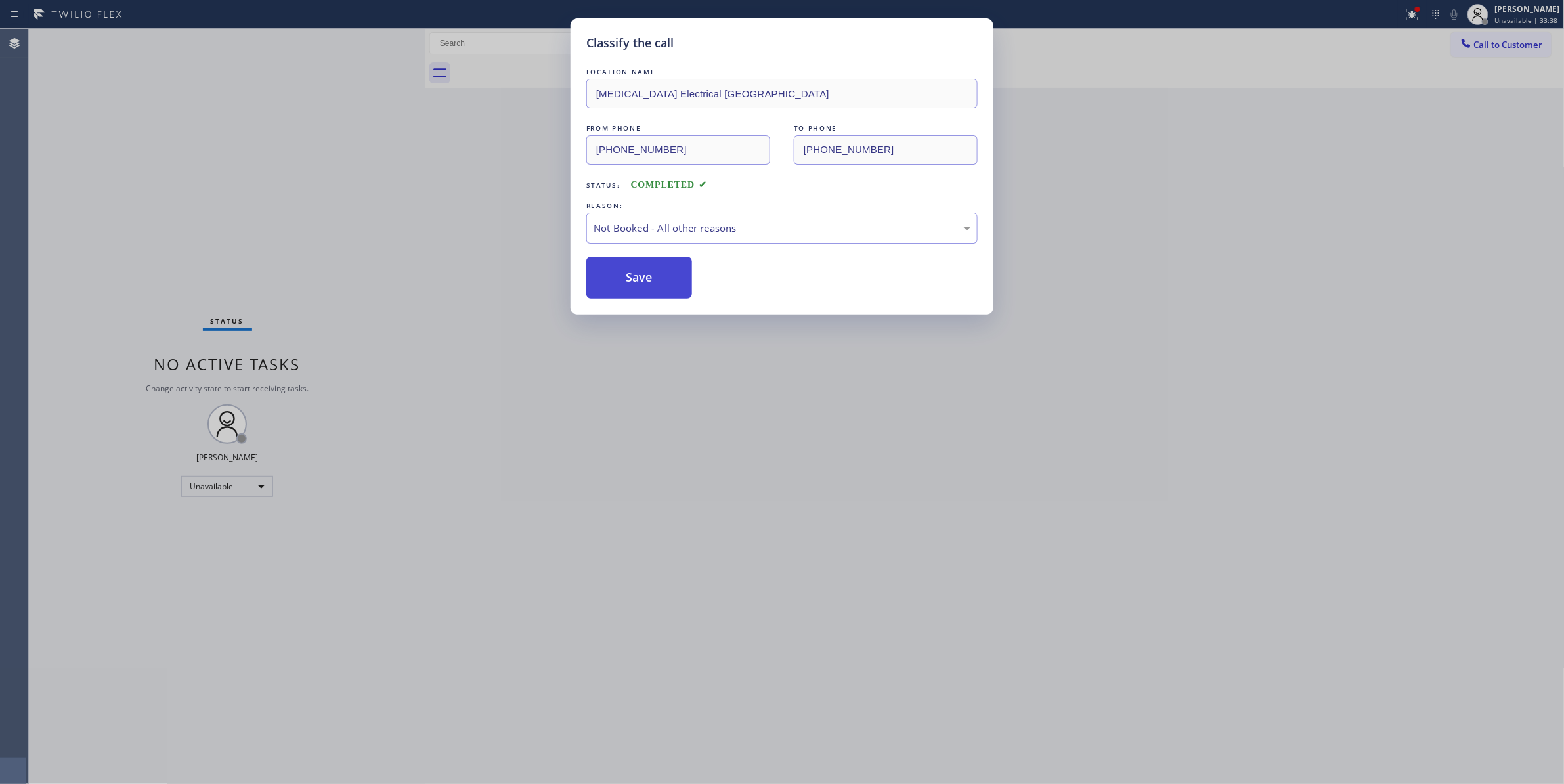
click at [623, 274] on button "Save" at bounding box center [639, 278] width 105 height 42
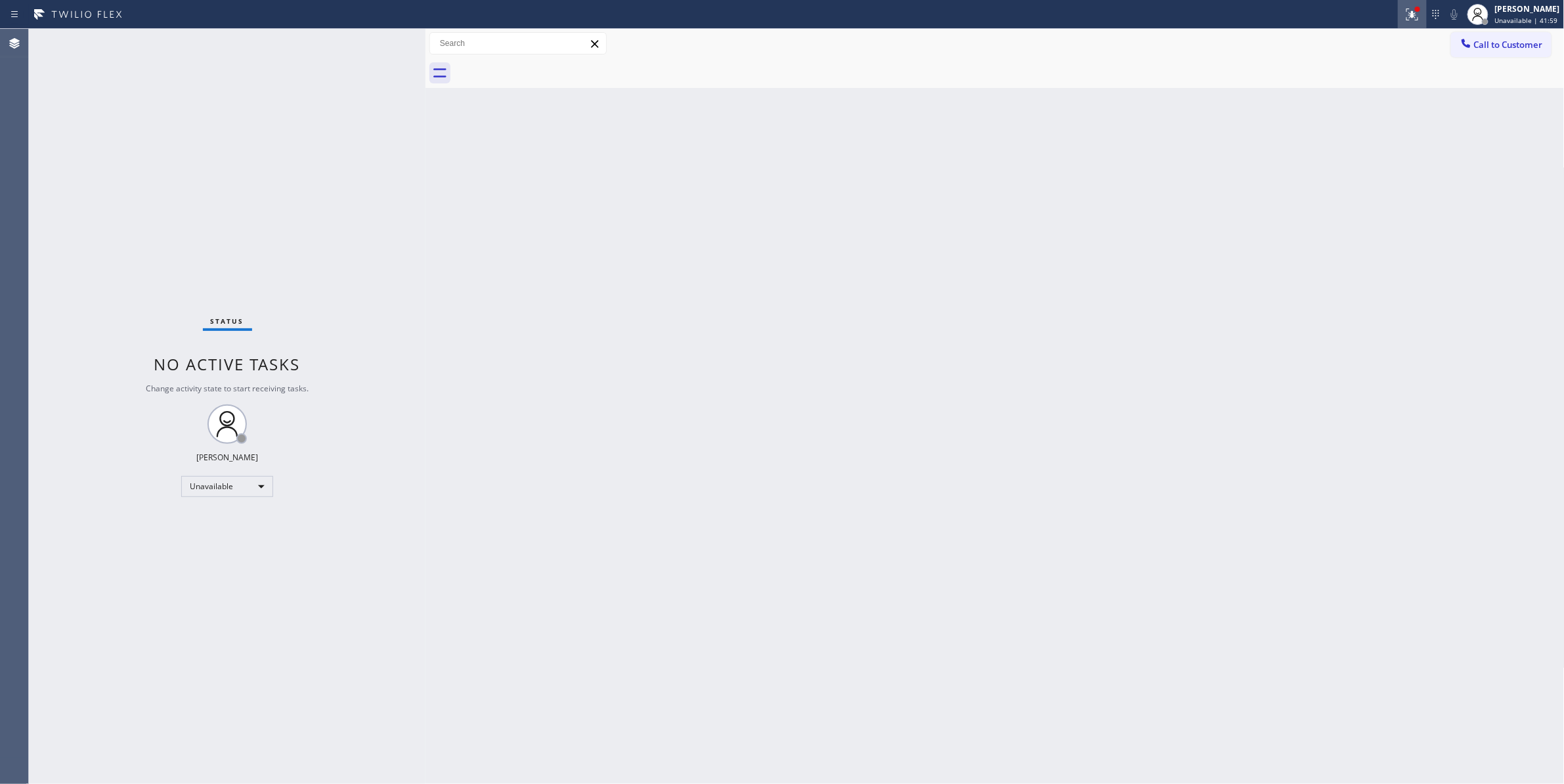
click at [1398, 6] on div at bounding box center [1412, 14] width 29 height 29
click at [1282, 170] on button "Clear issues" at bounding box center [1326, 172] width 154 height 18
click at [1491, 46] on span "Call to Customer" at bounding box center [1509, 44] width 69 height 12
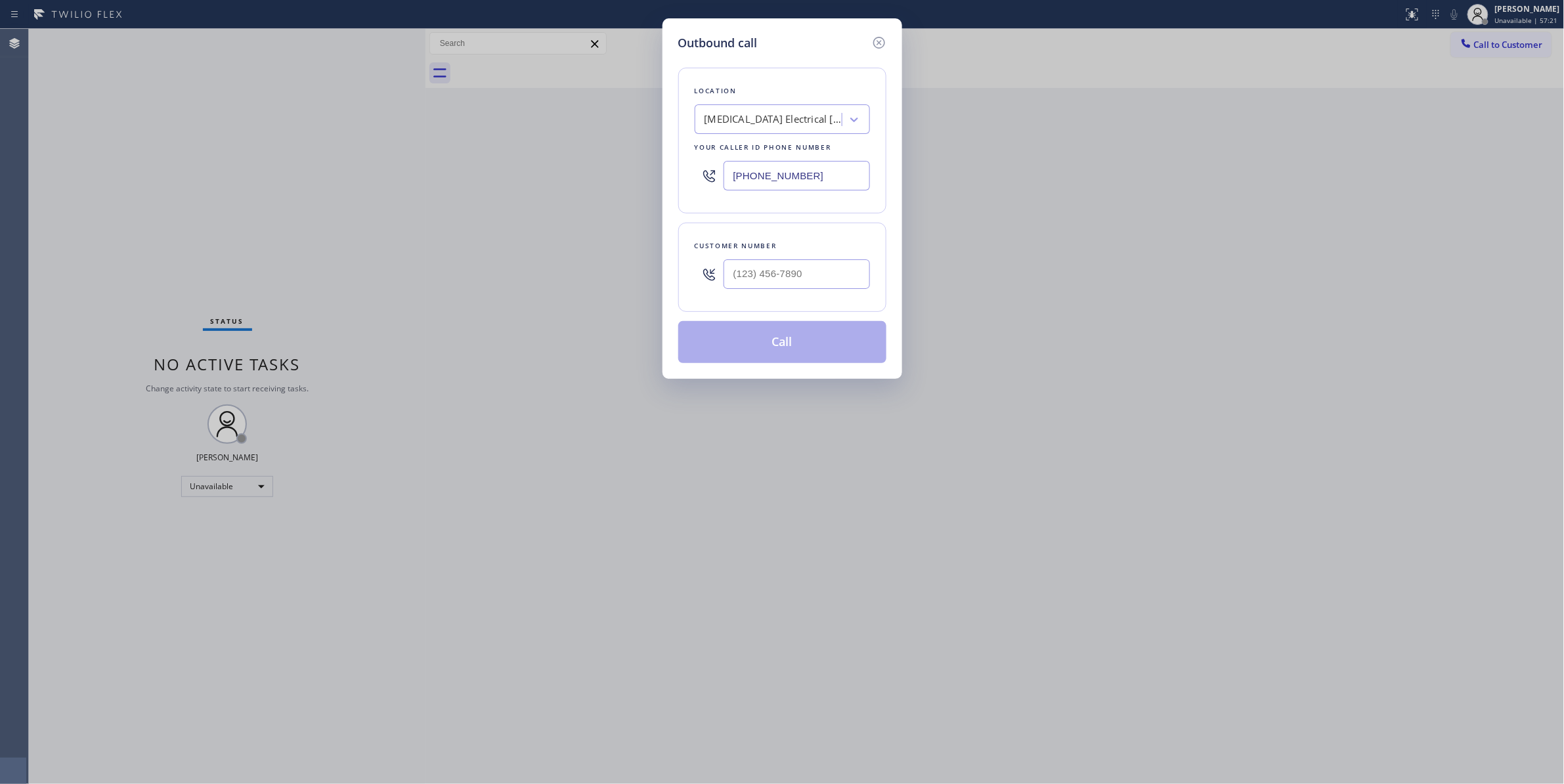
click at [791, 121] on div "High Voltage Electrical Palm Springs" at bounding box center [773, 119] width 138 height 15
click at [831, 184] on input "(760) 388-9800" at bounding box center [796, 175] width 147 height 30
drag, startPoint x: 831, startPoint y: 184, endPoint x: 479, endPoint y: 163, distance: 352.6
click at [479, 163] on div "Outbound call Location High Voltage Electrical Palm Springs Your caller id phon…" at bounding box center [782, 392] width 1564 height 784
paste input "206) 309-5716"
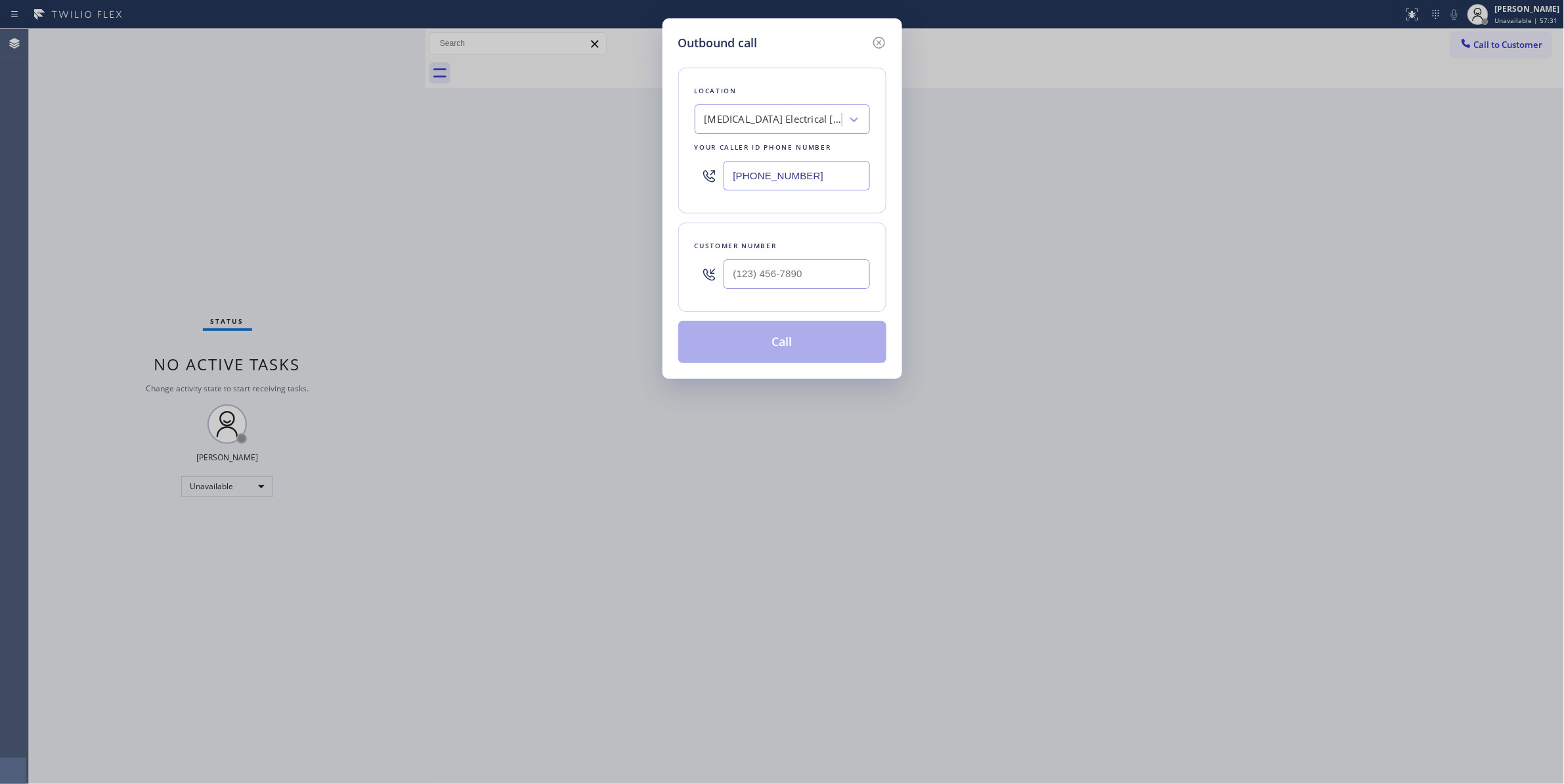
paste input "206) 309-5716"
drag, startPoint x: 817, startPoint y: 179, endPoint x: 436, endPoint y: 155, distance: 381.8
click at [436, 155] on div "Outbound call Location High Voltage Electrical Palm Springs Your caller id phon…" at bounding box center [782, 392] width 1564 height 784
type input "(206) 309-5716"
click at [138, 576] on div "Outbound call Location Search location Your caller id phone number (206) 309-57…" at bounding box center [782, 392] width 1564 height 784
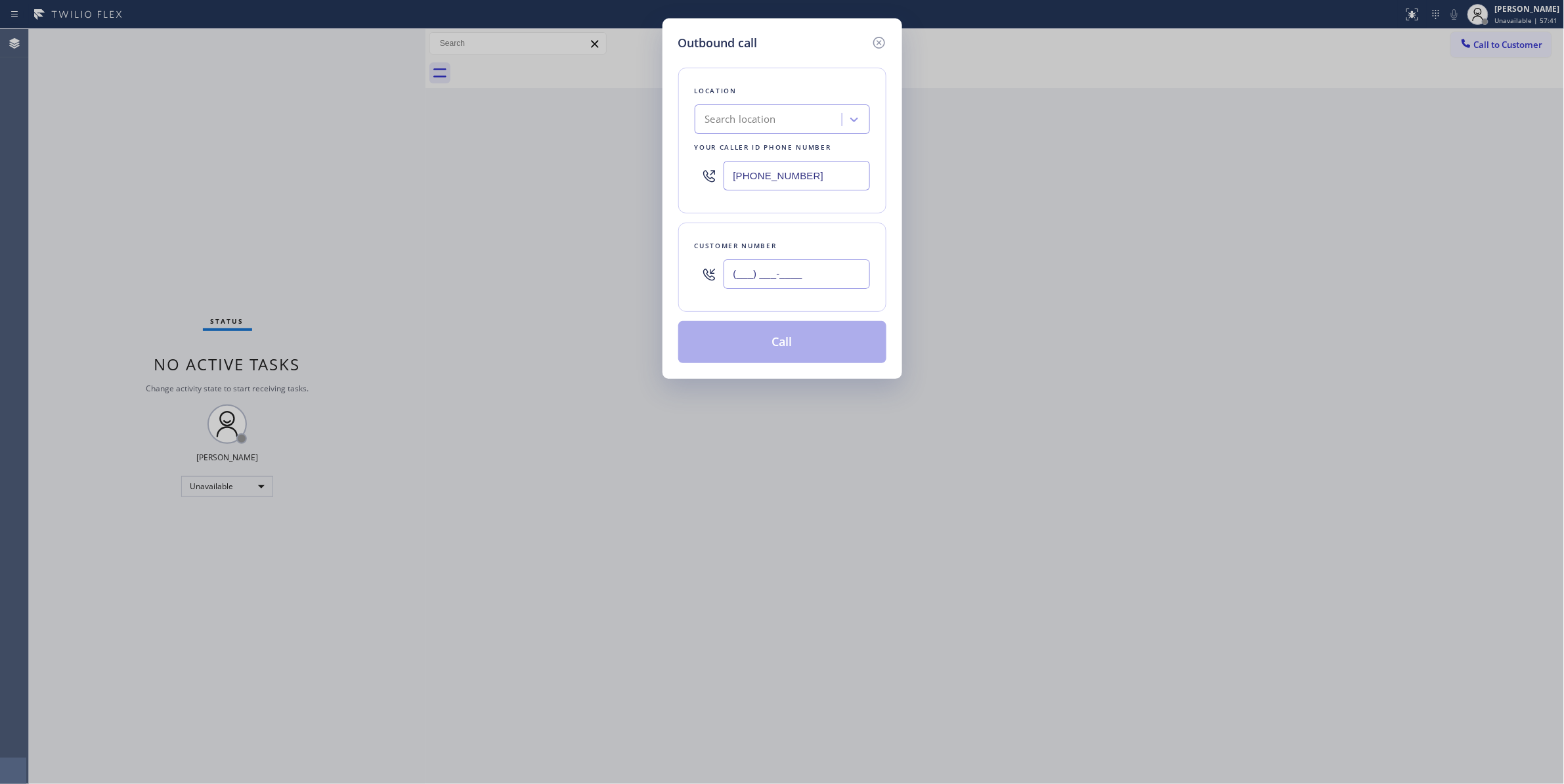
click at [800, 271] on input "(___) ___-____" at bounding box center [796, 274] width 147 height 30
paste input "613) 744-4394"
type input "(613) 744-4394"
click at [794, 350] on button "Call" at bounding box center [782, 342] width 208 height 42
click at [785, 348] on button "Call" at bounding box center [782, 342] width 208 height 42
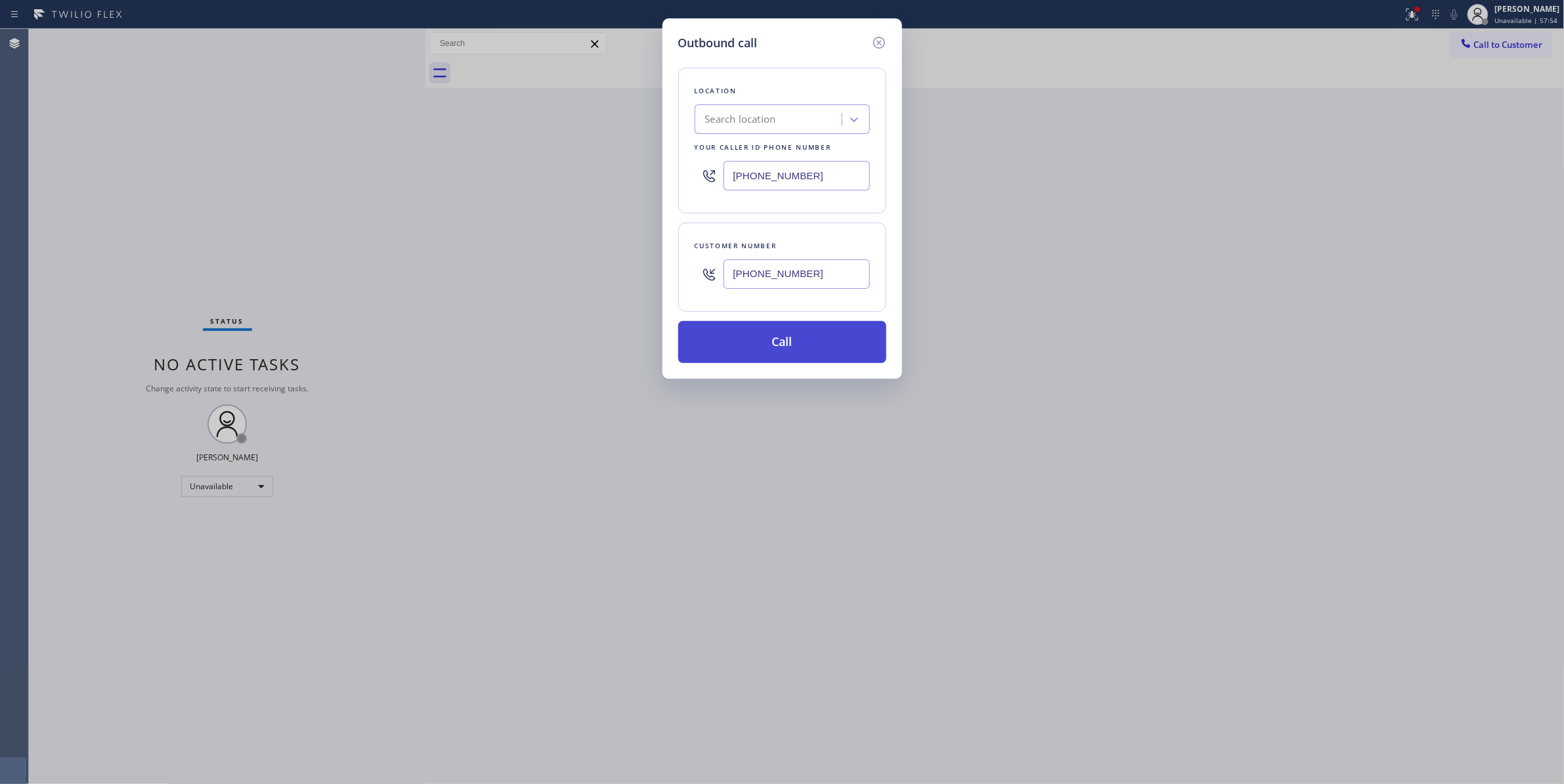
click at [756, 356] on button "Call" at bounding box center [782, 342] width 208 height 42
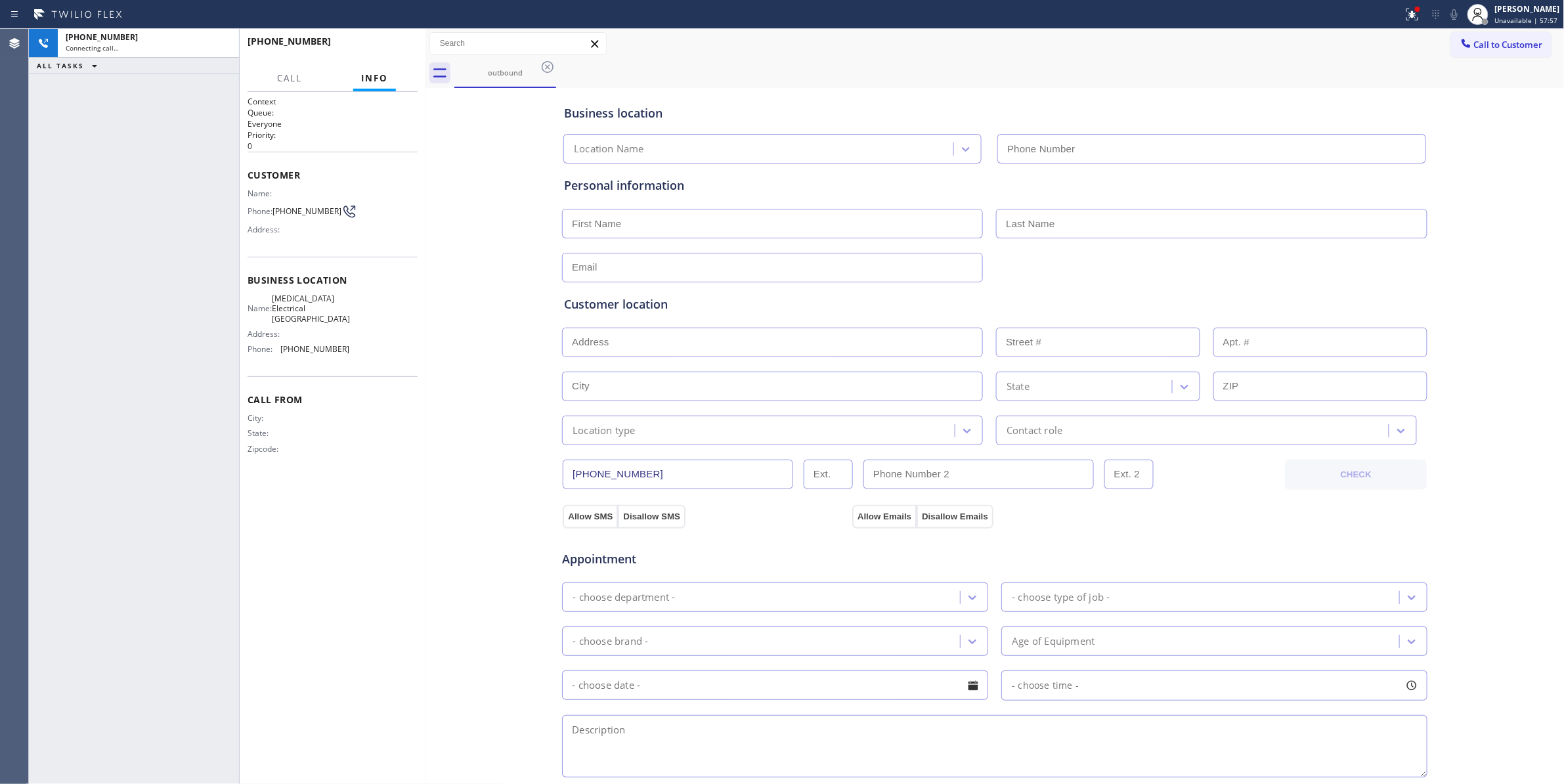
type input "(760) 388-9800"
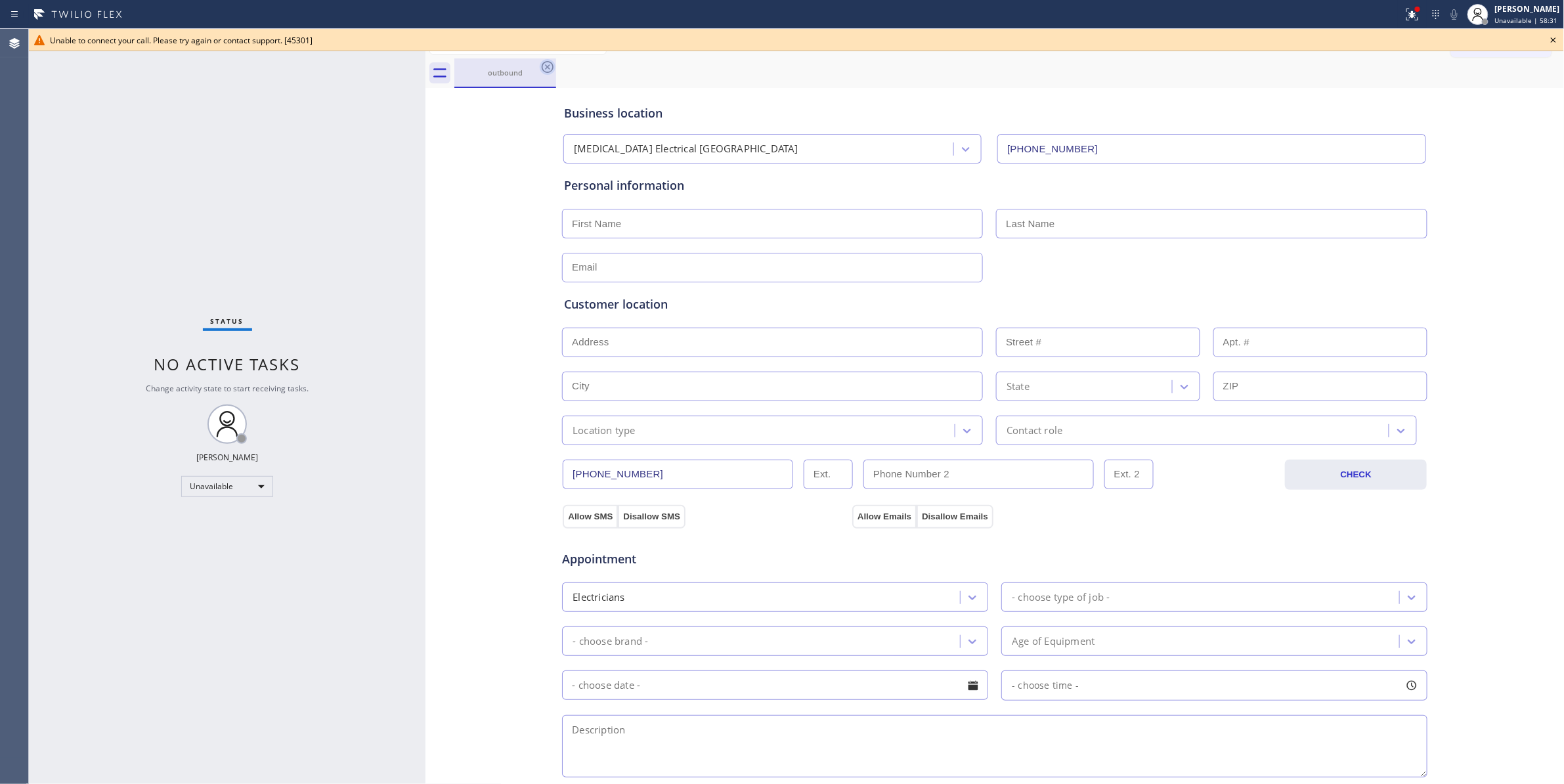
click at [549, 67] on icon at bounding box center [547, 67] width 16 height 16
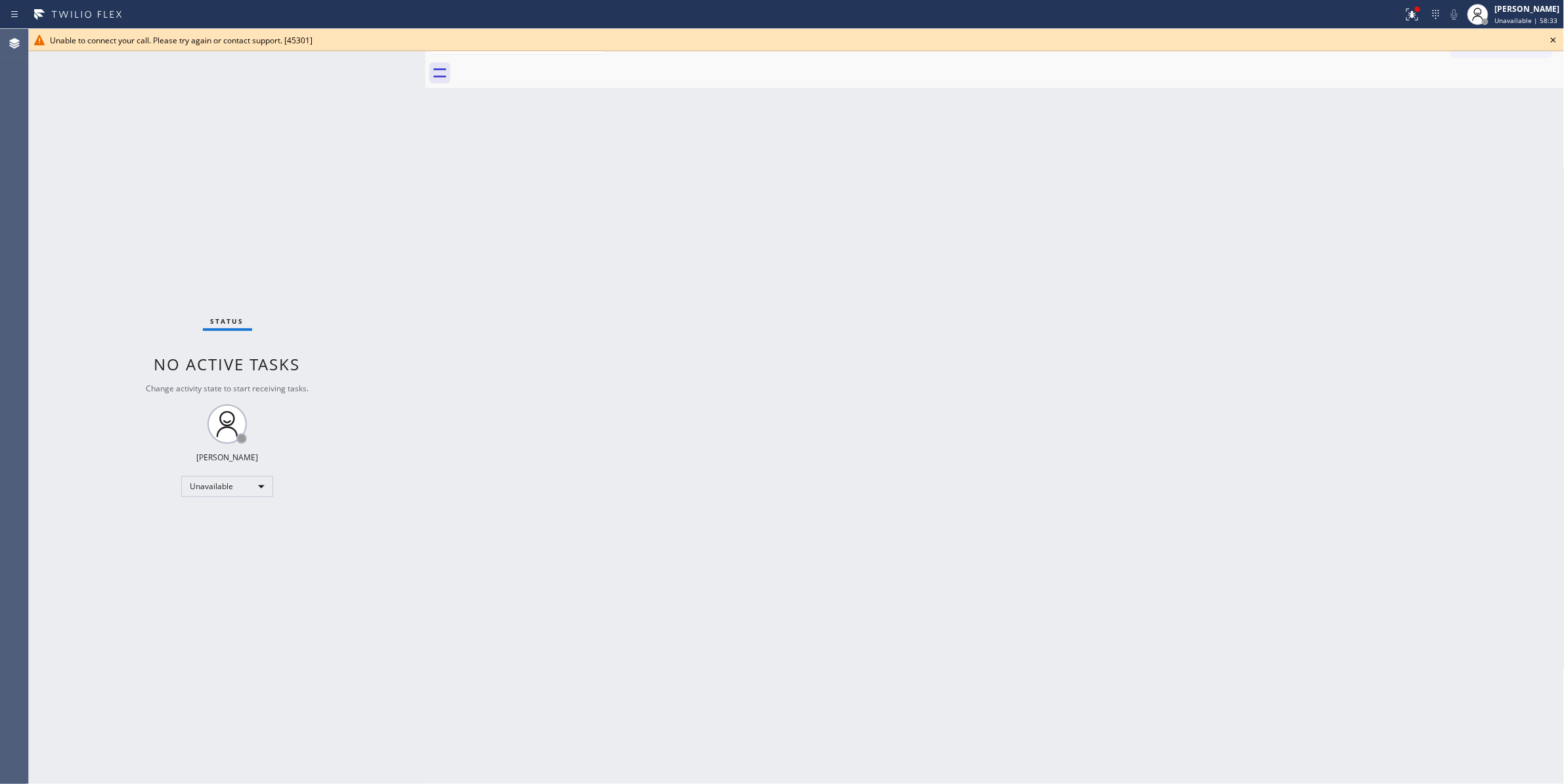
click at [1556, 38] on icon at bounding box center [1552, 40] width 16 height 16
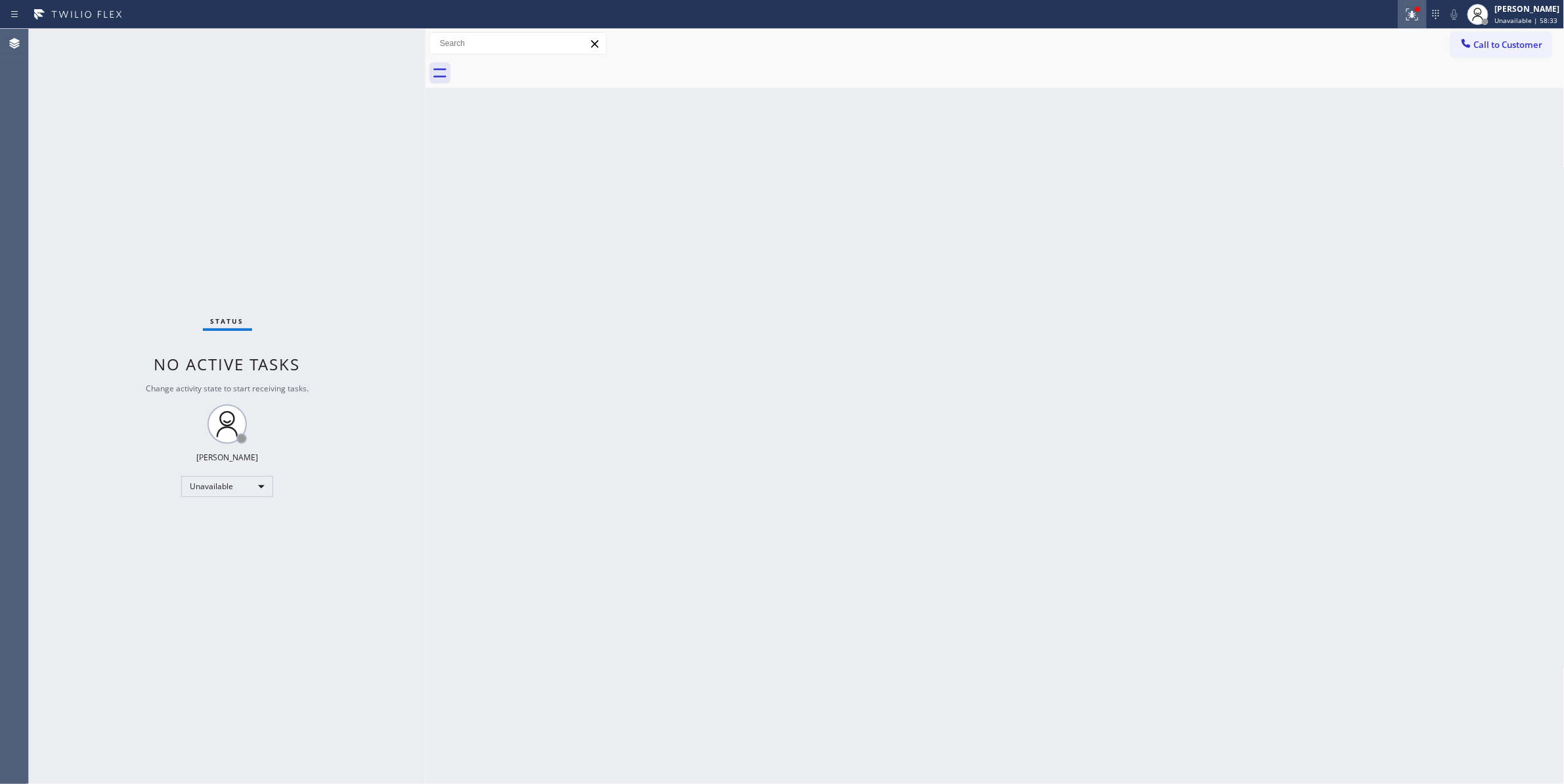
click at [1404, 16] on icon at bounding box center [1412, 14] width 16 height 16
click at [1283, 173] on button "Clear issues" at bounding box center [1326, 172] width 154 height 18
click at [171, 144] on div "Status No active tasks Change activity state to start receiving tasks. Louis Ma…" at bounding box center [226, 406] width 396 height 755
drag, startPoint x: 1502, startPoint y: 45, endPoint x: 1011, endPoint y: 166, distance: 505.7
click at [1501, 45] on span "Call to Customer" at bounding box center [1509, 44] width 69 height 12
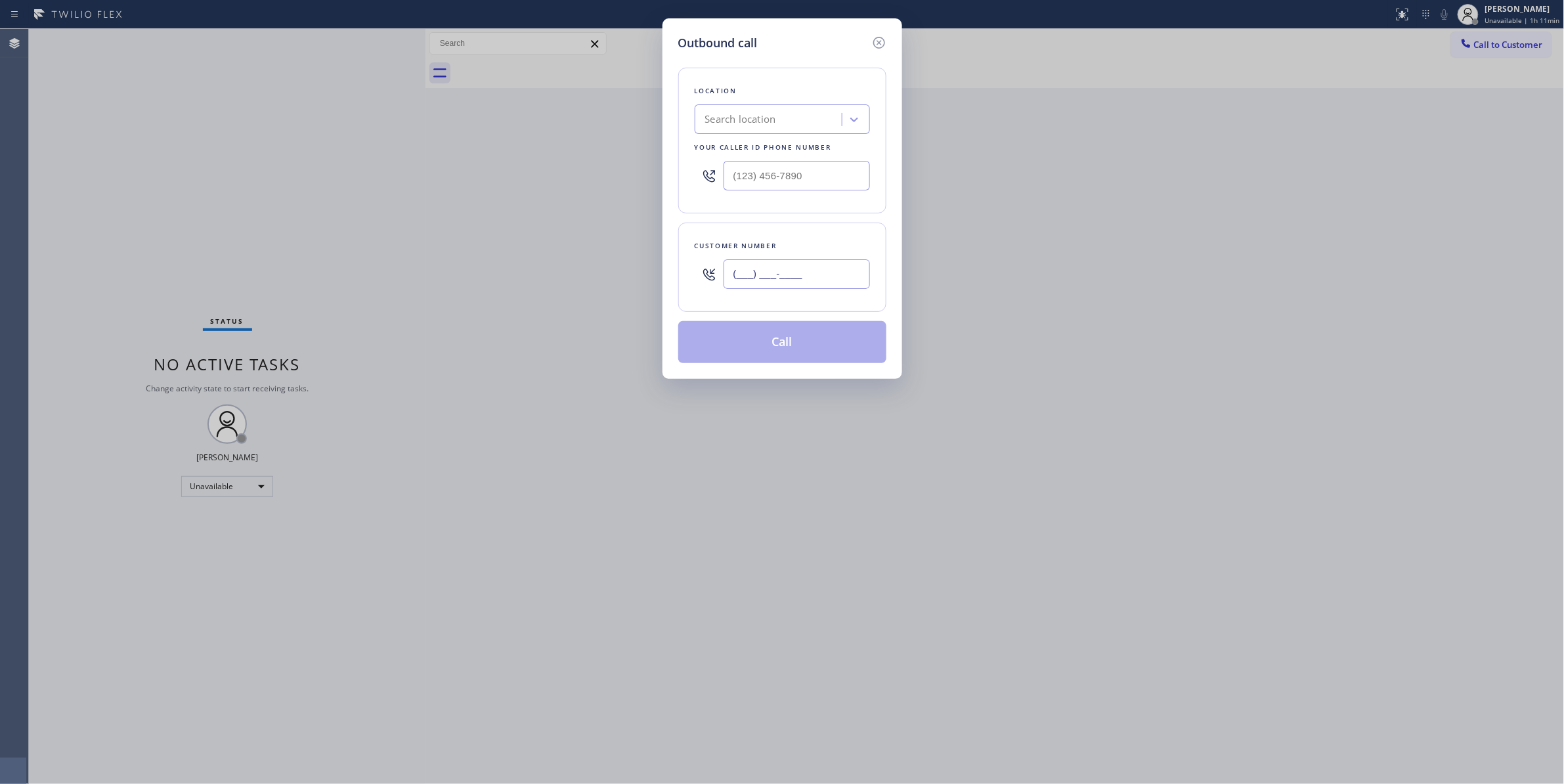
click at [762, 274] on input "(___) ___-____" at bounding box center [796, 274] width 147 height 30
paste input "847) 727-8835"
type input "(847) 727-8835"
drag, startPoint x: 436, startPoint y: 164, endPoint x: 463, endPoint y: 199, distance: 44.2
click at [413, 164] on div "Outbound call Location Search location Your caller id phone number (___) ___-__…" at bounding box center [782, 392] width 1564 height 784
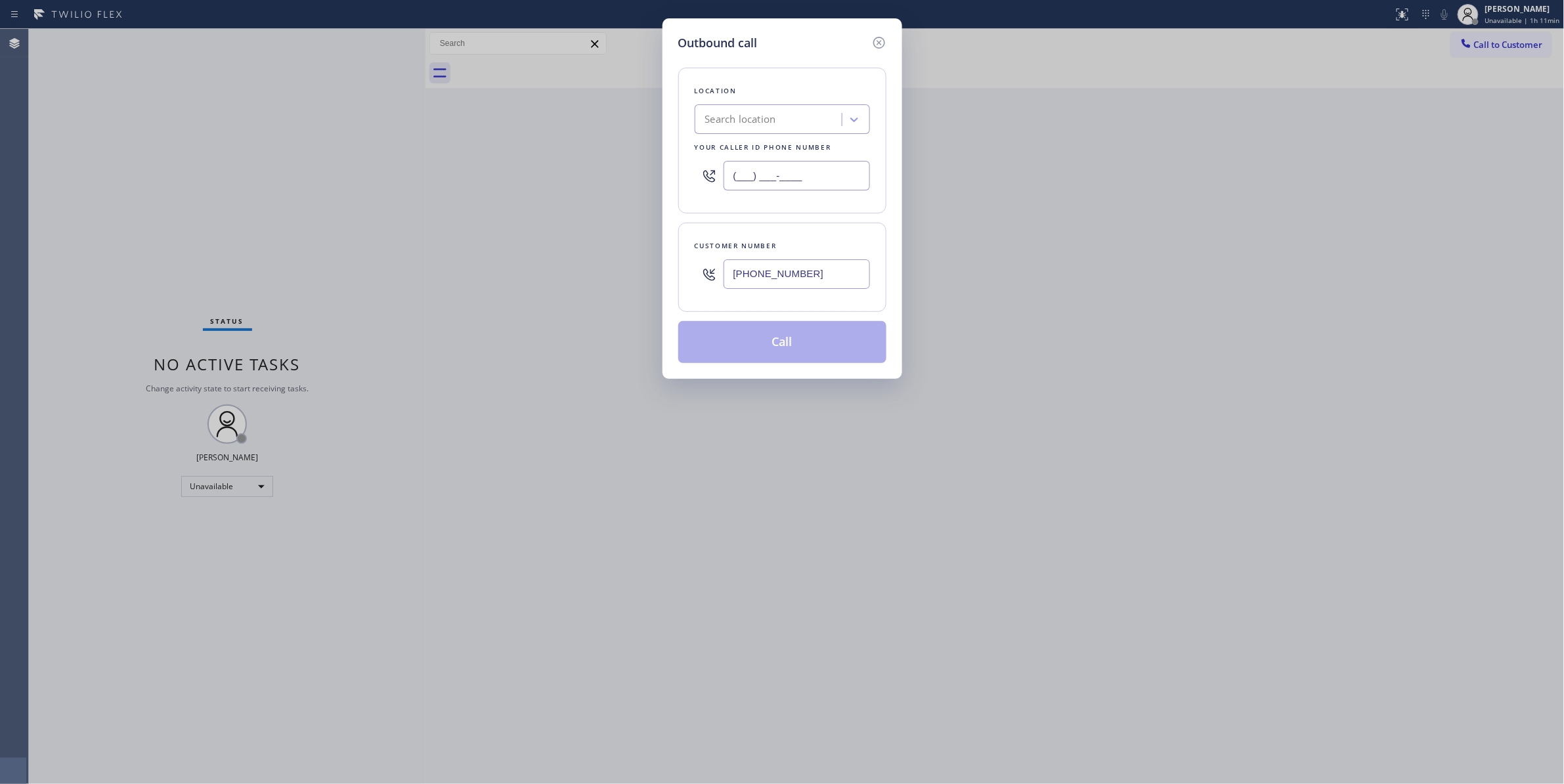
paste input "626) 548-3326"
type input "(626) 548-3326"
drag, startPoint x: 837, startPoint y: 278, endPoint x: 587, endPoint y: 277, distance: 250.0
click at [587, 272] on div "Outbound call Location Pristine House Cleaning Your caller id phone number (626…" at bounding box center [782, 392] width 1564 height 784
click at [776, 348] on button "Call" at bounding box center [782, 342] width 208 height 42
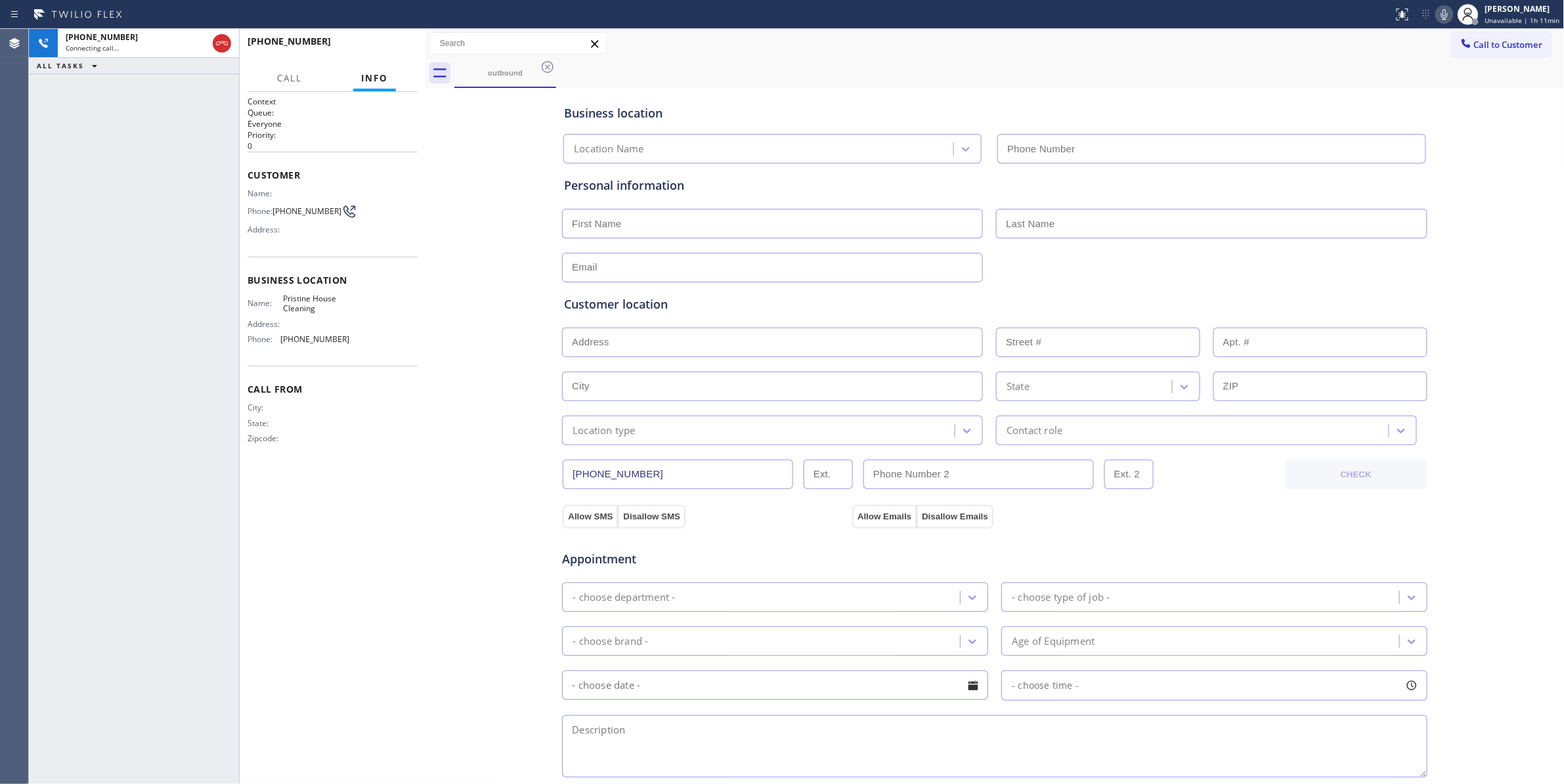
type input "(626) 548-3326"
click at [380, 43] on span "HANG UP" at bounding box center [387, 47] width 40 height 9
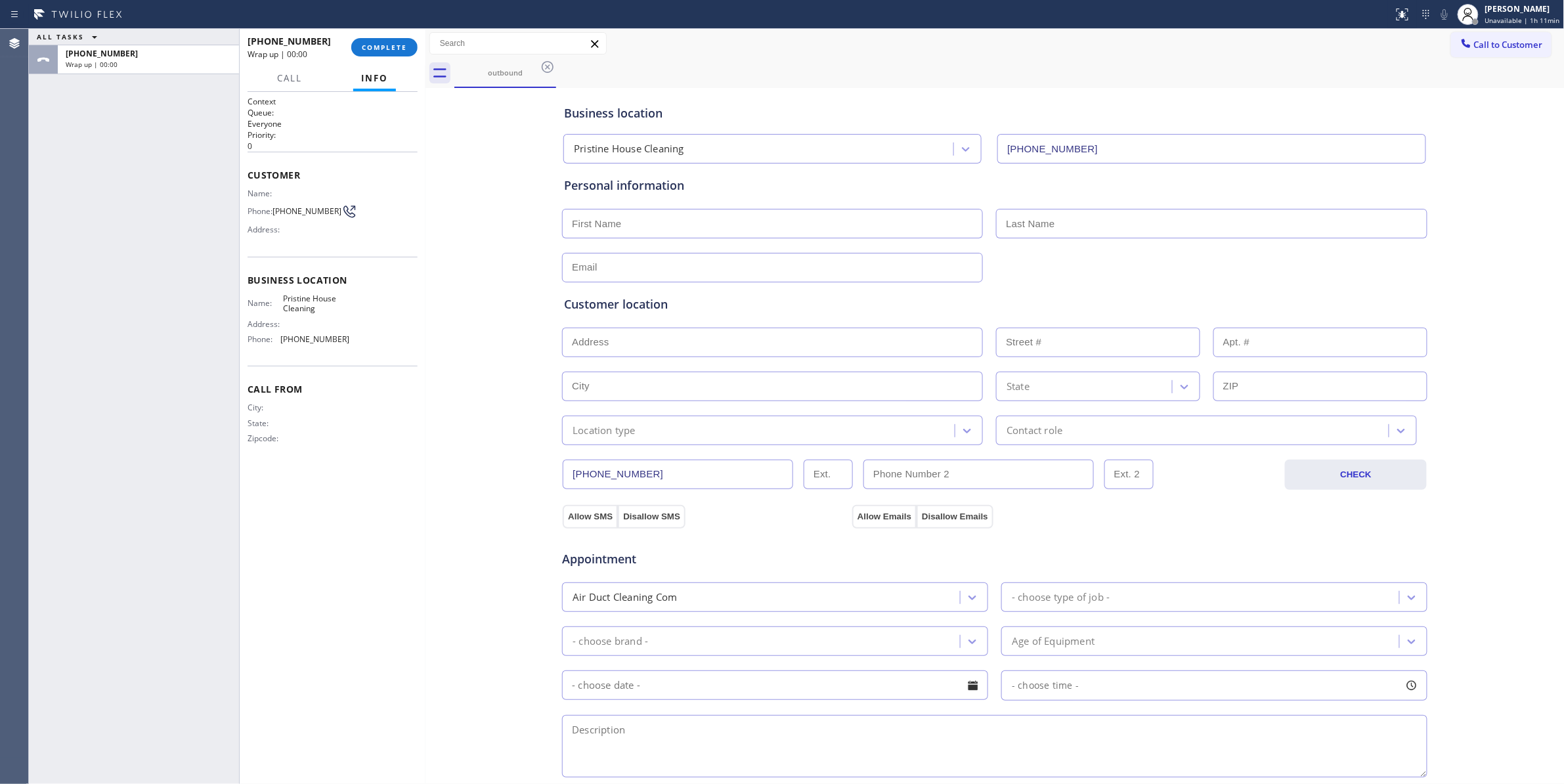
click at [309, 215] on span "(847) 727-8835" at bounding box center [307, 211] width 69 height 10
click at [400, 40] on button "COMPLETE" at bounding box center [384, 47] width 67 height 18
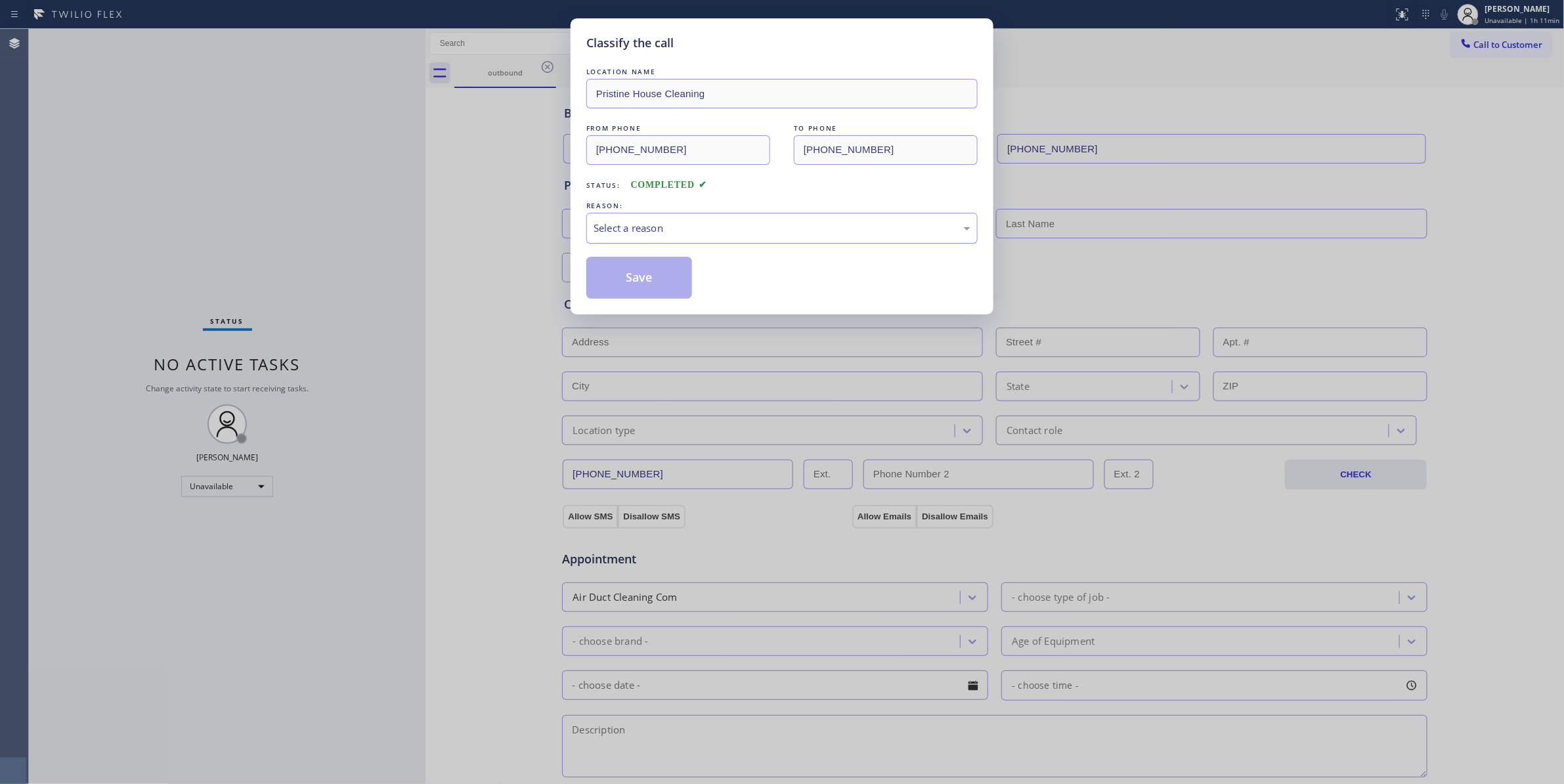
click at [655, 228] on div "Select a reason" at bounding box center [782, 228] width 377 height 15
click at [631, 279] on button "Save" at bounding box center [639, 278] width 105 height 42
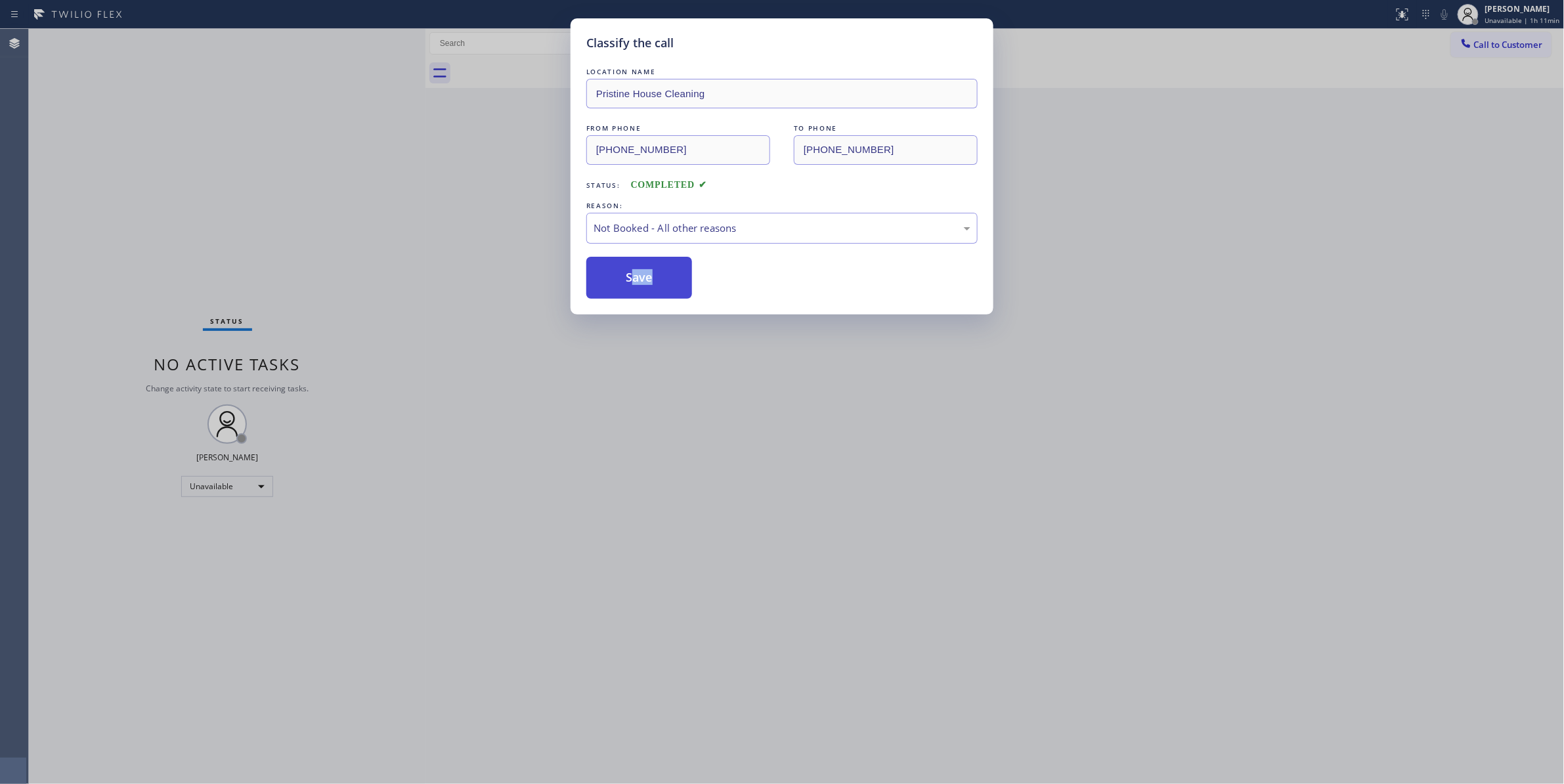
click at [631, 279] on button "Save" at bounding box center [639, 278] width 105 height 42
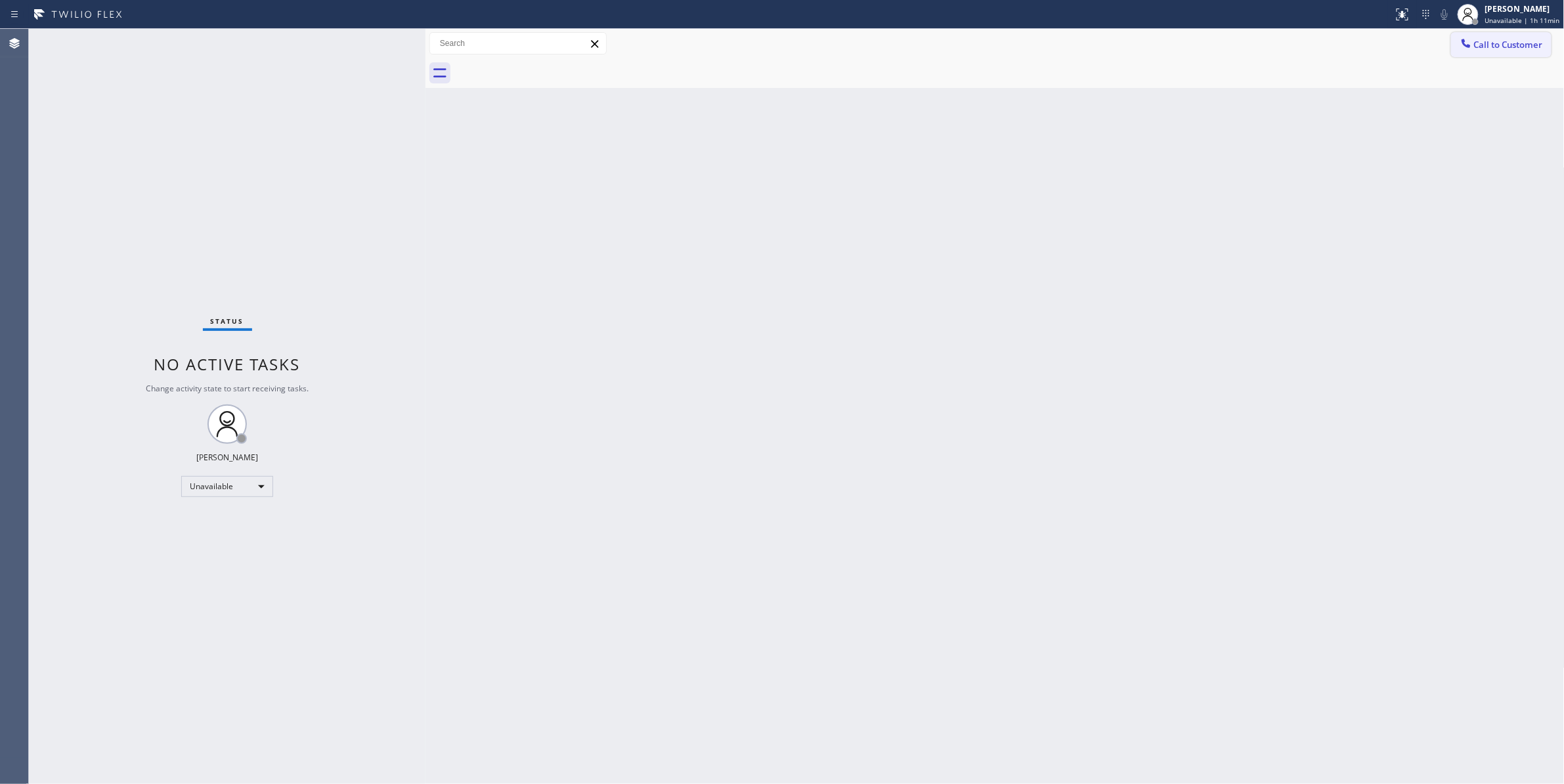
click at [1496, 50] on span "Call to Customer" at bounding box center [1509, 44] width 69 height 12
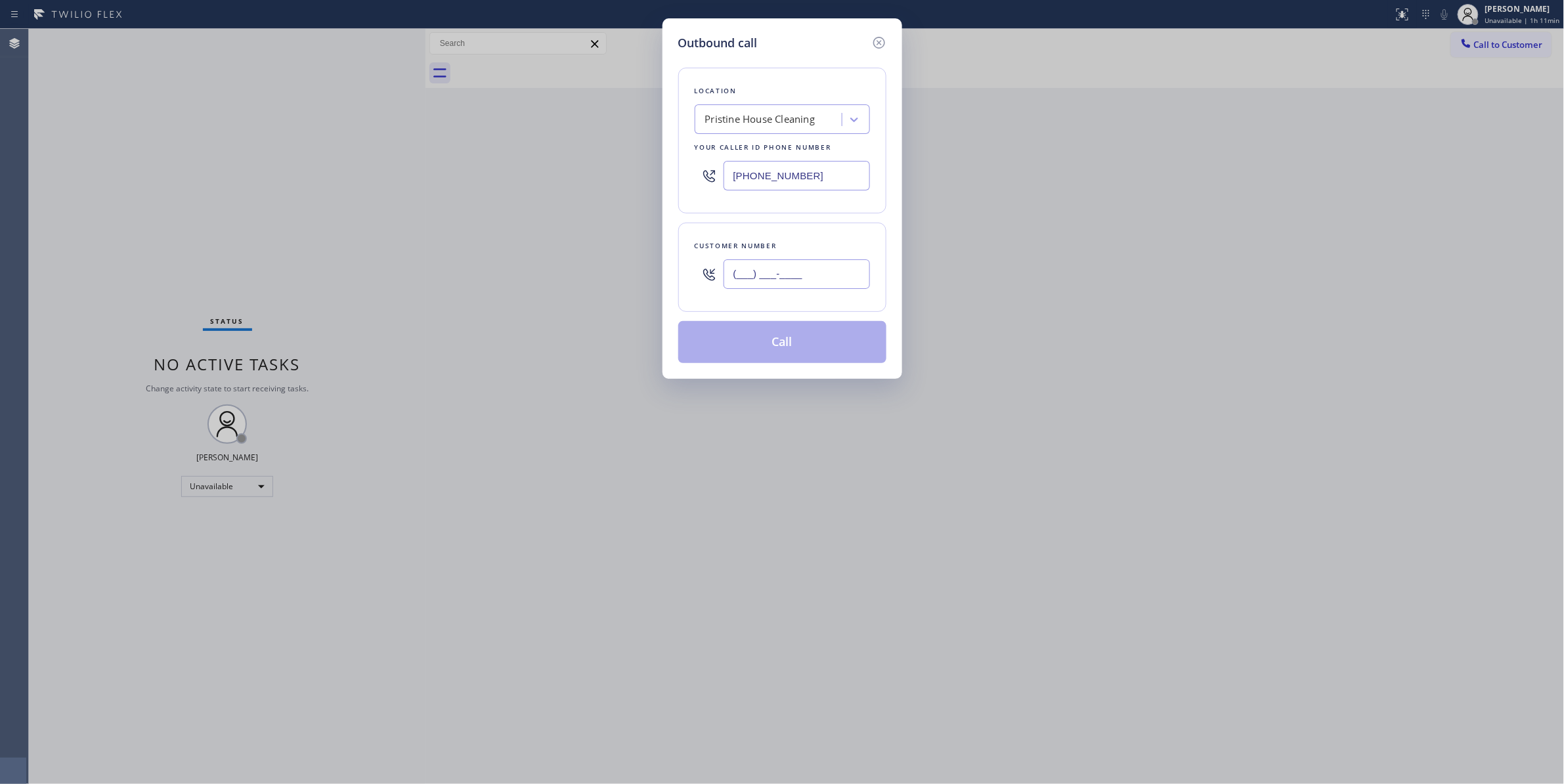
drag, startPoint x: 801, startPoint y: 268, endPoint x: 798, endPoint y: 287, distance: 19.2
click at [801, 268] on input "(___) ___-____" at bounding box center [796, 274] width 147 height 30
paste input "847) 727-8835"
type input "(847) 727-8835"
click at [796, 352] on button "Call" at bounding box center [782, 342] width 208 height 42
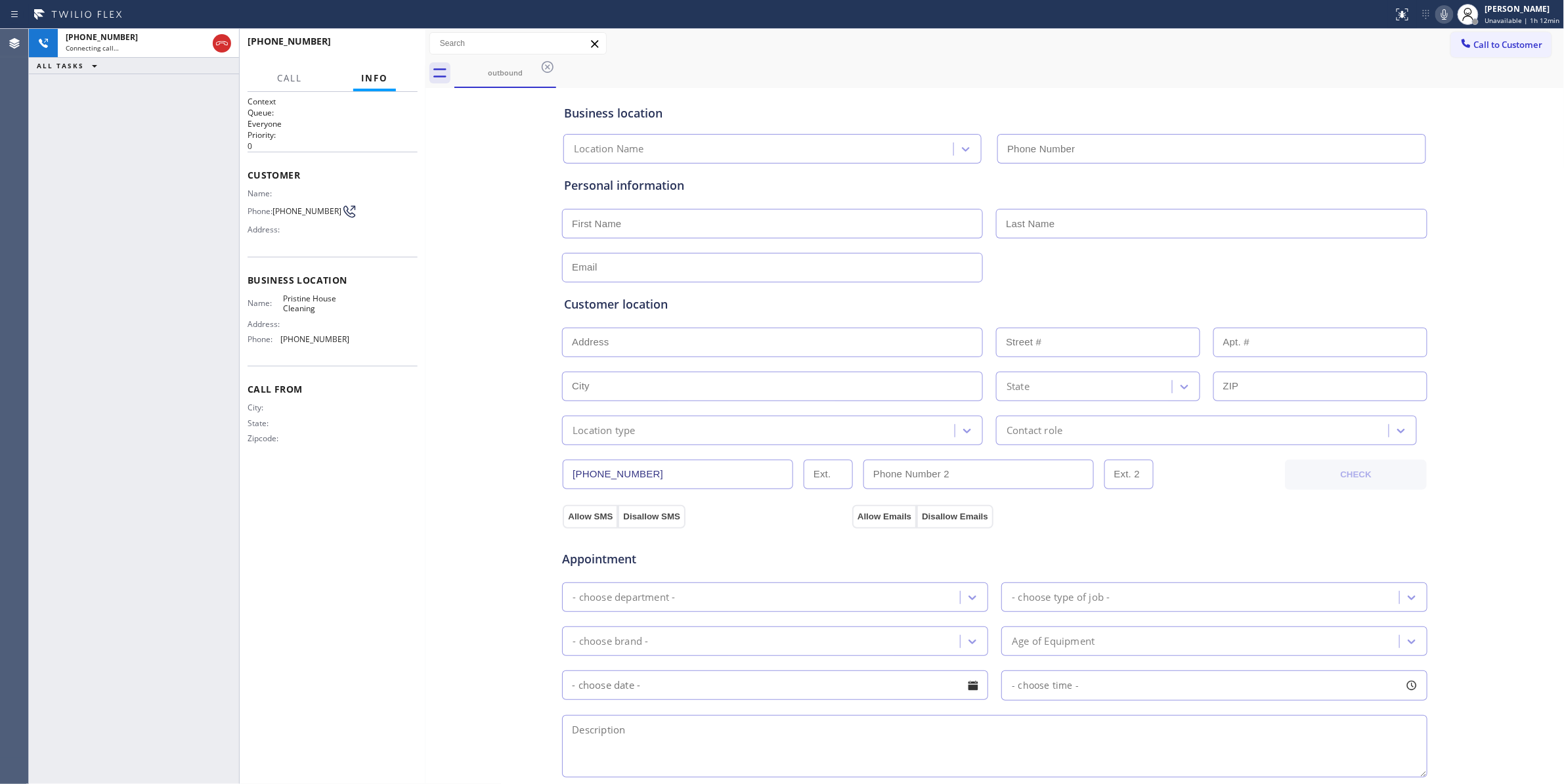
type input "(626) 548-3326"
click at [382, 45] on span "HANG UP" at bounding box center [387, 47] width 40 height 9
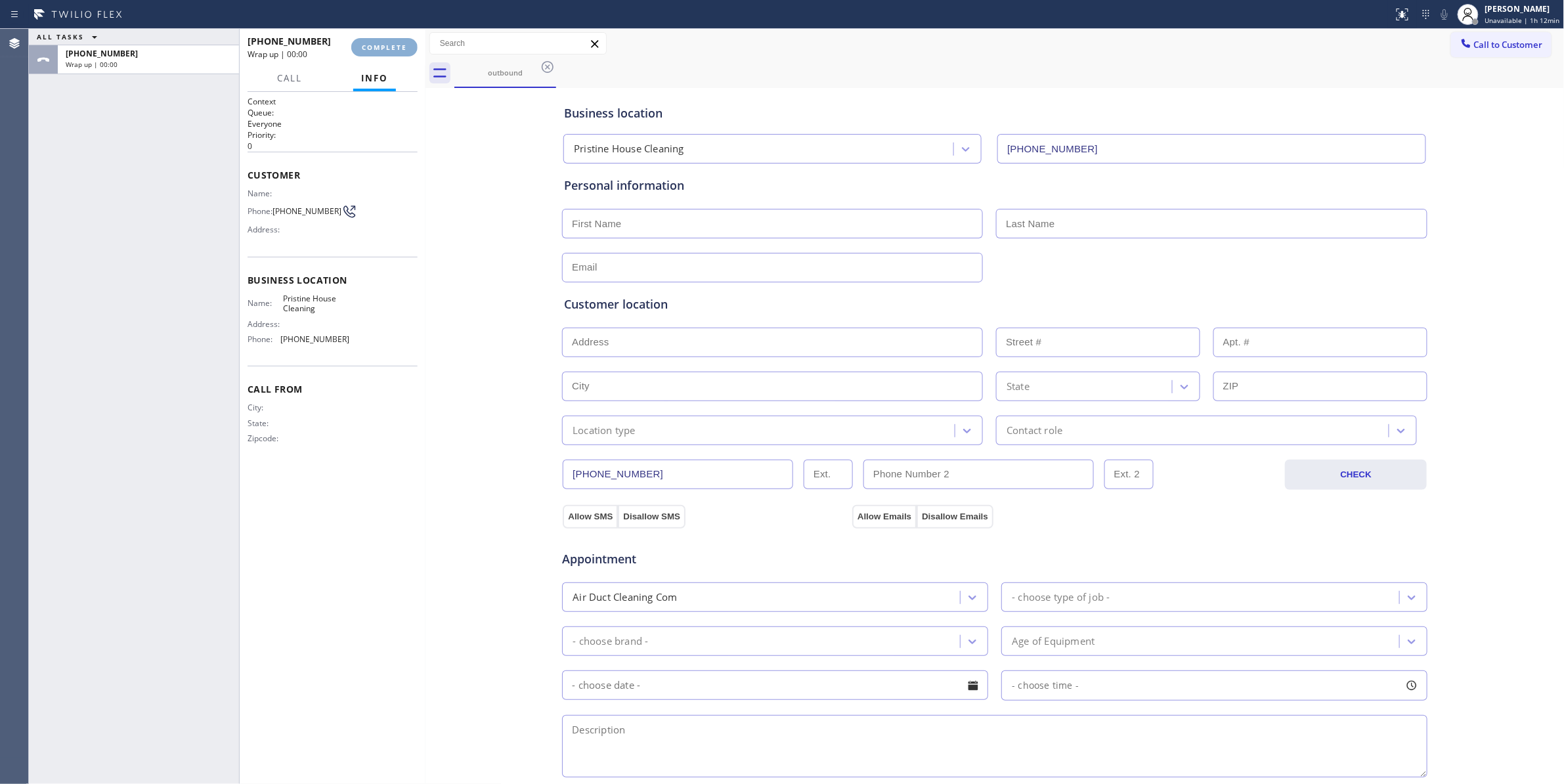
click at [382, 45] on span "COMPLETE" at bounding box center [384, 47] width 45 height 9
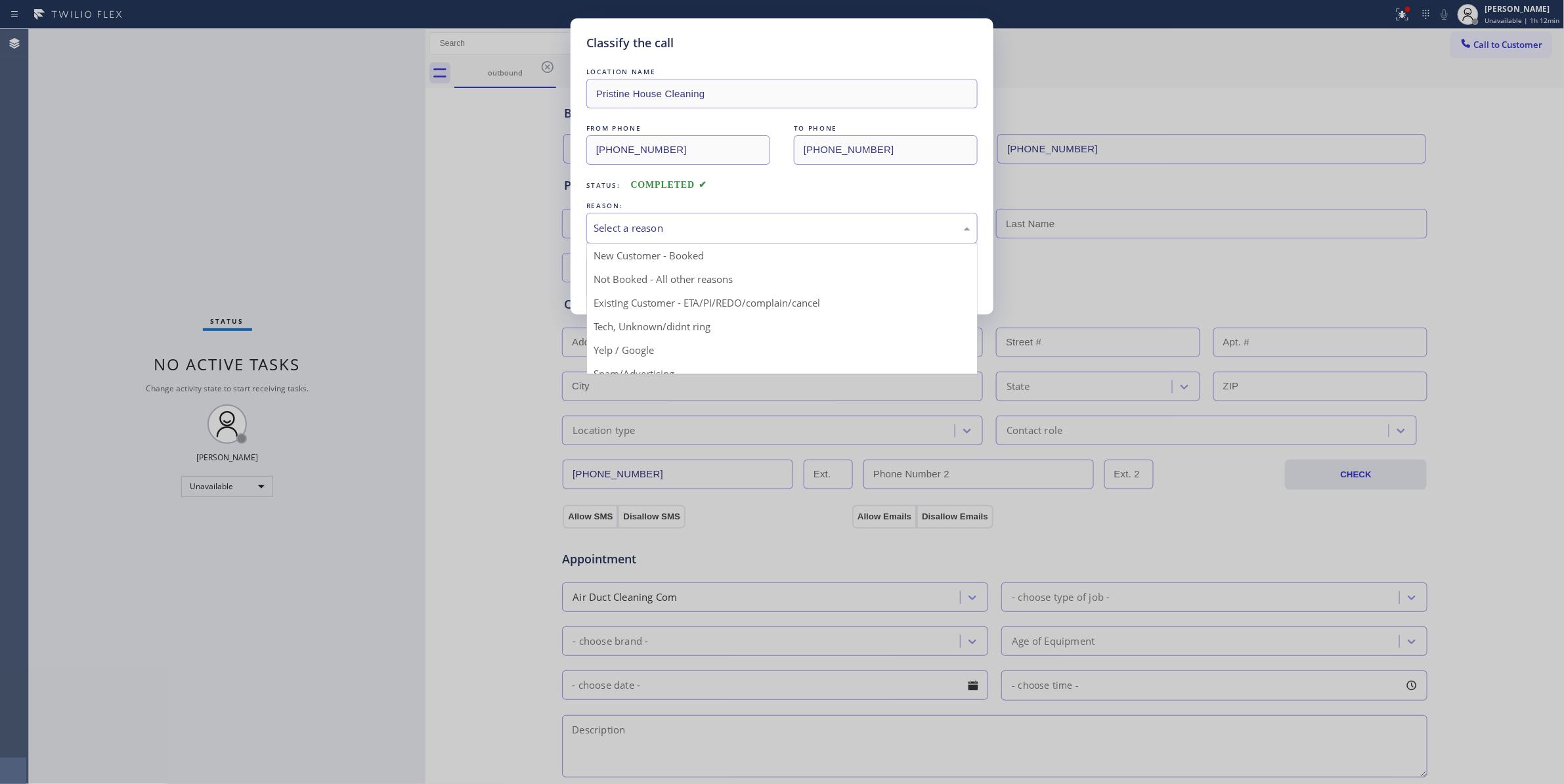
click at [678, 235] on div "Select a reason" at bounding box center [782, 228] width 377 height 15
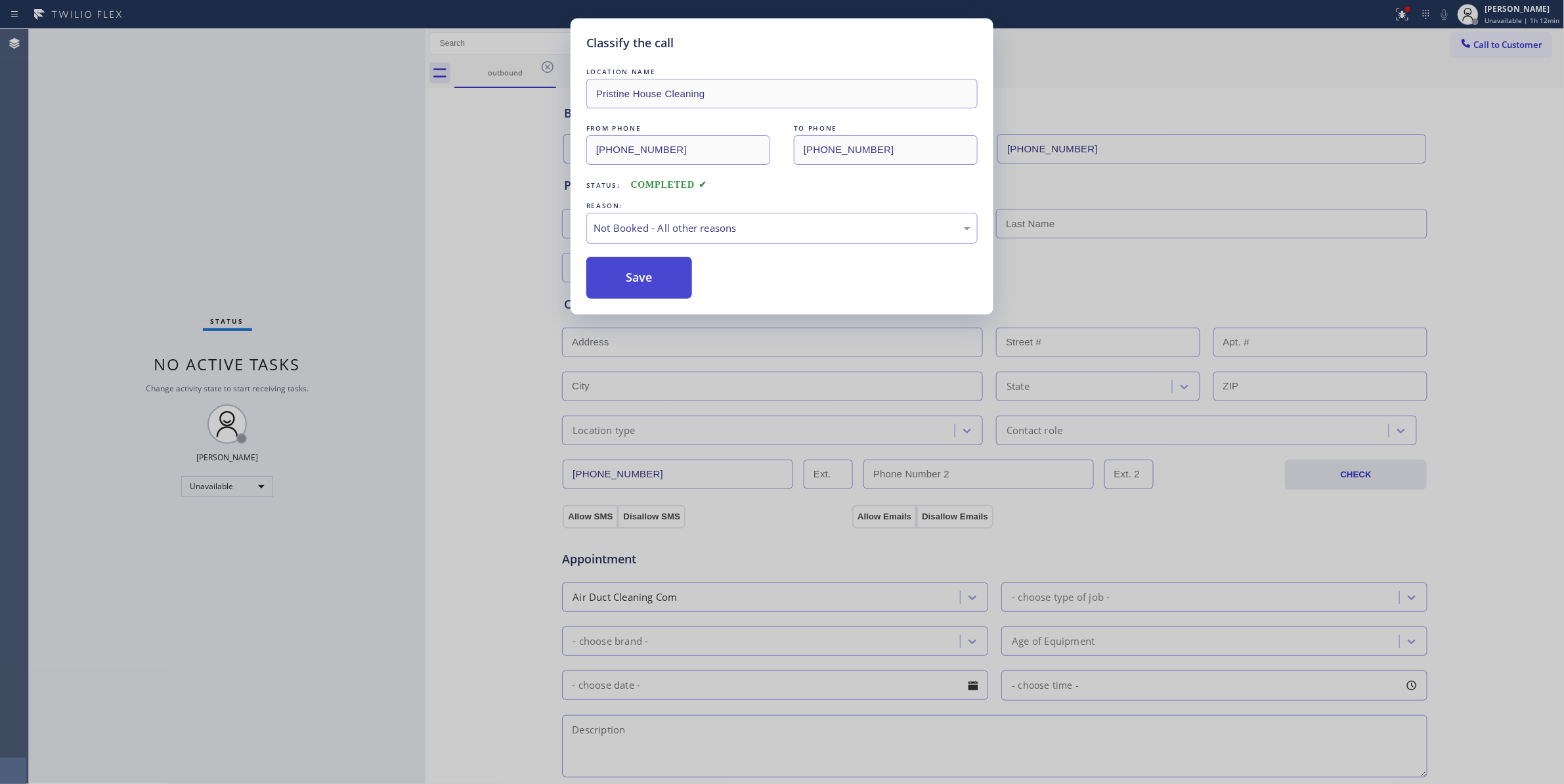
click at [642, 282] on button "Save" at bounding box center [639, 278] width 105 height 42
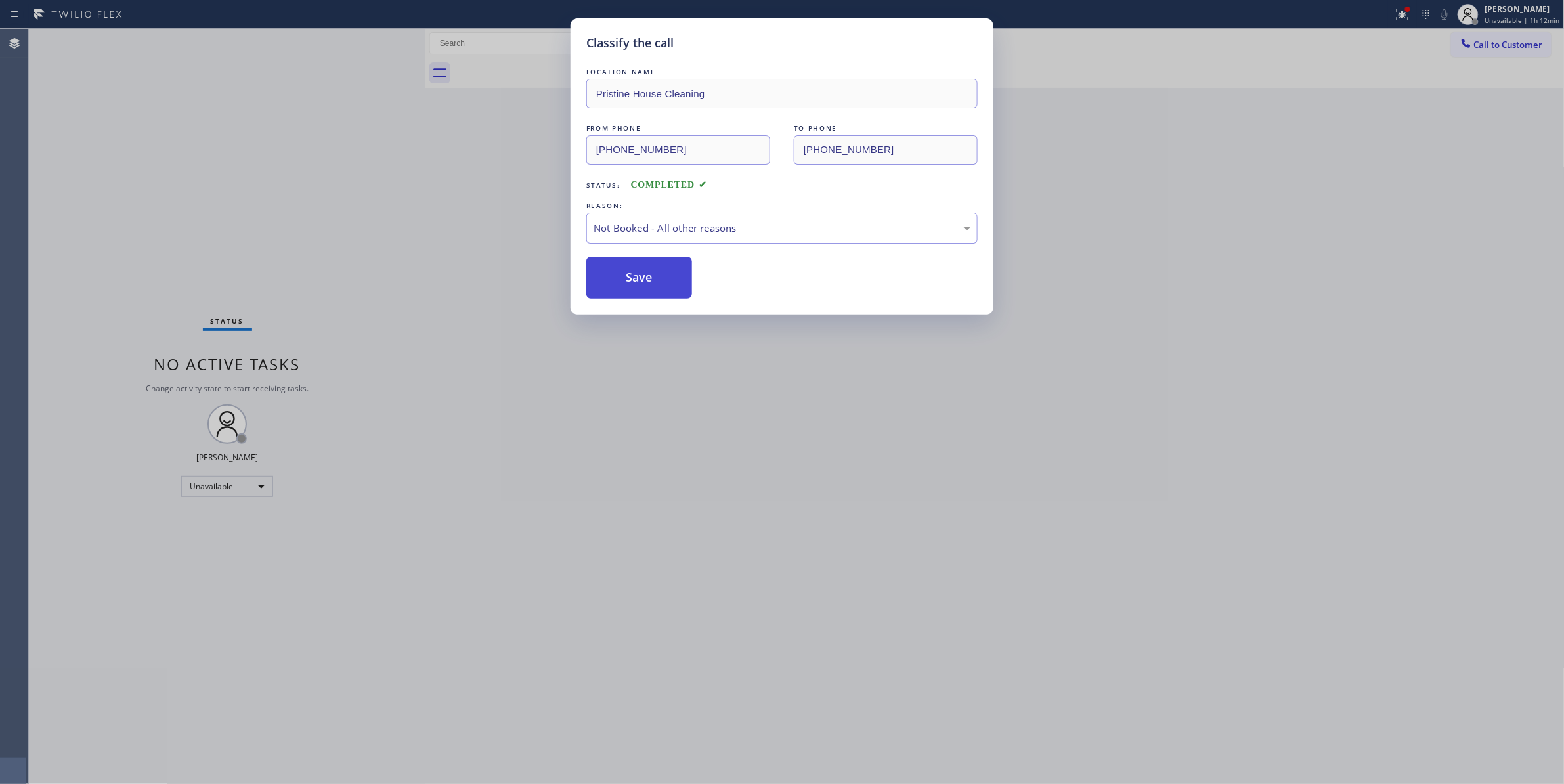
drag, startPoint x: 642, startPoint y: 282, endPoint x: 64, endPoint y: 352, distance: 582.2
click at [633, 282] on button "Save" at bounding box center [639, 278] width 105 height 42
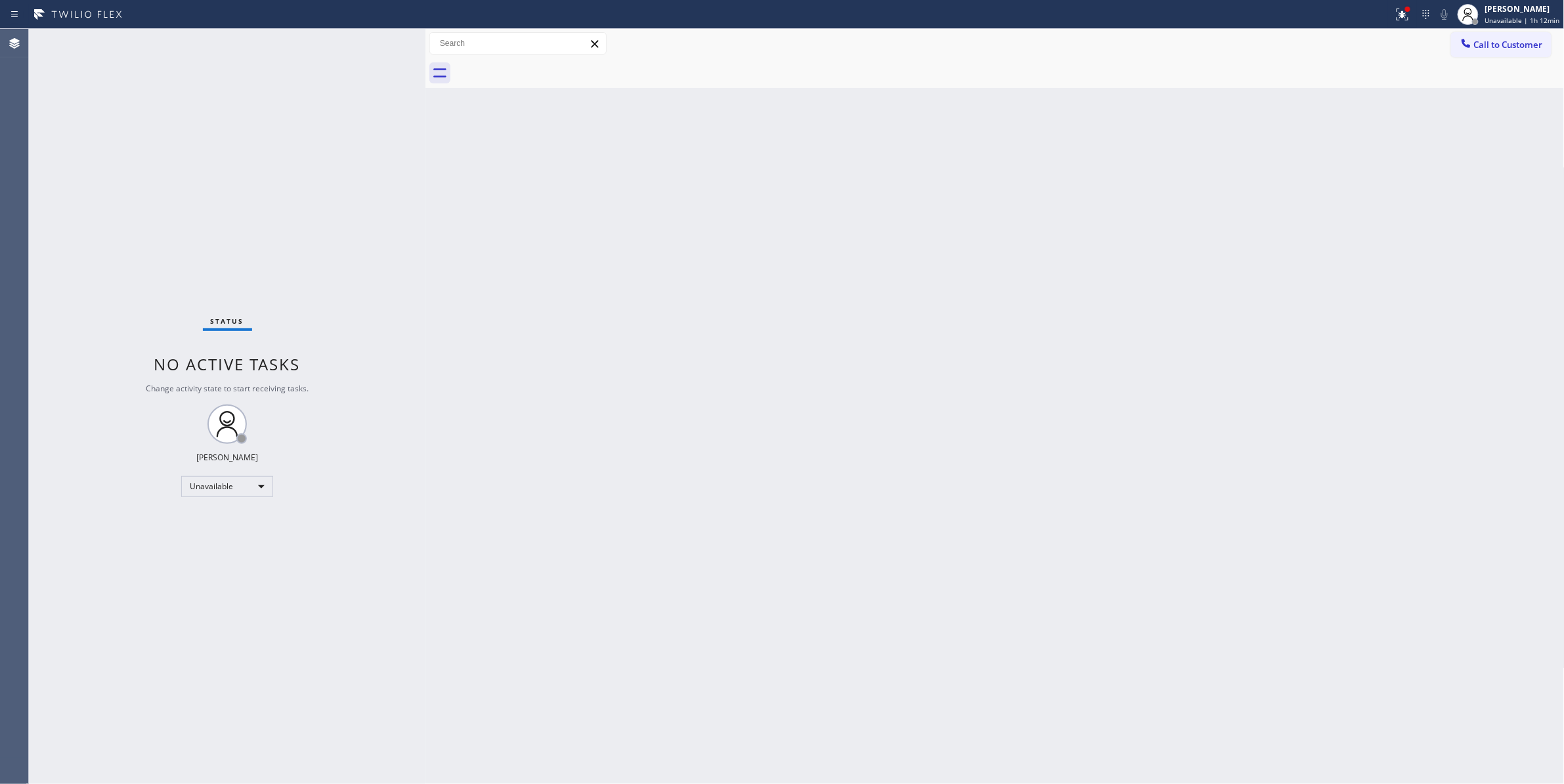
drag, startPoint x: 1048, startPoint y: 395, endPoint x: 1263, endPoint y: 302, distance: 234.3
click at [1095, 374] on div "Back to Dashboard Change Sender ID Customers Technicians Select a contact Outbo…" at bounding box center [995, 406] width 1139 height 755
click at [1522, 25] on div "Louis Manuel Padica Unavailable | 1h 12min" at bounding box center [1509, 14] width 110 height 29
click at [1304, 222] on div "Back to Dashboard Change Sender ID Customers Technicians Select a contact Outbo…" at bounding box center [995, 406] width 1139 height 755
click at [1492, 51] on button "Call to Customer" at bounding box center [1501, 44] width 100 height 25
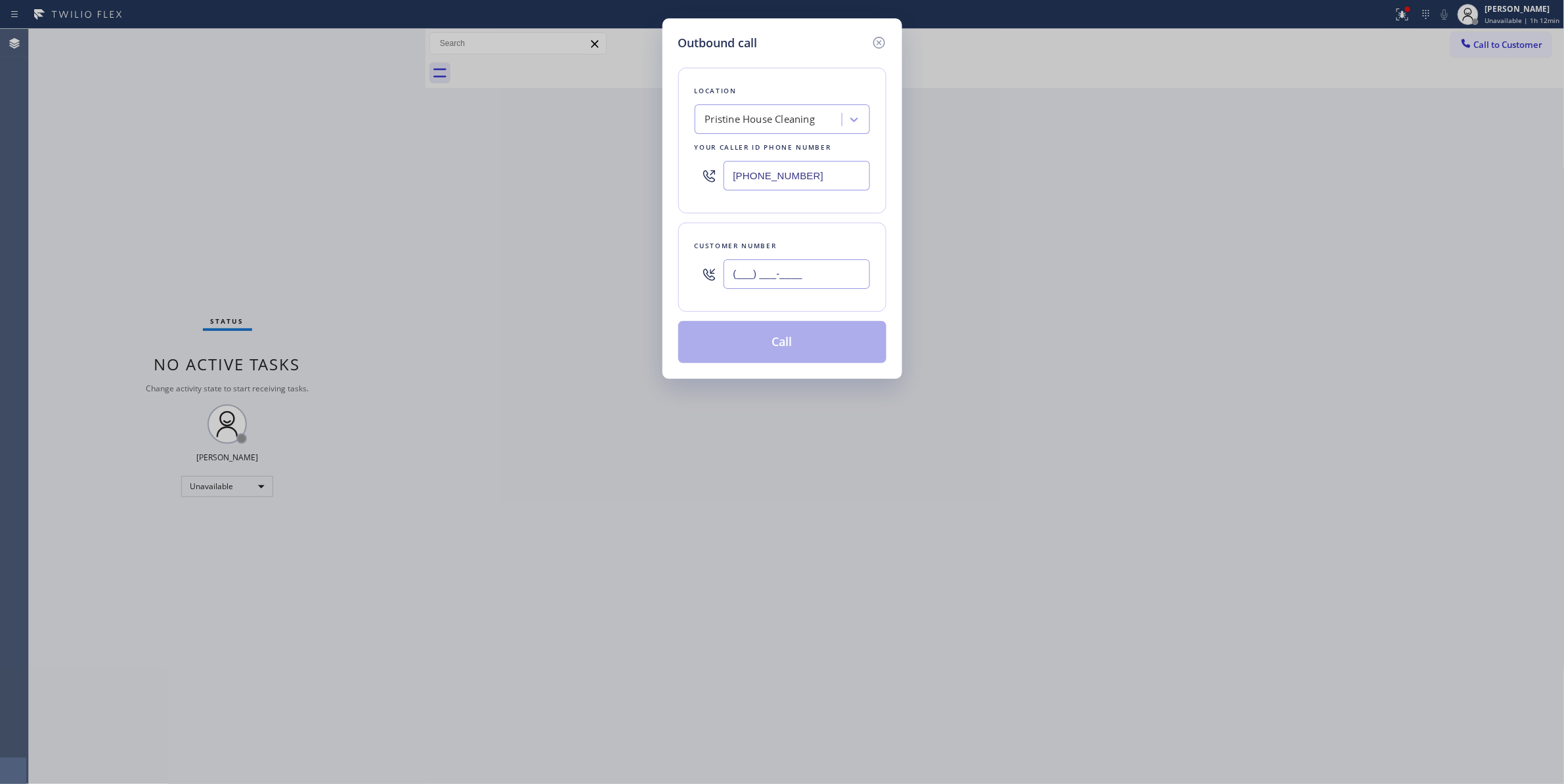
click at [815, 285] on input "(___) ___-____" at bounding box center [796, 274] width 147 height 30
paste input "626) 678-4159"
type input "(626) 678-4159"
paste input "802-5547"
drag, startPoint x: 825, startPoint y: 179, endPoint x: 547, endPoint y: 170, distance: 278.1
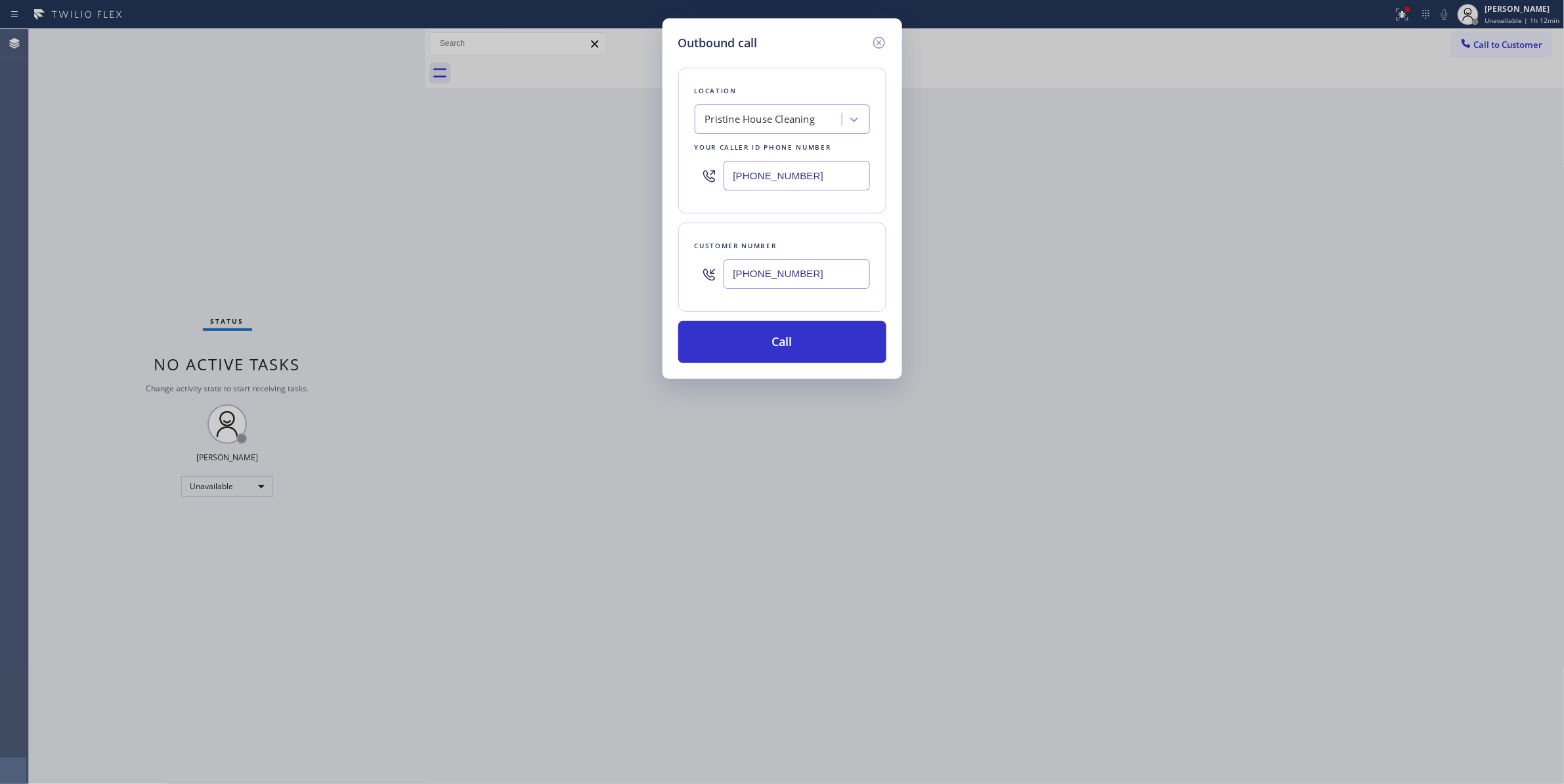
click at [547, 170] on div "Outbound call Location Pristine House Cleaning Your caller id phone number (626…" at bounding box center [782, 392] width 1564 height 784
type input "(626) 802-5547"
drag, startPoint x: 839, startPoint y: 273, endPoint x: 614, endPoint y: 265, distance: 225.1
click at [614, 265] on div "Outbound call Location Arcadia Top Electric Master Your caller id phone number …" at bounding box center [782, 392] width 1564 height 784
click at [711, 344] on button "Call" at bounding box center [782, 342] width 208 height 42
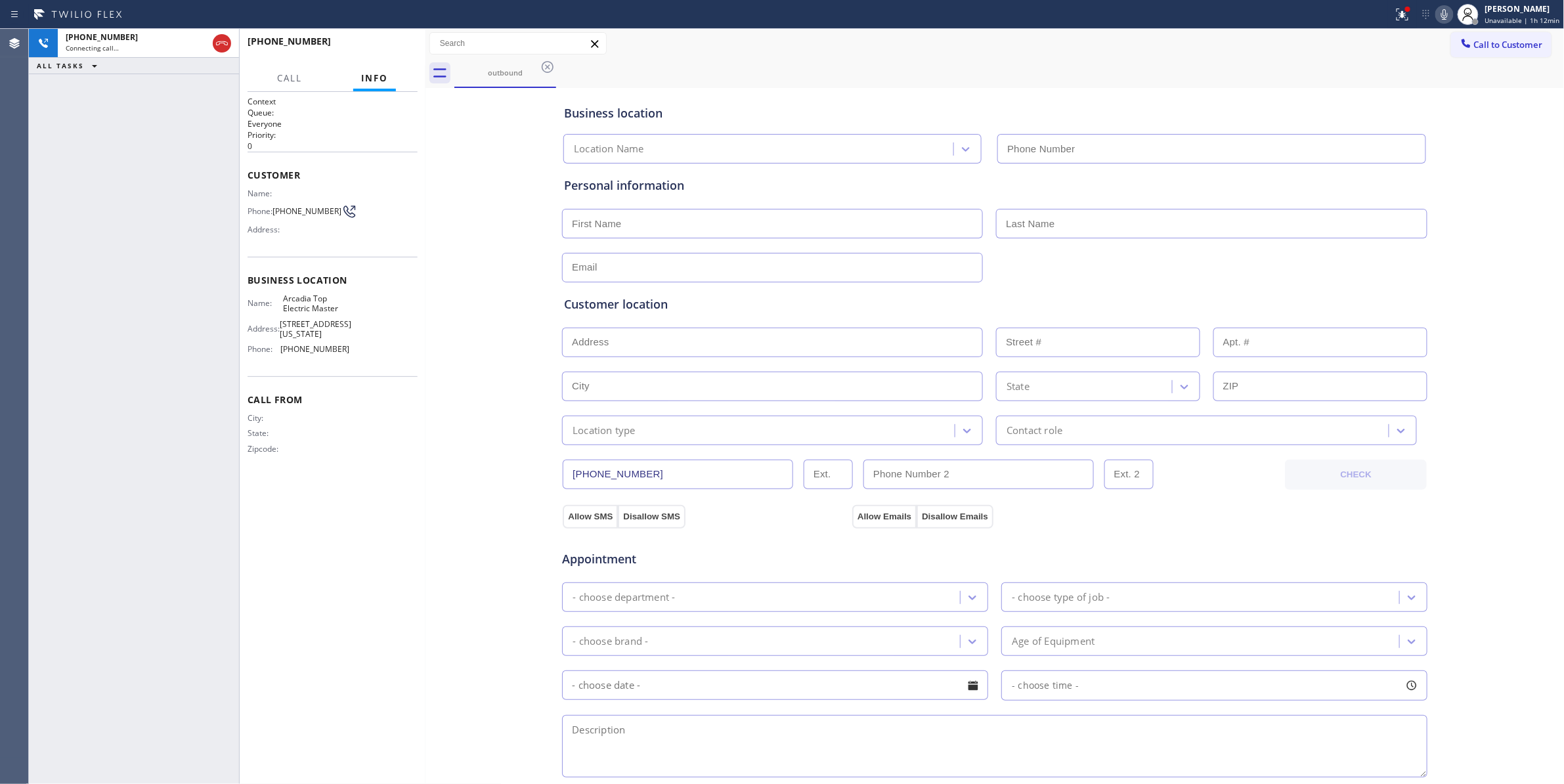
type input "(626) 802-5547"
click at [310, 206] on div "Phone: (626) 678-4159" at bounding box center [299, 211] width 102 height 16
click at [382, 50] on span "HANG UP" at bounding box center [387, 47] width 40 height 9
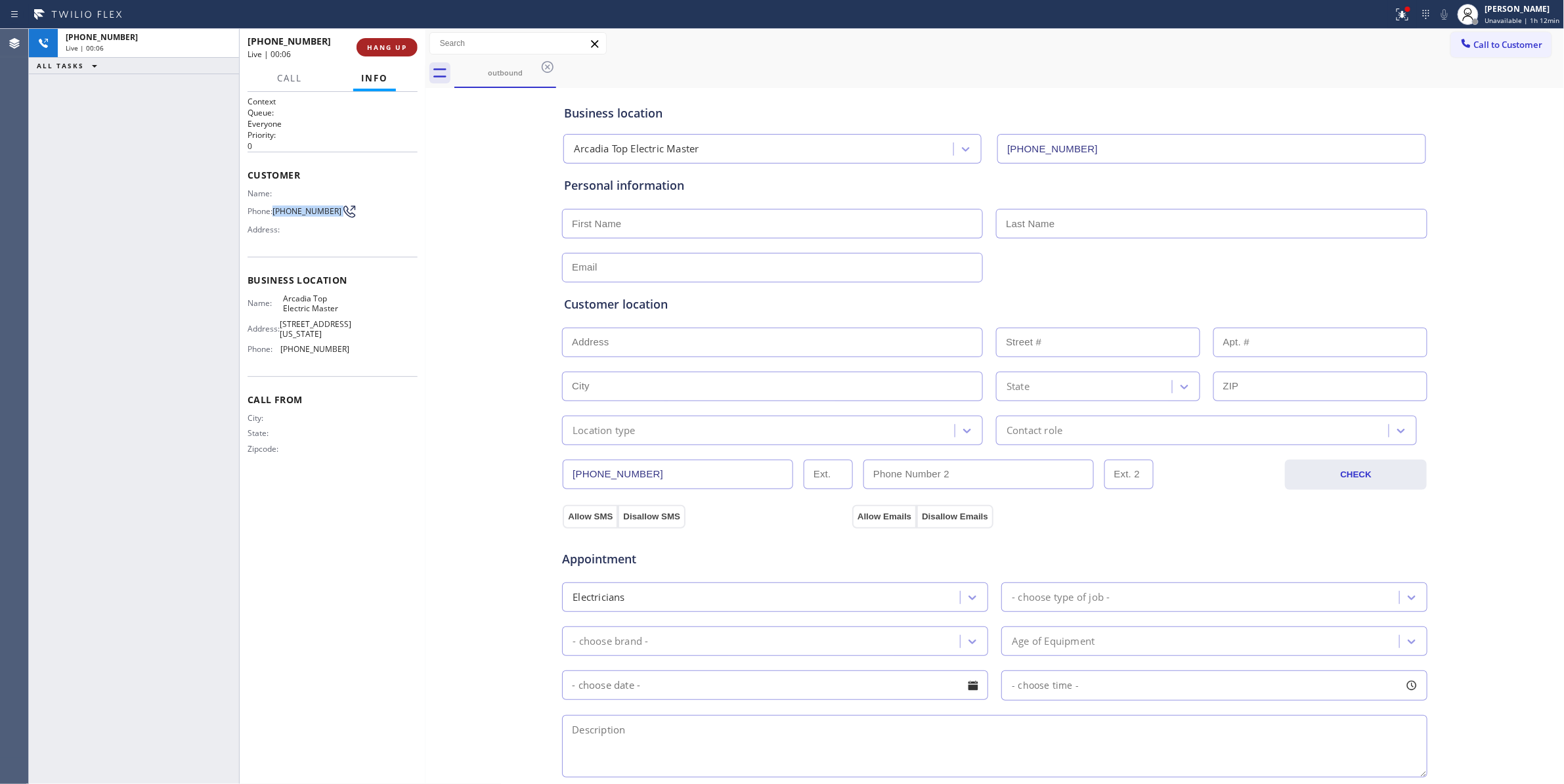
click at [382, 50] on span "HANG UP" at bounding box center [387, 47] width 40 height 9
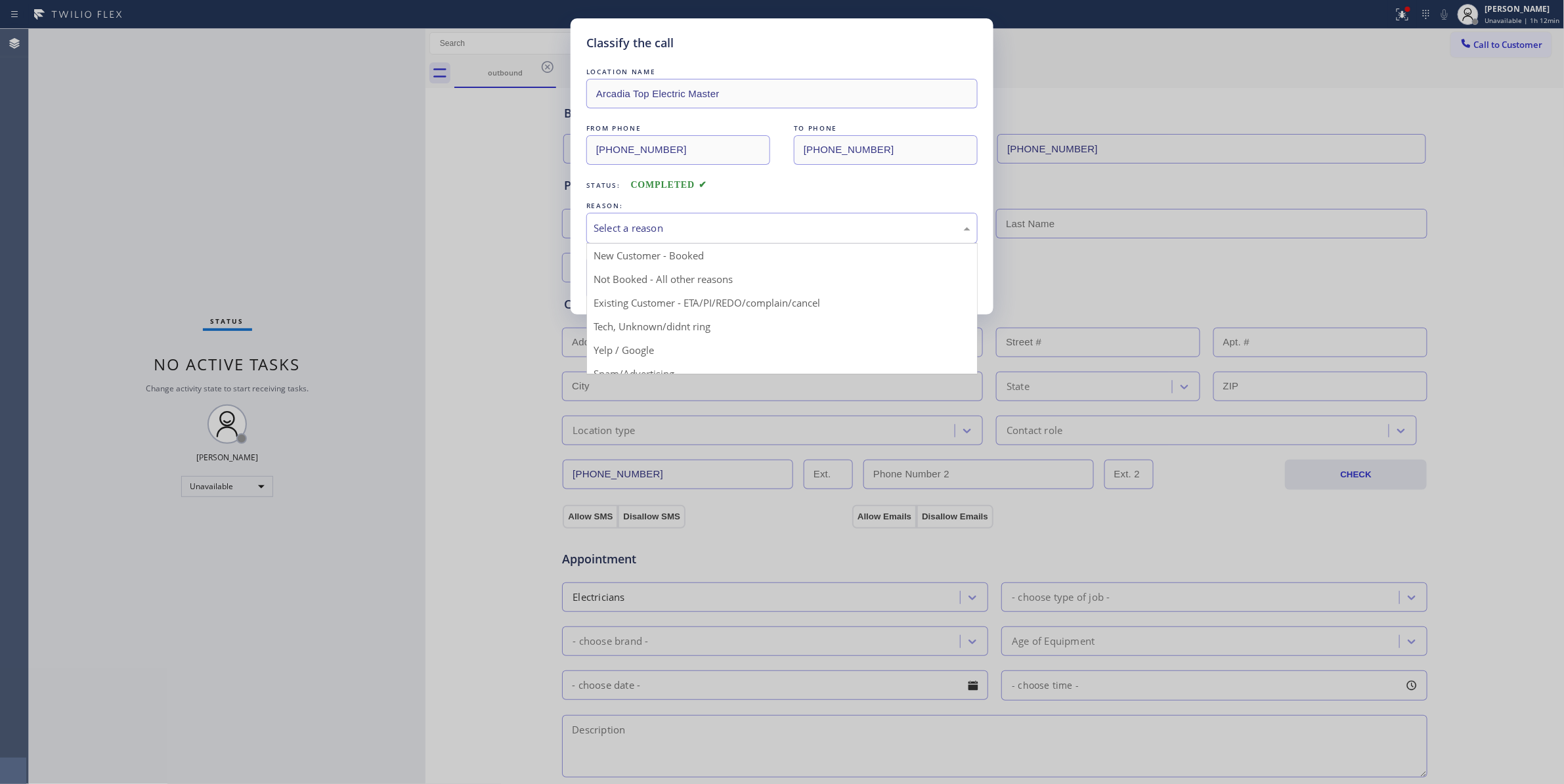
click at [634, 222] on div "Select a reason" at bounding box center [782, 228] width 377 height 15
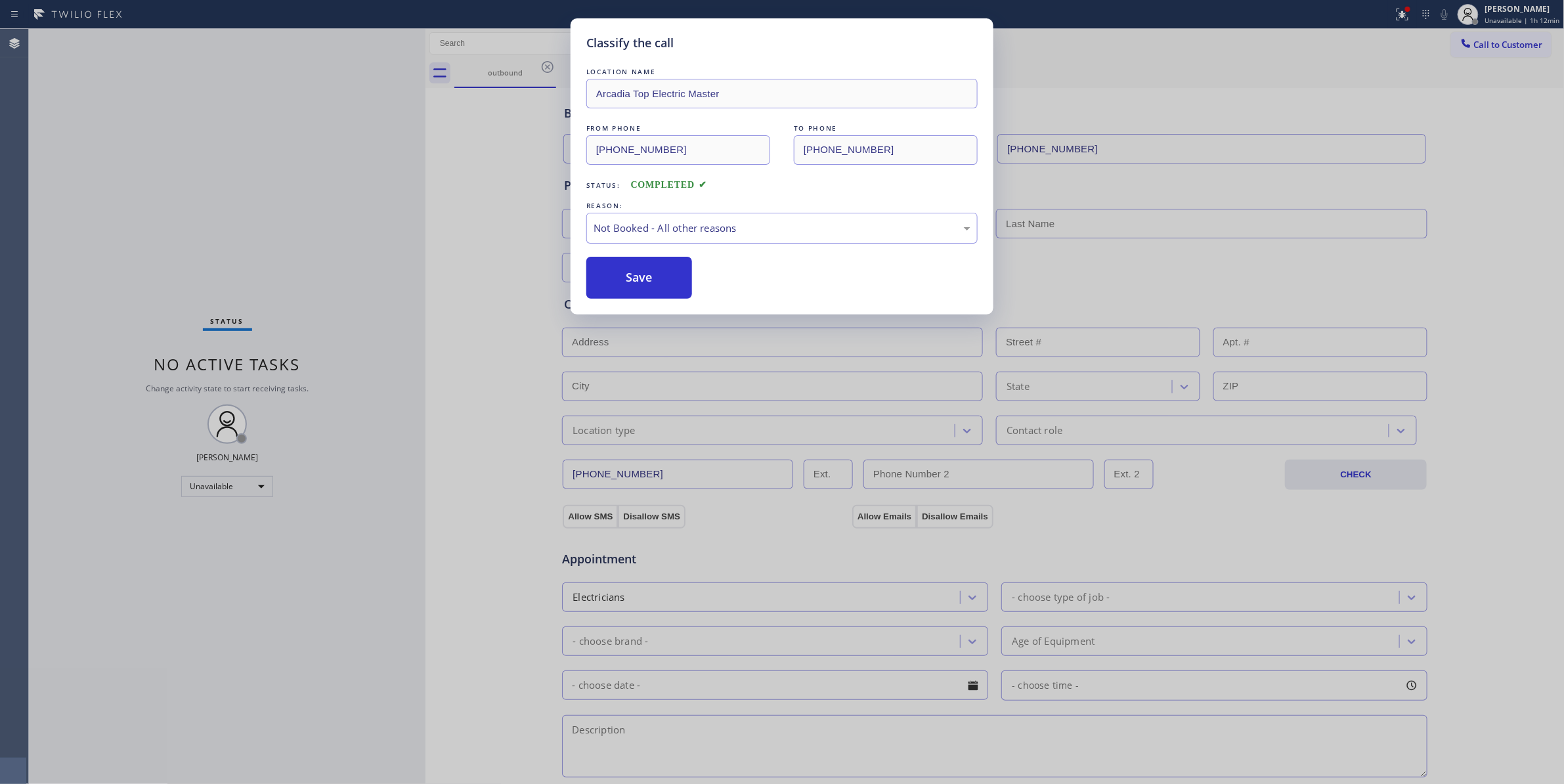
click at [638, 273] on button "Save" at bounding box center [639, 278] width 105 height 42
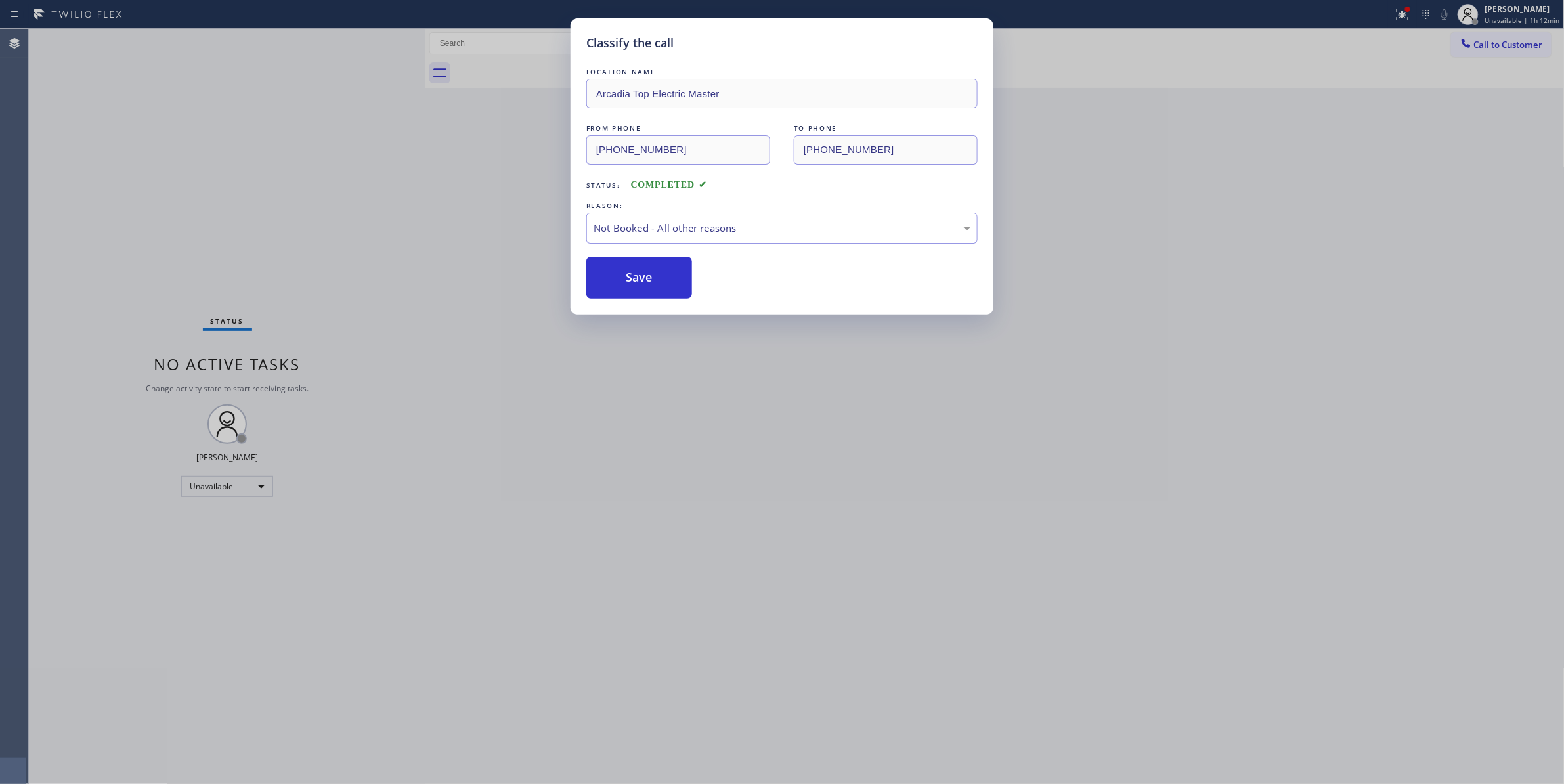
click at [638, 273] on button "Save" at bounding box center [639, 278] width 105 height 42
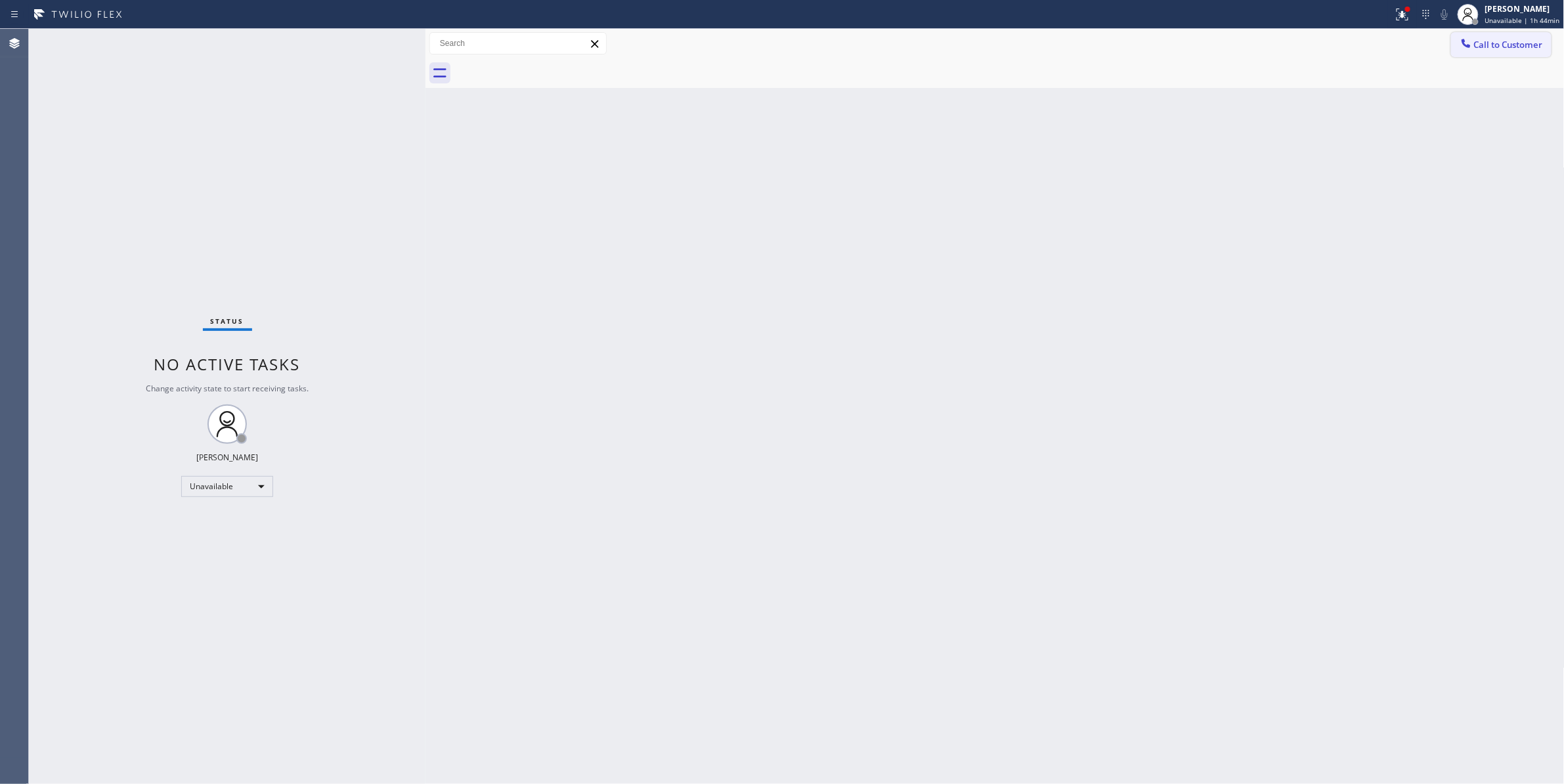
click at [1516, 44] on span "Call to Customer" at bounding box center [1509, 44] width 69 height 12
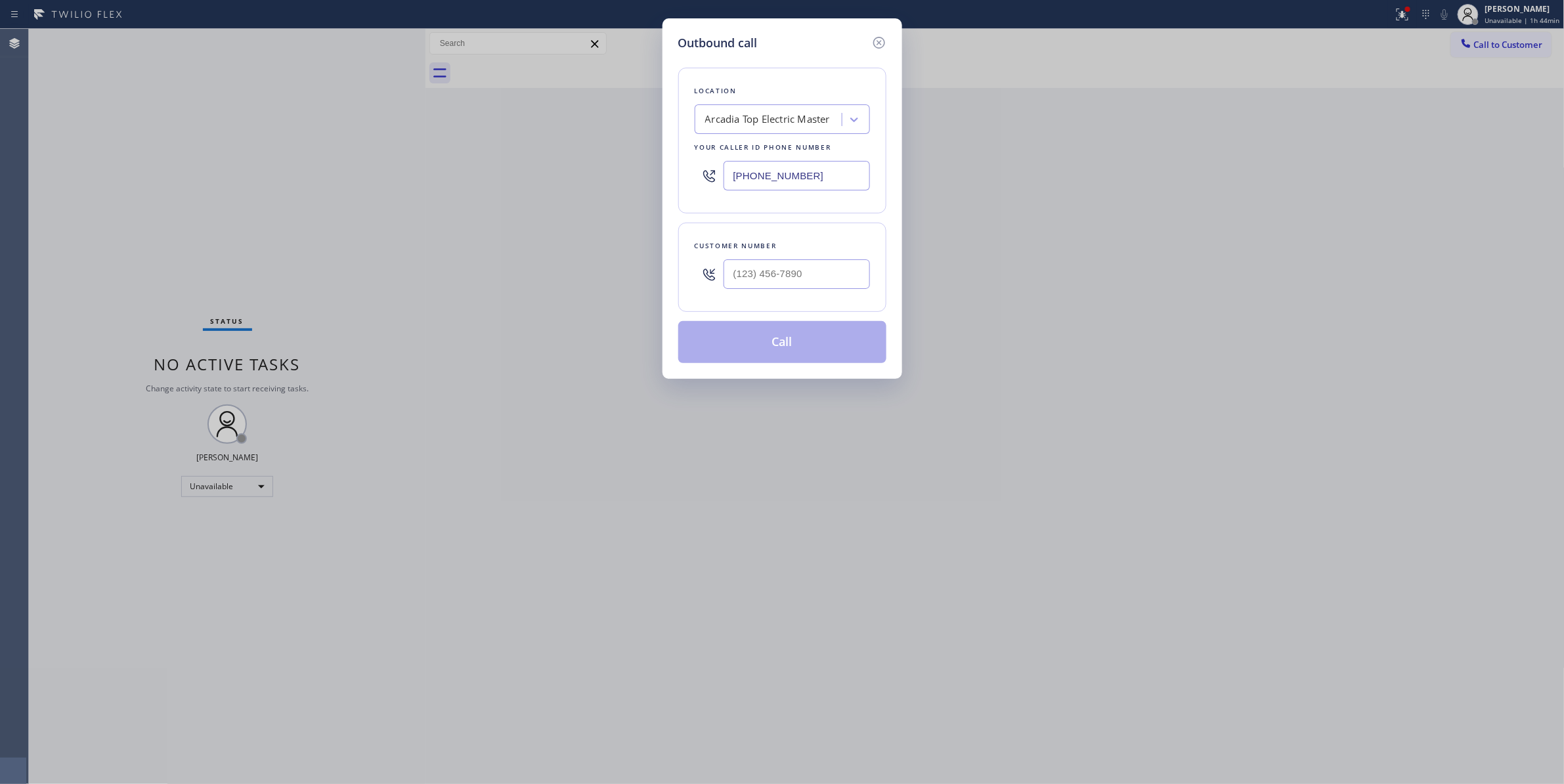
paste input "551) 239-9945"
drag, startPoint x: 853, startPoint y: 184, endPoint x: 560, endPoint y: 219, distance: 295.1
click at [371, 171] on div "Outbound call Location Arcadia Top Electric Master Your caller id phone number …" at bounding box center [782, 392] width 1564 height 784
type input "(551) 239-9945"
paste input "609) 862-7430"
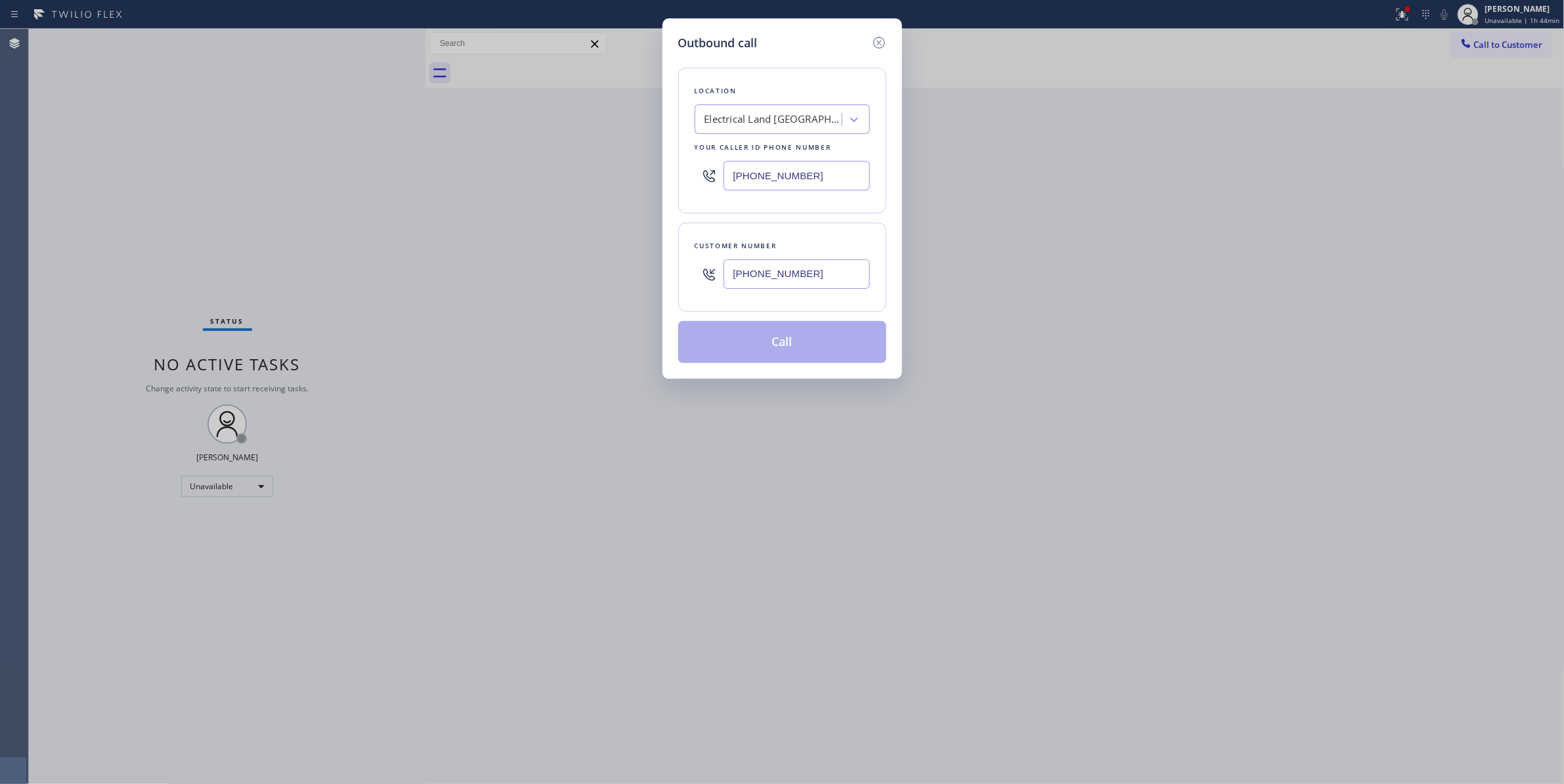
drag, startPoint x: 824, startPoint y: 281, endPoint x: 511, endPoint y: 256, distance: 314.0
click at [476, 250] on div "Outbound call Location Electrical Land Fort Lee(ABB Electric) Your caller id ph…" at bounding box center [782, 392] width 1564 height 784
type input "(609) 862-7430"
click at [796, 349] on button "Call" at bounding box center [782, 342] width 208 height 42
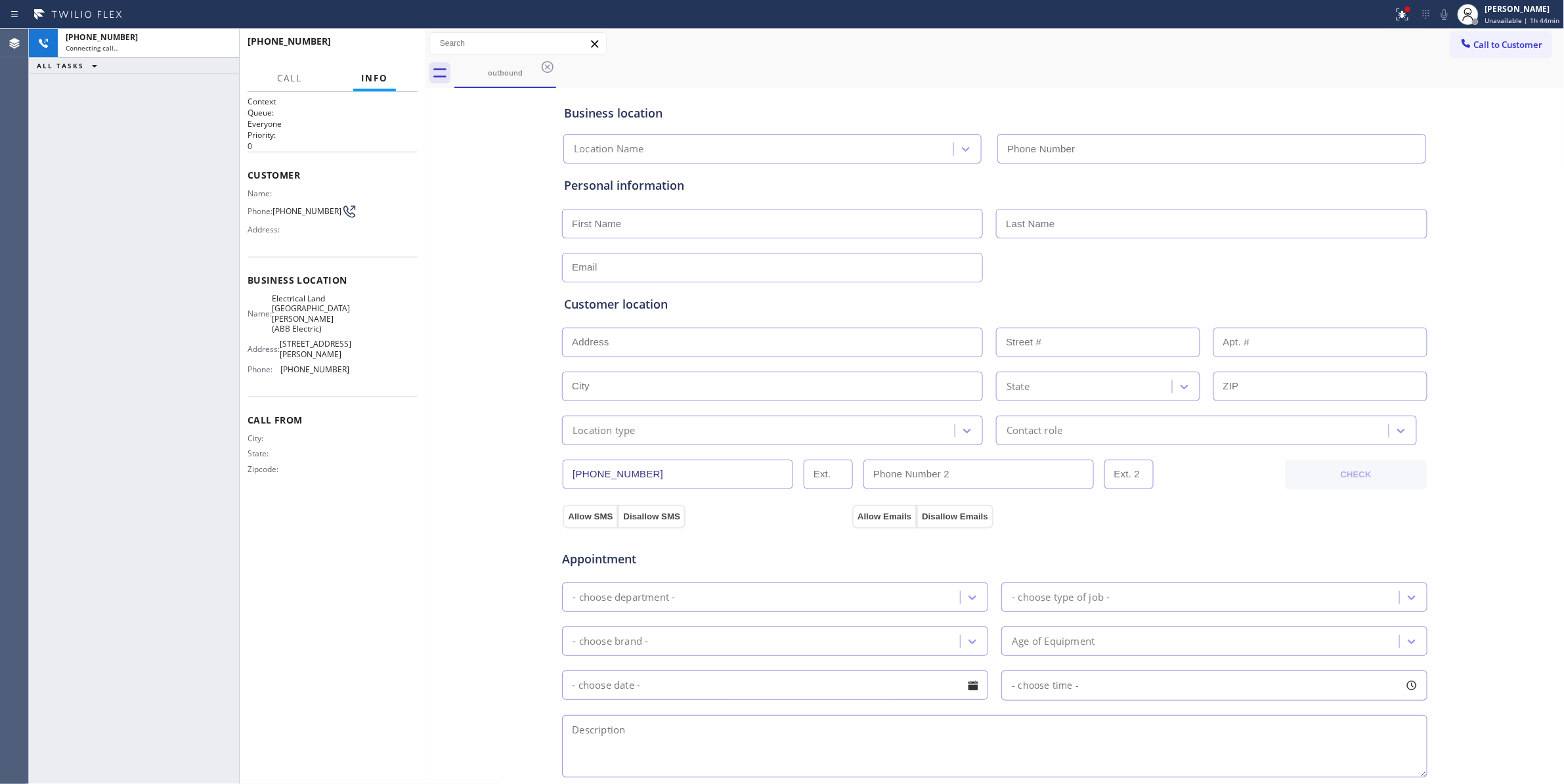
type input "(551) 239-9945"
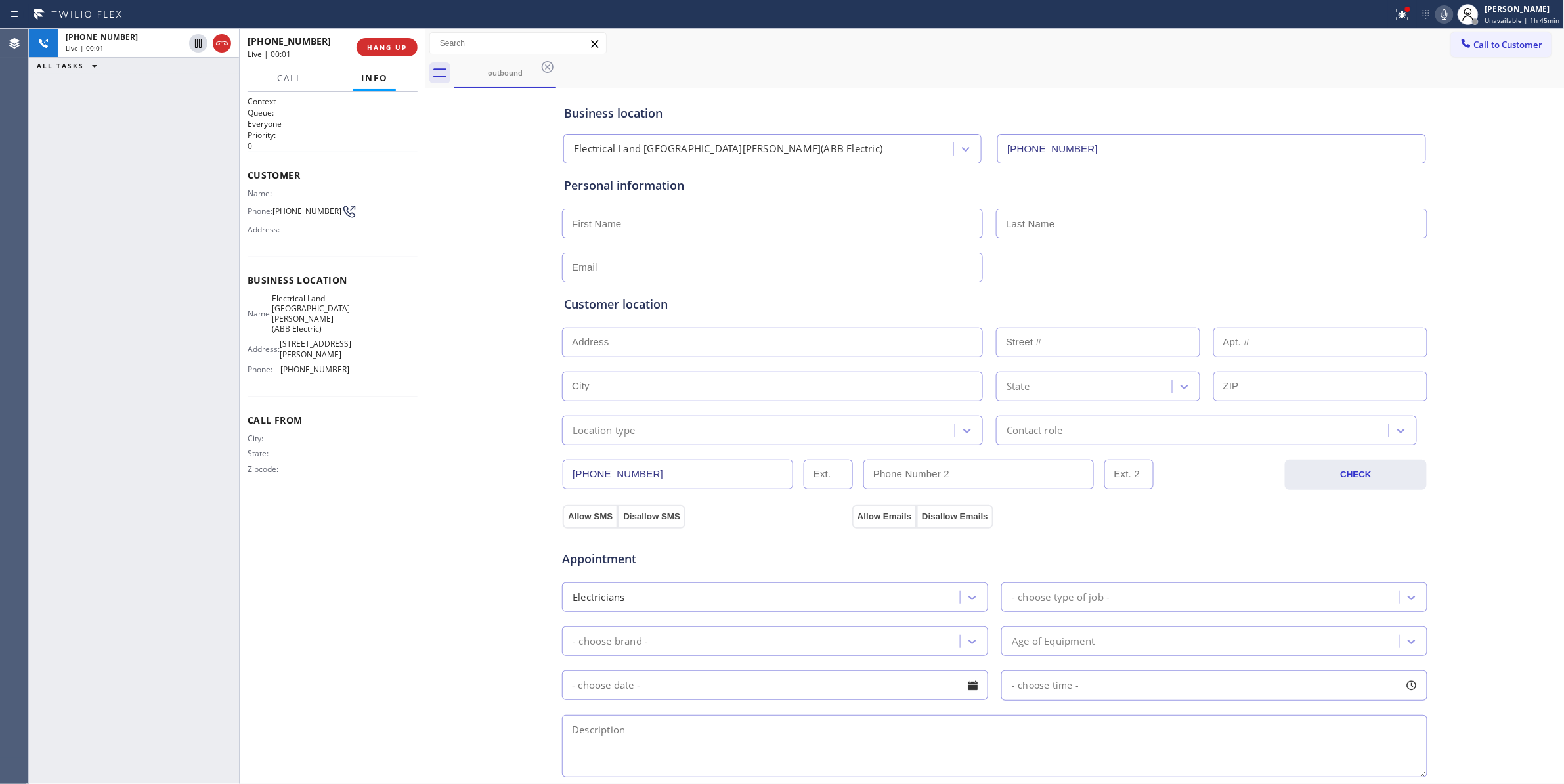
click at [395, 35] on div "+16098627430 Live | 00:01 HANG UP" at bounding box center [333, 47] width 170 height 34
click at [395, 37] on div "+16098627430 Live | 00:01 HANG UP" at bounding box center [333, 47] width 170 height 34
click at [395, 38] on div "+16098627430 Live | 00:02 HANG UP" at bounding box center [333, 47] width 170 height 34
click at [395, 38] on button "HANG UP" at bounding box center [387, 47] width 61 height 18
drag, startPoint x: 395, startPoint y: 38, endPoint x: 392, endPoint y: 48, distance: 10.4
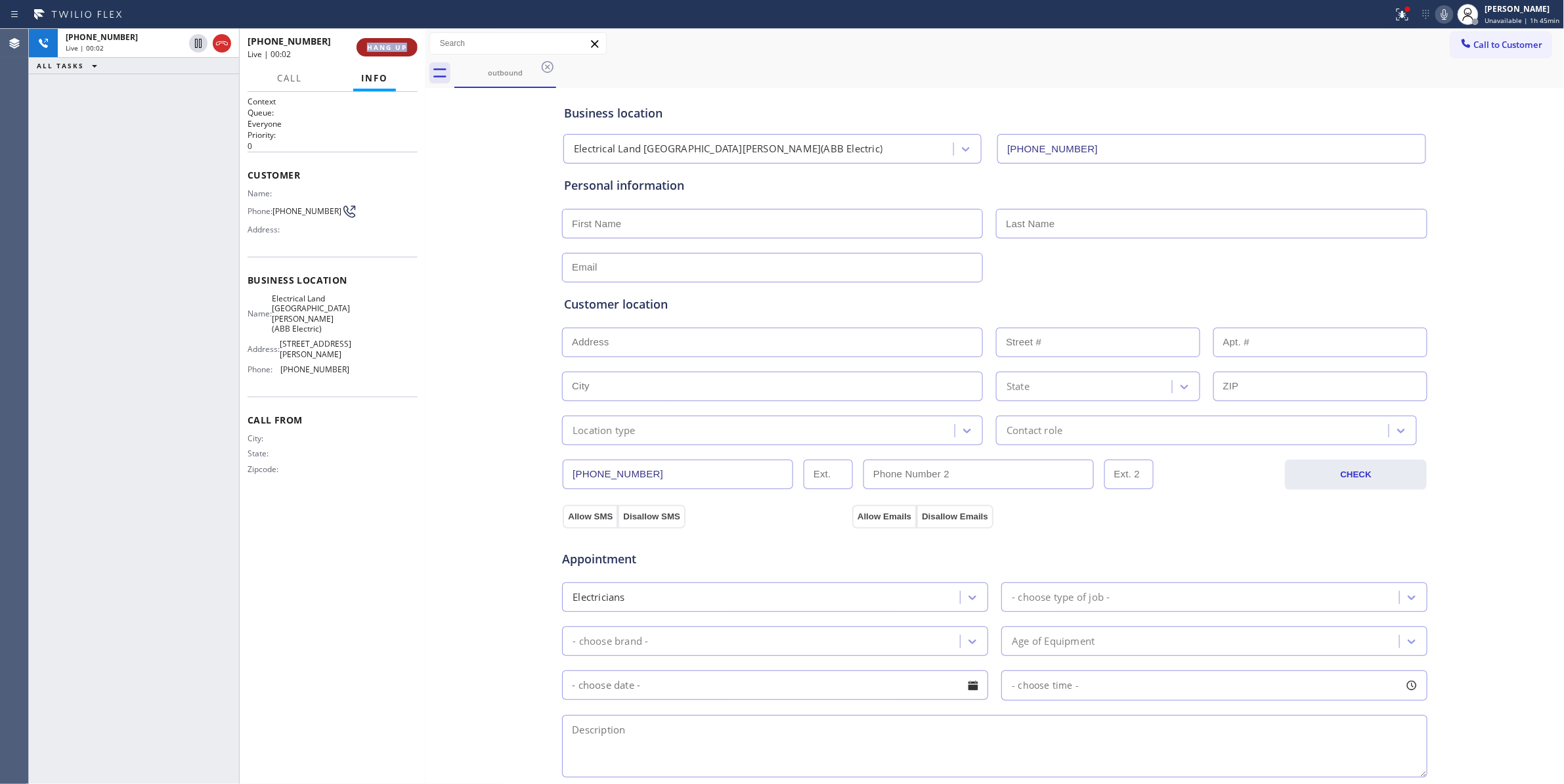
click at [393, 47] on button "HANG UP" at bounding box center [387, 47] width 61 height 18
click at [306, 212] on span "(609) 862-7430" at bounding box center [307, 211] width 69 height 10
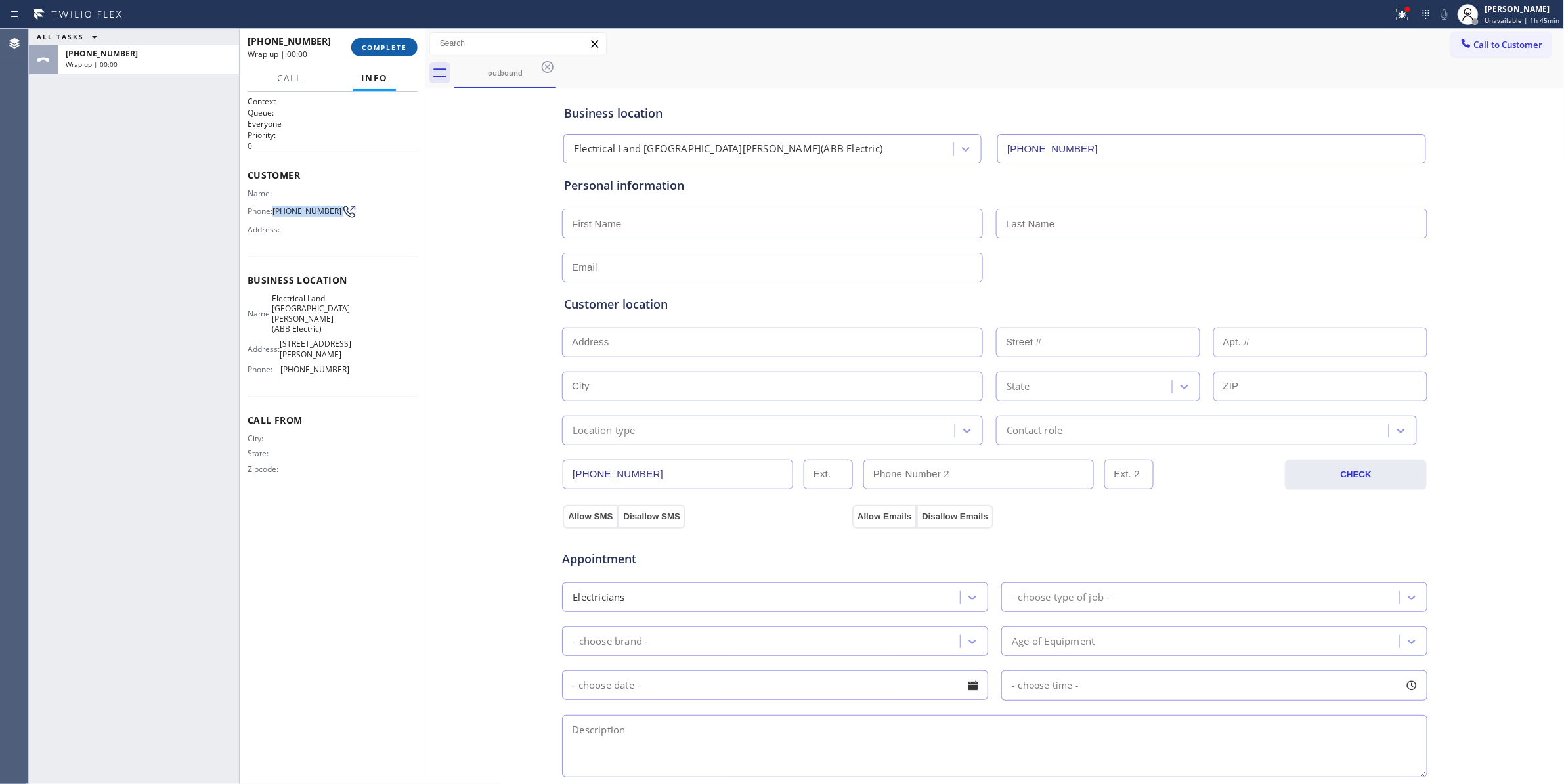
click at [387, 49] on span "COMPLETE" at bounding box center [384, 47] width 45 height 9
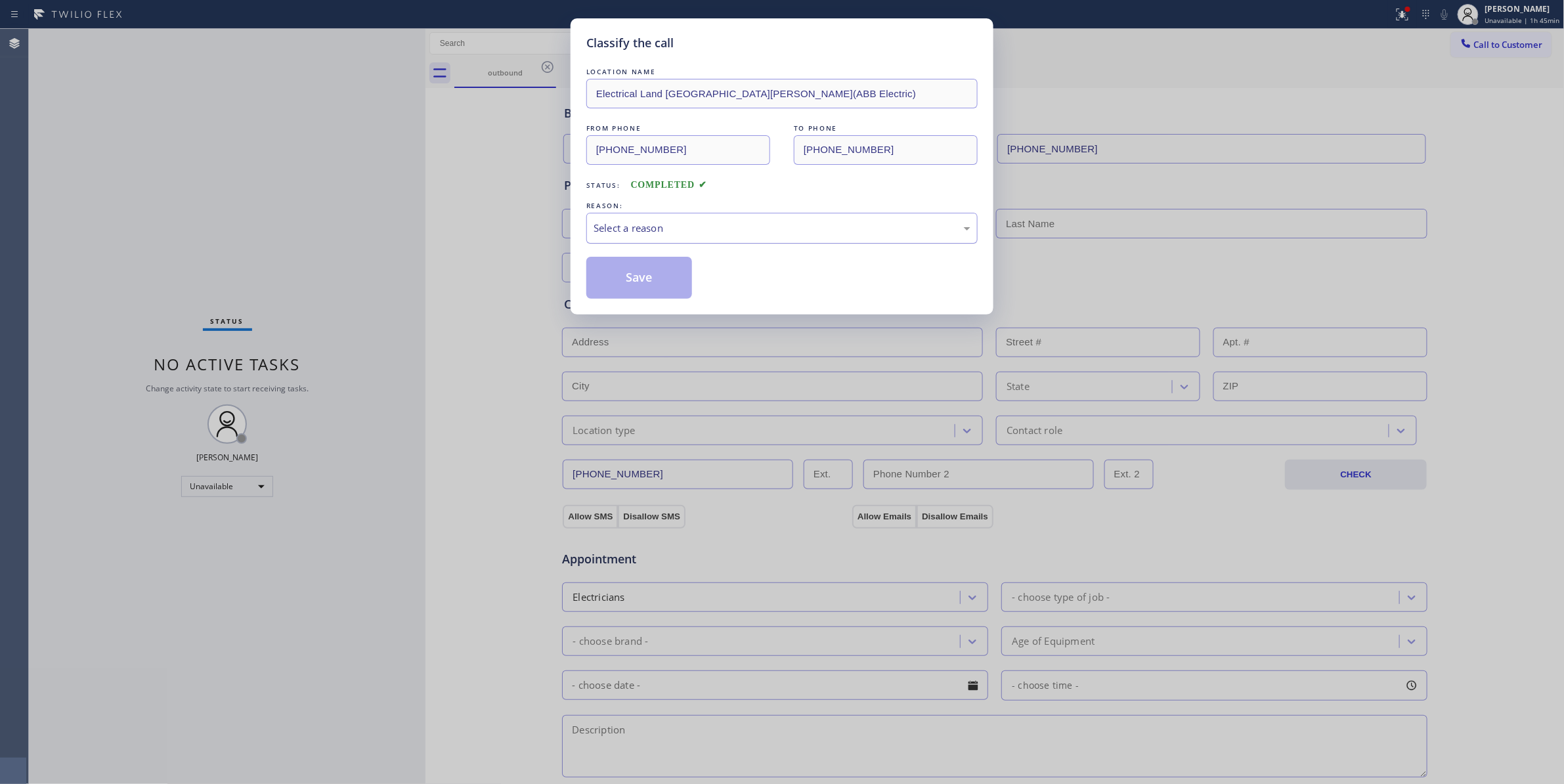
click at [629, 227] on div "Select a reason" at bounding box center [782, 228] width 377 height 15
click at [623, 280] on button "Save" at bounding box center [639, 278] width 105 height 42
click at [619, 281] on button "Save" at bounding box center [639, 278] width 105 height 42
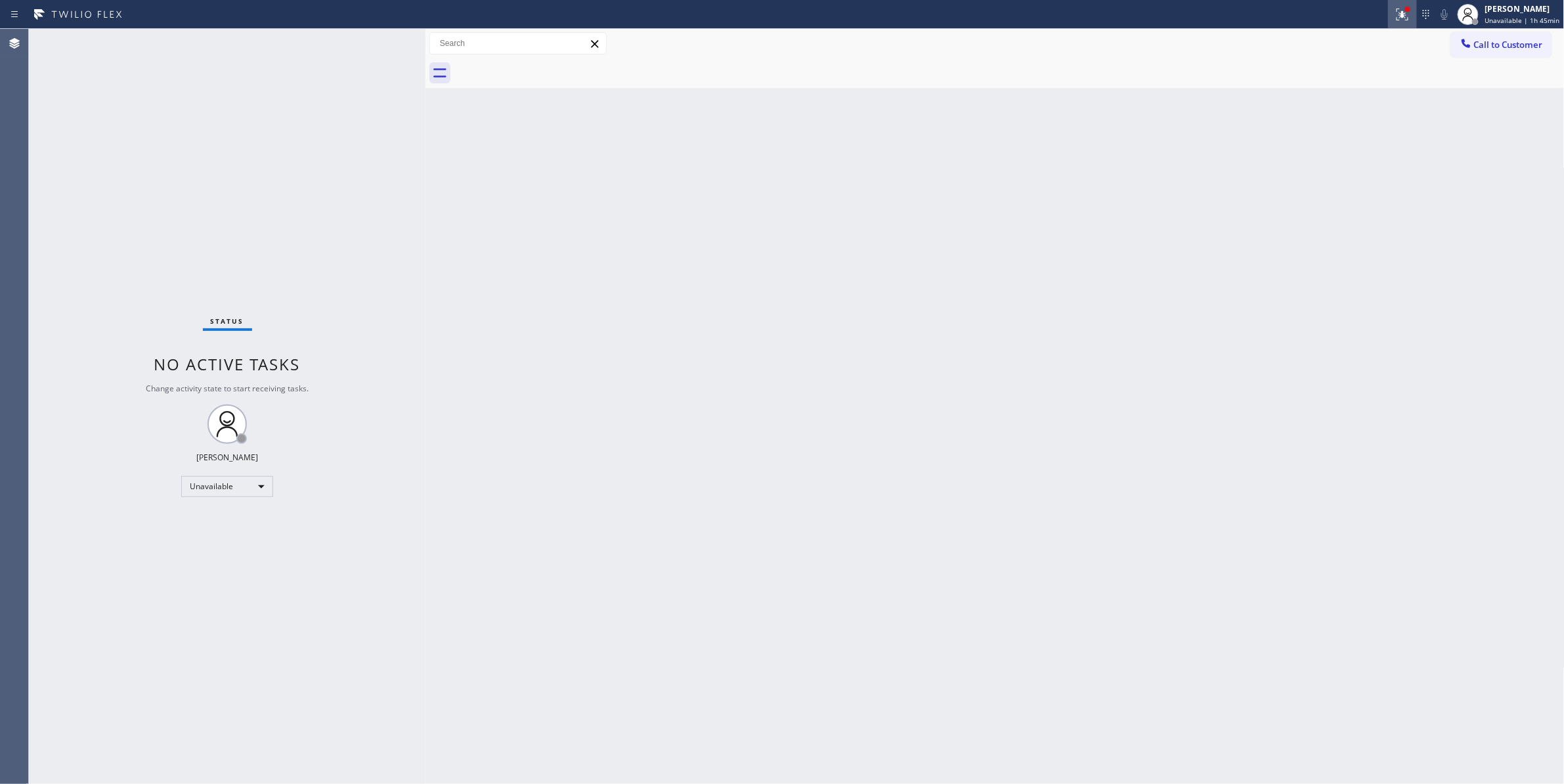
click at [1397, 17] on icon at bounding box center [1403, 14] width 12 height 12
click at [1361, 170] on button "Clear issues" at bounding box center [1326, 172] width 154 height 18
click at [1506, 42] on span "Call to Customer" at bounding box center [1509, 44] width 69 height 12
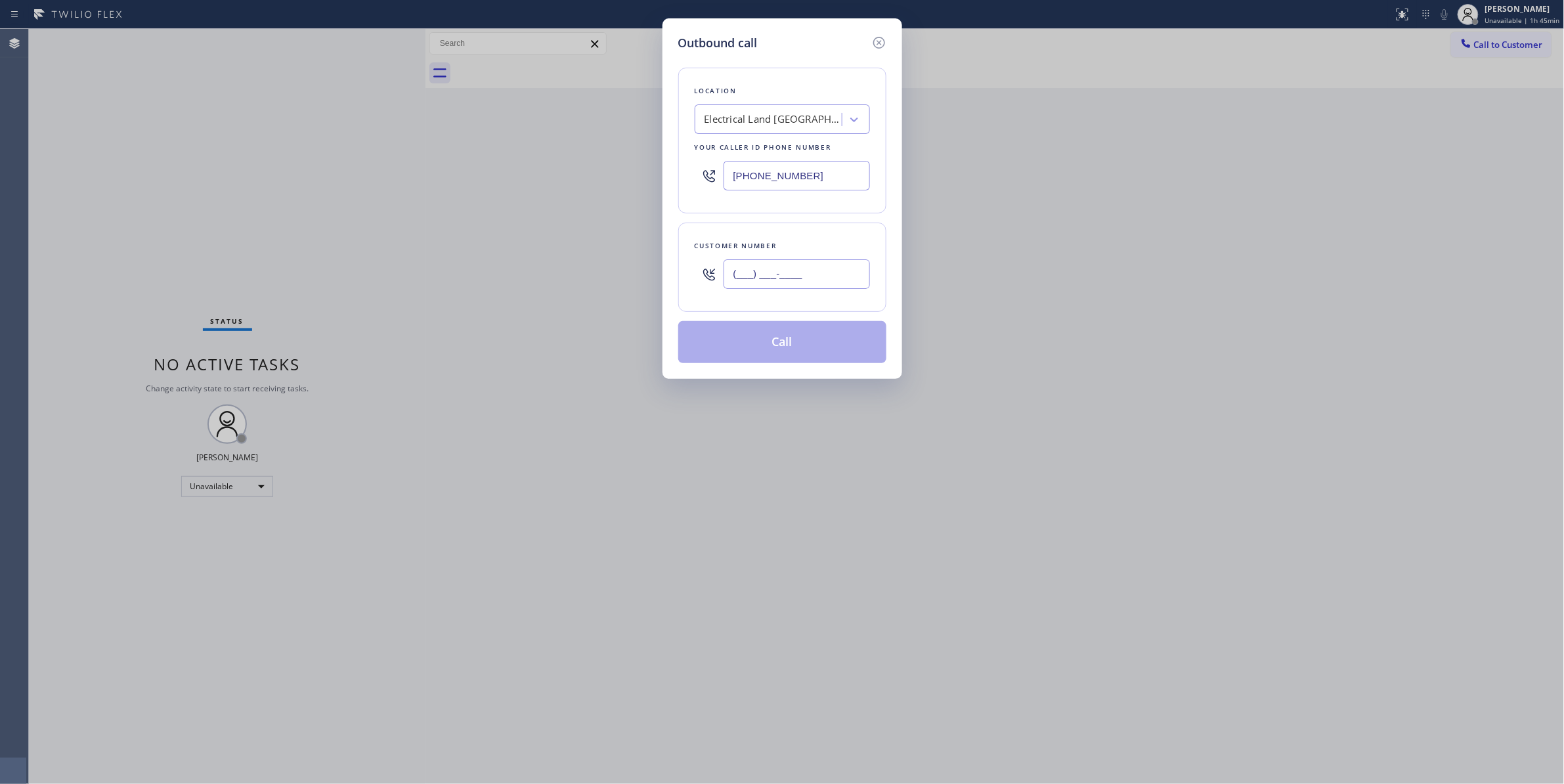
click at [802, 268] on input "(___) ___-____" at bounding box center [796, 274] width 147 height 30
paste input "609) 862-7430"
type input "(609) 862-7430"
click at [778, 348] on button "Call" at bounding box center [782, 342] width 208 height 42
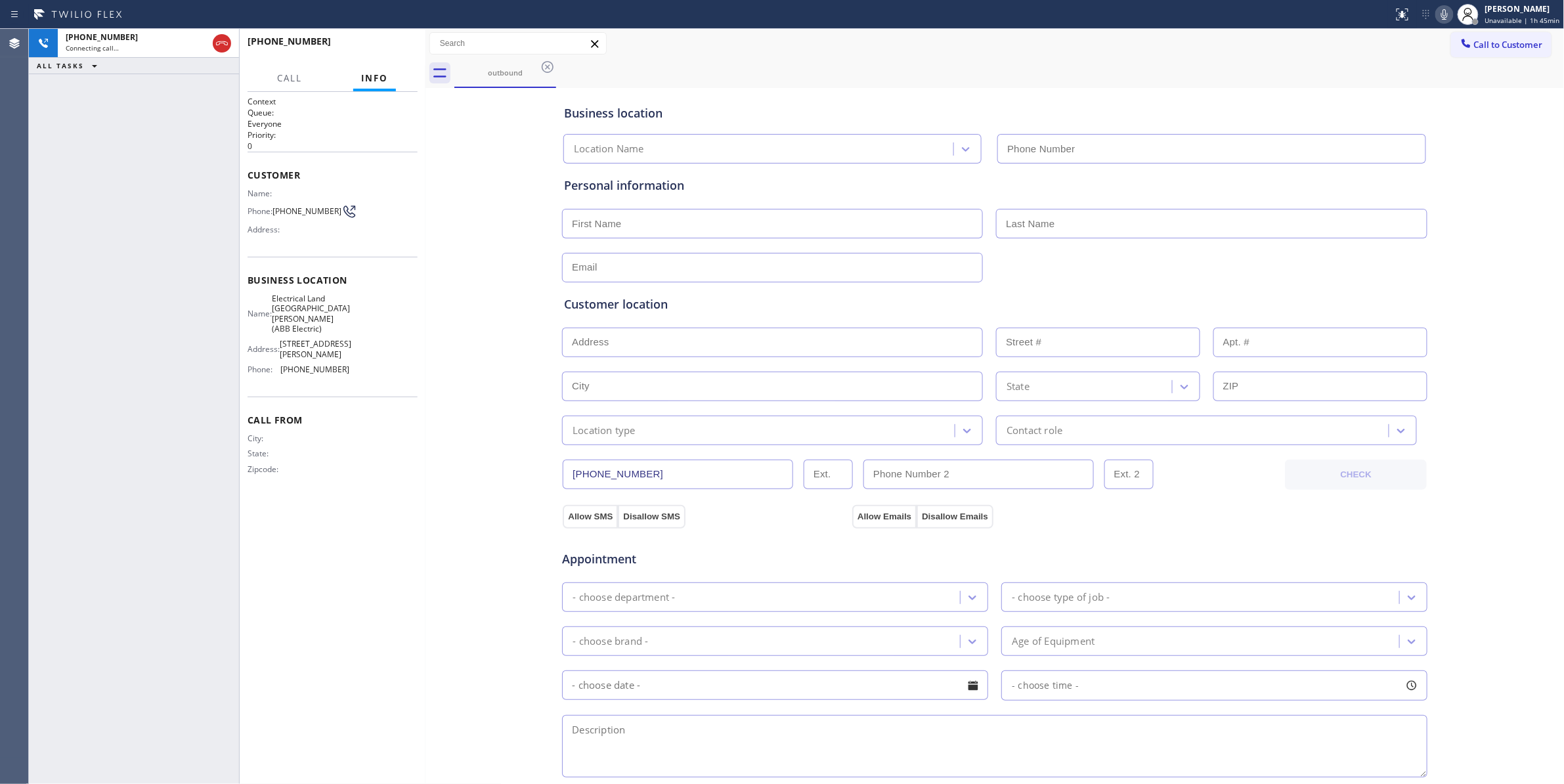
type input "(551) 239-9945"
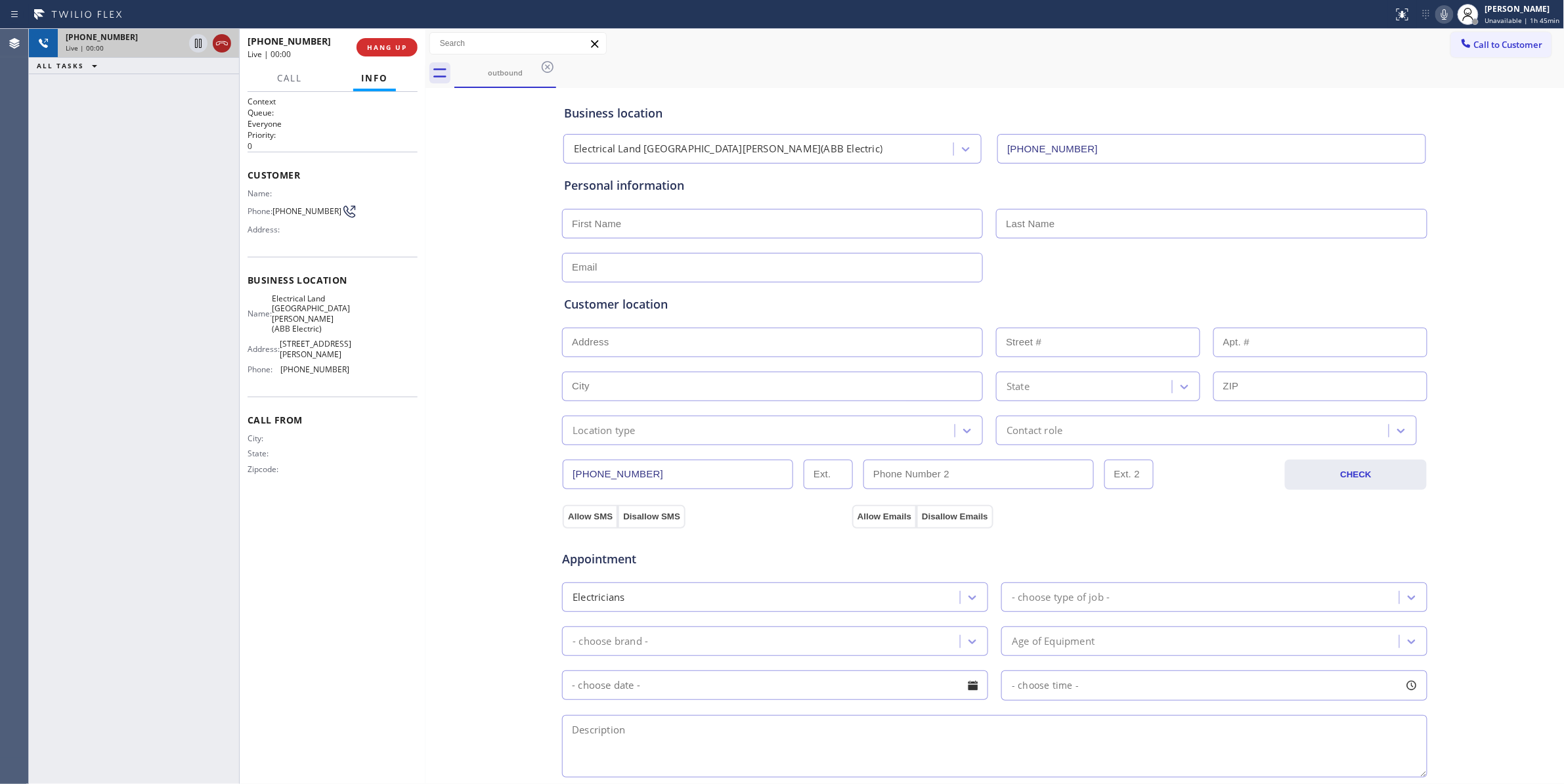
click at [217, 43] on icon at bounding box center [222, 43] width 16 height 16
click at [395, 50] on span "COMPLETE" at bounding box center [384, 47] width 45 height 9
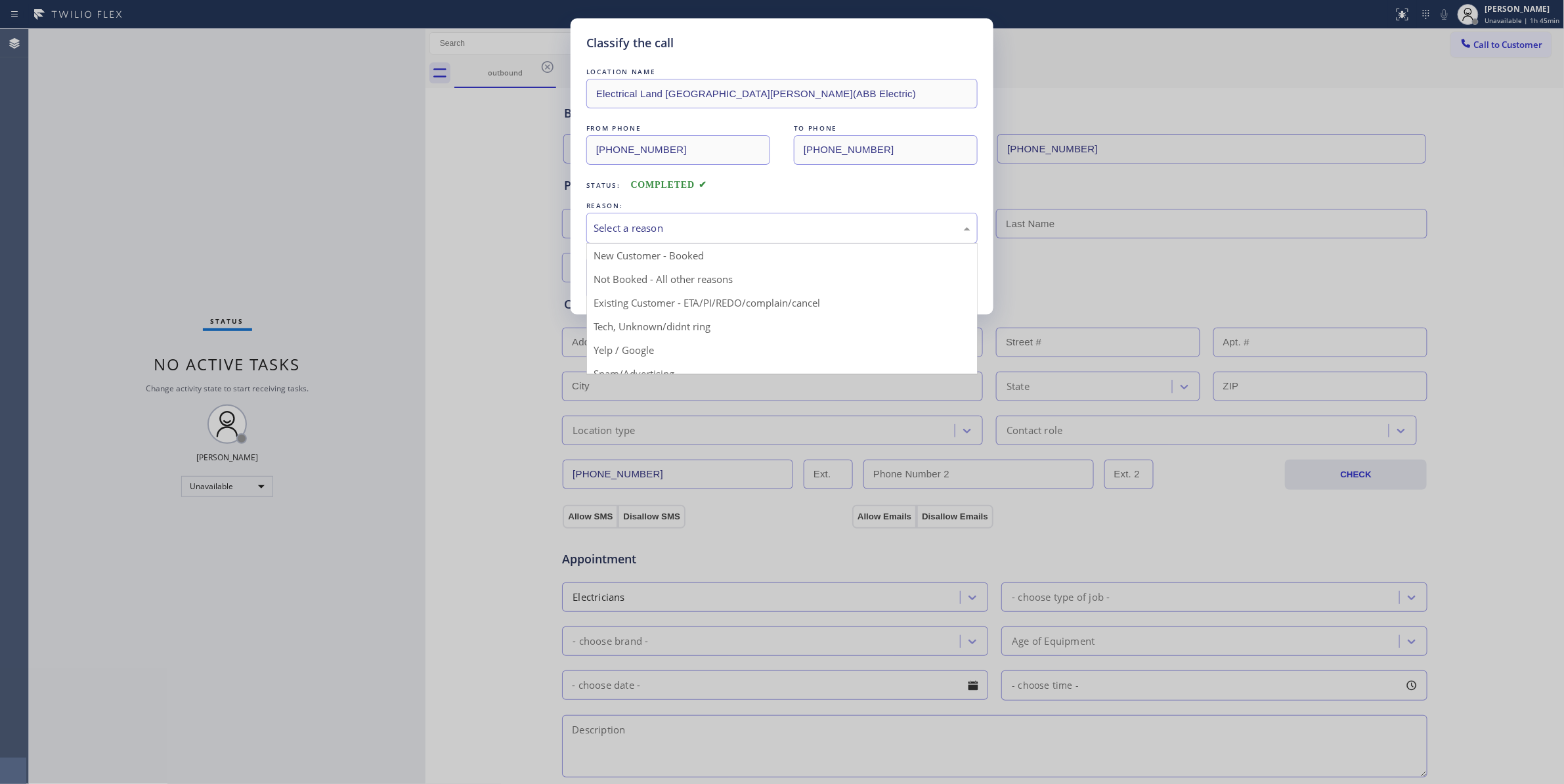
click at [625, 235] on div "Select a reason" at bounding box center [782, 228] width 377 height 15
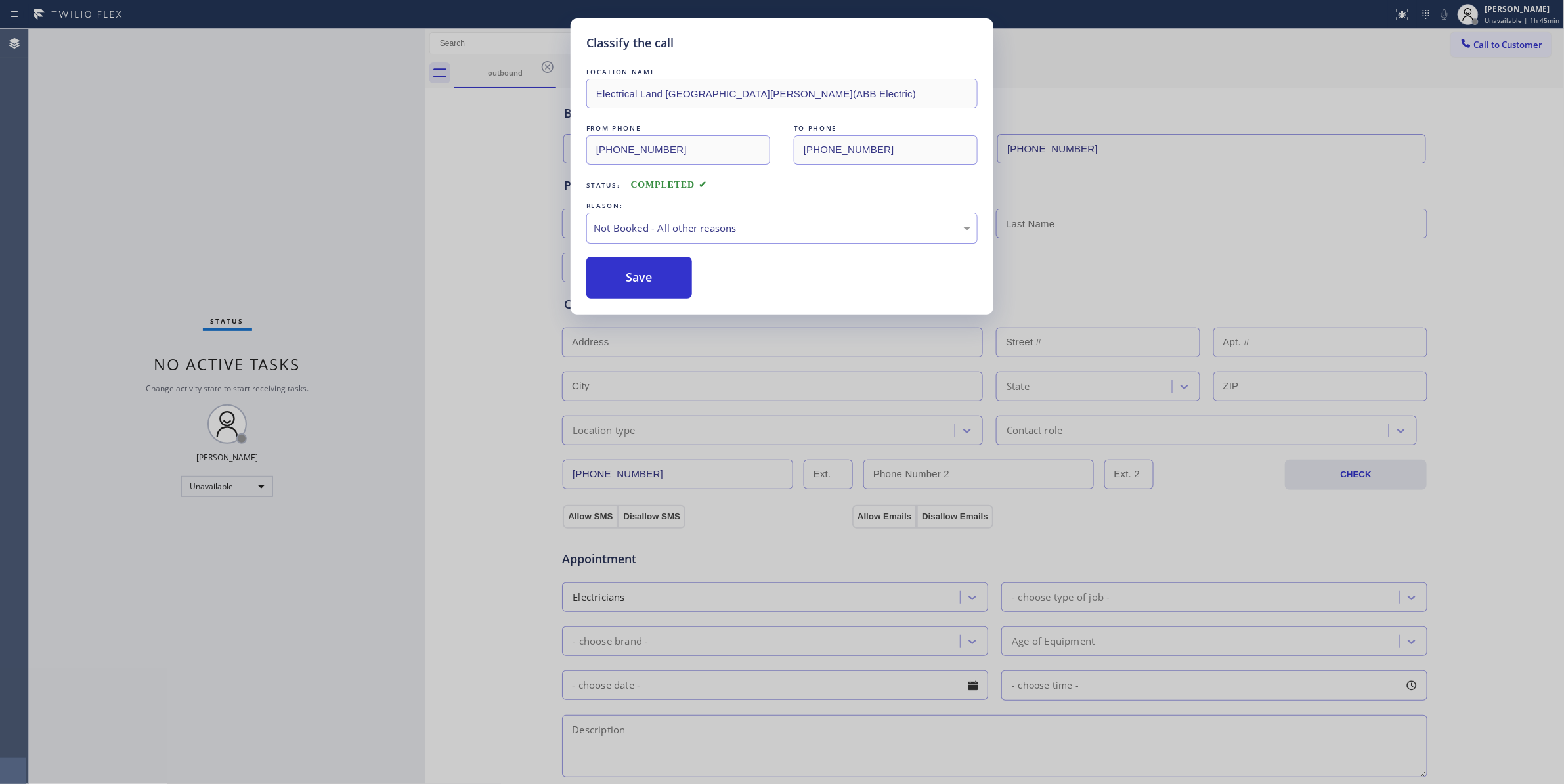
click at [641, 281] on button "Save" at bounding box center [639, 278] width 105 height 42
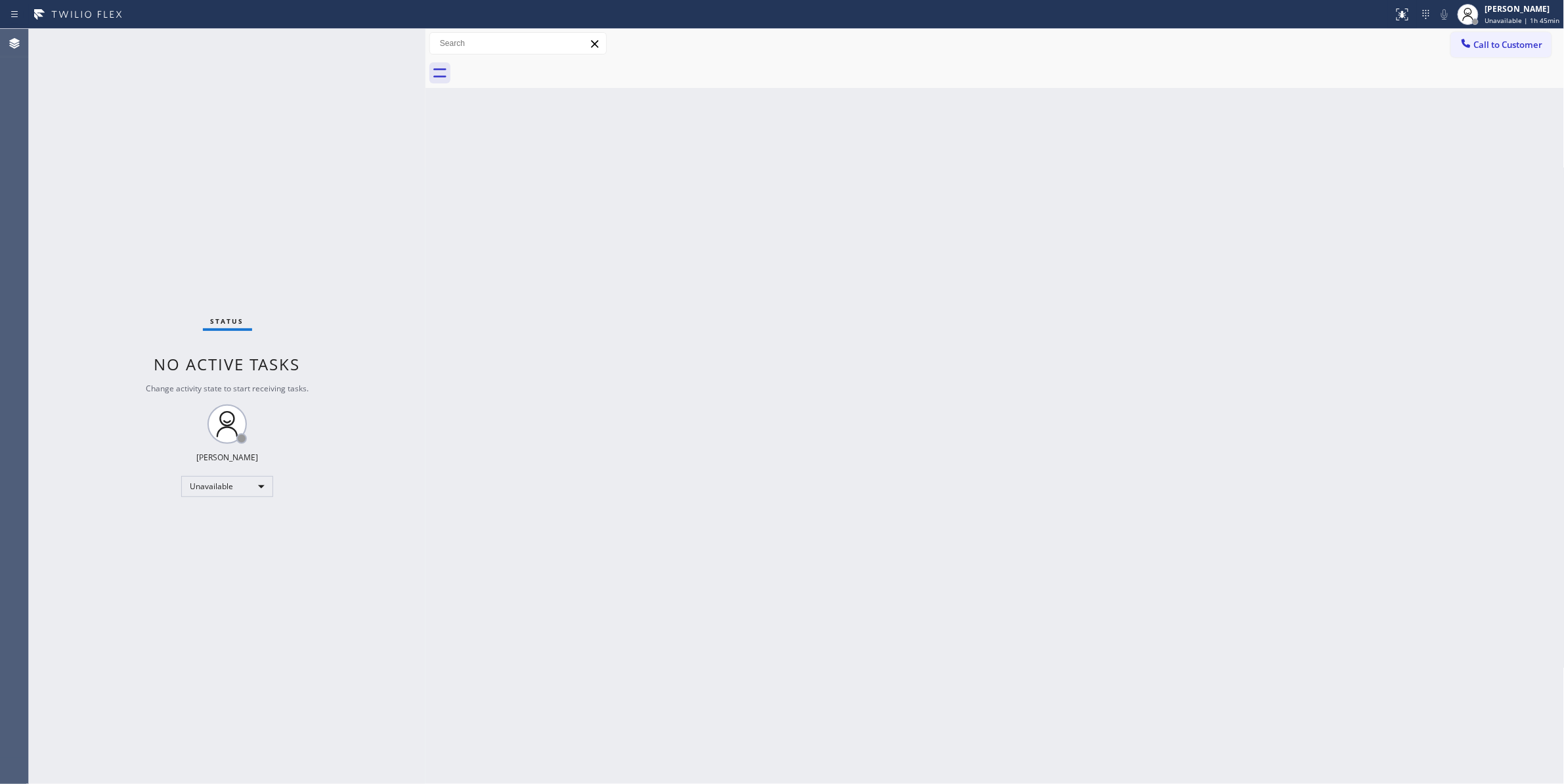
drag, startPoint x: 1508, startPoint y: 44, endPoint x: 1443, endPoint y: 44, distance: 65.0
click at [1443, 44] on div "Call to Customer Outbound call Location Electrical Land Fort Lee(ABB Electric) …" at bounding box center [995, 44] width 1139 height 23
click at [1485, 45] on span "Call to Customer" at bounding box center [1509, 44] width 69 height 12
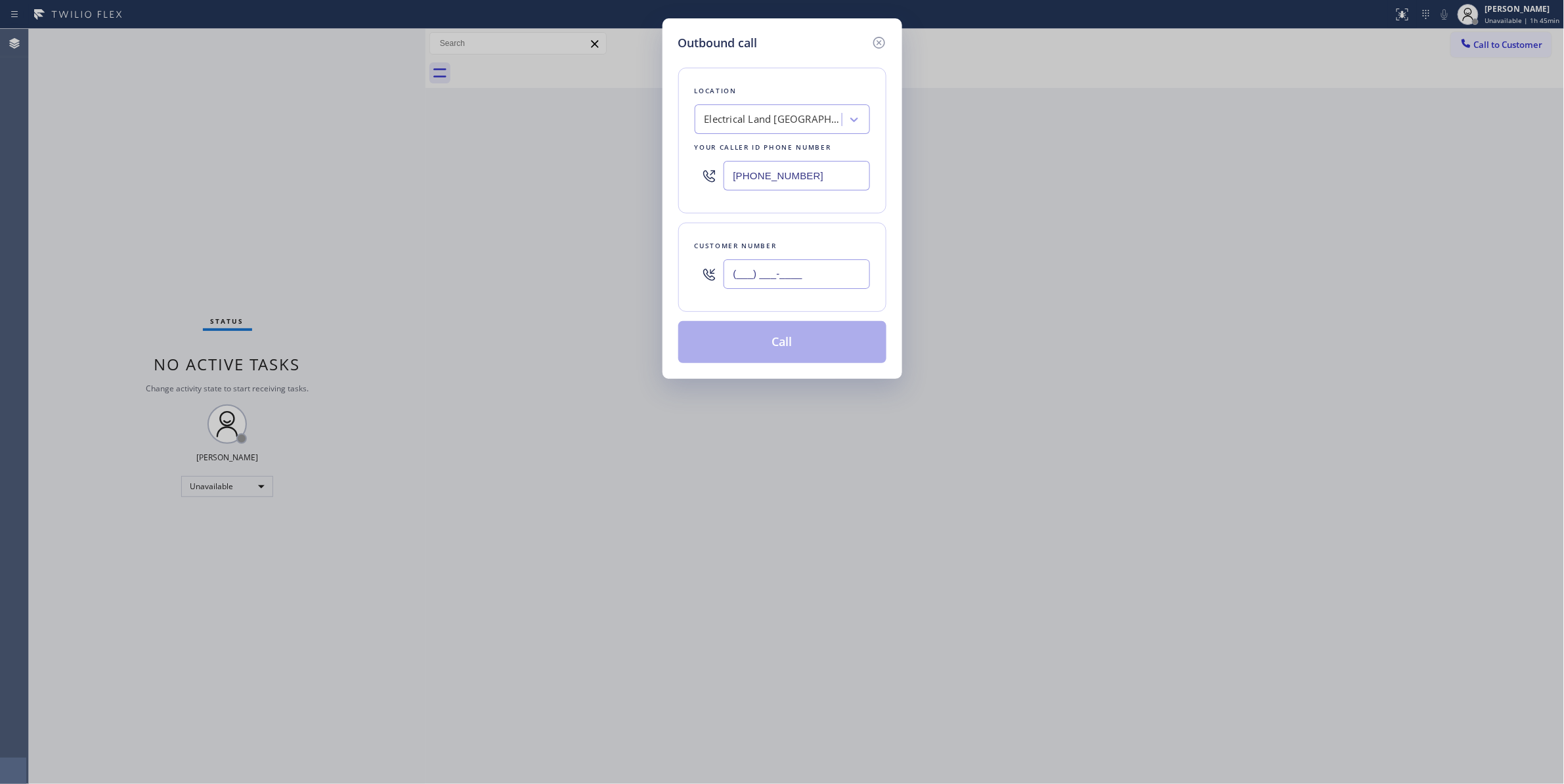
click at [785, 272] on input "(___) ___-____" at bounding box center [796, 274] width 147 height 30
paste input "609) 862-7430"
type input "(609) 862-7430"
click at [788, 344] on button "Call" at bounding box center [782, 342] width 208 height 42
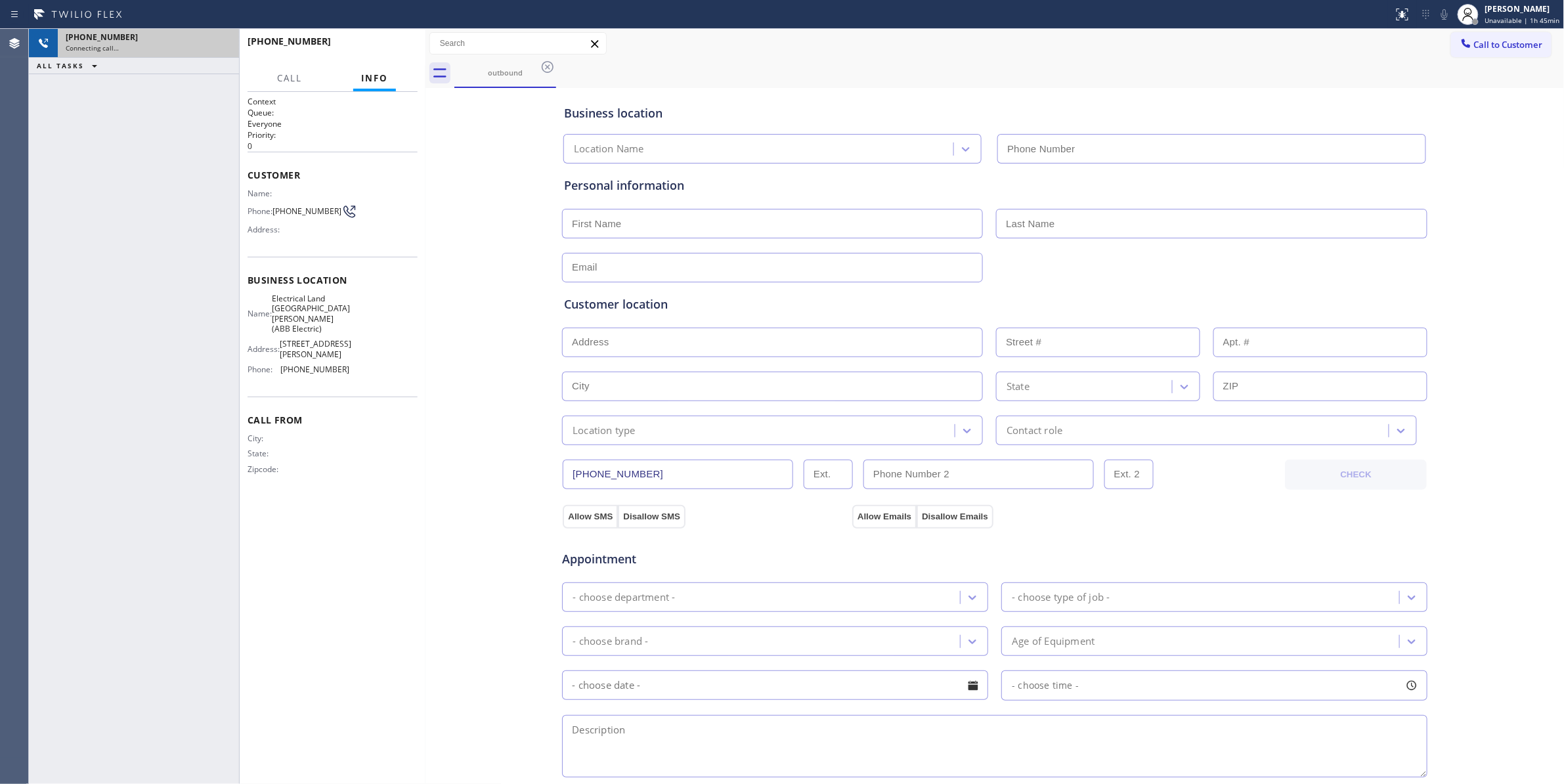
type input "(551) 239-9945"
click at [218, 47] on icon at bounding box center [222, 43] width 16 height 16
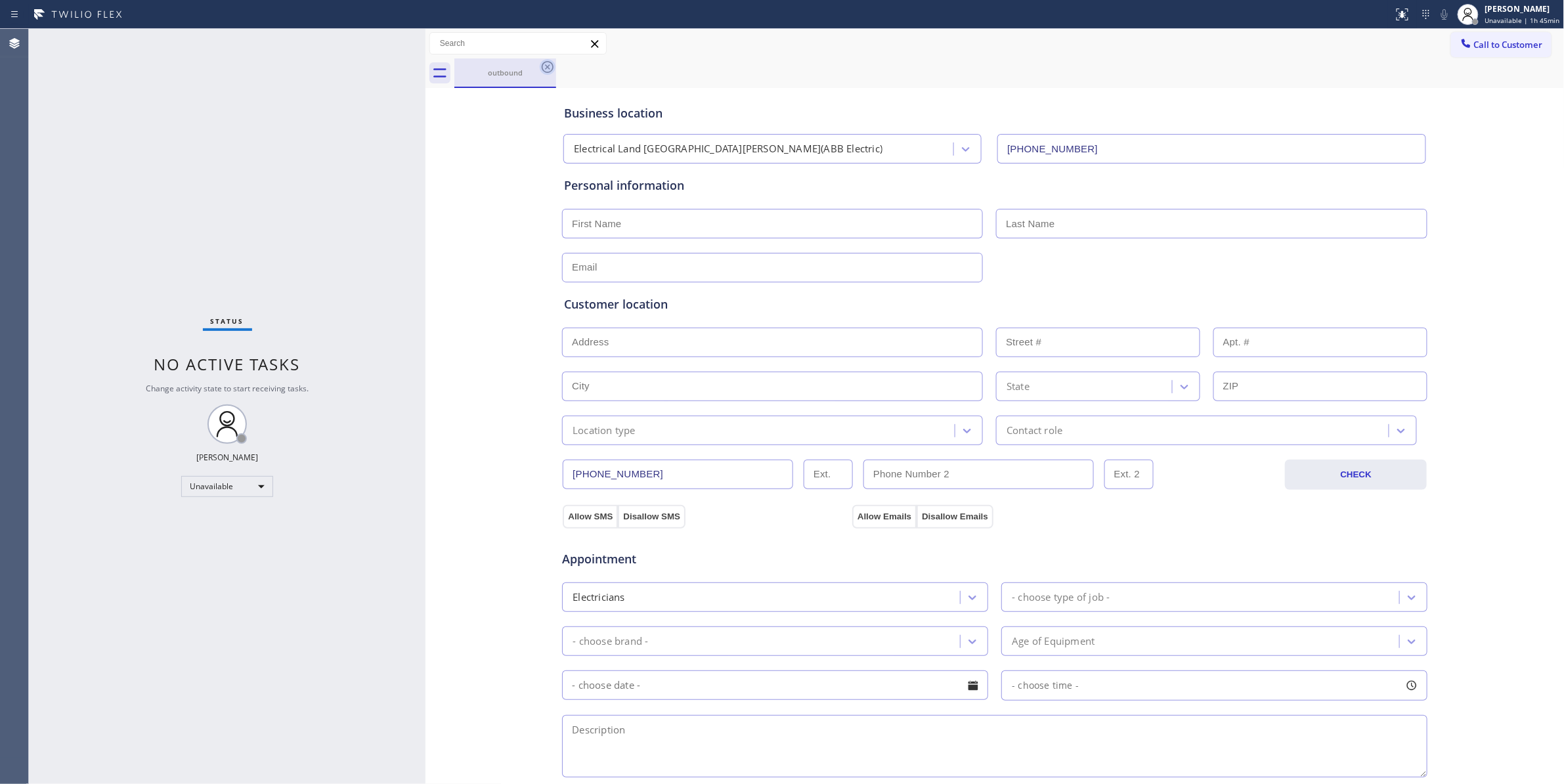
click at [549, 63] on icon at bounding box center [547, 67] width 16 height 16
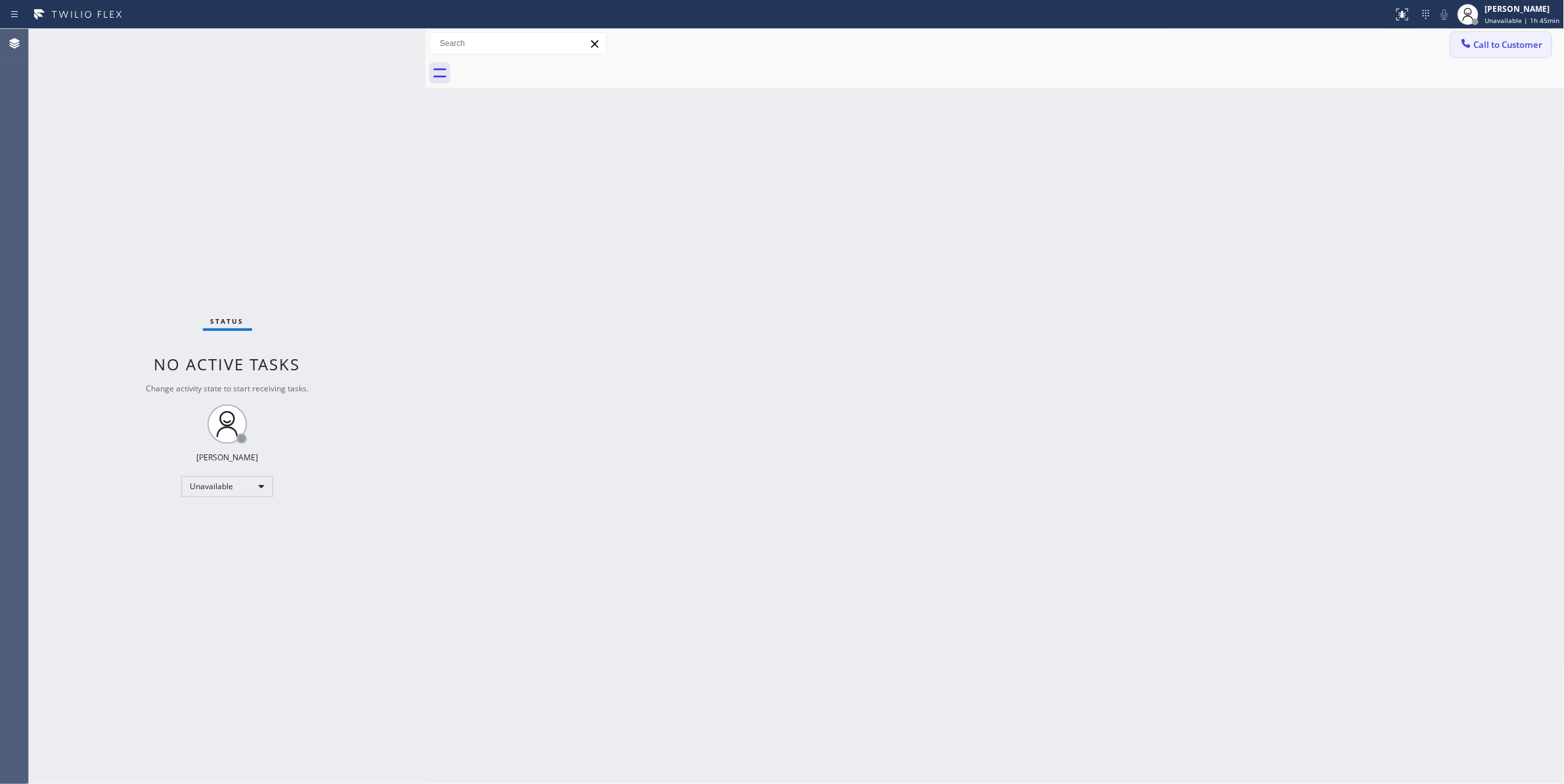
click at [1496, 43] on span "Call to Customer" at bounding box center [1509, 44] width 69 height 12
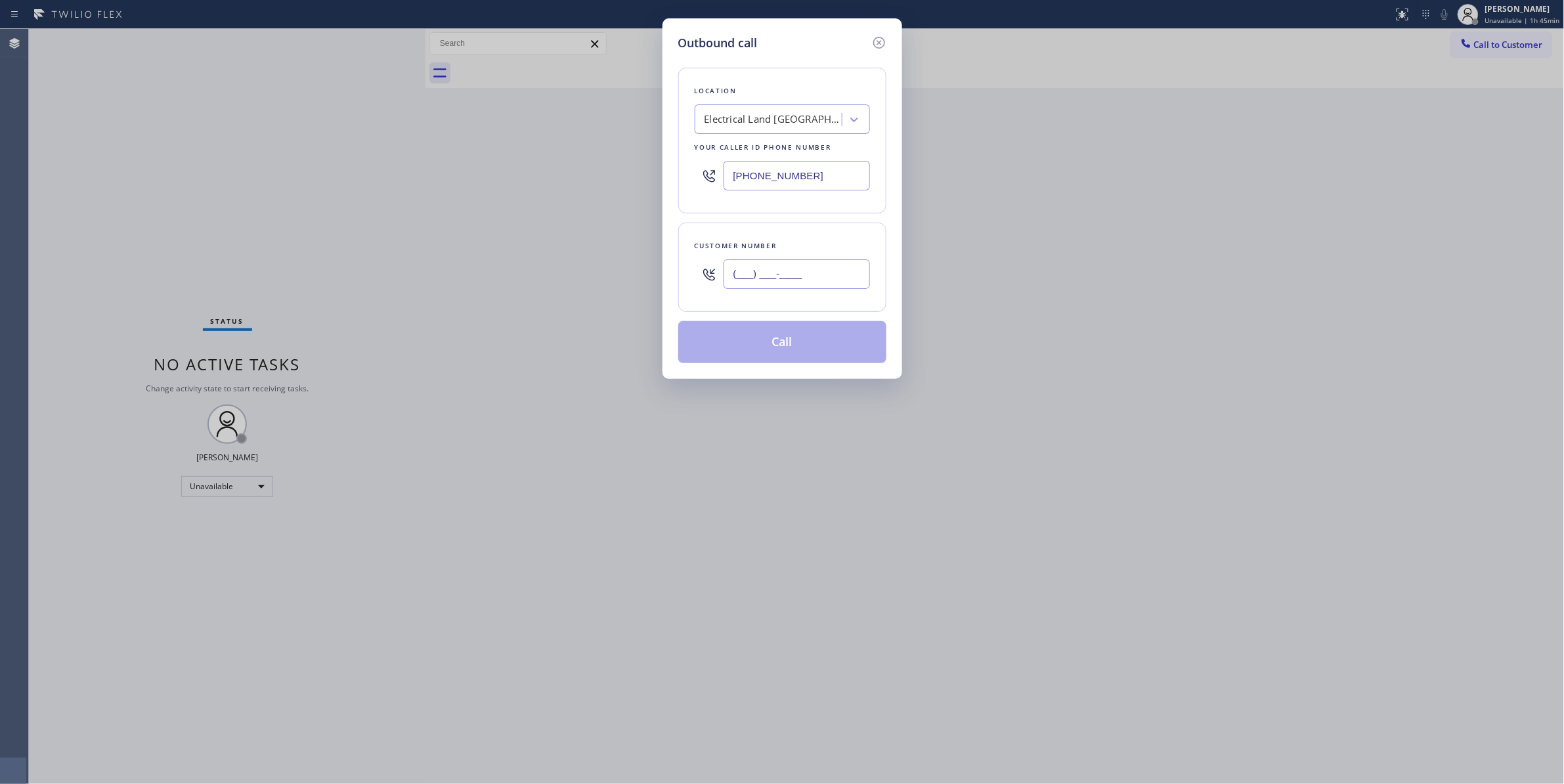
click at [775, 278] on input "(___) ___-____" at bounding box center [796, 274] width 147 height 30
paste input "609) 862-7430"
type input "(609) 862-7430"
click at [749, 339] on button "Call" at bounding box center [782, 342] width 208 height 42
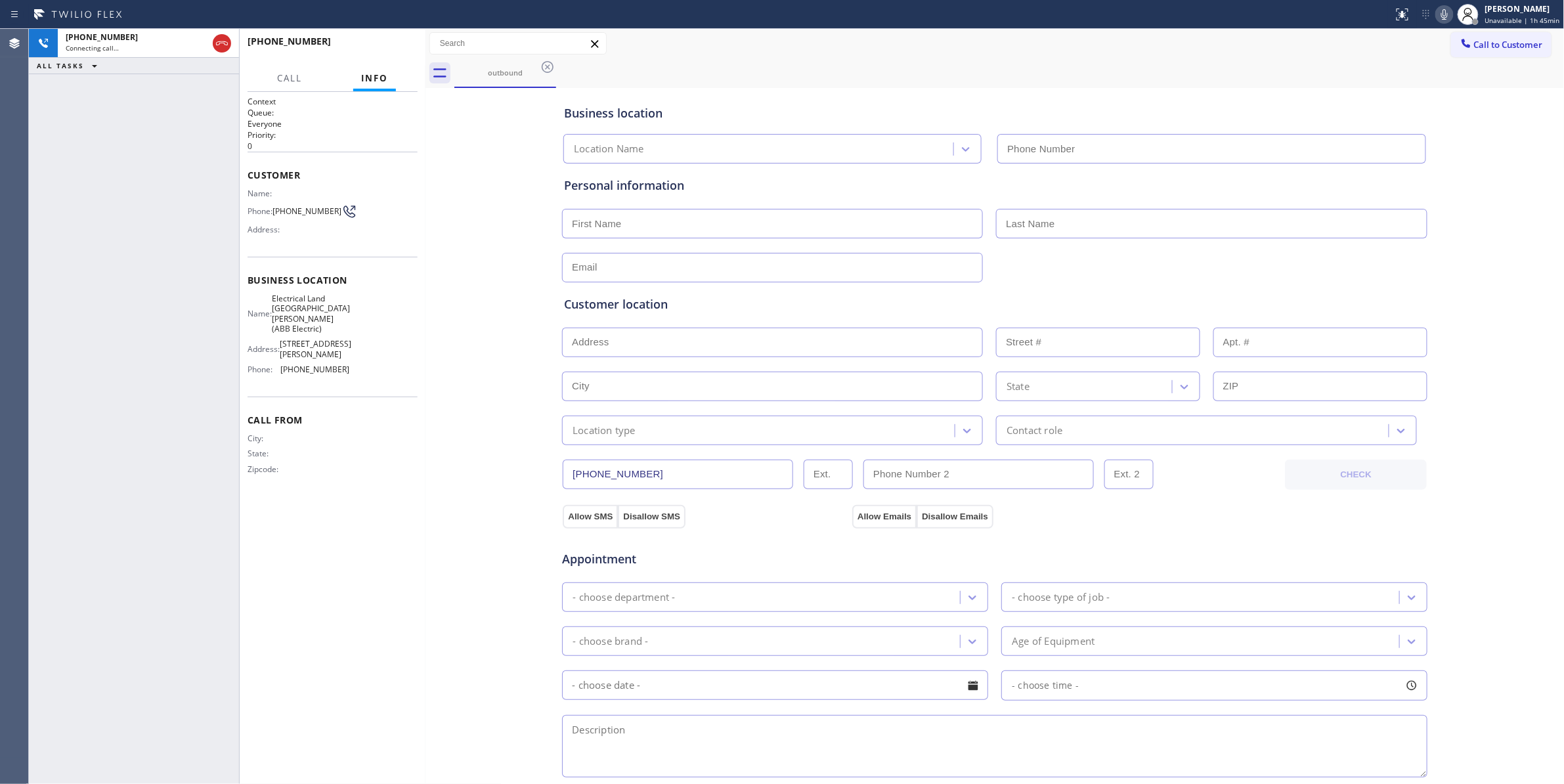
type input "(551) 239-9945"
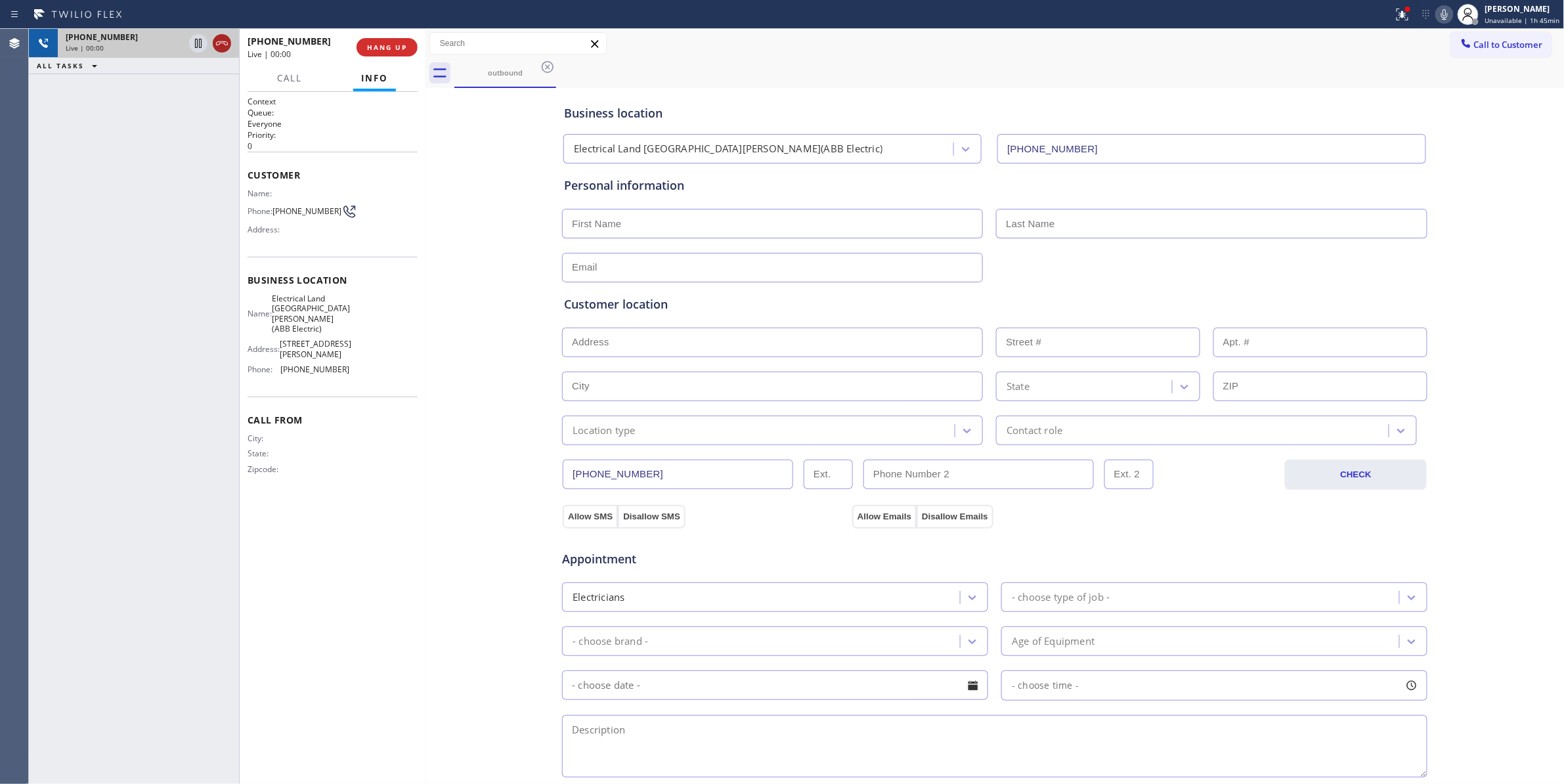
click at [218, 42] on icon at bounding box center [222, 43] width 12 height 4
click at [399, 58] on div "+16098627430 Live | 00:00 HANG UP" at bounding box center [333, 47] width 170 height 34
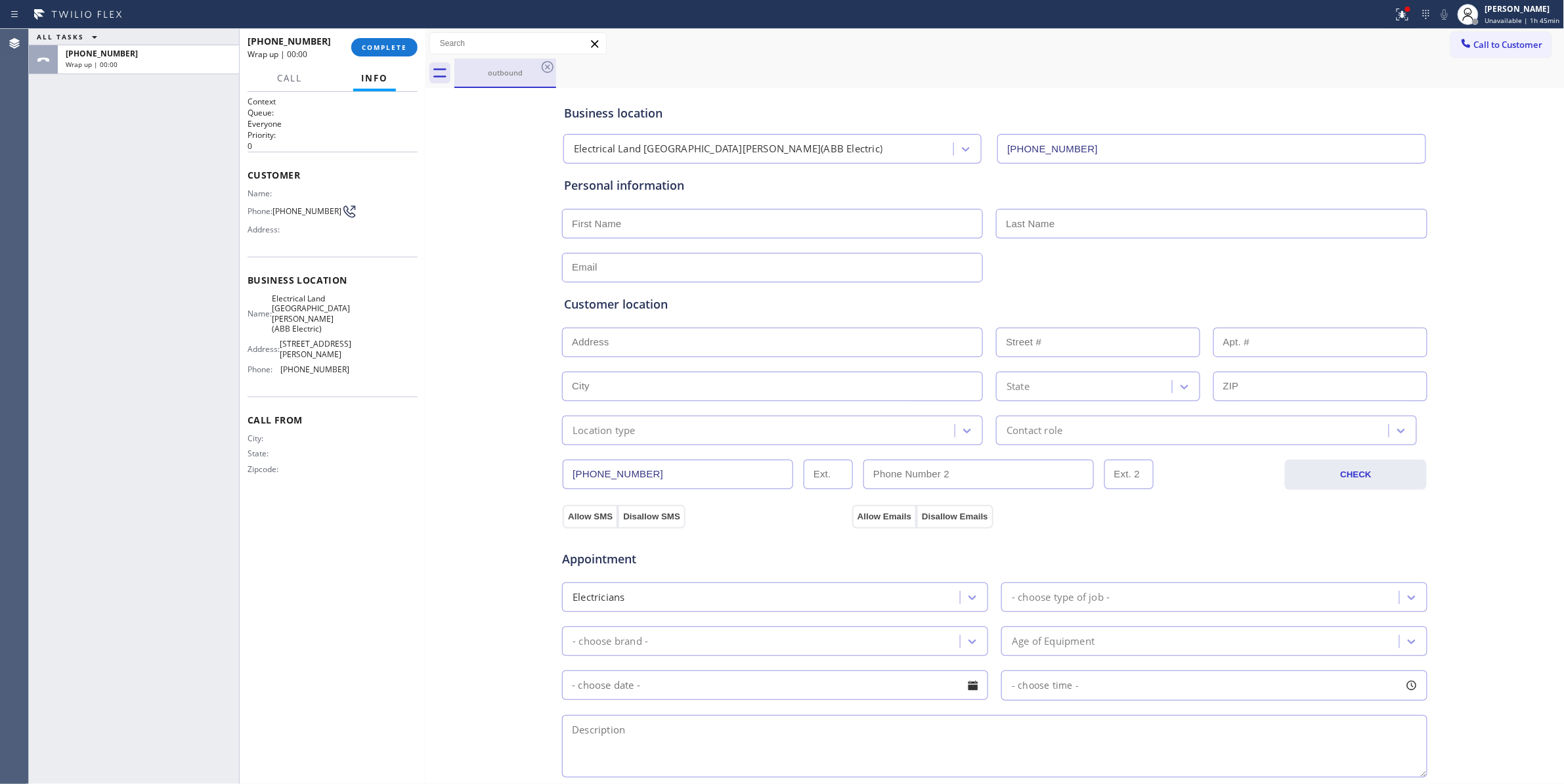
drag, startPoint x: 399, startPoint y: 50, endPoint x: 455, endPoint y: 73, distance: 60.5
click at [399, 50] on span "COMPLETE" at bounding box center [384, 47] width 45 height 9
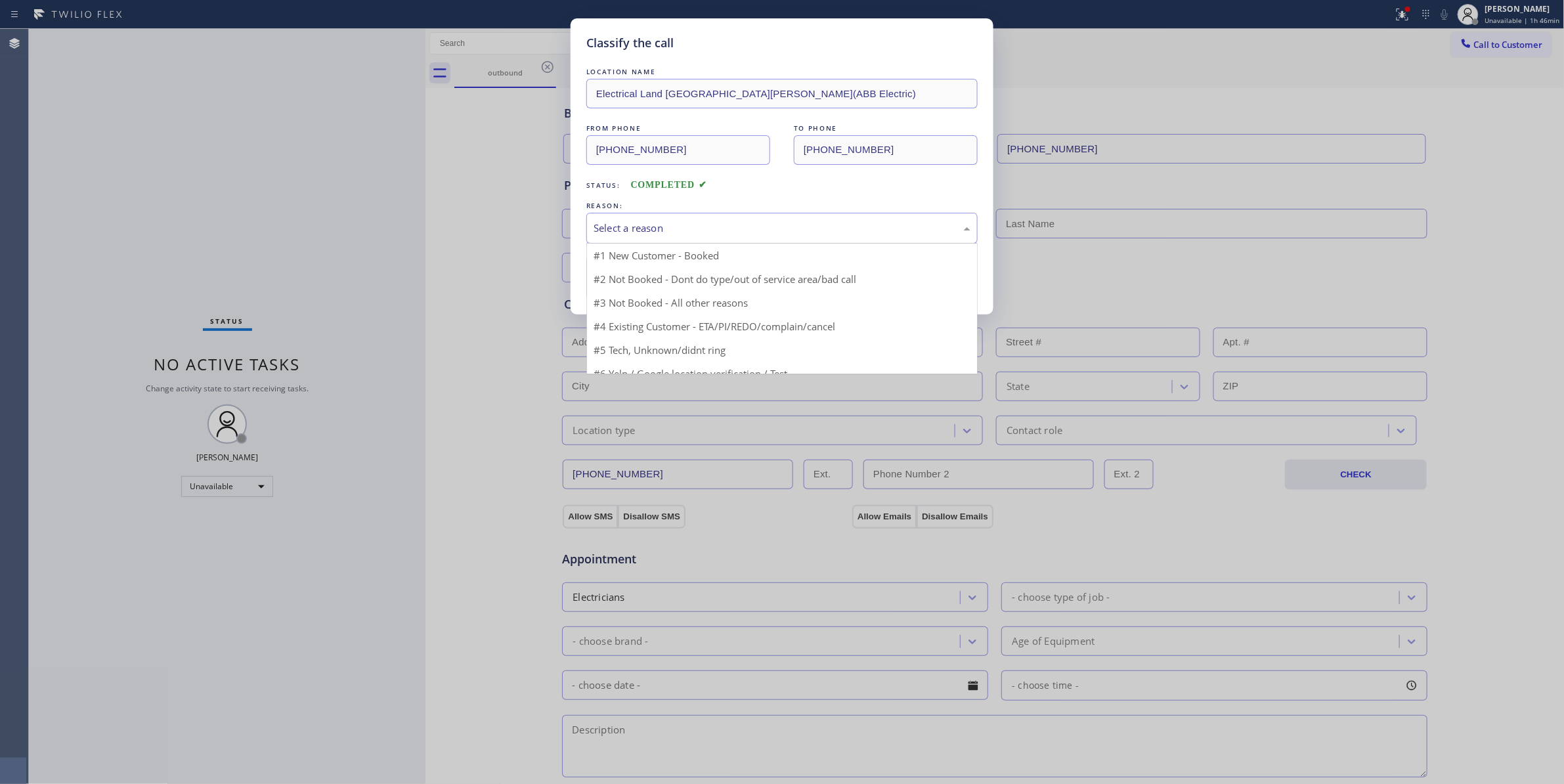
click at [742, 229] on div "Select a reason" at bounding box center [782, 228] width 377 height 15
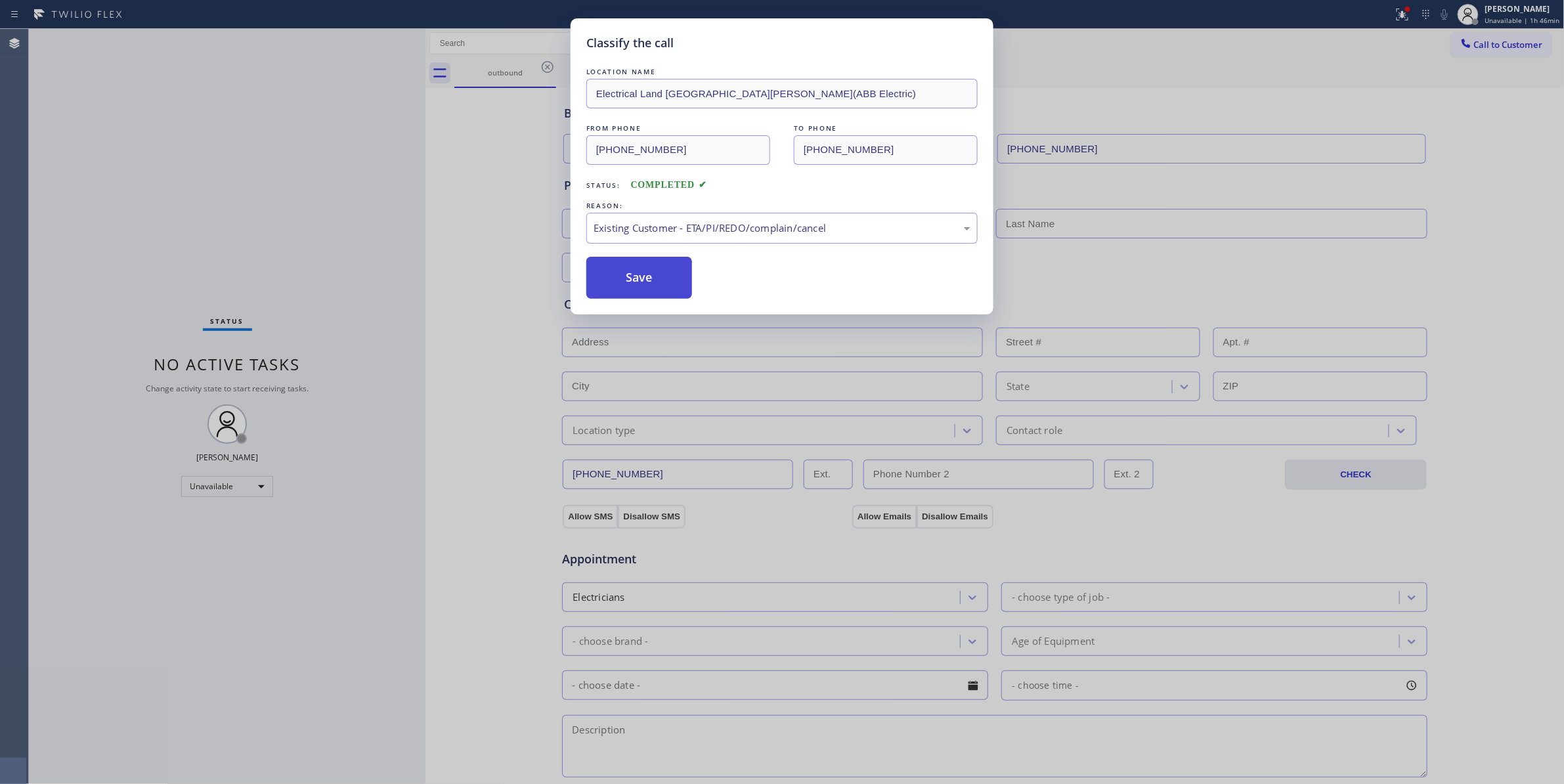
click at [675, 290] on button "Save" at bounding box center [639, 278] width 105 height 42
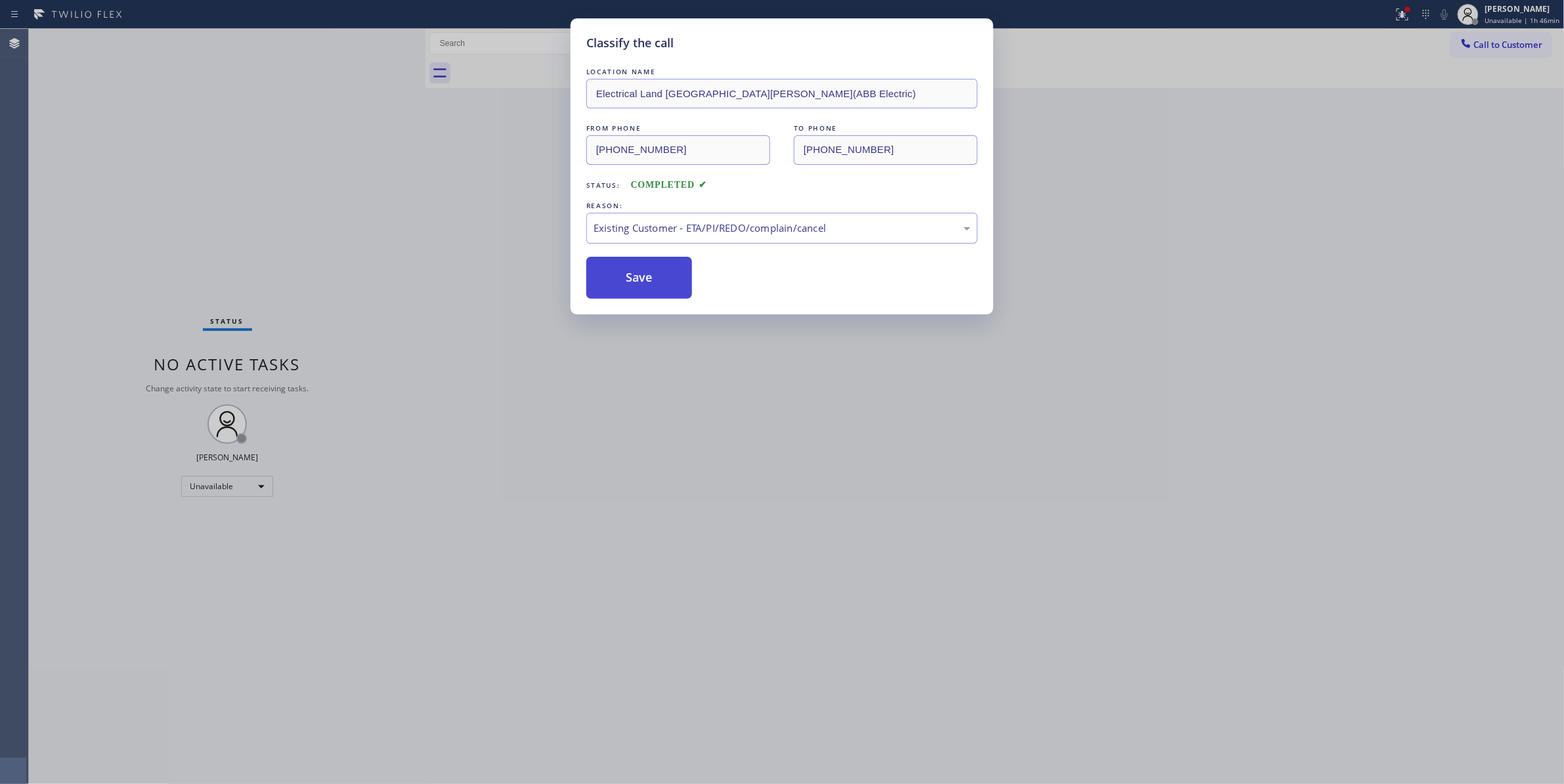
click at [675, 290] on button "Save" at bounding box center [639, 278] width 105 height 42
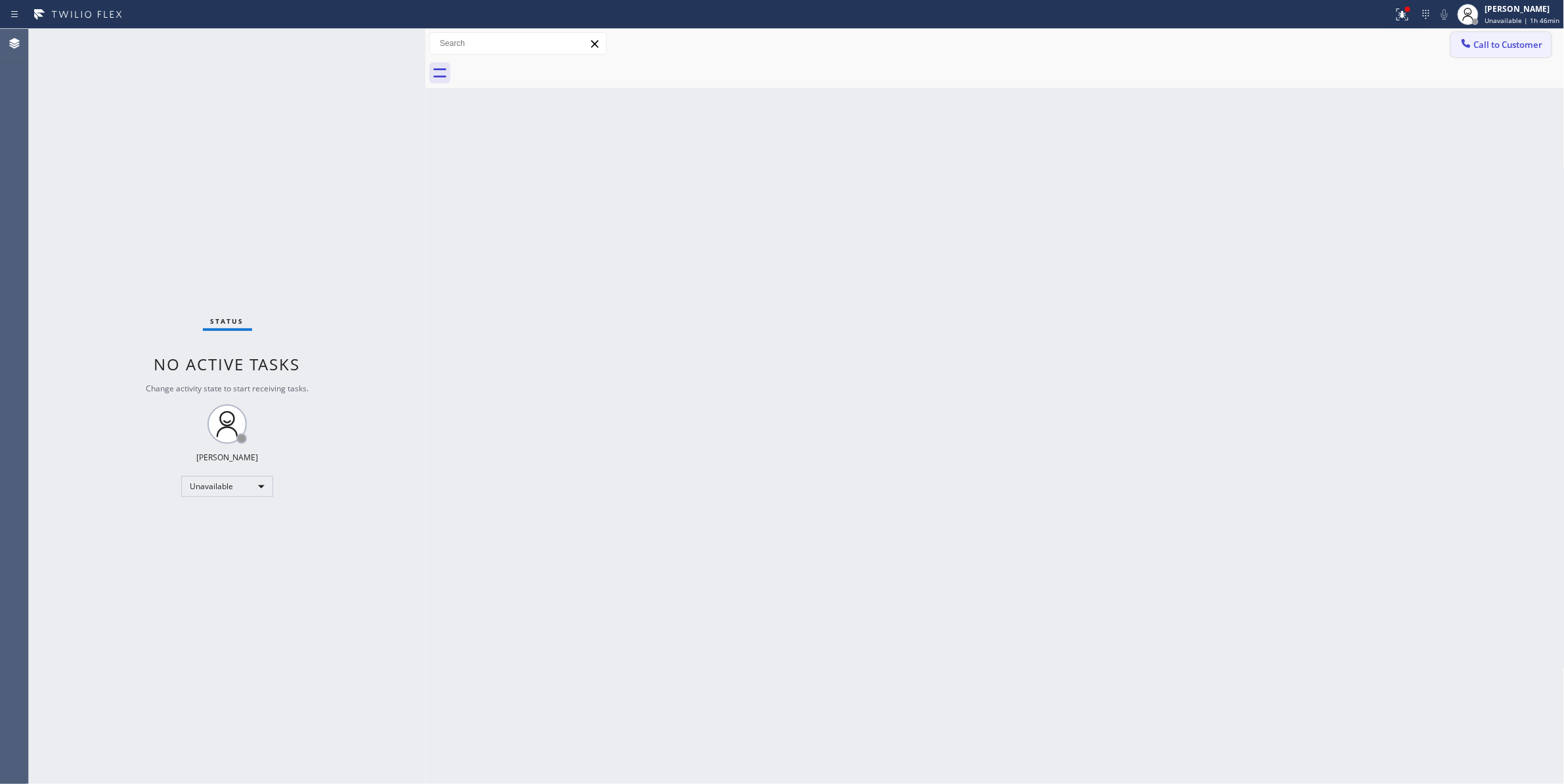
click at [1513, 48] on span "Call to Customer" at bounding box center [1509, 44] width 69 height 12
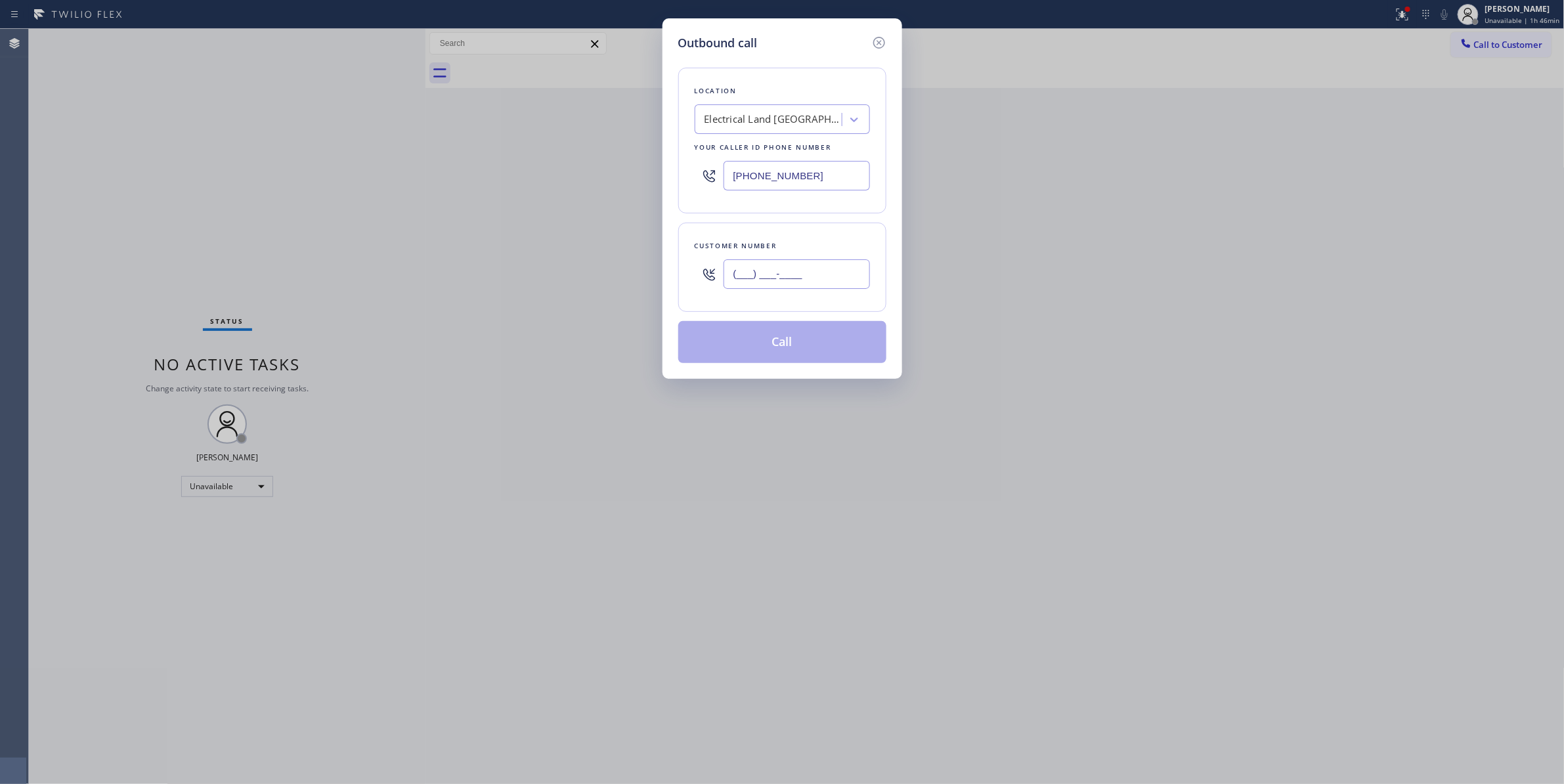
click at [756, 281] on input "(___) ___-____" at bounding box center [796, 274] width 147 height 30
paste input "609) 862-7430"
type input "(609) 862-7430"
click at [786, 352] on button "Call" at bounding box center [782, 342] width 208 height 42
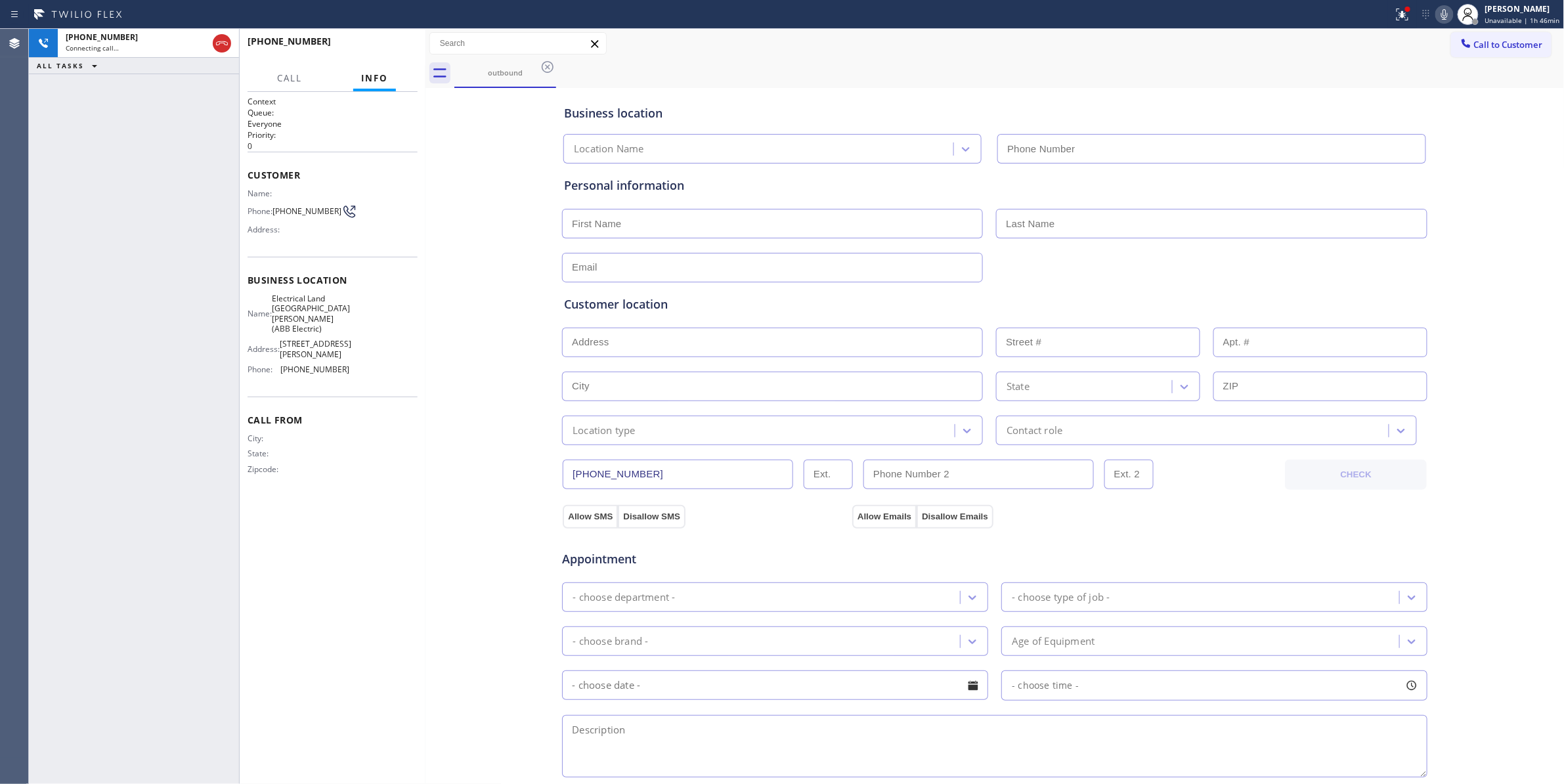
type input "(551) 239-9945"
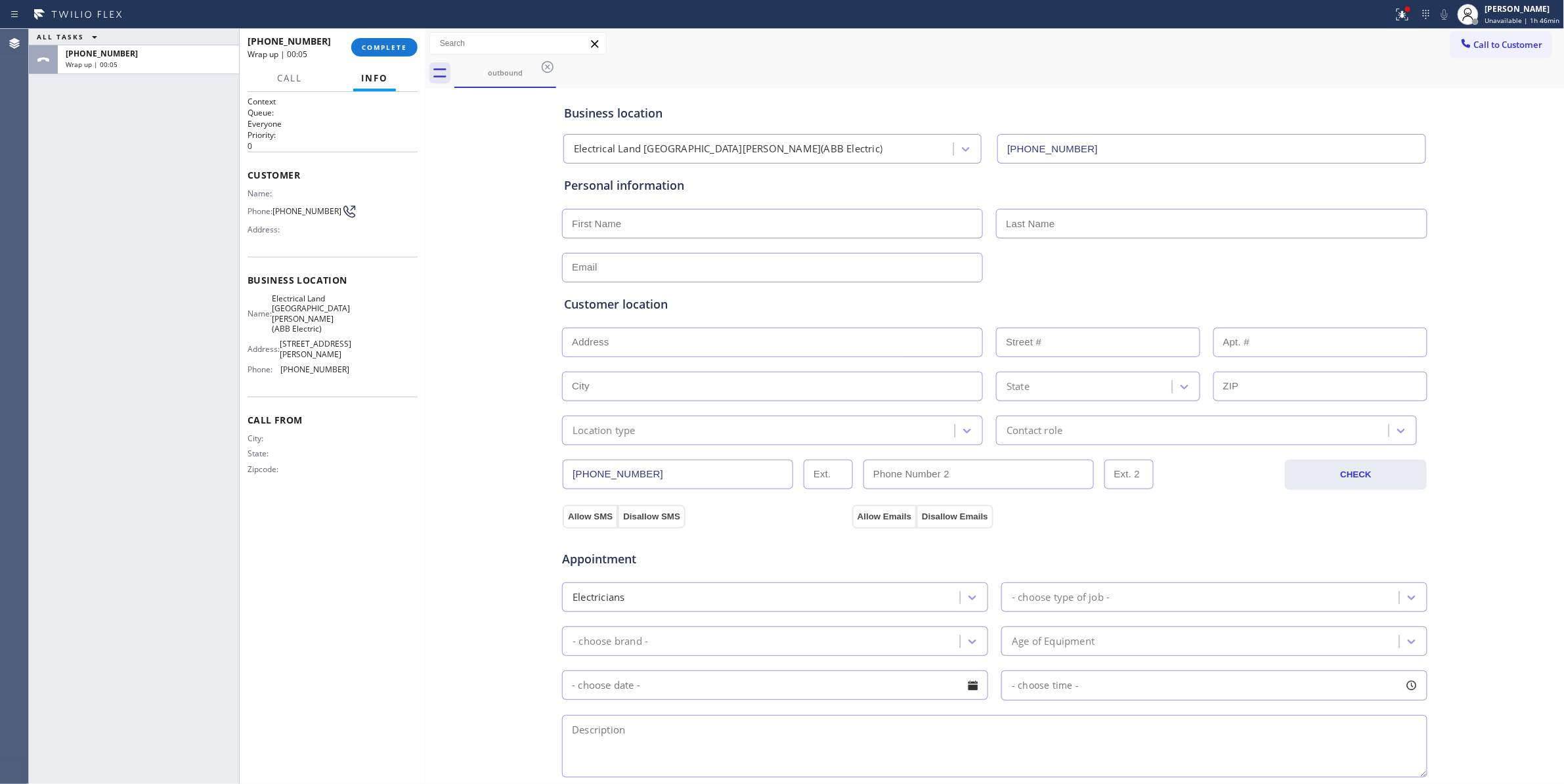
click at [255, 544] on div "Context Queue: Everyone Priority: 0 Customer Name: Phone: (609) 862-7430 Addres…" at bounding box center [333, 437] width 170 height 684
click at [397, 35] on div "+16098627430 Wrap up | 00:06 COMPLETE" at bounding box center [333, 47] width 170 height 34
click at [398, 40] on button "COMPLETE" at bounding box center [384, 47] width 67 height 18
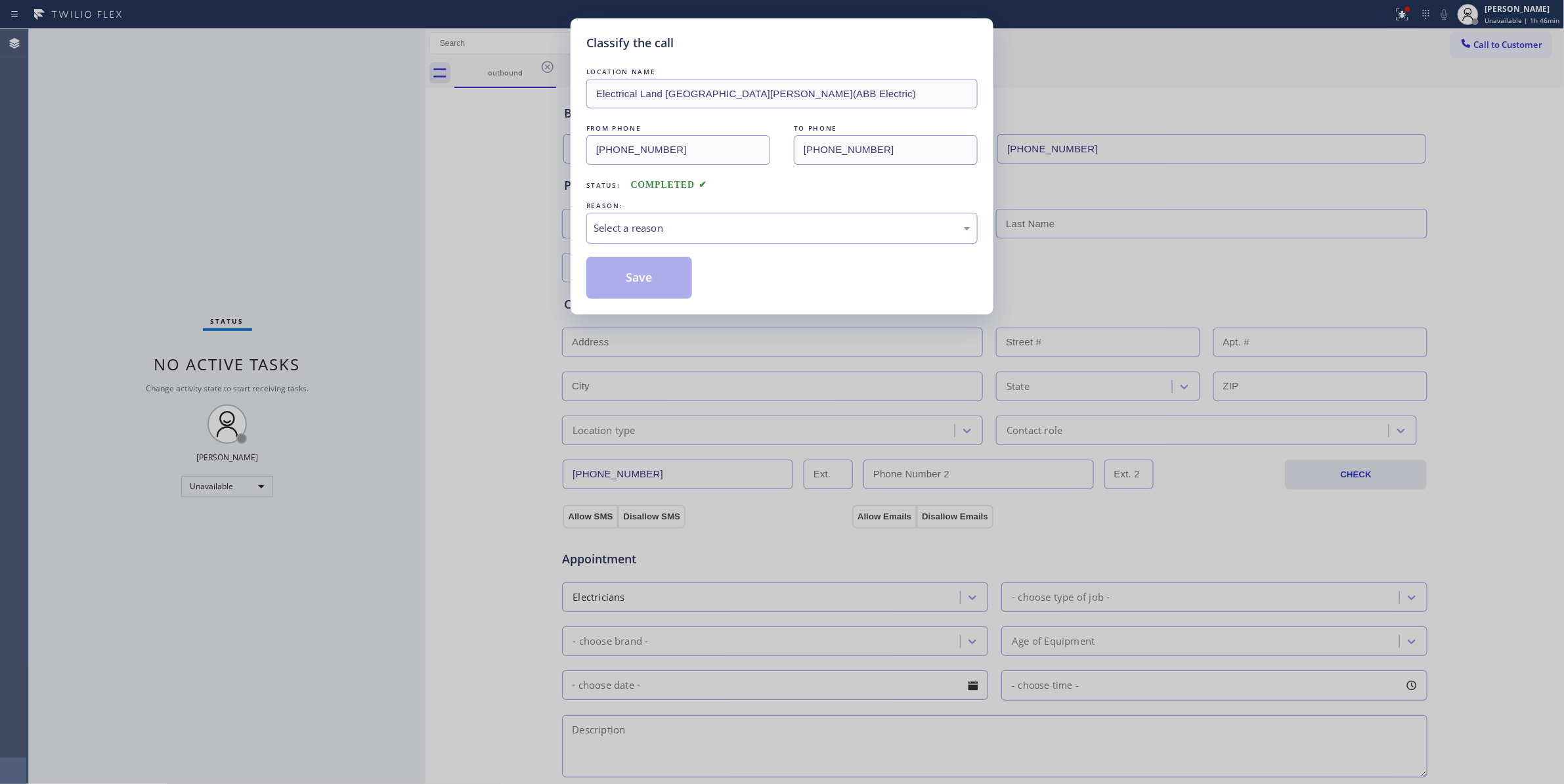
click at [614, 219] on div "Select a reason" at bounding box center [782, 227] width 391 height 30
click at [639, 284] on button "Save" at bounding box center [639, 278] width 105 height 42
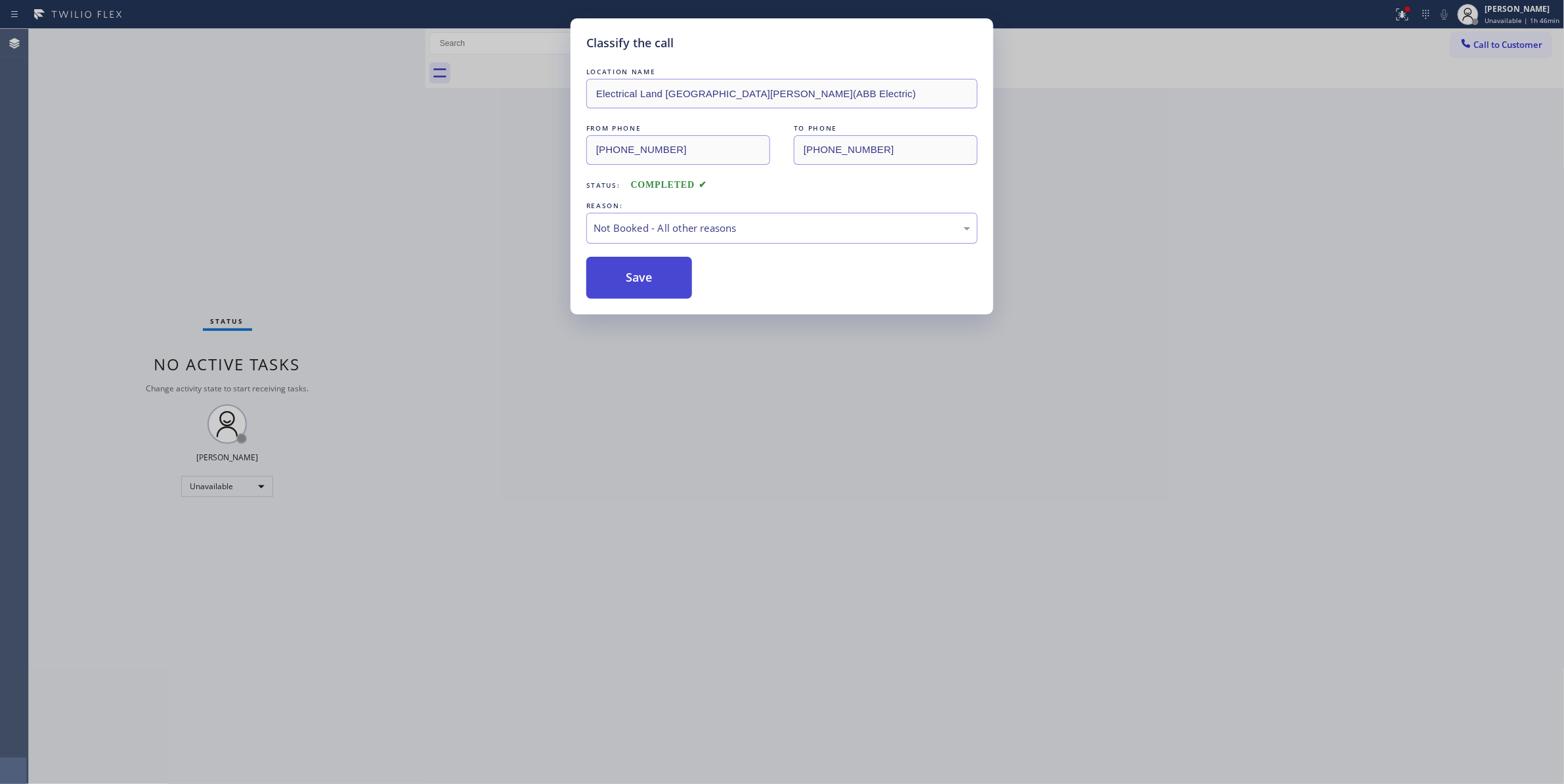
click at [639, 284] on button "Save" at bounding box center [639, 278] width 105 height 42
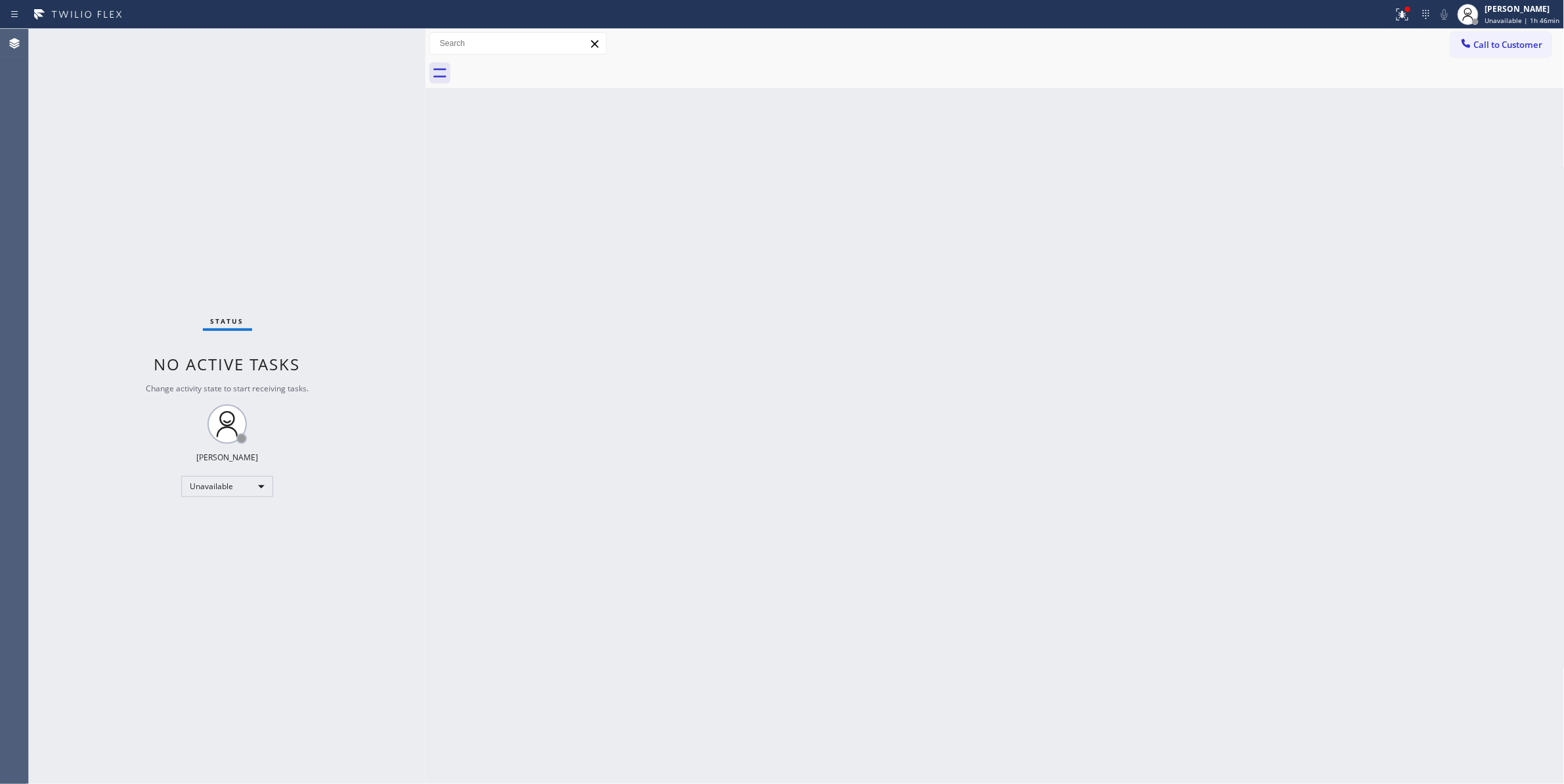
click at [1027, 211] on div "Back to Dashboard Change Sender ID Customers Technicians Select a contact Outbo…" at bounding box center [995, 406] width 1139 height 755
click at [1497, 43] on span "Call to Customer" at bounding box center [1509, 44] width 69 height 12
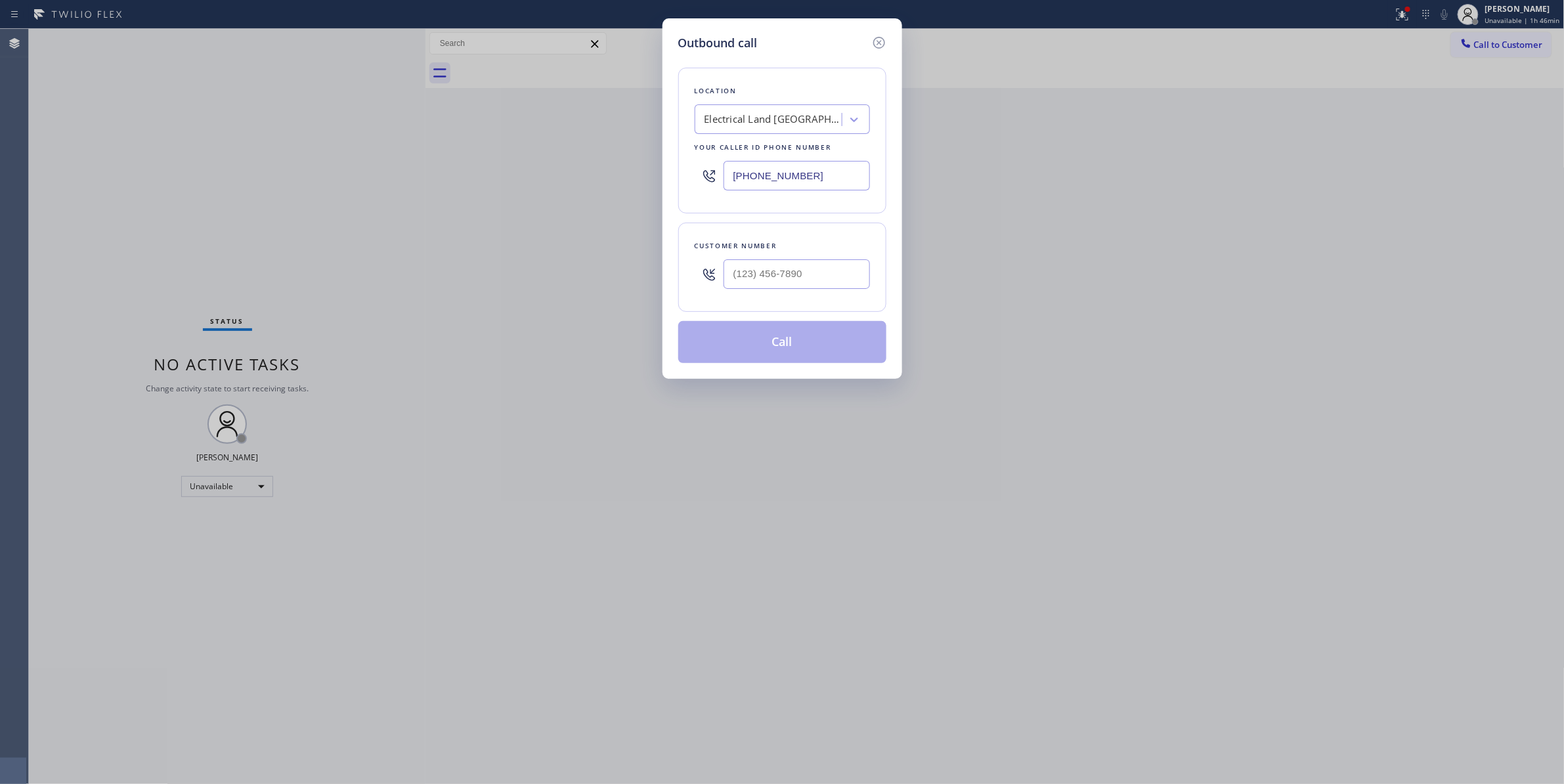
paste input "888) 493-2313"
drag, startPoint x: 848, startPoint y: 179, endPoint x: 497, endPoint y: 170, distance: 351.1
click at [497, 169] on div "Outbound call Location Electrical Land Fort Lee(ABB Electric) Your caller id ph…" at bounding box center [782, 392] width 1564 height 784
type input "(888) 493-2313"
click at [797, 282] on input "text" at bounding box center [796, 274] width 147 height 30
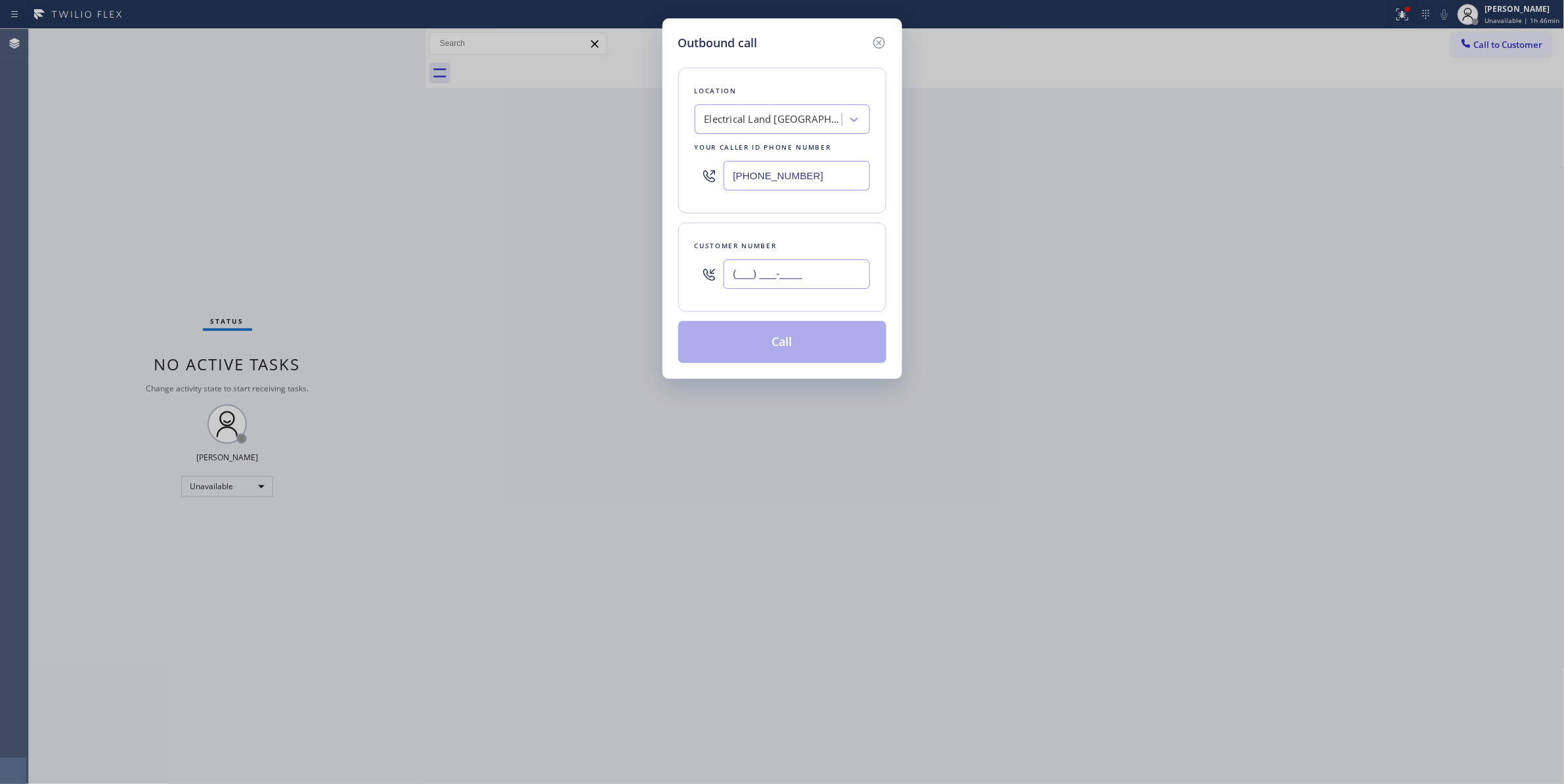
paste input "626) 880-6122"
click at [689, 284] on div "Customer number (626) 880-6122" at bounding box center [782, 267] width 208 height 89
click at [818, 272] on input "(626) 880-6122" at bounding box center [796, 274] width 147 height 30
click at [828, 306] on div "Customer number (626) 880-6122" at bounding box center [782, 267] width 208 height 89
drag, startPoint x: 830, startPoint y: 281, endPoint x: 626, endPoint y: 260, distance: 205.1
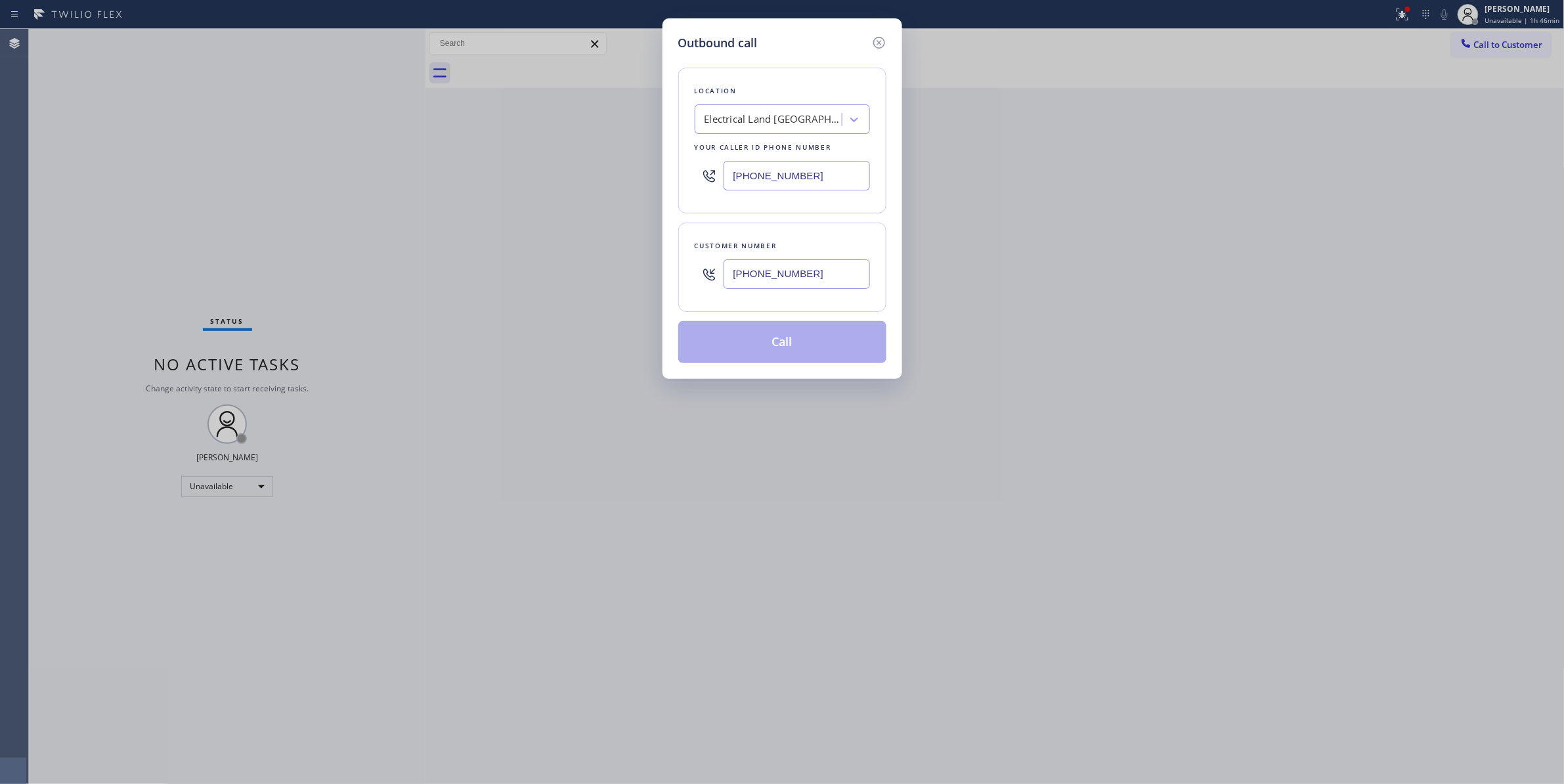
click at [626, 260] on div "Outbound call Location Electrical Land Fort Lee(ABB Electric) Your caller id ph…" at bounding box center [782, 392] width 1564 height 784
paste input "text"
type input "(626) 880-6122"
click at [817, 212] on div "Location Electrical Land Fort Lee(ABB Electric) Your caller id phone number (88…" at bounding box center [782, 140] width 208 height 146
click at [775, 332] on button "Call" at bounding box center [782, 342] width 208 height 42
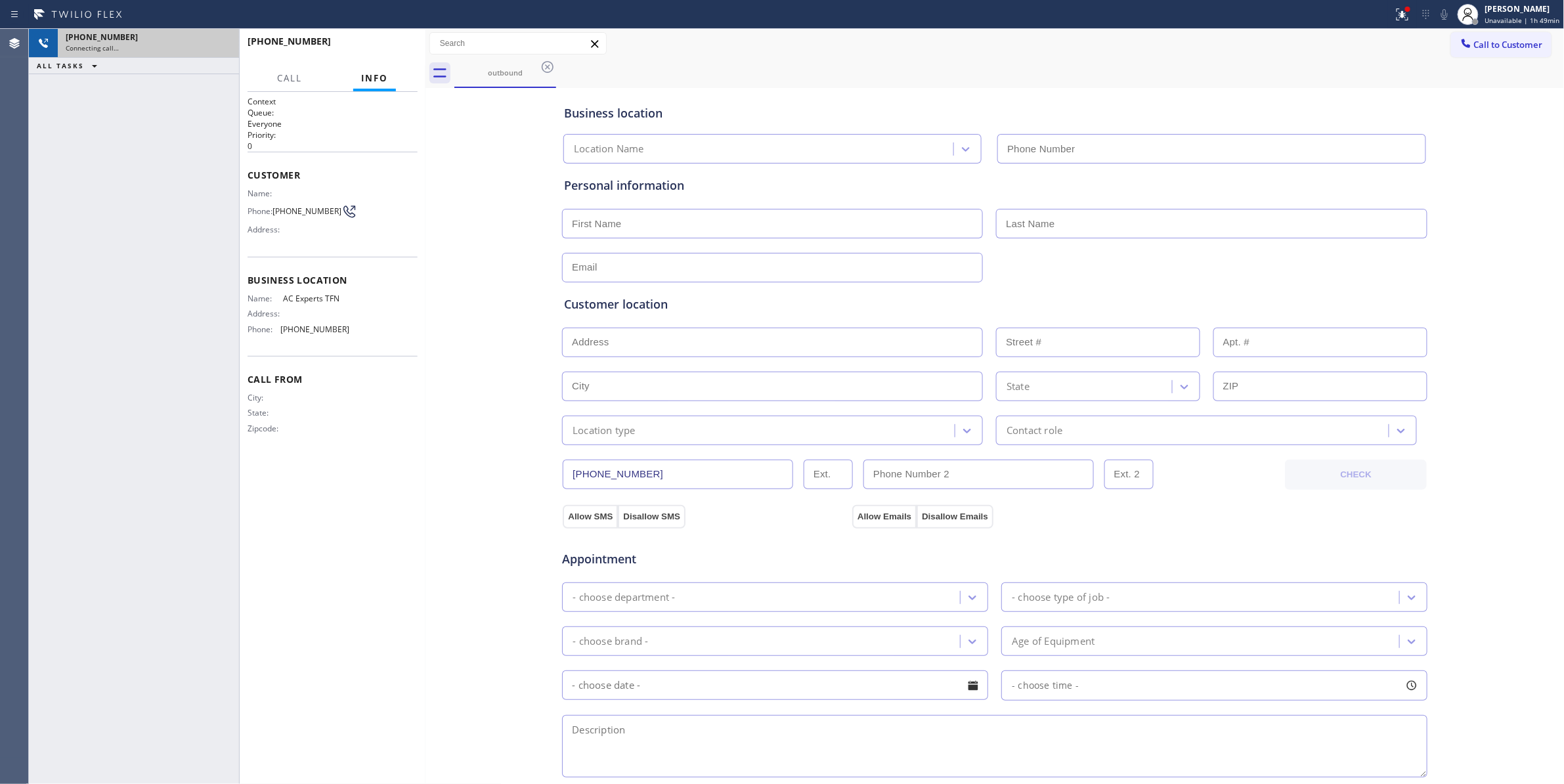
type input "(888) 493-2313"
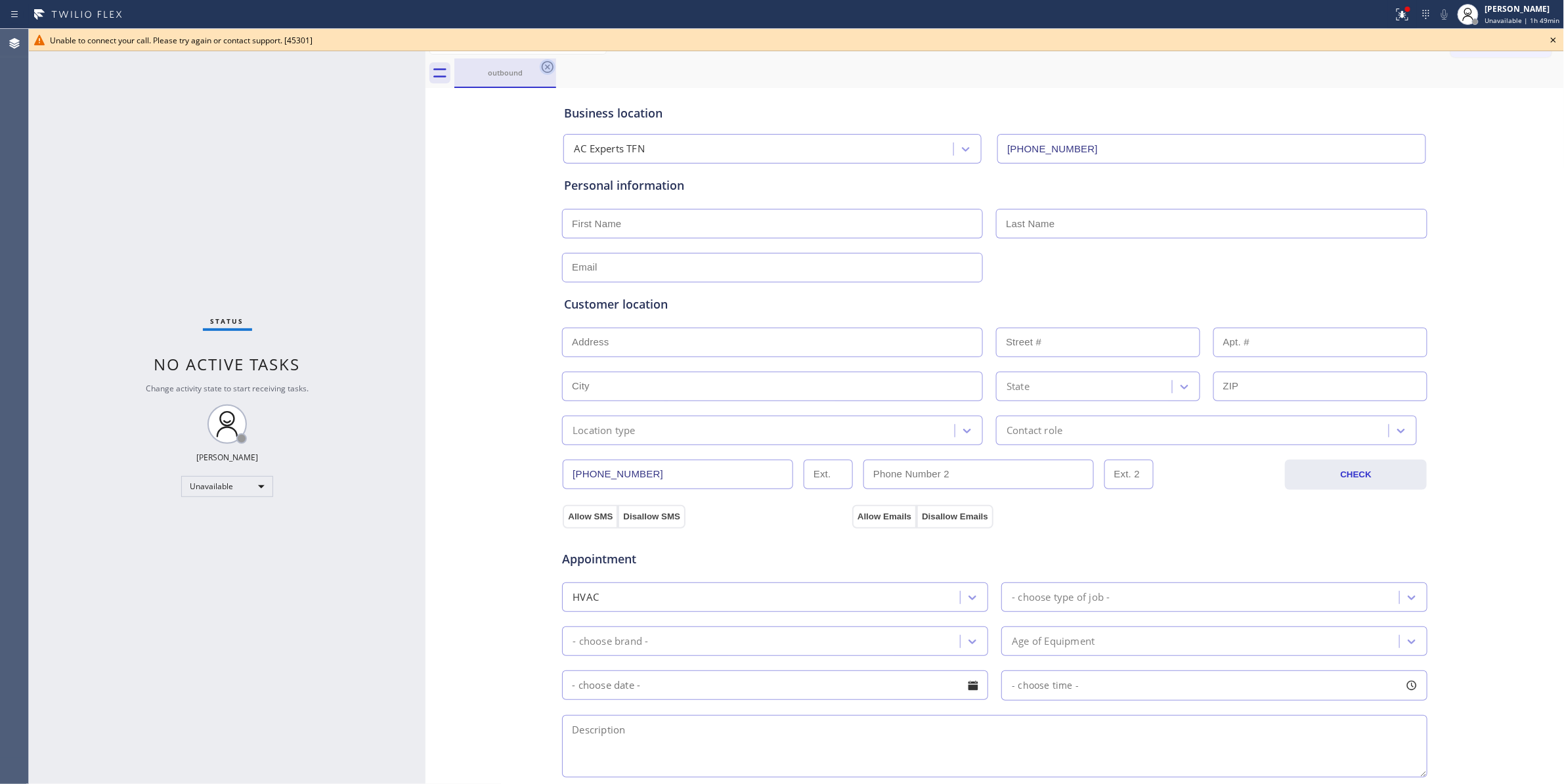
click at [549, 64] on icon at bounding box center [548, 67] width 12 height 12
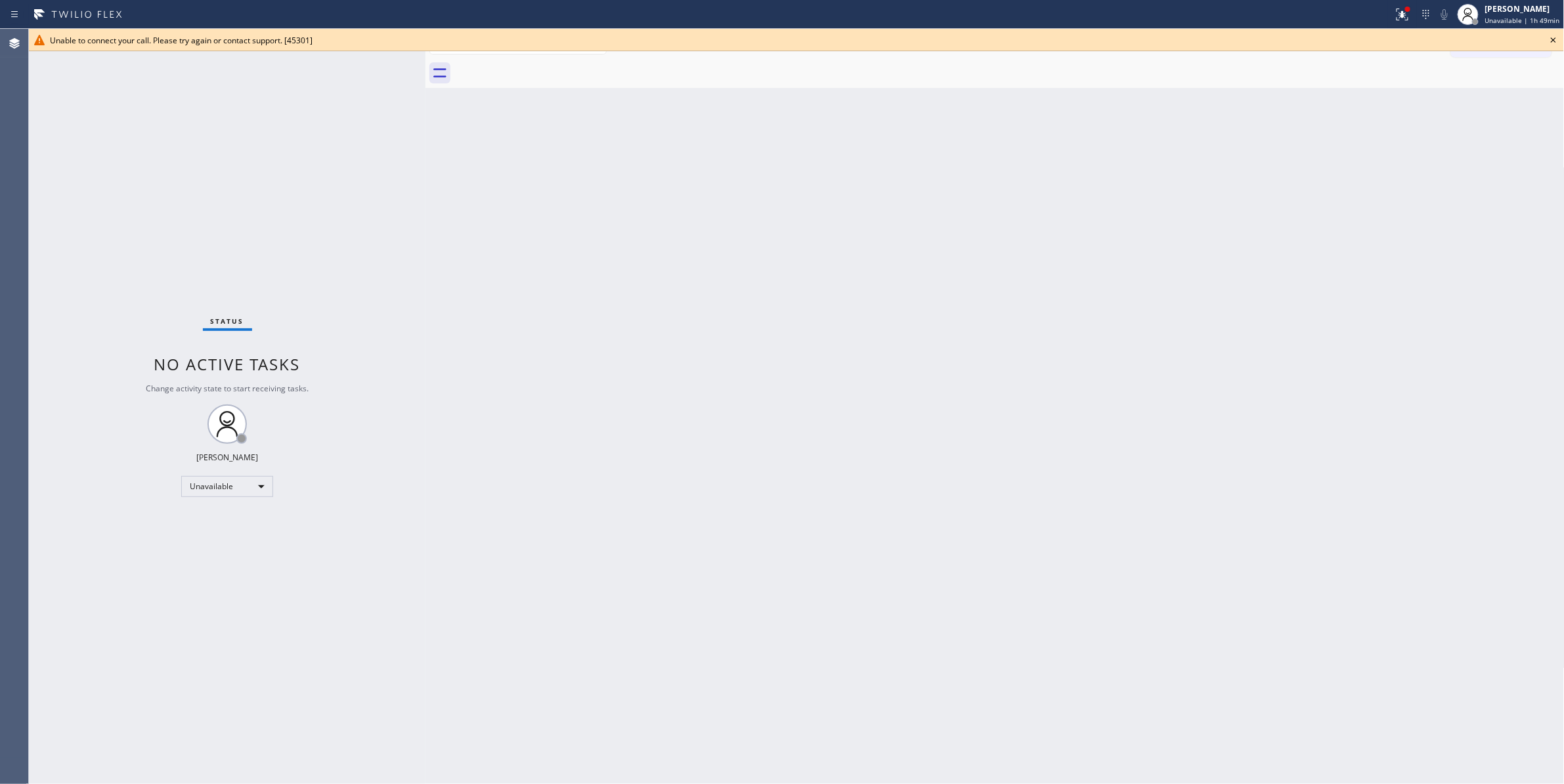
click at [1560, 40] on icon at bounding box center [1552, 40] width 16 height 16
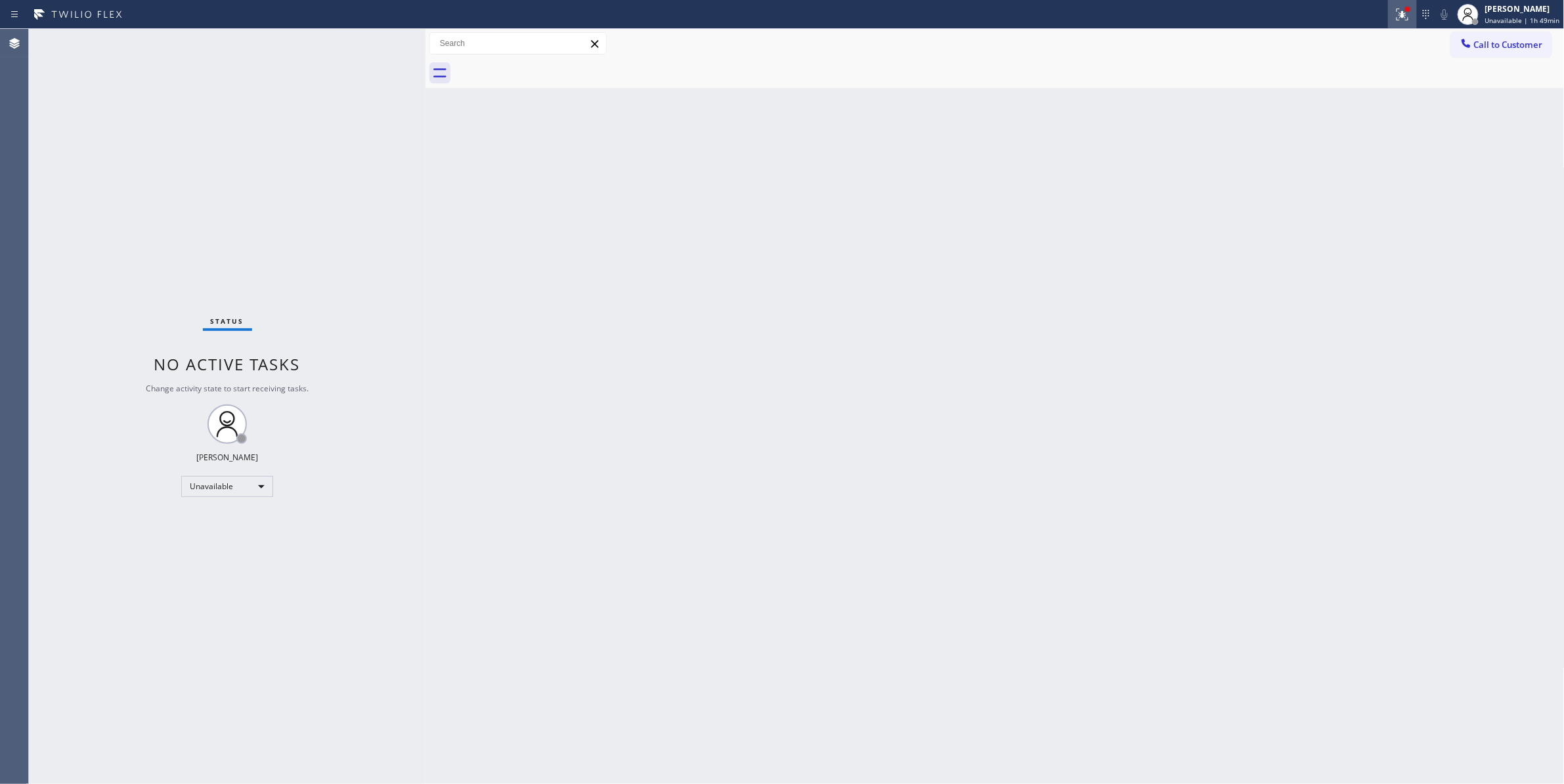
click at [1401, 14] on icon at bounding box center [1402, 14] width 16 height 16
click at [1326, 182] on div "Status report Issue detected This issue could affect your workflow. Please cont…" at bounding box center [1326, 109] width 170 height 161
click at [1324, 176] on span "Clear issue" at bounding box center [1326, 171] width 57 height 9
drag, startPoint x: 977, startPoint y: 363, endPoint x: 998, endPoint y: 332, distance: 37.4
click at [998, 332] on div "Back to Dashboard Change Sender ID Customers Technicians Select a contact Outbo…" at bounding box center [995, 406] width 1139 height 755
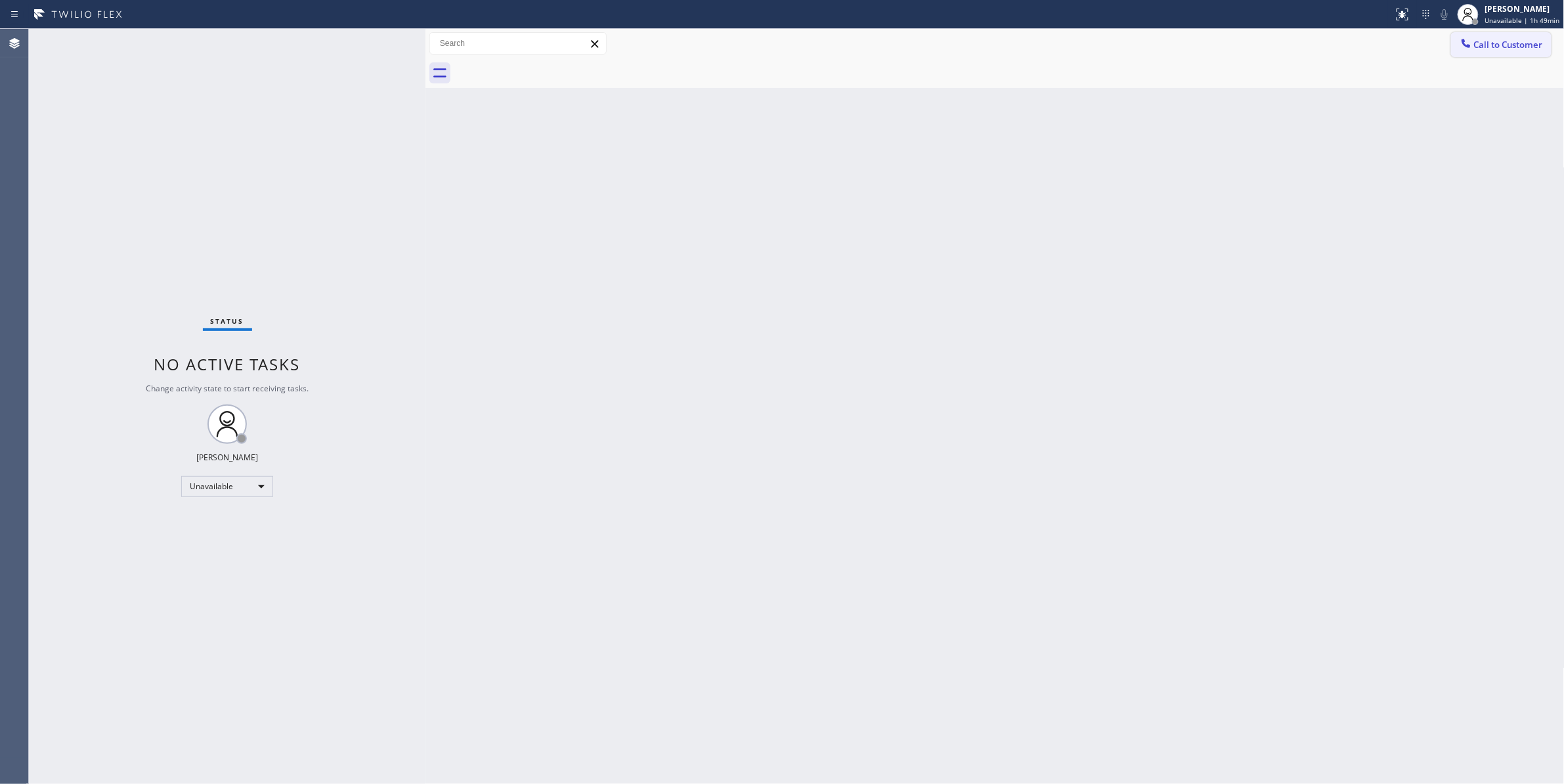
click at [1503, 47] on span "Call to Customer" at bounding box center [1509, 44] width 69 height 12
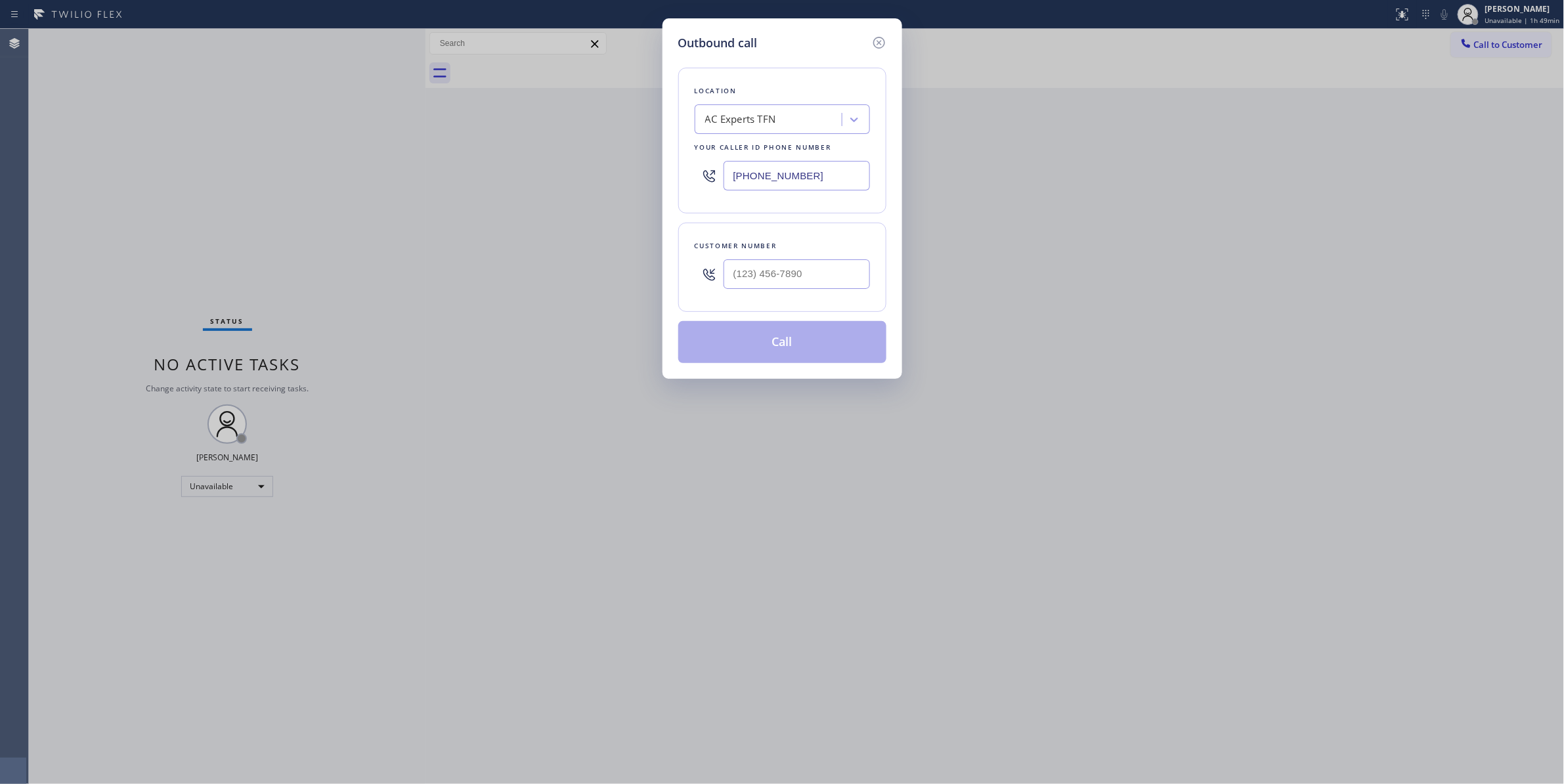
paste input "05) 600-5332"
drag, startPoint x: 825, startPoint y: 183, endPoint x: 302, endPoint y: 189, distance: 523.0
click at [302, 189] on div "Outbound call Location AC Experts TFN Your caller id phone number (805) 600-533…" at bounding box center [782, 392] width 1564 height 784
type input "(805) 600-5332"
click at [791, 279] on input "(___) ___-____" at bounding box center [796, 274] width 147 height 30
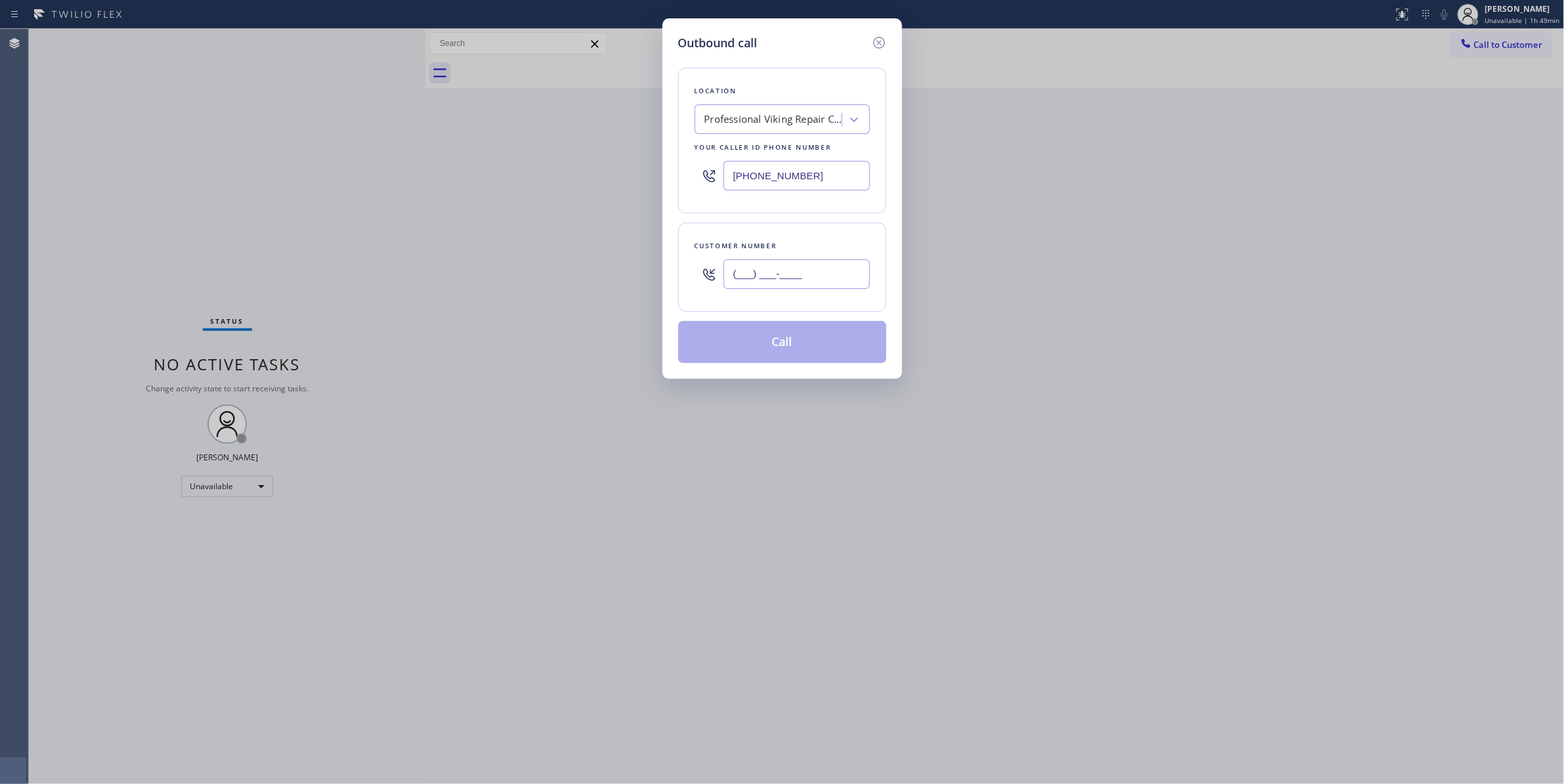
paste input "602) 536-9008"
type input "(602) 536-9008"
click at [740, 344] on button "Call" at bounding box center [782, 342] width 208 height 42
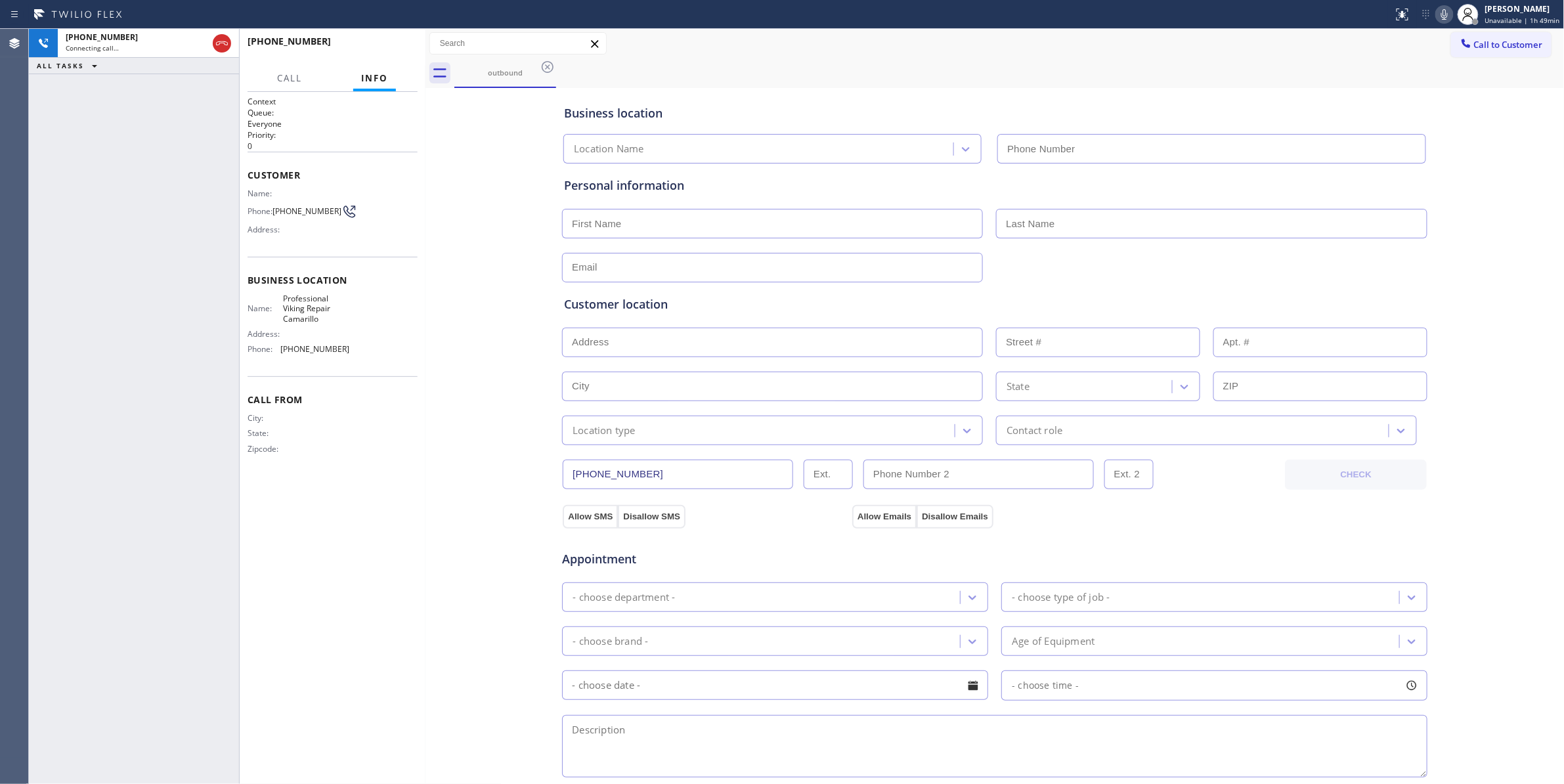
type input "(805) 600-5332"
click at [400, 49] on span "HANG UP" at bounding box center [387, 47] width 40 height 9
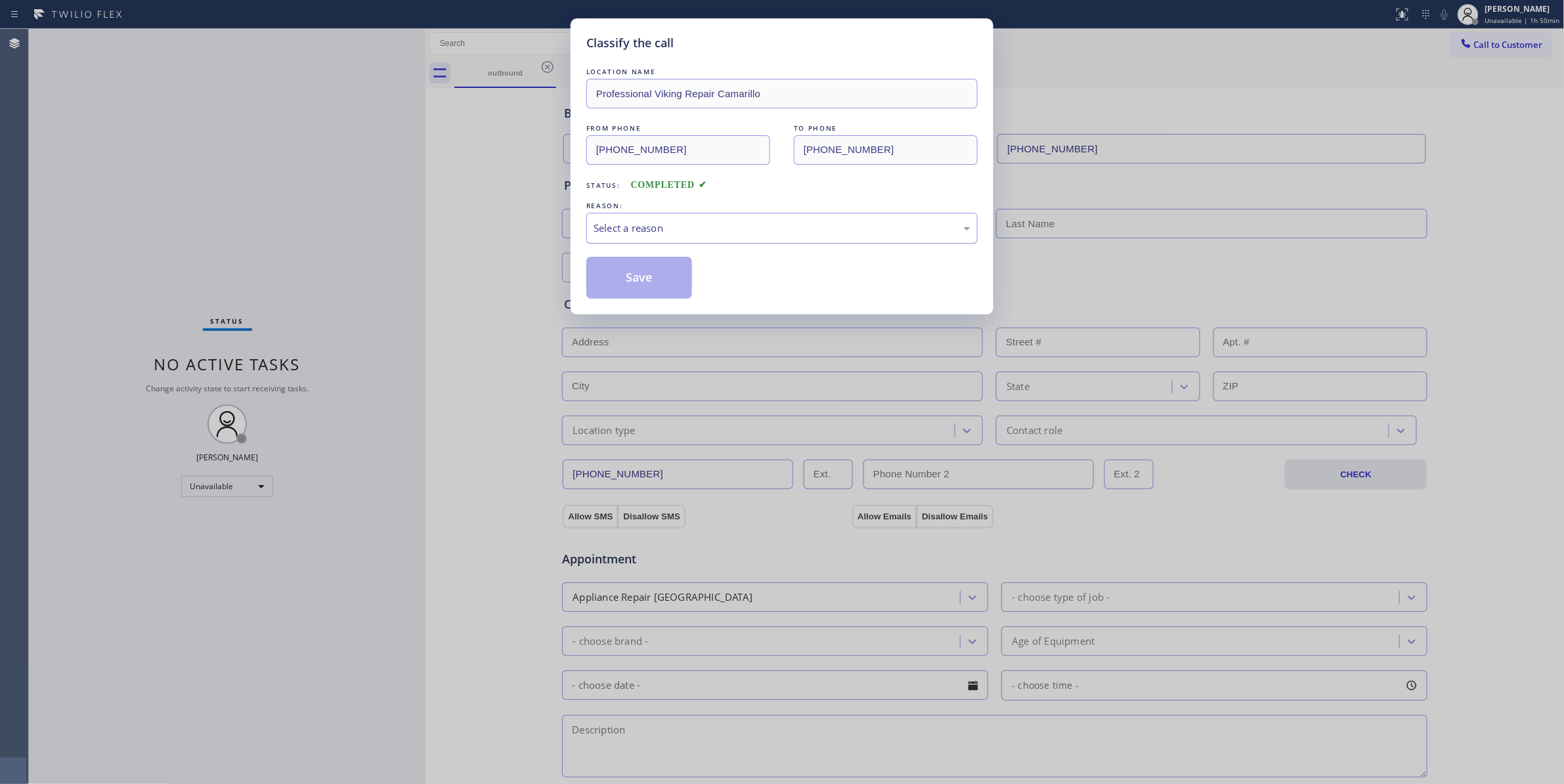
click at [642, 236] on div "Select a reason" at bounding box center [782, 228] width 377 height 15
click at [652, 285] on button "Save" at bounding box center [639, 278] width 105 height 42
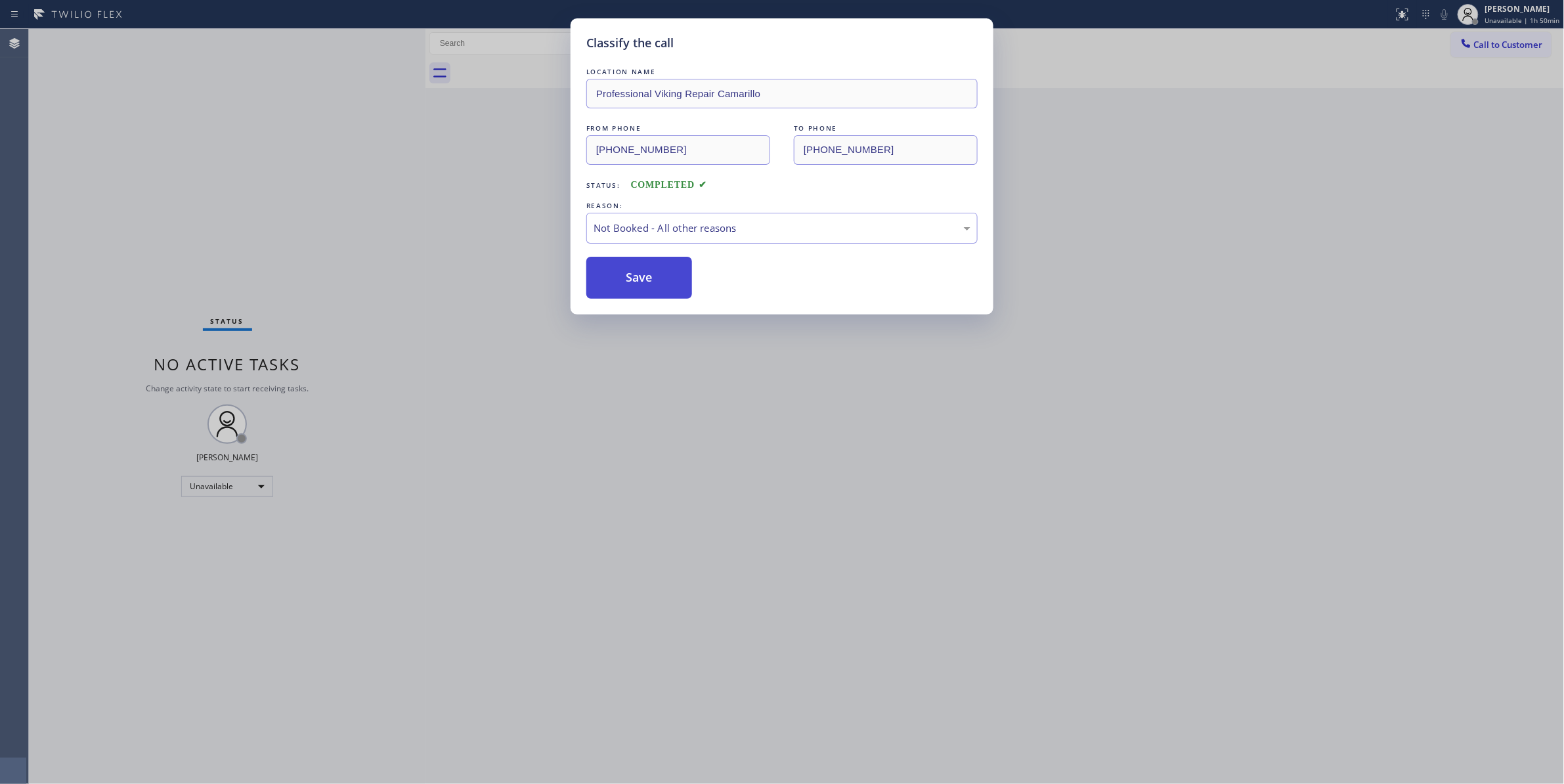
click at [652, 287] on button "Save" at bounding box center [639, 278] width 105 height 42
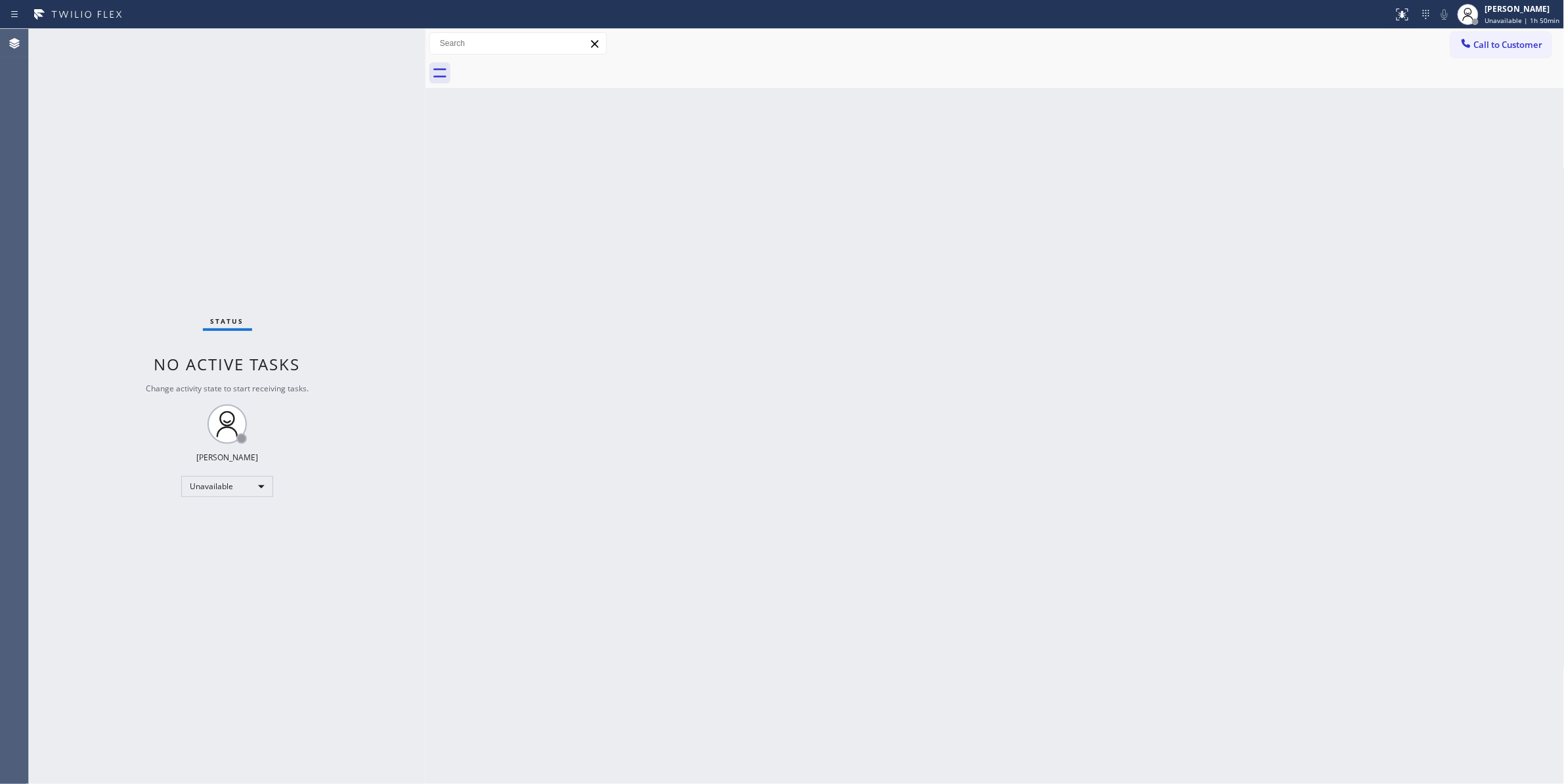
click at [1501, 48] on span "Call to Customer" at bounding box center [1509, 44] width 69 height 12
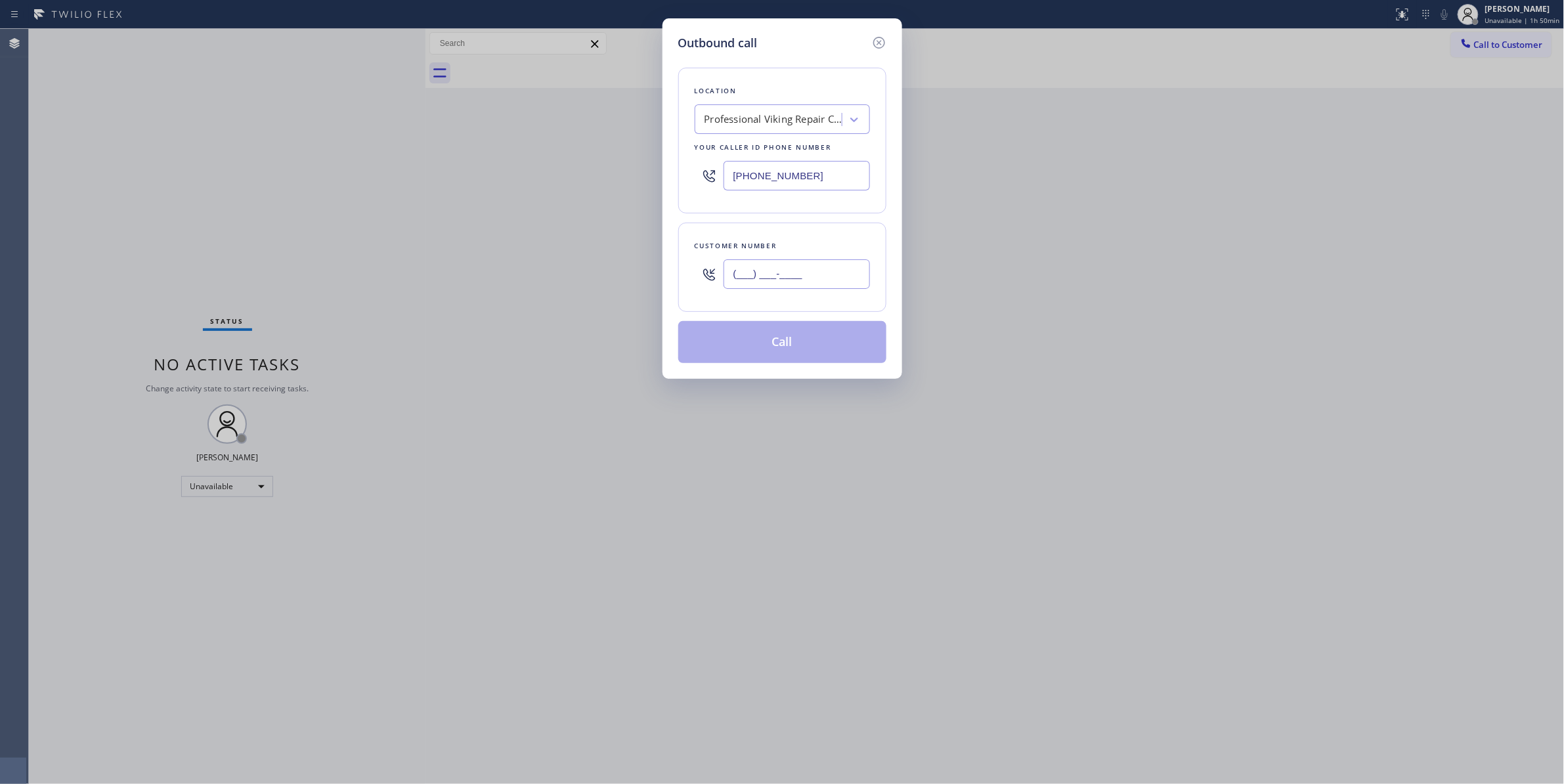
click at [801, 283] on input "(___) ___-____" at bounding box center [796, 274] width 147 height 30
paste input "602) 536-9008"
type input "(602) 536-9008"
click at [807, 350] on button "Call" at bounding box center [782, 342] width 208 height 42
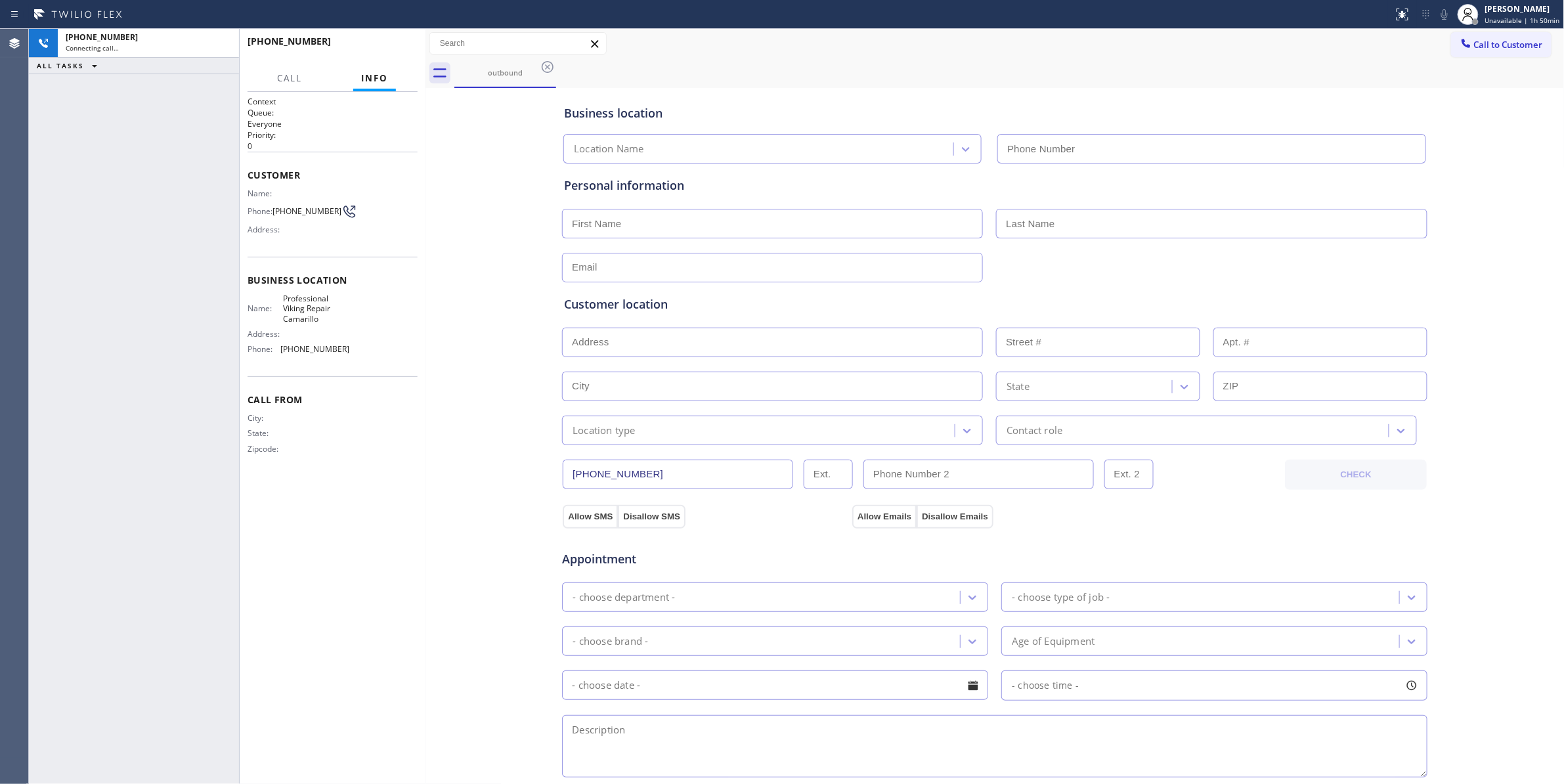
type input "(805) 600-5332"
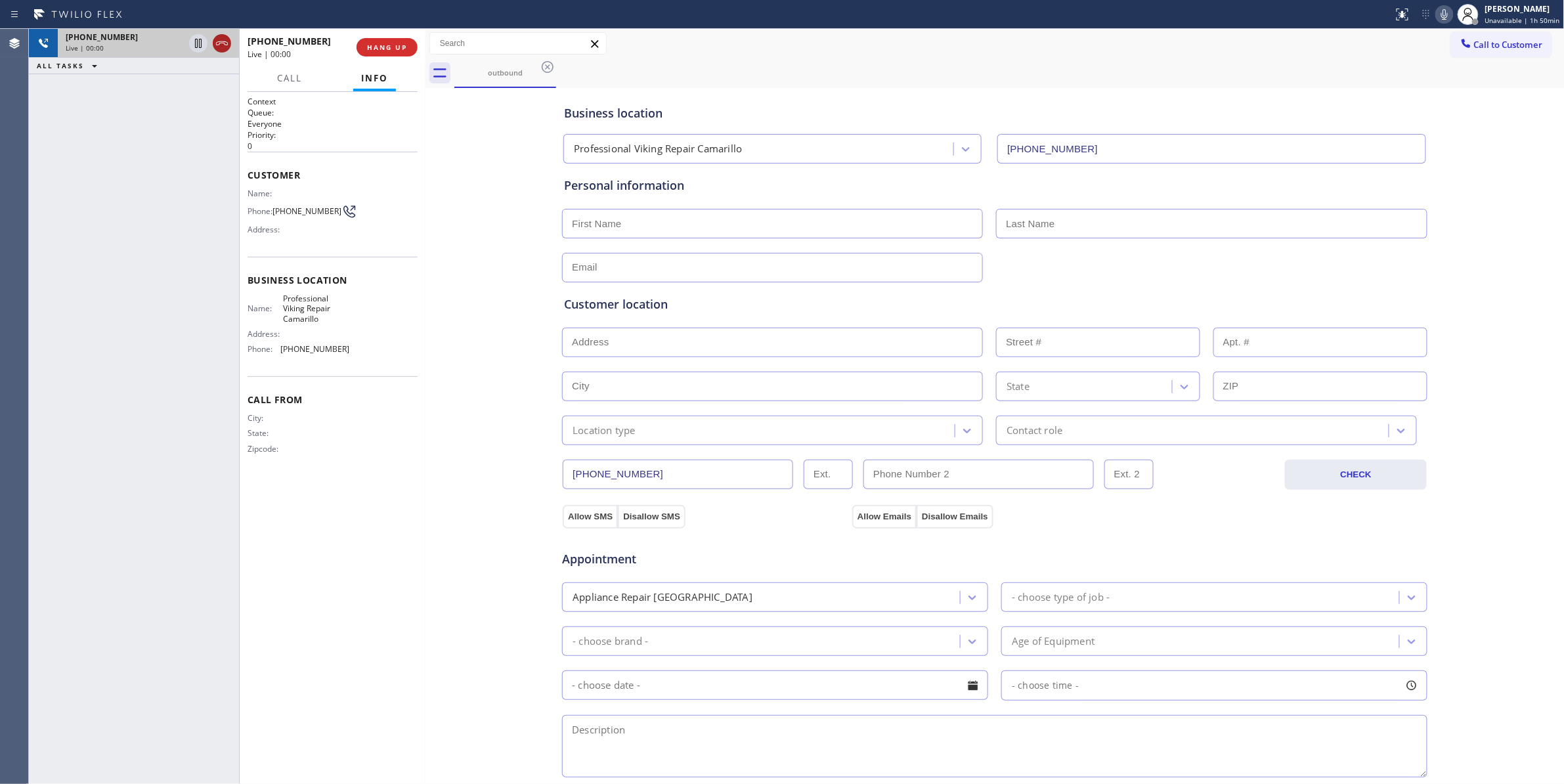
click at [222, 45] on icon at bounding box center [222, 43] width 16 height 16
click at [392, 51] on button "COMPLETE" at bounding box center [384, 47] width 67 height 18
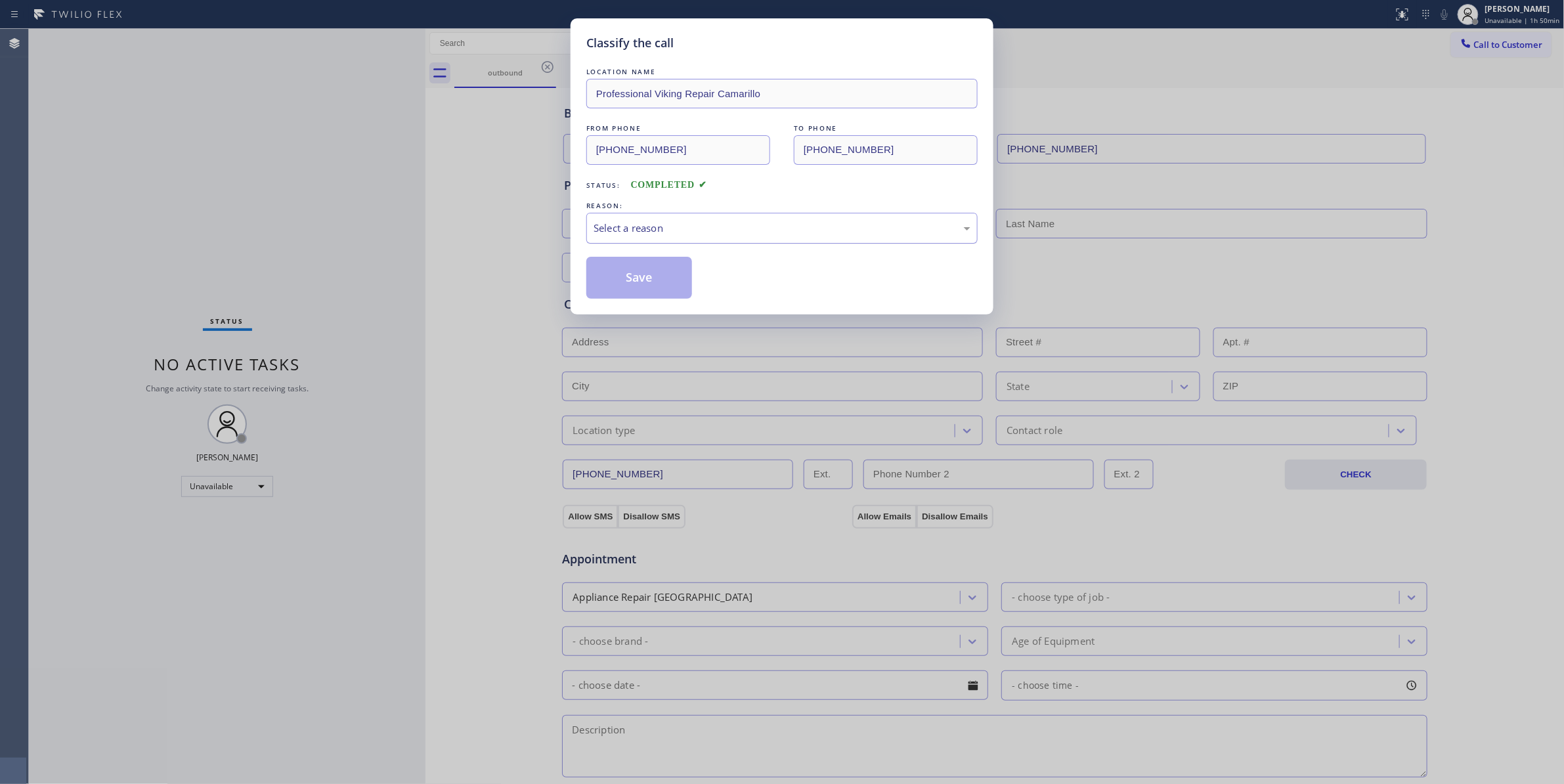
click at [638, 226] on div "Select a reason" at bounding box center [782, 228] width 377 height 15
click at [645, 280] on button "Save" at bounding box center [639, 278] width 105 height 42
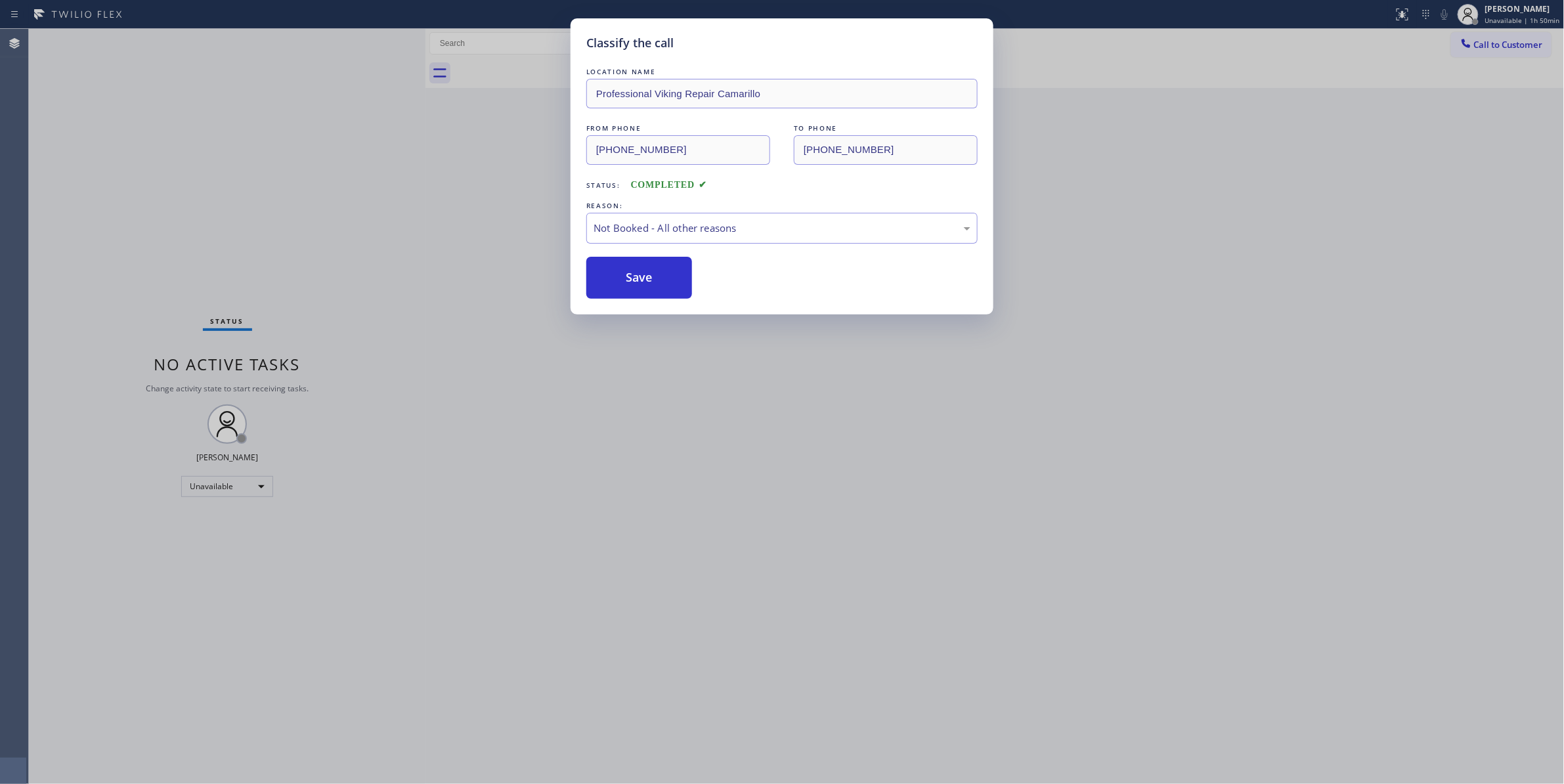
click at [645, 280] on button "Save" at bounding box center [639, 278] width 105 height 42
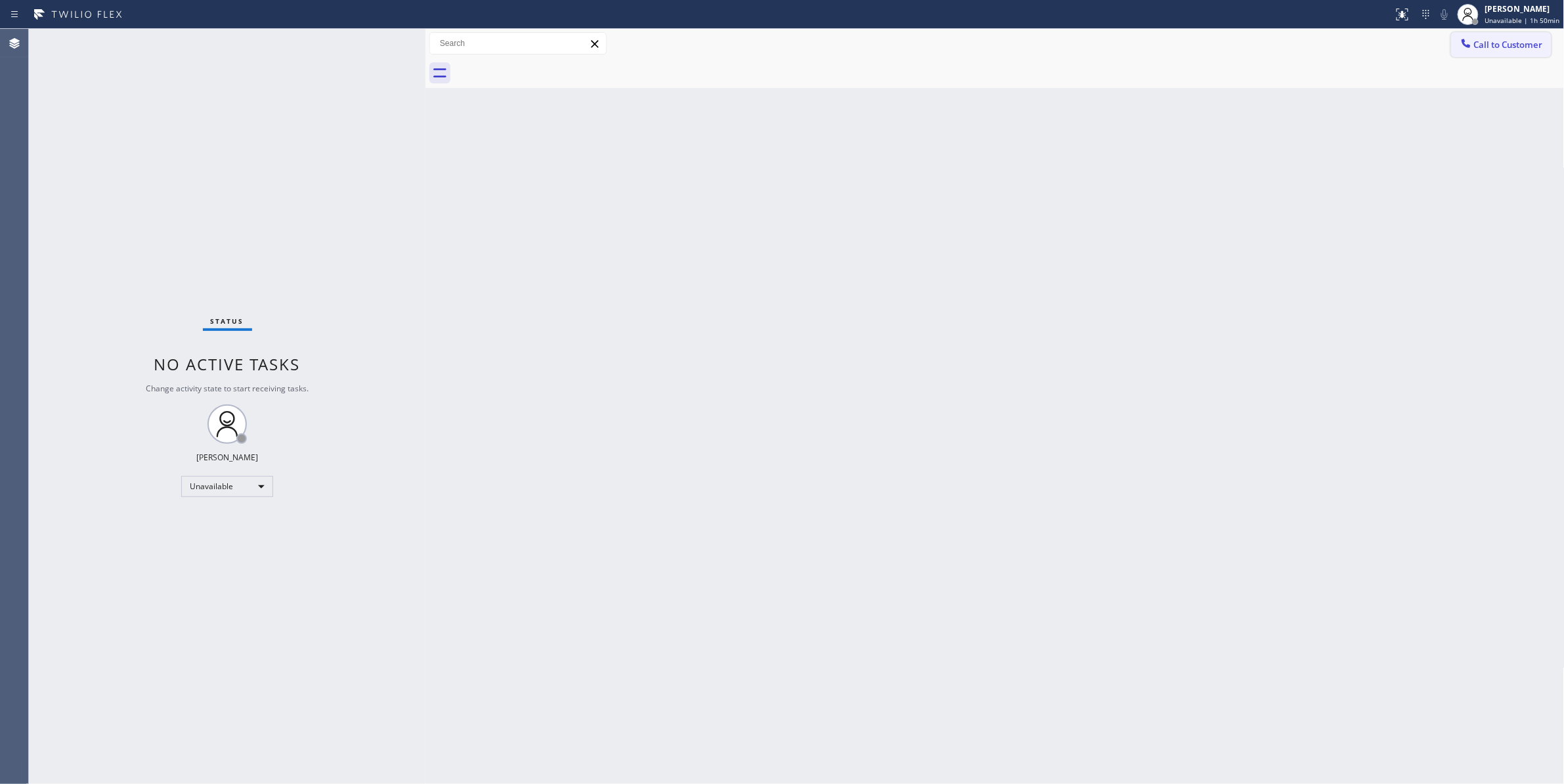
click at [1496, 40] on span "Call to Customer" at bounding box center [1509, 44] width 69 height 12
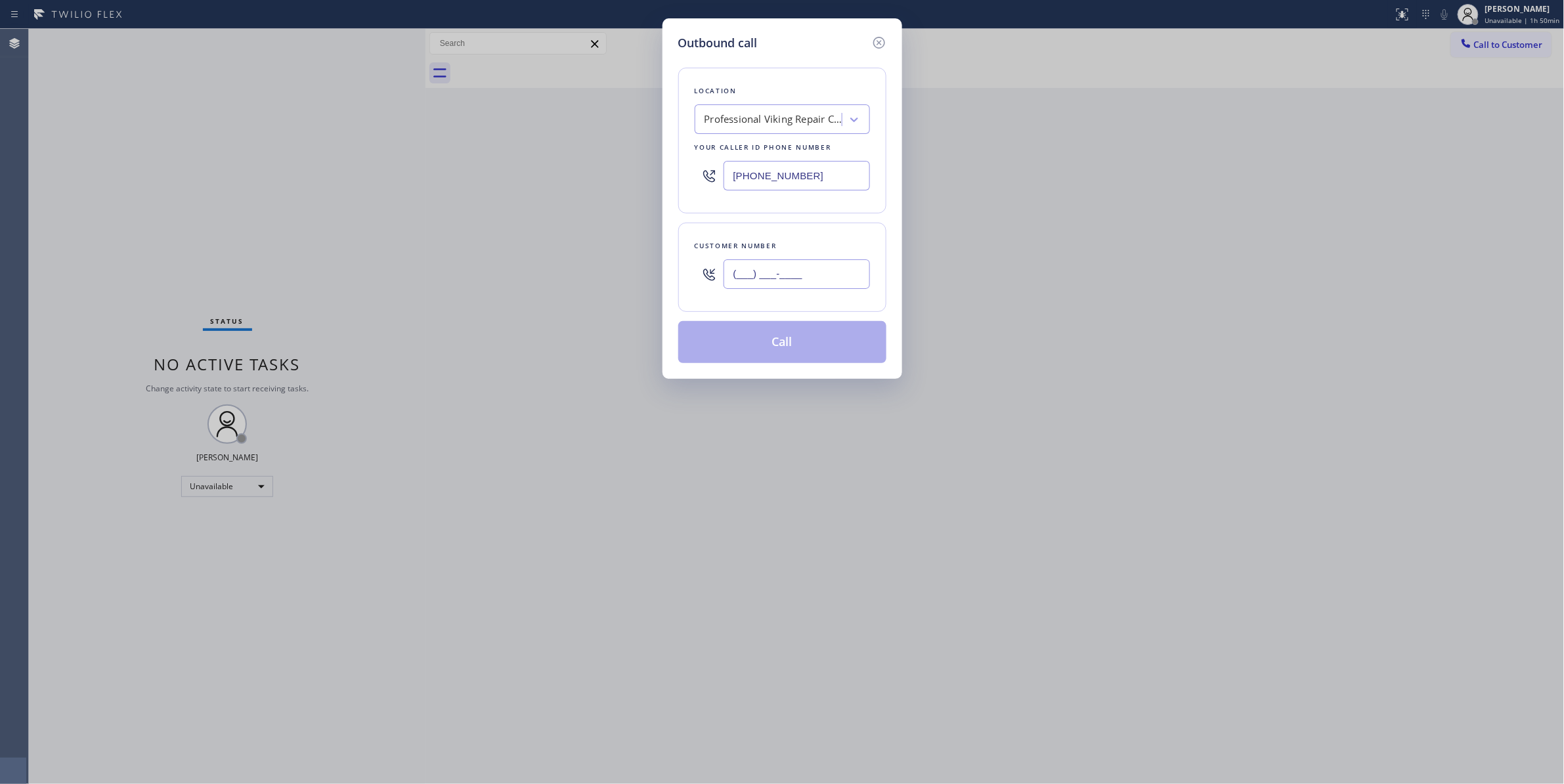
click at [804, 267] on input "(___) ___-____" at bounding box center [796, 274] width 147 height 30
paste input "602) 536-9008"
type input "(602) 536-9008"
click at [810, 351] on button "Call" at bounding box center [782, 342] width 208 height 42
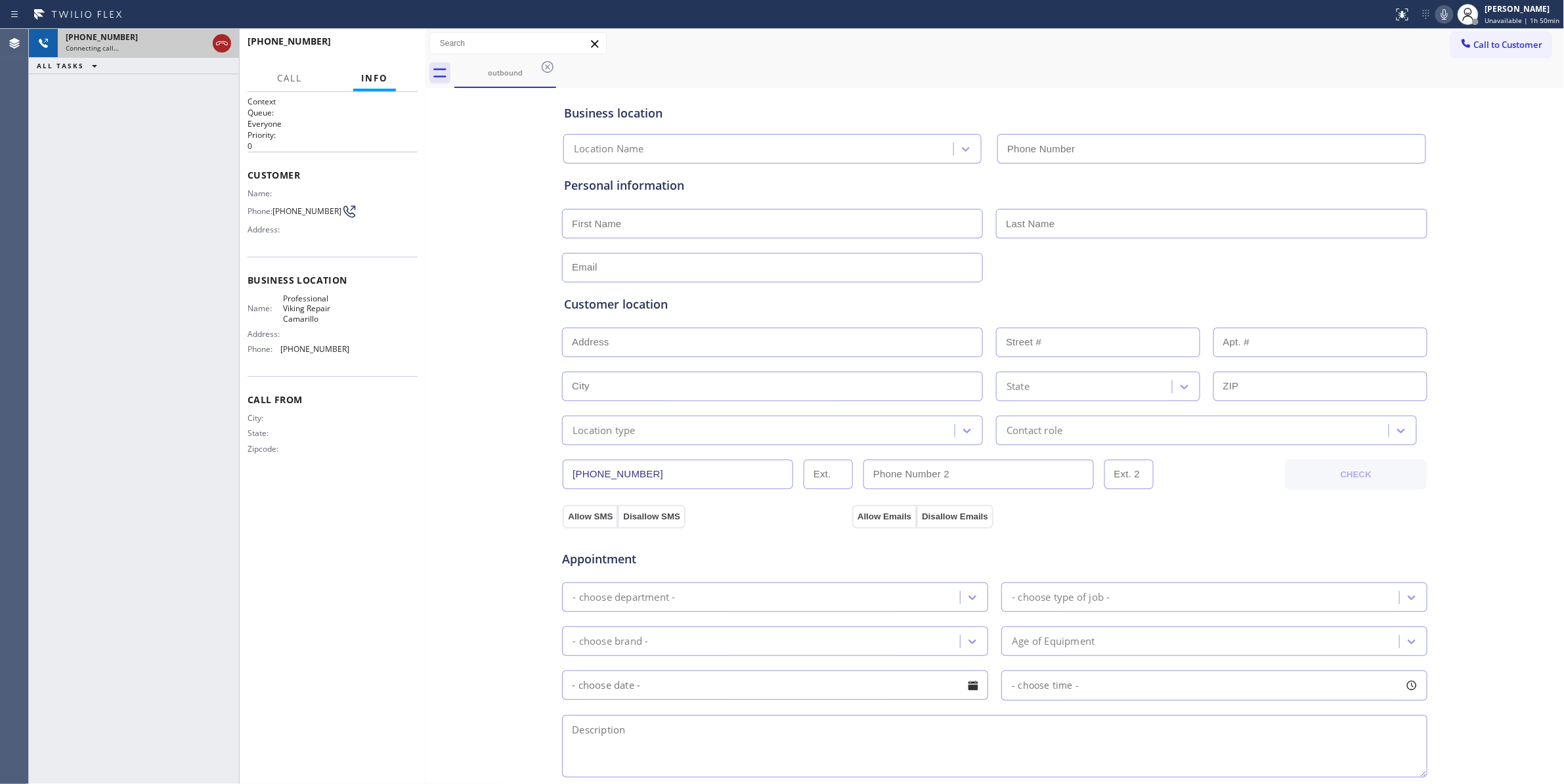
type input "(805) 600-5332"
click at [222, 44] on icon at bounding box center [222, 43] width 16 height 16
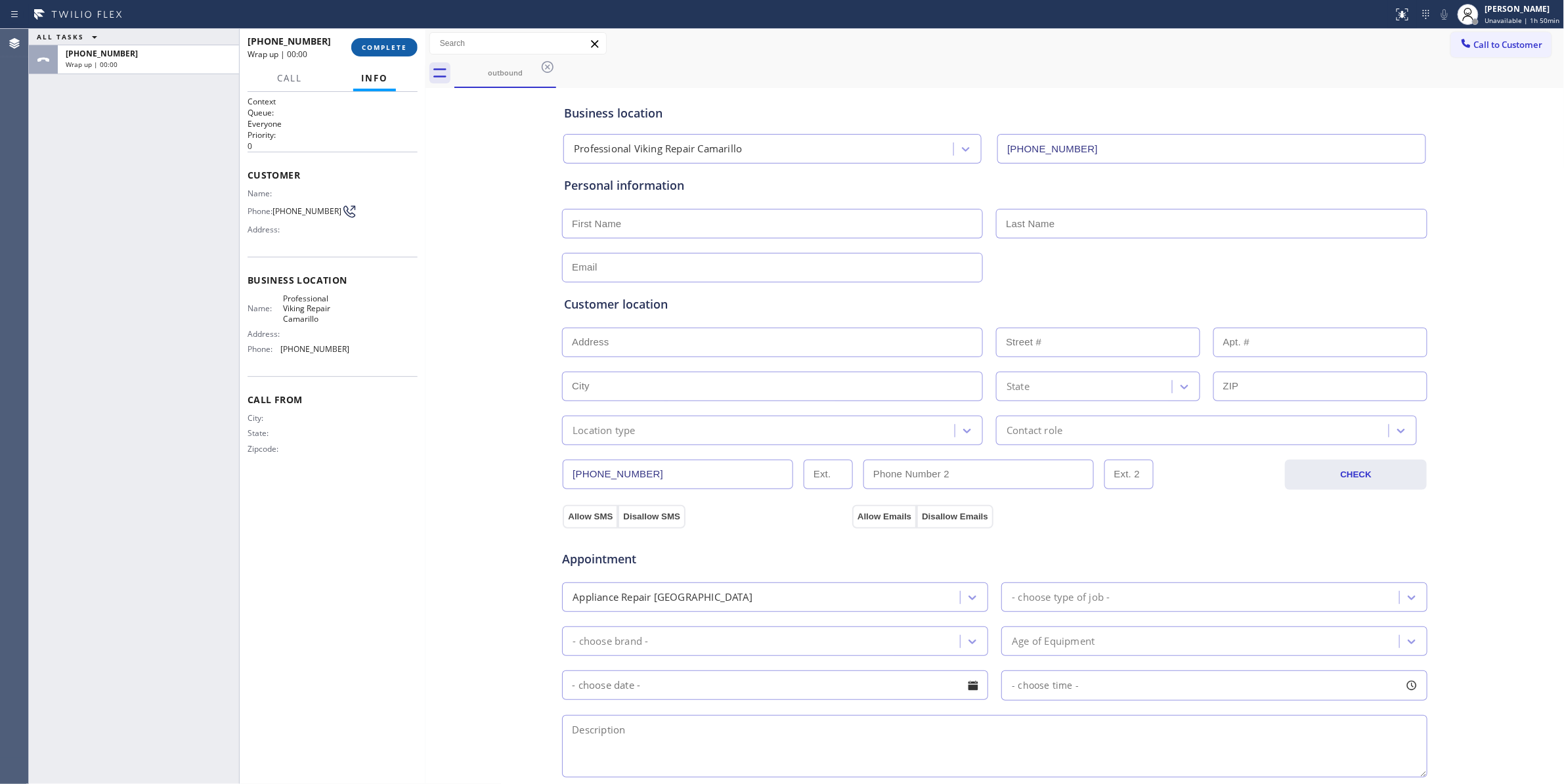
click at [376, 42] on button "COMPLETE" at bounding box center [384, 47] width 67 height 18
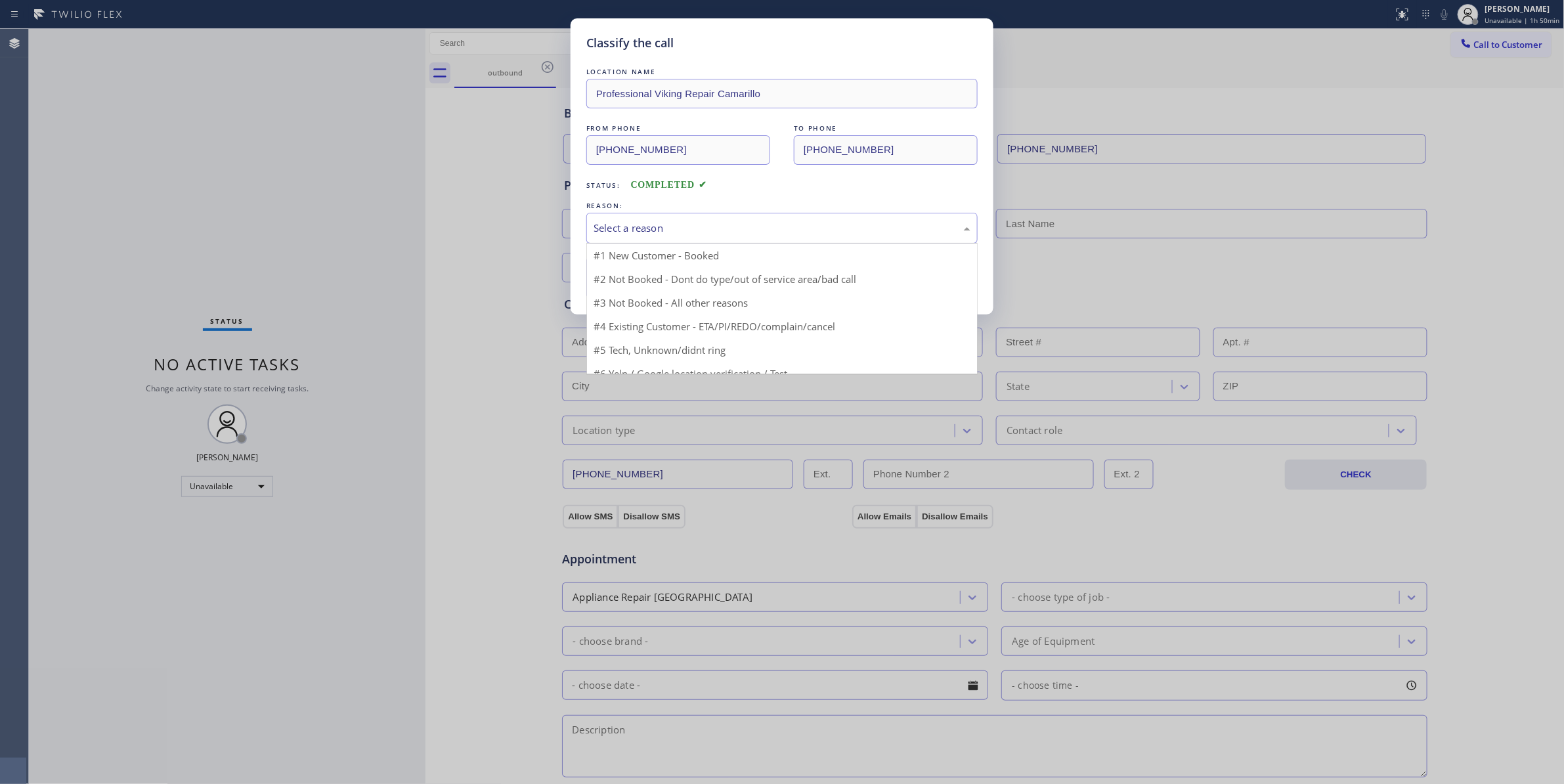
click at [642, 235] on div "Select a reason" at bounding box center [782, 228] width 377 height 15
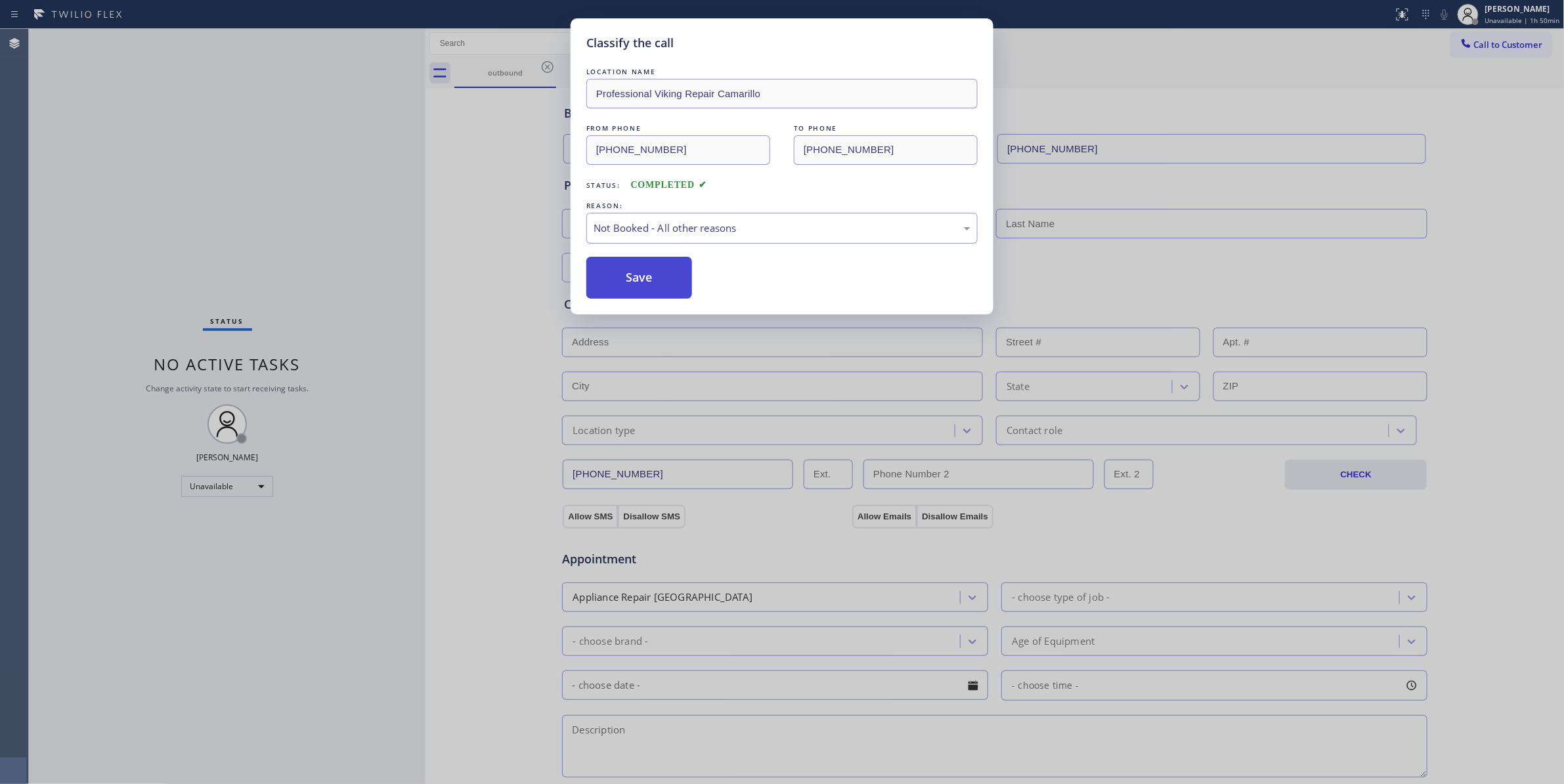
click at [642, 274] on button "Save" at bounding box center [639, 278] width 105 height 42
click at [641, 273] on button "Save" at bounding box center [639, 278] width 105 height 42
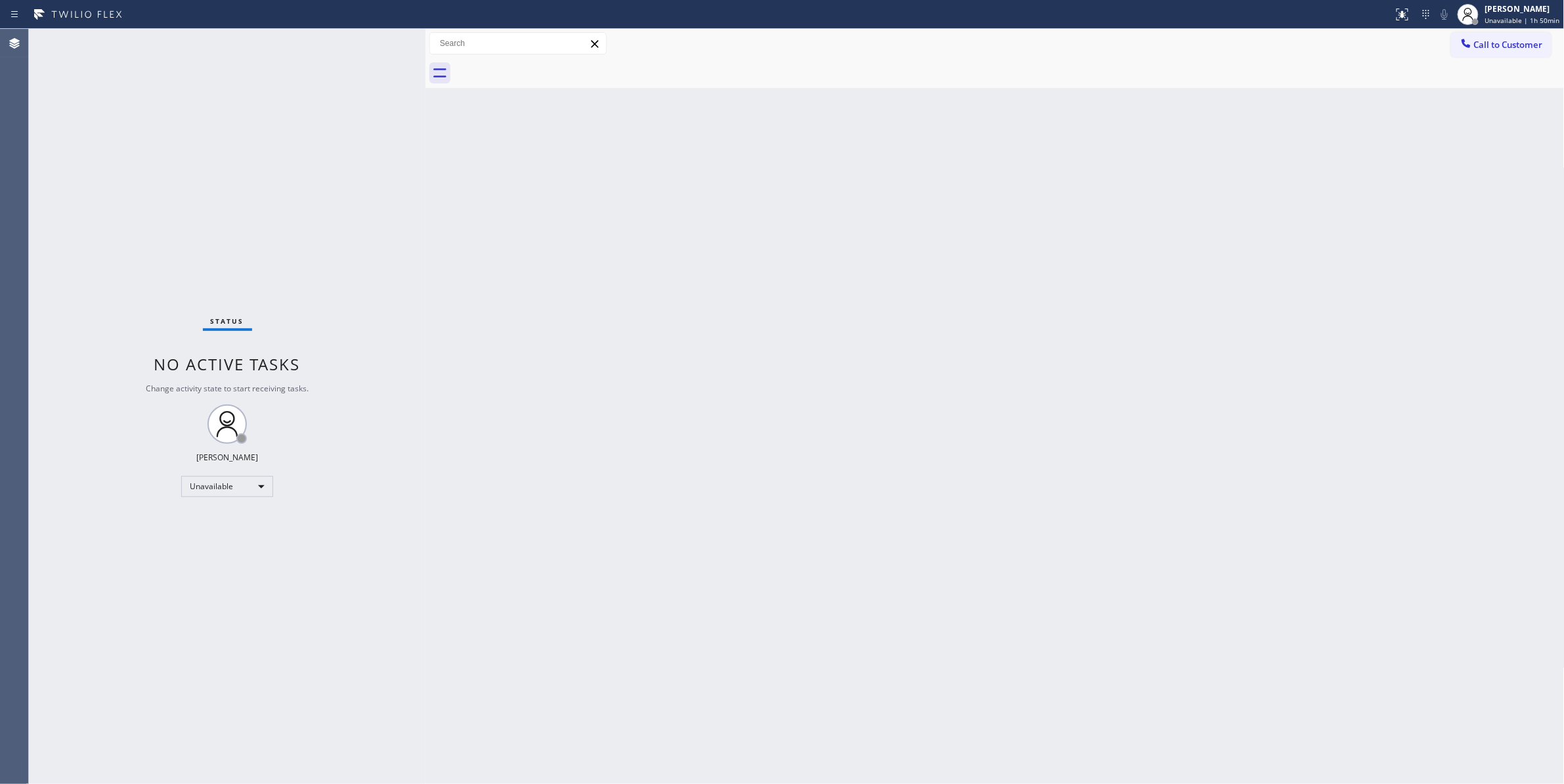
drag, startPoint x: 1511, startPoint y: 44, endPoint x: 1162, endPoint y: 124, distance: 358.1
click at [1474, 46] on span "Call to Customer" at bounding box center [1509, 44] width 69 height 12
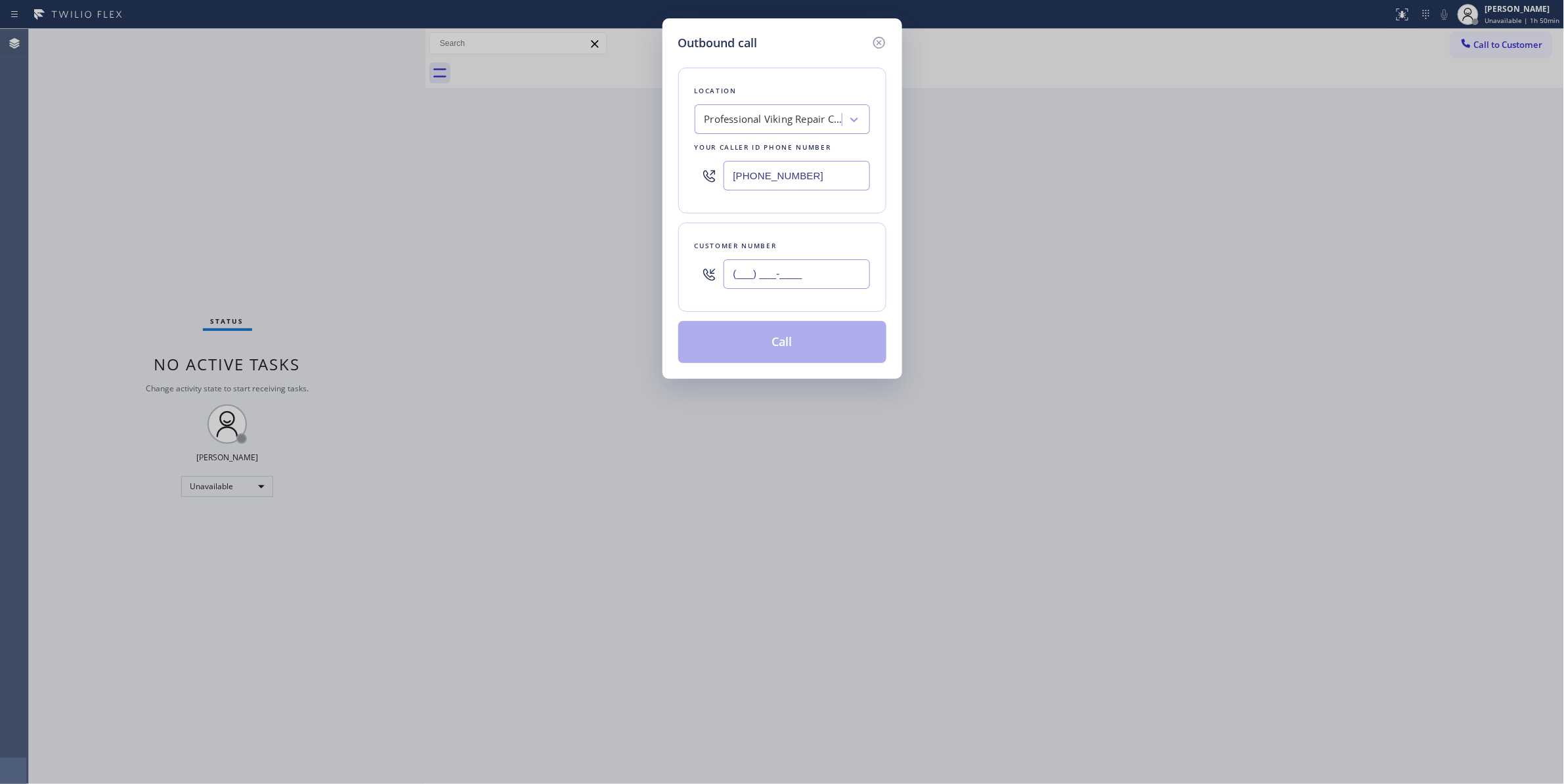
click at [847, 261] on input "(___) ___-____" at bounding box center [796, 274] width 147 height 30
paste input "602) 536-9008"
type input "(602) 536-9008"
click at [799, 352] on button "Call" at bounding box center [782, 342] width 208 height 42
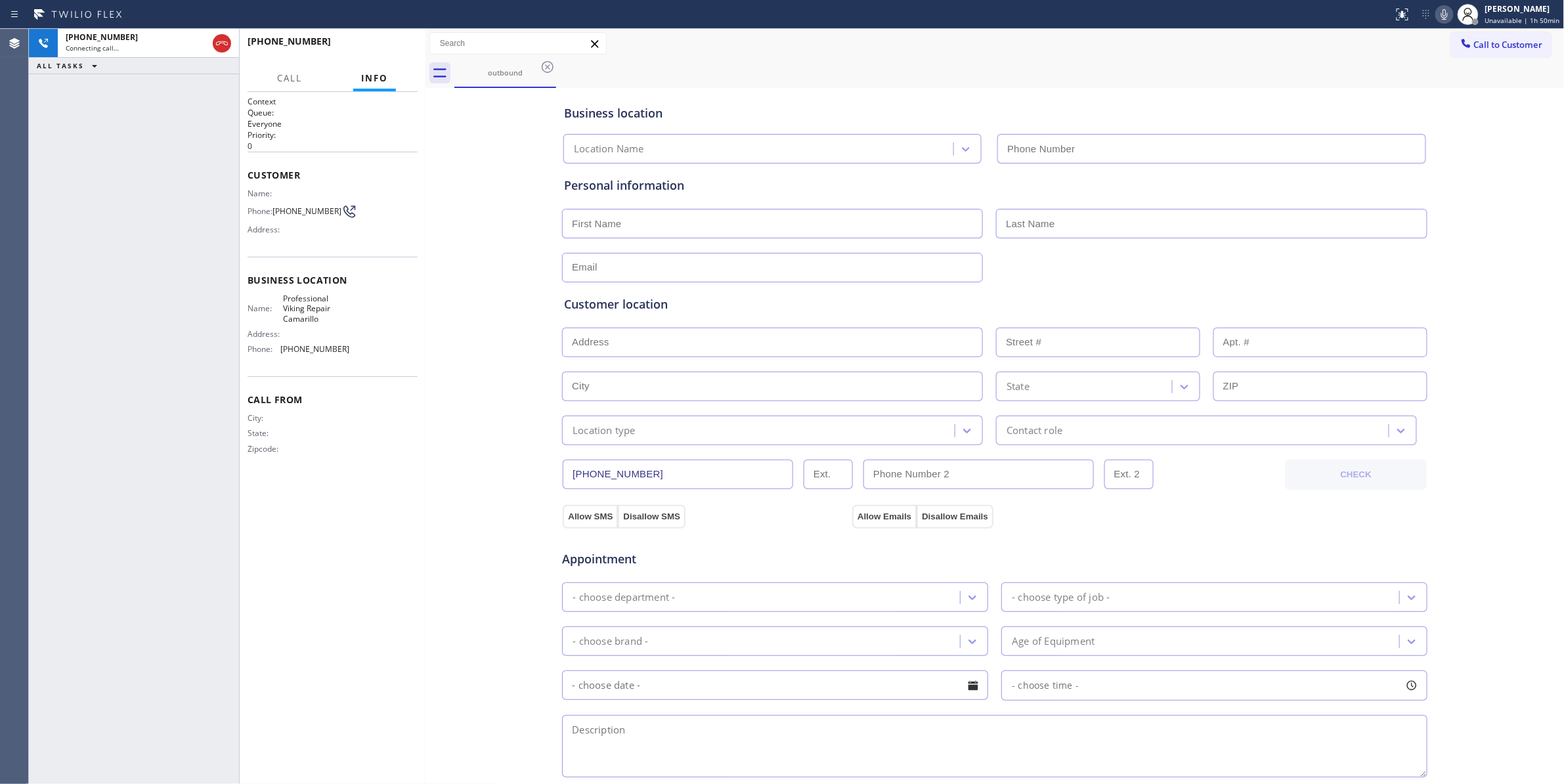
type input "(805) 600-5332"
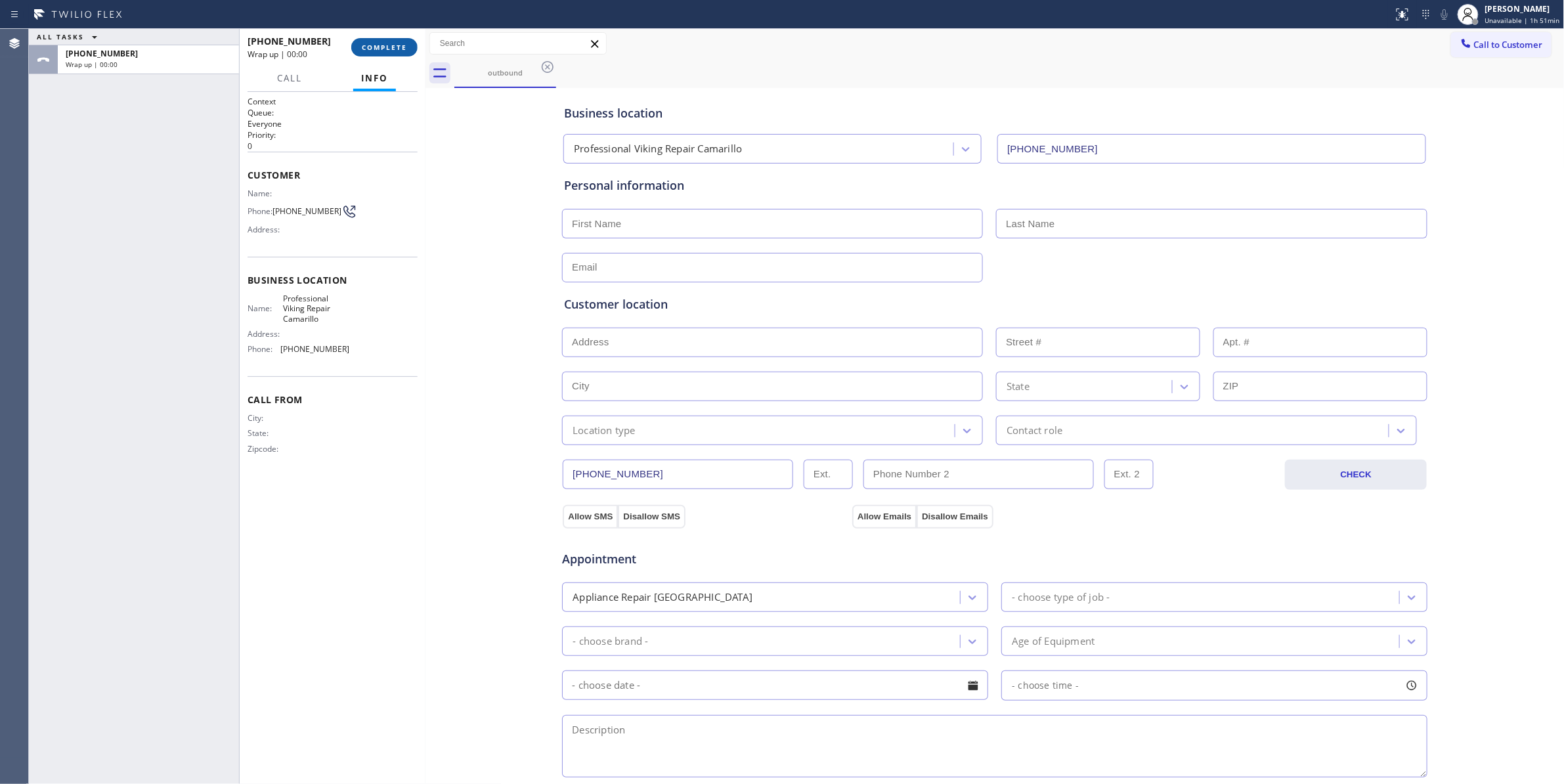
click at [371, 50] on span "COMPLETE" at bounding box center [384, 47] width 45 height 9
click at [380, 47] on span "COMPLETE" at bounding box center [384, 47] width 45 height 9
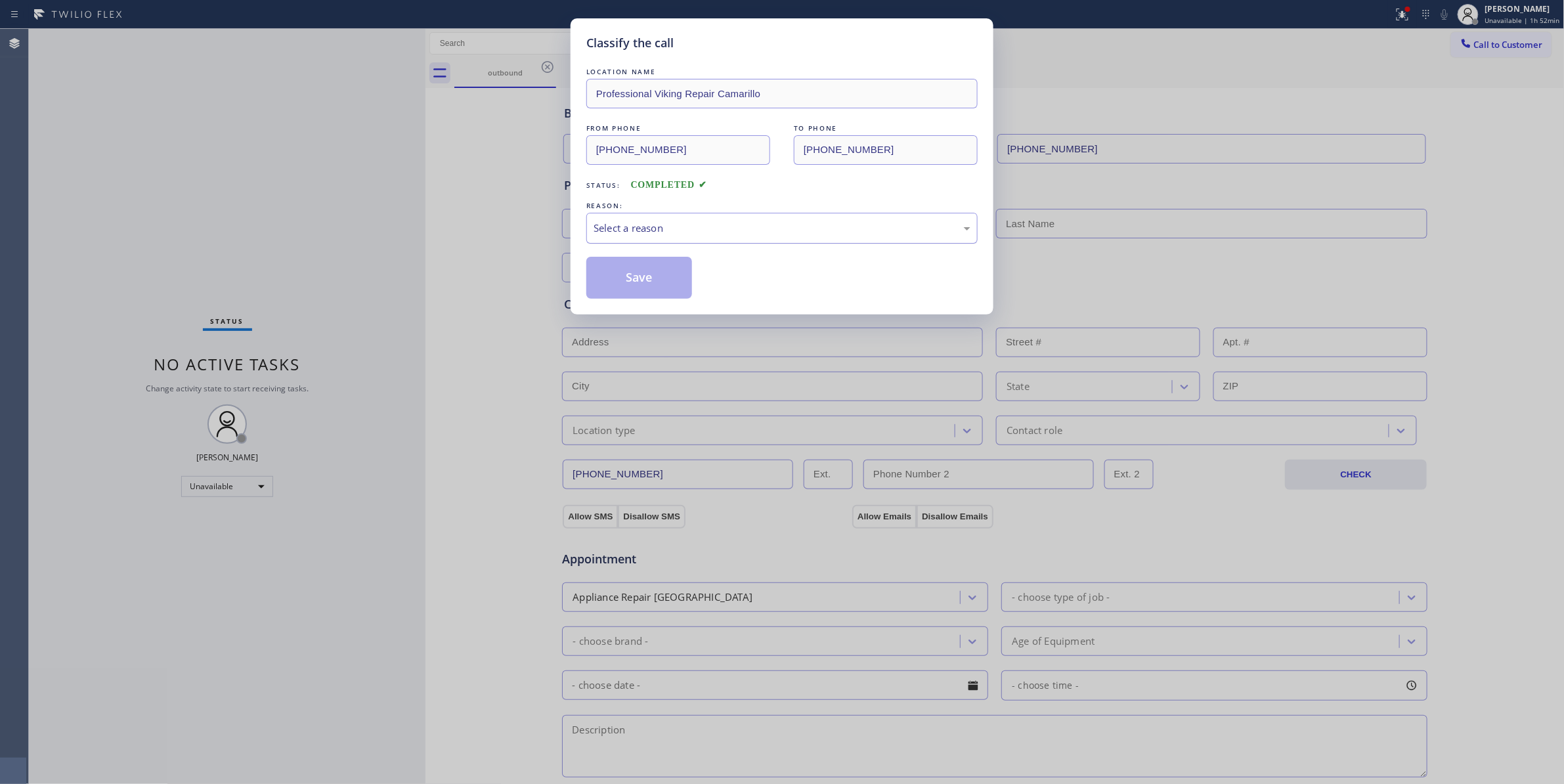
drag, startPoint x: 380, startPoint y: 47, endPoint x: 853, endPoint y: 239, distance: 510.5
click at [852, 239] on div "Select a reason" at bounding box center [782, 227] width 391 height 30
click at [670, 287] on button "Save" at bounding box center [639, 278] width 105 height 42
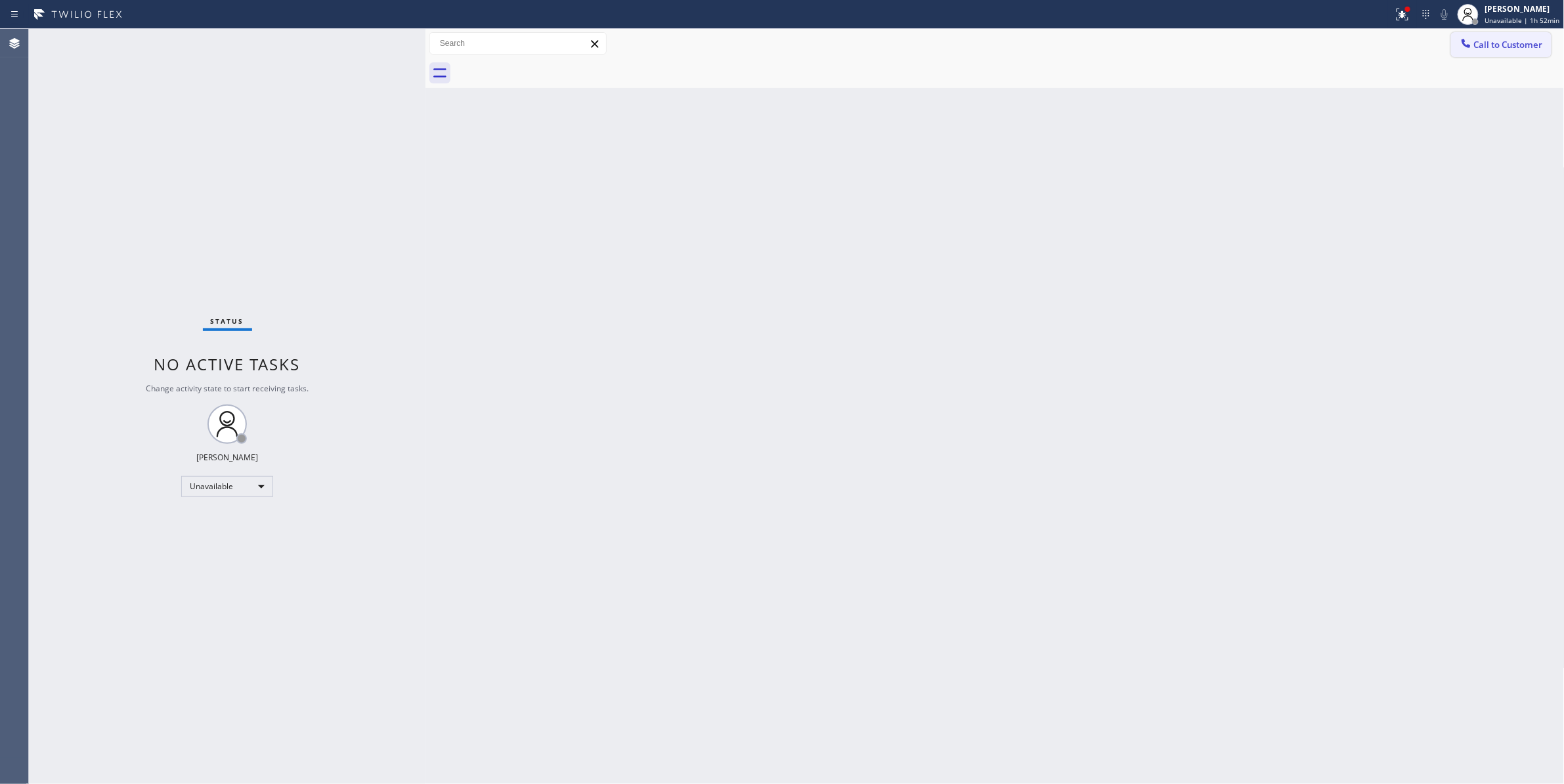
click at [1507, 50] on span "Call to Customer" at bounding box center [1509, 44] width 69 height 12
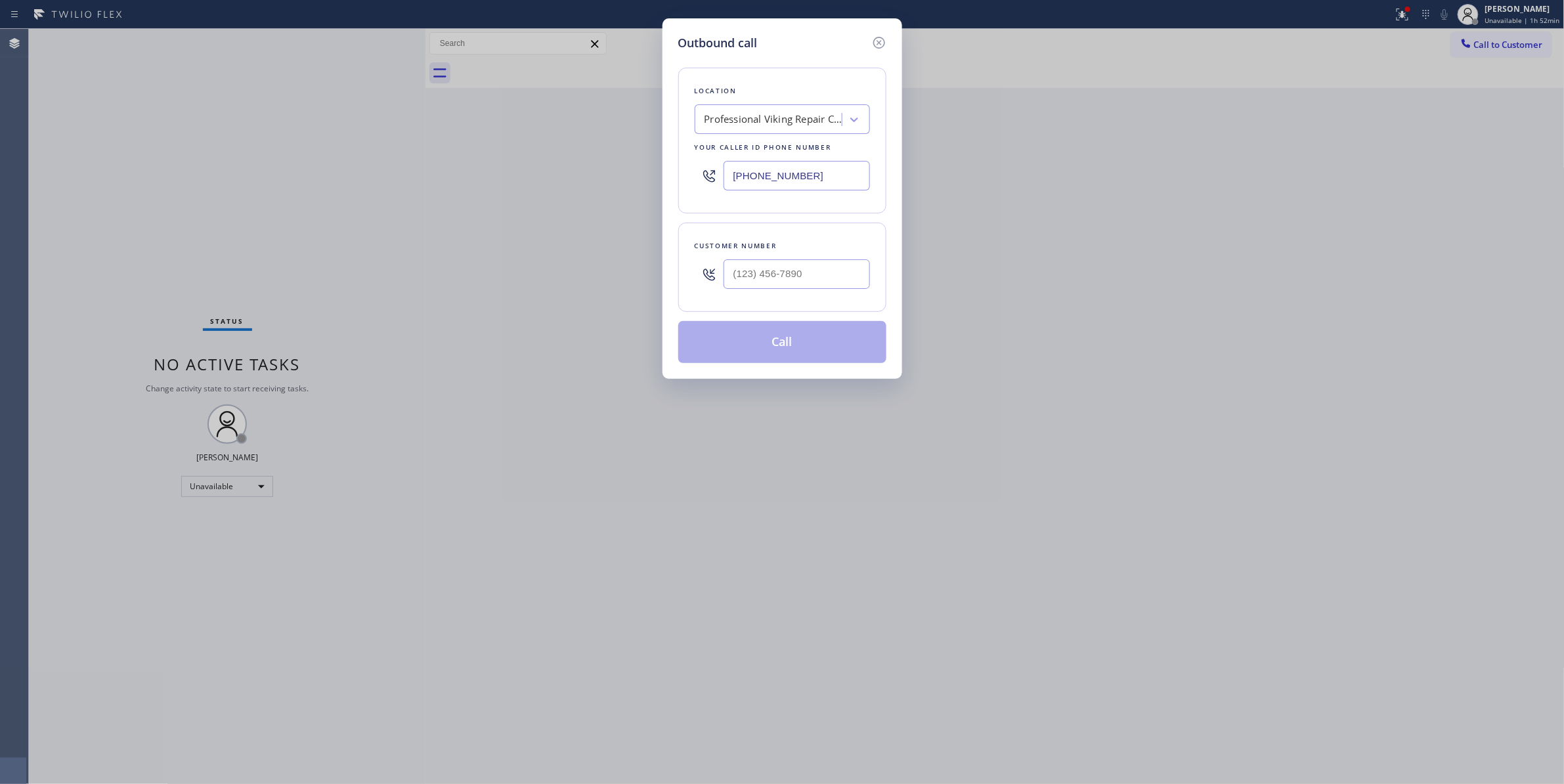
click at [783, 292] on div at bounding box center [796, 274] width 147 height 43
click at [778, 283] on input "(___) ___-____" at bounding box center [796, 274] width 147 height 30
paste input "602) 536-9008"
type input "(602) 536-9008"
click at [781, 352] on button "Call" at bounding box center [782, 342] width 208 height 42
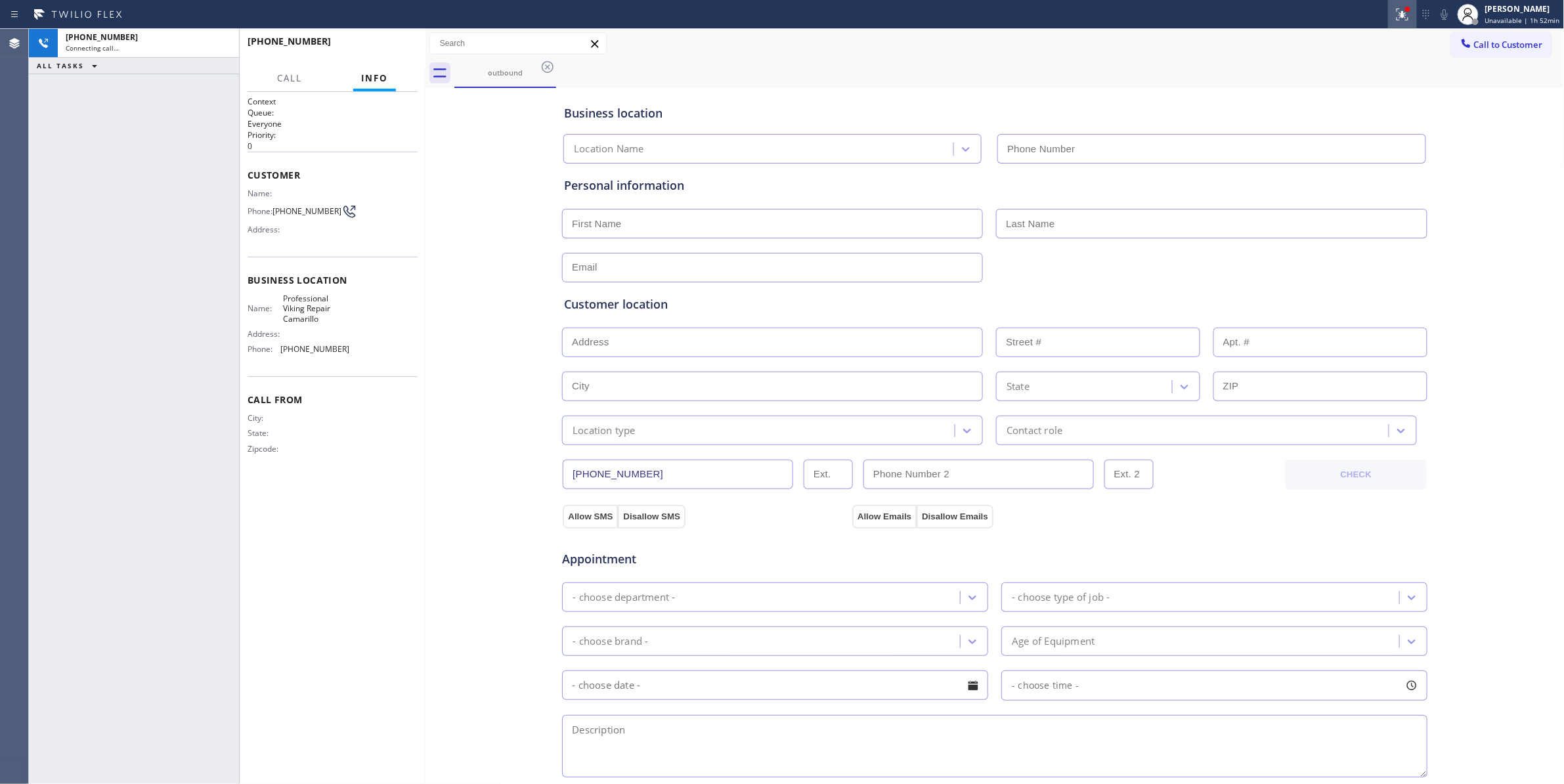
click at [1394, 16] on icon at bounding box center [1402, 14] width 16 height 16
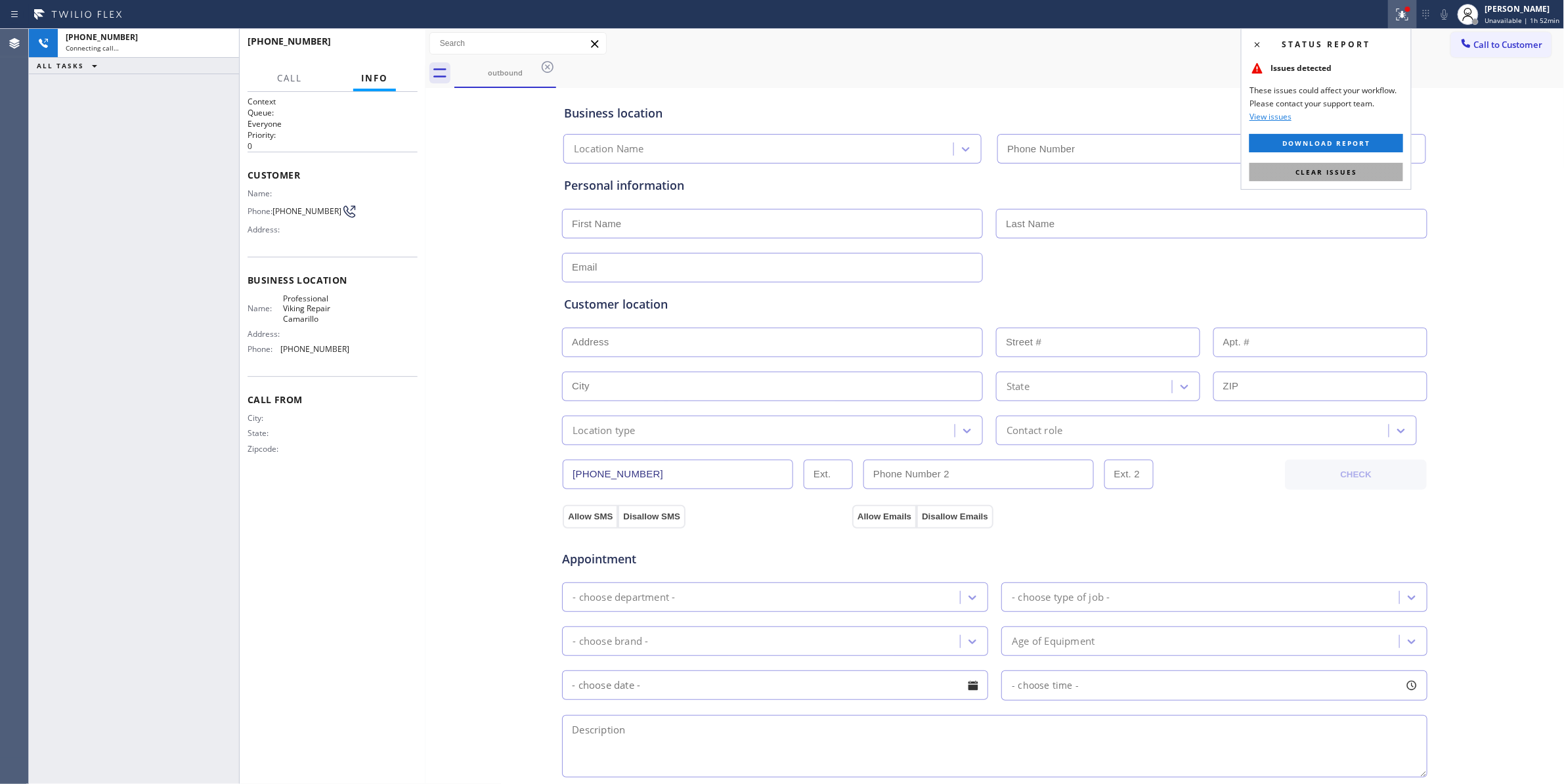
click at [1338, 171] on span "Clear issues" at bounding box center [1326, 171] width 62 height 9
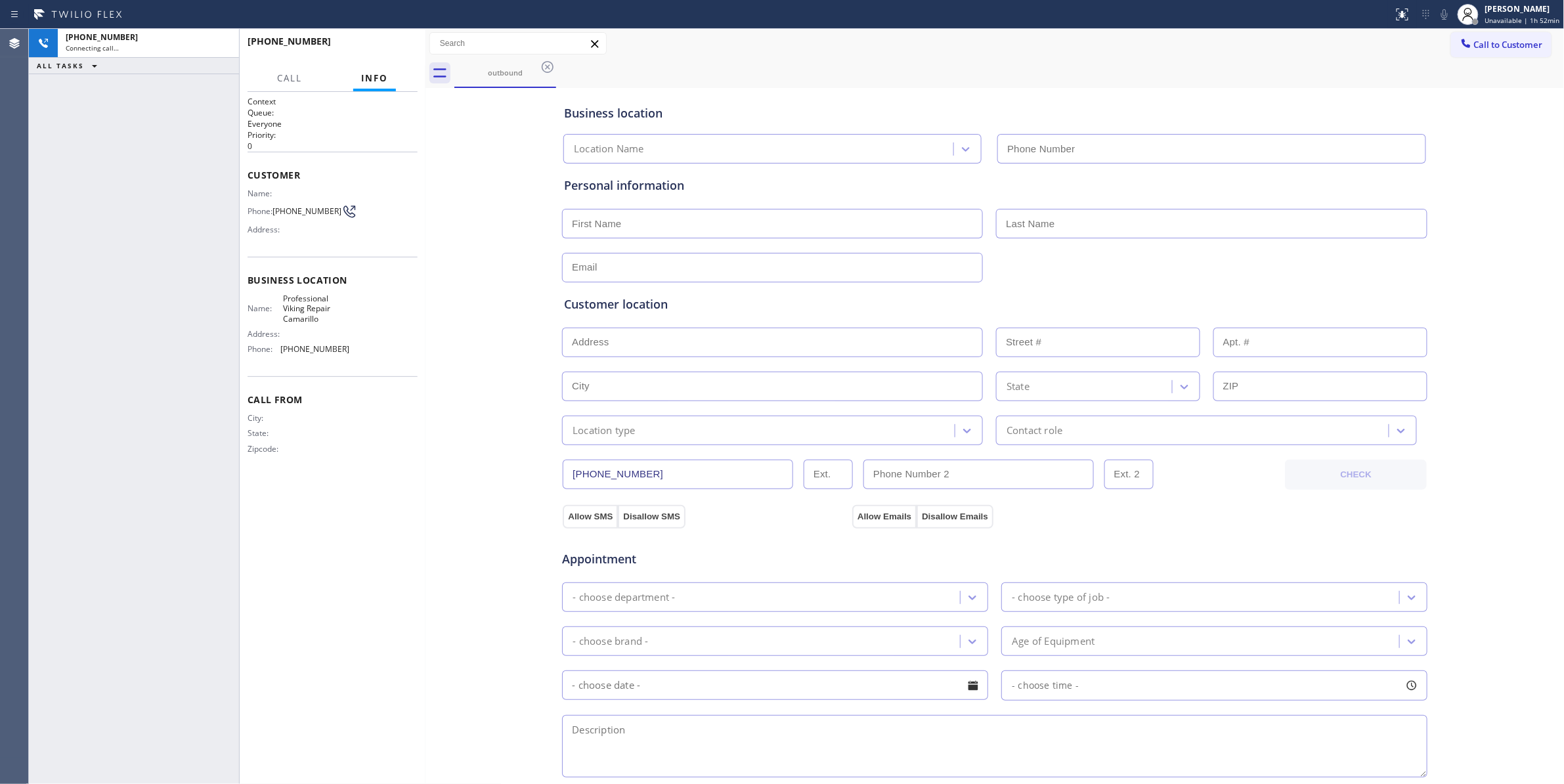
type input "(805) 600-5332"
click at [386, 40] on button "HANG UP" at bounding box center [387, 47] width 61 height 18
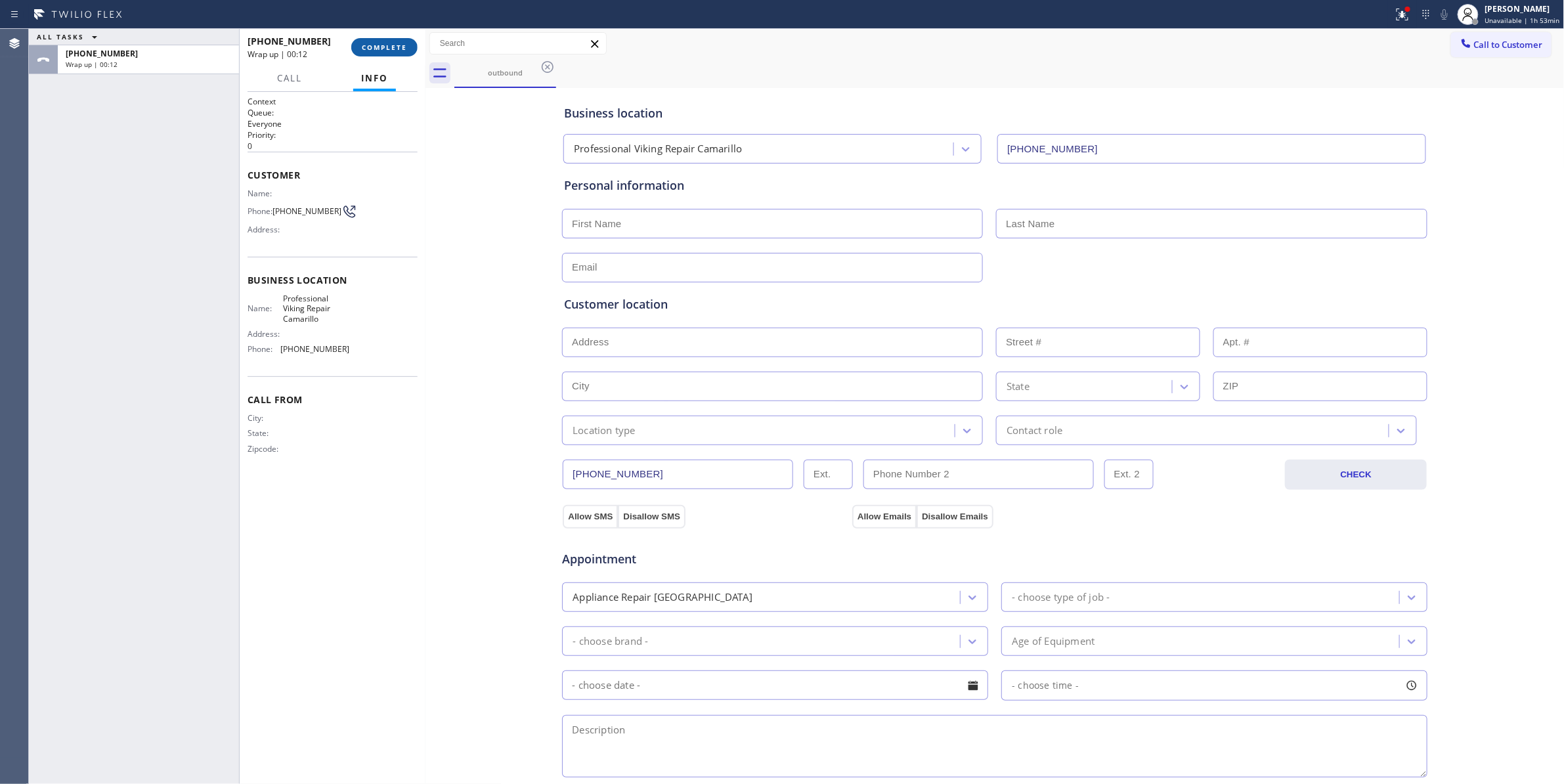
click at [395, 54] on button "COMPLETE" at bounding box center [384, 47] width 67 height 18
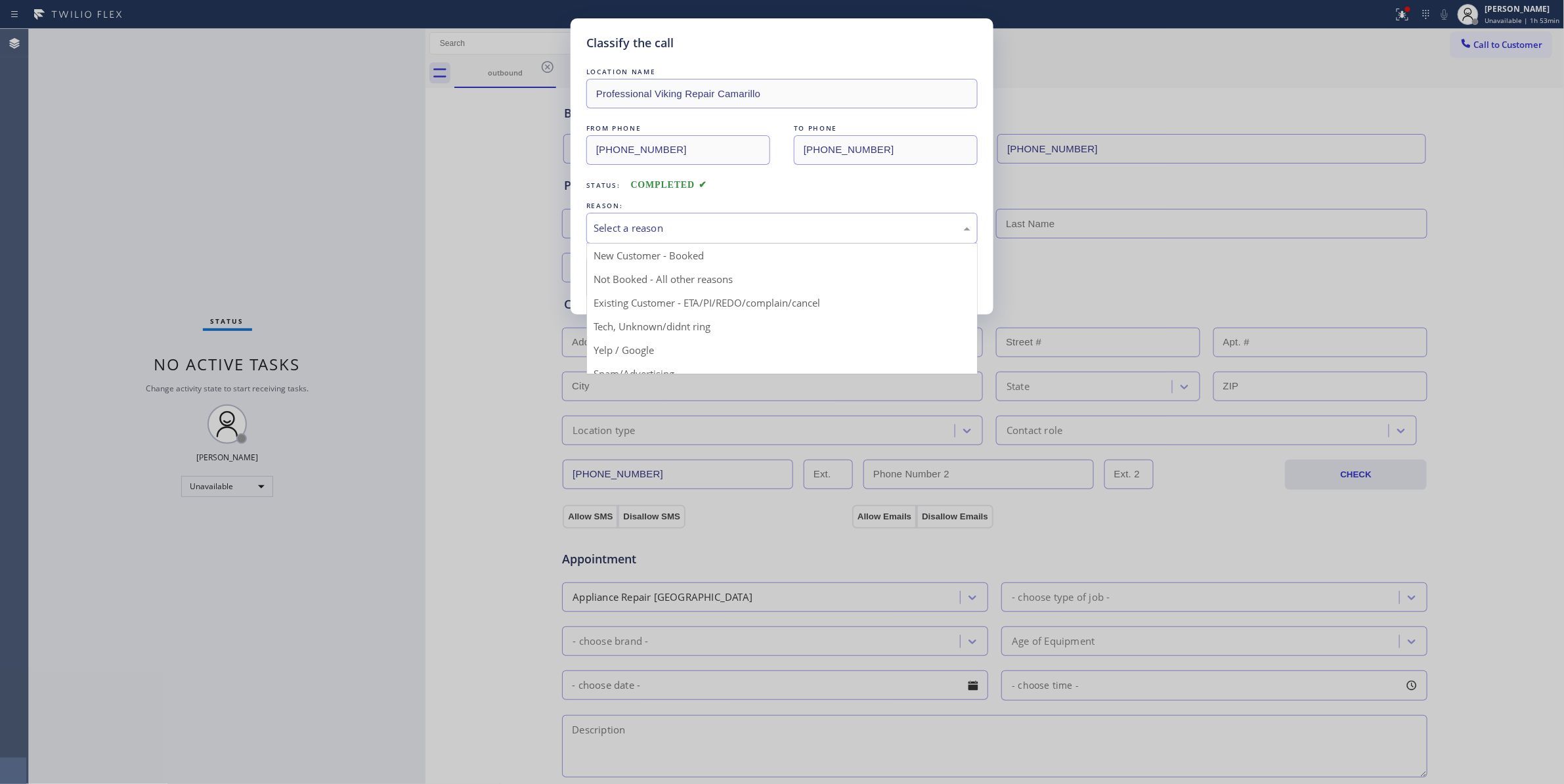
click at [652, 222] on div "Select a reason" at bounding box center [782, 228] width 377 height 15
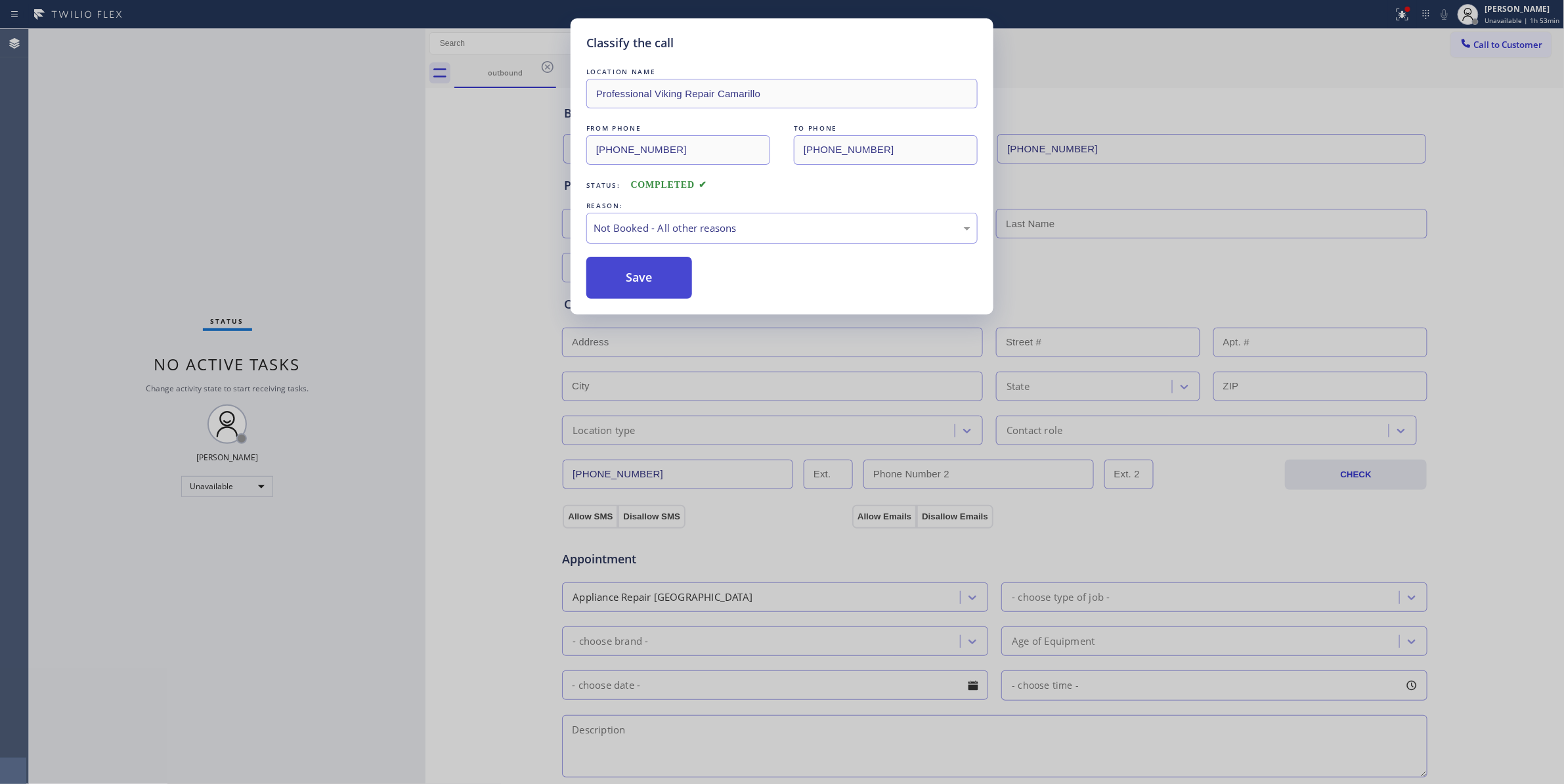
click at [650, 278] on button "Save" at bounding box center [639, 278] width 105 height 42
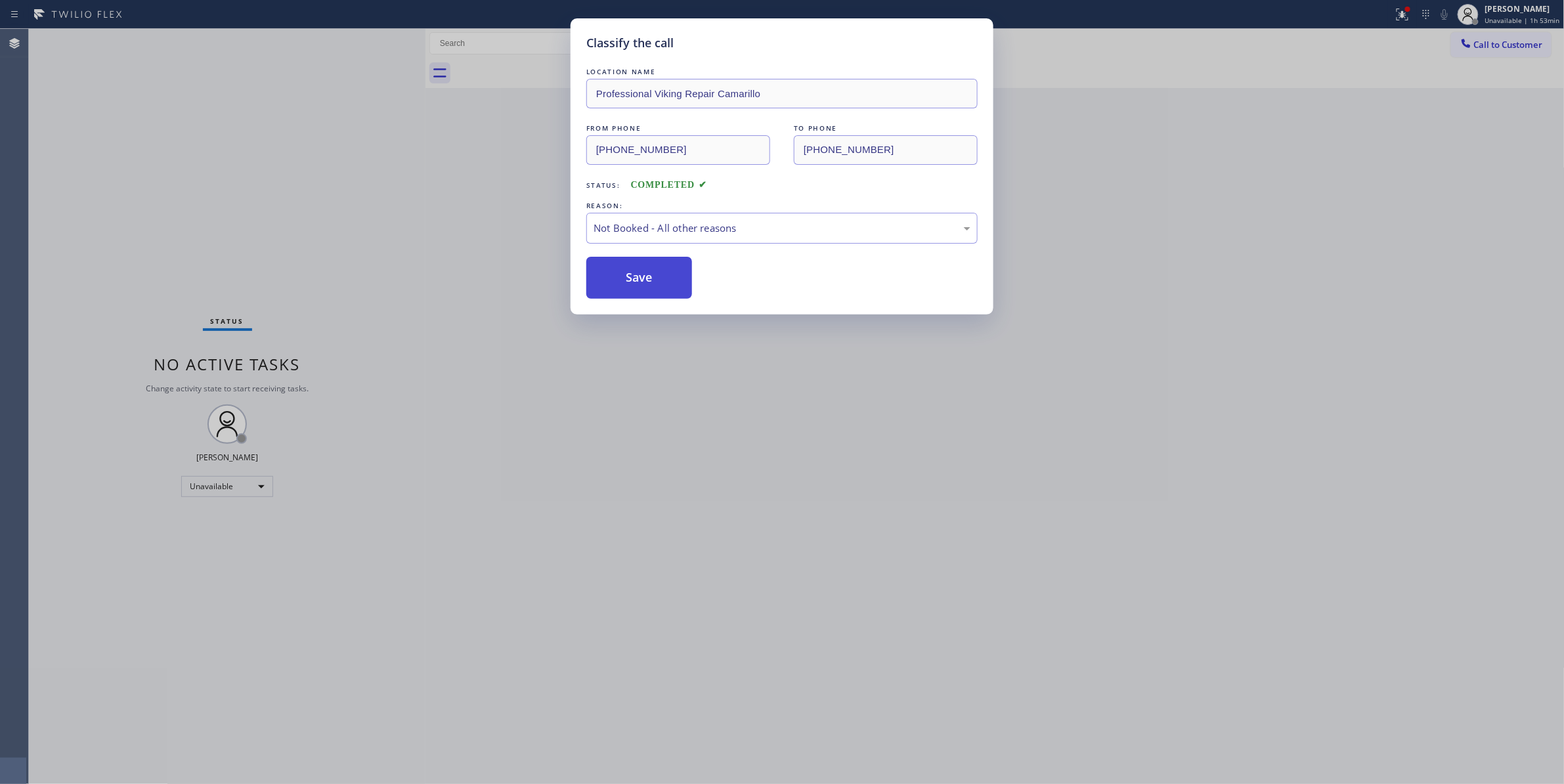
click at [650, 278] on button "Save" at bounding box center [639, 278] width 105 height 42
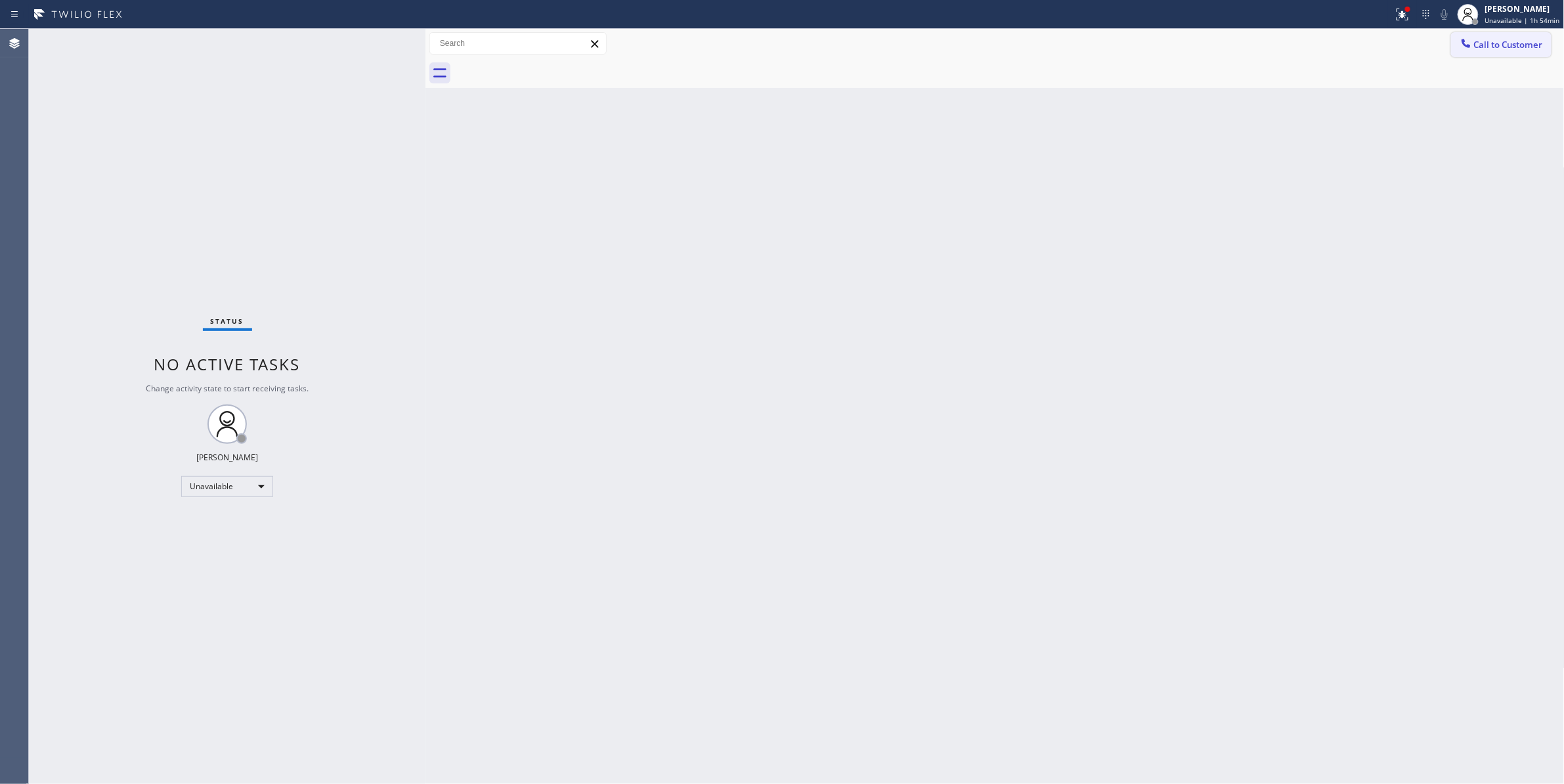
click at [1507, 42] on span "Call to Customer" at bounding box center [1509, 44] width 69 height 12
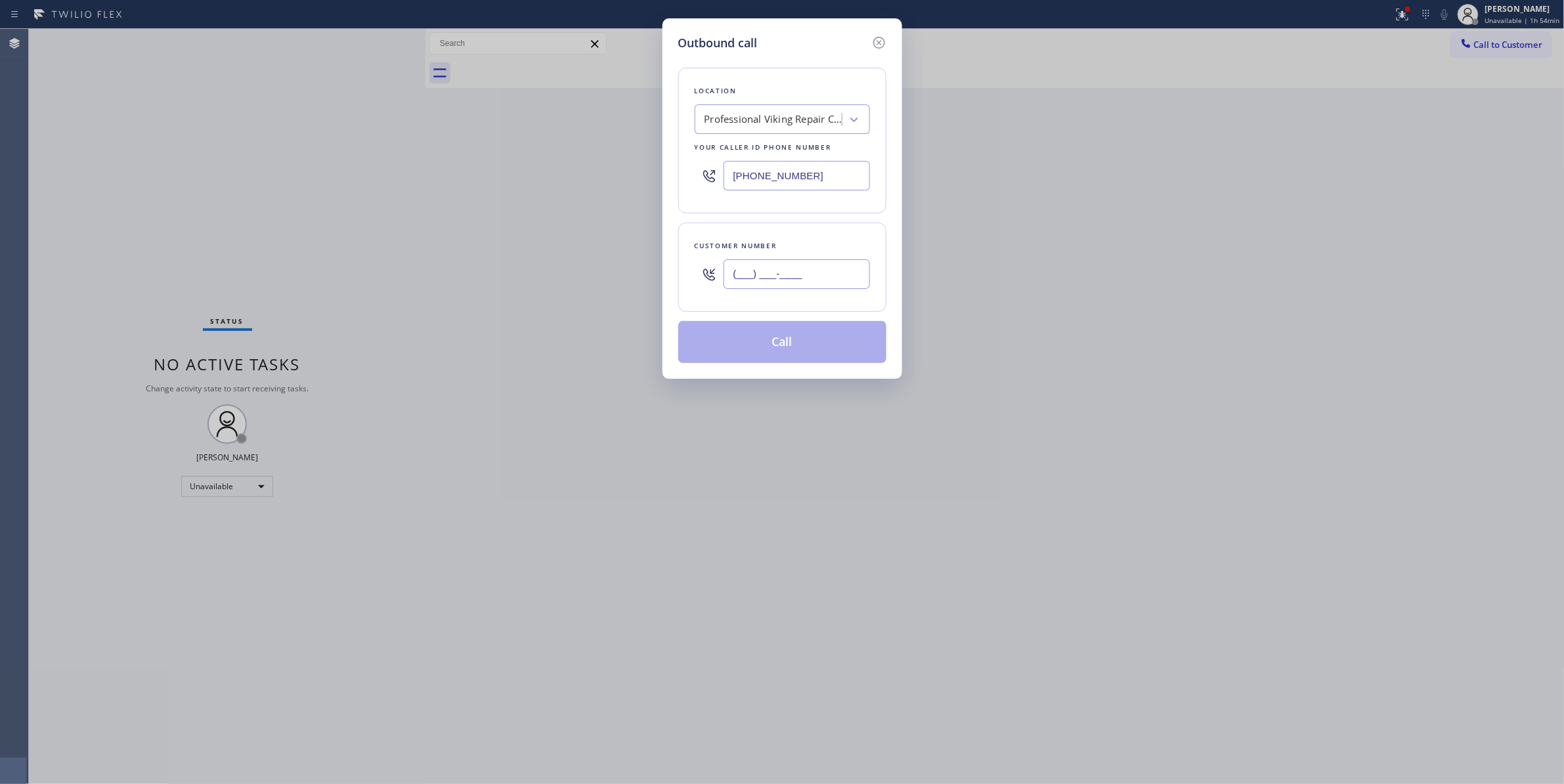
click at [764, 264] on input "(___) ___-____" at bounding box center [796, 274] width 147 height 30
paste input "602) 536-9008"
type input "(602) 536-9008"
click at [762, 344] on button "Call" at bounding box center [782, 342] width 208 height 42
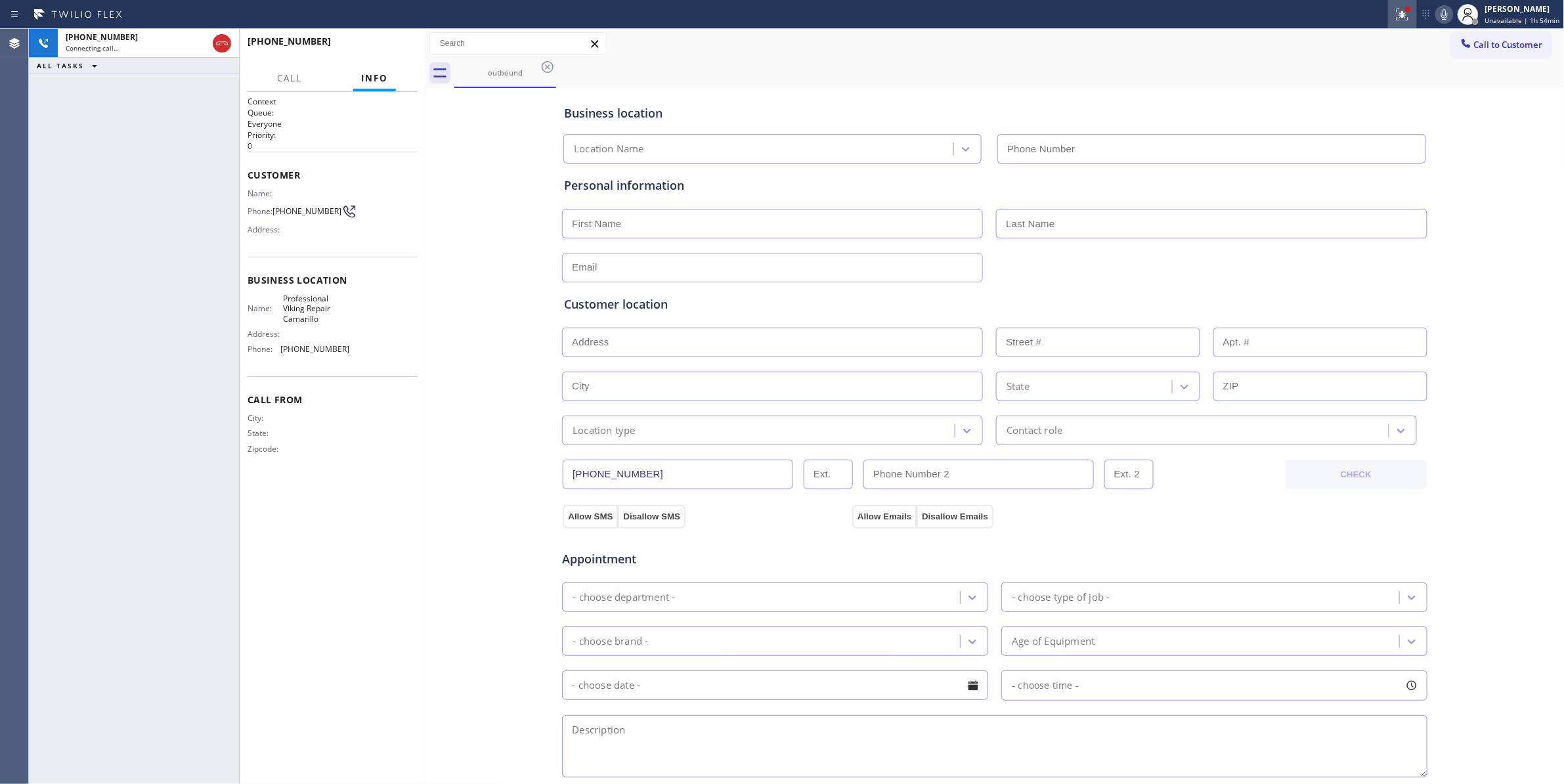
type input "(805) 600-5332"
click at [1394, 18] on icon at bounding box center [1402, 14] width 16 height 16
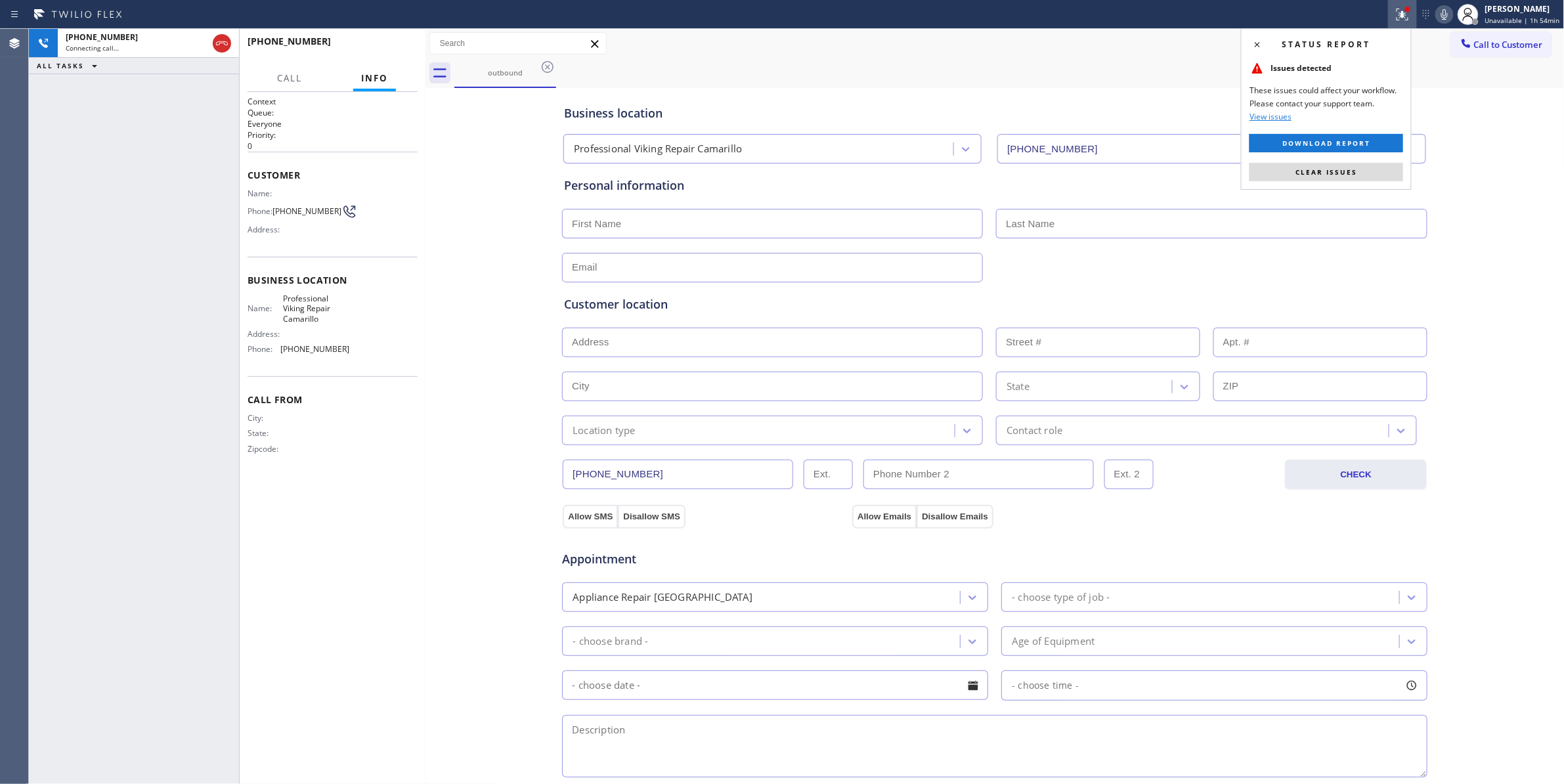
click at [1325, 164] on button "Clear issues" at bounding box center [1326, 172] width 154 height 18
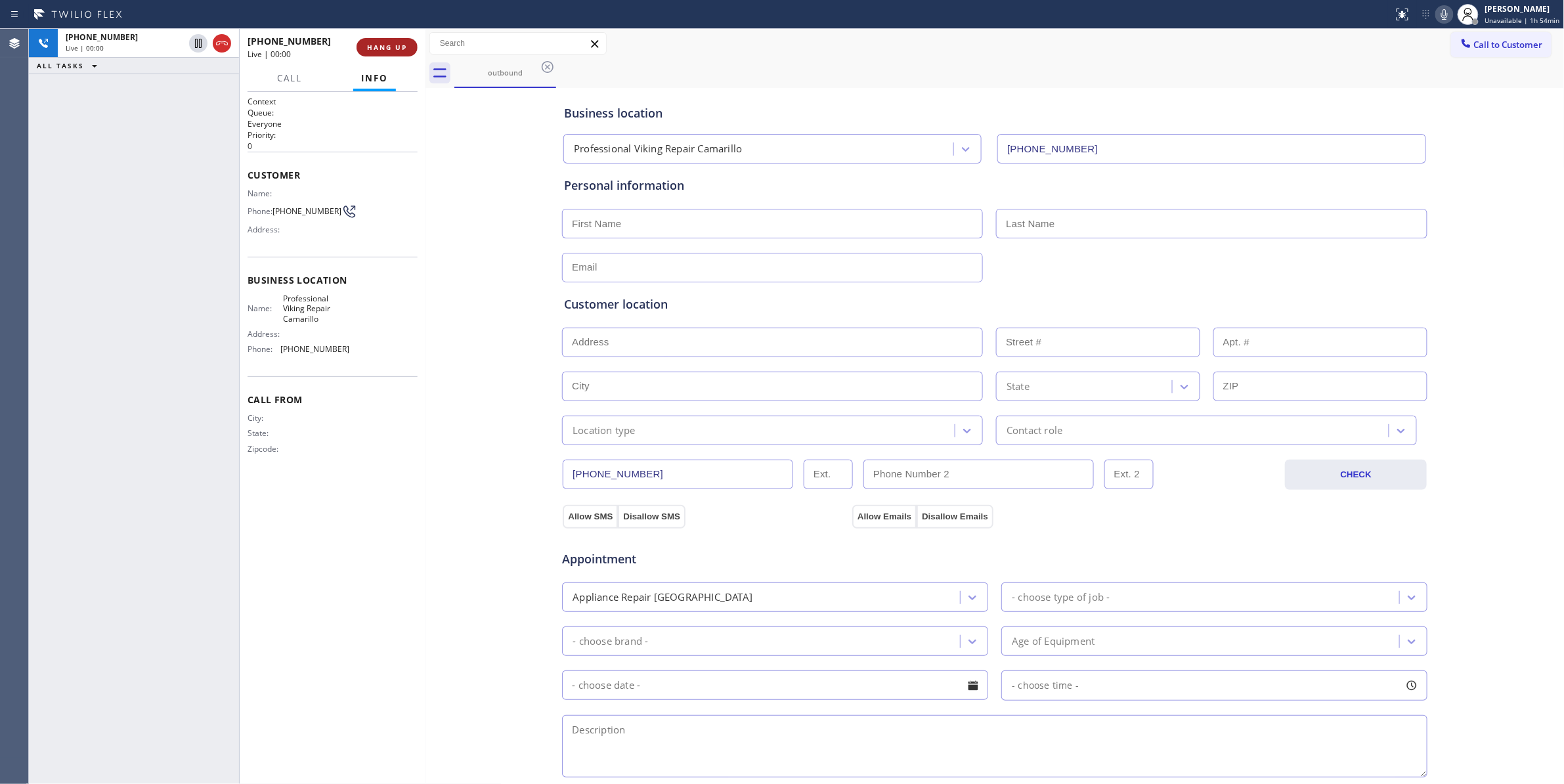
click at [381, 50] on button "HANG UP" at bounding box center [387, 47] width 61 height 18
click at [381, 48] on span "HANG UP" at bounding box center [387, 47] width 40 height 9
click at [382, 48] on span "COMPLETE" at bounding box center [384, 47] width 45 height 9
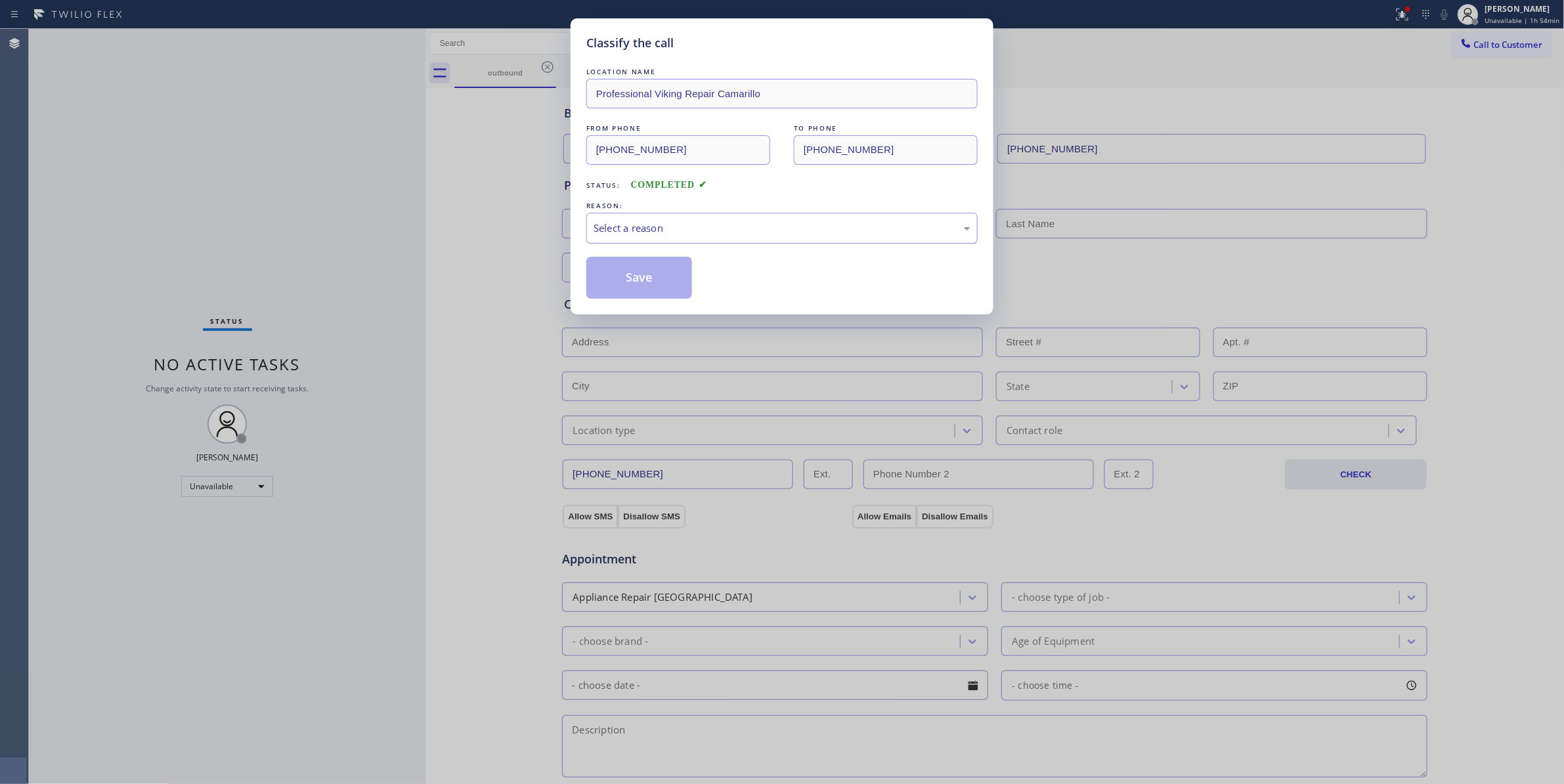
click at [644, 228] on div "Select a reason" at bounding box center [782, 228] width 377 height 15
click at [645, 272] on button "Save" at bounding box center [639, 278] width 105 height 42
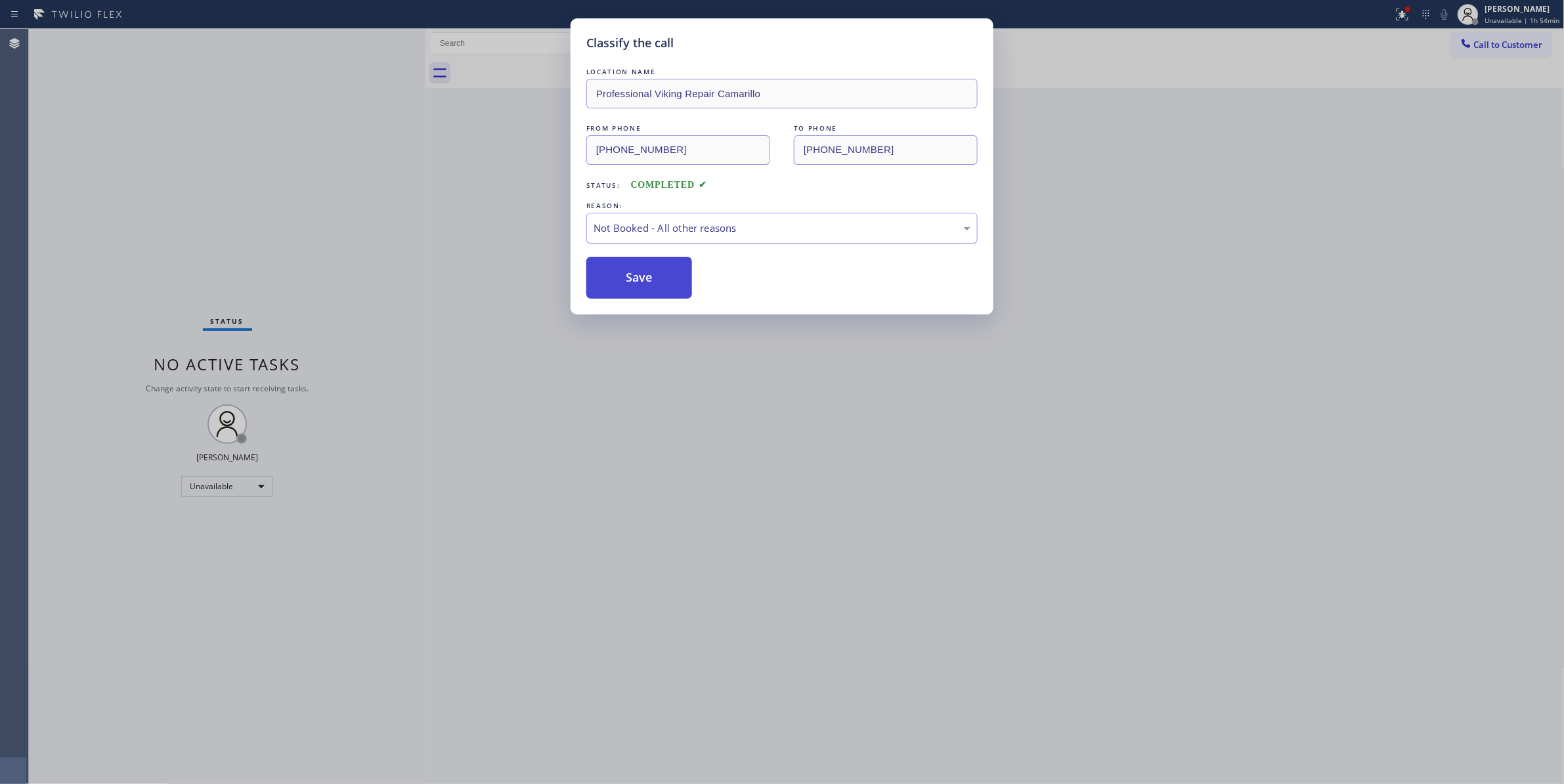
click at [645, 272] on button "Save" at bounding box center [639, 278] width 105 height 42
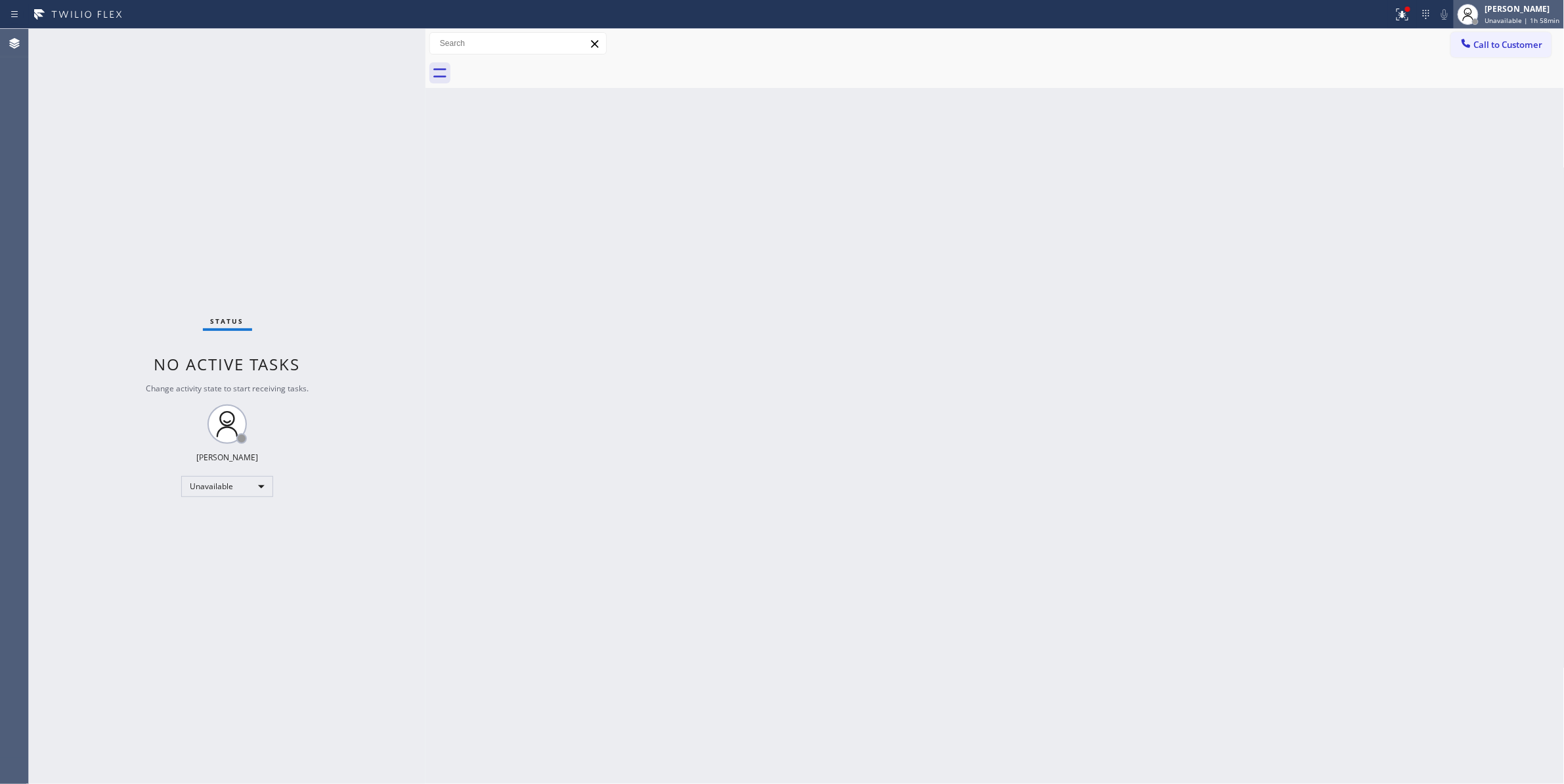
click at [1492, 18] on span "Unavailable | 1h 58min" at bounding box center [1522, 20] width 75 height 9
click at [1468, 105] on button "Break" at bounding box center [1498, 104] width 131 height 17
